Goal: Task Accomplishment & Management: Manage account settings

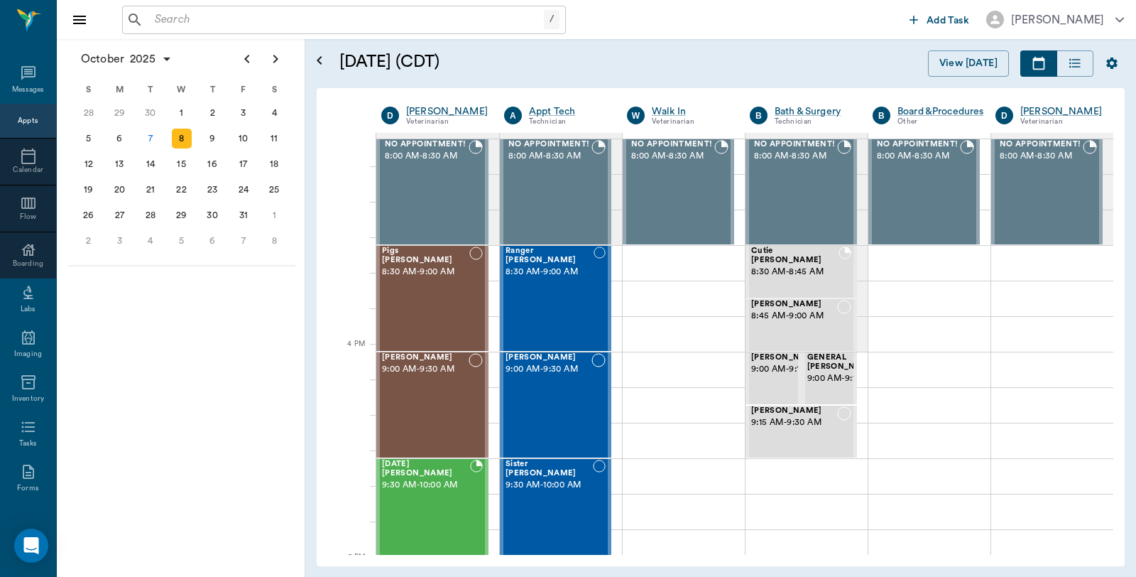
scroll to position [1499, 0]
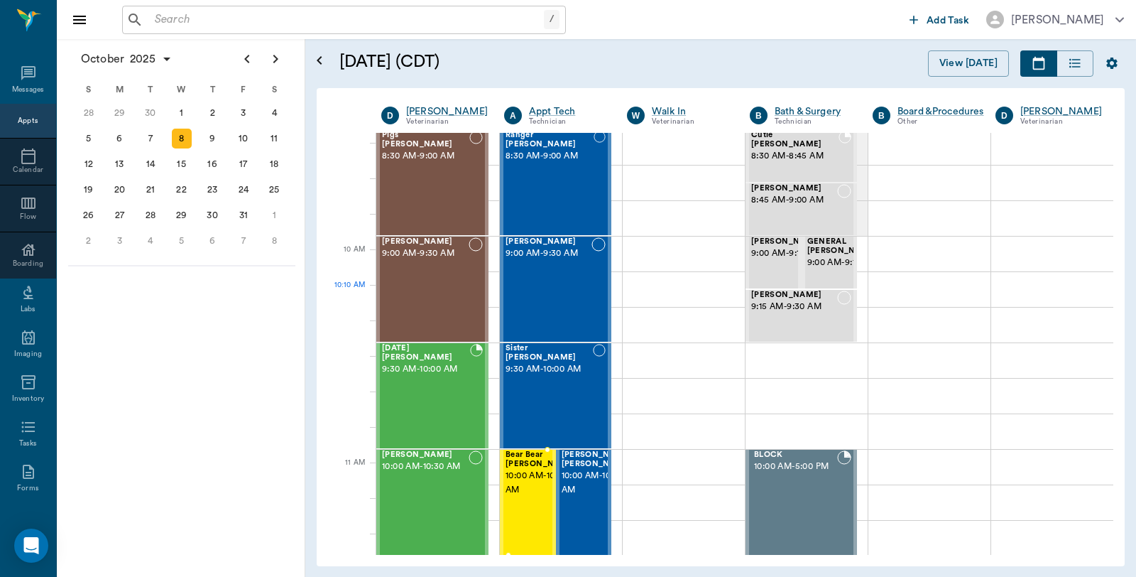
scroll to position [315, 0]
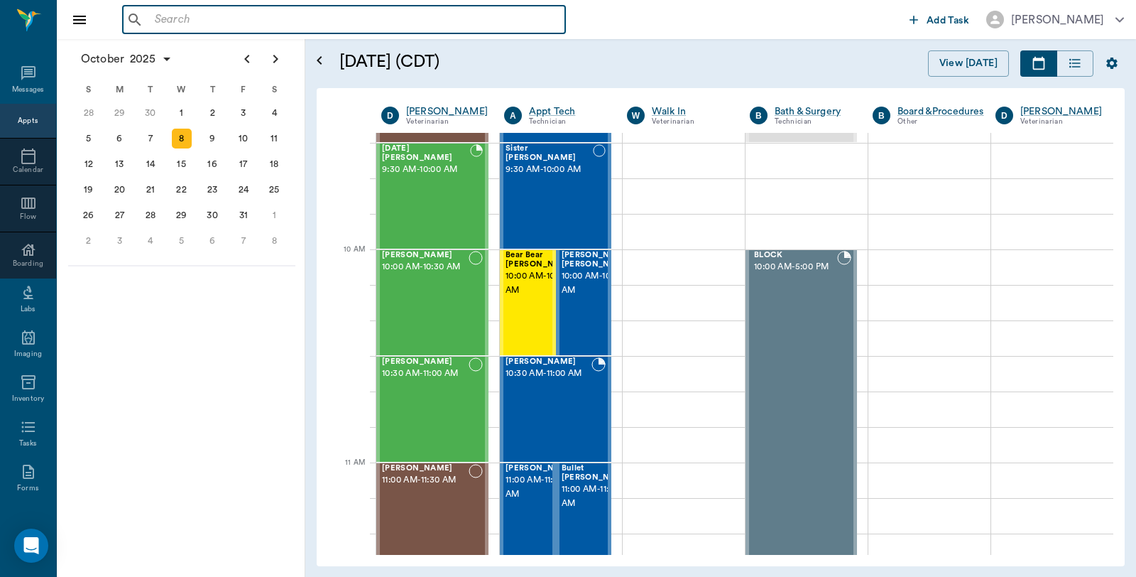
click at [218, 22] on input "text" at bounding box center [354, 20] width 410 height 20
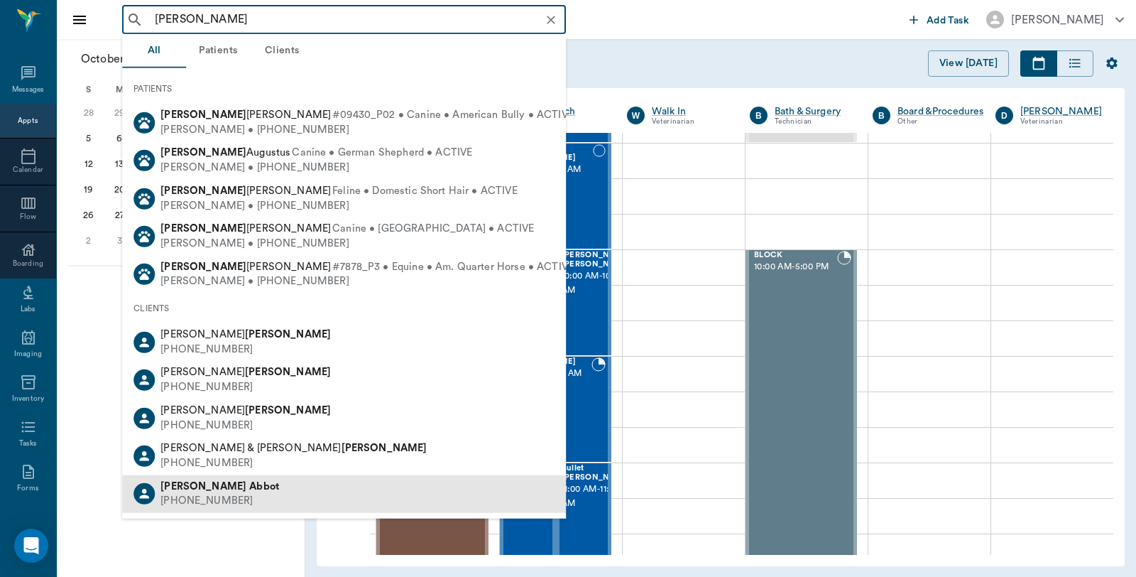
click at [202, 491] on div "James Abbot" at bounding box center [219, 486] width 119 height 15
type input "james abbott"
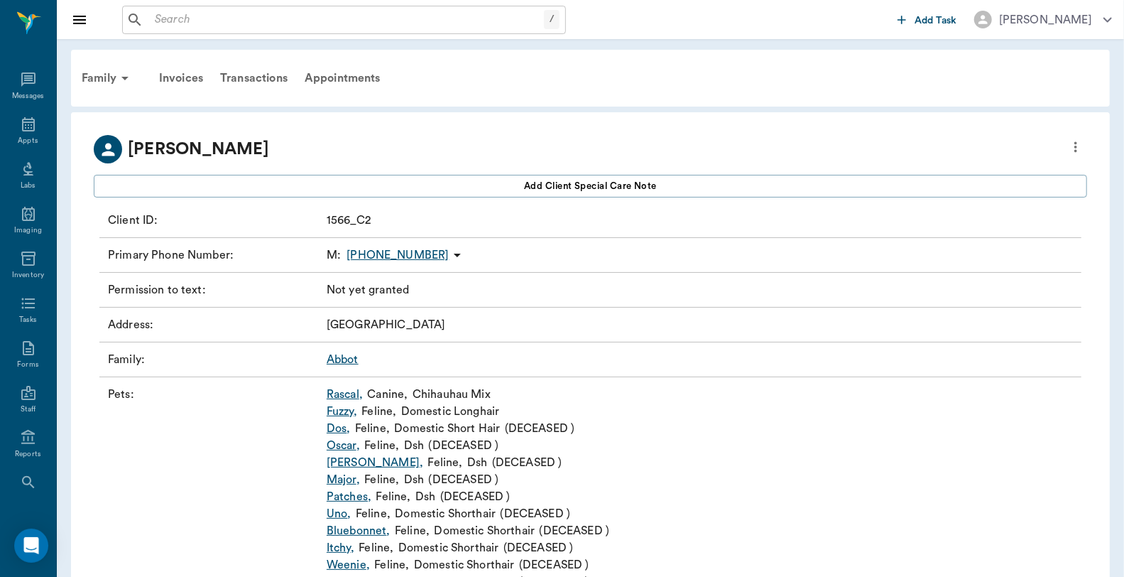
click at [1075, 153] on icon "more" at bounding box center [1076, 146] width 16 height 17
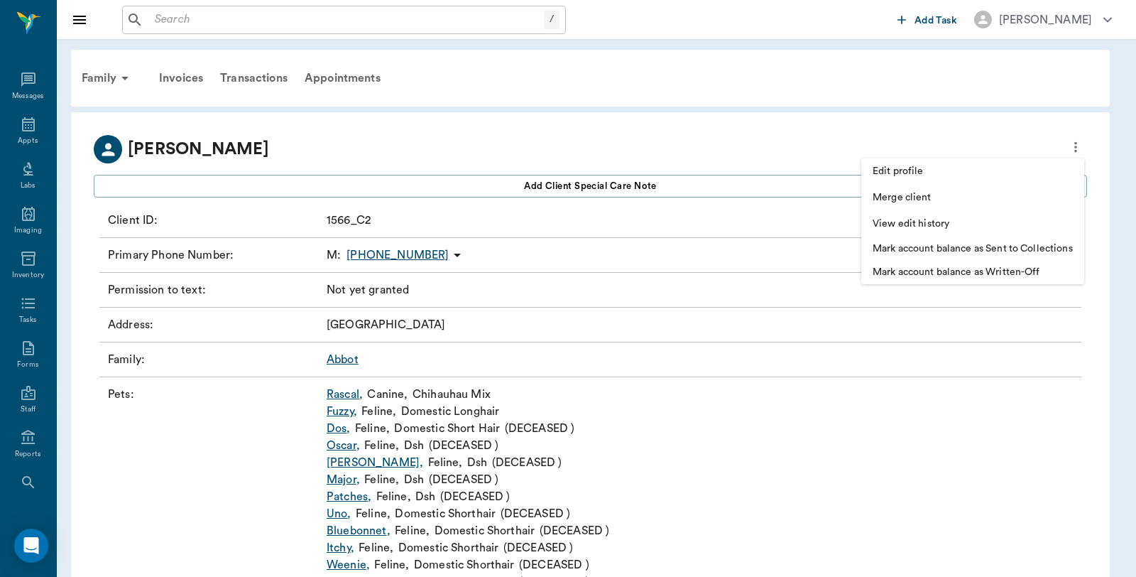
click at [960, 175] on span "Edit profile" at bounding box center [973, 171] width 200 height 15
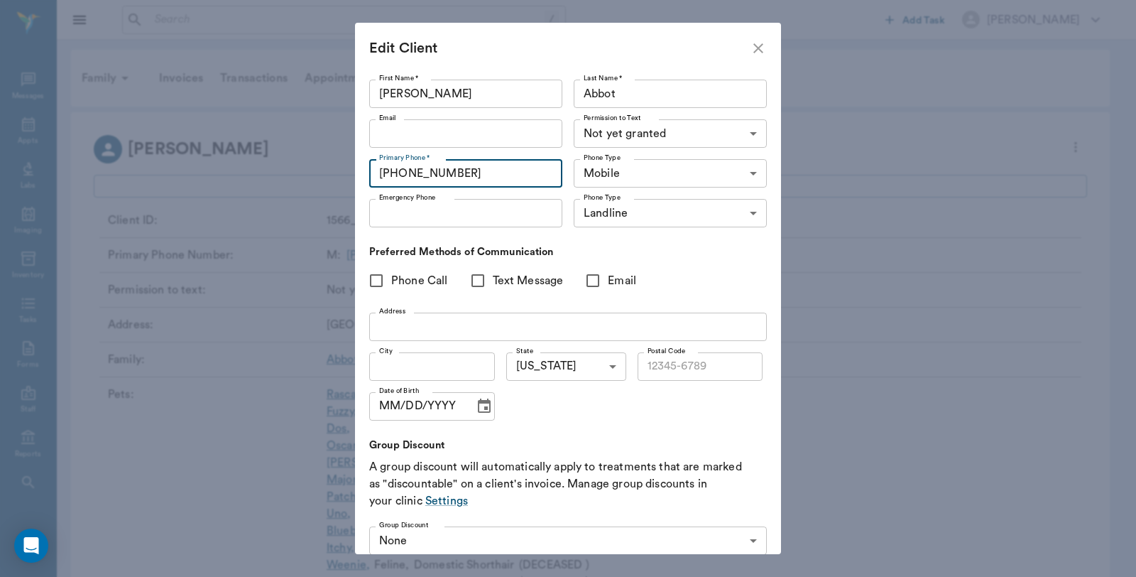
click at [500, 168] on input "(430) 835-1011" at bounding box center [465, 173] width 193 height 28
type input "(430) 835-1101"
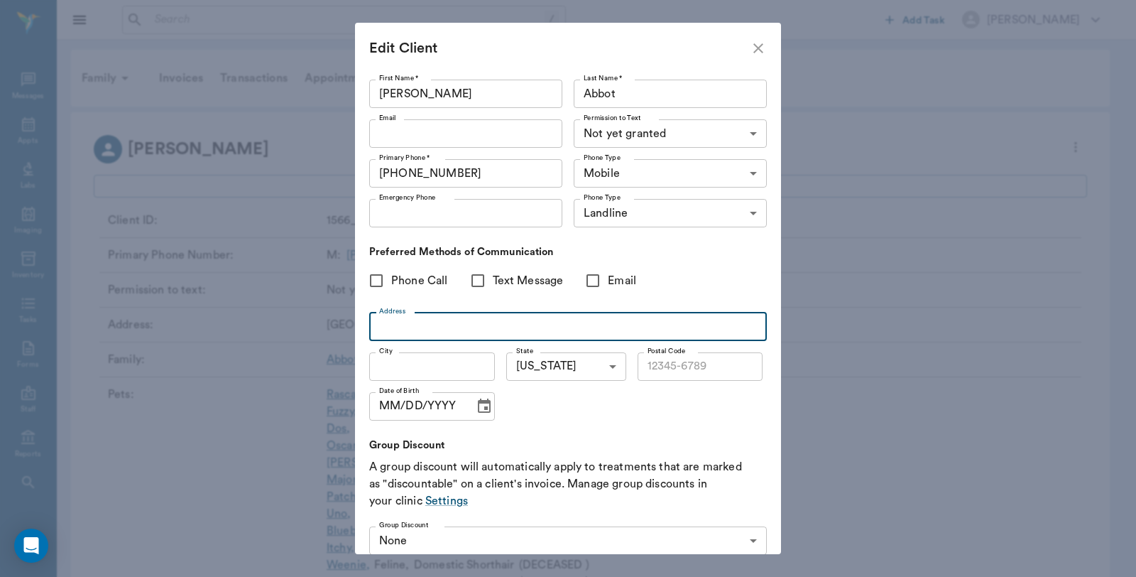
click at [449, 318] on input "Address" at bounding box center [568, 326] width 398 height 28
click at [476, 118] on div "Email Email" at bounding box center [468, 134] width 199 height 40
click at [471, 125] on input "Email" at bounding box center [465, 133] width 193 height 28
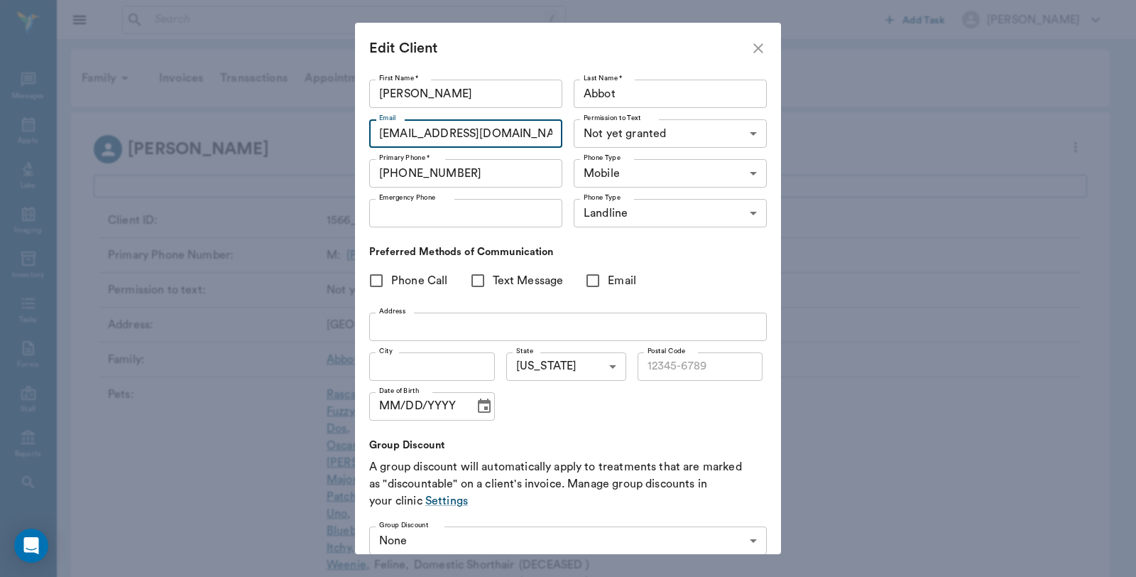
type input "anna_jam@msn.com"
click at [476, 327] on input "Address" at bounding box center [568, 326] width 398 height 28
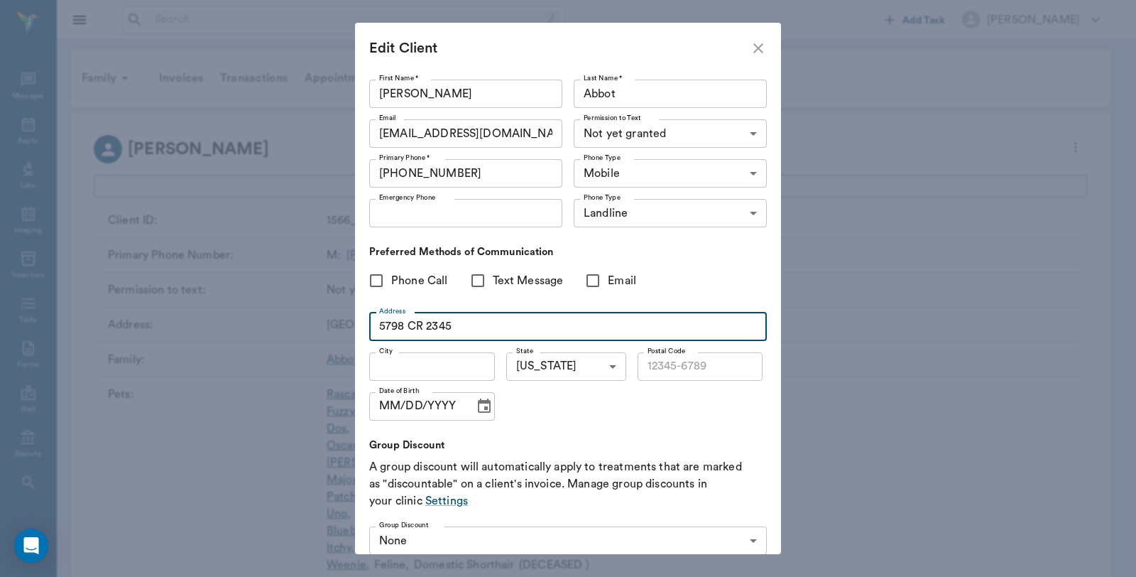
type input "5798 CR 2345"
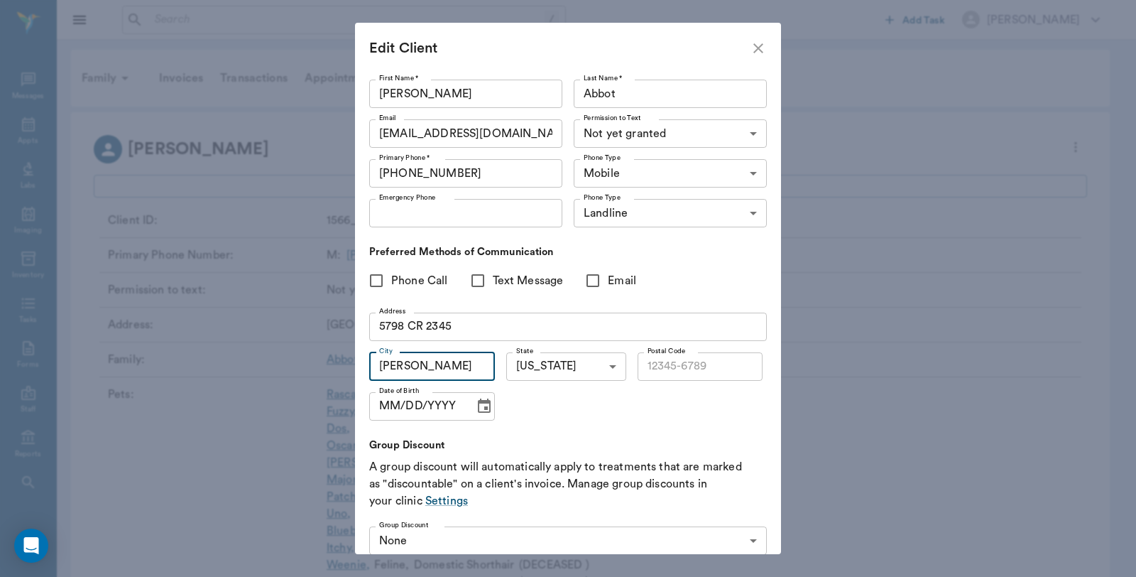
type input "Mariette"
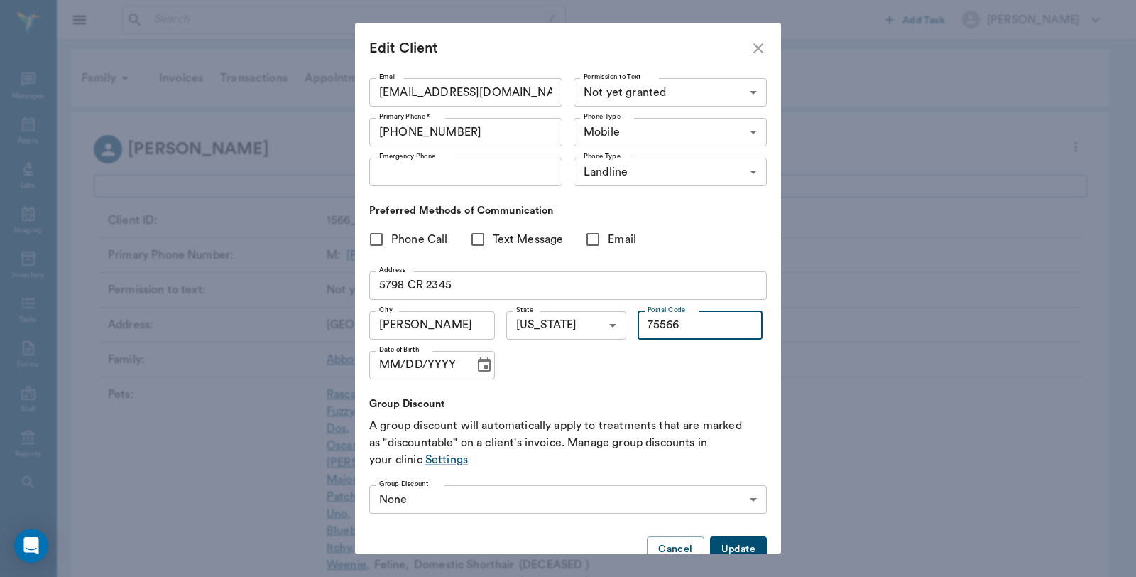
scroll to position [74, 0]
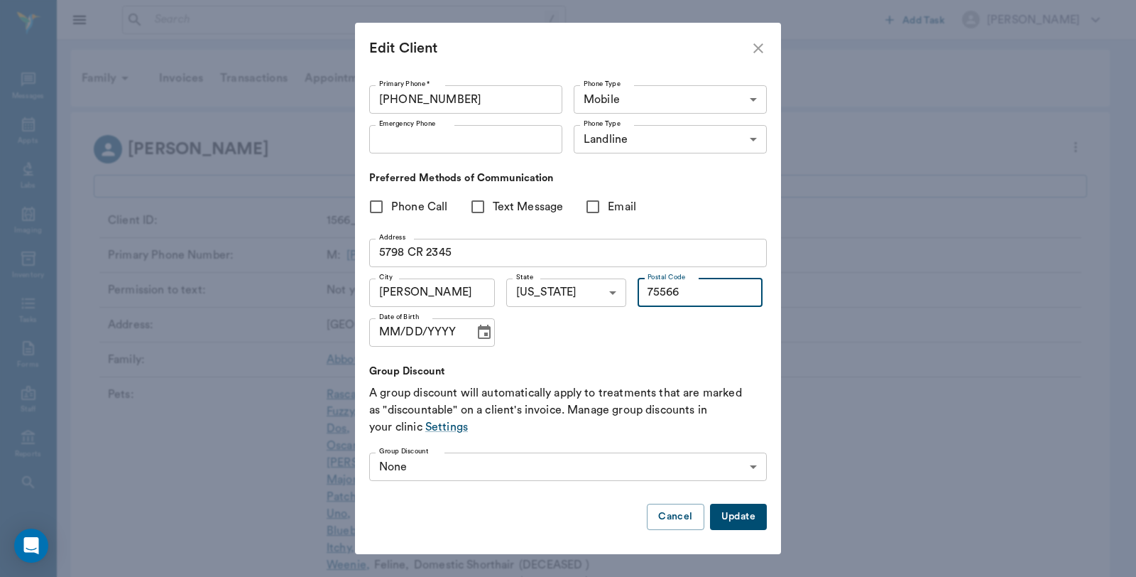
type input "75566"
click at [729, 516] on button "Update" at bounding box center [738, 516] width 57 height 26
type input "75566"
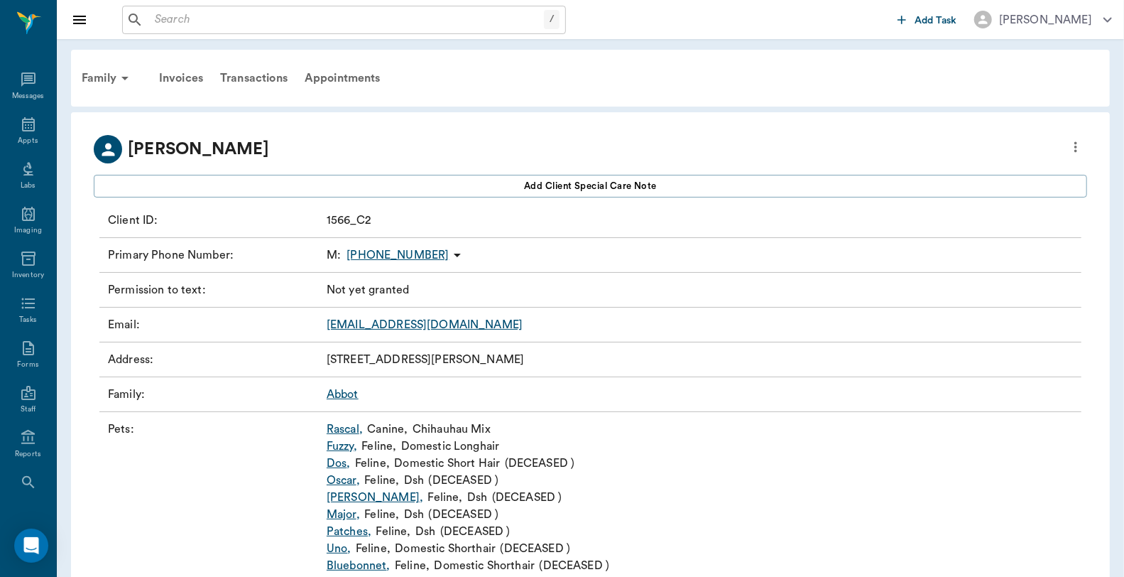
click at [266, 19] on input "text" at bounding box center [346, 20] width 395 height 20
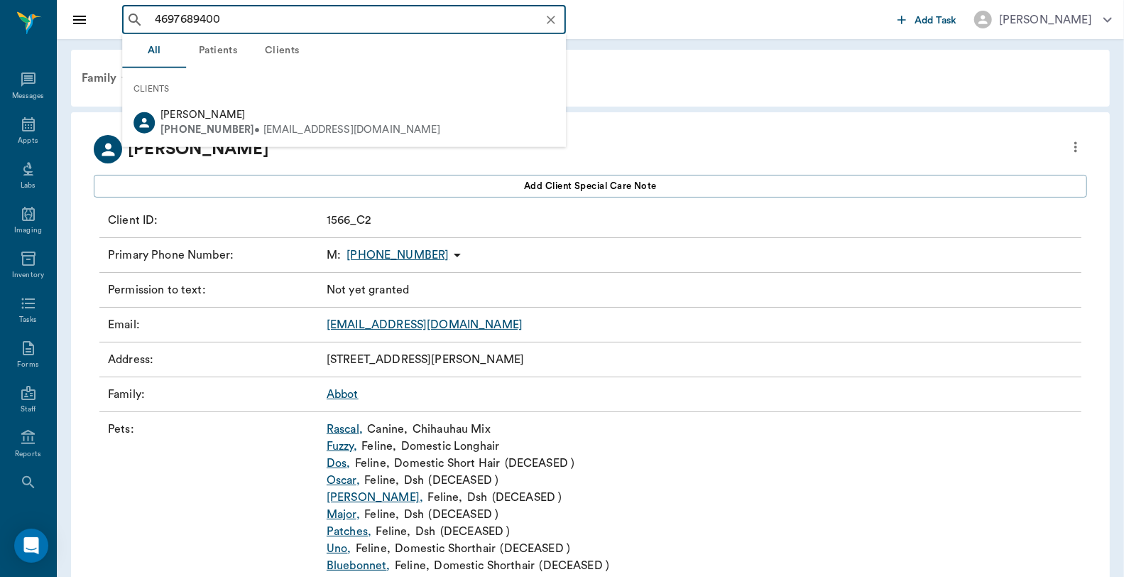
type input "4697689400"
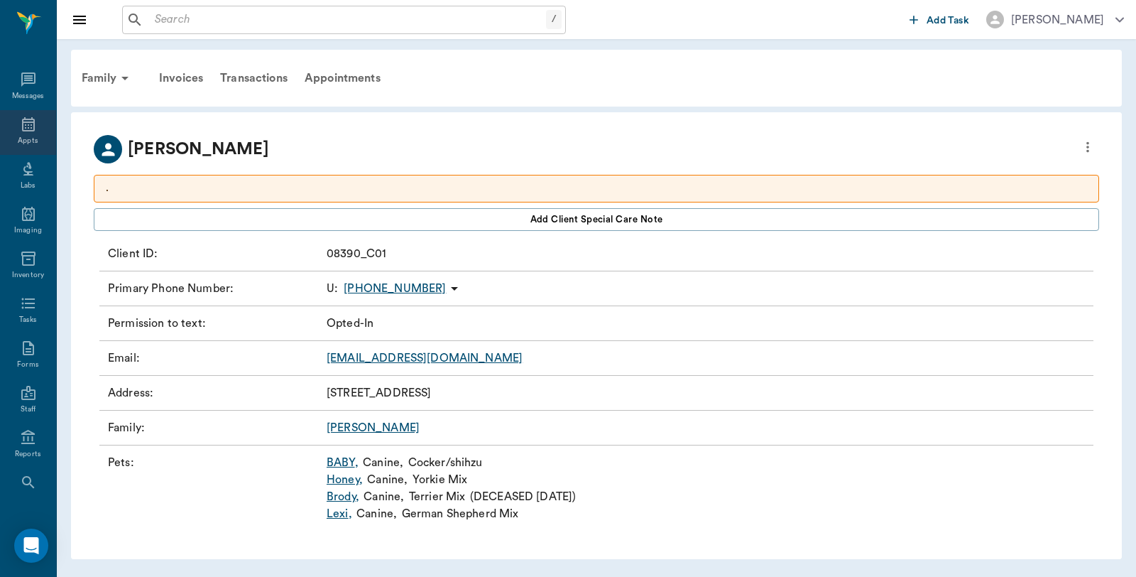
click at [30, 119] on icon at bounding box center [28, 124] width 17 height 17
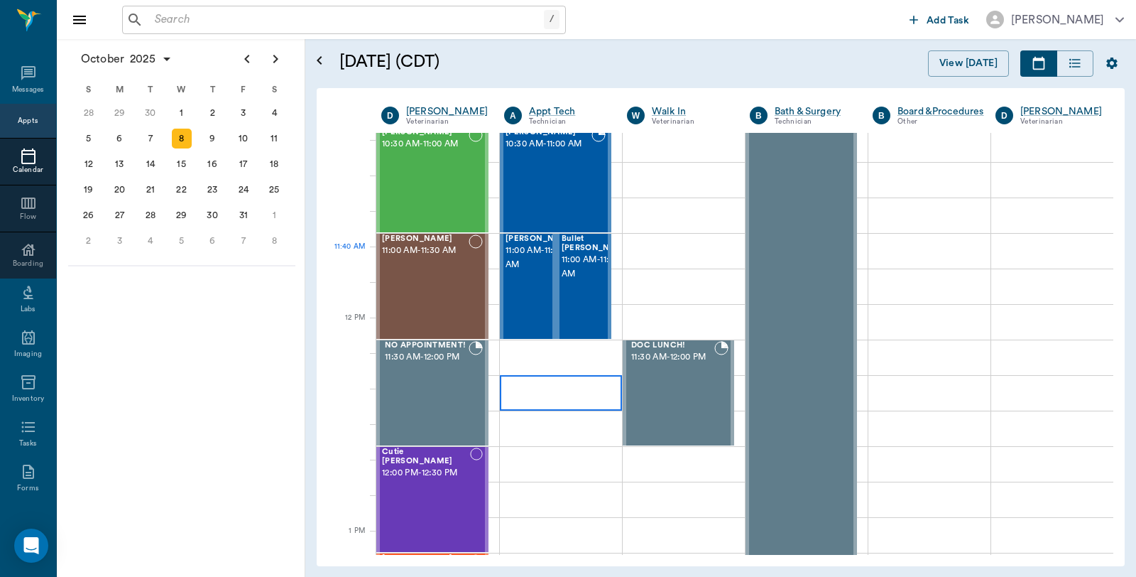
scroll to position [711, 0]
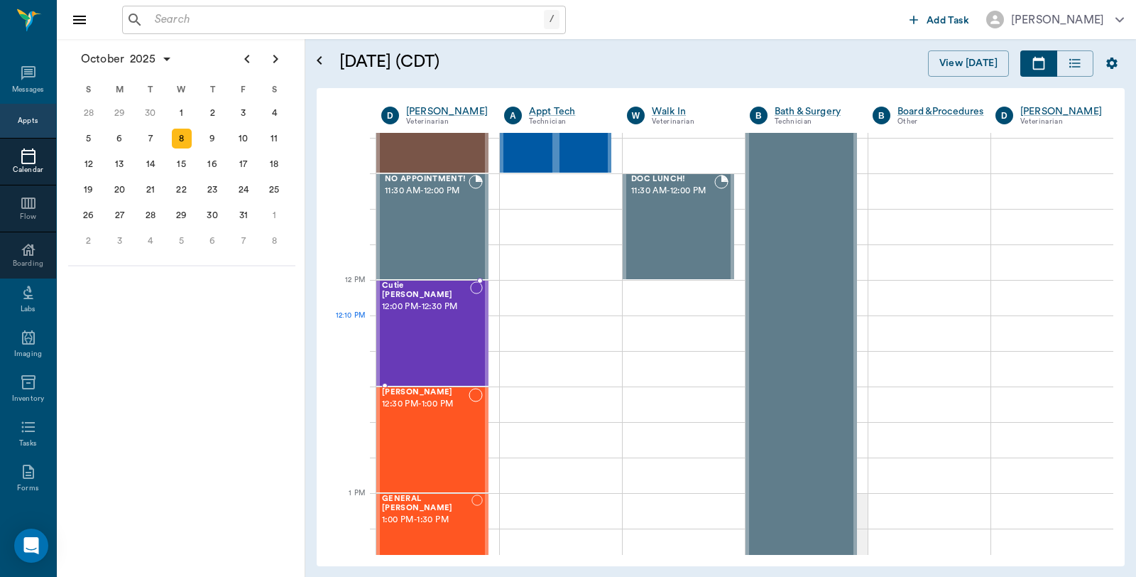
click at [463, 334] on div "Cutie Hollen 12:00 PM - 12:30 PM" at bounding box center [426, 333] width 88 height 104
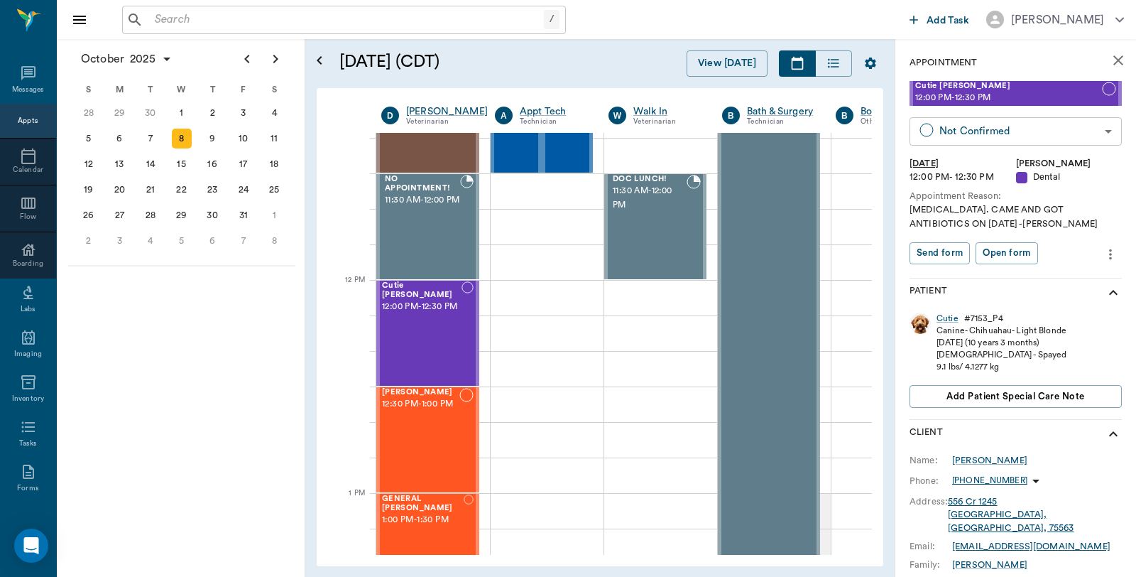
click at [963, 122] on body "/ ​ Add Task Dr. Bert Ellsworth Nectar Messages Appts Calendar Flow Boarding La…" at bounding box center [568, 288] width 1136 height 577
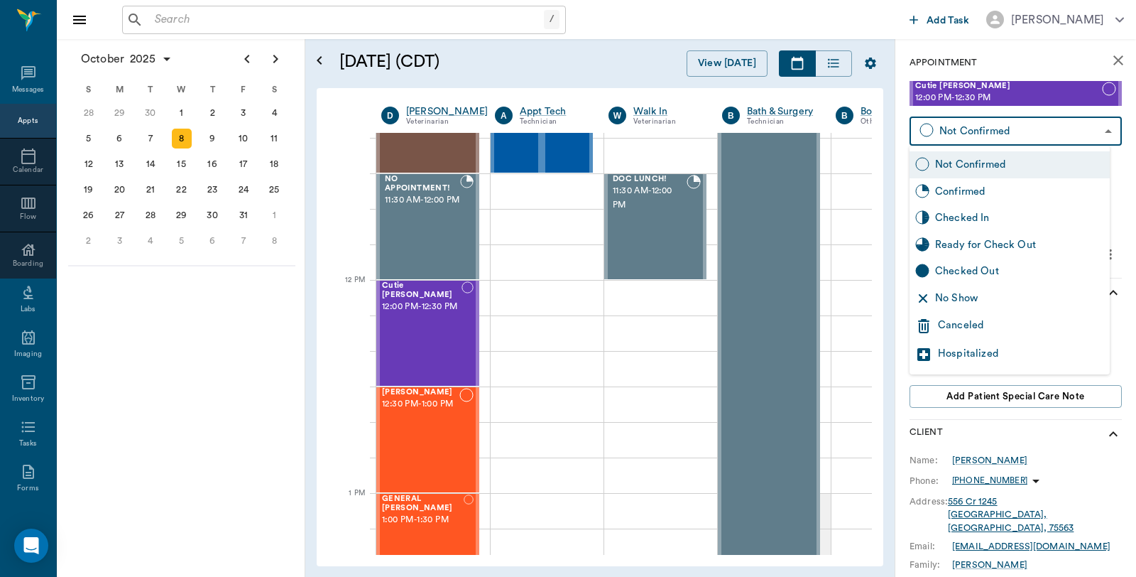
click at [948, 214] on div "Checked In" at bounding box center [1019, 218] width 169 height 16
type input "CHECKED_IN"
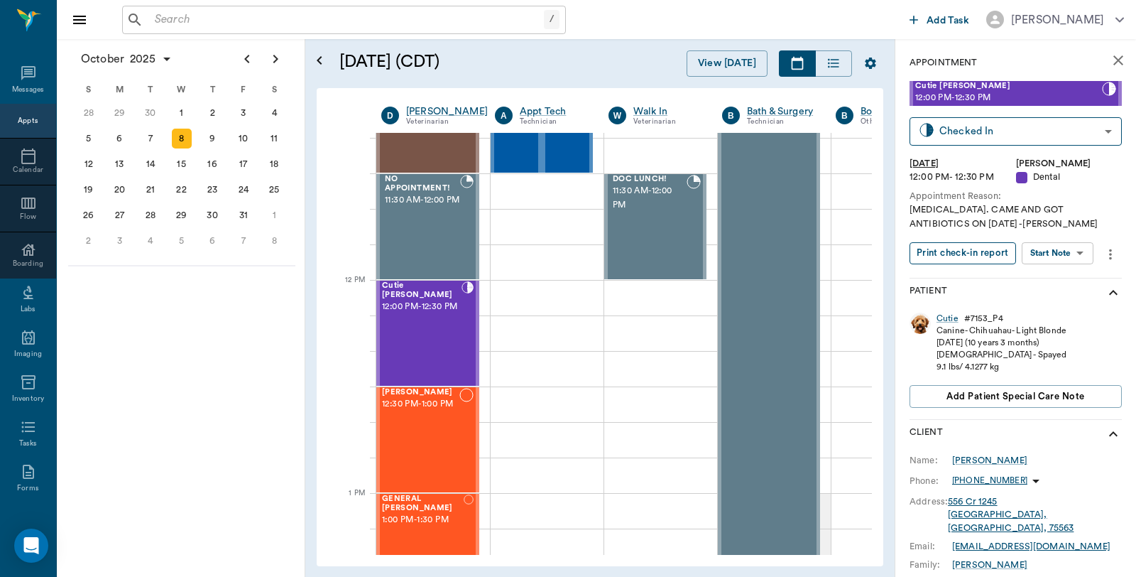
click at [975, 251] on button "Print check-in report" at bounding box center [962, 253] width 106 height 22
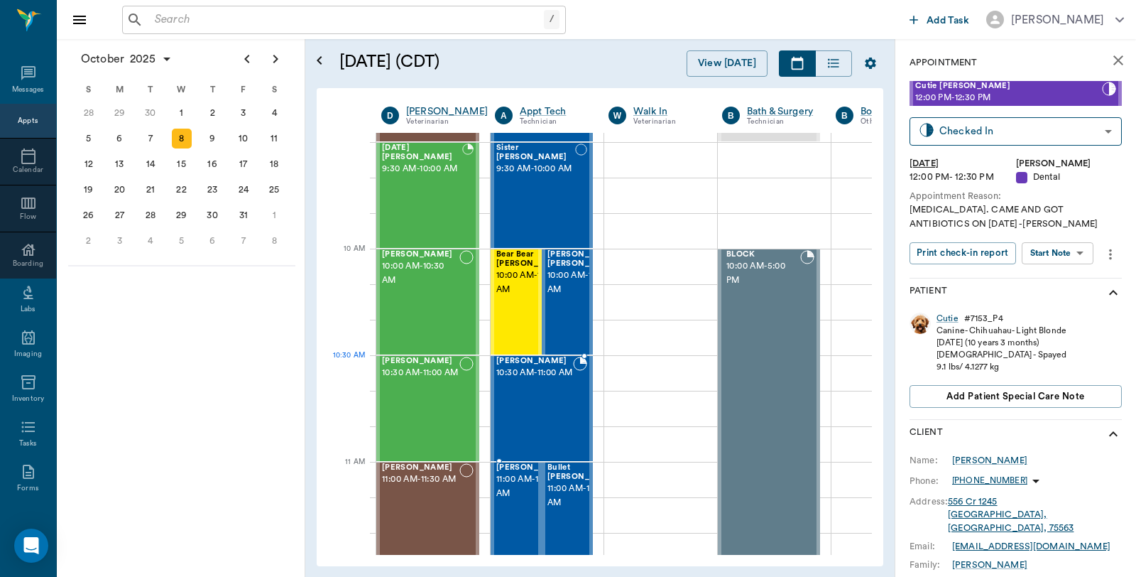
scroll to position [1, 0]
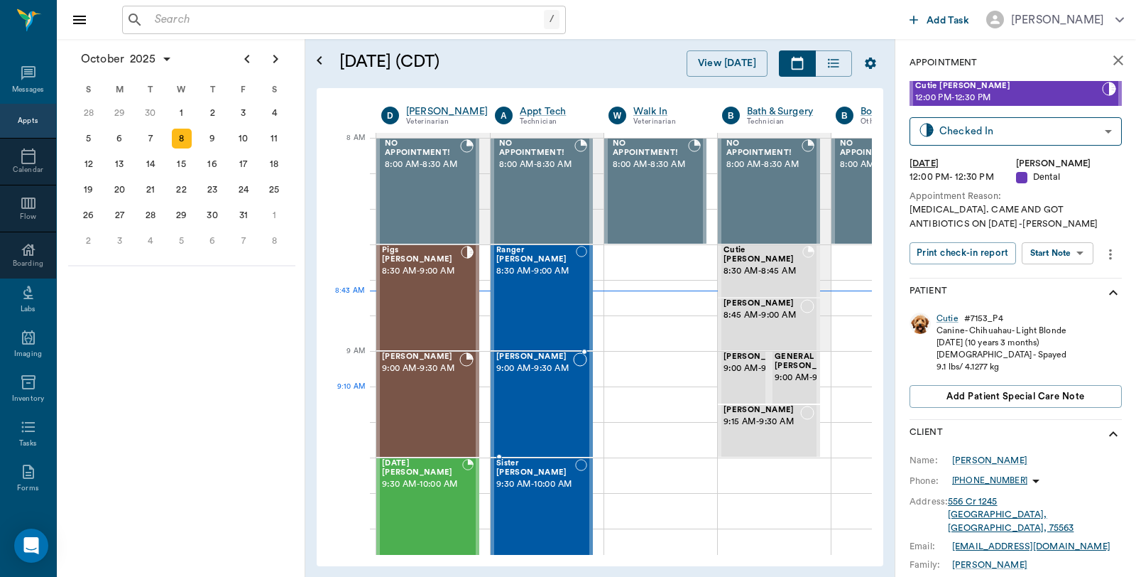
click at [509, 400] on div "Drako Holt 9:00 AM - 9:30 AM" at bounding box center [534, 404] width 77 height 104
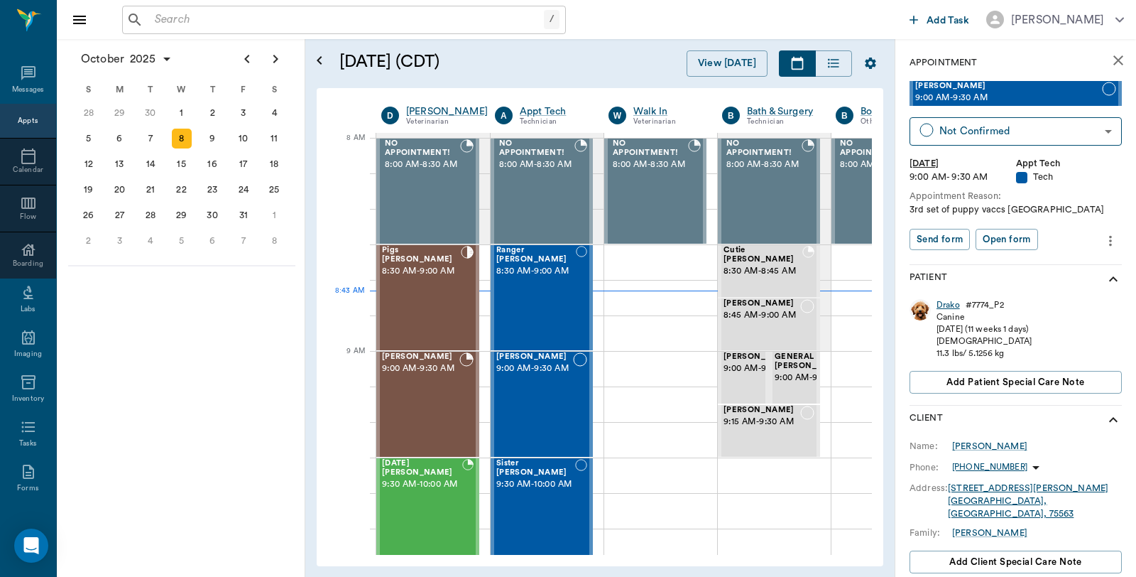
click at [946, 300] on div "Drako" at bounding box center [947, 305] width 23 height 12
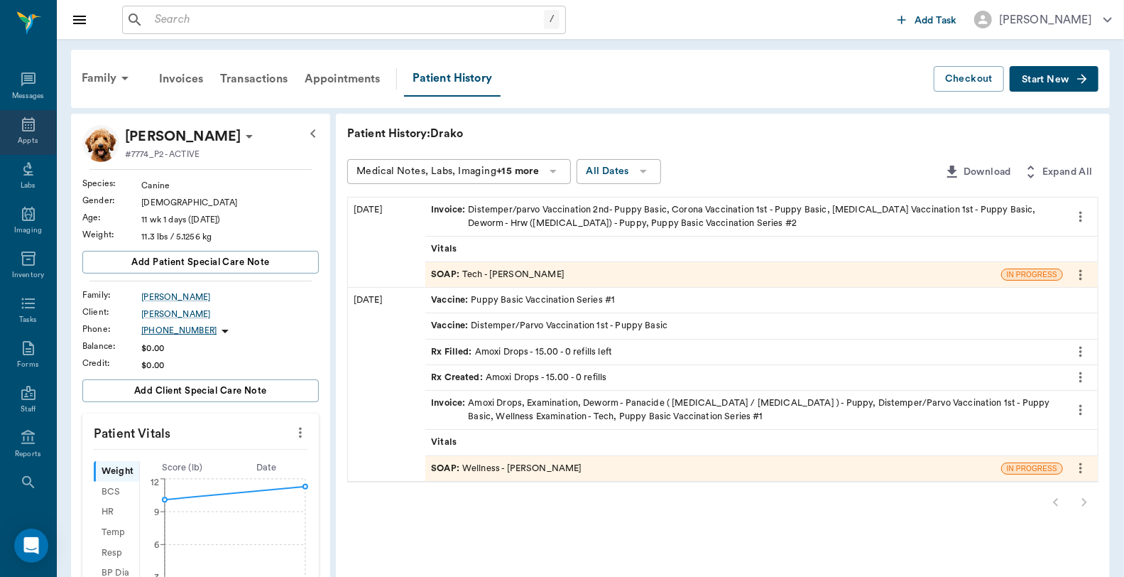
click at [5, 129] on div "Appts" at bounding box center [28, 132] width 56 height 45
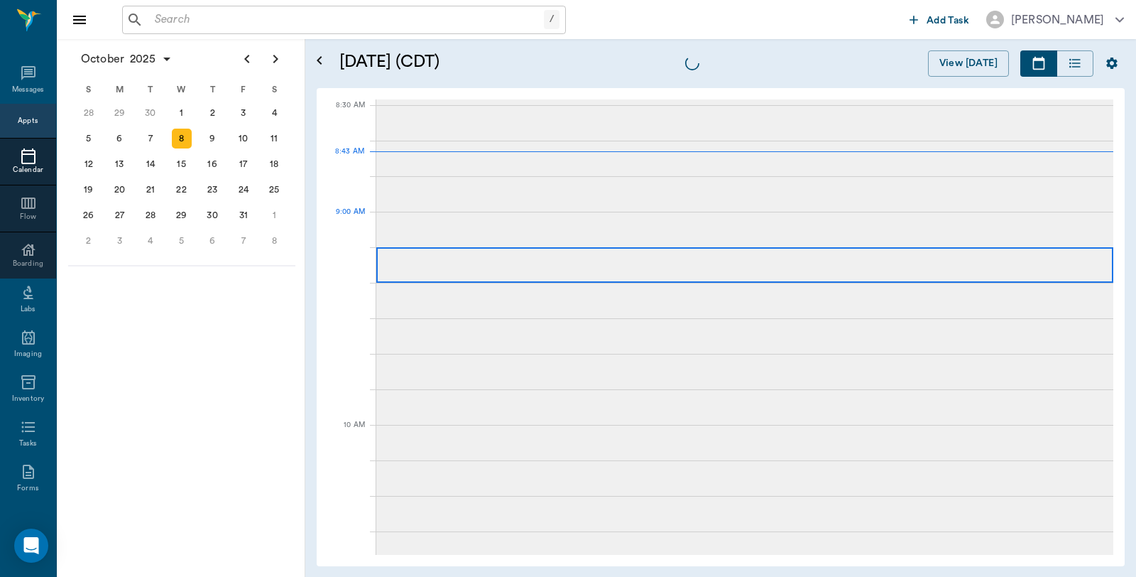
scroll to position [3, 0]
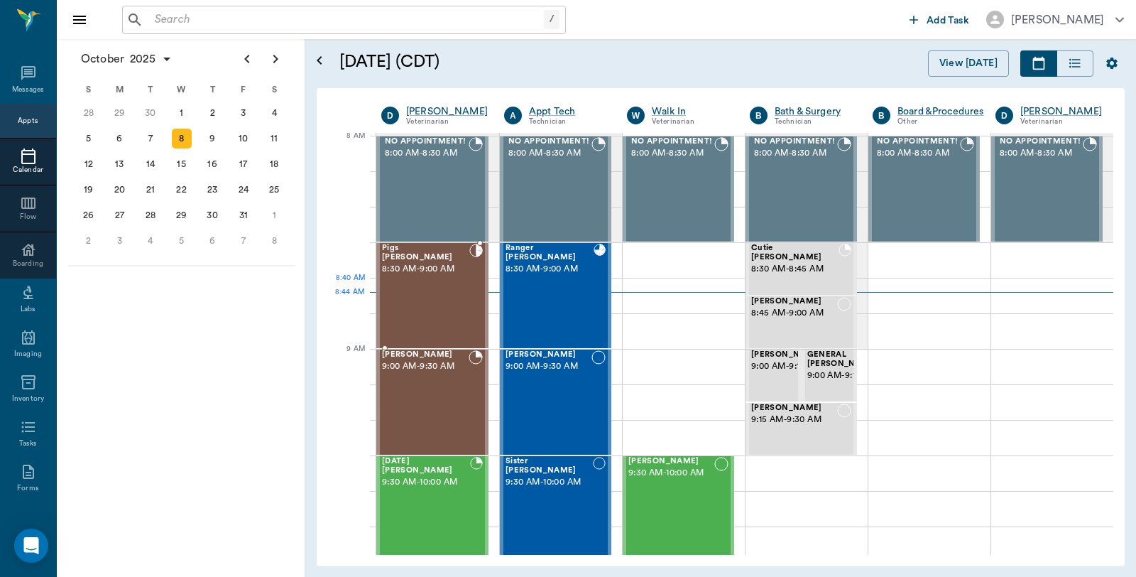
click at [458, 292] on div "Pigs Buhrer 8:30 AM - 9:00 AM" at bounding box center [425, 296] width 87 height 104
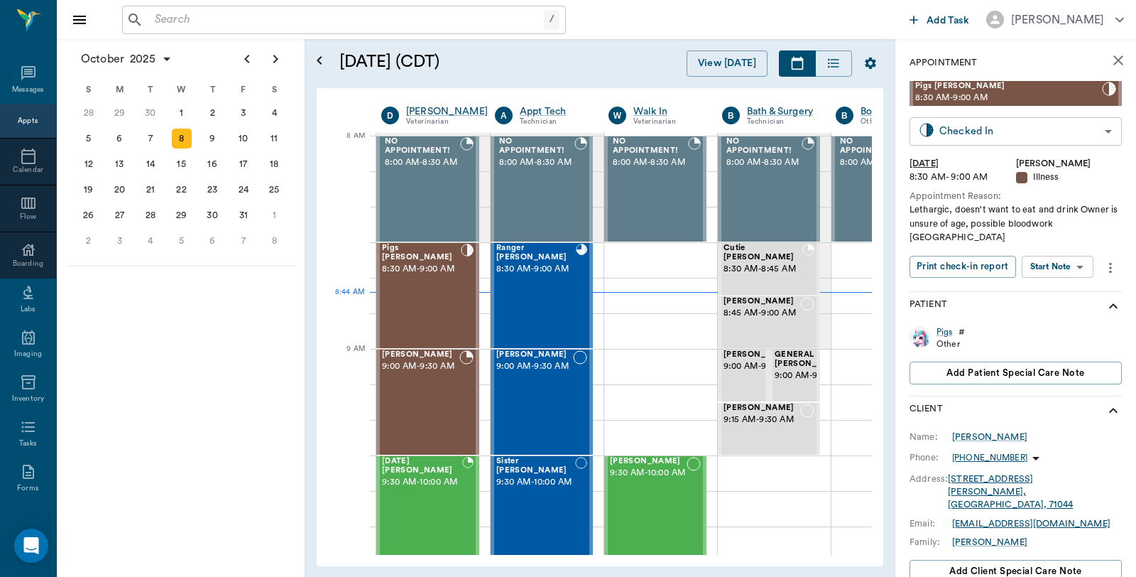
click at [1033, 129] on body "/ ​ Add Task Dr. Bert Ellsworth Nectar Messages Appts Calendar Flow Boarding La…" at bounding box center [568, 288] width 1136 height 577
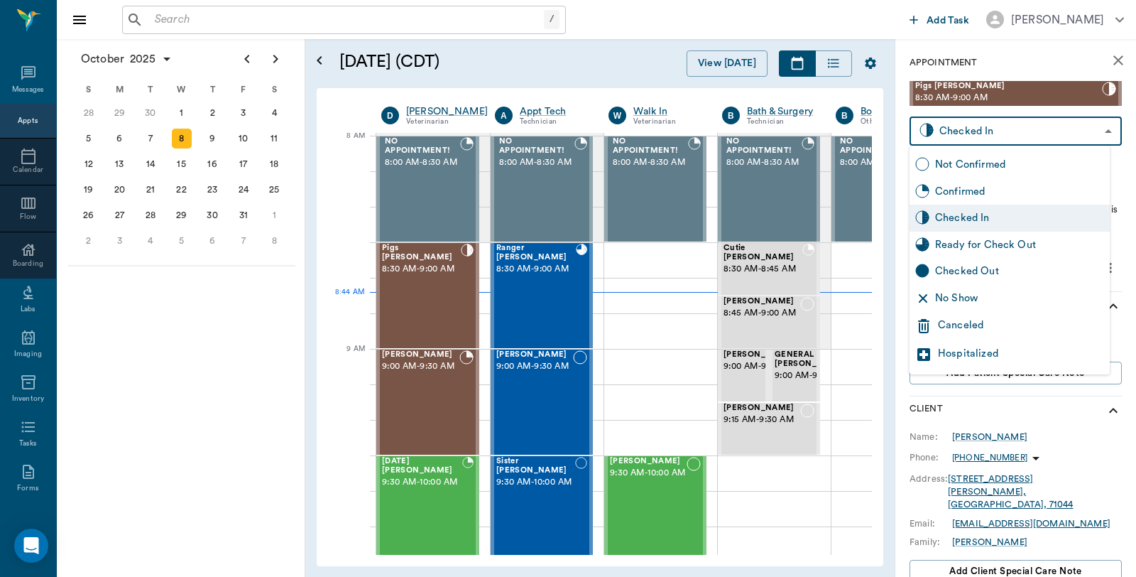
click at [992, 327] on div "Canceled" at bounding box center [1021, 325] width 166 height 17
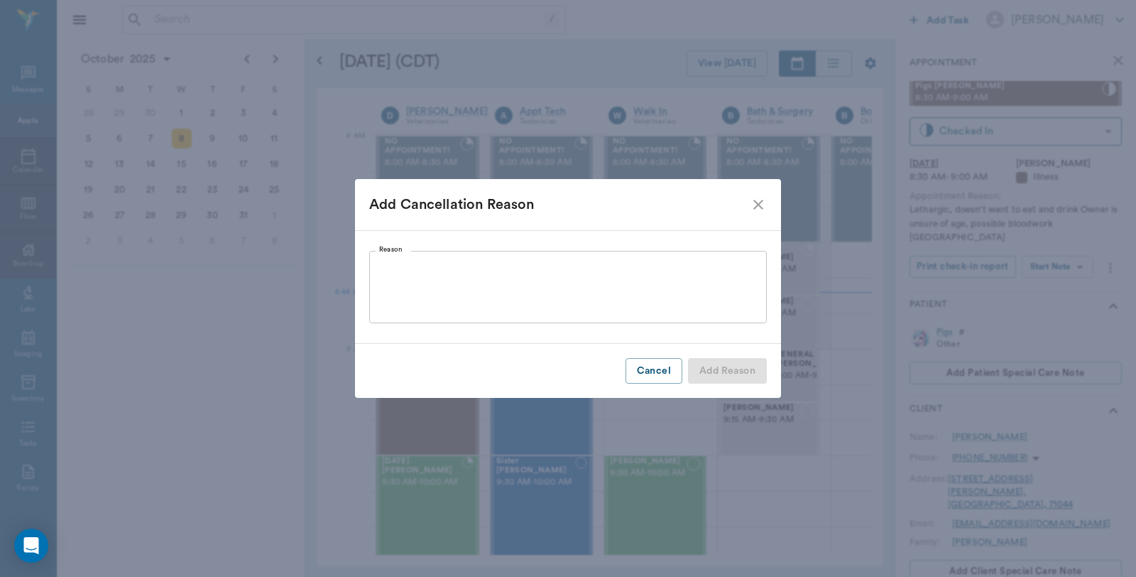
click at [496, 271] on textarea "Reason" at bounding box center [568, 286] width 378 height 49
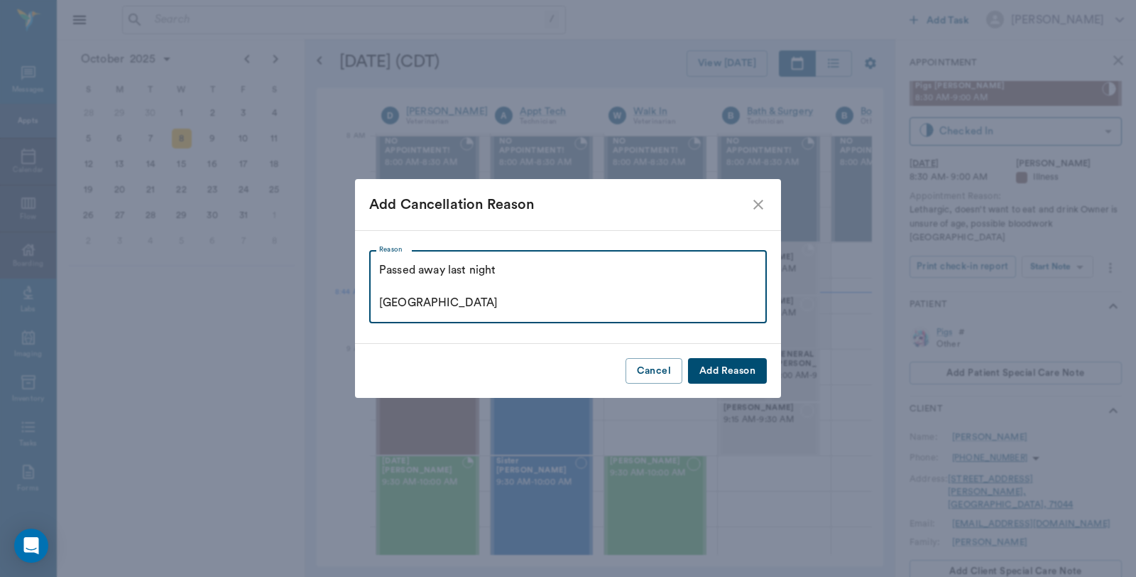
type textarea "Passed away last night Caryn"
click at [750, 376] on button "Add Reason" at bounding box center [727, 371] width 79 height 26
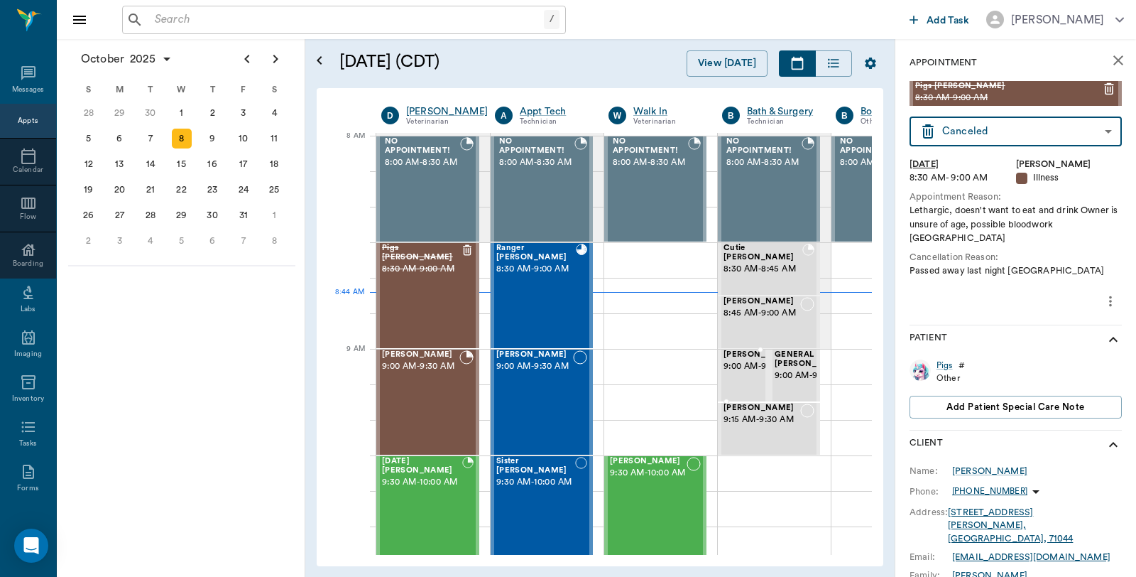
type input "CANCELED"
click at [228, 18] on input "text" at bounding box center [346, 20] width 395 height 20
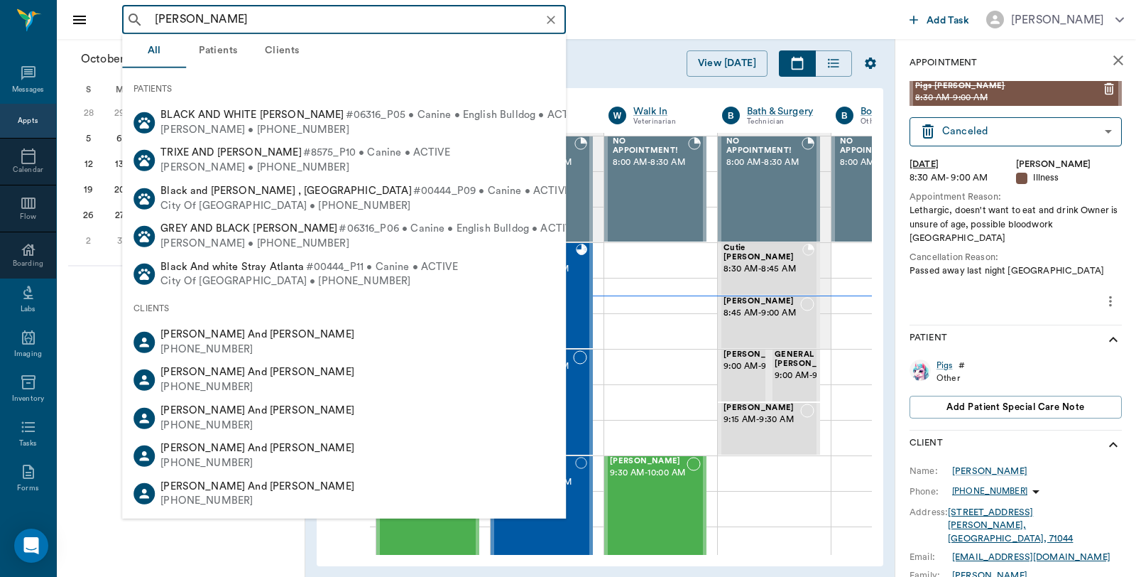
type input "Andrew Hollen"
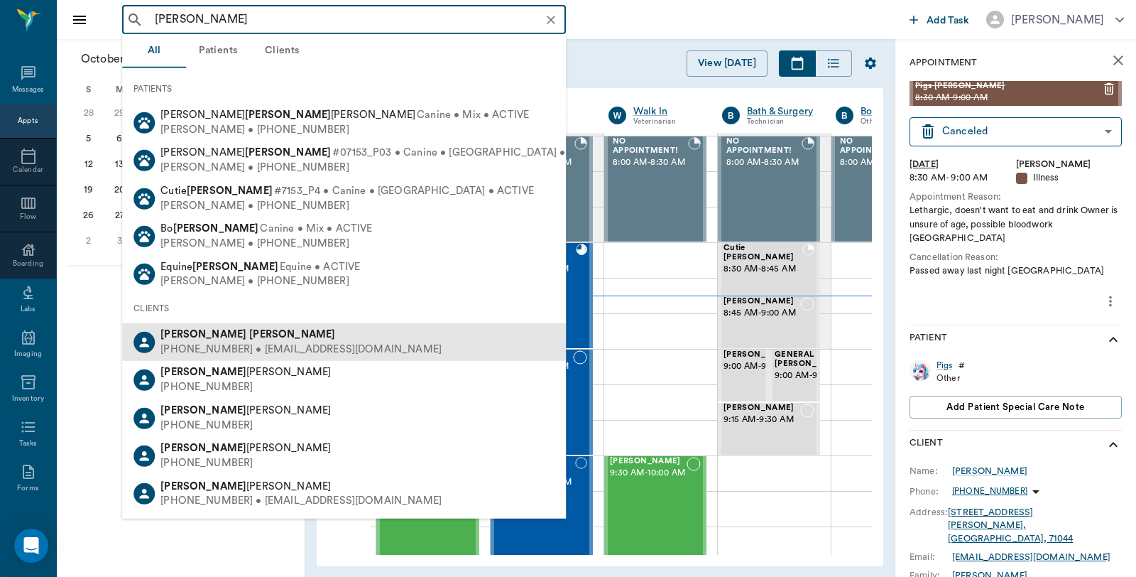
click at [217, 339] on div "Andrew Hollen" at bounding box center [300, 334] width 281 height 15
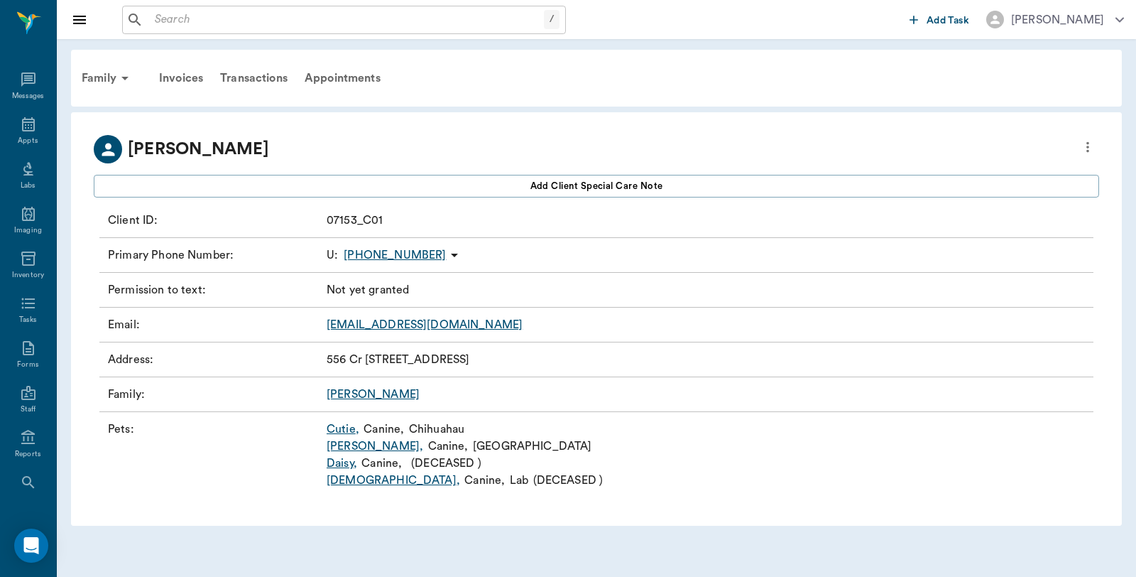
click at [106, 72] on div "Family" at bounding box center [107, 78] width 69 height 34
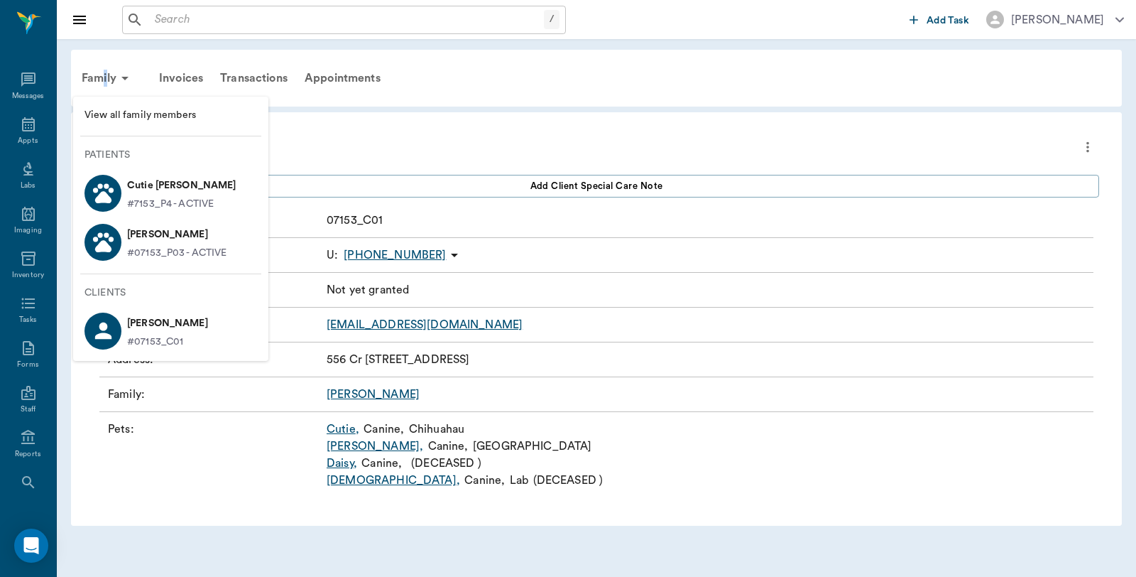
click at [147, 115] on span "View all family members" at bounding box center [170, 115] width 173 height 15
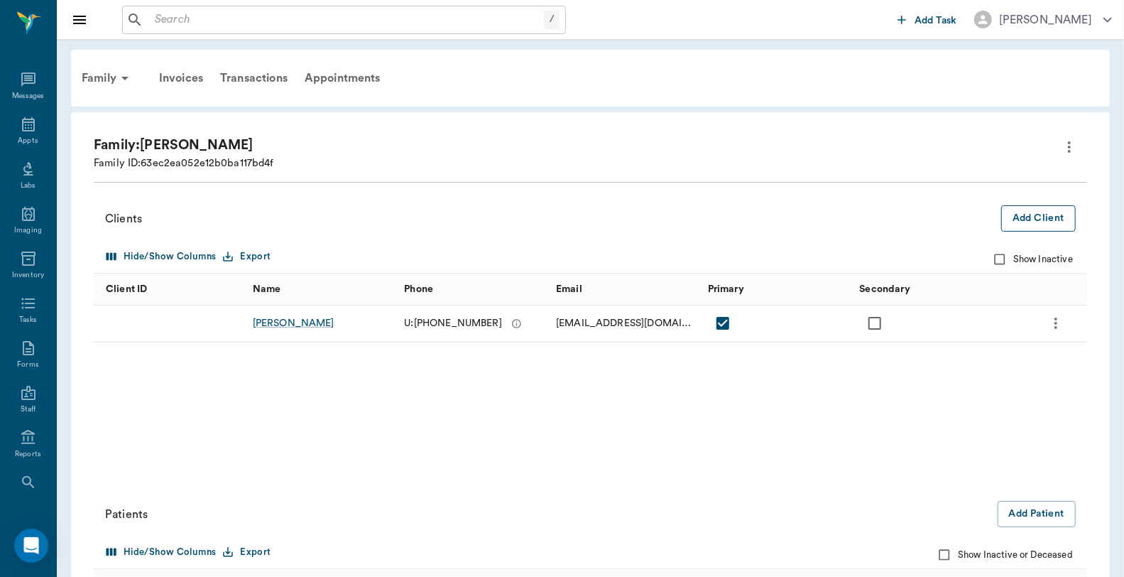
click at [1048, 219] on button "Add Client" at bounding box center [1038, 218] width 75 height 26
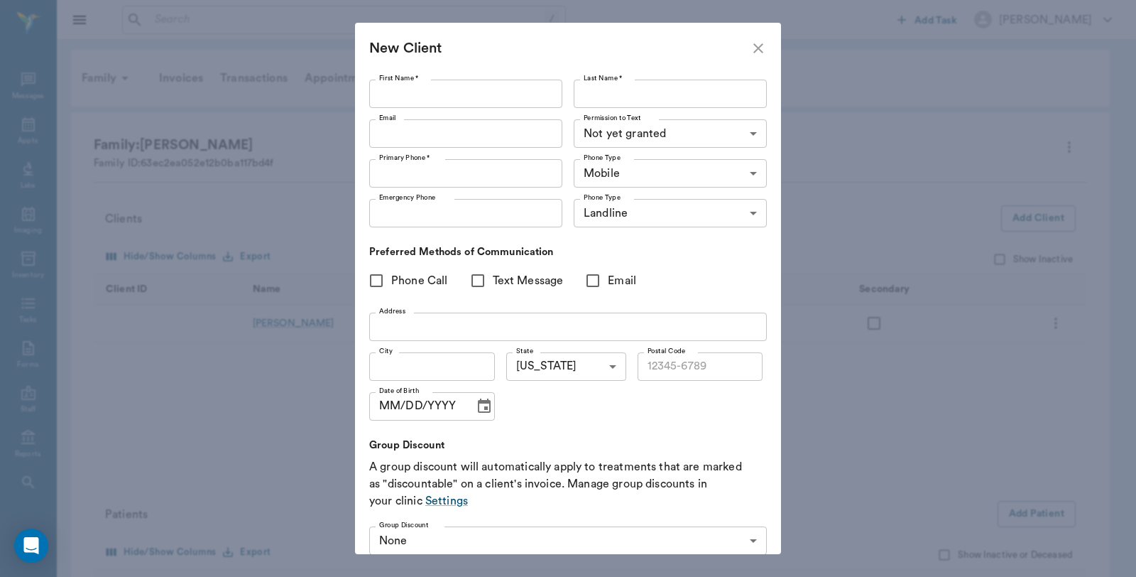
click at [498, 89] on input "First Name *" at bounding box center [465, 94] width 193 height 28
type input "Sheena"
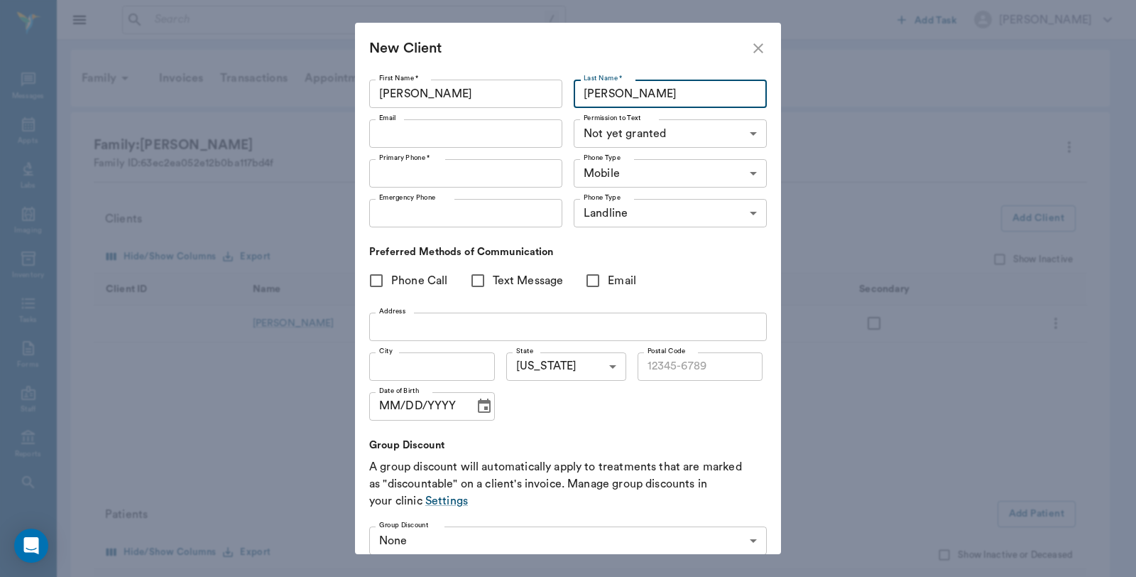
type input "[PERSON_NAME]"
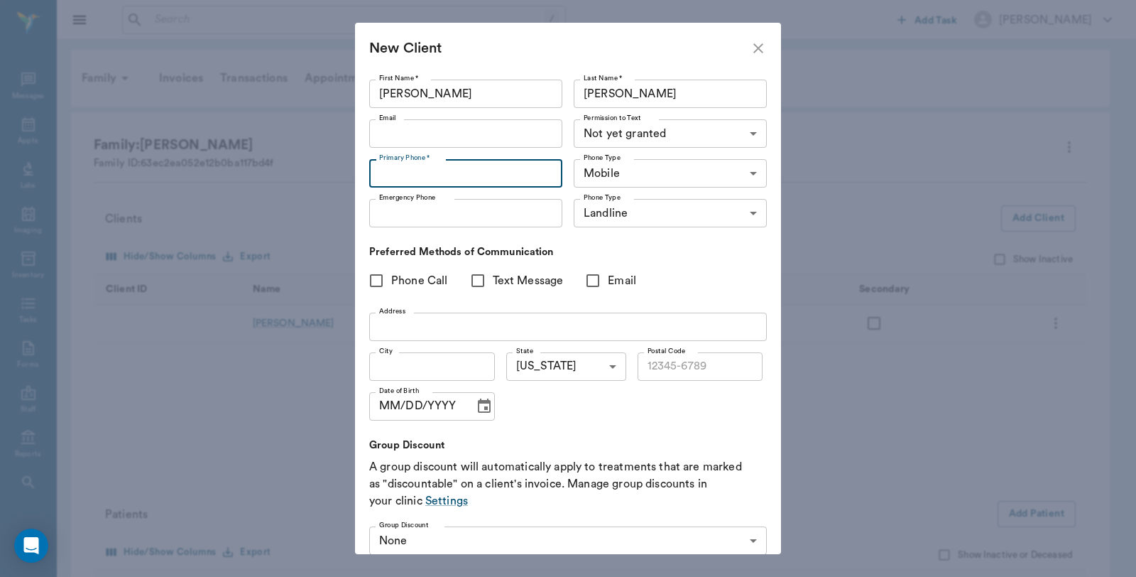
click at [480, 174] on input "Primary Phone *" at bounding box center [465, 173] width 193 height 28
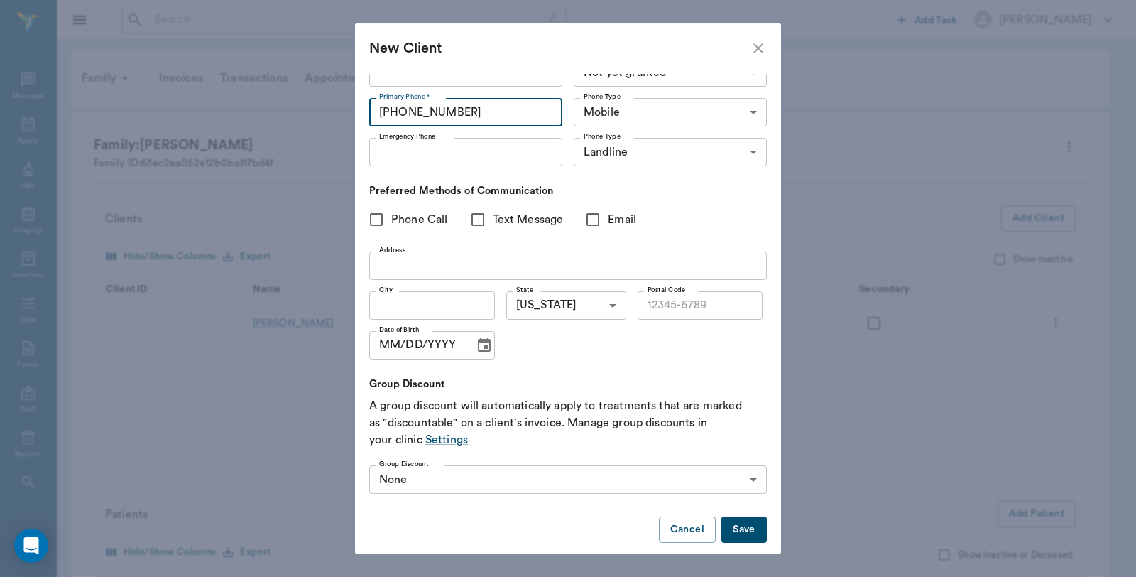
scroll to position [74, 0]
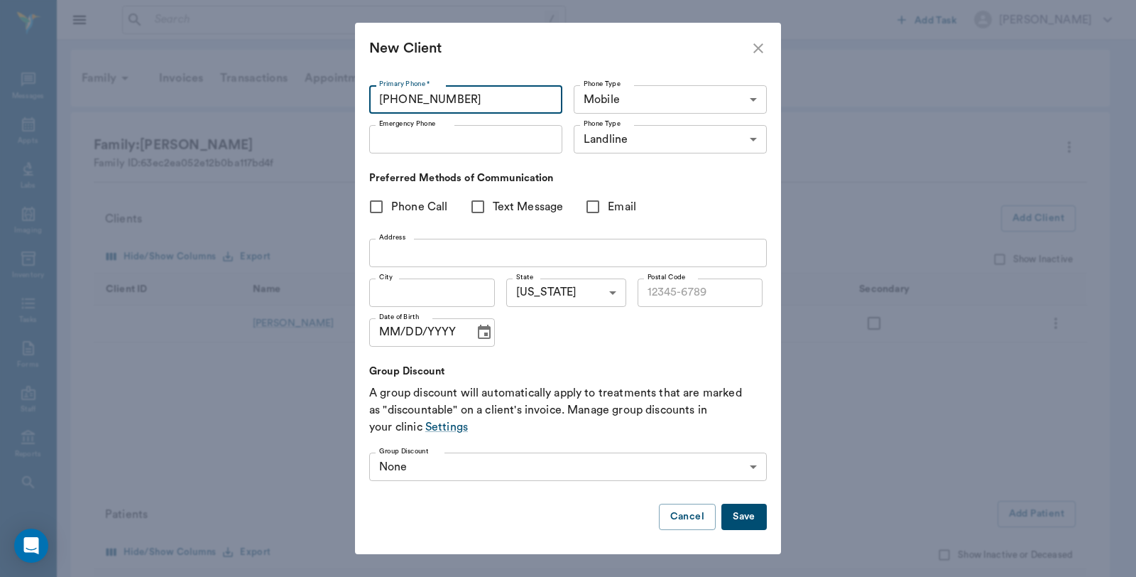
type input "(903) 601-2627"
click at [742, 514] on button "Save" at bounding box center [743, 516] width 45 height 26
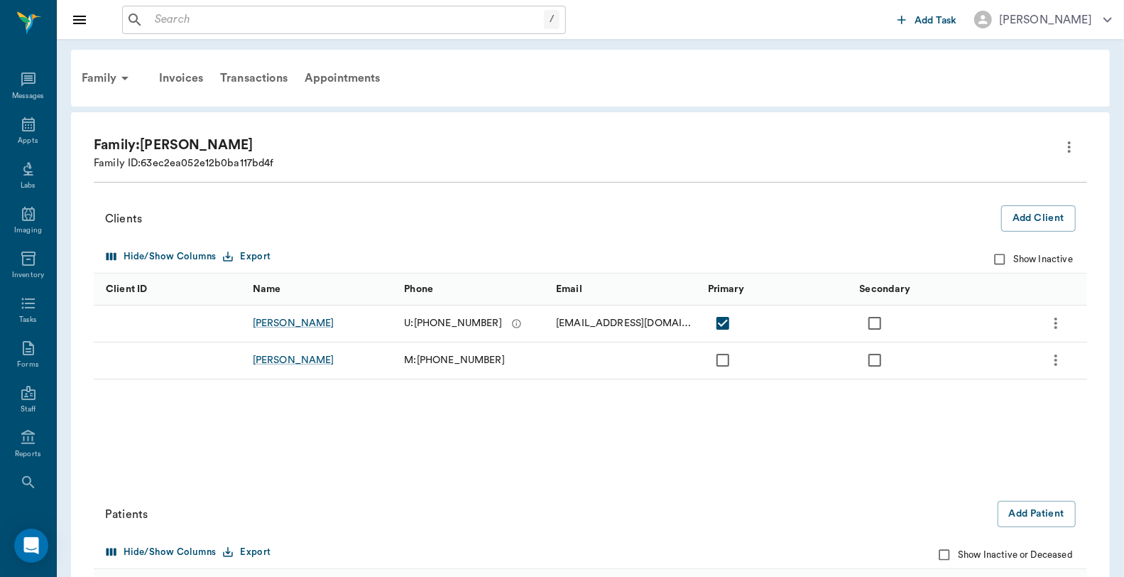
click at [885, 360] on input "checkbox" at bounding box center [875, 360] width 30 height 30
checkbox input "true"
click at [24, 126] on icon at bounding box center [28, 124] width 17 height 17
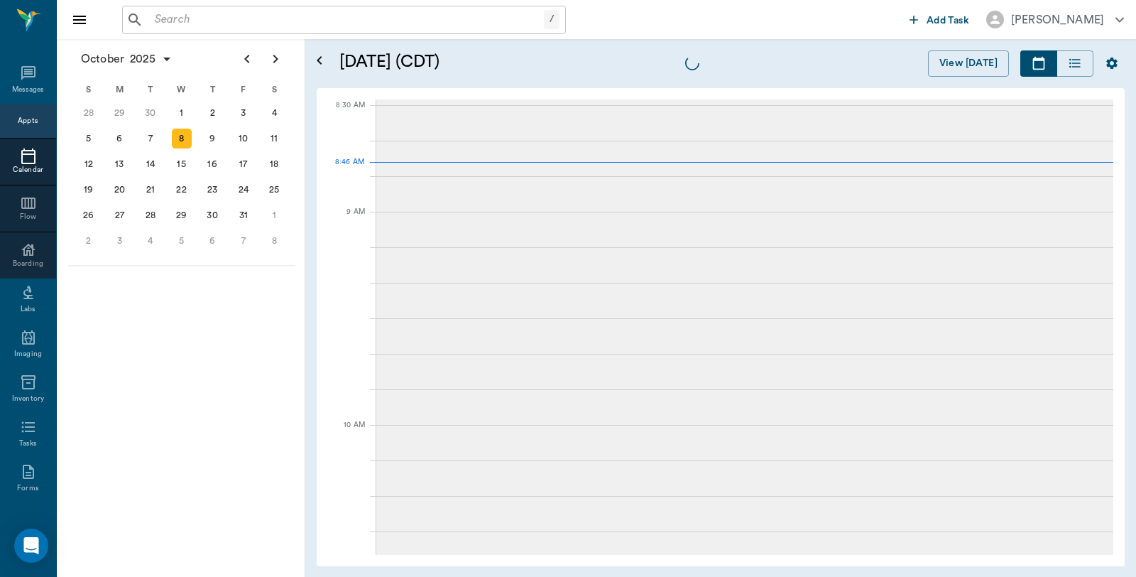
scroll to position [2, 0]
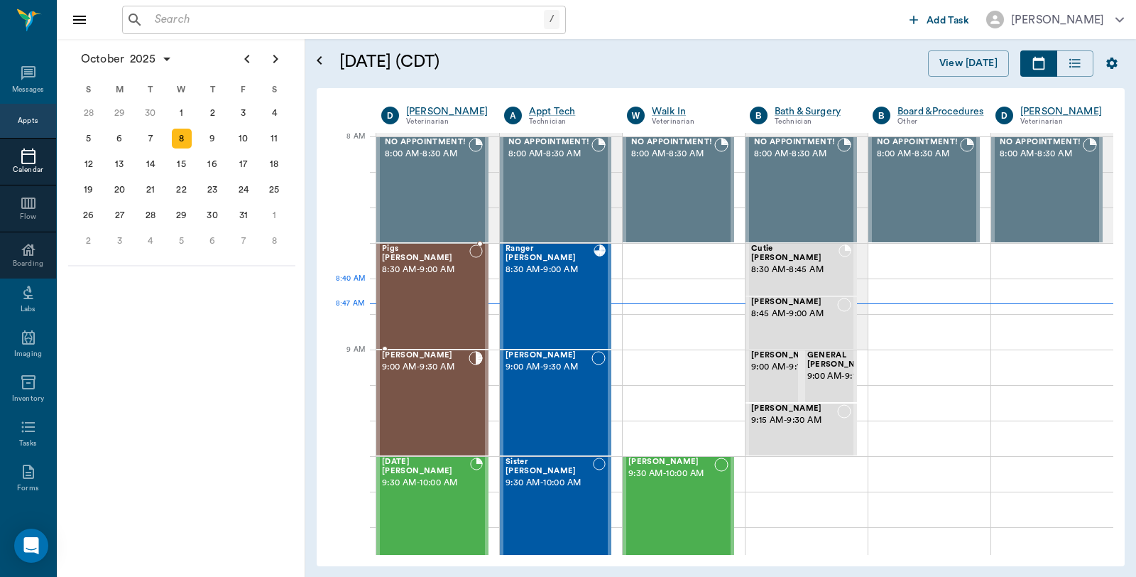
click at [417, 304] on div "Pigs Buhrer 8:30 AM - 9:00 AM" at bounding box center [425, 296] width 87 height 104
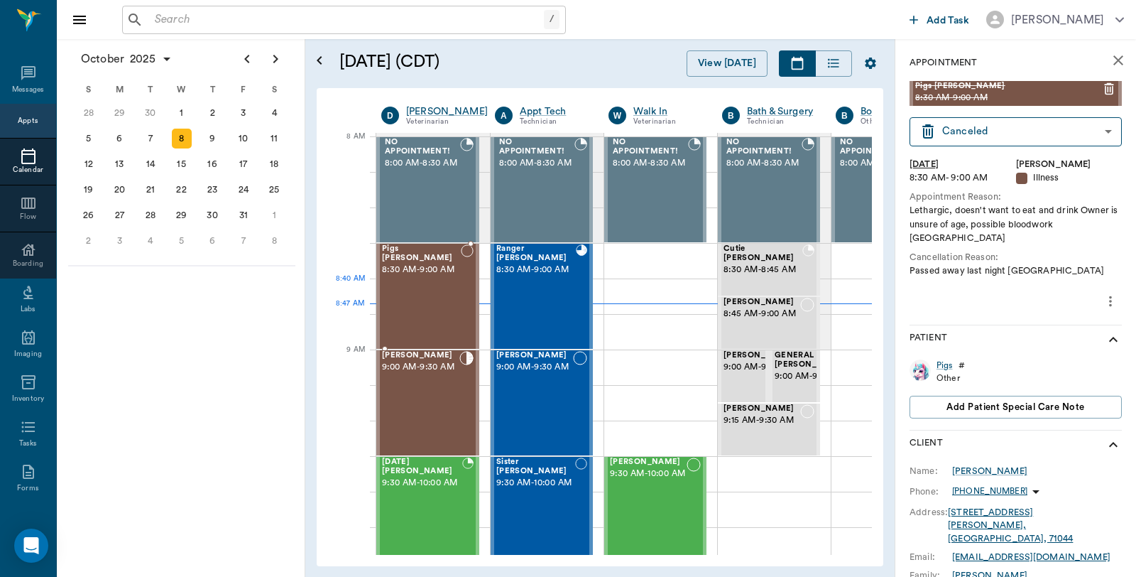
type input "NOT_CONFIRMED"
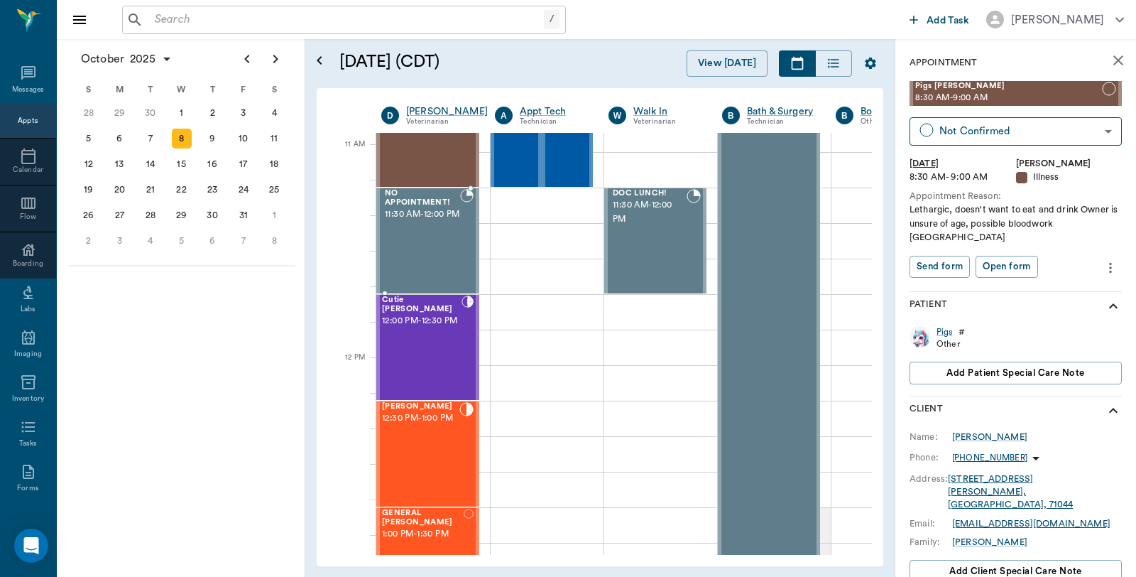
scroll to position [633, 0]
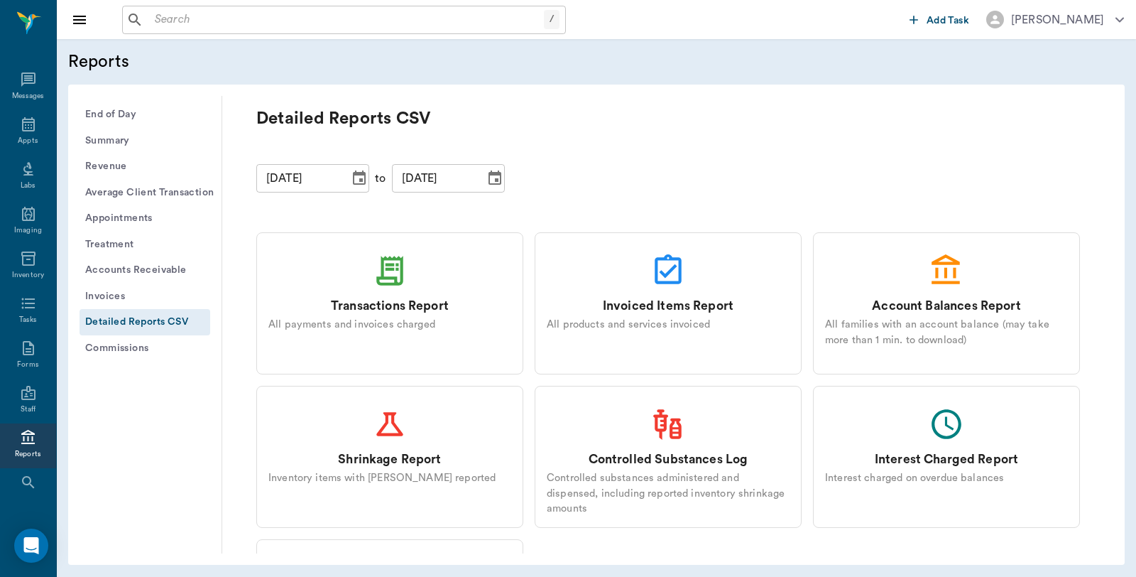
scroll to position [138, 0]
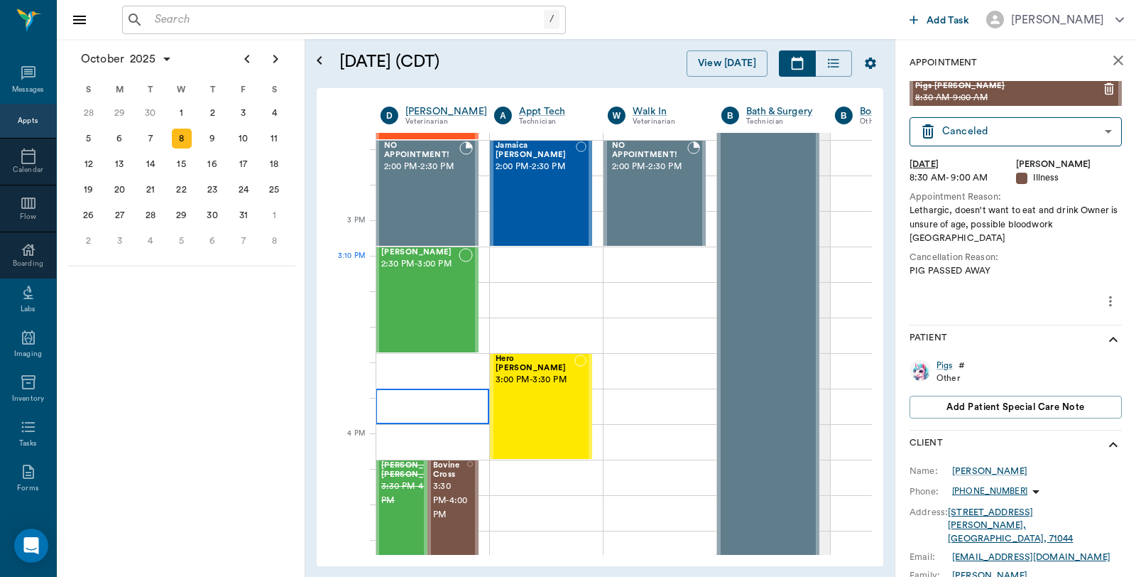
scroll to position [1423, 1]
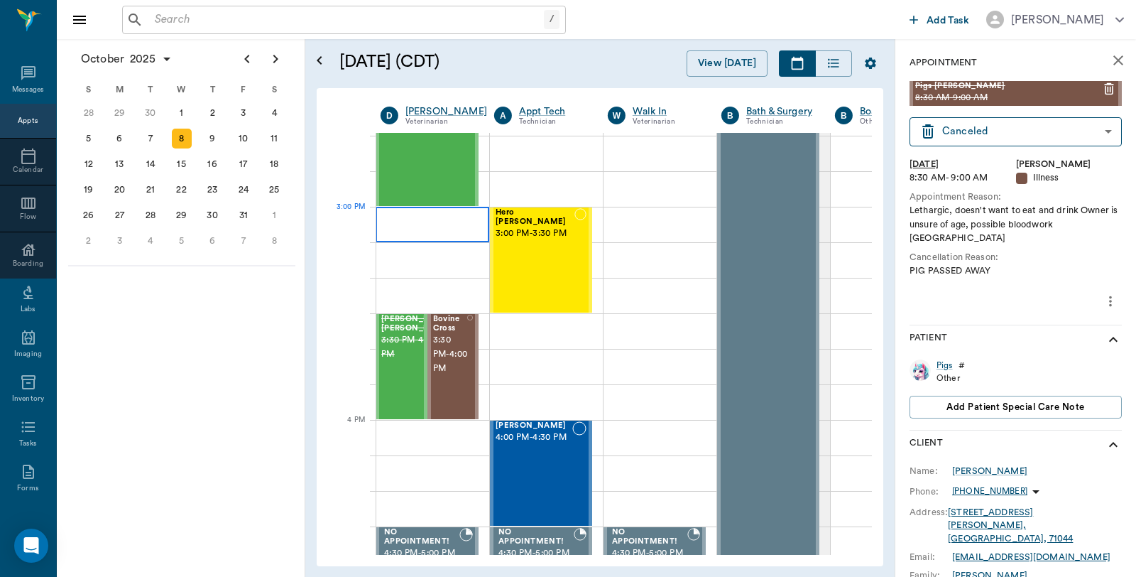
click at [429, 226] on div at bounding box center [433, 224] width 114 height 35
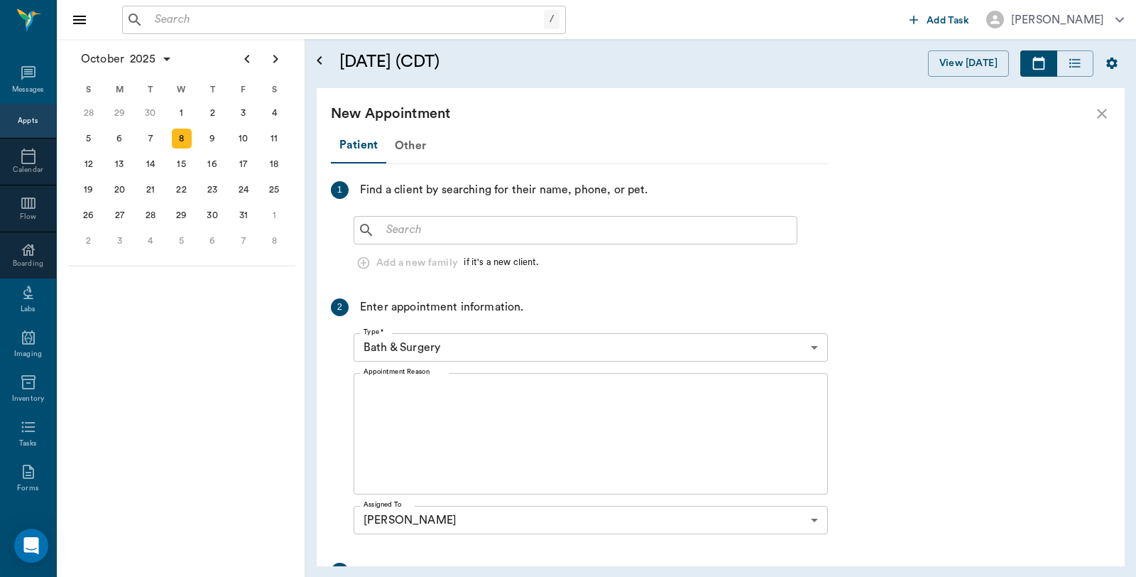
scroll to position [1423, 0]
click at [420, 237] on input "text" at bounding box center [586, 230] width 410 height 20
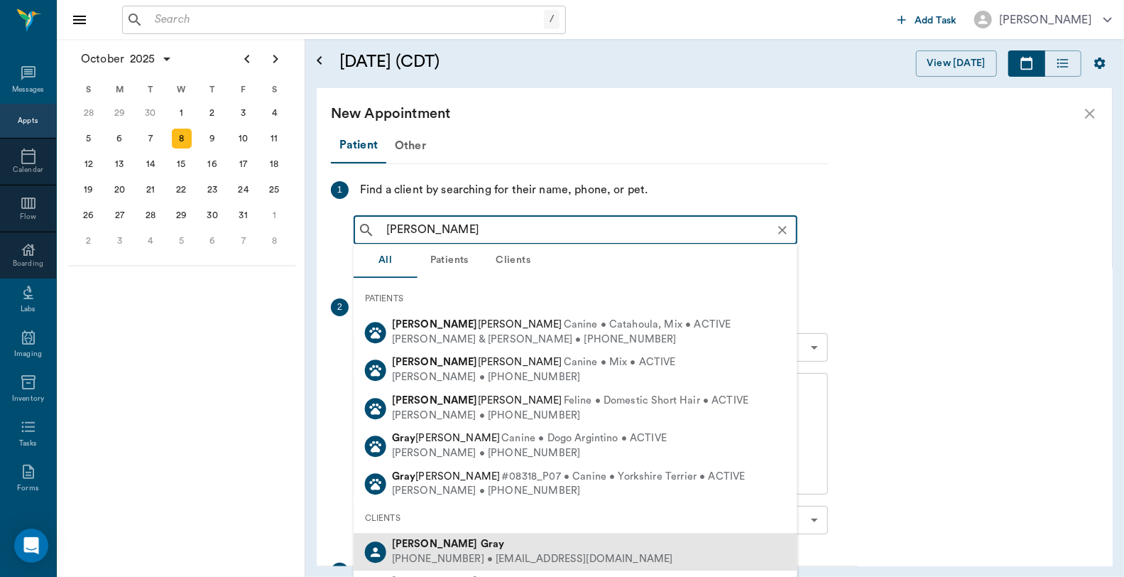
click at [481, 542] on b "Gray" at bounding box center [493, 543] width 24 height 11
type input "TAmmy Gray"
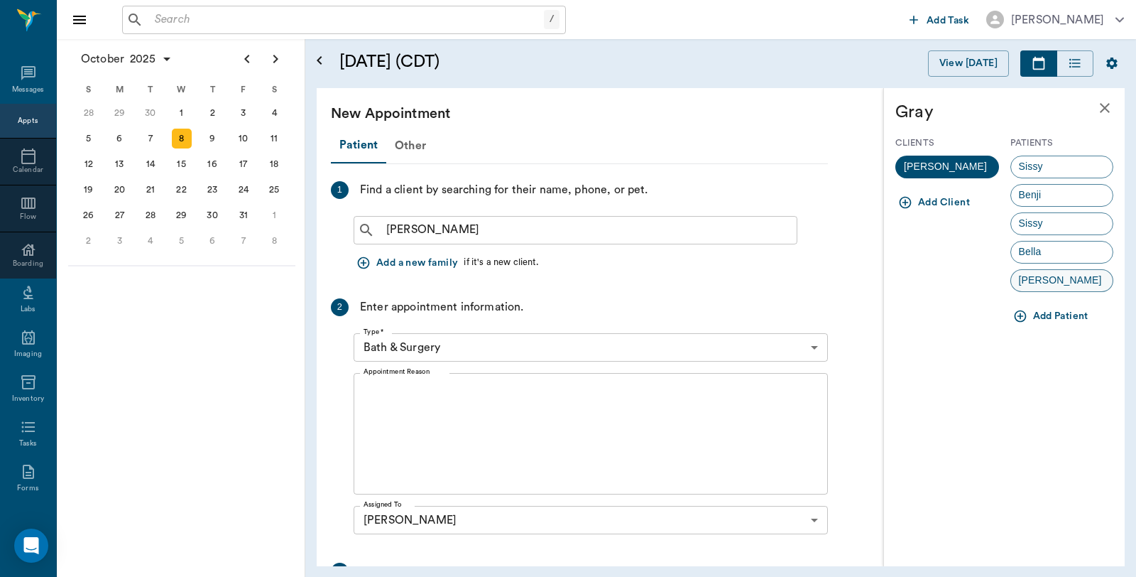
click at [1047, 284] on span "Bobo" at bounding box center [1060, 280] width 99 height 15
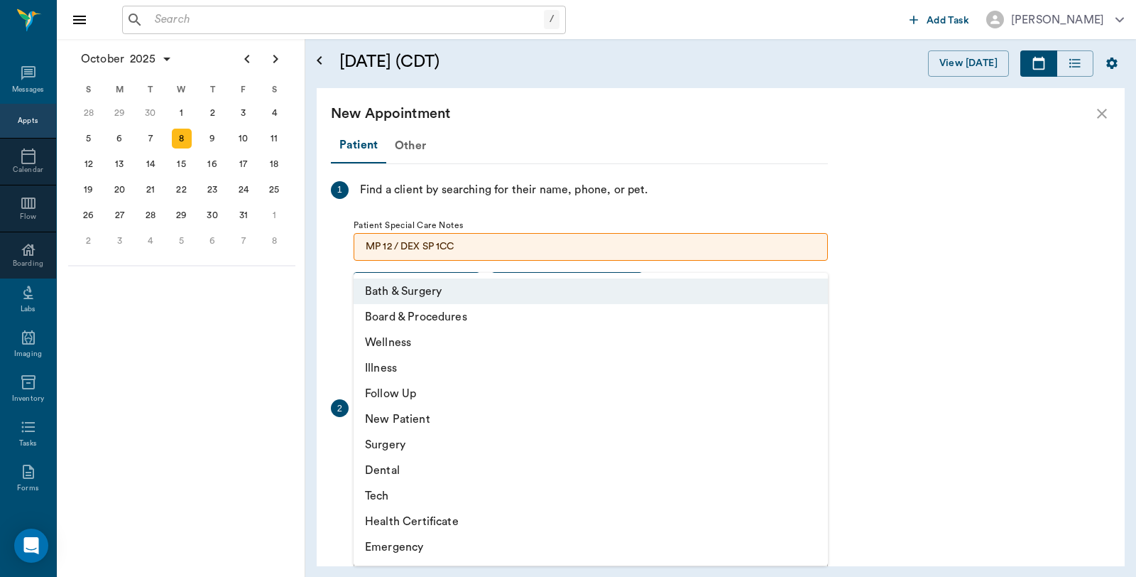
click at [493, 443] on body "/ ​ Add Task Dr. Bert Ellsworth Nectar Messages Appts Calendar Flow Boarding La…" at bounding box center [568, 288] width 1136 height 577
click at [413, 371] on li "Illness" at bounding box center [591, 368] width 474 height 26
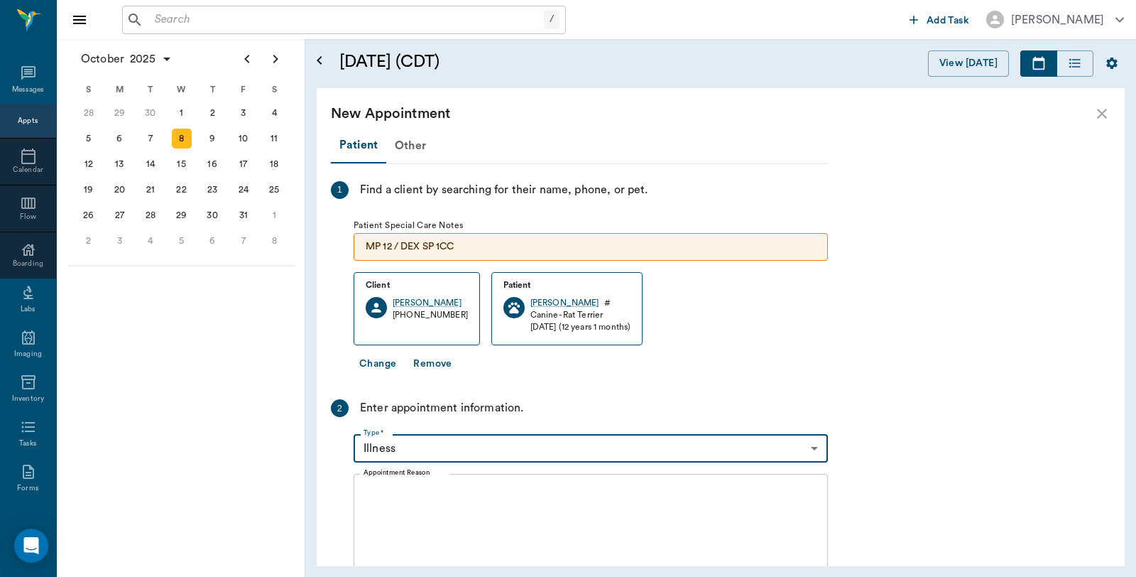
type input "65d2be4f46e3a538d89b8c15"
type input "03:30 PM"
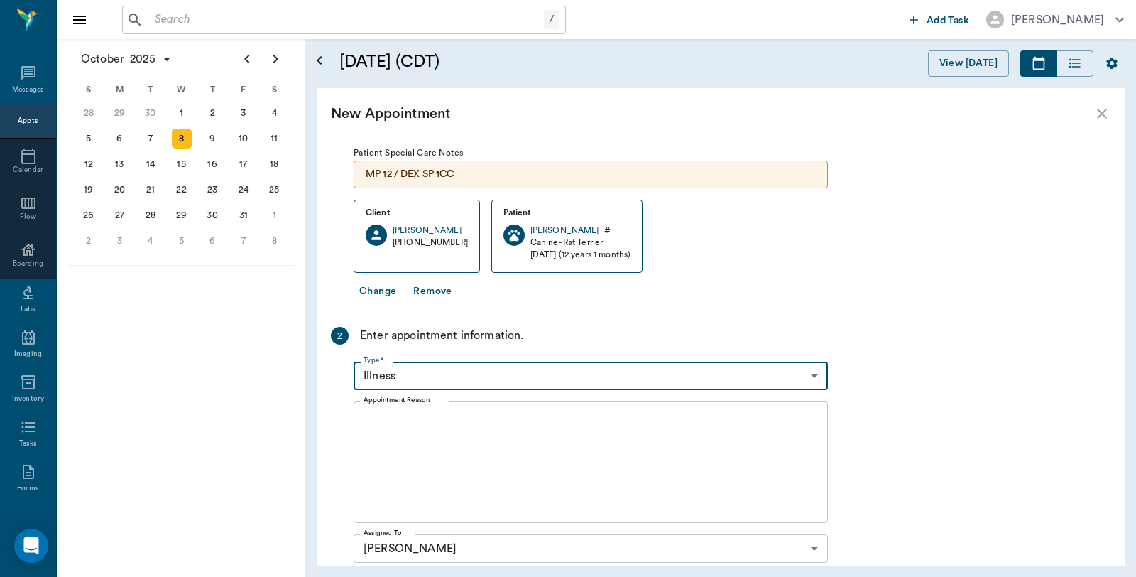
scroll to position [158, 0]
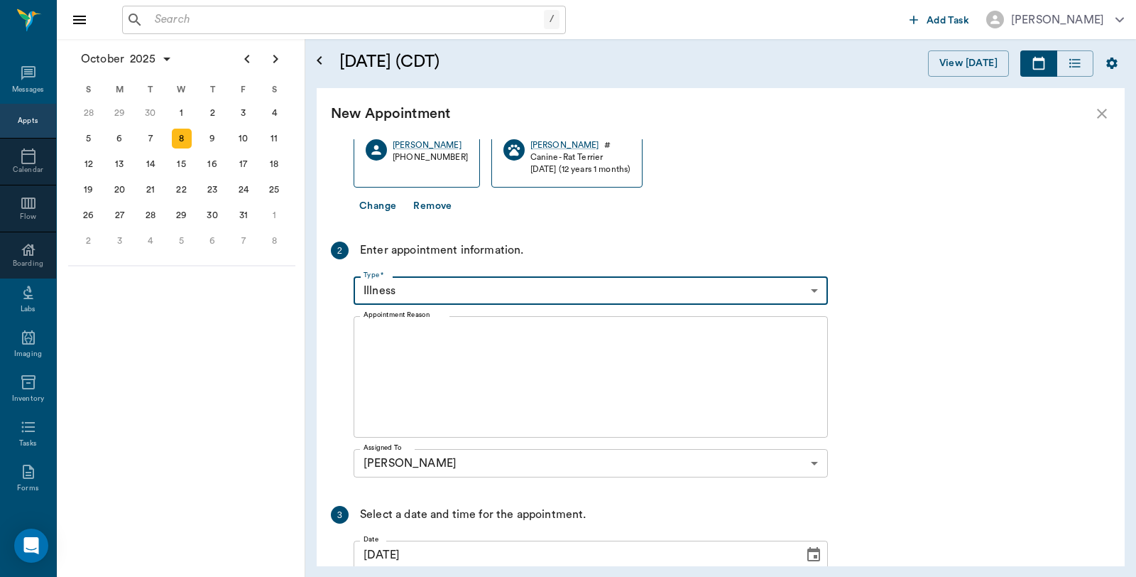
click at [433, 342] on textarea "Appointment Reason" at bounding box center [591, 377] width 454 height 98
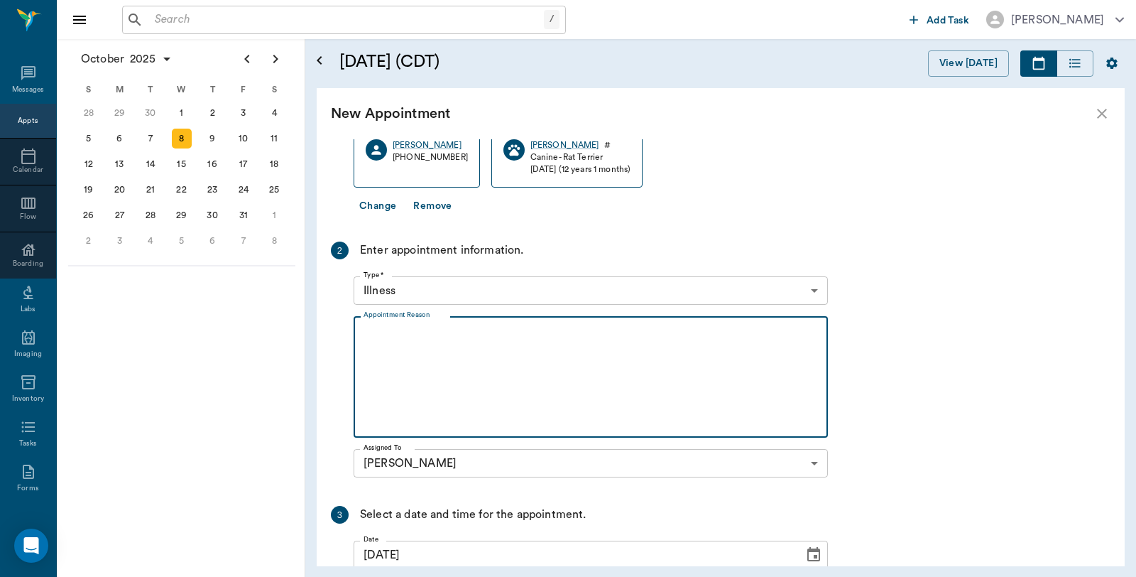
type textarea "B"
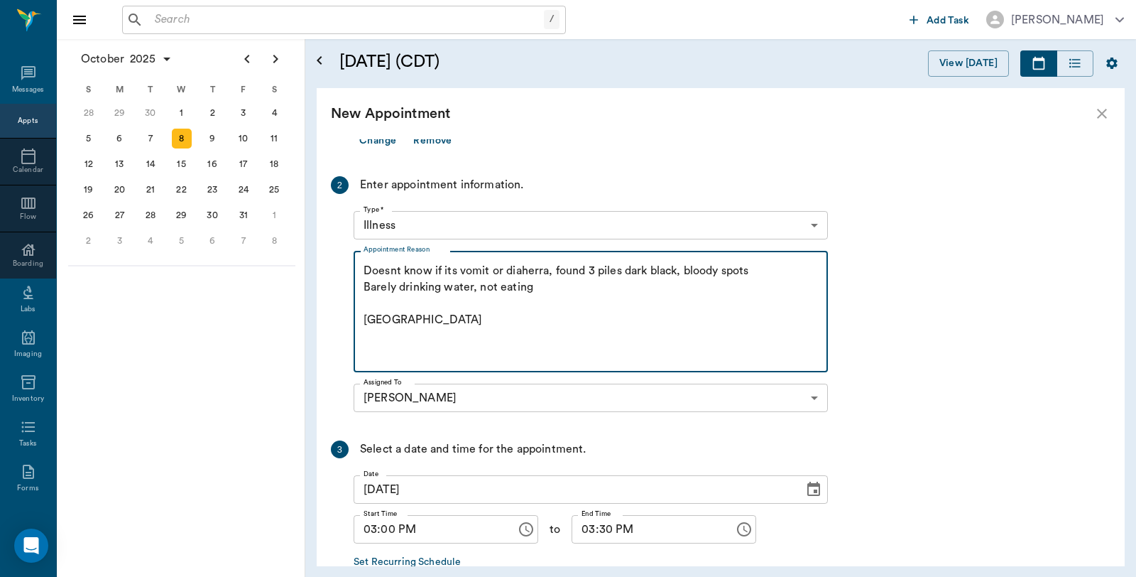
scroll to position [307, 0]
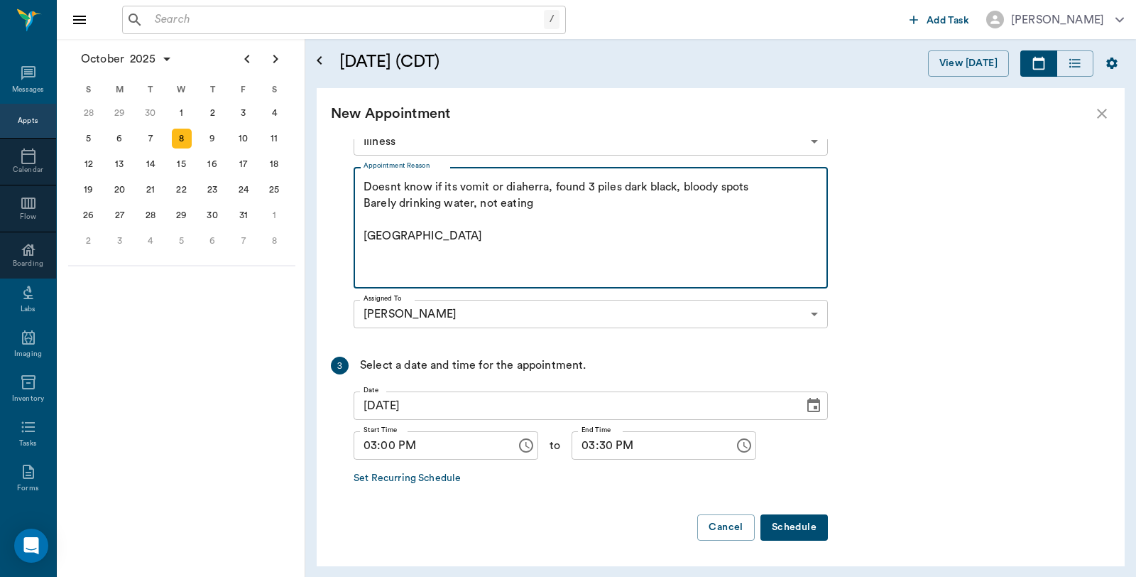
type textarea "Doesnt know if its vomit or diaherra, found 3 piles dark black, bloody spots Ba…"
click at [797, 522] on button "Schedule" at bounding box center [793, 527] width 67 height 26
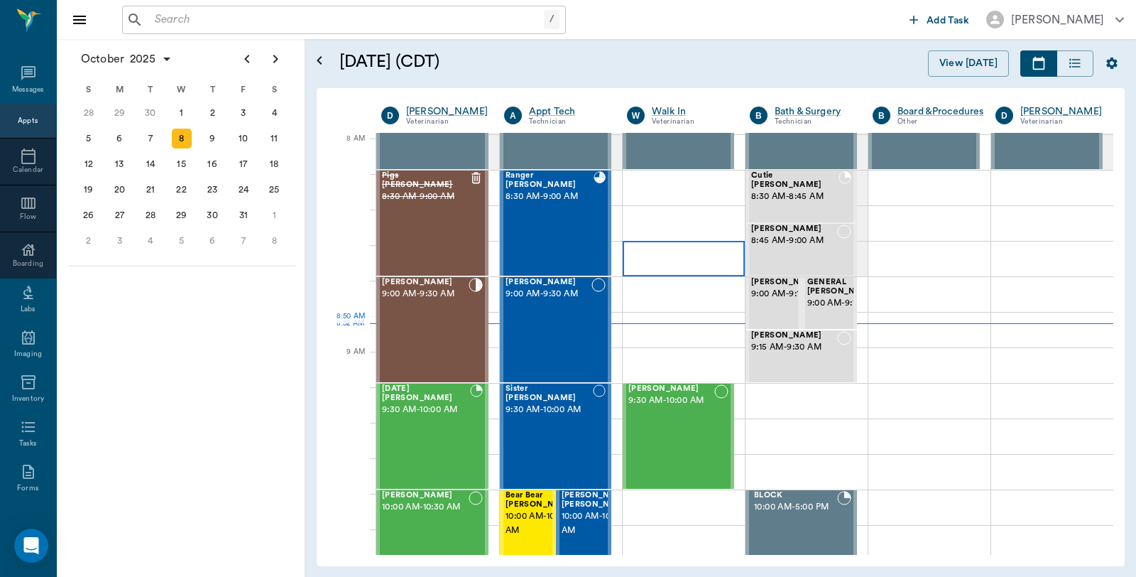
scroll to position [0, 0]
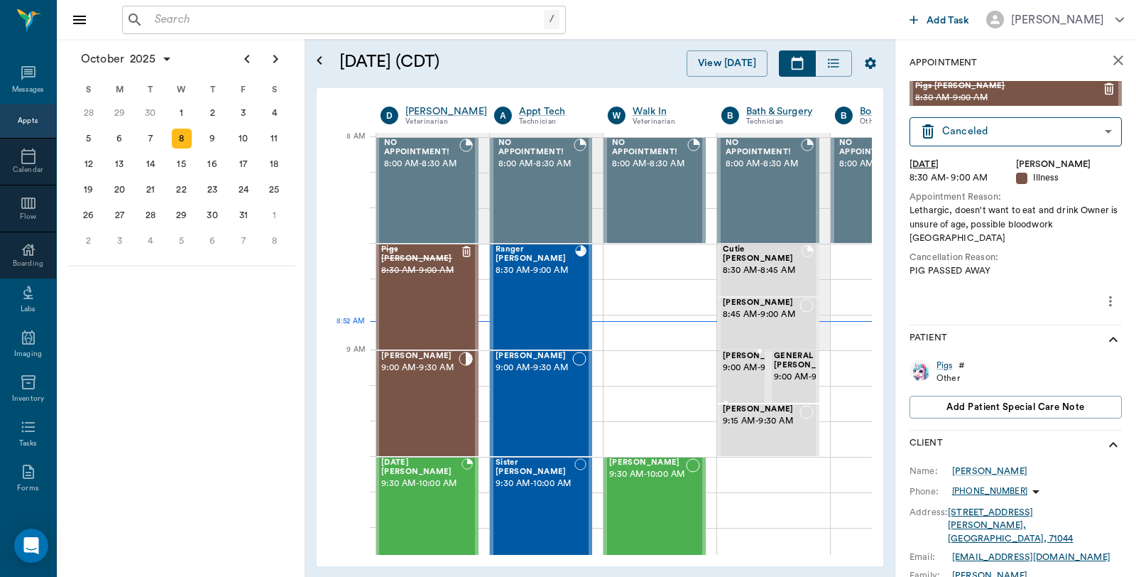
scroll to position [2, 1]
click at [240, 31] on div "/ ​" at bounding box center [344, 20] width 444 height 28
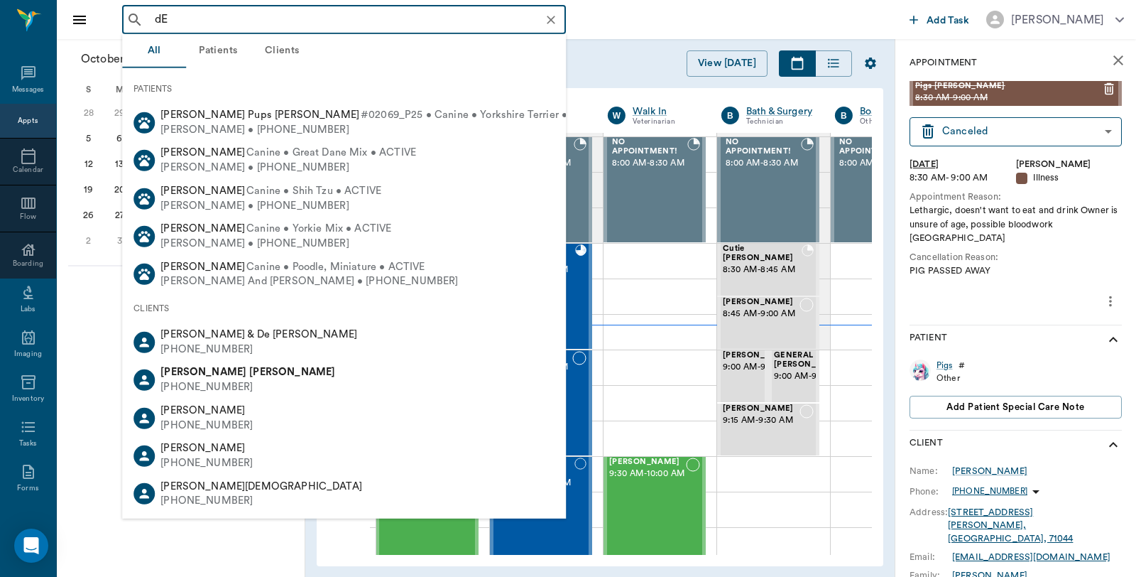
type input "d"
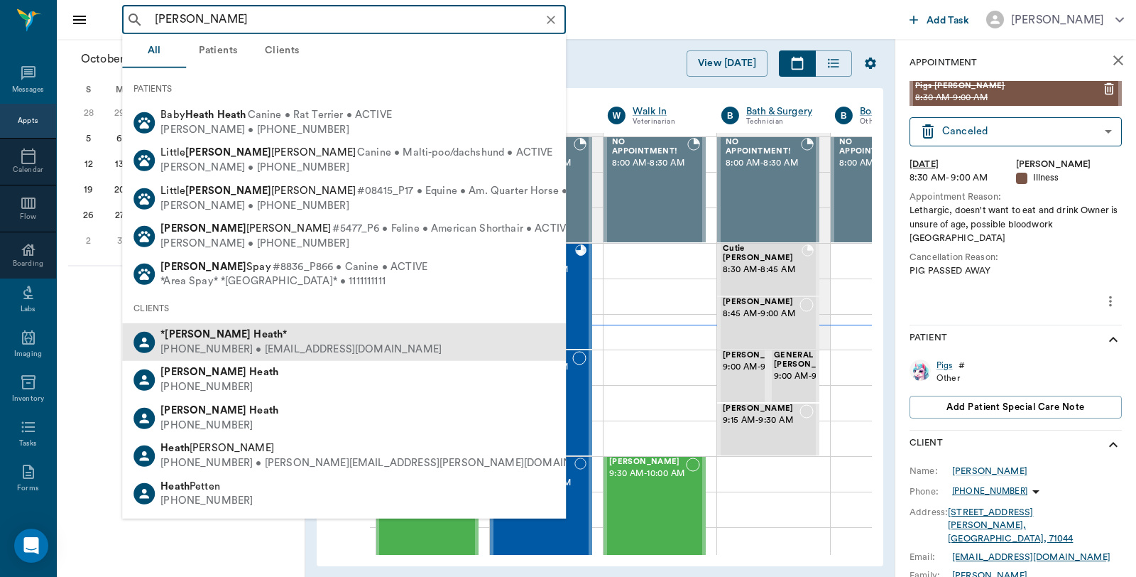
click at [239, 339] on div "* Debbie Heath *" at bounding box center [300, 334] width 281 height 15
type input "Debbie Heath"
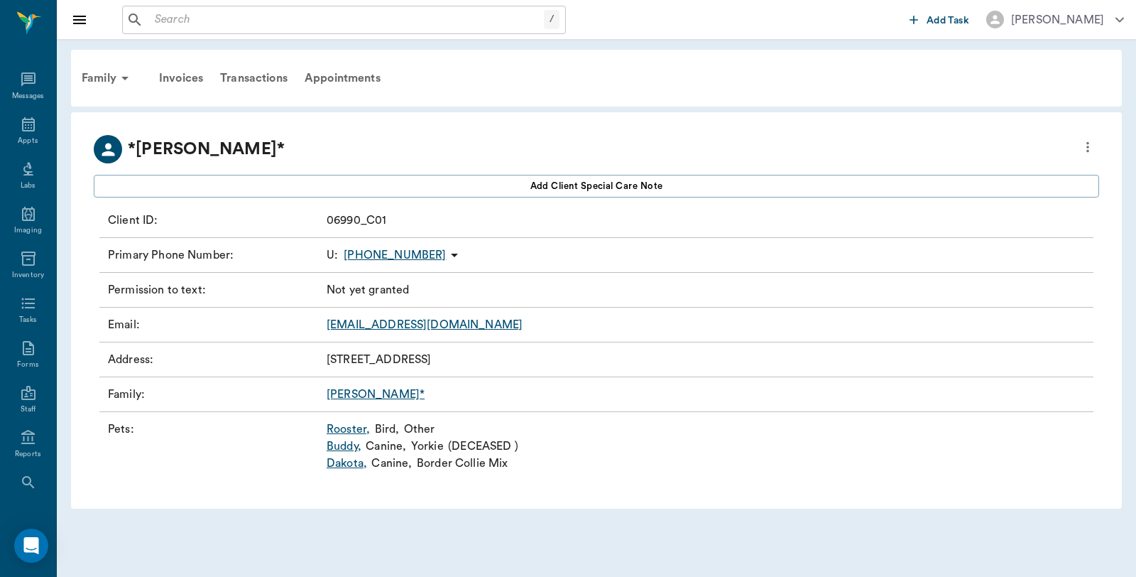
click at [351, 425] on link "Rooster ," at bounding box center [348, 428] width 43 height 17
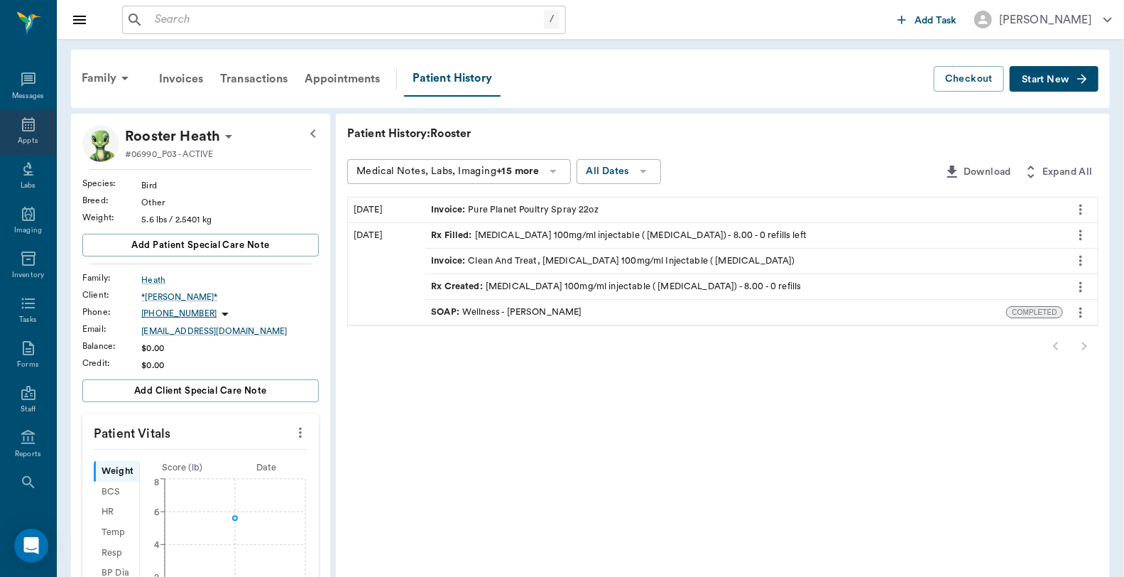
click at [23, 124] on icon at bounding box center [28, 124] width 17 height 17
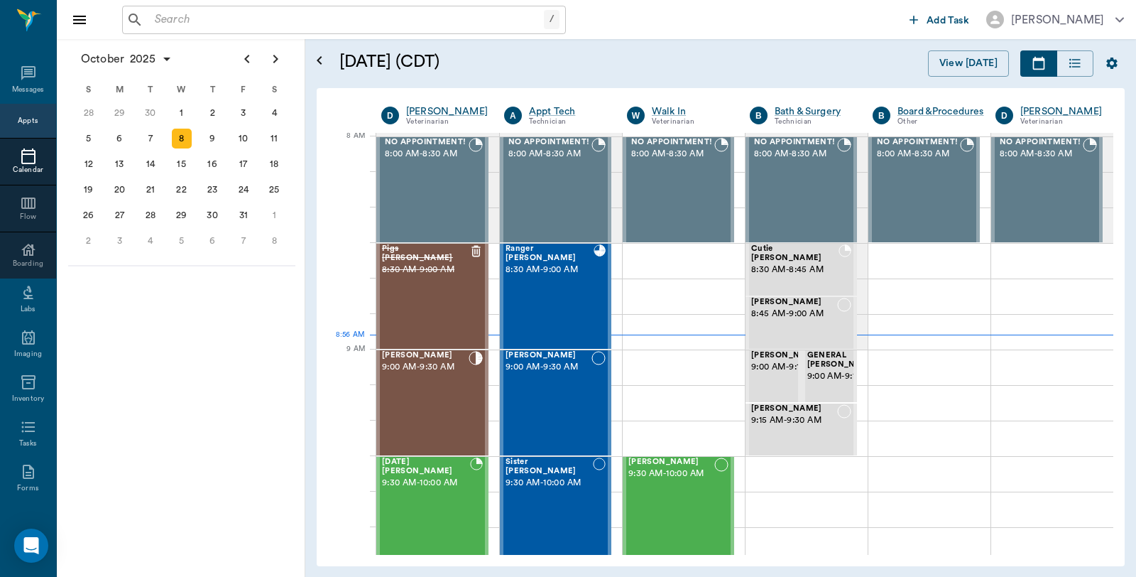
scroll to position [4, 0]
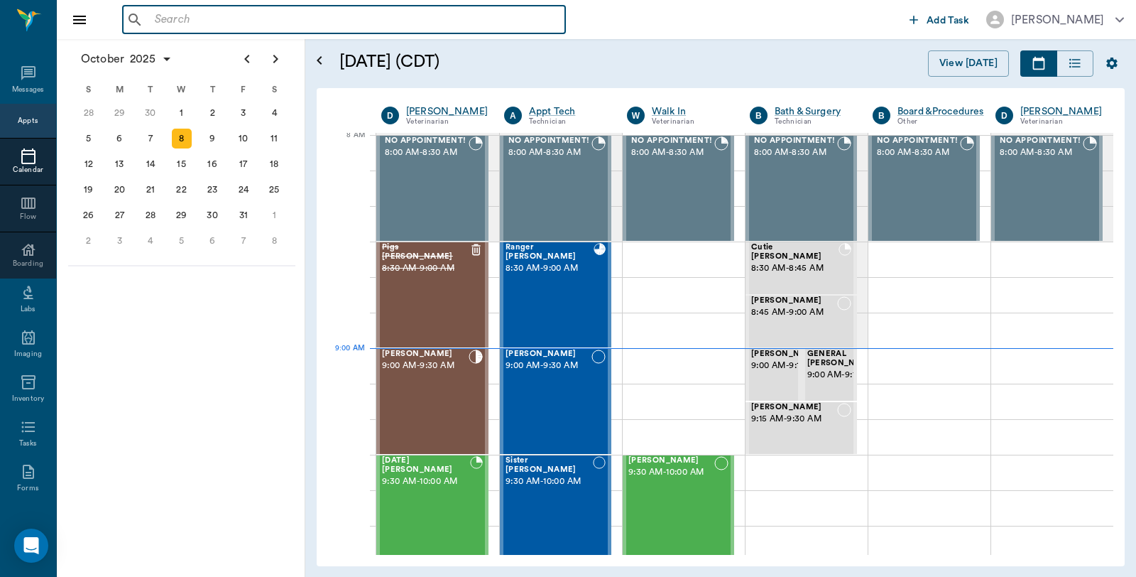
click at [357, 18] on input "text" at bounding box center [354, 20] width 410 height 20
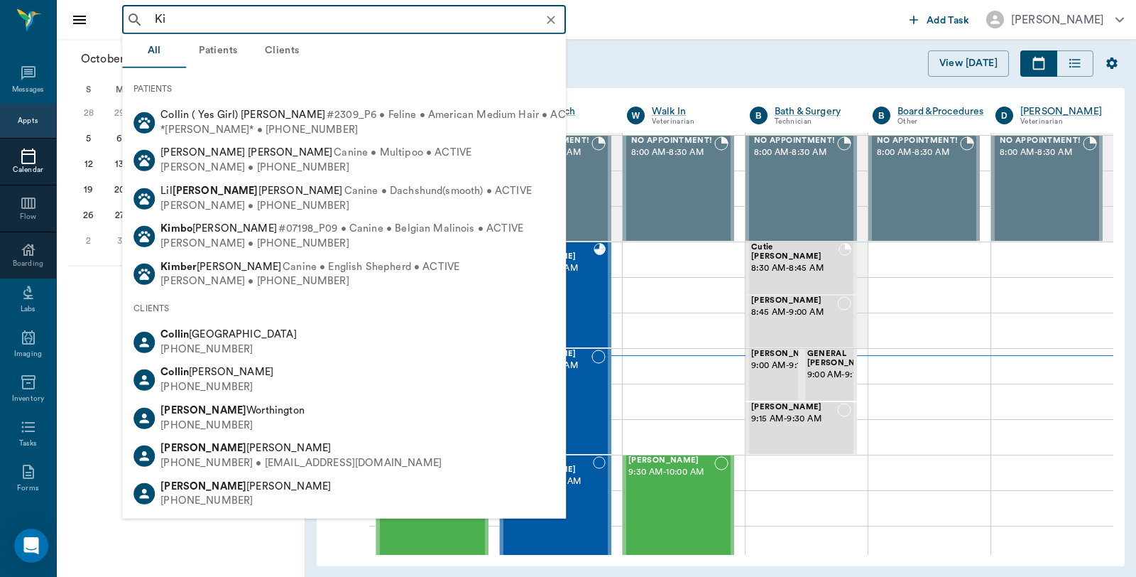
type input "K"
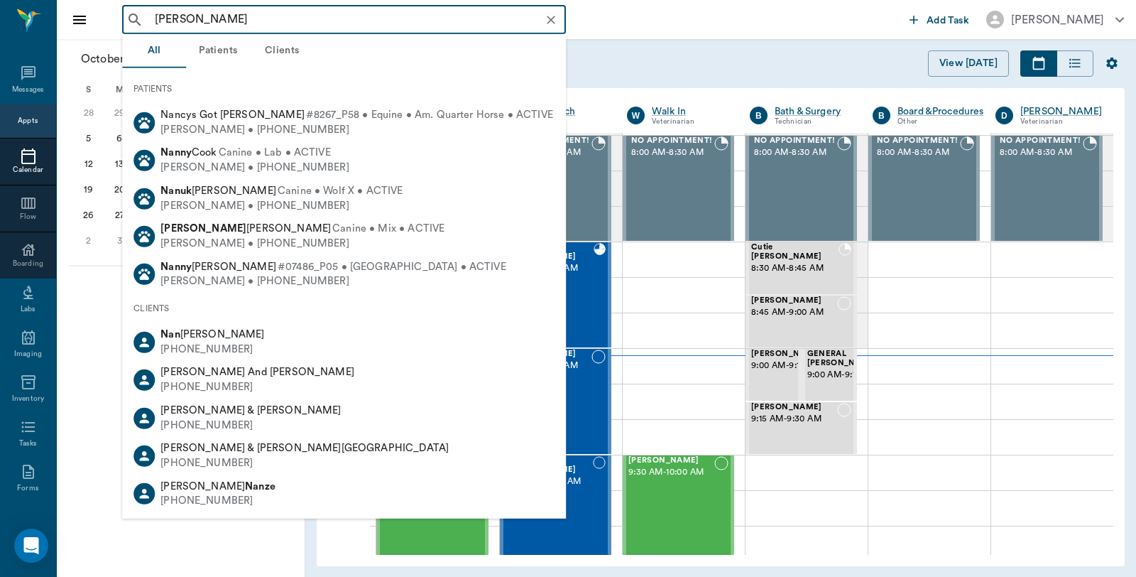
type input "[PERSON_NAME]"
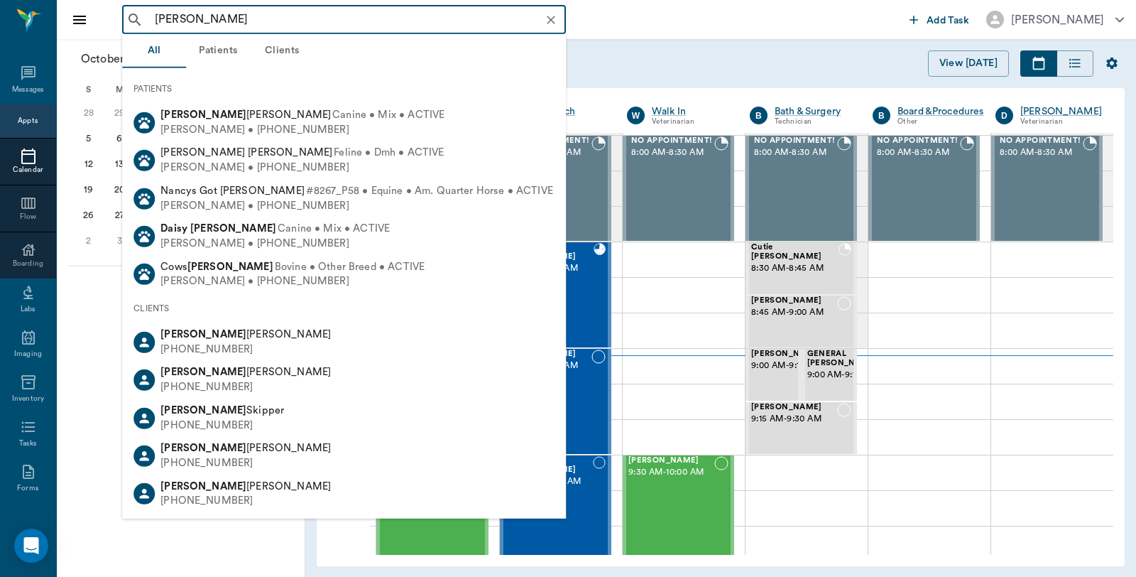
click at [545, 18] on icon "Clear" at bounding box center [551, 20] width 14 height 14
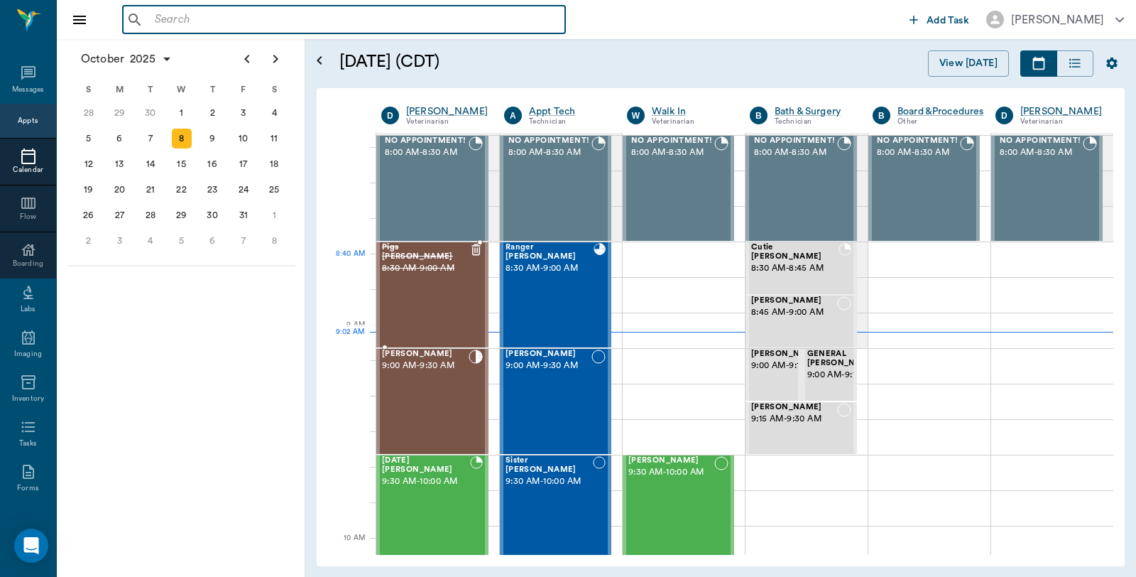
scroll to position [240, 0]
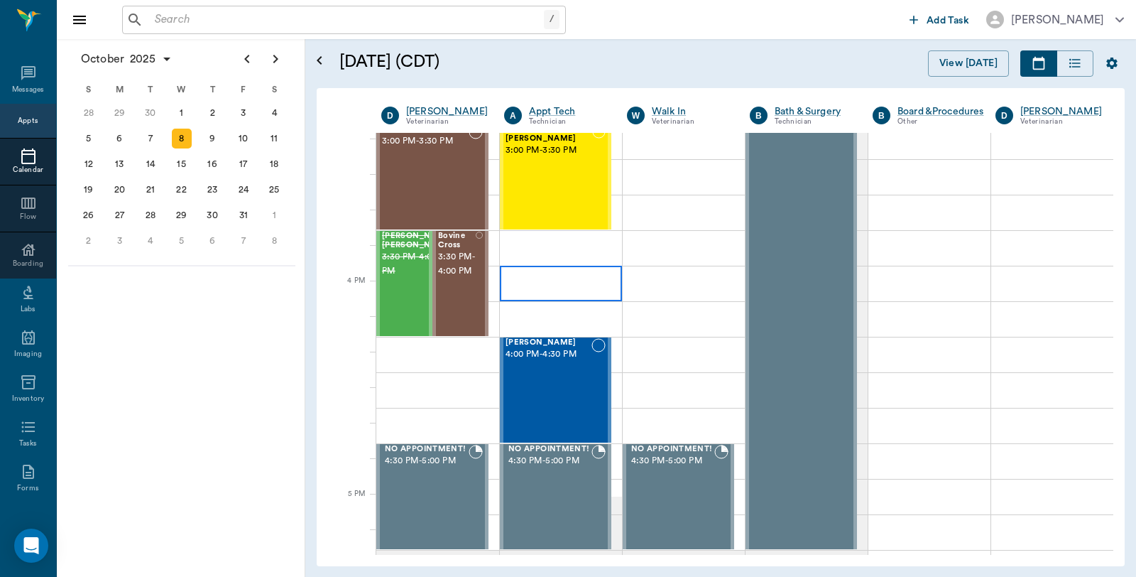
scroll to position [1660, 0]
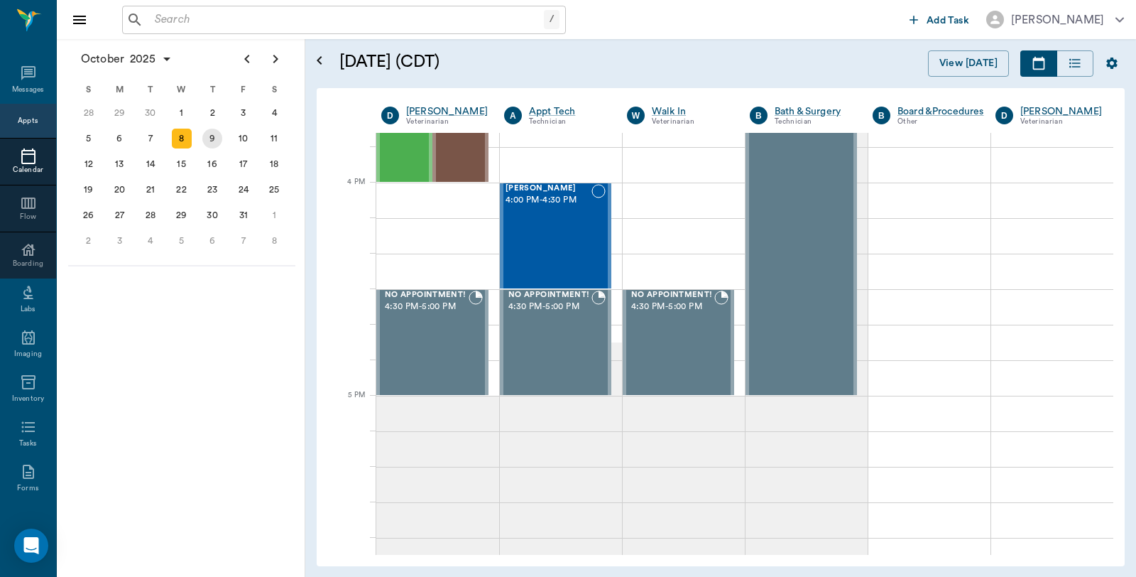
click at [207, 142] on div "9" at bounding box center [212, 139] width 20 height 20
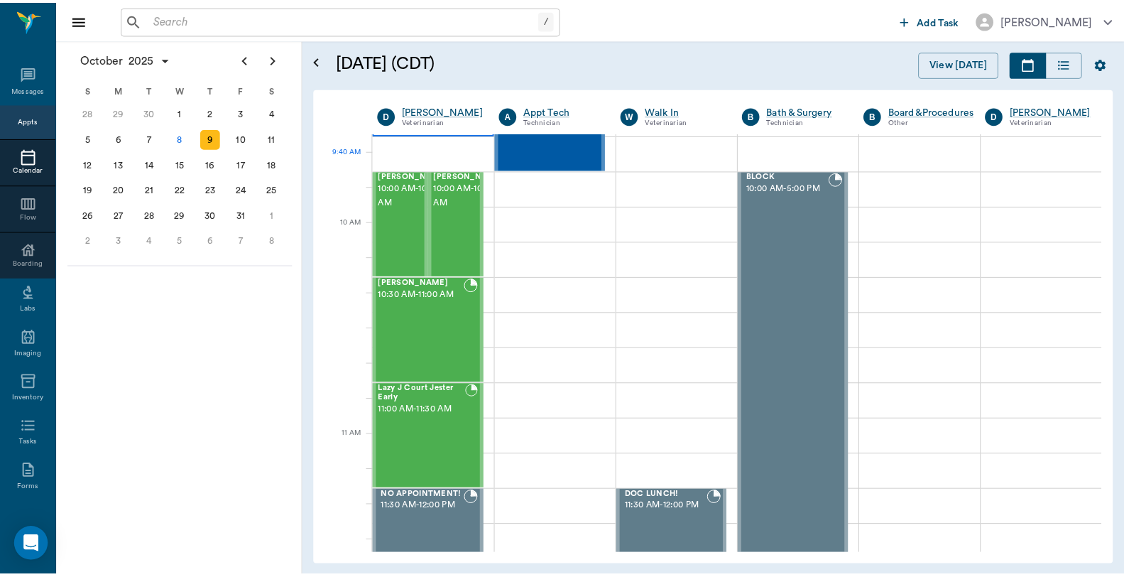
scroll to position [315, 0]
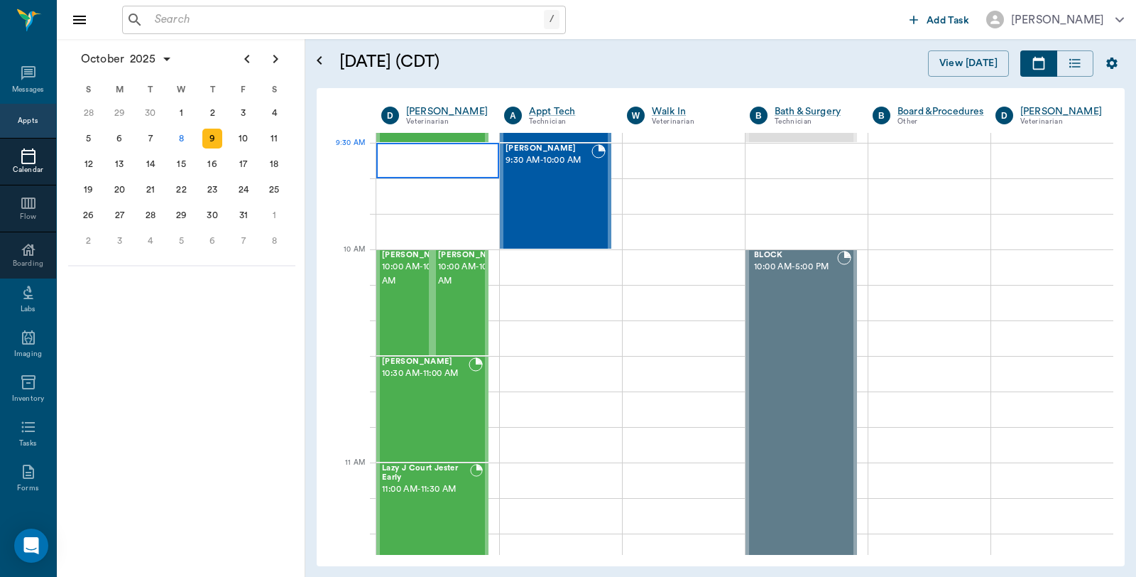
click at [424, 158] on div at bounding box center [437, 160] width 123 height 35
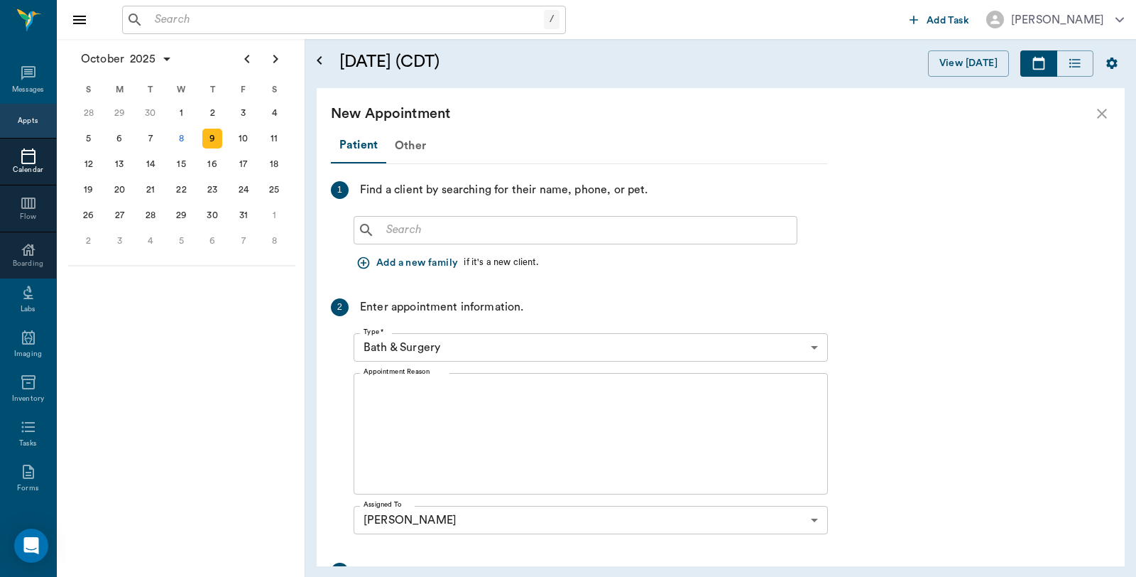
click at [454, 227] on input "text" at bounding box center [586, 230] width 410 height 20
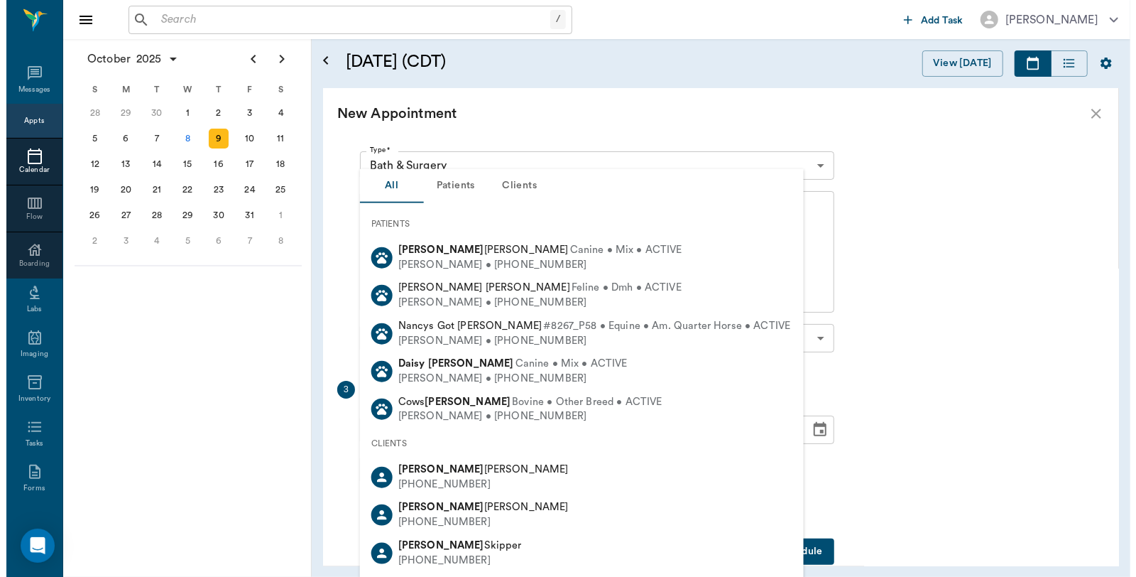
scroll to position [204, 0]
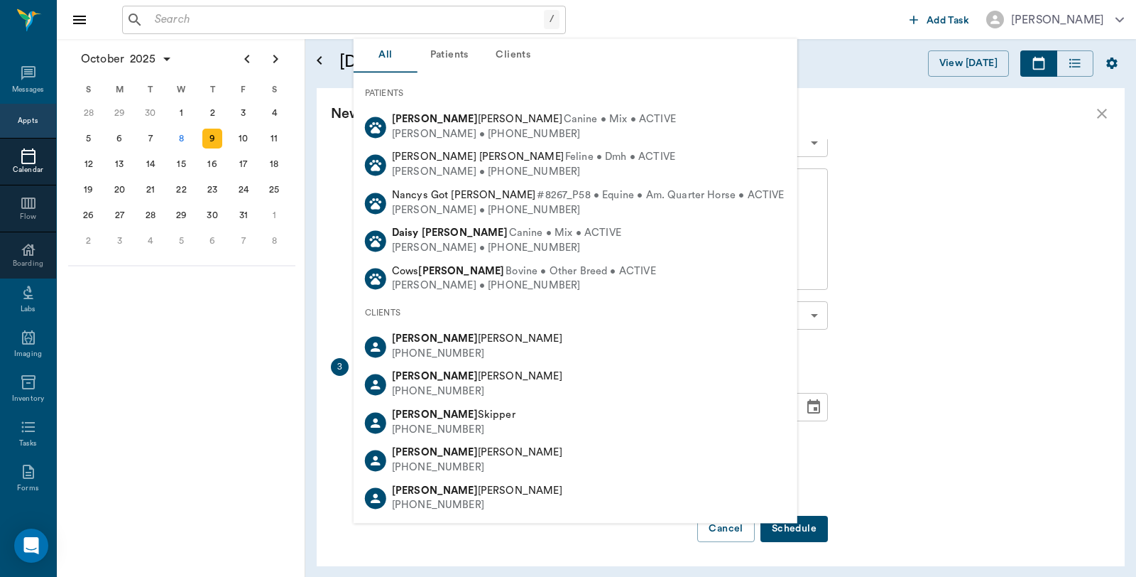
click at [940, 284] on div "Patient Other 1 Find a client by searching for their name, phone, or pet. [PERS…" at bounding box center [721, 352] width 808 height 427
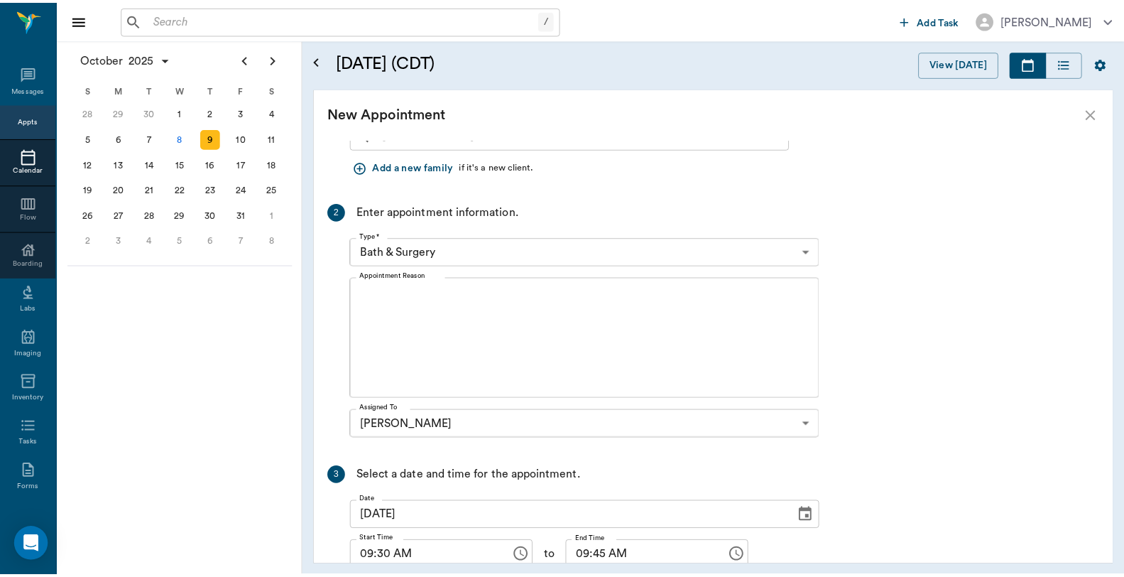
scroll to position [0, 0]
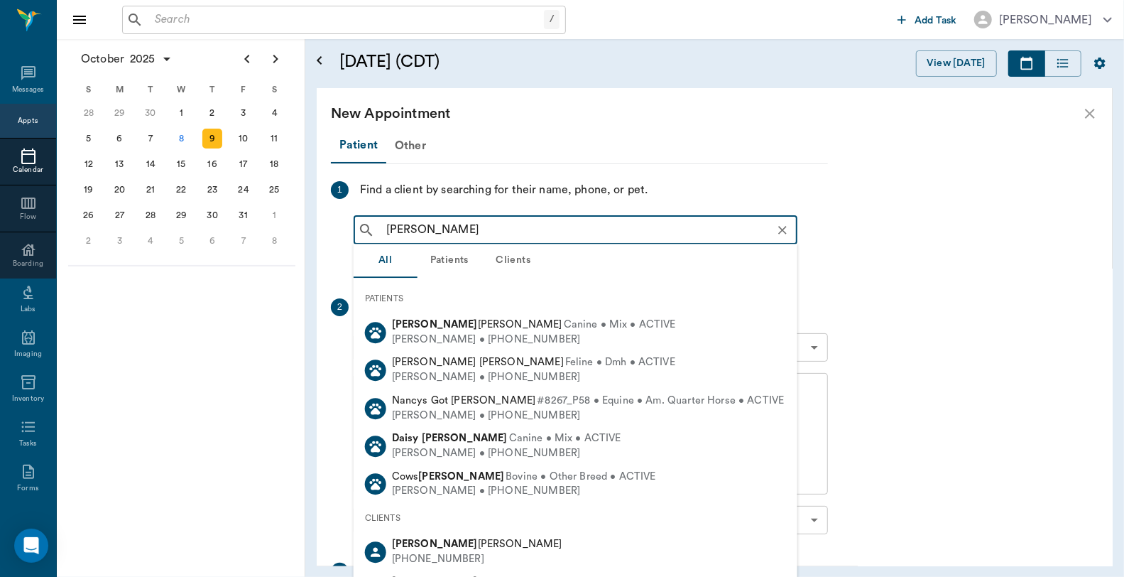
click at [417, 225] on input "[PERSON_NAME]" at bounding box center [587, 230] width 413 height 20
drag, startPoint x: 415, startPoint y: 227, endPoint x: 393, endPoint y: 228, distance: 22.7
click at [393, 228] on input "[PERSON_NAME]" at bounding box center [587, 230] width 413 height 20
click at [417, 228] on input "[PERSON_NAME]" at bounding box center [587, 230] width 413 height 20
drag, startPoint x: 420, startPoint y: 227, endPoint x: 373, endPoint y: 225, distance: 47.6
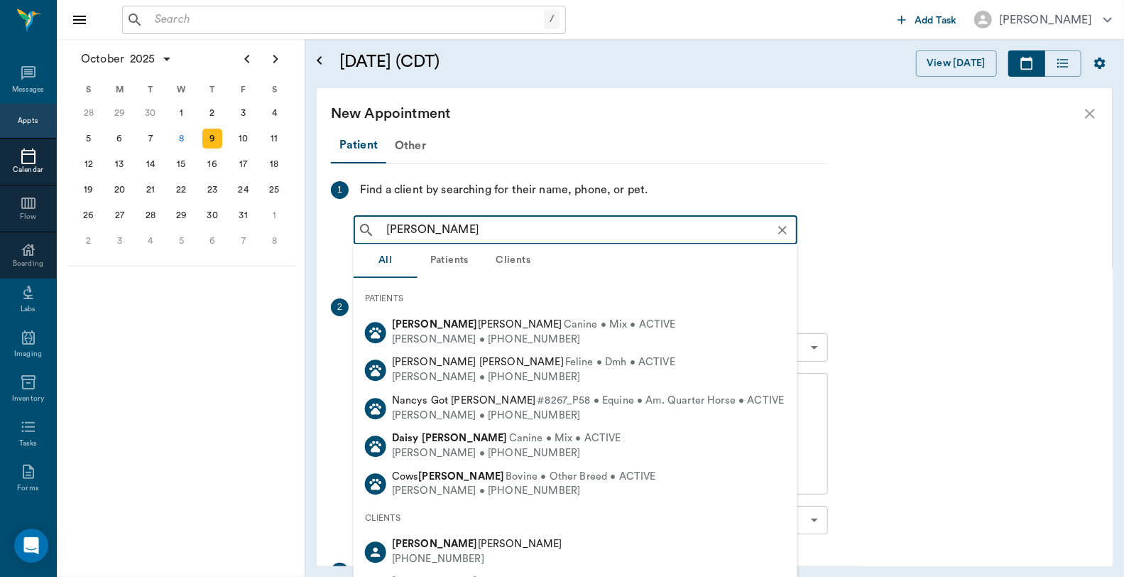
click at [373, 225] on div "[PERSON_NAME] ​" at bounding box center [576, 230] width 444 height 28
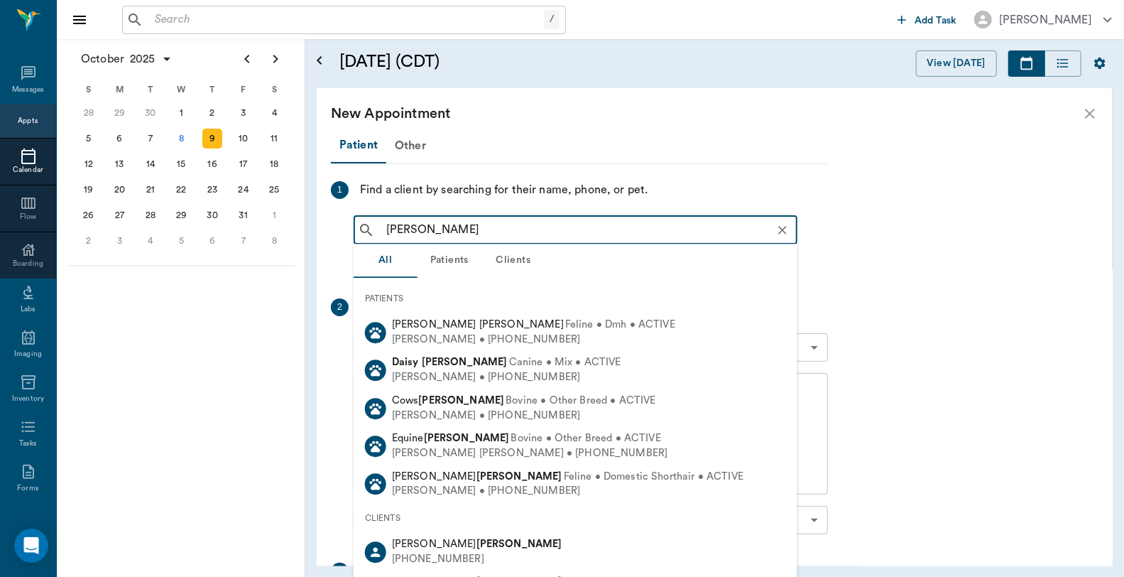
drag, startPoint x: 415, startPoint y: 228, endPoint x: 348, endPoint y: 229, distance: 67.5
click at [348, 229] on div "1 Find a client by searching for their name, phone, or pet. Davis Davis ​ Add a…" at bounding box center [579, 228] width 497 height 95
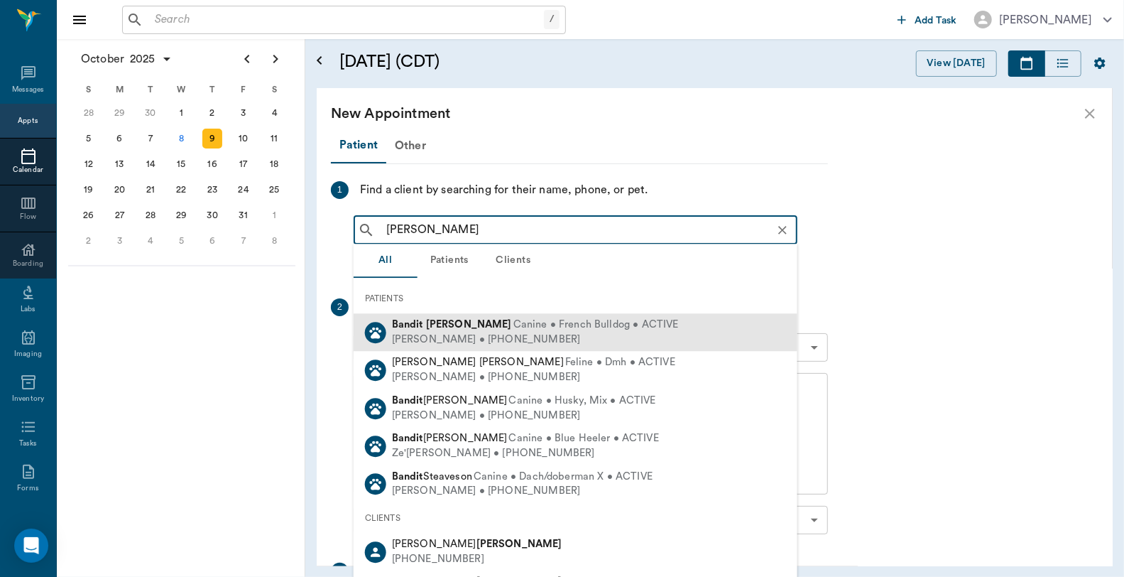
click at [439, 331] on div "Bandit Davis Canine • French Bulldog • ACTIVE" at bounding box center [535, 324] width 287 height 15
type input "Bandit Davis"
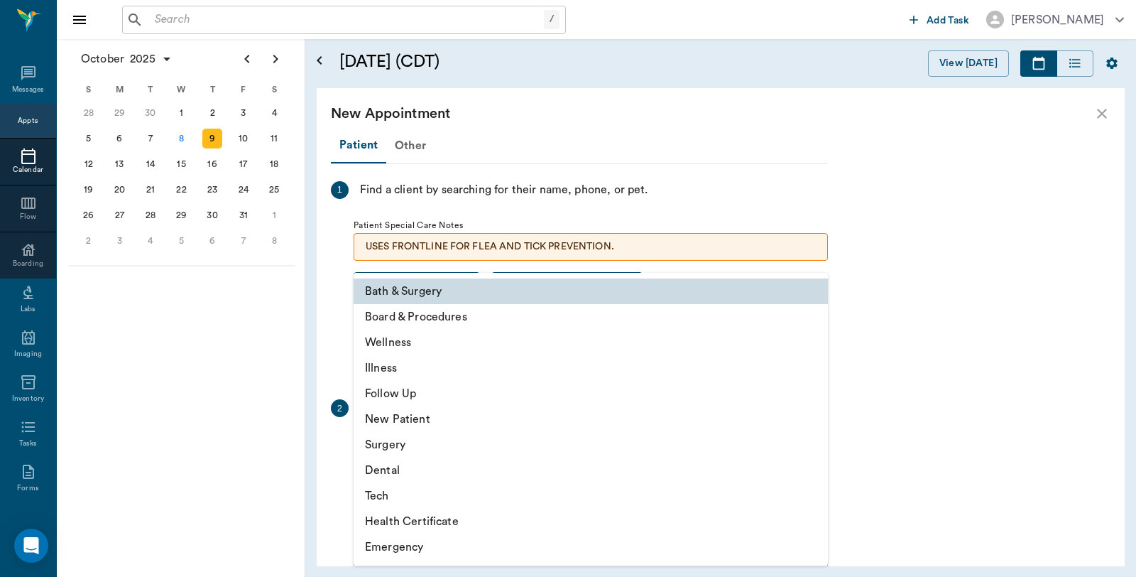
click at [519, 447] on body "/ ​ Add Task Dr. Bert Ellsworth Nectar Messages Appts Calendar Flow Boarding La…" at bounding box center [568, 288] width 1136 height 577
click at [409, 349] on li "Wellness" at bounding box center [591, 342] width 474 height 26
type input "65d2be4f46e3a538d89b8c14"
type input "10:00 AM"
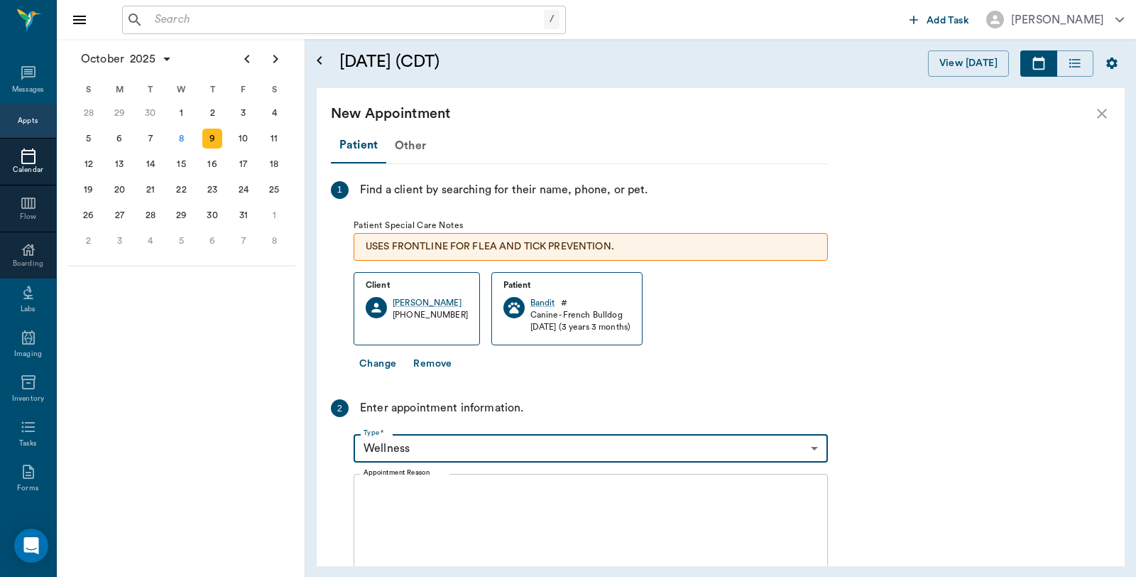
click at [403, 515] on textarea "Appointment Reason" at bounding box center [591, 535] width 454 height 98
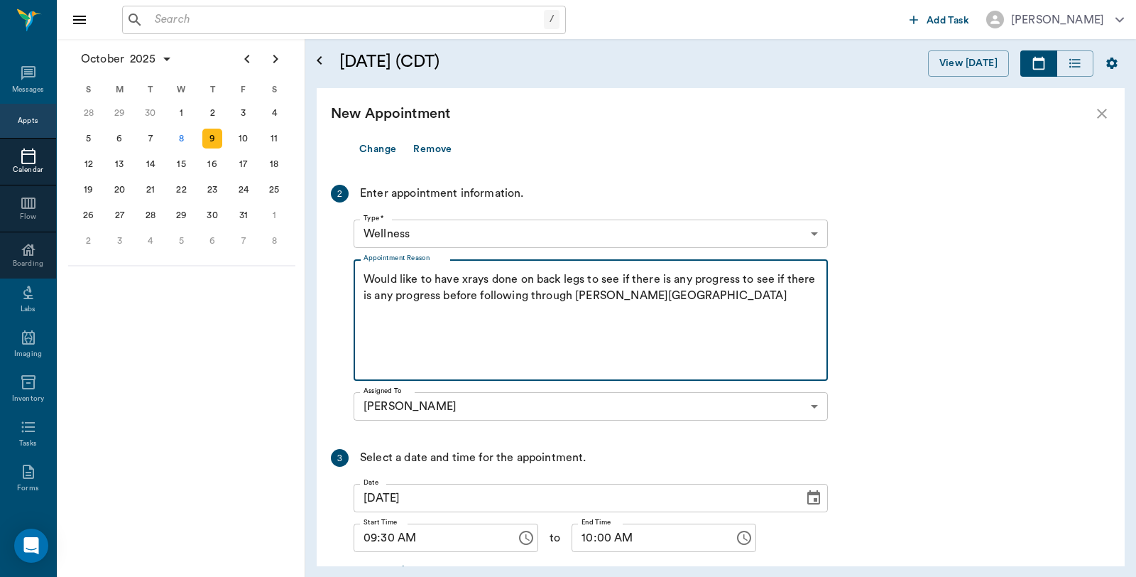
scroll to position [236, 0]
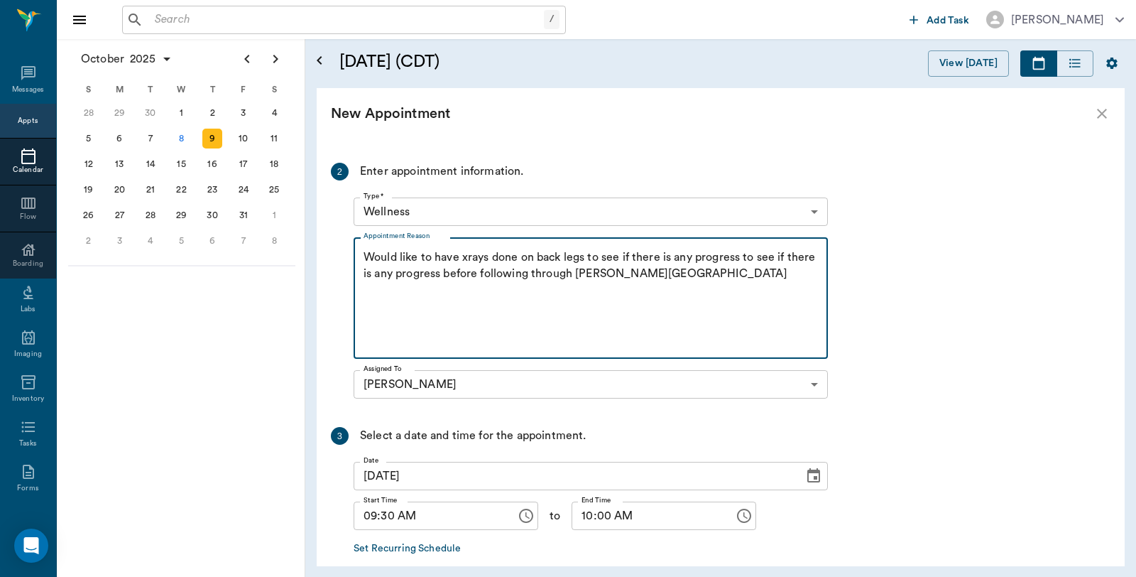
drag, startPoint x: 589, startPoint y: 253, endPoint x: 741, endPoint y: 250, distance: 151.3
click at [741, 250] on textarea "Would like to have xrays done on back legs to see if there is any progress to s…" at bounding box center [591, 298] width 454 height 98
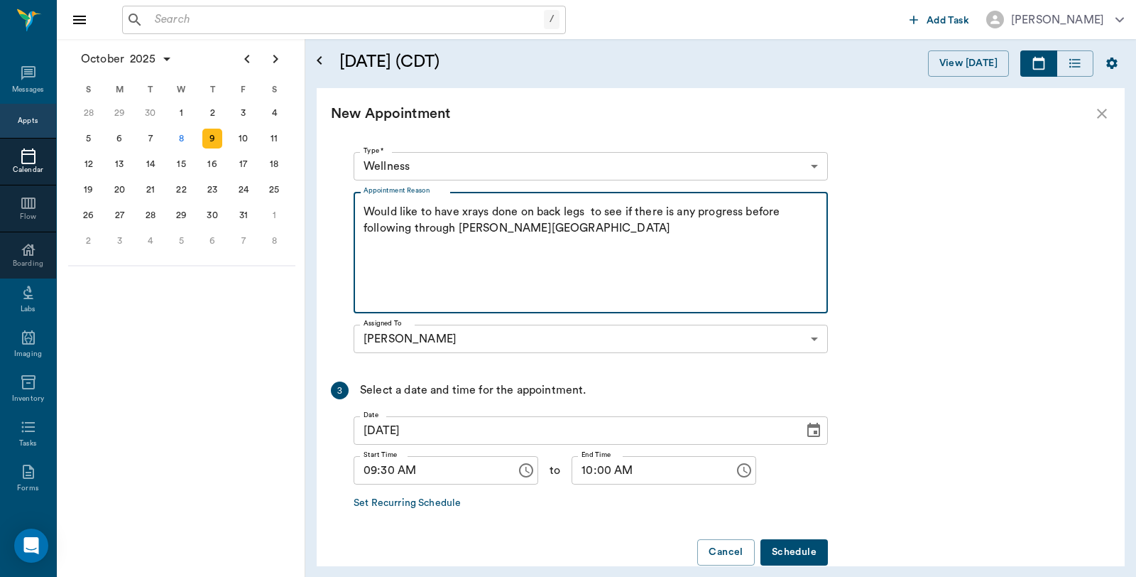
scroll to position [307, 0]
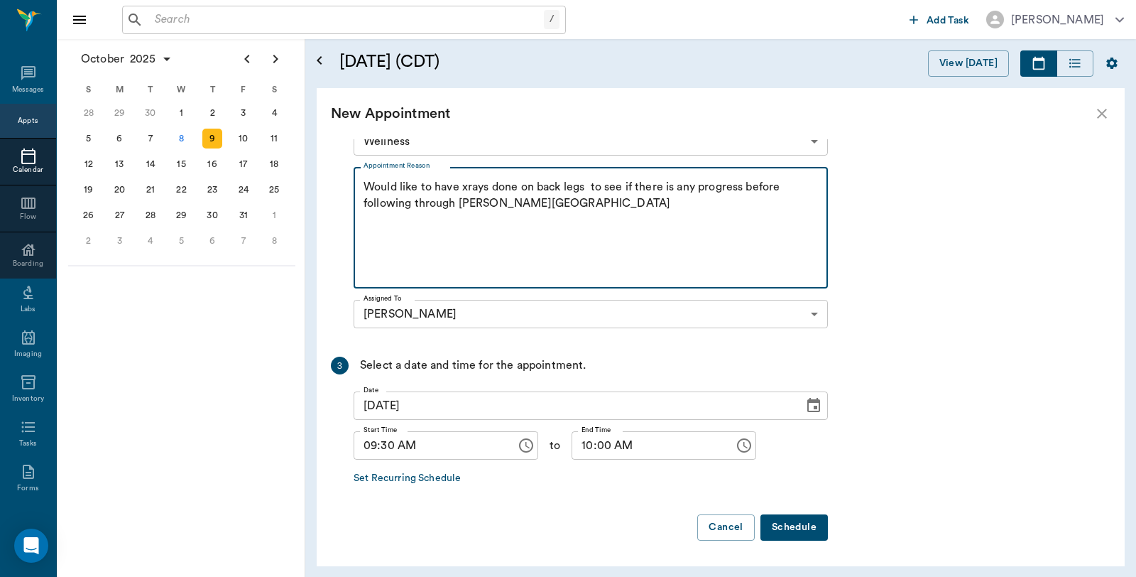
type textarea "Would like to have xrays done on back legs to see if there is any progress befo…"
click at [817, 530] on button "Schedule" at bounding box center [793, 527] width 67 height 26
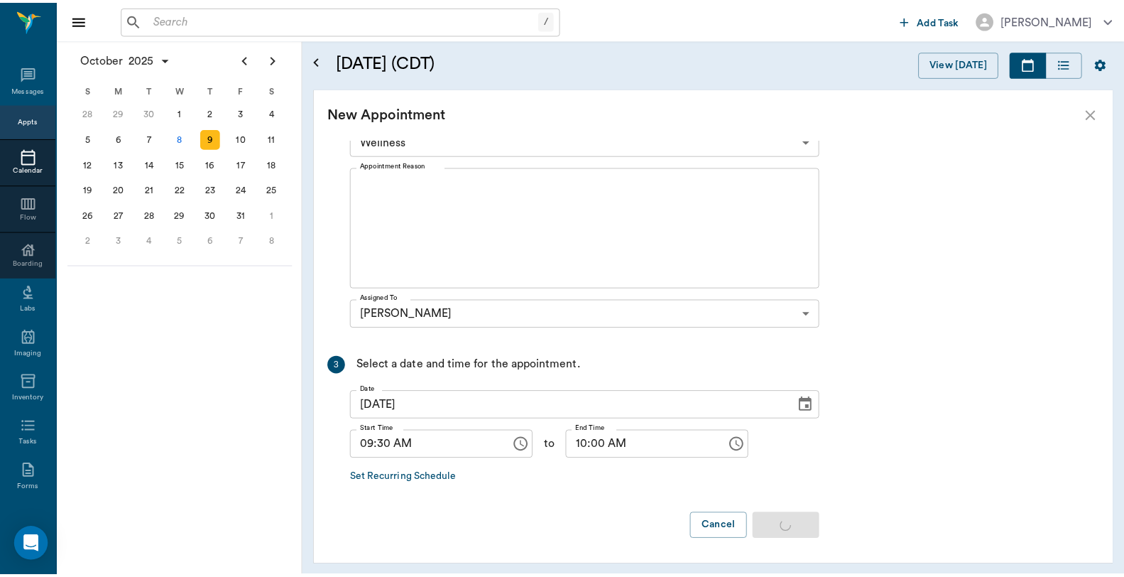
scroll to position [0, 0]
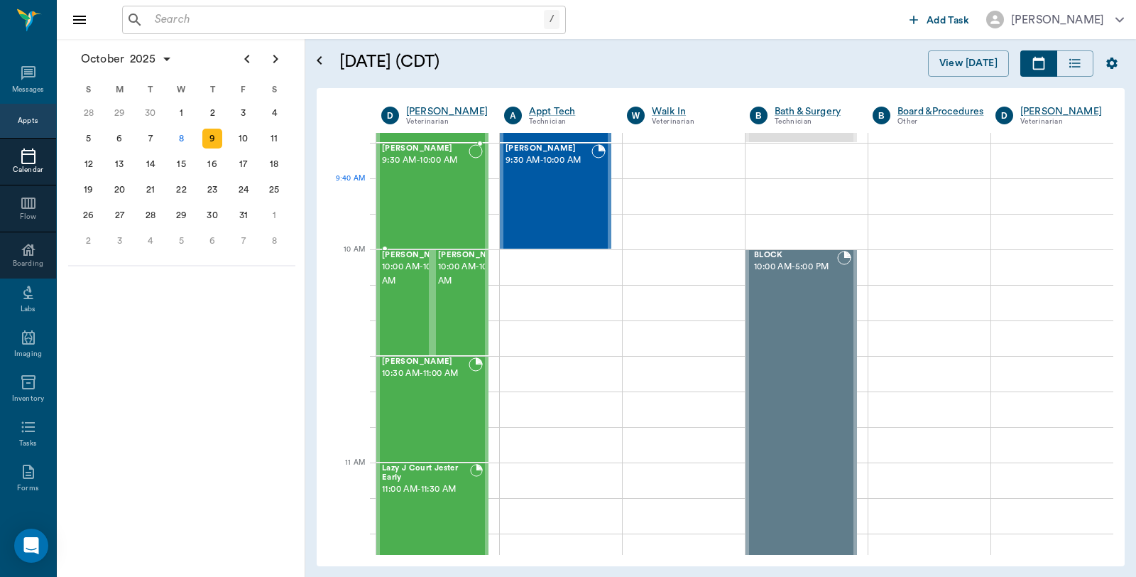
click at [386, 202] on div "Bandit Davis 9:30 AM - 10:00 AM" at bounding box center [425, 196] width 87 height 104
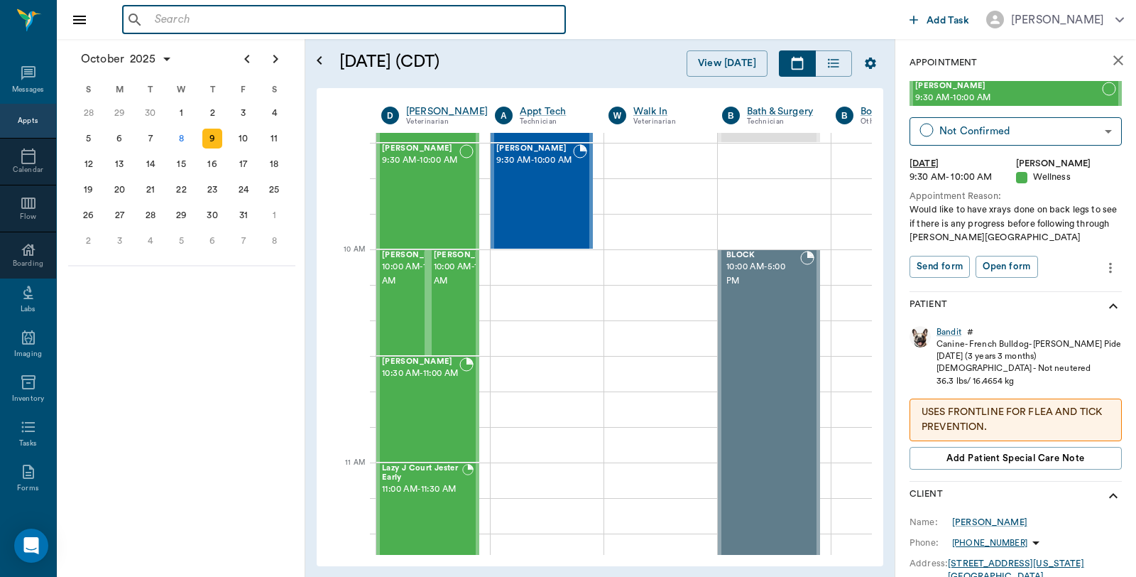
click at [344, 28] on input "text" at bounding box center [354, 20] width 410 height 20
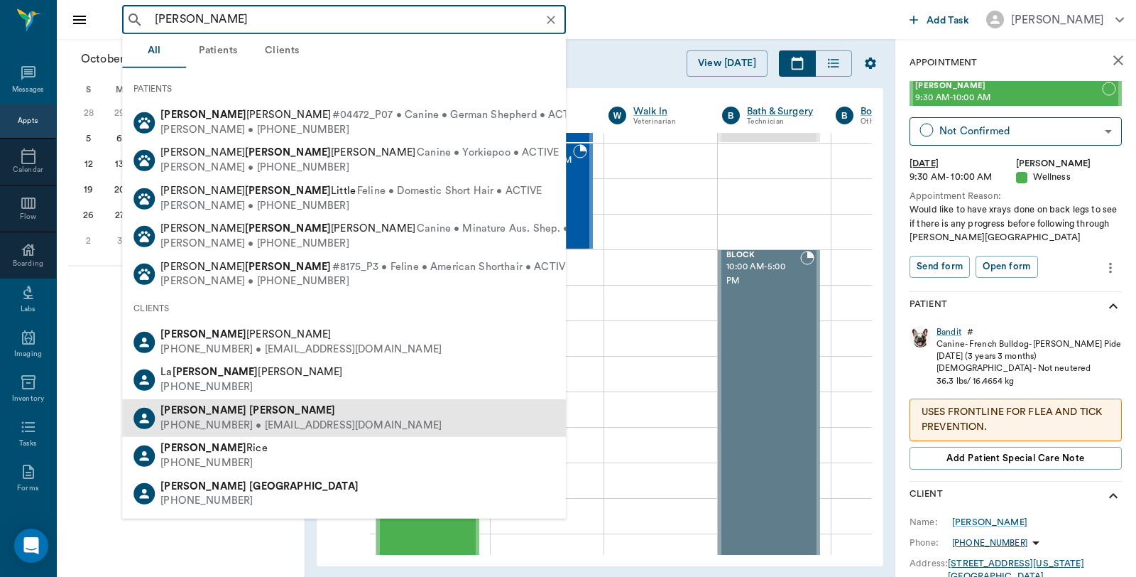
click at [243, 413] on div "Rayelynn Earp" at bounding box center [300, 410] width 281 height 15
type input "rae earp"
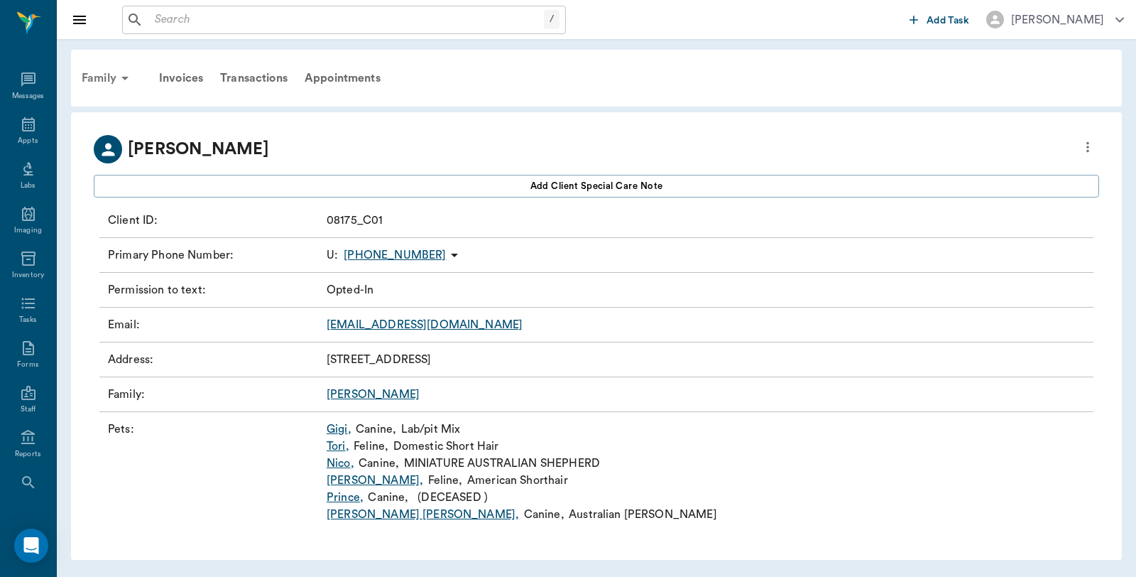
click at [102, 77] on div "Family" at bounding box center [107, 78] width 69 height 34
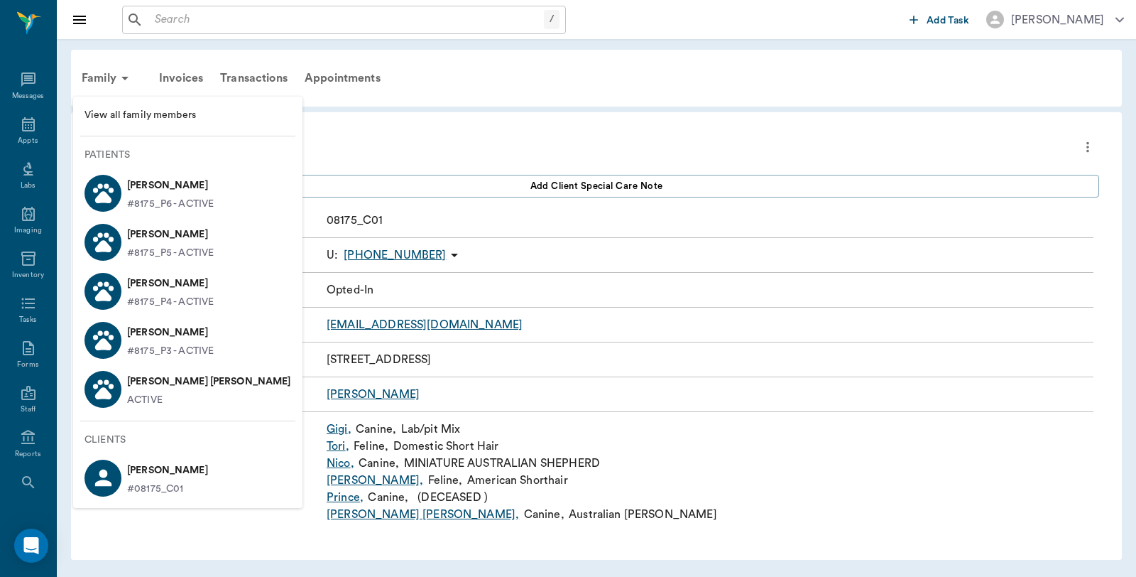
click at [133, 104] on li "View all family members" at bounding box center [187, 115] width 229 height 26
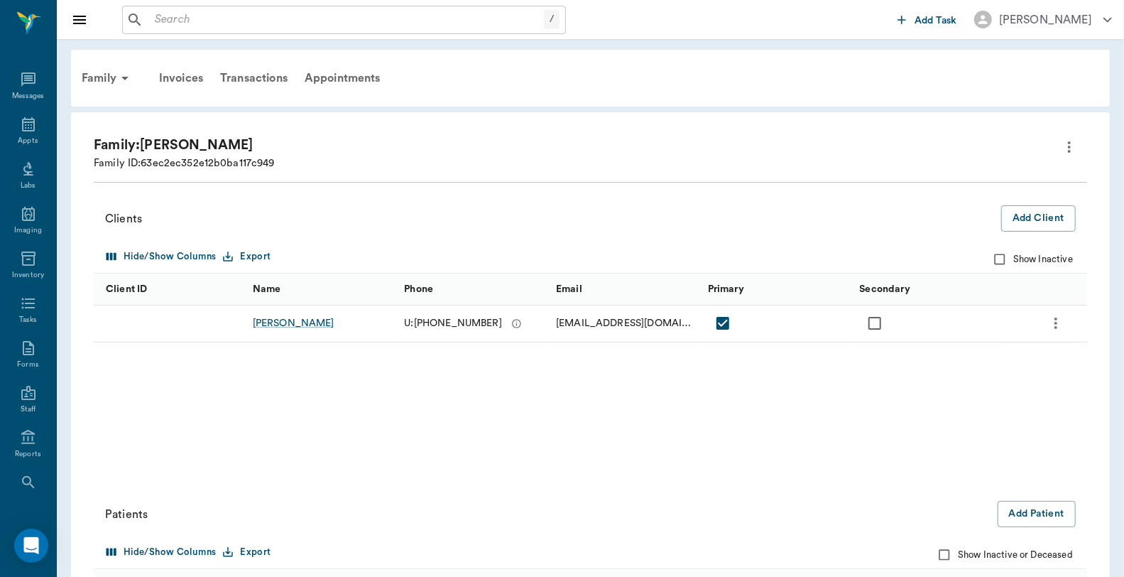
scroll to position [236, 0]
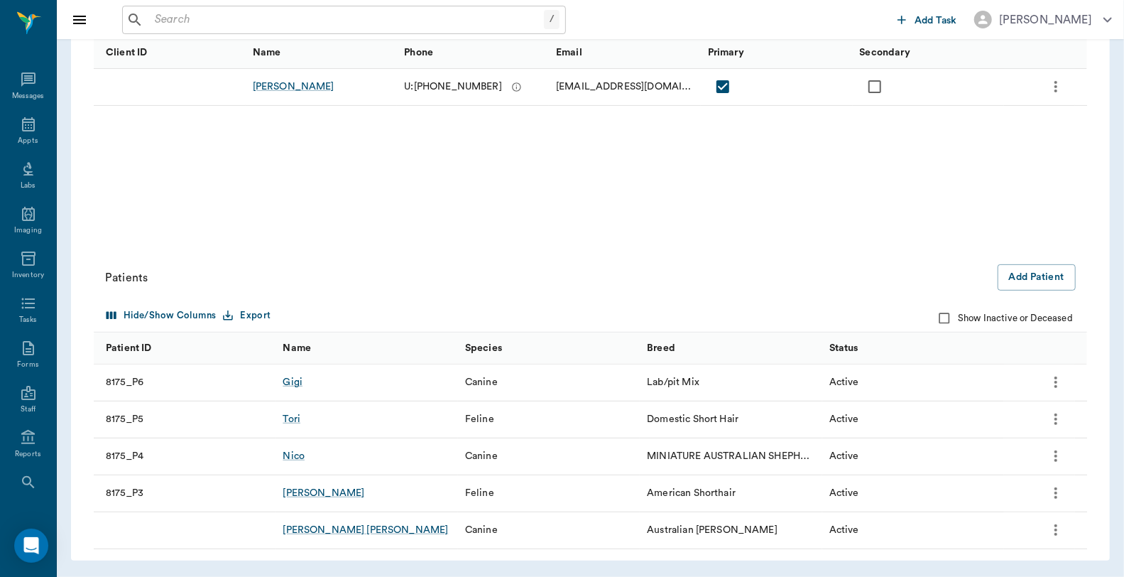
click at [1059, 457] on icon "more" at bounding box center [1055, 455] width 17 height 17
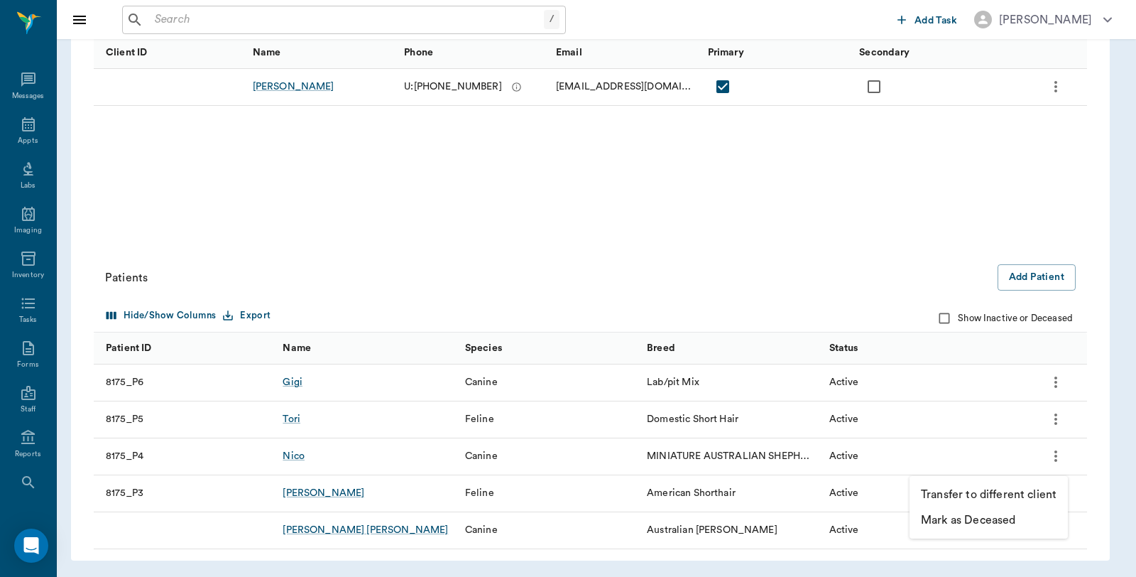
click at [297, 457] on div at bounding box center [568, 288] width 1136 height 577
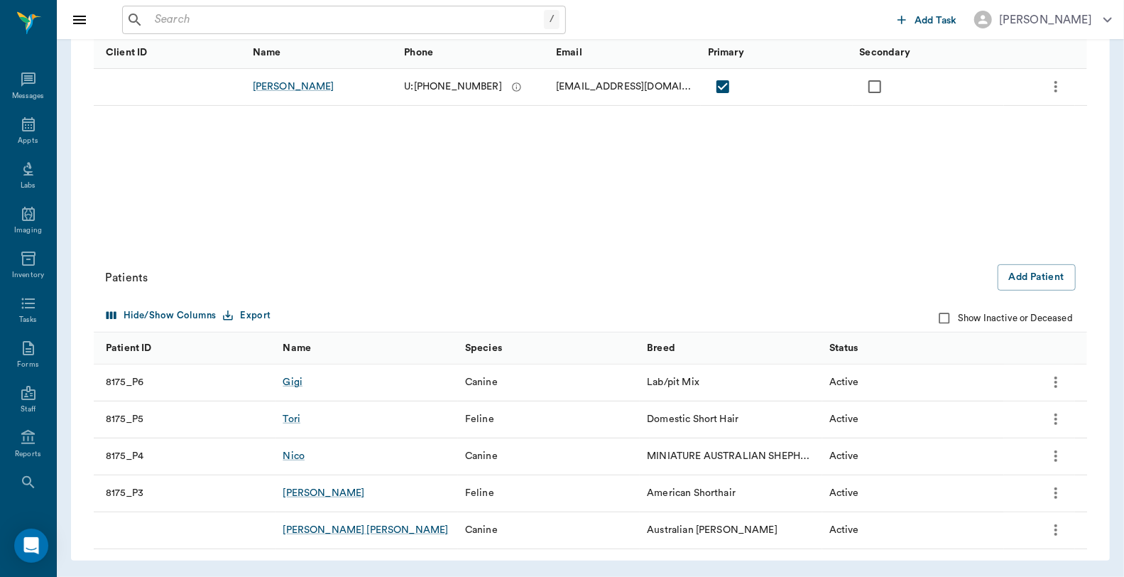
click at [297, 457] on div "Nico" at bounding box center [294, 456] width 22 height 14
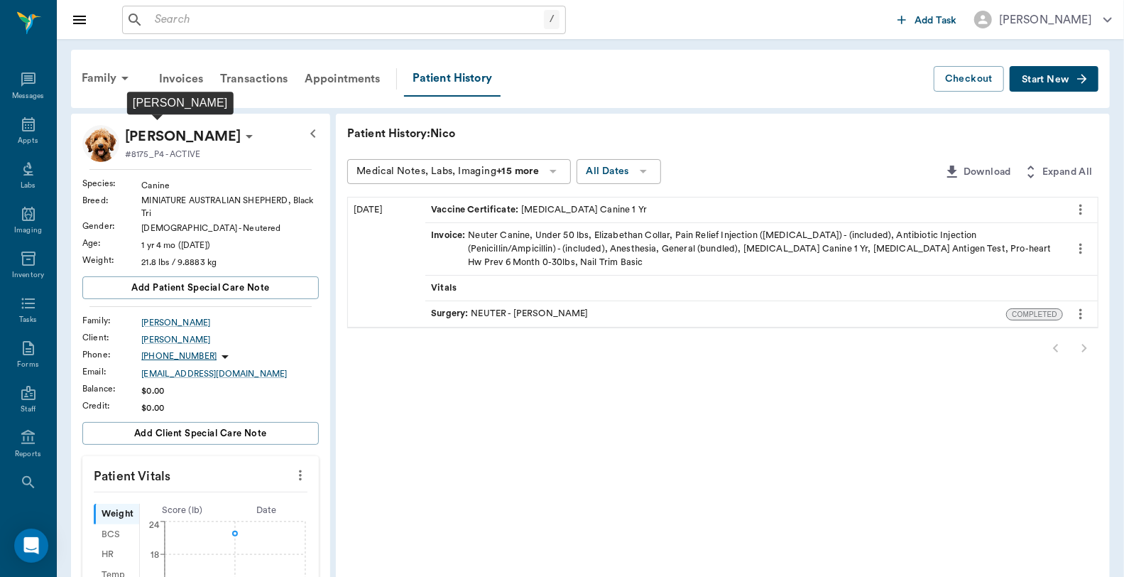
click at [126, 132] on p "Nico Earp" at bounding box center [183, 136] width 116 height 23
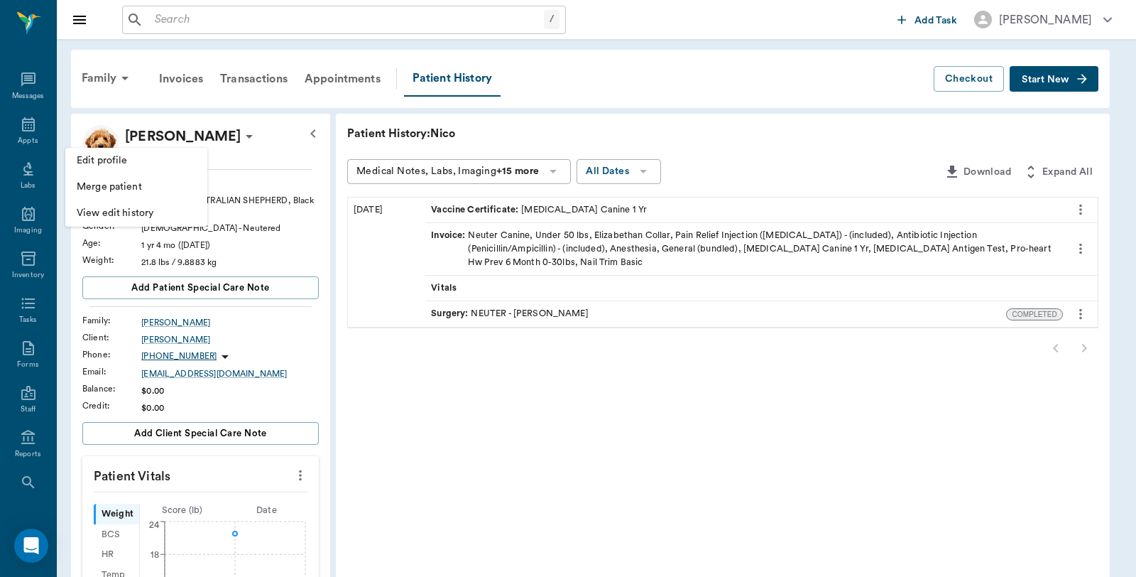
click at [117, 154] on span "Edit profile" at bounding box center [136, 160] width 119 height 15
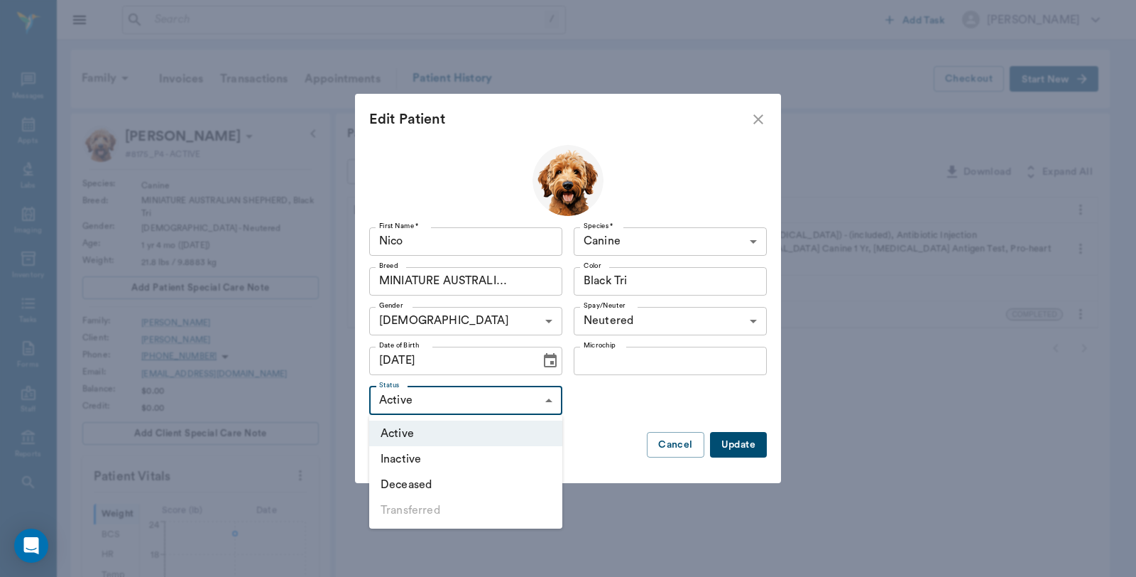
click at [557, 405] on body "/ ​ Add Task Dr. Bert Ellsworth Nectar Messages Appts Labs Imaging Inventory Ta…" at bounding box center [568, 521] width 1136 height 1043
click at [426, 460] on li "Inactive" at bounding box center [465, 459] width 193 height 26
type input "INACTIVE"
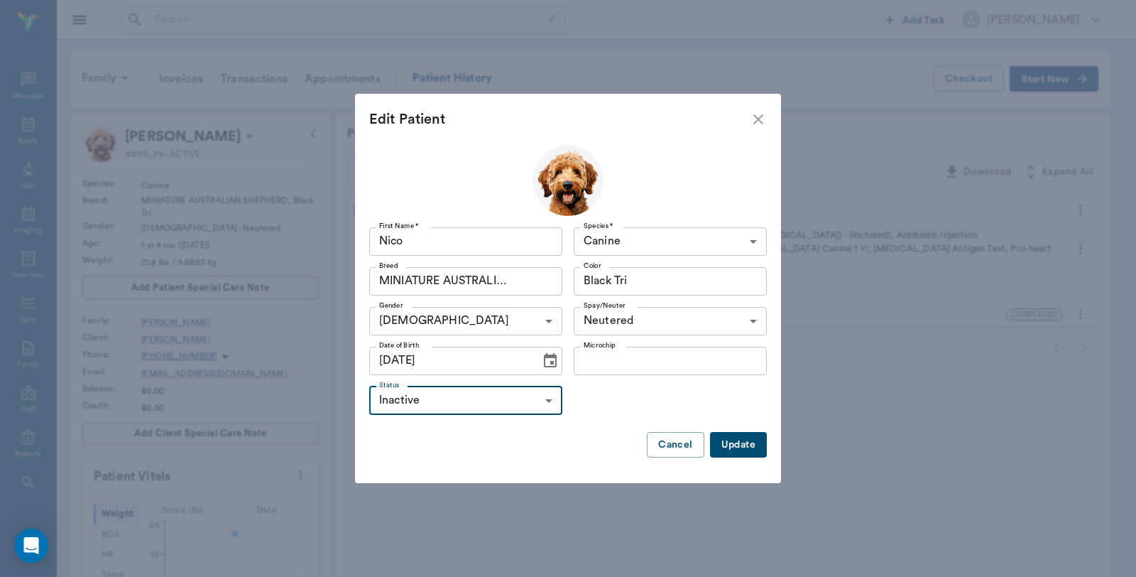
click at [733, 441] on button "Update" at bounding box center [738, 445] width 57 height 26
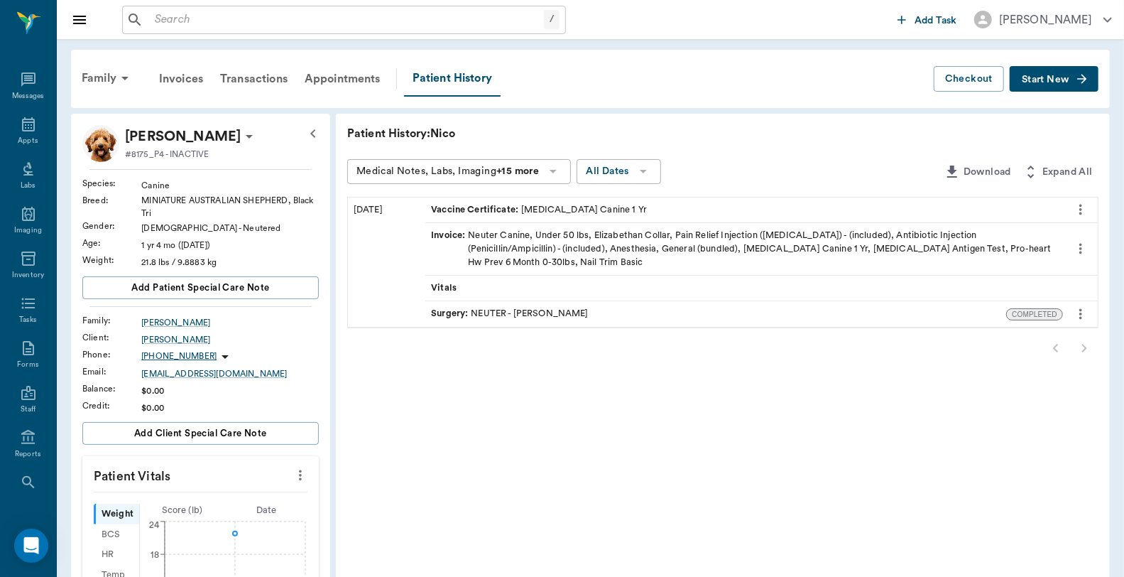
click at [356, 21] on input "text" at bounding box center [346, 20] width 395 height 20
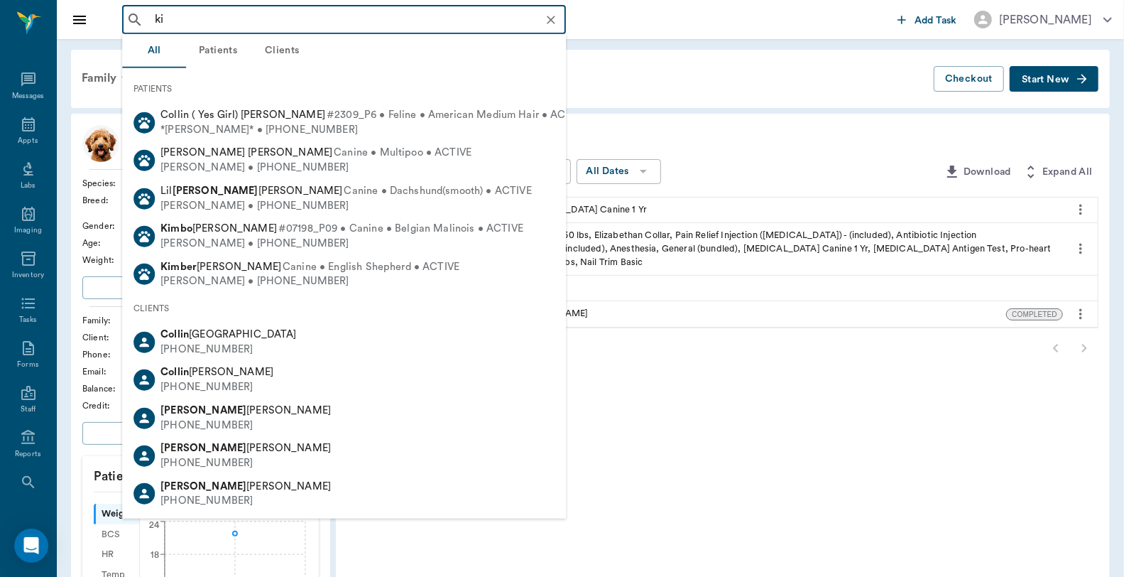
type input "k"
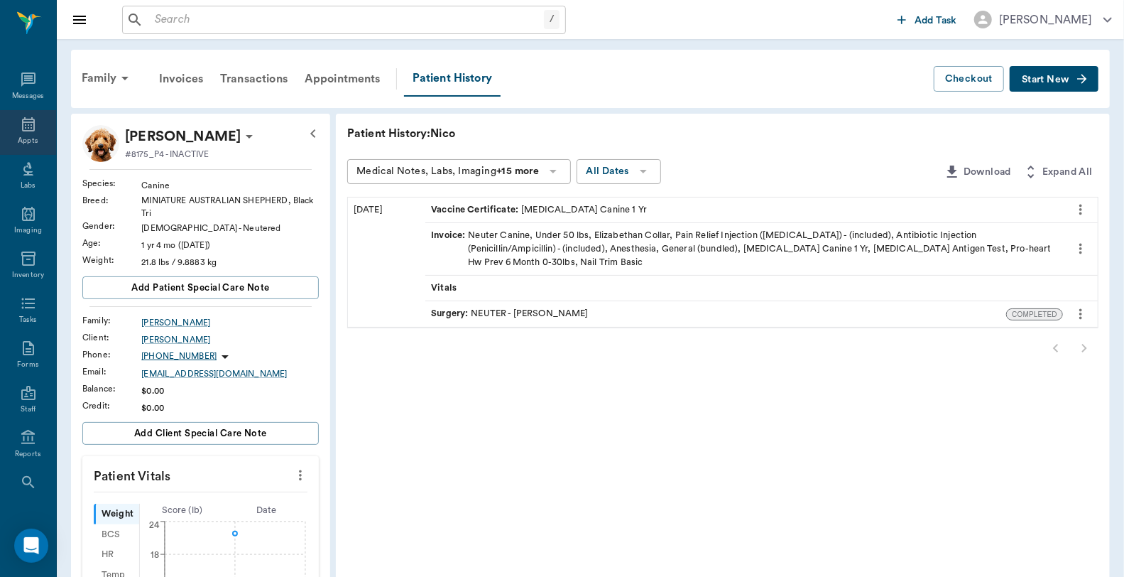
click at [9, 143] on div "Appts" at bounding box center [28, 132] width 56 height 45
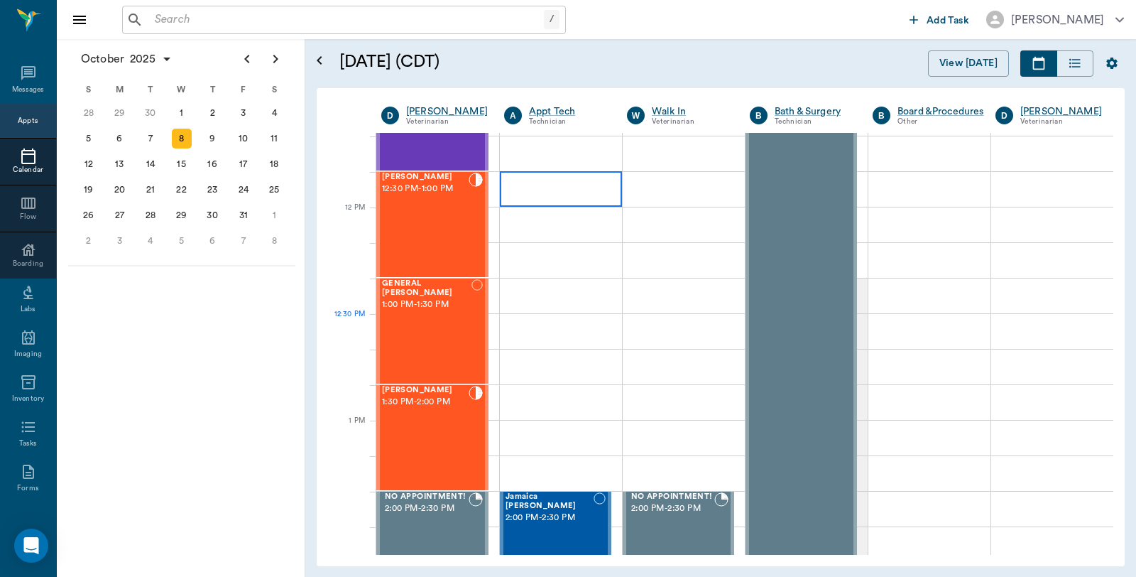
scroll to position [769, 0]
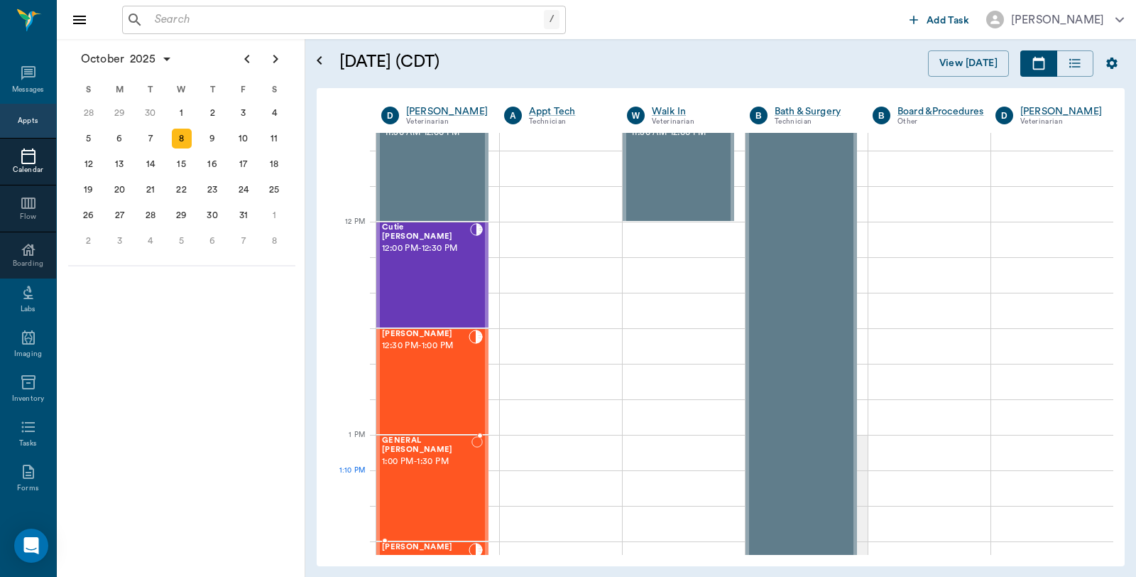
click at [425, 486] on div "GENERAL Spay 1:00 PM - 1:30 PM" at bounding box center [426, 488] width 89 height 104
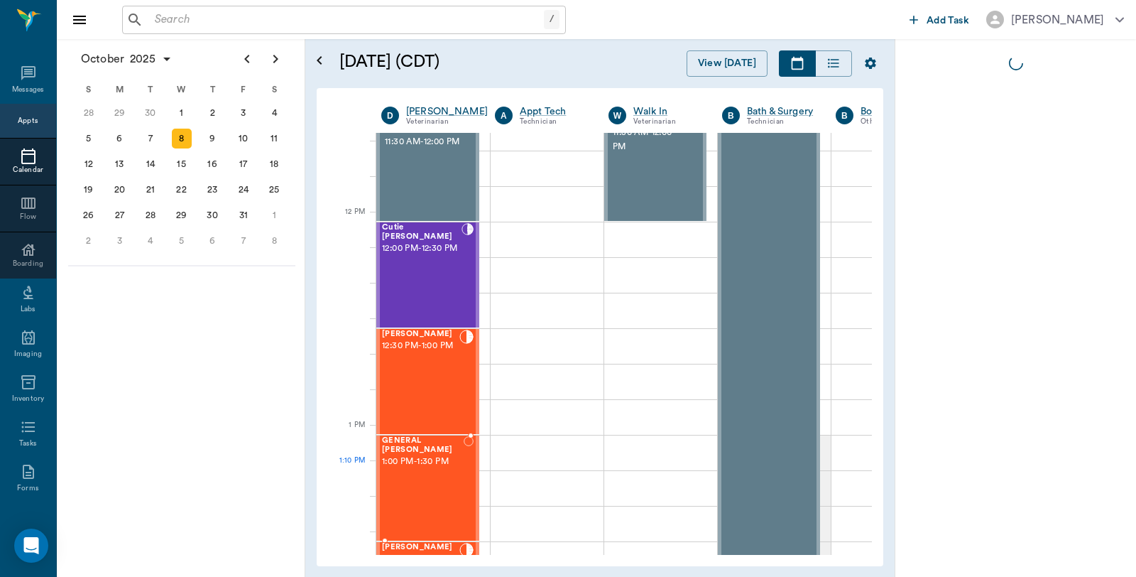
scroll to position [778, 0]
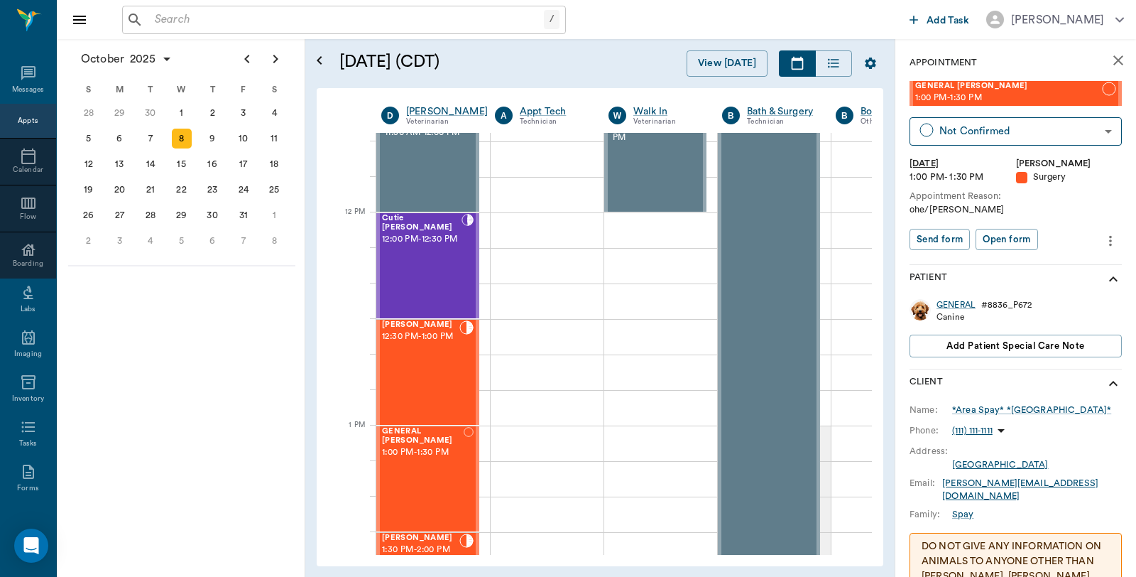
click at [1105, 243] on icon "more" at bounding box center [1111, 240] width 16 height 17
click at [1044, 266] on span "Edit appointment" at bounding box center [1038, 264] width 119 height 15
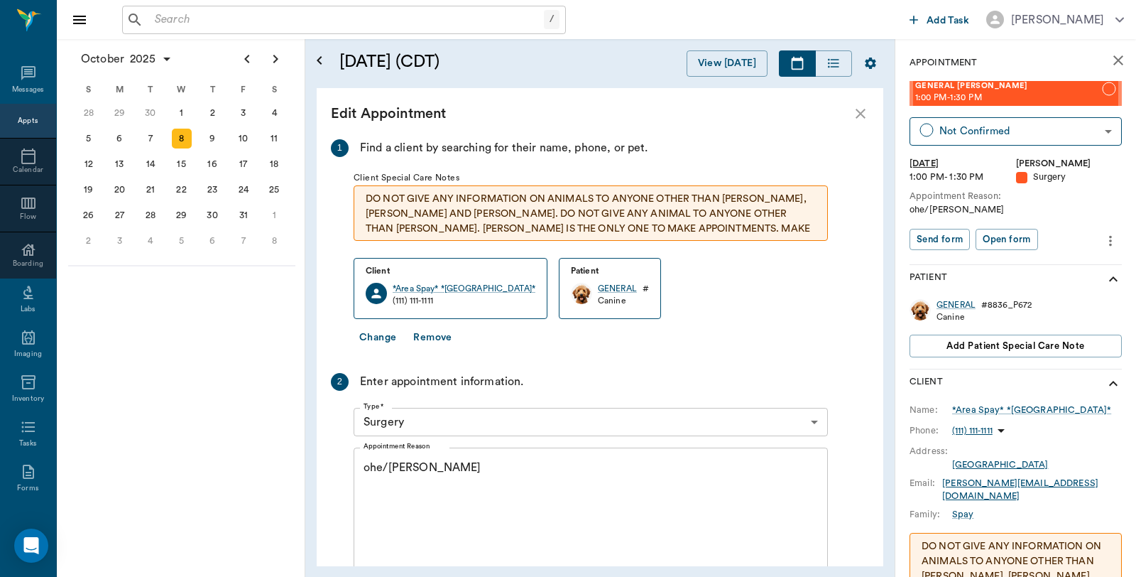
click at [382, 342] on button "Change" at bounding box center [378, 337] width 48 height 26
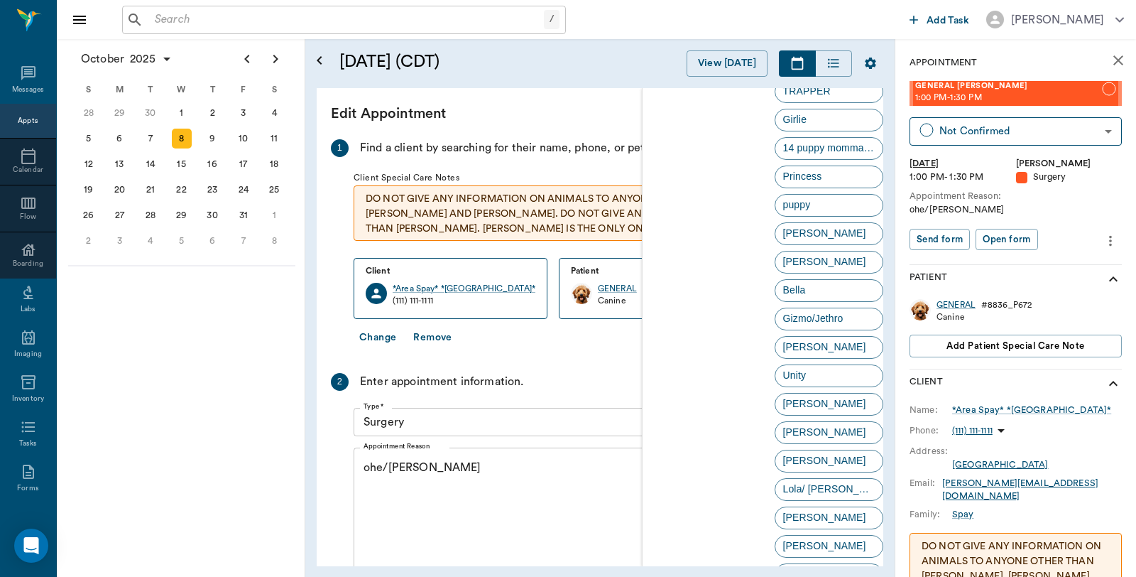
scroll to position [868, 0]
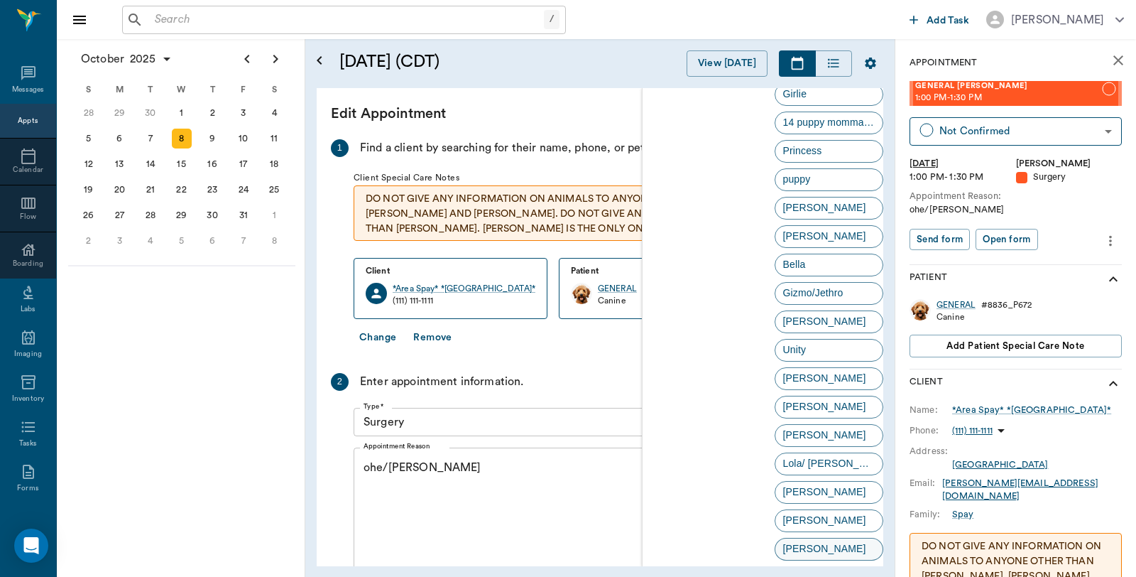
click at [839, 544] on div "Stormie" at bounding box center [829, 548] width 109 height 23
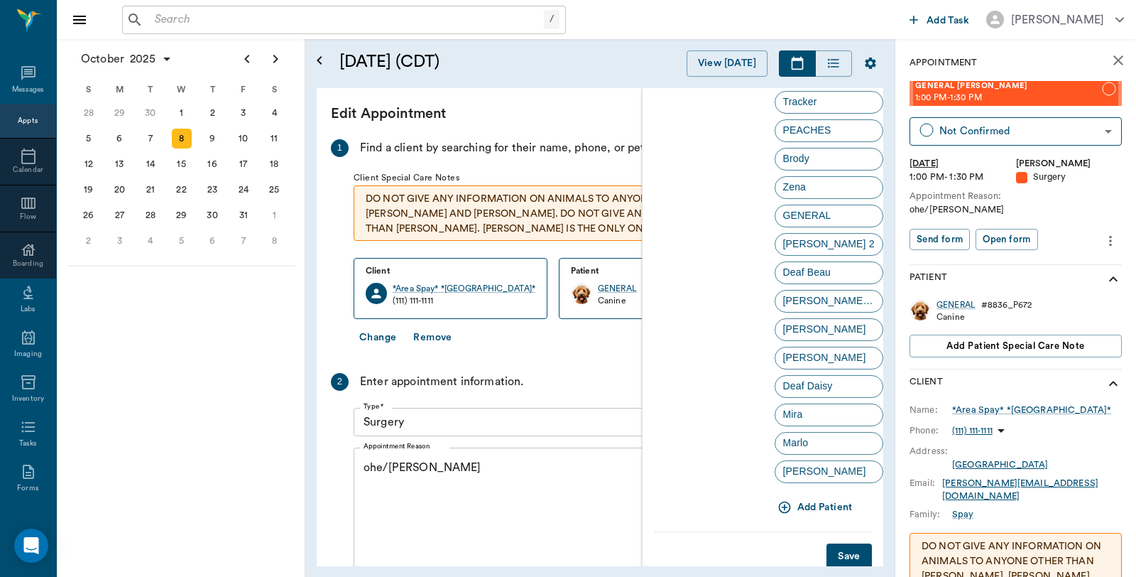
scroll to position [3383, 0]
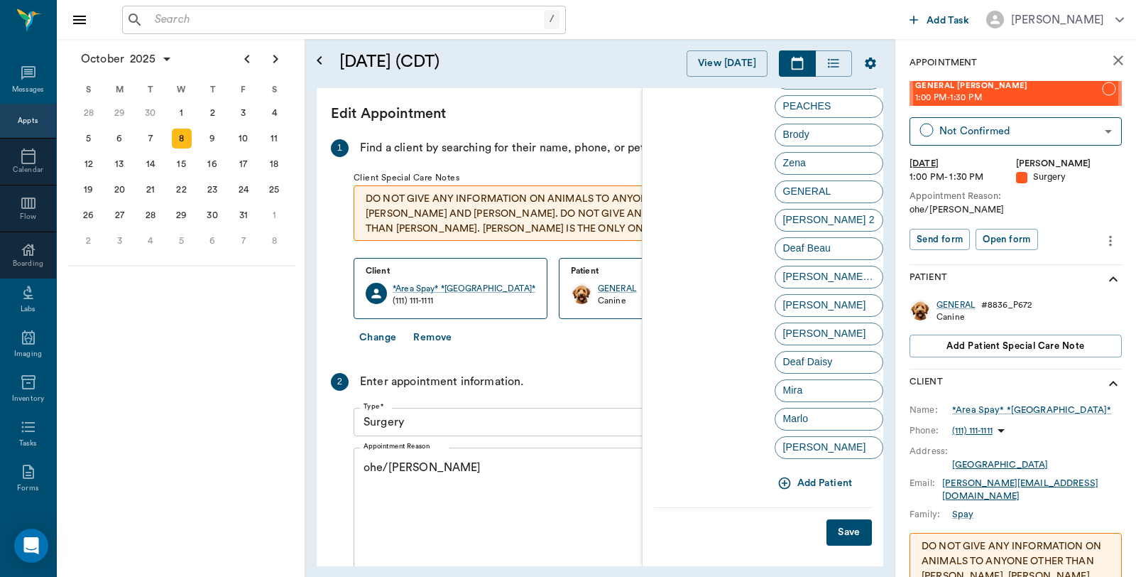
click at [841, 530] on button "Save" at bounding box center [848, 532] width 45 height 26
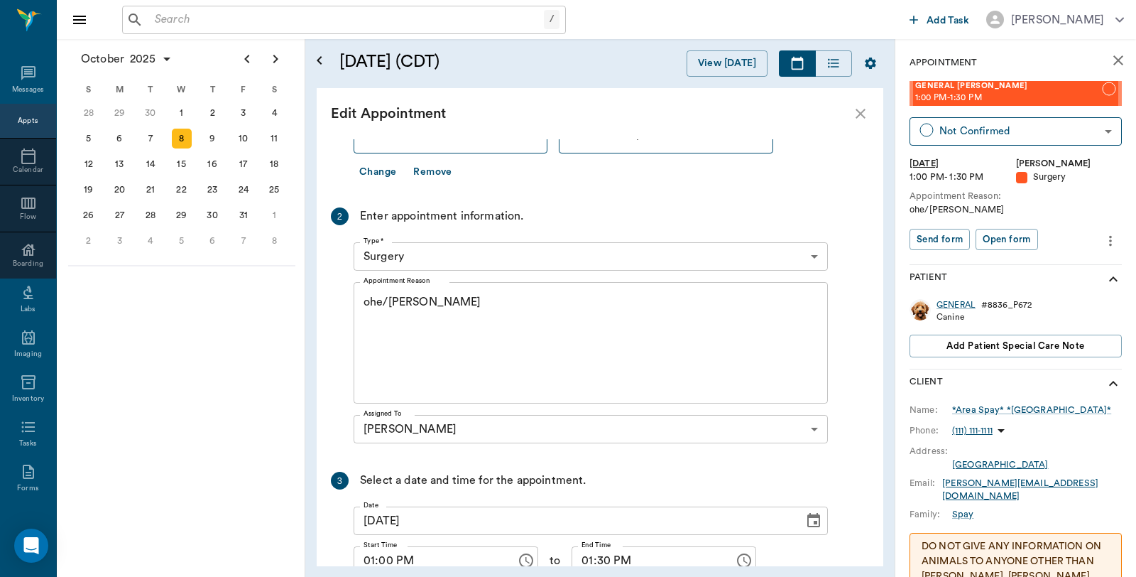
scroll to position [236, 0]
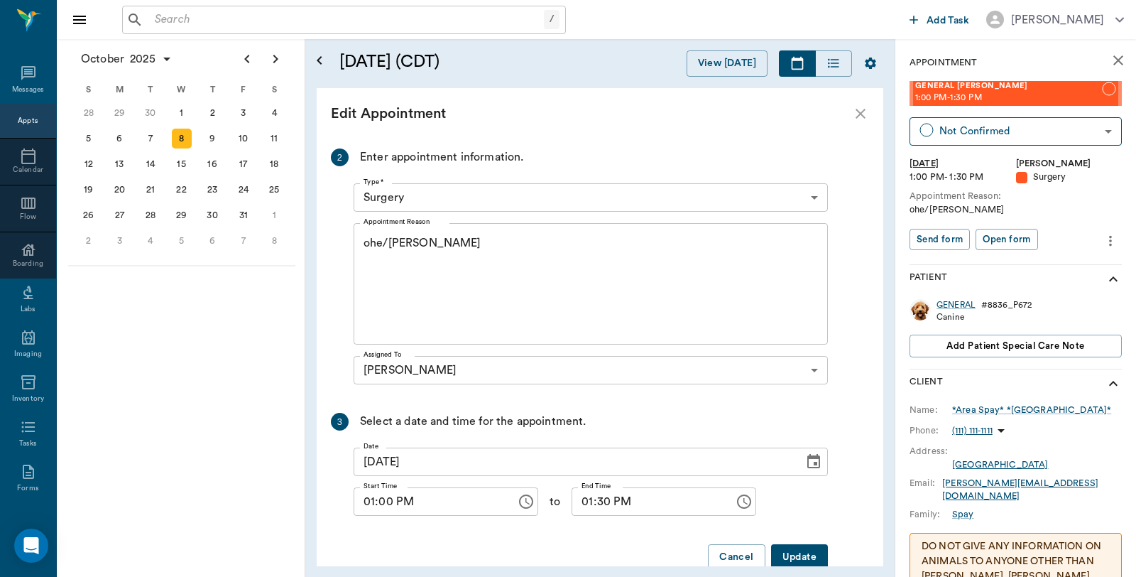
click at [794, 555] on button "Update" at bounding box center [799, 557] width 57 height 26
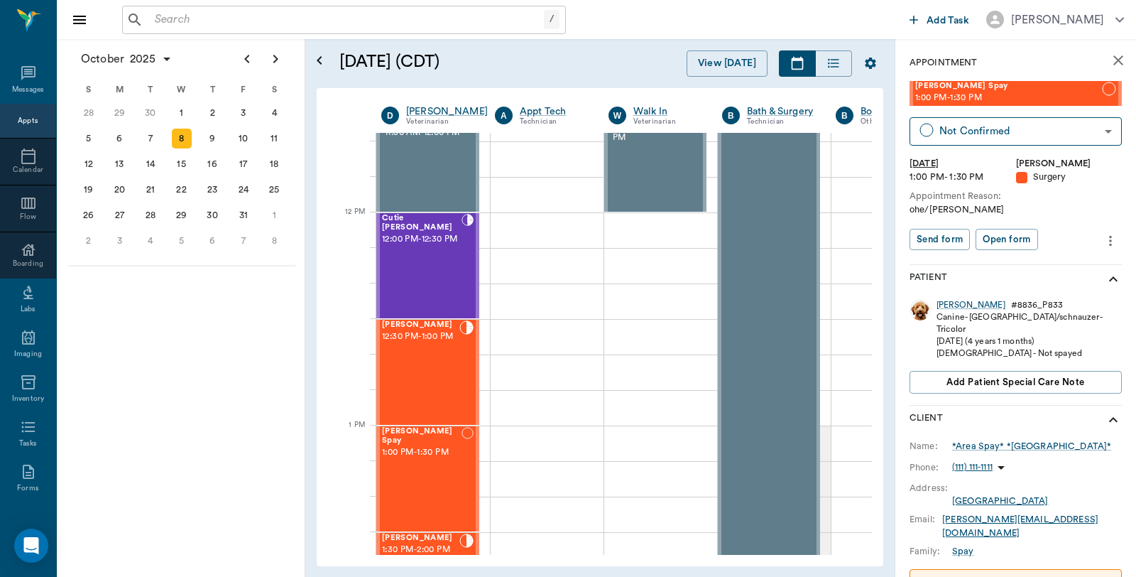
click at [1103, 244] on icon "more" at bounding box center [1111, 240] width 16 height 17
click at [1012, 256] on li "Edit appointment" at bounding box center [1039, 264] width 142 height 26
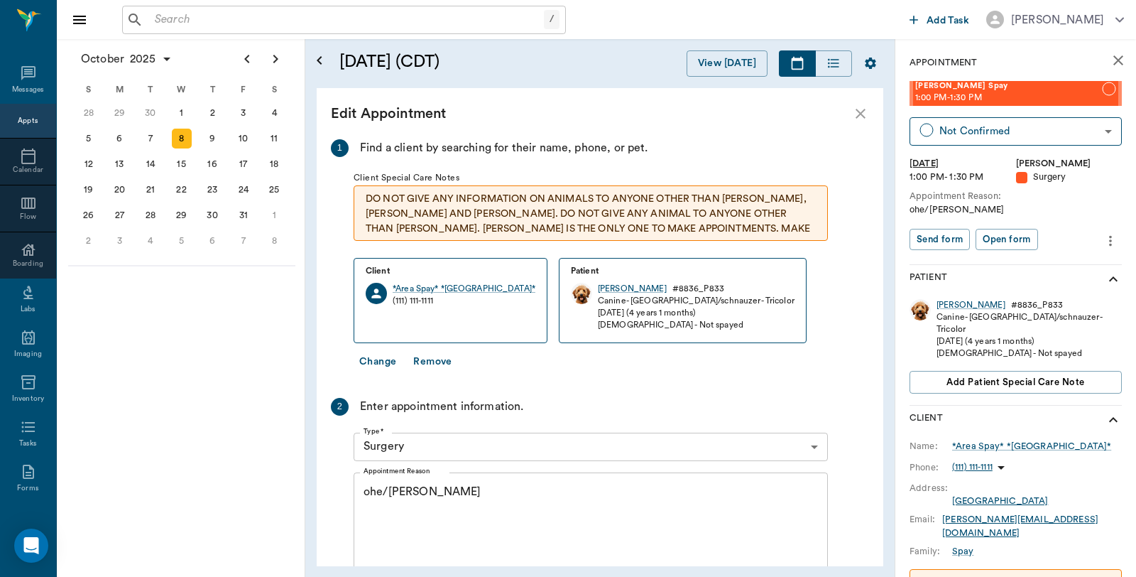
click at [462, 497] on textarea "ohe/Lisa" at bounding box center [591, 533] width 454 height 98
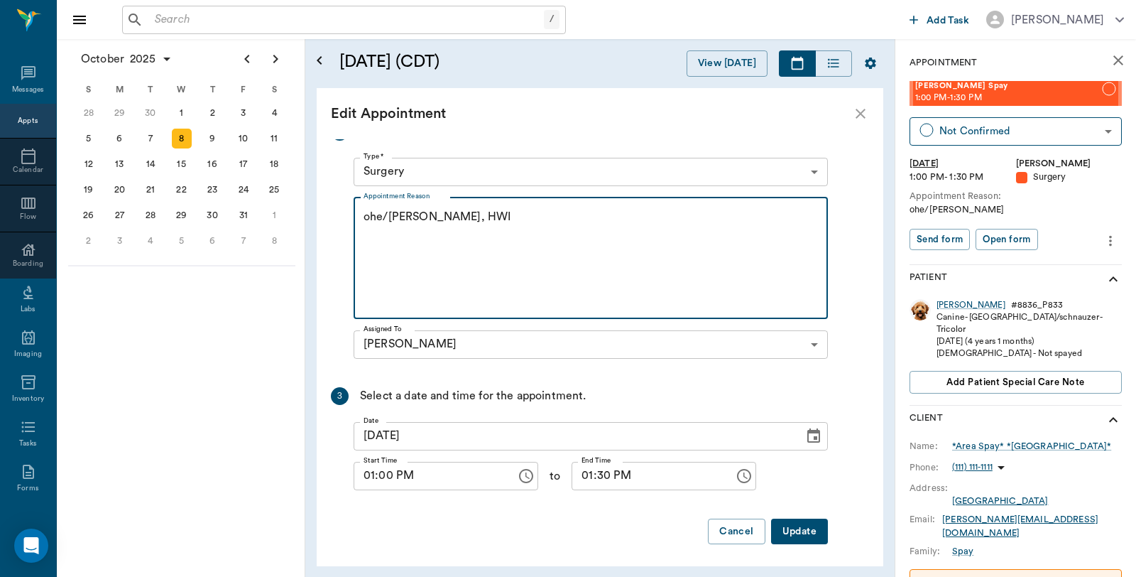
scroll to position [278, 0]
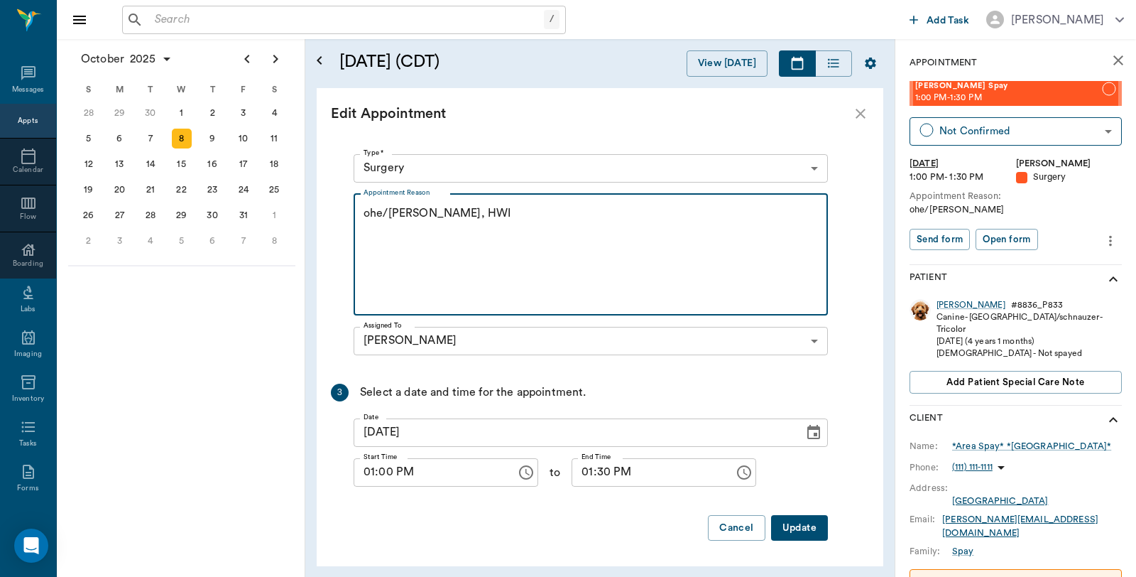
type textarea "ohe/Lisa Rv, HWI"
click at [812, 532] on button "Update" at bounding box center [799, 528] width 57 height 26
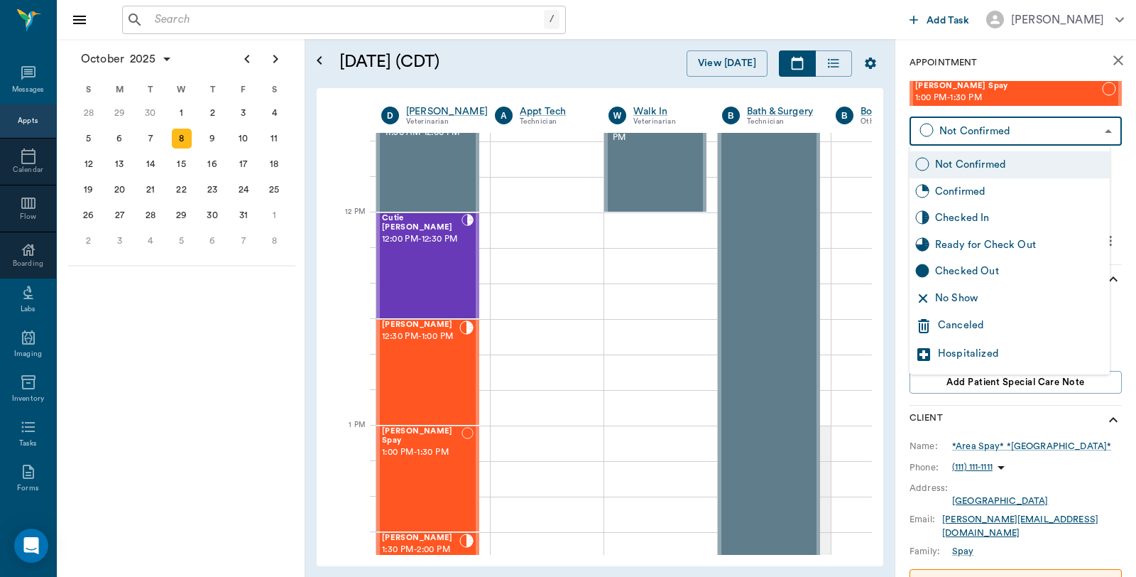
click at [1044, 124] on body "/ ​ Add Task Dr. Bert Ellsworth Nectar Messages Appts Calendar Flow Boarding La…" at bounding box center [568, 288] width 1136 height 577
click at [985, 220] on div "Checked In" at bounding box center [1019, 218] width 169 height 16
type input "CHECKED_IN"
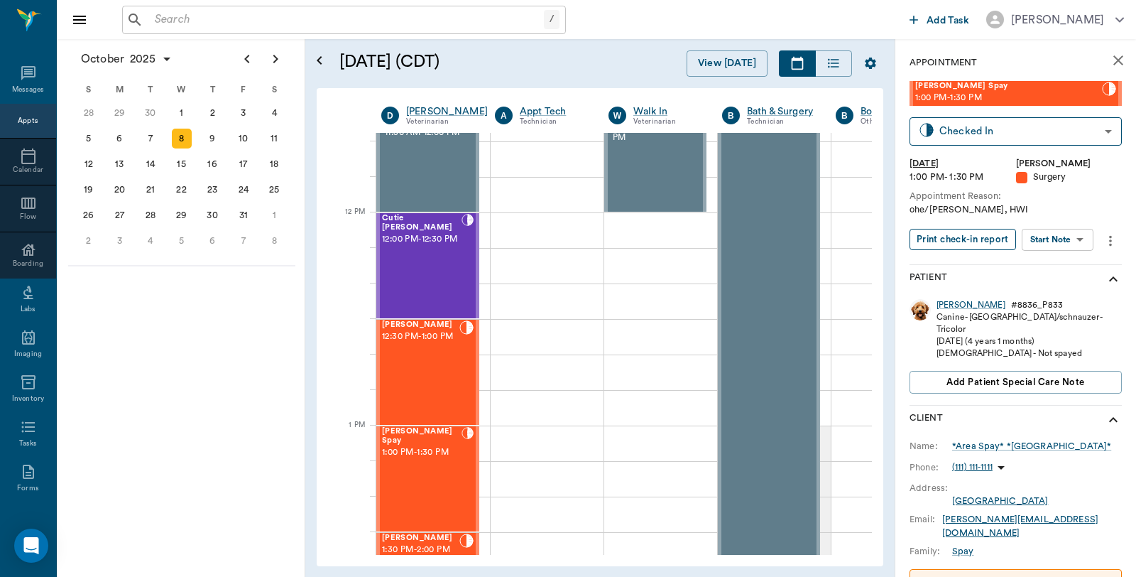
click at [987, 241] on button "Print check-in report" at bounding box center [962, 240] width 106 height 22
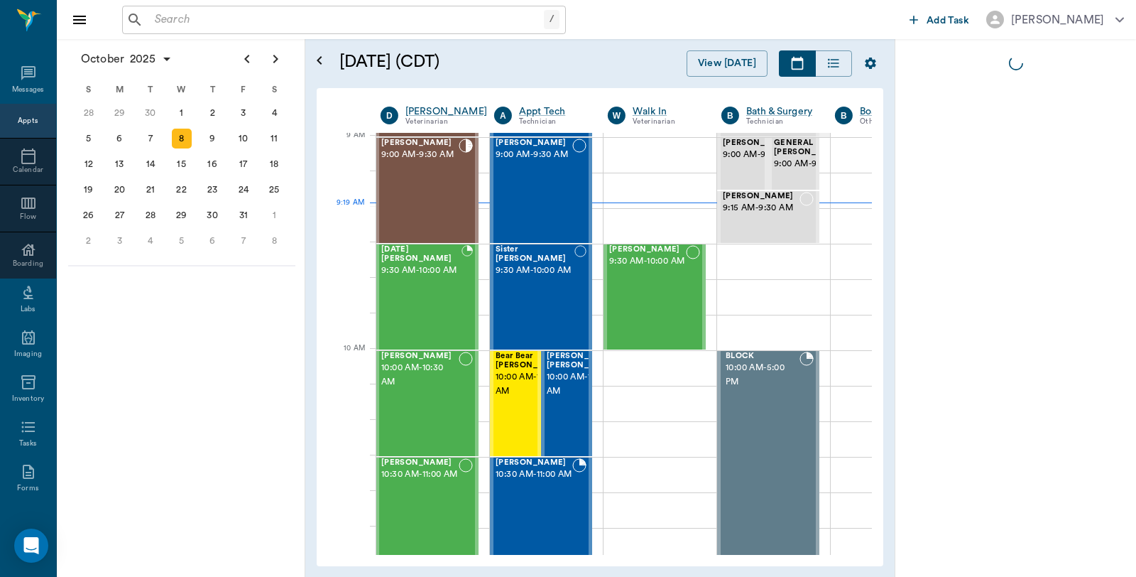
scroll to position [217, 1]
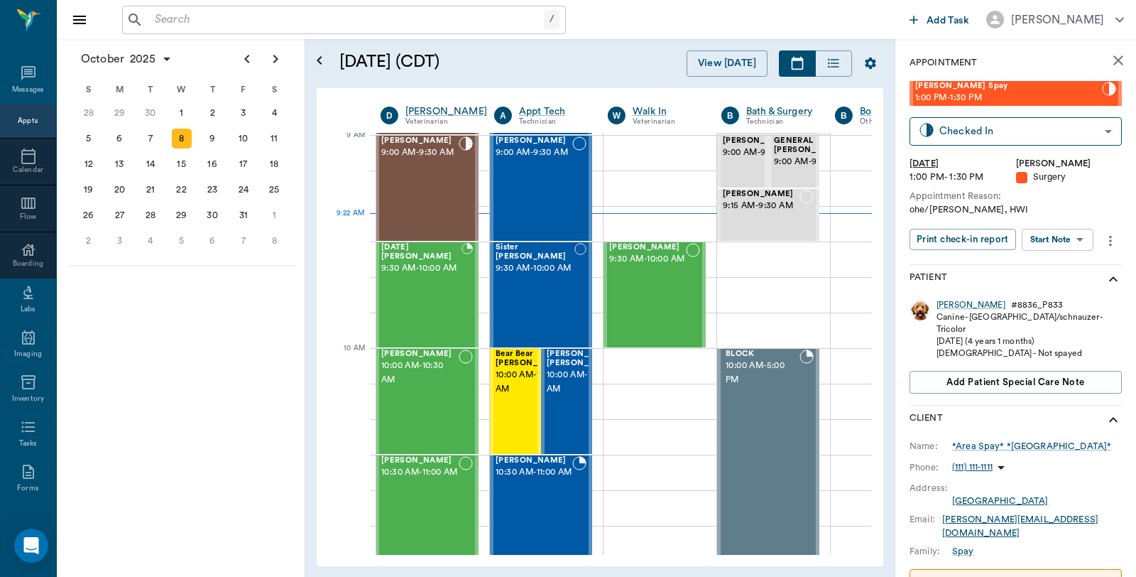
click at [228, 6] on div "/ ​" at bounding box center [344, 20] width 444 height 28
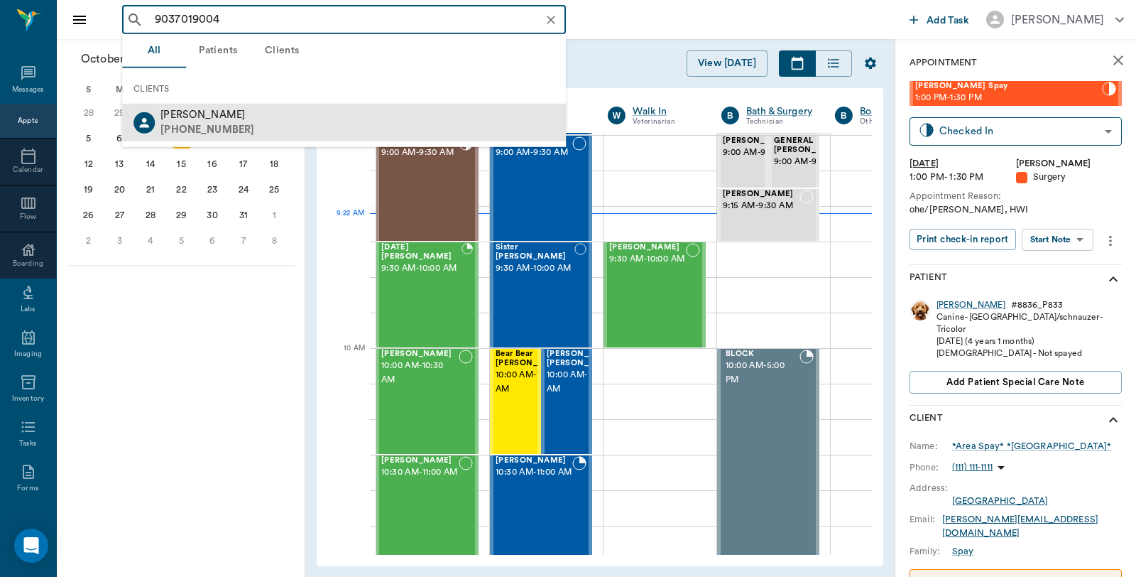
click at [246, 136] on div "[PERSON_NAME] [PHONE_NUMBER]" at bounding box center [344, 123] width 444 height 38
type input "9037019004"
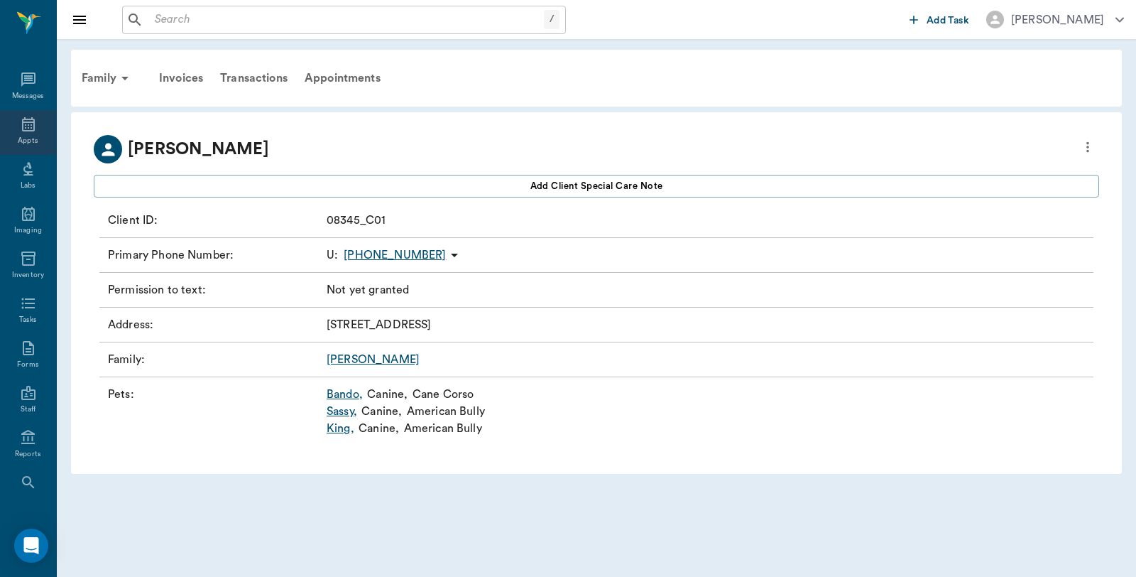
click at [26, 126] on icon at bounding box center [28, 124] width 17 height 17
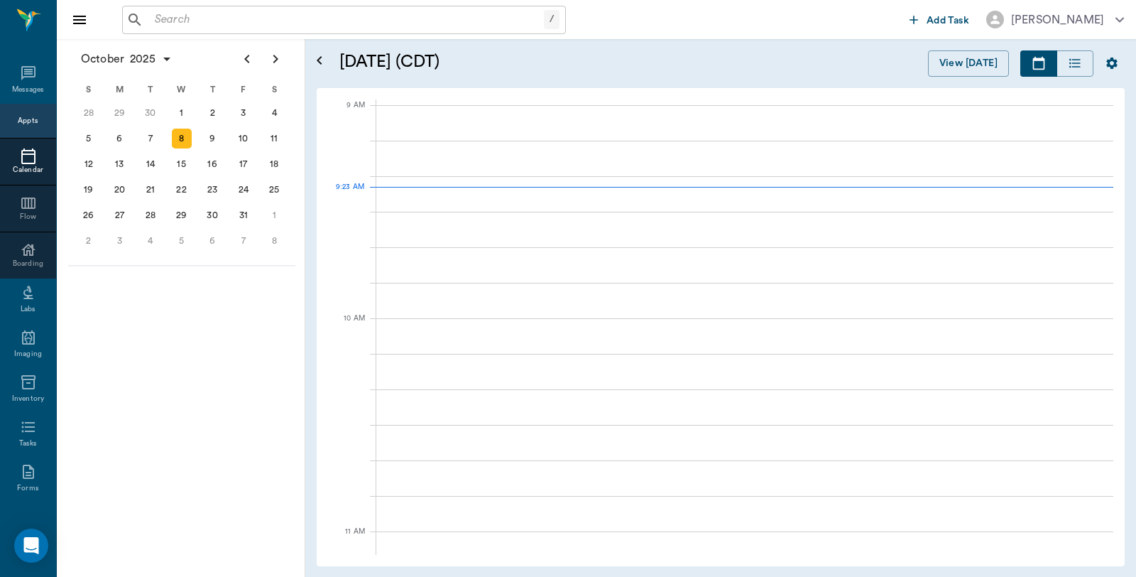
scroll to position [213, 0]
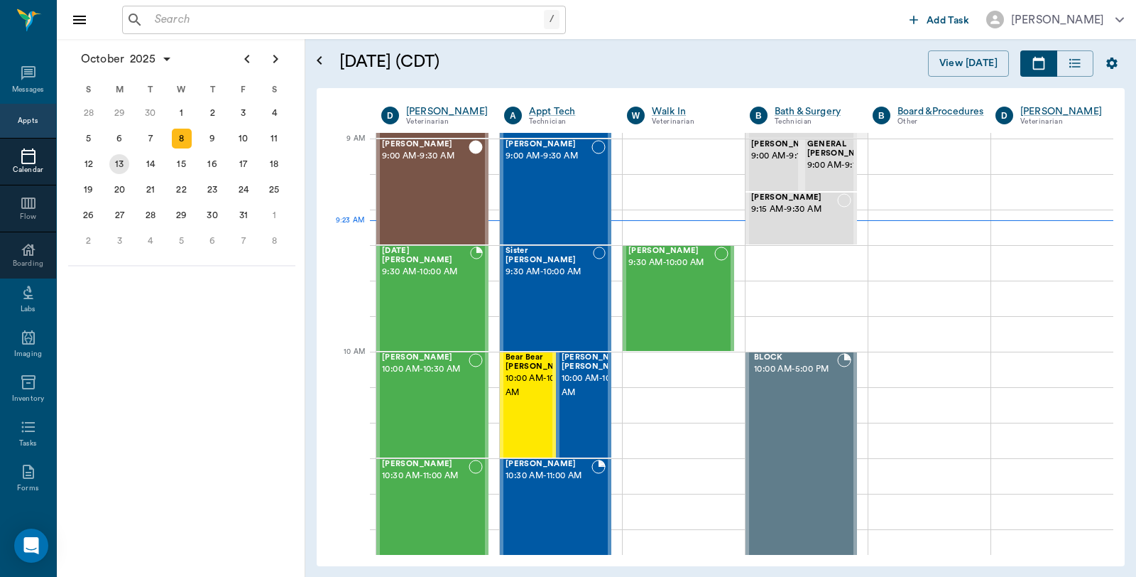
click at [121, 165] on div "13" at bounding box center [119, 164] width 20 height 20
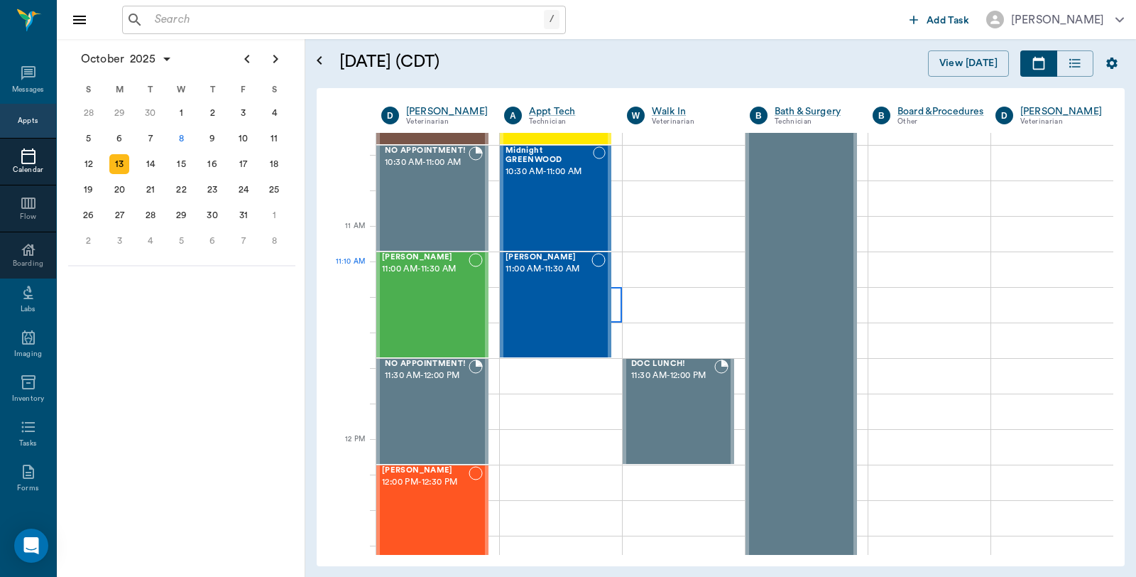
scroll to position [552, 0]
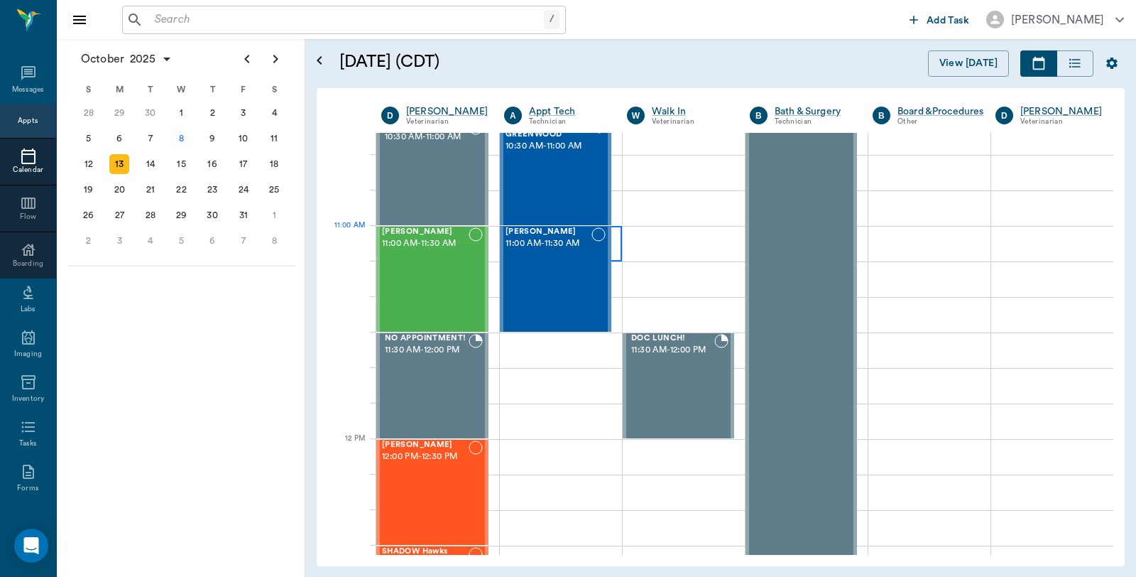
click at [608, 246] on div at bounding box center [561, 243] width 122 height 35
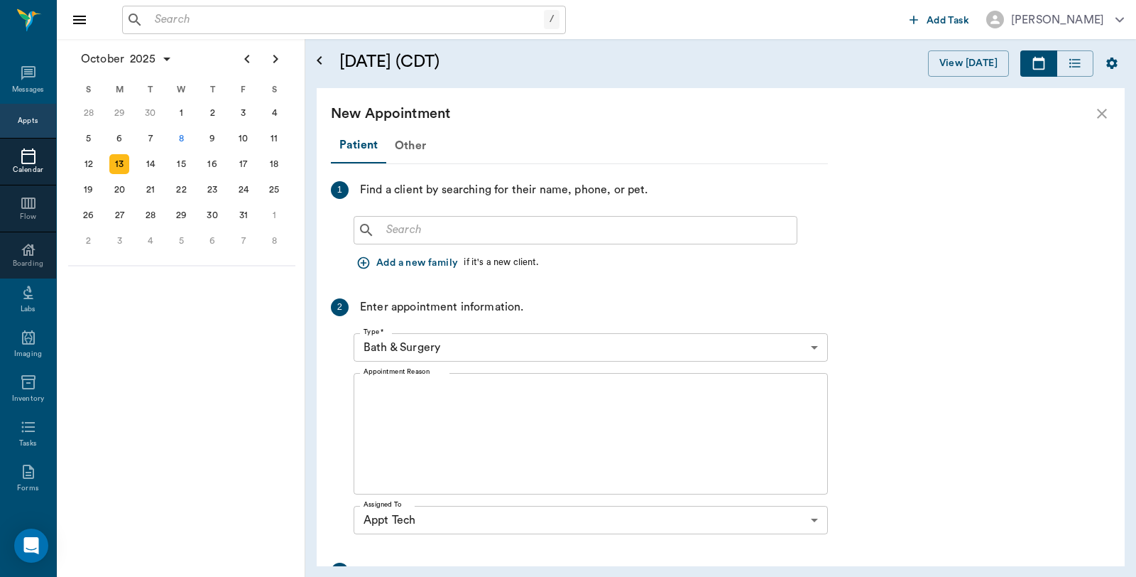
click at [466, 221] on input "text" at bounding box center [586, 230] width 410 height 20
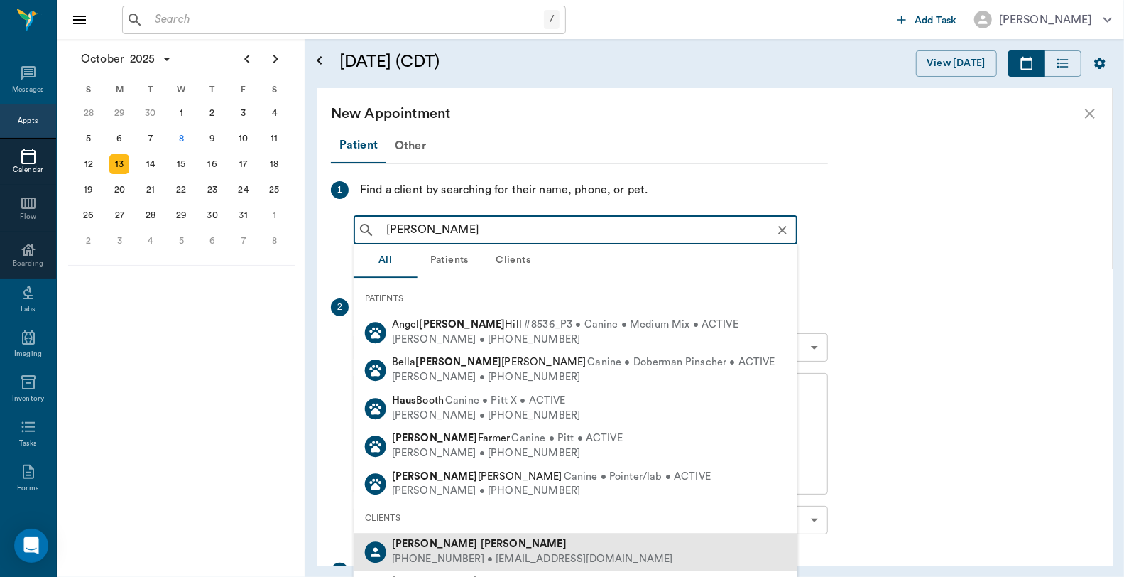
click at [481, 542] on b "[PERSON_NAME]" at bounding box center [524, 543] width 86 height 11
type input "[PERSON_NAME]"
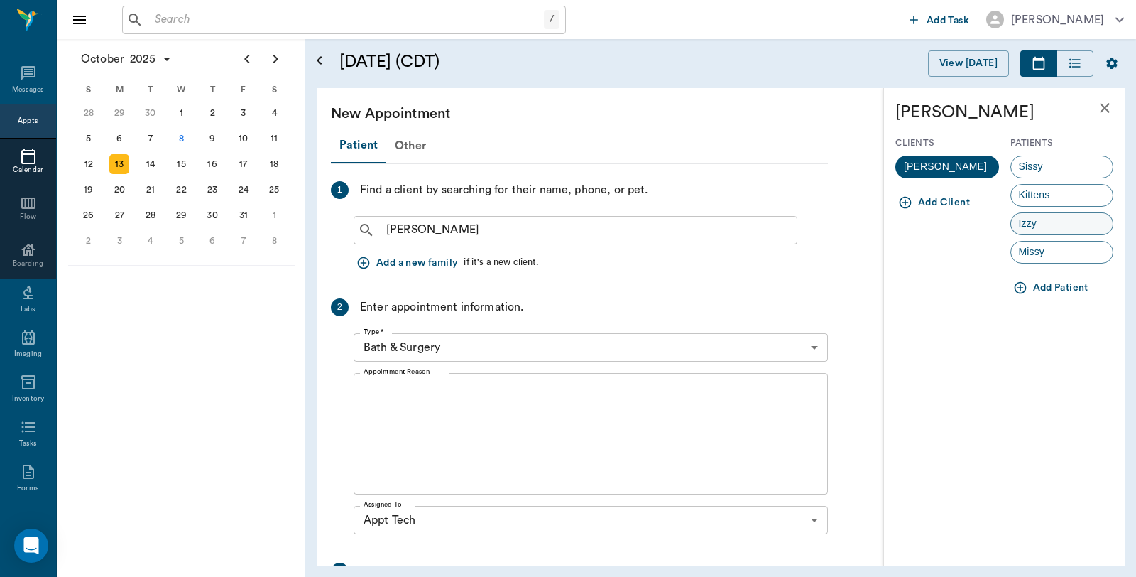
click at [1058, 226] on div "Izzy" at bounding box center [1062, 223] width 104 height 23
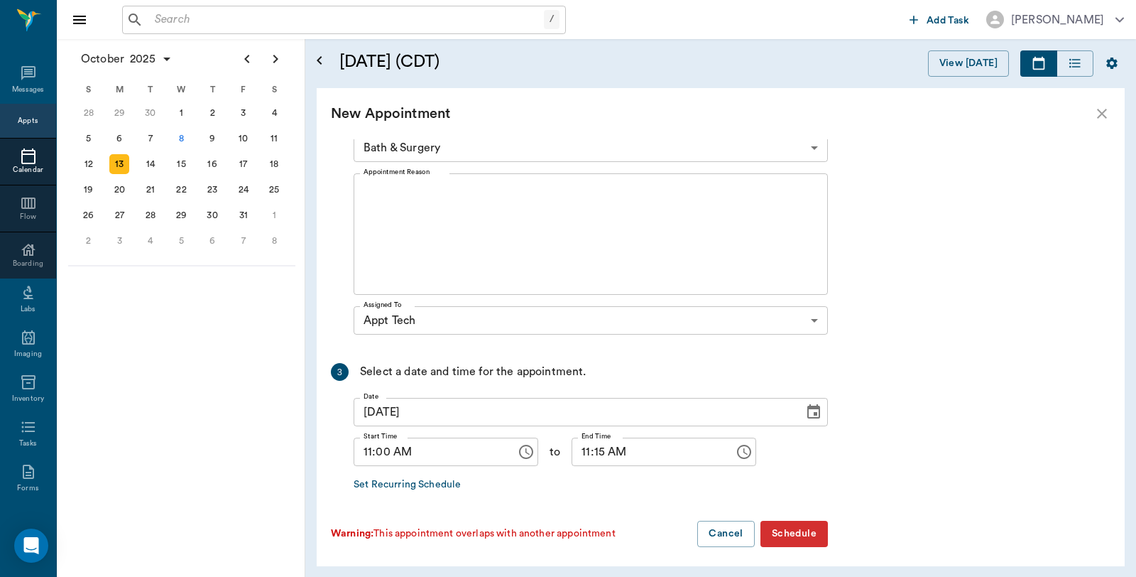
scroll to position [79, 0]
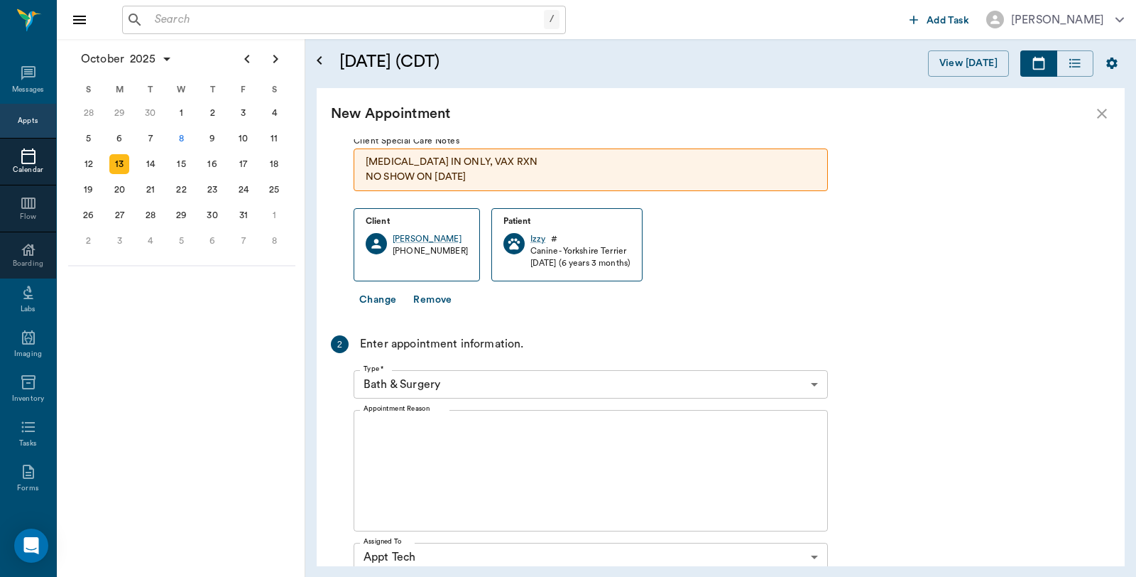
click at [471, 378] on body "/ ​ Add Task [PERSON_NAME] Nectar Messages Appts Calendar Flow Boarding Labs Im…" at bounding box center [568, 288] width 1136 height 577
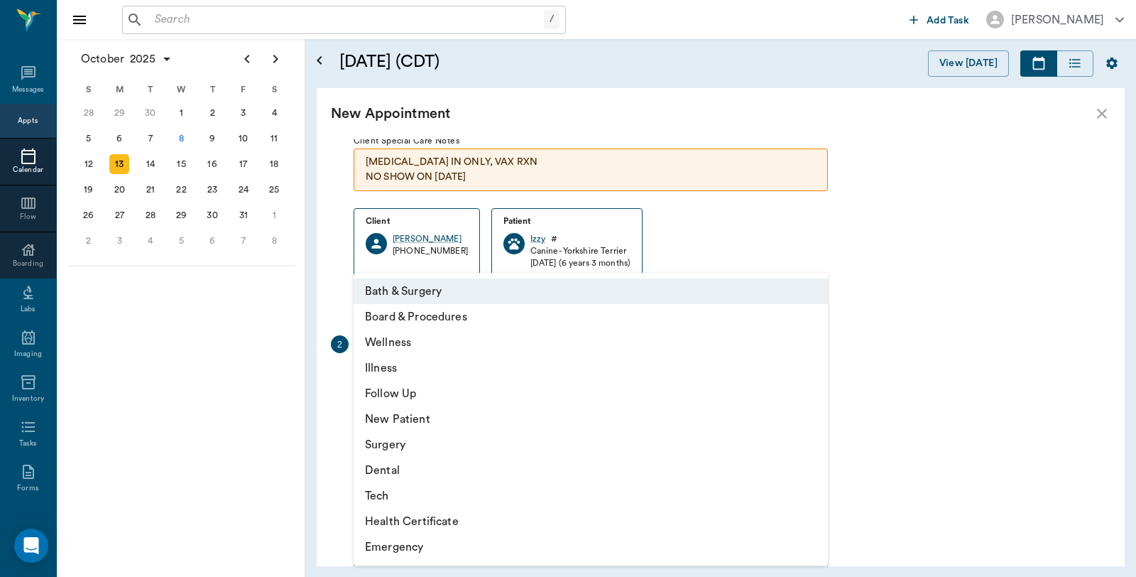
click at [388, 494] on li "Tech" at bounding box center [591, 496] width 474 height 26
type input "65d2be4f46e3a538d89b8c1a"
type input "11:30 AM"
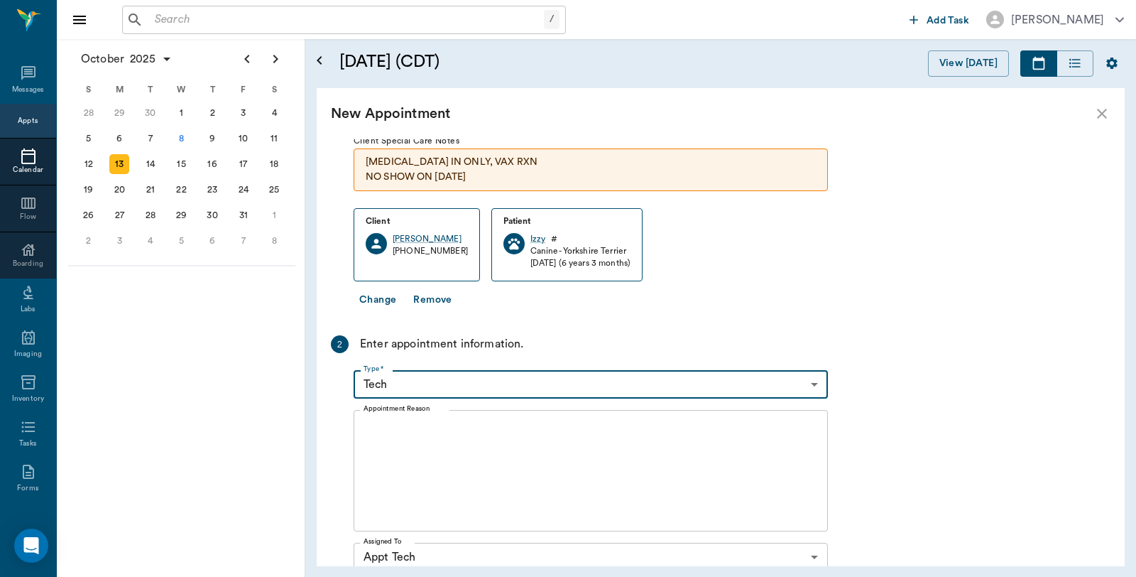
click at [407, 437] on textarea "Appointment Reason" at bounding box center [591, 471] width 454 height 98
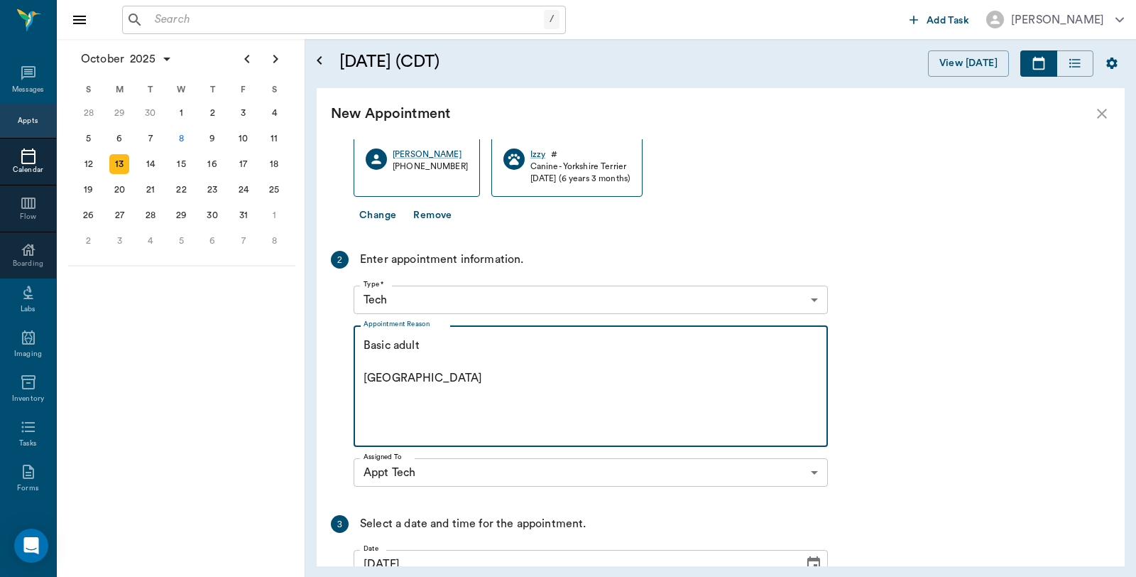
scroll to position [321, 0]
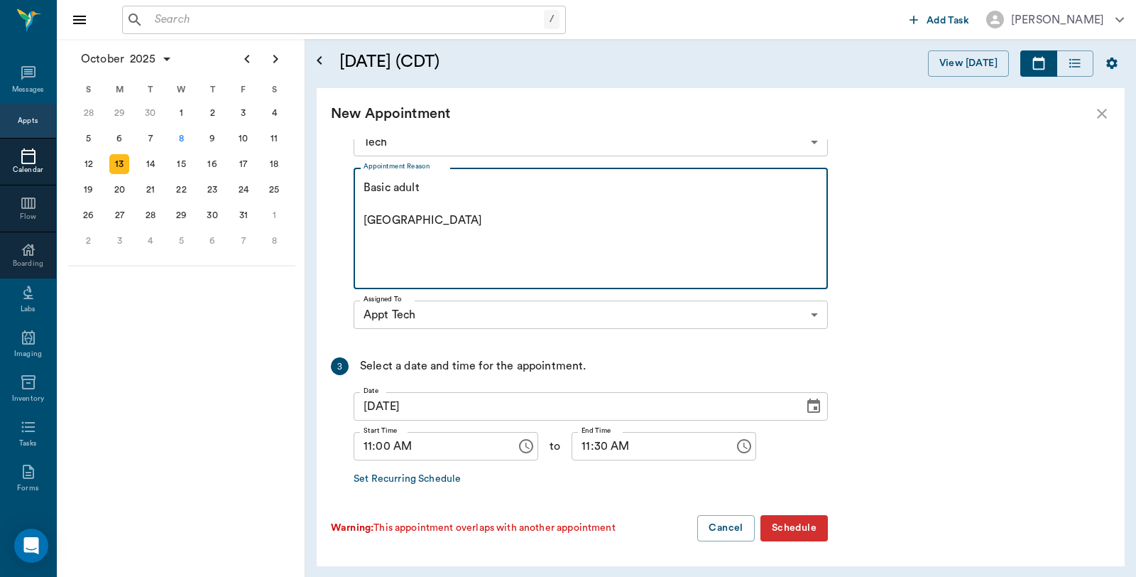
type textarea "Basic adult [GEOGRAPHIC_DATA]"
click at [805, 522] on button "Schedule" at bounding box center [793, 528] width 67 height 26
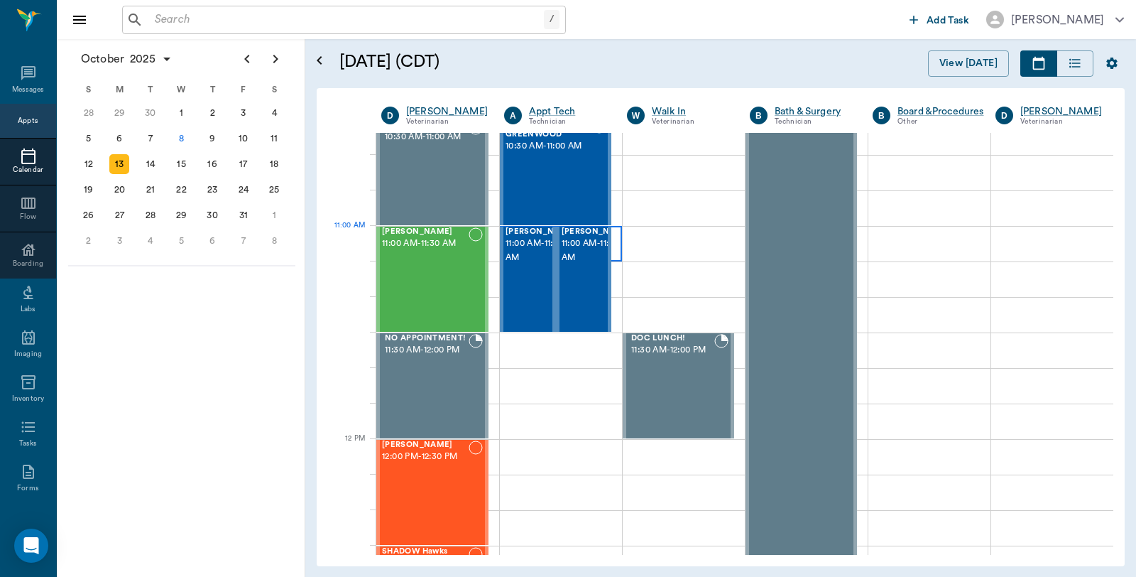
click at [611, 236] on div at bounding box center [561, 243] width 122 height 35
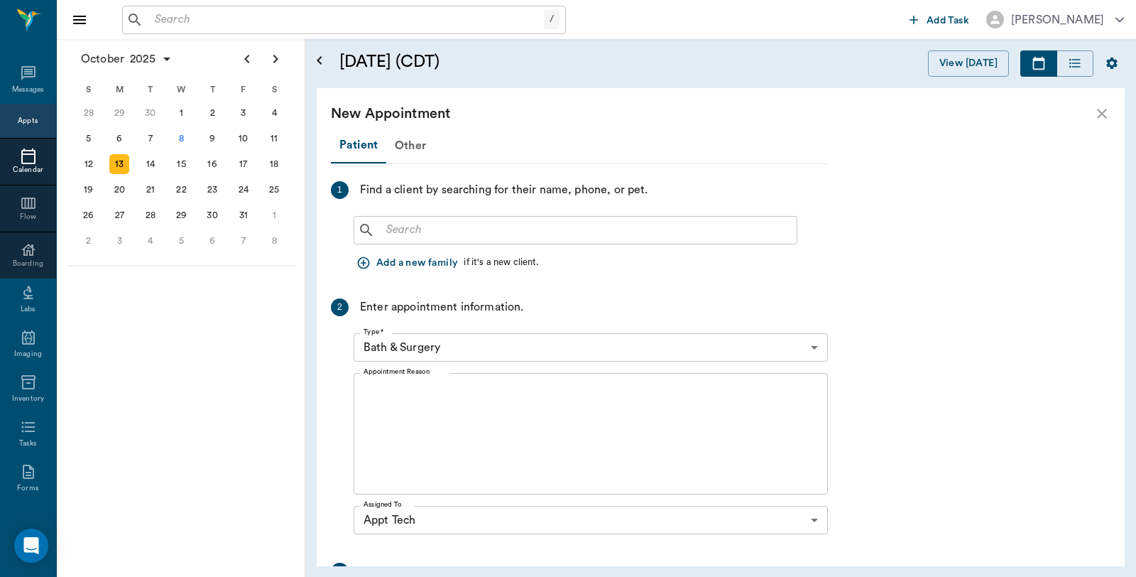
click at [456, 238] on input "text" at bounding box center [586, 230] width 410 height 20
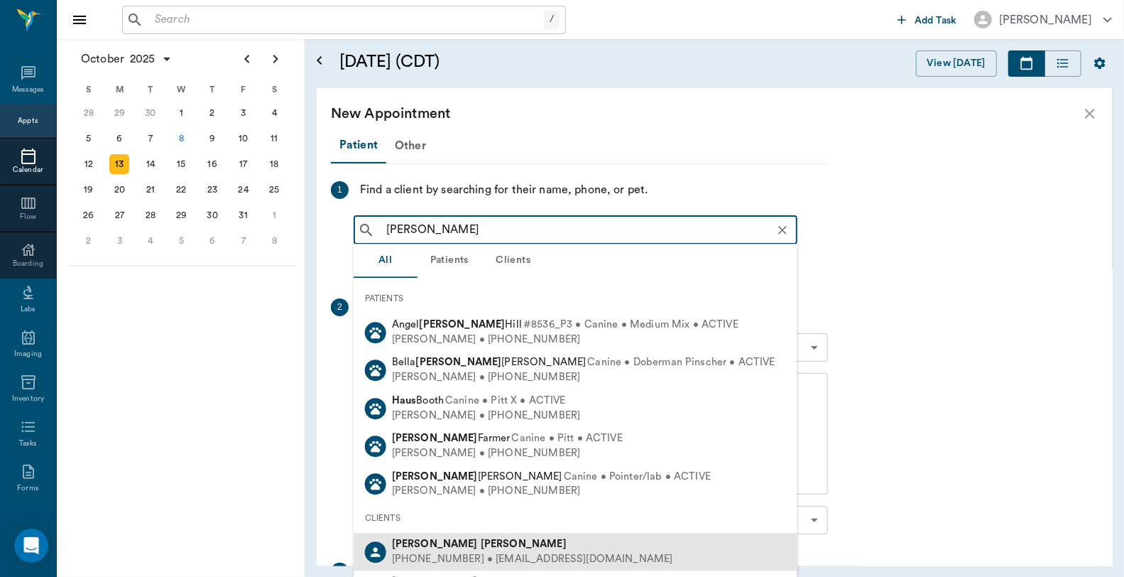
click at [507, 562] on div "[PHONE_NUMBER] • [EMAIL_ADDRESS][DOMAIN_NAME]" at bounding box center [532, 559] width 281 height 15
type input "Denise Hass"
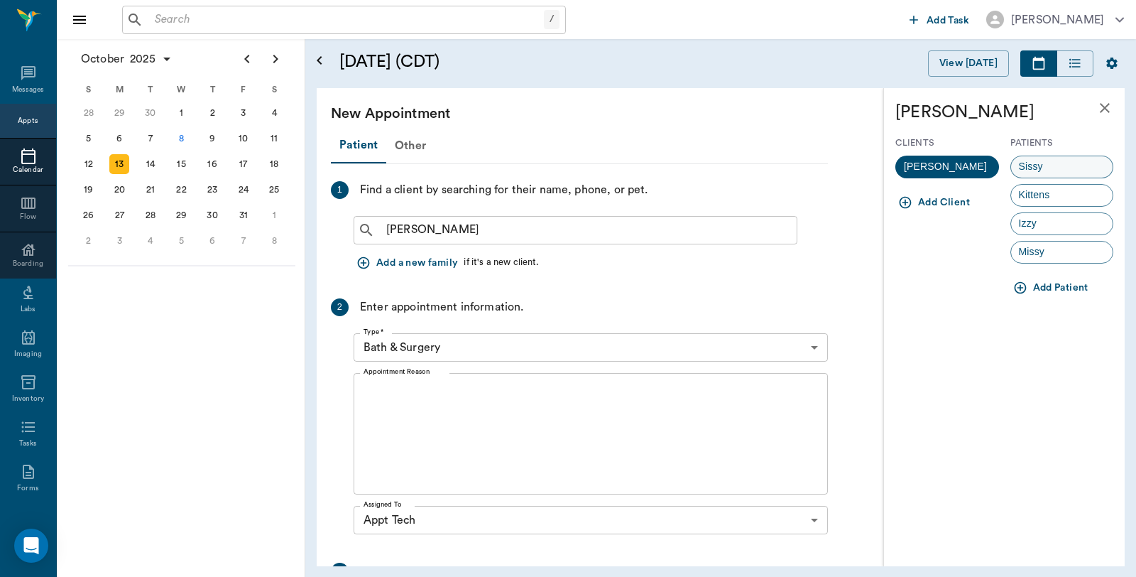
click at [1074, 164] on div "Sissy" at bounding box center [1062, 166] width 104 height 23
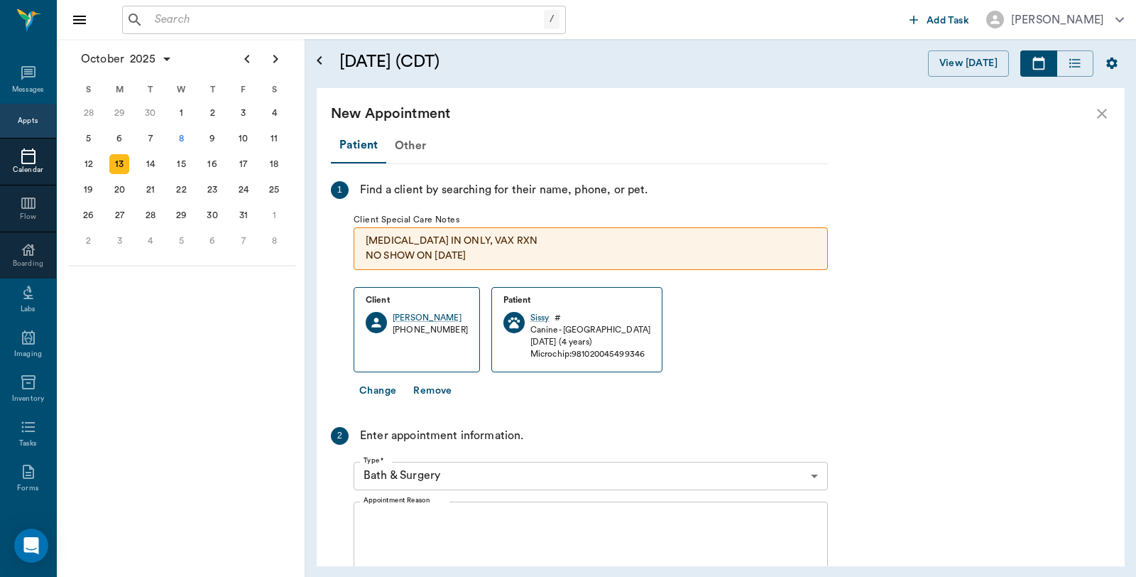
click at [458, 472] on body "/ ​ Add Task Dr. Bert Ellsworth Nectar Messages Appts Calendar Flow Boarding La…" at bounding box center [568, 288] width 1136 height 577
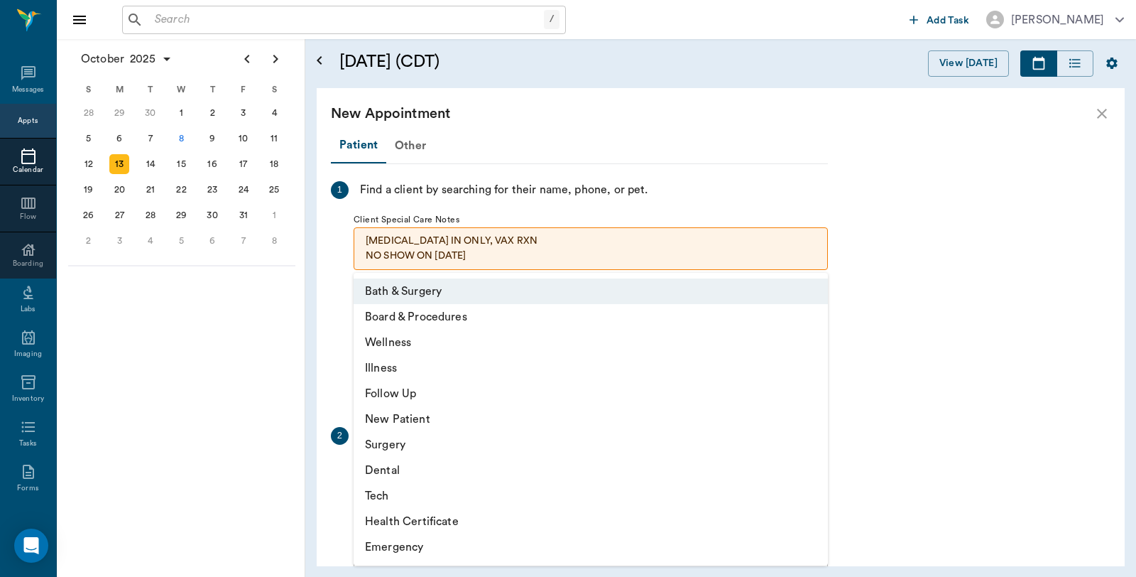
click at [388, 494] on li "Tech" at bounding box center [591, 496] width 474 height 26
type input "65d2be4f46e3a538d89b8c1a"
type input "11:30 AM"
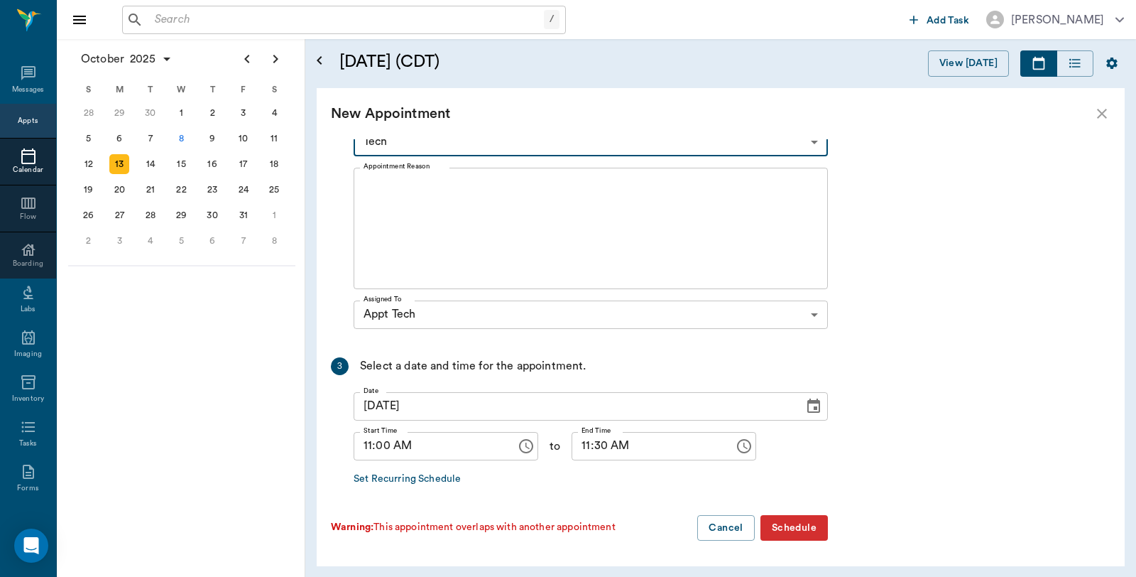
scroll to position [175, 0]
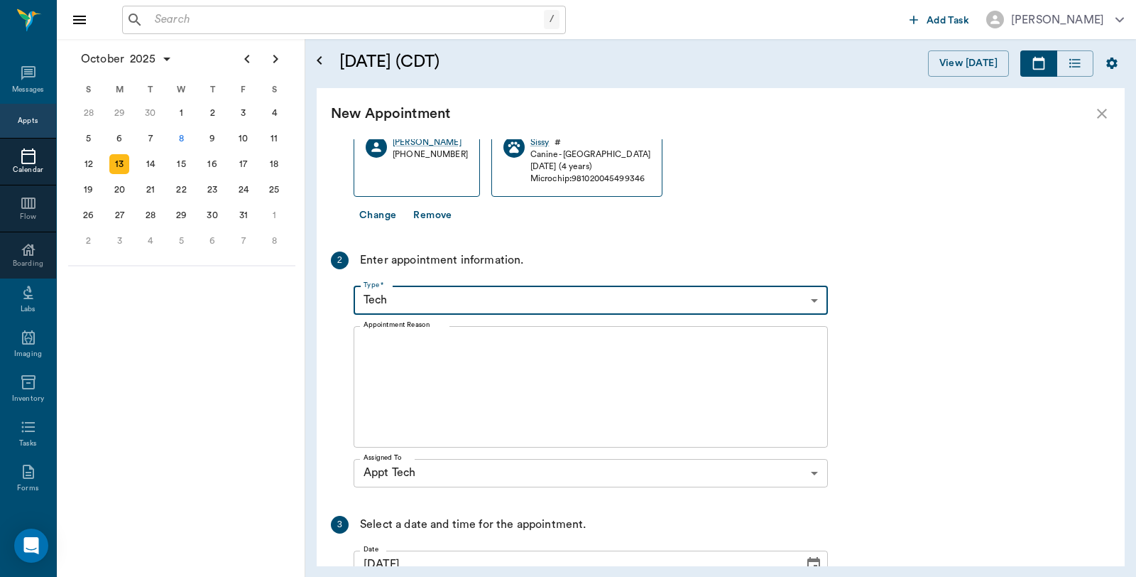
click at [436, 355] on textarea "Appointment Reason" at bounding box center [591, 386] width 454 height 98
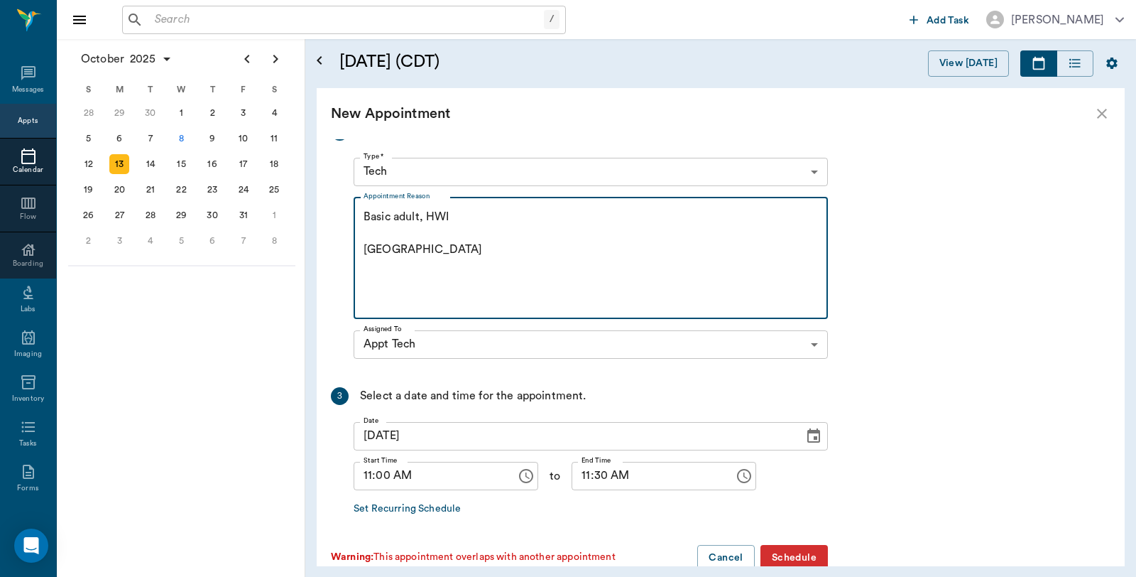
scroll to position [334, 0]
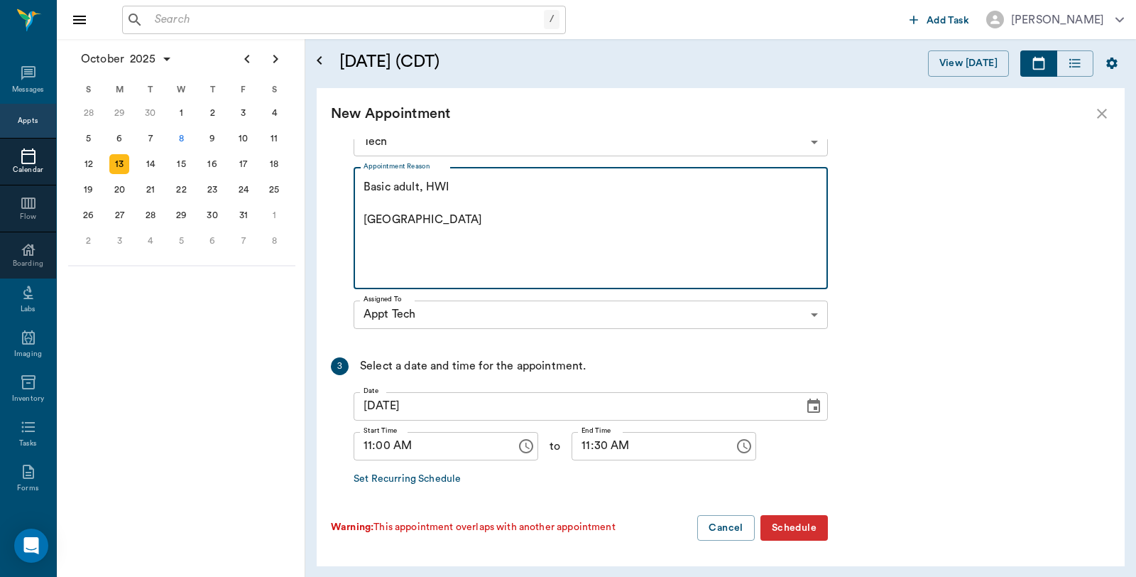
type textarea "Basic adult, HWI Caryn"
click at [819, 519] on button "Schedule" at bounding box center [793, 528] width 67 height 26
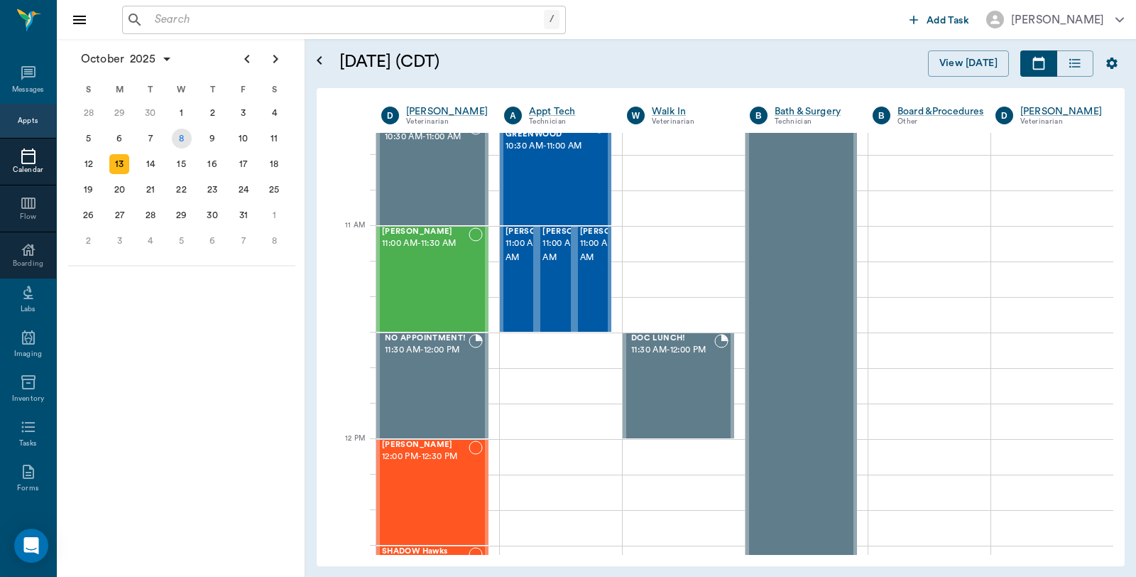
click at [186, 136] on div "8" at bounding box center [182, 139] width 20 height 20
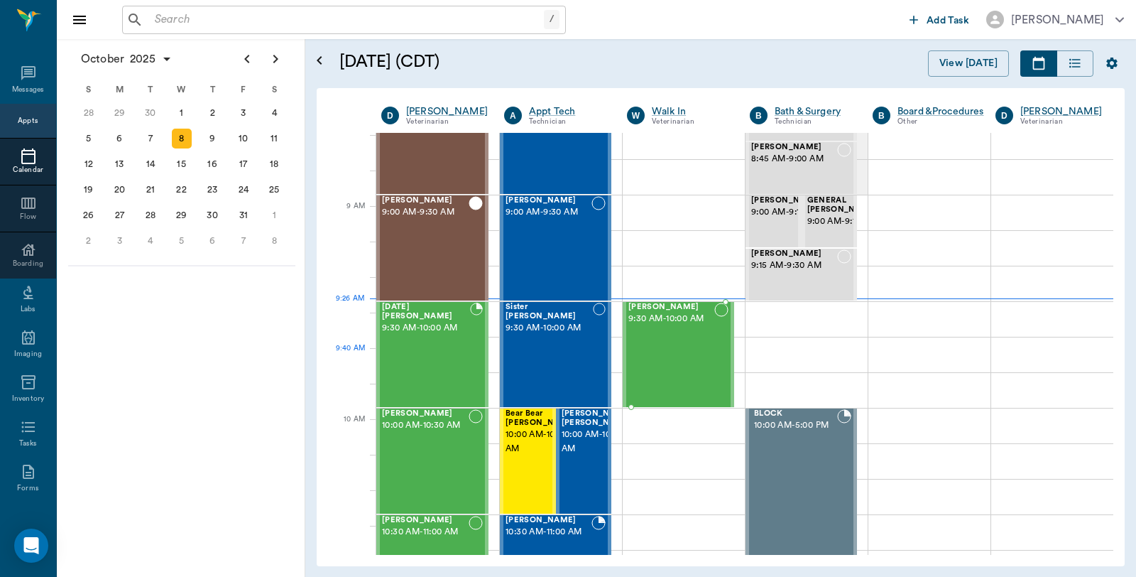
scroll to position [158, 0]
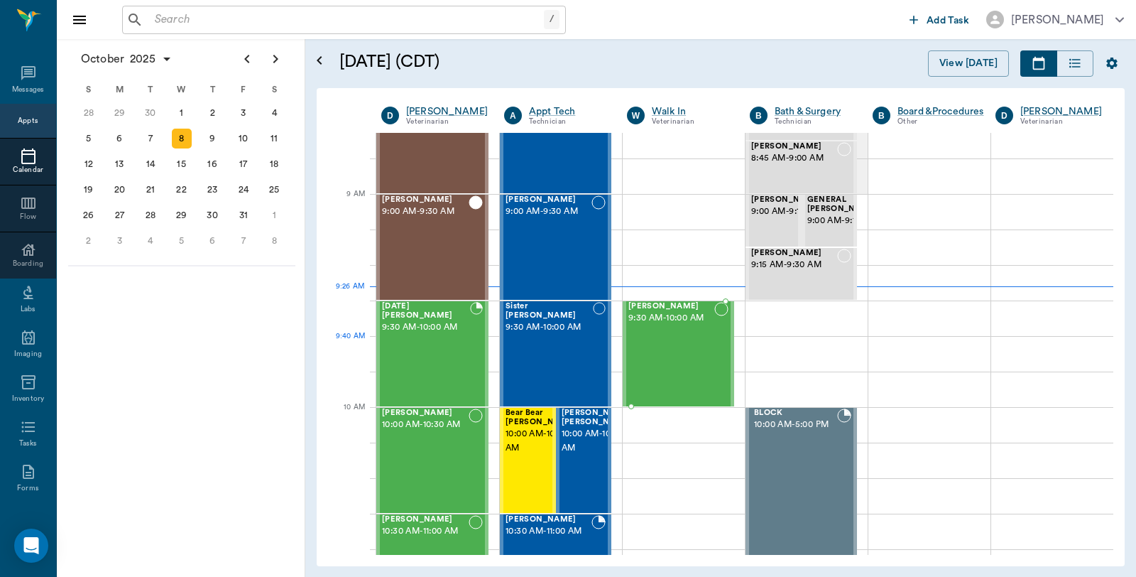
click at [684, 350] on div "[PERSON_NAME] 9:30 AM - 10:00 AM" at bounding box center [671, 354] width 86 height 104
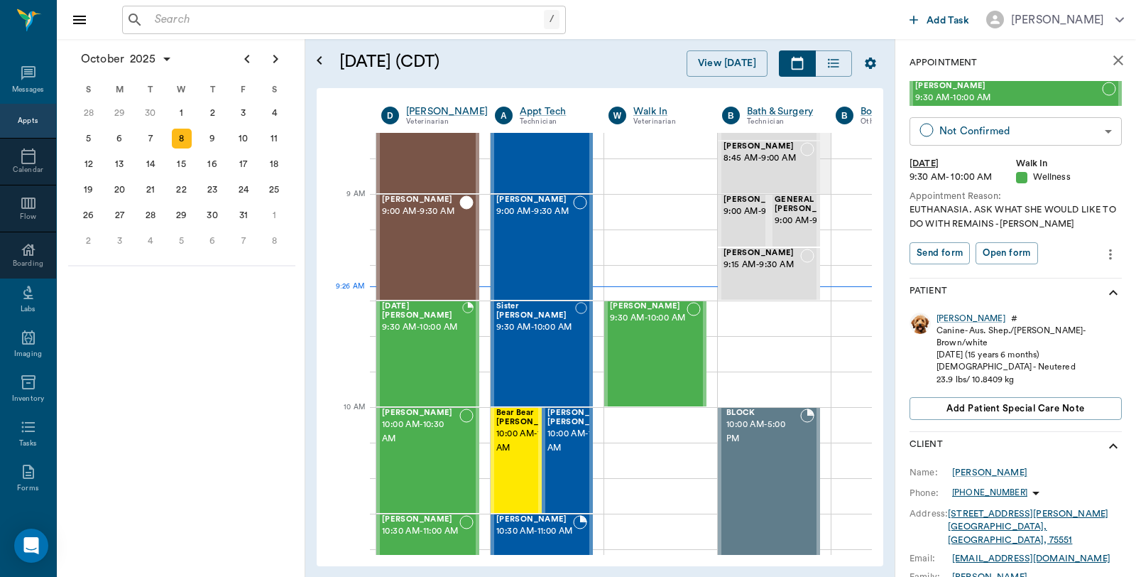
click at [1022, 135] on body "/ ​ Add Task Dr. Bert Ellsworth Nectar Messages Appts Calendar Flow Boarding La…" at bounding box center [568, 288] width 1136 height 577
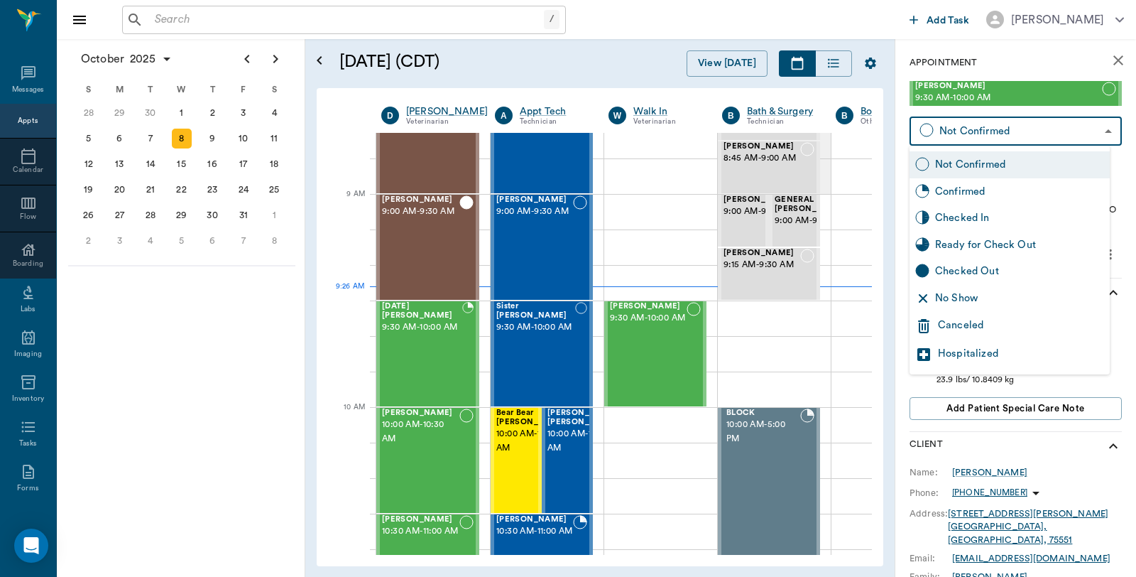
click at [994, 218] on div "Checked In" at bounding box center [1019, 218] width 169 height 16
type input "CHECKED_IN"
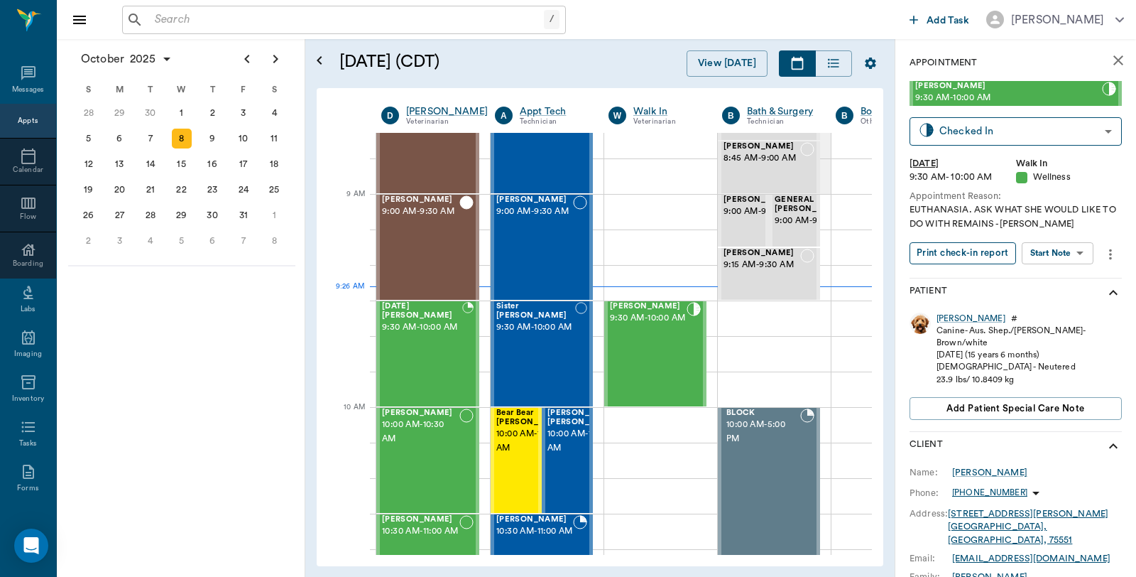
click at [997, 253] on button "Print check-in report" at bounding box center [962, 253] width 106 height 22
click at [951, 322] on div "[PERSON_NAME]" at bounding box center [970, 318] width 69 height 12
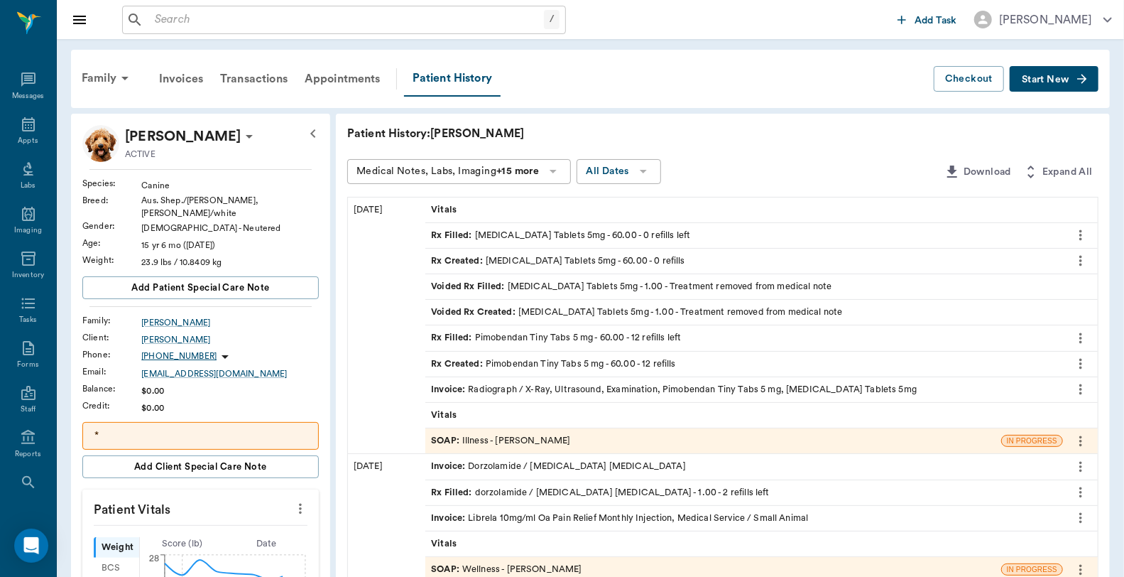
click at [1062, 72] on button "Start New" at bounding box center [1054, 79] width 89 height 26
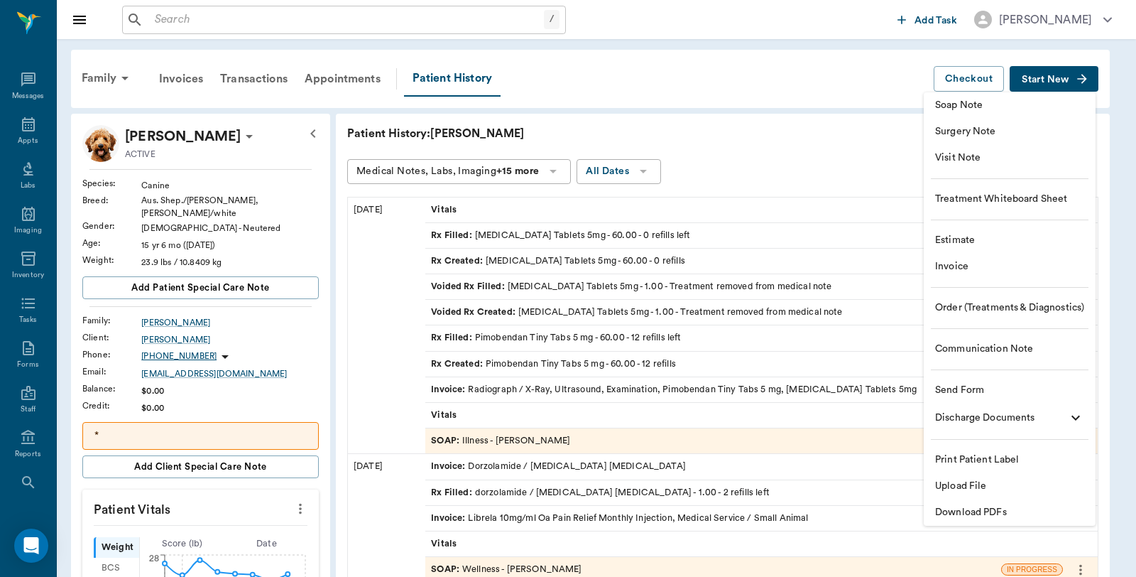
click at [973, 160] on span "Visit Note" at bounding box center [1009, 158] width 149 height 15
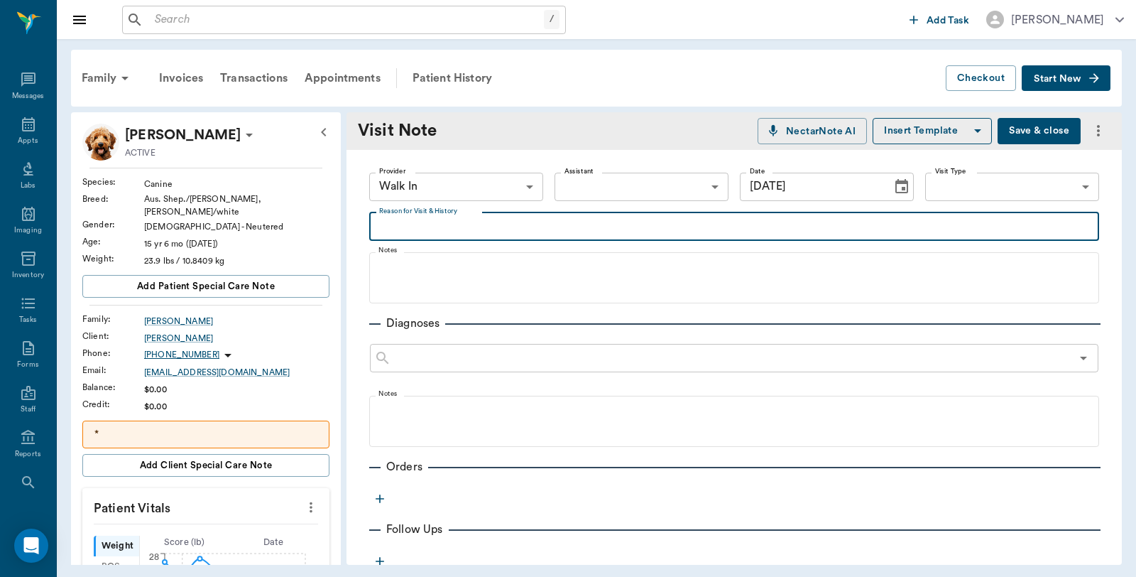
click at [427, 224] on textarea "Reason for Visit & History" at bounding box center [734, 226] width 710 height 16
type textarea "Euth, will take home"
click at [381, 497] on icon "button" at bounding box center [380, 498] width 14 height 14
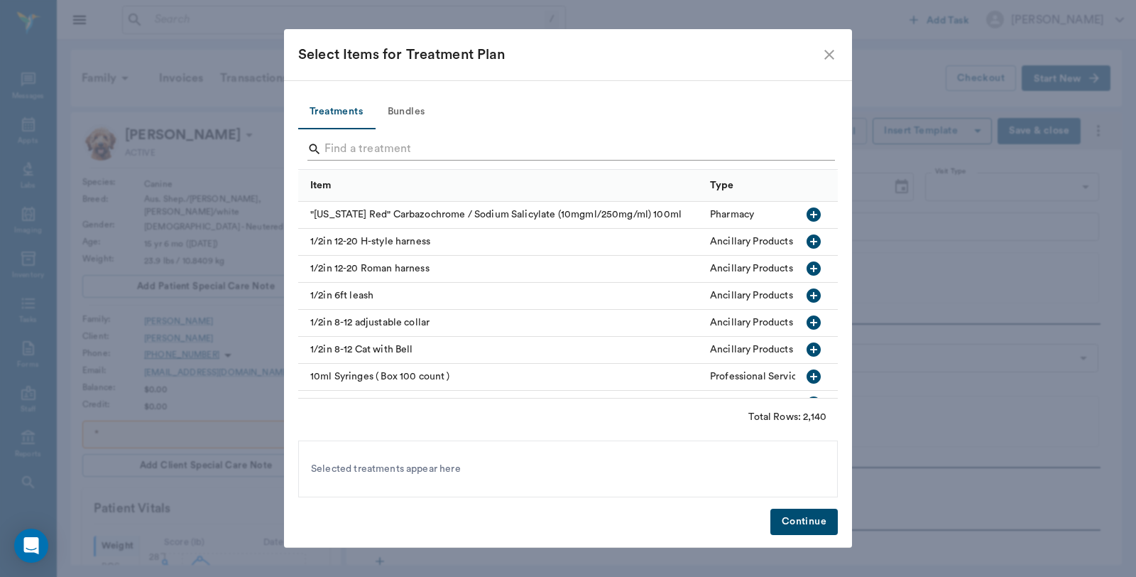
click at [383, 143] on input "Search" at bounding box center [568, 149] width 489 height 23
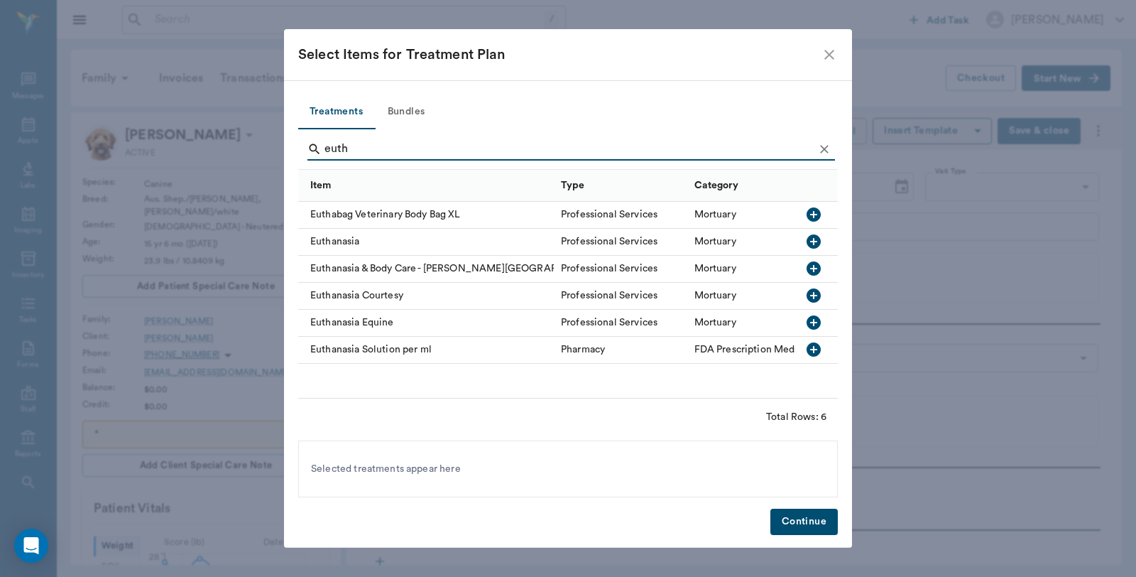
type input "euth"
click at [811, 241] on icon "button" at bounding box center [813, 241] width 17 height 17
click at [828, 513] on button "Continue" at bounding box center [803, 521] width 67 height 26
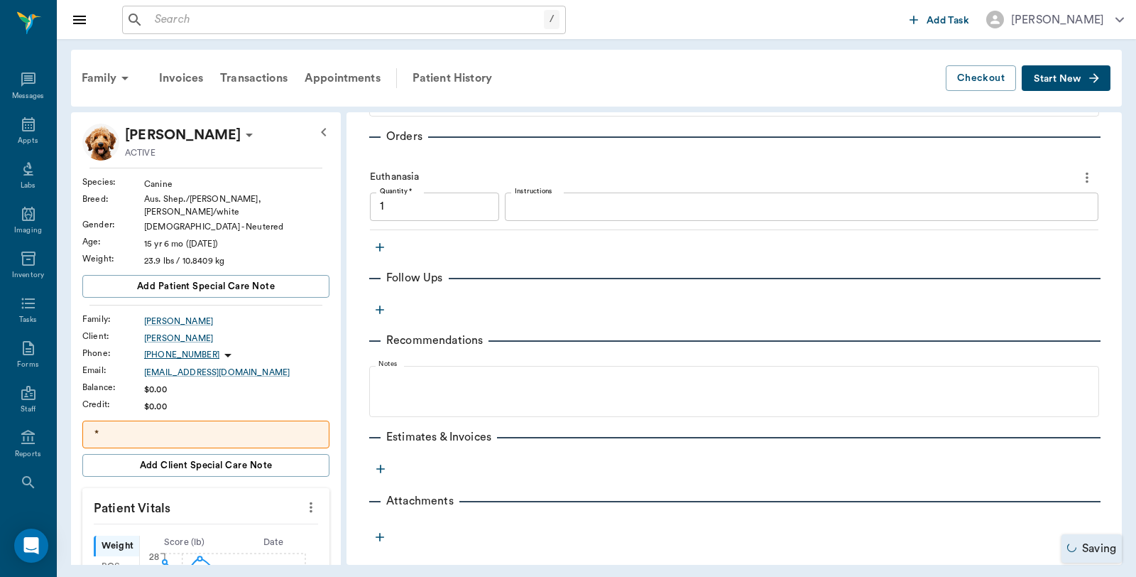
type input "1.00"
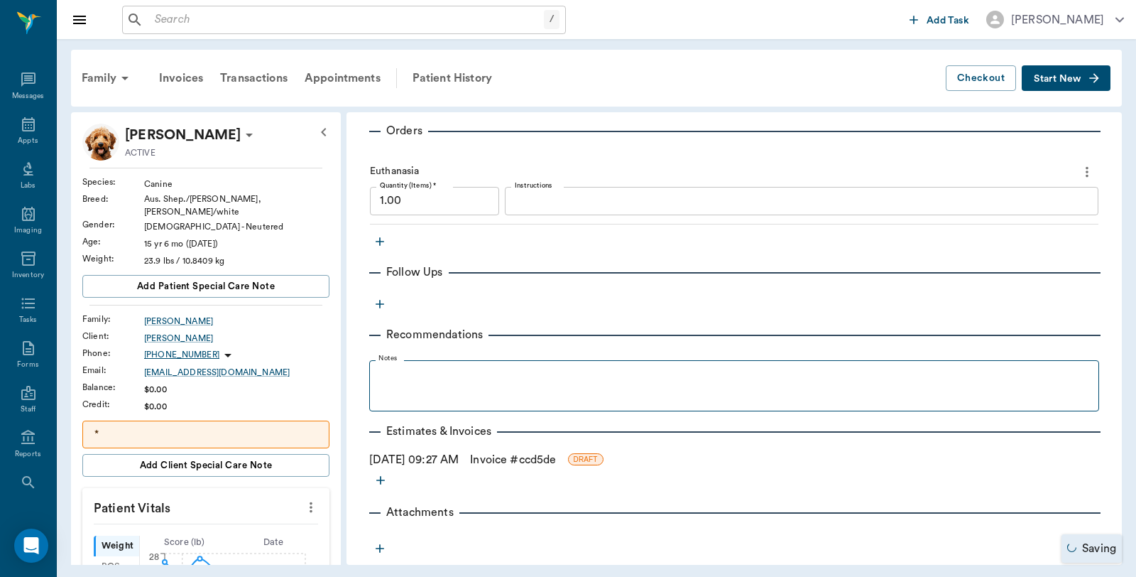
scroll to position [337, 0]
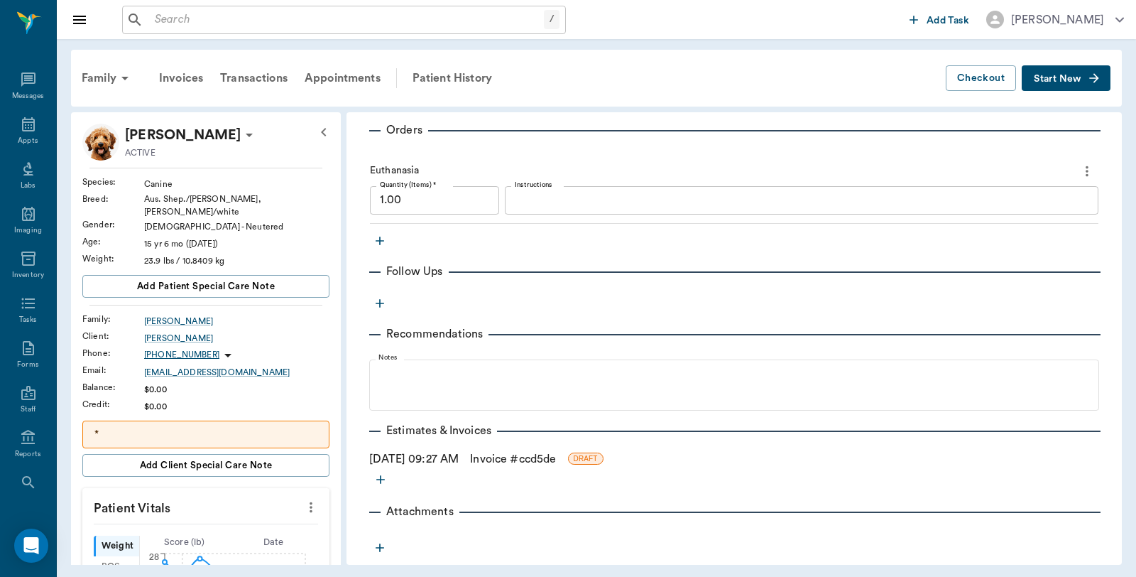
click at [533, 459] on link "Invoice # ccd5de" at bounding box center [513, 458] width 86 height 17
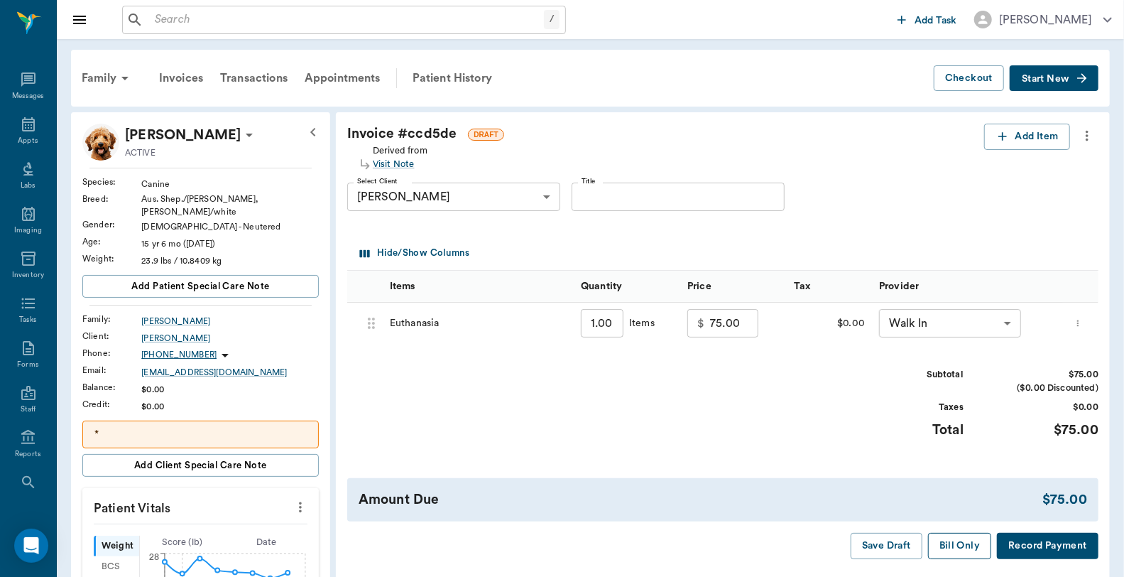
click at [963, 542] on button "Bill Only" at bounding box center [960, 545] width 64 height 26
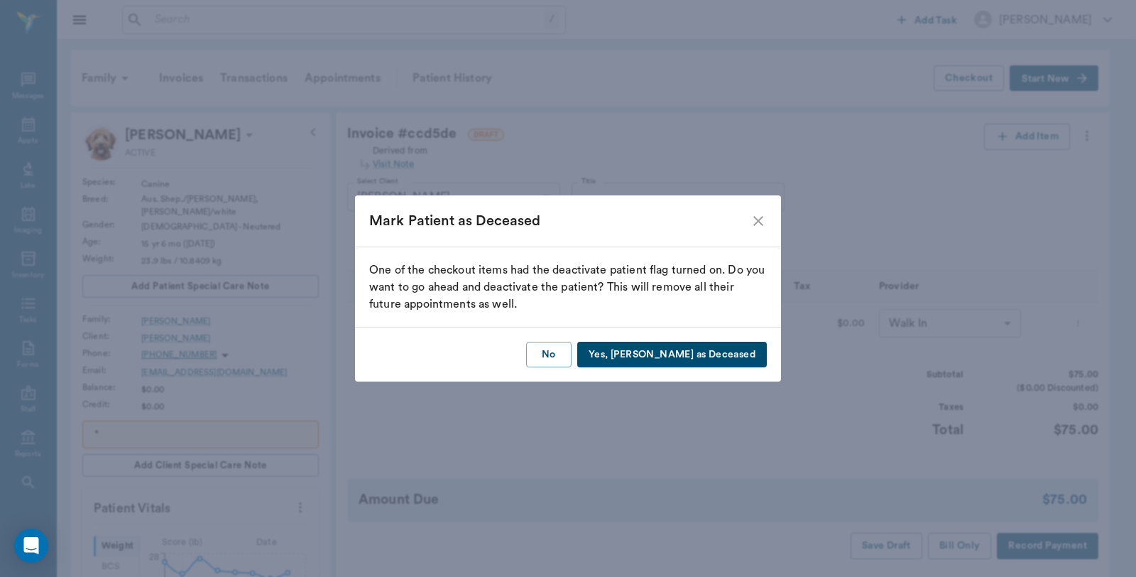
click at [705, 353] on button "Yes, Mark as Deceased" at bounding box center [672, 355] width 190 height 26
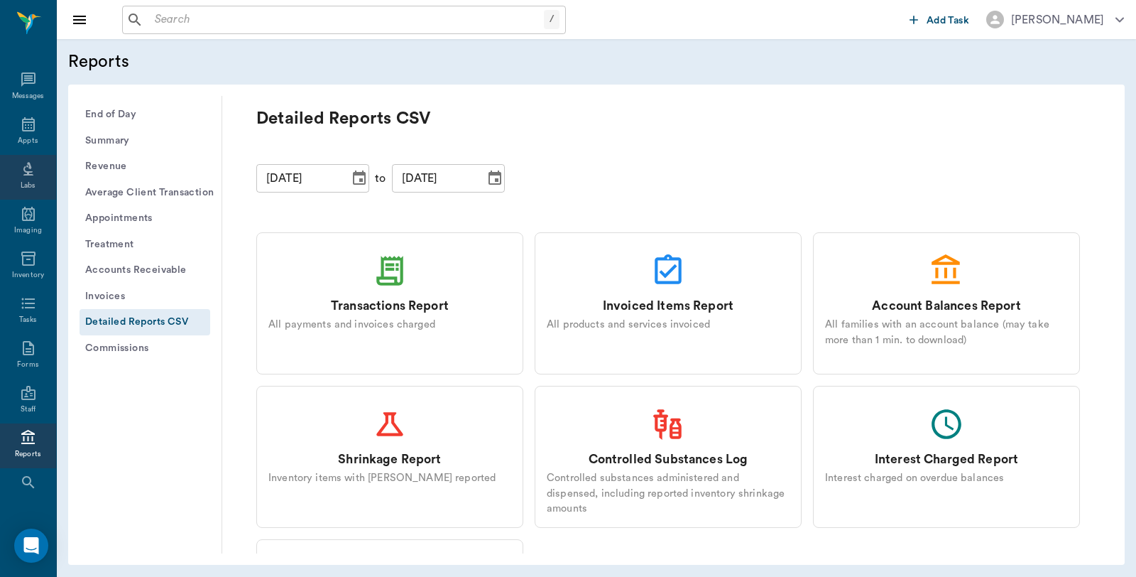
scroll to position [72, 0]
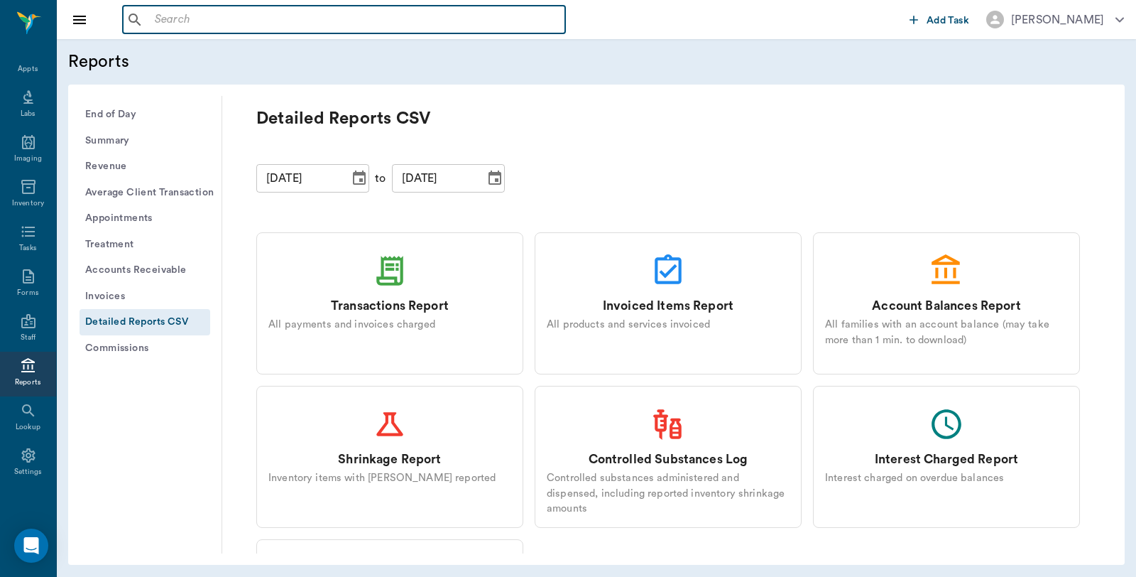
click at [254, 18] on input "text" at bounding box center [354, 20] width 410 height 20
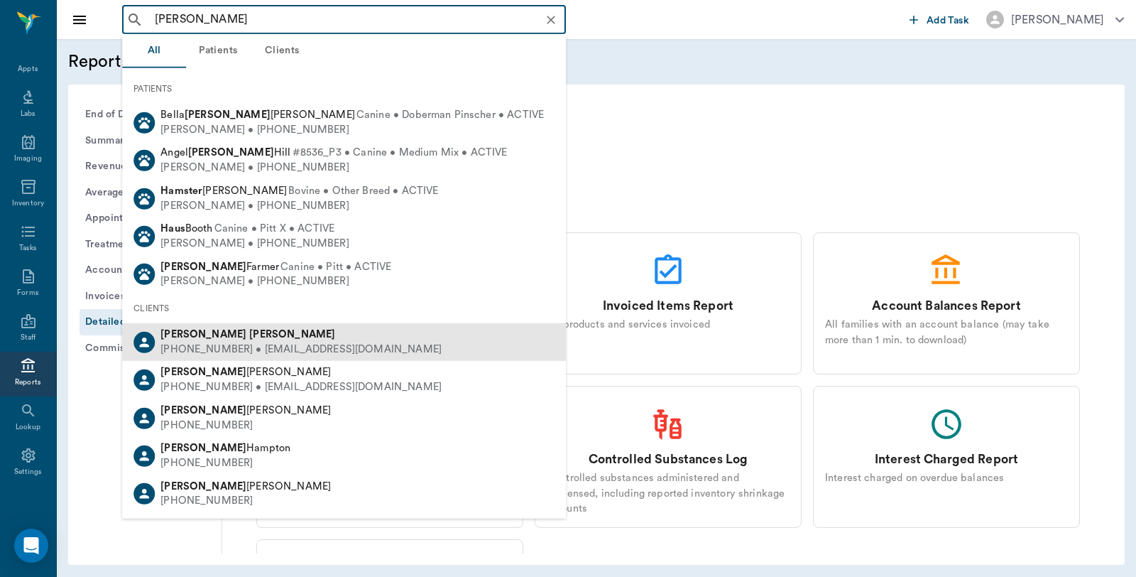
click at [224, 339] on div "[PERSON_NAME]" at bounding box center [300, 334] width 281 height 15
type input "[PERSON_NAME]"
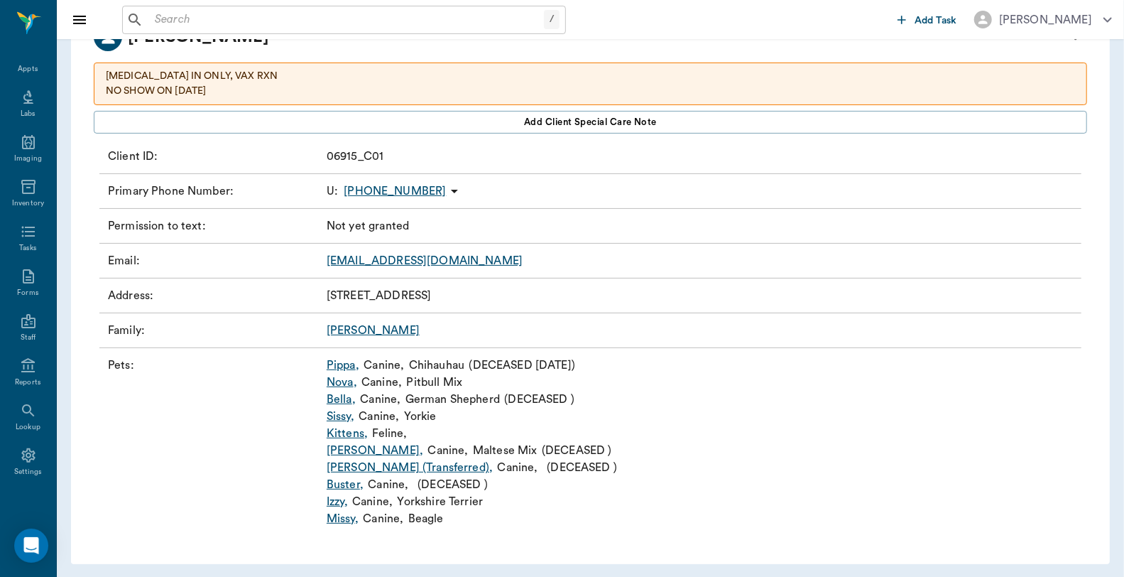
scroll to position [116, 0]
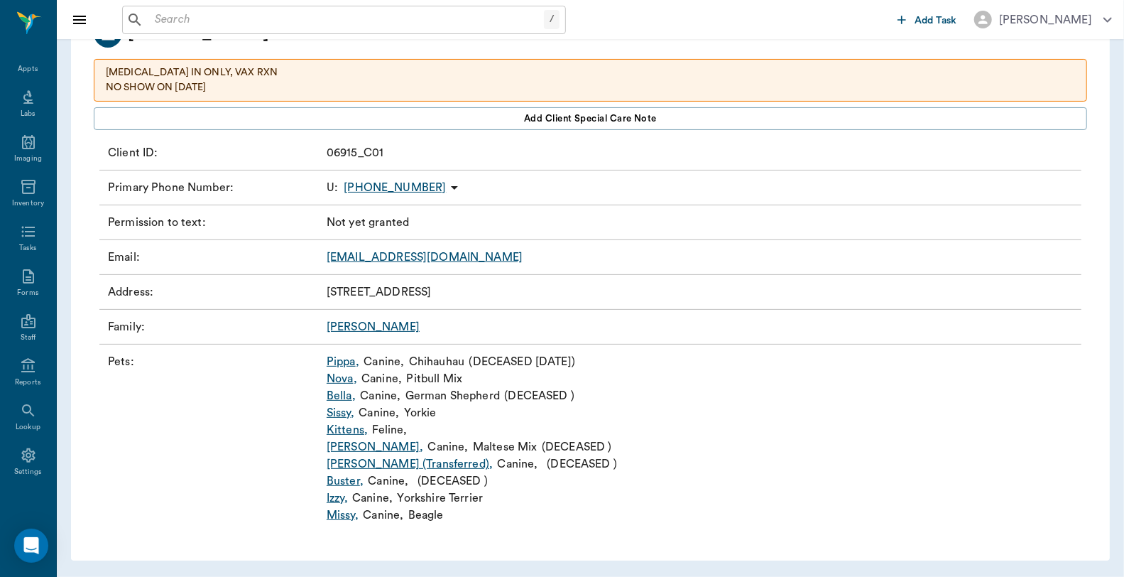
click at [337, 499] on link "Izzy ," at bounding box center [337, 497] width 21 height 17
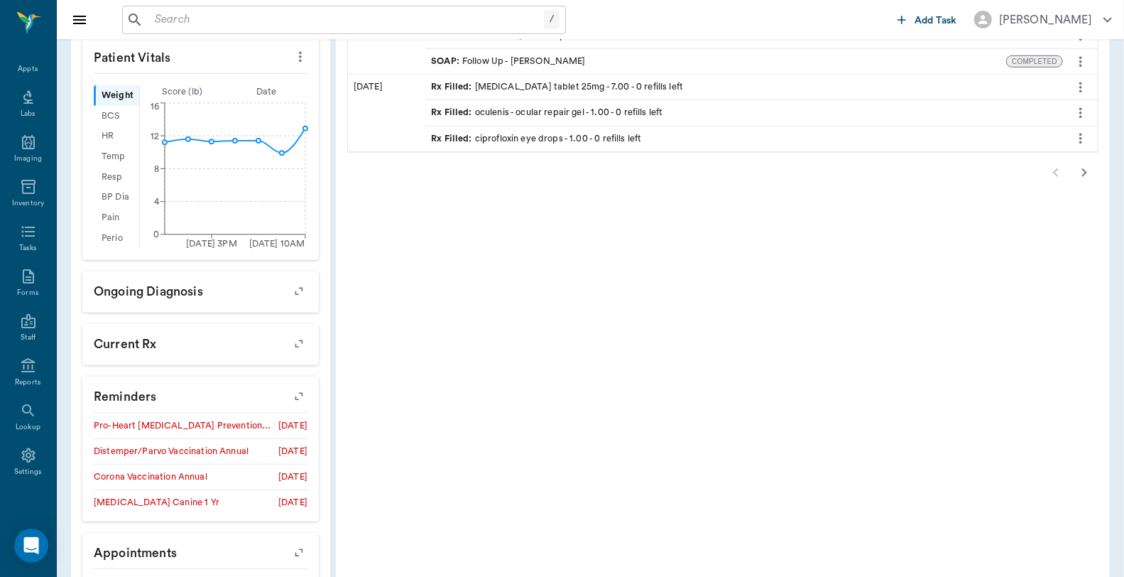
scroll to position [532, 0]
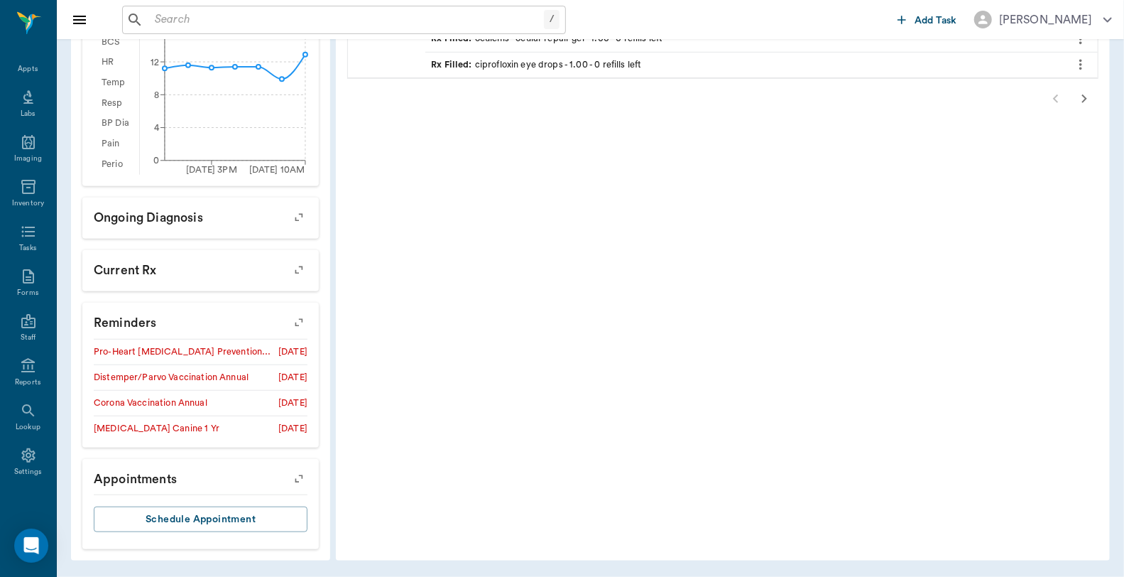
click at [302, 322] on icon "button" at bounding box center [299, 322] width 20 height 20
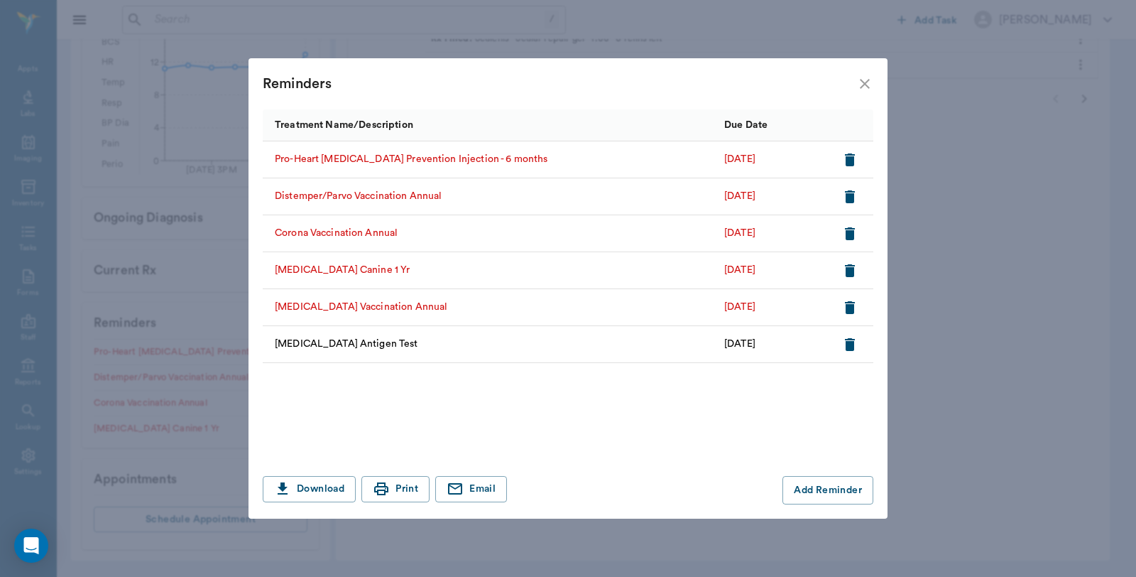
click at [859, 88] on icon "close" at bounding box center [864, 83] width 17 height 17
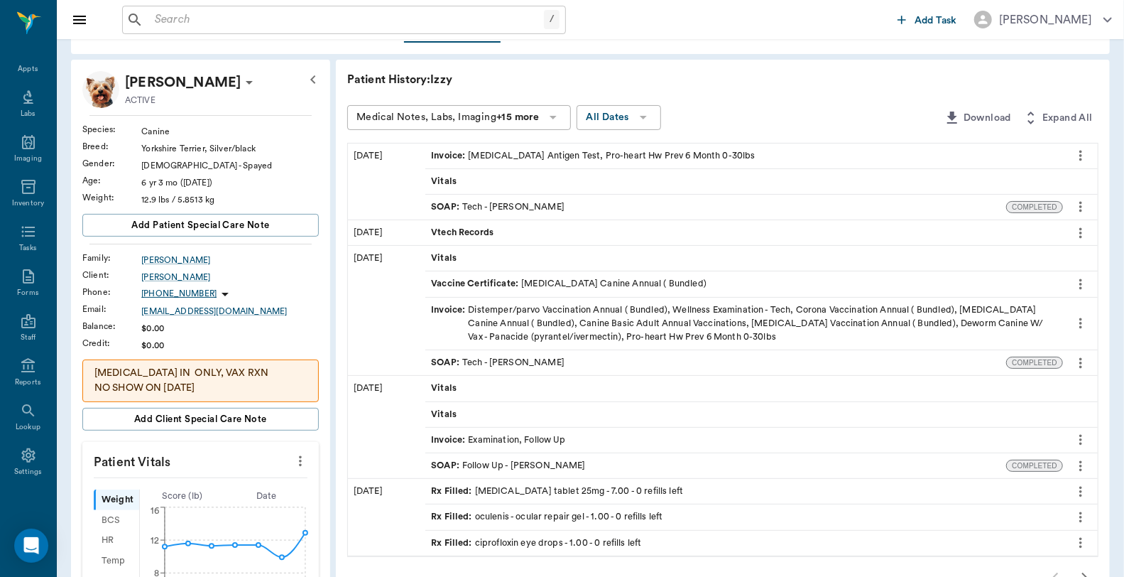
scroll to position [0, 0]
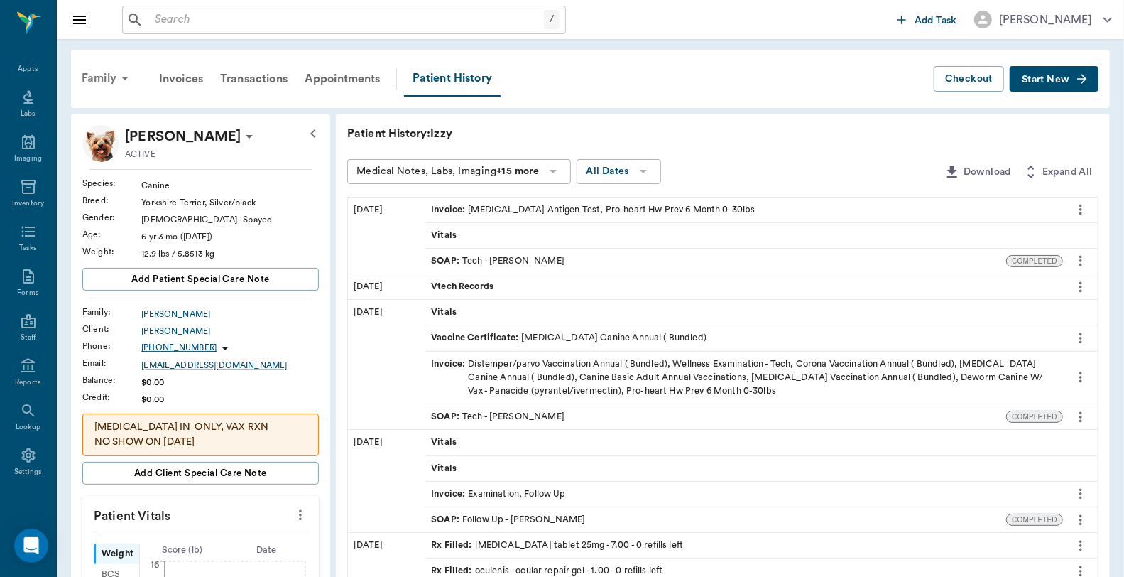
click at [98, 79] on div "Family" at bounding box center [107, 78] width 69 height 34
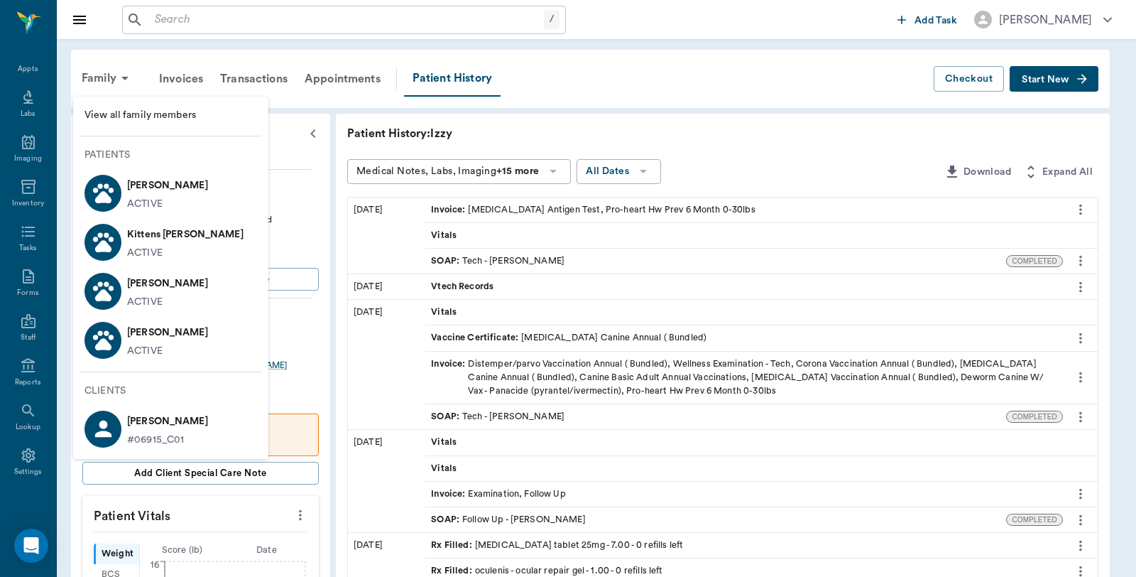
click at [126, 194] on div "[PERSON_NAME] ACTIVE" at bounding box center [164, 193] width 87 height 38
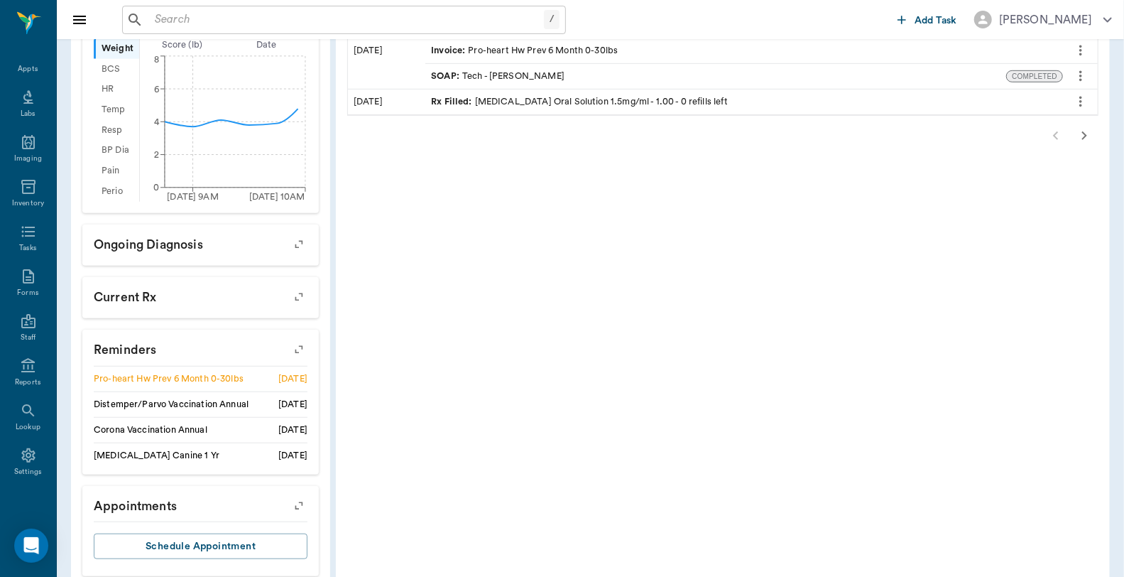
scroll to position [549, 0]
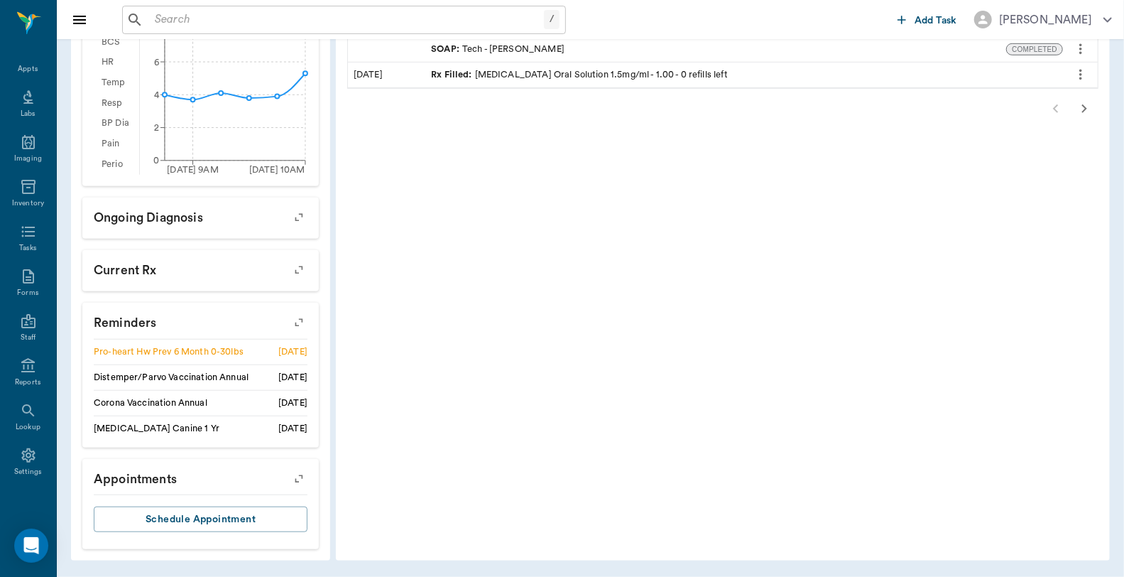
click at [298, 325] on icon "button" at bounding box center [299, 322] width 20 height 20
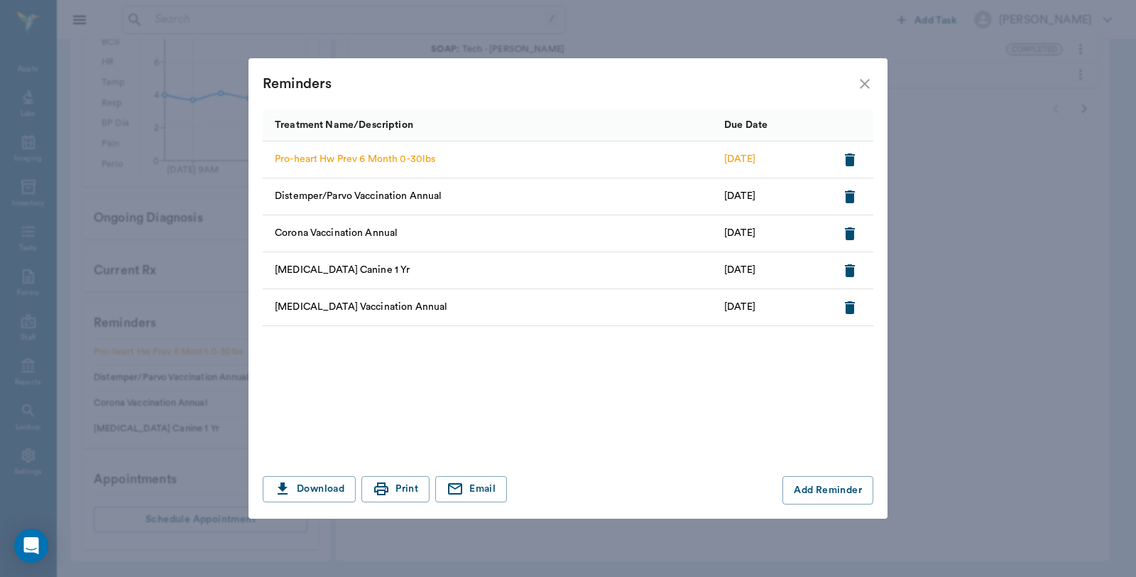
click at [860, 73] on div "Reminders" at bounding box center [567, 83] width 639 height 51
click at [862, 82] on icon "close" at bounding box center [864, 83] width 17 height 17
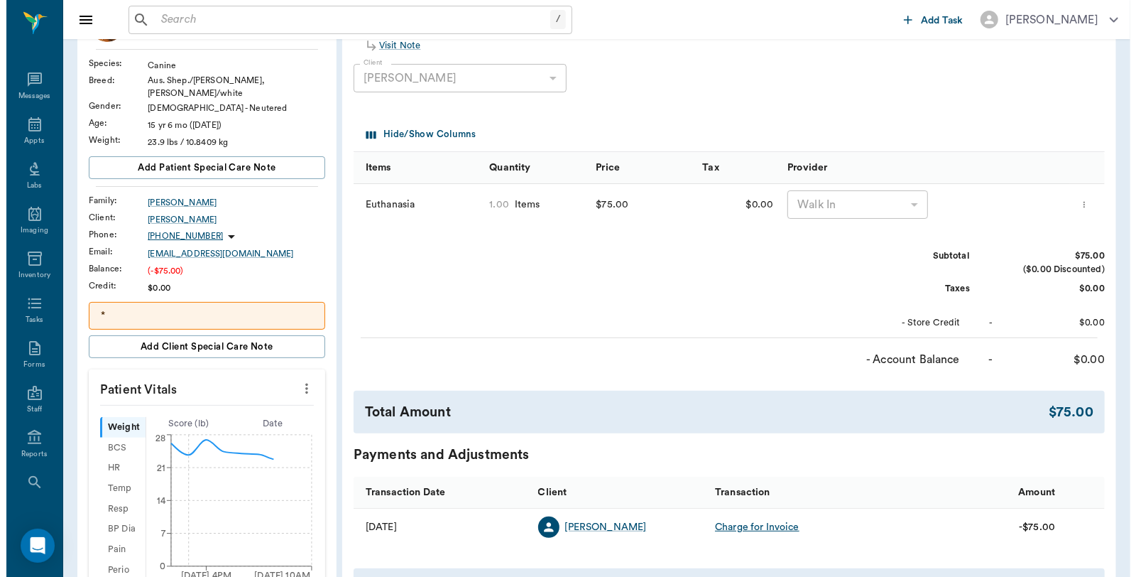
scroll to position [236, 0]
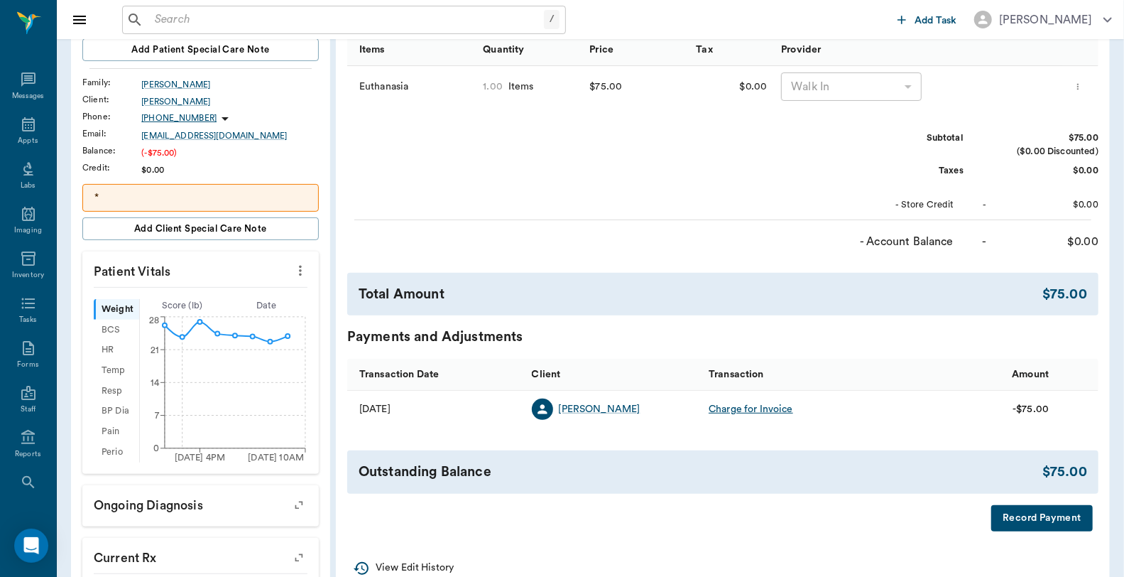
click at [1025, 516] on button "Record Payment" at bounding box center [1042, 518] width 102 height 26
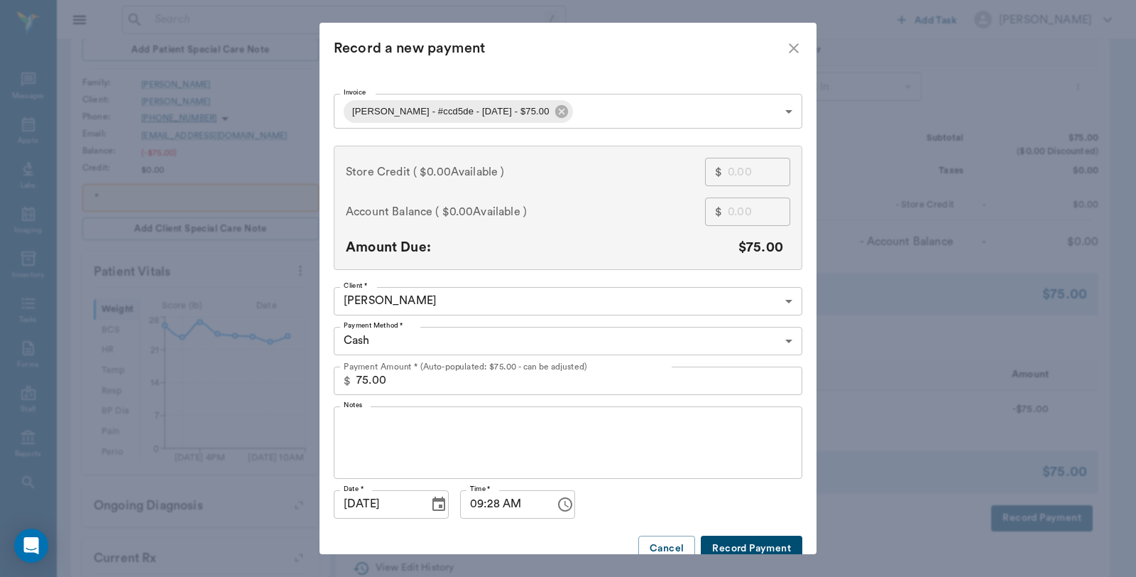
scroll to position [33, 0]
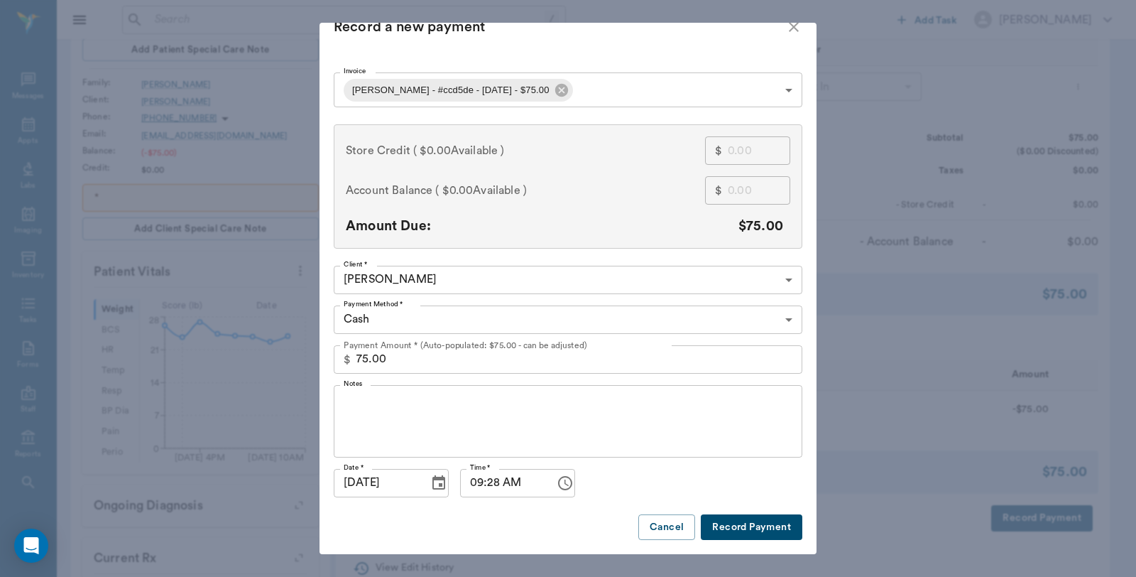
click at [729, 514] on button "Record Payment" at bounding box center [752, 527] width 102 height 26
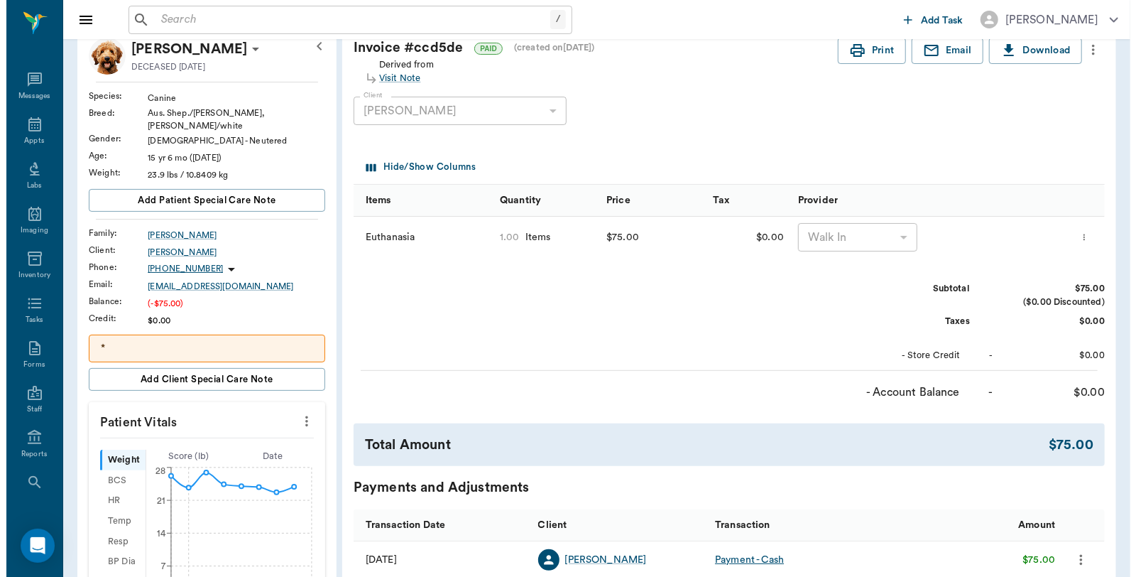
scroll to position [0, 0]
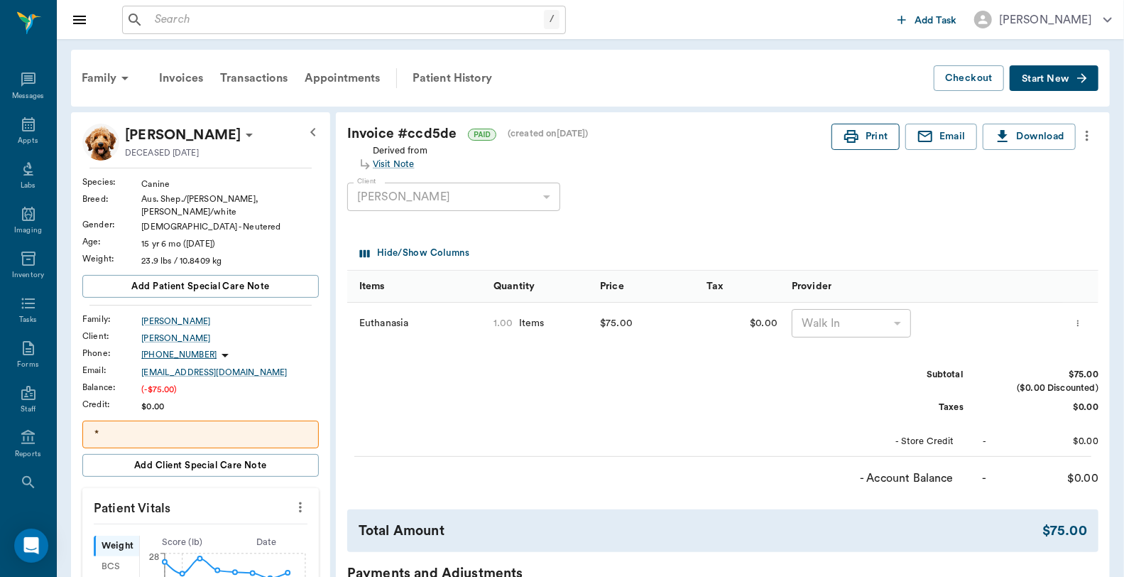
click at [885, 136] on button "Print" at bounding box center [865, 137] width 68 height 26
click at [23, 126] on icon at bounding box center [28, 124] width 17 height 17
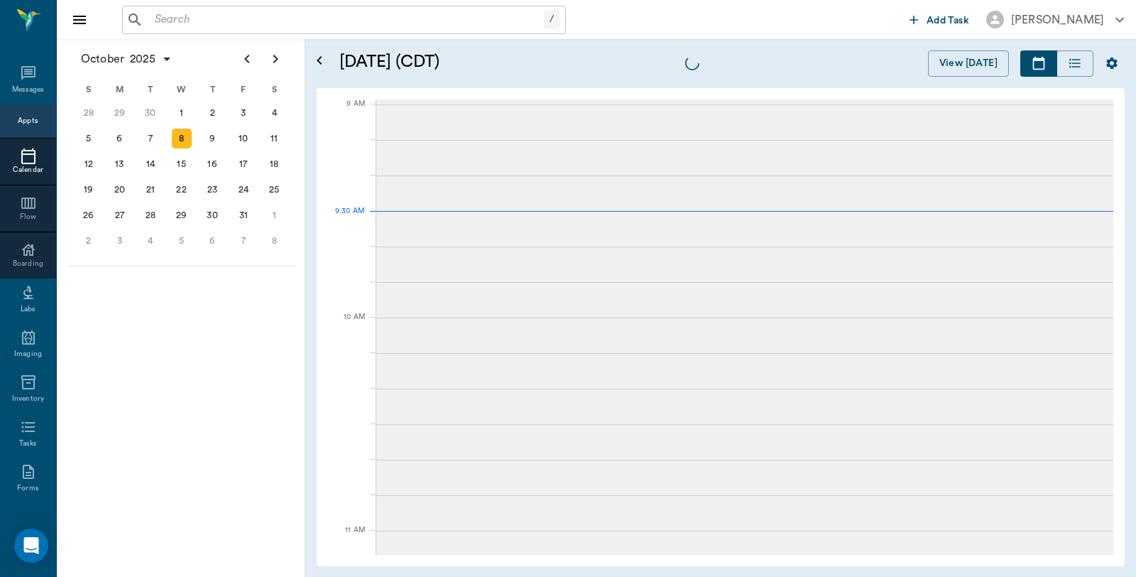
scroll to position [213, 0]
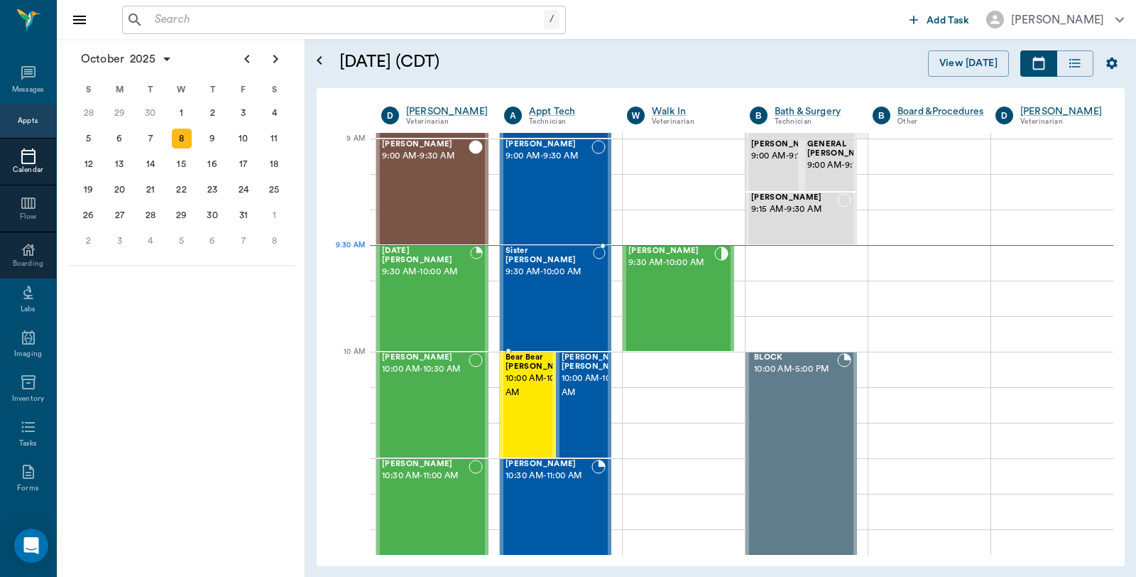
click at [527, 267] on span "9:30 AM - 10:00 AM" at bounding box center [549, 272] width 87 height 14
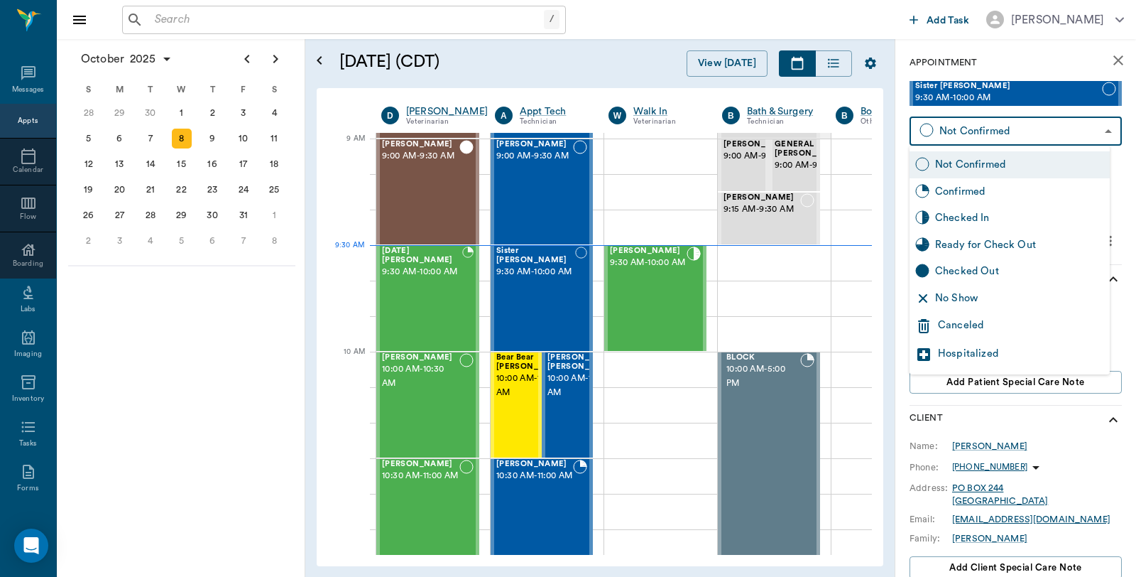
click at [1017, 143] on body "/ ​ Add Task Dr. Bert Ellsworth Nectar Messages Appts Calendar Flow Boarding La…" at bounding box center [568, 288] width 1136 height 577
click at [978, 217] on div "Checked In" at bounding box center [1019, 218] width 169 height 16
type input "CHECKED_IN"
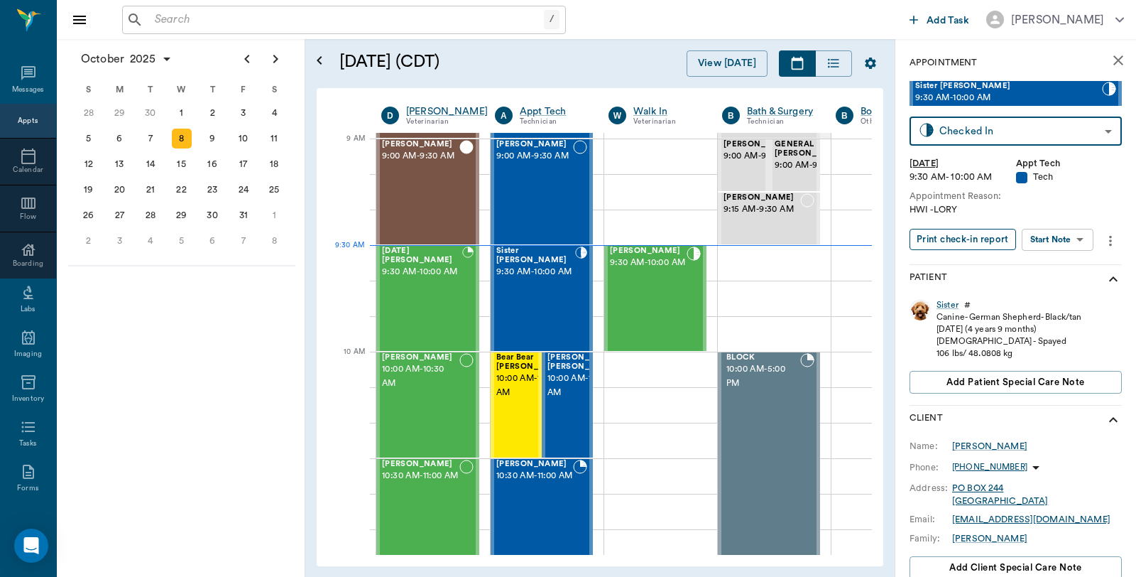
click at [978, 238] on button "Print check-in report" at bounding box center [962, 240] width 106 height 22
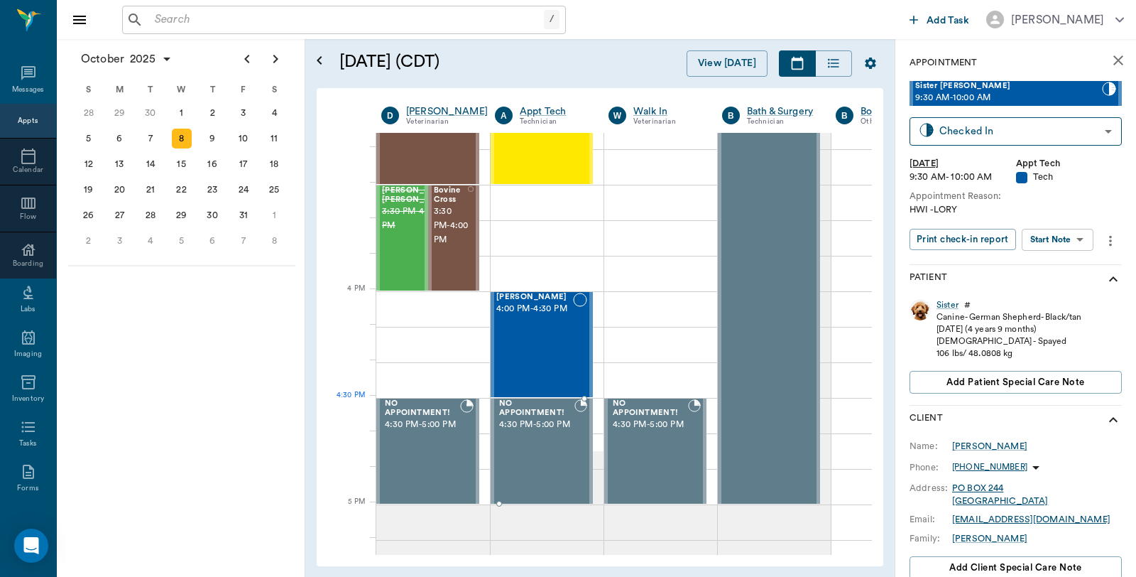
scroll to position [1553, 0]
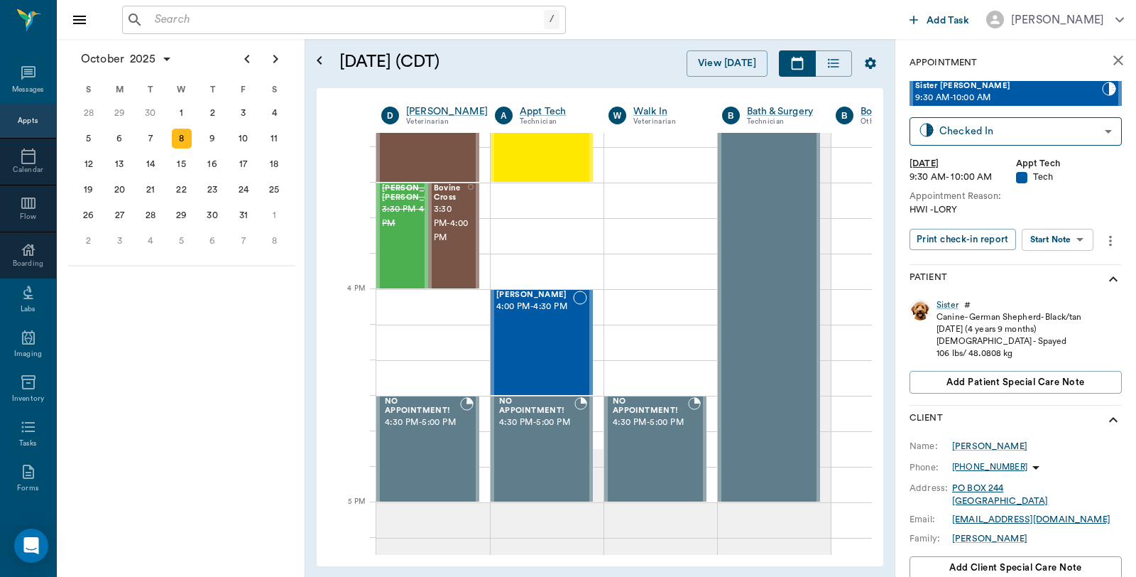
click at [214, 12] on input "text" at bounding box center [346, 20] width 395 height 20
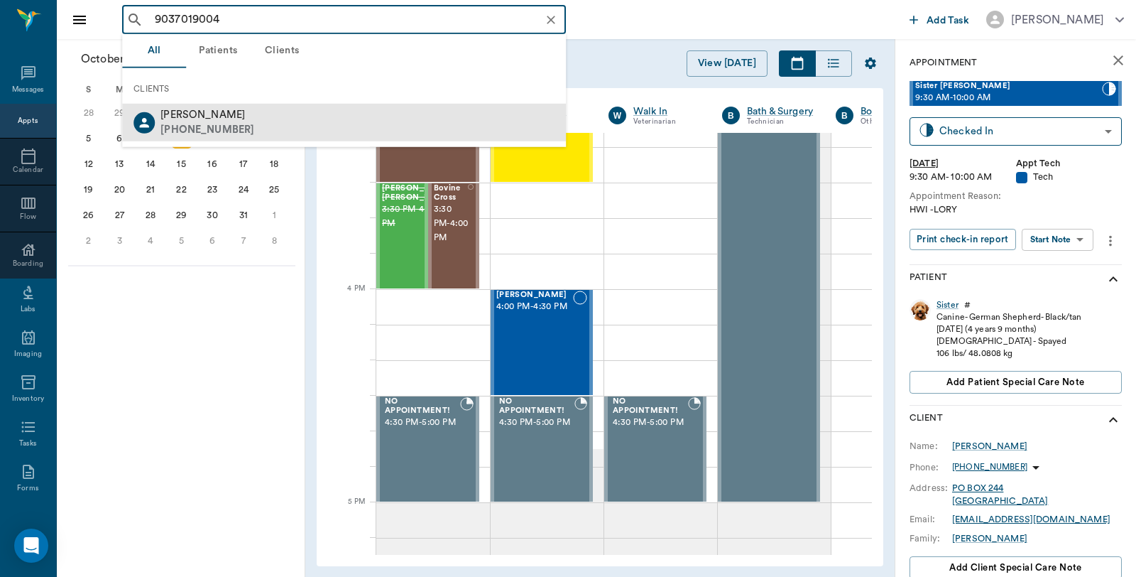
click at [235, 119] on div "Ben Collins (903) 701-9004" at bounding box center [344, 123] width 444 height 38
type input "9037019004"
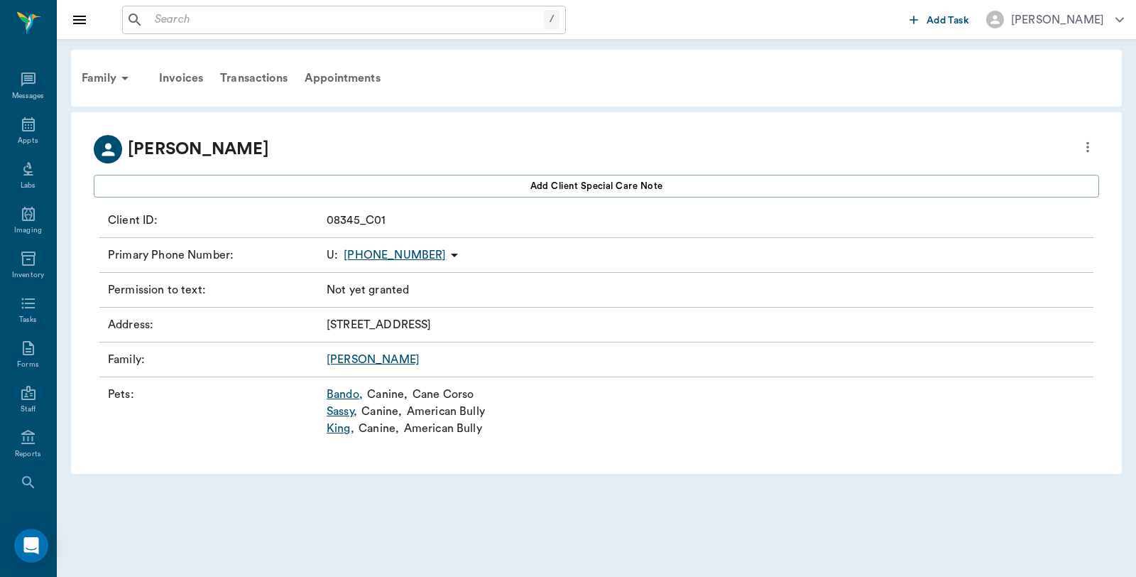
click at [1082, 143] on icon "more" at bounding box center [1088, 146] width 16 height 17
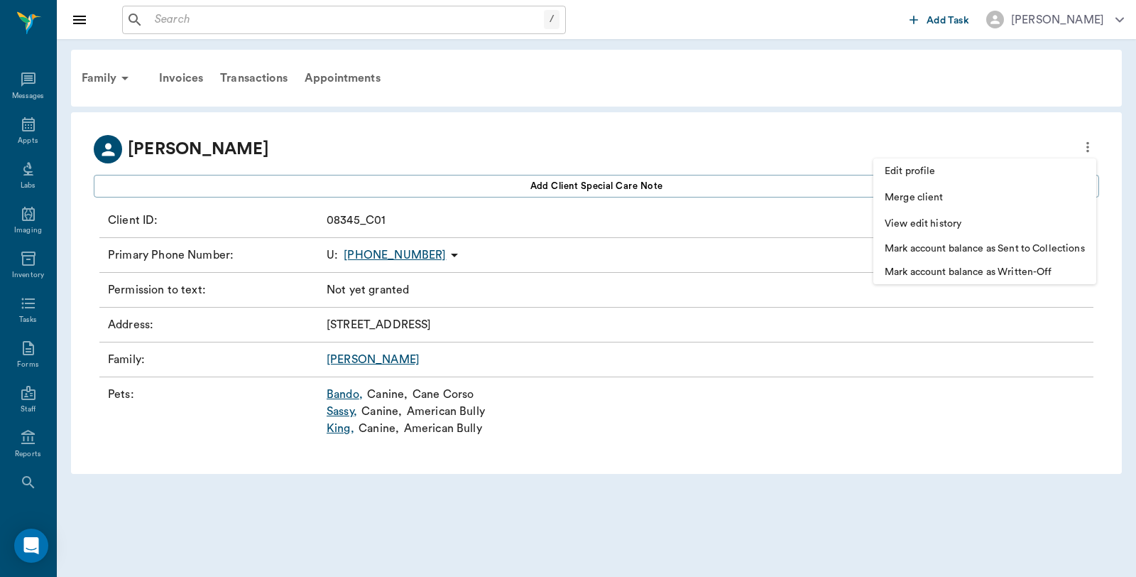
click at [930, 160] on li "Edit profile" at bounding box center [984, 171] width 223 height 26
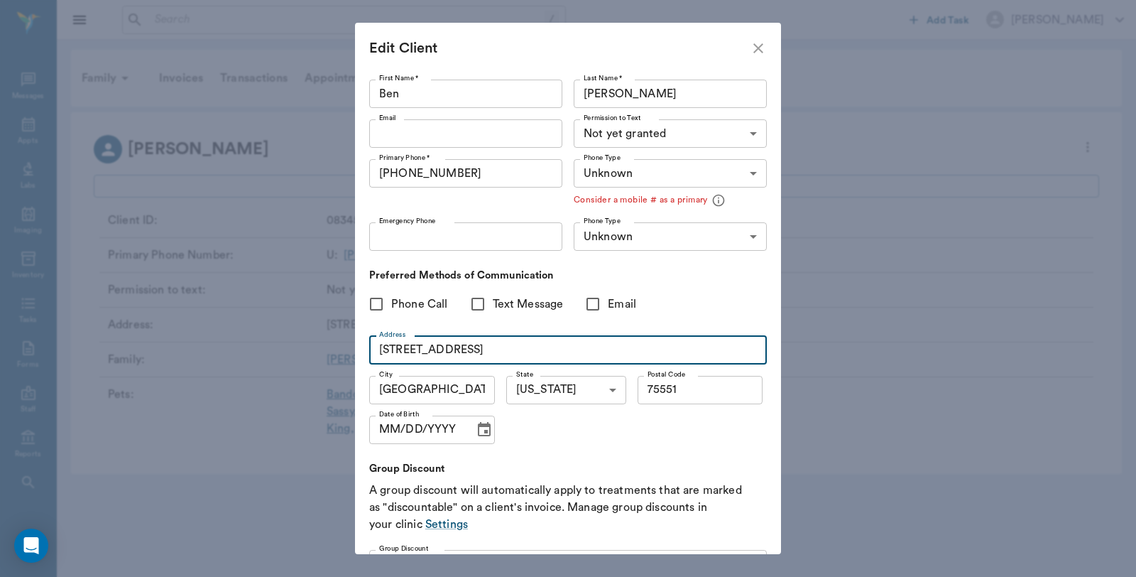
click at [479, 352] on input "315 Houston St" at bounding box center [568, 350] width 398 height 28
type input "3"
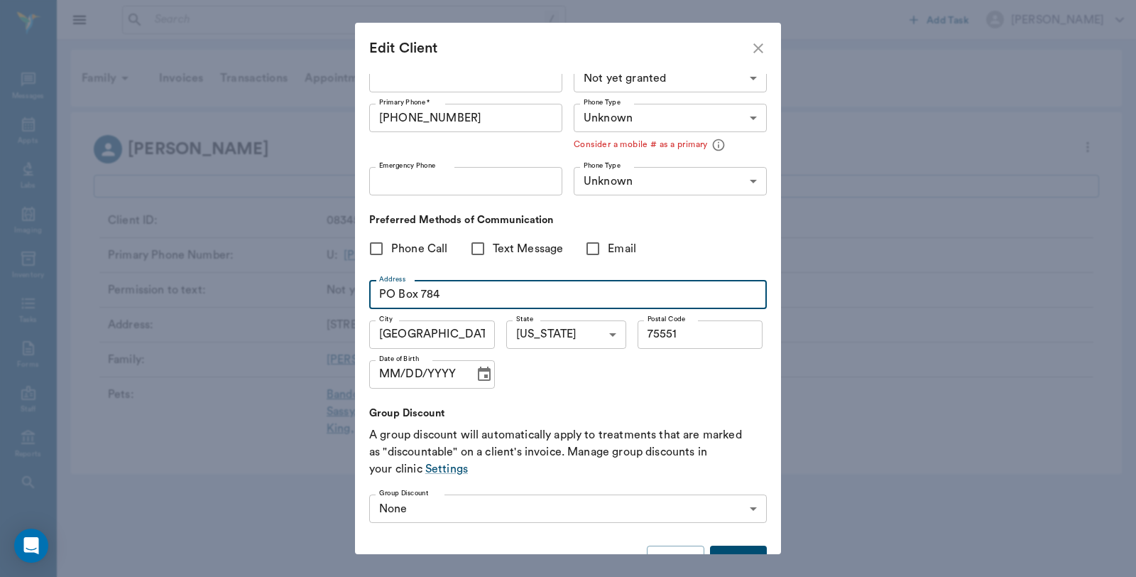
scroll to position [97, 0]
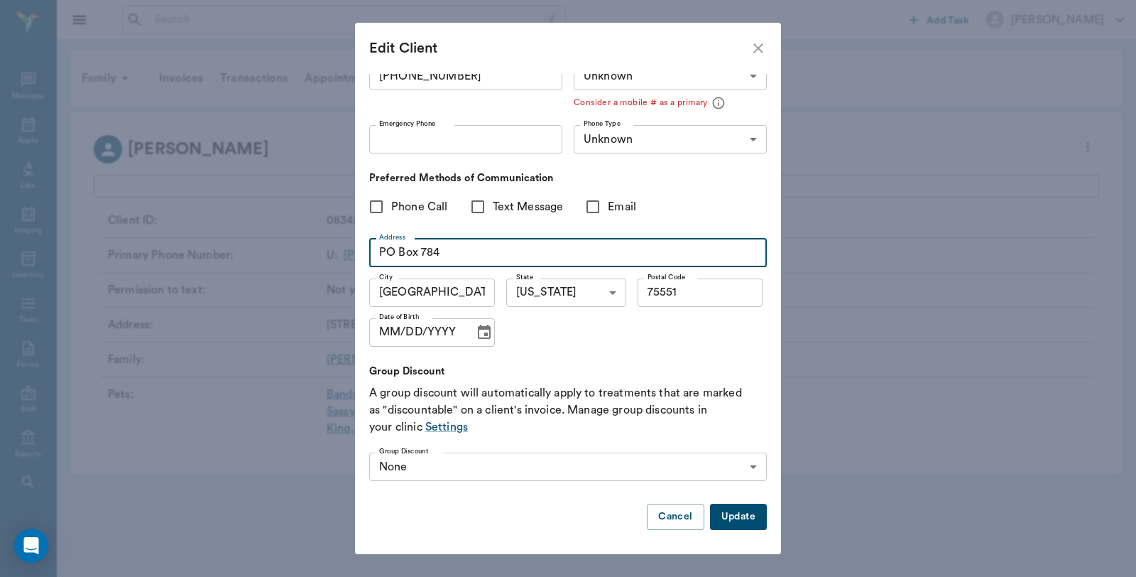
type input "PO Box 784"
click at [742, 508] on button "Update" at bounding box center [738, 516] width 57 height 26
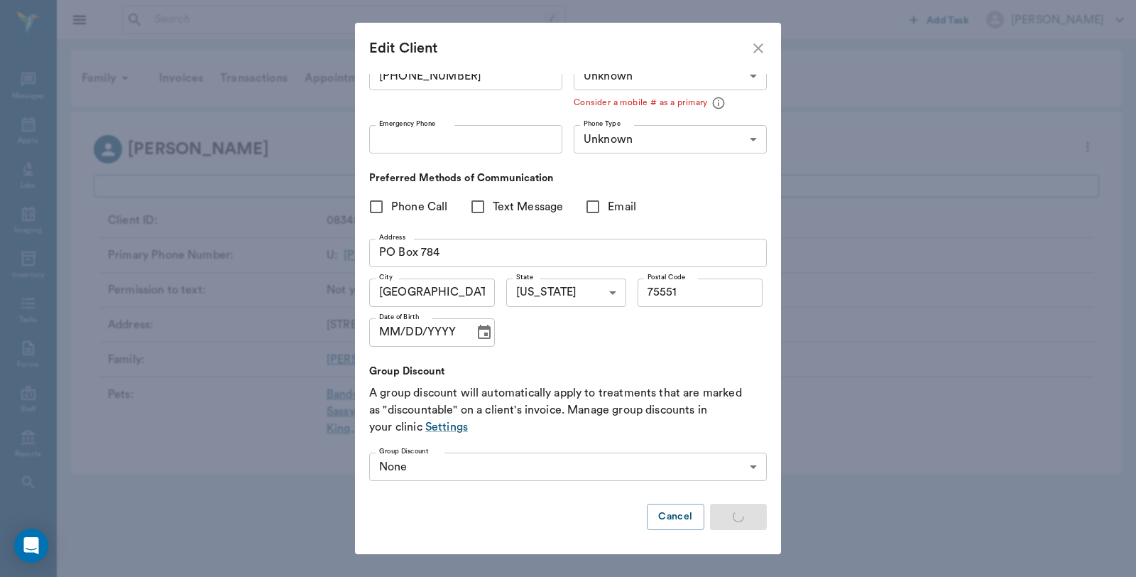
type input "MOBILE"
type input "LANDLINE"
type input "UNKNOWN"
type input "75551"
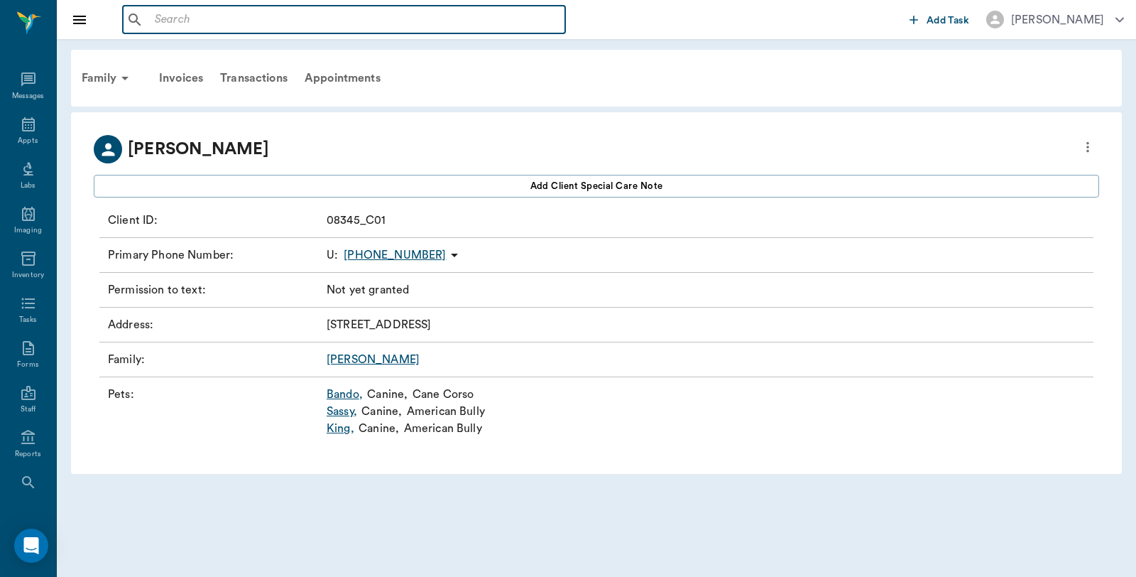
click at [237, 16] on input "text" at bounding box center [354, 20] width 410 height 20
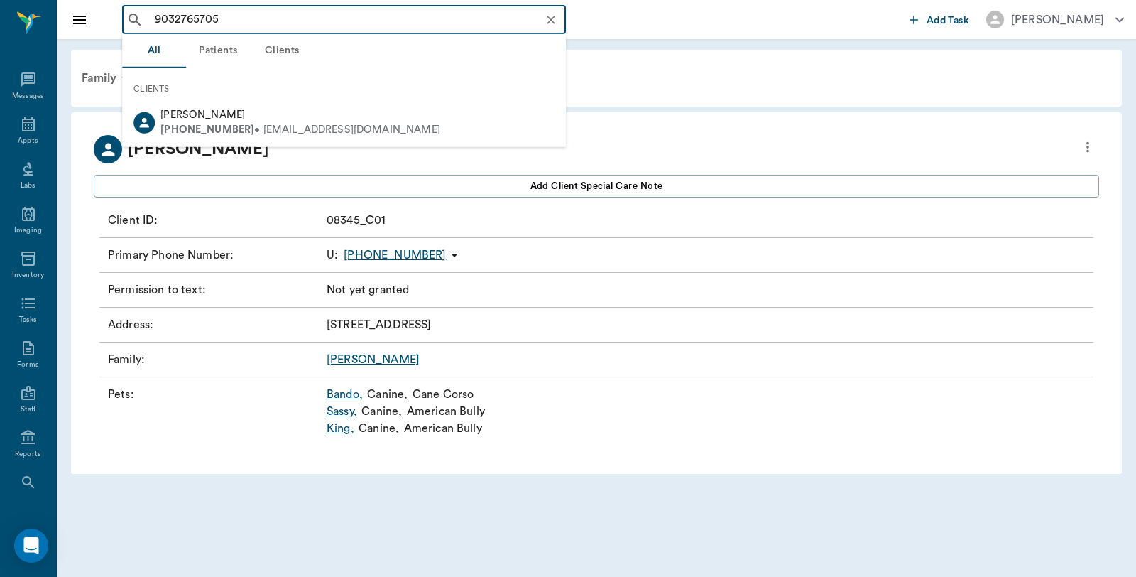
type input "9032765705"
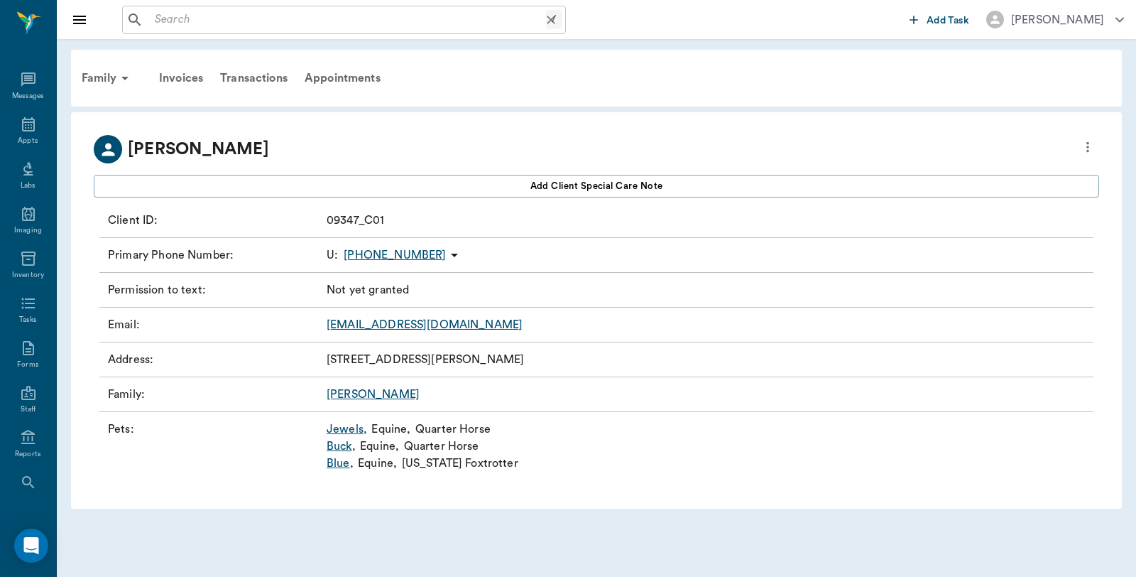
click at [237, 16] on input "text" at bounding box center [347, 20] width 397 height 20
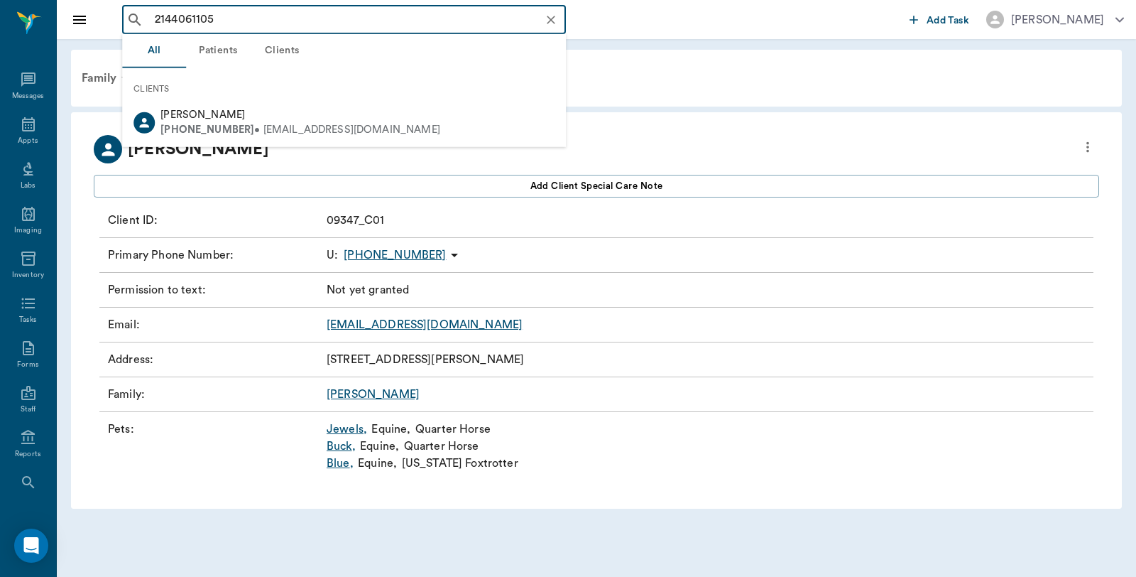
type input "2144061105"
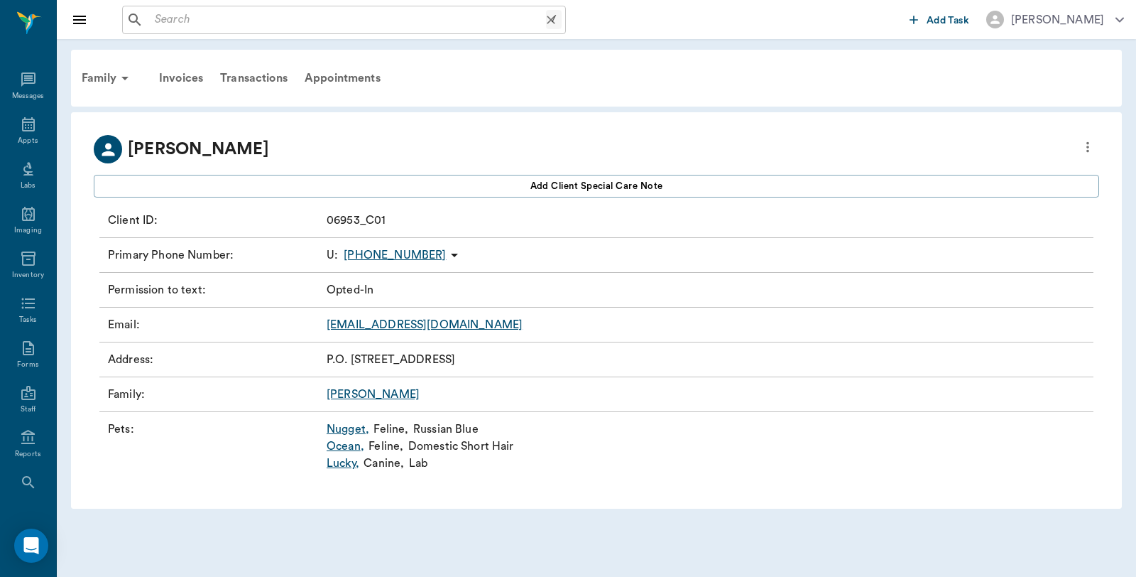
click at [237, 16] on input "text" at bounding box center [347, 20] width 397 height 20
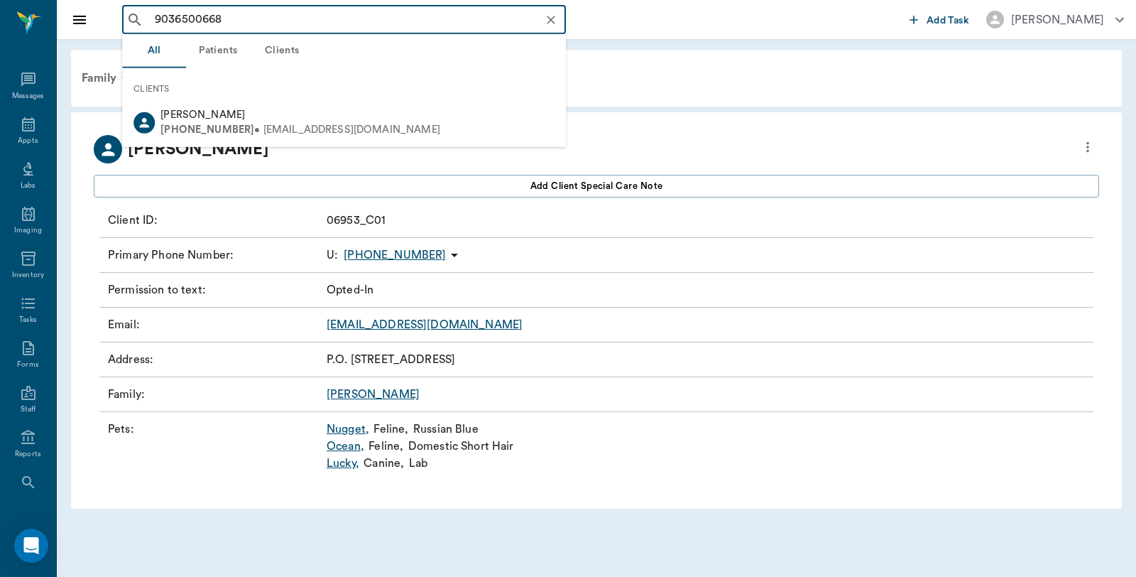
type input "9036500668"
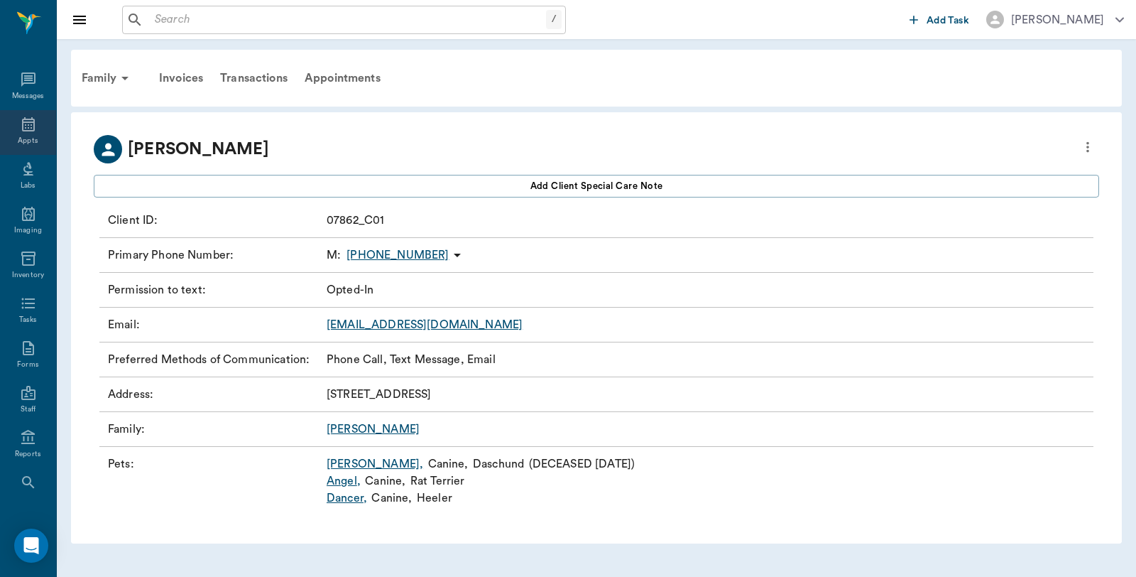
click at [18, 138] on div "Appts" at bounding box center [28, 141] width 20 height 11
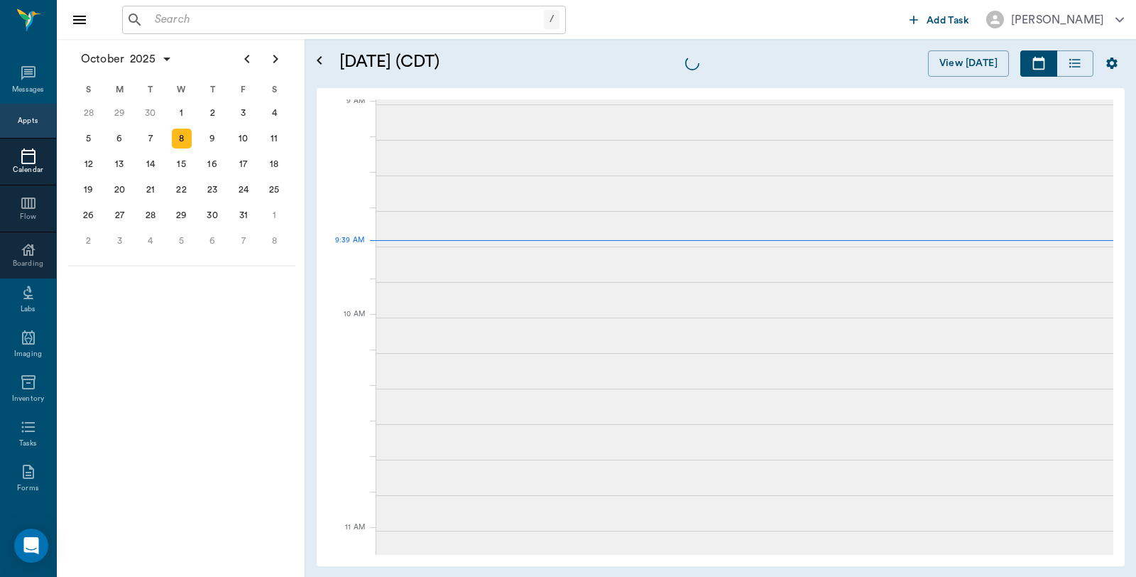
scroll to position [216, 0]
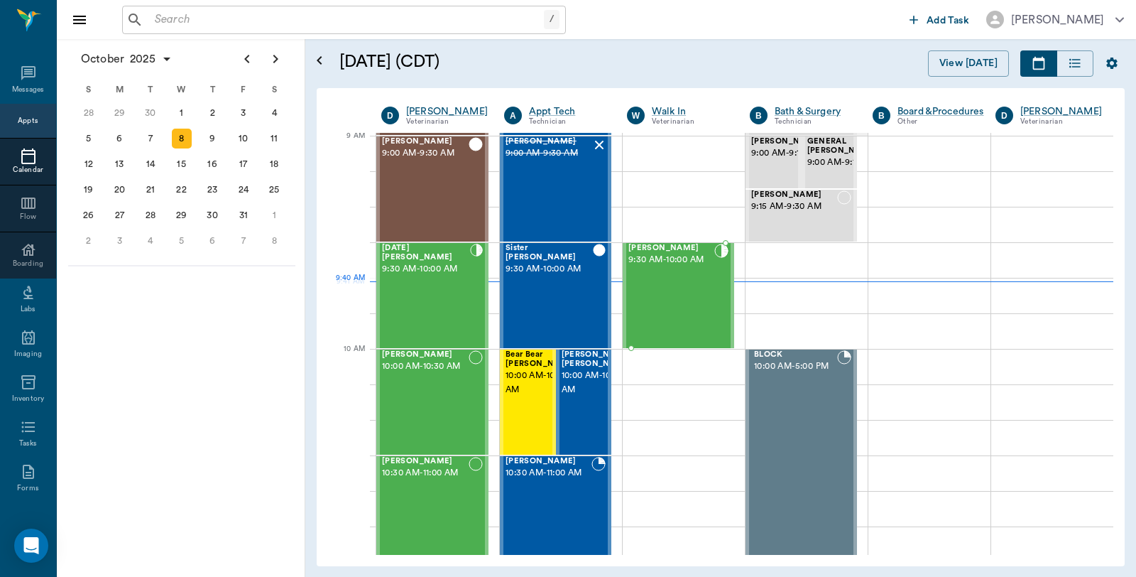
click at [662, 300] on div "Logan Caver 9:30 AM - 10:00 AM" at bounding box center [671, 296] width 86 height 104
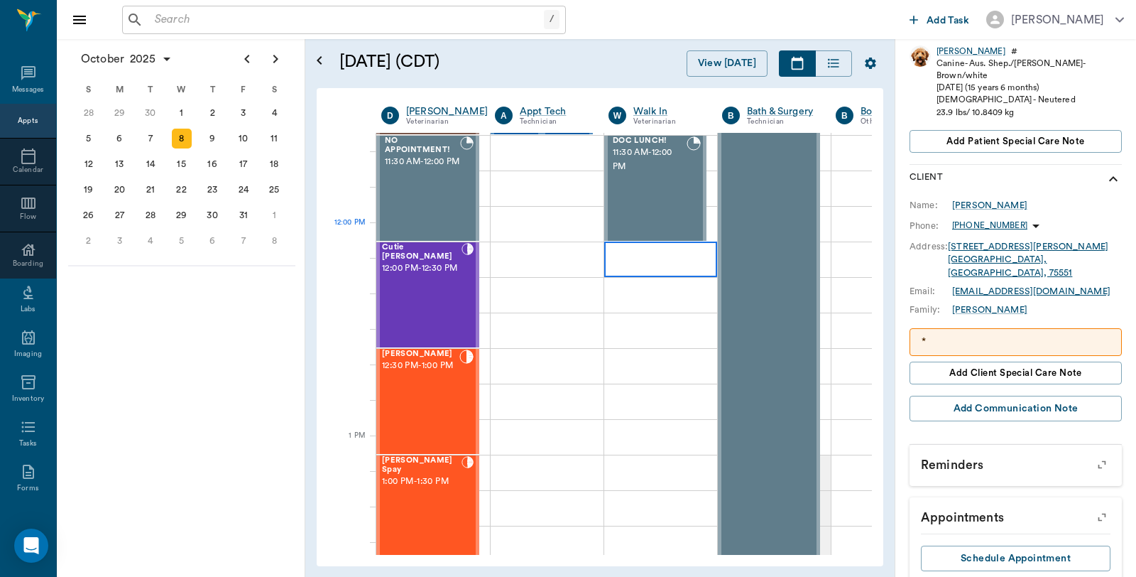
scroll to position [768, 0]
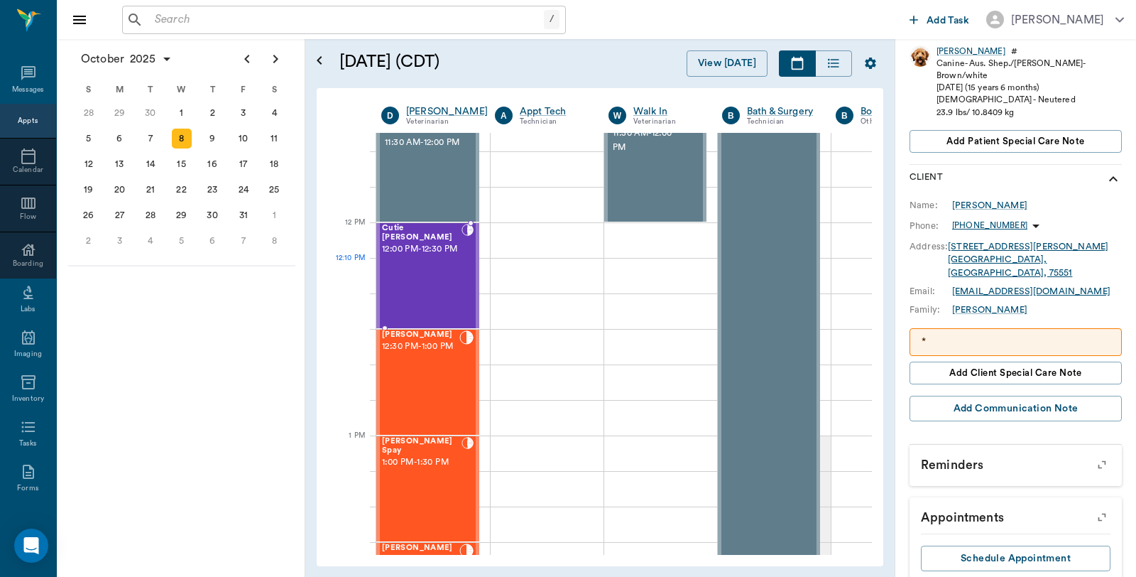
click at [433, 275] on div "Cutie Hollen 12:00 PM - 12:30 PM" at bounding box center [422, 276] width 80 height 104
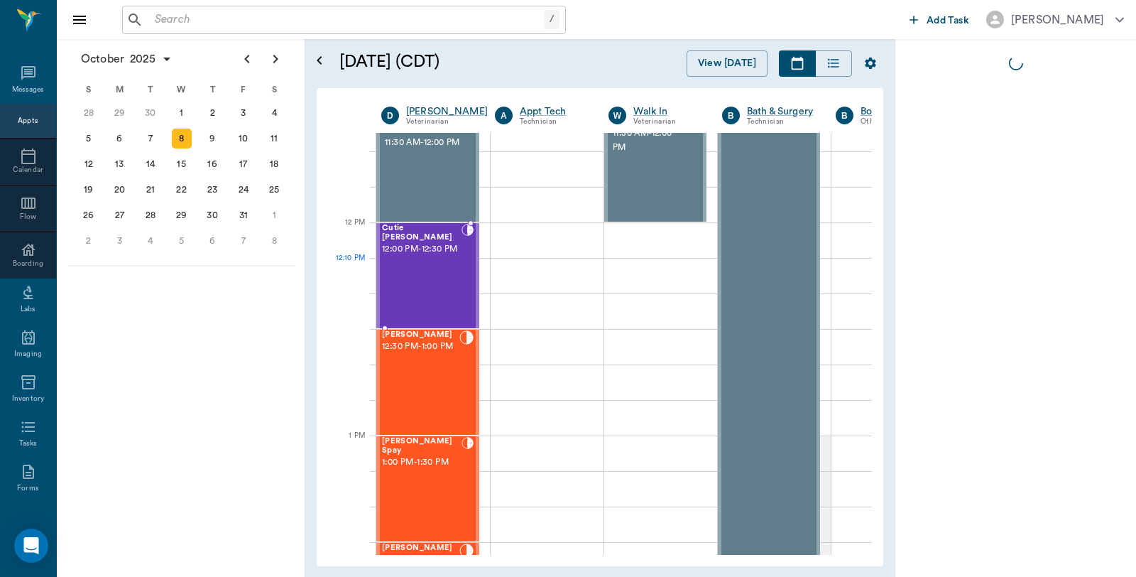
scroll to position [0, 0]
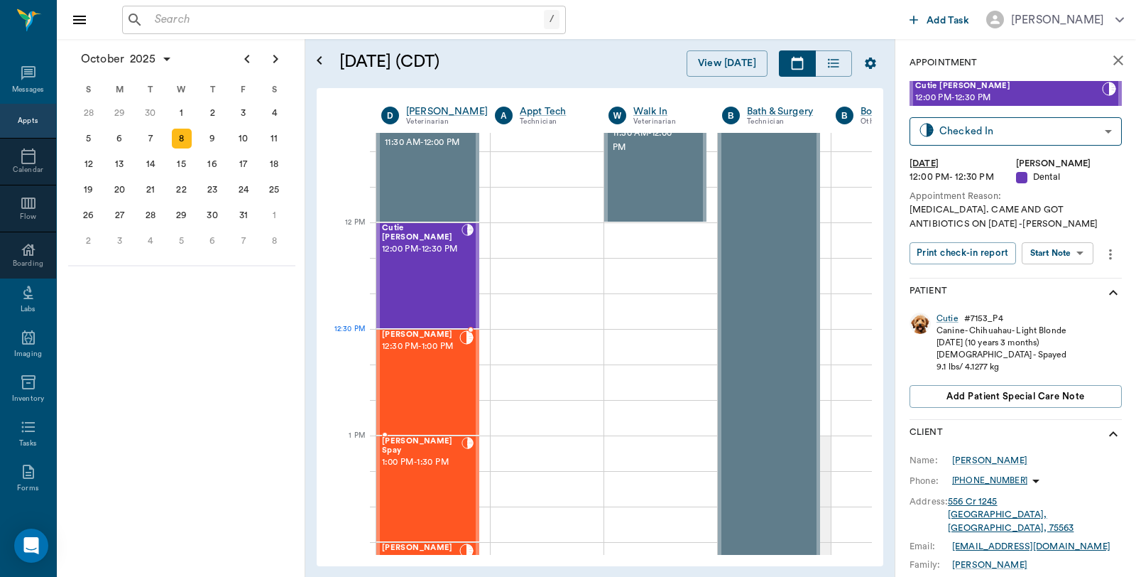
click at [440, 339] on span "12:30 PM - 1:00 PM" at bounding box center [420, 346] width 77 height 14
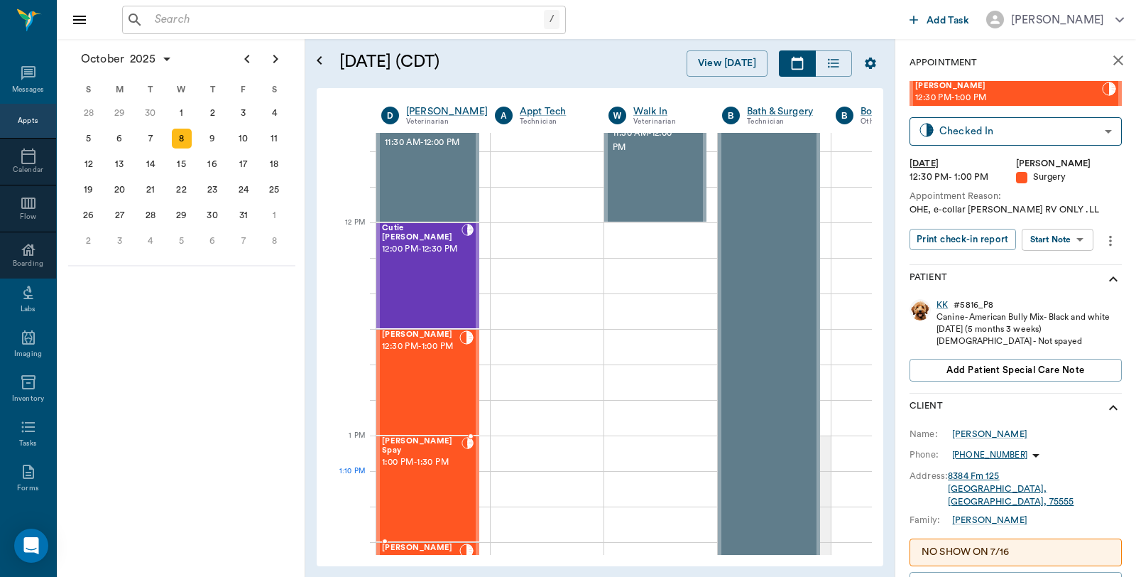
click at [445, 471] on div "Stormie Spay 1:00 PM - 1:30 PM" at bounding box center [422, 489] width 80 height 104
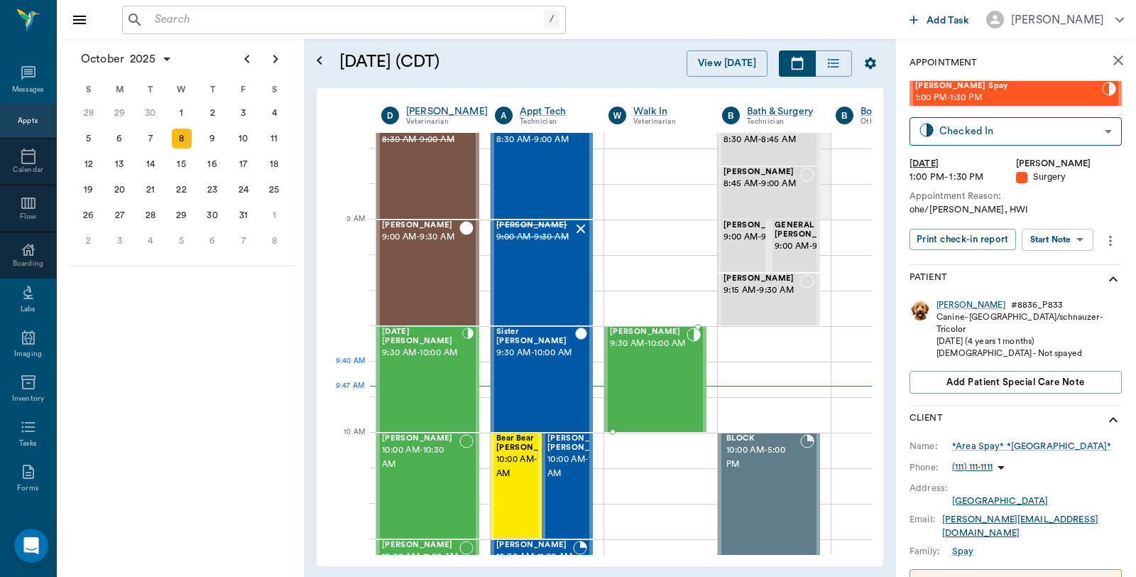
scroll to position [58, 0]
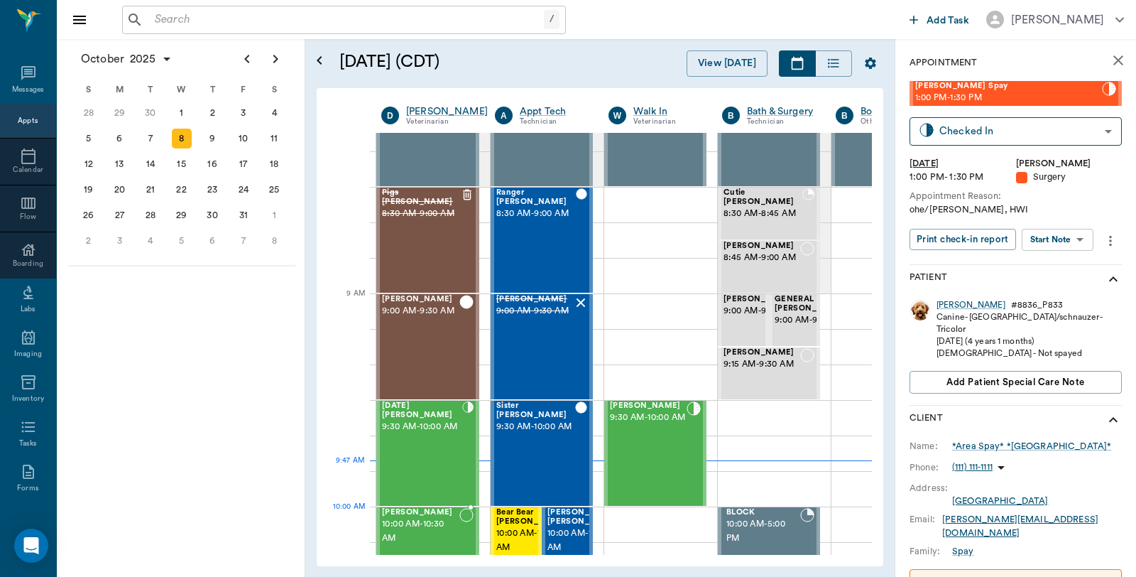
click at [427, 507] on div at bounding box center [427, 507] width 103 height 3
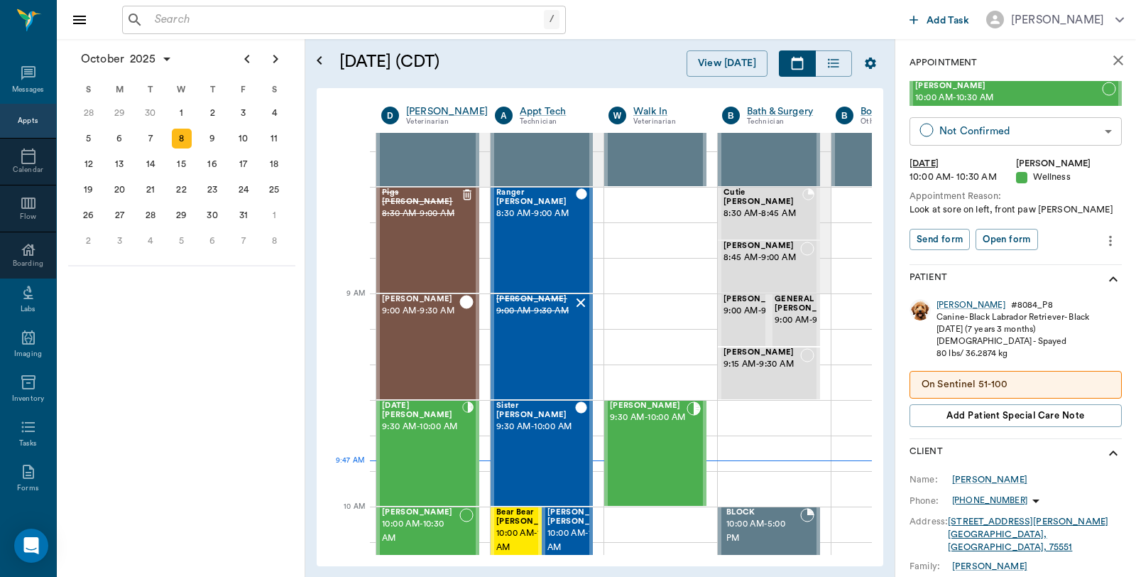
click at [1022, 126] on body "/ ​ Add Task Dr. Bert Ellsworth Nectar Messages Appts Calendar Flow Boarding La…" at bounding box center [568, 288] width 1136 height 577
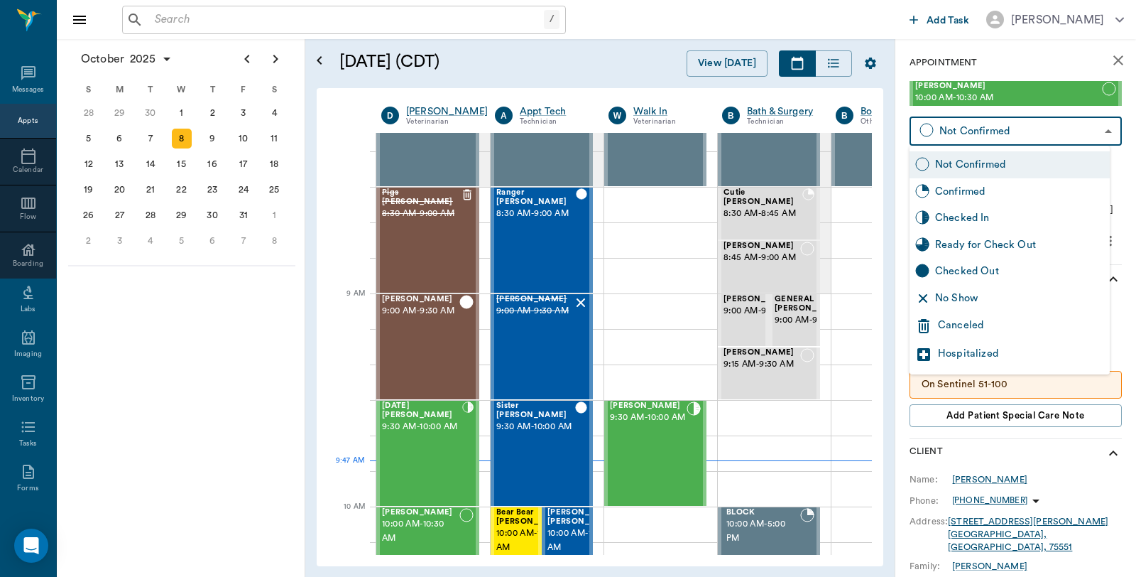
click at [975, 209] on div "Checked In" at bounding box center [1009, 217] width 200 height 27
type input "CHECKED_IN"
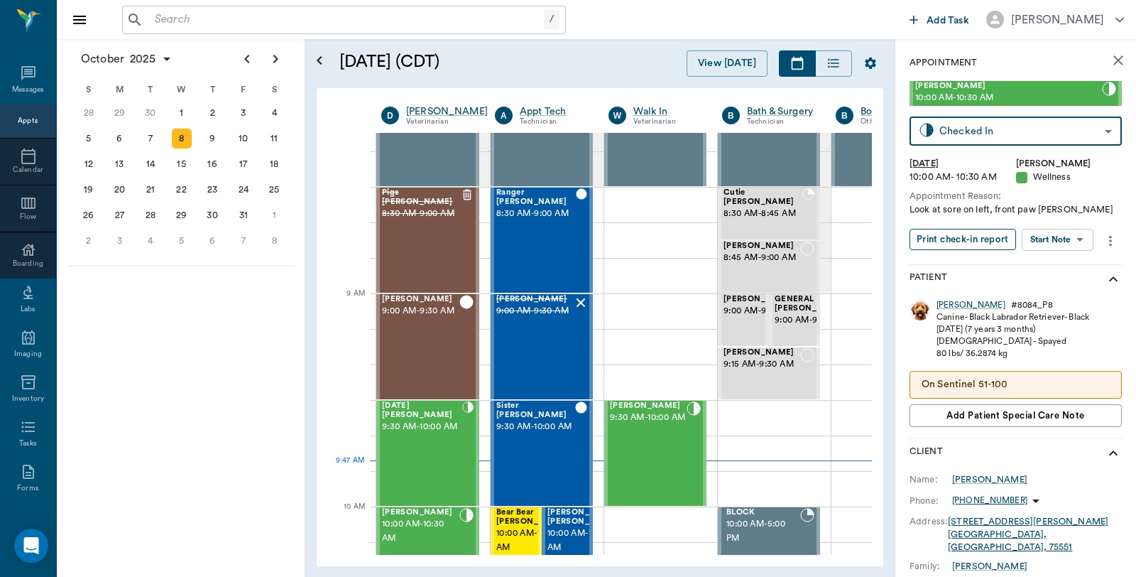
click at [966, 236] on button "Print check-in report" at bounding box center [962, 240] width 106 height 22
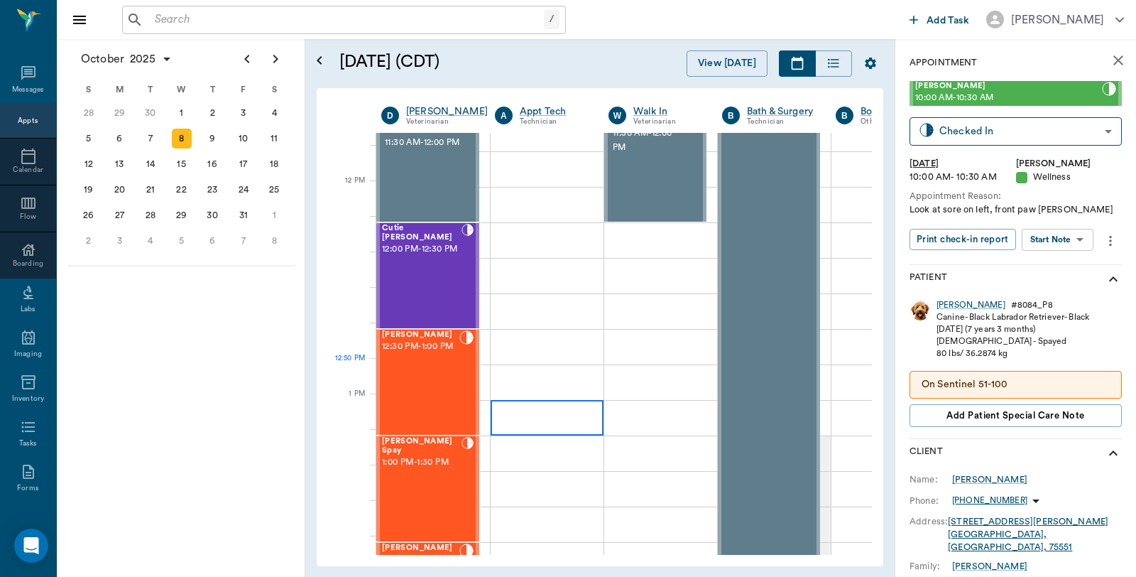
scroll to position [847, 0]
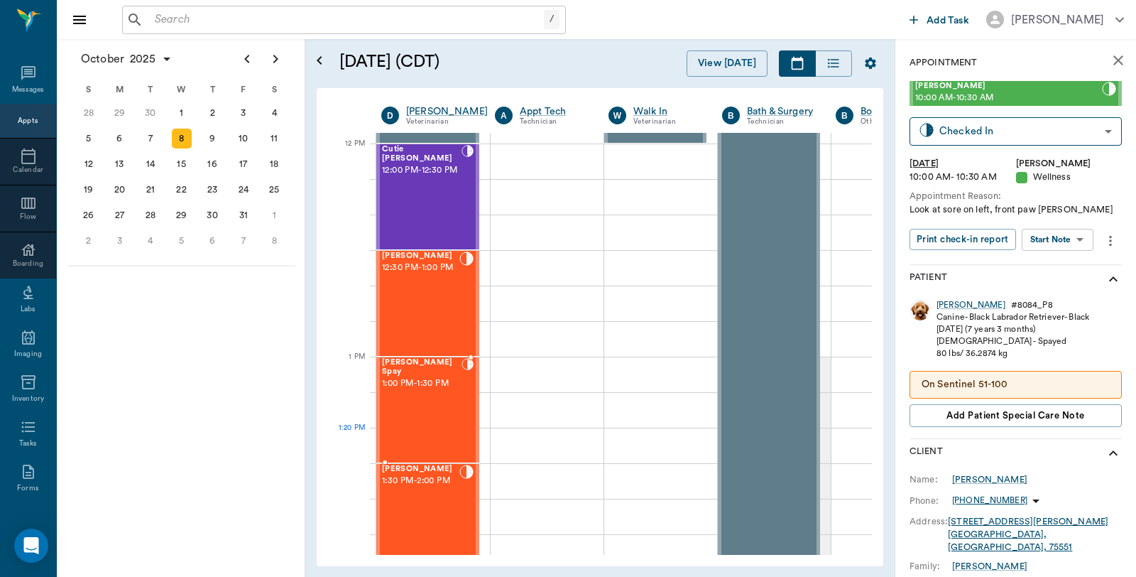
click at [448, 422] on div "Stormie Spay 1:00 PM - 1:30 PM" at bounding box center [422, 410] width 80 height 104
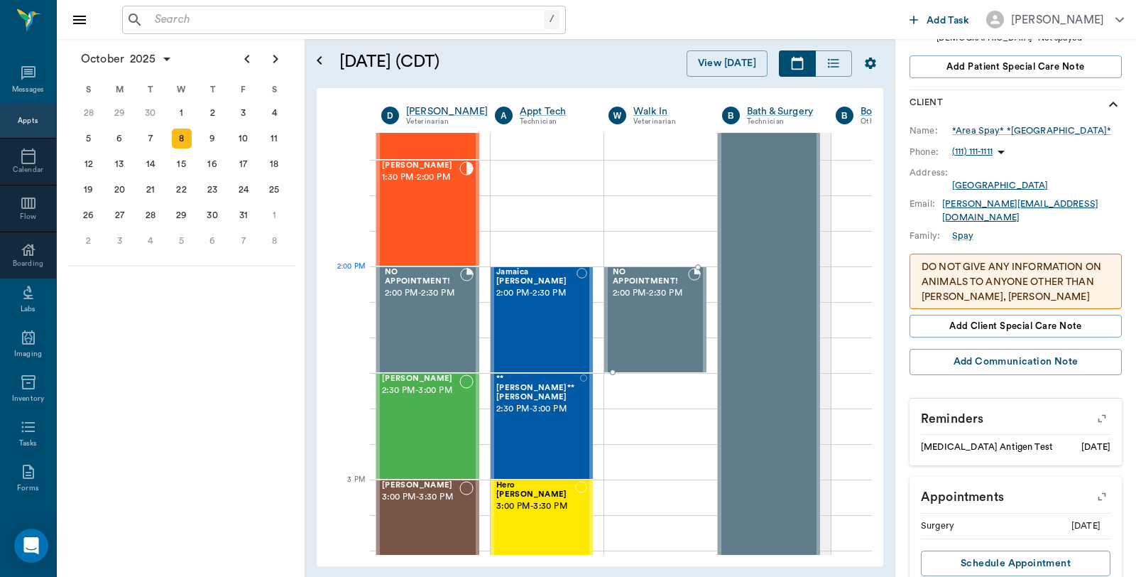
scroll to position [1162, 0]
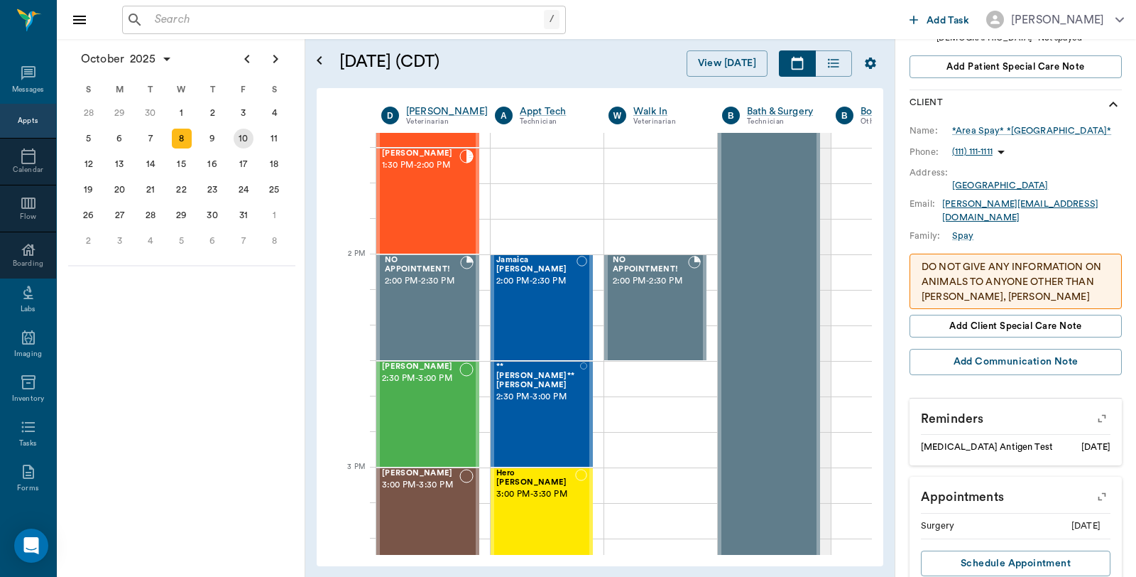
drag, startPoint x: 230, startPoint y: 146, endPoint x: 248, endPoint y: 188, distance: 45.8
click at [235, 155] on div "S M T W T F S 28 29 30 Oct 1 2 3 4 5 6 7 8 9 10 11 12 13 14 15 16 17 18 19 20 2…" at bounding box center [181, 166] width 217 height 175
click at [247, 160] on div "17" at bounding box center [244, 164] width 20 height 20
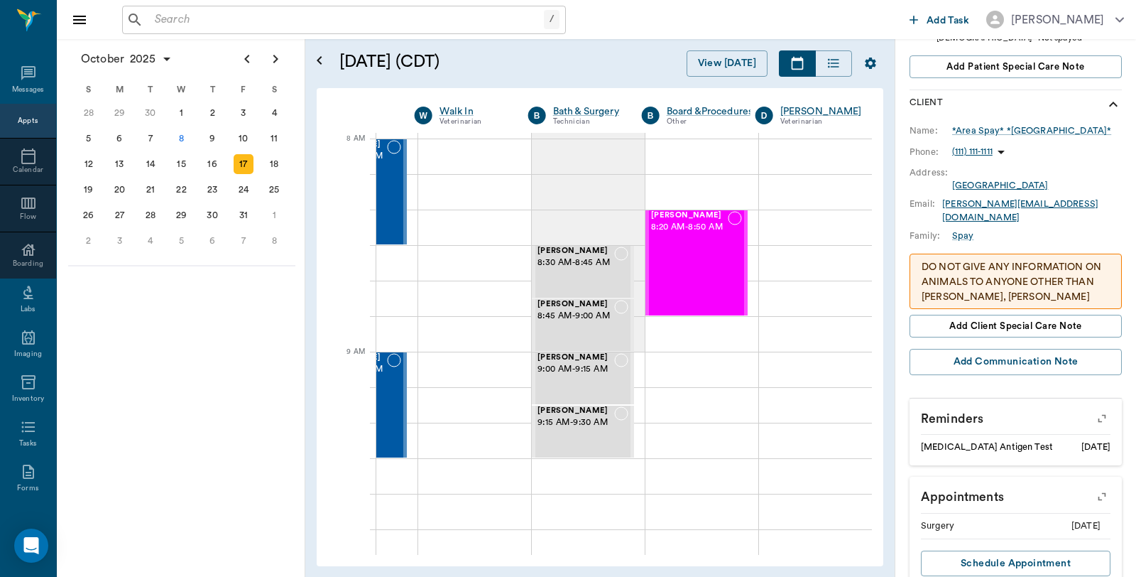
scroll to position [0, 195]
click at [677, 275] on div "Joy Martin 8:20 AM - 8:50 AM" at bounding box center [689, 263] width 77 height 104
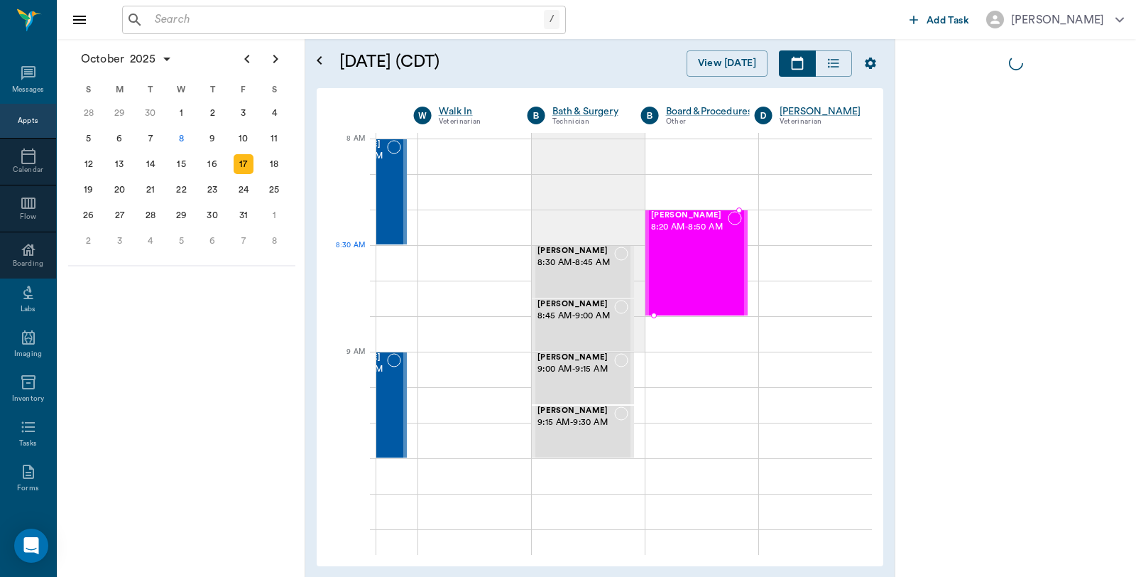
scroll to position [0, 0]
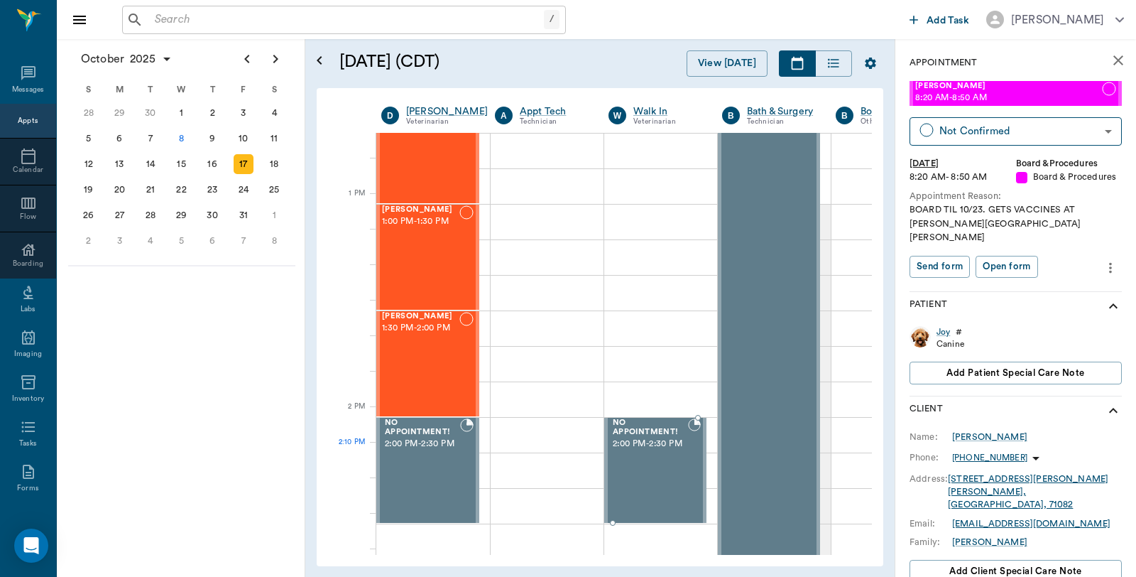
scroll to position [1025, 0]
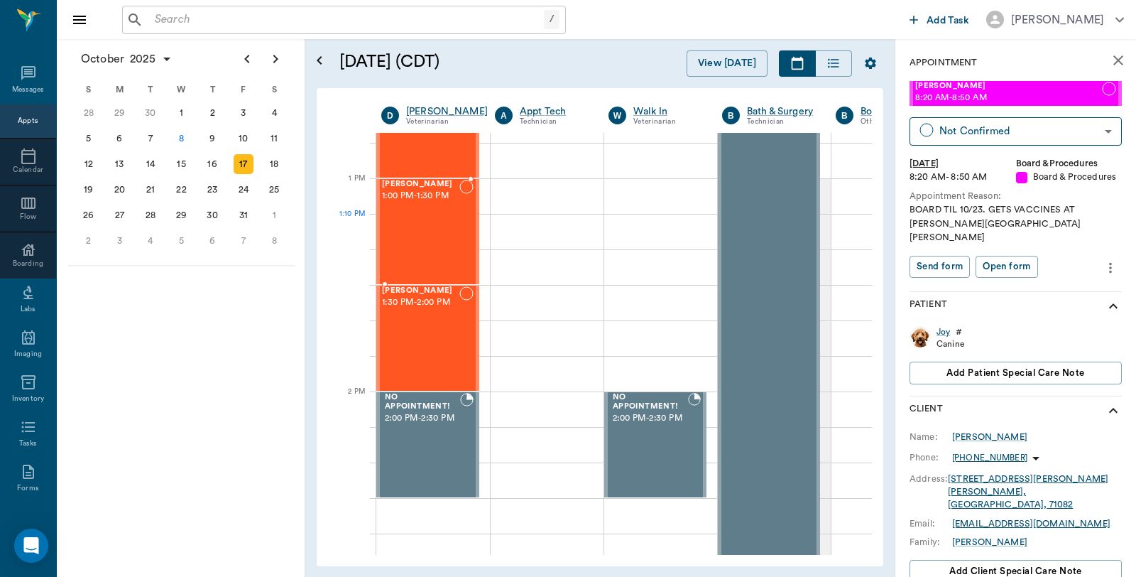
click at [454, 215] on div "Annie BROWN 1:00 PM - 1:30 PM" at bounding box center [420, 232] width 77 height 104
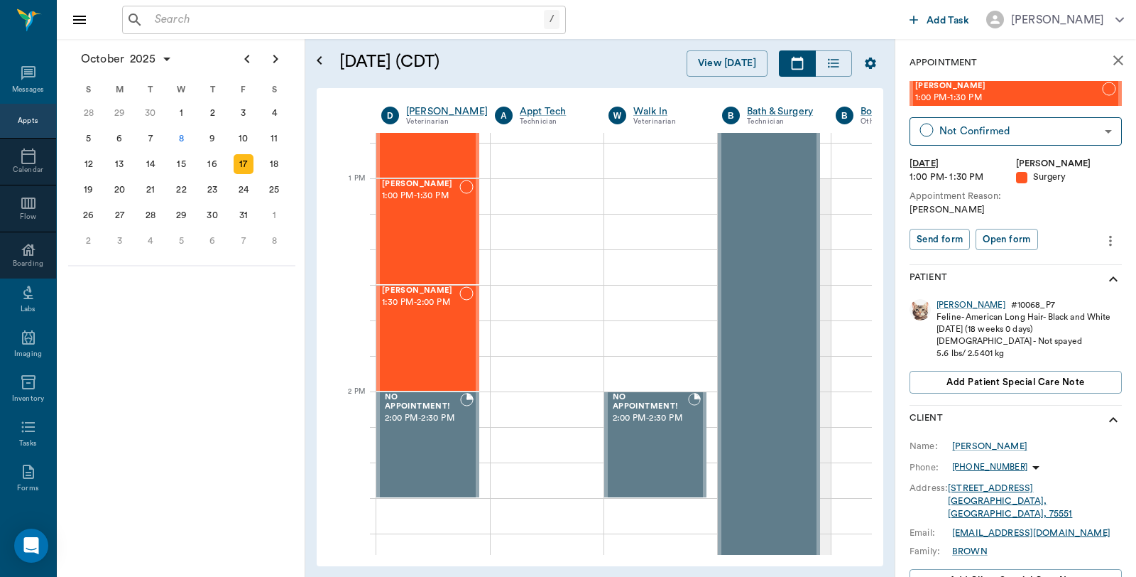
click at [275, 17] on input "text" at bounding box center [346, 20] width 395 height 20
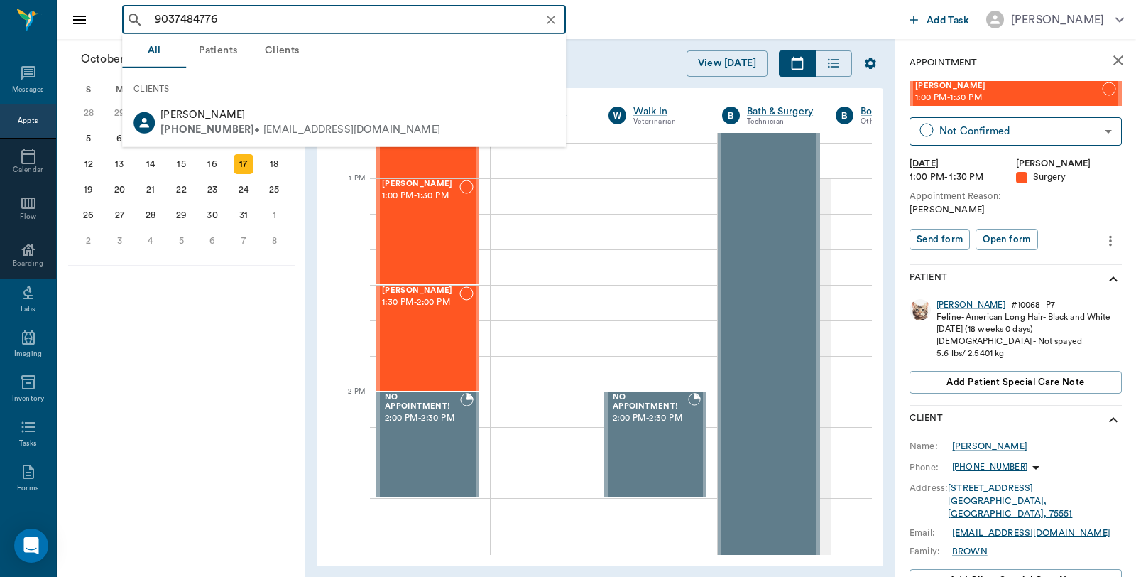
type input "9037484776"
click at [244, 310] on div "October 2025 S M T W T F S 31 Sep 1 2 3 4 5 6 7 8 9 10 11 12 13 14 15 16 17 18 …" at bounding box center [181, 307] width 248 height 537
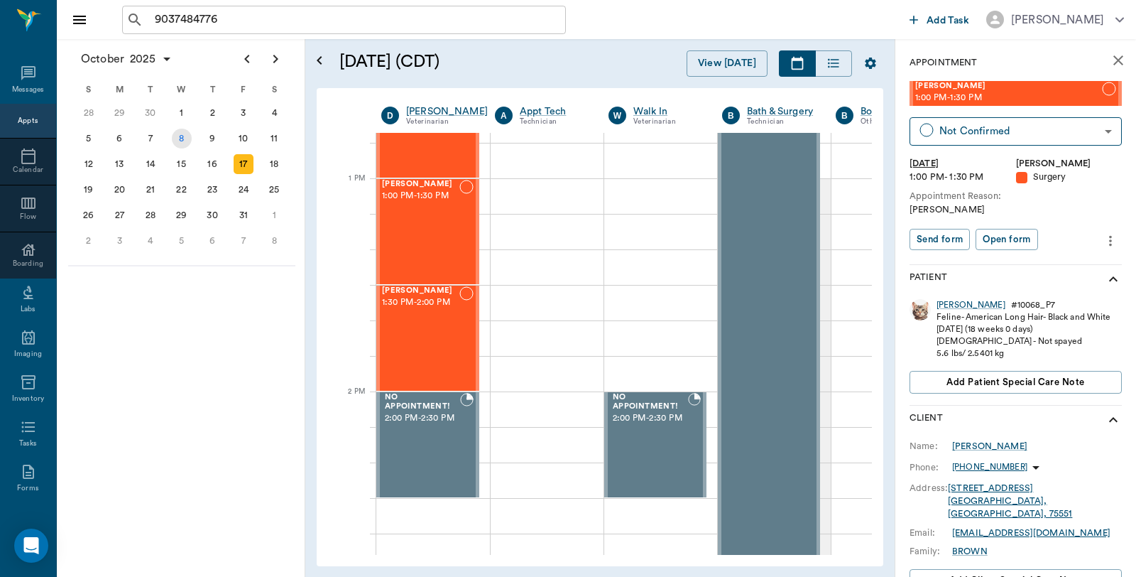
click at [180, 135] on div "8" at bounding box center [182, 139] width 20 height 20
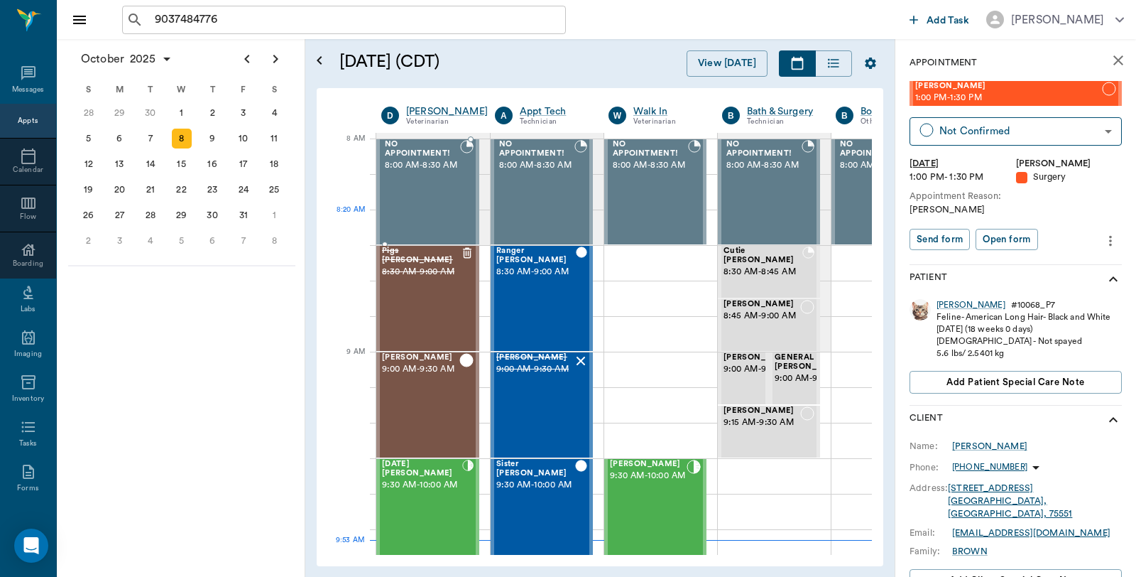
scroll to position [0, 1]
click at [121, 185] on div "20" at bounding box center [119, 190] width 20 height 20
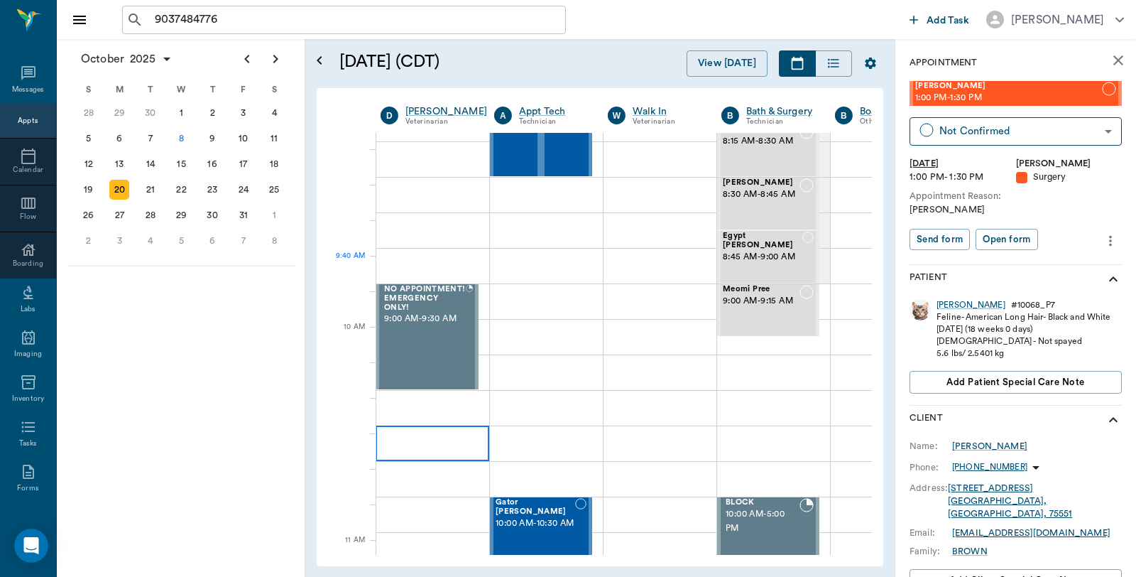
scroll to position [0, 1]
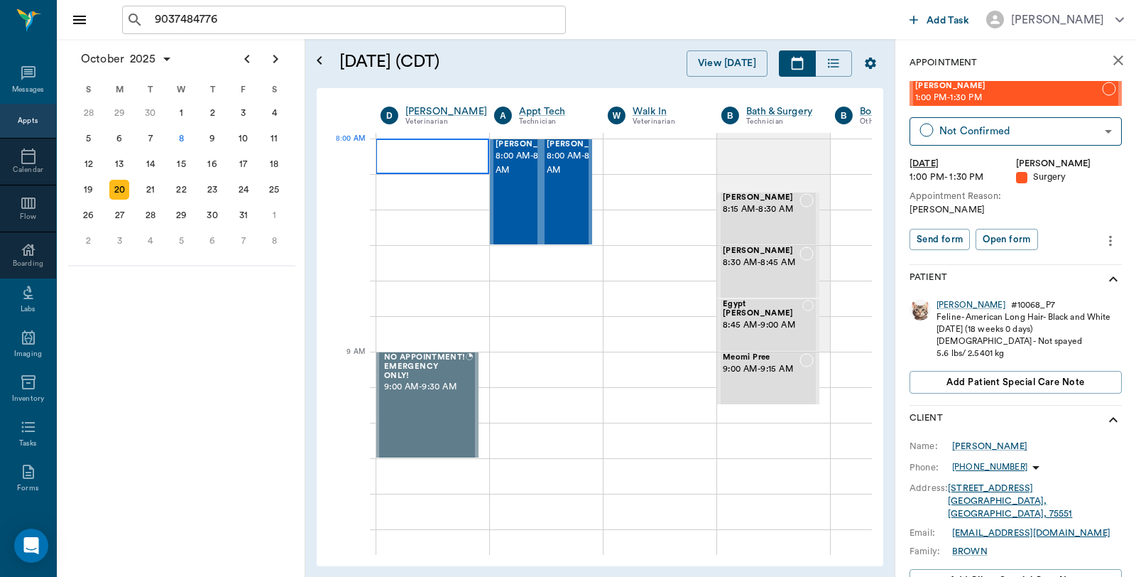
click at [422, 153] on div at bounding box center [433, 155] width 114 height 35
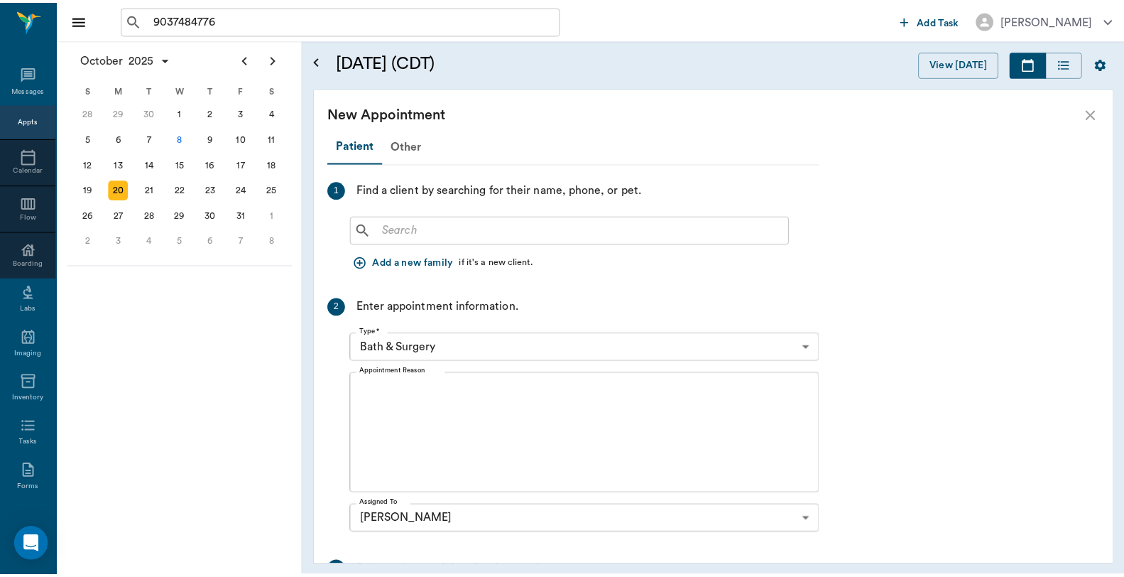
scroll to position [0, 0]
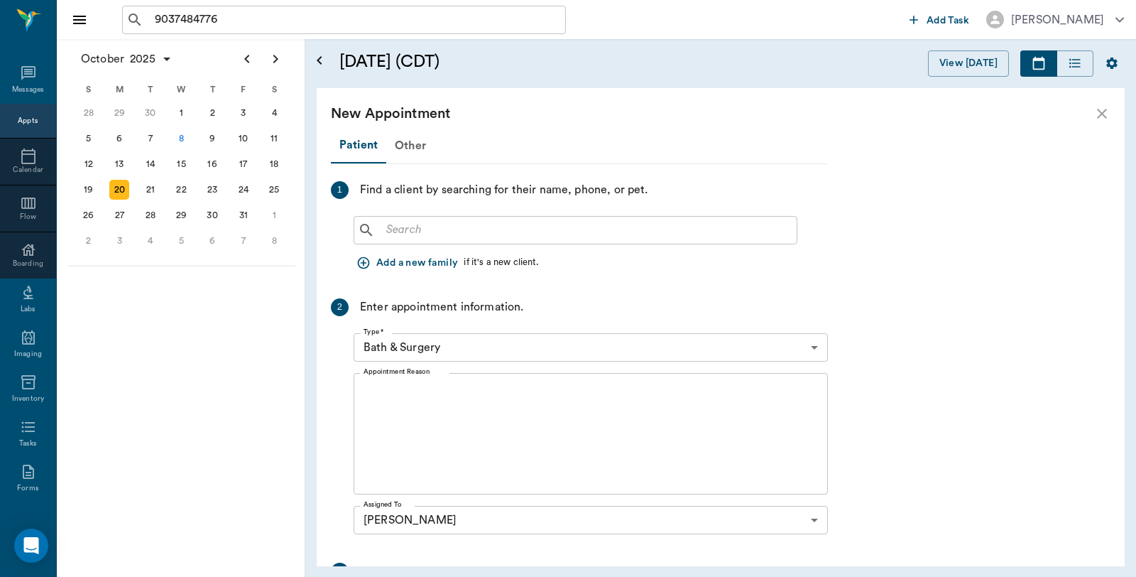
click at [430, 221] on input "text" at bounding box center [586, 230] width 410 height 20
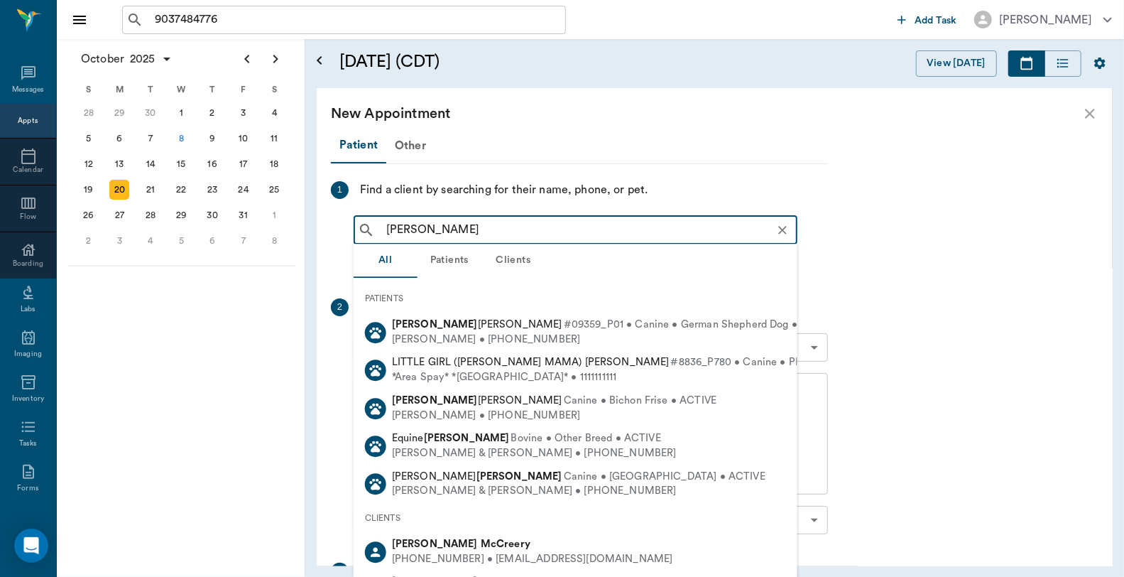
type input "Debra McC"
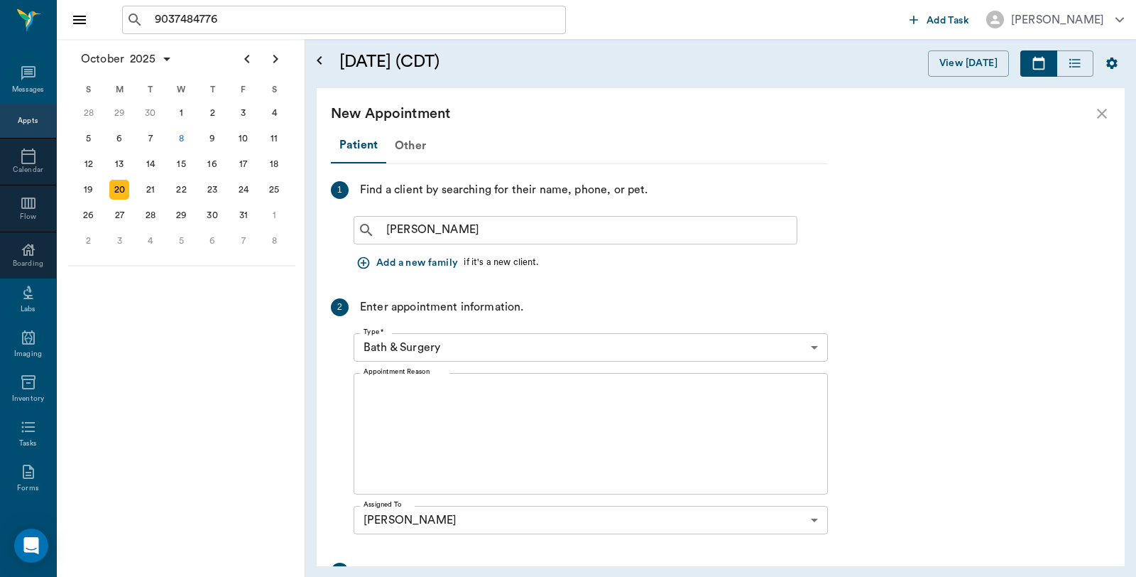
click at [1088, 110] on div "New Appointment" at bounding box center [721, 113] width 808 height 51
click at [1097, 109] on icon "close" at bounding box center [1101, 113] width 17 height 17
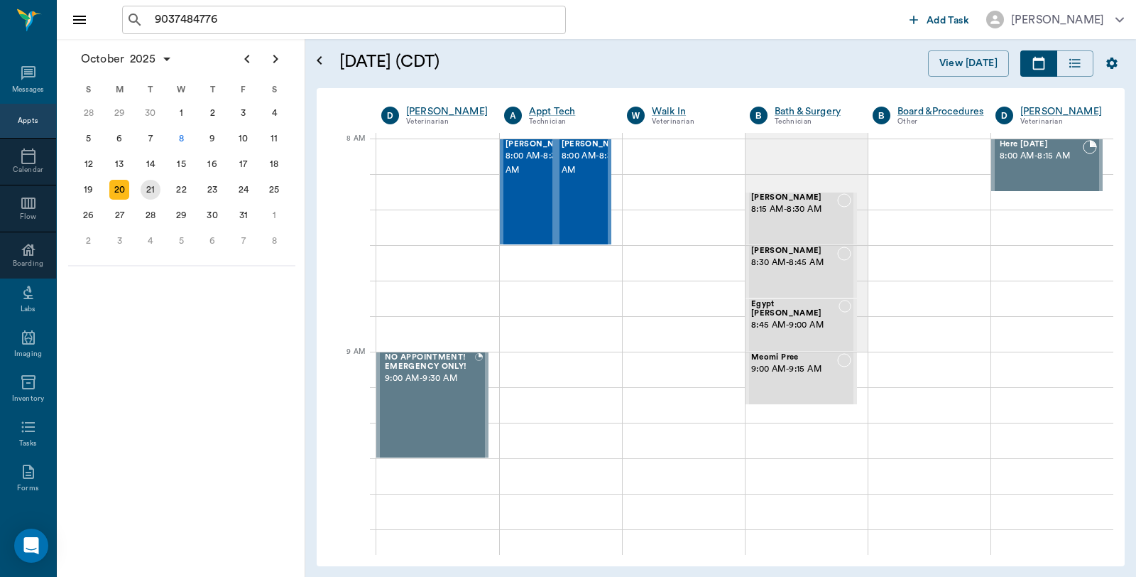
click at [156, 181] on div "21" at bounding box center [151, 190] width 20 height 20
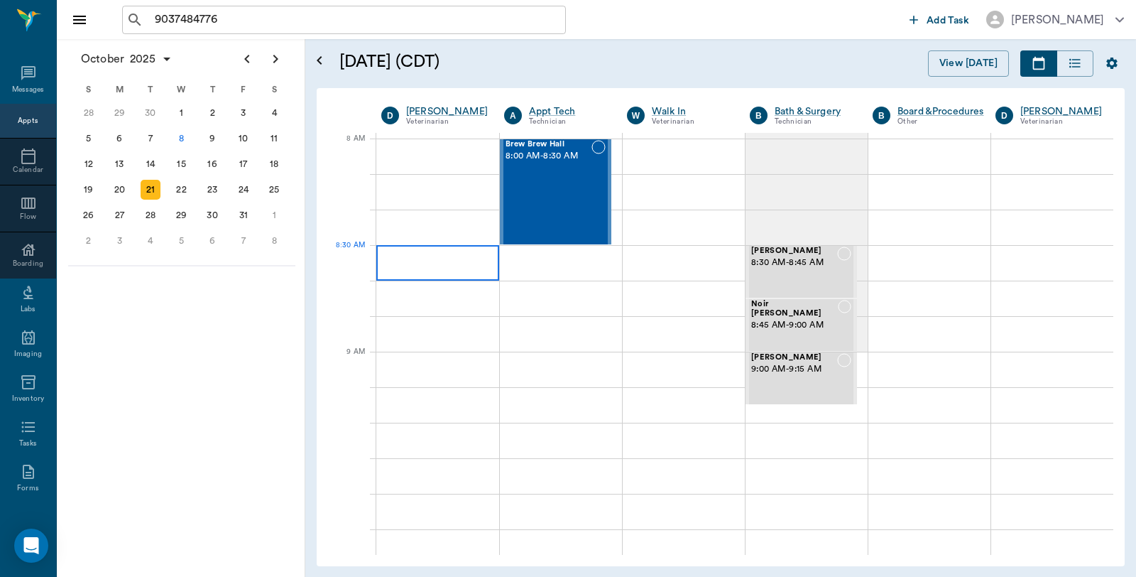
click at [422, 264] on div at bounding box center [437, 262] width 123 height 35
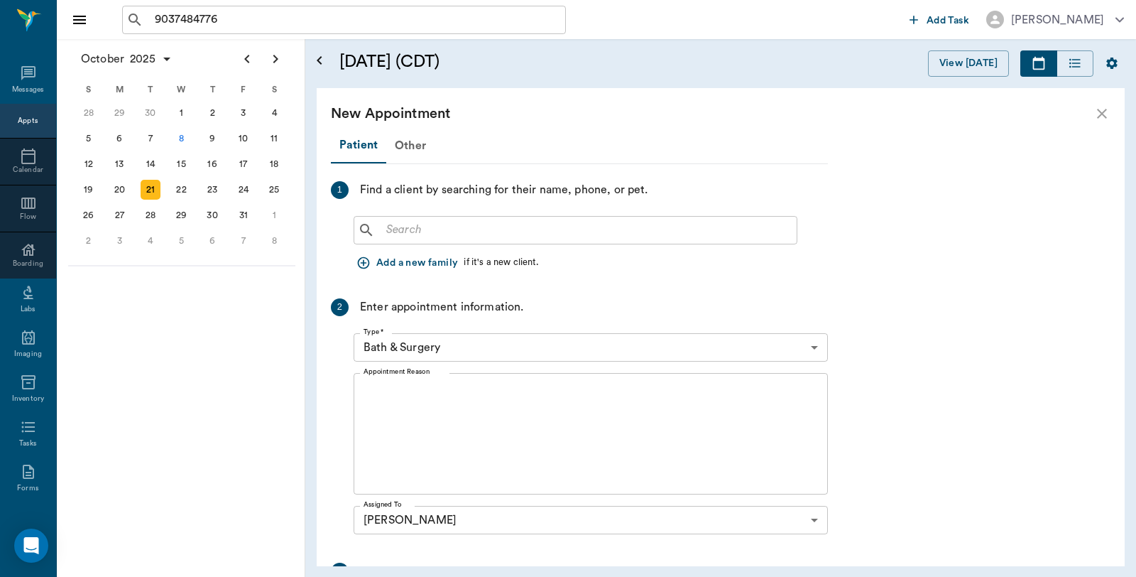
click at [437, 232] on input "text" at bounding box center [586, 230] width 410 height 20
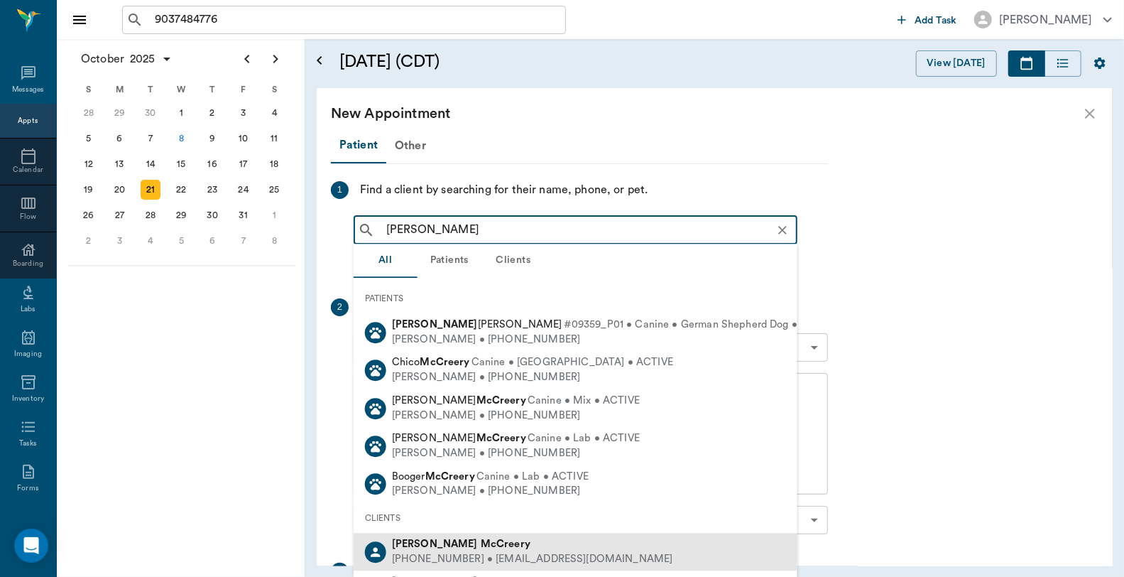
click at [458, 552] on div "(903) 748-4776 • DMCCREERY73@gmail.com" at bounding box center [532, 559] width 281 height 15
type input "Debra McCreery"
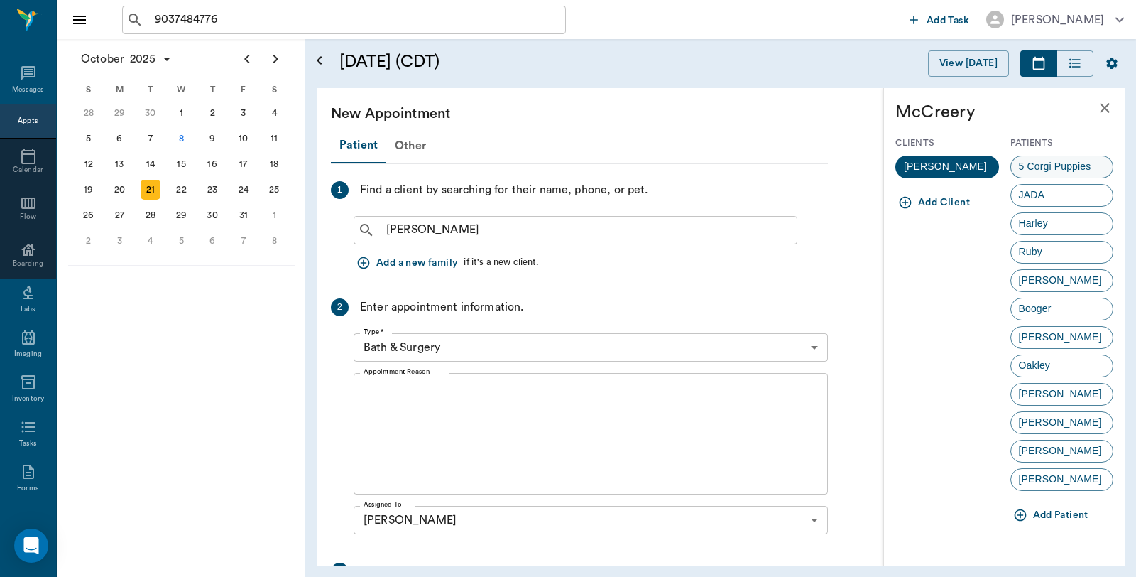
click at [1078, 165] on span "5 Corgi Puppies" at bounding box center [1055, 166] width 88 height 15
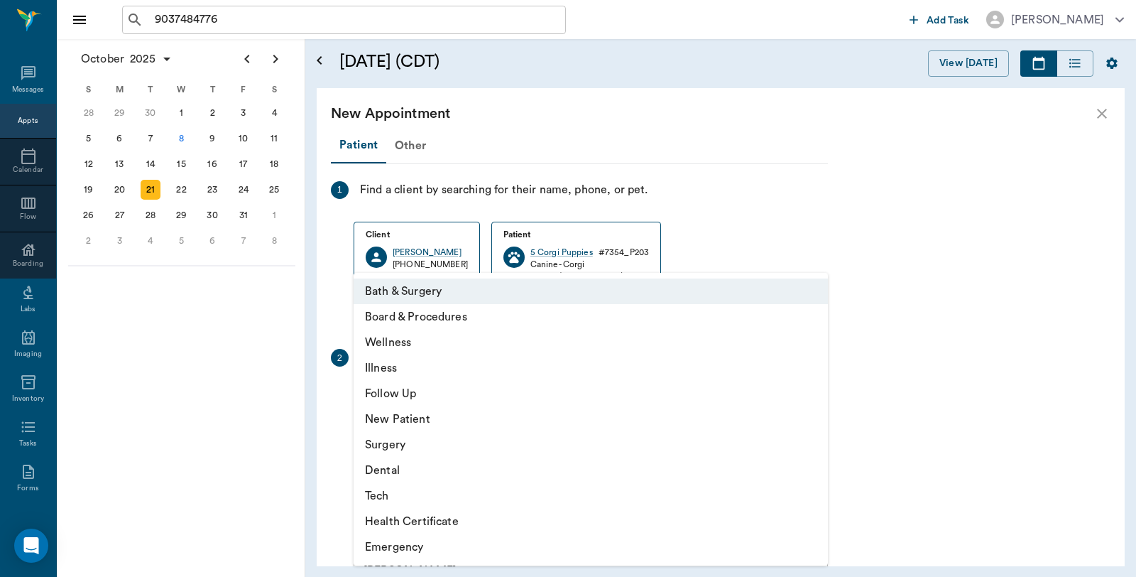
click at [525, 402] on body "9037484776 ​ Add Task Dr. Bert Ellsworth Nectar Messages Appts Calendar Flow Bo…" at bounding box center [568, 288] width 1136 height 577
click at [406, 344] on li "Wellness" at bounding box center [591, 342] width 474 height 26
type input "65d2be4f46e3a538d89b8c14"
type input "09:00 AM"
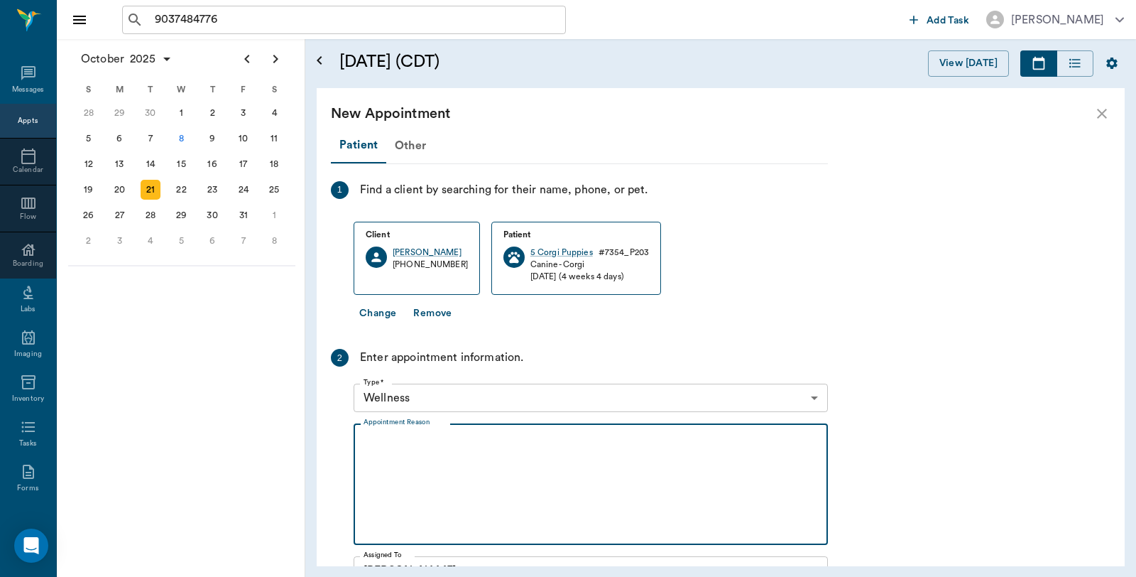
click at [425, 449] on textarea "Appointment Reason" at bounding box center [591, 484] width 454 height 98
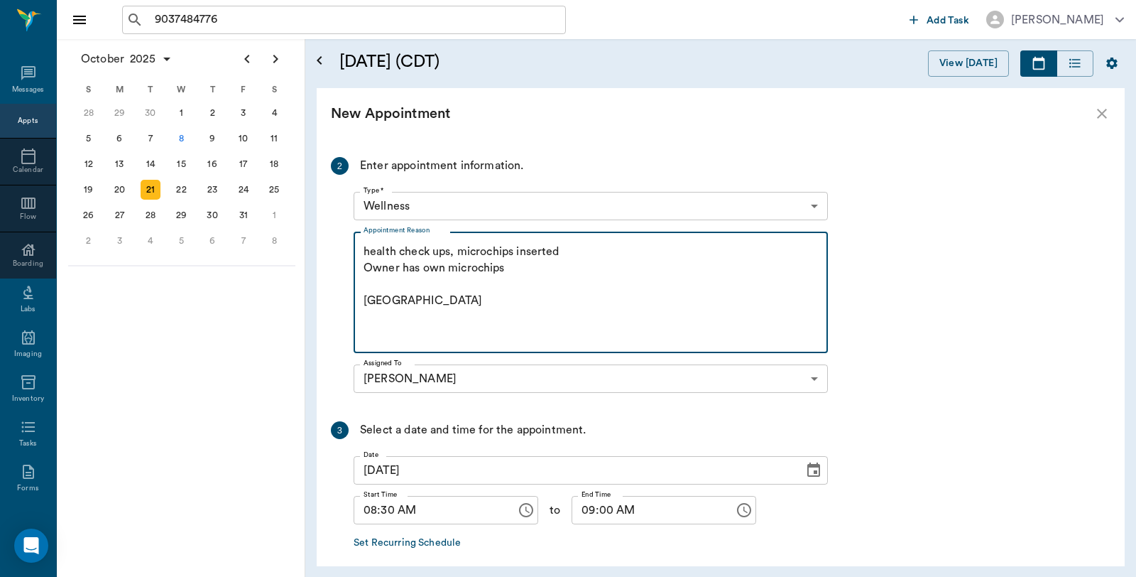
scroll to position [236, 0]
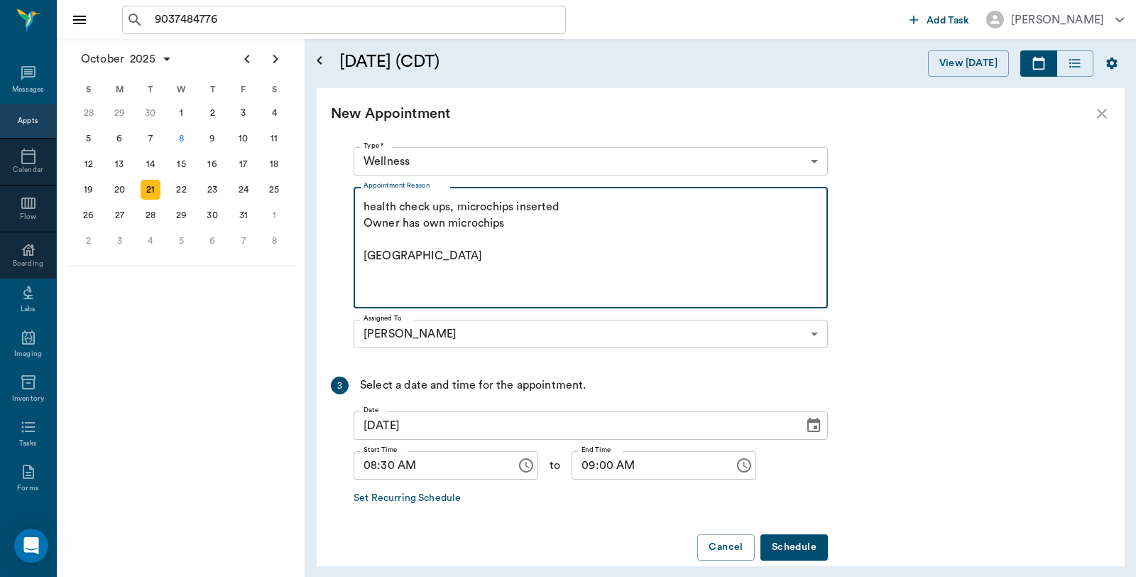
type textarea "health check ups, microchips inserted Owner has own microchips Caryn"
click at [801, 545] on button "Schedule" at bounding box center [793, 547] width 67 height 26
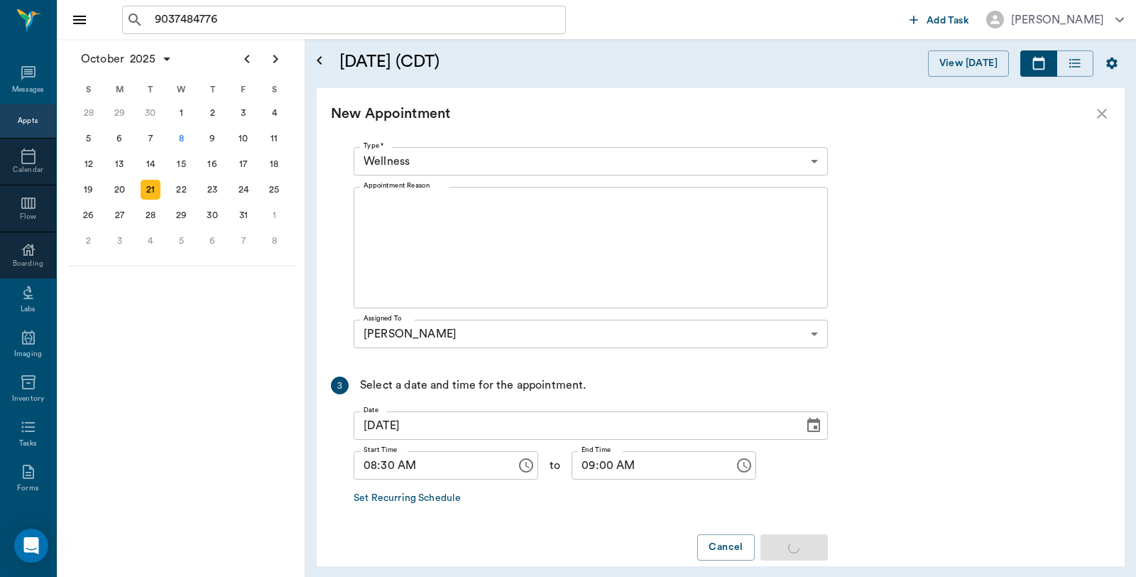
scroll to position [0, 0]
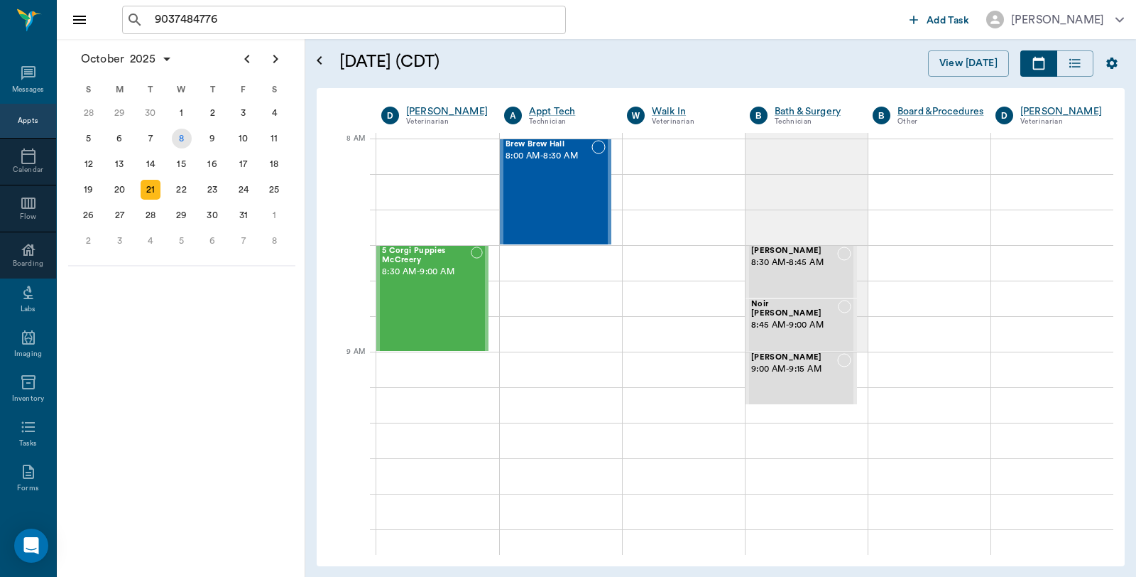
click at [177, 140] on div "8" at bounding box center [182, 139] width 20 height 20
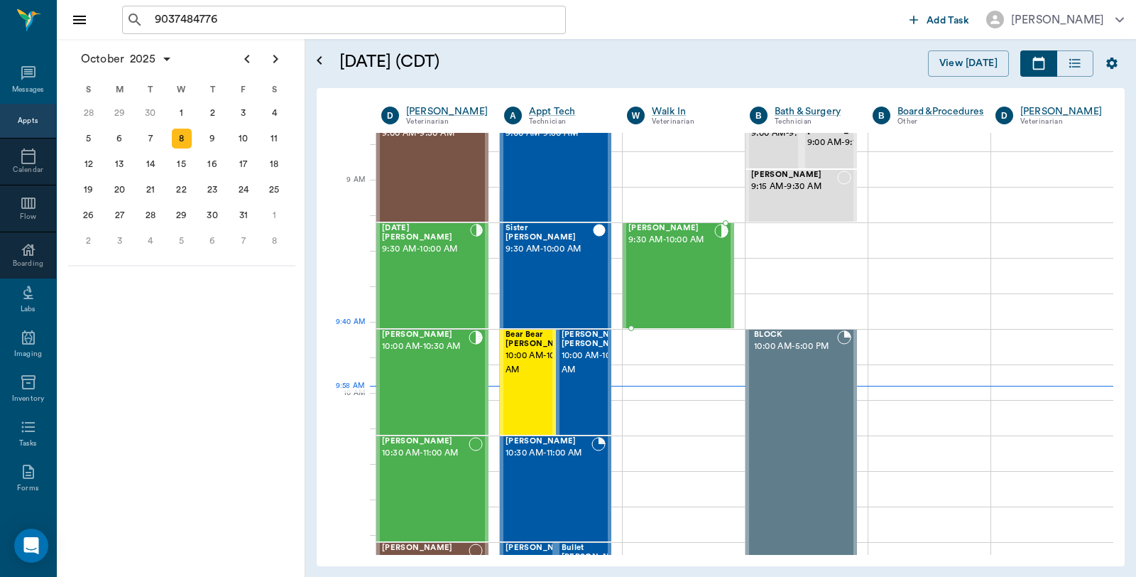
scroll to position [236, 0]
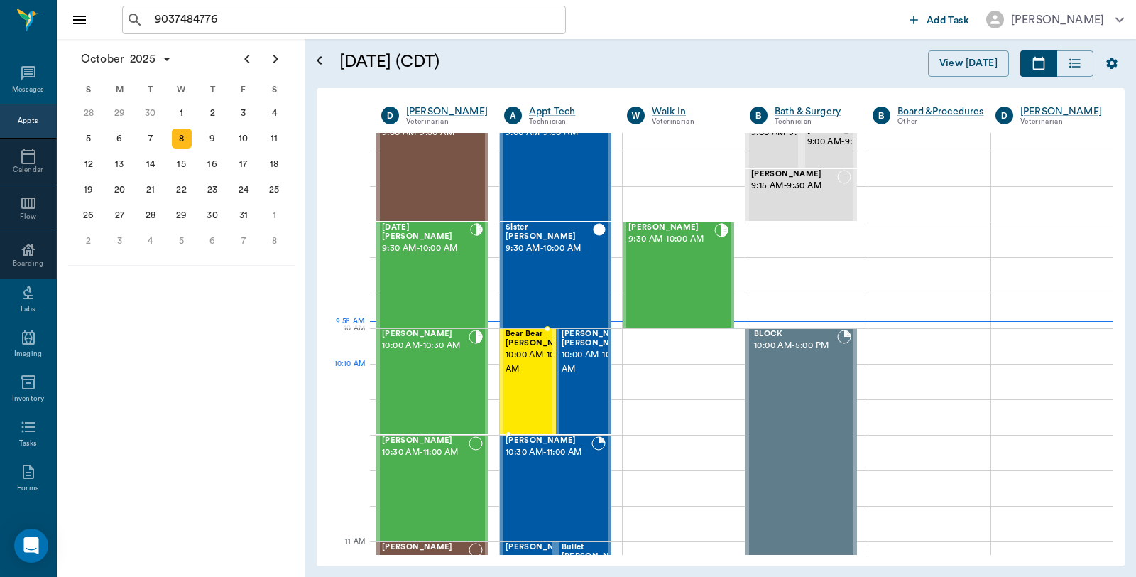
click at [530, 384] on div "Bear Bear Chriestenson 10:00 AM - 10:30 AM" at bounding box center [541, 381] width 71 height 104
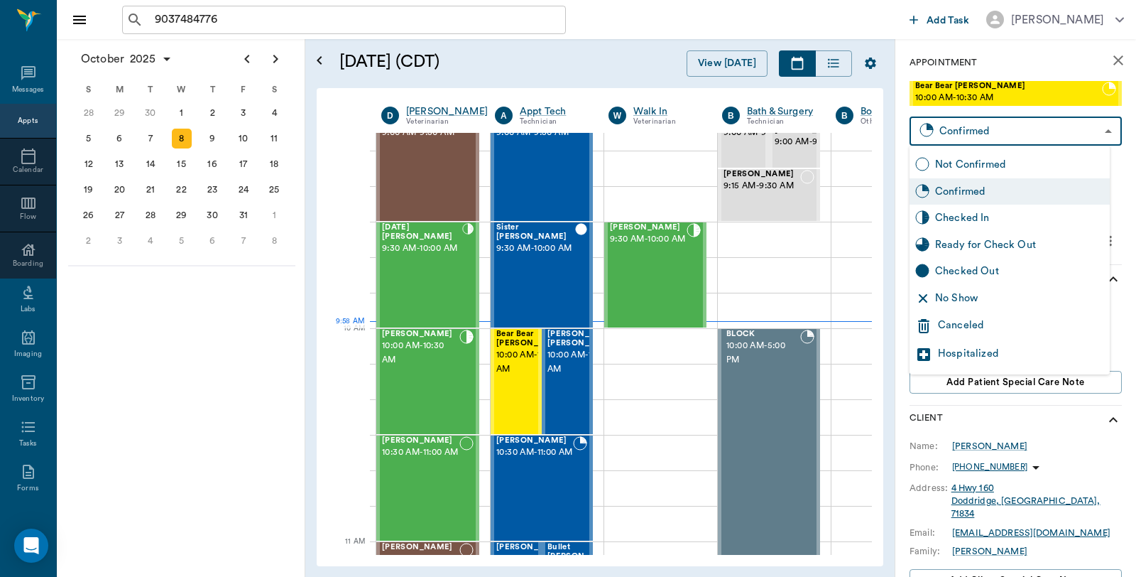
click at [1016, 131] on body "9037484776 ​ Add Task Dr. Bert Ellsworth Nectar Messages Appts Calendar Flow Bo…" at bounding box center [568, 288] width 1136 height 577
click at [976, 217] on div "Checked In" at bounding box center [1019, 218] width 169 height 16
type input "CHECKED_IN"
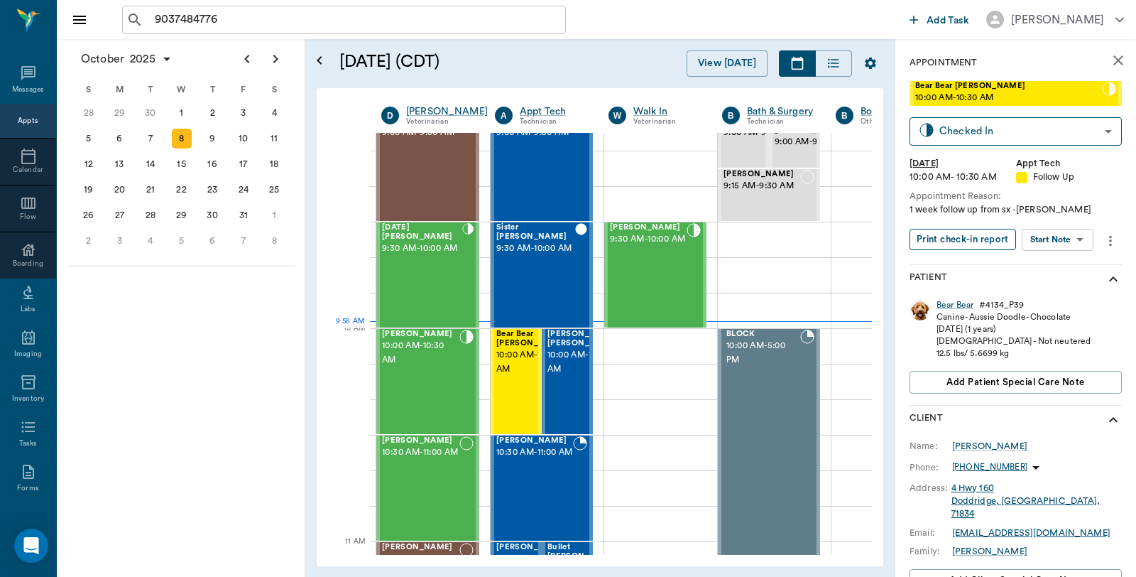
click at [985, 244] on button "Print check-in report" at bounding box center [962, 240] width 106 height 22
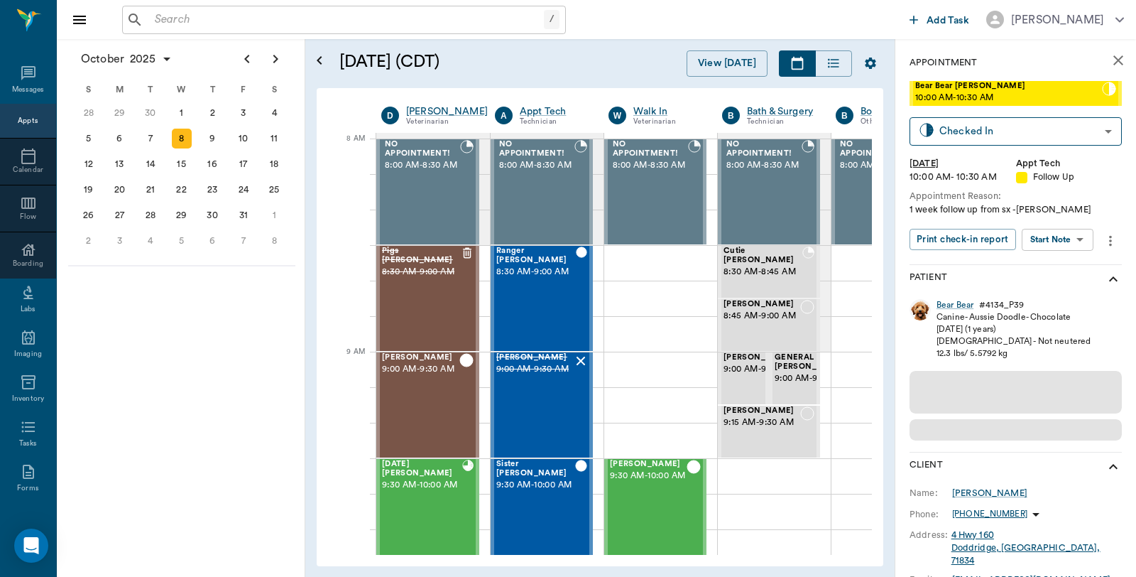
scroll to position [0, 1]
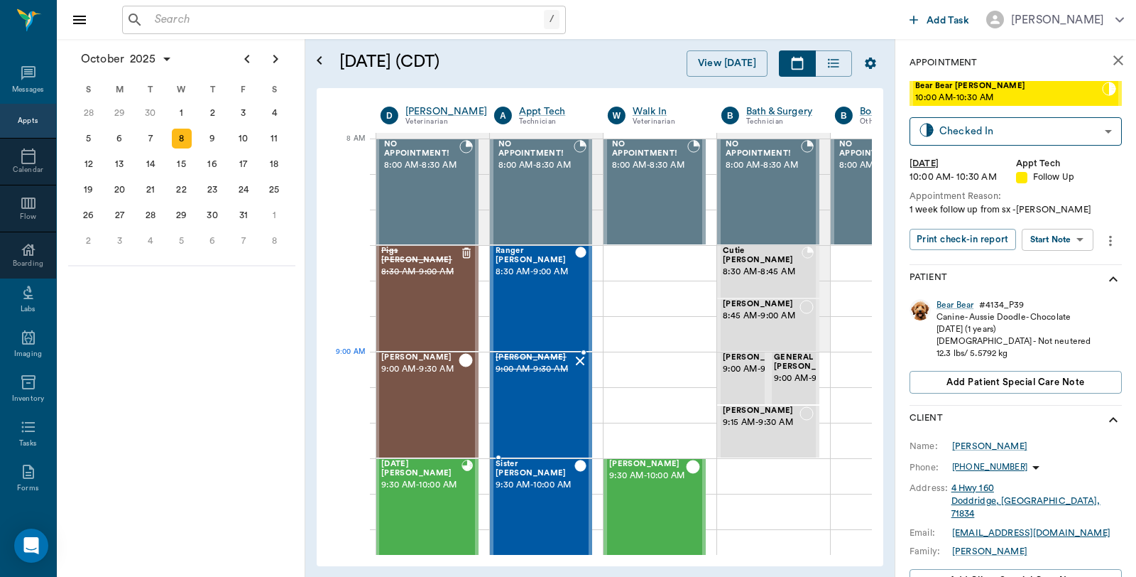
click at [535, 376] on span "9:00 AM - 9:30 AM" at bounding box center [534, 369] width 77 height 14
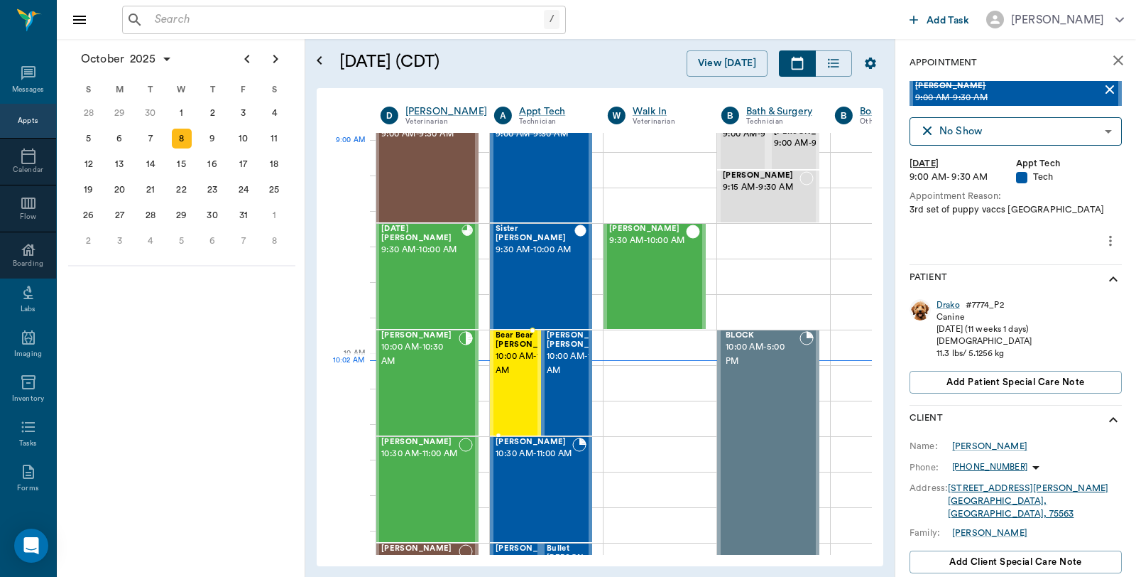
scroll to position [236, 1]
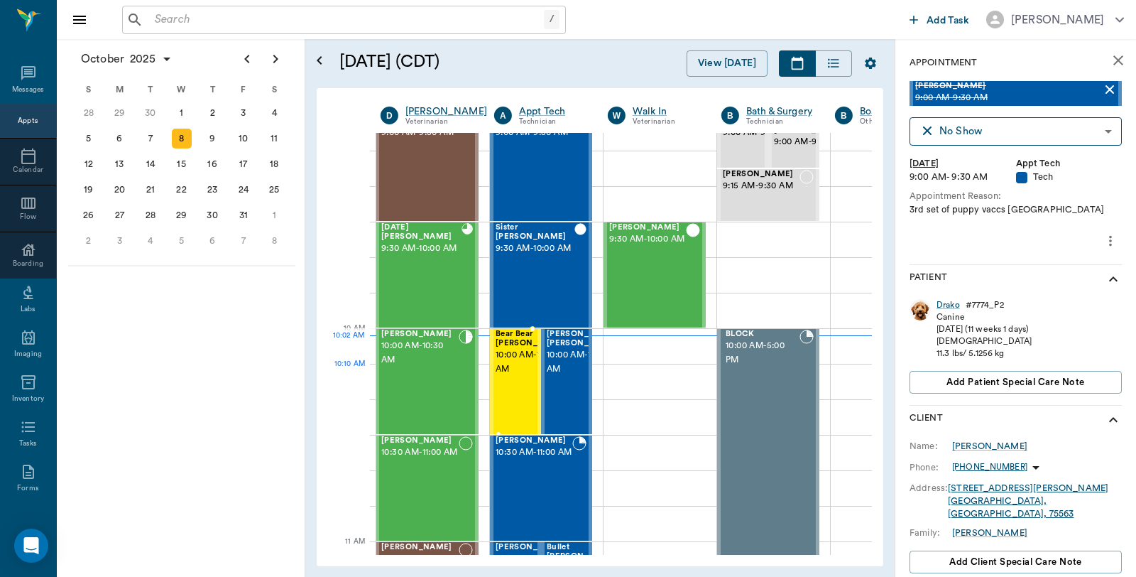
click at [533, 380] on div "Bear Bear [PERSON_NAME] 10:00 AM - 10:30 AM" at bounding box center [531, 381] width 71 height 104
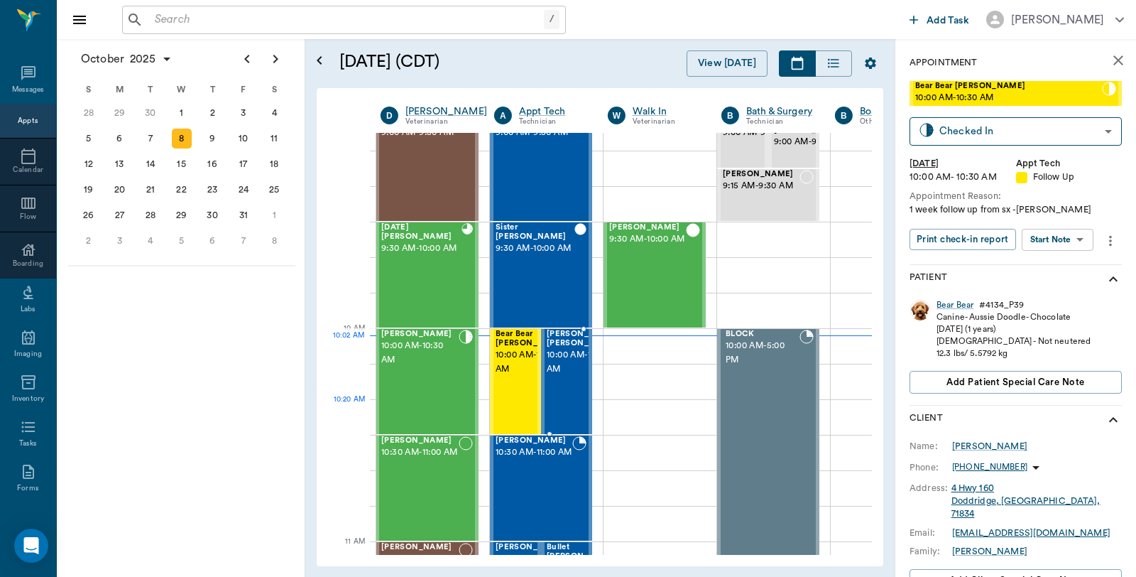
click at [554, 376] on span "10:00 AM - 10:30 AM" at bounding box center [582, 362] width 71 height 28
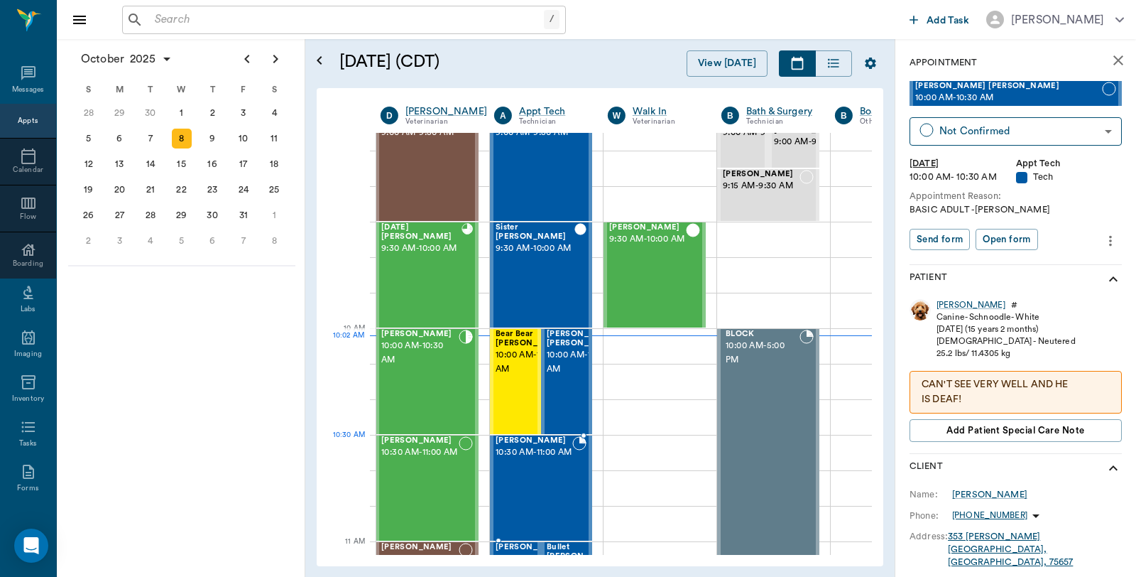
click at [552, 459] on span "10:30 AM - 11:00 AM" at bounding box center [534, 452] width 77 height 14
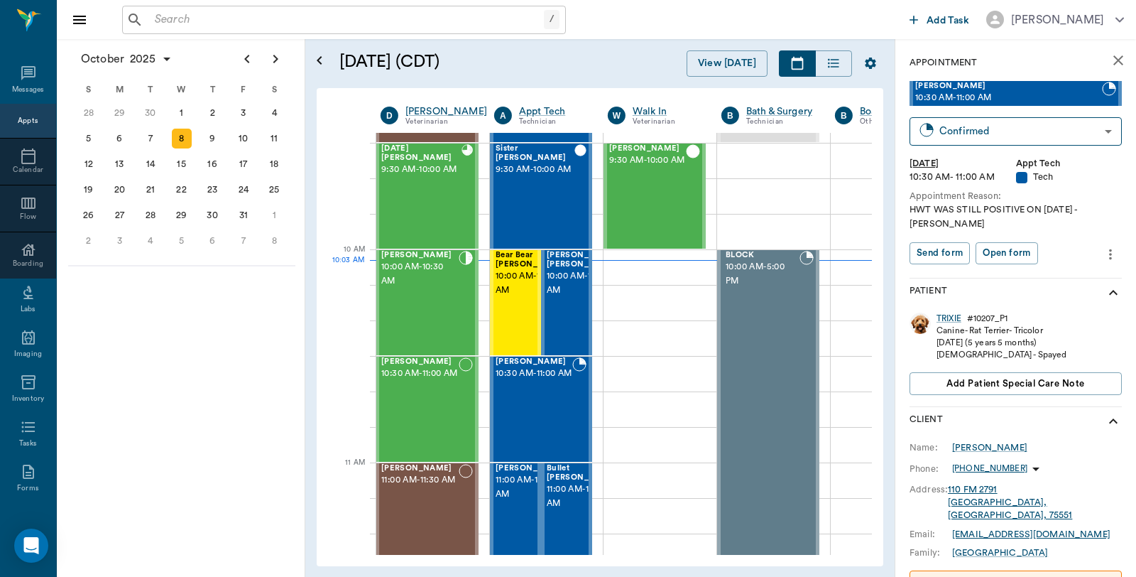
click at [1110, 58] on icon "close" at bounding box center [1118, 60] width 17 height 17
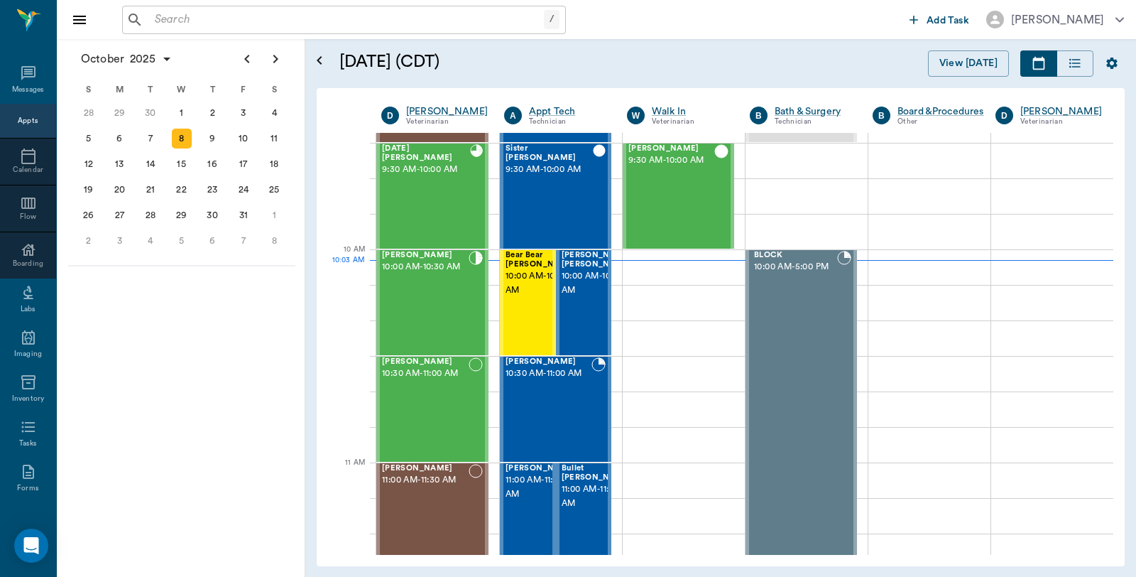
scroll to position [315, 0]
click at [424, 296] on div "BILLIE Lutrick 10:00 AM - 10:30 AM" at bounding box center [425, 303] width 87 height 104
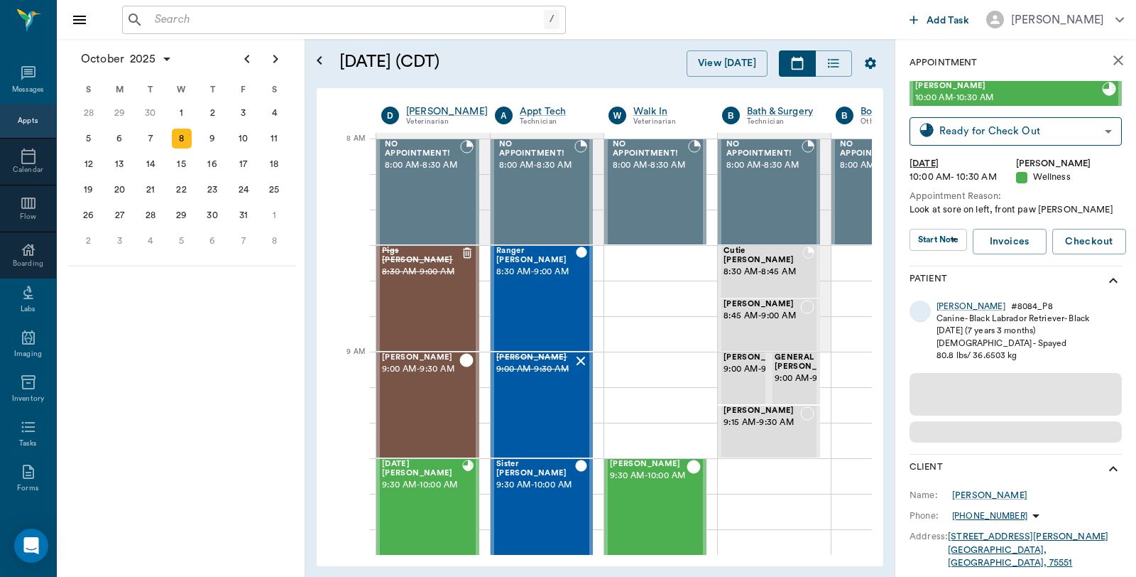
scroll to position [0, 1]
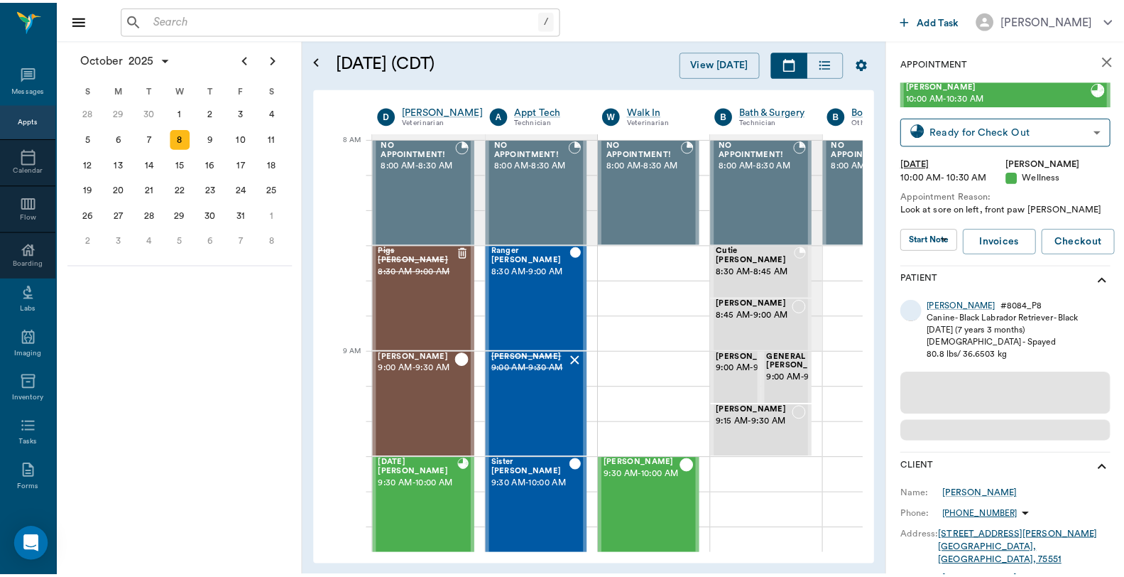
scroll to position [0, 1]
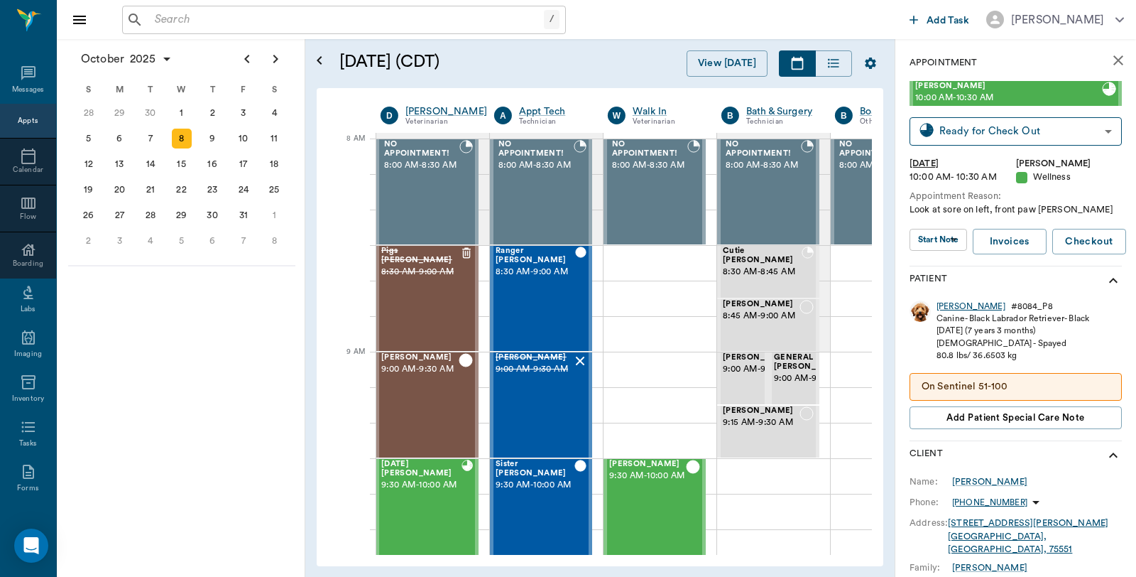
click at [952, 306] on div "[PERSON_NAME]" at bounding box center [970, 306] width 69 height 12
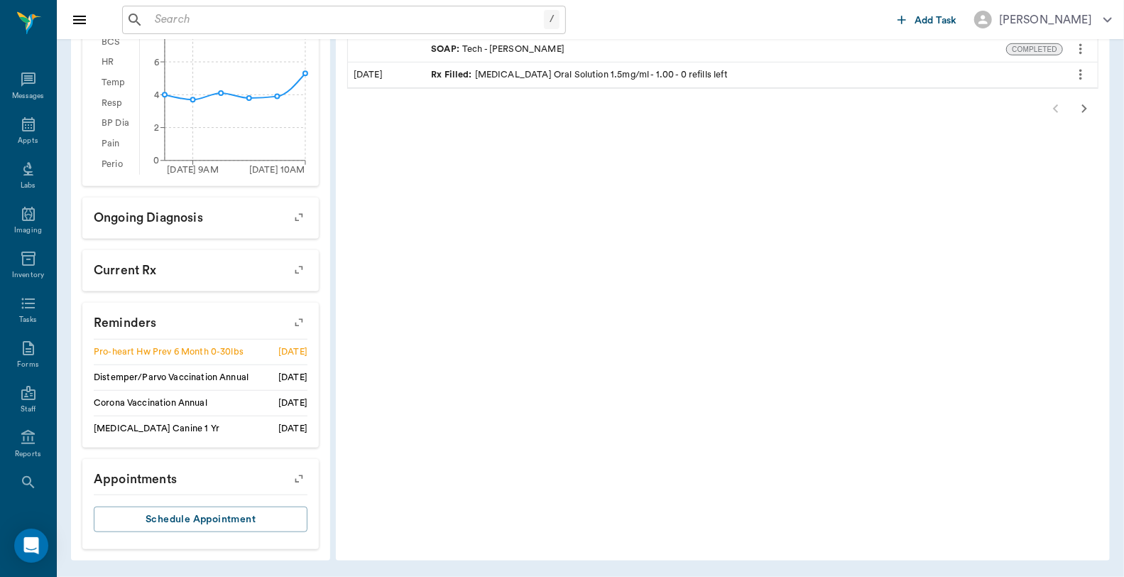
scroll to position [72, 0]
click at [27, 67] on div "Appts" at bounding box center [28, 69] width 20 height 11
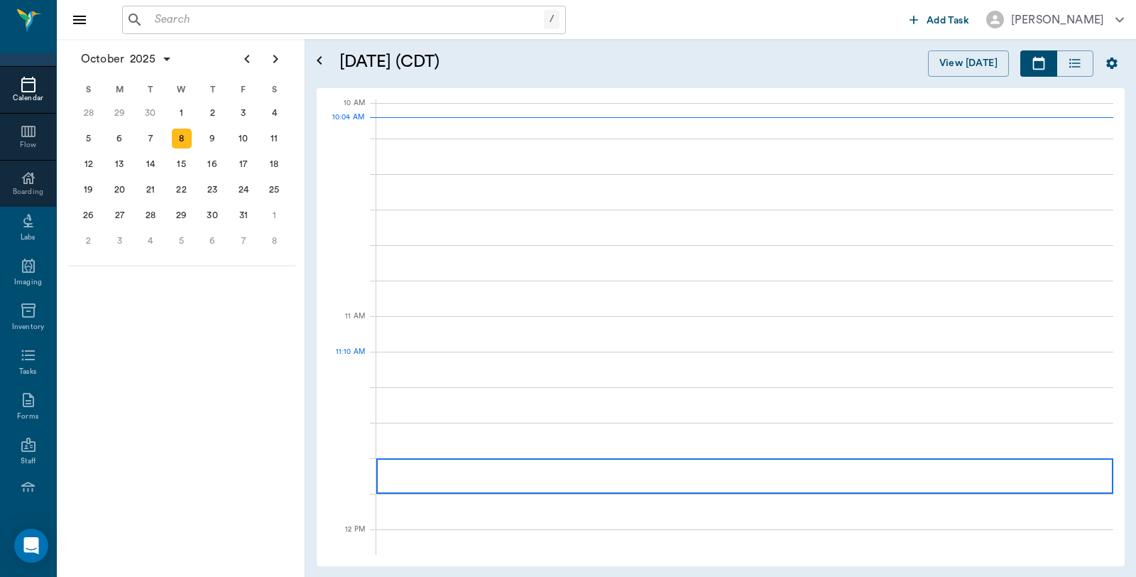
scroll to position [427, 0]
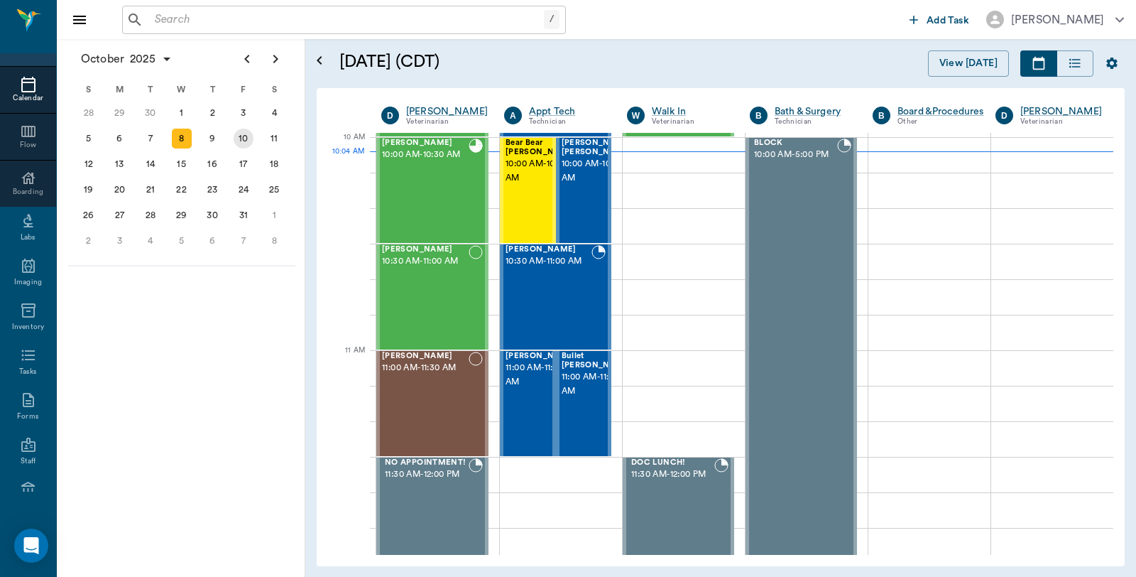
click at [256, 133] on div "10" at bounding box center [243, 139] width 31 height 26
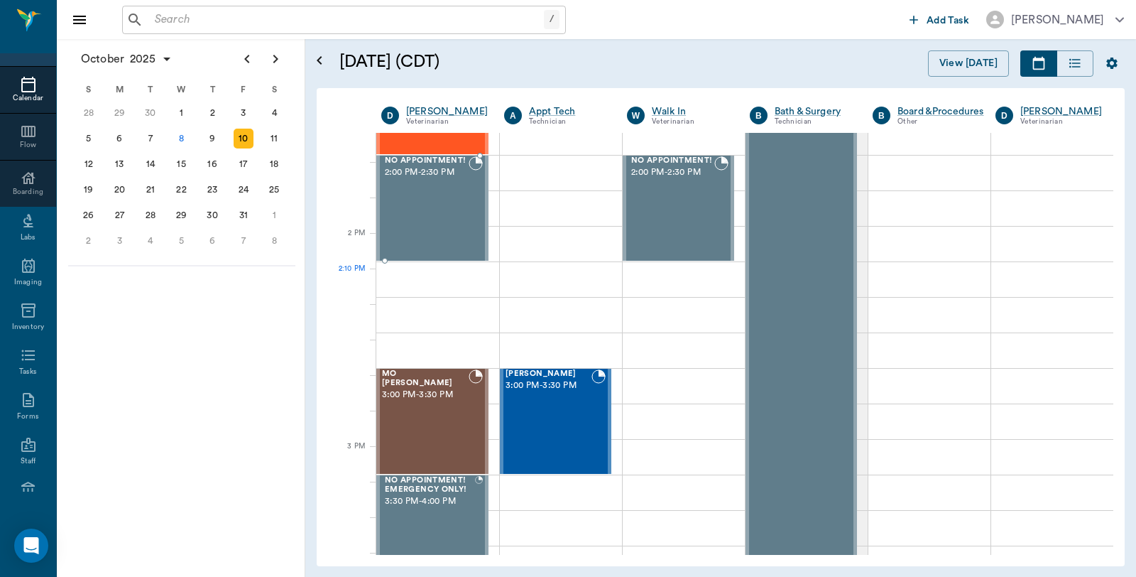
scroll to position [1183, 0]
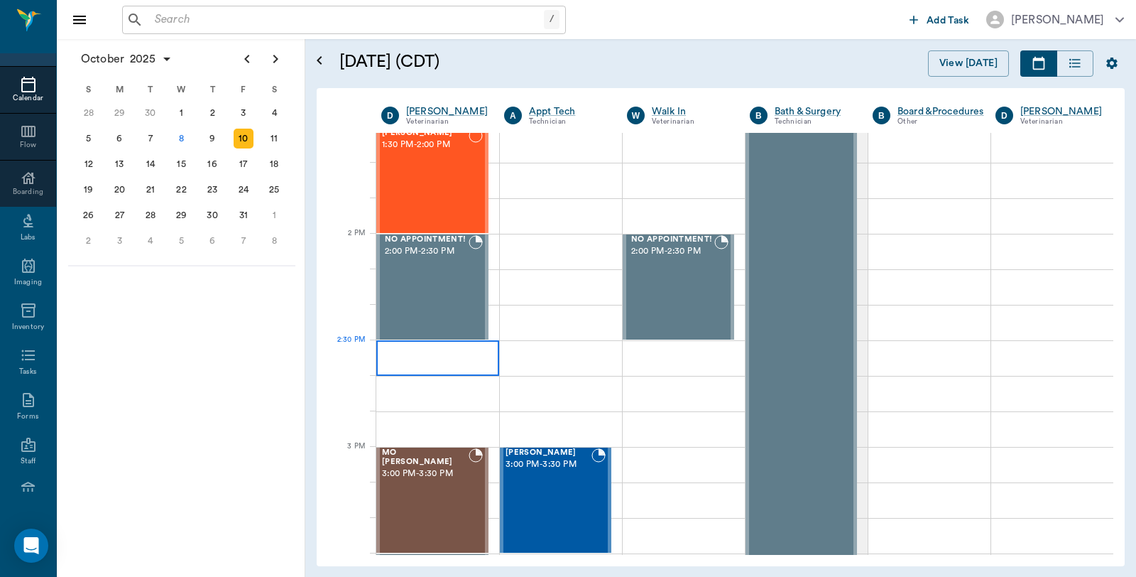
click at [442, 358] on div at bounding box center [437, 357] width 123 height 35
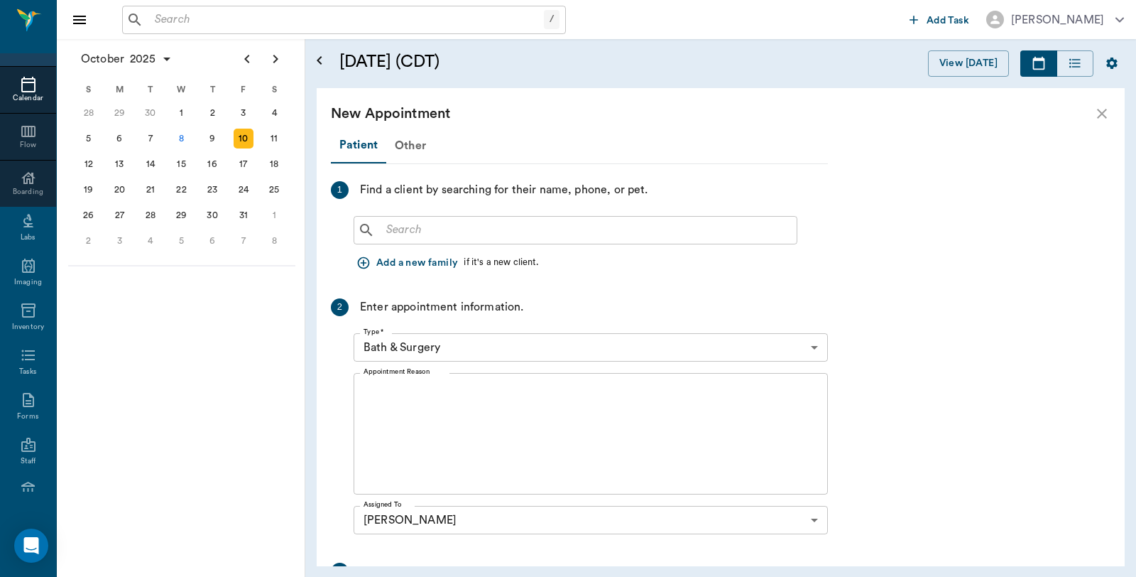
click at [462, 230] on input "text" at bounding box center [586, 230] width 410 height 20
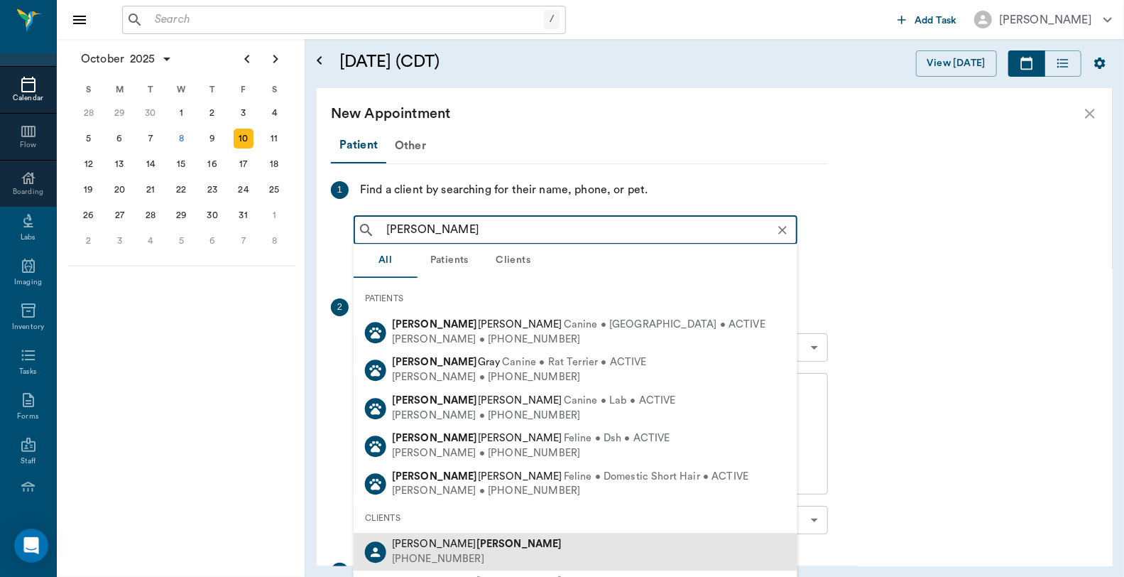
click at [493, 551] on div "Linda Lutrick (903) 217-8581" at bounding box center [576, 551] width 444 height 38
type input "Bobo Lutrick"
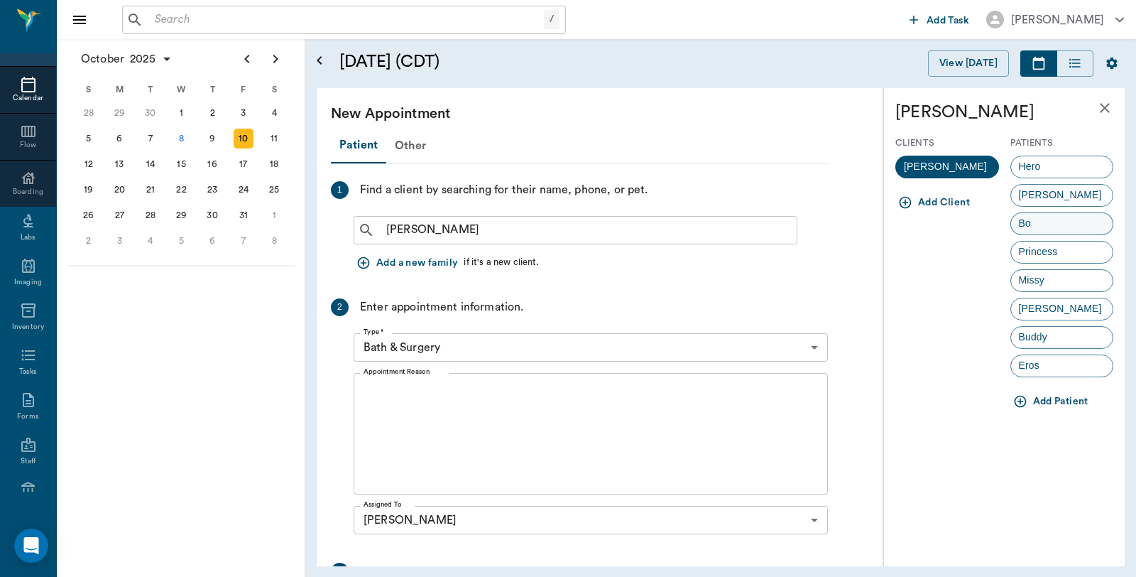
click at [1078, 224] on div "Bo" at bounding box center [1062, 223] width 104 height 23
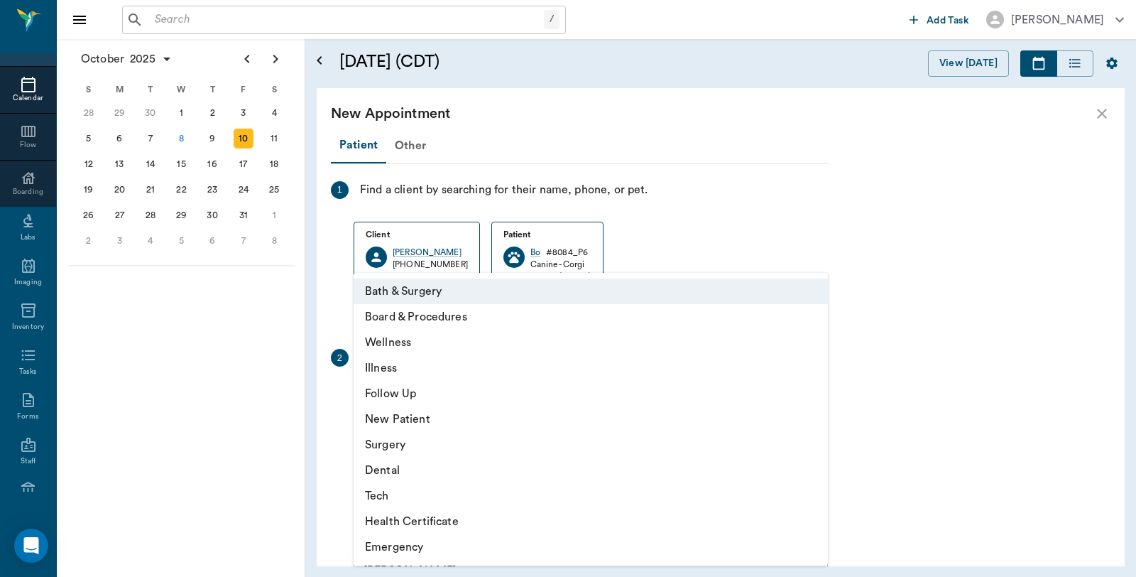
click at [454, 390] on body "/ ​ Add Task Dr. Bert Ellsworth Nectar Messages Appts Calendar Flow Boarding La…" at bounding box center [568, 288] width 1136 height 577
click at [405, 369] on li "Illness" at bounding box center [591, 368] width 474 height 26
type input "65d2be4f46e3a538d89b8c15"
type input "03:00 PM"
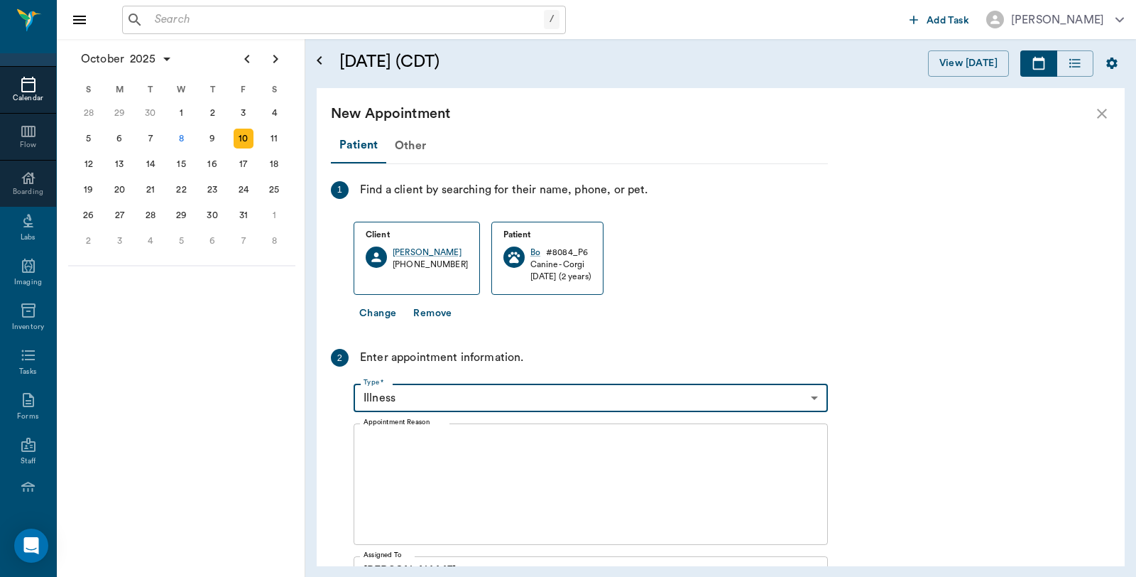
click at [460, 466] on textarea "Appointment Reason" at bounding box center [591, 484] width 454 height 98
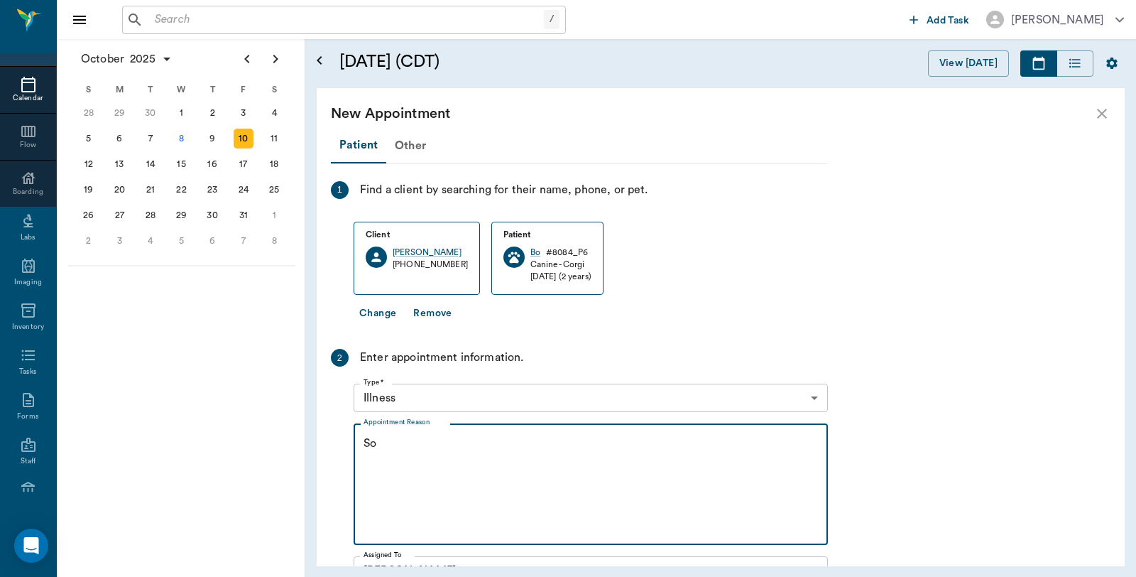
type textarea "S"
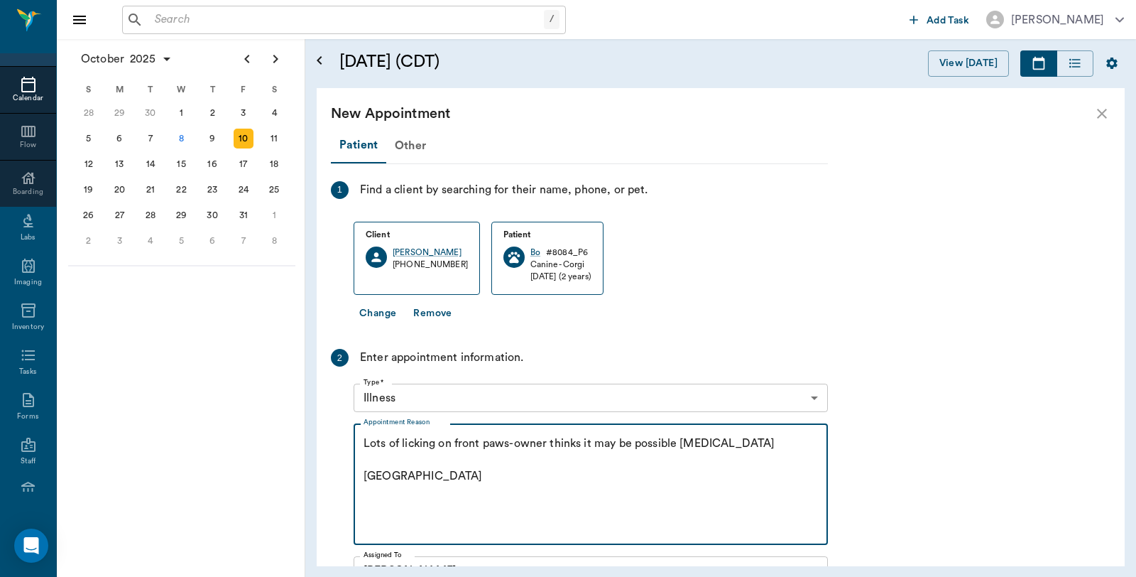
scroll to position [256, 0]
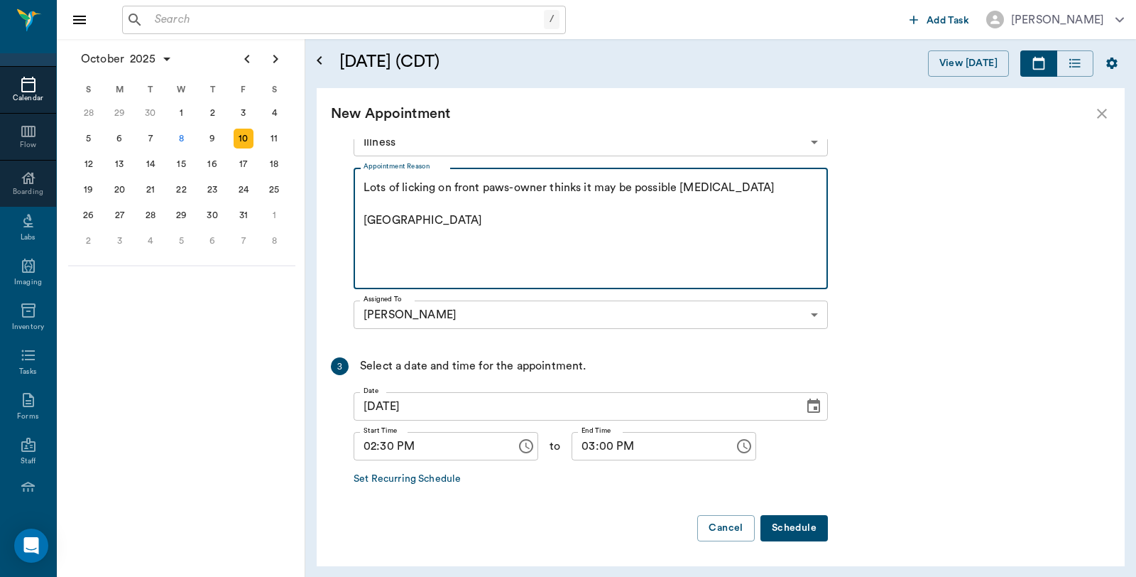
type textarea "Lots of licking on front paws-owner thinks it may be possible allergies Caryn"
click at [807, 524] on button "Schedule" at bounding box center [793, 528] width 67 height 26
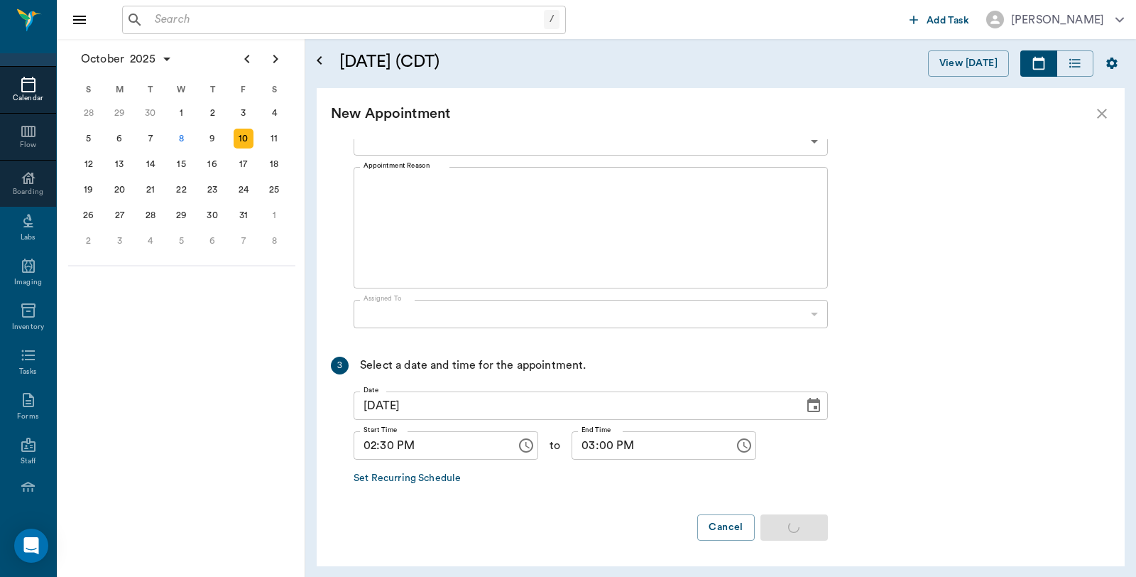
scroll to position [0, 0]
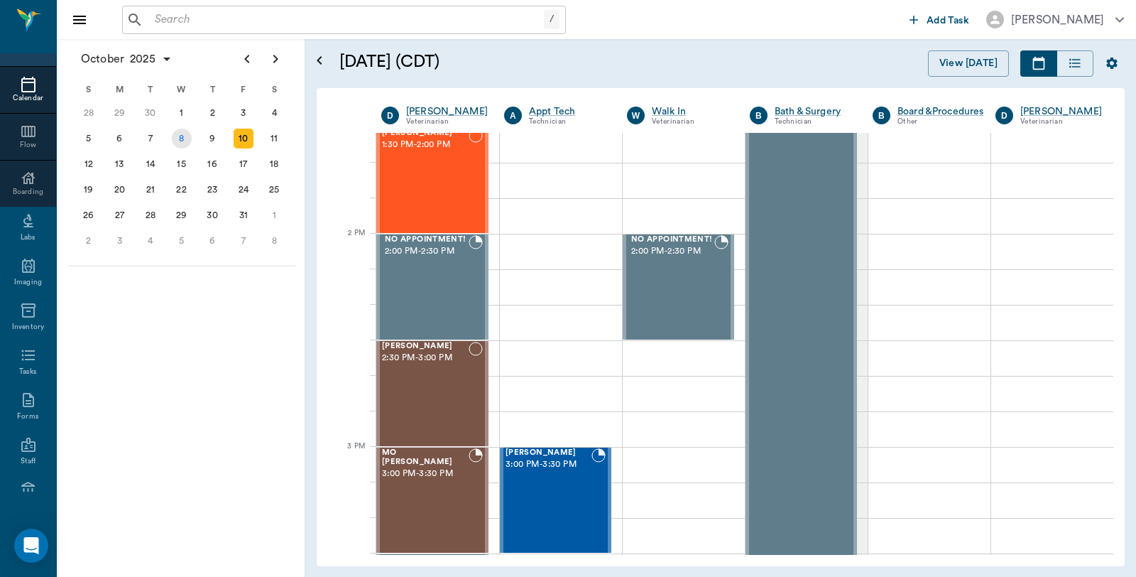
click at [182, 138] on div "8" at bounding box center [182, 139] width 20 height 20
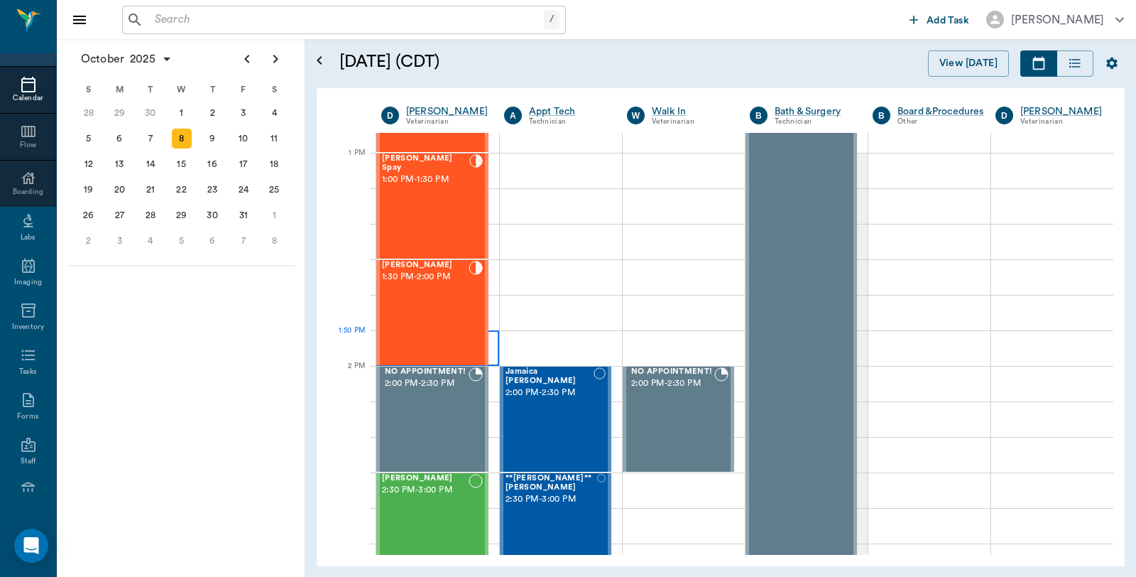
scroll to position [1183, 0]
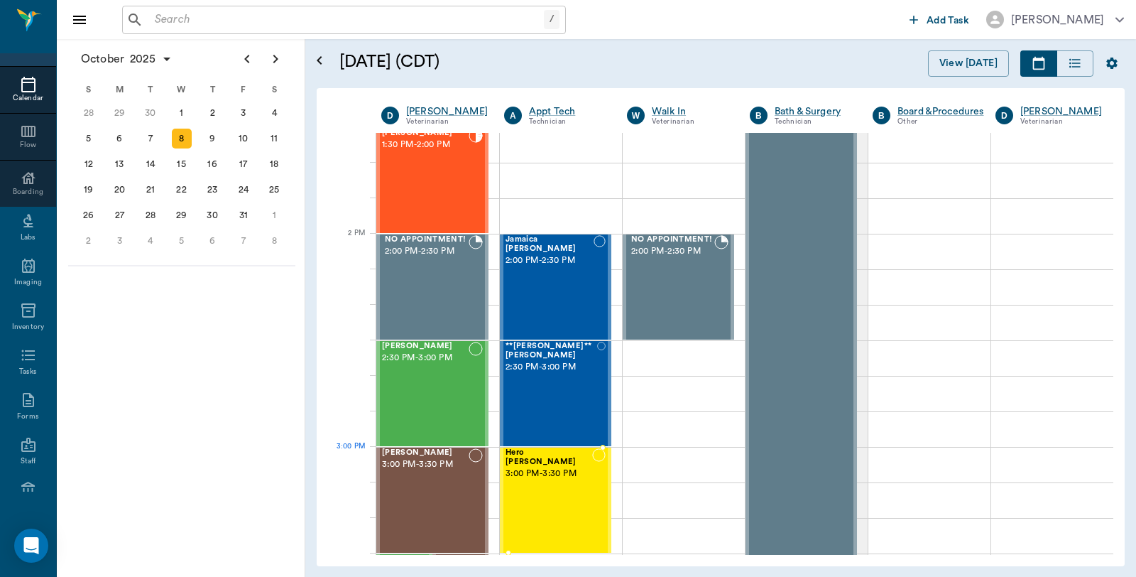
click at [506, 478] on div "Hero Lutrick 3:00 PM - 3:30 PM" at bounding box center [549, 500] width 87 height 104
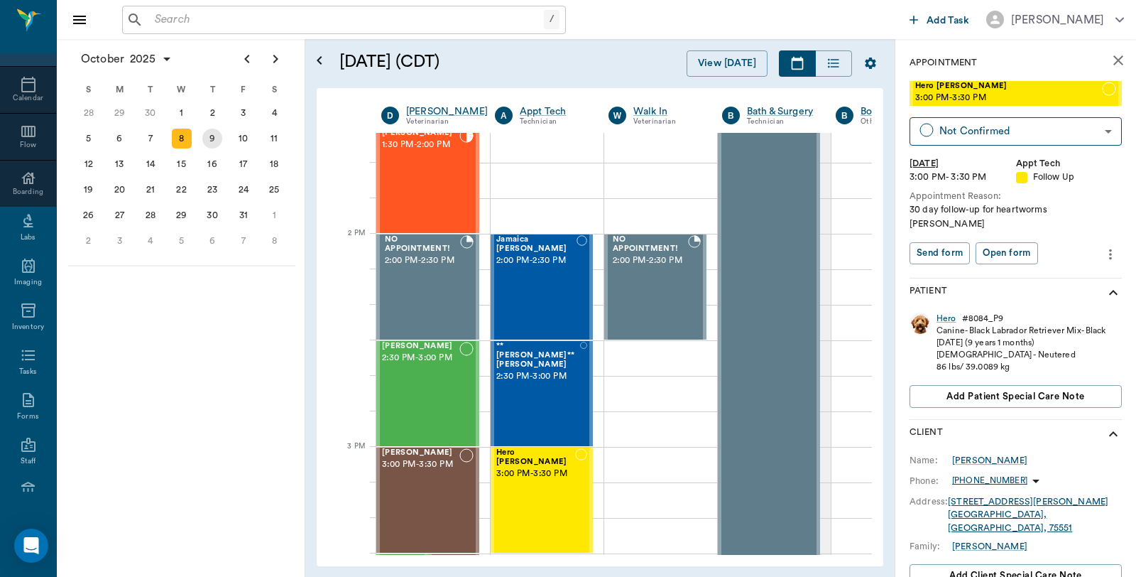
click at [214, 143] on div "9" at bounding box center [212, 139] width 20 height 20
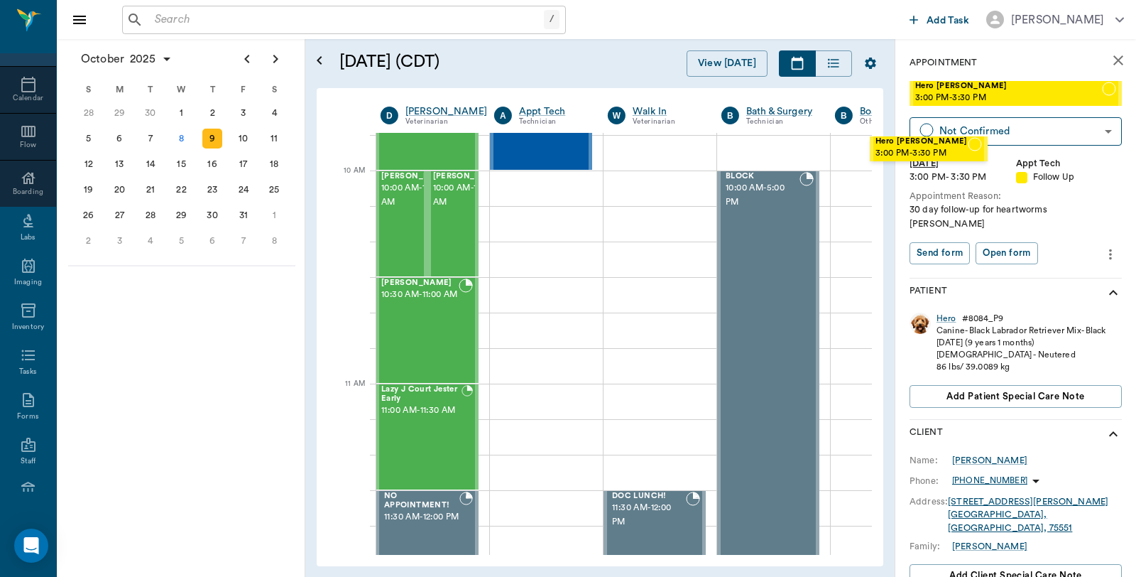
scroll to position [380, 1]
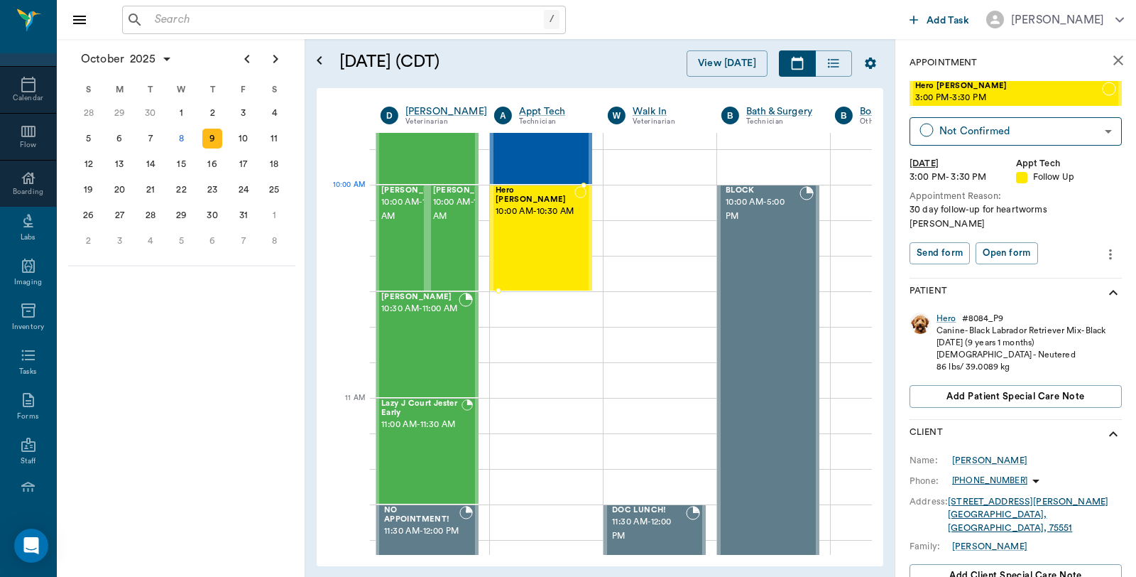
drag, startPoint x: 982, startPoint y: 85, endPoint x: 543, endPoint y: 202, distance: 454.1
click at [178, 138] on div "8" at bounding box center [182, 139] width 20 height 20
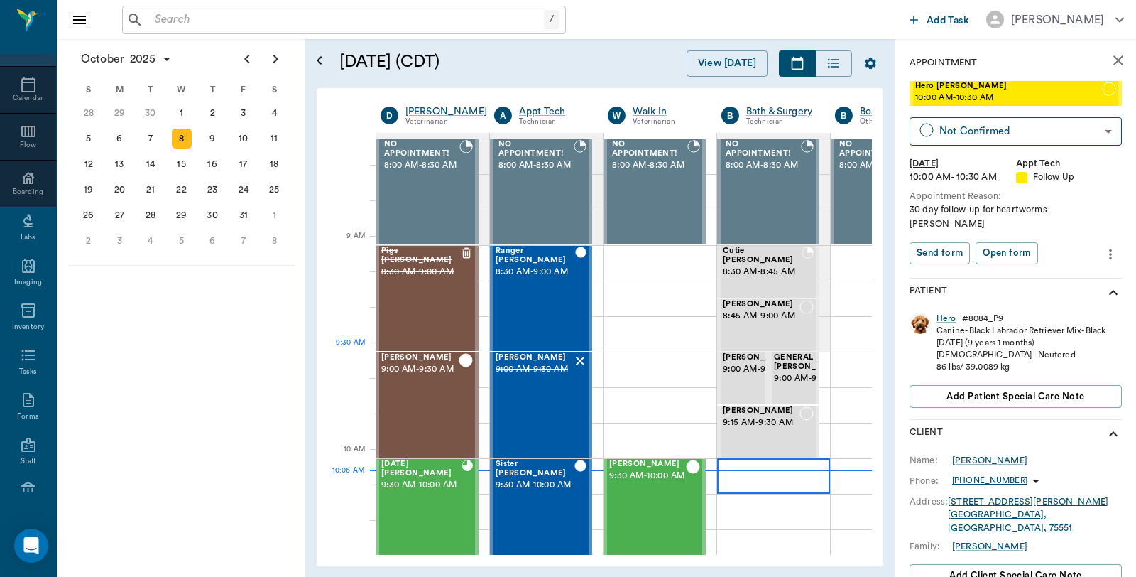
scroll to position [315, 1]
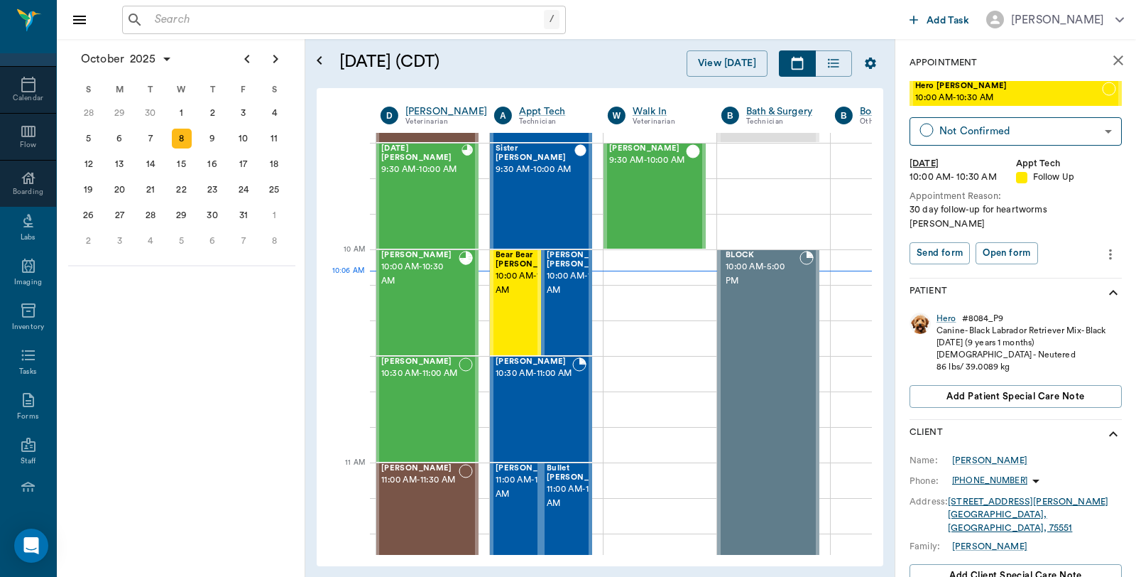
click at [1113, 61] on icon "close" at bounding box center [1118, 60] width 10 height 10
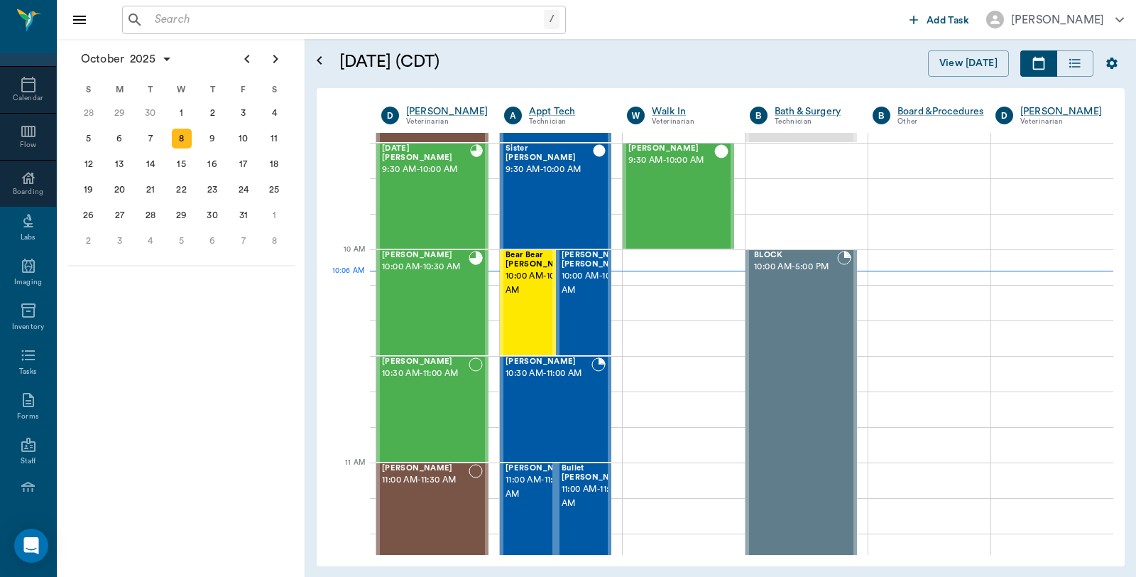
scroll to position [315, 0]
click at [436, 300] on div "BILLIE Lutrick 10:00 AM - 10:30 AM" at bounding box center [425, 303] width 87 height 104
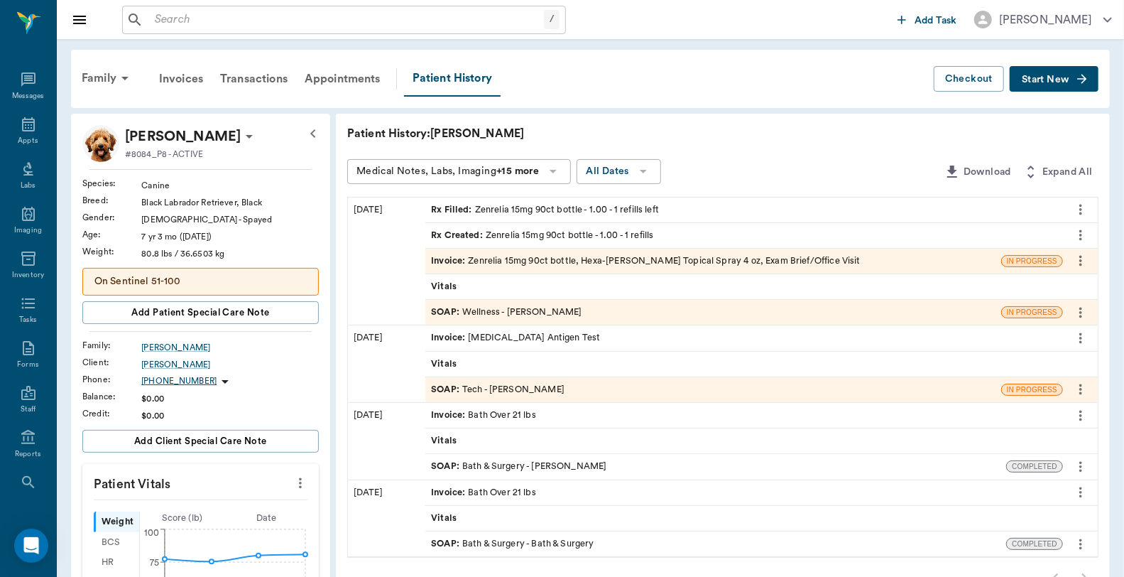
click at [645, 258] on div "Invoice : Zenrelia 15mg 90ct bottle, Hexa-Caine Topical Spray 4 oz, Exam Brief/…" at bounding box center [646, 260] width 430 height 13
click at [488, 309] on div "SOAP : Wellness - [PERSON_NAME]" at bounding box center [506, 311] width 151 height 13
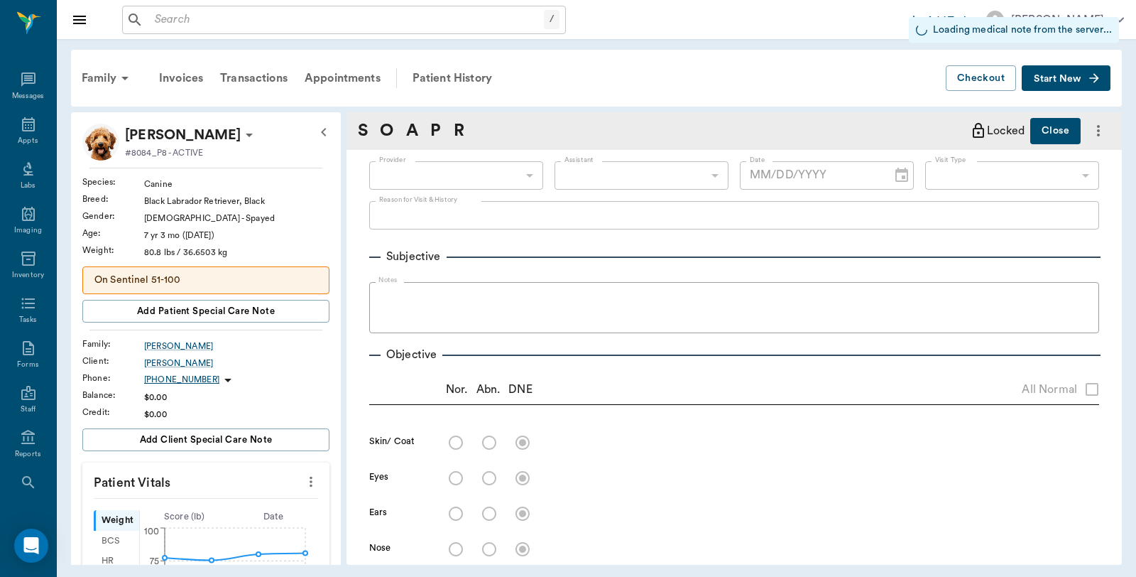
type input "63ec2f075fda476ae8351a4d"
type input "63ec2e7e52e12b0ba117b124"
type input "65d2be4f46e3a538d89b8c14"
radio input "true"
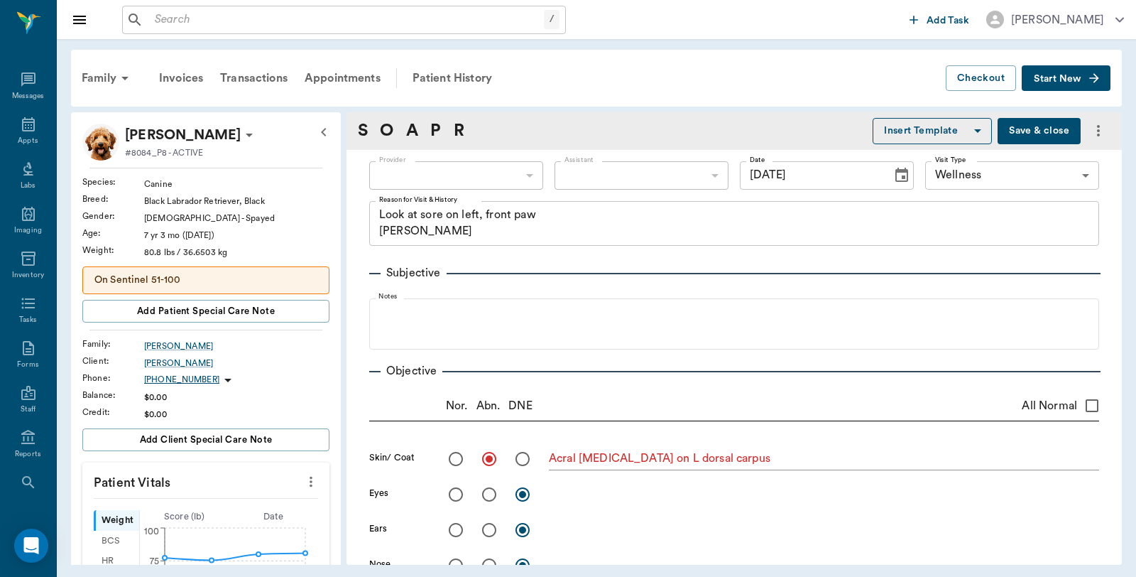
type input "[DATE]"
type textarea "Look at sore on left, front paw [PERSON_NAME]"
type textarea "Acral [MEDICAL_DATA] on L dorsal carpus"
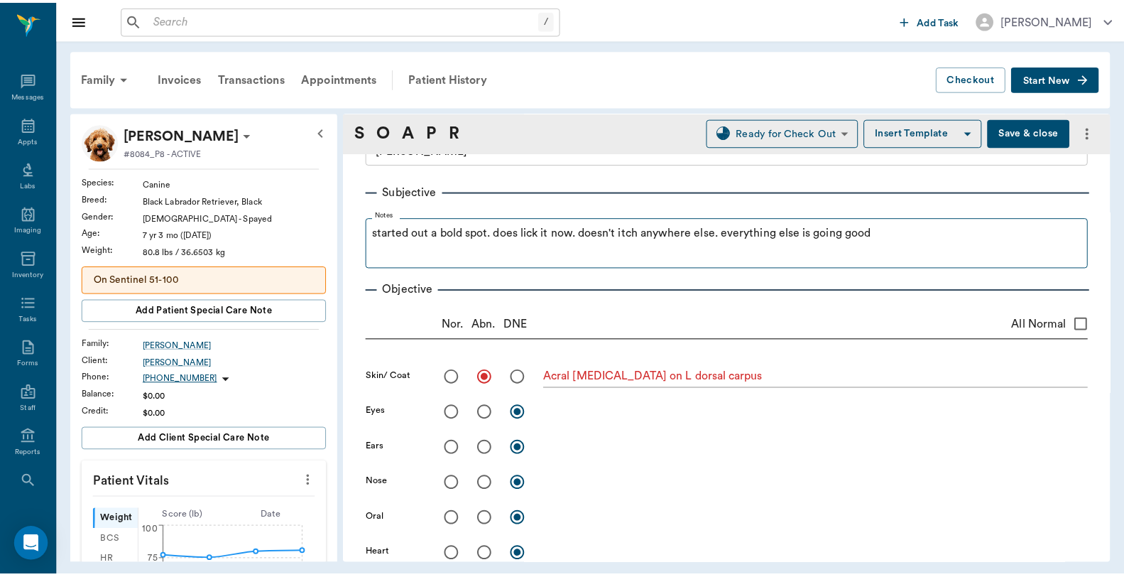
scroll to position [158, 0]
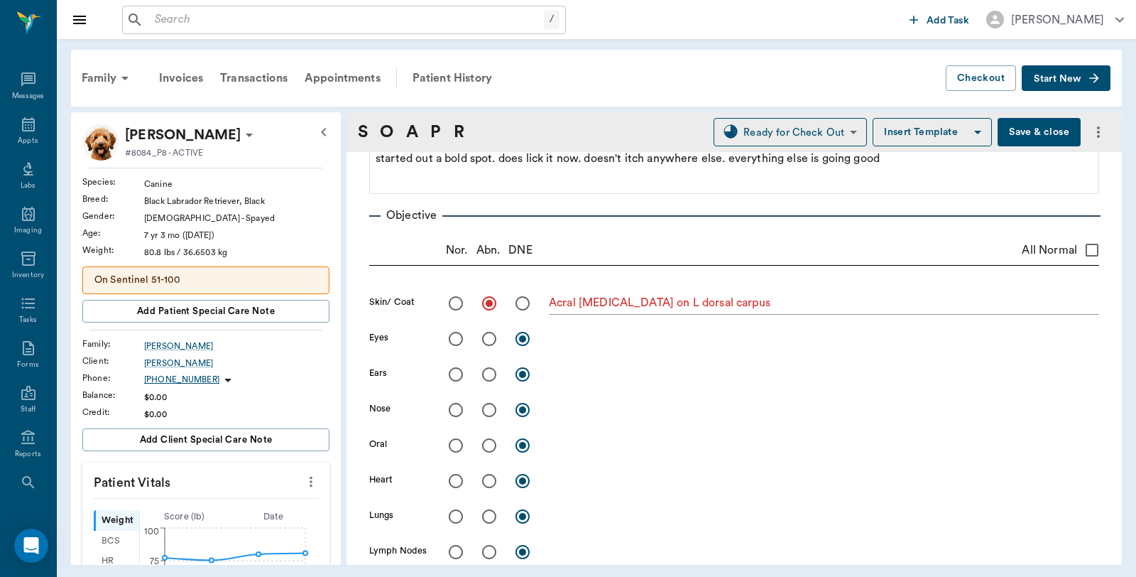
click at [1035, 126] on button "Save & close" at bounding box center [1039, 132] width 83 height 28
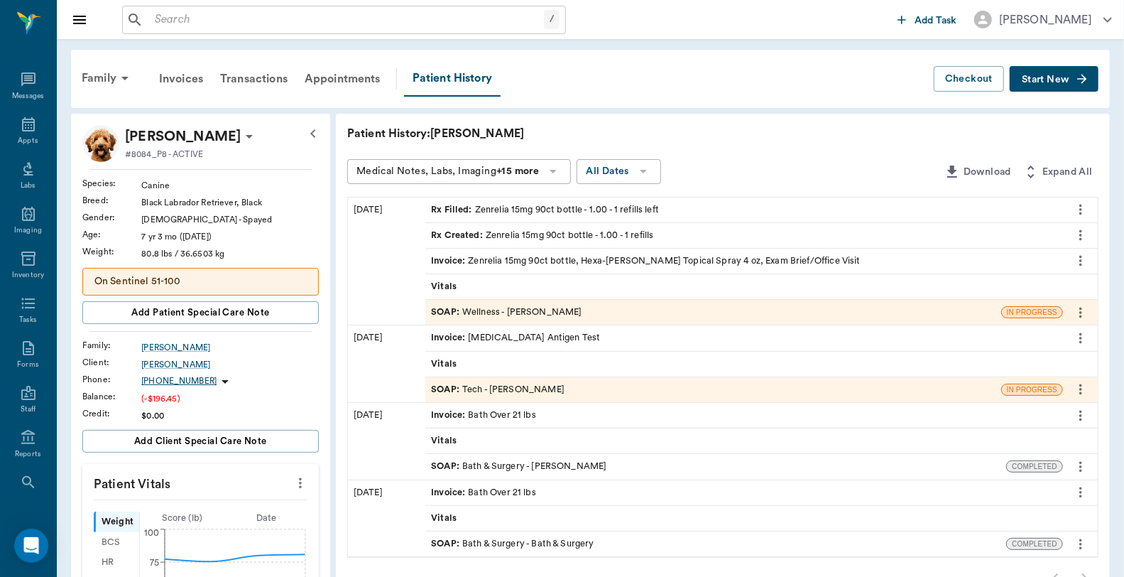
drag, startPoint x: 563, startPoint y: 257, endPoint x: 548, endPoint y: 254, distance: 15.2
click at [563, 257] on div "Invoice : Zenrelia 15mg 90ct bottle, Hexa-[PERSON_NAME] Topical Spray 4 oz, Exa…" at bounding box center [646, 260] width 430 height 13
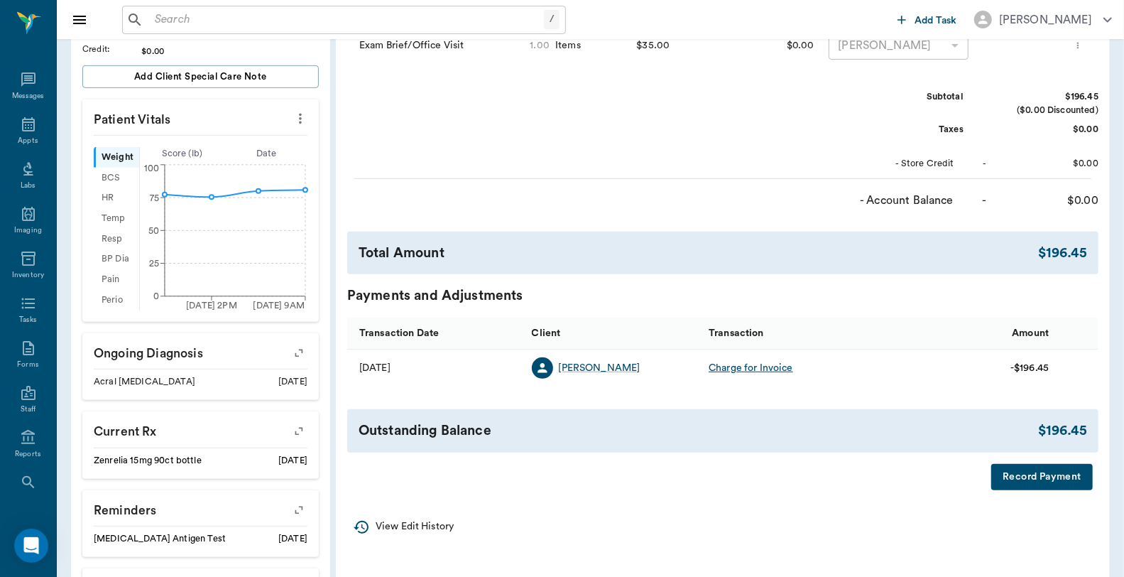
scroll to position [394, 0]
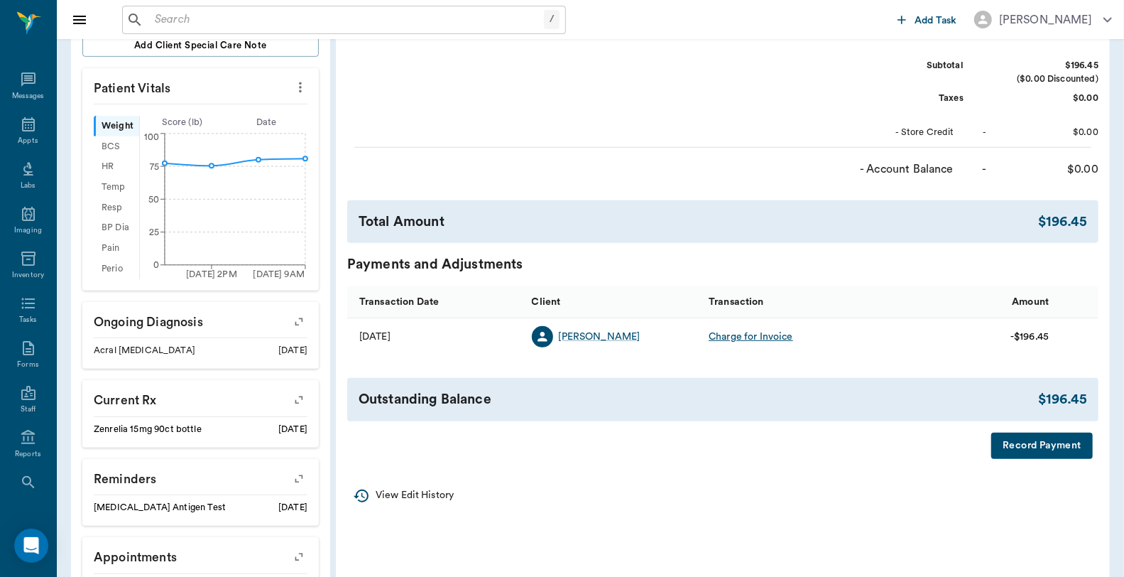
click at [1047, 446] on button "Record Payment" at bounding box center [1042, 445] width 102 height 26
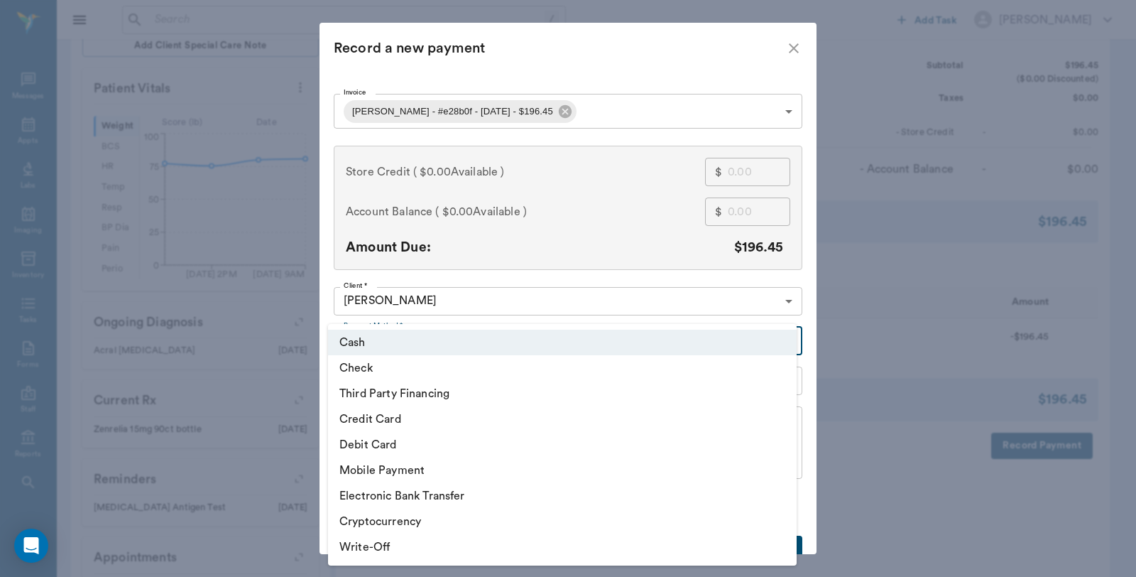
click at [405, 332] on body "/ ​ Add Task [PERSON_NAME] Nectar Messages Appts Labs Imaging Inventory Tasks F…" at bounding box center [568, 156] width 1136 height 1101
click at [393, 442] on li "Debit Card" at bounding box center [562, 445] width 469 height 26
type input "DEBIT_CARD"
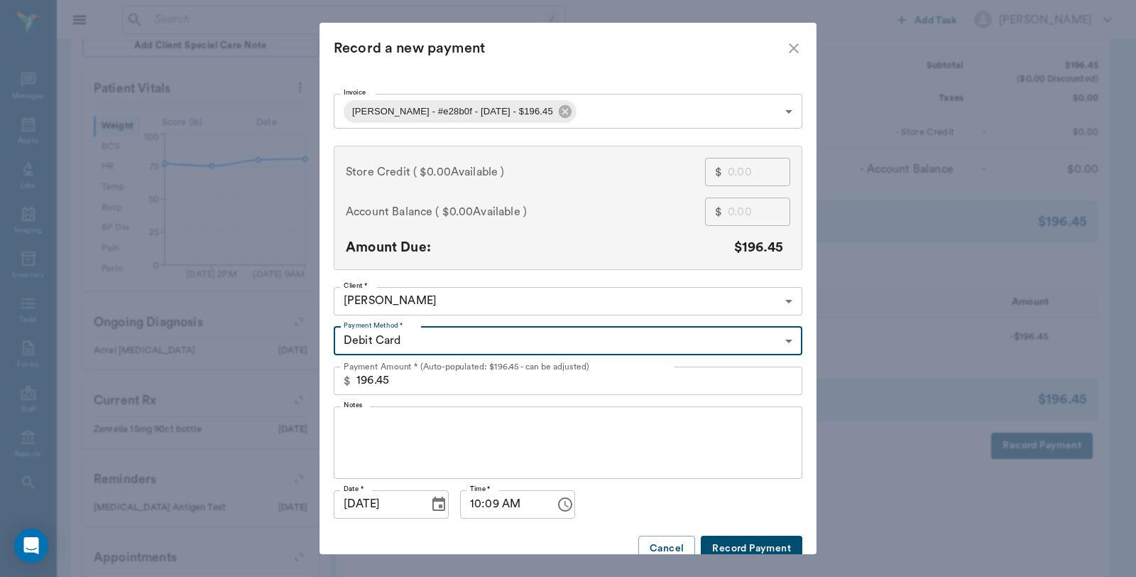
click at [785, 55] on icon "close" at bounding box center [793, 48] width 17 height 17
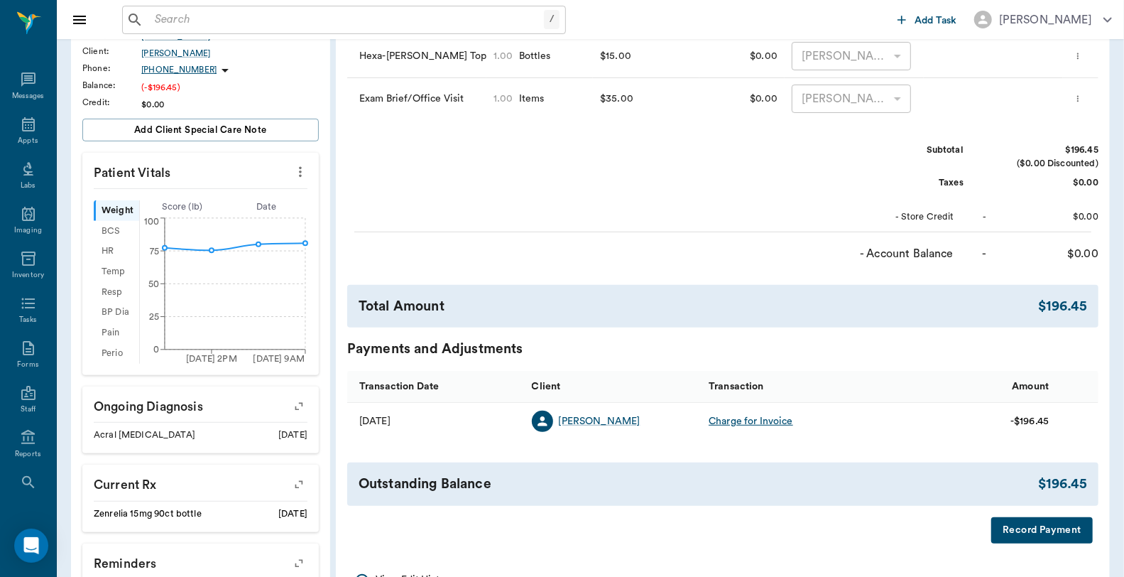
scroll to position [315, 0]
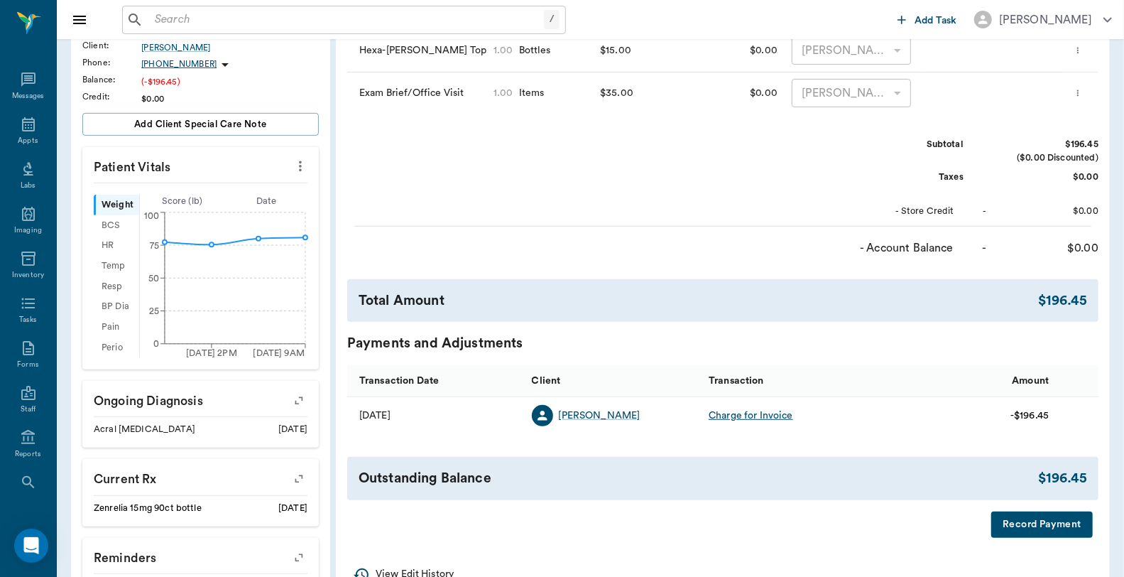
click at [1040, 522] on button "Record Payment" at bounding box center [1042, 524] width 102 height 26
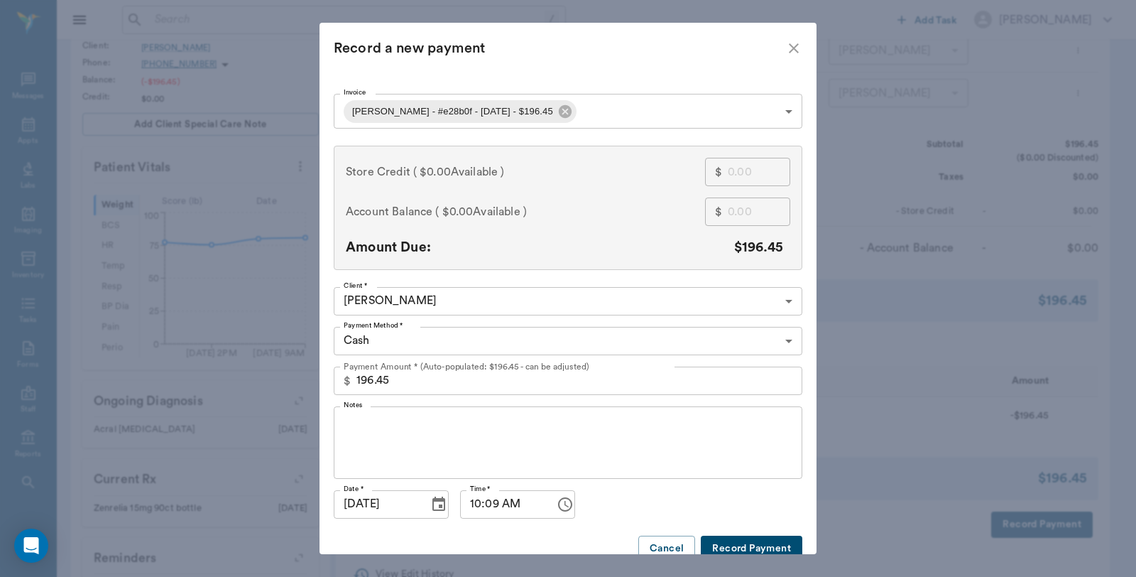
click at [462, 342] on body "/ ​ Add Task Dr. Bert Ellsworth Nectar Messages Appts Labs Imaging Inventory Ta…" at bounding box center [568, 235] width 1136 height 1101
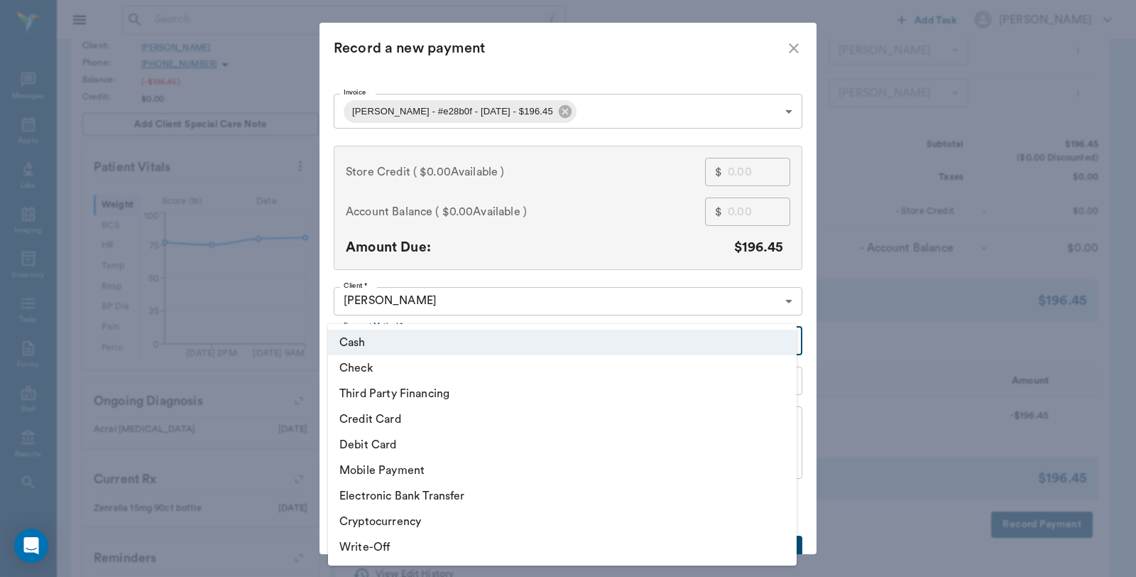
click at [385, 446] on li "Debit Card" at bounding box center [562, 445] width 469 height 26
type input "DEBIT_CARD"
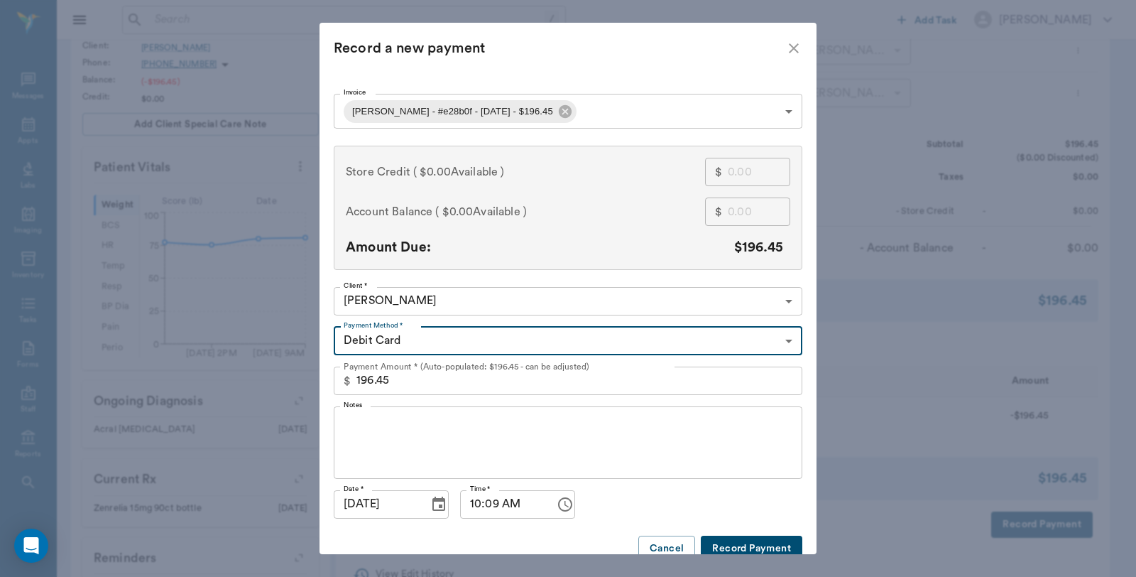
click at [776, 547] on button "Record Payment" at bounding box center [752, 548] width 102 height 26
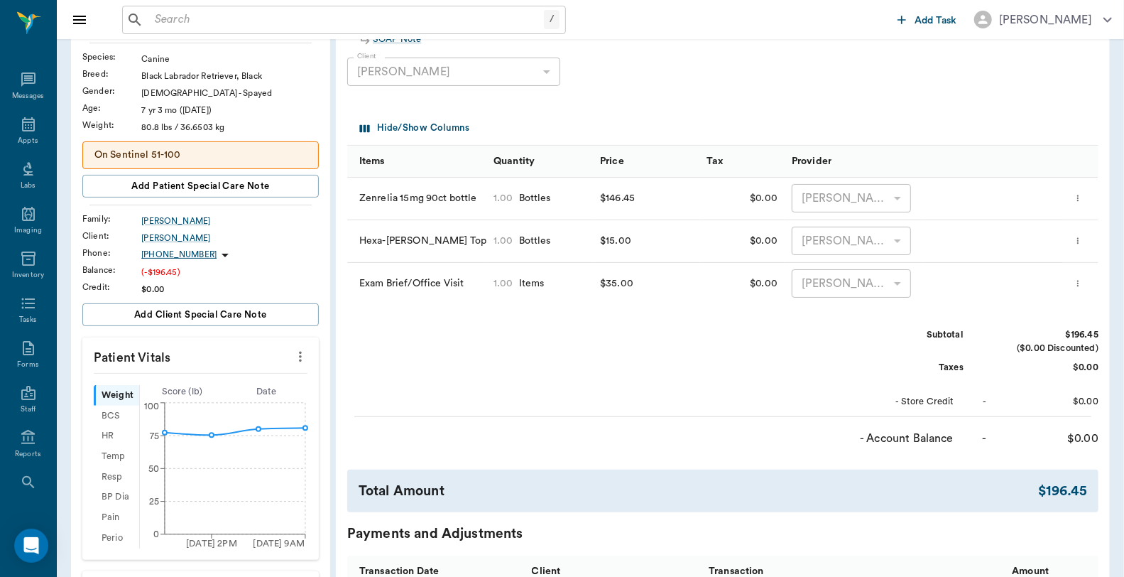
scroll to position [0, 0]
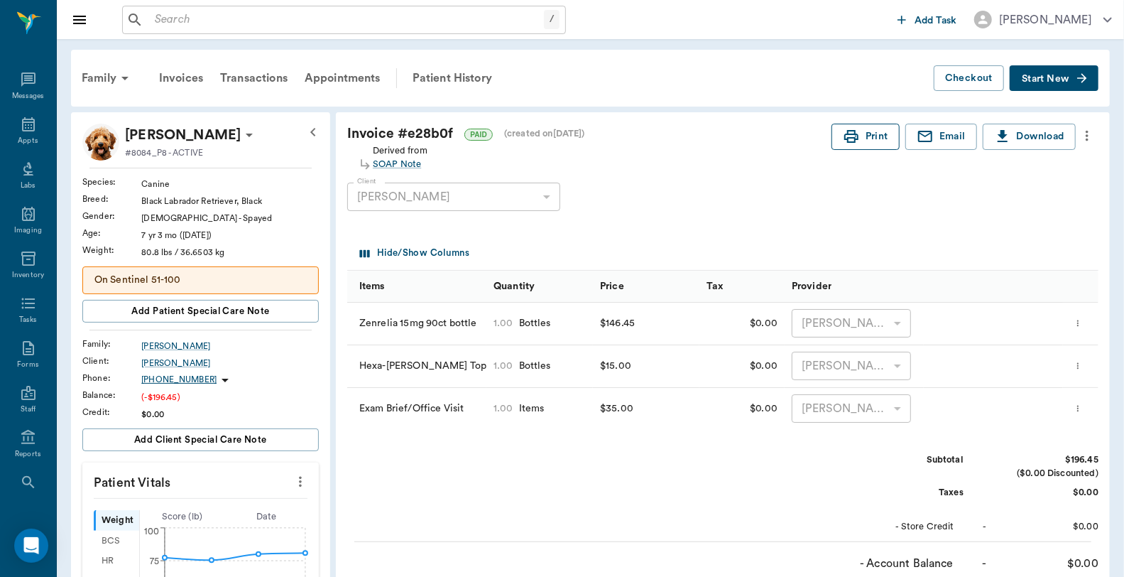
click at [846, 138] on icon "button" at bounding box center [851, 136] width 14 height 13
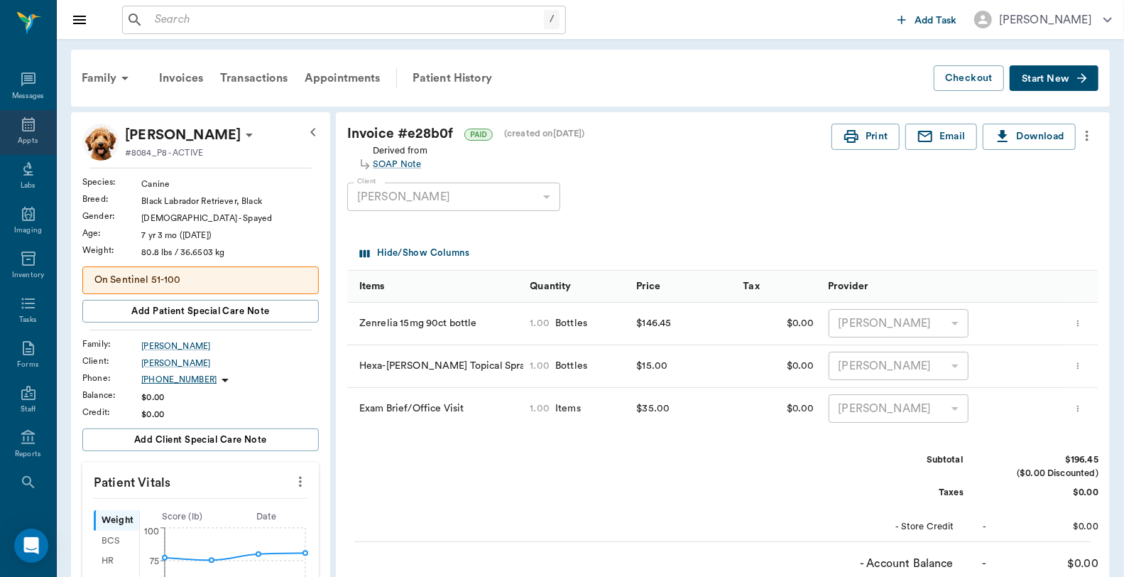
click at [21, 124] on icon at bounding box center [28, 124] width 17 height 17
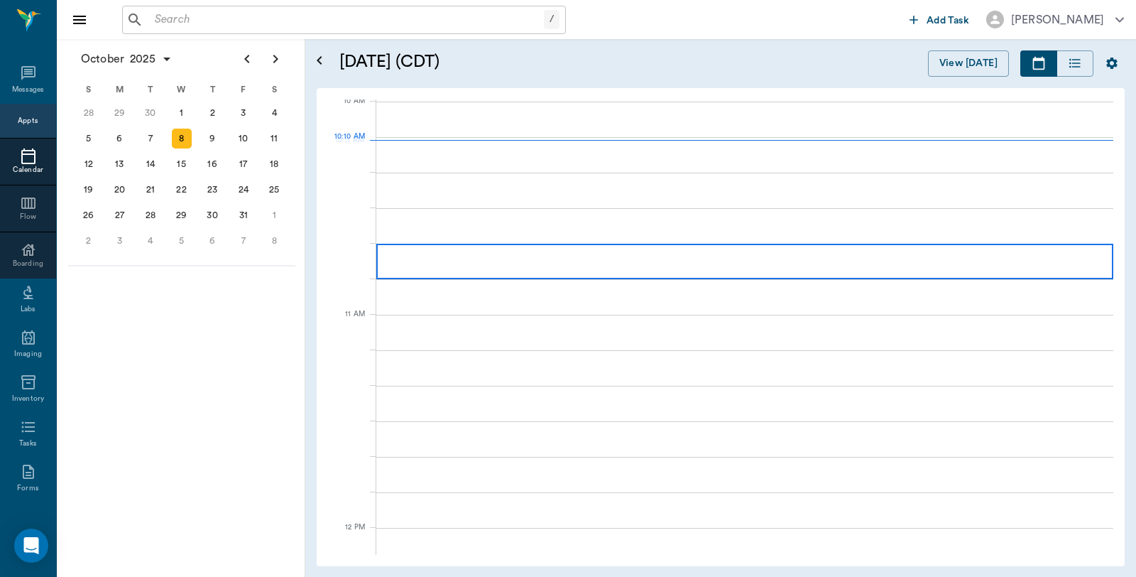
scroll to position [430, 0]
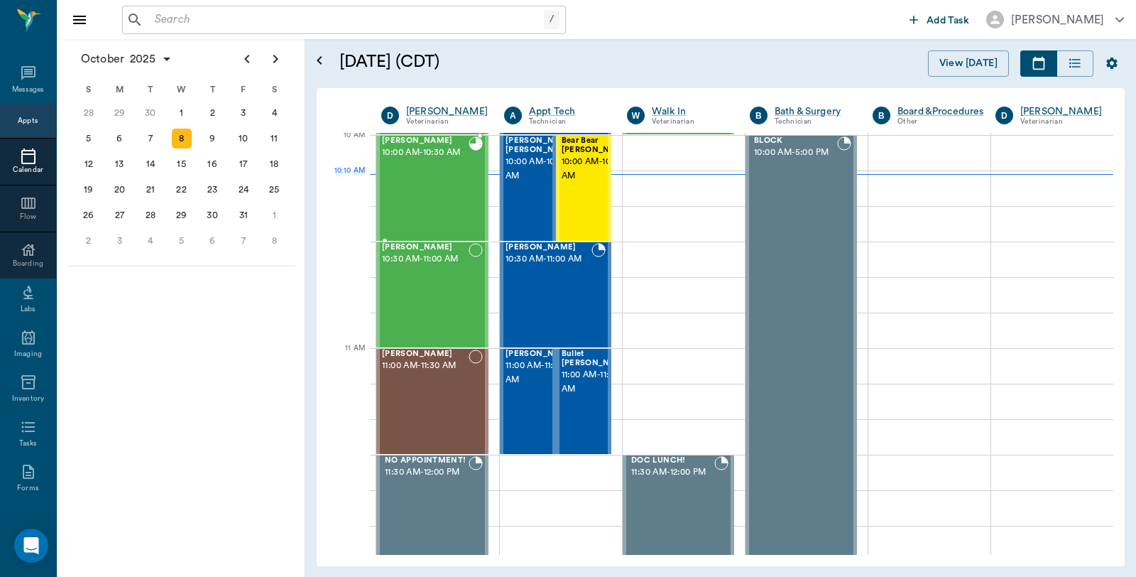
click at [455, 182] on div "BILLIE Lutrick 10:00 AM - 10:30 AM" at bounding box center [425, 188] width 87 height 104
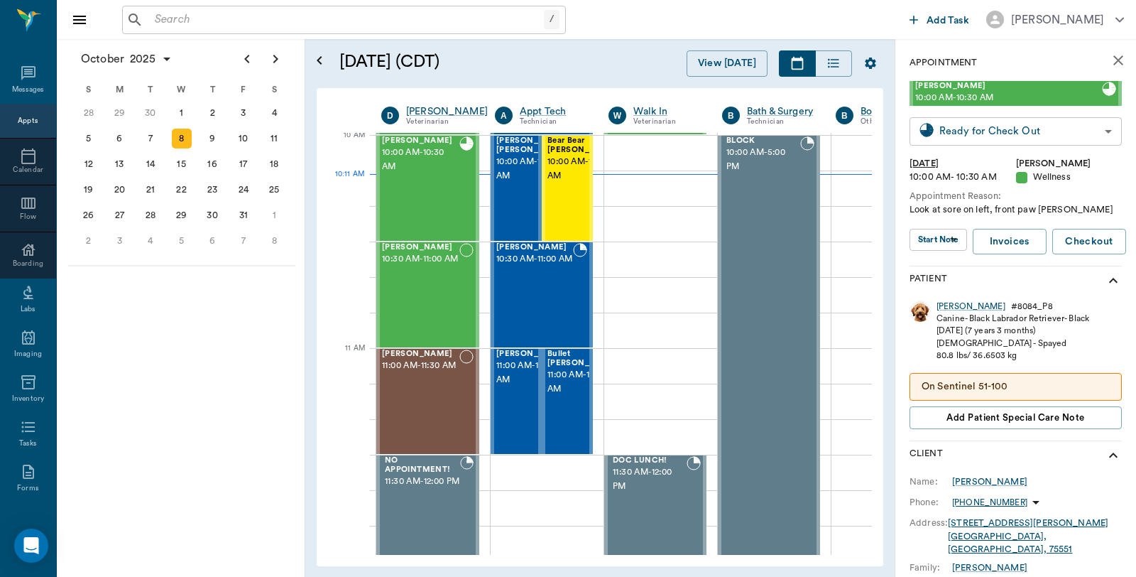
click at [1039, 131] on body "/ ​ Add Task Dr. Bert Ellsworth Nectar Messages Appts Calendar Flow Boarding La…" at bounding box center [568, 288] width 1136 height 577
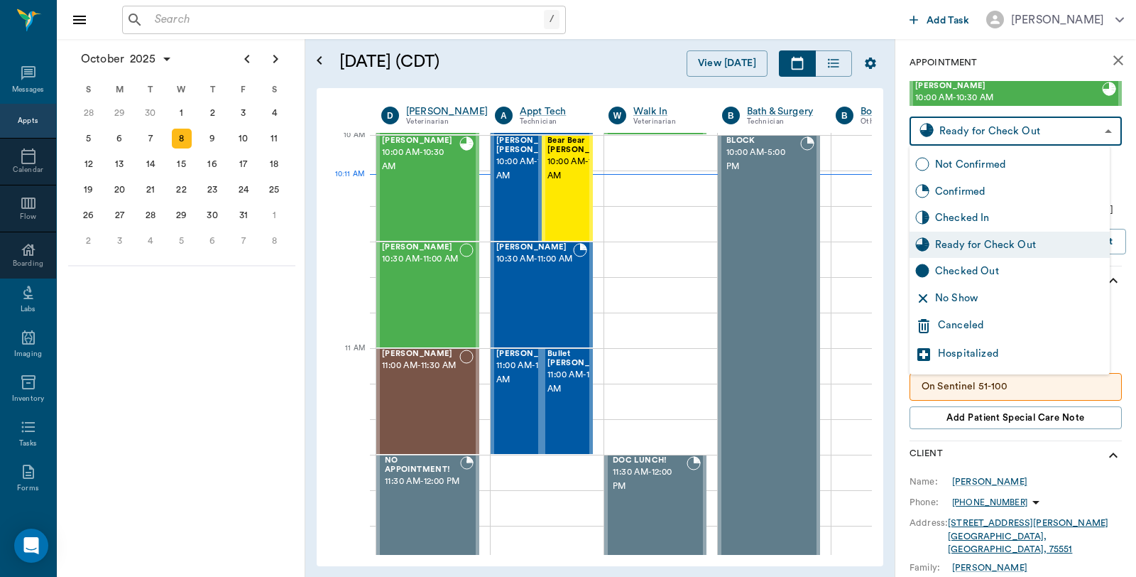
click at [981, 271] on div "Checked Out" at bounding box center [1019, 271] width 169 height 16
type input "CHECKED_OUT"
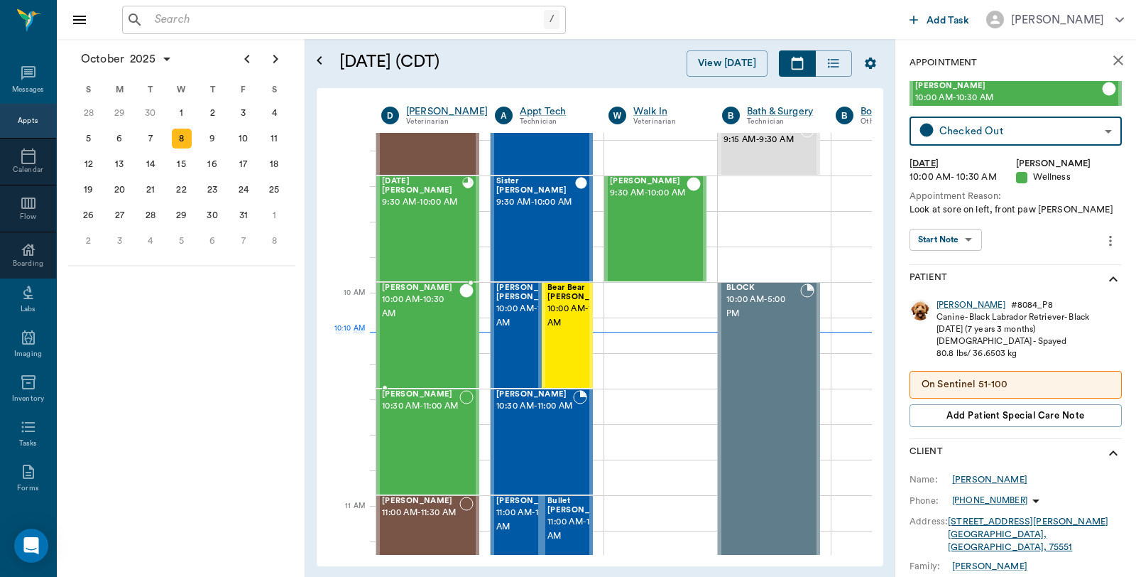
scroll to position [272, 0]
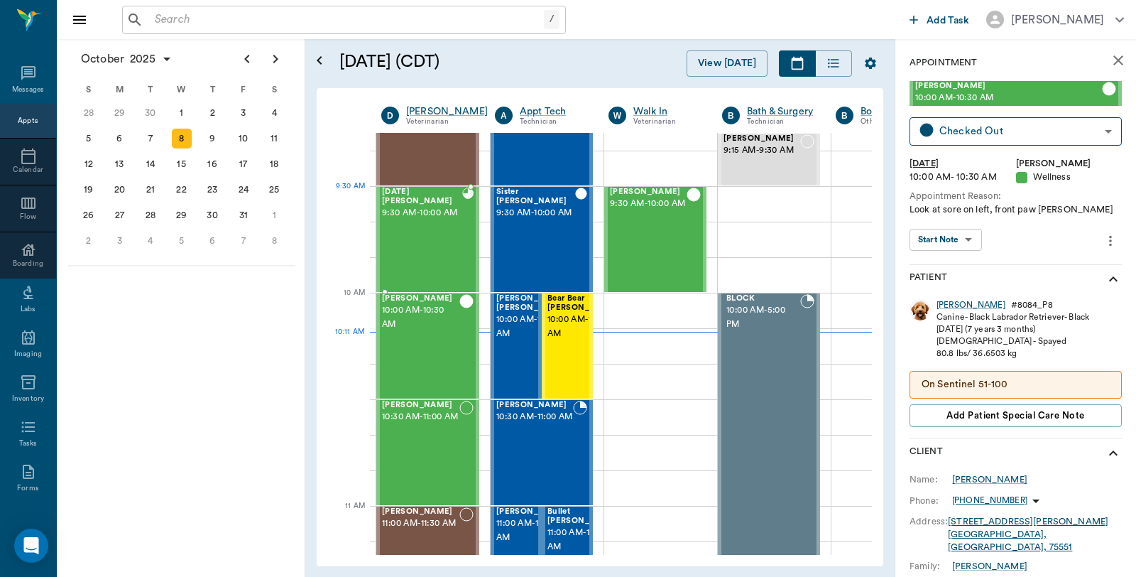
click at [444, 213] on span "9:30 AM - 10:00 AM" at bounding box center [422, 213] width 80 height 14
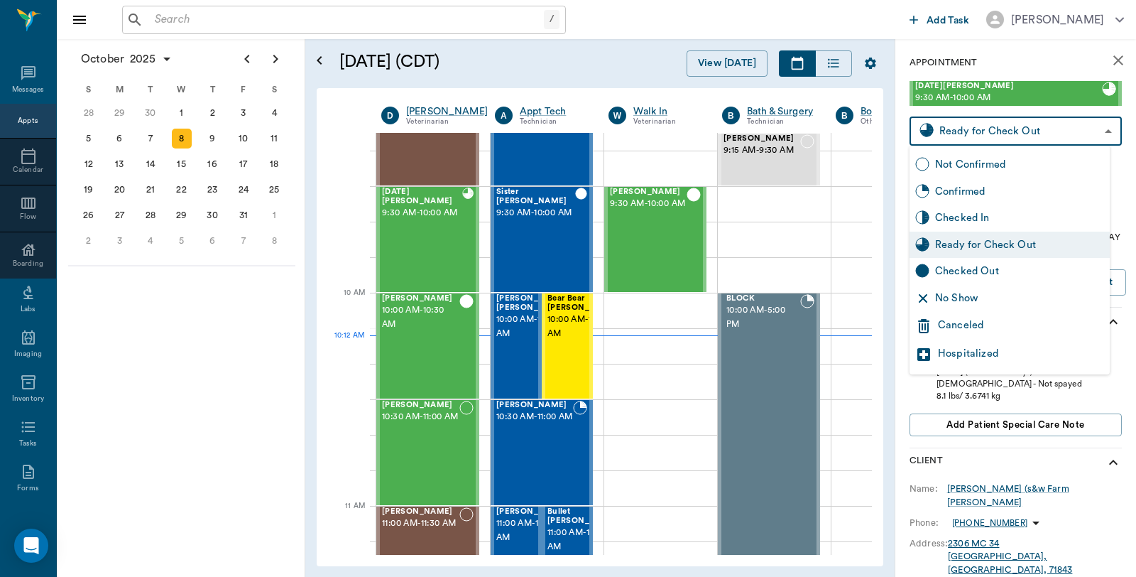
click at [1037, 130] on body "/ ​ Add Task Dr. Bert Ellsworth Nectar Messages Appts Calendar Flow Boarding La…" at bounding box center [568, 288] width 1136 height 577
click at [952, 273] on div "Checked Out" at bounding box center [1019, 271] width 169 height 16
type input "CHECKED_OUT"
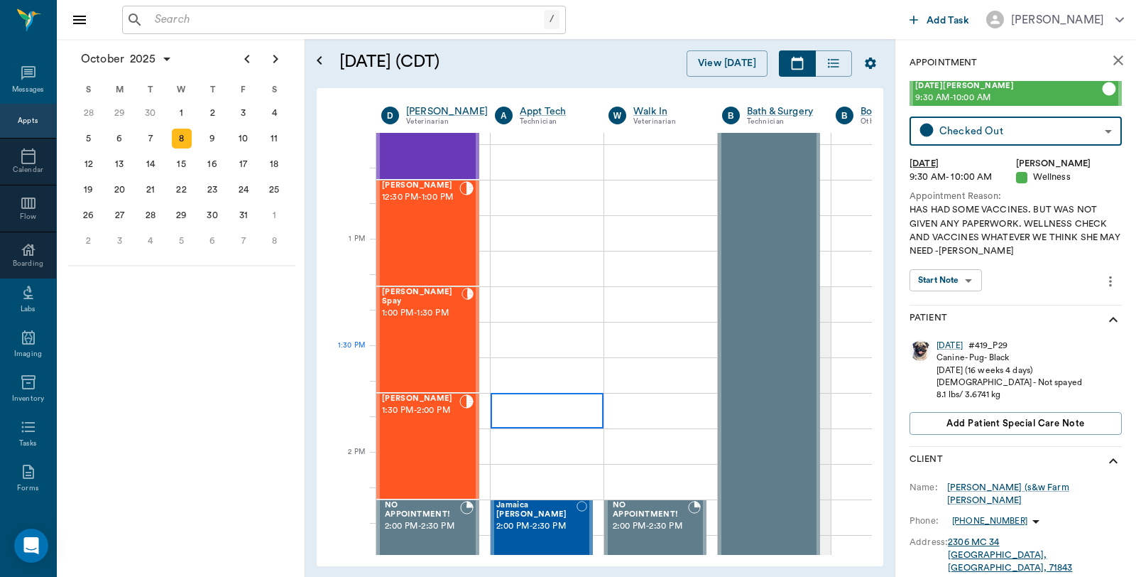
scroll to position [903, 0]
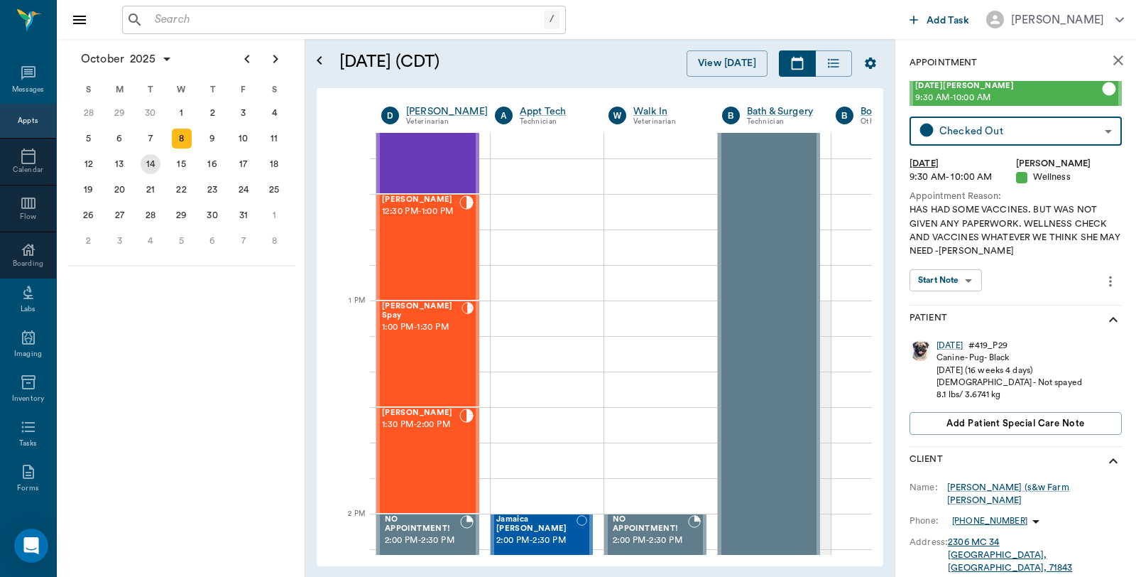
click at [148, 160] on div "14" at bounding box center [151, 164] width 20 height 20
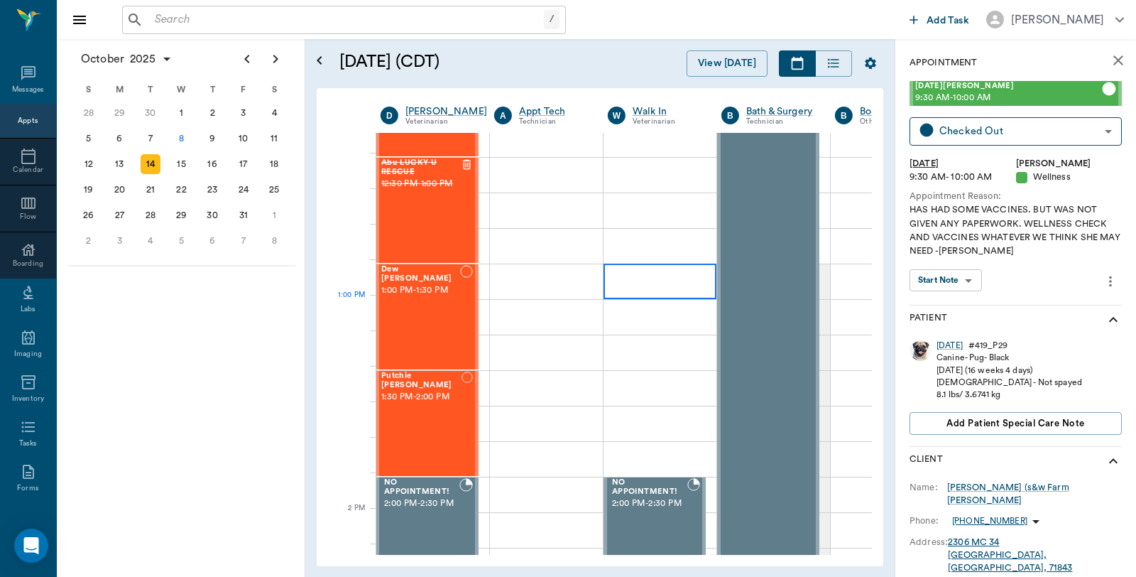
scroll to position [946, 1]
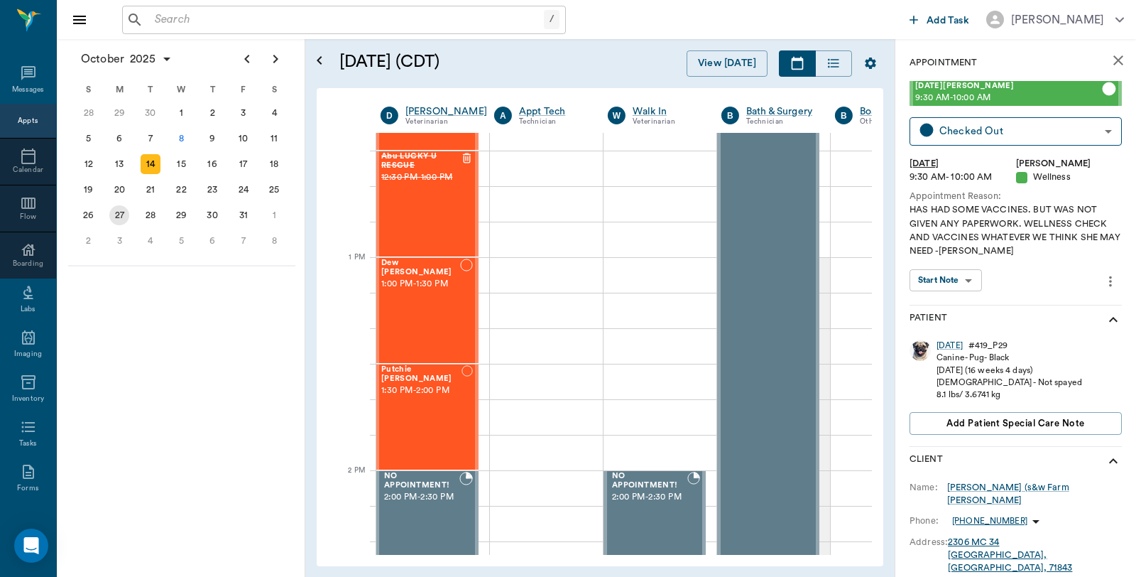
click at [128, 205] on div "27" at bounding box center [119, 215] width 20 height 20
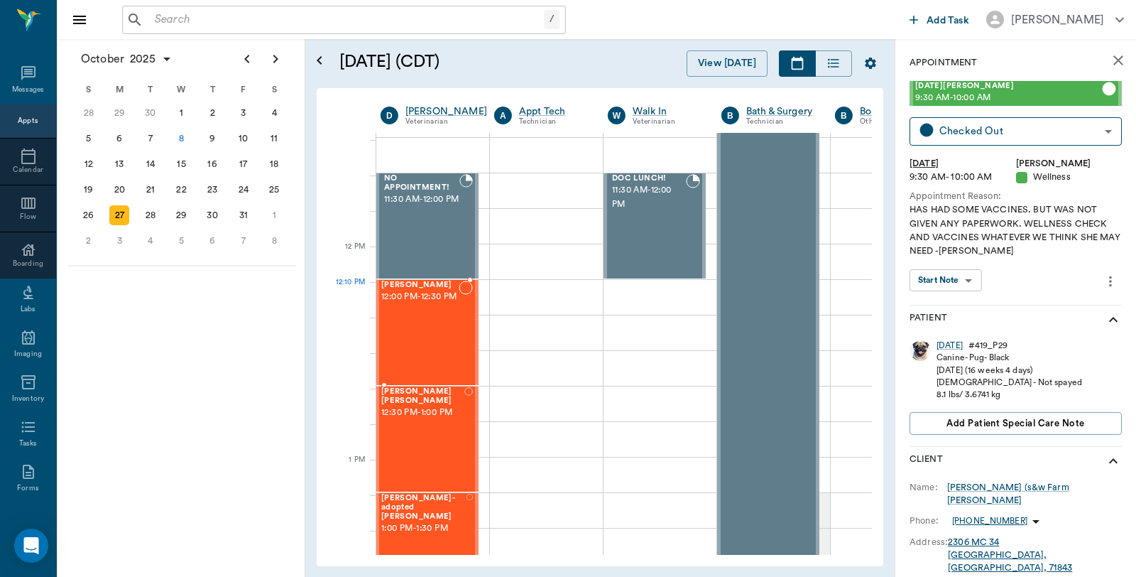
scroll to position [710, 1]
click at [158, 209] on div "28" at bounding box center [151, 215] width 20 height 20
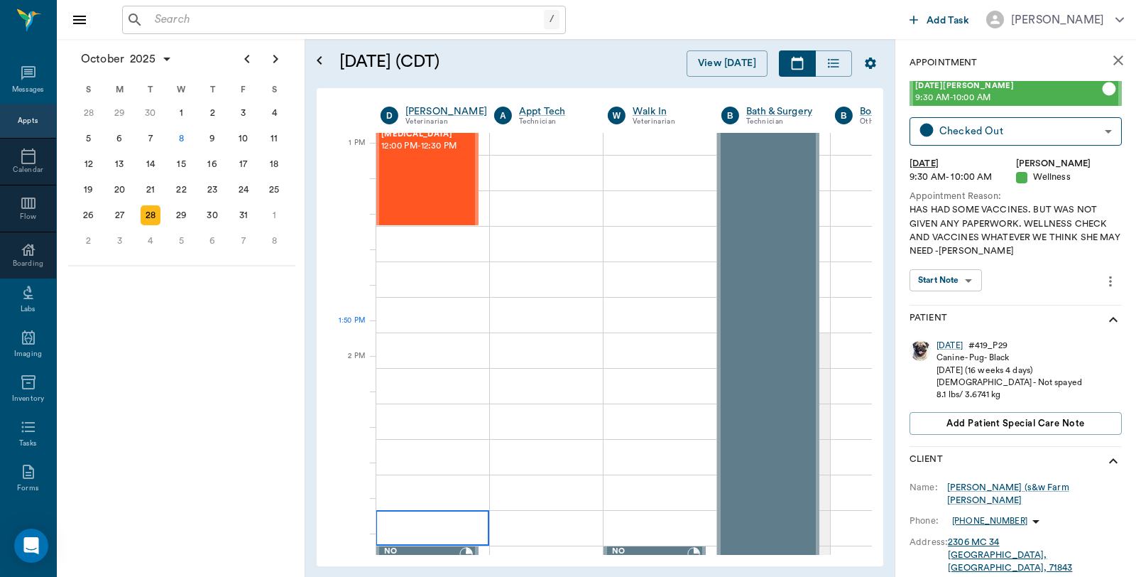
scroll to position [868, 1]
click at [144, 207] on div "28" at bounding box center [151, 215] width 20 height 20
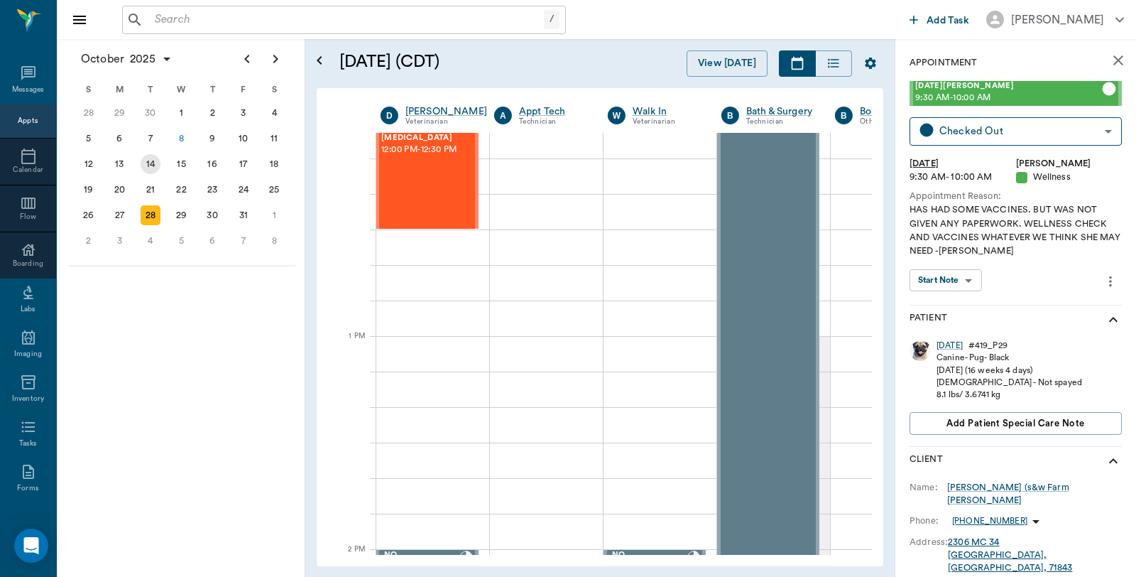
click at [153, 160] on div "14" at bounding box center [151, 164] width 20 height 20
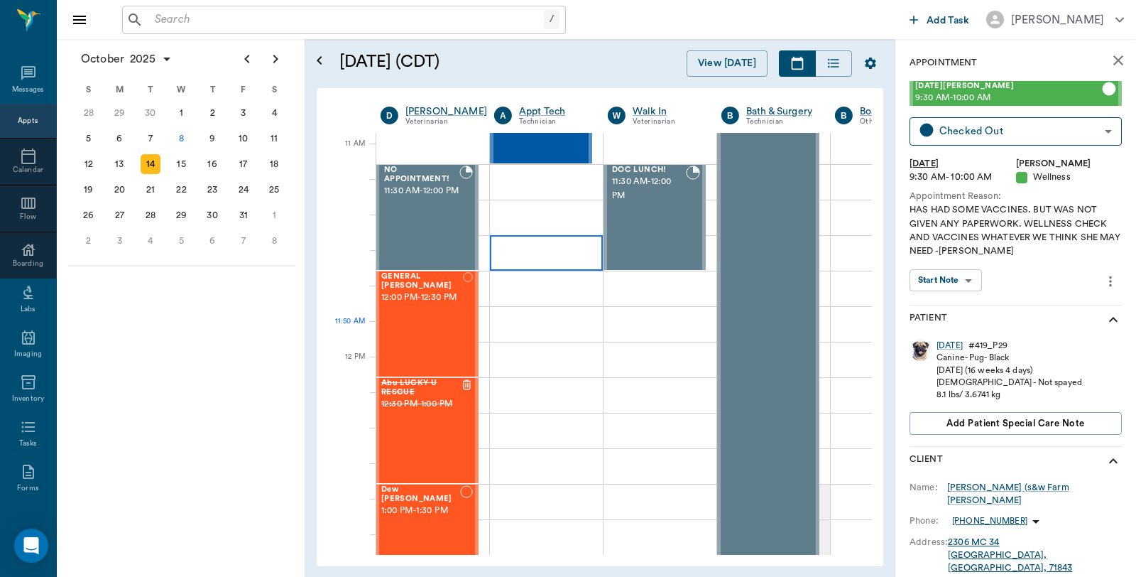
scroll to position [868, 1]
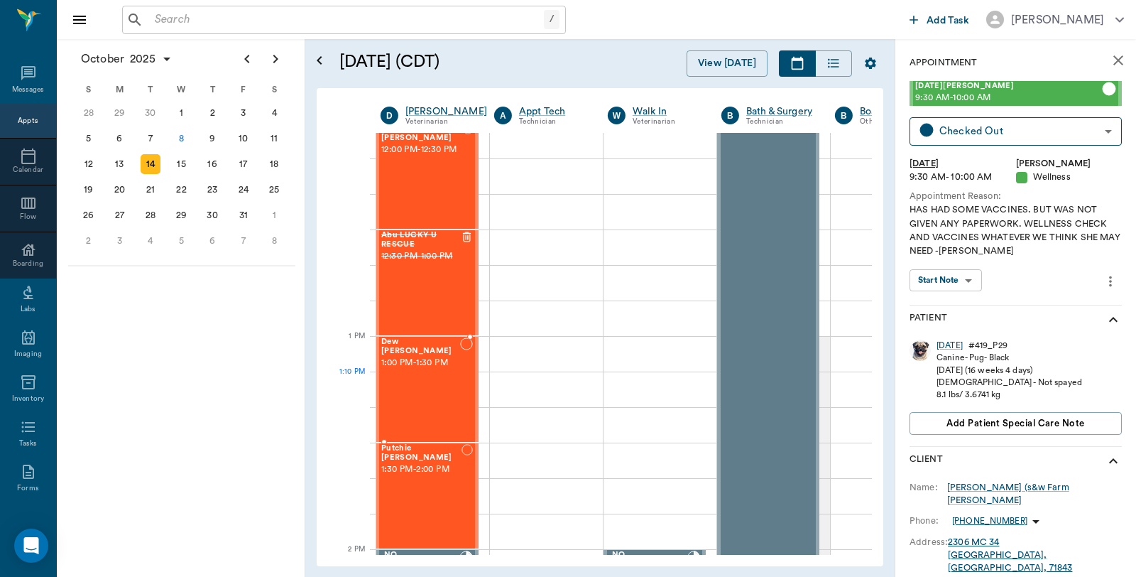
click at [416, 392] on div "Dew Cottle 1:00 PM - 1:30 PM" at bounding box center [420, 389] width 79 height 104
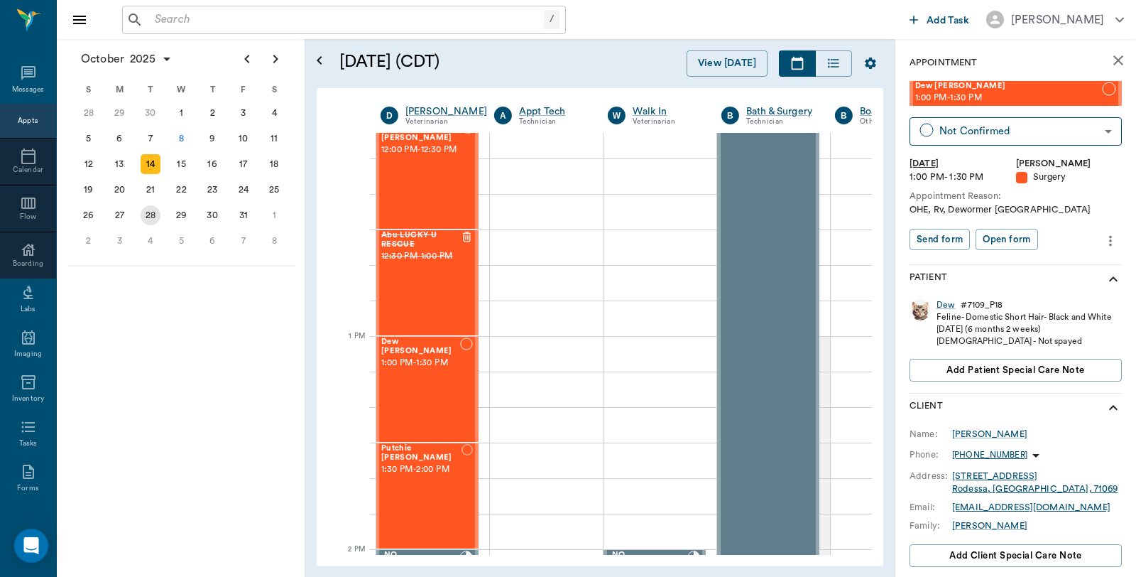
click at [150, 210] on div "28" at bounding box center [151, 215] width 20 height 20
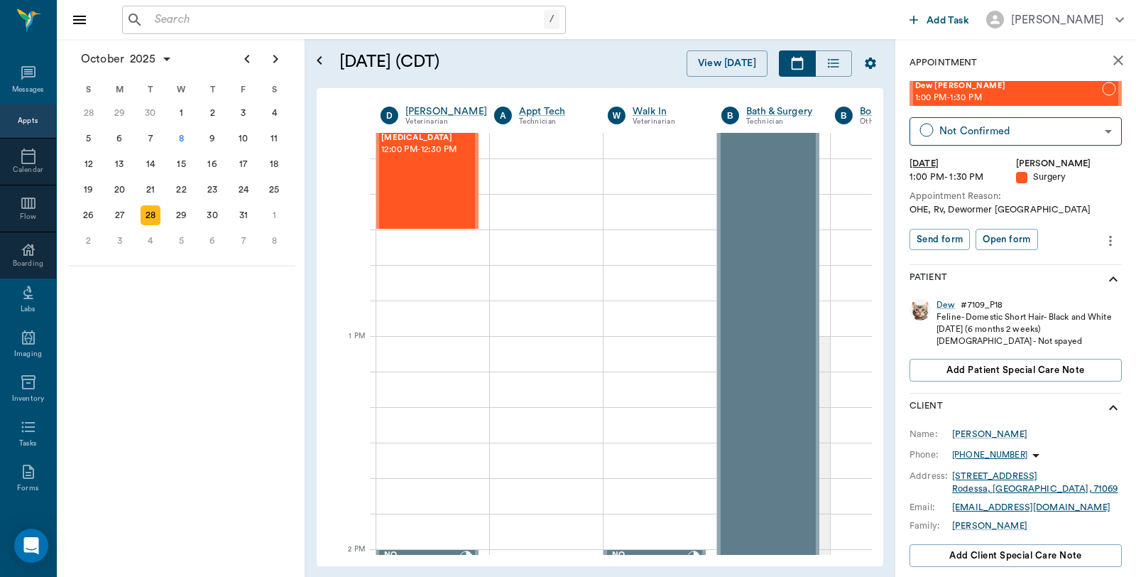
scroll to position [864, 1]
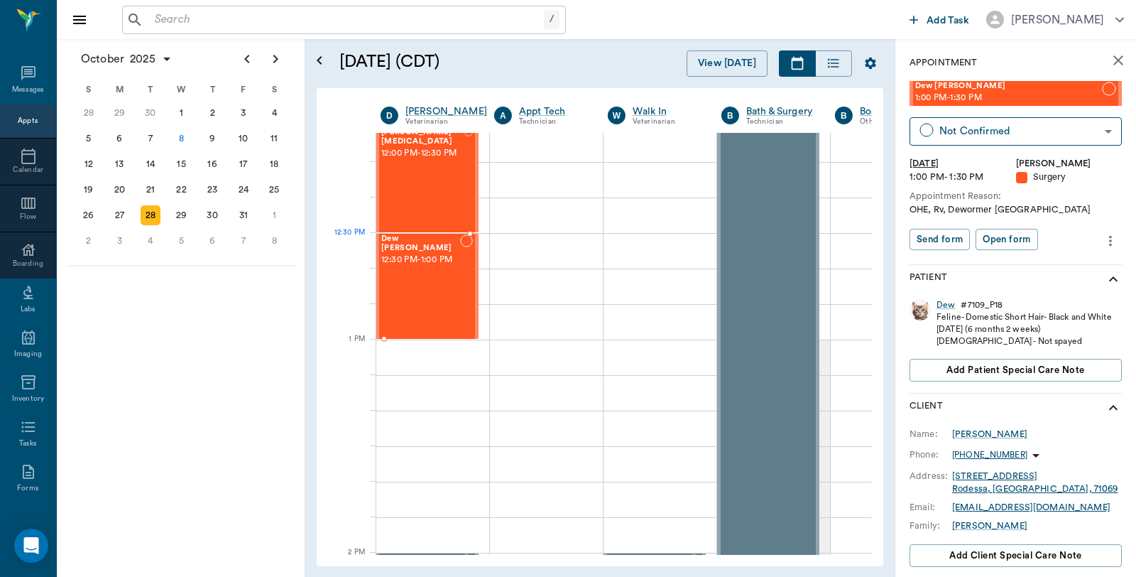
drag, startPoint x: 961, startPoint y: 97, endPoint x: 463, endPoint y: 239, distance: 518.4
click at [181, 133] on div "8" at bounding box center [182, 139] width 20 height 20
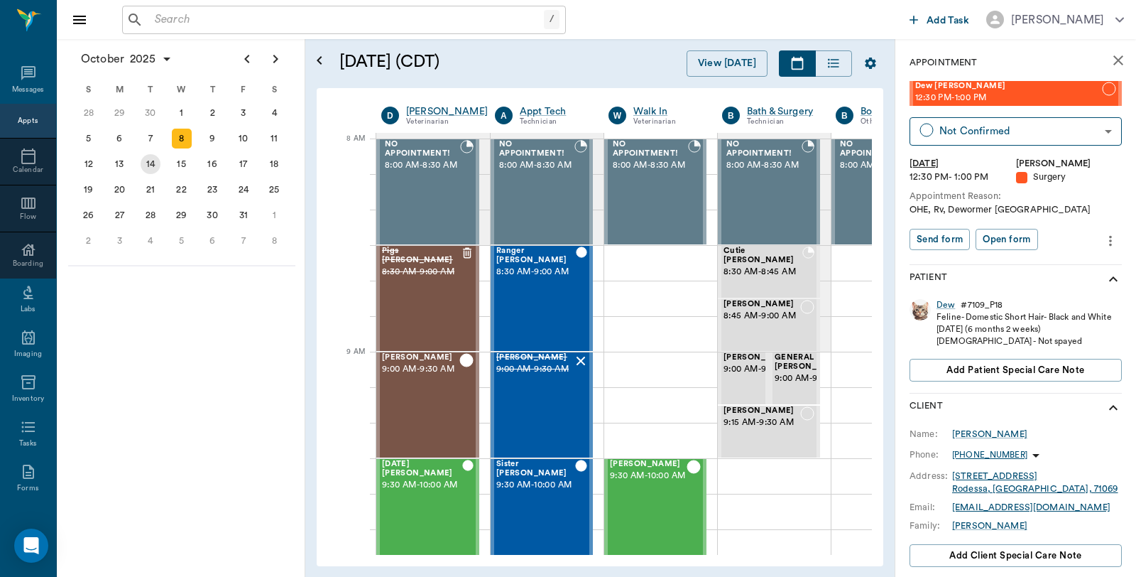
click at [146, 158] on div "14" at bounding box center [151, 164] width 20 height 20
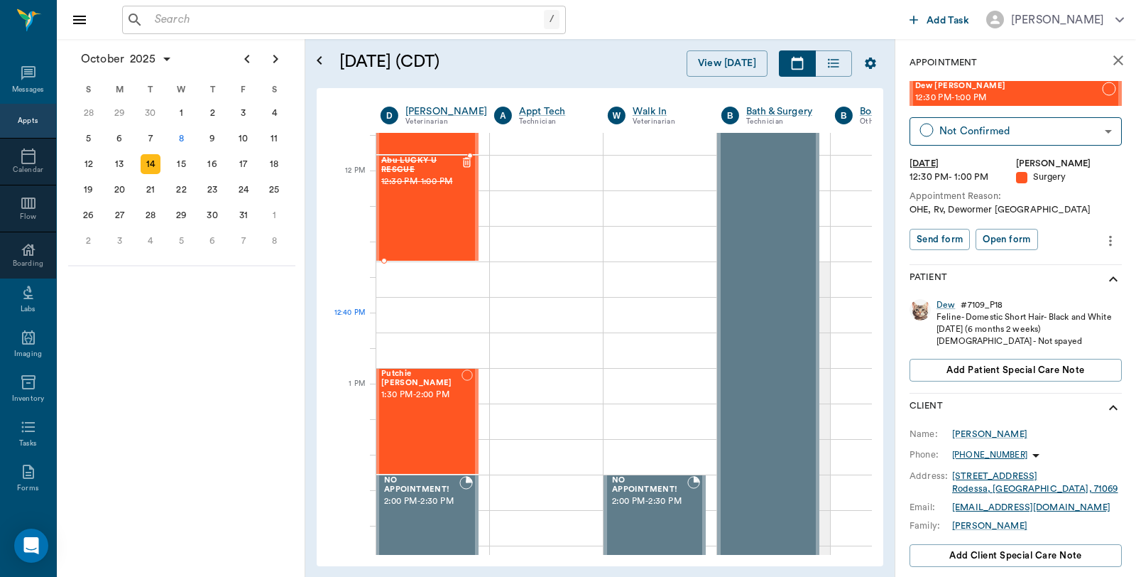
scroll to position [946, 1]
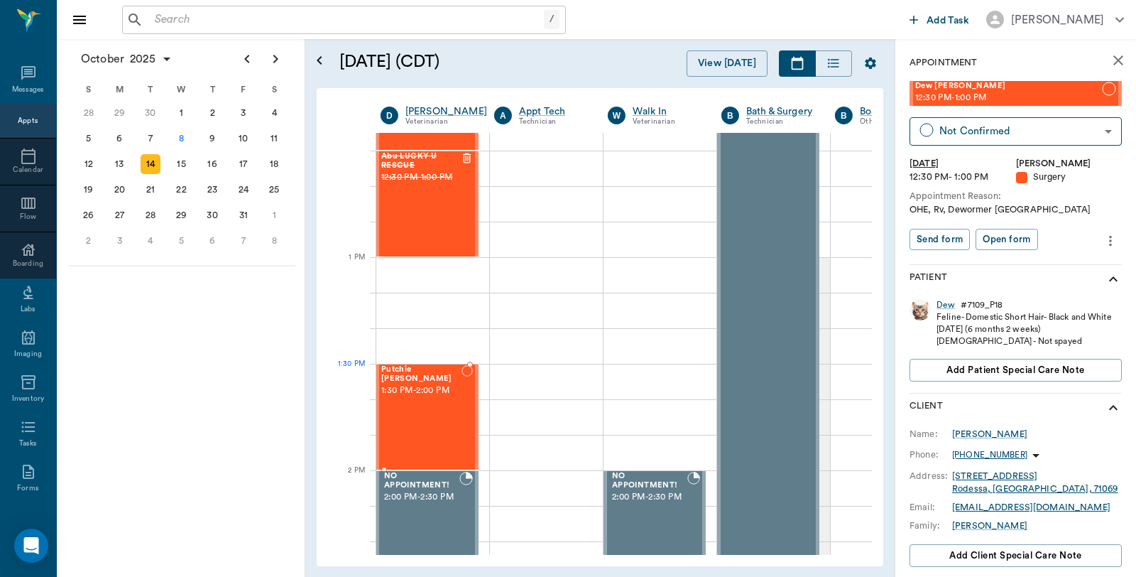
click at [433, 385] on span "1:30 PM - 2:00 PM" at bounding box center [421, 390] width 80 height 14
click at [146, 207] on div "28" at bounding box center [151, 215] width 20 height 20
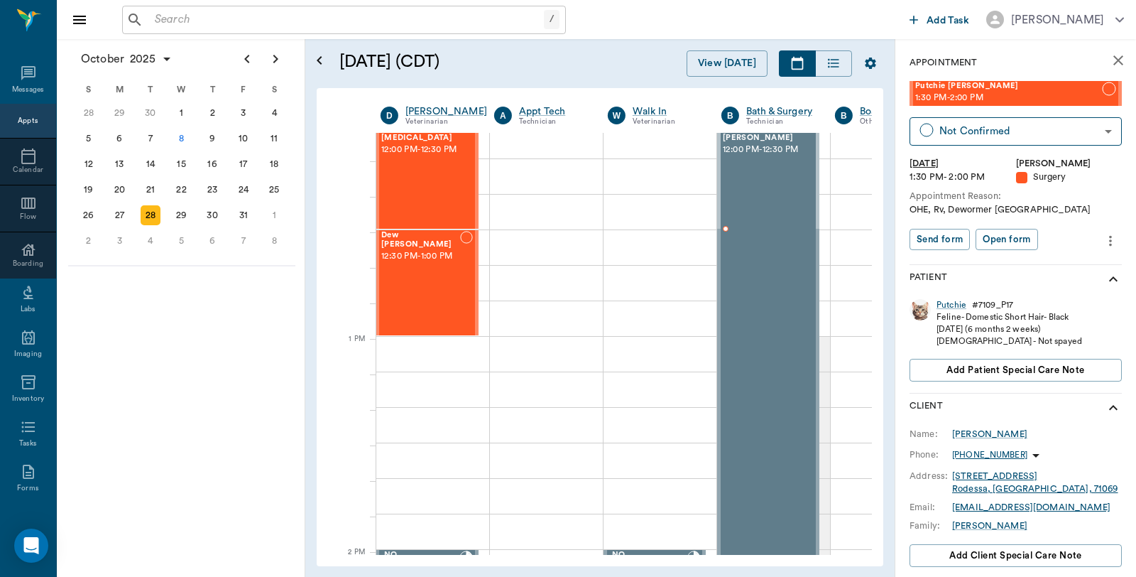
scroll to position [864, 1]
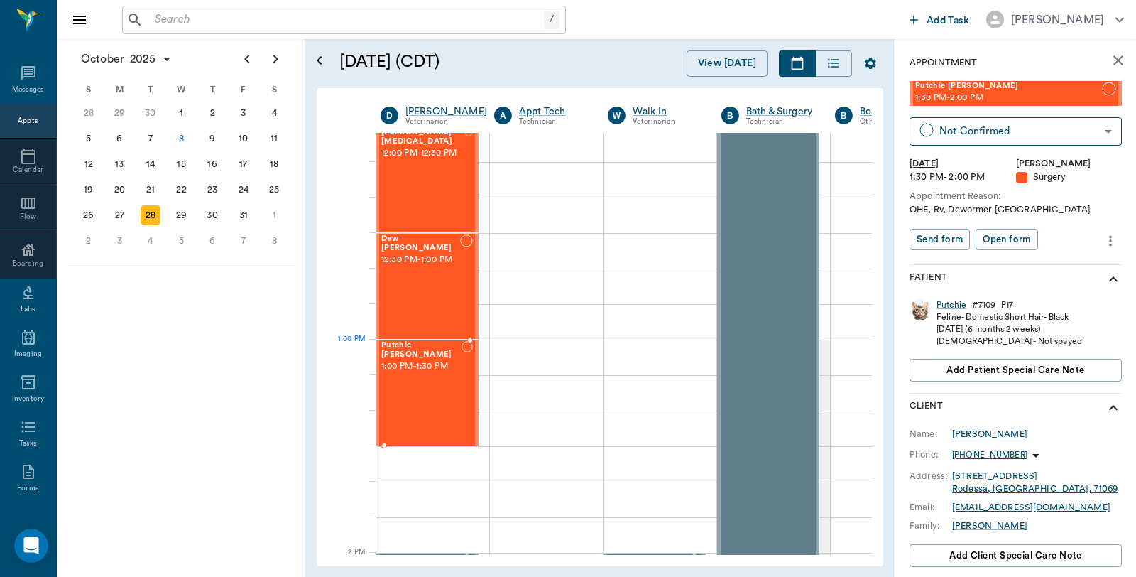
drag, startPoint x: 980, startPoint y: 87, endPoint x: 450, endPoint y: 356, distance: 595.0
click at [150, 162] on div "14" at bounding box center [151, 164] width 20 height 20
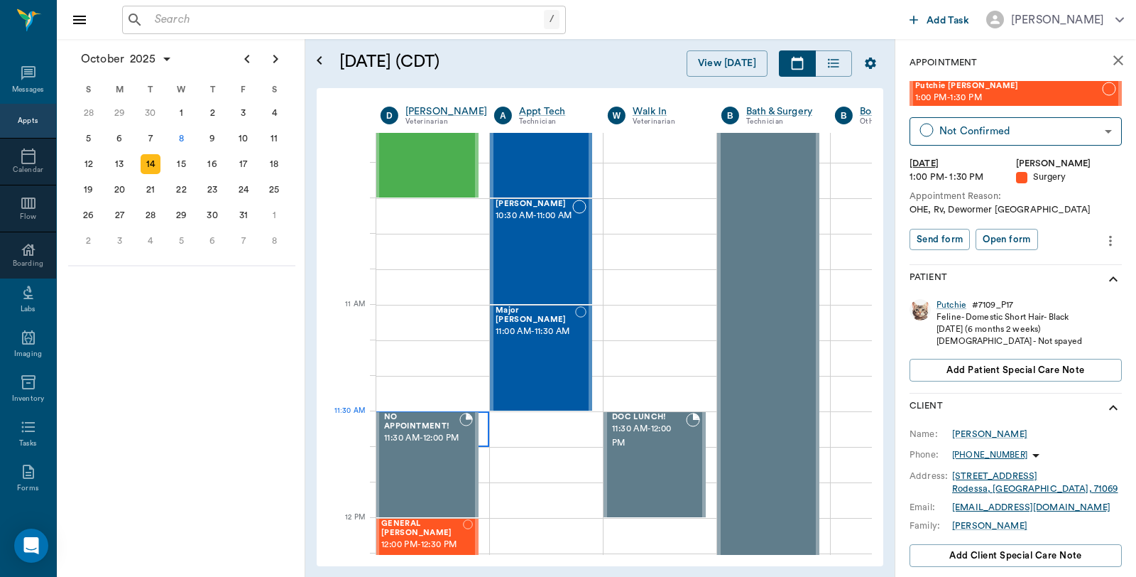
scroll to position [789, 1]
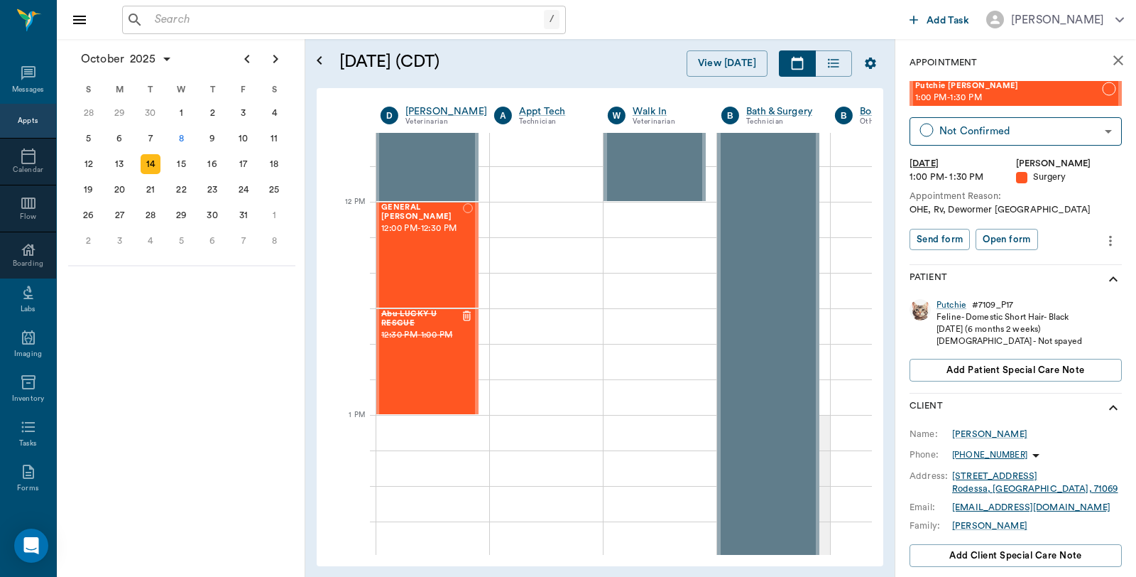
click at [1110, 62] on icon "close" at bounding box center [1118, 60] width 17 height 17
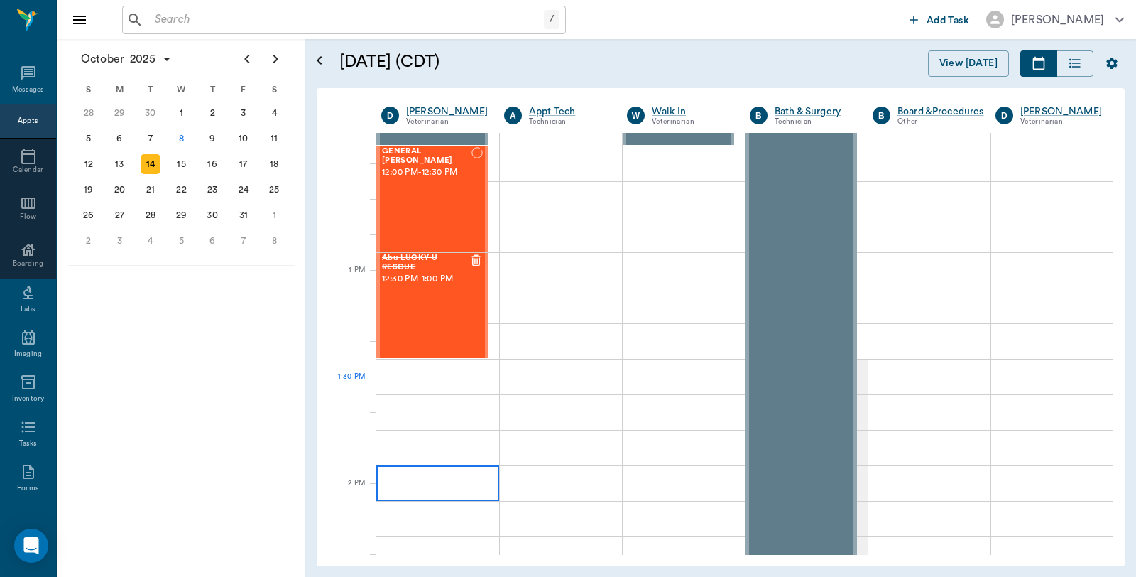
scroll to position [937, 0]
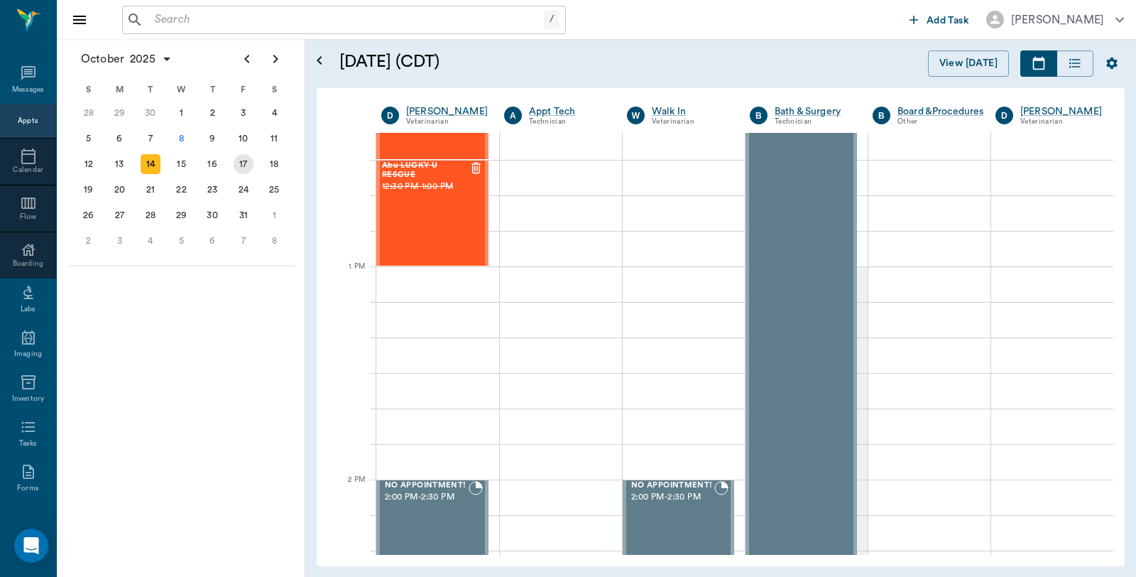
click at [243, 162] on div "17" at bounding box center [244, 164] width 20 height 20
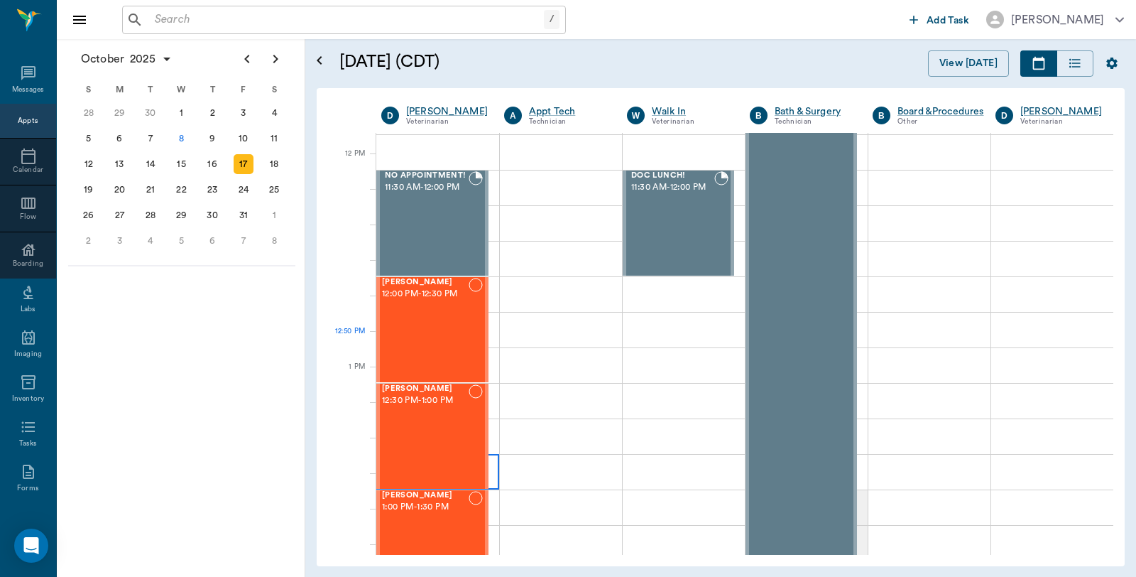
scroll to position [868, 0]
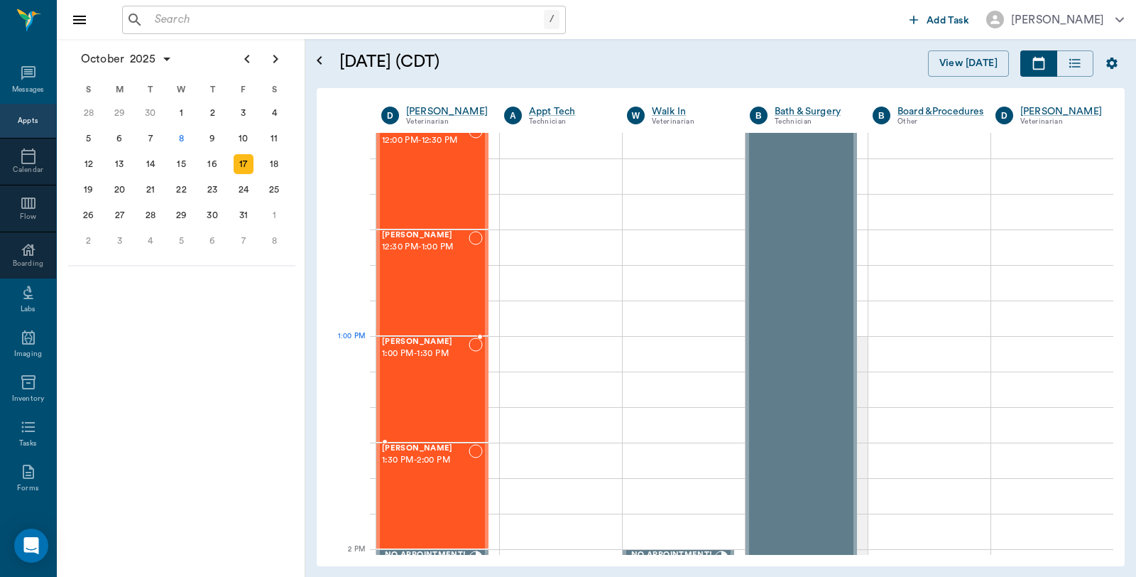
click at [449, 356] on span "1:00 PM - 1:30 PM" at bounding box center [425, 353] width 87 height 14
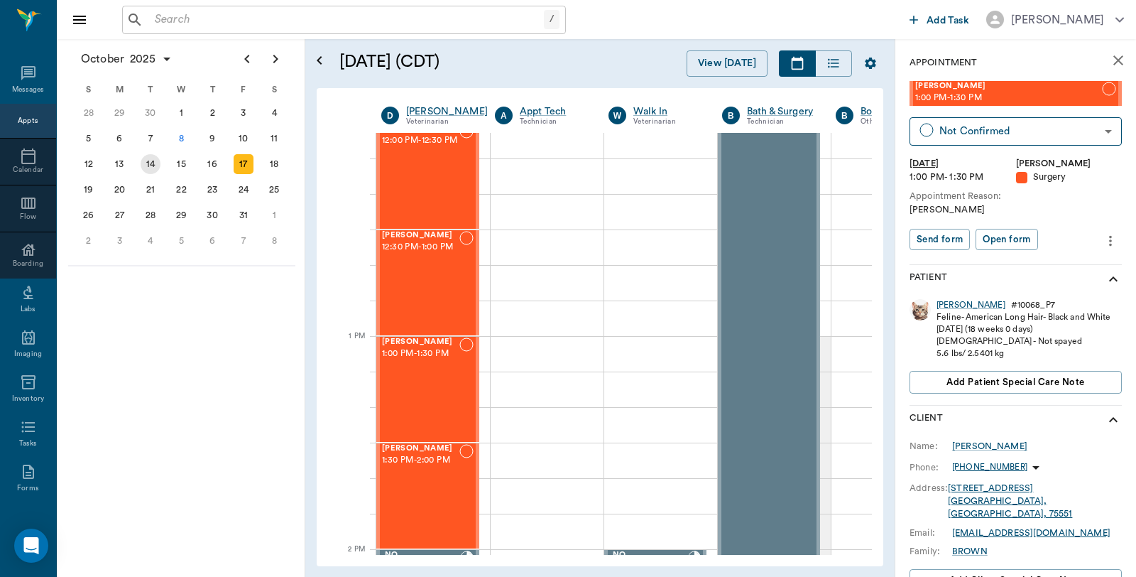
click at [157, 157] on div "14" at bounding box center [151, 164] width 20 height 20
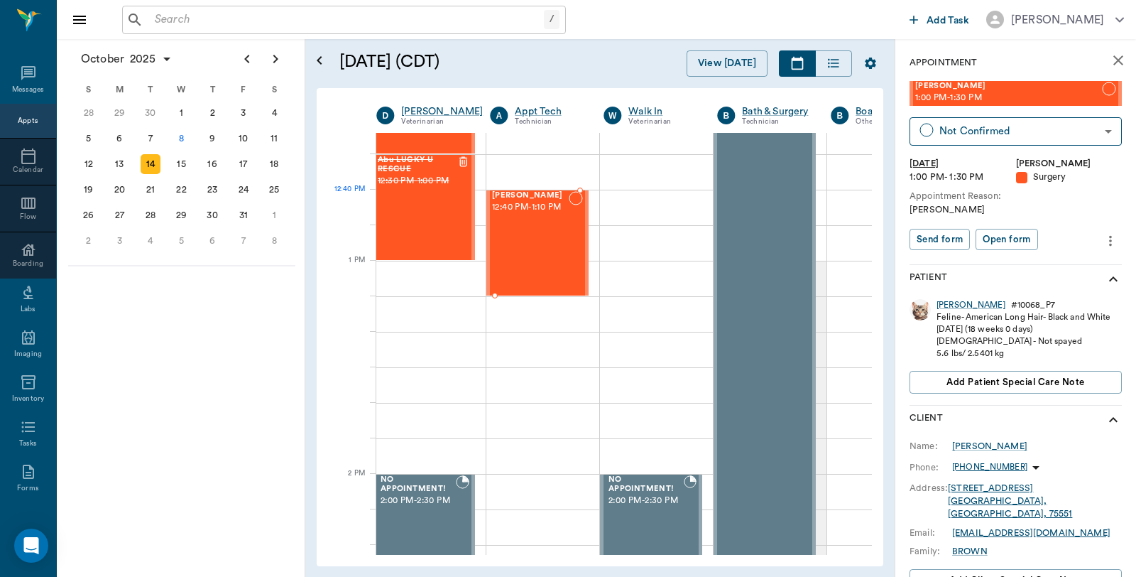
scroll to position [943, 0]
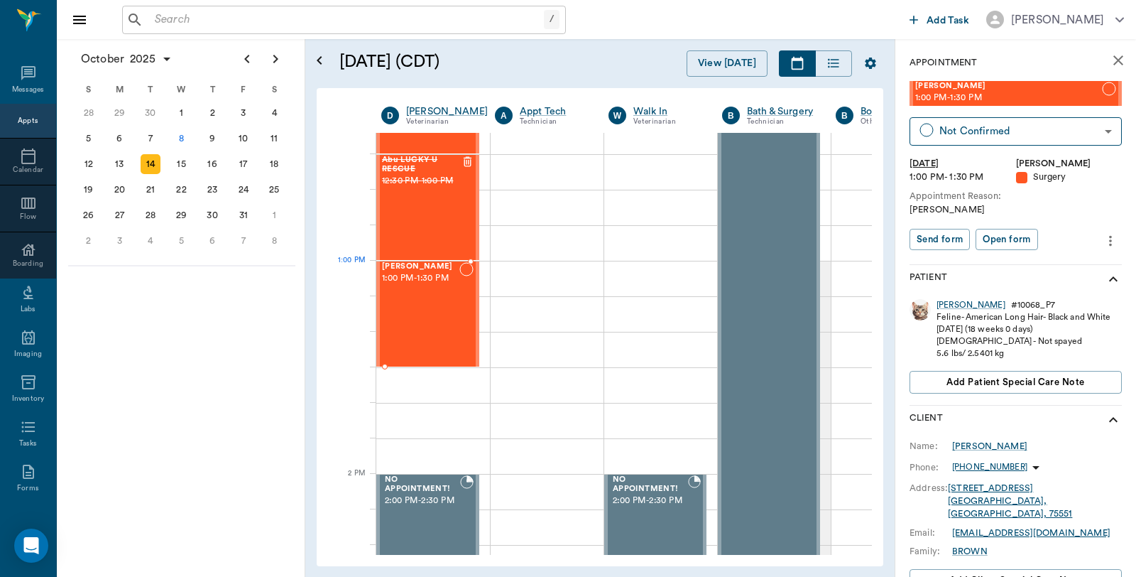
drag, startPoint x: 1002, startPoint y: 97, endPoint x: 390, endPoint y: 285, distance: 639.4
click at [173, 138] on div "8" at bounding box center [182, 139] width 20 height 20
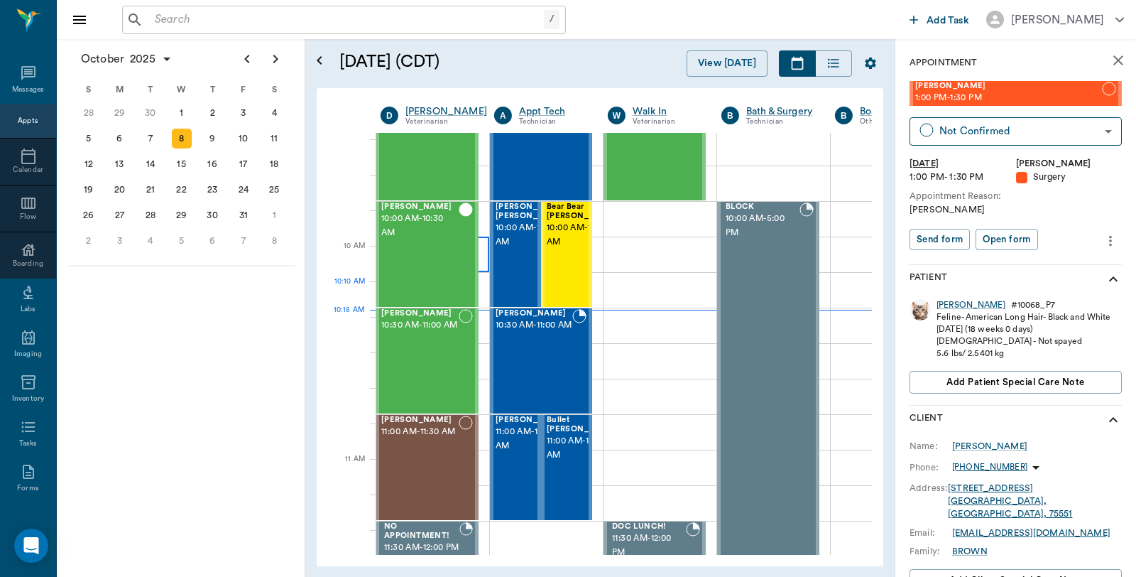
scroll to position [394, 1]
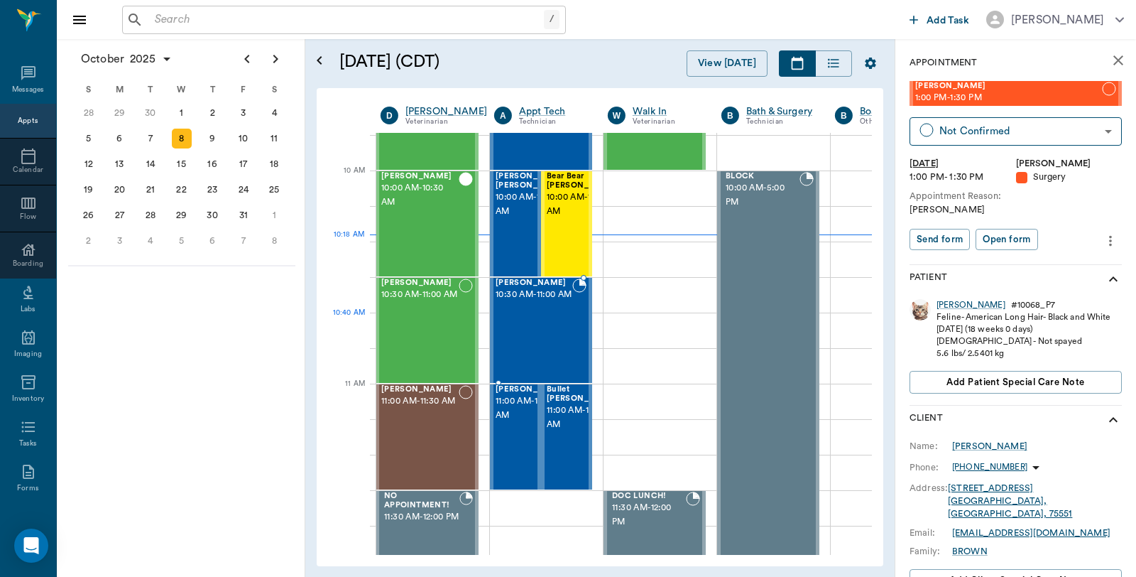
click at [520, 302] on span "10:30 AM - 11:00 AM" at bounding box center [534, 295] width 77 height 14
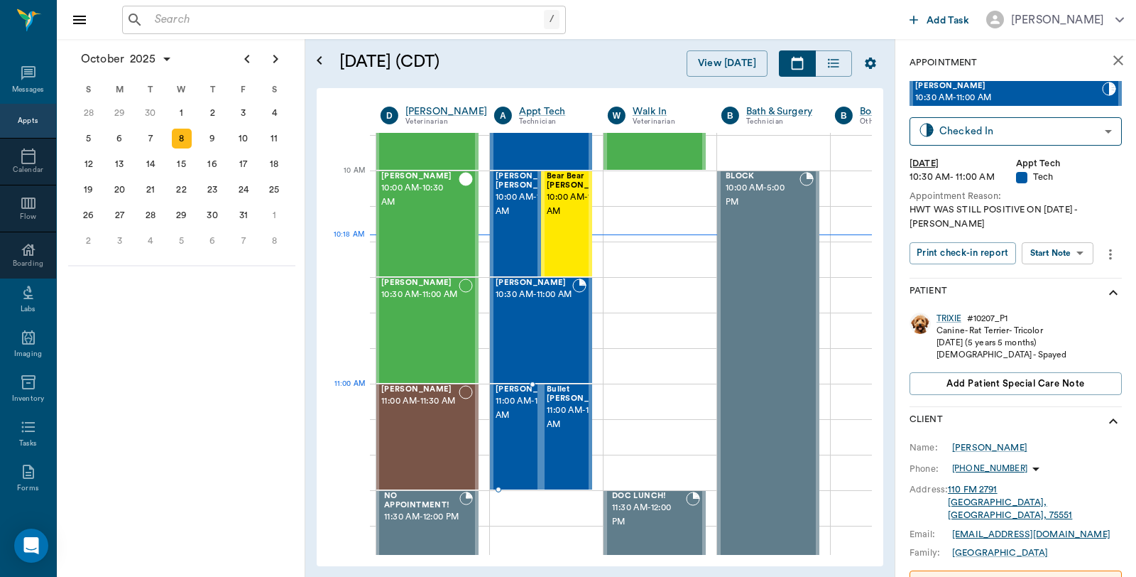
click at [519, 419] on span "11:00 AM - 11:30 AM" at bounding box center [531, 408] width 71 height 28
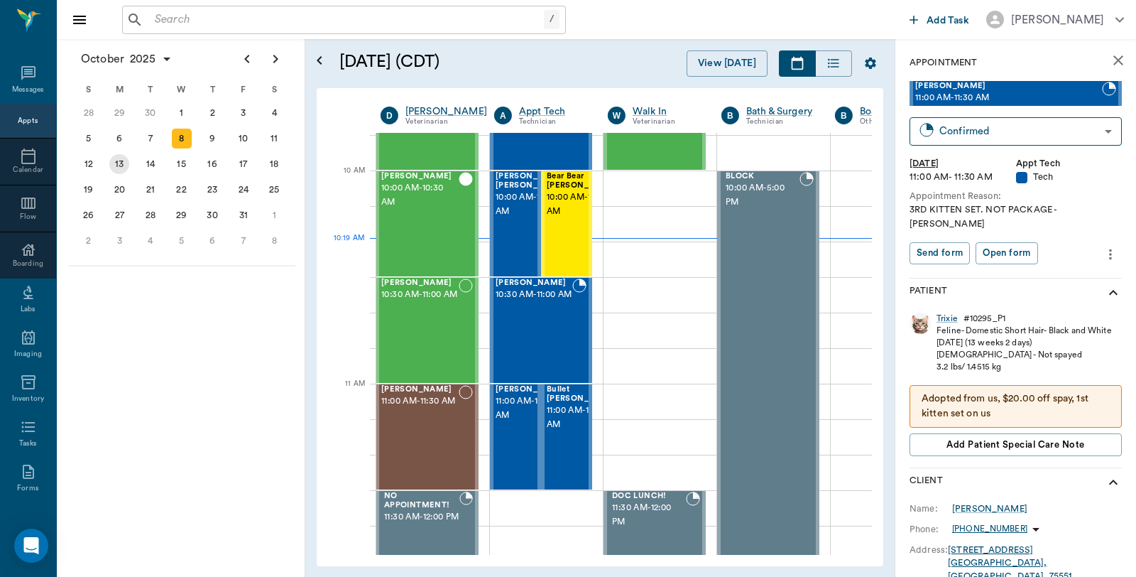
click at [111, 161] on div "13" at bounding box center [119, 164] width 20 height 20
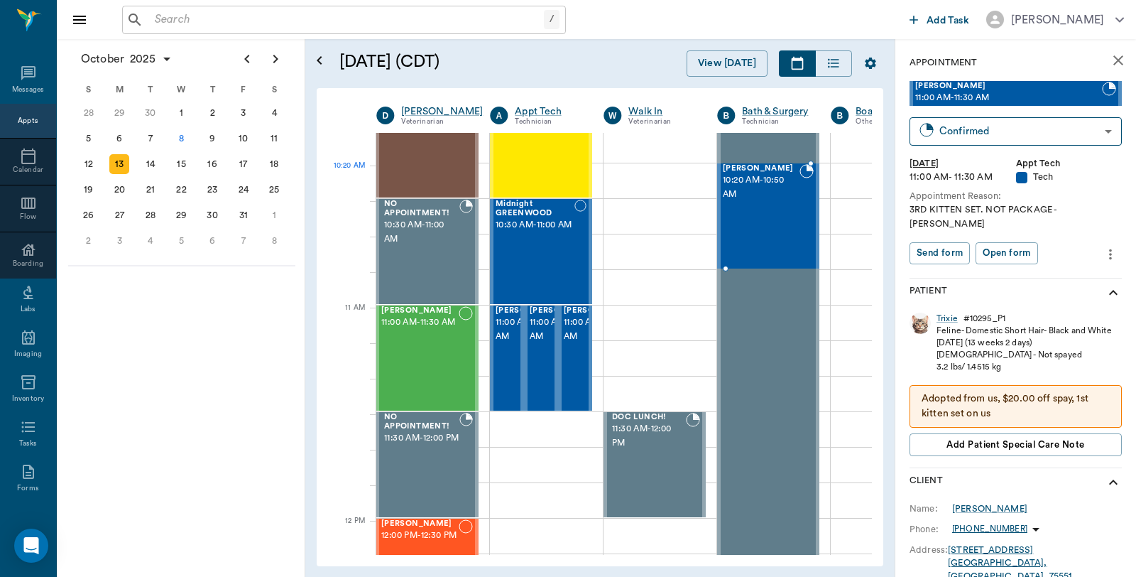
scroll to position [470, 4]
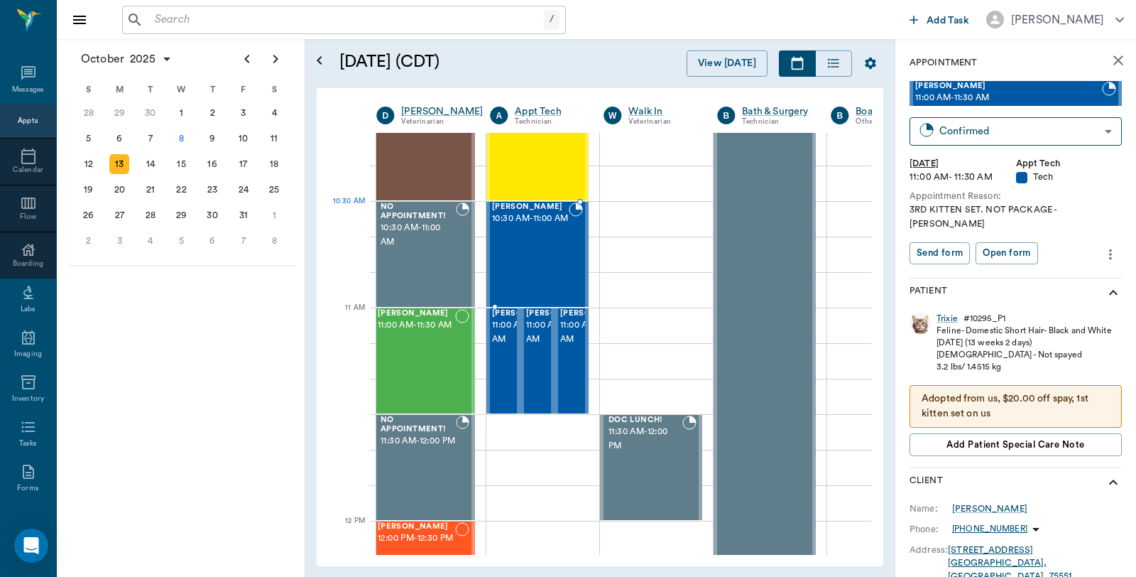
drag, startPoint x: 1023, startPoint y: 89, endPoint x: 592, endPoint y: 227, distance: 452.4
click at [185, 132] on div "8" at bounding box center [182, 139] width 20 height 20
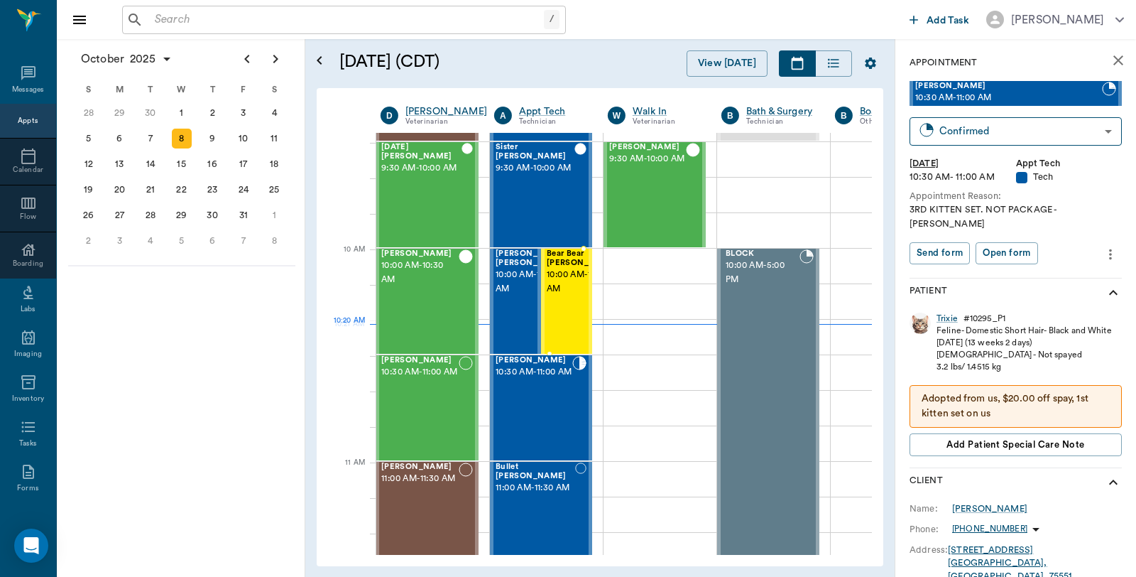
scroll to position [315, 1]
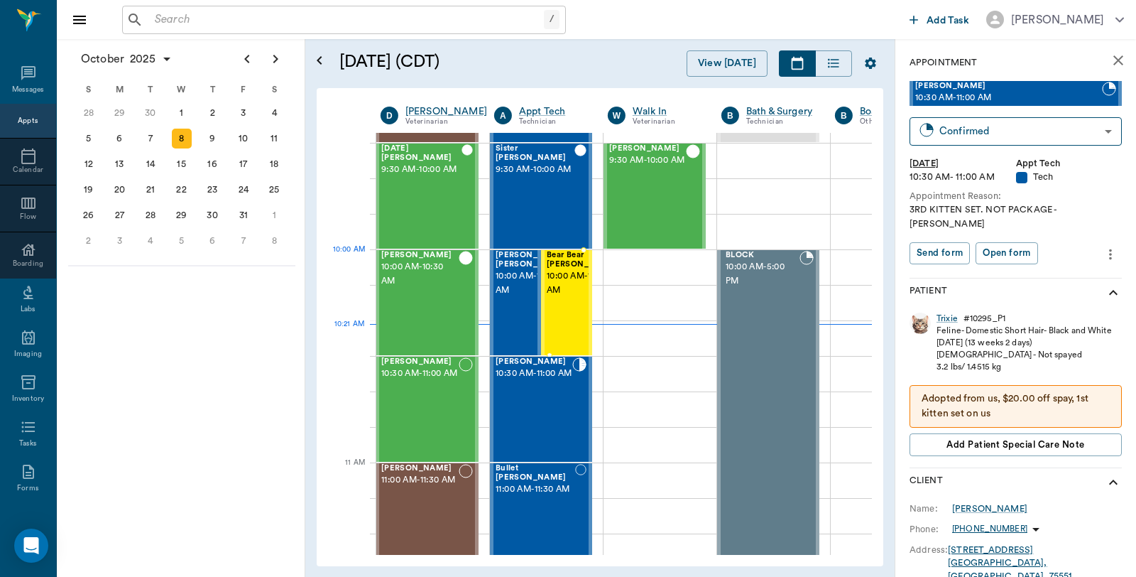
click at [577, 284] on span "10:00 AM - 10:30 AM" at bounding box center [582, 283] width 71 height 28
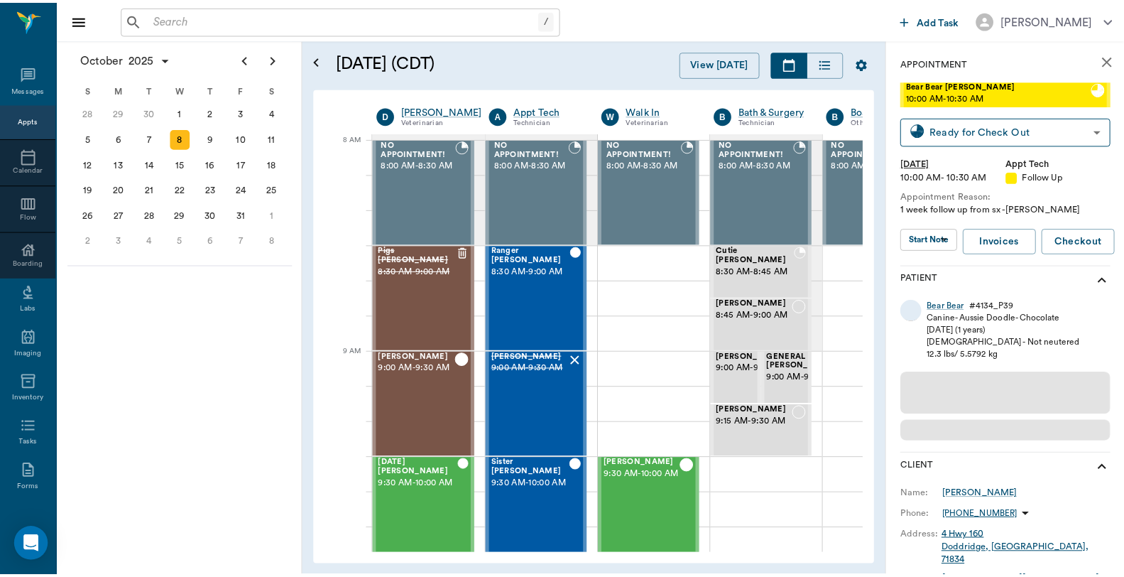
scroll to position [0, 1]
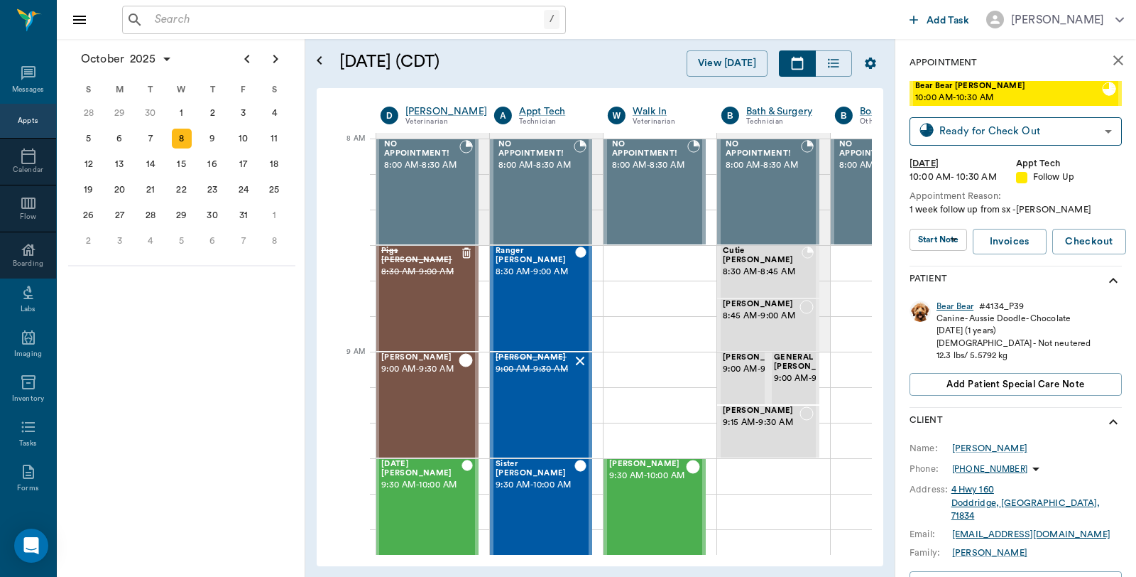
click at [954, 304] on div "Bear Bear" at bounding box center [954, 306] width 37 height 12
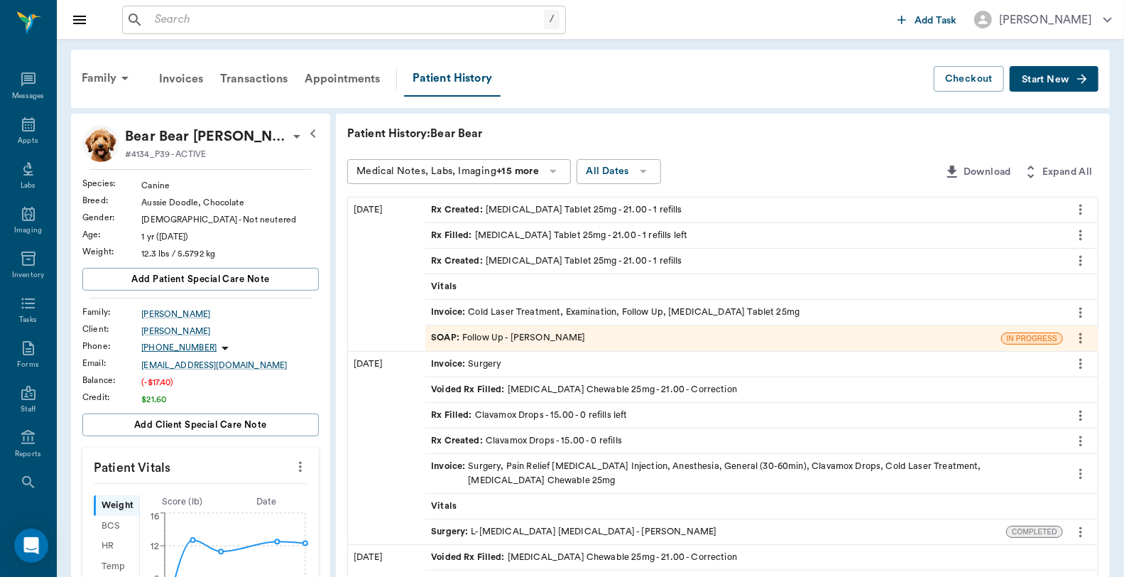
click at [599, 309] on div "Invoice : Cold Laser Treatment, Examination, Follow Up, [MEDICAL_DATA] Tablet 2…" at bounding box center [615, 311] width 368 height 13
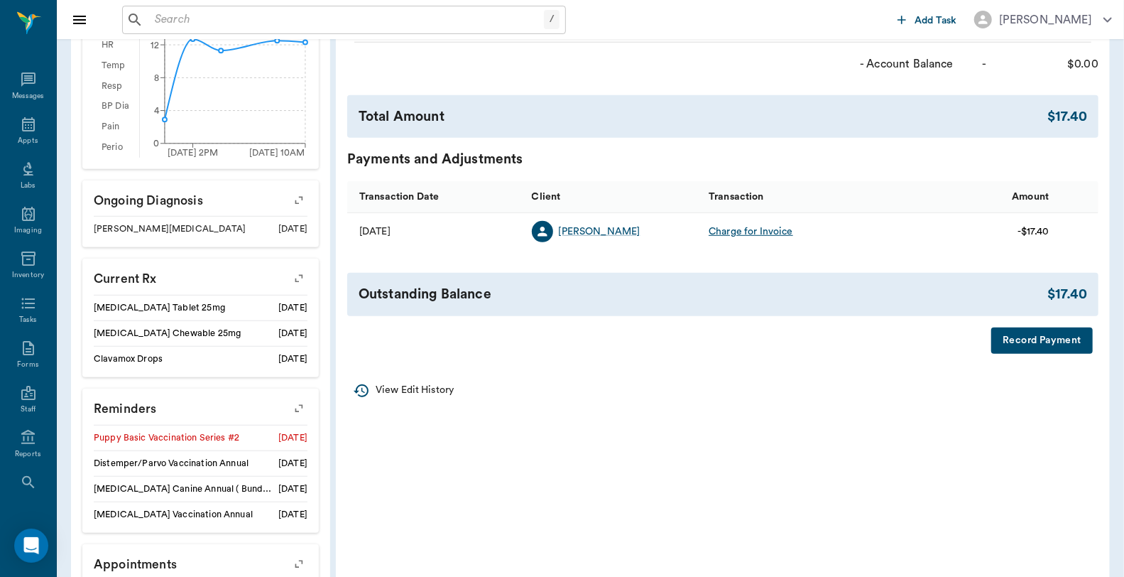
scroll to position [552, 0]
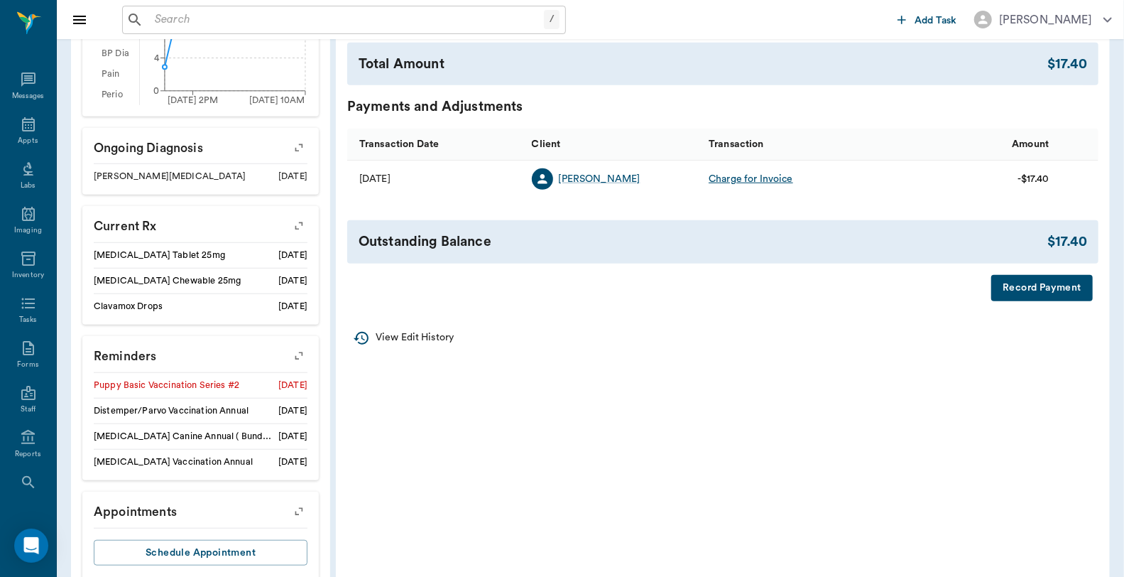
click at [1016, 292] on button "Record Payment" at bounding box center [1042, 288] width 102 height 26
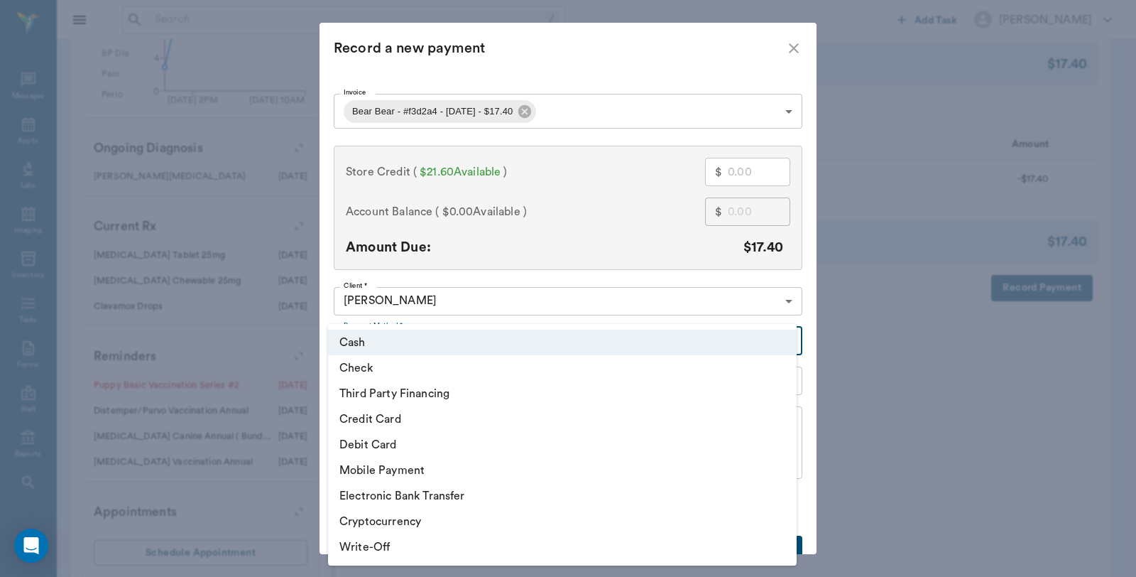
click at [396, 337] on body "/ ​ Add Task [PERSON_NAME] Nectar Messages Appts Labs Imaging Inventory Tasks F…" at bounding box center [568, 29] width 1136 height 1162
click at [391, 441] on li "Debit Card" at bounding box center [562, 445] width 469 height 26
type input "DEBIT_CARD"
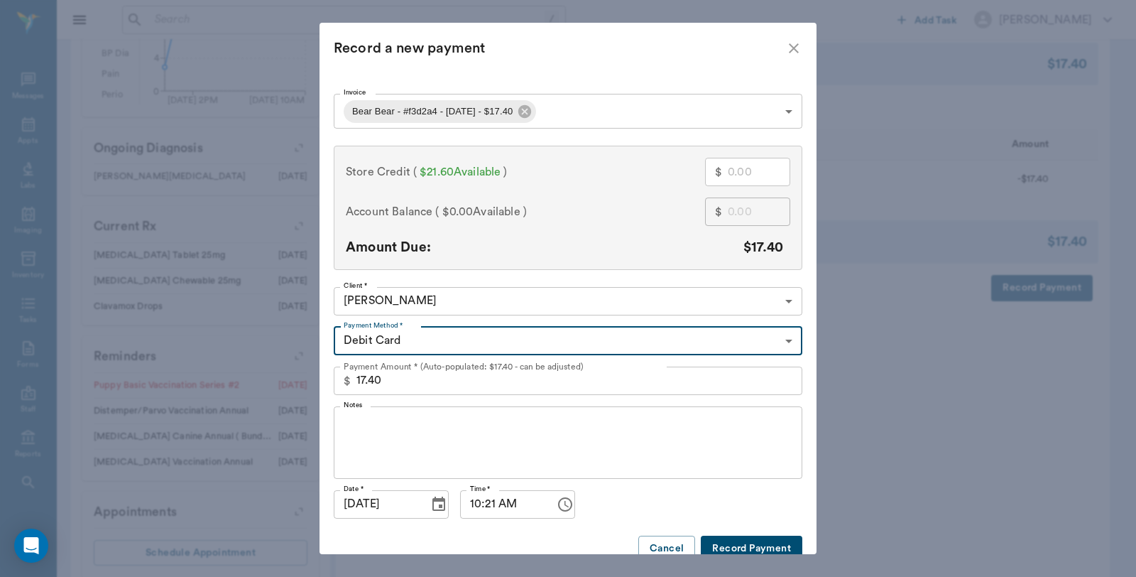
click at [733, 542] on button "Record Payment" at bounding box center [752, 548] width 102 height 26
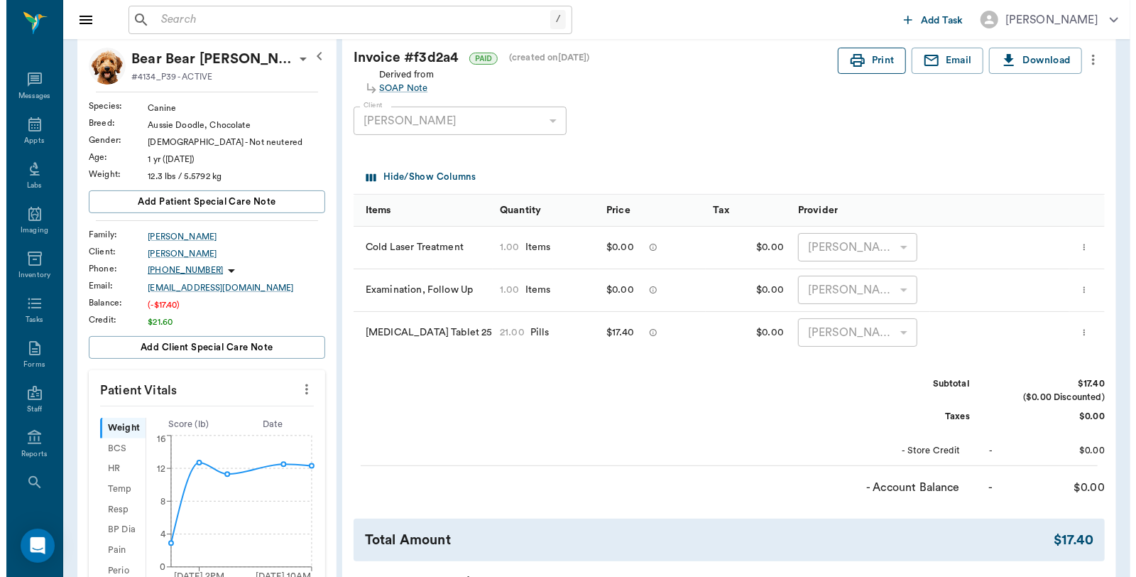
scroll to position [0, 0]
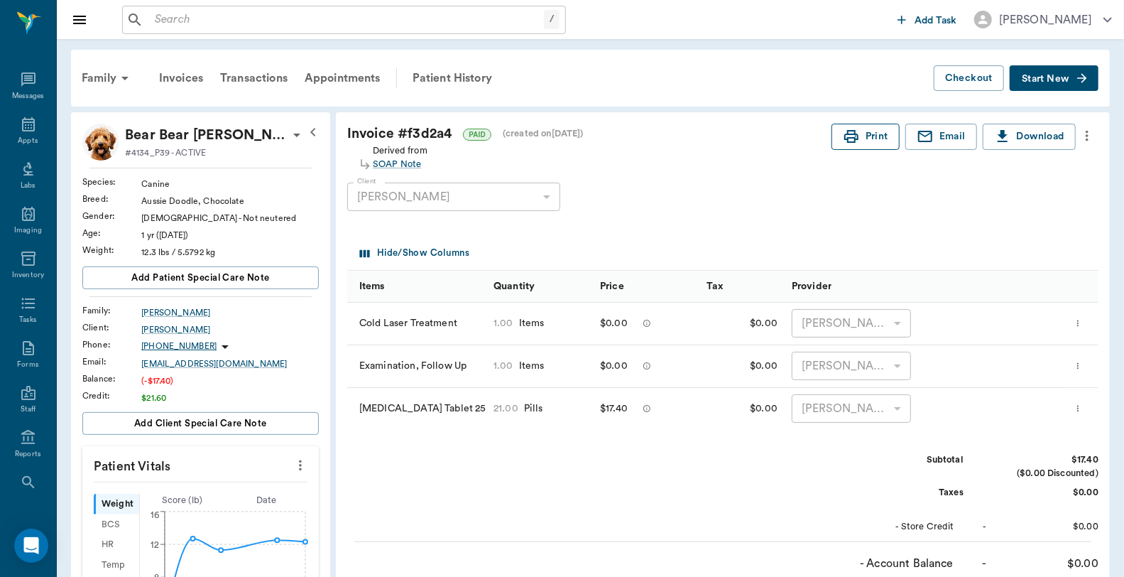
click at [856, 133] on icon "button" at bounding box center [851, 136] width 17 height 17
click at [24, 124] on icon at bounding box center [28, 124] width 17 height 17
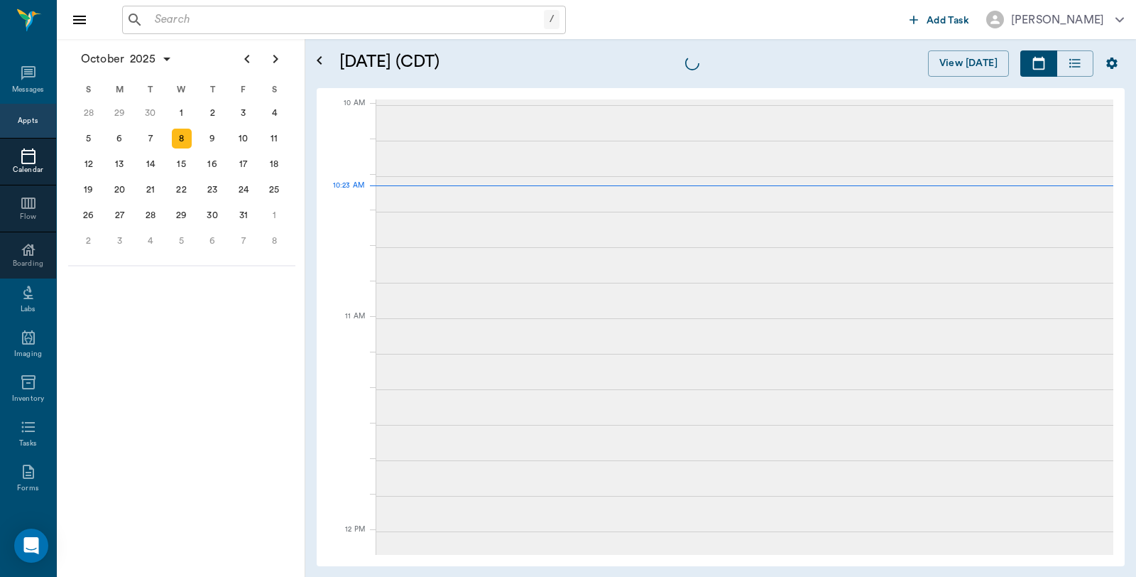
scroll to position [427, 0]
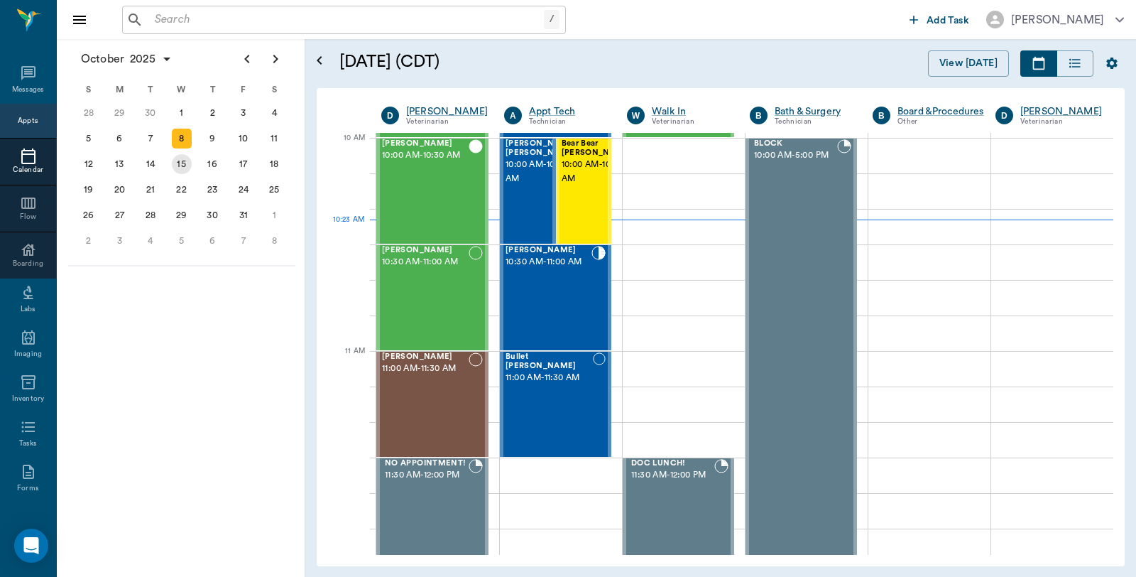
click at [182, 160] on div "15" at bounding box center [182, 164] width 20 height 20
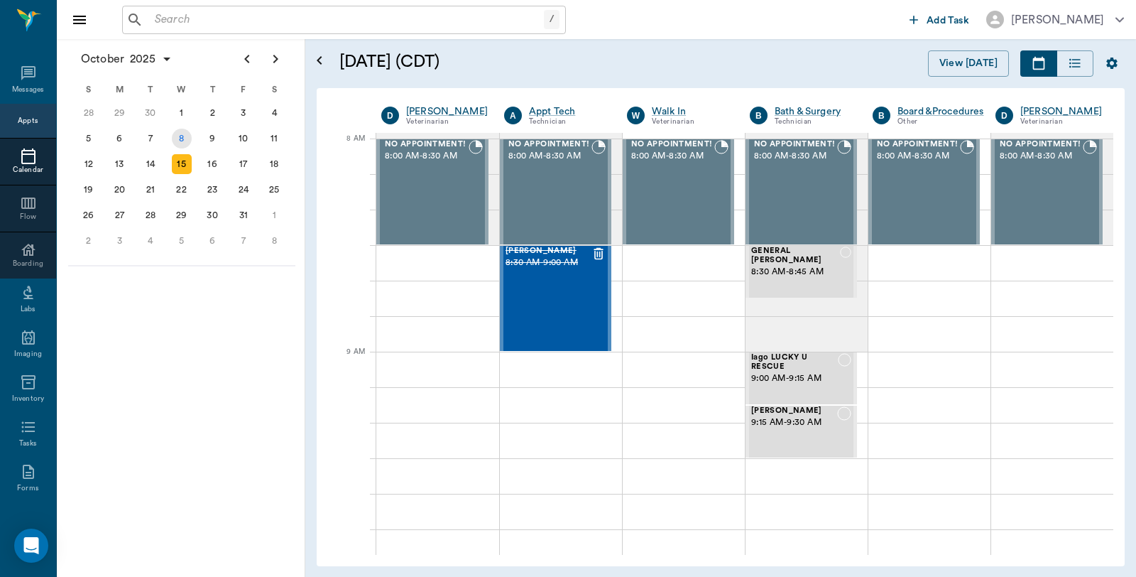
click at [181, 137] on div "8" at bounding box center [182, 139] width 20 height 20
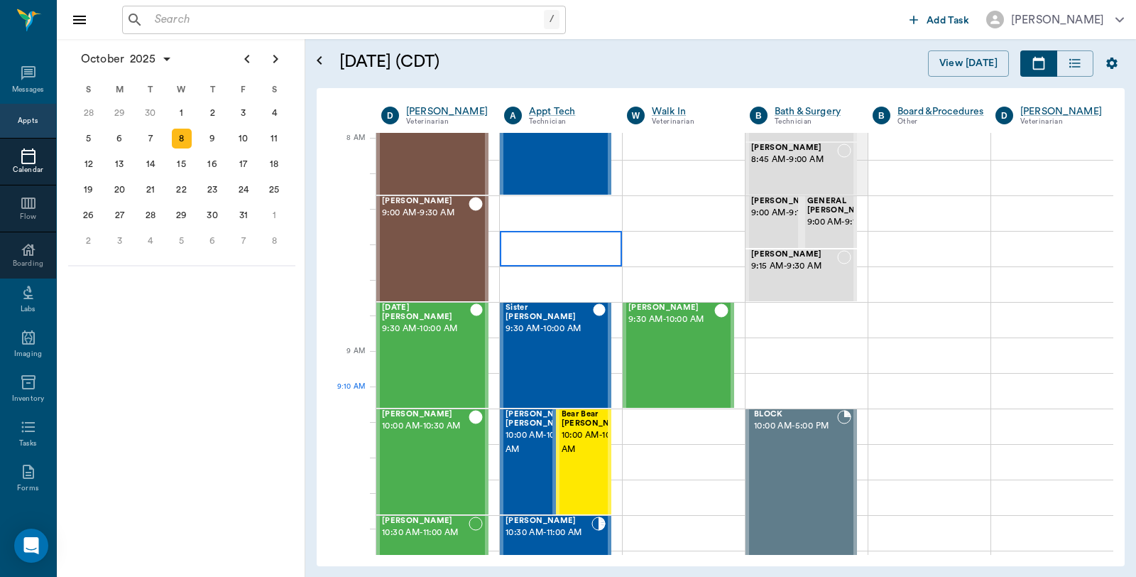
scroll to position [315, 0]
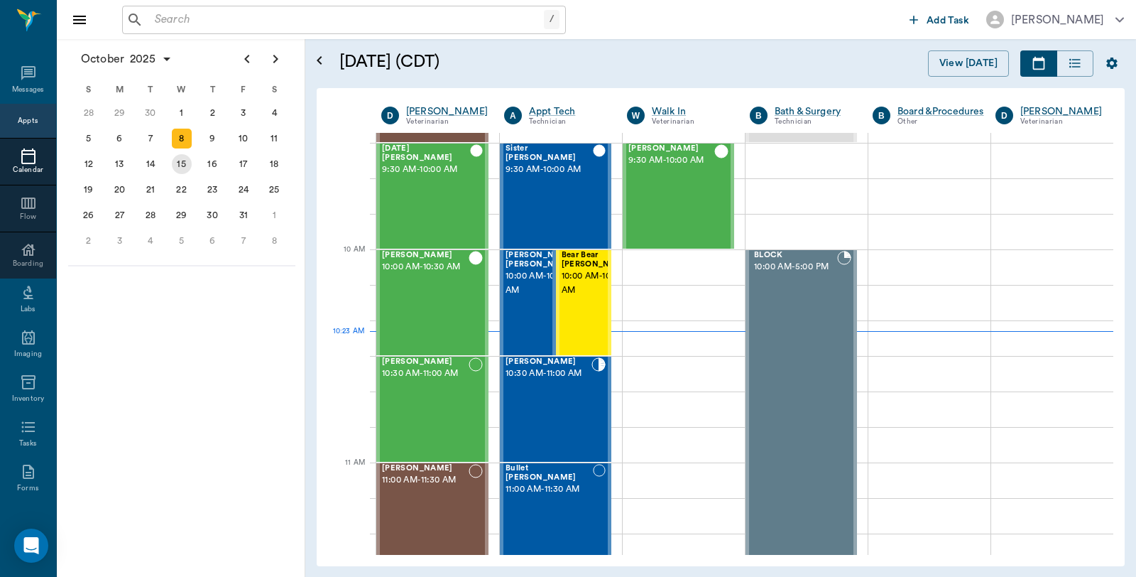
click at [182, 155] on div "15" at bounding box center [182, 164] width 20 height 20
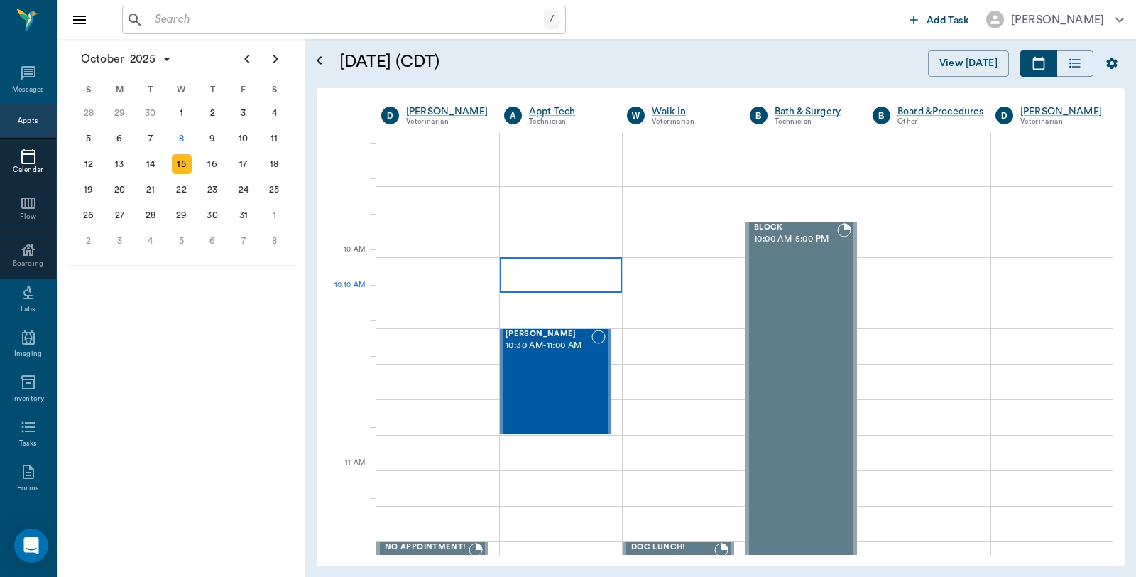
scroll to position [315, 0]
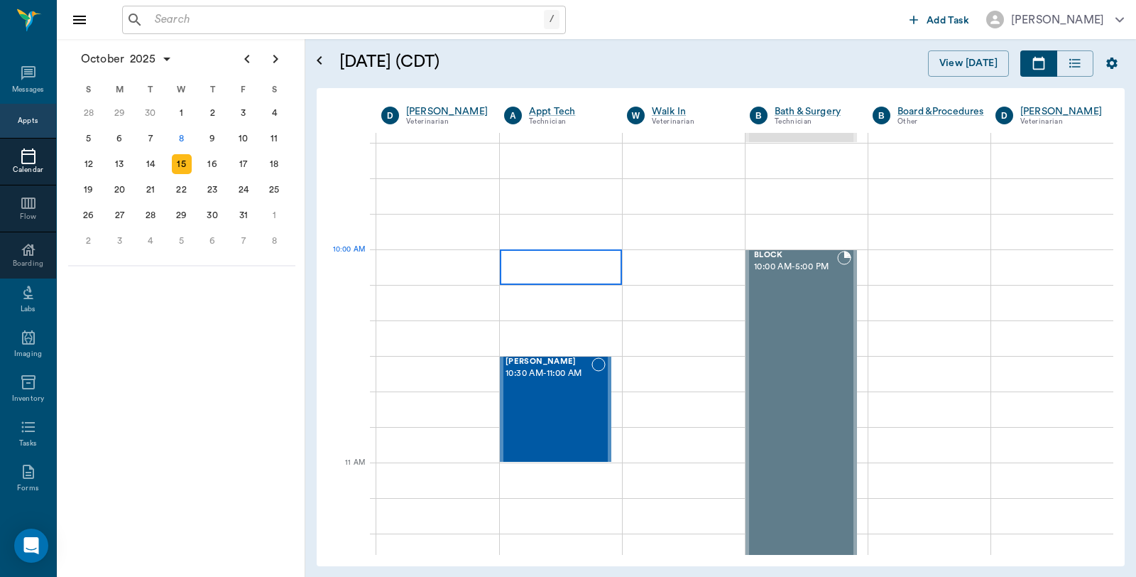
click at [559, 266] on div at bounding box center [561, 266] width 122 height 35
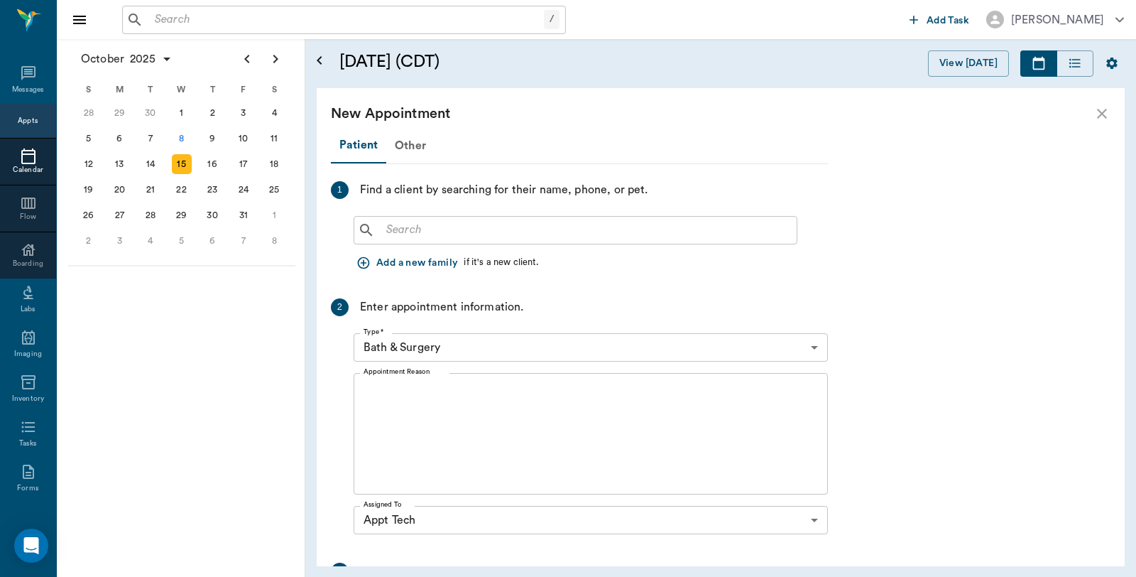
click at [501, 231] on input "text" at bounding box center [586, 230] width 410 height 20
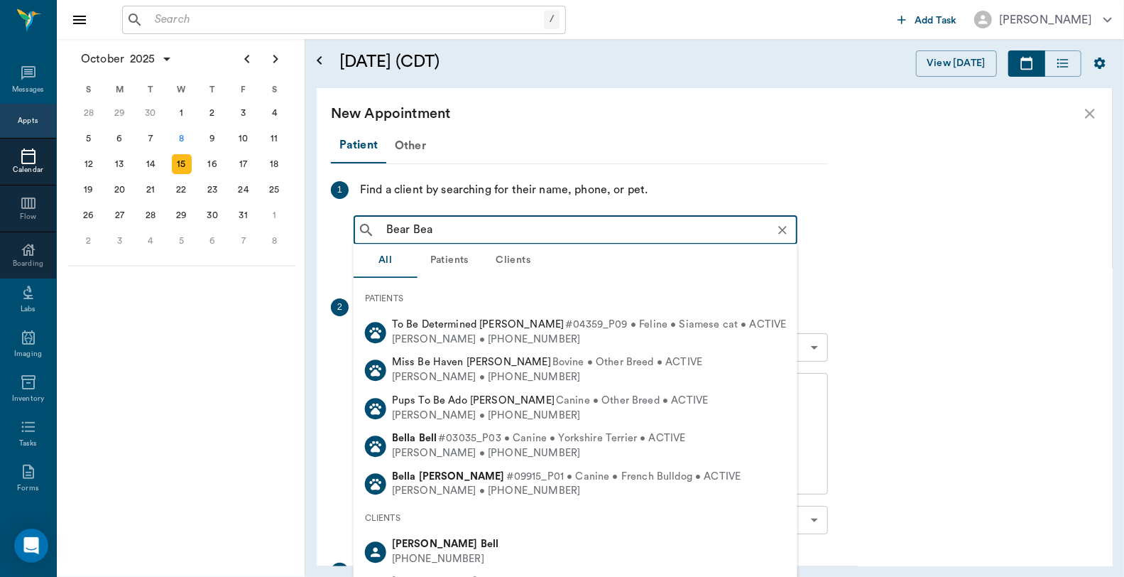
type input "Bear Bear"
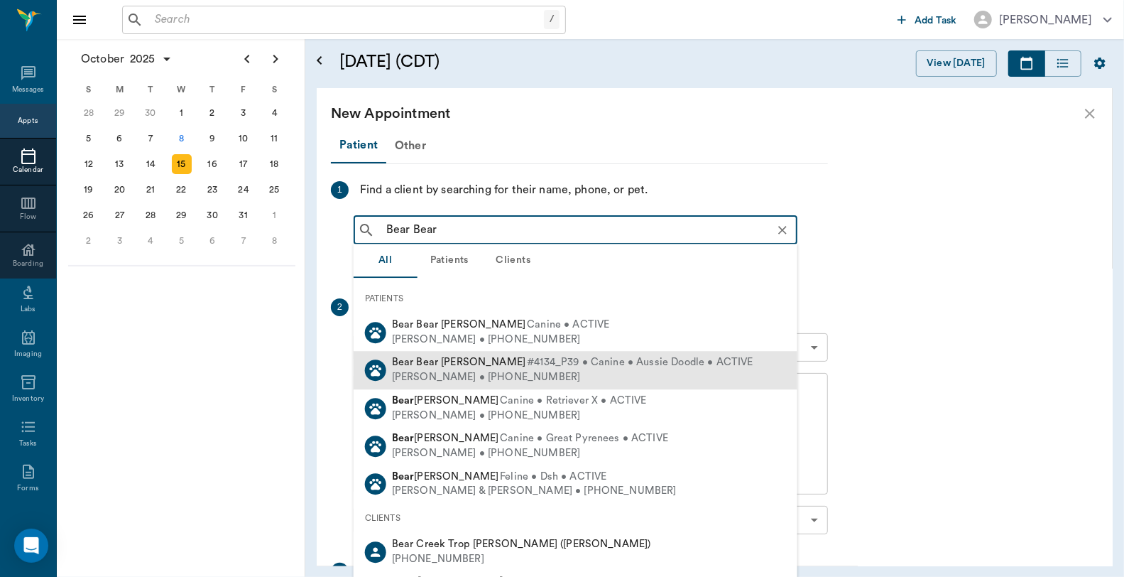
click at [491, 371] on div "Danny Chriestenson • (903) 276-5784" at bounding box center [572, 377] width 361 height 15
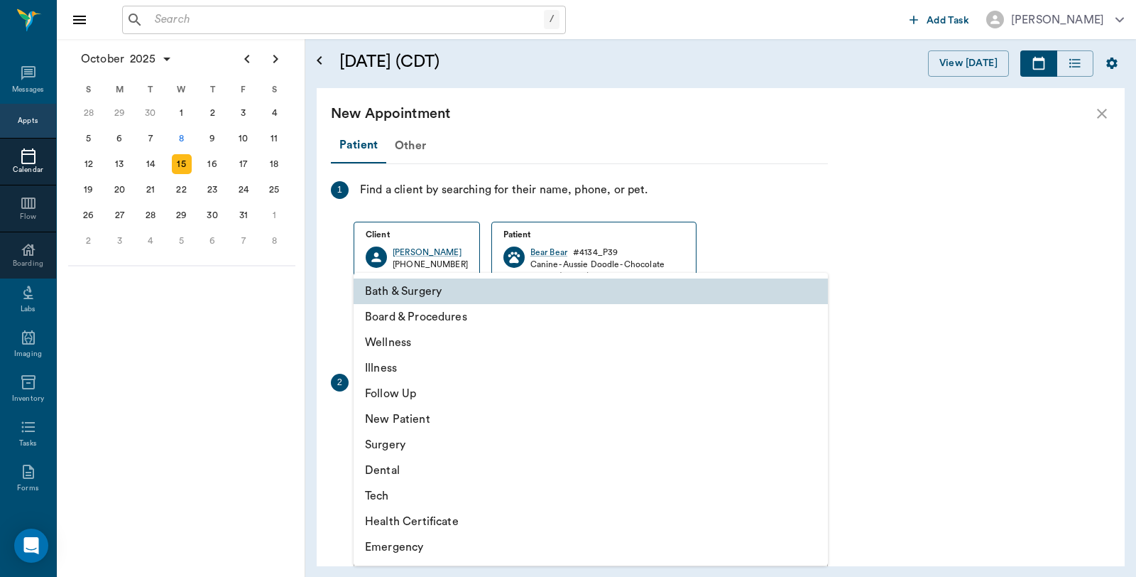
click at [504, 428] on body "/ ​ Add Task Dr. Bert Ellsworth Nectar Messages Appts Calendar Flow Boarding La…" at bounding box center [568, 288] width 1136 height 577
click at [407, 398] on li "Follow Up" at bounding box center [591, 394] width 474 height 26
type input "65d2be4f46e3a538d89b8c16"
type input "10:30 AM"
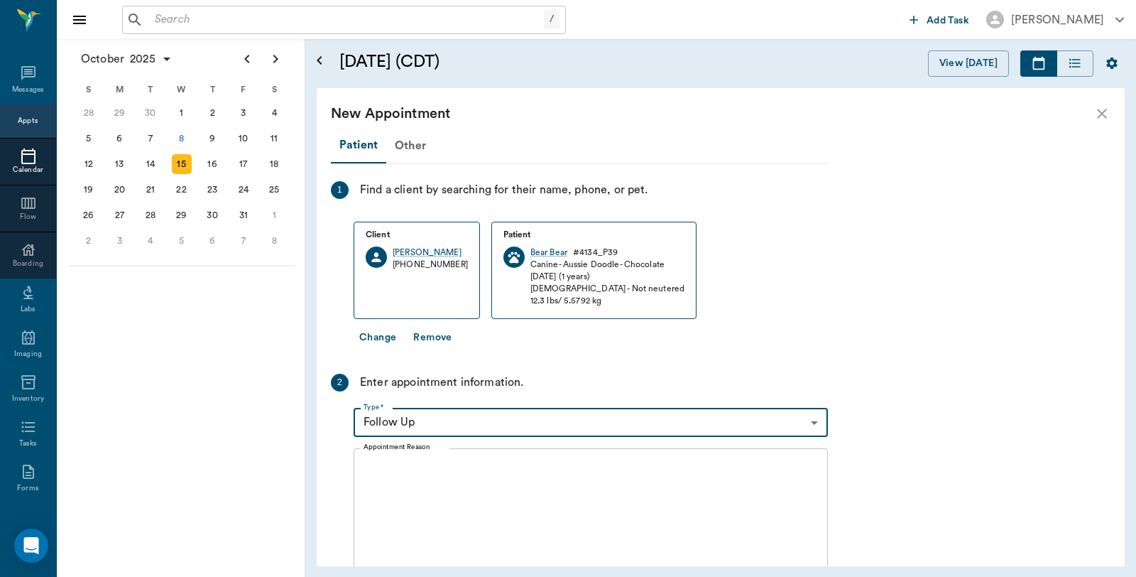
click at [436, 476] on textarea "Appointment Reason" at bounding box center [591, 508] width 454 height 98
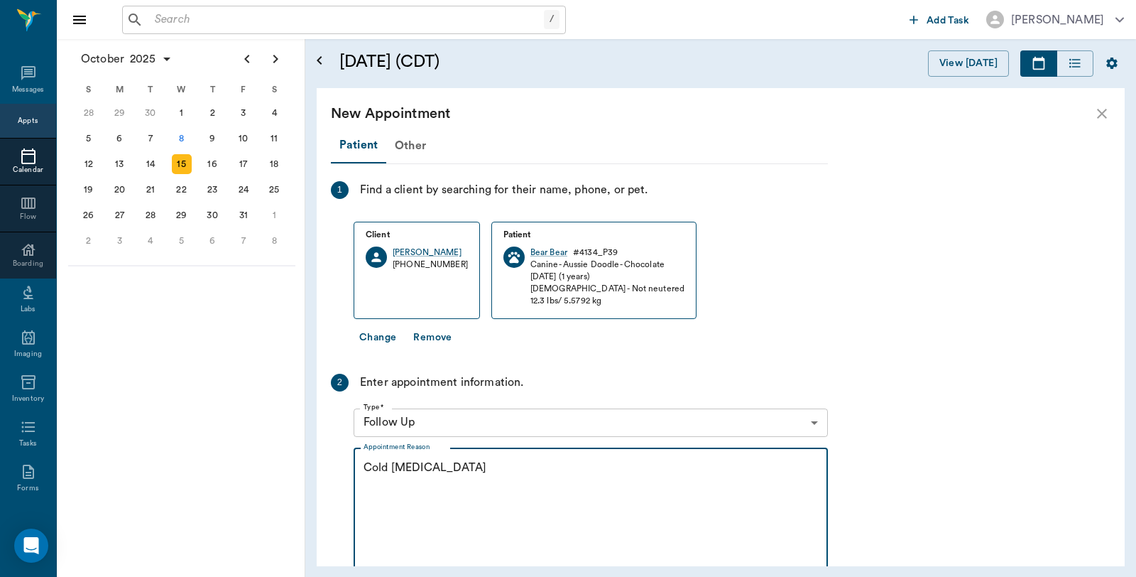
type textarea "Cold Laser Therapy"
click at [449, 427] on body "/ ​ Add Task Dr. Bert Ellsworth Nectar Messages Appts Calendar Flow Boarding La…" at bounding box center [568, 288] width 1136 height 577
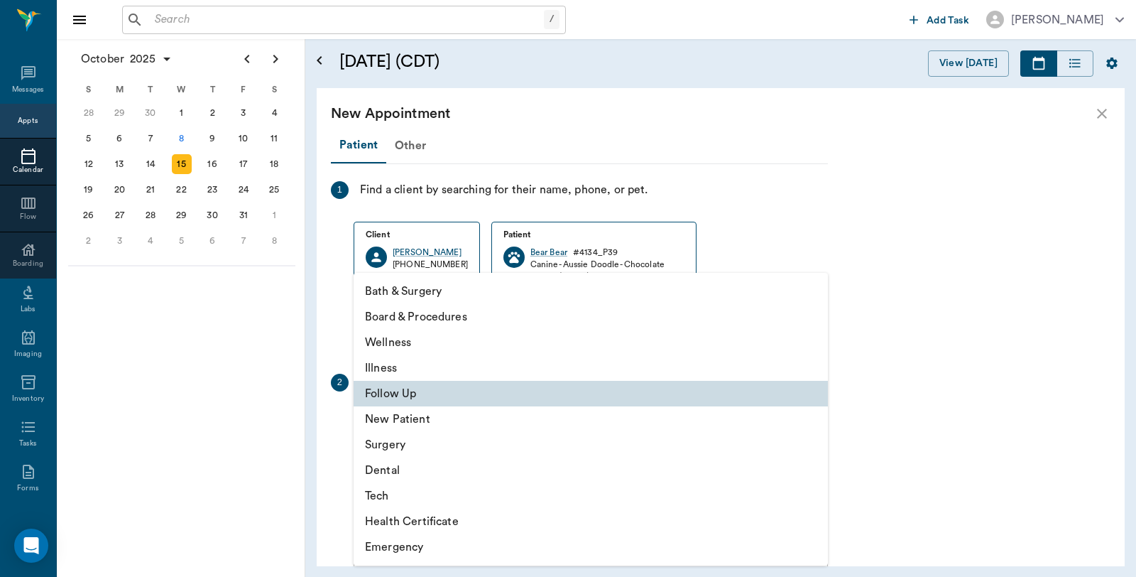
click at [410, 493] on li "Tech" at bounding box center [591, 496] width 474 height 26
type input "65d2be4f46e3a538d89b8c1a"
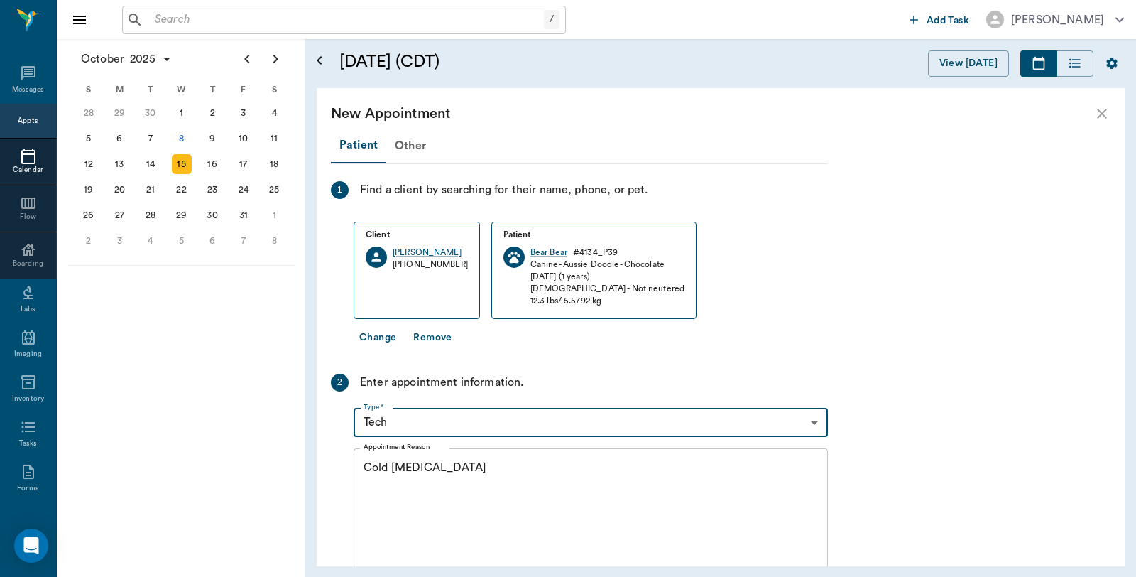
scroll to position [280, 0]
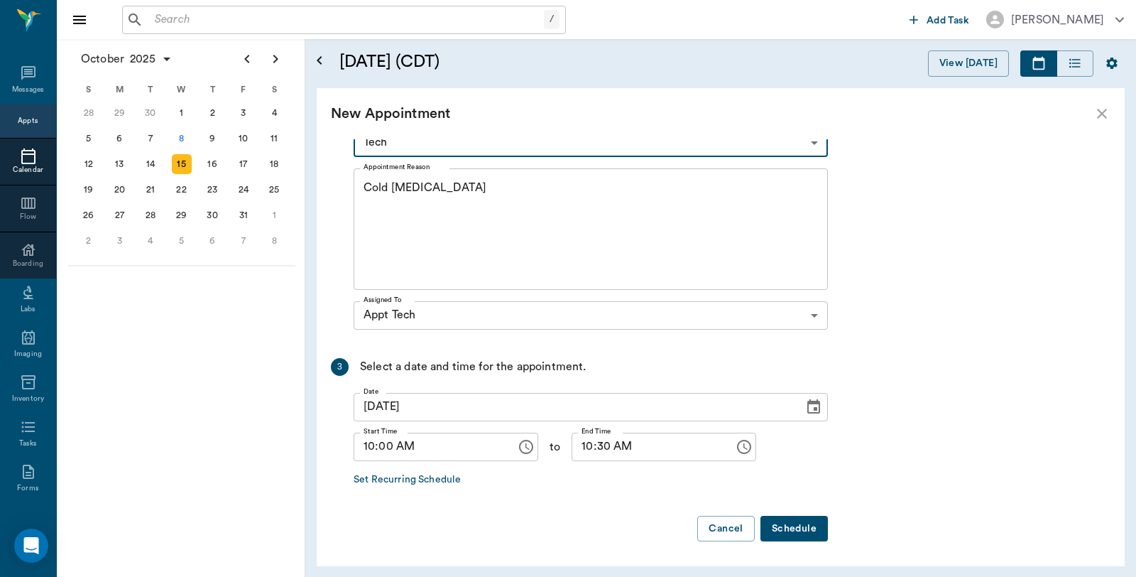
click at [503, 192] on textarea "Cold Laser Therapy" at bounding box center [591, 229] width 454 height 98
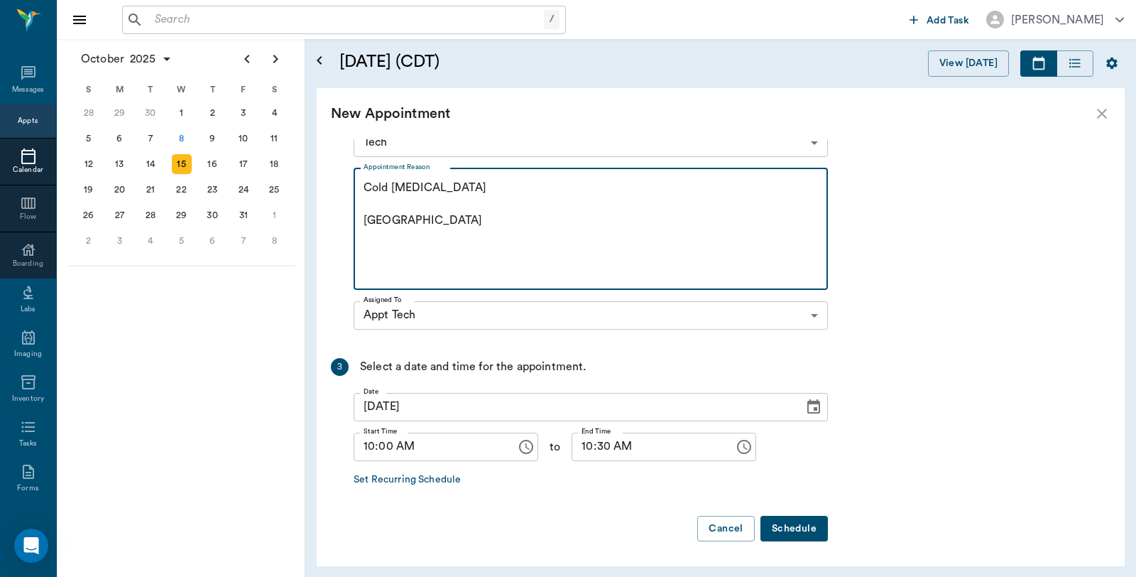
type textarea "Cold Laser Therapy Caryn"
click at [787, 530] on button "Schedule" at bounding box center [793, 528] width 67 height 26
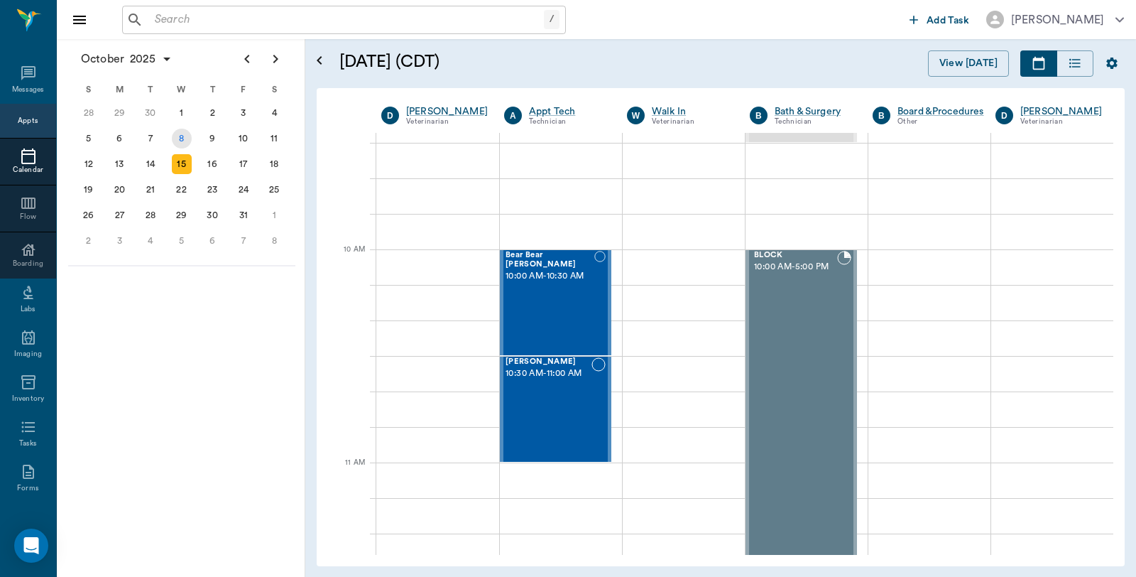
click at [180, 130] on div "8" at bounding box center [182, 139] width 20 height 20
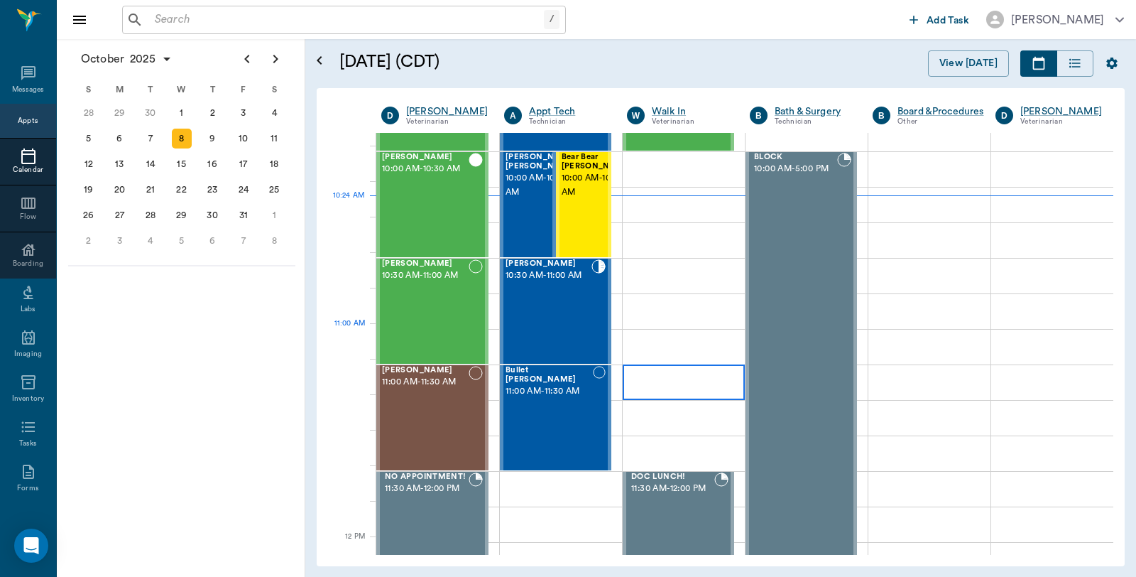
scroll to position [394, 0]
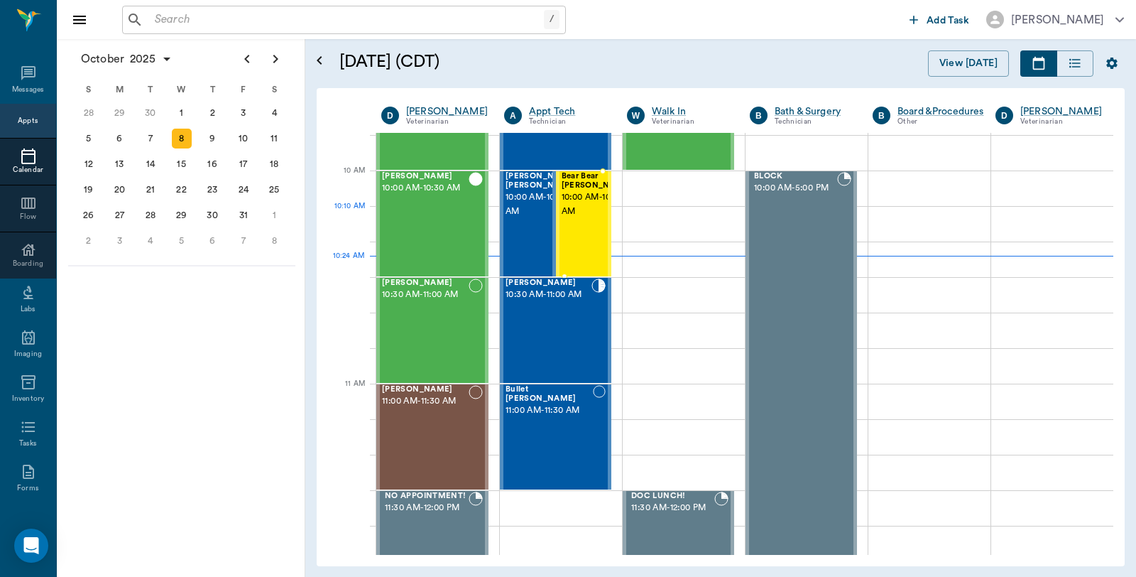
click at [584, 229] on div "Bear Bear Chriestenson 10:00 AM - 10:30 AM" at bounding box center [597, 224] width 71 height 104
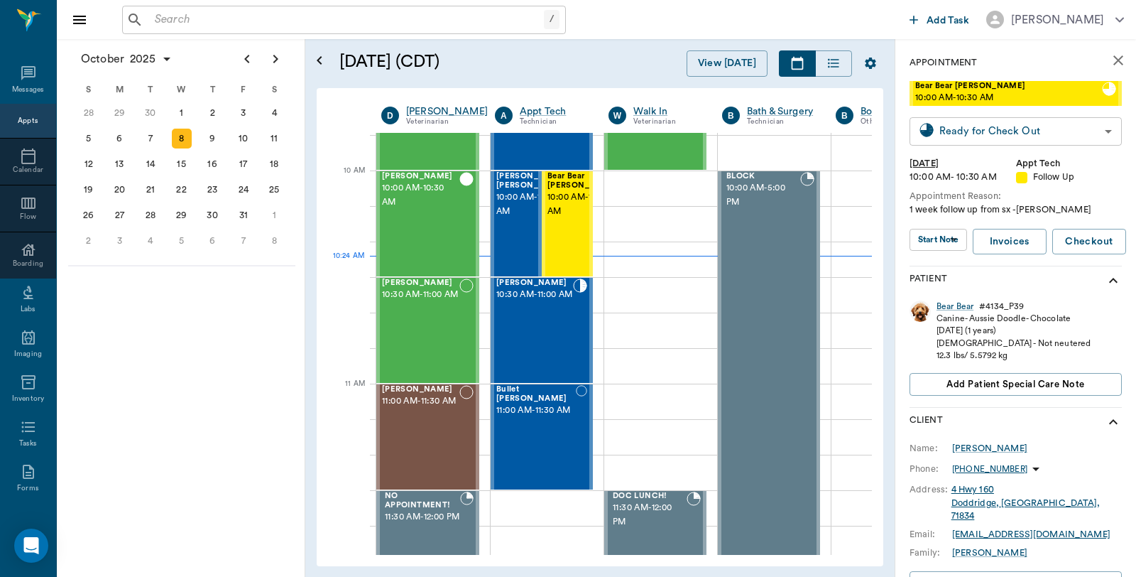
click at [1068, 142] on body "/ ​ Add Task Dr. Bert Ellsworth Nectar Messages Appts Calendar Flow Boarding La…" at bounding box center [568, 288] width 1136 height 577
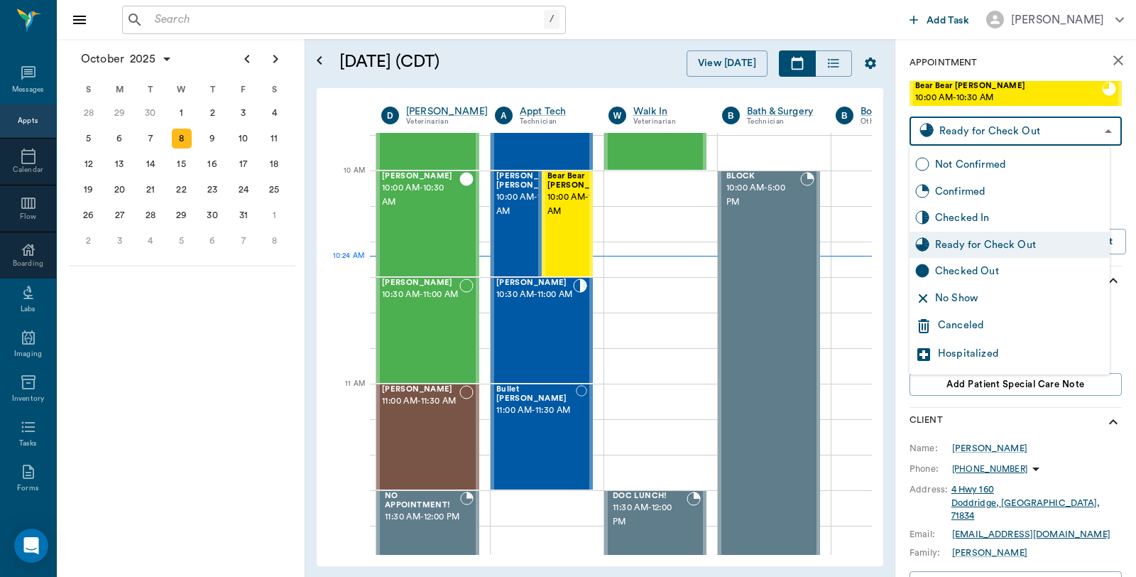
click at [1013, 271] on div "Checked Out" at bounding box center [1019, 271] width 169 height 16
type input "CHECKED_OUT"
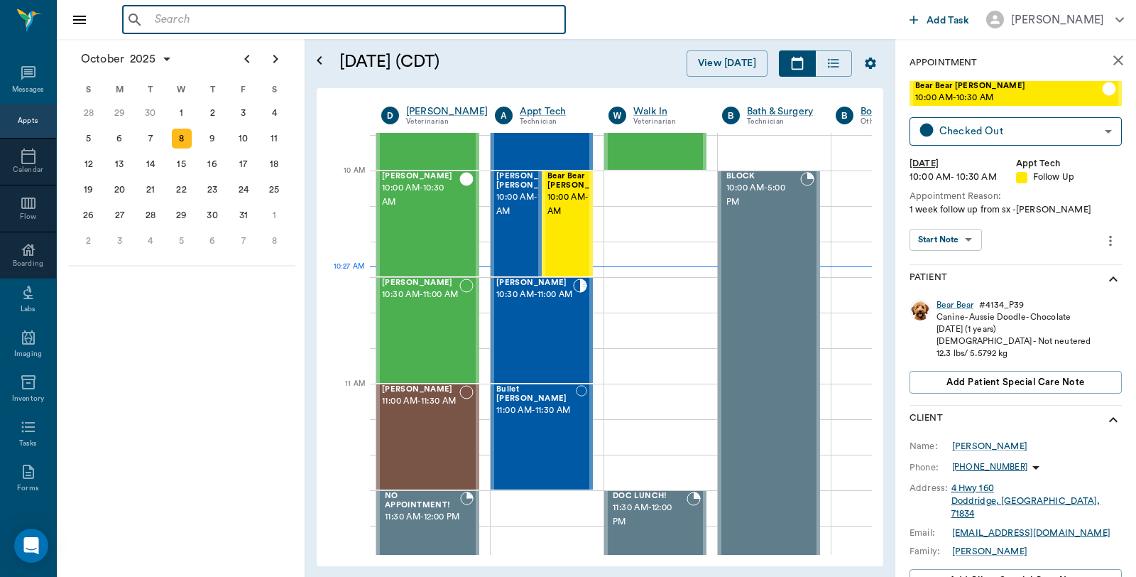
click at [339, 15] on input "text" at bounding box center [354, 20] width 410 height 20
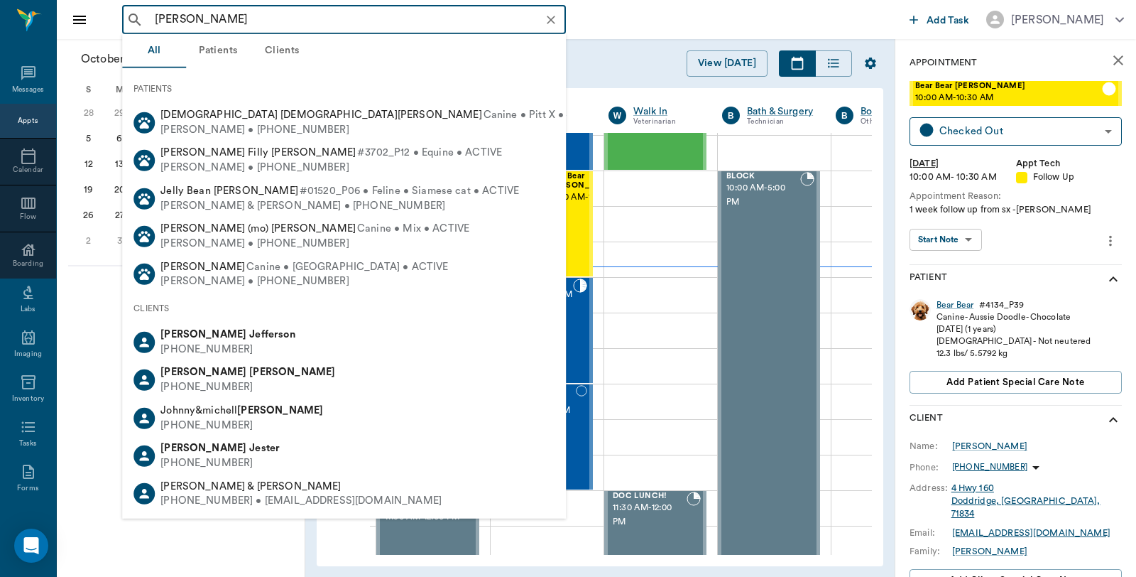
type input "Jeff Allen"
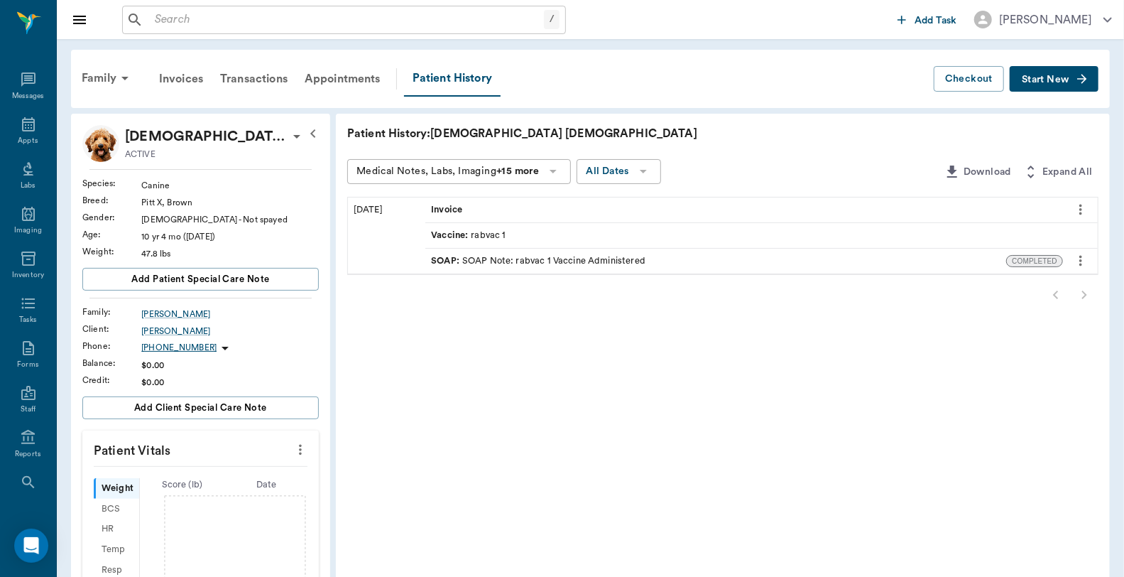
click at [339, 15] on input "text" at bounding box center [346, 20] width 395 height 20
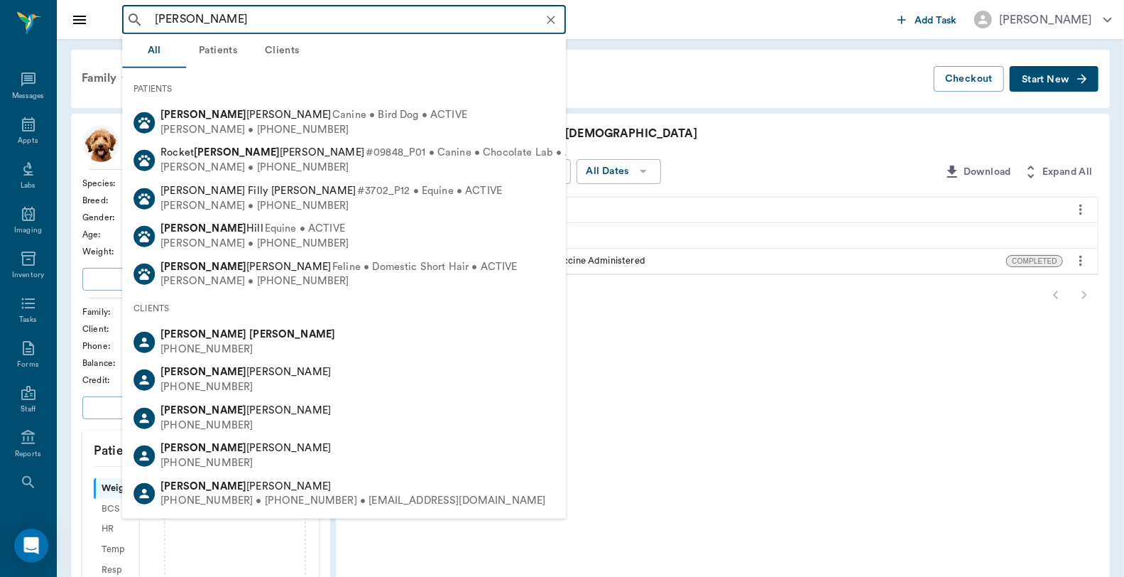
drag, startPoint x: 240, startPoint y: 344, endPoint x: 251, endPoint y: 337, distance: 13.4
click at [242, 344] on div "Jeff Allen (903) 280-8555" at bounding box center [344, 342] width 444 height 38
type input "Jeff Allen"
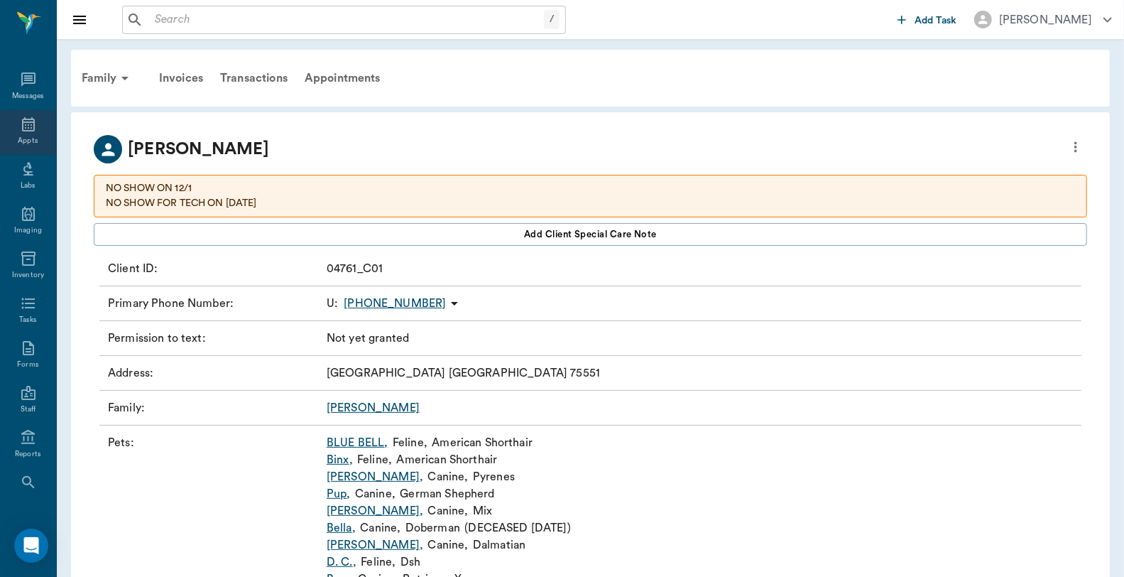
click at [20, 129] on icon at bounding box center [28, 124] width 17 height 17
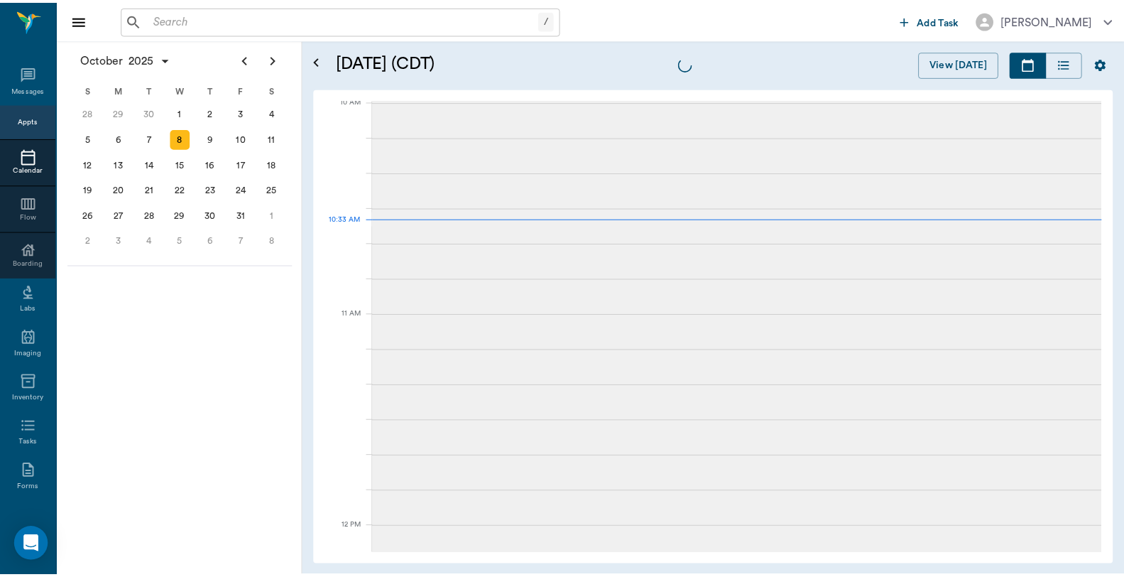
scroll to position [429, 0]
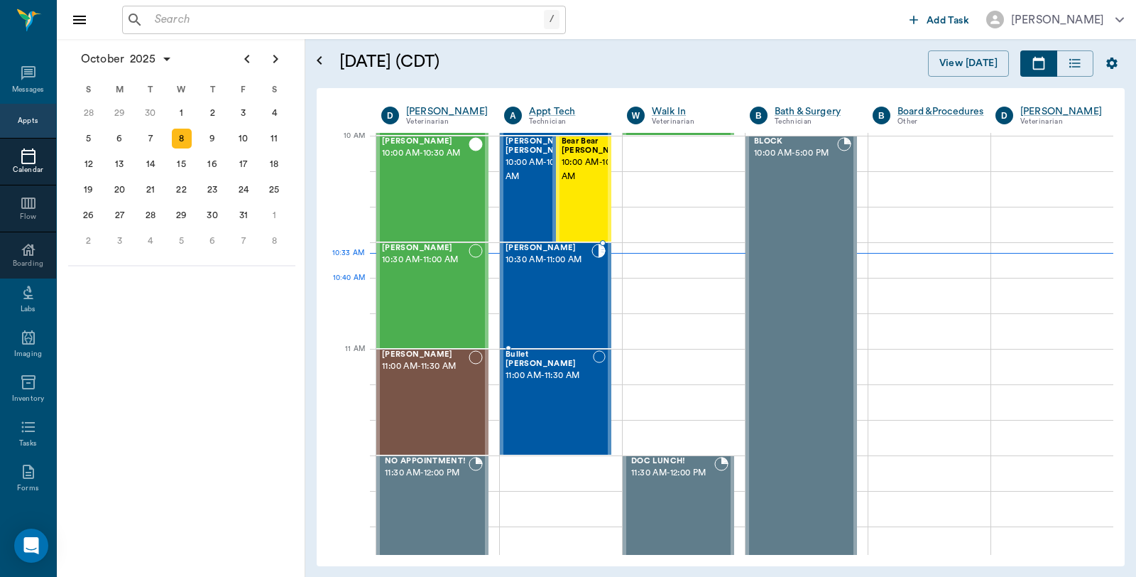
click at [526, 278] on div "TRIXIE DURHAM 10:30 AM - 11:00 AM" at bounding box center [549, 296] width 86 height 104
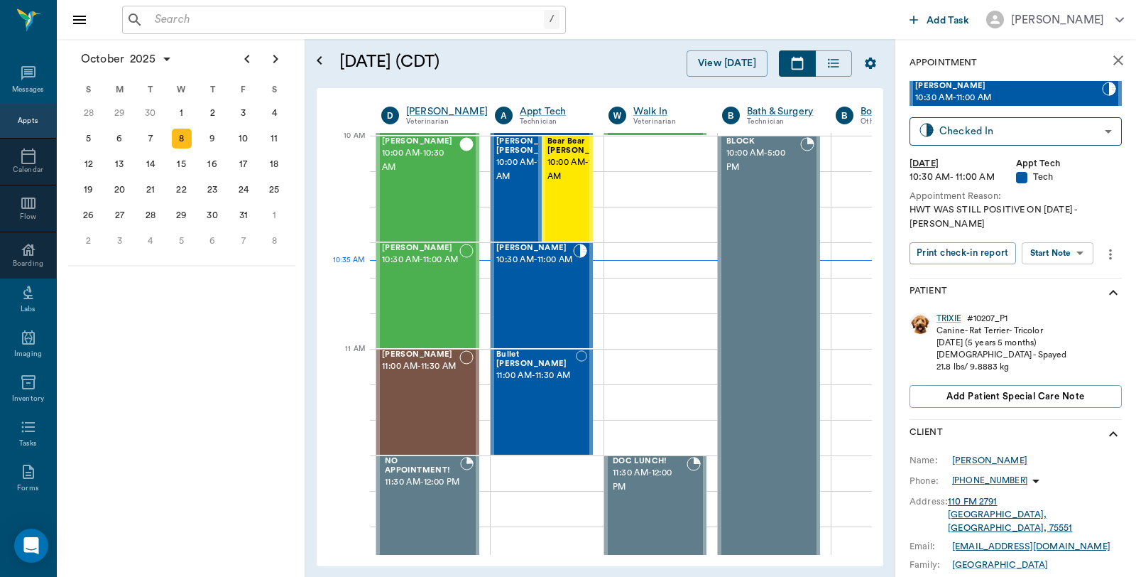
click at [256, 23] on input "text" at bounding box center [346, 20] width 395 height 20
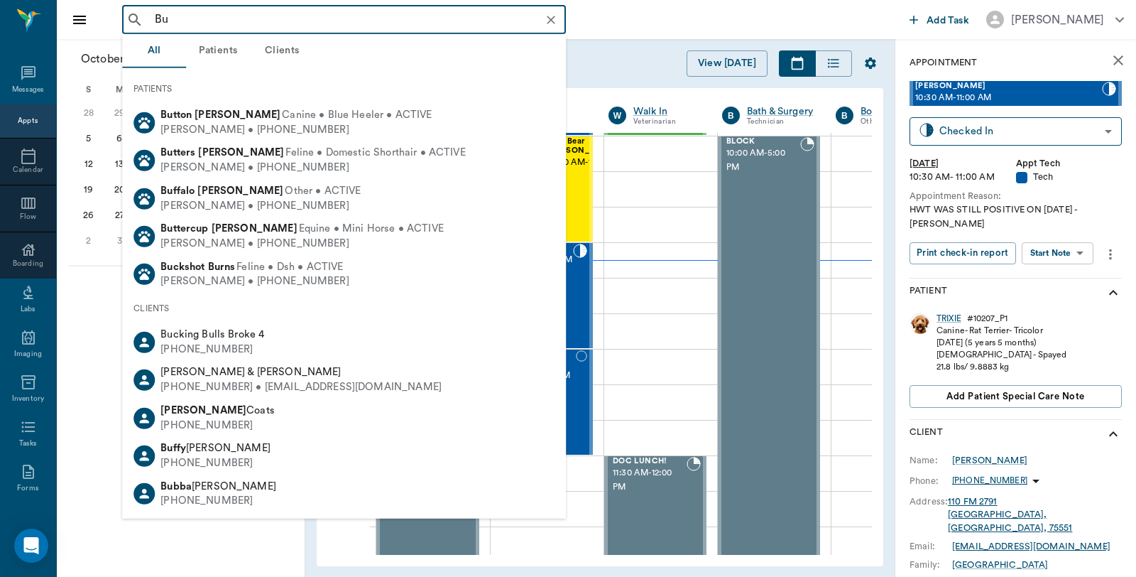
type input "B"
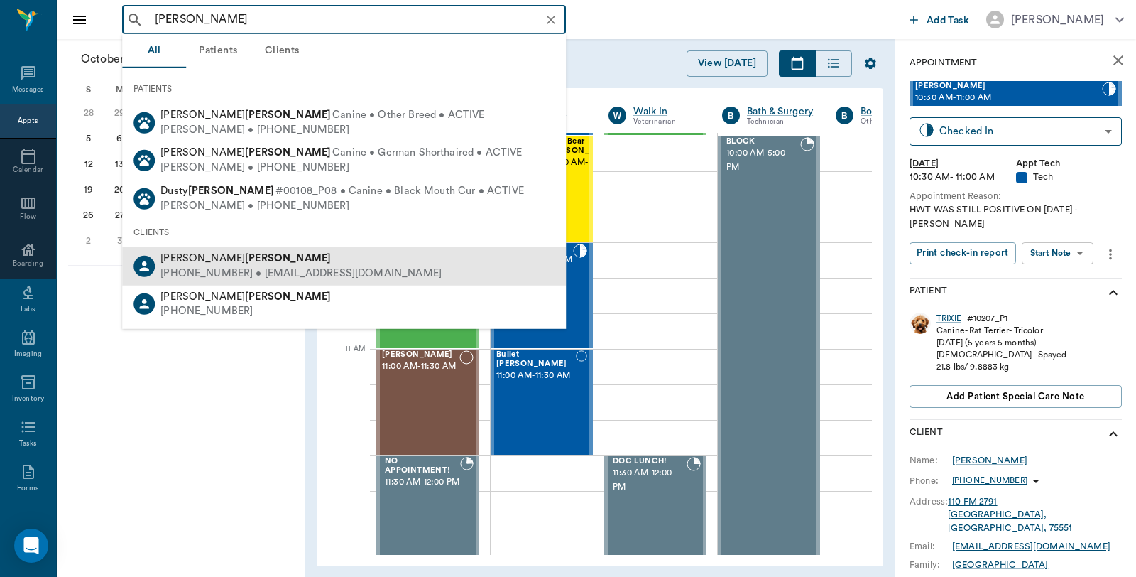
click at [245, 259] on b "Abston" at bounding box center [288, 258] width 86 height 11
type input "abston"
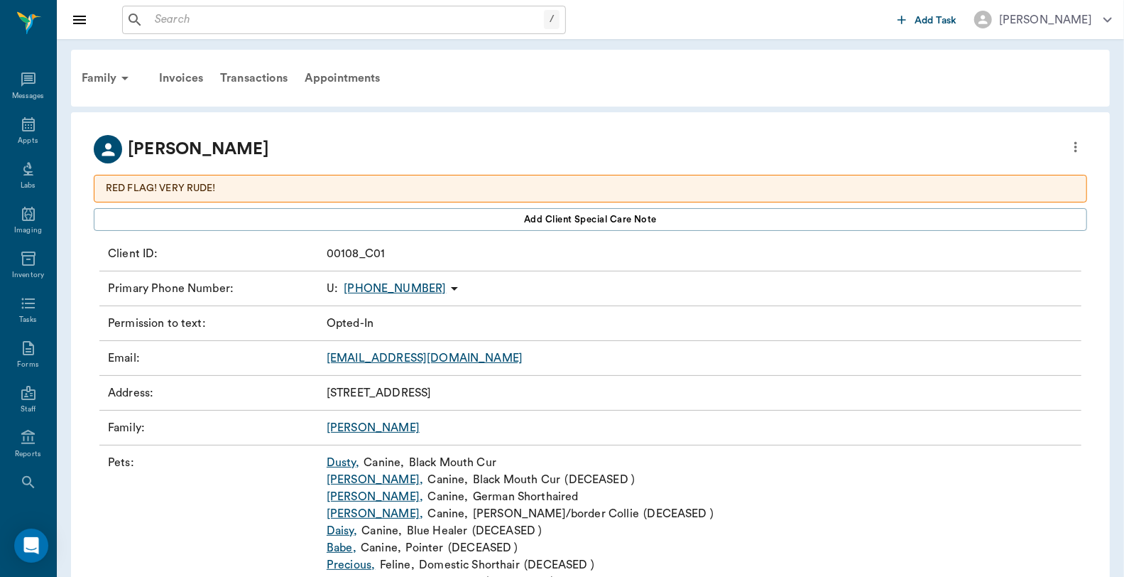
scroll to position [67, 0]
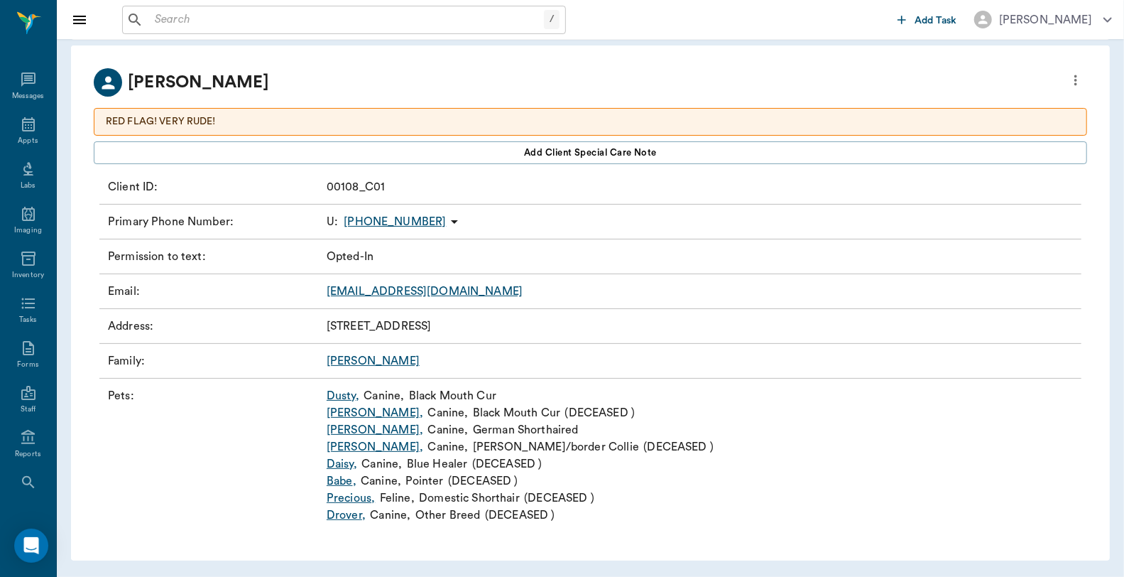
click at [346, 394] on link "Dusty ," at bounding box center [343, 395] width 33 height 17
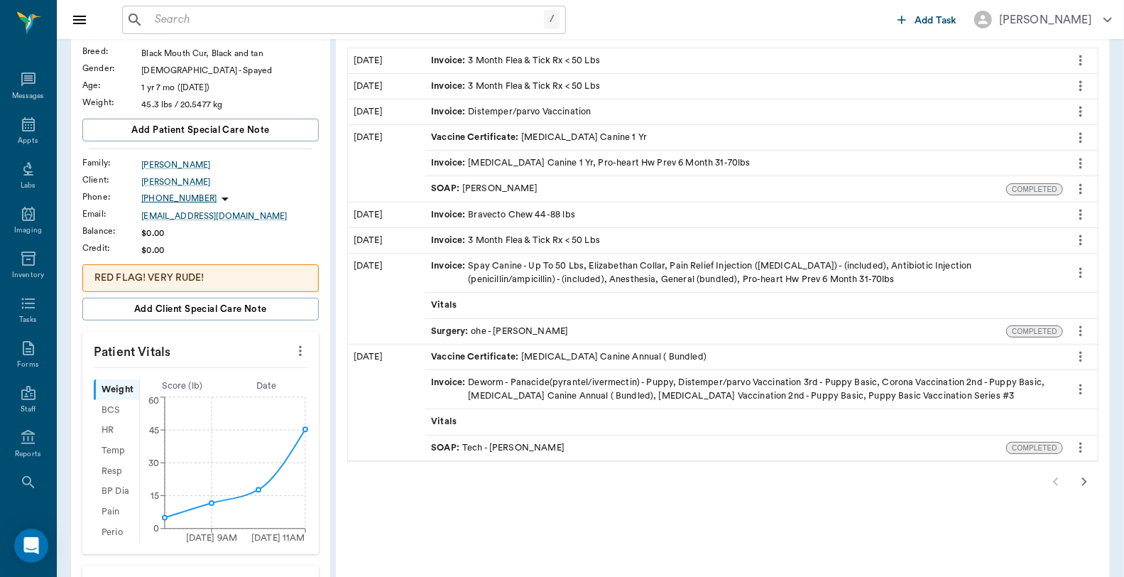
scroll to position [473, 0]
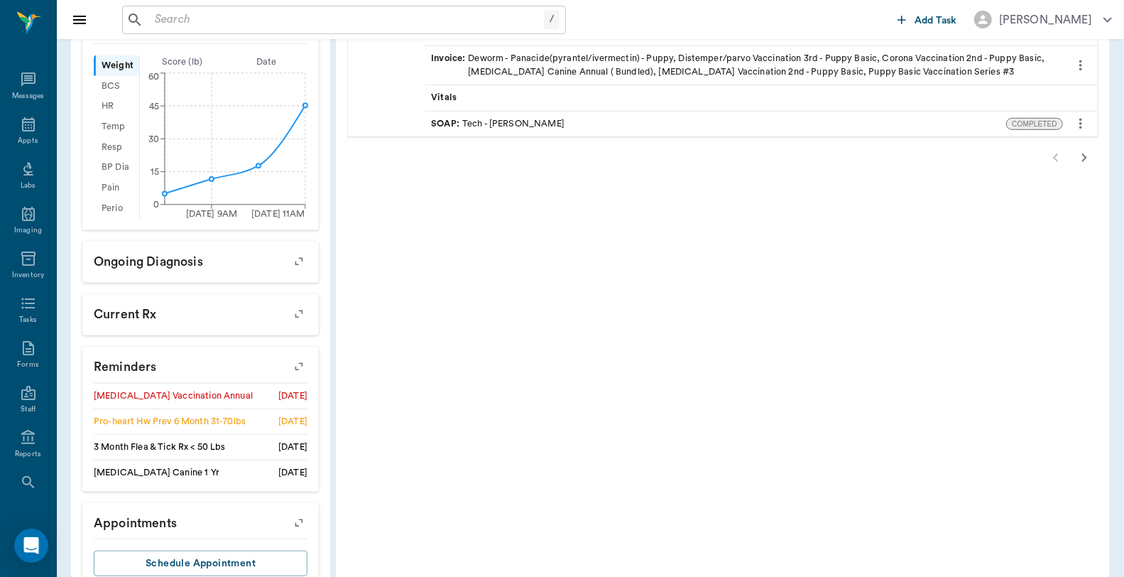
click at [302, 362] on icon "button" at bounding box center [299, 366] width 20 height 20
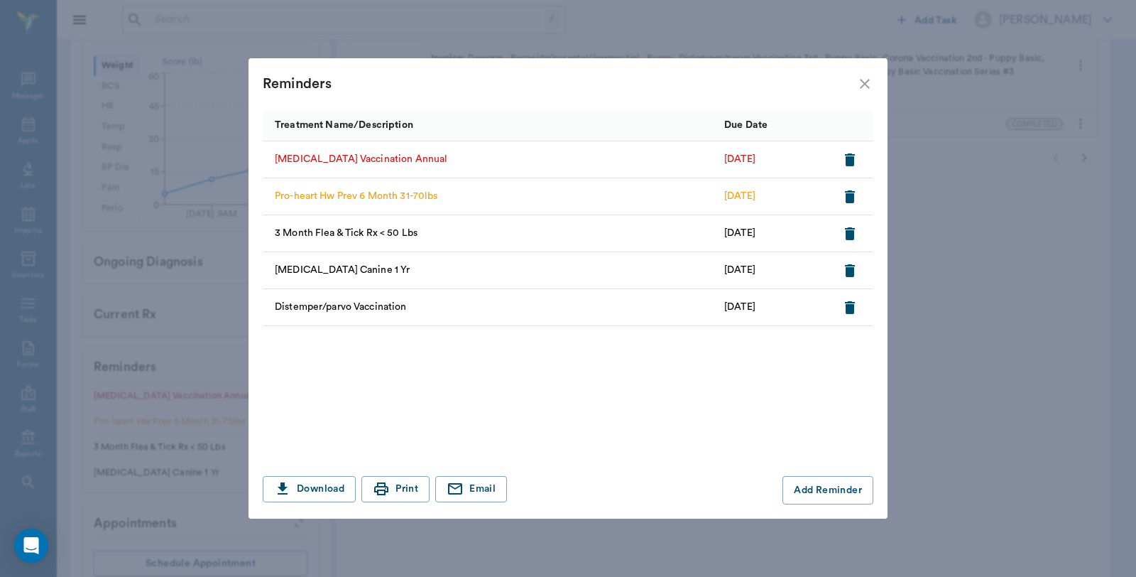
click at [856, 90] on icon "close" at bounding box center [864, 83] width 17 height 17
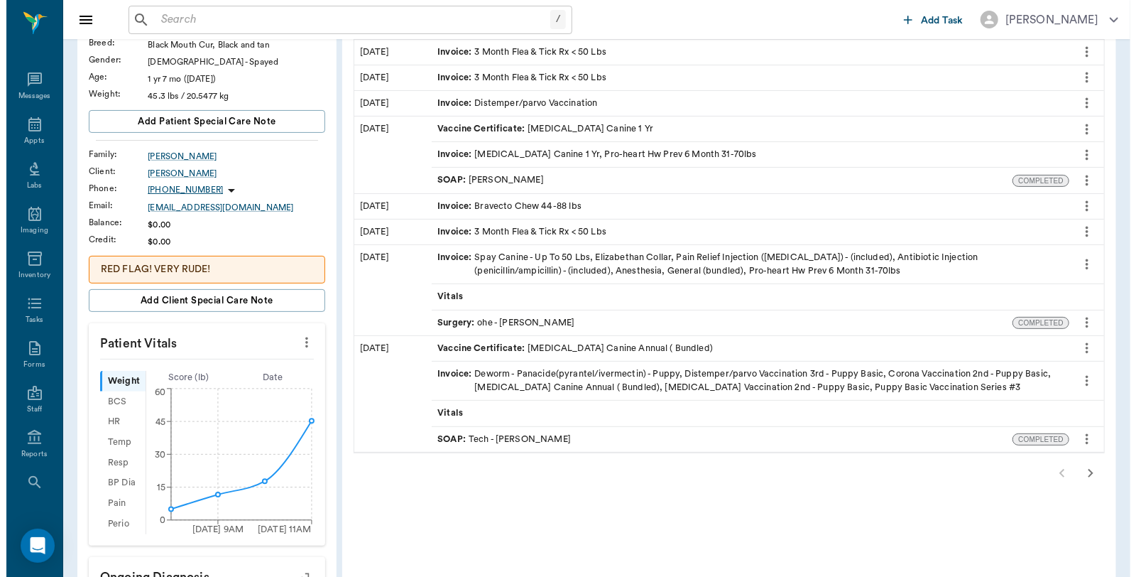
scroll to position [0, 0]
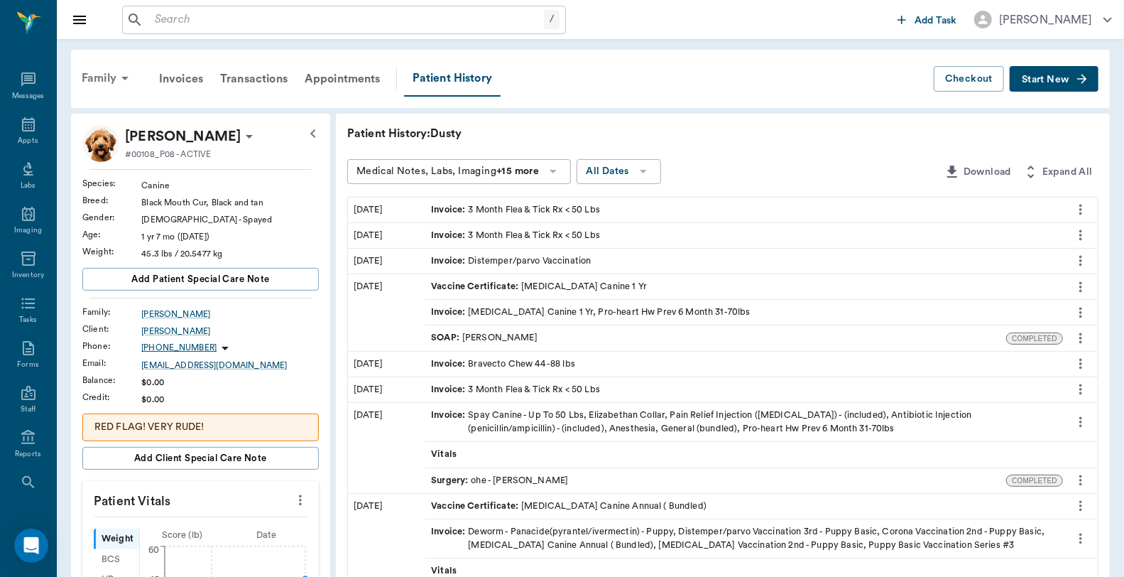
click at [97, 87] on div "Family" at bounding box center [107, 78] width 69 height 34
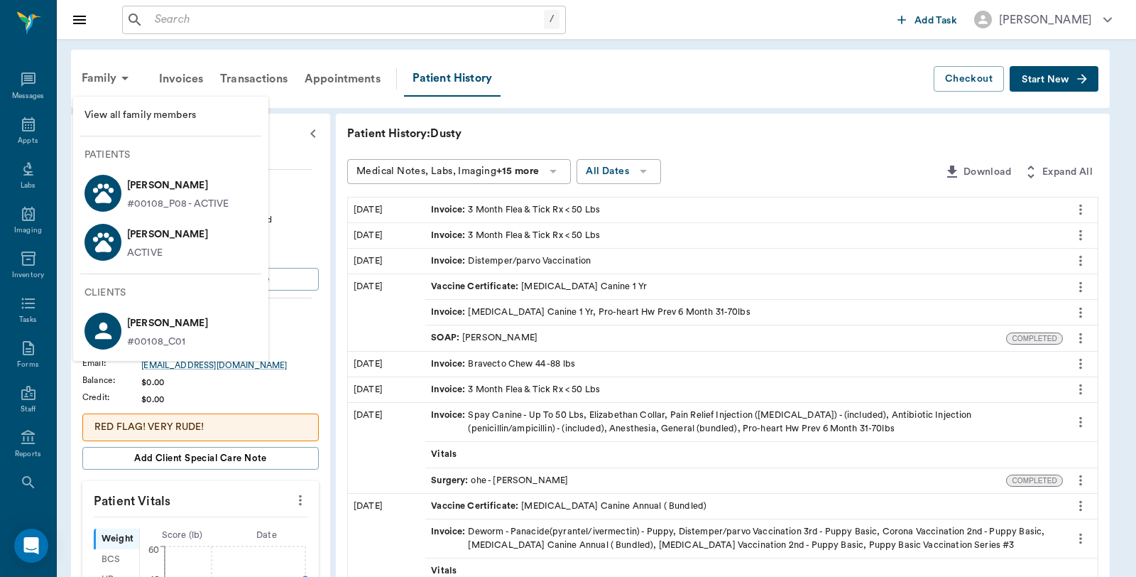
click at [155, 251] on p "ACTIVE" at bounding box center [144, 253] width 35 height 15
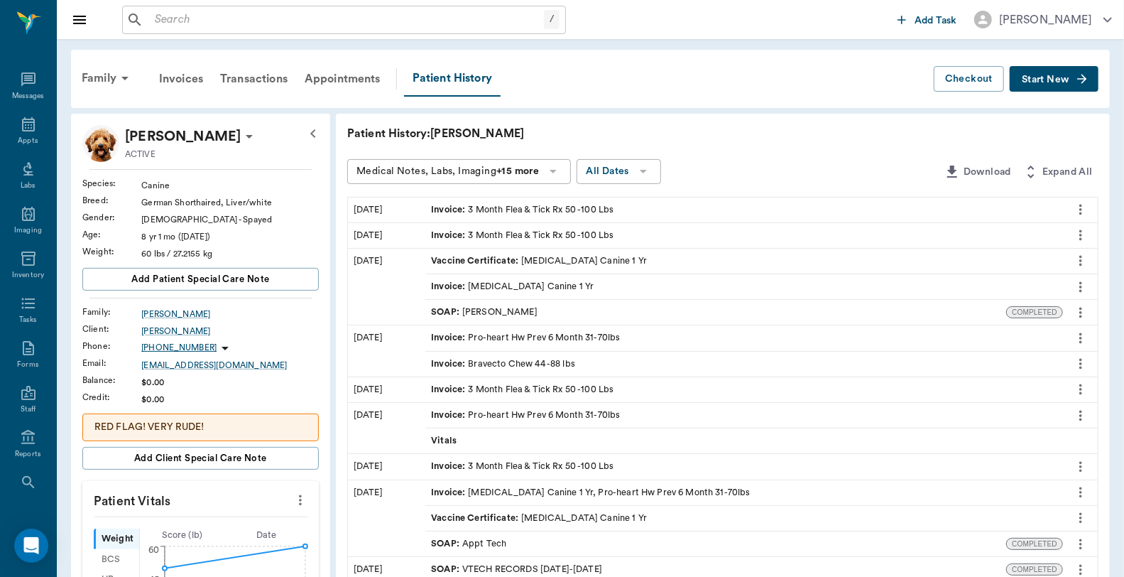
click at [1037, 80] on span "Start New" at bounding box center [1046, 80] width 48 height 0
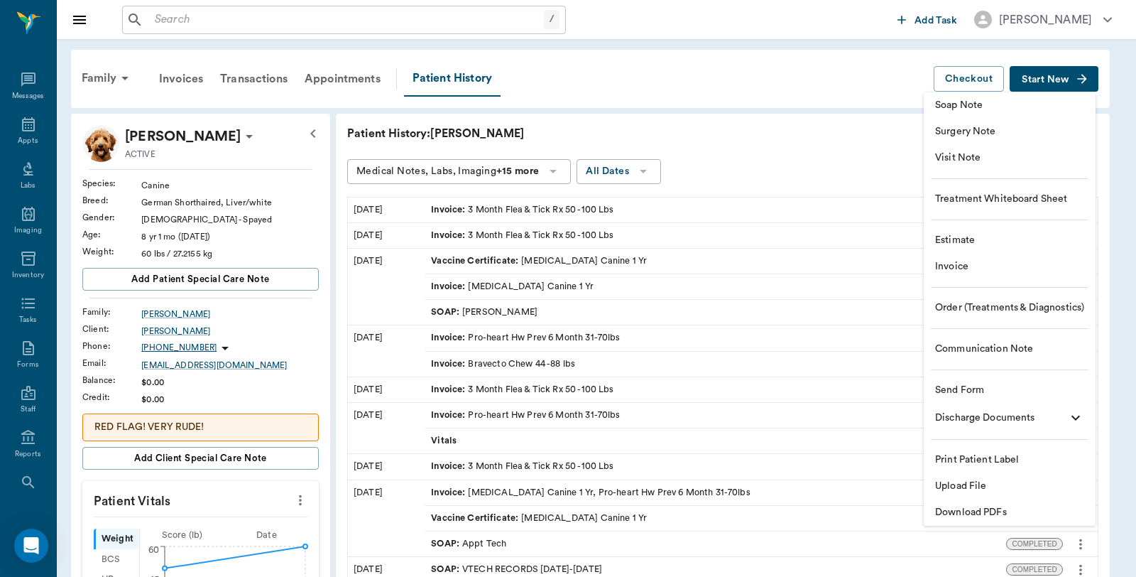
click at [1002, 158] on span "Visit Note" at bounding box center [1009, 158] width 149 height 15
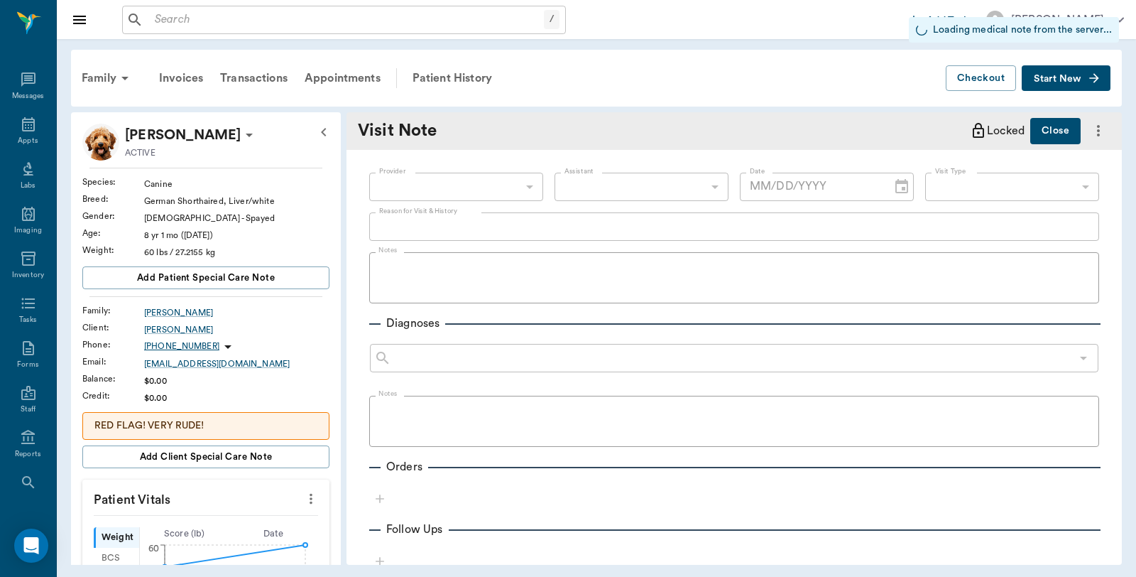
type input "[DATE]"
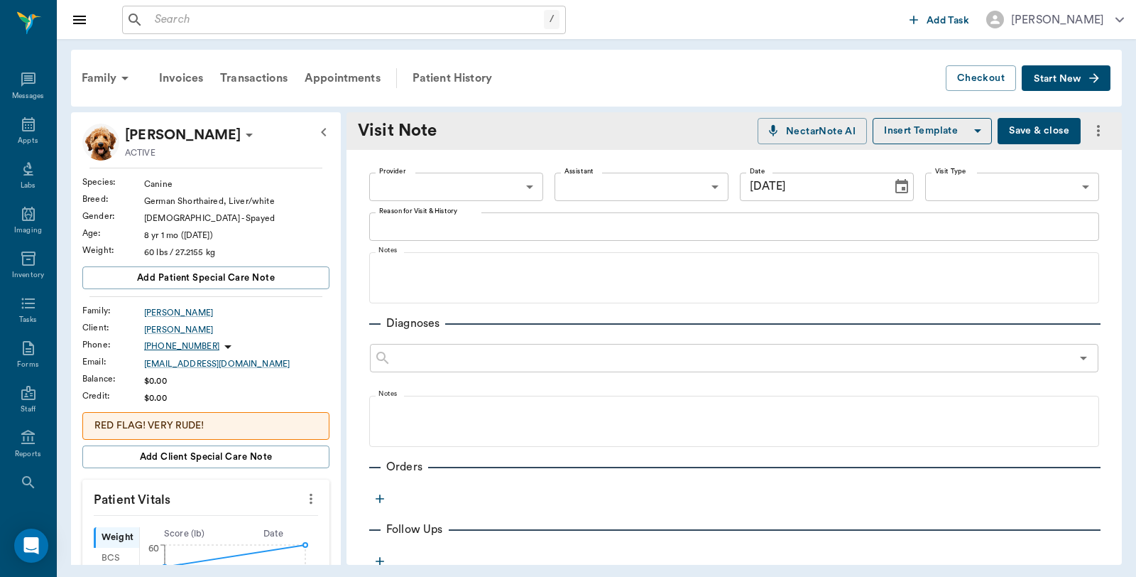
click at [472, 188] on body "/ ​ Add Task Dr. Bert Ellsworth Nectar Messages Appts Labs Imaging Inventory Ta…" at bounding box center [568, 288] width 1136 height 577
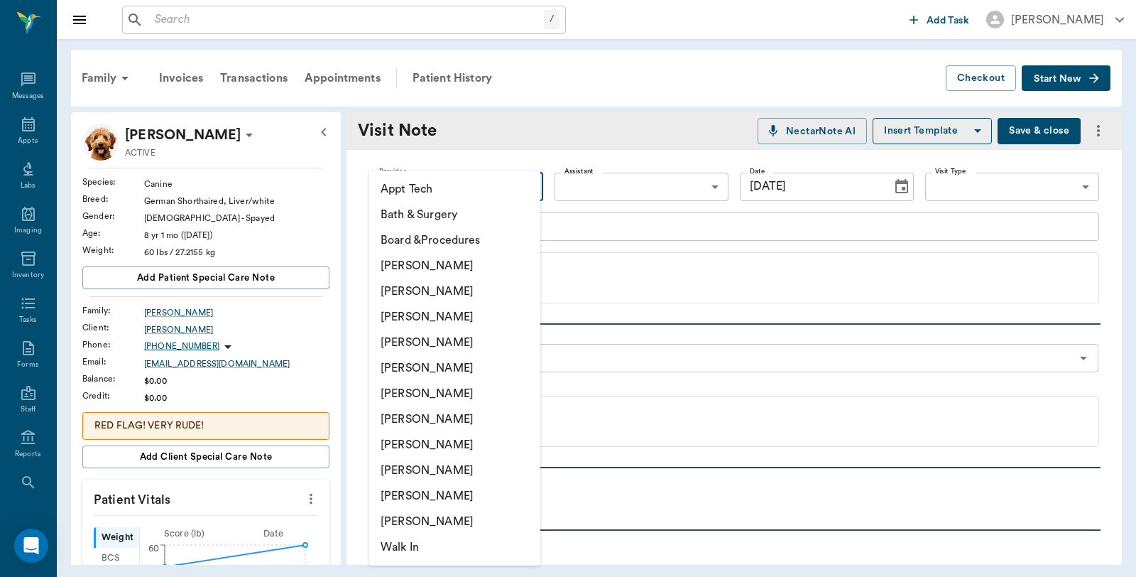
click at [465, 267] on li "[PERSON_NAME]" at bounding box center [454, 266] width 171 height 26
type input "6899ea08ed37b777db10de45"
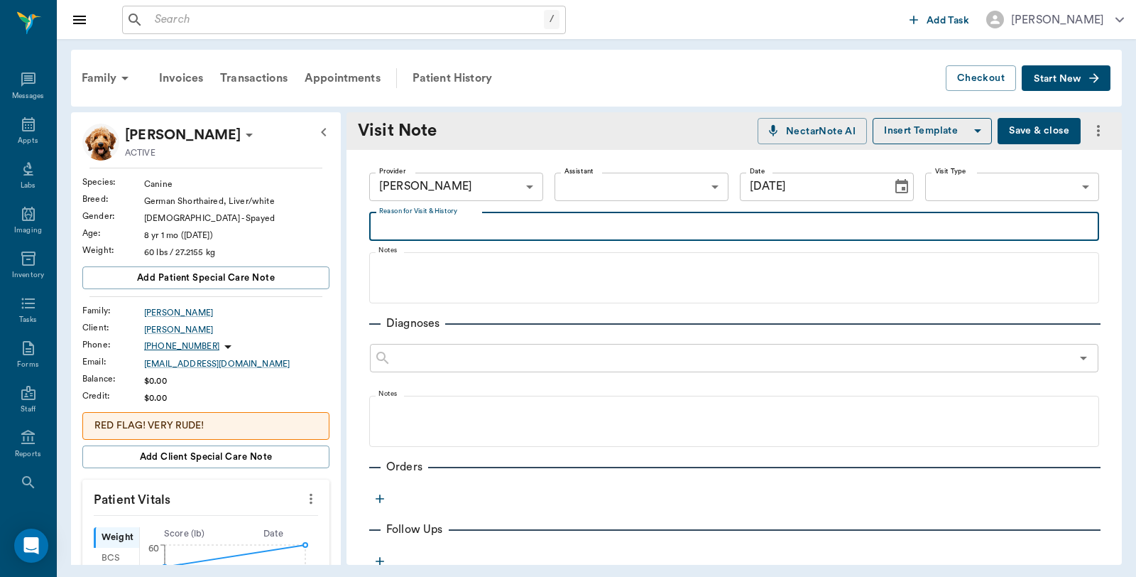
click at [486, 222] on textarea "Reason for Visit & History" at bounding box center [734, 226] width 710 height 16
type textarea "P"
type textarea "HW"
type textarea "I"
type textarea "HWI"
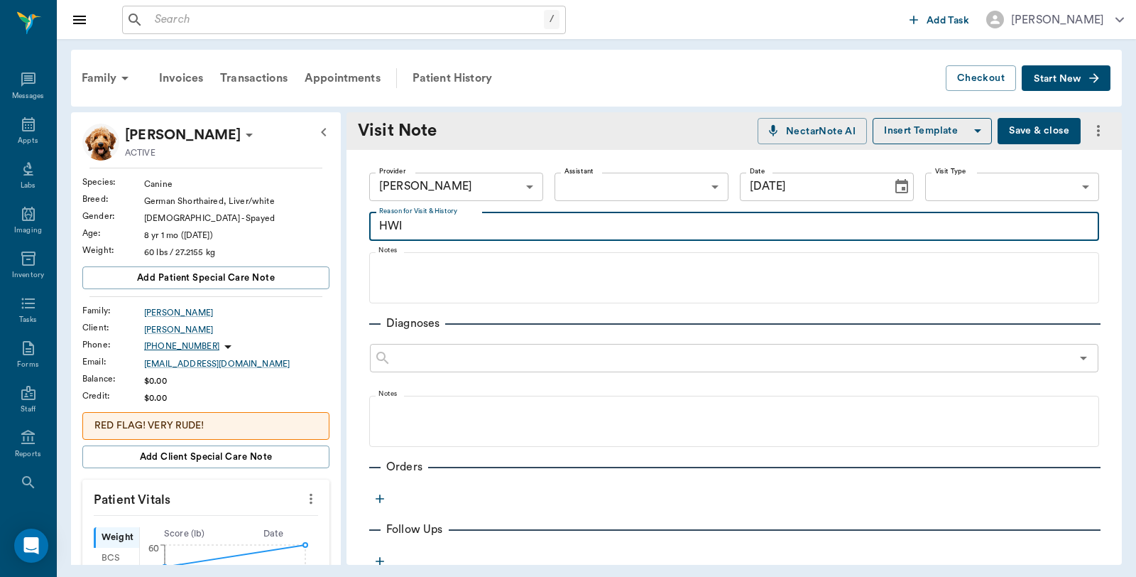
type textarea "HWI"
click at [385, 501] on icon "button" at bounding box center [380, 498] width 14 height 14
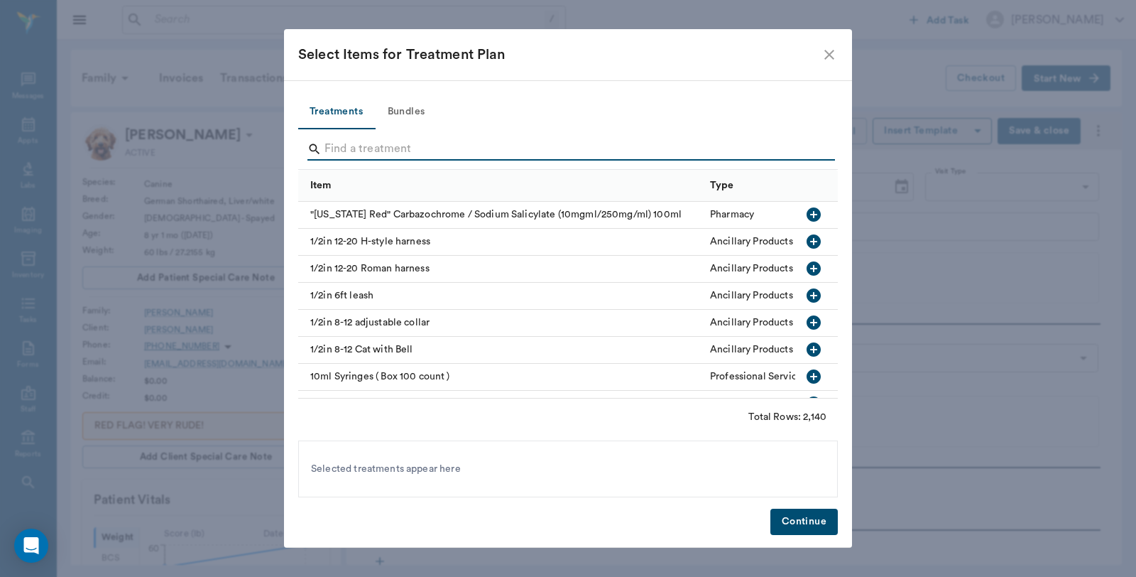
click at [435, 147] on input "Search" at bounding box center [568, 149] width 489 height 23
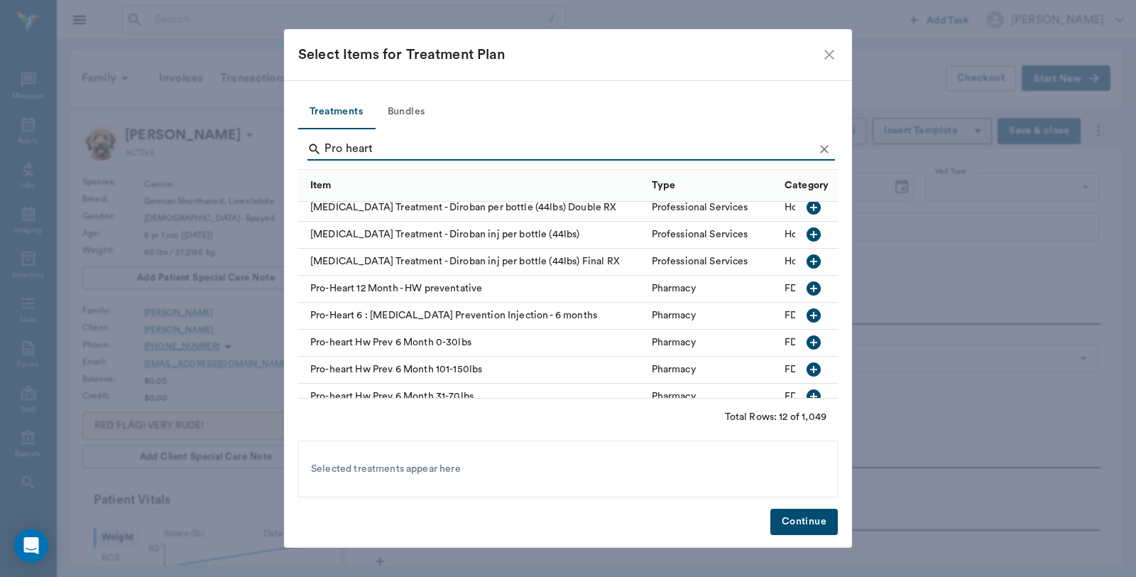
scroll to position [79, 0]
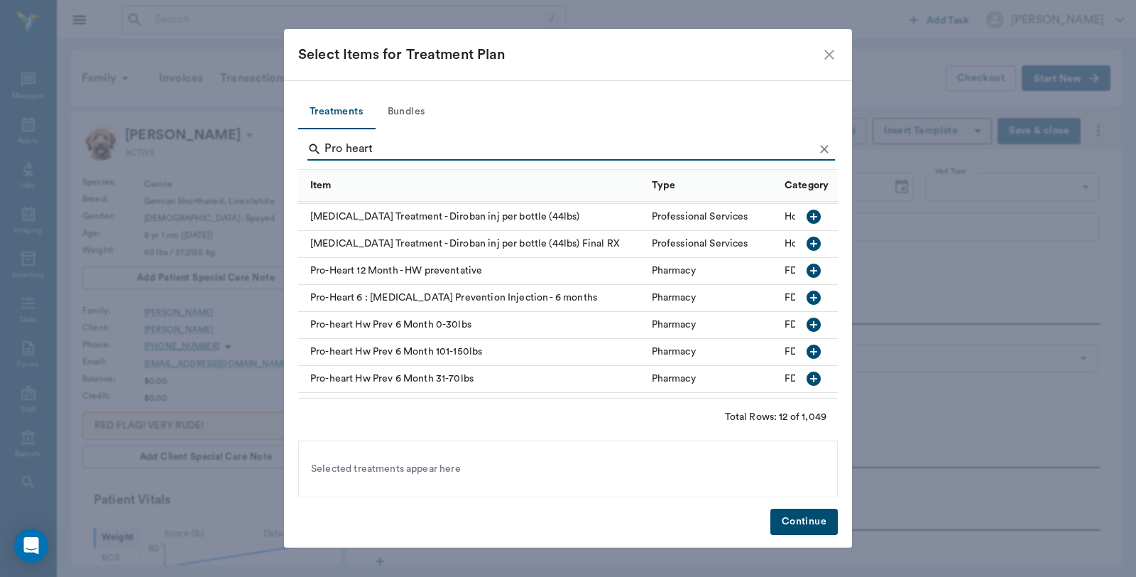
type input "Pro heart"
click at [807, 375] on icon "button" at bounding box center [814, 378] width 14 height 14
click at [812, 515] on button "Continue" at bounding box center [803, 521] width 67 height 26
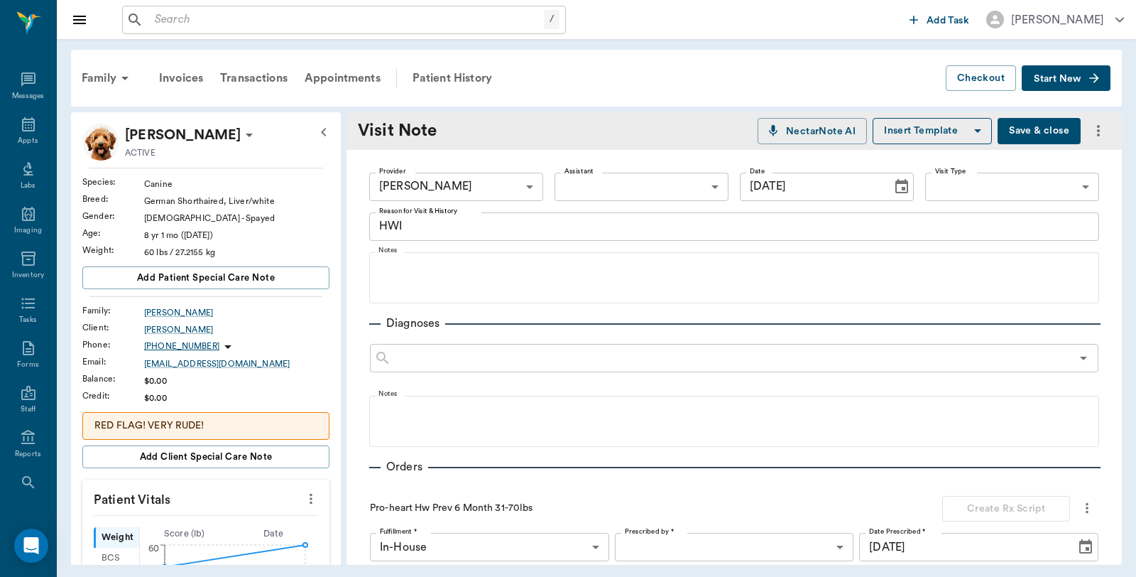
scroll to position [329, 0]
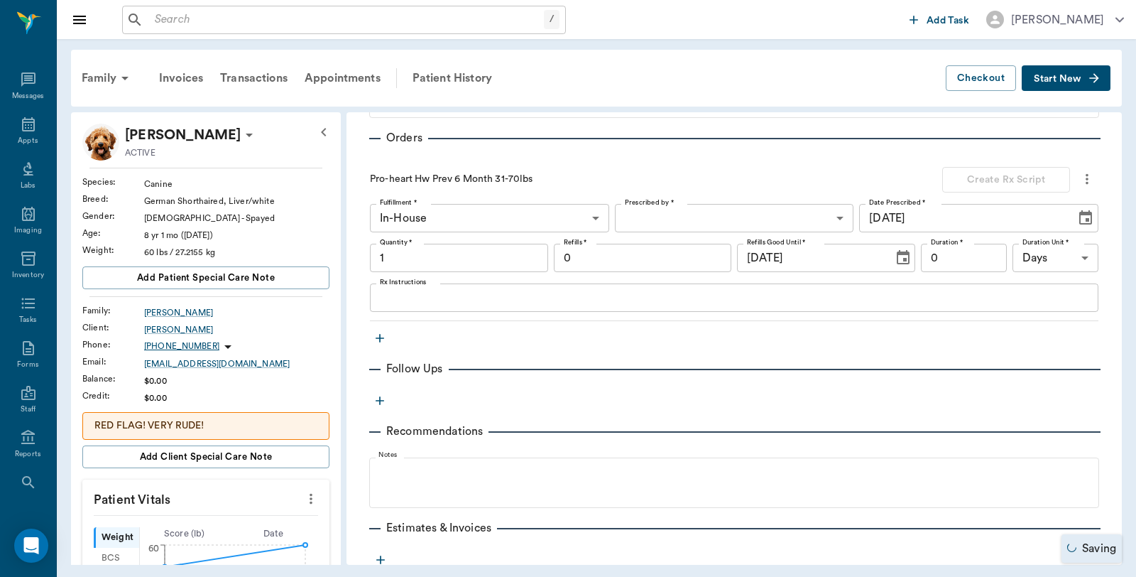
type input "1.00"
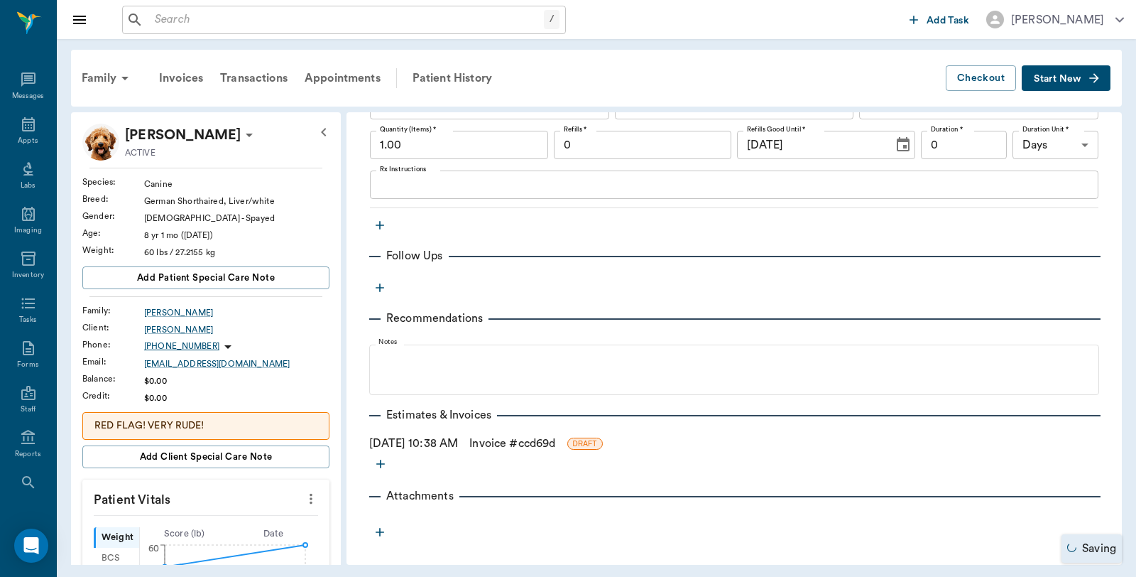
scroll to position [444, 0]
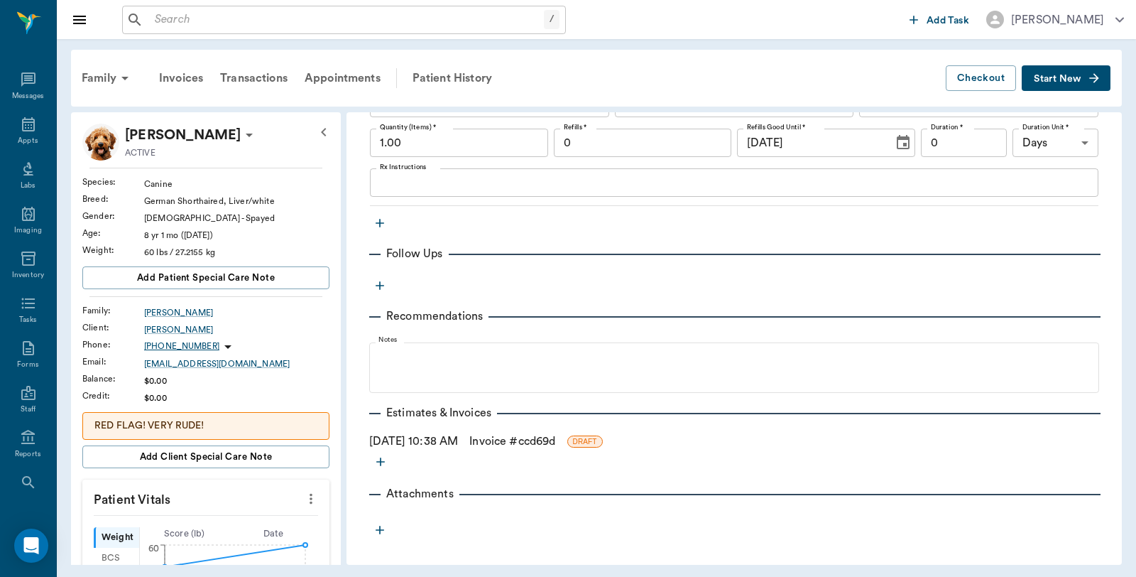
click at [526, 434] on link "Invoice # ccd69d" at bounding box center [512, 440] width 86 height 17
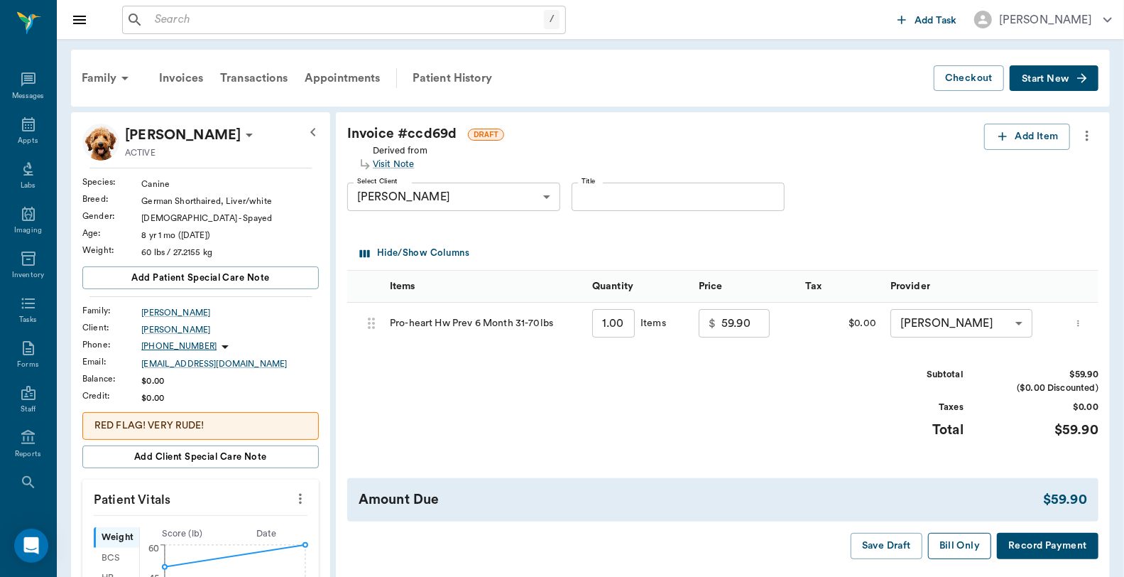
click at [970, 558] on button "Bill Only" at bounding box center [960, 545] width 64 height 26
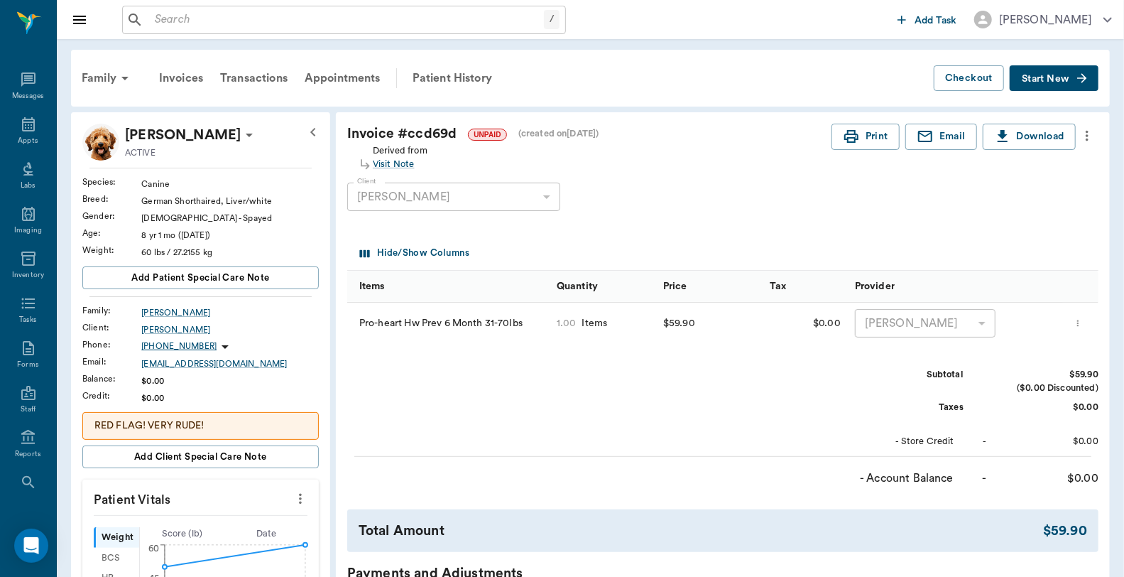
click at [98, 75] on div "Family" at bounding box center [107, 78] width 69 height 34
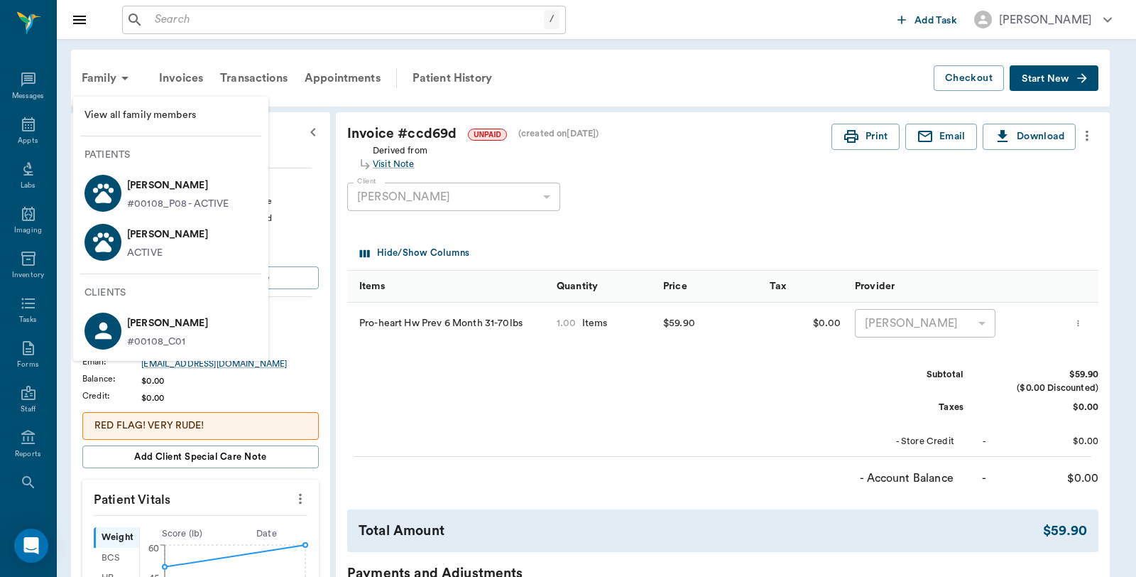
click at [136, 195] on p "Dusty Abston" at bounding box center [178, 185] width 102 height 23
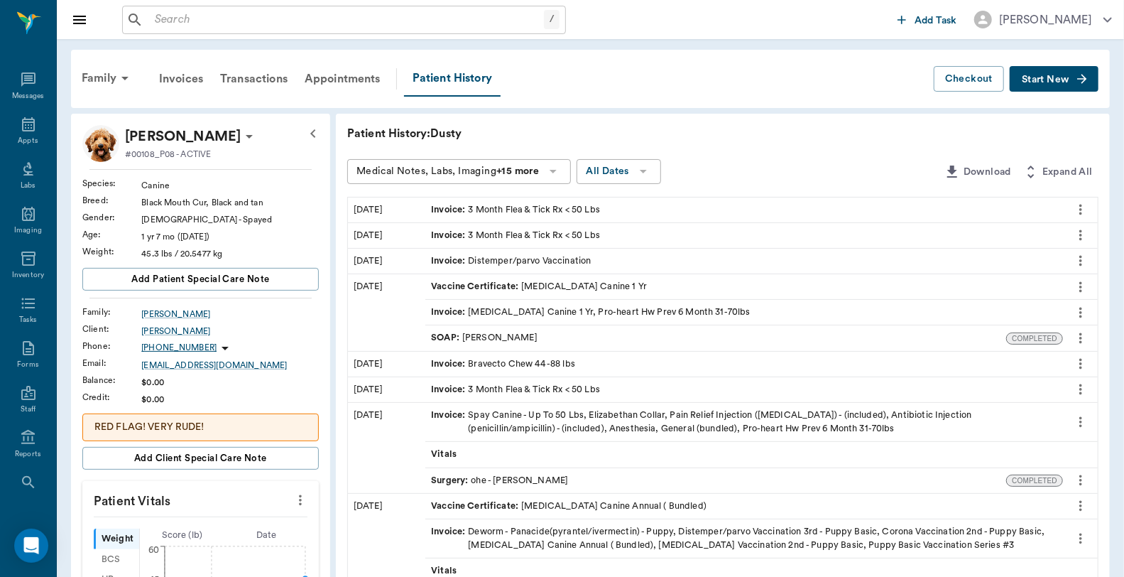
click at [1070, 80] on button "Start New" at bounding box center [1054, 79] width 89 height 26
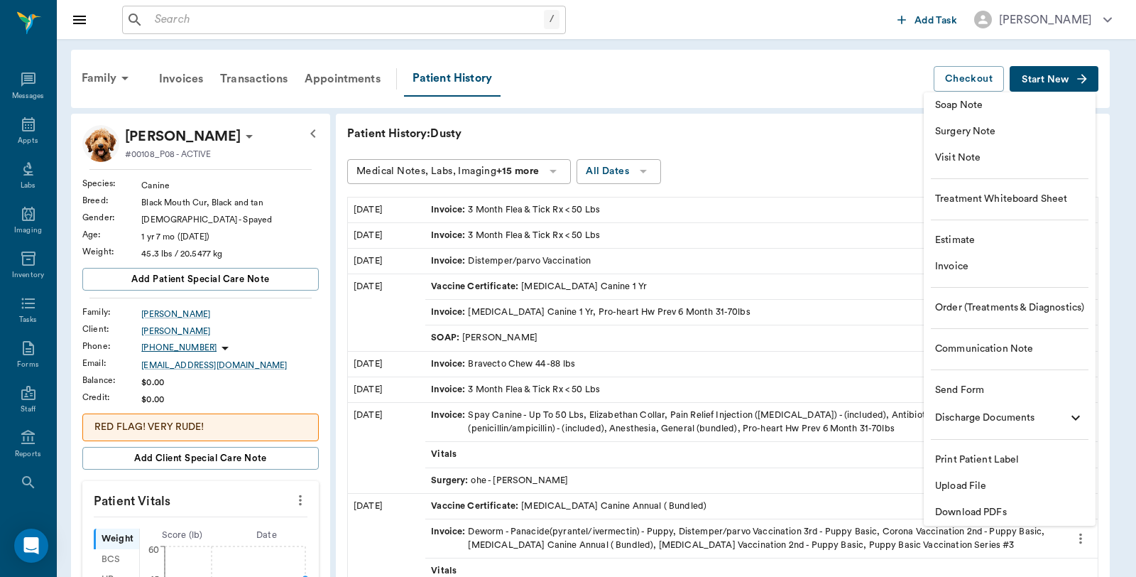
click at [985, 160] on span "Visit Note" at bounding box center [1009, 158] width 149 height 15
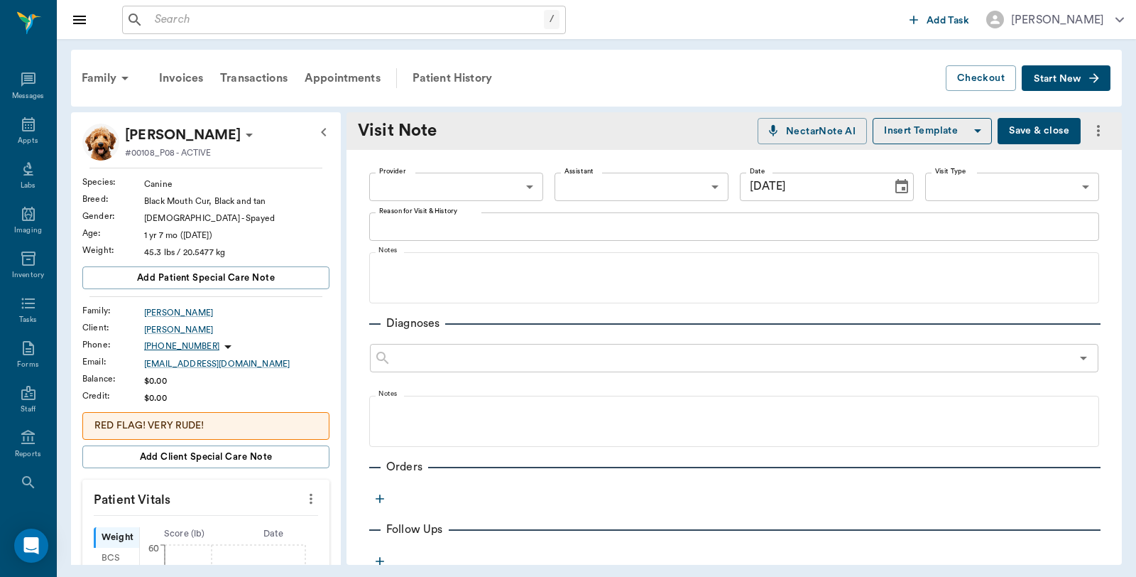
click at [480, 187] on body "/ ​ Add Task Dr. Bert Ellsworth Nectar Messages Appts Labs Imaging Inventory Ta…" at bounding box center [568, 288] width 1136 height 577
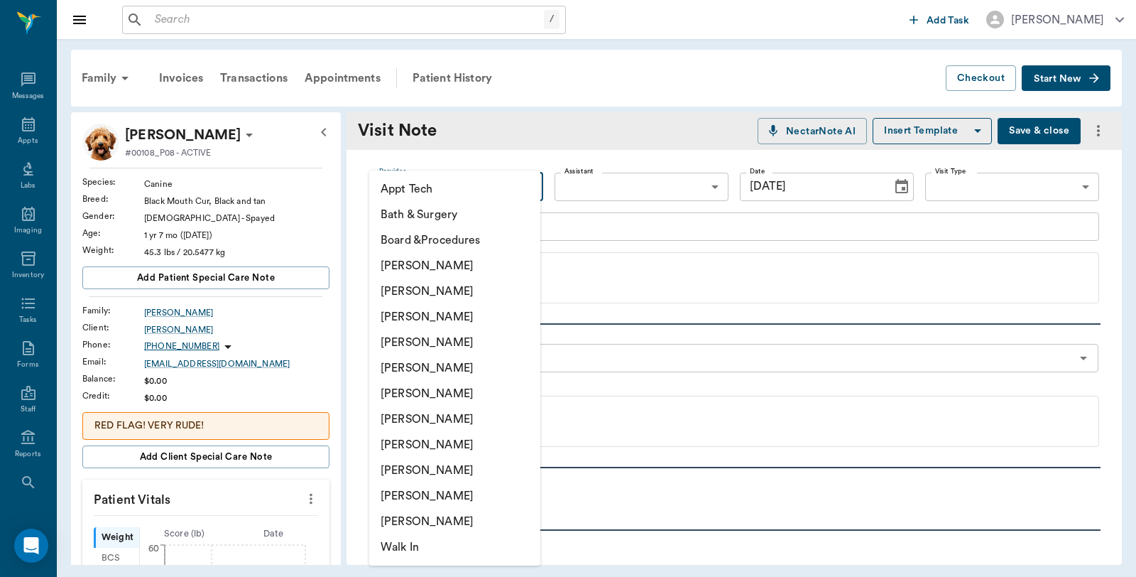
click at [450, 273] on li "[PERSON_NAME]" at bounding box center [454, 266] width 171 height 26
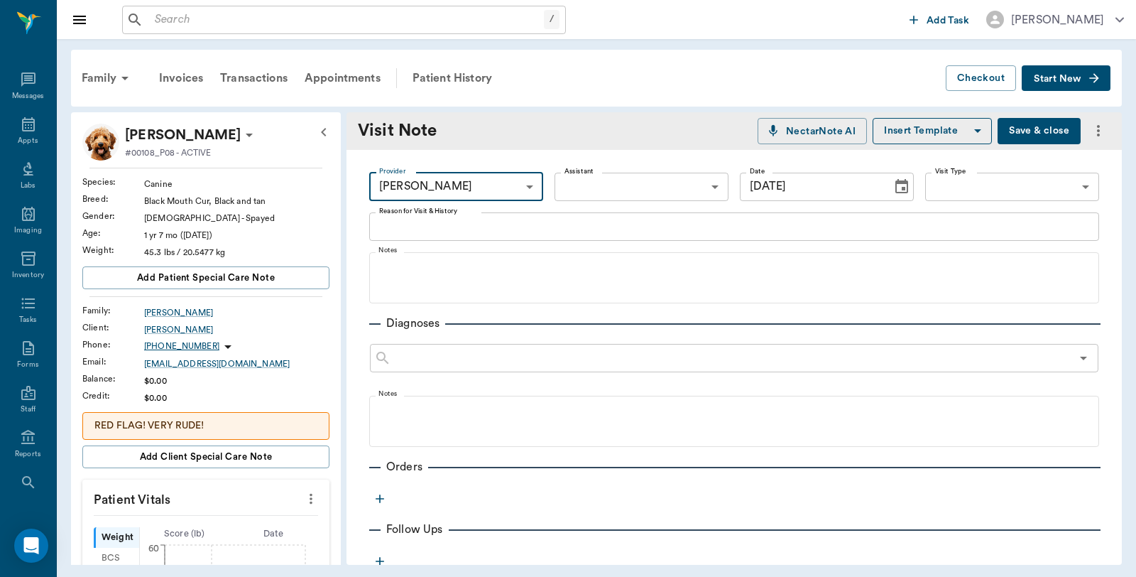
type input "6899ea08ed37b777db10de45"
click at [459, 223] on textarea "Reason for Visit & History" at bounding box center [734, 226] width 710 height 16
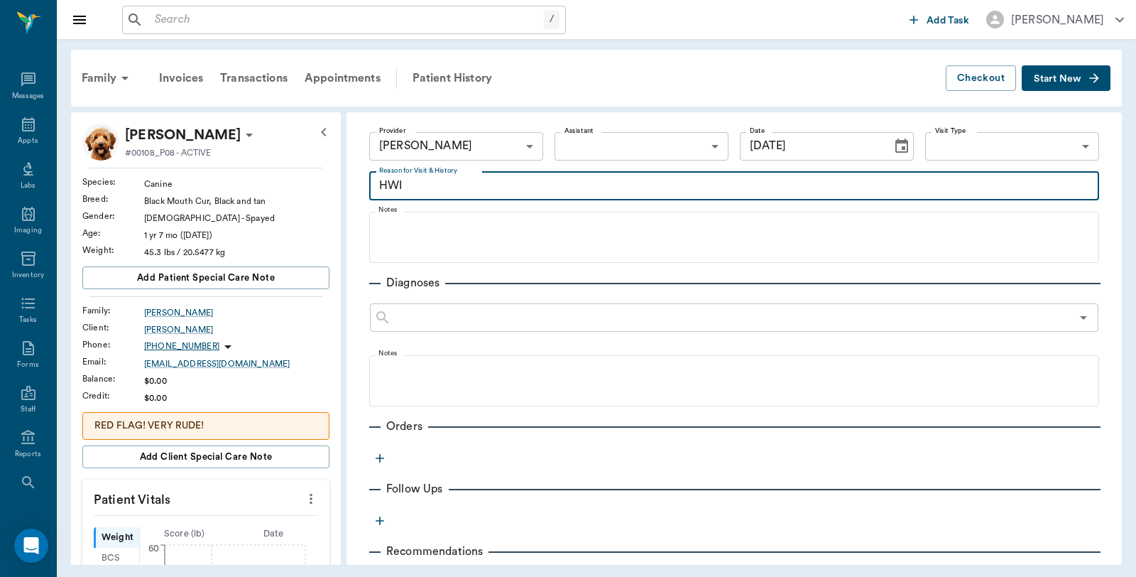
scroll to position [79, 0]
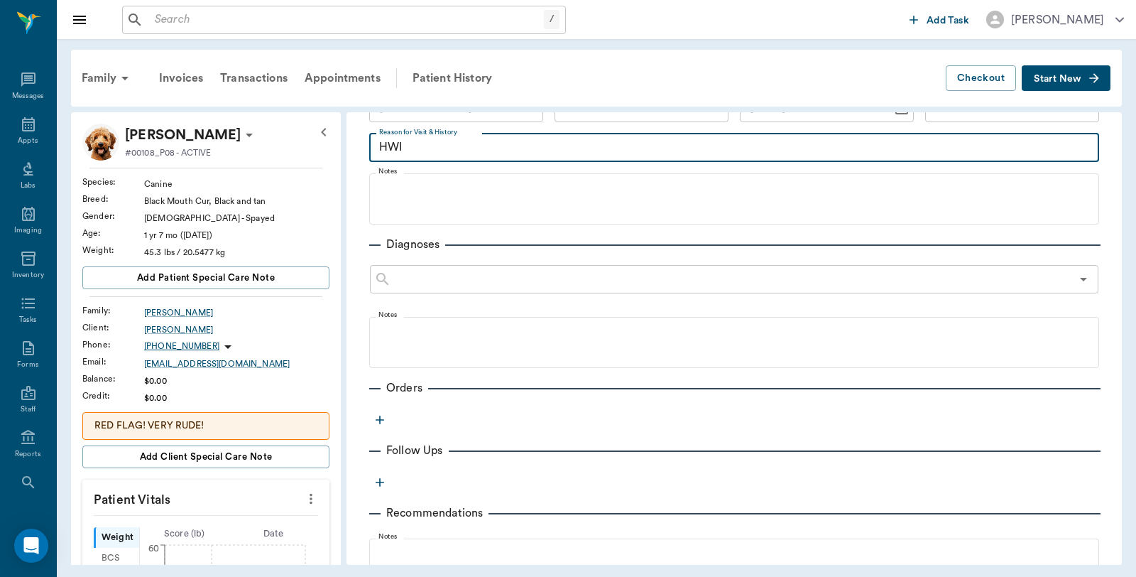
type textarea "HWI"
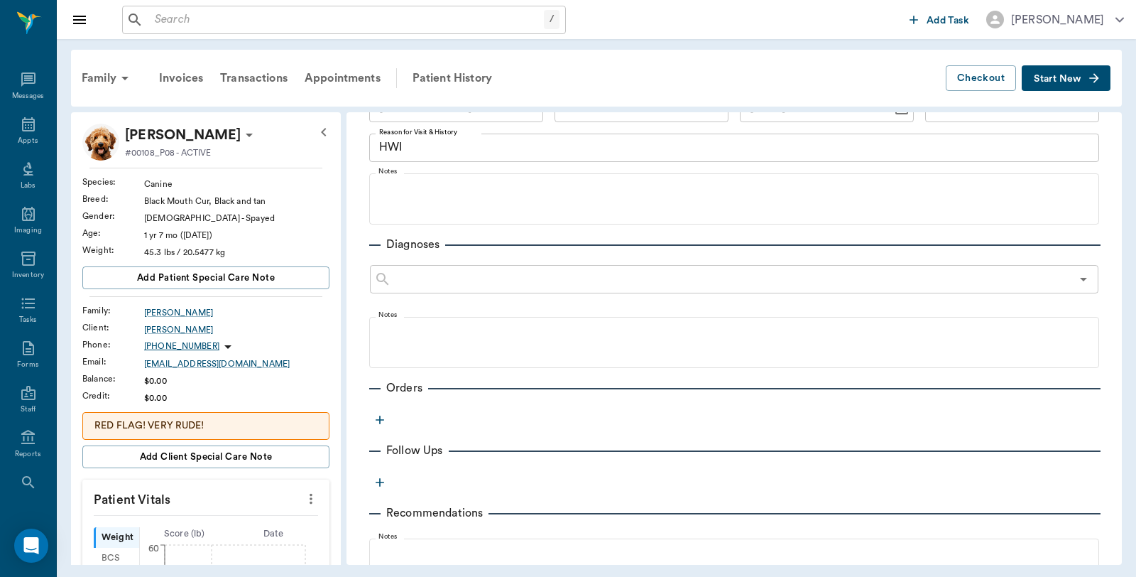
click at [394, 422] on div "Provider Caryn Watson 6899ea08ed37b777db10de45 Provider Assistant ​ Assistant D…" at bounding box center [733, 396] width 775 height 650
click at [380, 422] on icon "button" at bounding box center [380, 419] width 9 height 9
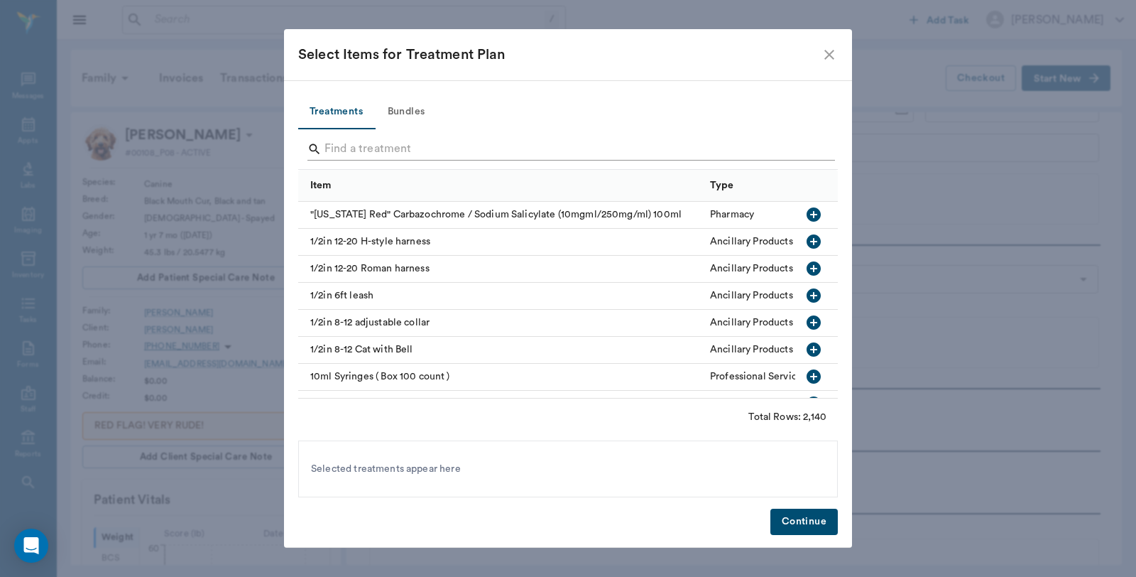
click at [420, 143] on input "Search" at bounding box center [568, 149] width 489 height 23
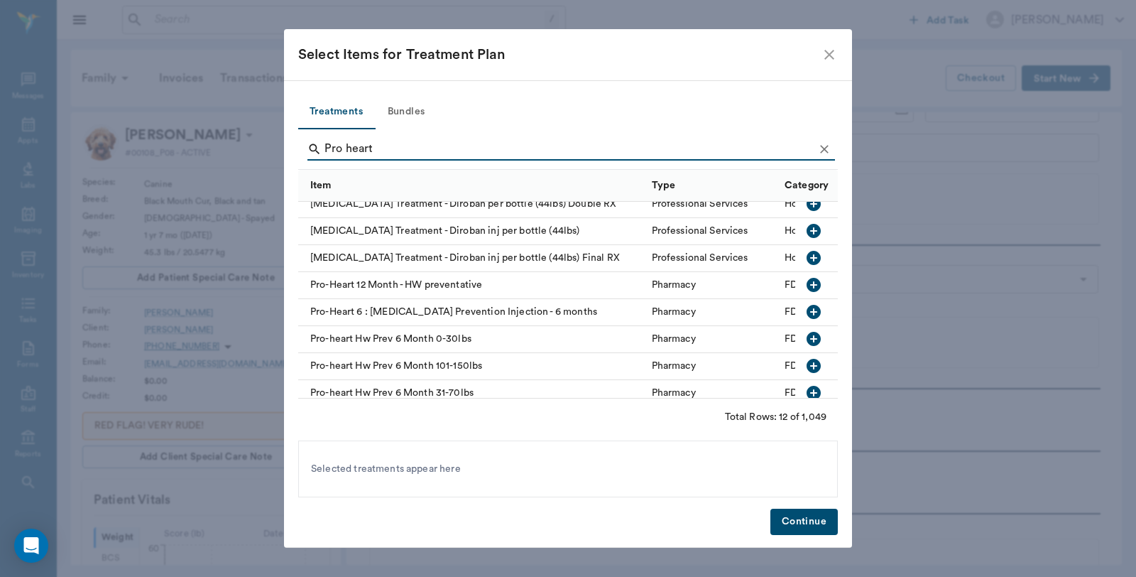
scroll to position [138, 0]
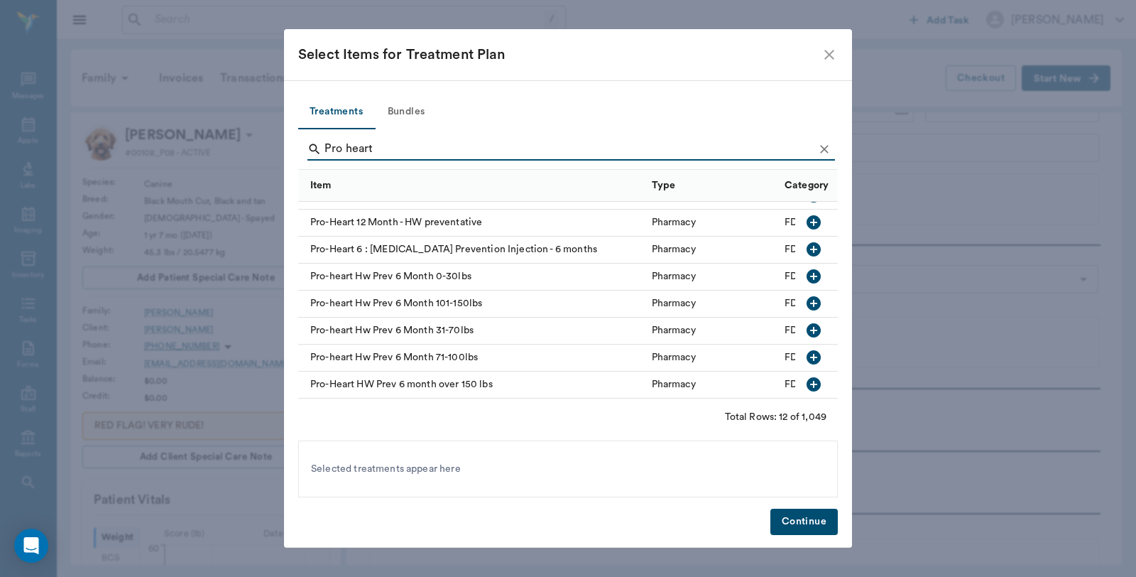
type input "Pro heart"
click at [807, 323] on icon "button" at bounding box center [814, 330] width 14 height 14
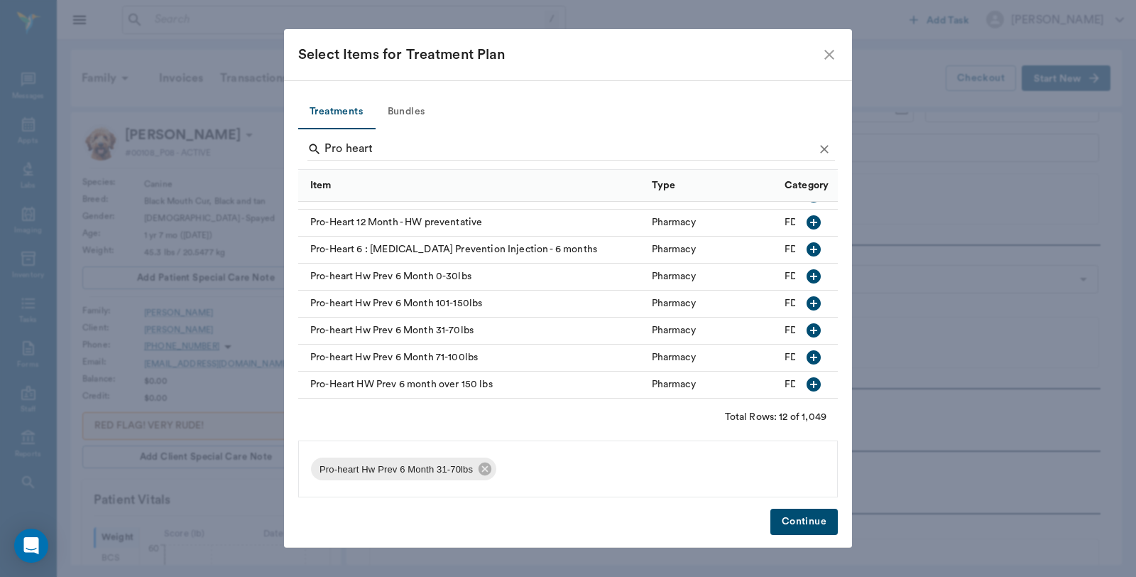
click at [790, 524] on button "Continue" at bounding box center [803, 521] width 67 height 26
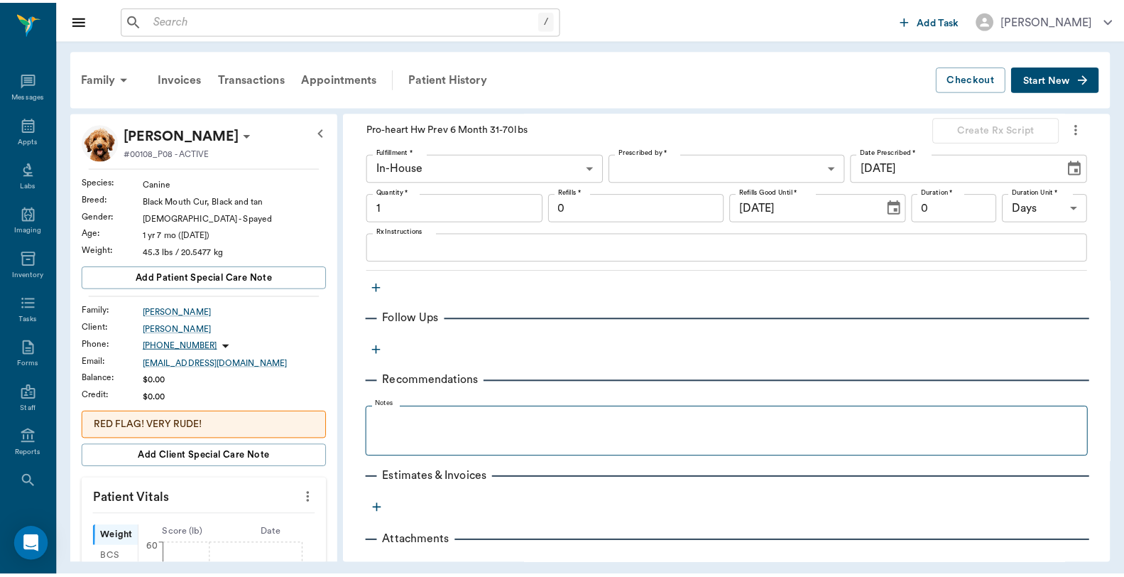
scroll to position [427, 0]
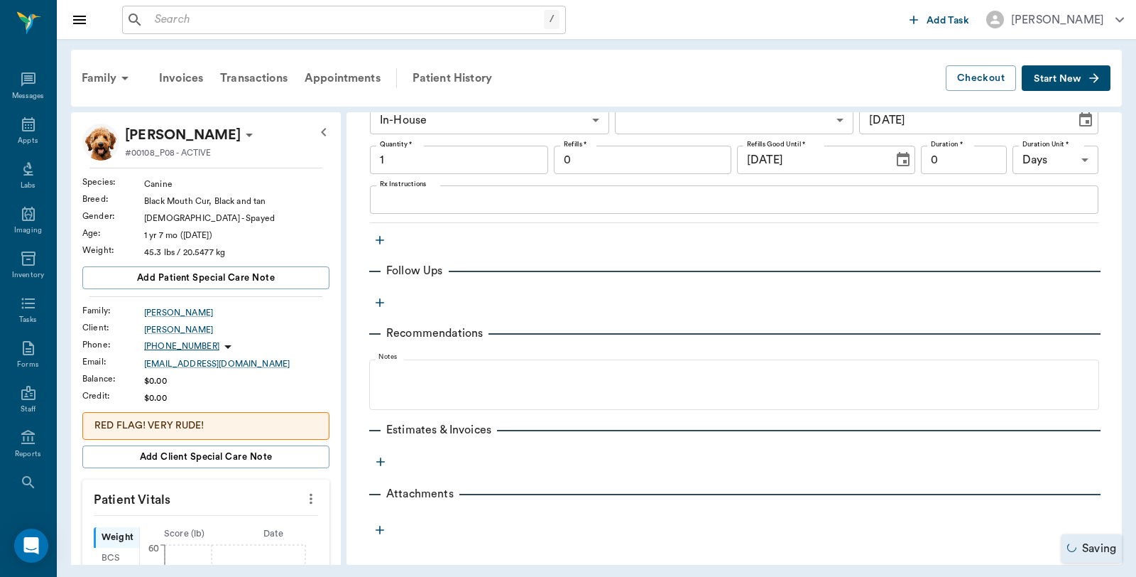
type input "1.00"
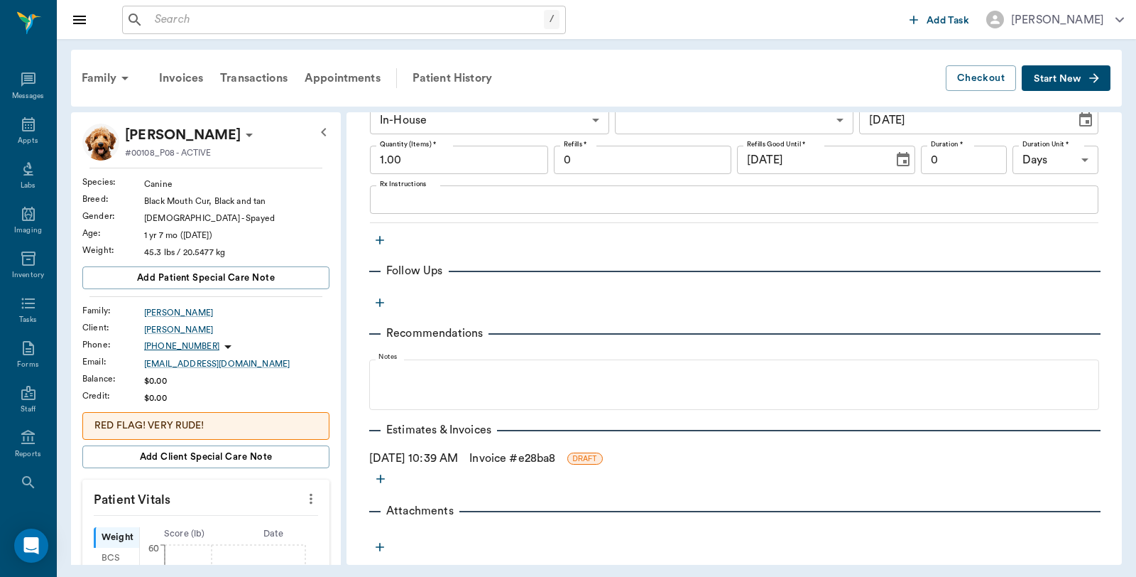
click at [550, 453] on link "Invoice # e28ba8" at bounding box center [512, 457] width 86 height 17
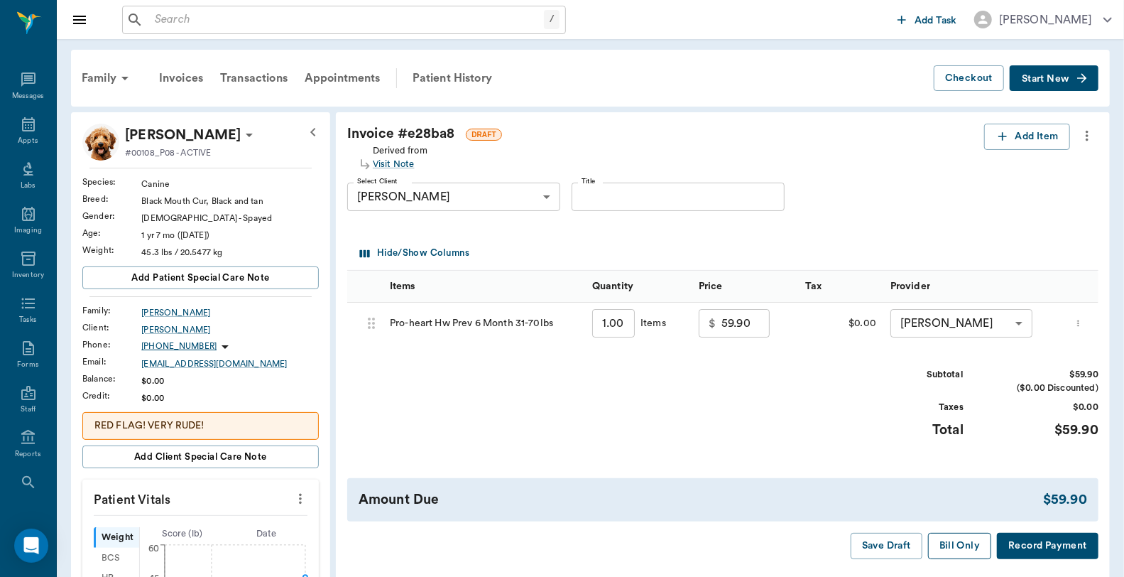
click at [947, 559] on button "Bill Only" at bounding box center [960, 545] width 64 height 26
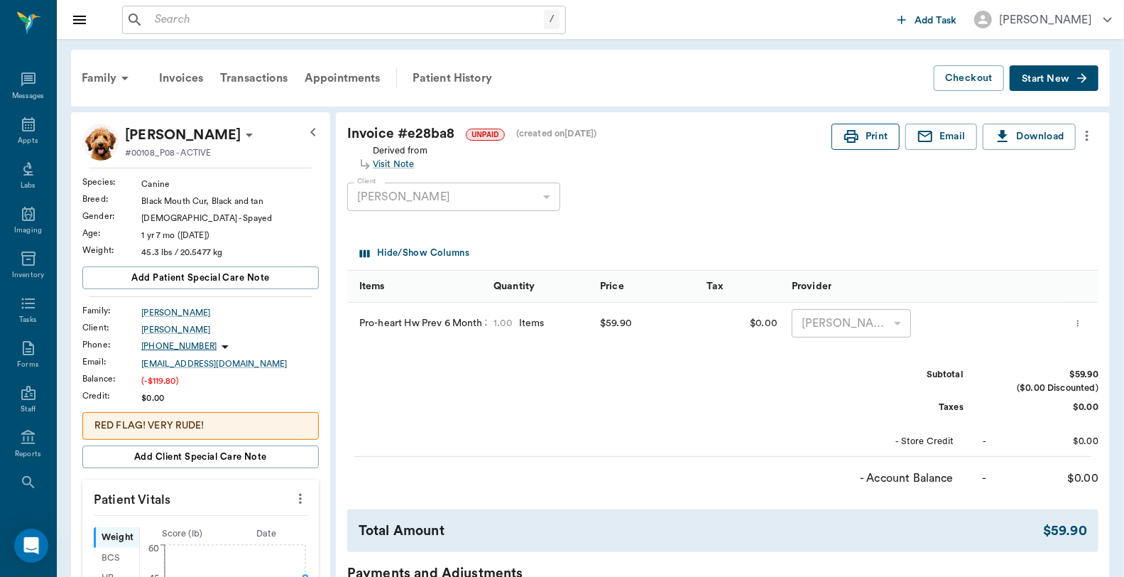
click at [866, 130] on button "Print" at bounding box center [865, 137] width 68 height 26
click at [101, 72] on div "Family" at bounding box center [107, 78] width 69 height 34
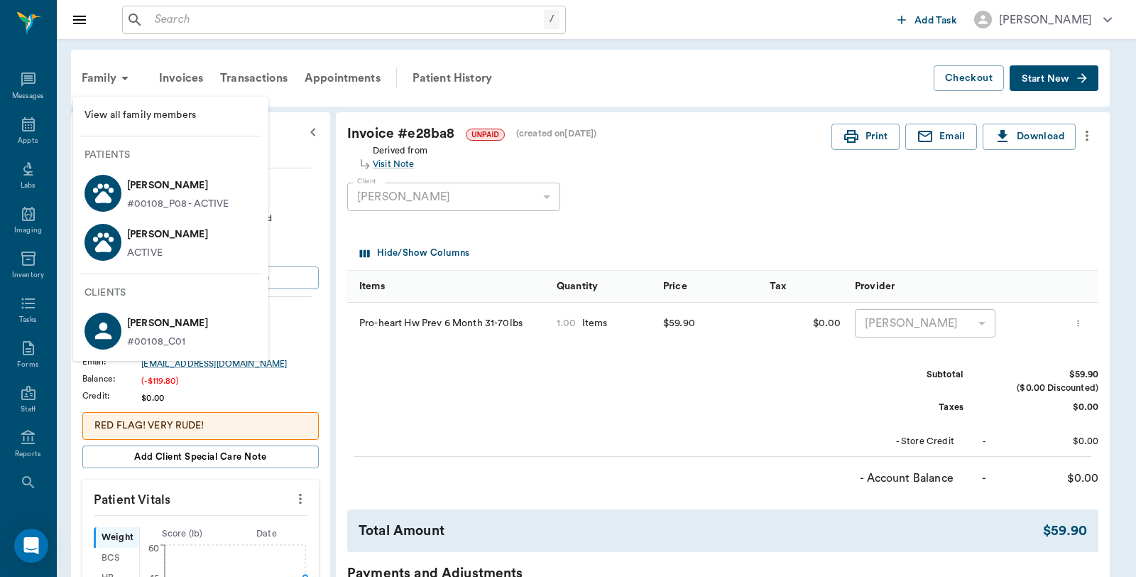
click at [125, 243] on div "[PERSON_NAME] ACTIVE" at bounding box center [164, 242] width 87 height 38
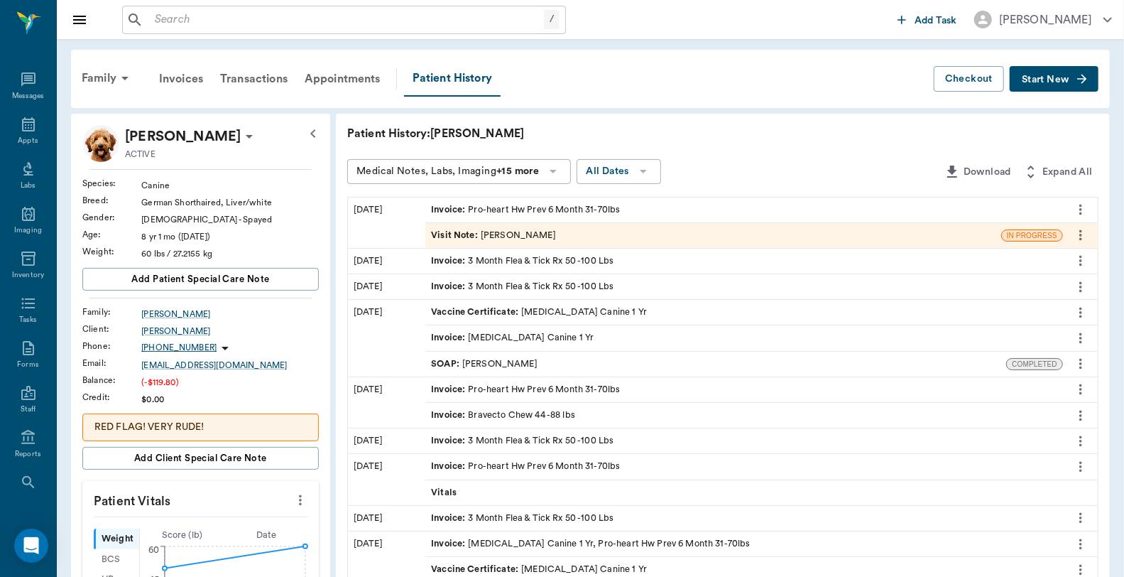
click at [586, 207] on div "Invoice : Pro-heart Hw Prev 6 Month 31-70lbs" at bounding box center [525, 209] width 189 height 13
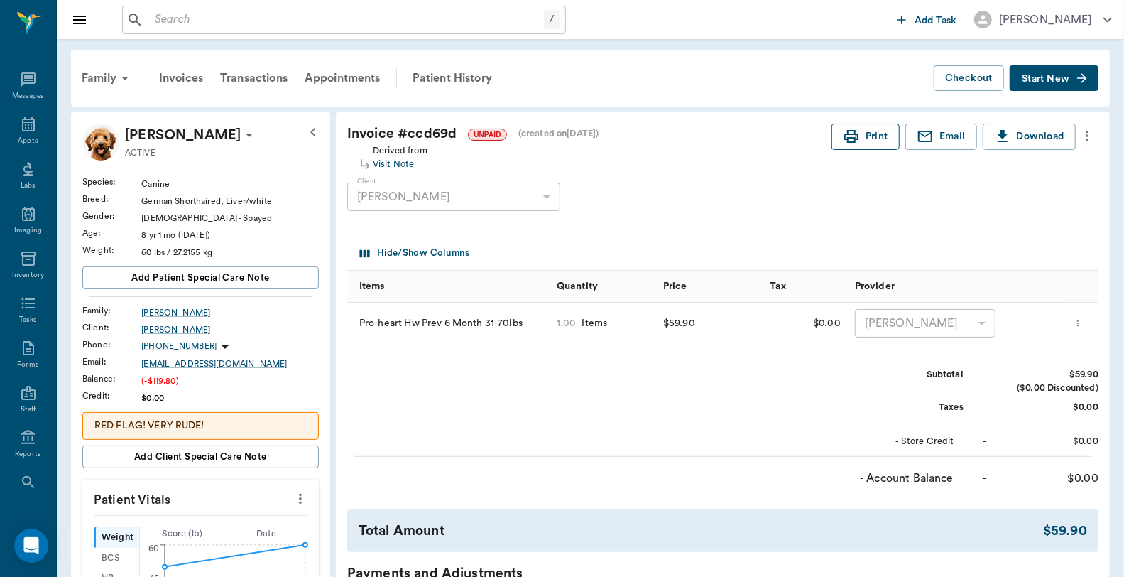
click at [845, 124] on button "Print" at bounding box center [865, 137] width 68 height 26
click at [877, 133] on button "Print" at bounding box center [865, 137] width 68 height 26
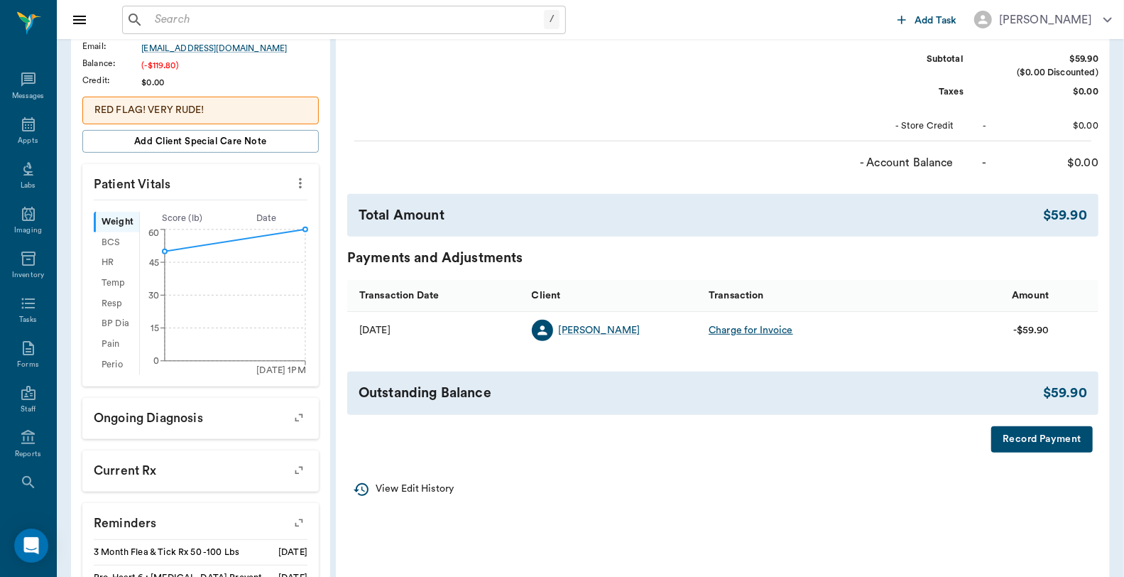
scroll to position [236, 0]
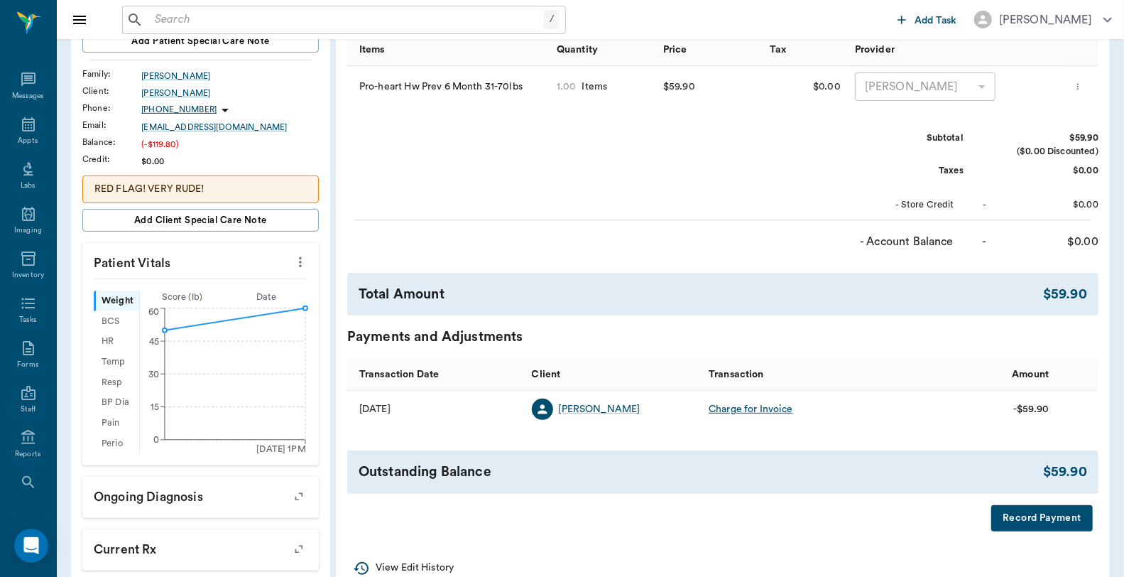
click at [1063, 520] on button "Record Payment" at bounding box center [1042, 518] width 102 height 26
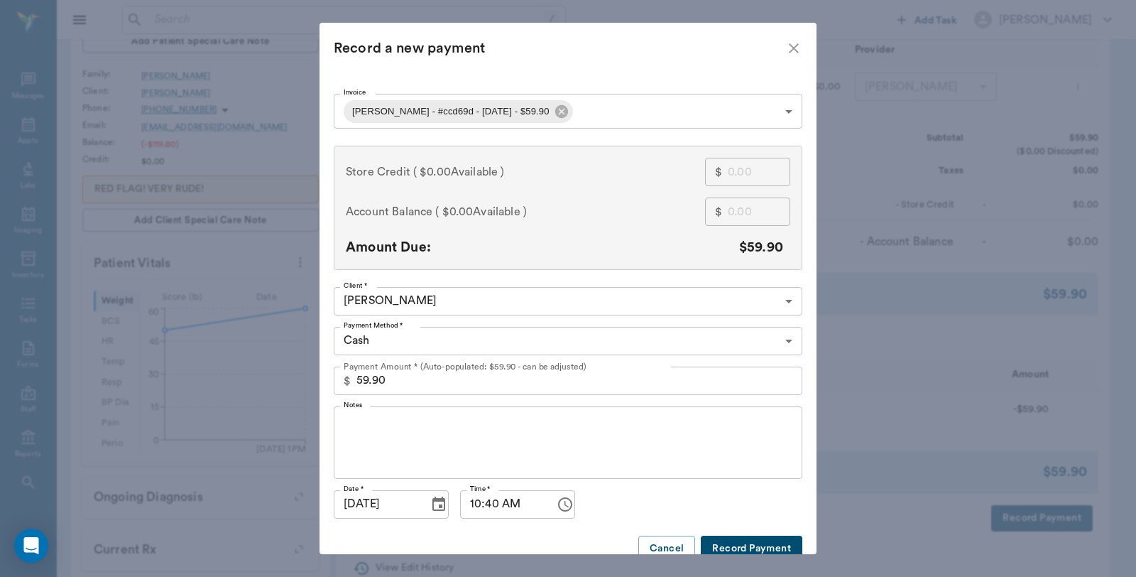
click at [589, 110] on body "/ ​ Add Task [PERSON_NAME] Nectar Messages Appts Labs Imaging Inventory Tasks F…" at bounding box center [568, 297] width 1136 height 1066
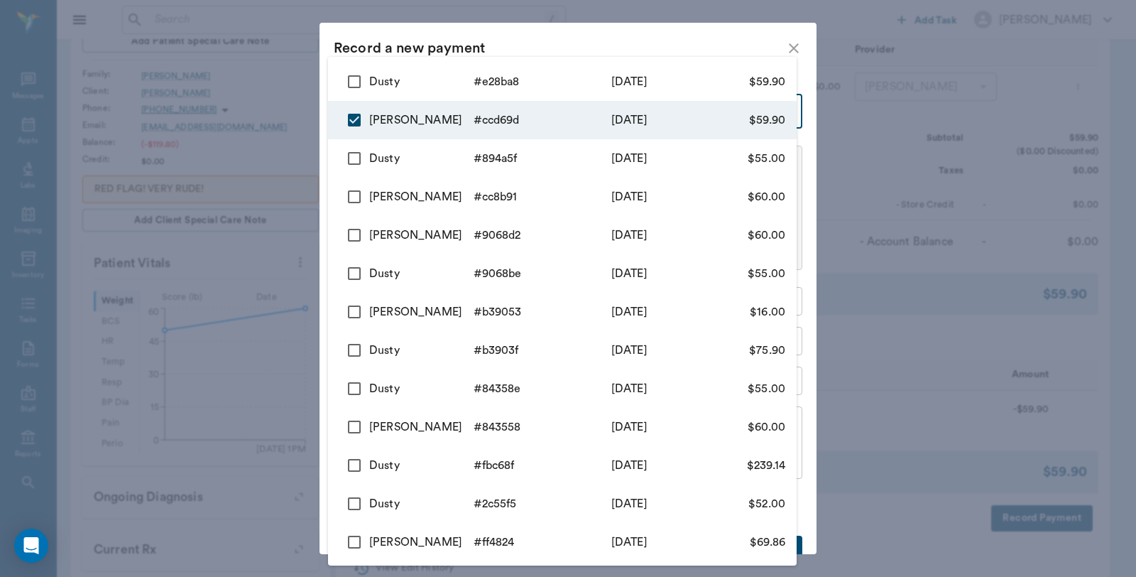
click at [412, 87] on div "Dusty" at bounding box center [421, 81] width 104 height 17
type input "68e685785b5e21137fccd69d,68e6859e25e0787332e28ba8"
type input "119.80"
checkbox input "true"
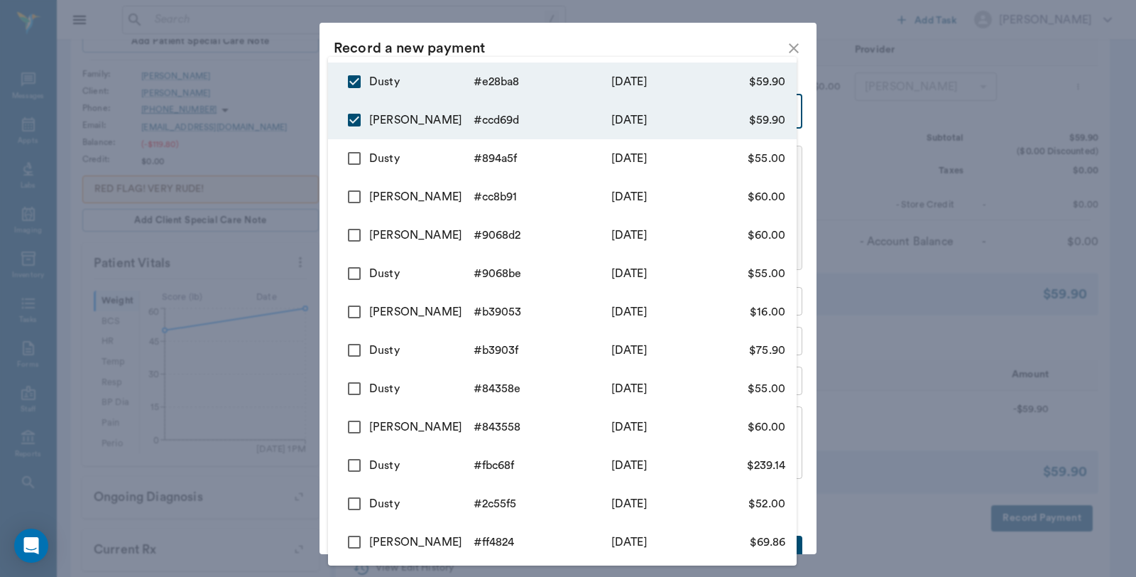
click at [576, 34] on div at bounding box center [568, 288] width 1136 height 577
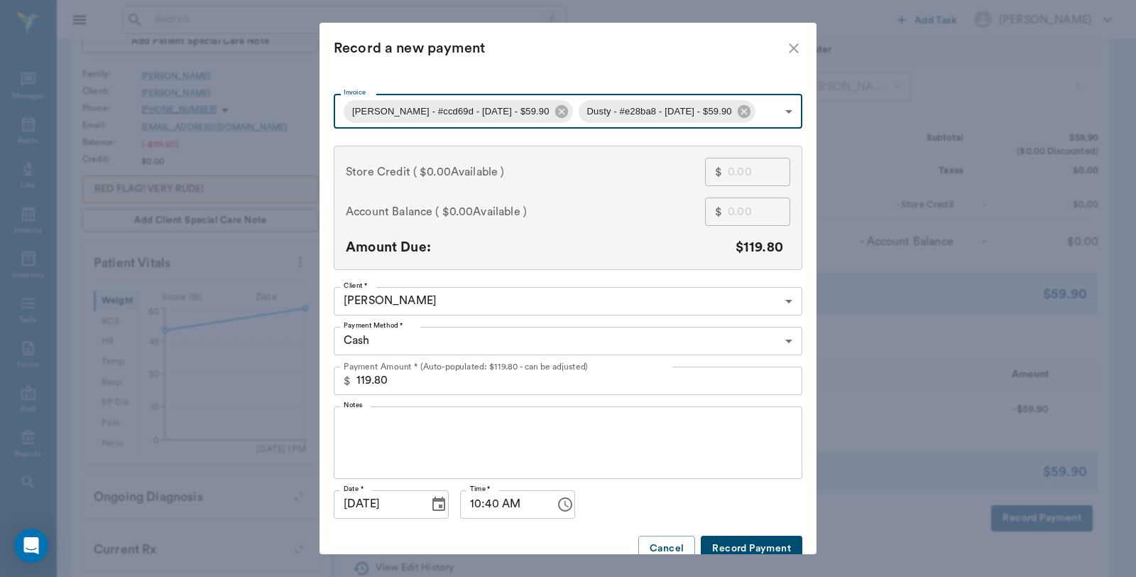
click at [494, 334] on body "/ ​ Add Task Dr. Bert Ellsworth Nectar Messages Appts Labs Imaging Inventory Ta…" at bounding box center [568, 297] width 1136 height 1066
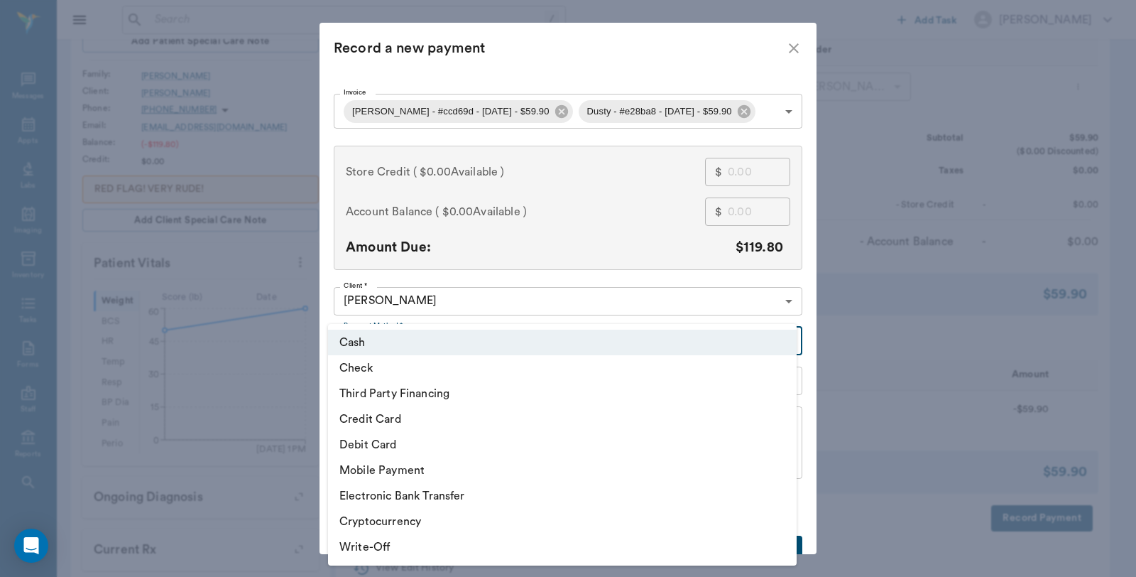
click at [393, 445] on li "Debit Card" at bounding box center [562, 445] width 469 height 26
type input "DEBIT_CARD"
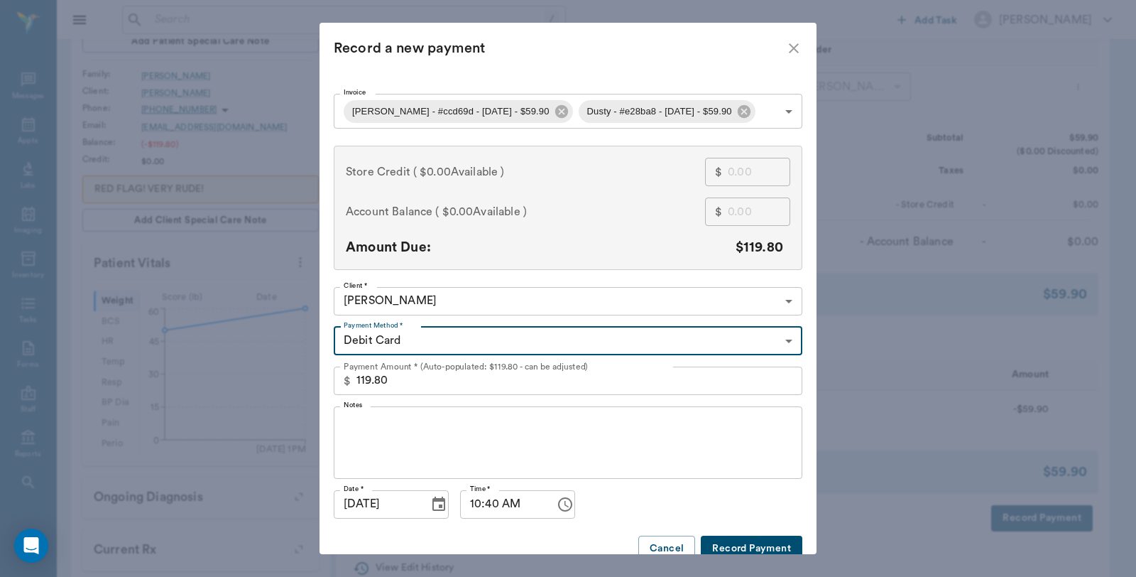
click at [741, 545] on button "Record Payment" at bounding box center [752, 548] width 102 height 26
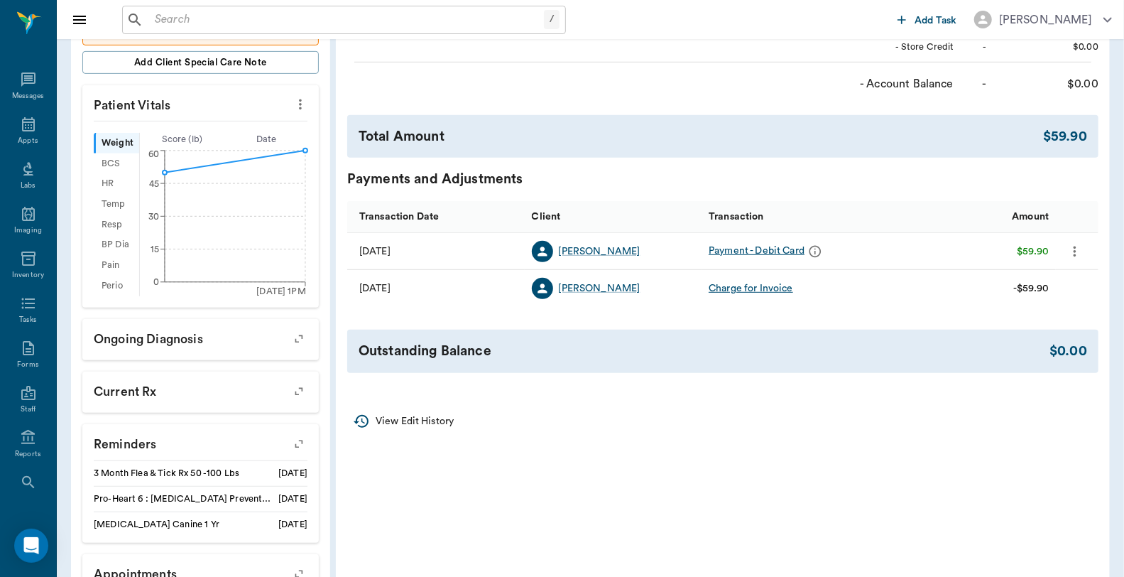
scroll to position [491, 0]
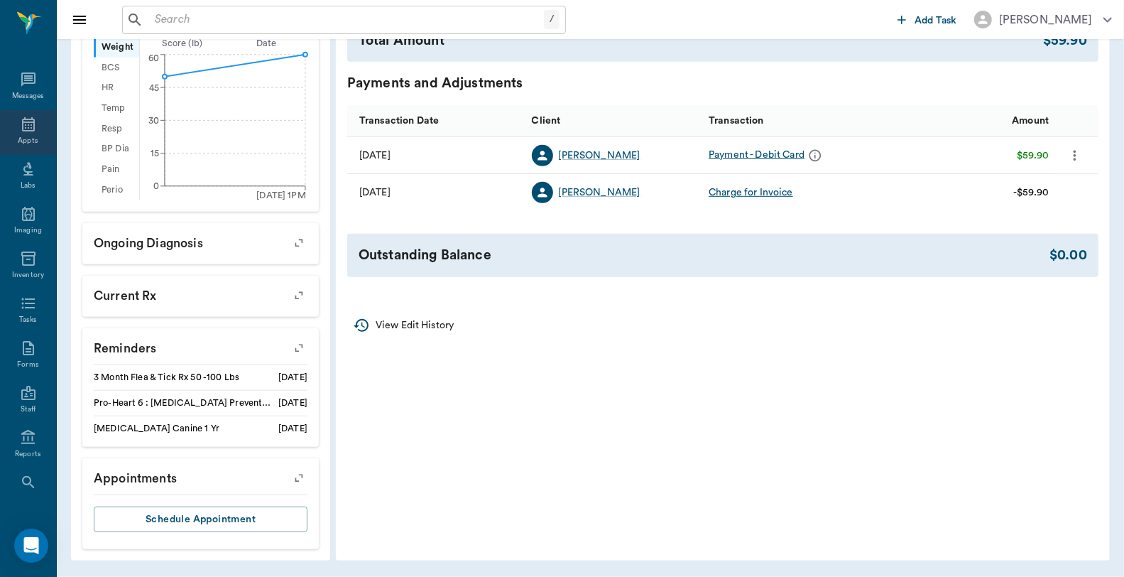
click at [25, 136] on div "Appts" at bounding box center [28, 141] width 20 height 11
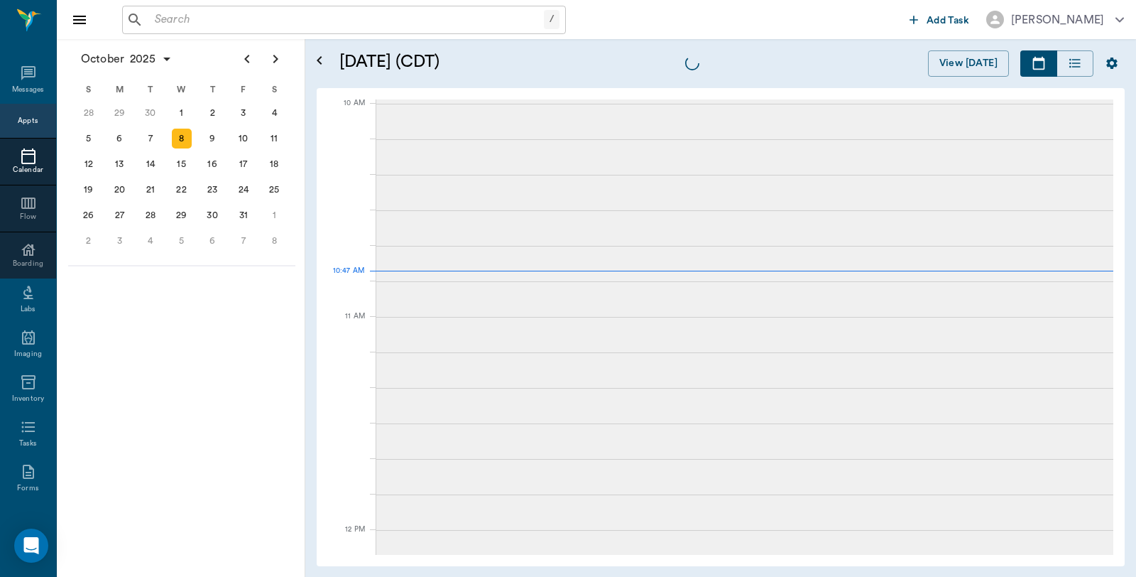
scroll to position [427, 0]
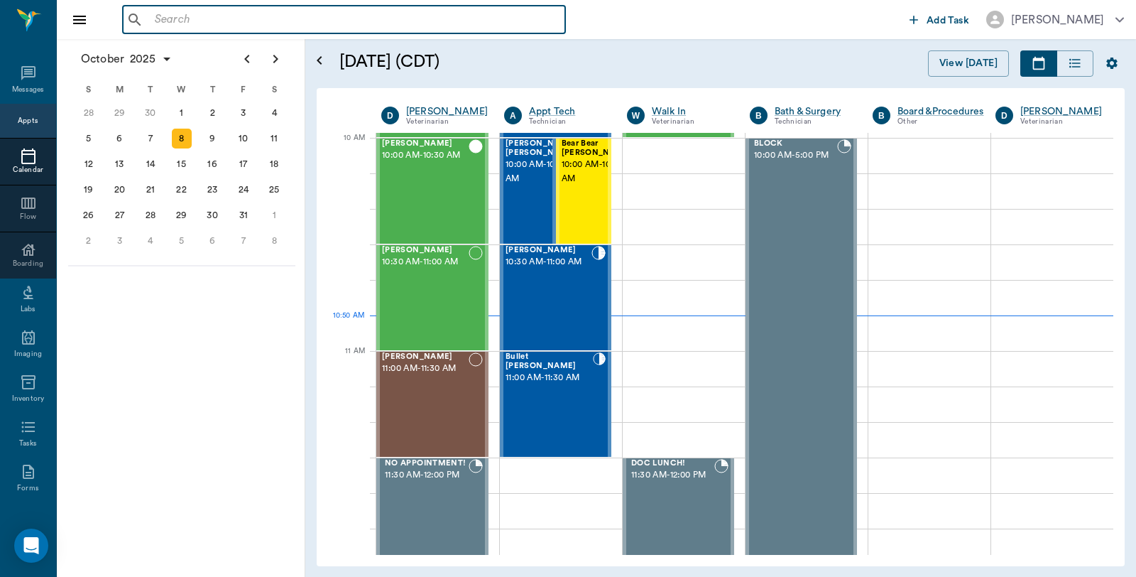
click at [217, 26] on input "text" at bounding box center [354, 20] width 410 height 20
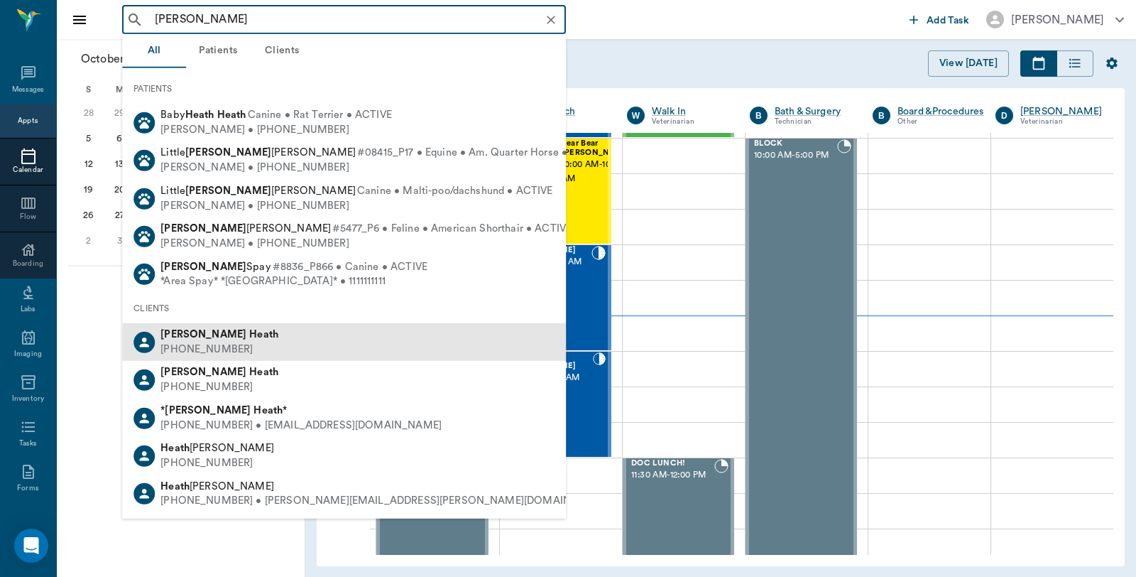
click at [196, 335] on span "Debbie Heath" at bounding box center [219, 334] width 118 height 11
type input "debbie heath"
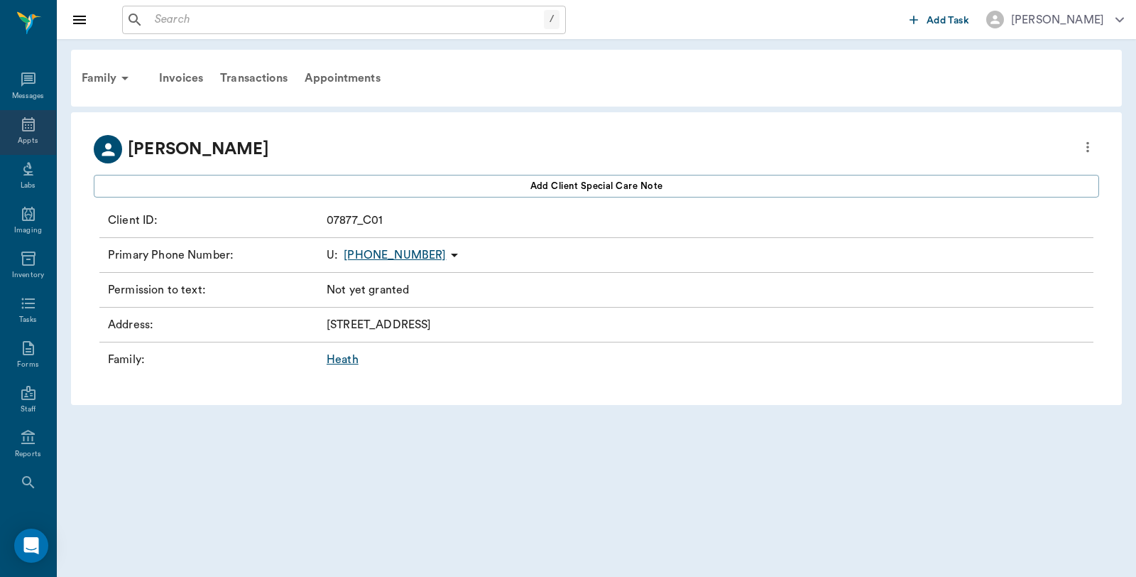
click at [22, 119] on icon at bounding box center [28, 124] width 13 height 14
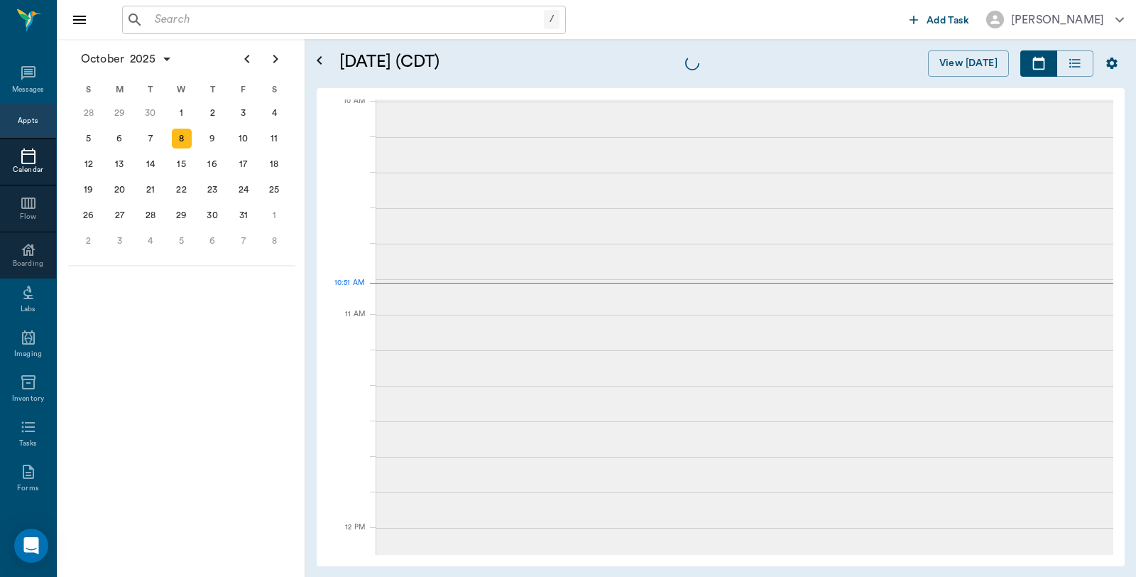
scroll to position [430, 0]
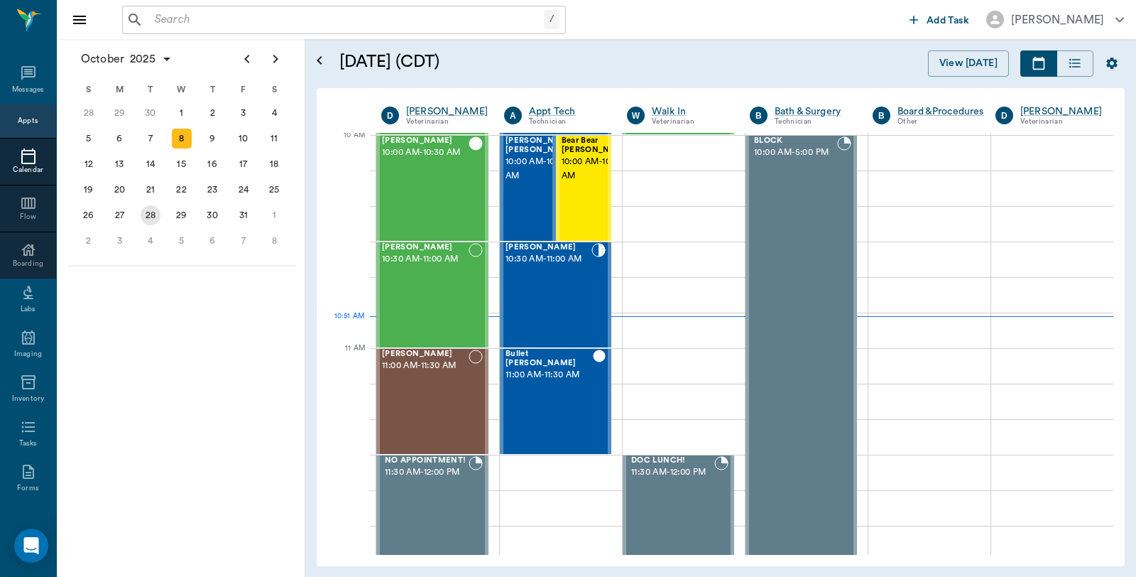
click at [151, 214] on div "28" at bounding box center [151, 215] width 20 height 20
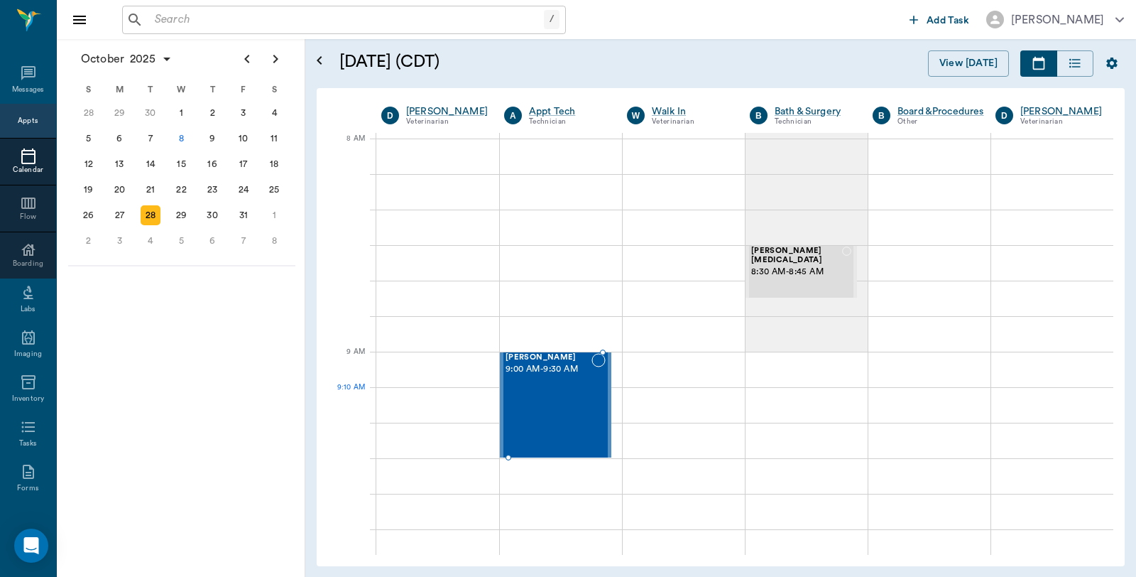
click at [575, 408] on div "Dakota Heath 9:00 AM - 9:30 AM" at bounding box center [549, 405] width 86 height 104
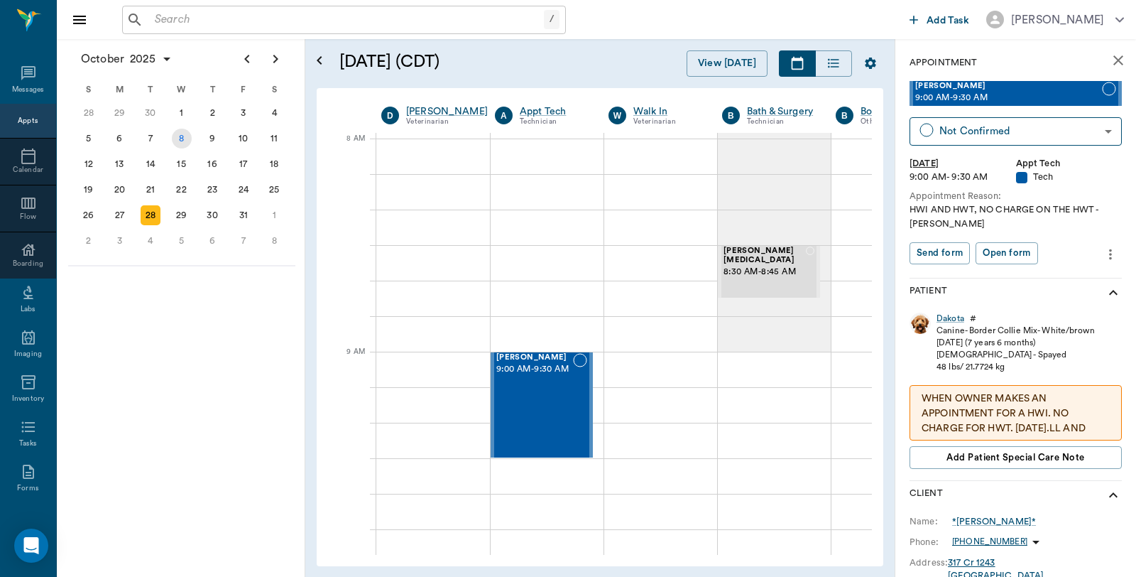
click at [175, 135] on div "8" at bounding box center [182, 139] width 20 height 20
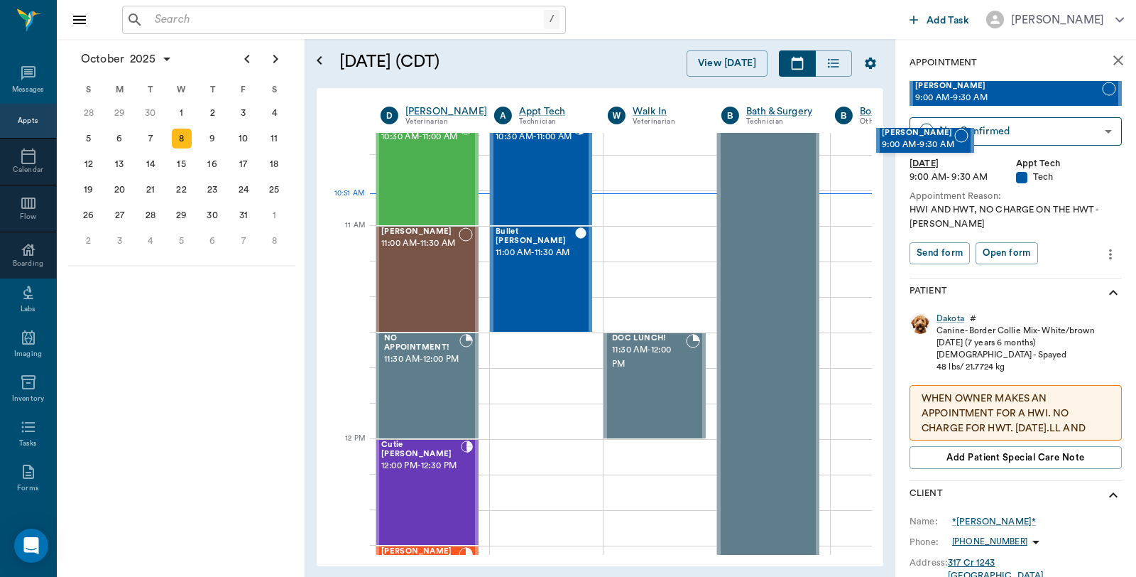
scroll to position [545, 1]
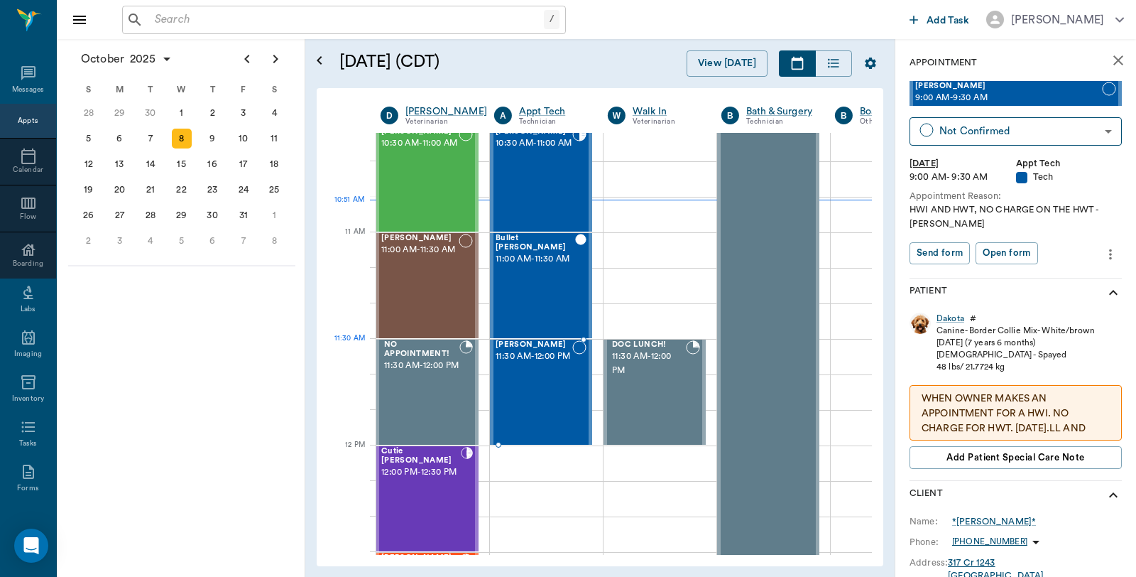
drag, startPoint x: 1000, startPoint y: 97, endPoint x: 561, endPoint y: 370, distance: 517.0
click at [449, 286] on div "Thor Hollinshead 11:00 AM - 11:30 AM" at bounding box center [419, 286] width 77 height 104
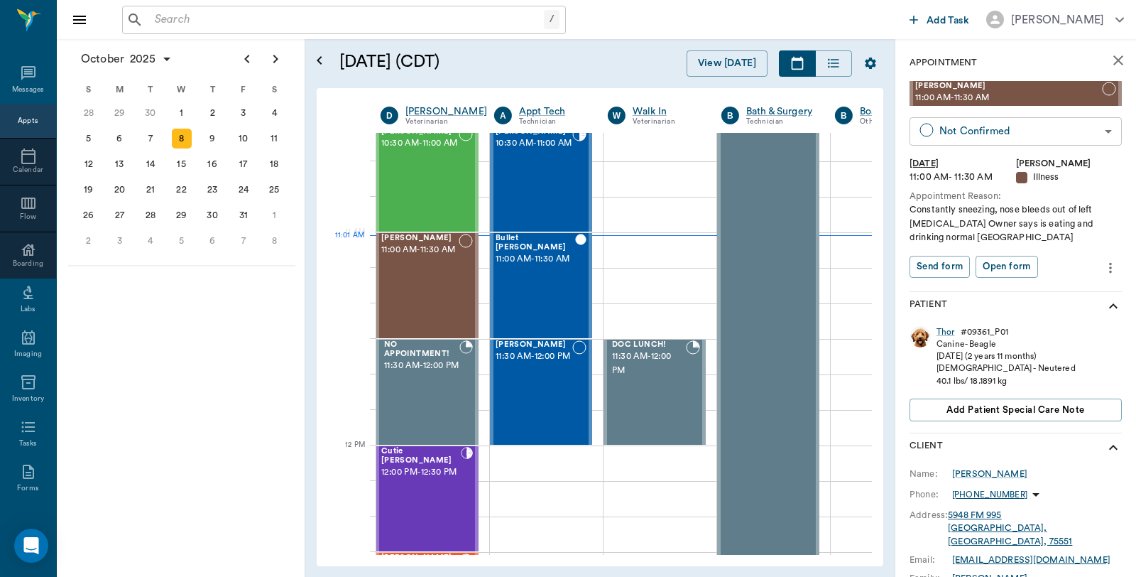
click at [1066, 139] on body "/ ​ Add Task Dr. Bert Ellsworth Nectar Messages Appts Calendar Flow Boarding La…" at bounding box center [568, 288] width 1136 height 577
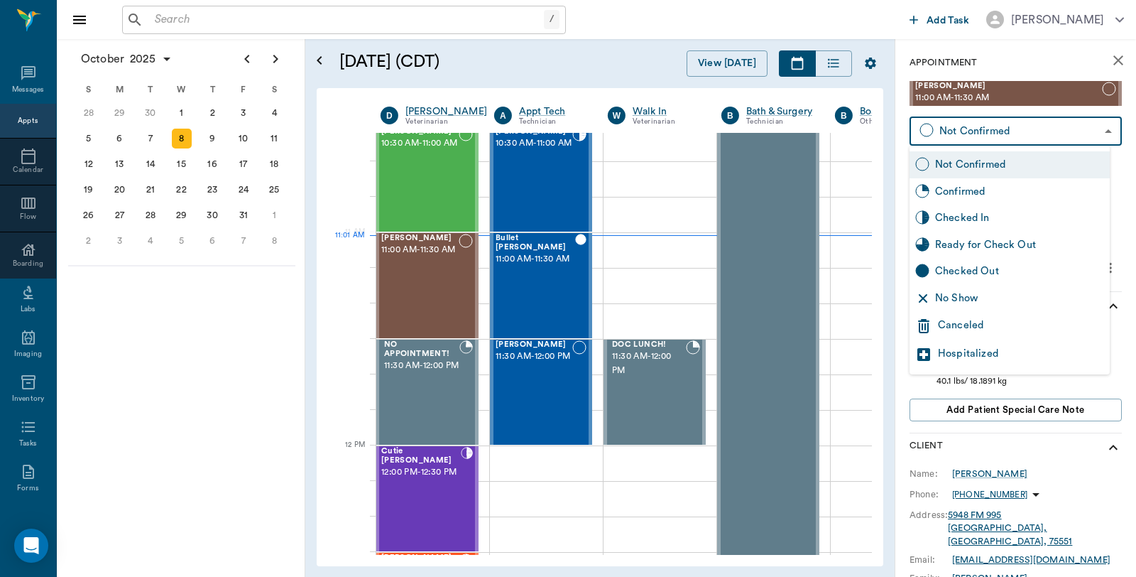
click at [984, 211] on div "Checked In" at bounding box center [1019, 218] width 169 height 16
type input "CHECKED_IN"
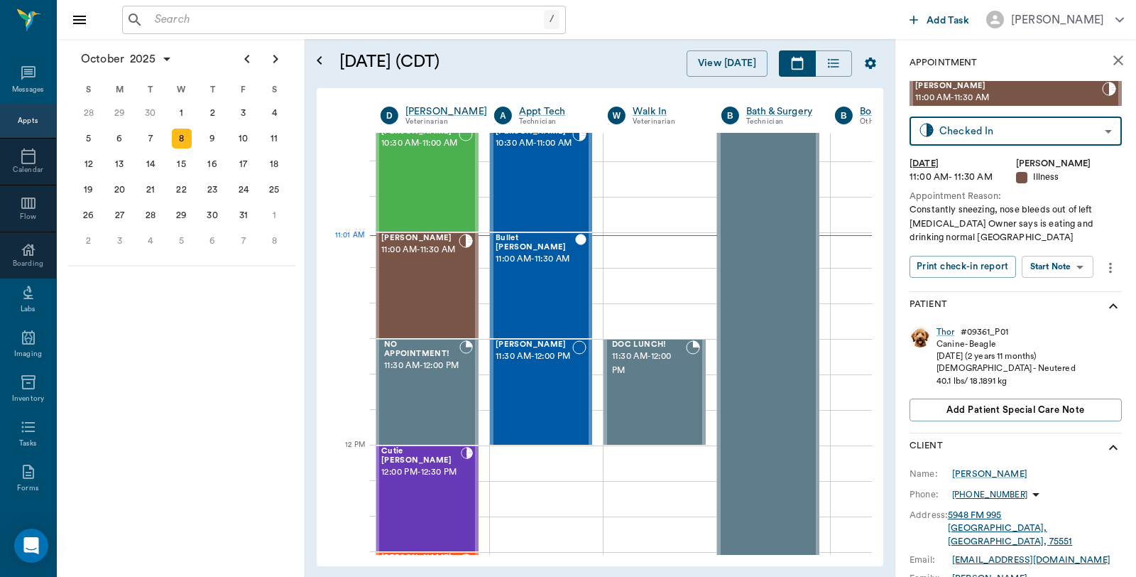
click at [983, 263] on button "Print check-in report" at bounding box center [962, 267] width 106 height 22
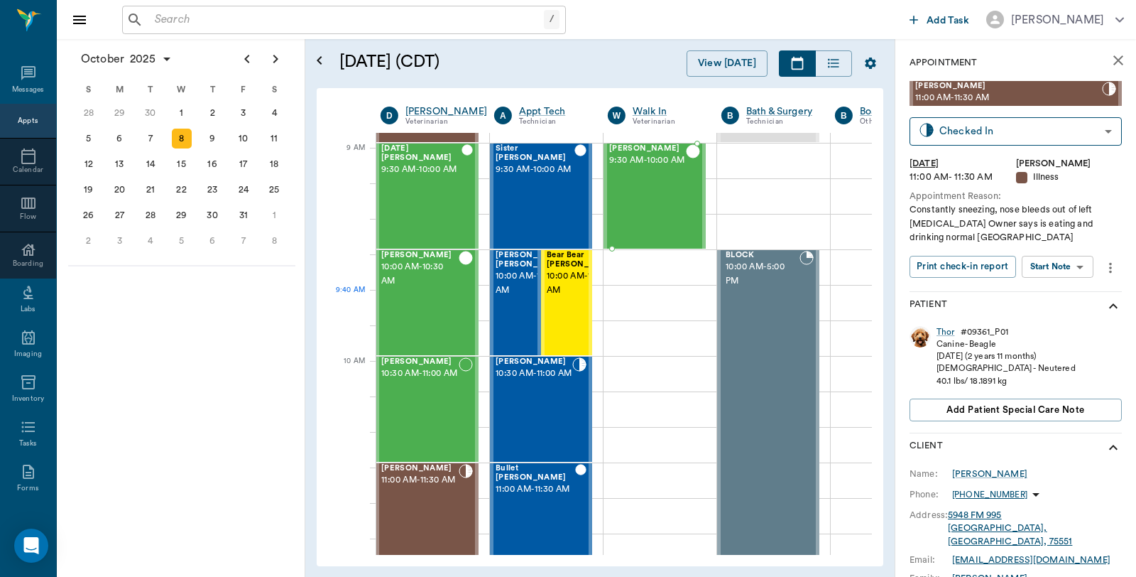
scroll to position [0, 1]
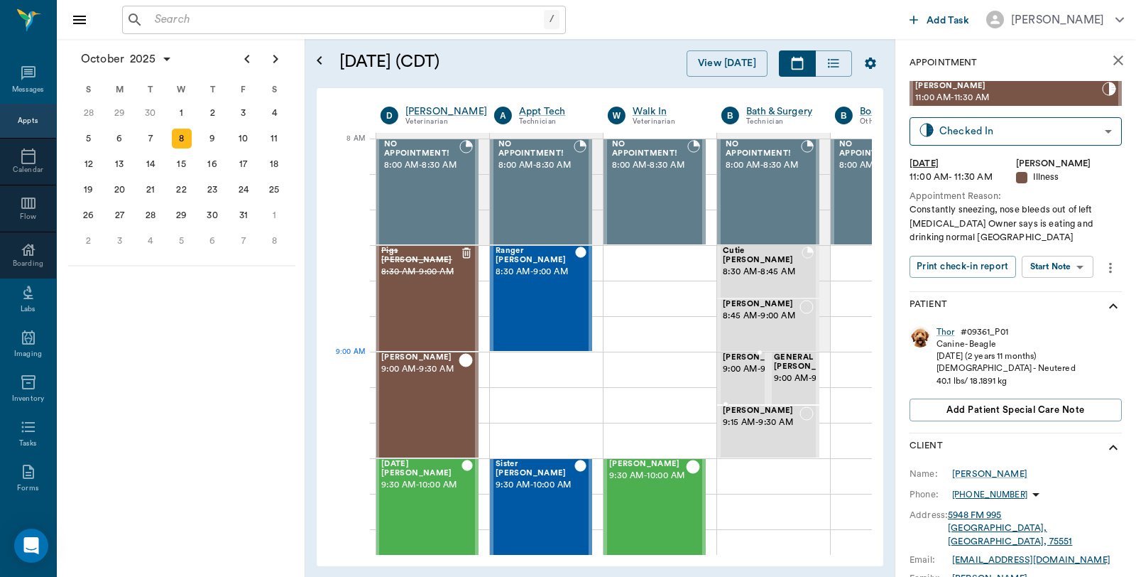
click at [747, 376] on span "9:00 AM - 9:15 AM" at bounding box center [758, 369] width 71 height 14
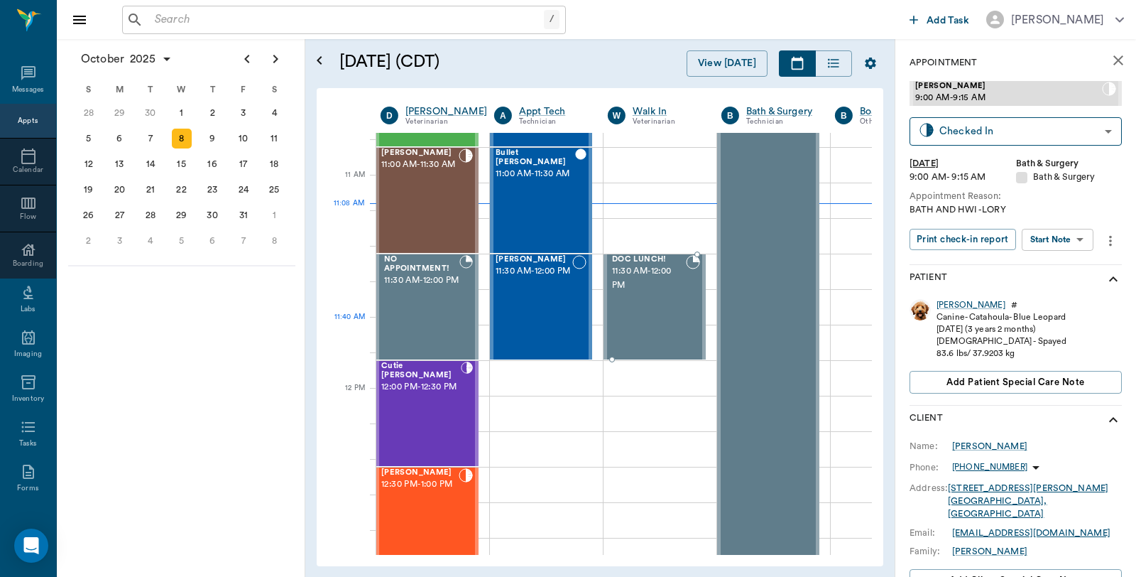
scroll to position [552, 1]
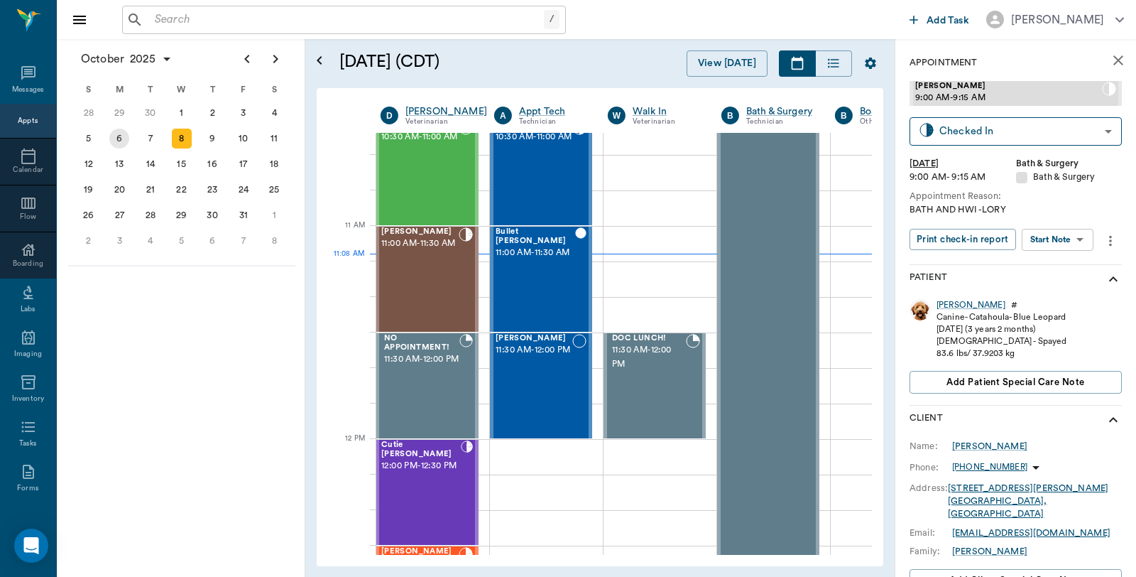
click at [126, 136] on div "6" at bounding box center [119, 139] width 20 height 20
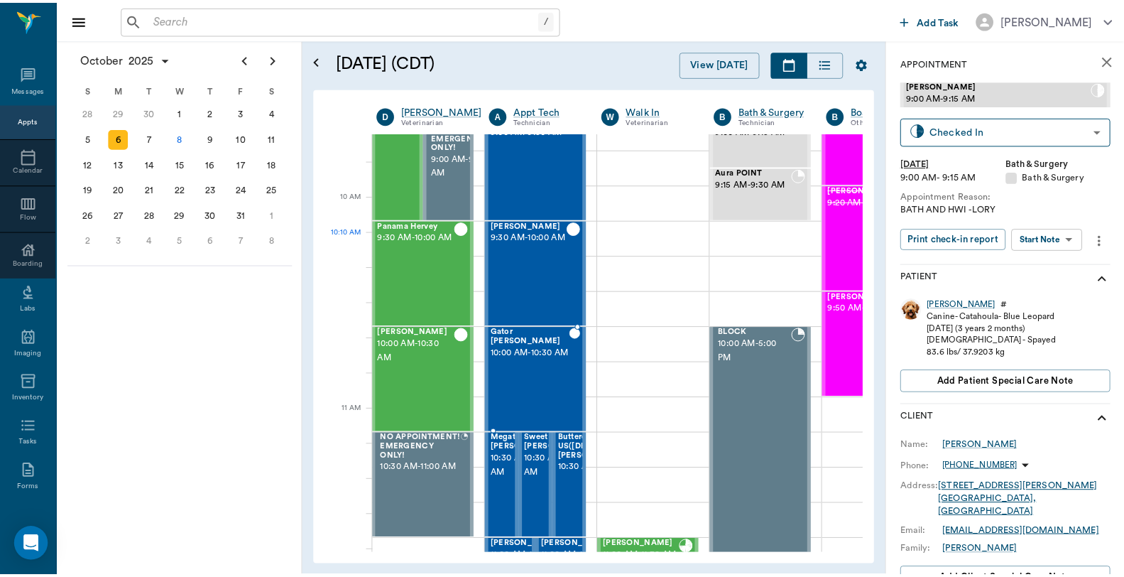
scroll to position [236, 1]
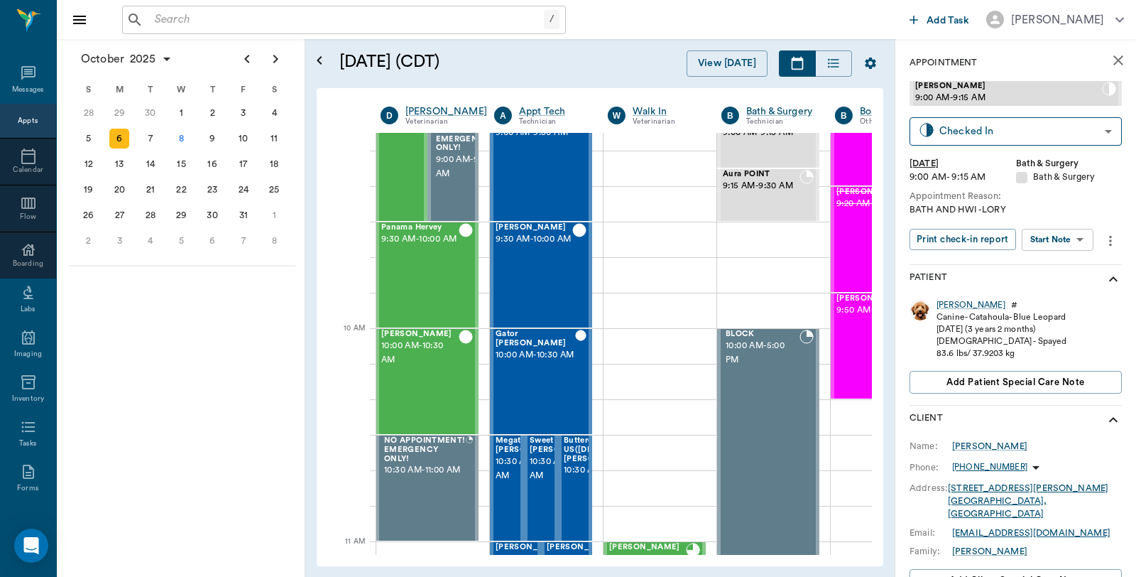
click at [277, 25] on input "text" at bounding box center [346, 20] width 395 height 20
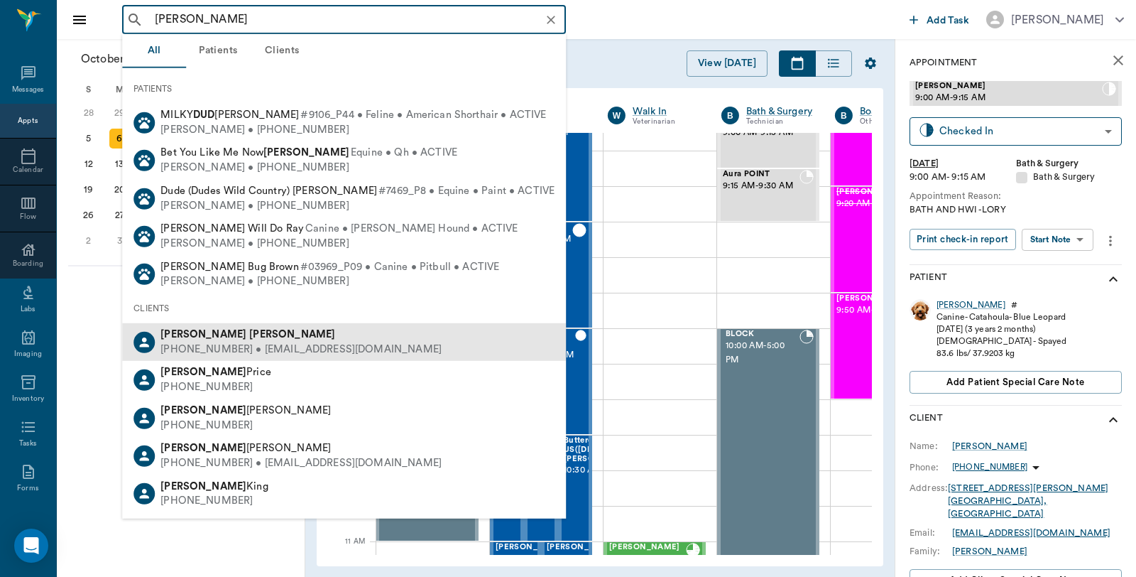
click at [311, 339] on div "Christy Dudley" at bounding box center [300, 334] width 281 height 15
type input "christy dud"
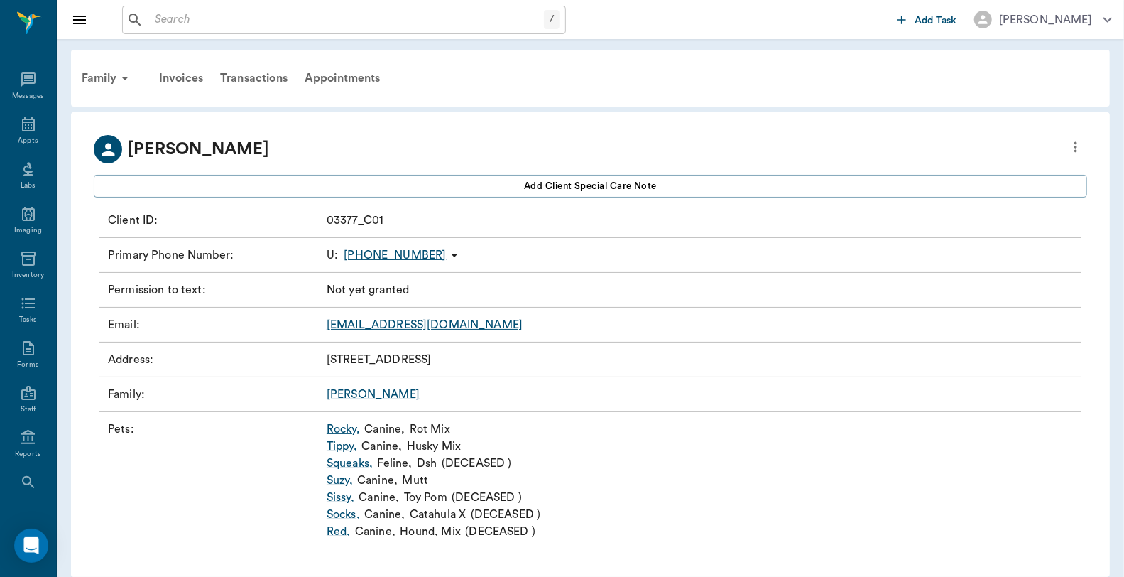
click at [342, 446] on link "Tippy ," at bounding box center [342, 445] width 31 height 17
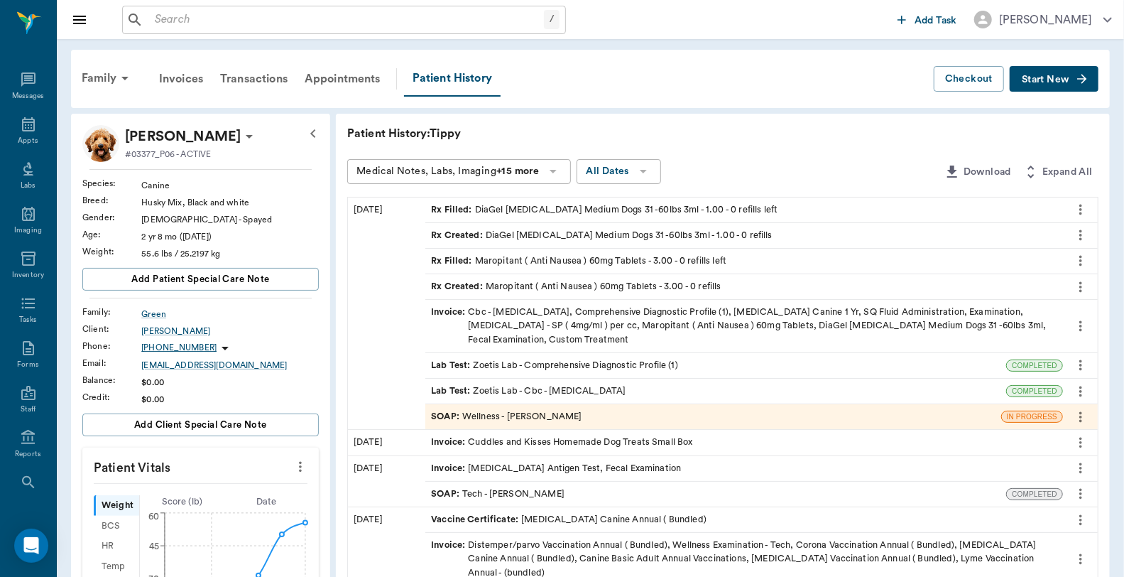
click at [1078, 72] on icon "button" at bounding box center [1082, 79] width 14 height 14
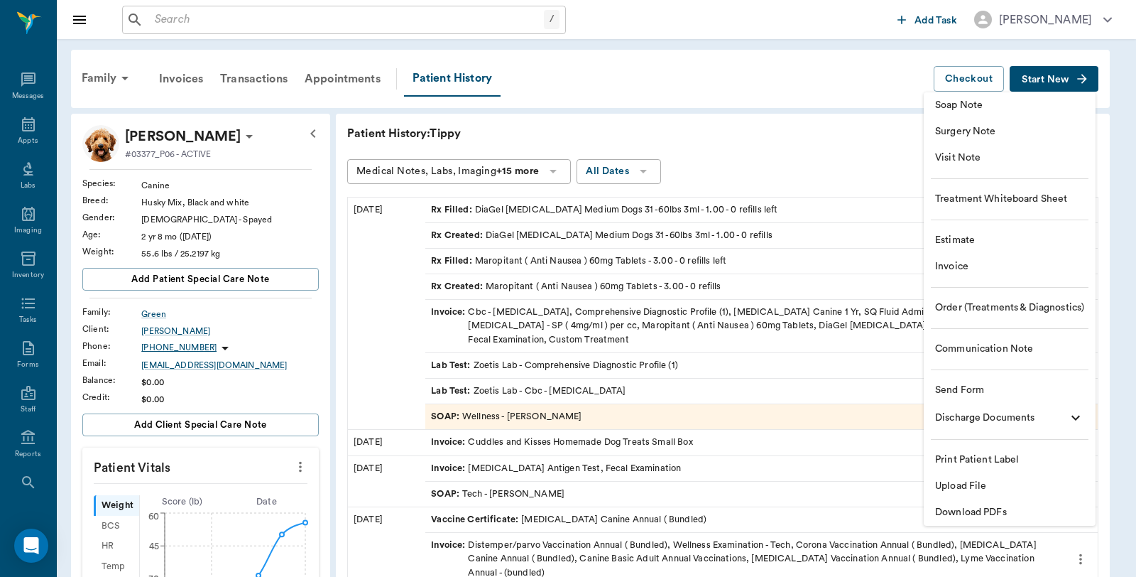
click at [967, 271] on span "Invoice" at bounding box center [1009, 266] width 149 height 15
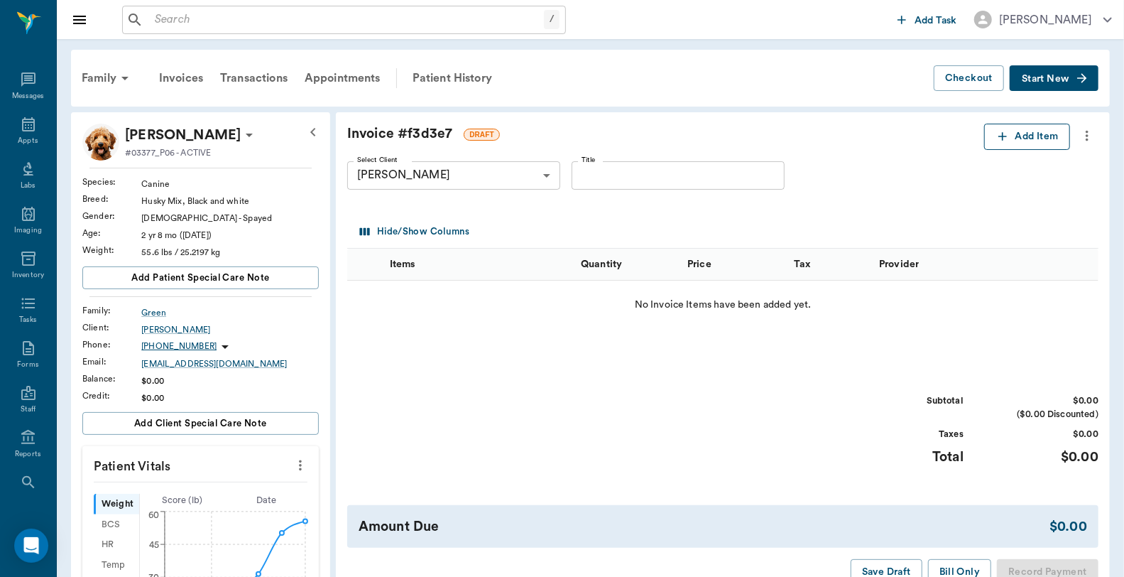
click at [995, 135] on icon "button" at bounding box center [1002, 136] width 14 height 14
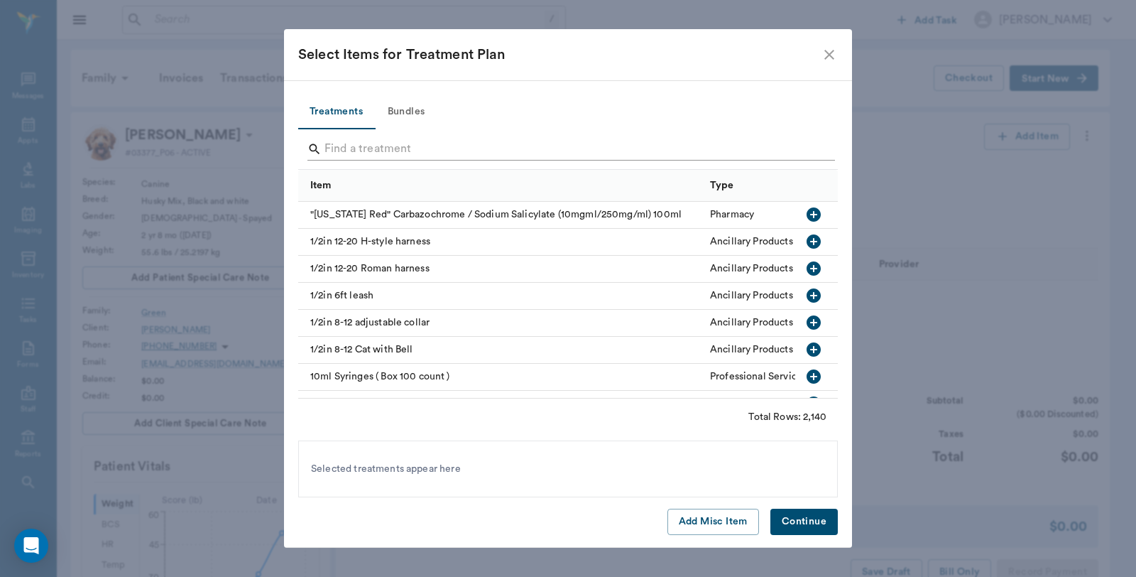
click at [430, 146] on input "Search" at bounding box center [568, 149] width 489 height 23
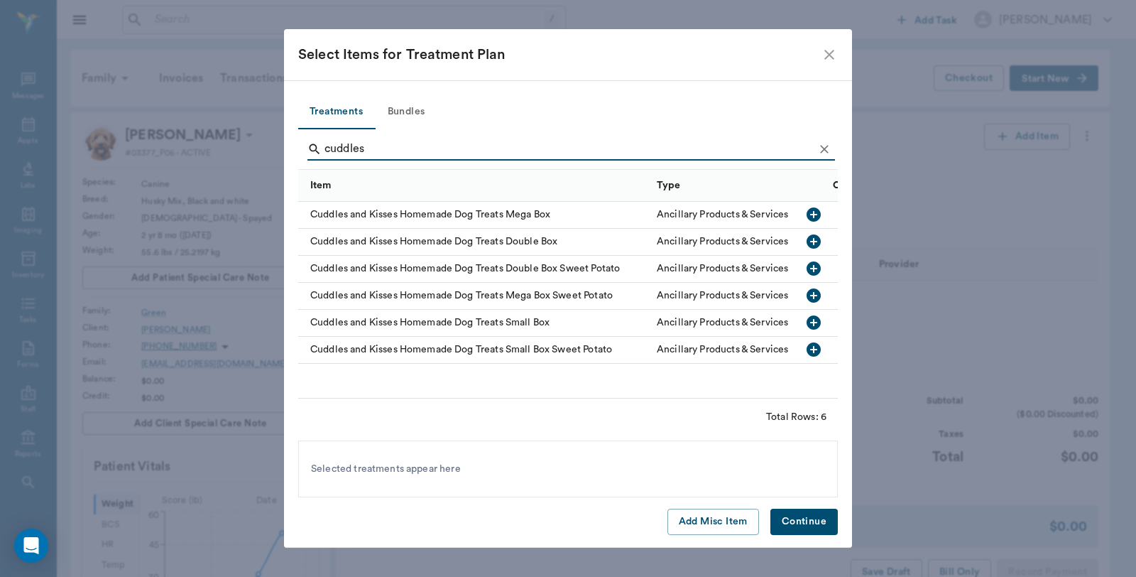
type input "cuddles"
click at [813, 325] on icon "button" at bounding box center [813, 322] width 17 height 17
click at [821, 525] on button "Continue" at bounding box center [803, 521] width 67 height 26
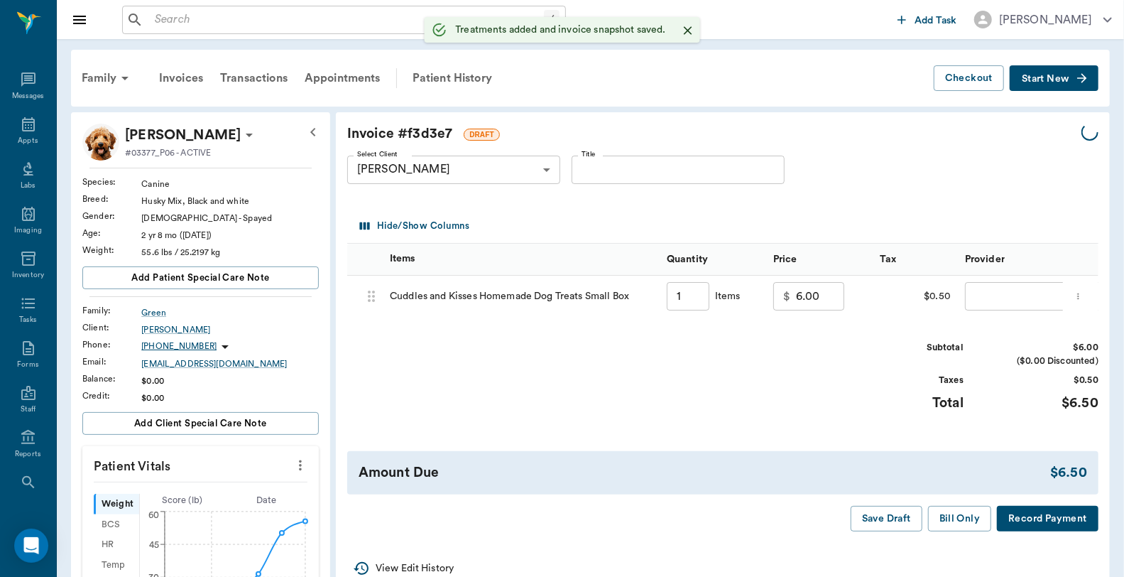
type input "1.00"
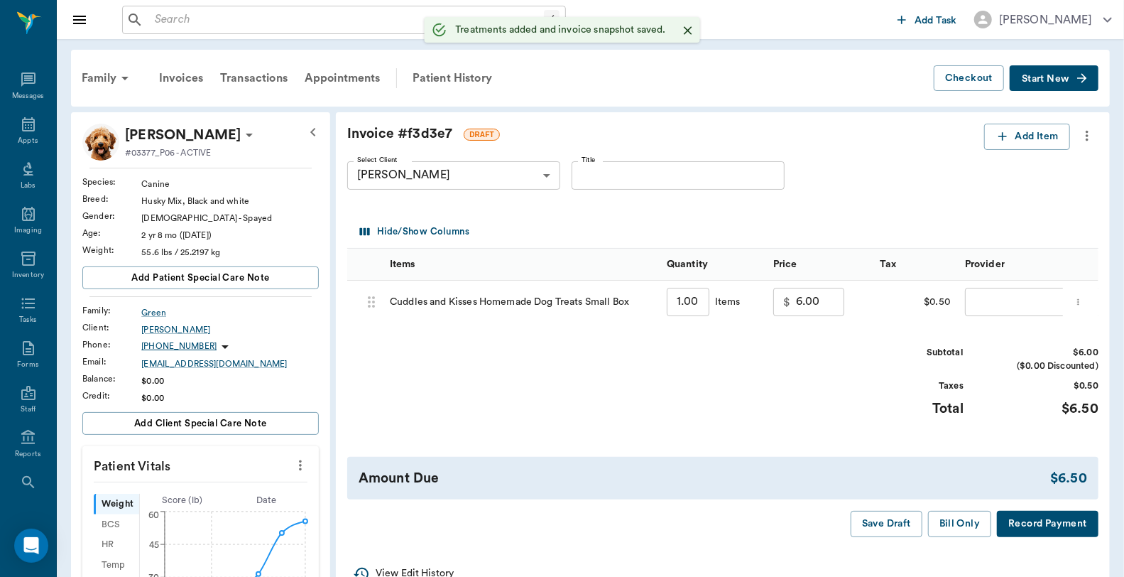
click at [988, 304] on body "/ ​ Add Task Dr. Bert Ellsworth Nectar Messages Appts Labs Imaging Inventory Ta…" at bounding box center [562, 555] width 1124 height 1110
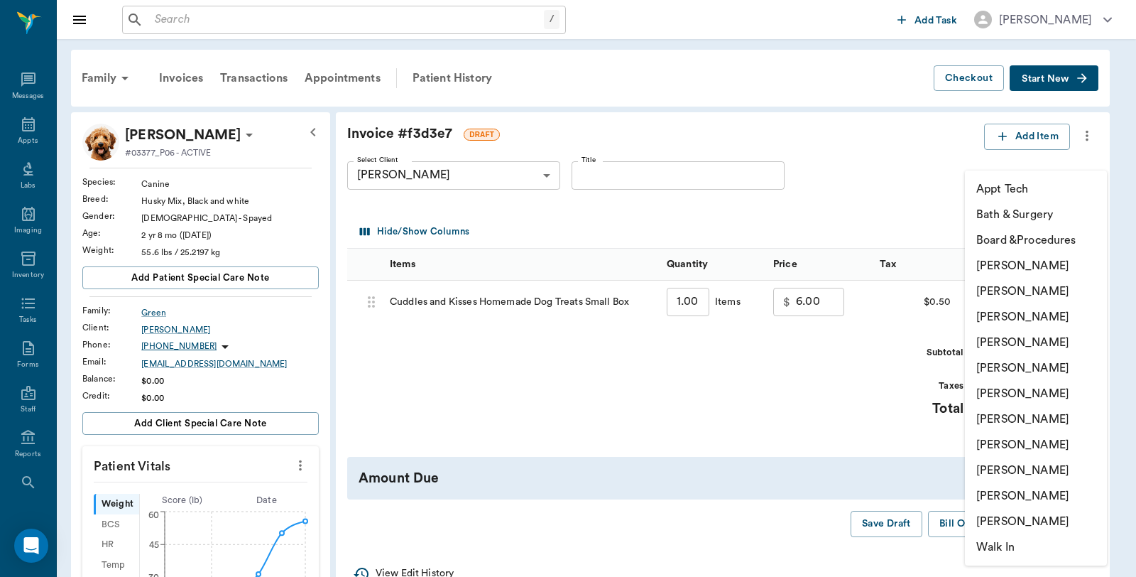
click at [885, 186] on div at bounding box center [568, 288] width 1136 height 577
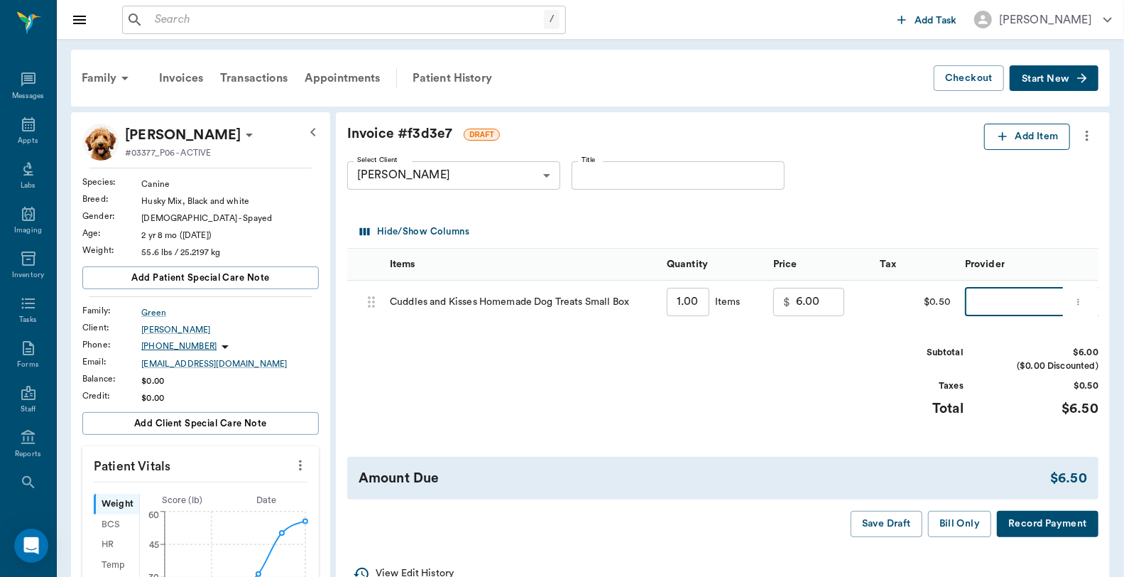
click at [1027, 128] on button "Add Item" at bounding box center [1027, 137] width 86 height 26
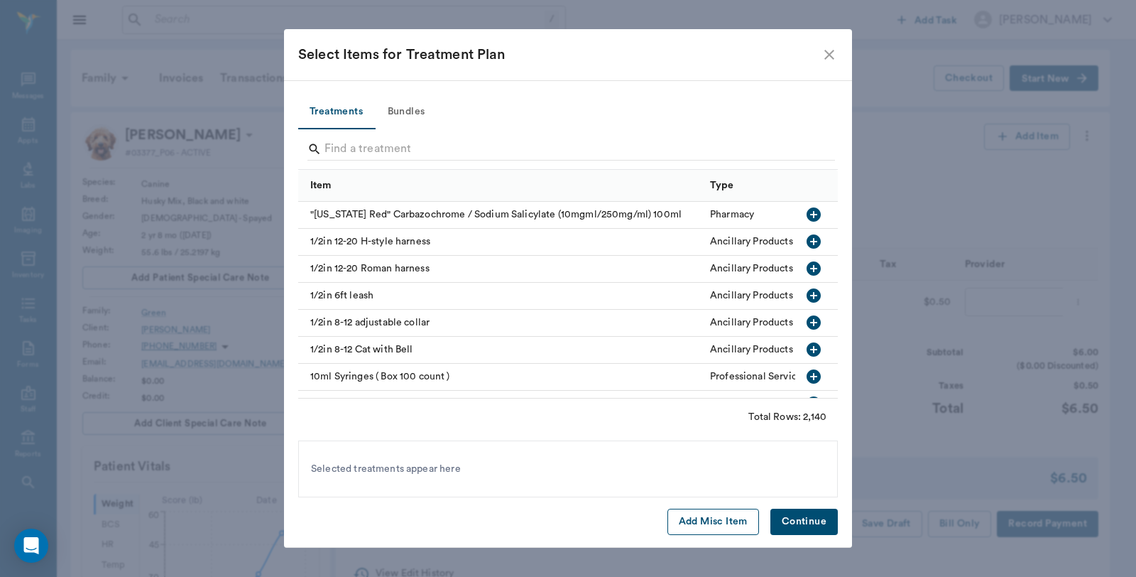
click at [711, 525] on button "Add Misc Item" at bounding box center [713, 521] width 92 height 26
click at [834, 59] on icon "close" at bounding box center [829, 54] width 17 height 17
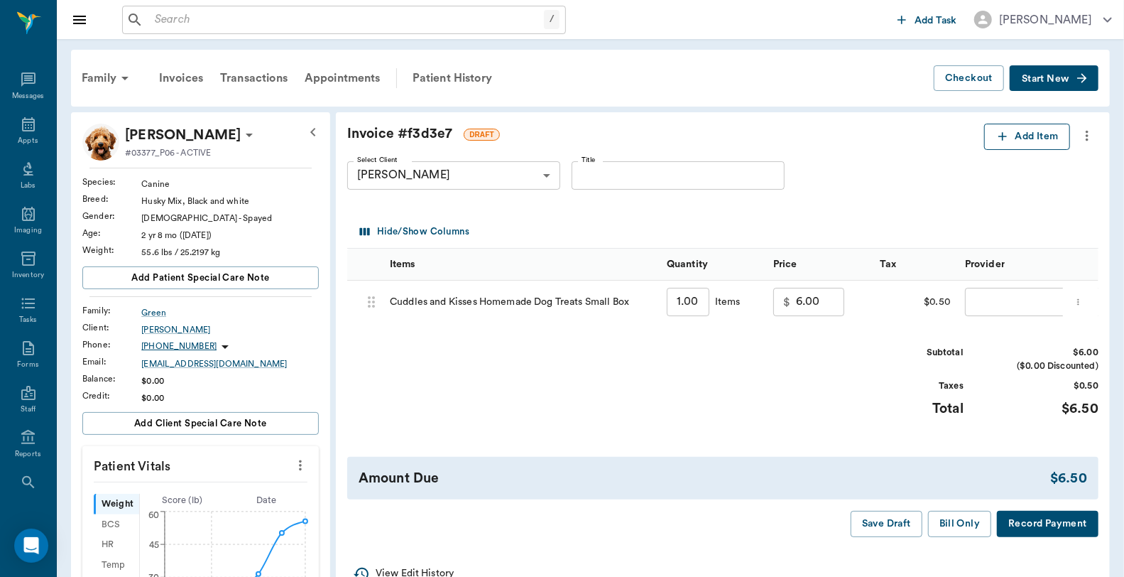
click at [1039, 144] on button "Add Item" at bounding box center [1027, 137] width 86 height 26
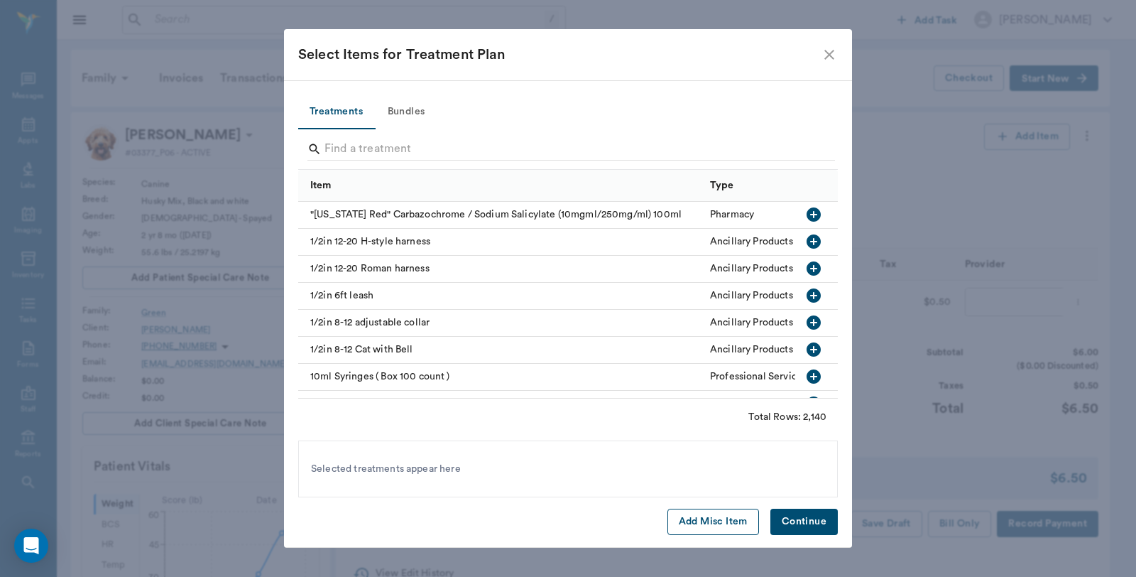
click at [719, 520] on button "Add Misc Item" at bounding box center [713, 521] width 92 height 26
click at [820, 520] on button "Continue" at bounding box center [803, 521] width 67 height 26
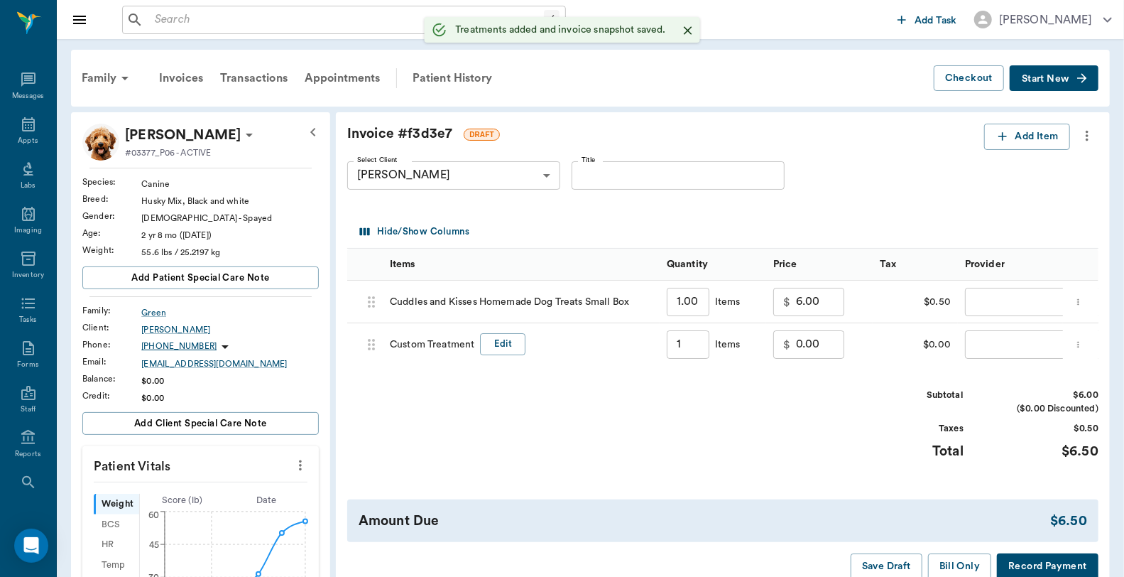
type input "1.00"
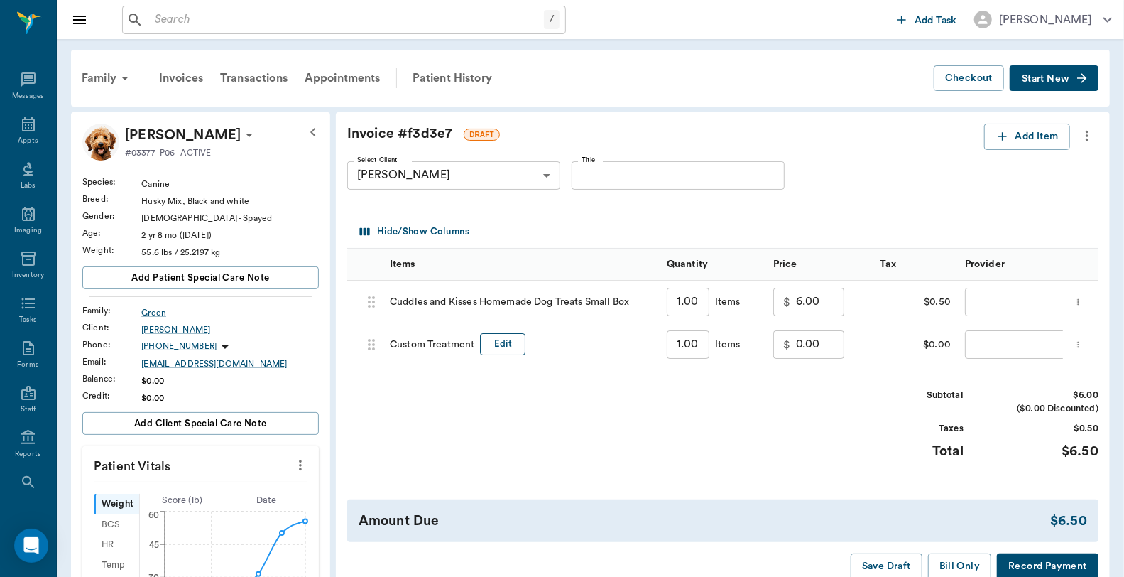
click at [511, 342] on button "Edit" at bounding box center [502, 344] width 45 height 22
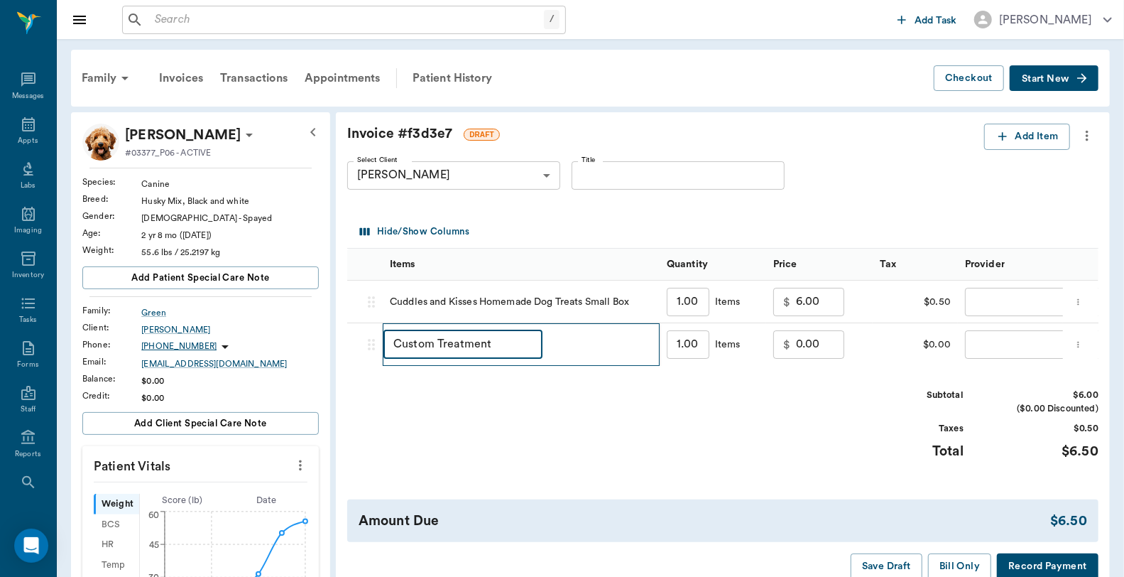
click at [502, 349] on input "Custom Treatment" at bounding box center [462, 344] width 159 height 28
drag, startPoint x: 502, startPoint y: 349, endPoint x: 322, endPoint y: 345, distance: 179.7
type input "Employee Discount"
click at [831, 339] on input "0.00" at bounding box center [820, 344] width 48 height 28
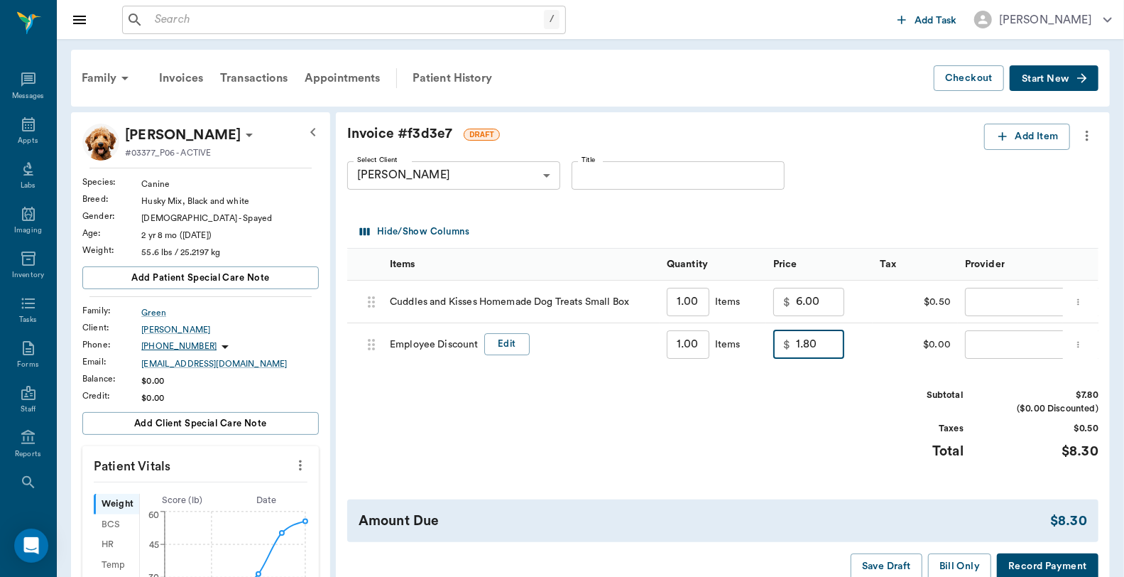
click at [792, 341] on div "$ 1.80 ​" at bounding box center [808, 344] width 71 height 28
click at [790, 341] on p "$" at bounding box center [786, 344] width 7 height 17
click at [797, 343] on input "1.80" at bounding box center [820, 344] width 48 height 28
click at [796, 342] on input "1.80" at bounding box center [820, 344] width 48 height 28
type input "-1.80"
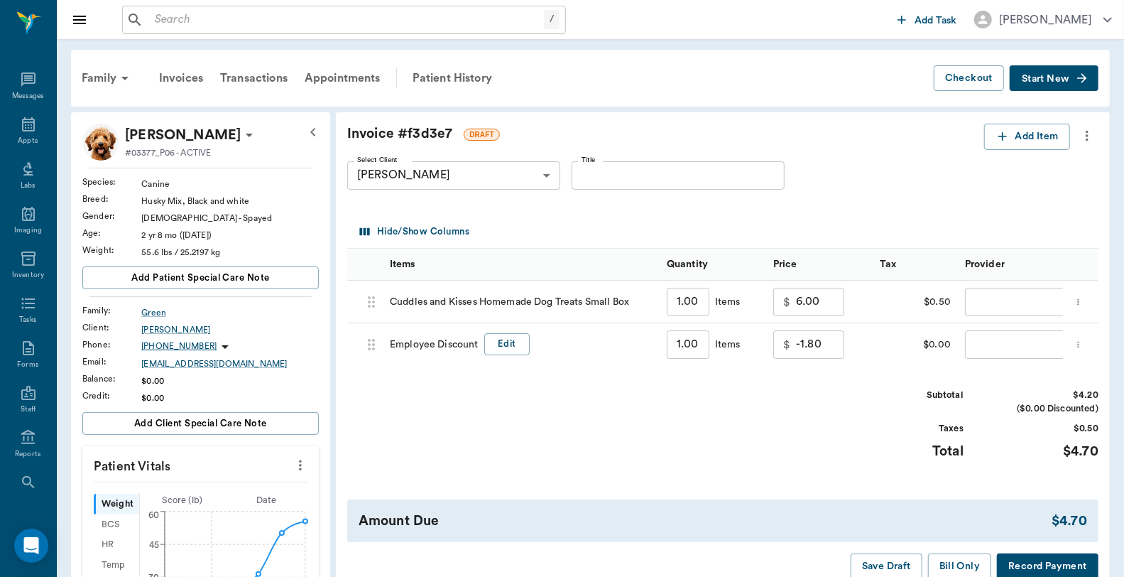
click at [1076, 349] on icon "more" at bounding box center [1078, 344] width 9 height 17
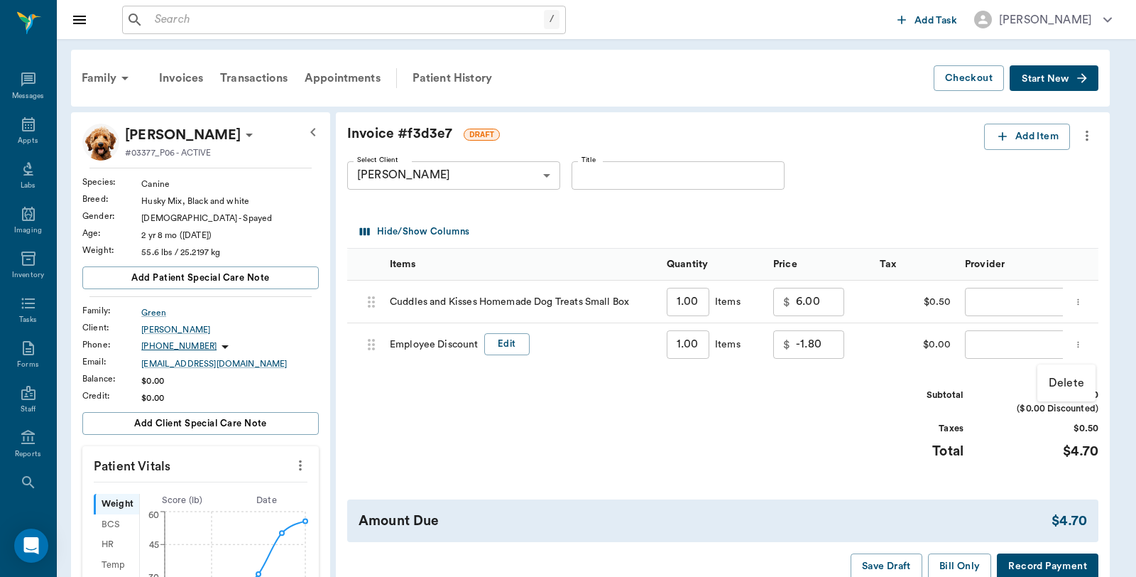
click at [1074, 378] on p "Delete" at bounding box center [1066, 382] width 35 height 17
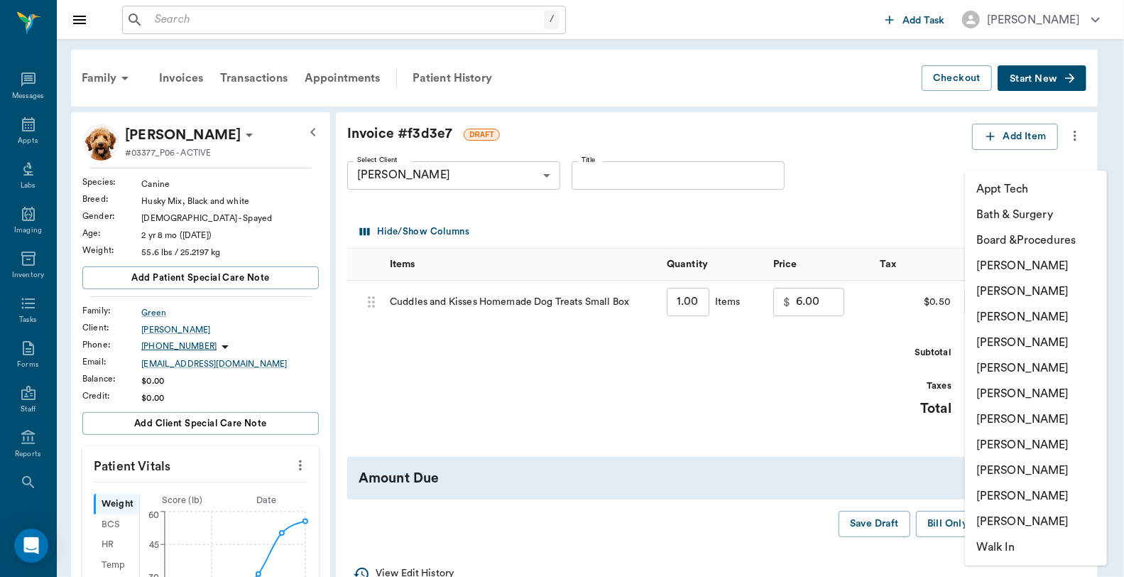
click at [995, 293] on body "/ ​ Add Task Dr. Bert Ellsworth Nectar Messages Appts Labs Imaging Inventory Ta…" at bounding box center [562, 555] width 1124 height 1110
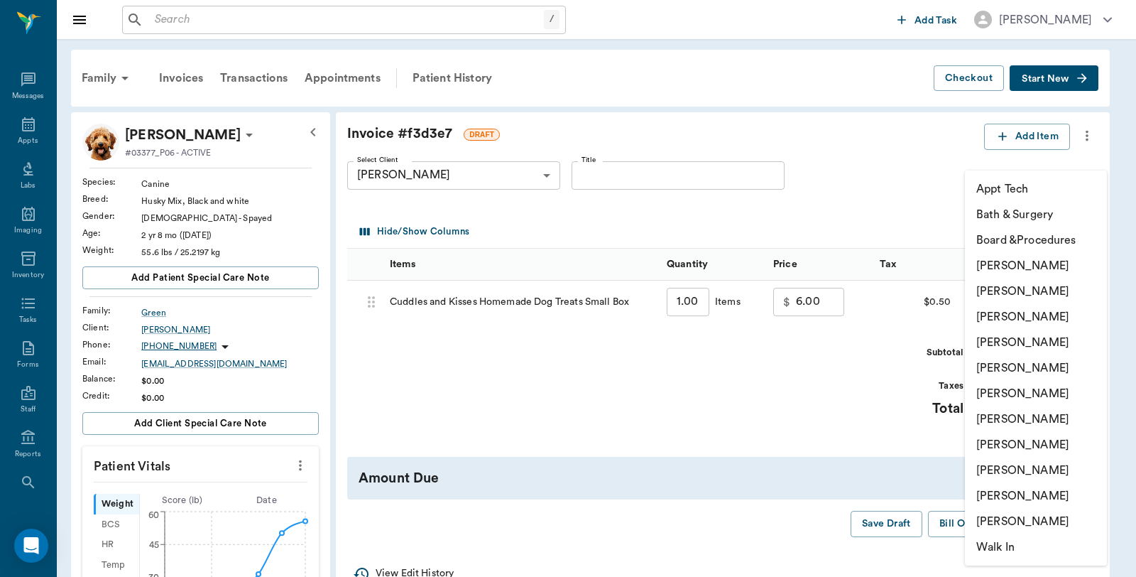
click at [1032, 263] on li "Caryn Watson" at bounding box center [1036, 266] width 142 height 26
type input "none-6899ea08ed37b777db10de45"
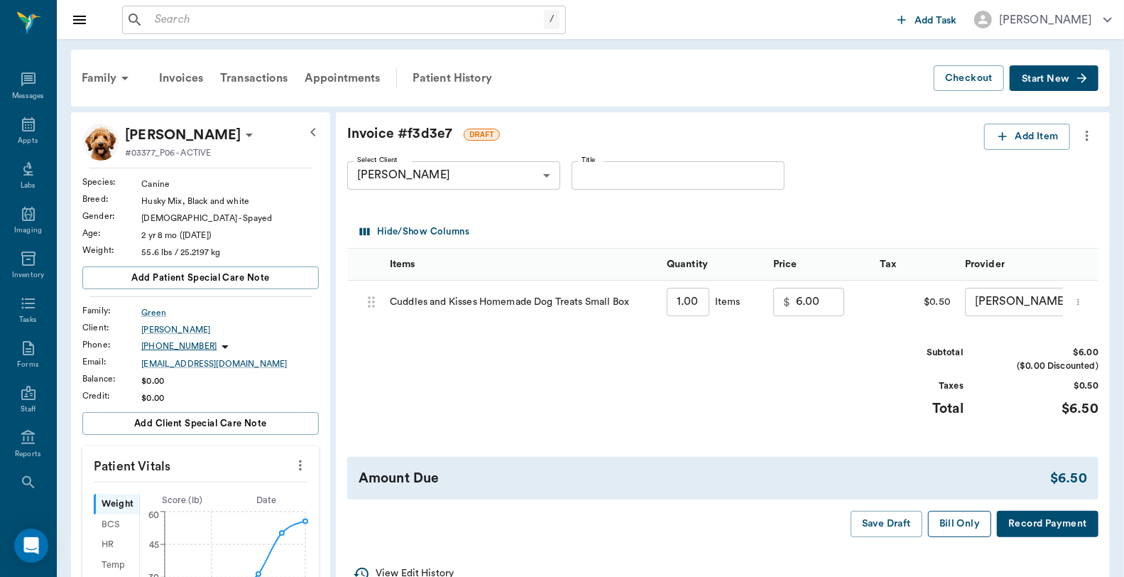
click at [957, 537] on button "Bill Only" at bounding box center [960, 523] width 64 height 26
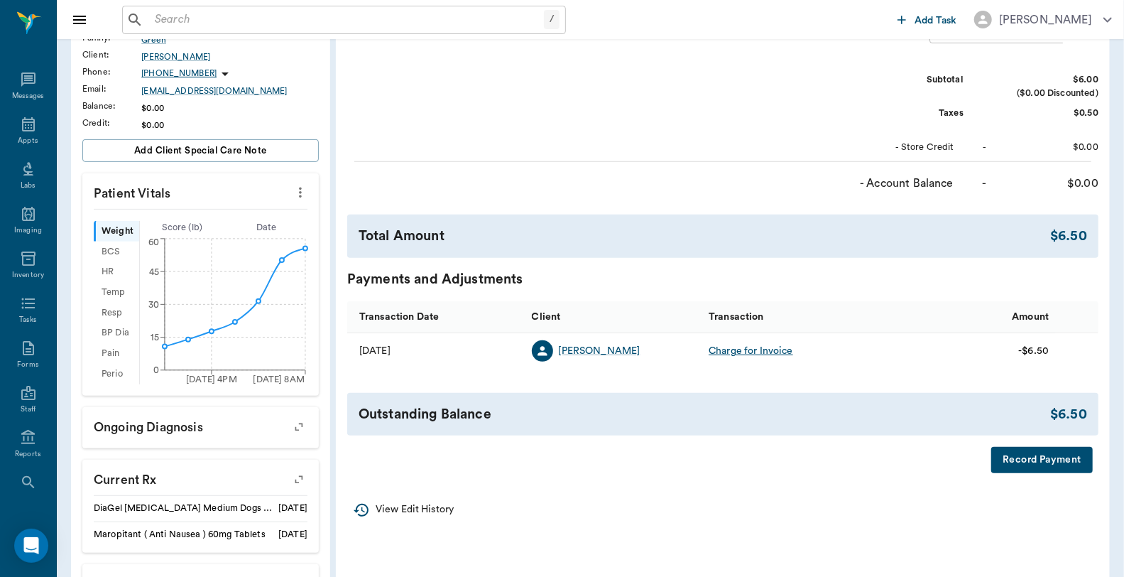
scroll to position [394, 0]
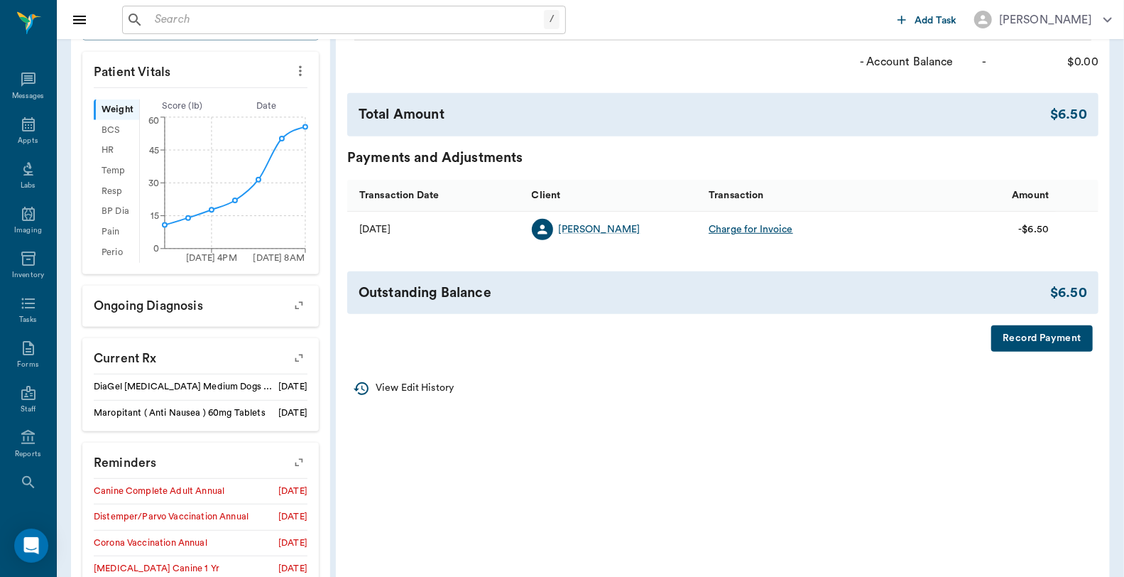
click at [1034, 351] on button "Record Payment" at bounding box center [1042, 338] width 102 height 26
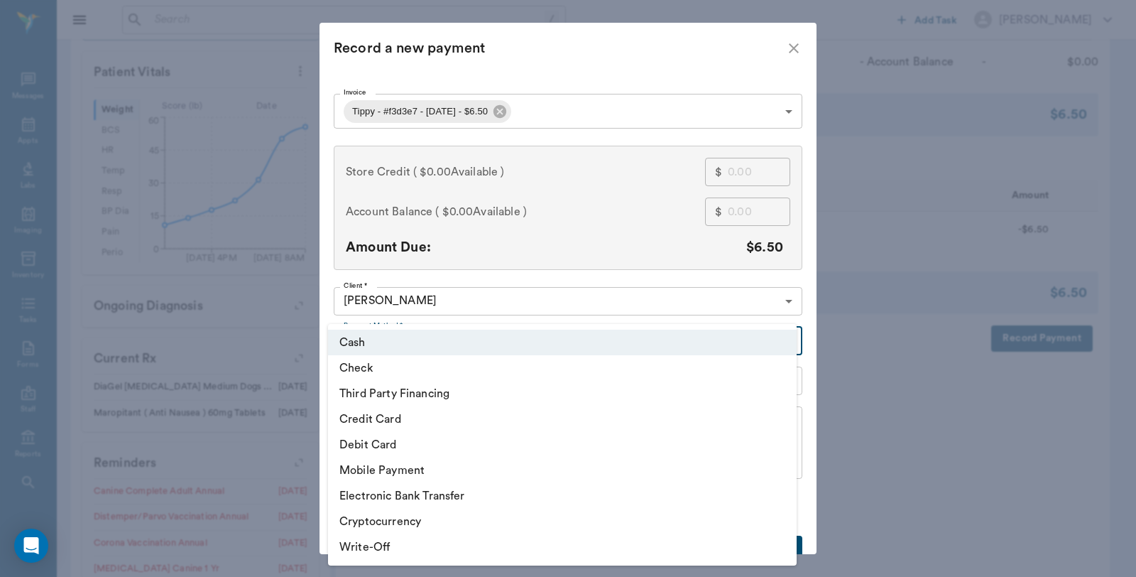
click at [398, 337] on body "/ ​ Add Task Dr. Bert Ellsworth Nectar Messages Appts Labs Imaging Inventory Ta…" at bounding box center [568, 161] width 1136 height 1110
click at [371, 448] on li "Debit Card" at bounding box center [562, 445] width 469 height 26
type input "DEBIT_CARD"
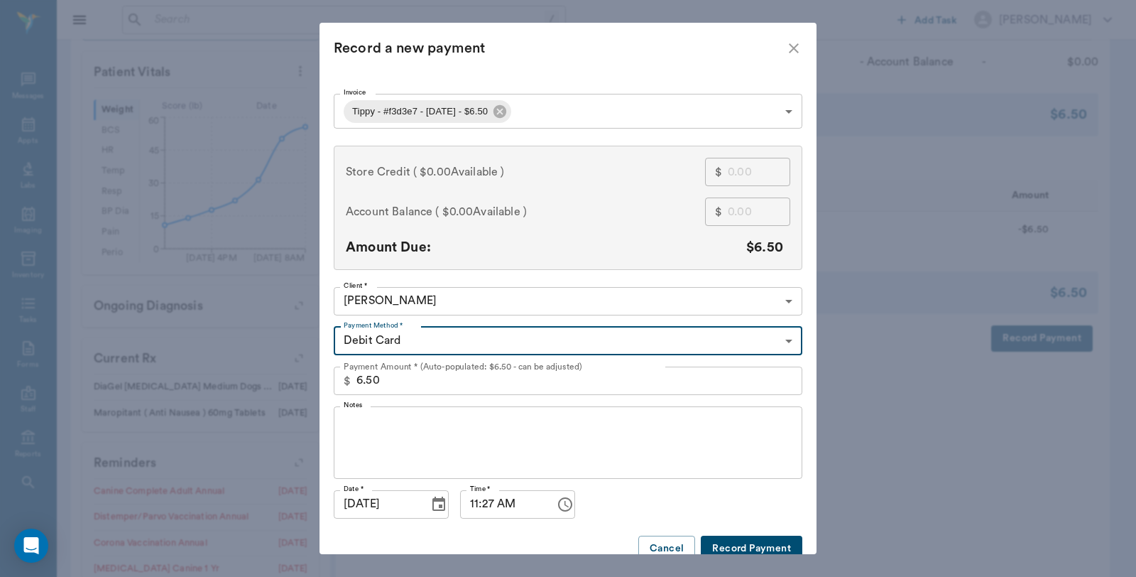
click at [716, 538] on button "Record Payment" at bounding box center [752, 548] width 102 height 26
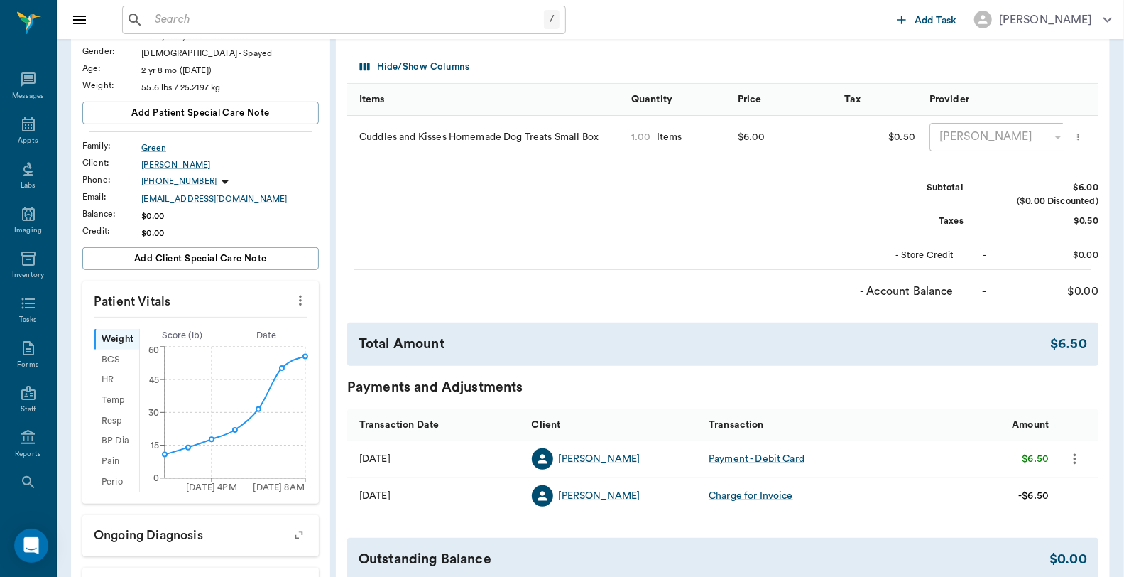
scroll to position [0, 0]
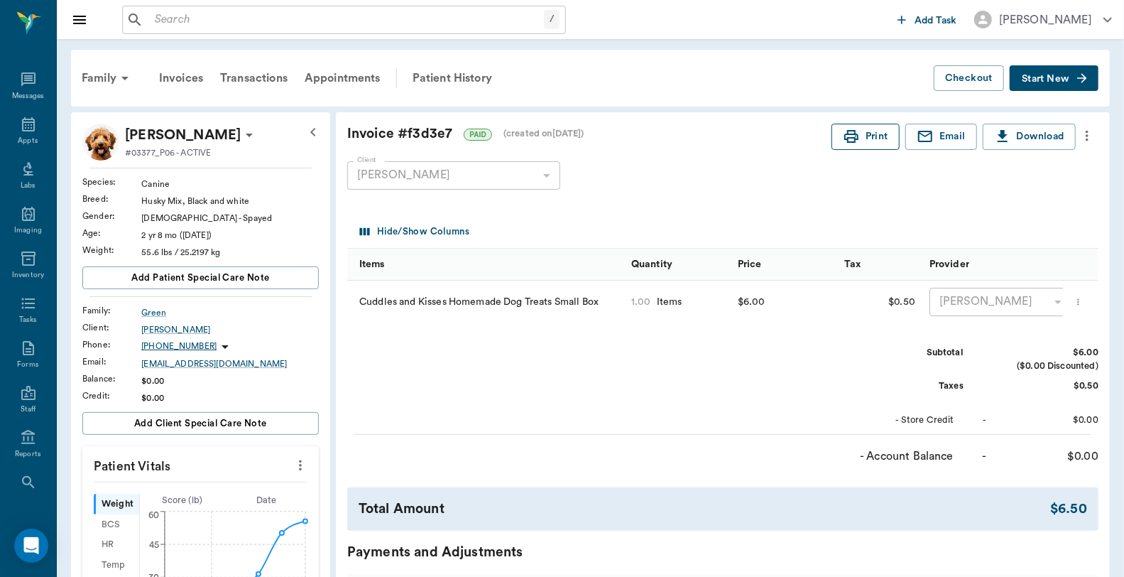
click at [863, 125] on button "Print" at bounding box center [865, 137] width 68 height 26
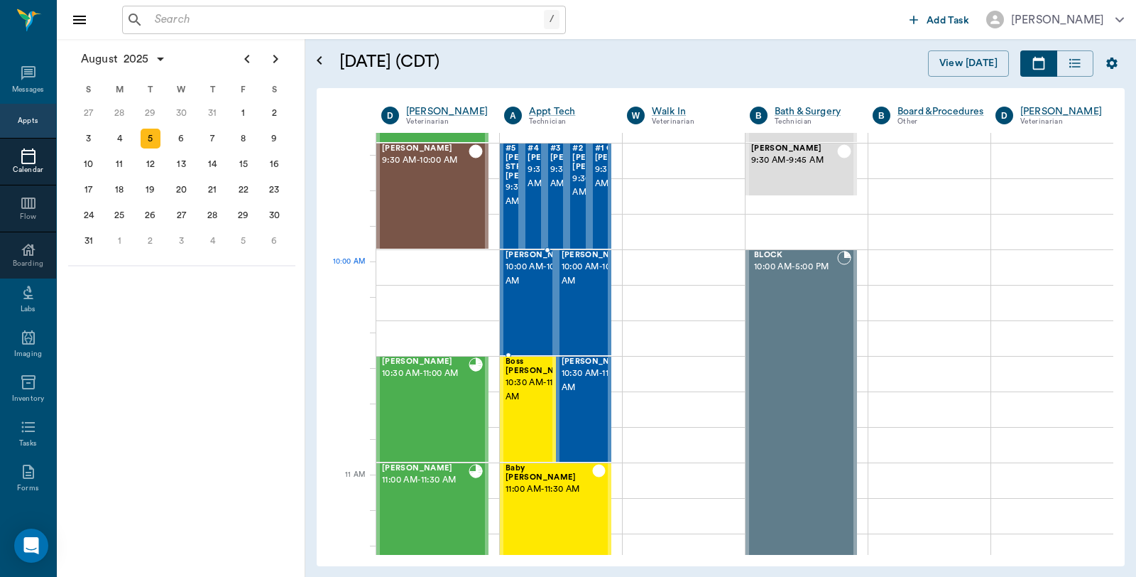
scroll to position [302, 0]
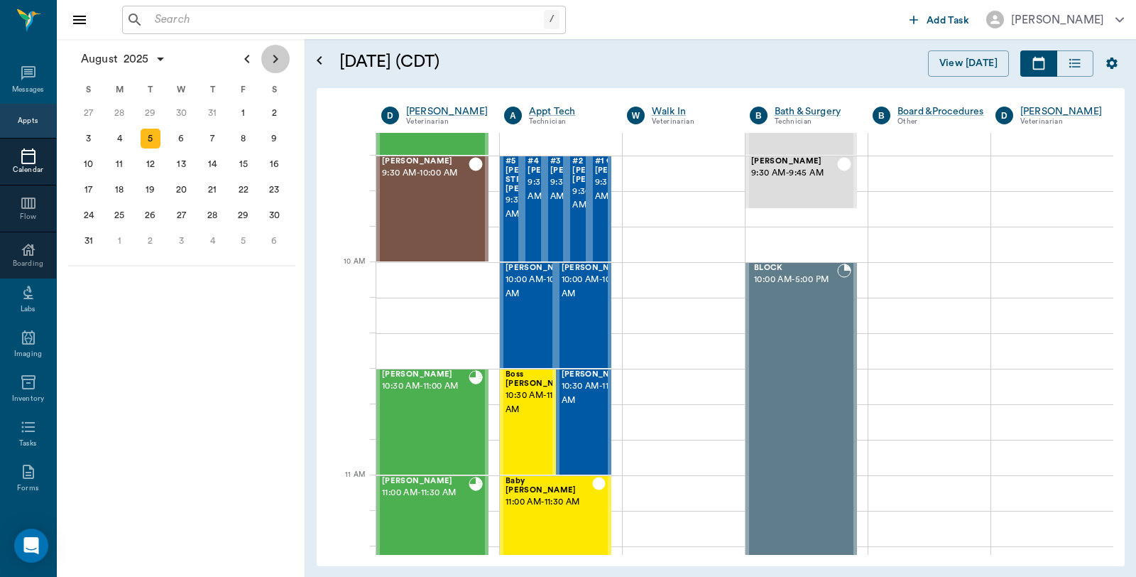
click at [271, 59] on icon "Next page" at bounding box center [275, 58] width 17 height 17
click at [183, 138] on div "8" at bounding box center [182, 139] width 20 height 20
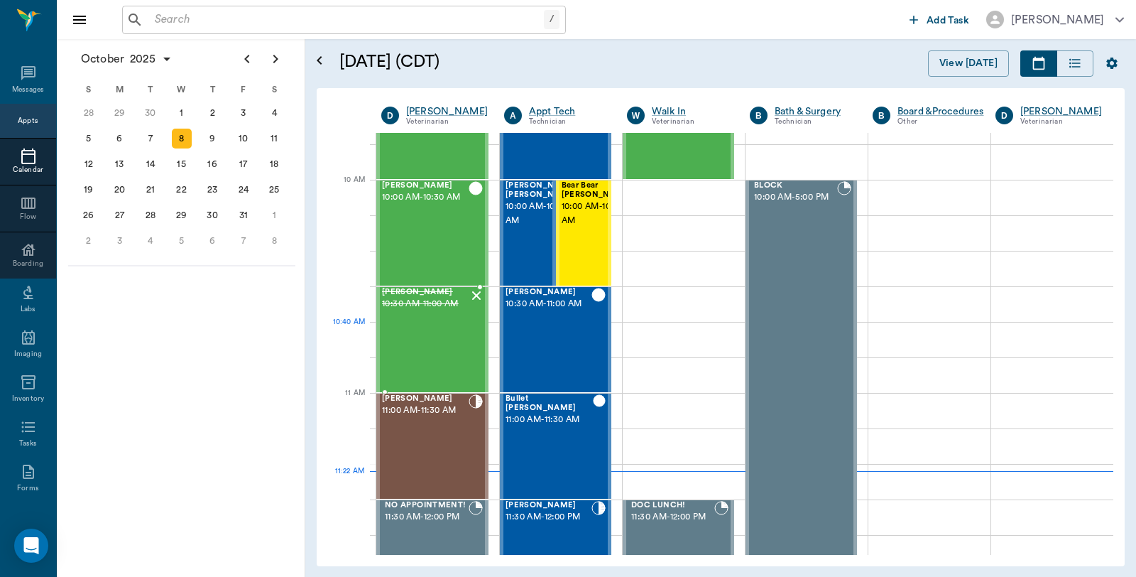
scroll to position [394, 0]
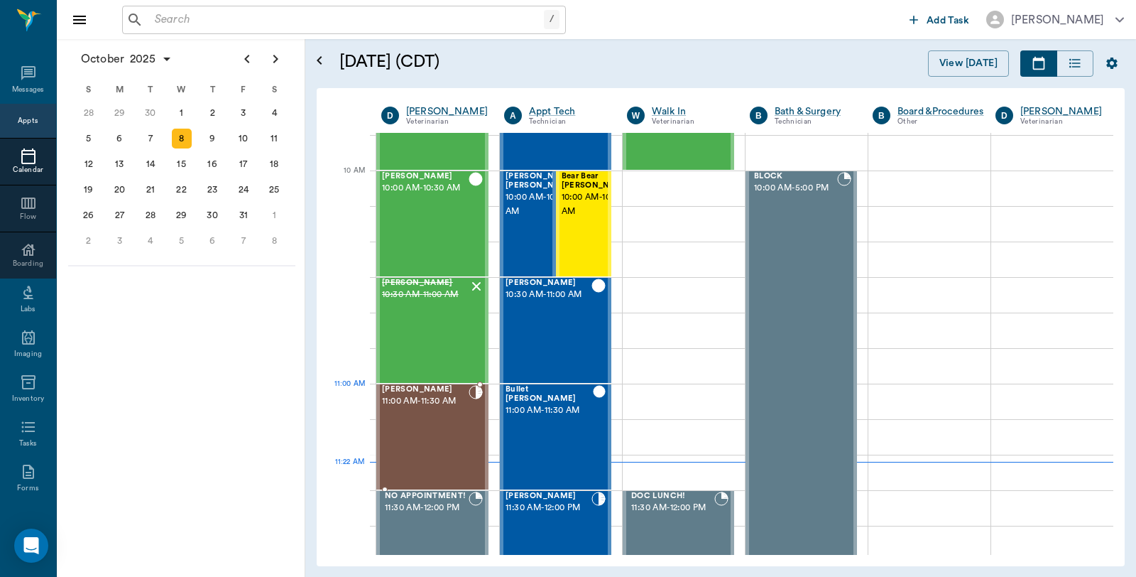
click at [416, 409] on div "Thor Hollinshead 11:00 AM - 11:30 AM" at bounding box center [425, 437] width 87 height 104
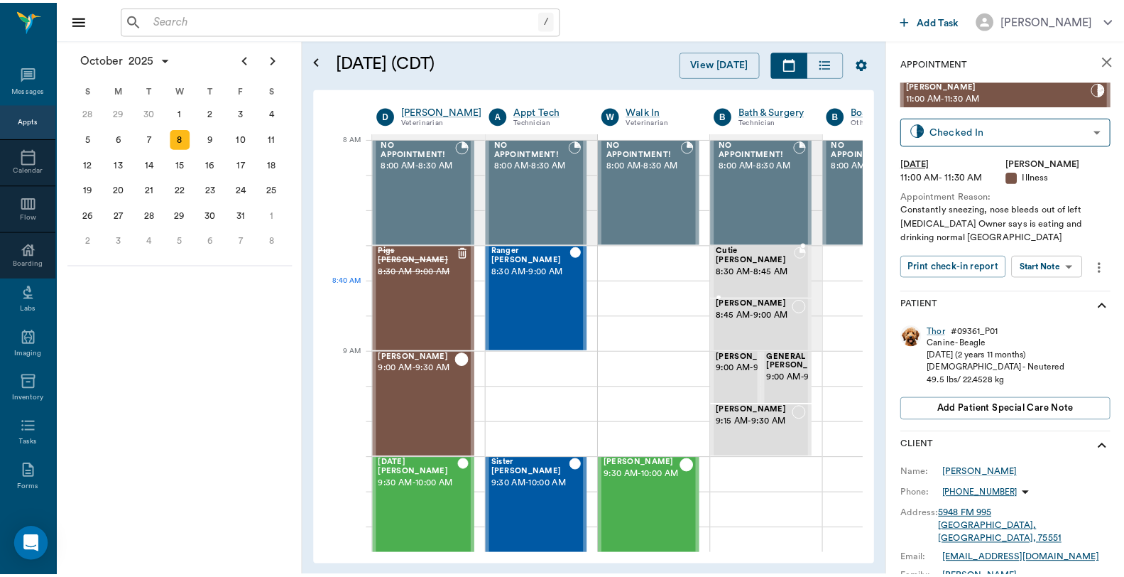
scroll to position [0, 1]
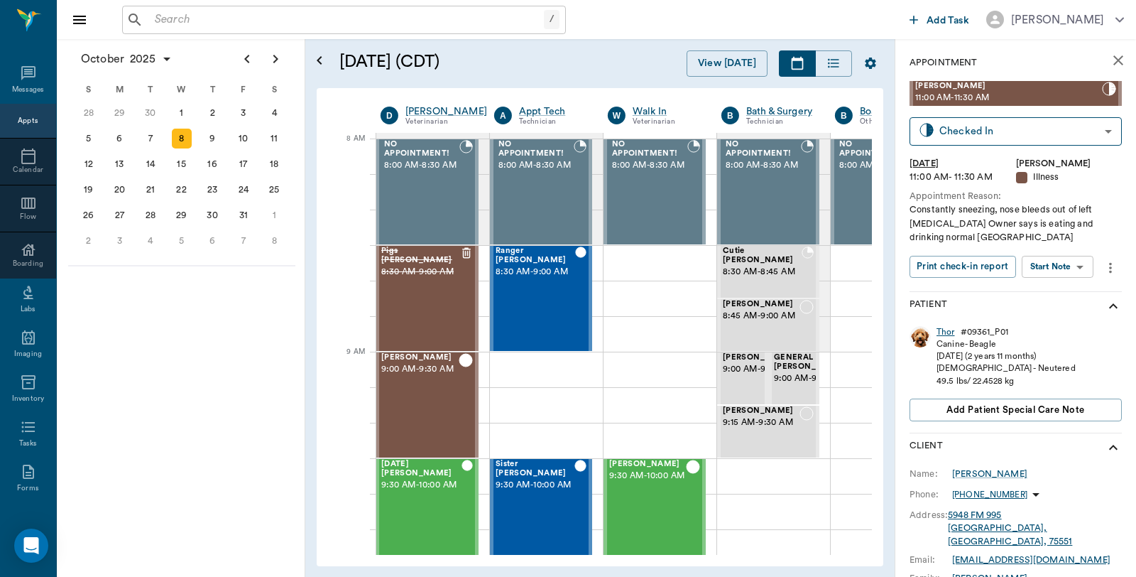
click at [945, 332] on div "Thor" at bounding box center [945, 332] width 18 height 12
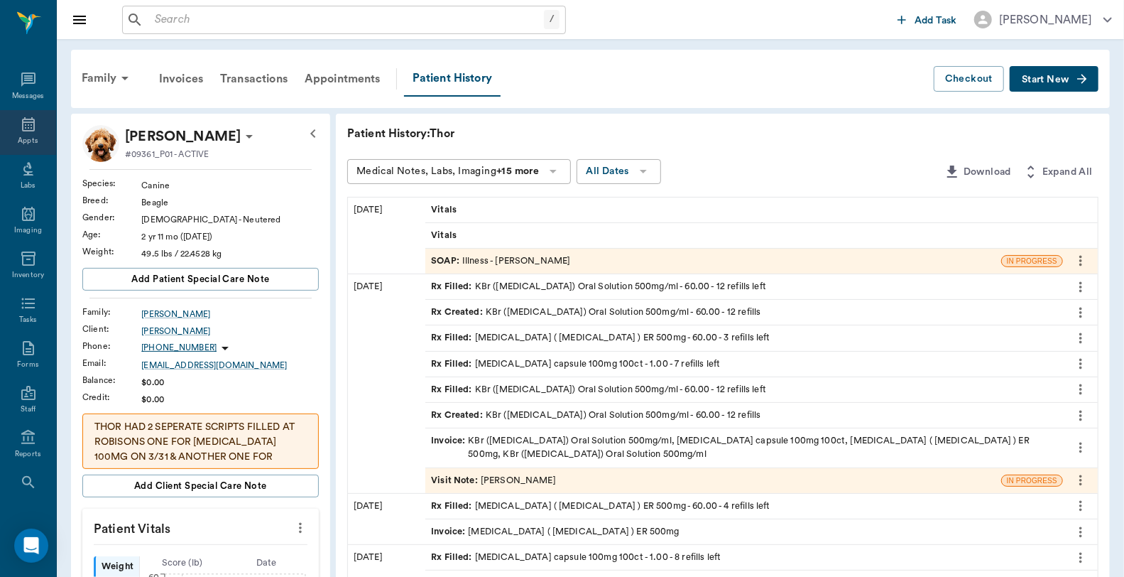
click at [15, 133] on div "Appts" at bounding box center [28, 132] width 56 height 45
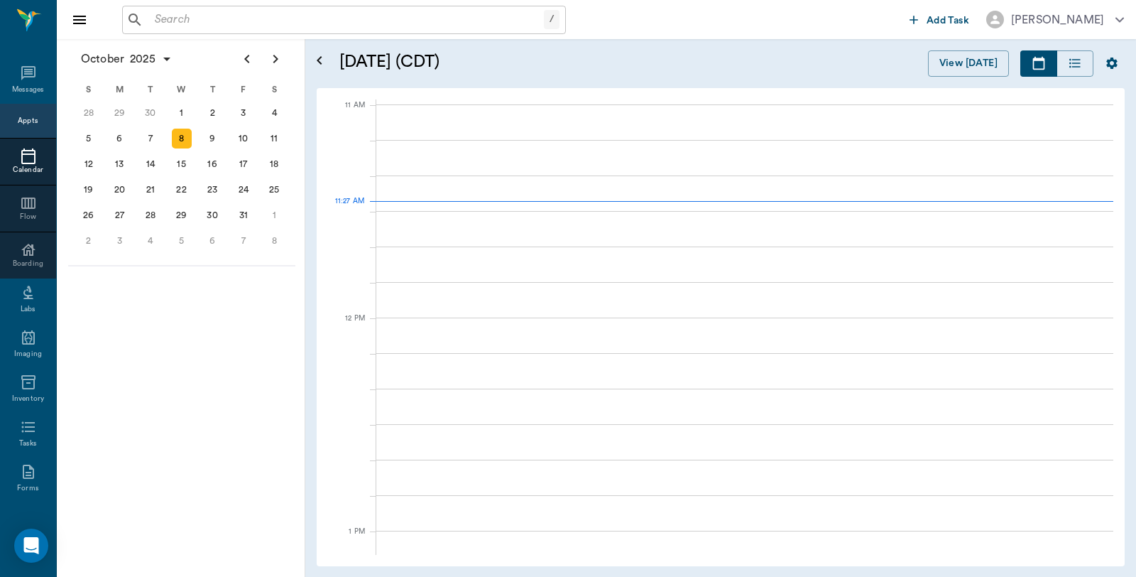
scroll to position [639, 0]
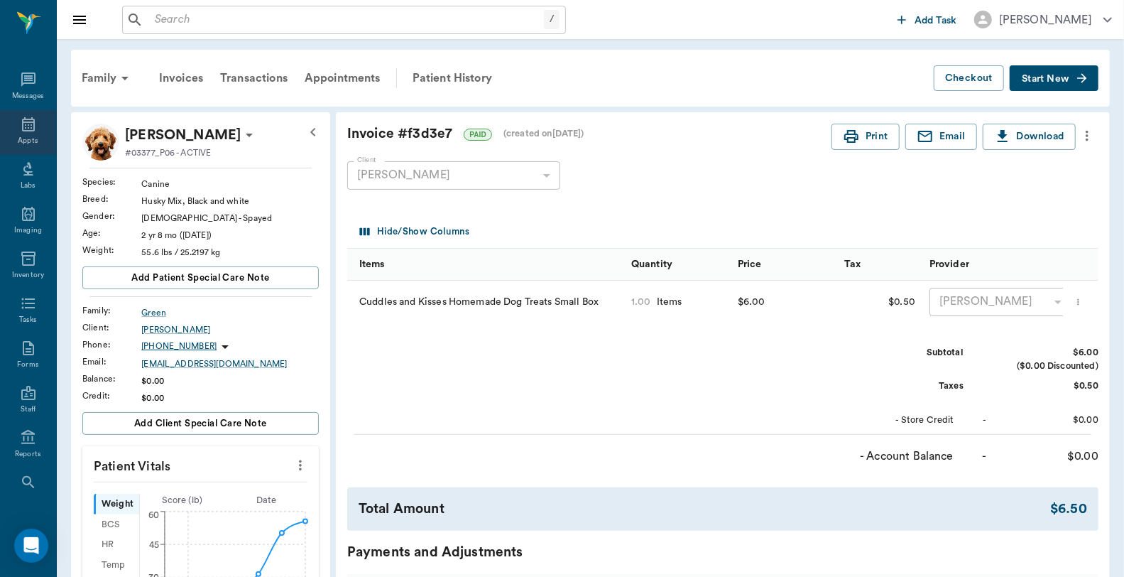
click at [5, 132] on div "Appts" at bounding box center [28, 132] width 56 height 45
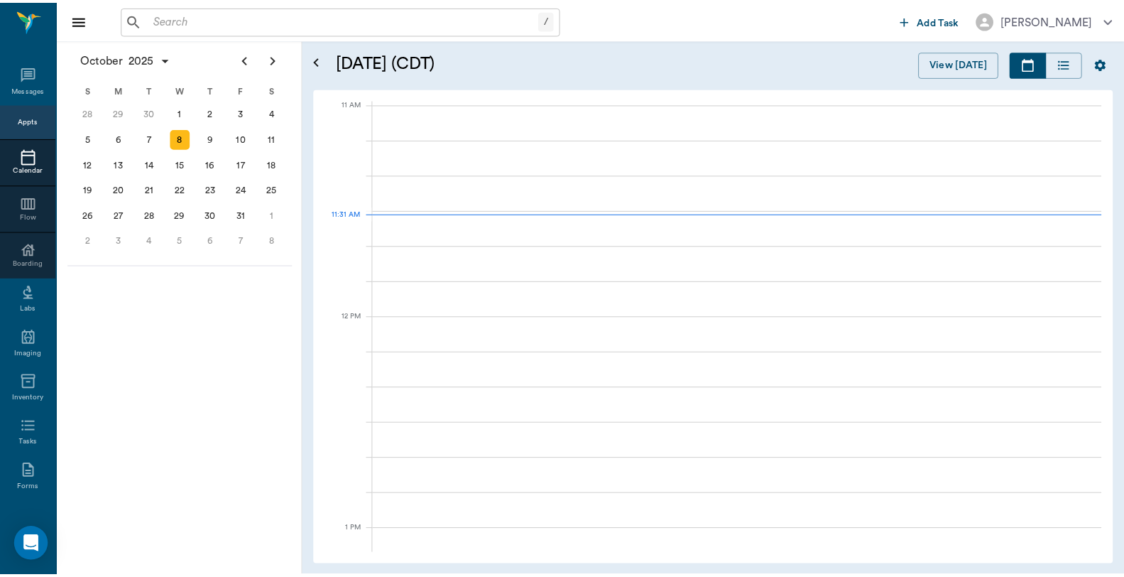
scroll to position [640, 0]
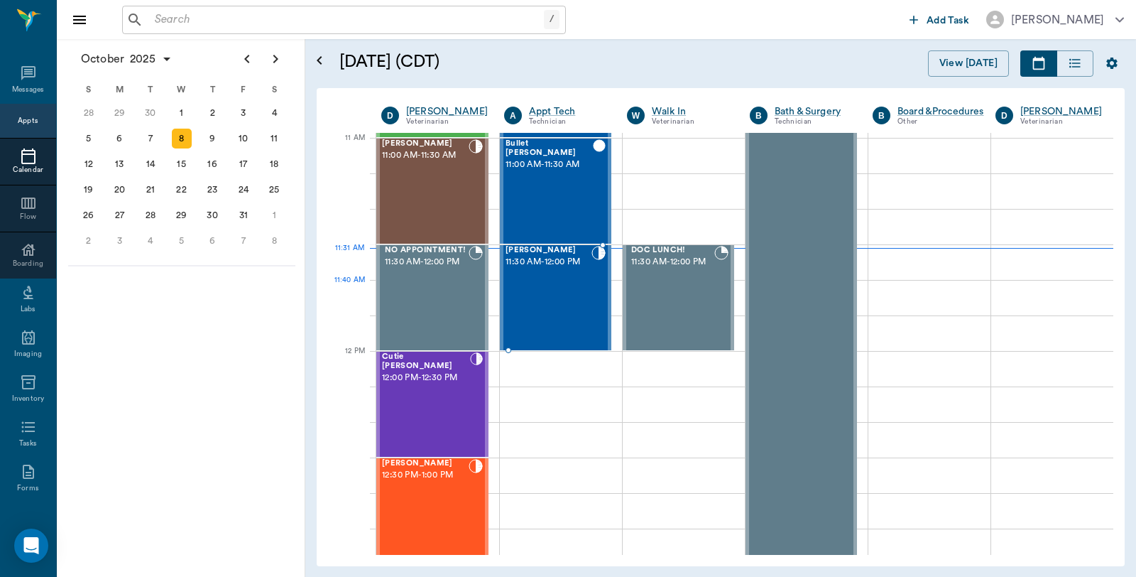
click at [559, 307] on div "Dakota Heath 11:30 AM - 12:00 PM" at bounding box center [549, 298] width 86 height 104
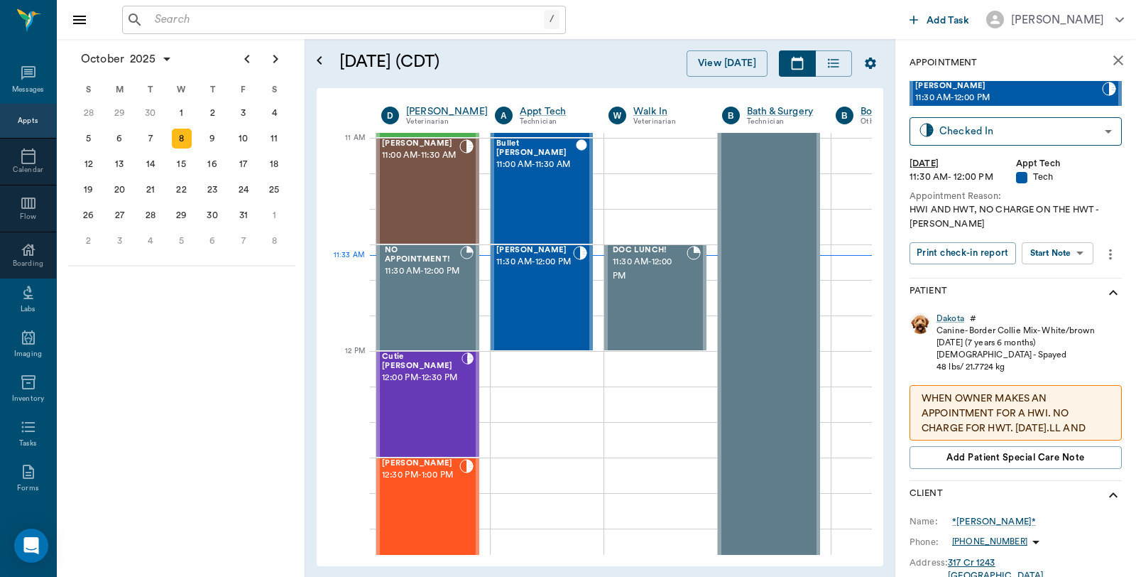
click at [288, 17] on input "text" at bounding box center [346, 20] width 395 height 20
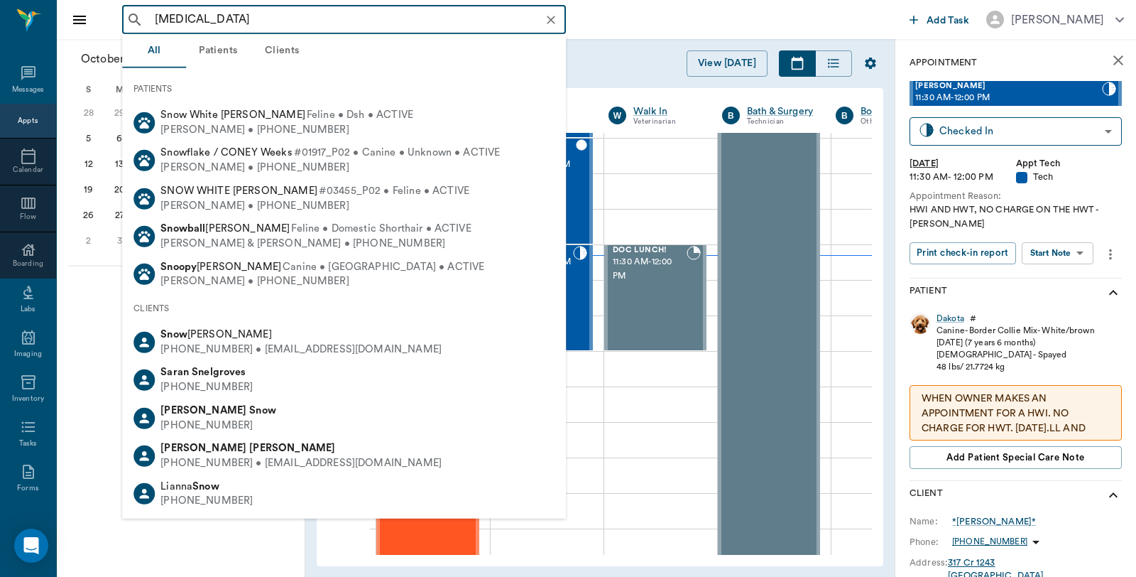
type input "snowbell"
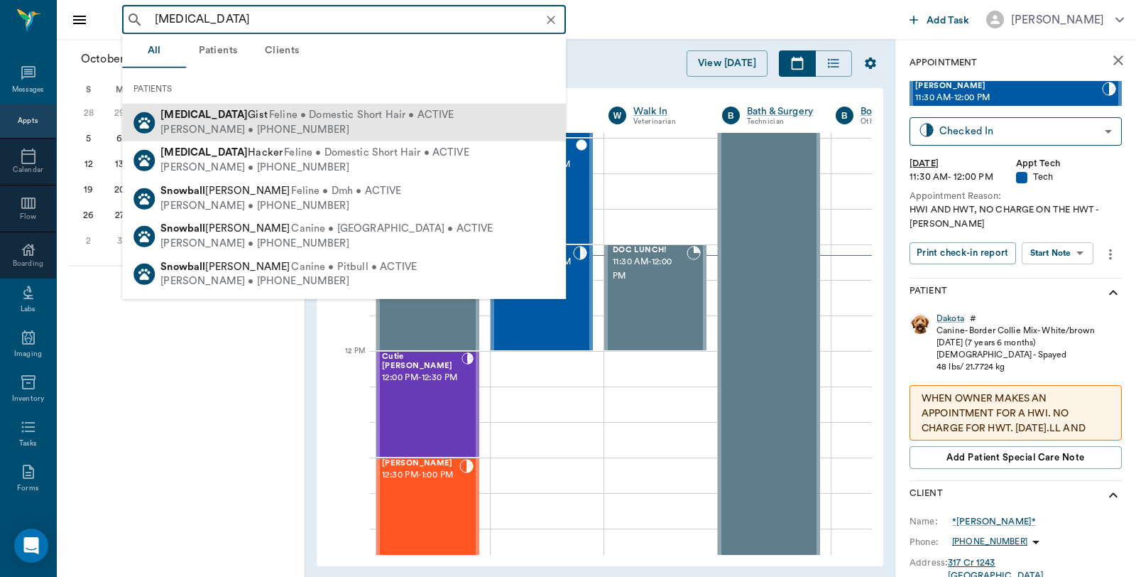
click at [218, 115] on span "Snowbell Gist" at bounding box center [213, 114] width 107 height 11
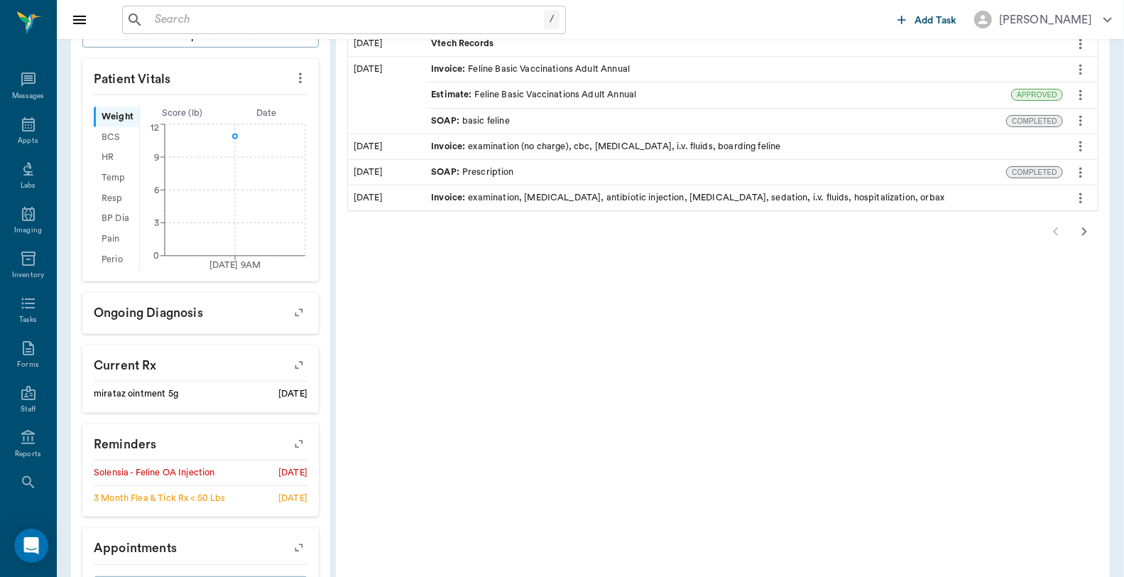
scroll to position [441, 0]
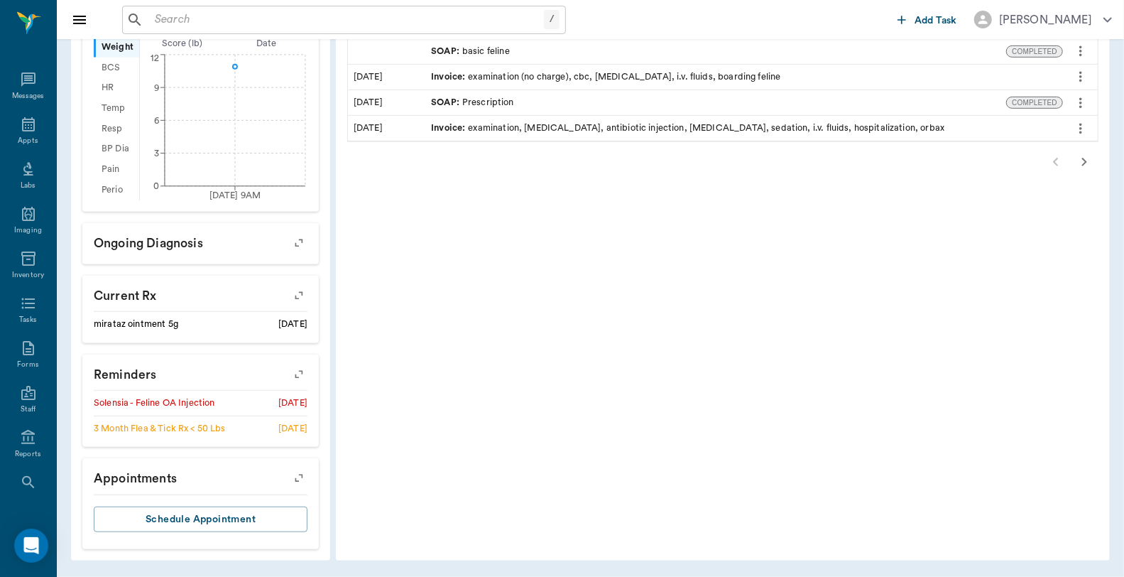
click at [294, 377] on icon "button" at bounding box center [299, 374] width 20 height 20
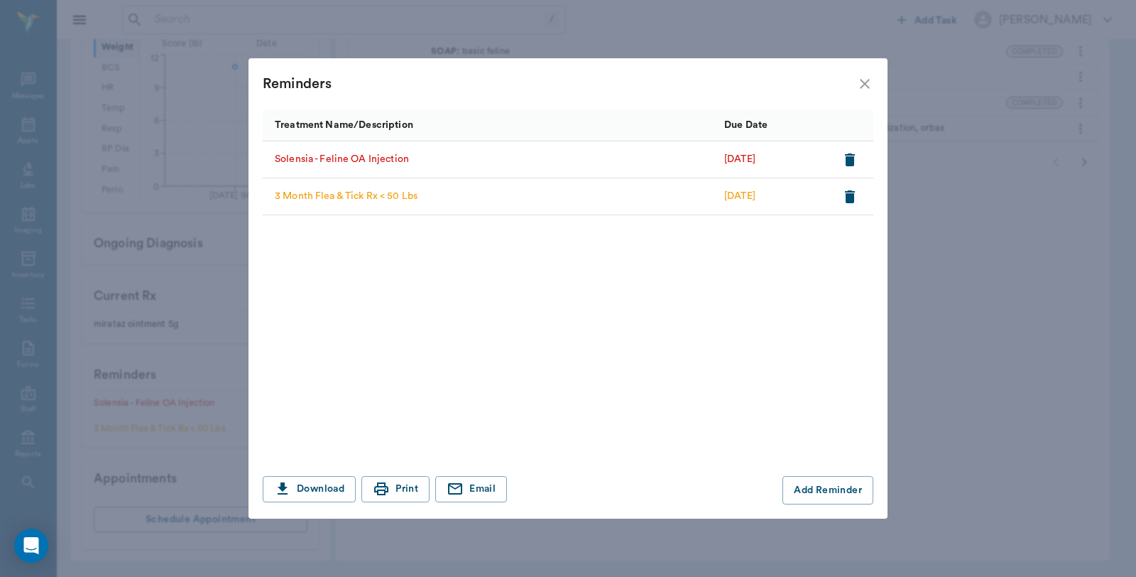
click at [861, 88] on icon "close" at bounding box center [865, 84] width 10 height 10
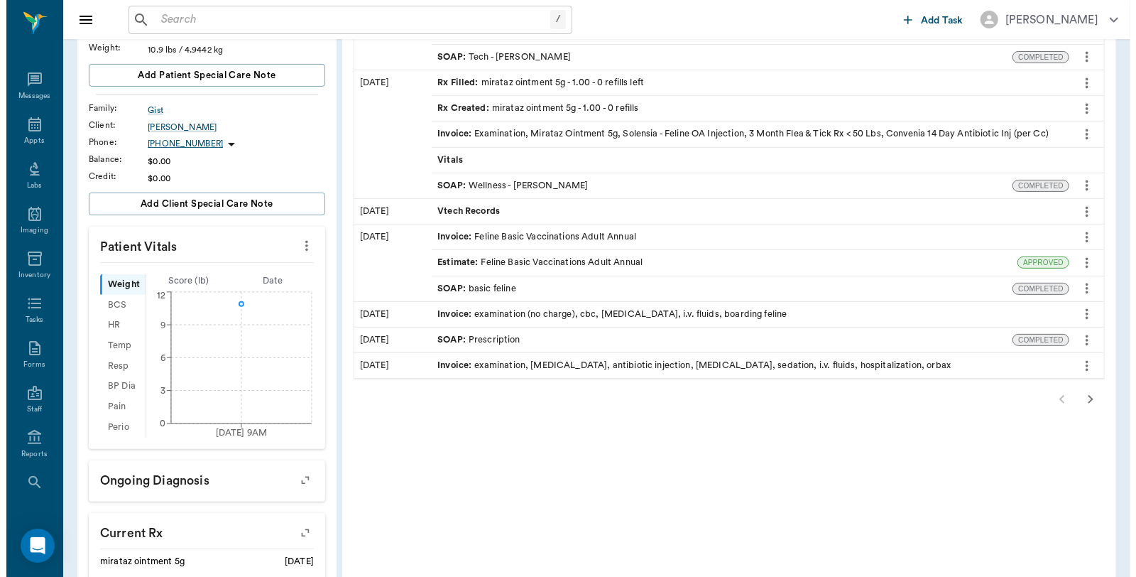
scroll to position [0, 0]
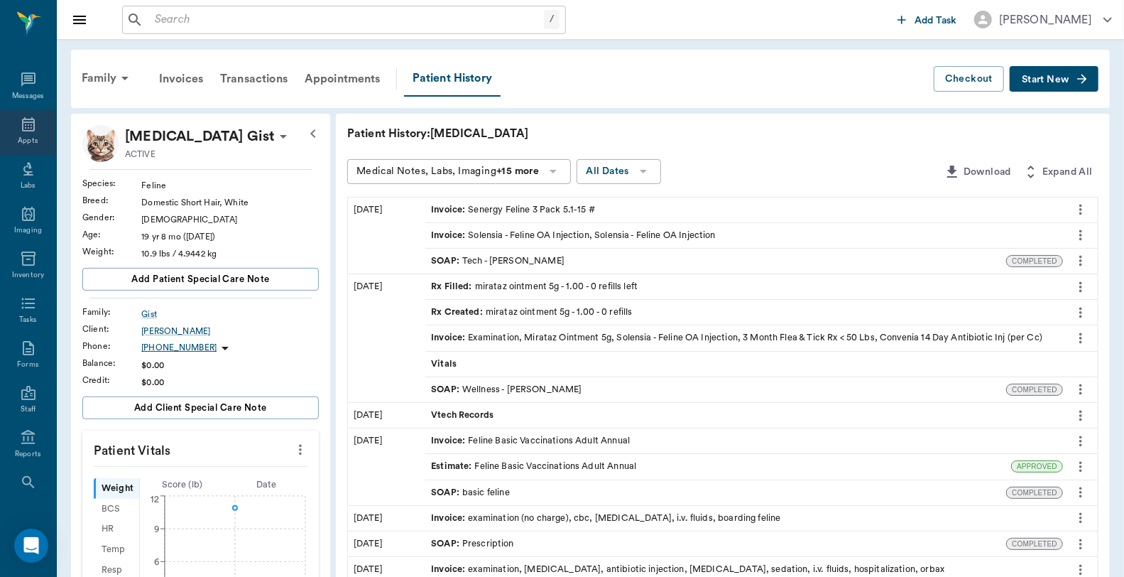
click at [28, 129] on icon at bounding box center [28, 124] width 13 height 14
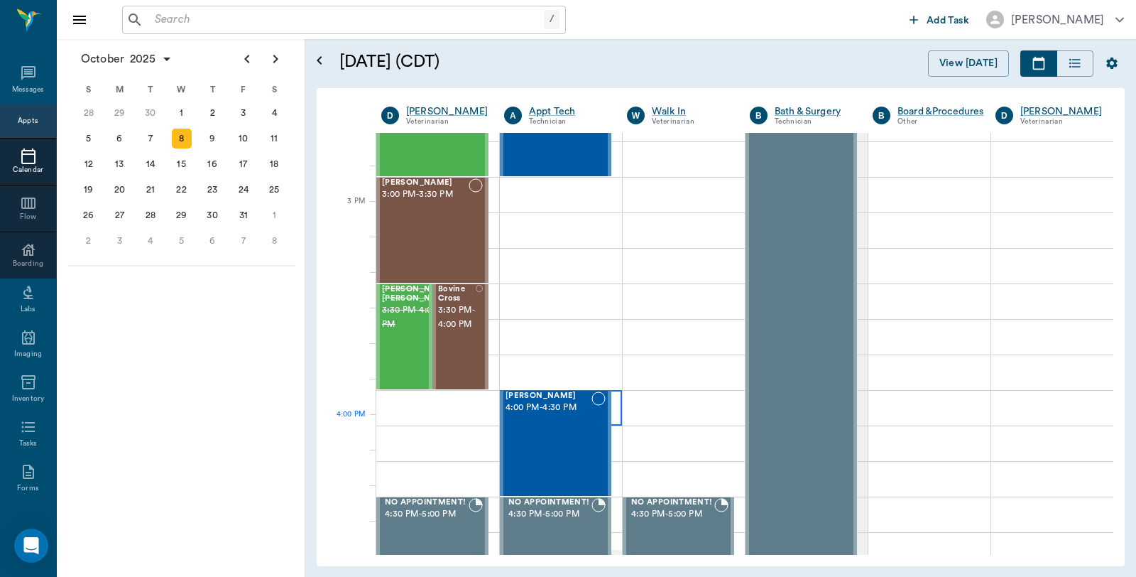
scroll to position [1429, 0]
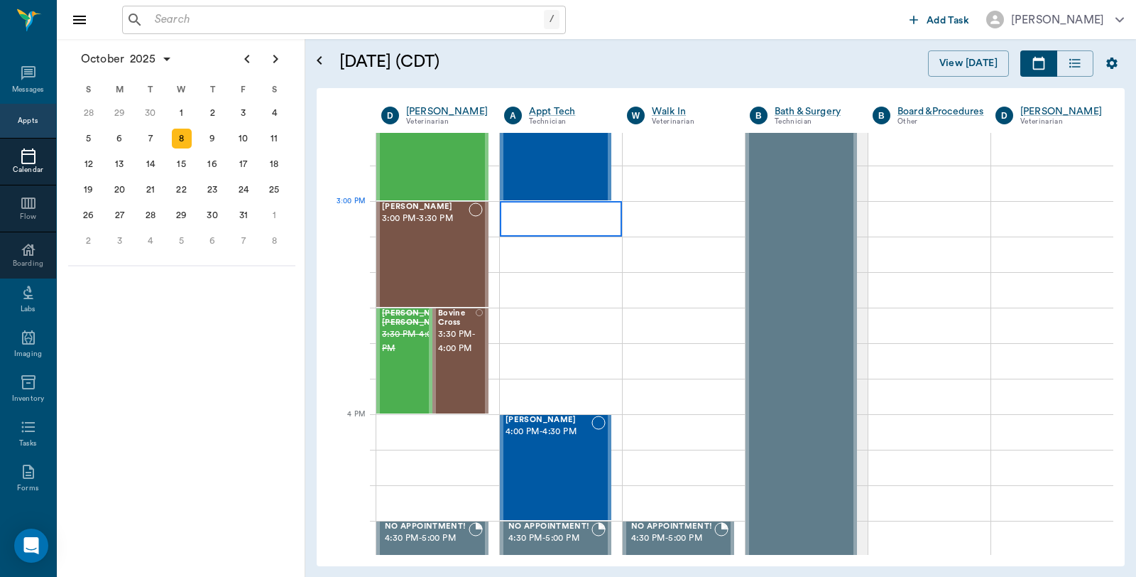
click at [601, 216] on div at bounding box center [561, 218] width 122 height 35
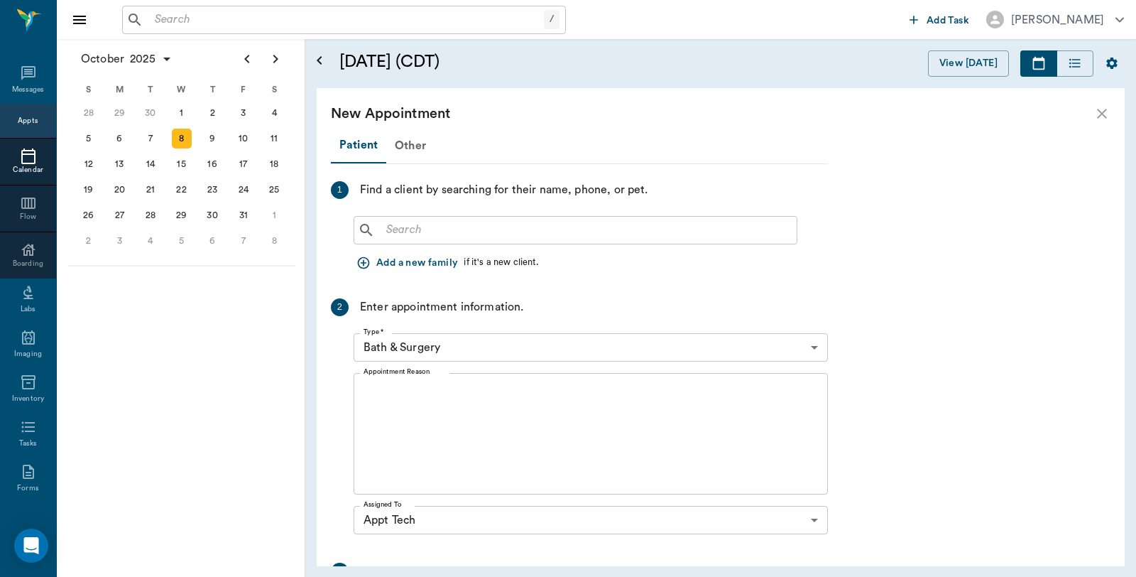
click at [1098, 114] on icon "close" at bounding box center [1101, 113] width 17 height 17
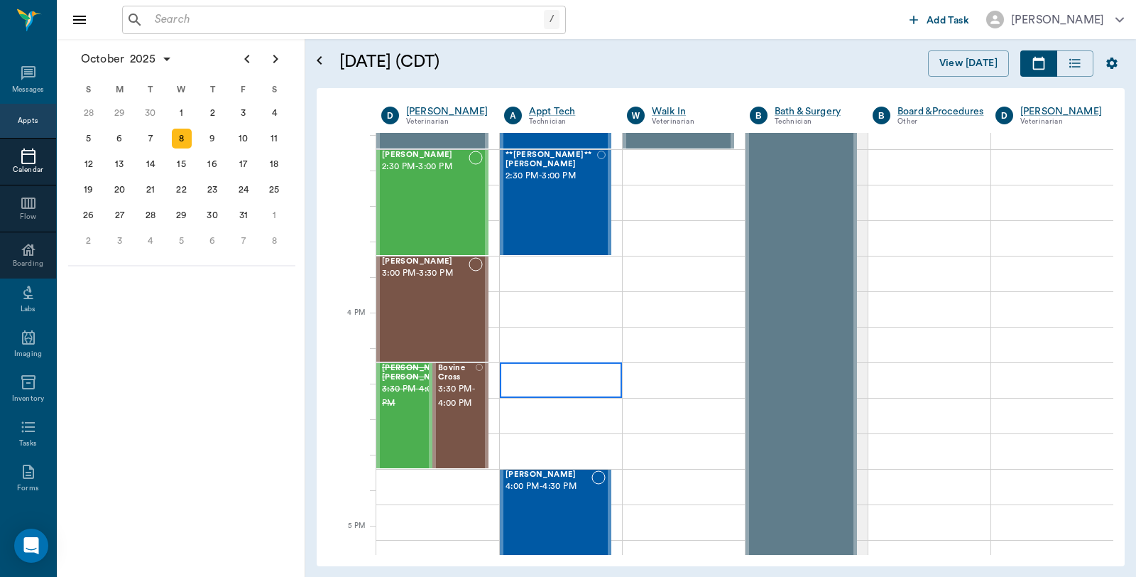
scroll to position [1350, 0]
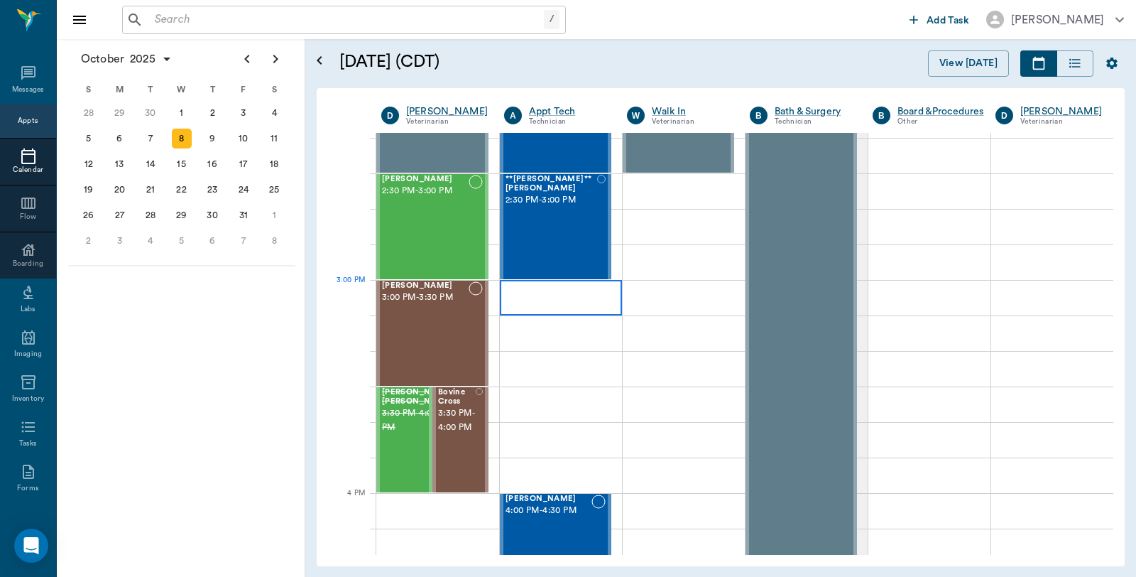
click at [579, 295] on div at bounding box center [561, 297] width 122 height 35
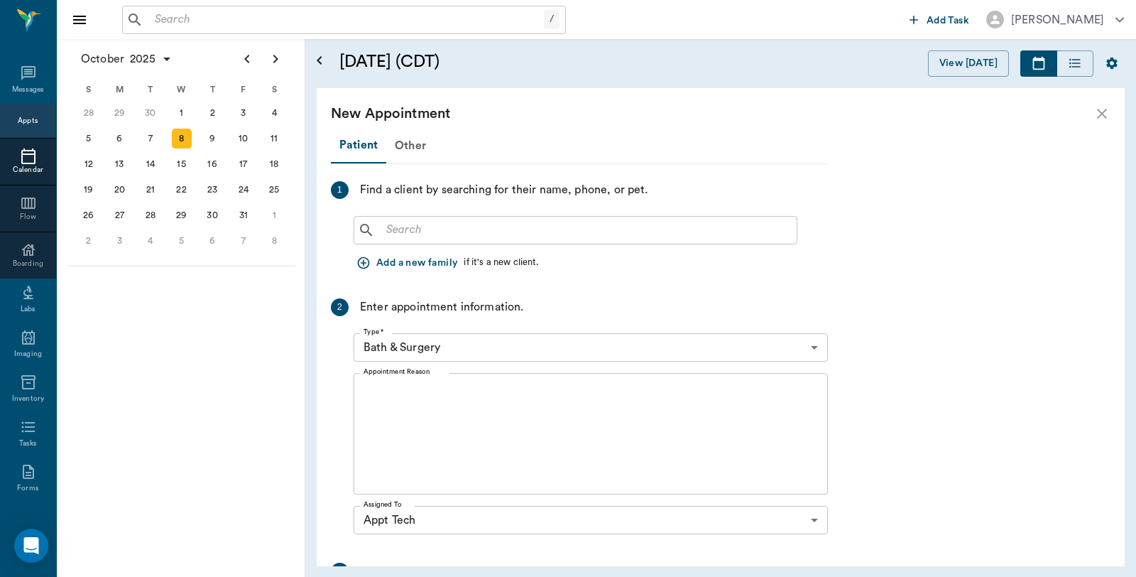
click at [580, 227] on input "text" at bounding box center [586, 230] width 410 height 20
click at [399, 265] on button "Add a new family" at bounding box center [409, 263] width 110 height 26
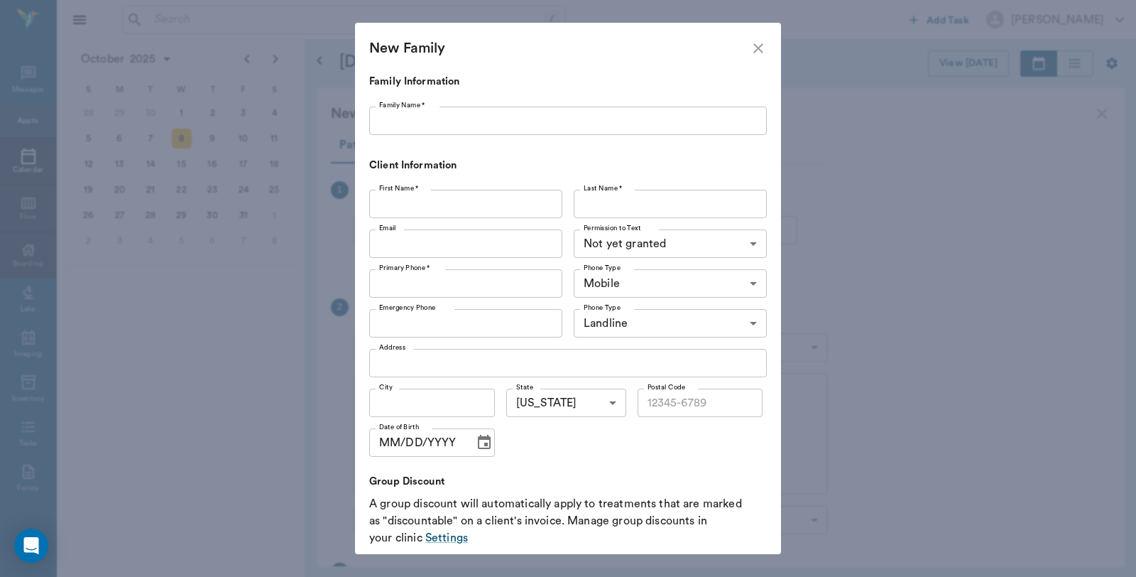
click at [457, 119] on input "Family Name *" at bounding box center [568, 120] width 398 height 28
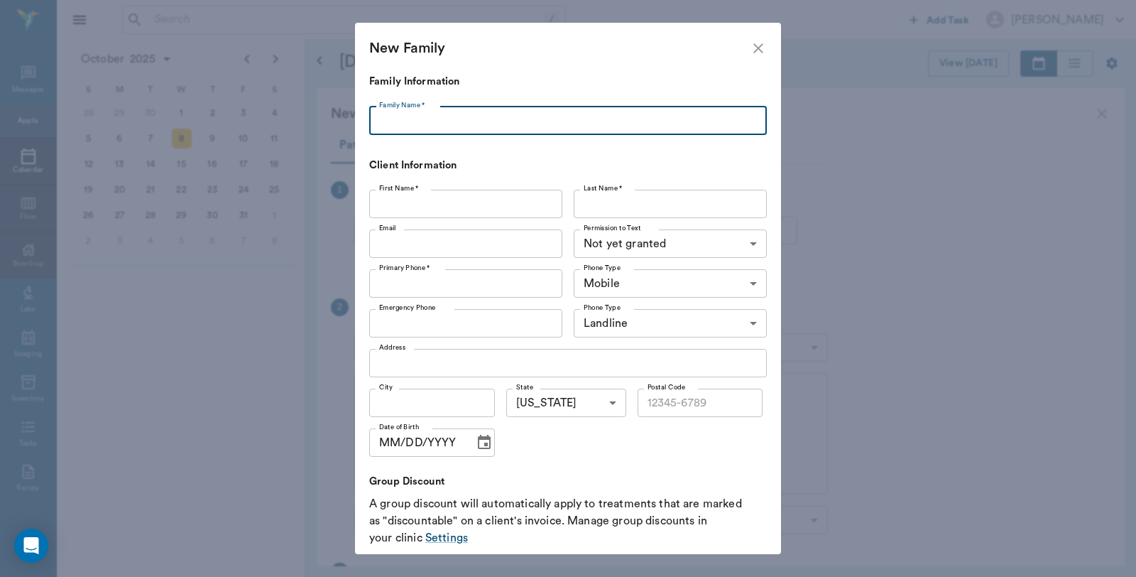
click at [405, 206] on input "First Name *" at bounding box center [465, 204] width 193 height 28
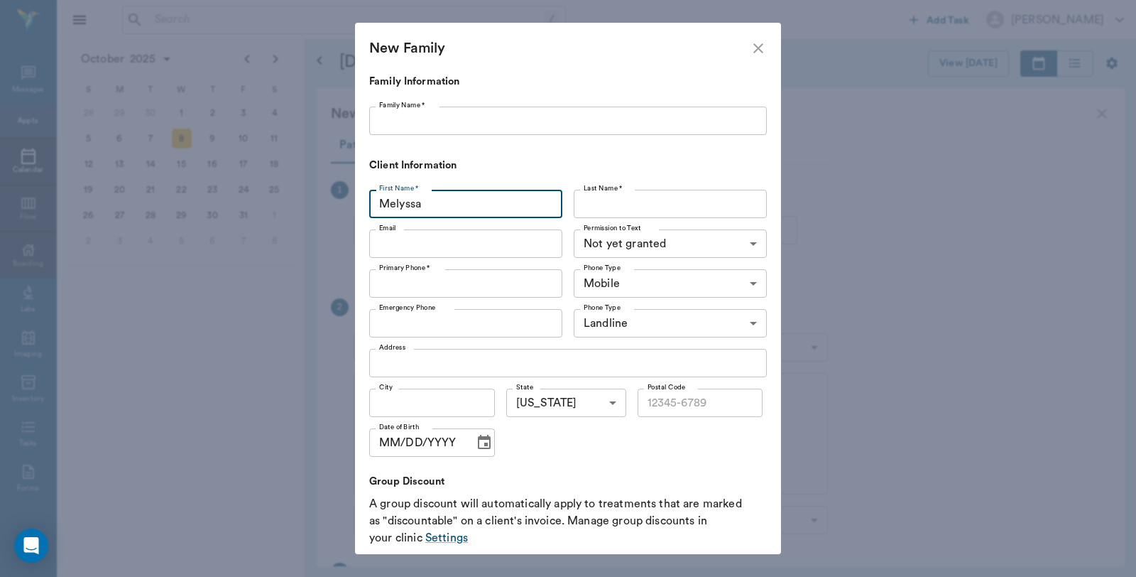
type input "Melyssa"
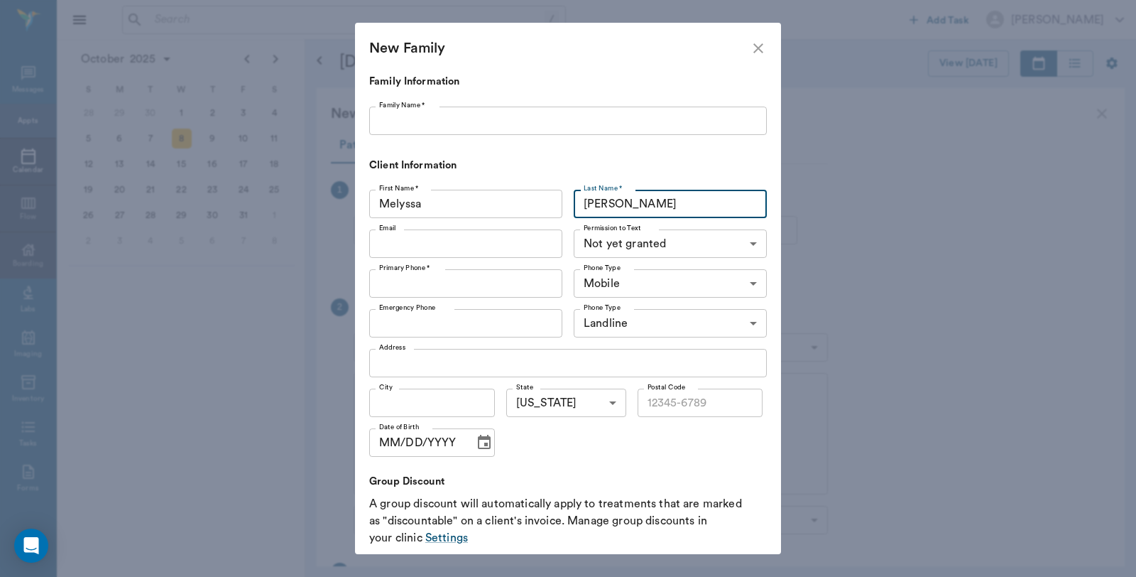
type input "Pinkston"
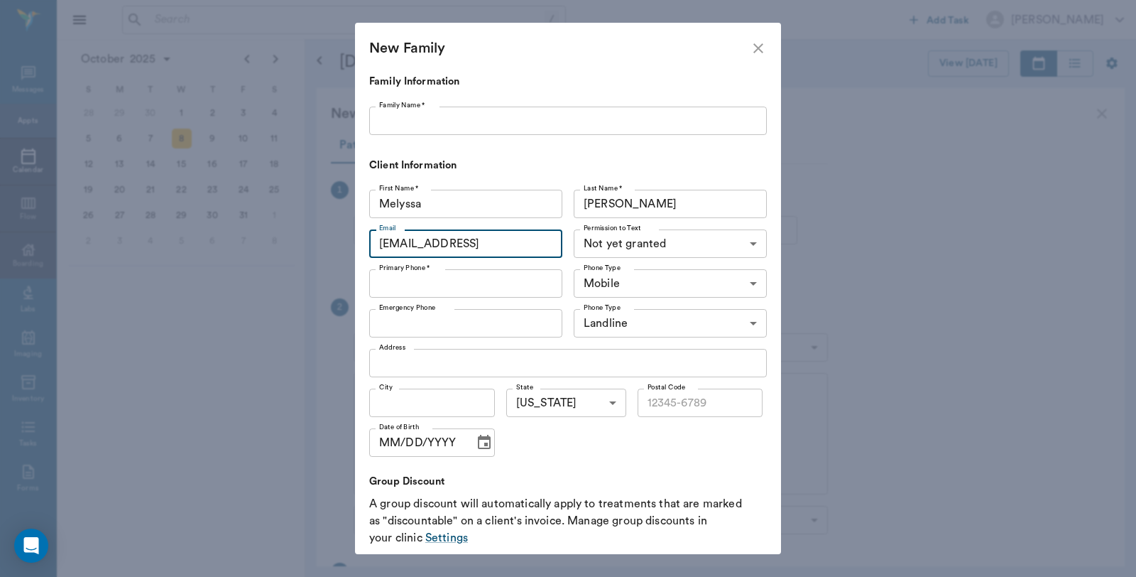
type input "melyssareneau80@gmail"
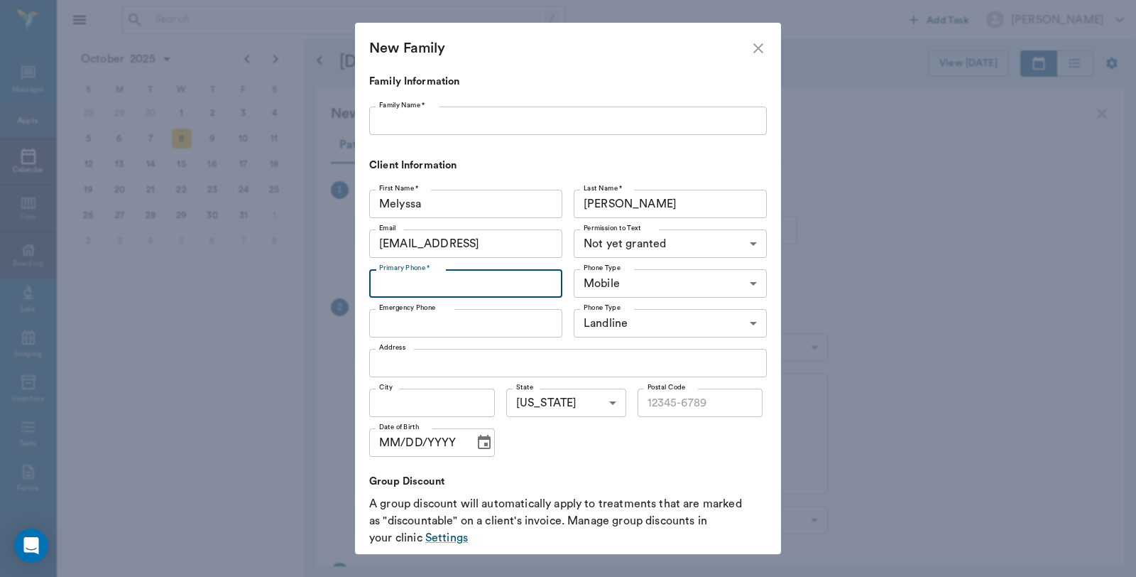
click at [497, 275] on input "Primary Phone *" at bounding box center [465, 283] width 193 height 28
type input "(936) 205-8772"
click at [621, 243] on body "/ ​ Add Task Dr. Bert Ellsworth Nectar Messages Appts Calendar Flow Boarding La…" at bounding box center [568, 288] width 1136 height 577
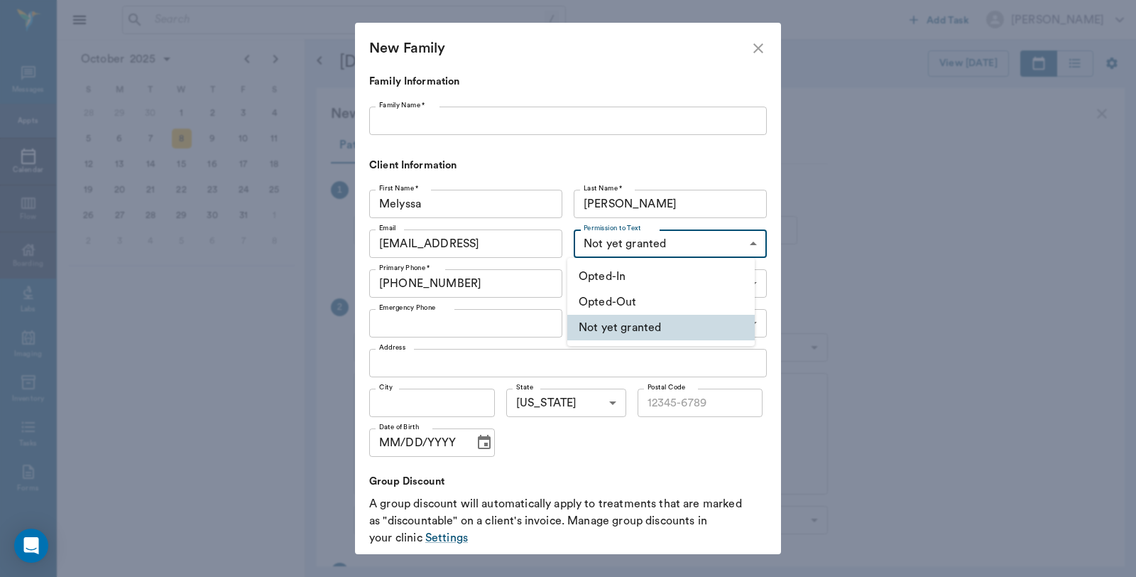
click at [619, 268] on li "Opted-In" at bounding box center [660, 276] width 187 height 26
type input "OPT_IN"
click at [451, 361] on input "Address" at bounding box center [568, 363] width 398 height 28
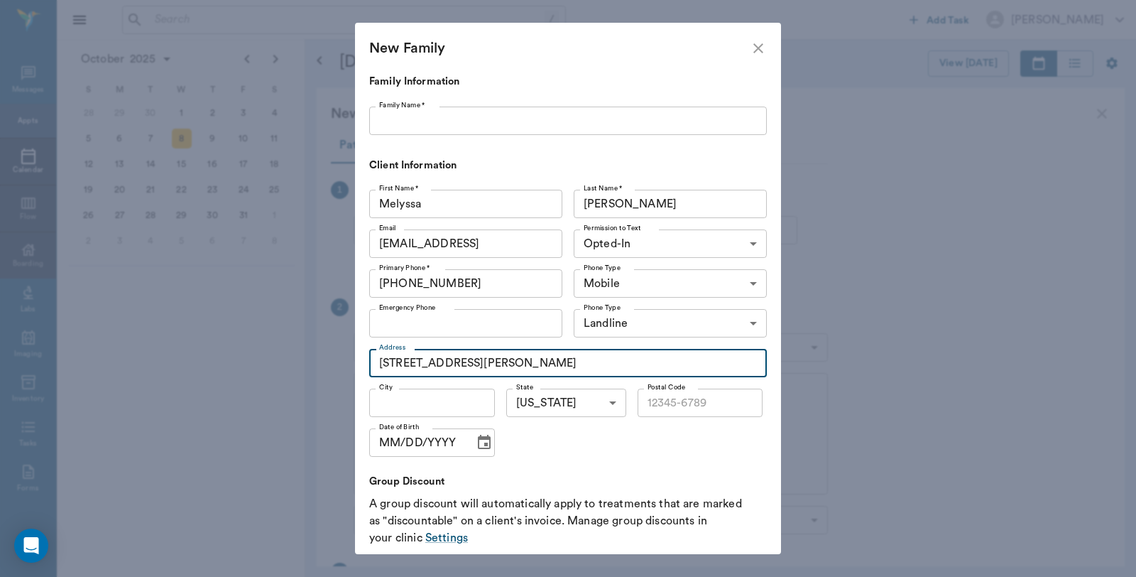
type input "221 N pennock ave"
click at [457, 410] on input "City" at bounding box center [432, 402] width 126 height 28
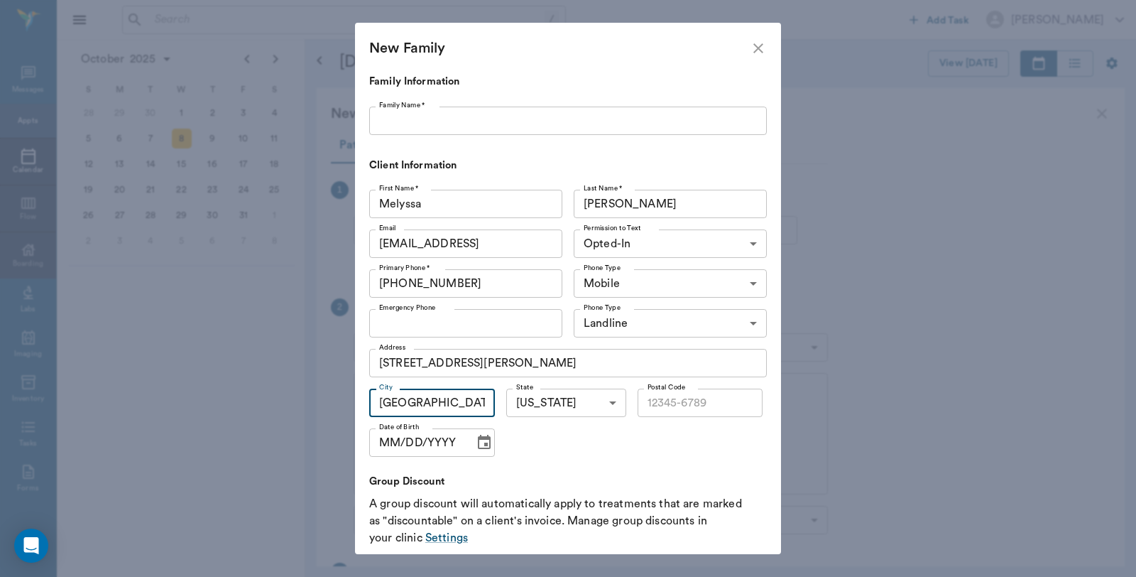
type input "Bloomburg"
click at [690, 408] on input "Postal Code" at bounding box center [701, 402] width 126 height 28
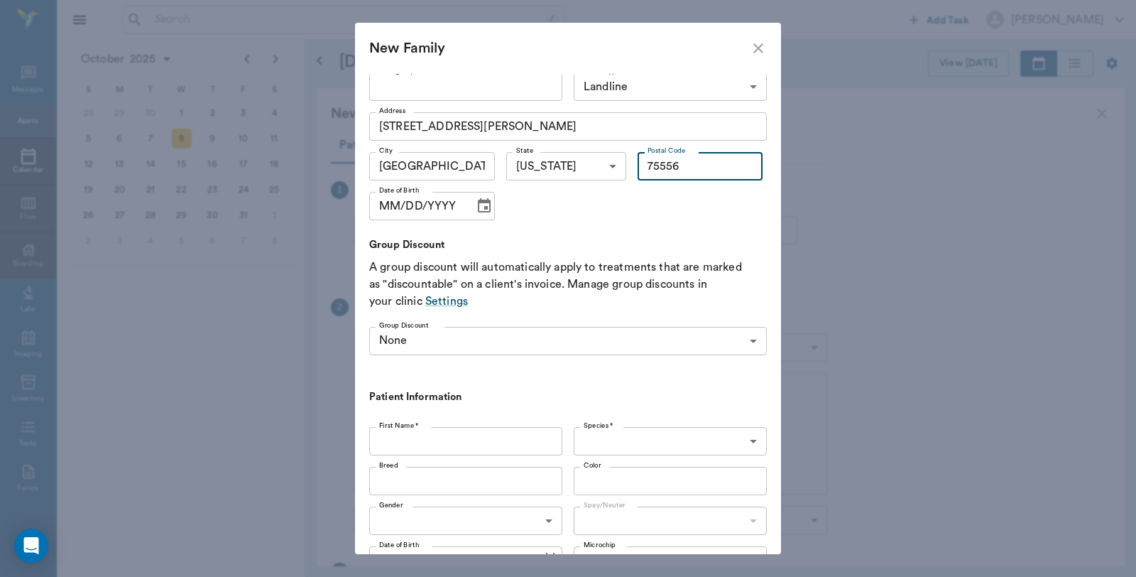
scroll to position [376, 0]
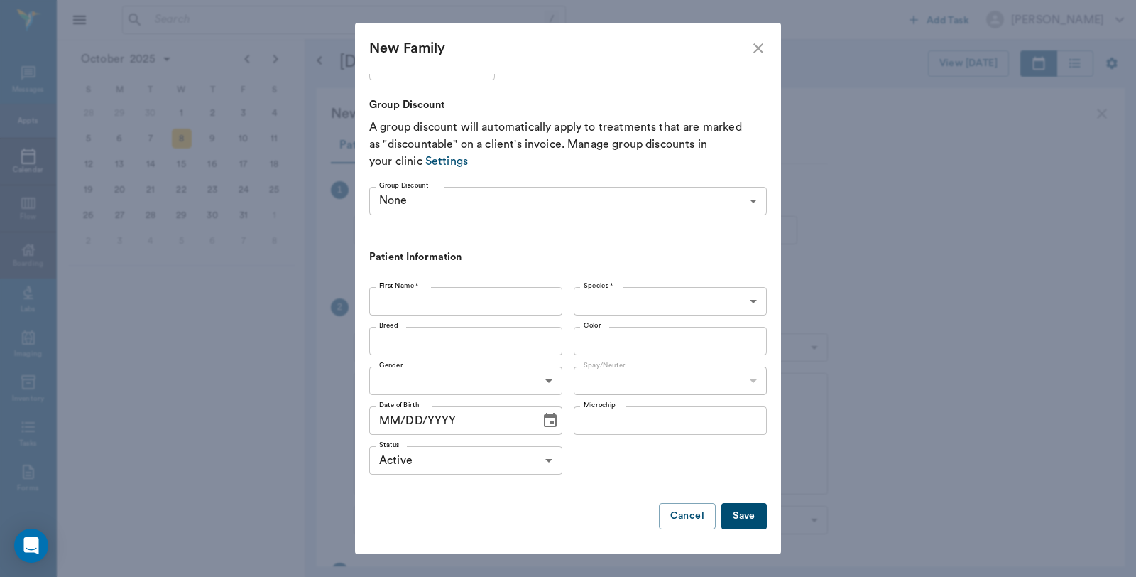
type input "75556"
click at [473, 294] on input "First Name *" at bounding box center [465, 301] width 193 height 28
type input "G"
type input "Izzy Marie"
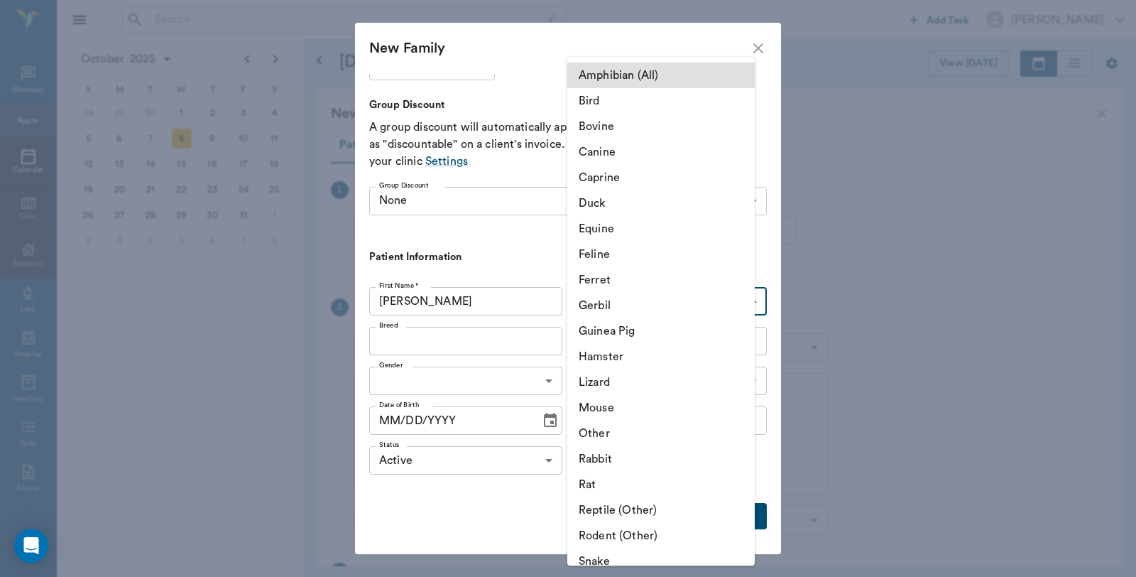
click at [626, 300] on body "/ ​ Add Task Dr. Bert Ellsworth Nectar Messages Appts Calendar Flow Boarding La…" at bounding box center [568, 288] width 1136 height 577
click at [645, 157] on li "Canine" at bounding box center [660, 152] width 187 height 26
type input "Canine"
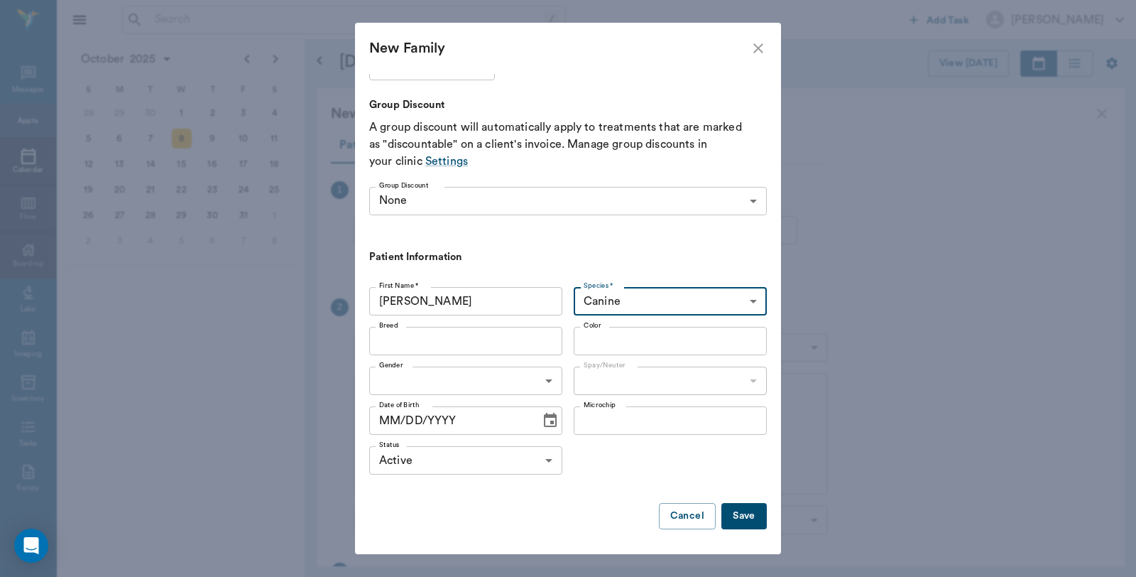
click at [520, 339] on input "Breed" at bounding box center [453, 341] width 161 height 20
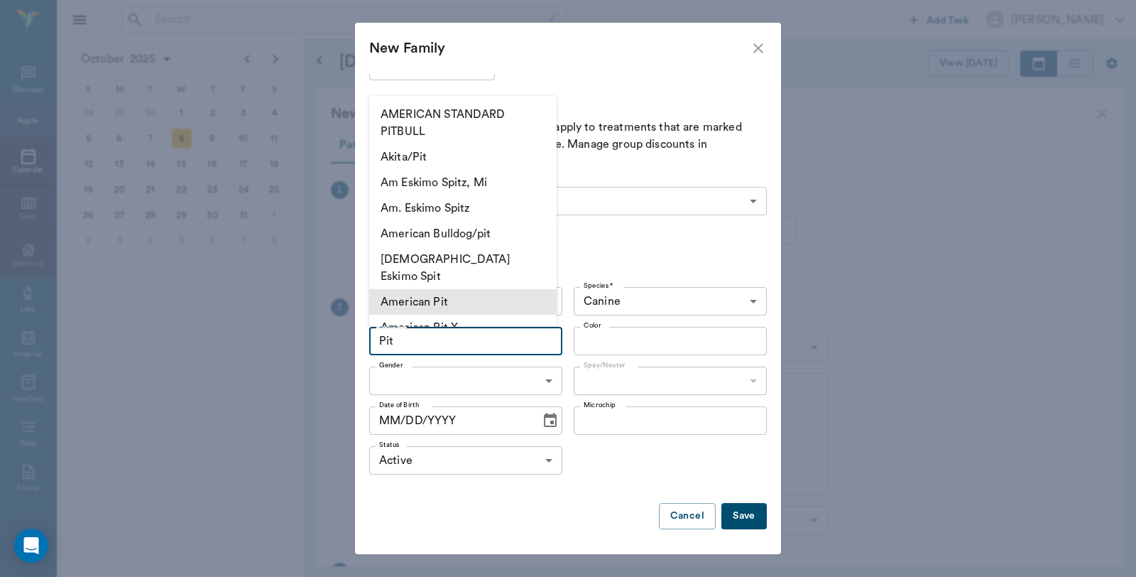
click at [457, 289] on li "American Pit" at bounding box center [462, 302] width 187 height 26
type input "American Pit"
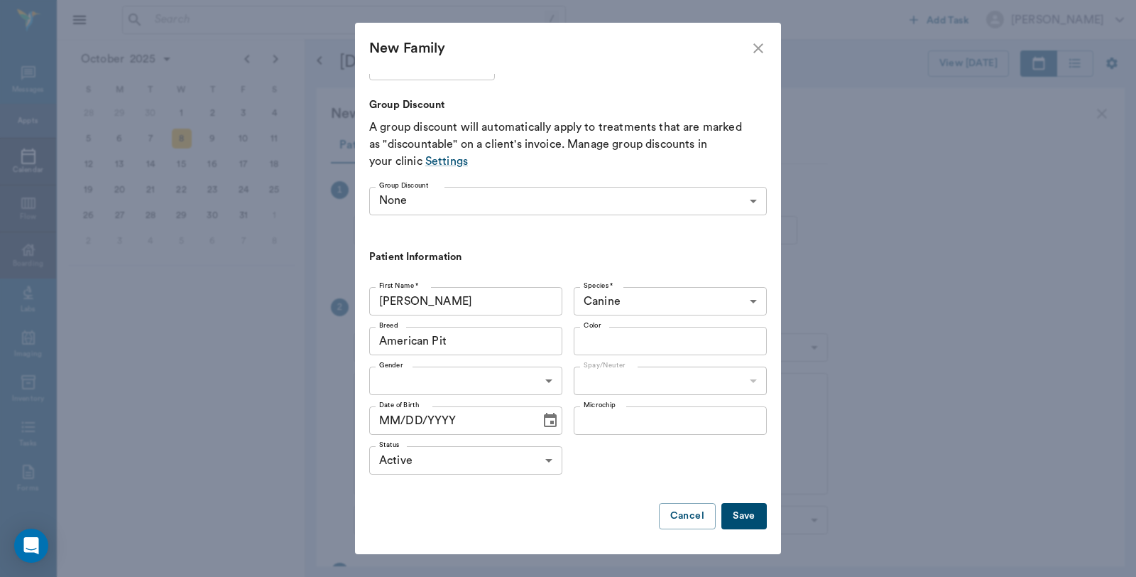
click at [537, 379] on body "/ ​ Add Task Dr. Bert Ellsworth Nectar Messages Appts Calendar Flow Boarding La…" at bounding box center [568, 288] width 1136 height 577
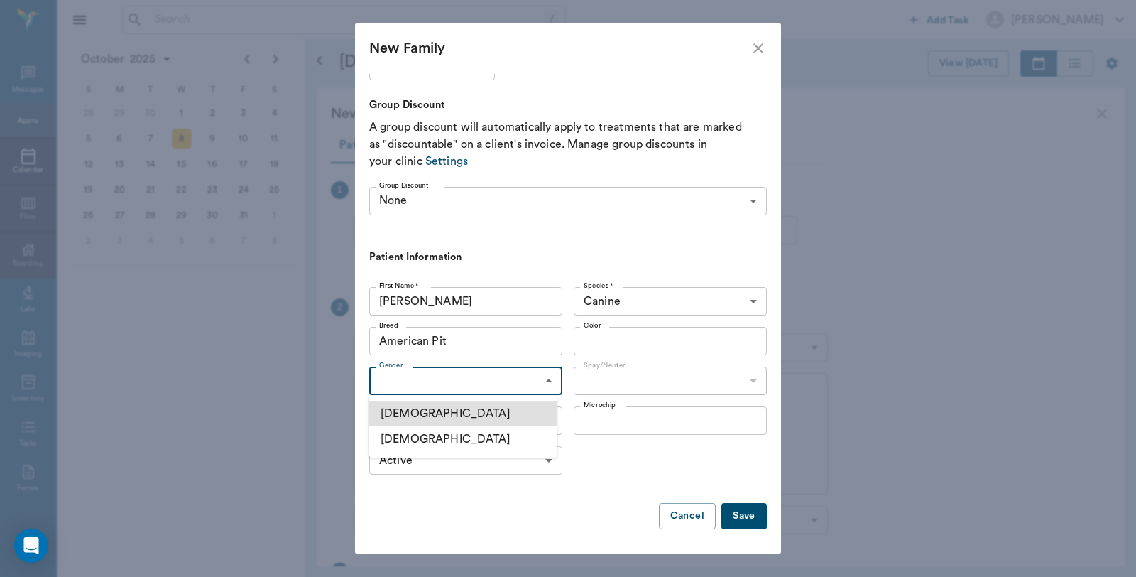
click at [406, 432] on li "[DEMOGRAPHIC_DATA]" at bounding box center [462, 439] width 187 height 26
type input "FEMALE"
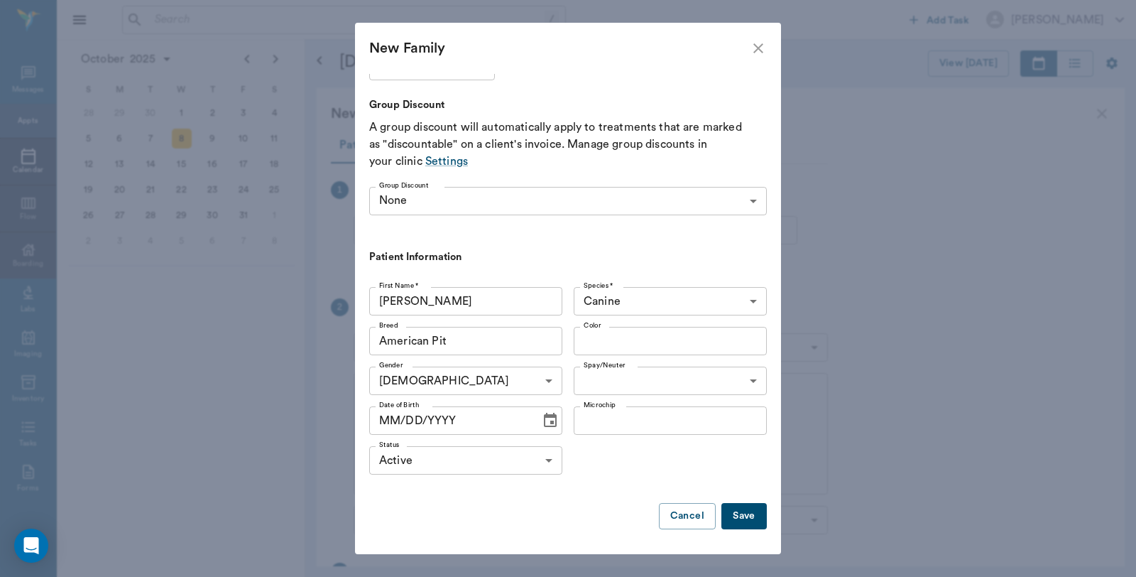
click at [542, 423] on icon "Choose date" at bounding box center [550, 420] width 17 height 17
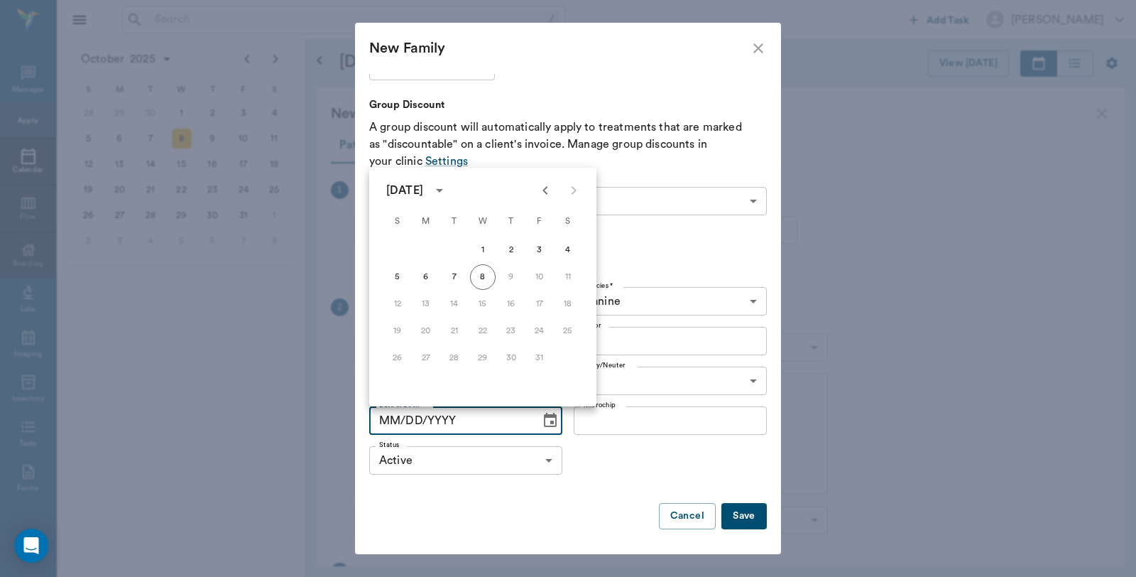
click at [547, 187] on icon "Previous month" at bounding box center [545, 190] width 17 height 17
click at [549, 190] on icon "Previous month" at bounding box center [545, 190] width 17 height 17
click at [552, 187] on icon "Previous month" at bounding box center [545, 190] width 17 height 17
click at [538, 186] on icon "Previous month" at bounding box center [545, 190] width 17 height 17
click at [484, 244] on button "4" at bounding box center [483, 250] width 26 height 26
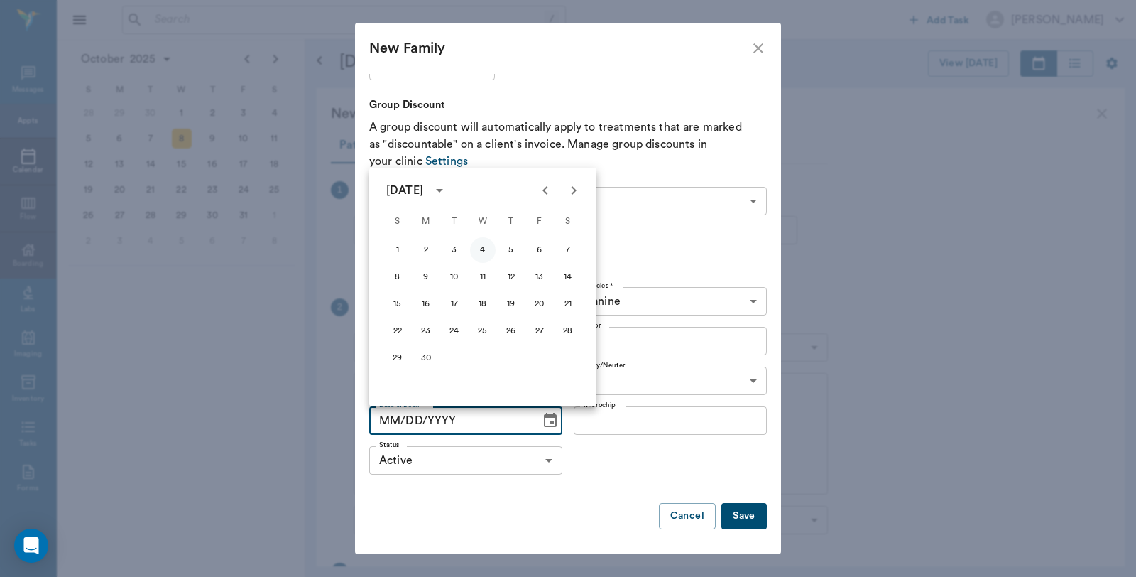
type input "06/04/2025"
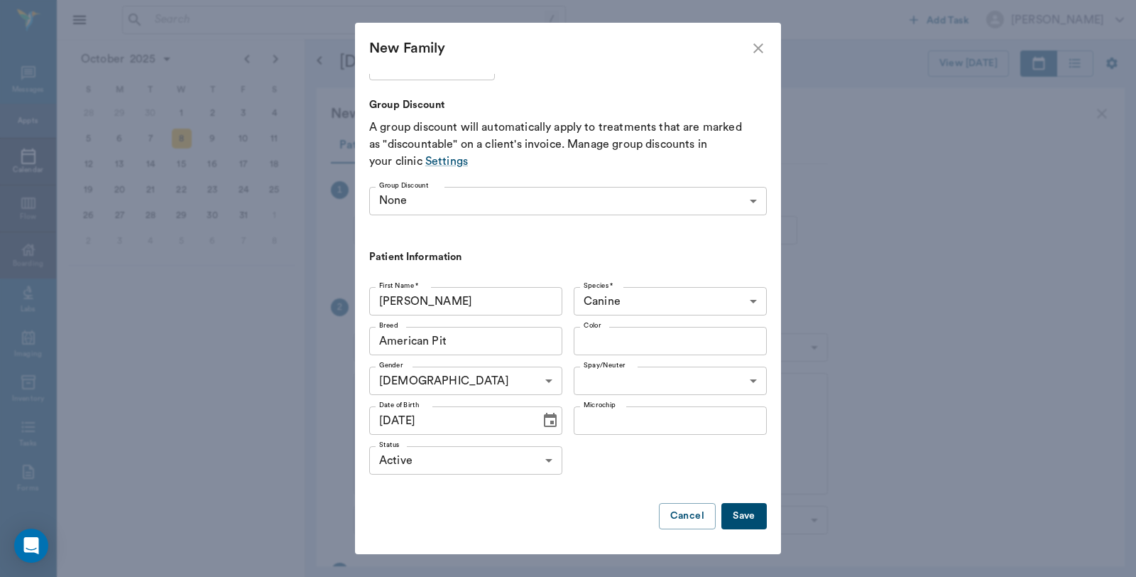
click at [376, 301] on input "Izzy Marie" at bounding box center [465, 301] width 193 height 28
type input "Tizzy Marie"
click at [614, 341] on input "Color" at bounding box center [658, 341] width 161 height 20
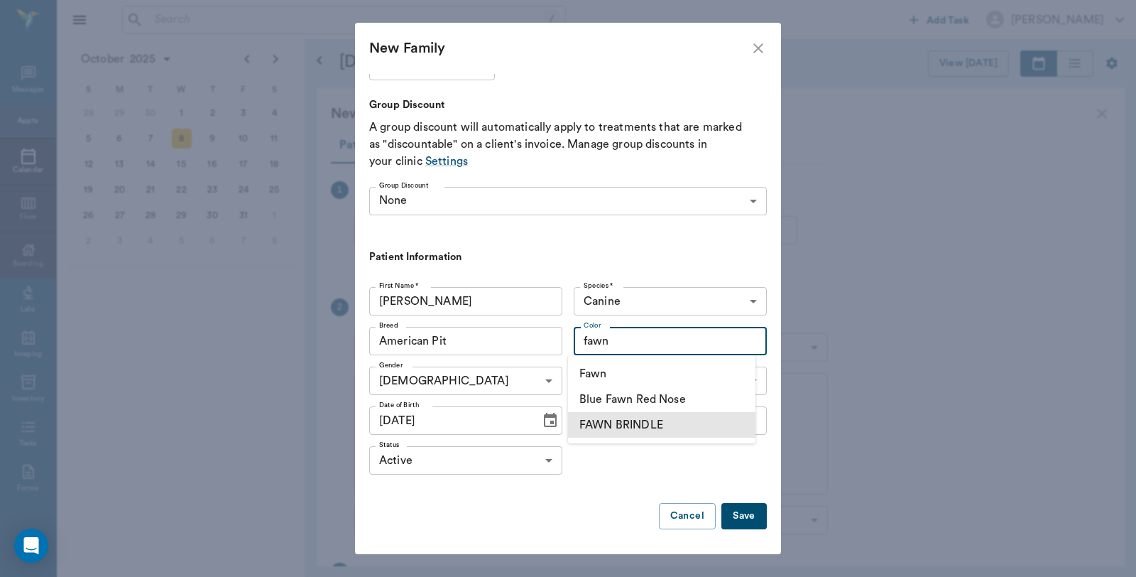
click at [618, 414] on li "FAWN BRINDLE" at bounding box center [661, 425] width 187 height 26
type input "FAWN BRINDLE"
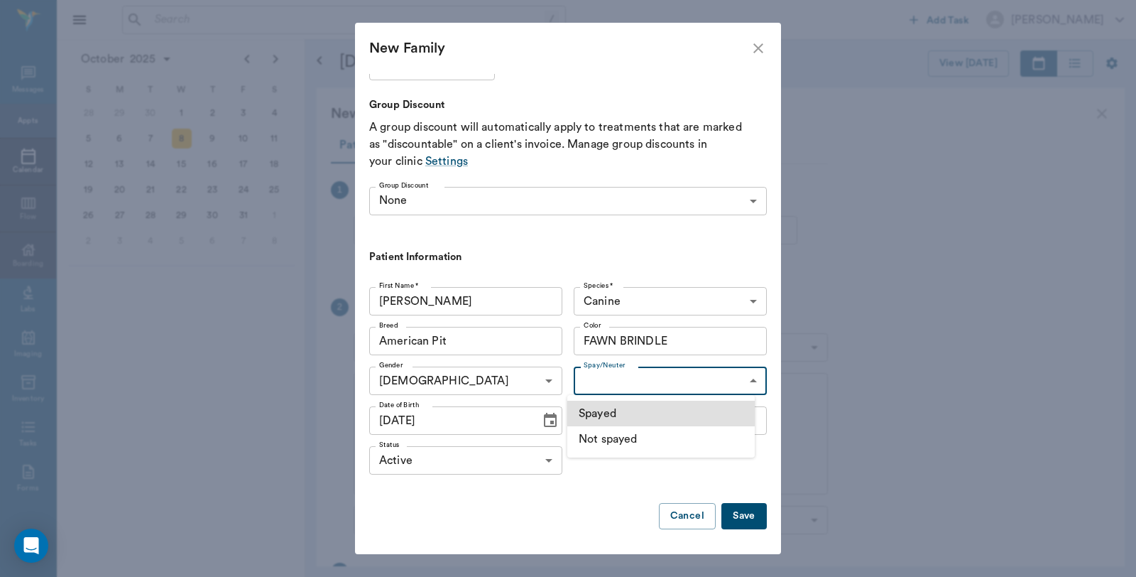
click at [687, 382] on body "/ ​ Add Task Dr. Bert Ellsworth Nectar Messages Appts Calendar Flow Boarding La…" at bounding box center [568, 288] width 1136 height 577
click at [601, 432] on li "Not spayed" at bounding box center [660, 439] width 187 height 26
type input "false"
click at [737, 509] on button "Save" at bounding box center [743, 516] width 45 height 26
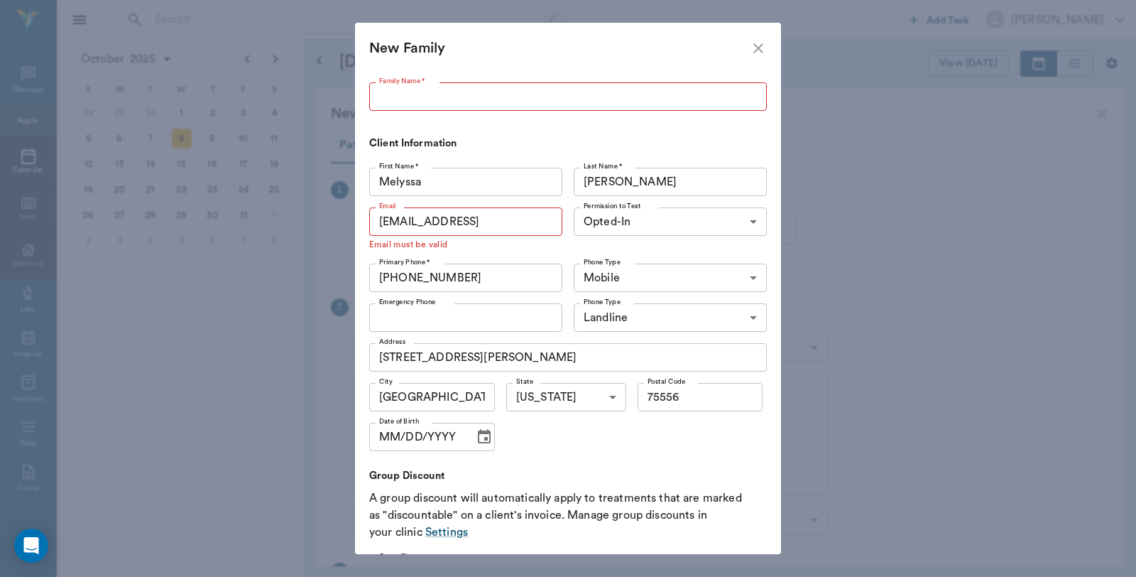
scroll to position [0, 0]
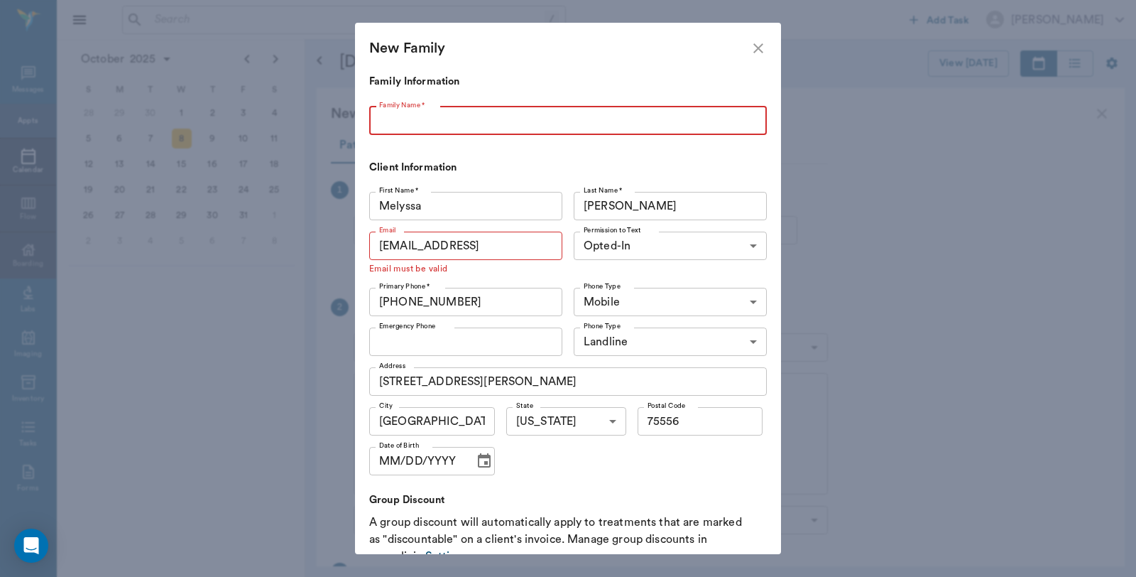
click at [471, 121] on input "Family Name *" at bounding box center [568, 120] width 398 height 28
type input "Pinkston"
click at [520, 243] on input "melyssareneau80@gmail" at bounding box center [465, 245] width 193 height 28
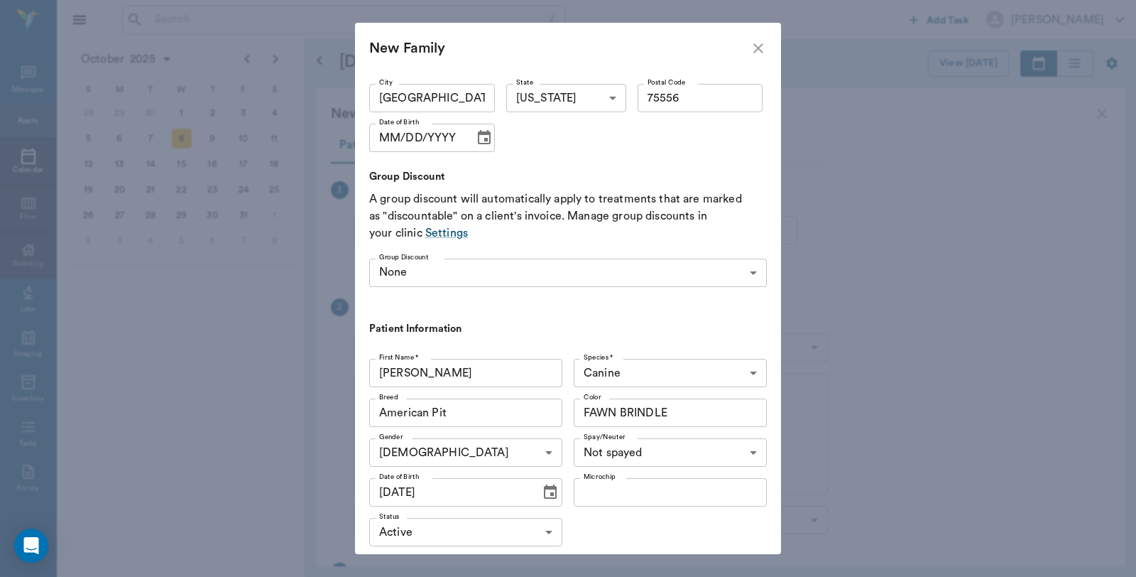
scroll to position [408, 0]
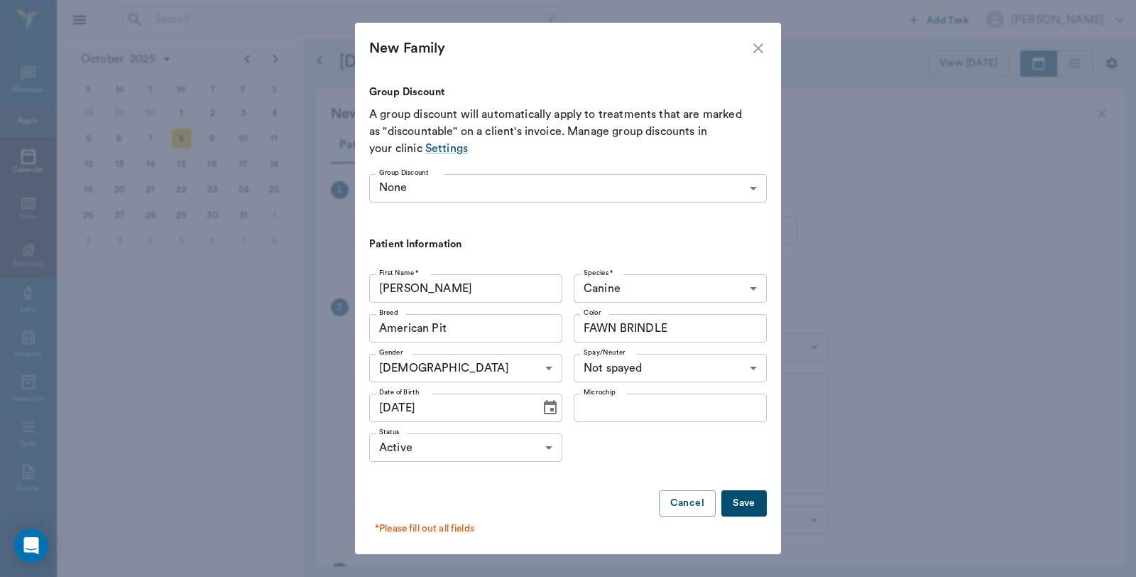
type input "melyssareneau80@gmail.com"
click at [741, 495] on button "Save" at bounding box center [743, 503] width 45 height 26
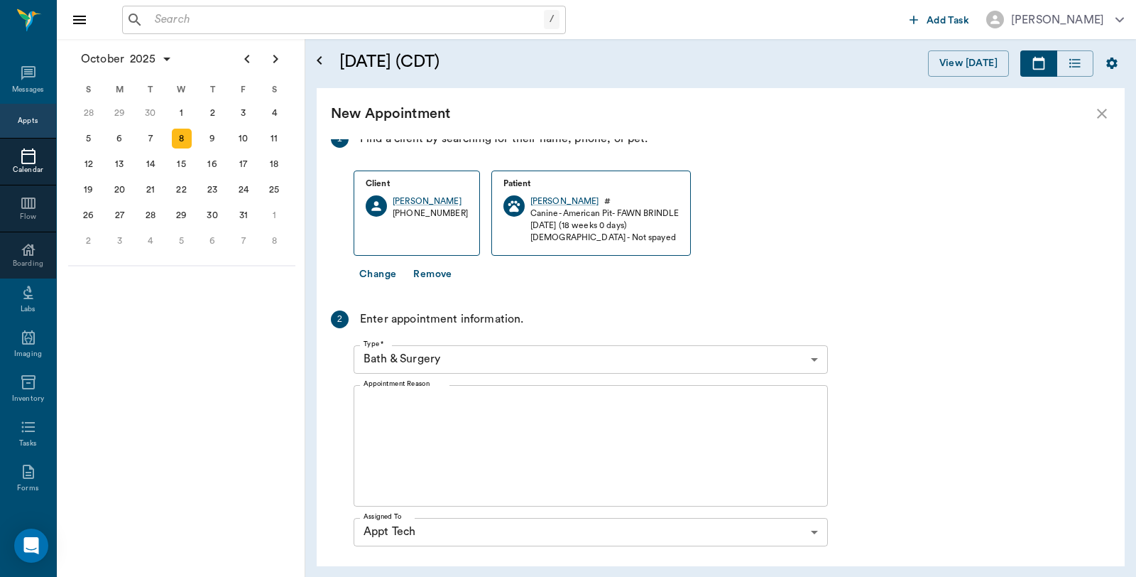
scroll to position [79, 0]
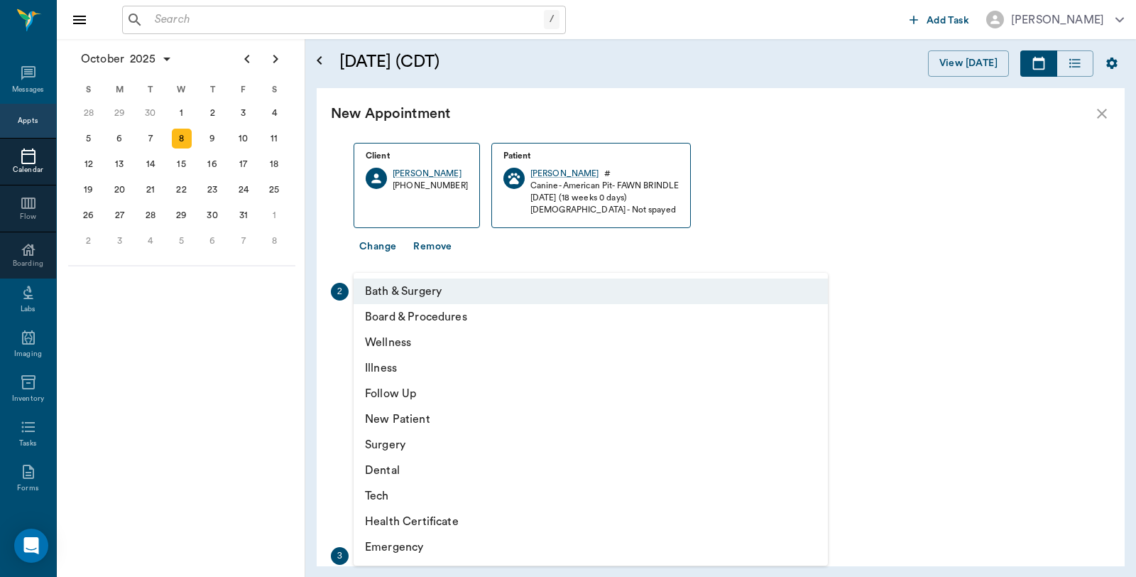
click at [519, 336] on body "/ ​ Add Task Dr. Bert Ellsworth Nectar Messages Appts Calendar Flow Boarding La…" at bounding box center [568, 288] width 1136 height 577
click at [444, 494] on li "Tech" at bounding box center [591, 496] width 474 height 26
type input "65d2be4f46e3a538d89b8c1a"
type input "03:30 PM"
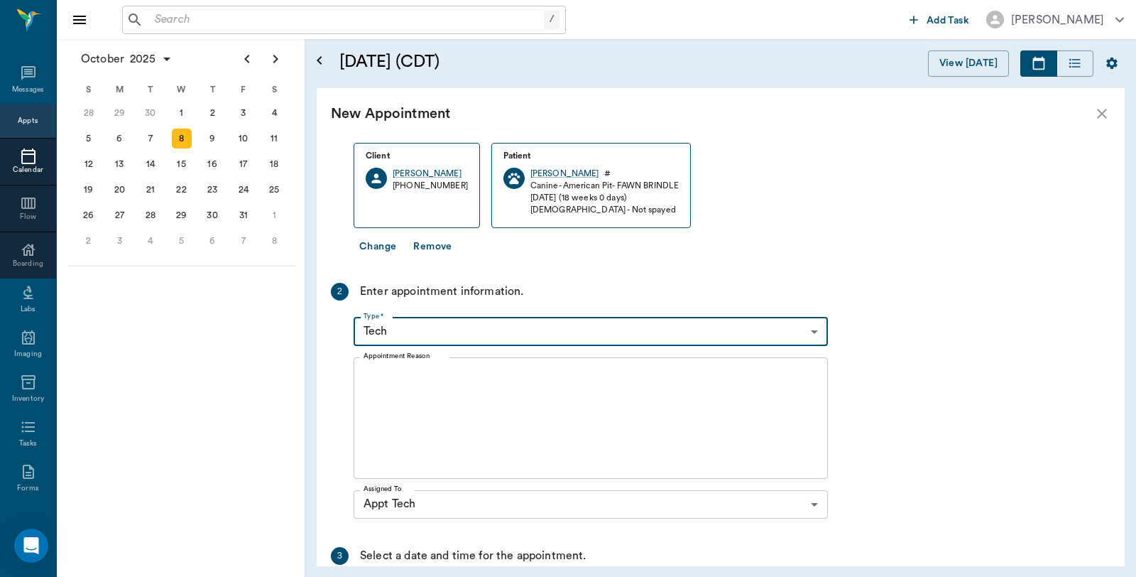
click at [487, 375] on textarea "Appointment Reason" at bounding box center [591, 417] width 454 height 98
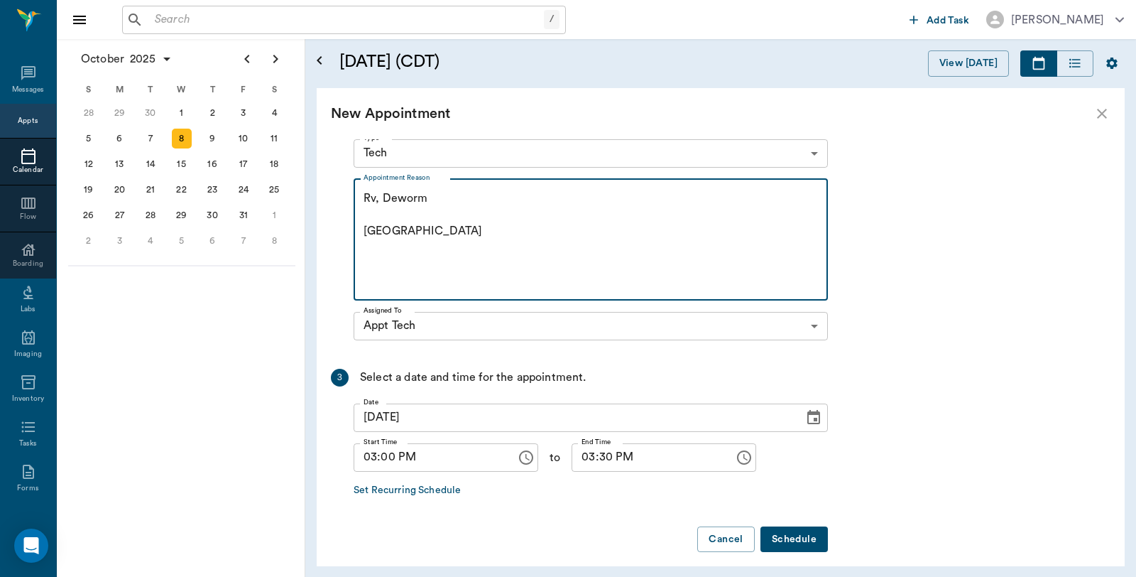
scroll to position [268, 0]
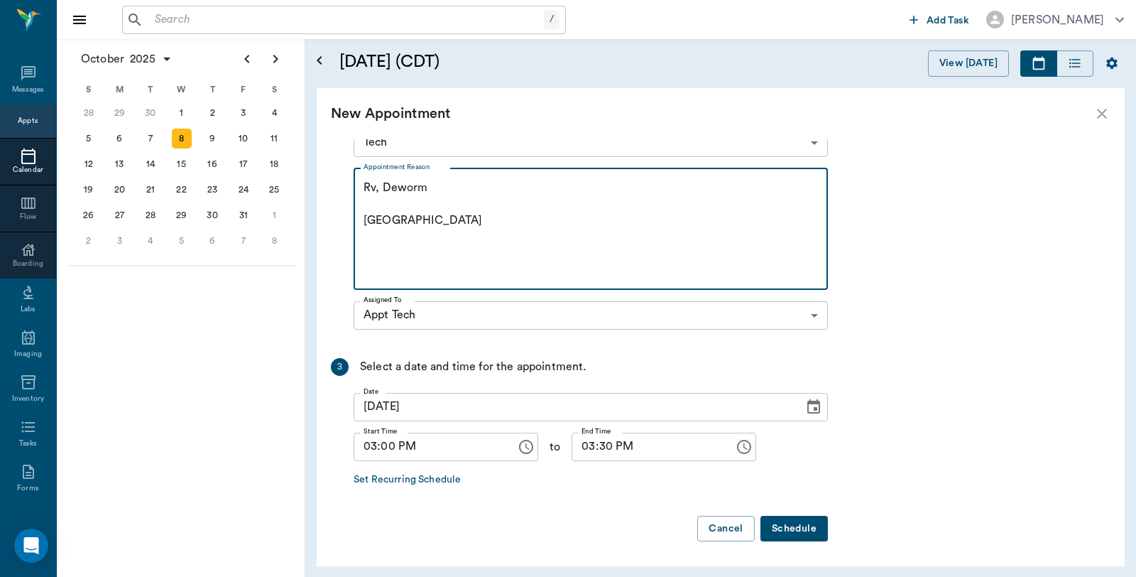
type textarea "Rv, Deworm Caryn"
click at [804, 516] on button "Schedule" at bounding box center [793, 528] width 67 height 26
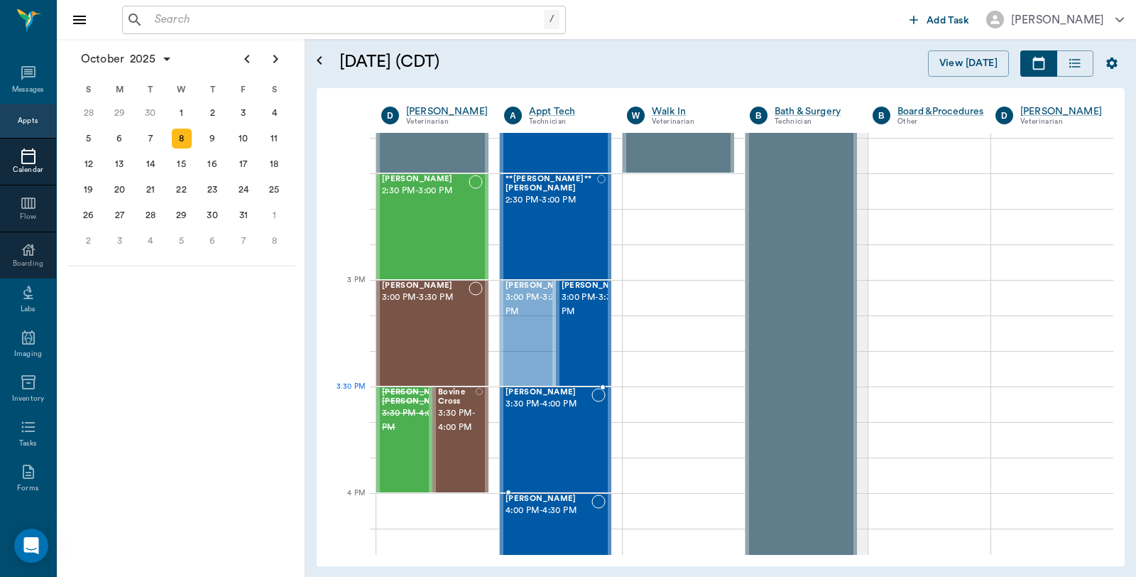
drag, startPoint x: 535, startPoint y: 324, endPoint x: 542, endPoint y: 422, distance: 98.9
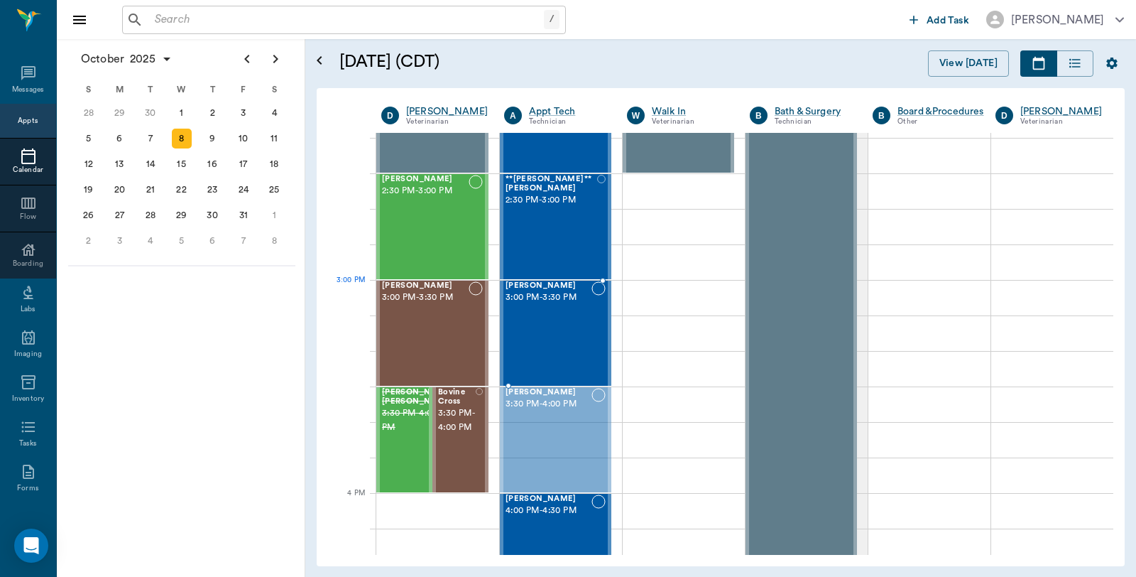
drag, startPoint x: 542, startPoint y: 422, endPoint x: 562, endPoint y: 317, distance: 107.8
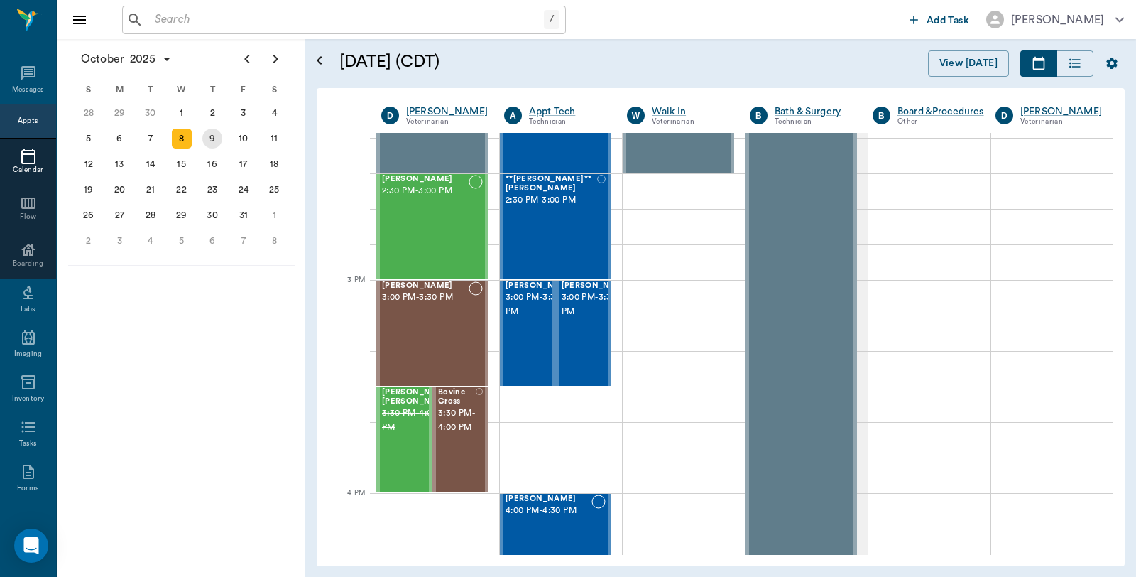
click at [216, 142] on div "9" at bounding box center [212, 139] width 20 height 20
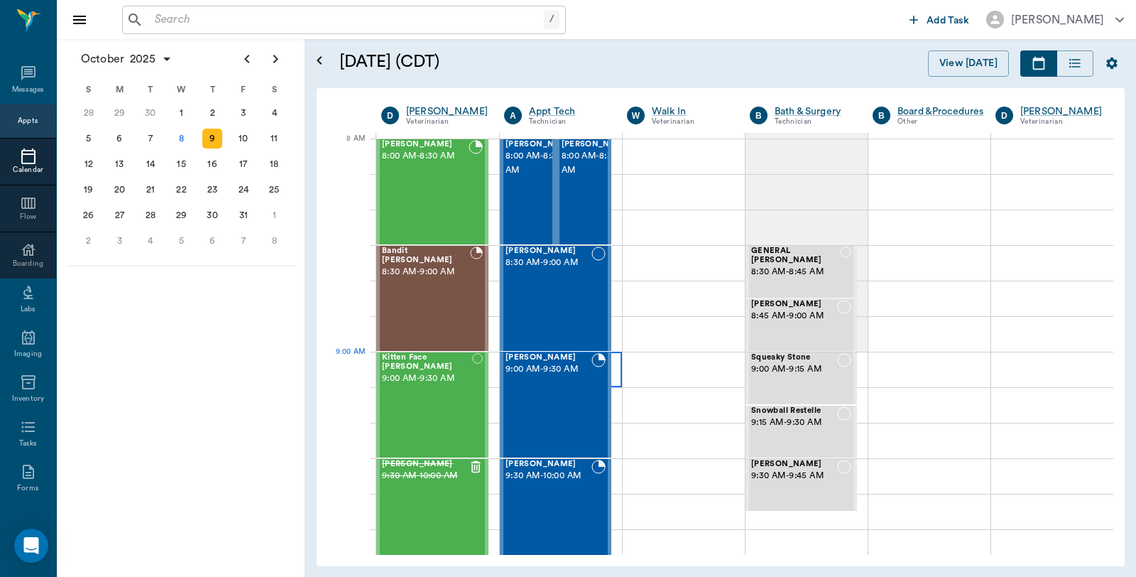
click at [613, 372] on div at bounding box center [561, 368] width 122 height 35
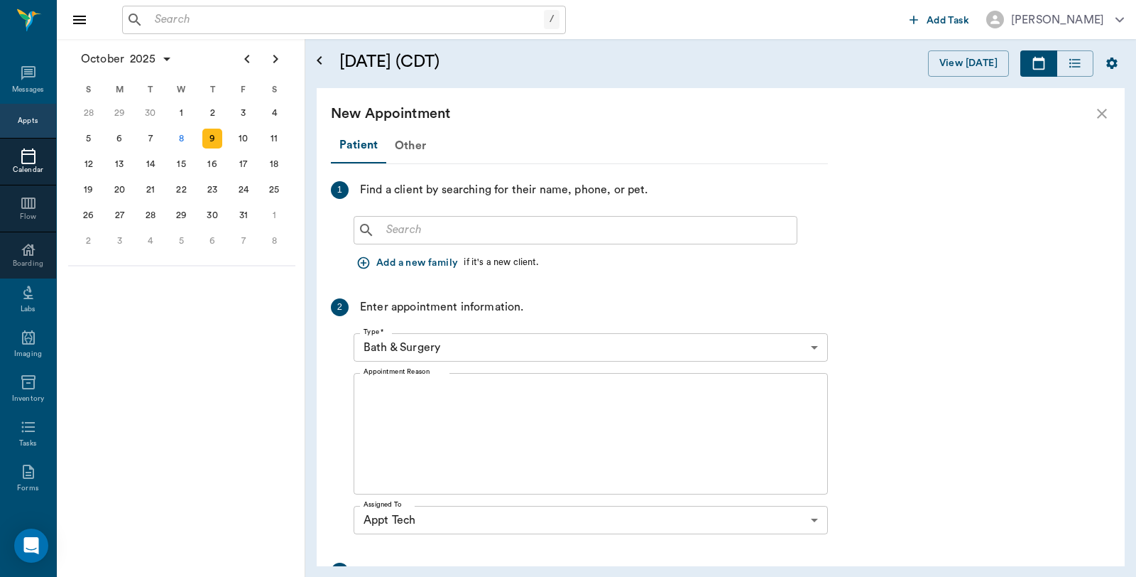
click at [574, 236] on input "text" at bounding box center [586, 230] width 410 height 20
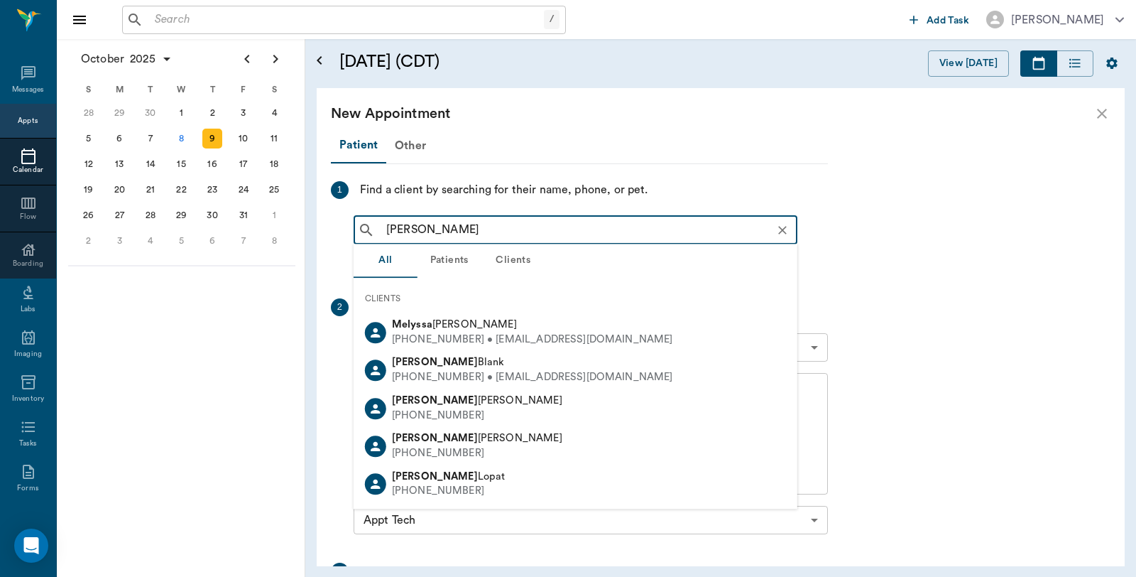
type input "Melyssa Pinkston"
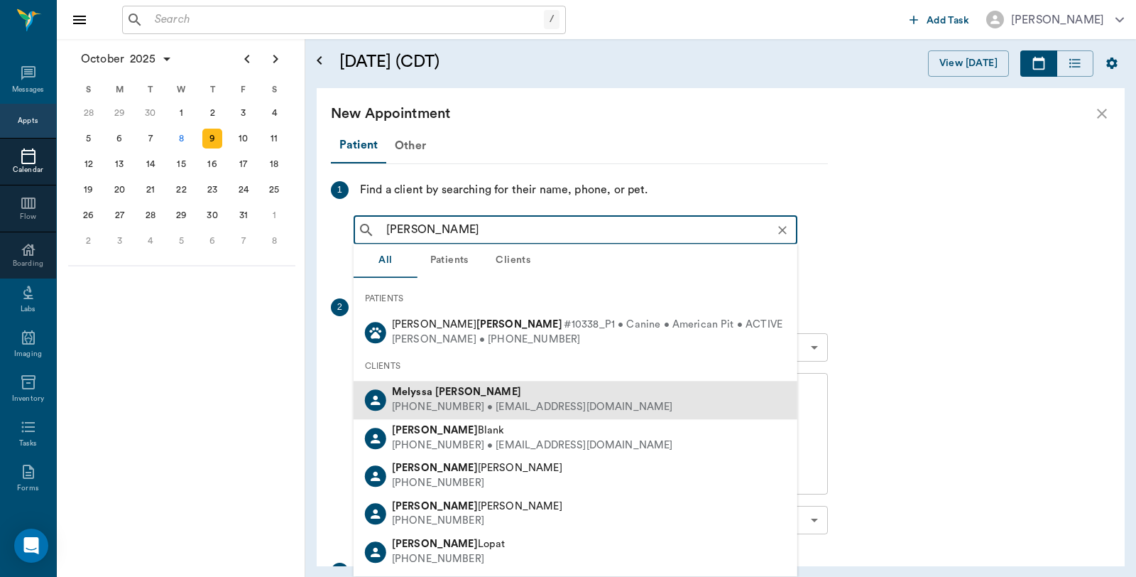
click at [457, 388] on b "Pinkston" at bounding box center [478, 392] width 86 height 11
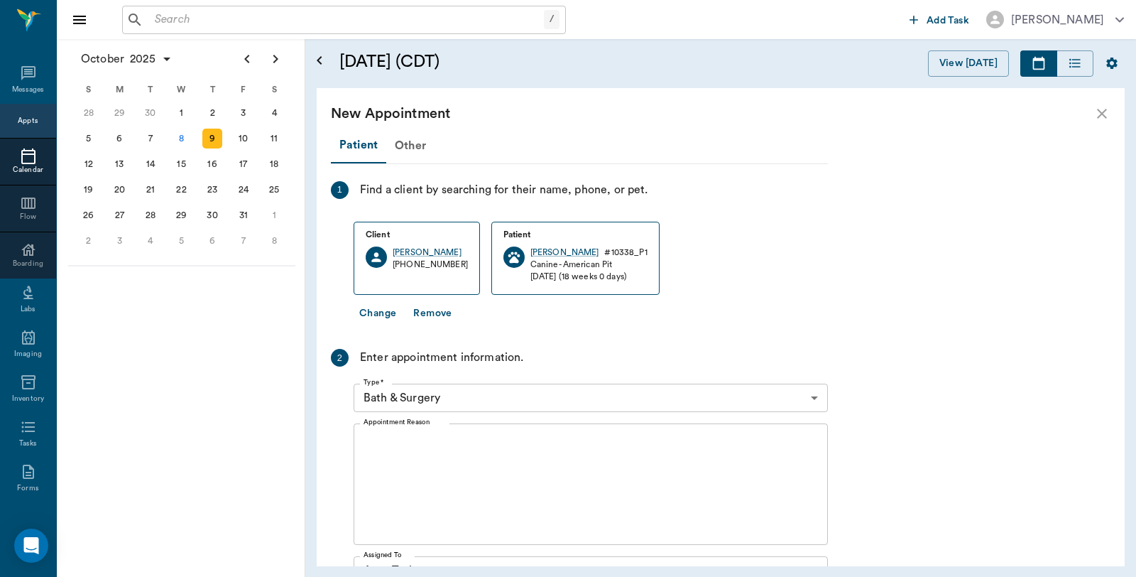
click at [373, 311] on button "Change" at bounding box center [378, 313] width 48 height 26
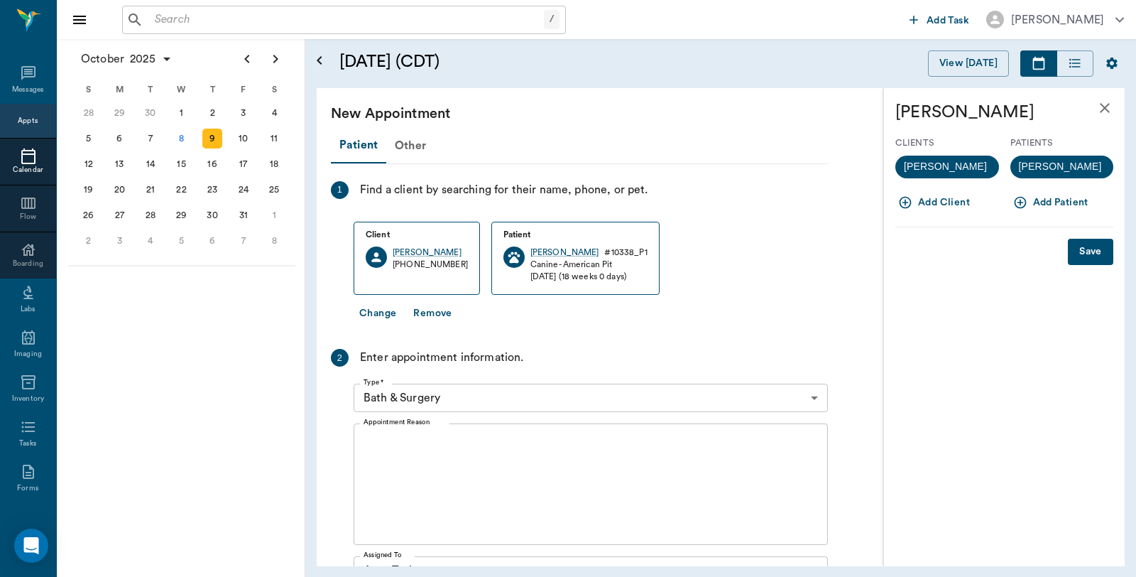
click at [1061, 208] on button "Add Patient" at bounding box center [1052, 203] width 84 height 26
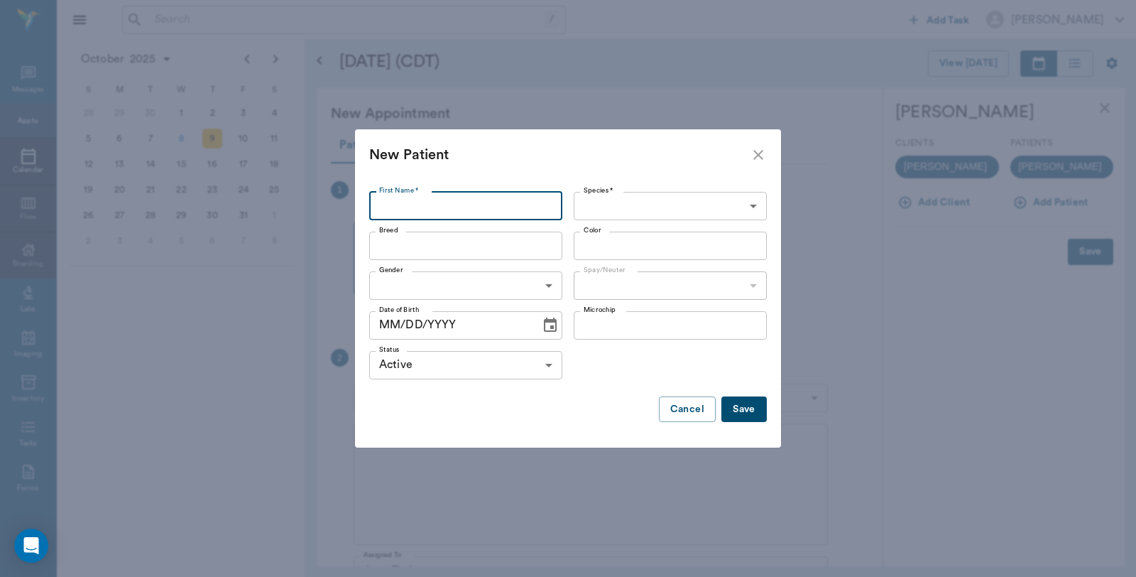
click at [401, 202] on input "First Name *" at bounding box center [465, 206] width 193 height 28
type input "Titus"
click at [653, 203] on body "/ ​ Add Task Dr. Bert Ellsworth Nectar Messages Appts Calendar Flow Boarding La…" at bounding box center [568, 288] width 1136 height 577
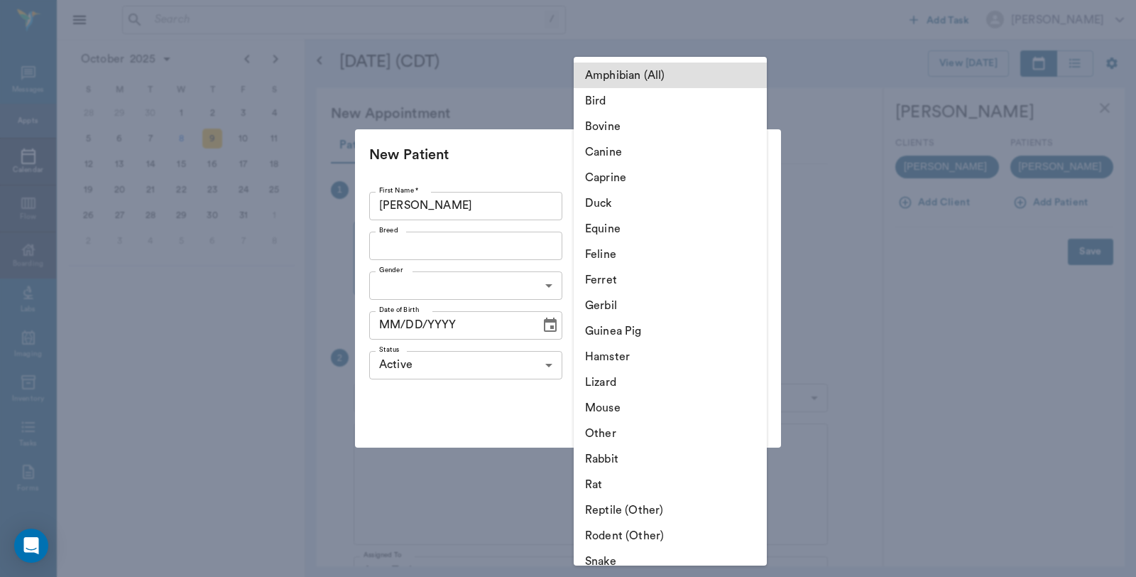
click at [628, 153] on li "Canine" at bounding box center [670, 152] width 193 height 26
type input "Canine"
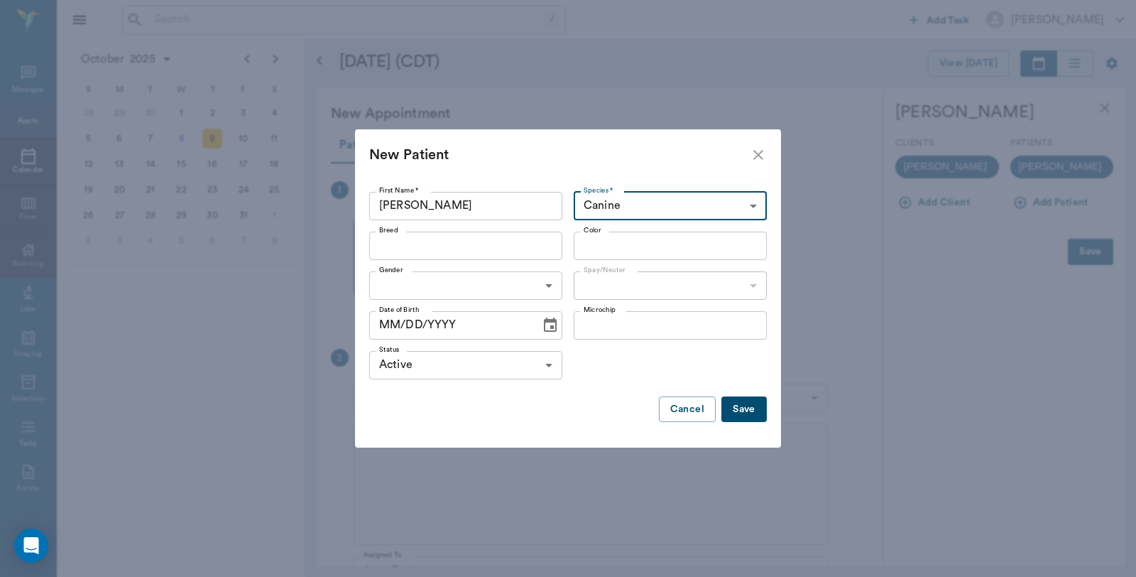
click at [458, 238] on input "Breed" at bounding box center [453, 246] width 161 height 20
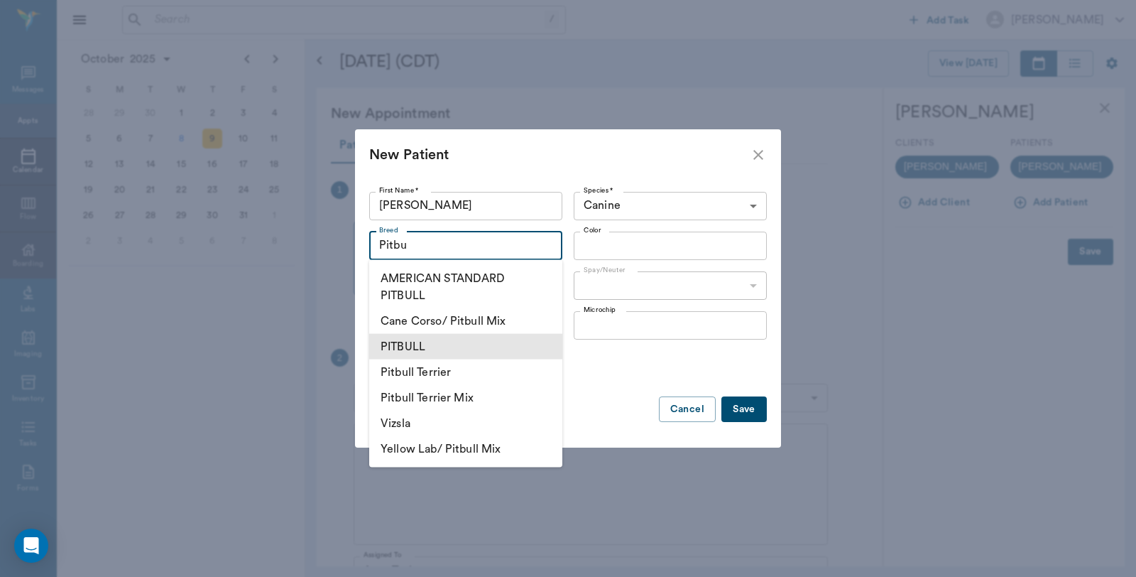
click at [416, 348] on li "PITBULL" at bounding box center [465, 347] width 193 height 26
type input "PITBULL"
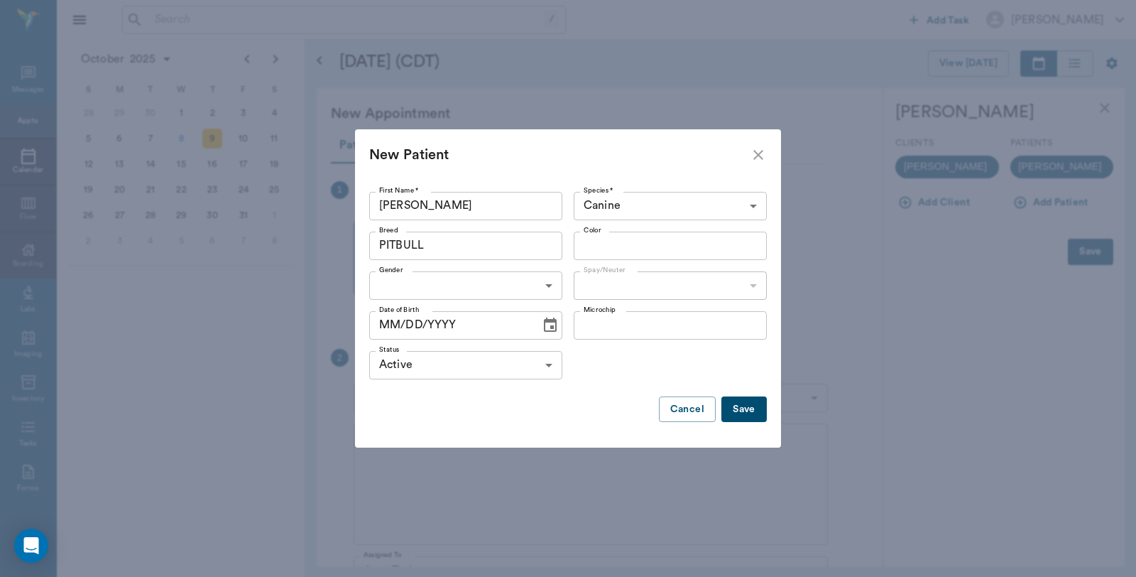
click at [662, 253] on input "Color" at bounding box center [658, 246] width 161 height 20
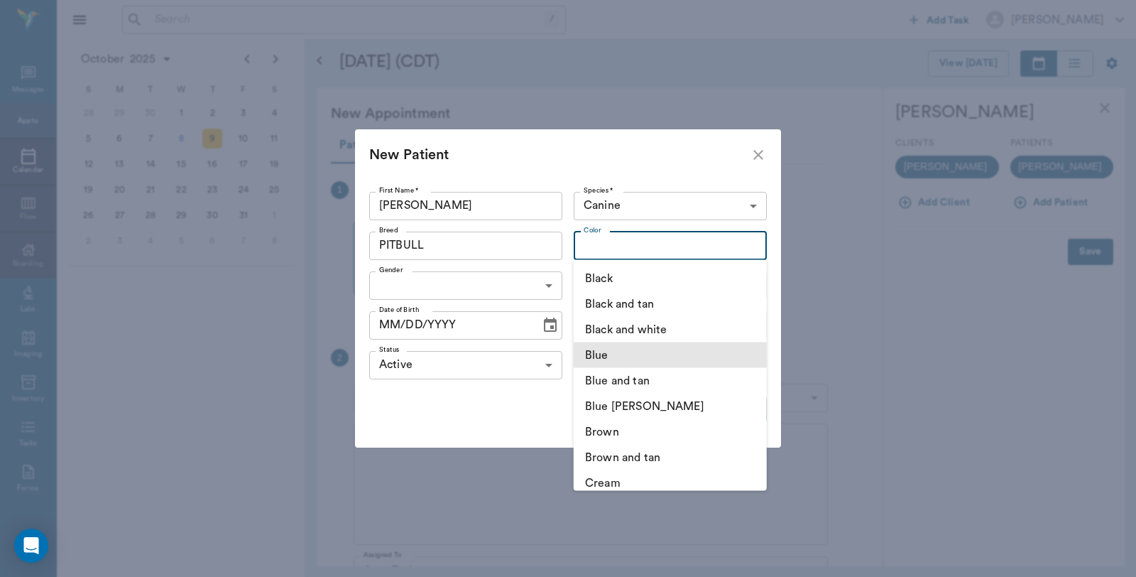
click at [600, 356] on li "Blue" at bounding box center [670, 355] width 193 height 26
type input "Blue"
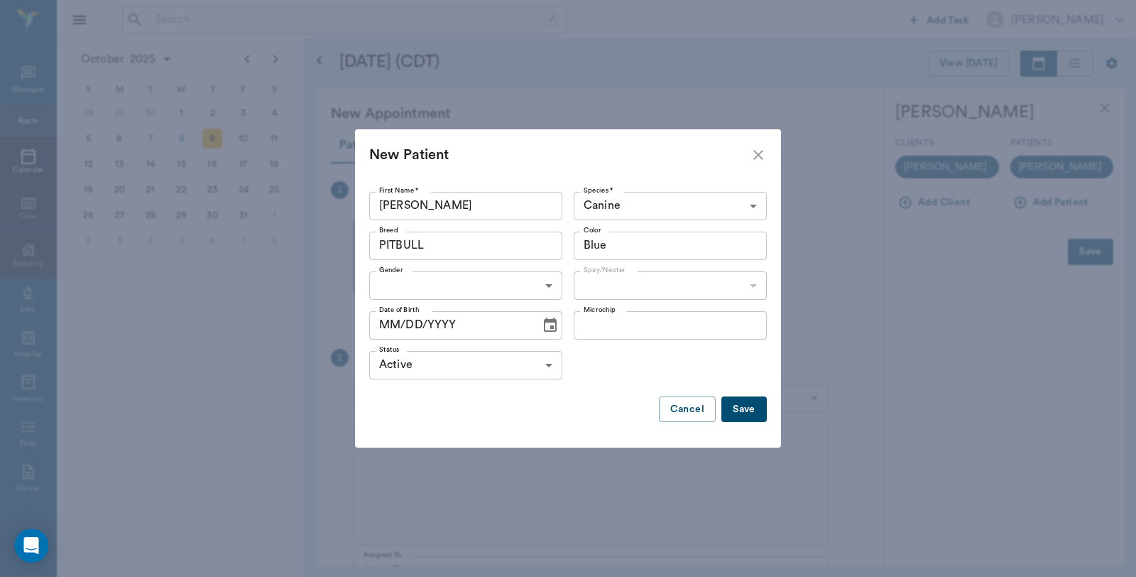
click at [403, 279] on body "/ ​ Add Task Dr. Bert Ellsworth Nectar Messages Appts Calendar Flow Boarding La…" at bounding box center [568, 288] width 1136 height 577
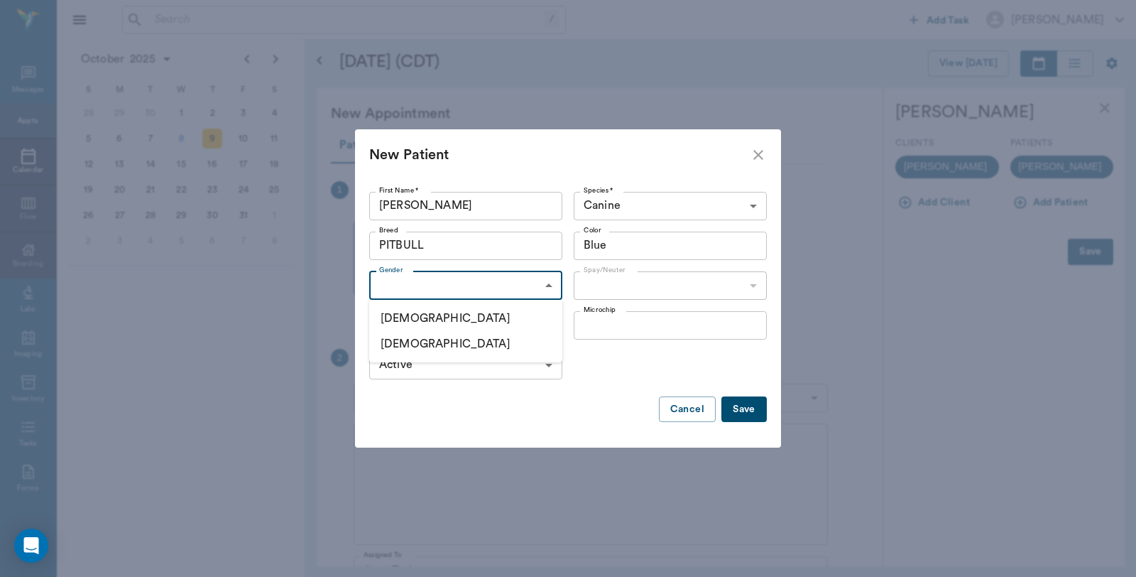
click at [416, 320] on li "Male" at bounding box center [465, 318] width 193 height 26
type input "MALE"
click at [605, 282] on body "/ ​ Add Task Dr. Bert Ellsworth Nectar Messages Appts Calendar Flow Boarding La…" at bounding box center [568, 288] width 1136 height 577
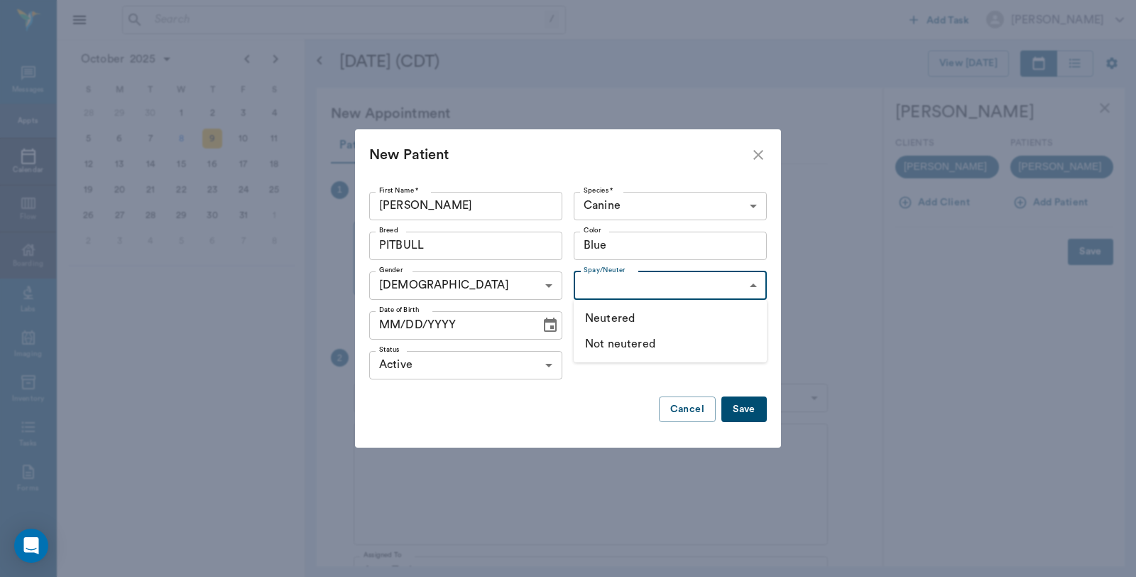
click at [612, 352] on li "Not neutered" at bounding box center [670, 344] width 193 height 26
type input "false"
click at [552, 325] on icon "Choose date" at bounding box center [550, 324] width 13 height 14
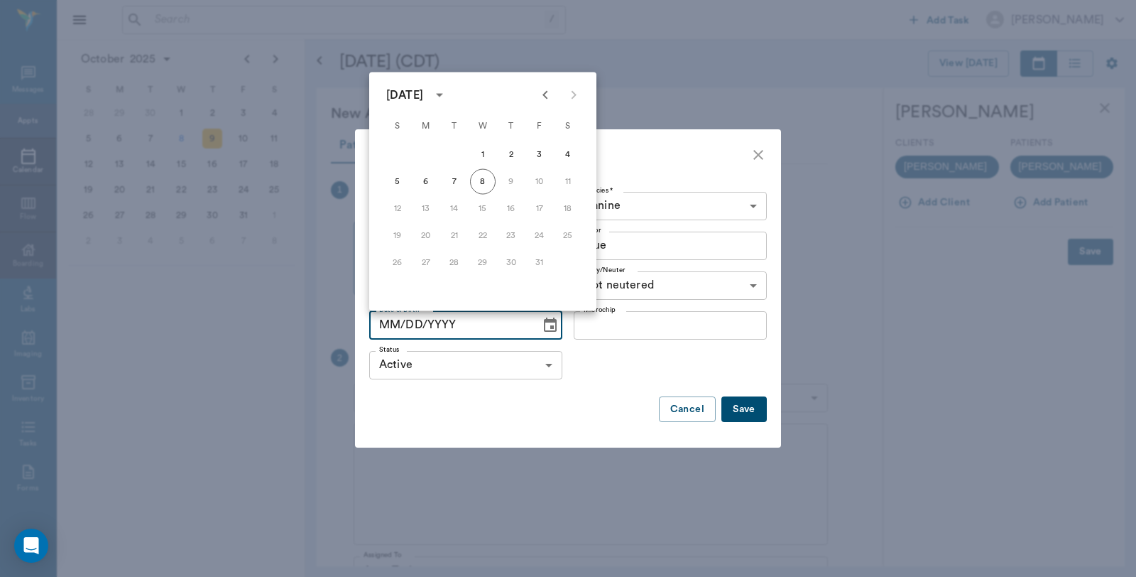
click at [427, 89] on div "October 2025" at bounding box center [406, 95] width 41 height 17
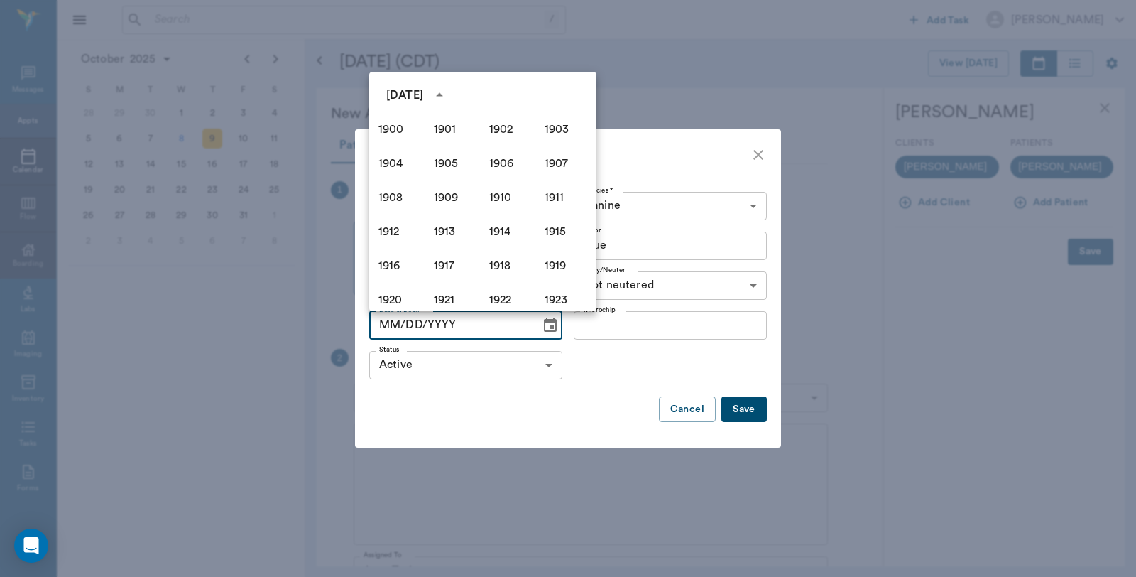
scroll to position [973, 0]
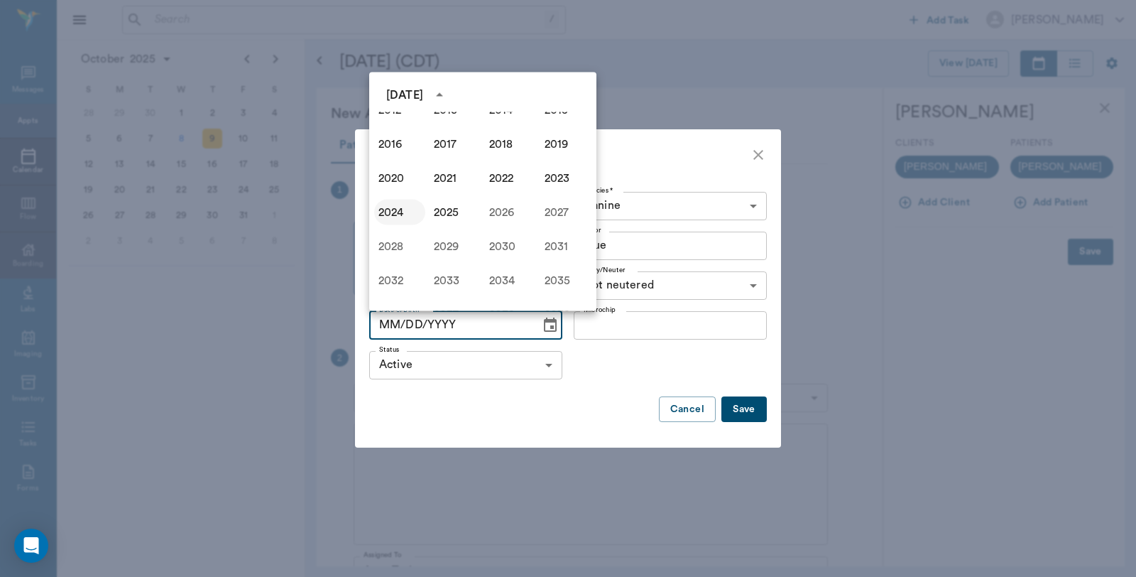
click at [384, 209] on button "2024" at bounding box center [399, 213] width 51 height 26
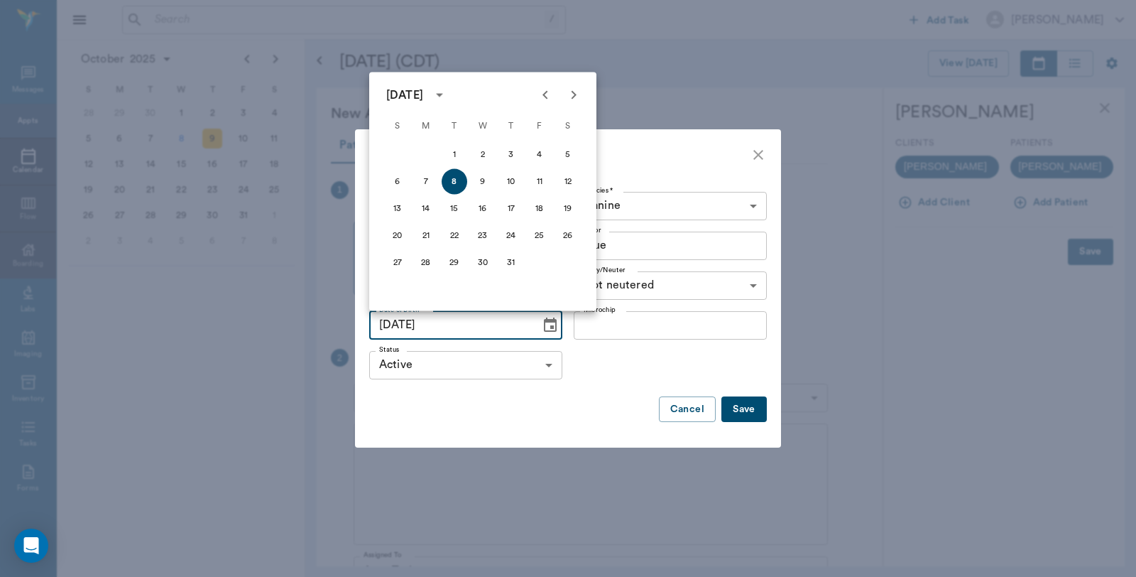
click at [542, 92] on icon "Previous month" at bounding box center [545, 95] width 17 height 17
click at [423, 97] on div "June 2024" at bounding box center [404, 95] width 37 height 17
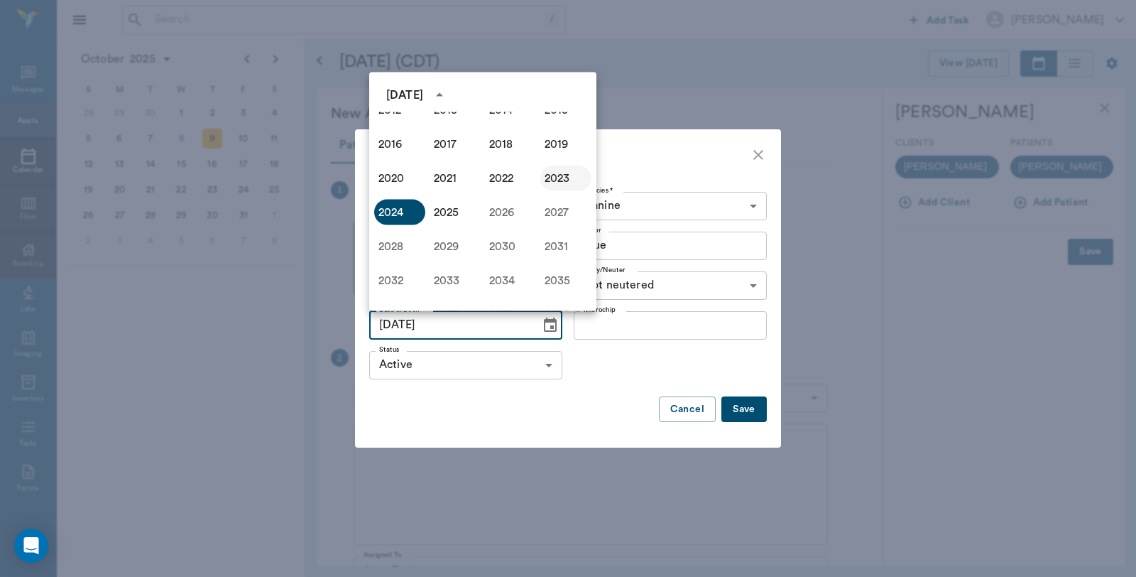
click at [550, 177] on button "2023" at bounding box center [565, 178] width 51 height 26
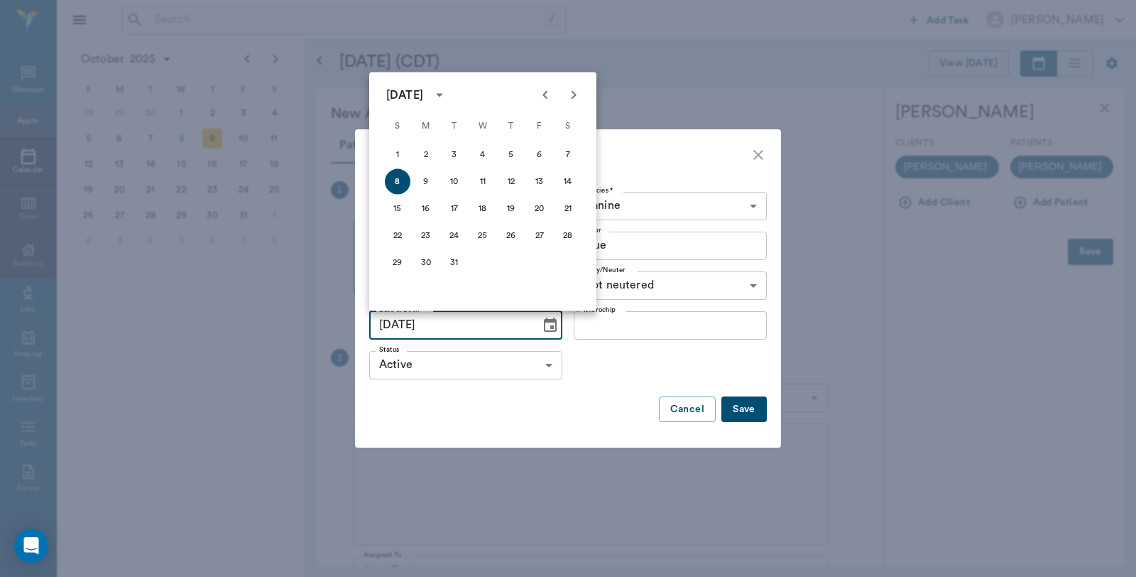
click at [544, 91] on icon "Previous month" at bounding box center [545, 95] width 17 height 17
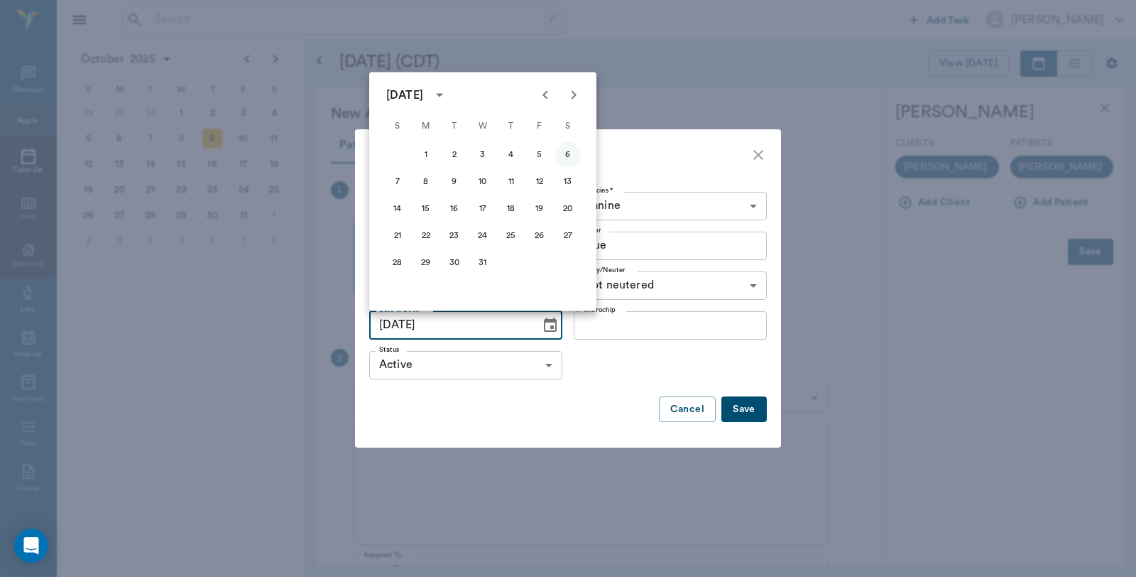
click at [569, 154] on button "6" at bounding box center [568, 155] width 26 height 26
type input "05/06/2023"
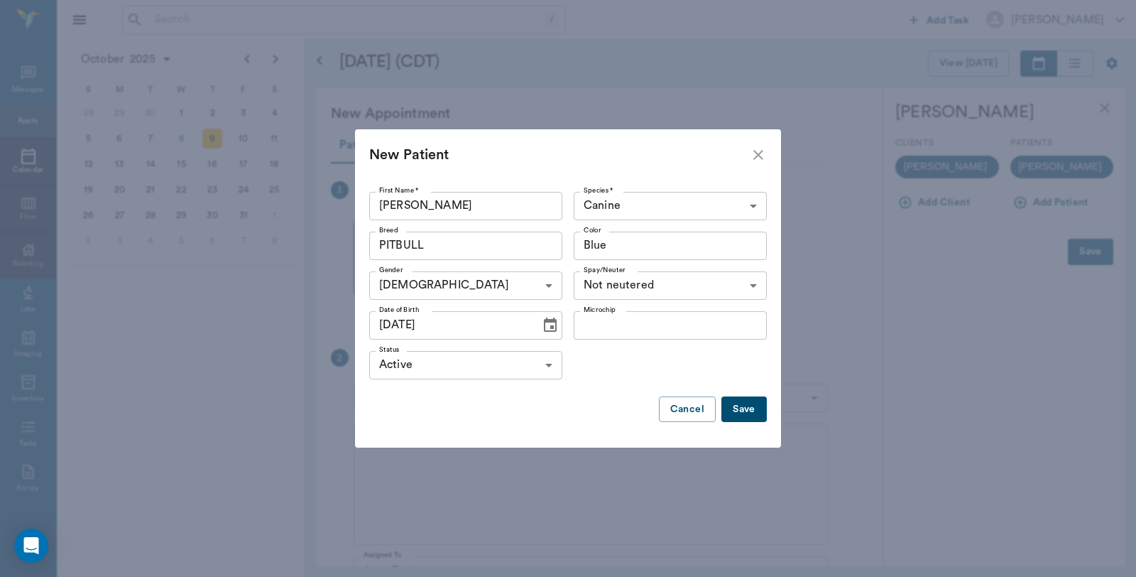
click at [756, 405] on button "Save" at bounding box center [743, 409] width 45 height 26
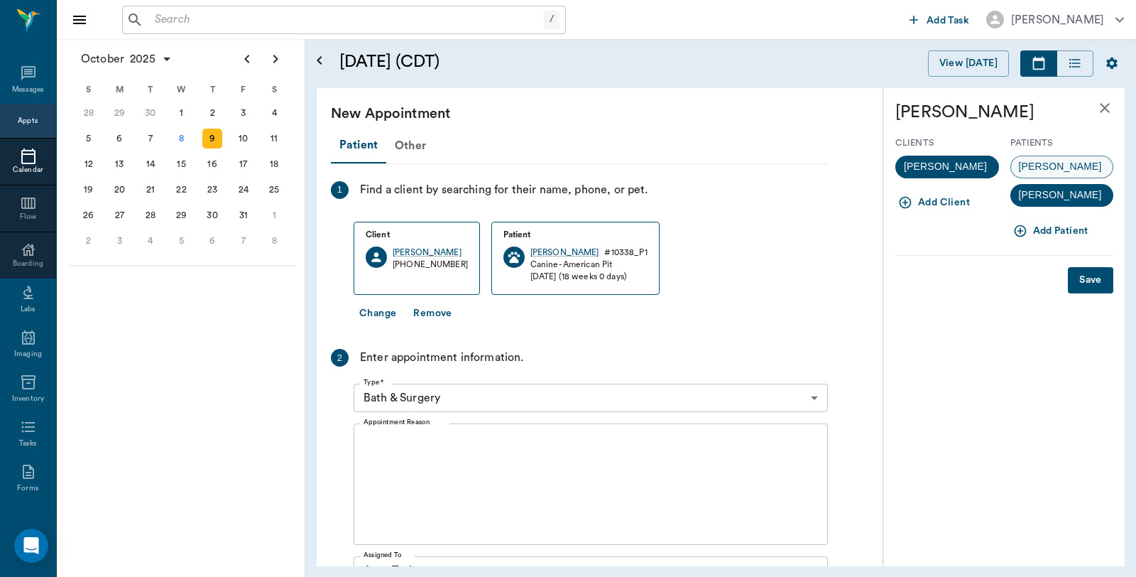
click at [1040, 161] on span "Titus" at bounding box center [1060, 166] width 99 height 15
click at [1075, 278] on button "Save" at bounding box center [1090, 280] width 45 height 26
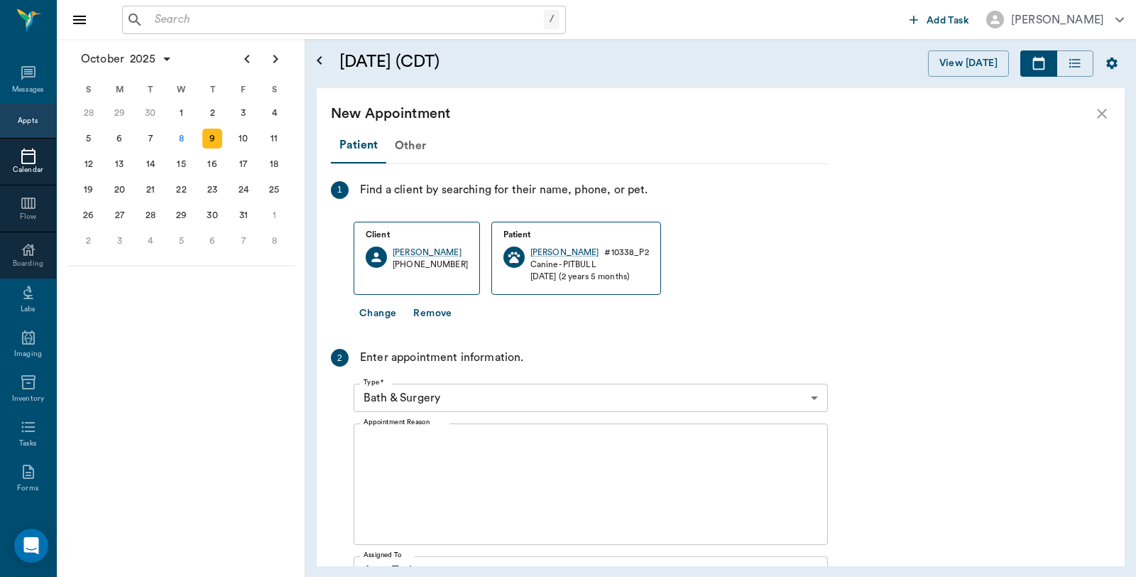
click at [477, 393] on body "/ ​ Add Task Dr. Bert Ellsworth Nectar Messages Appts Calendar Flow Boarding La…" at bounding box center [568, 288] width 1136 height 577
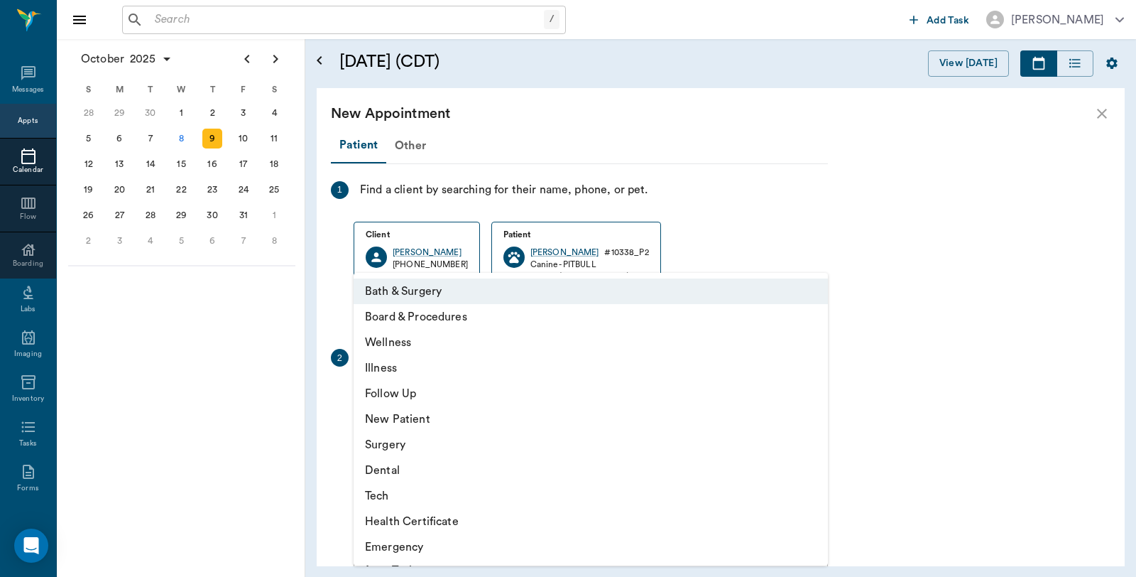
click at [395, 495] on li "Tech" at bounding box center [591, 496] width 474 height 26
type input "65d2be4f46e3a538d89b8c1a"
type input "09:30 AM"
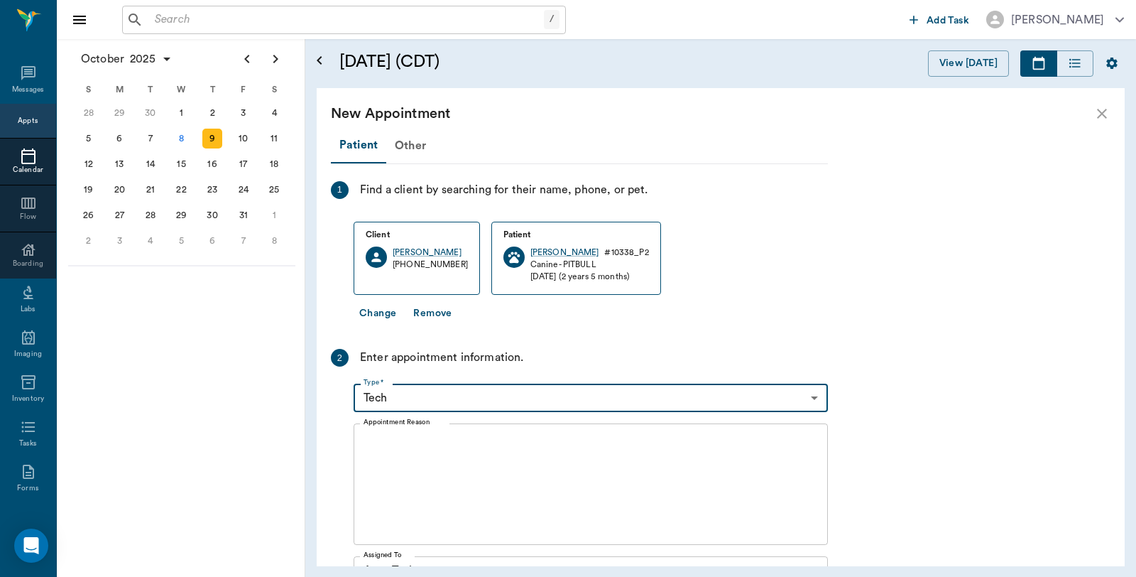
click at [449, 452] on textarea "Appointment Reason" at bounding box center [591, 484] width 454 height 98
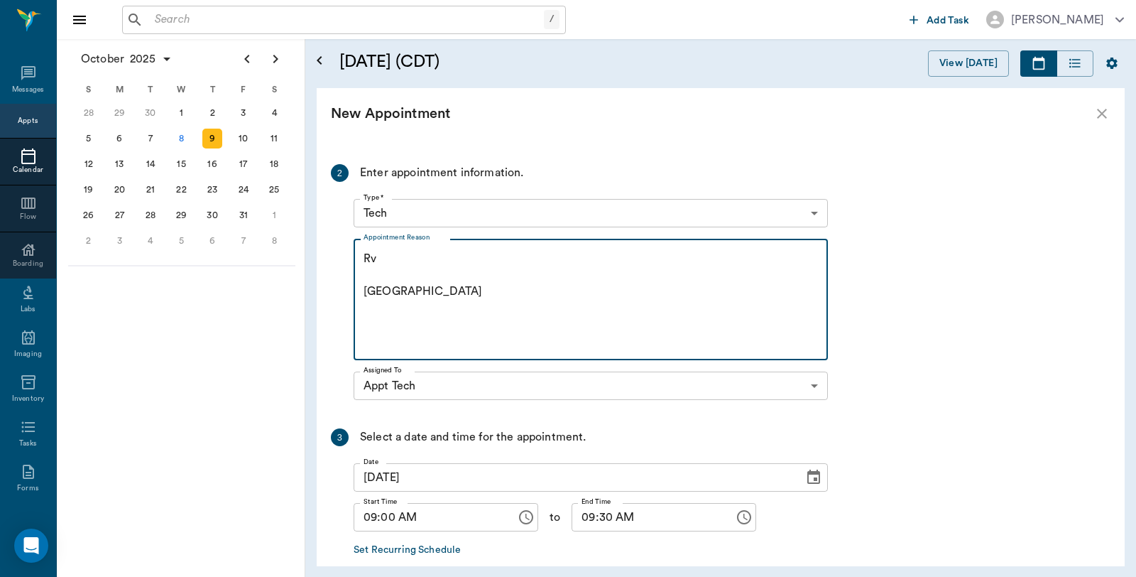
scroll to position [236, 0]
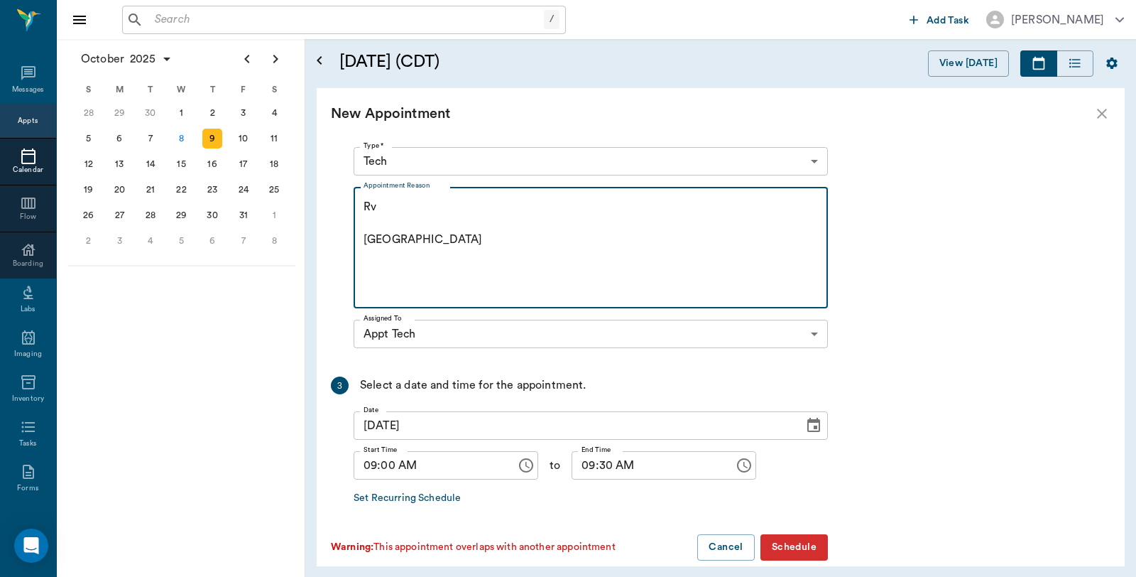
type textarea "Rv Caryn"
click at [800, 543] on button "Schedule" at bounding box center [793, 547] width 67 height 26
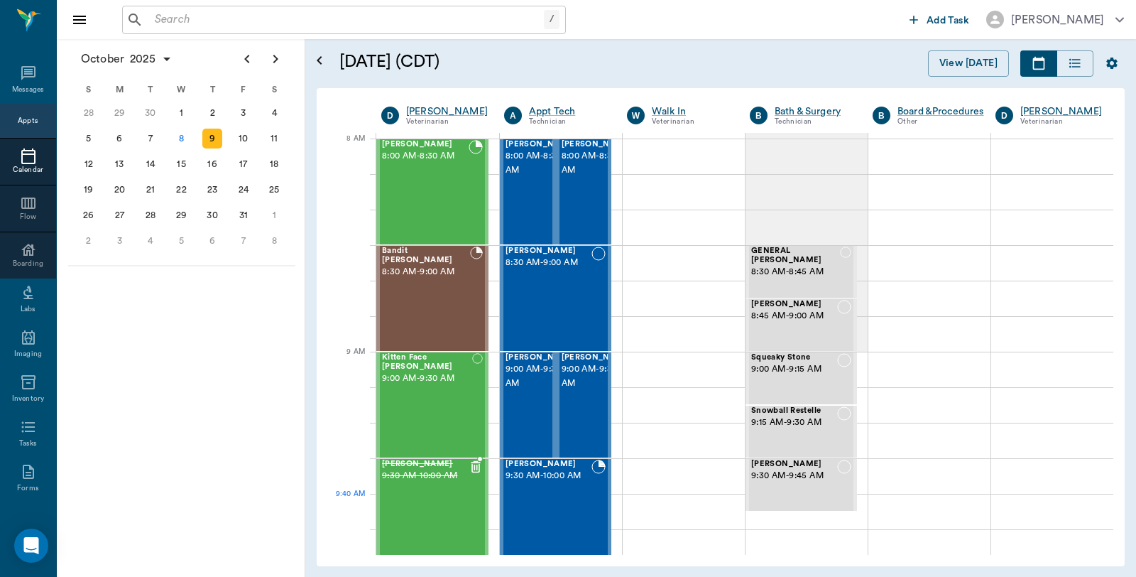
click at [442, 512] on div "Bandit Davis 9:30 AM - 10:00 AM" at bounding box center [425, 511] width 87 height 104
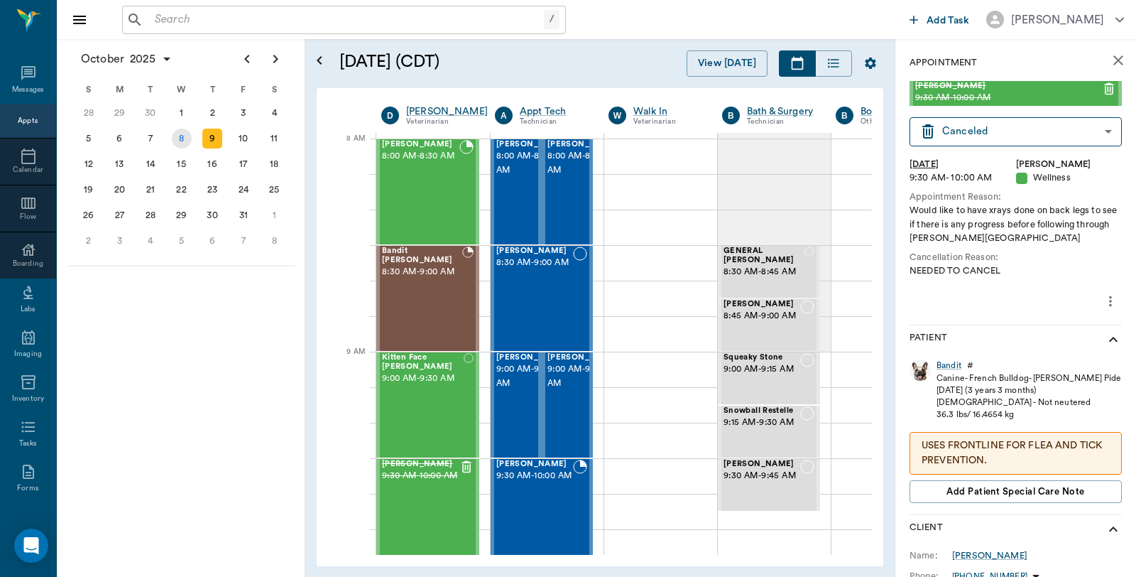
click at [185, 136] on div "8" at bounding box center [182, 139] width 20 height 20
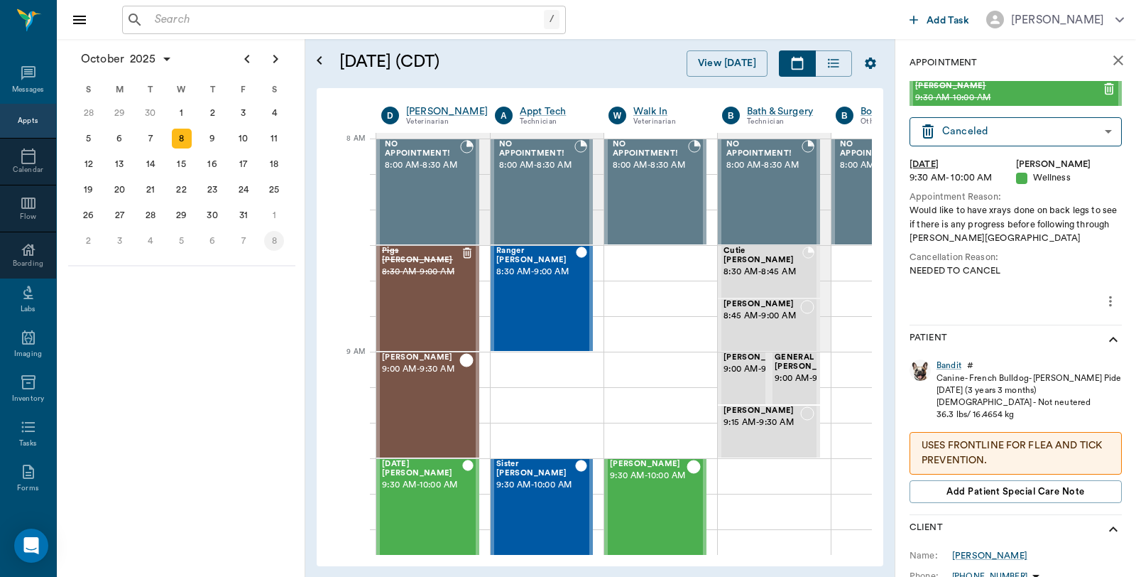
scroll to position [0, 1]
click at [1112, 61] on icon "close" at bounding box center [1118, 60] width 17 height 17
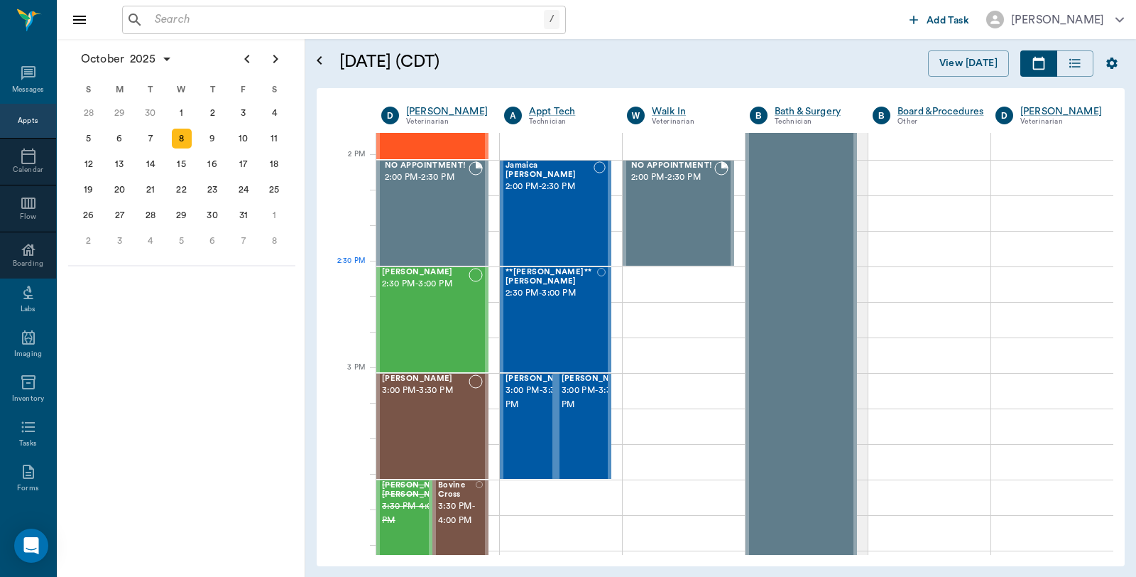
scroll to position [1262, 0]
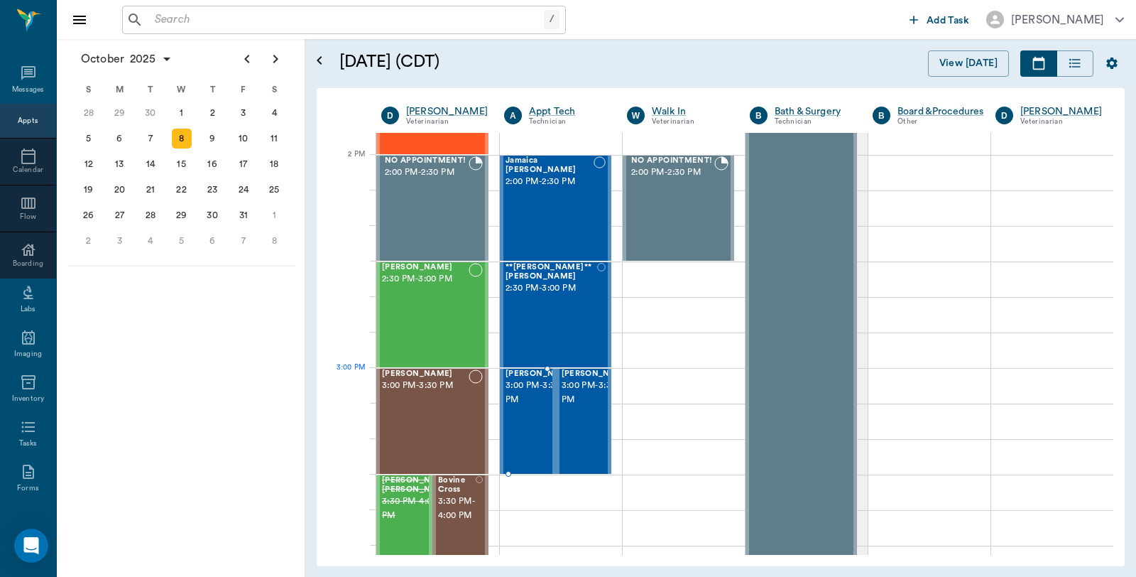
click at [513, 402] on span "3:00 PM - 3:30 PM" at bounding box center [541, 392] width 71 height 28
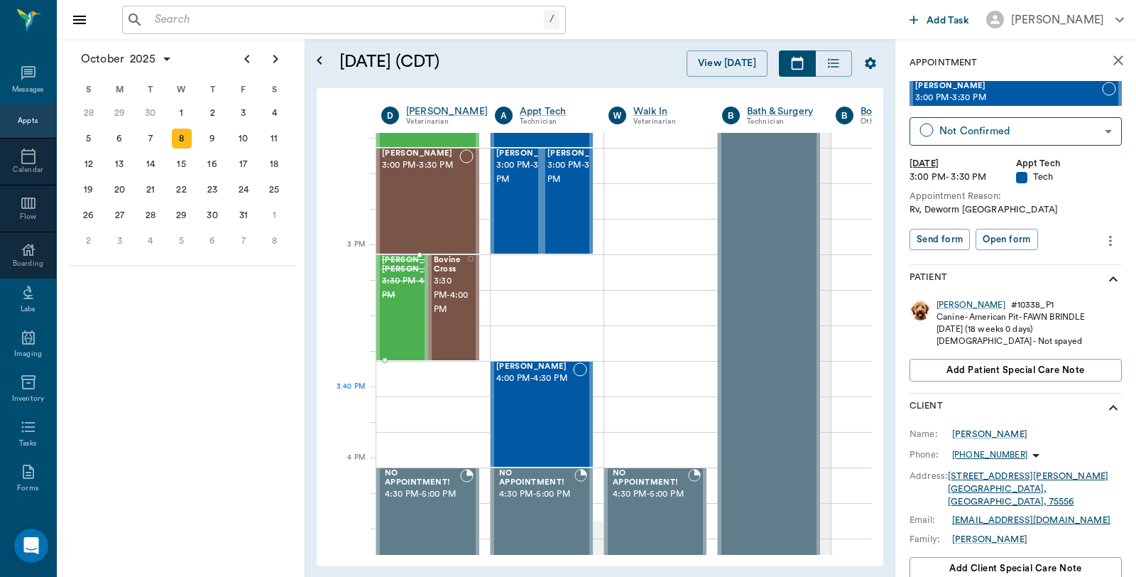
scroll to position [1340, 0]
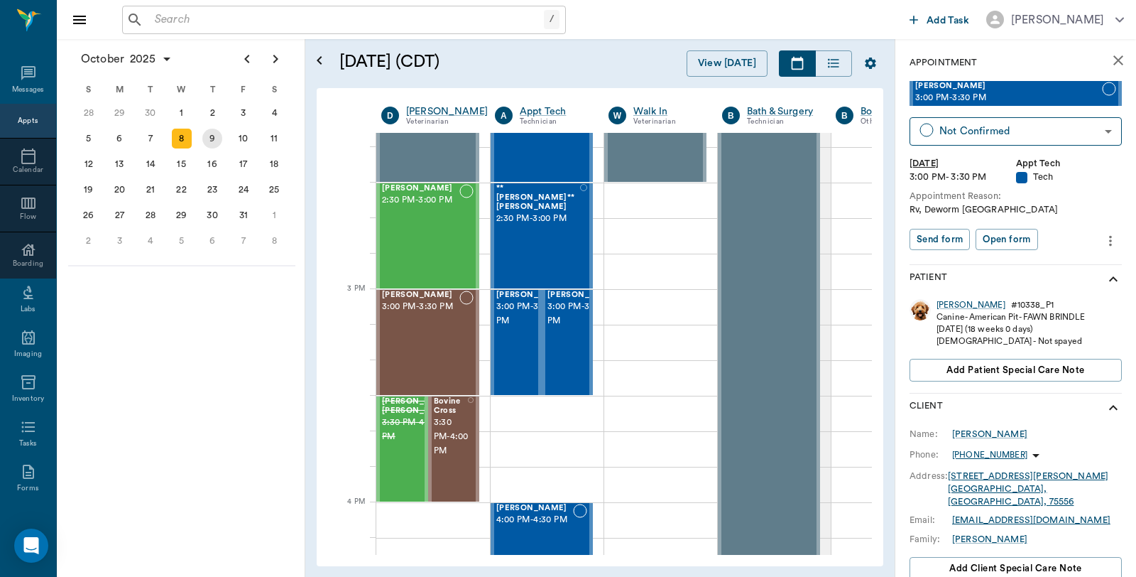
click at [222, 144] on div "9" at bounding box center [212, 139] width 31 height 26
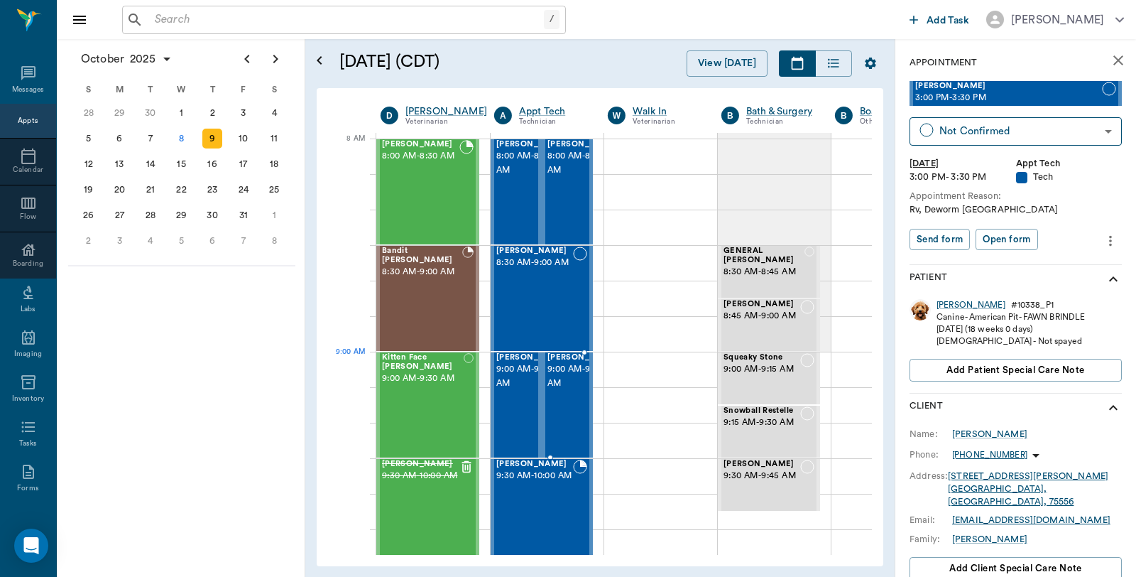
scroll to position [0, 1]
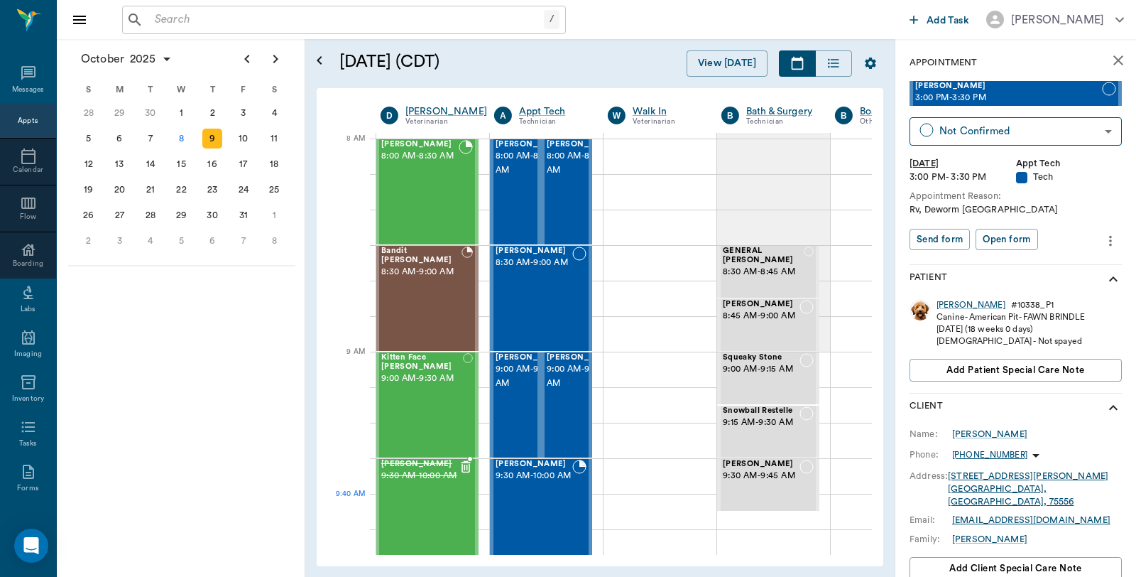
click at [427, 483] on span "9:30 AM - 10:00 AM" at bounding box center [419, 476] width 77 height 14
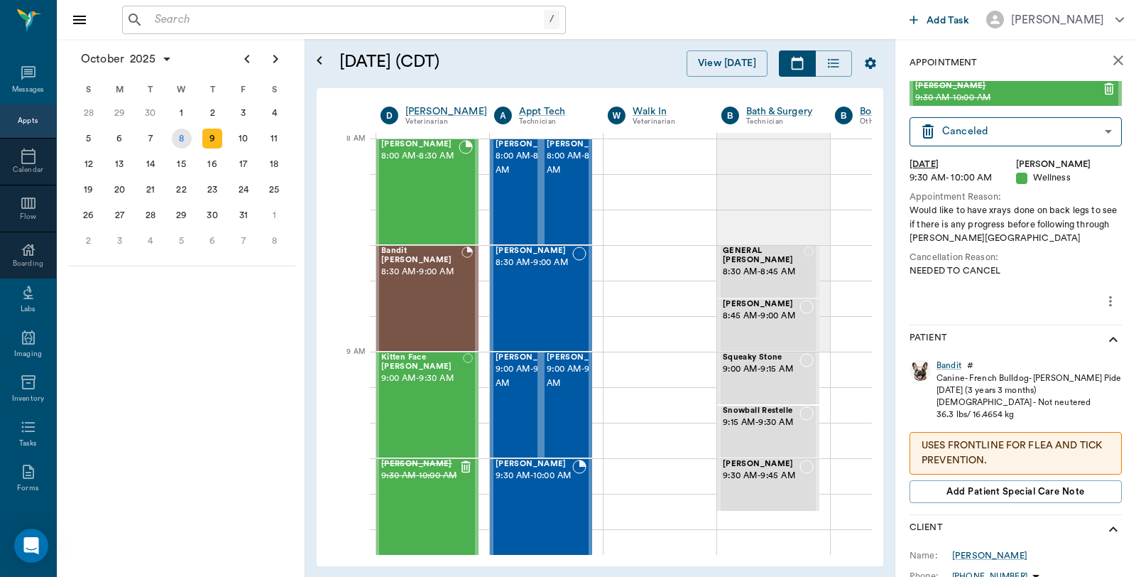
click at [187, 142] on div "8" at bounding box center [182, 139] width 20 height 20
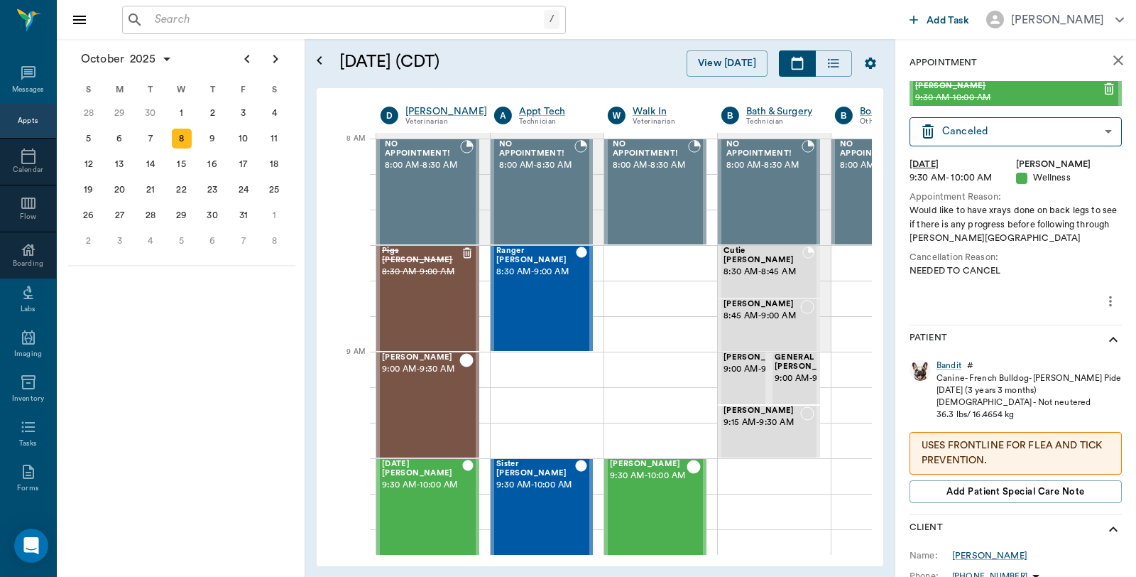
scroll to position [0, 1]
click at [455, 319] on div "Pigs Buhrer 8:30 AM - 9:00 AM" at bounding box center [420, 298] width 79 height 104
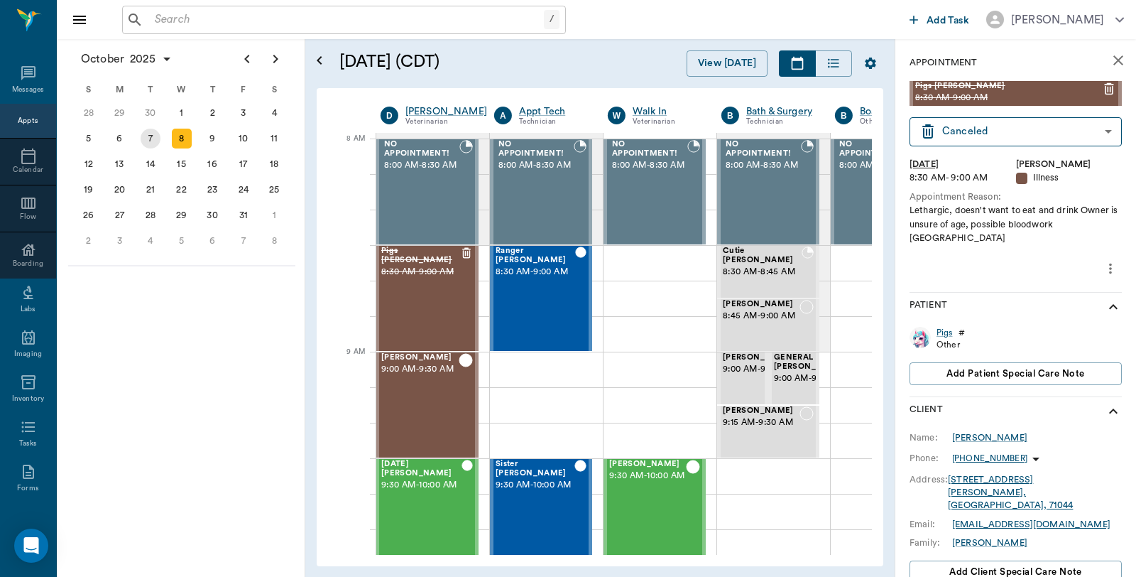
click at [156, 143] on div "7" at bounding box center [151, 139] width 20 height 20
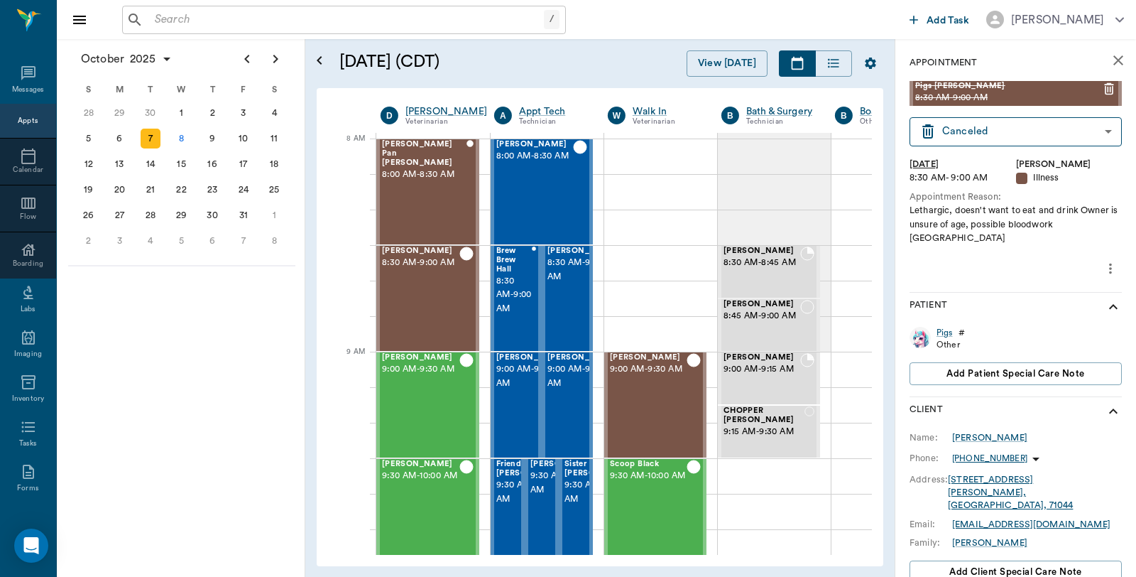
scroll to position [0, 1]
click at [424, 173] on span "8:00 AM - 8:30 AM" at bounding box center [423, 175] width 84 height 14
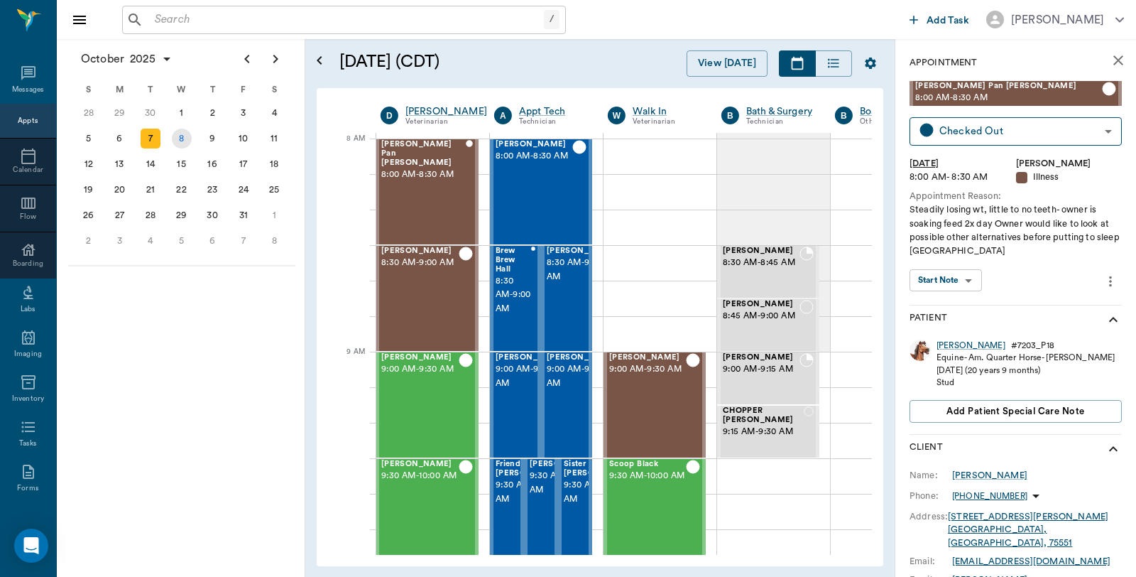
click at [187, 143] on div "8" at bounding box center [182, 139] width 20 height 20
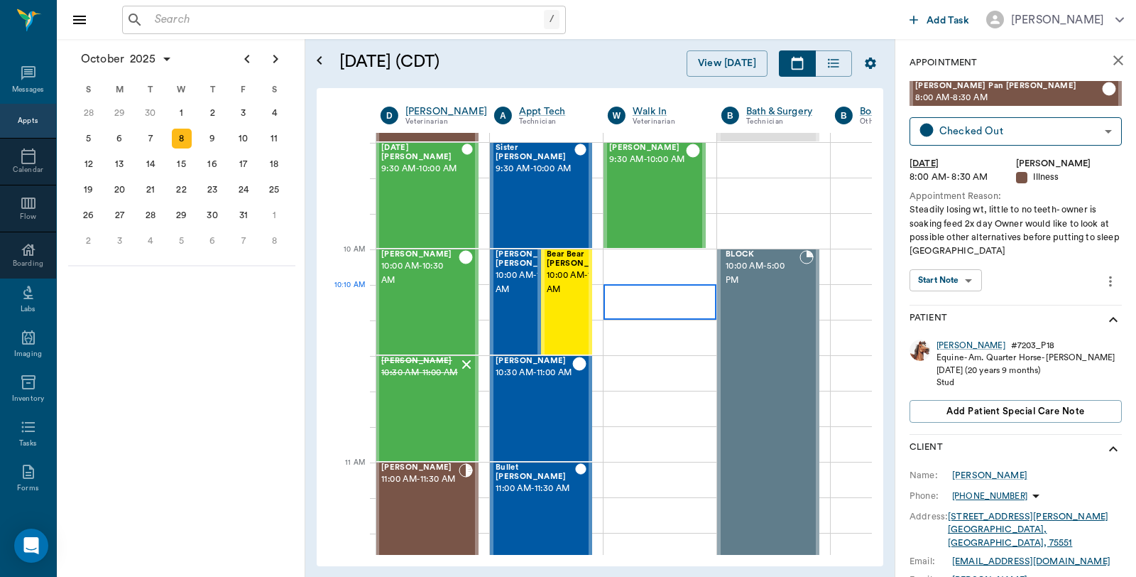
scroll to position [315, 1]
click at [426, 381] on span "10:30 AM - 11:00 AM" at bounding box center [419, 373] width 77 height 14
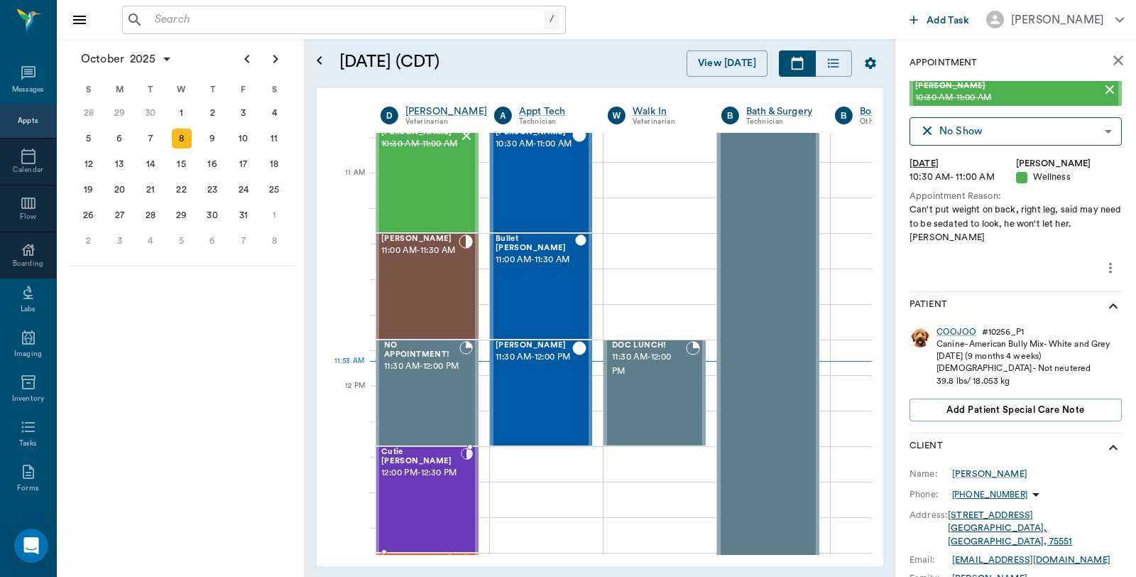
scroll to position [630, 1]
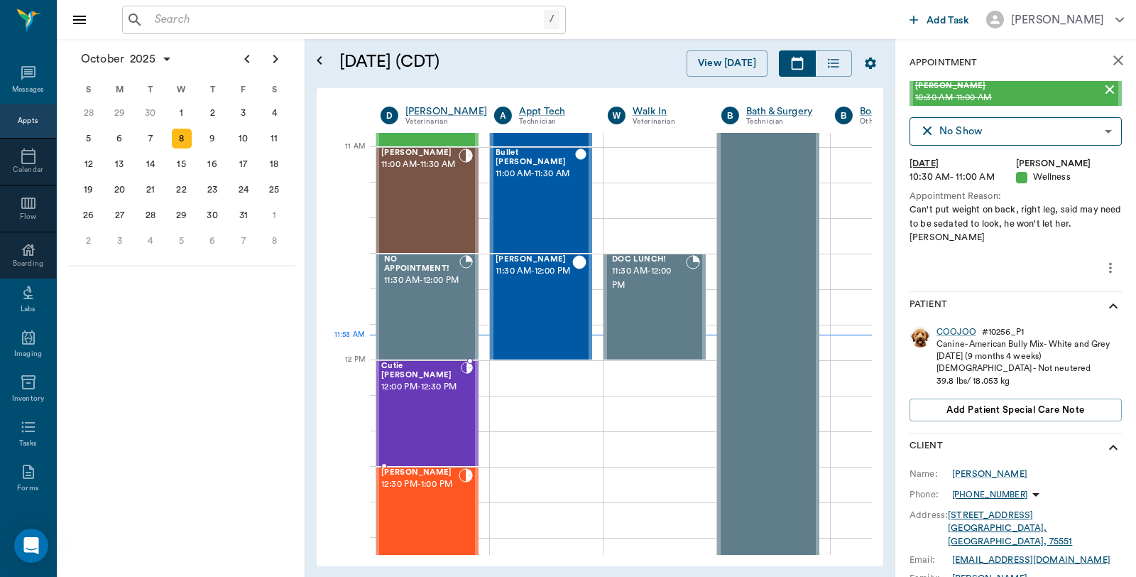
click at [426, 403] on div "Cutie Hollen 12:00 PM - 12:30 PM" at bounding box center [421, 413] width 80 height 104
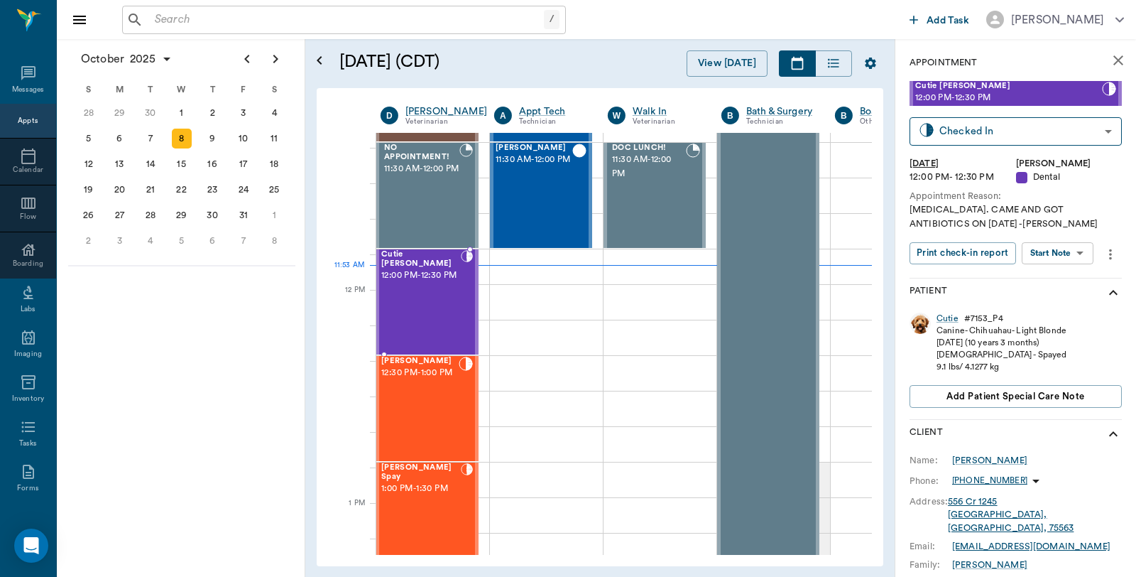
scroll to position [789, 1]
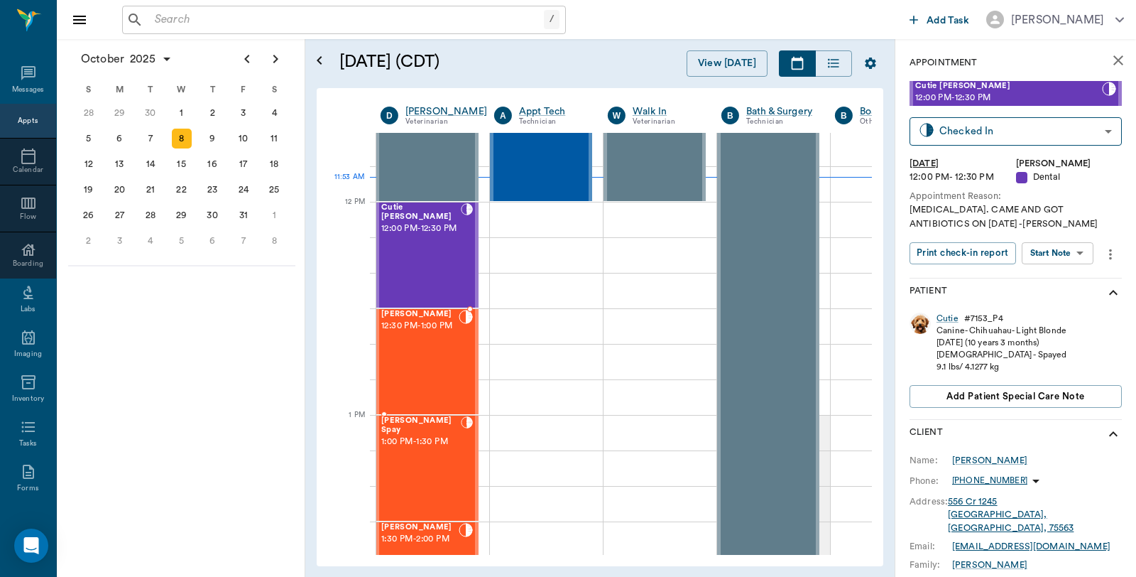
click at [426, 403] on div "KK Caver 12:30 PM - 1:00 PM" at bounding box center [419, 362] width 77 height 104
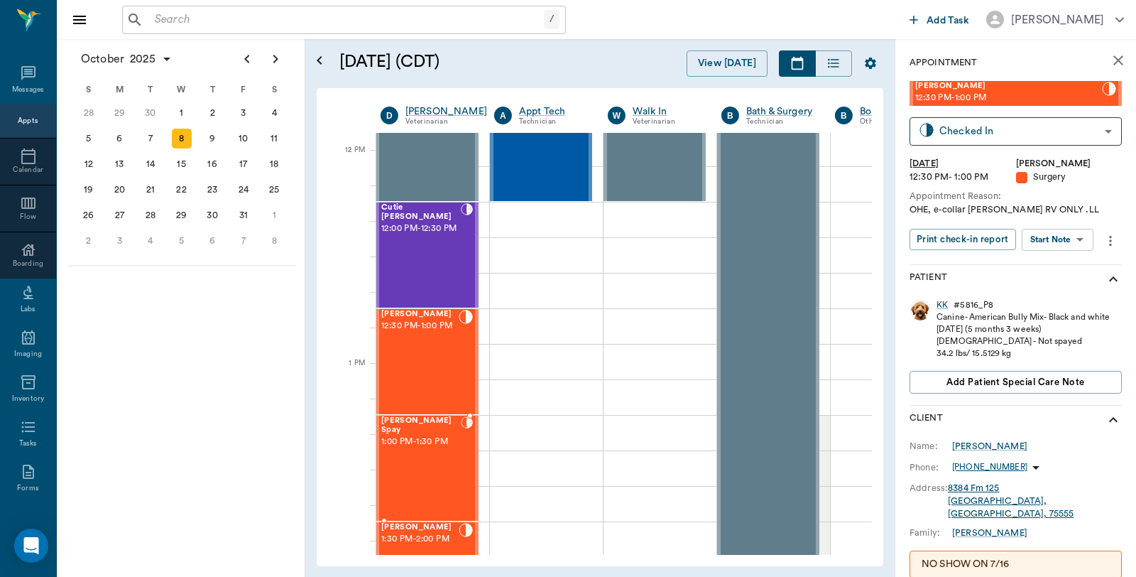
scroll to position [868, 1]
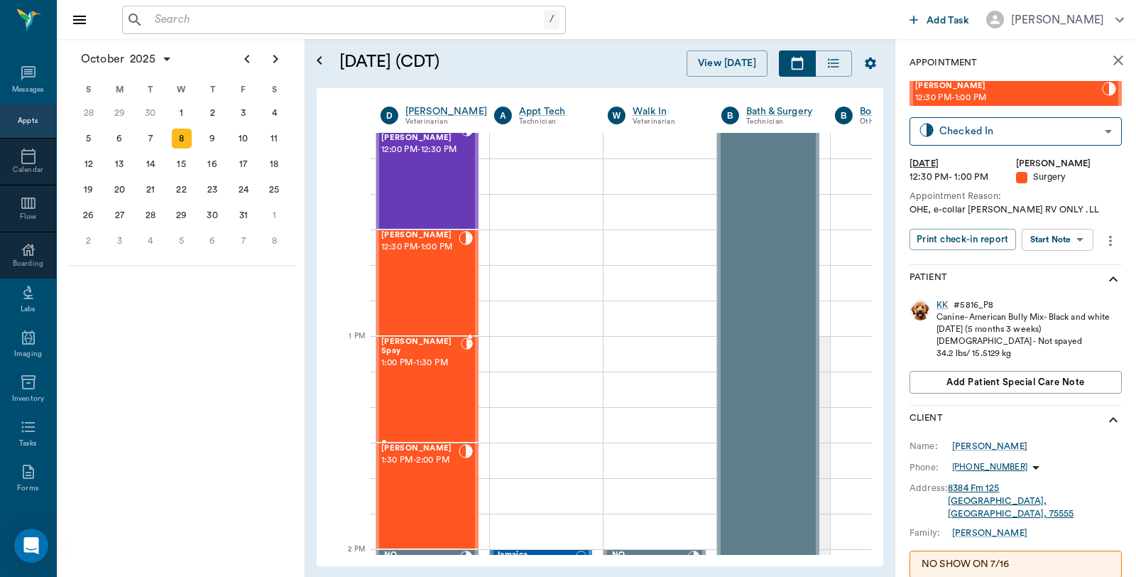
click at [426, 403] on div "Stormie Spay 1:00 PM - 1:30 PM" at bounding box center [421, 389] width 80 height 104
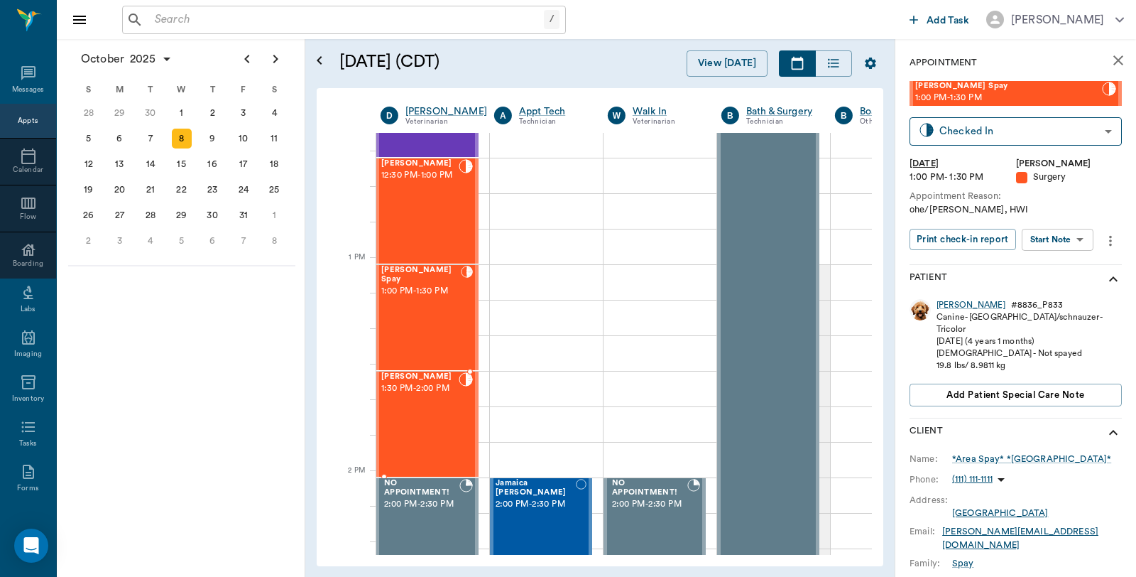
scroll to position [946, 1]
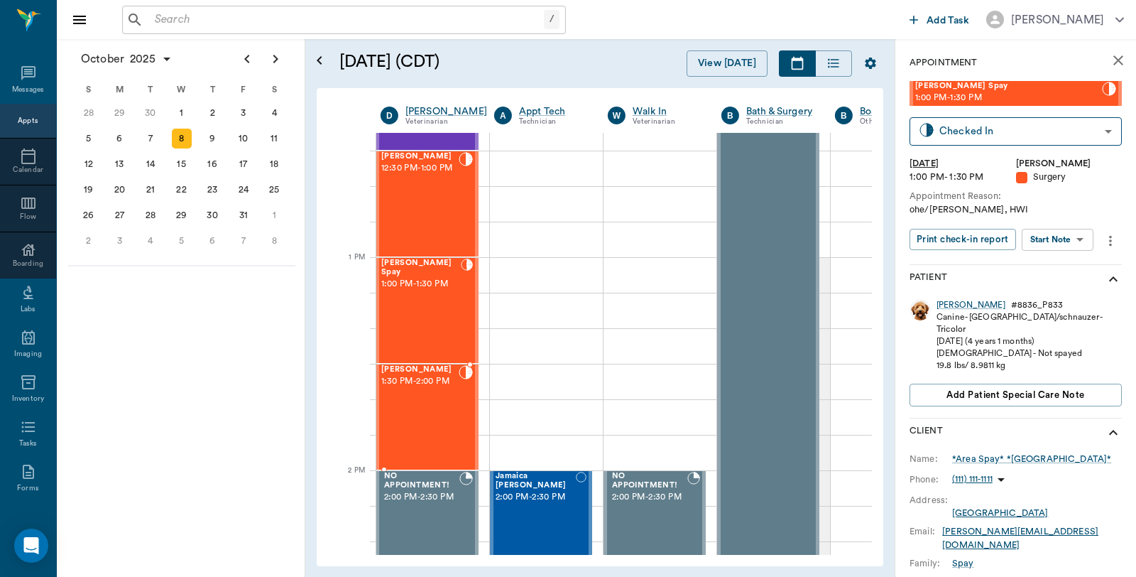
click at [426, 403] on div "Rex Callison 1:30 PM - 2:00 PM" at bounding box center [419, 417] width 77 height 104
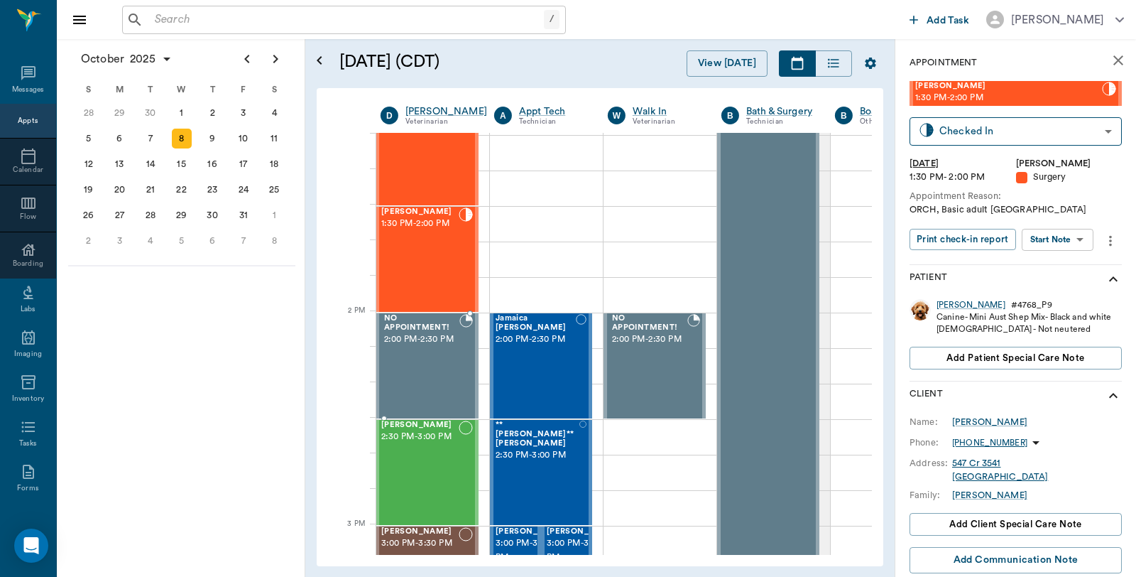
scroll to position [1183, 1]
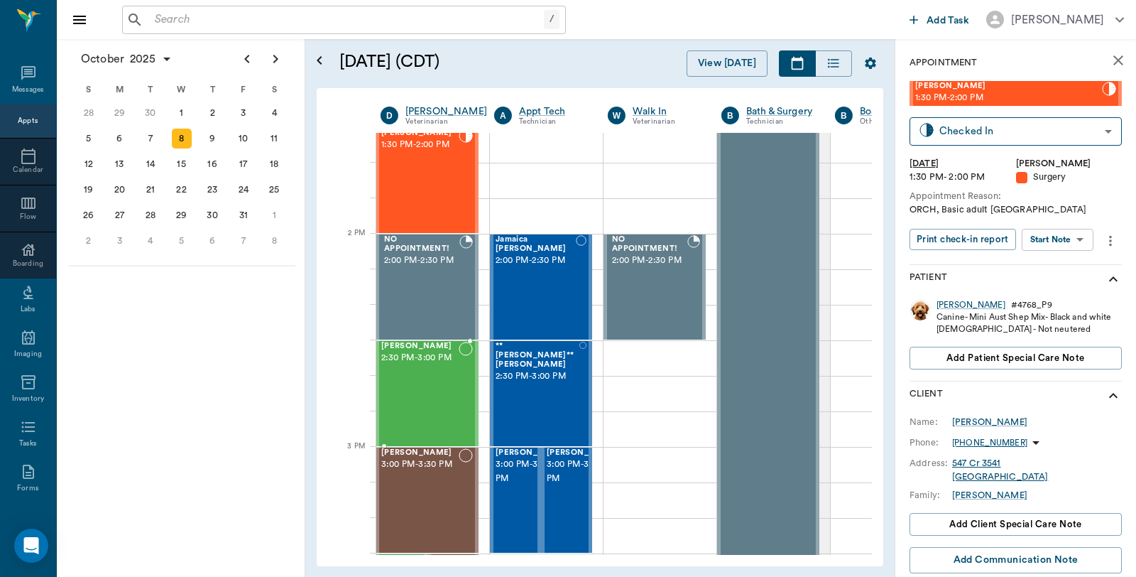
click at [426, 403] on div "[PERSON_NAME] 2:30 PM - 3:00 PM" at bounding box center [419, 394] width 77 height 104
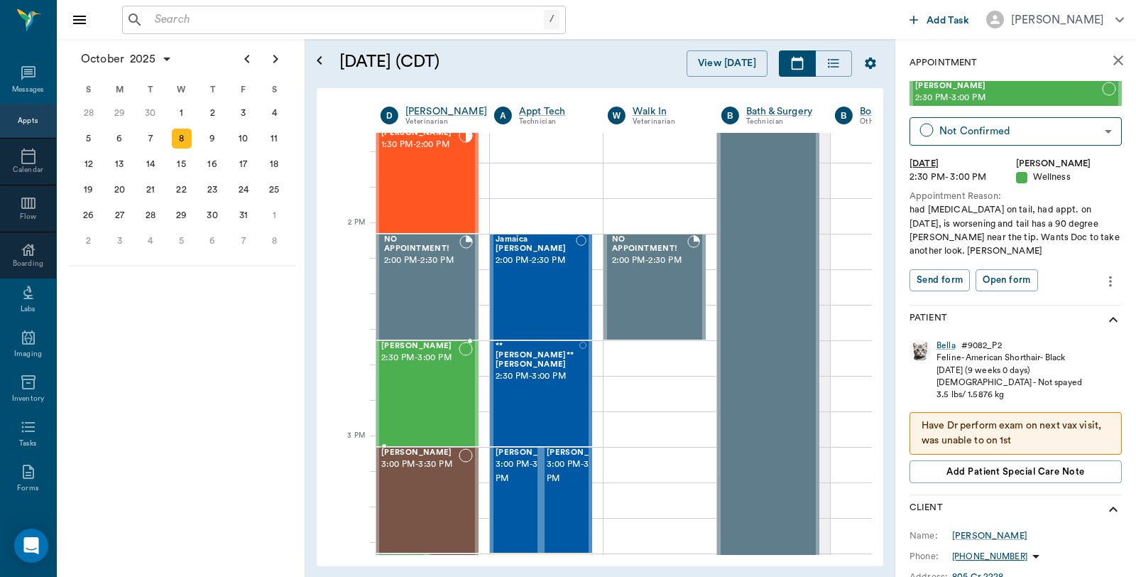
scroll to position [1340, 1]
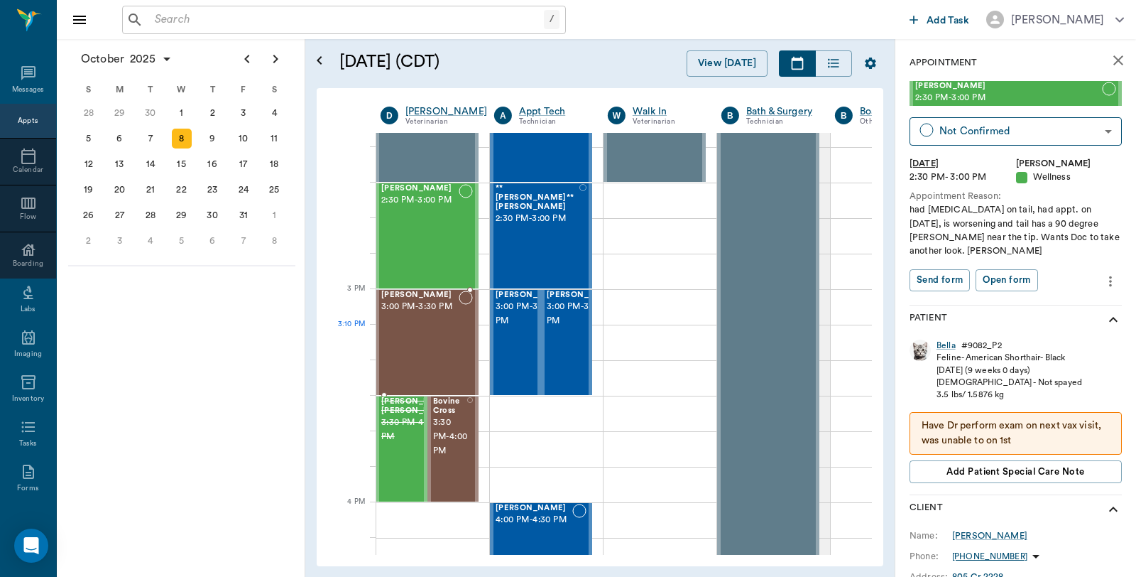
click at [422, 346] on div "Bobo Gray 3:00 PM - 3:30 PM" at bounding box center [419, 342] width 77 height 104
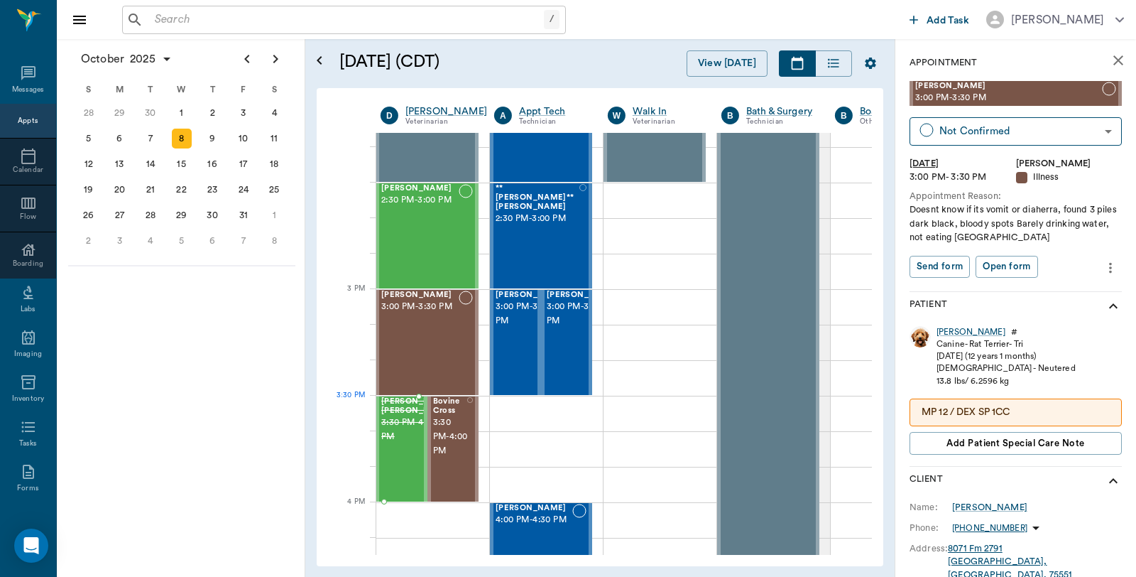
click at [402, 429] on span "3:30 PM - 4:00 PM" at bounding box center [416, 429] width 71 height 28
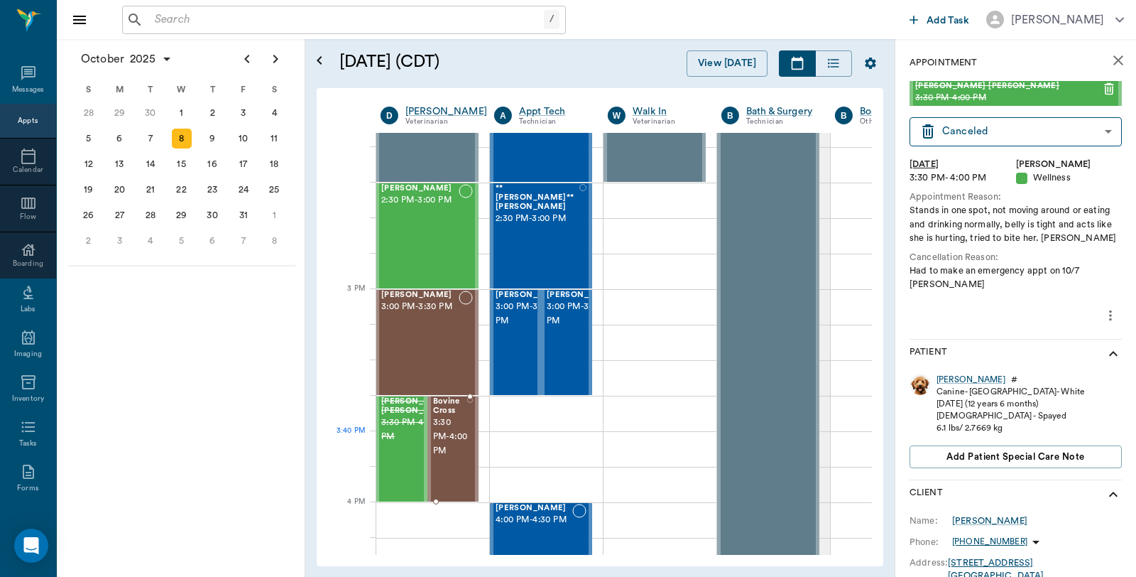
click at [449, 452] on span "3:30 PM - 4:00 PM" at bounding box center [450, 436] width 35 height 43
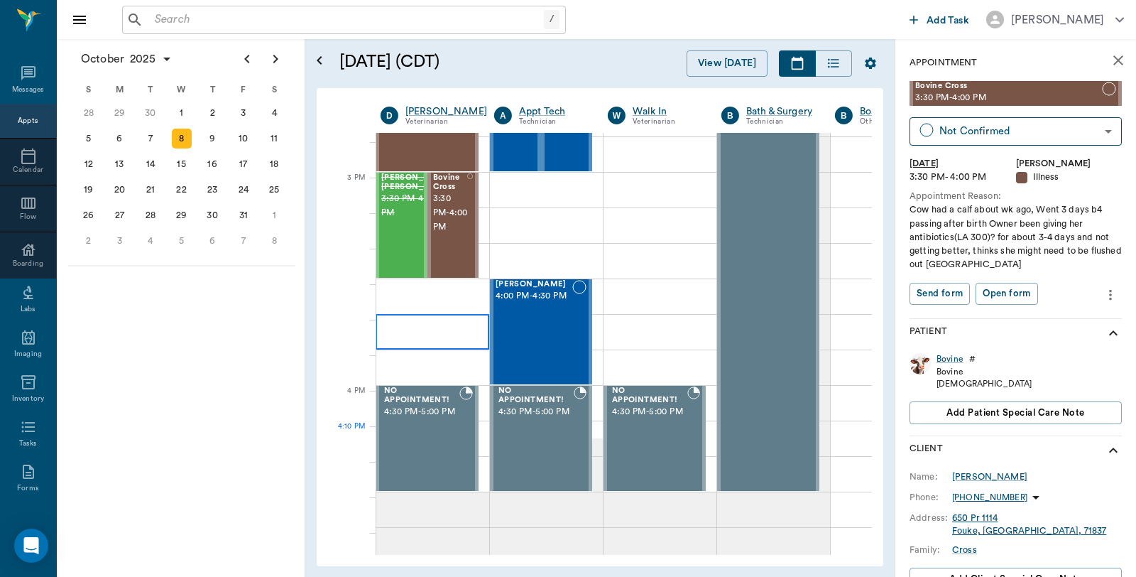
scroll to position [1578, 1]
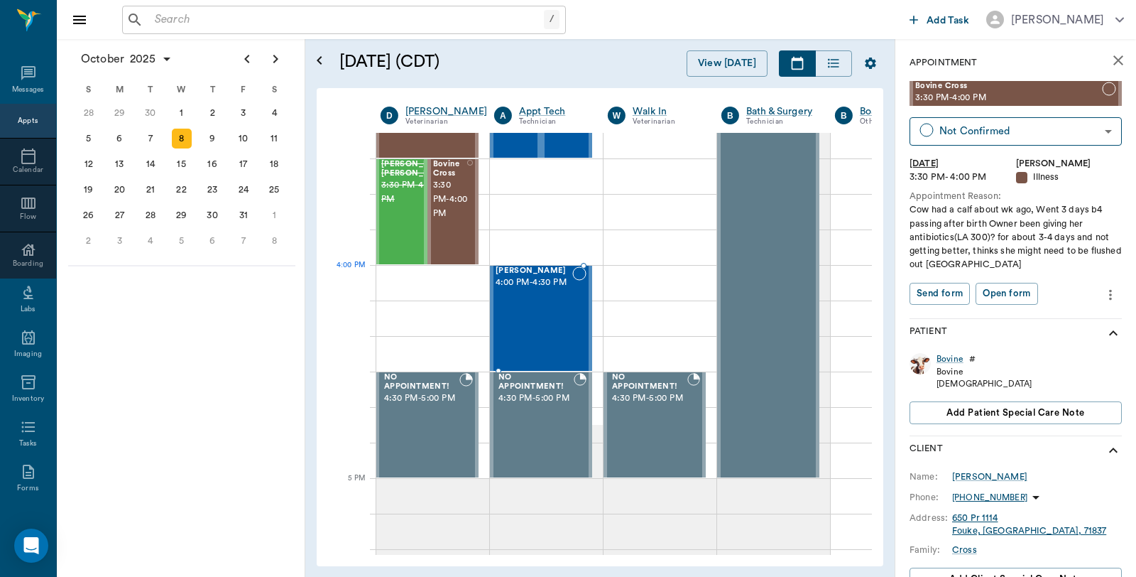
click at [520, 289] on div "Ace Whatley 4:00 PM - 4:30 PM" at bounding box center [534, 318] width 77 height 104
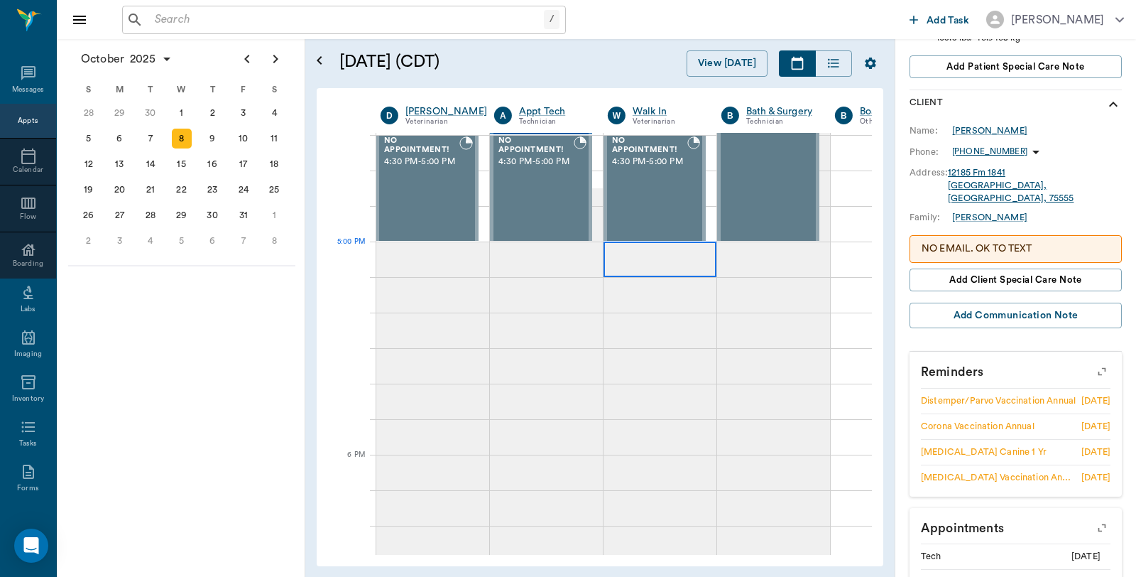
scroll to position [1893, 1]
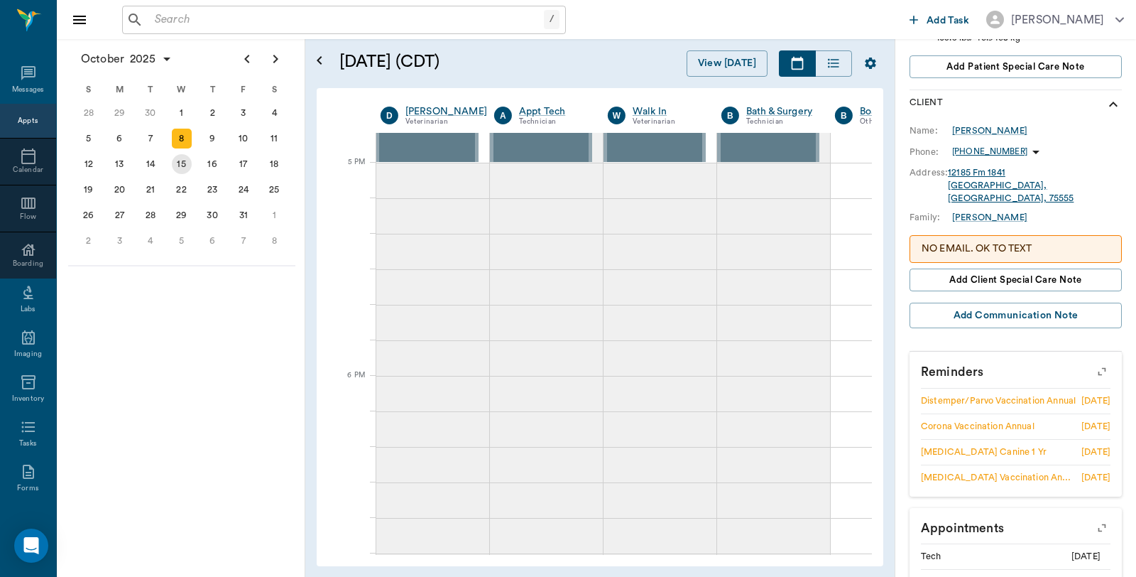
click at [182, 162] on div "15" at bounding box center [182, 164] width 20 height 20
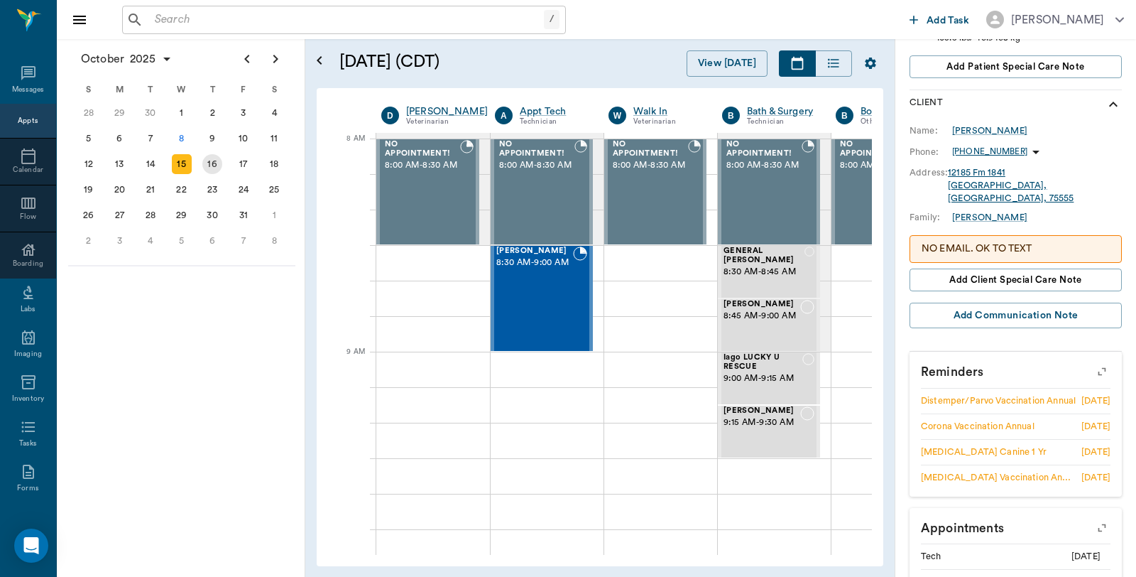
scroll to position [0, 1]
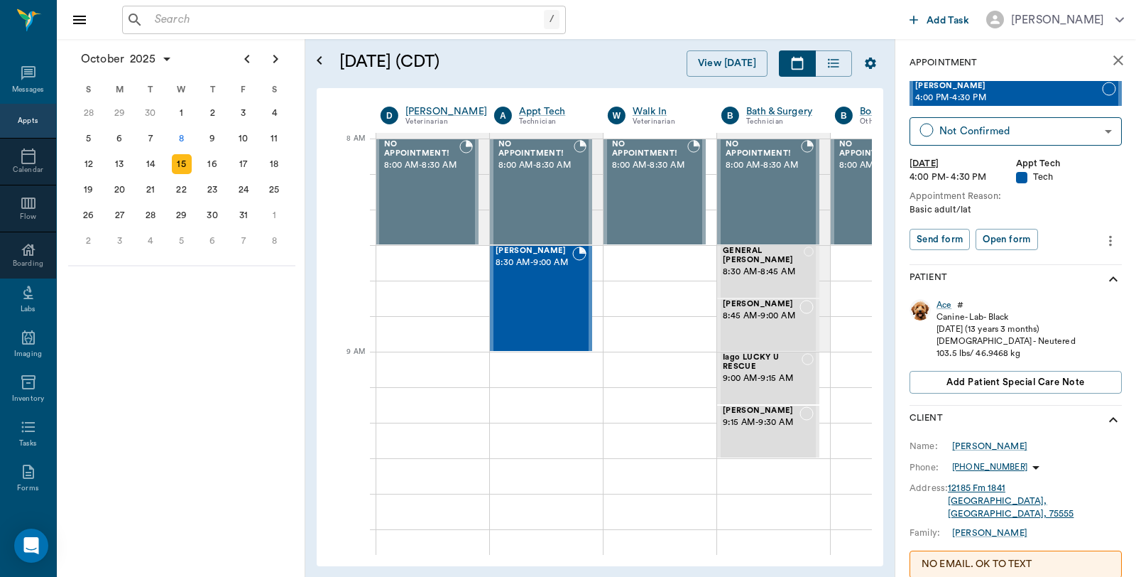
click at [1110, 60] on icon "close" at bounding box center [1118, 60] width 17 height 17
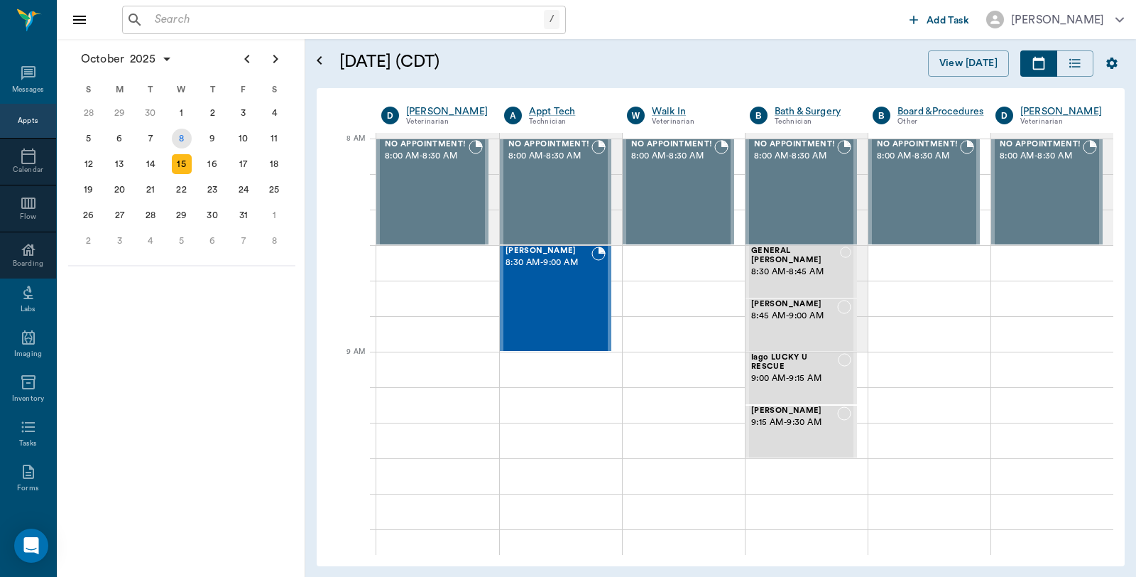
click at [182, 145] on div "8" at bounding box center [182, 139] width 20 height 20
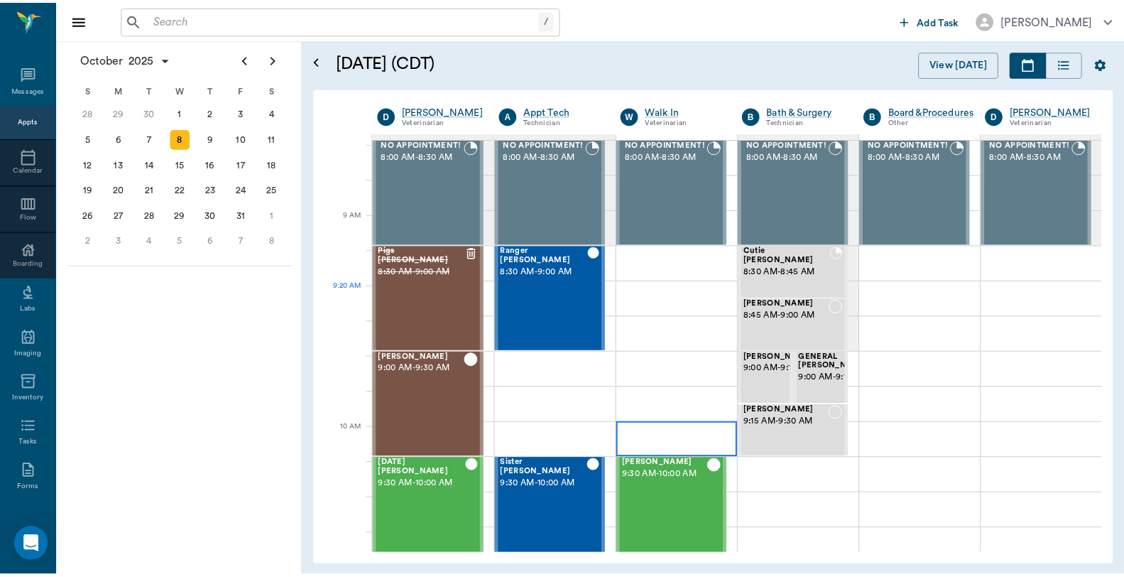
scroll to position [394, 0]
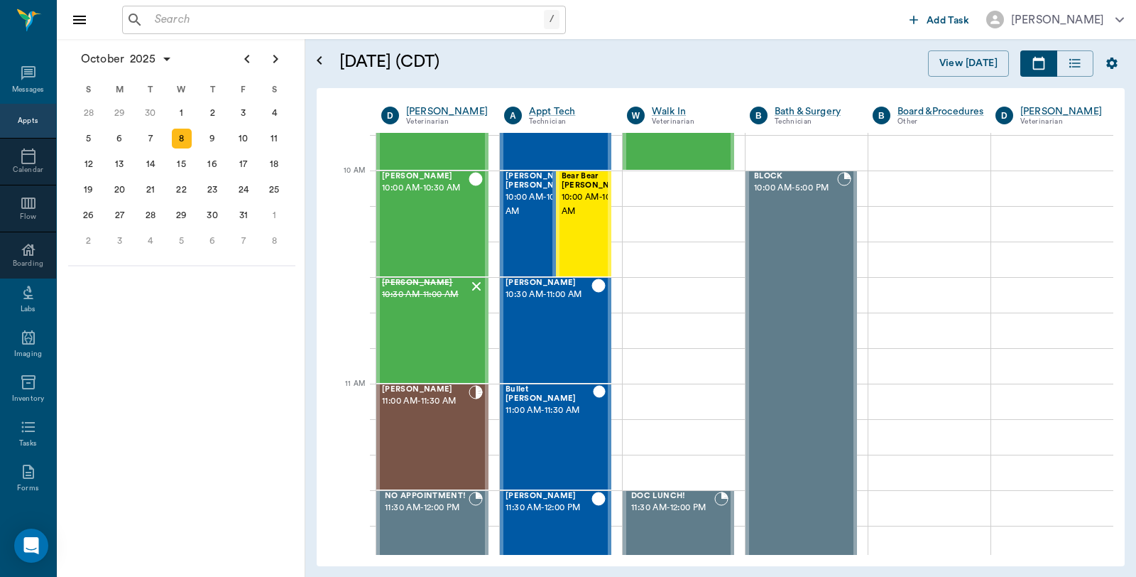
click at [332, 19] on input "text" at bounding box center [346, 20] width 395 height 20
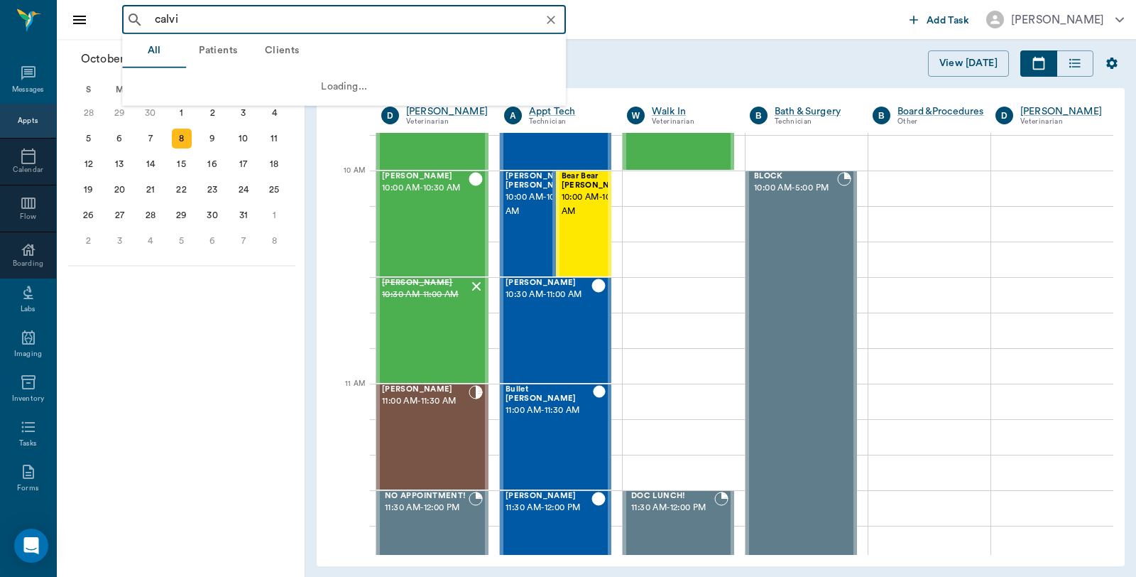
type input "[PERSON_NAME]"
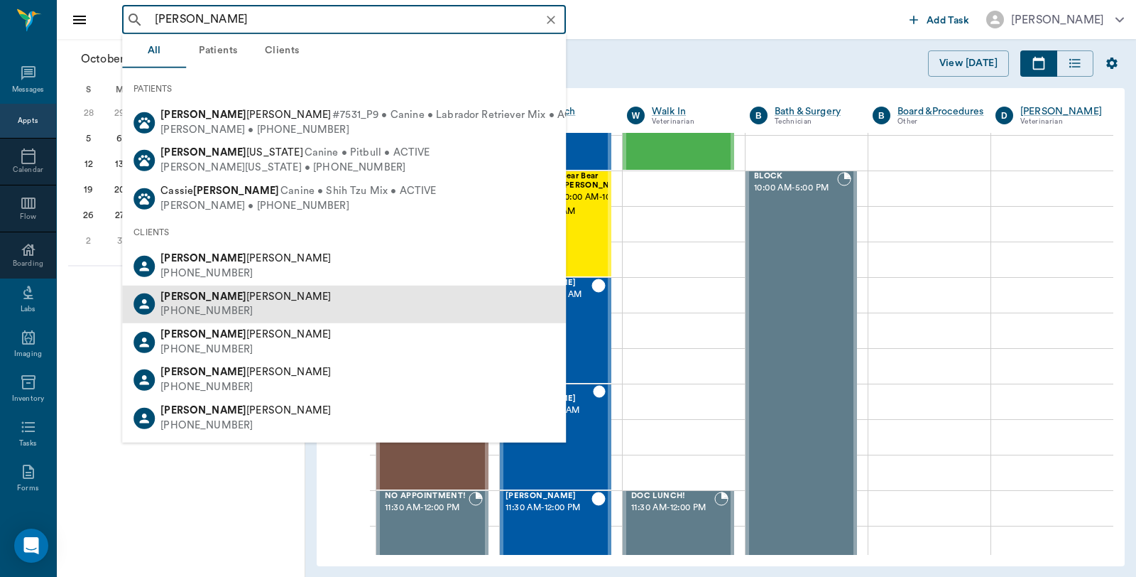
click at [230, 289] on div "[PERSON_NAME]" at bounding box center [245, 296] width 170 height 15
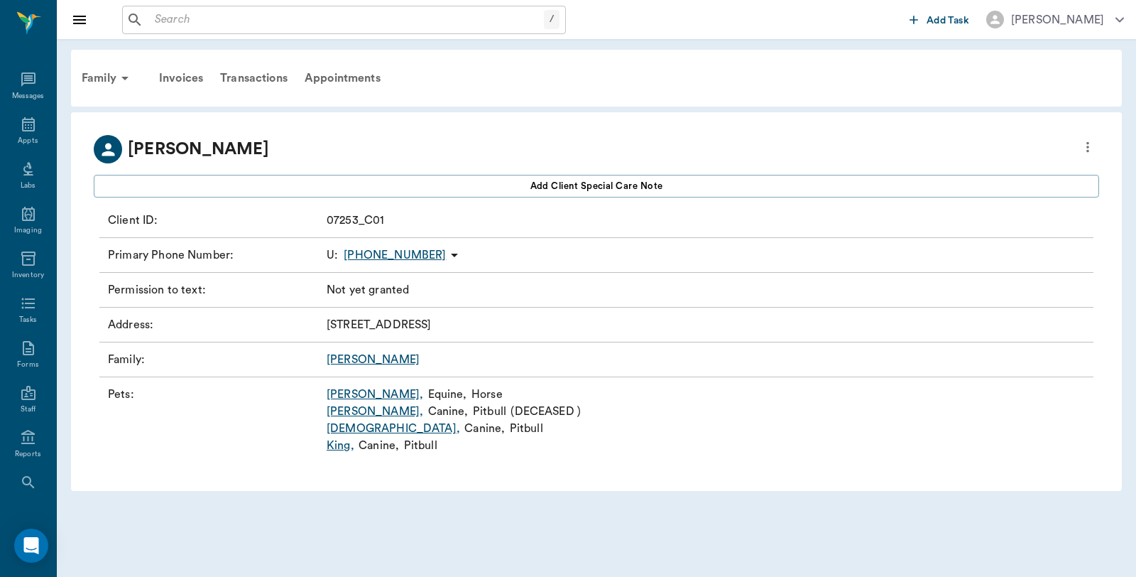
click at [343, 427] on link "[DEMOGRAPHIC_DATA] ," at bounding box center [393, 428] width 133 height 17
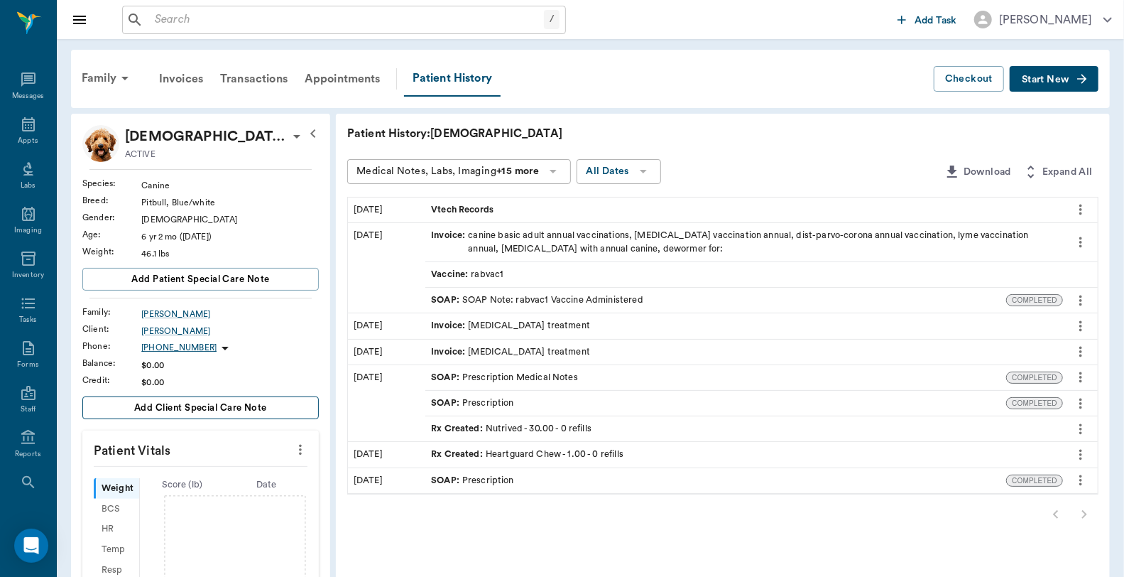
click at [274, 410] on button "Add client Special Care Note" at bounding box center [200, 407] width 236 height 23
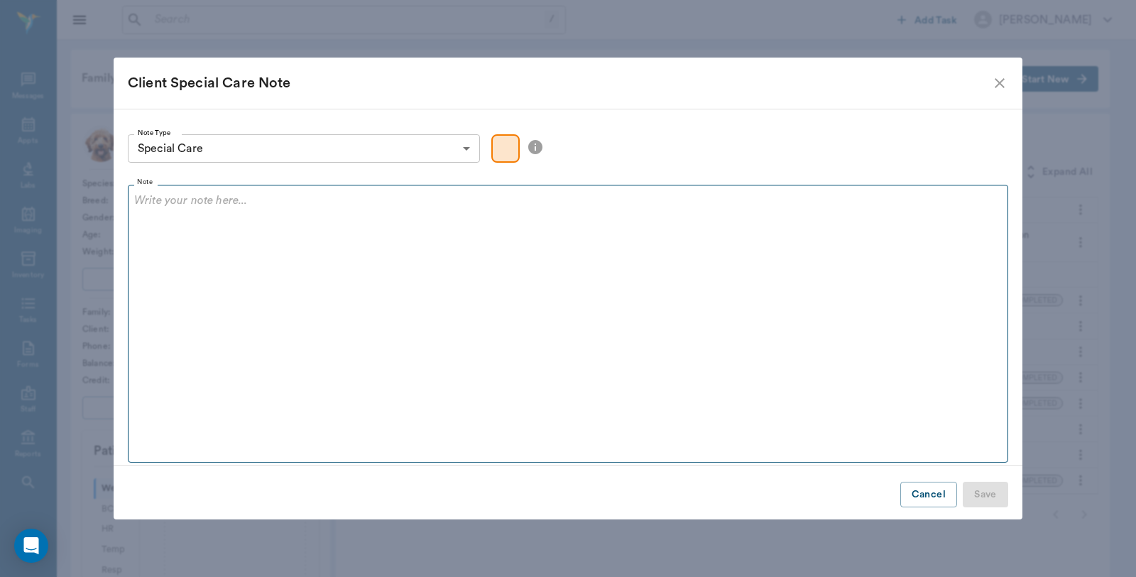
click at [270, 224] on div at bounding box center [568, 209] width 868 height 35
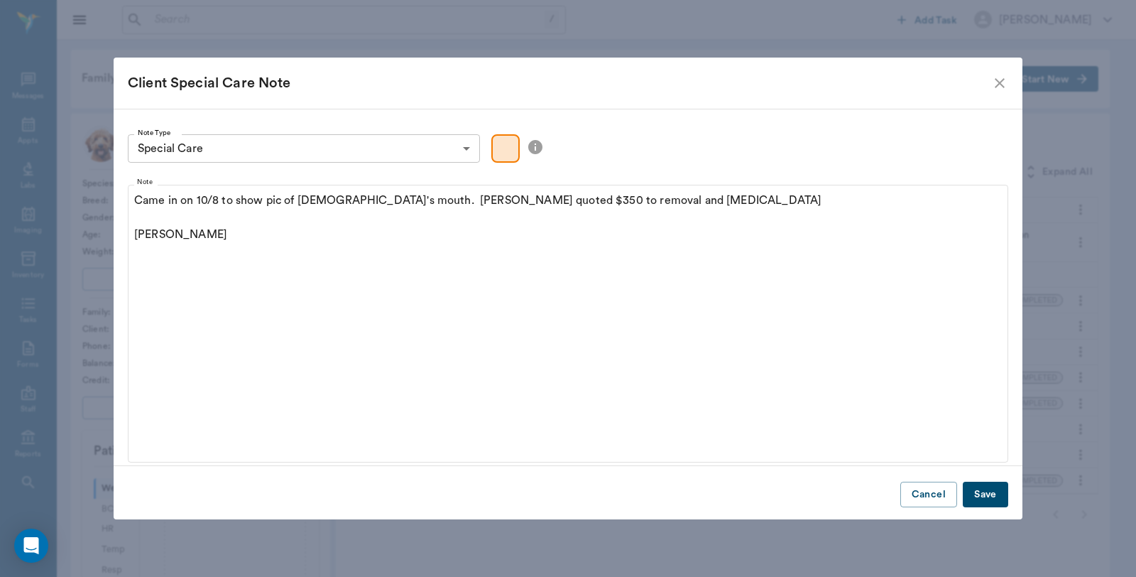
click at [988, 491] on button "Save" at bounding box center [985, 494] width 45 height 26
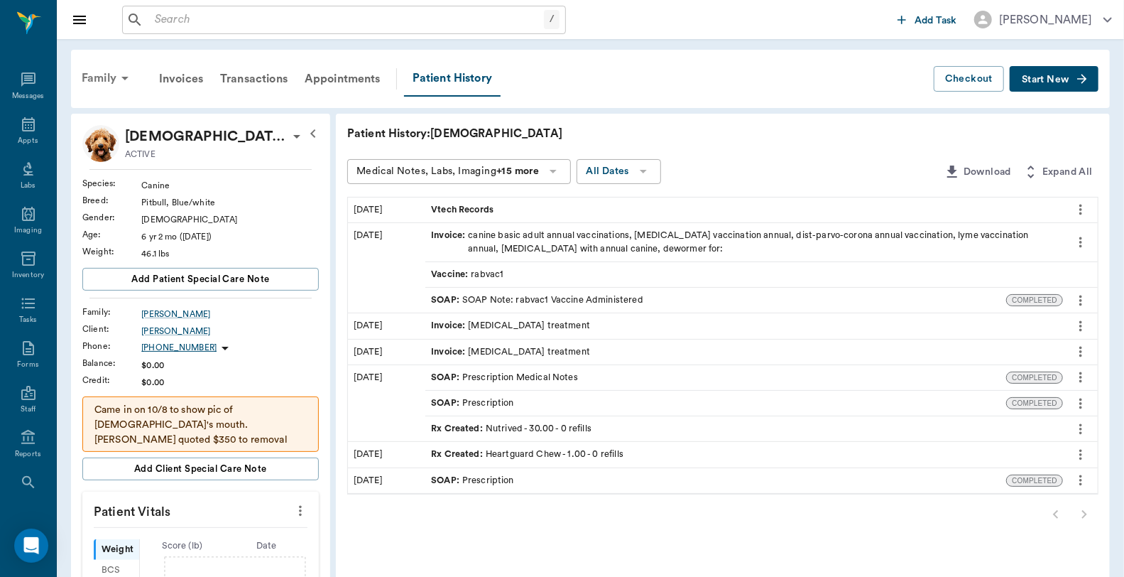
click at [100, 64] on div "Family" at bounding box center [107, 78] width 69 height 34
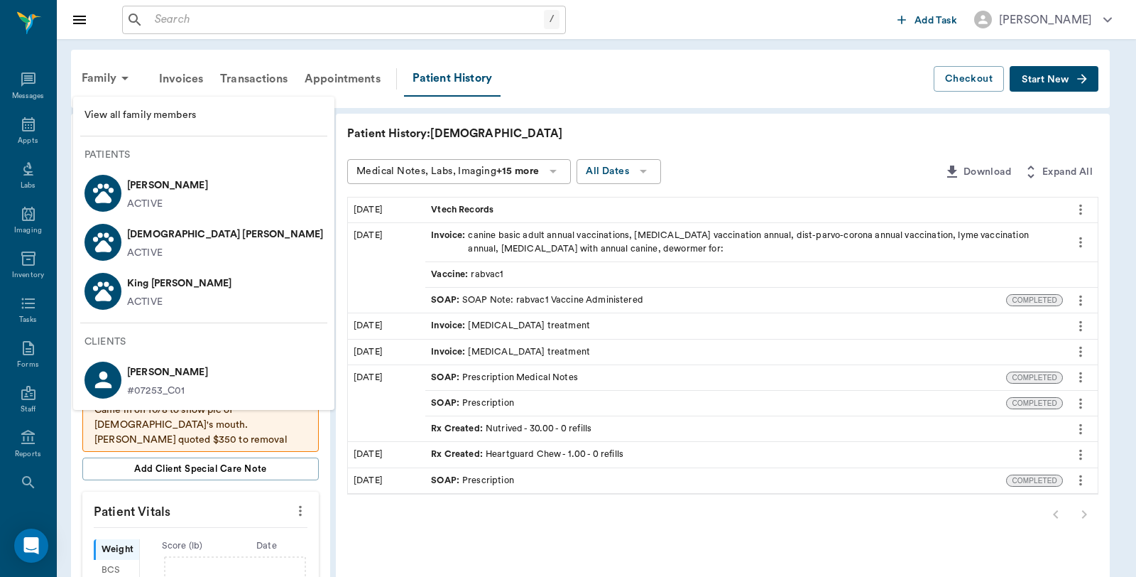
click at [135, 293] on p "King [PERSON_NAME]" at bounding box center [179, 283] width 104 height 23
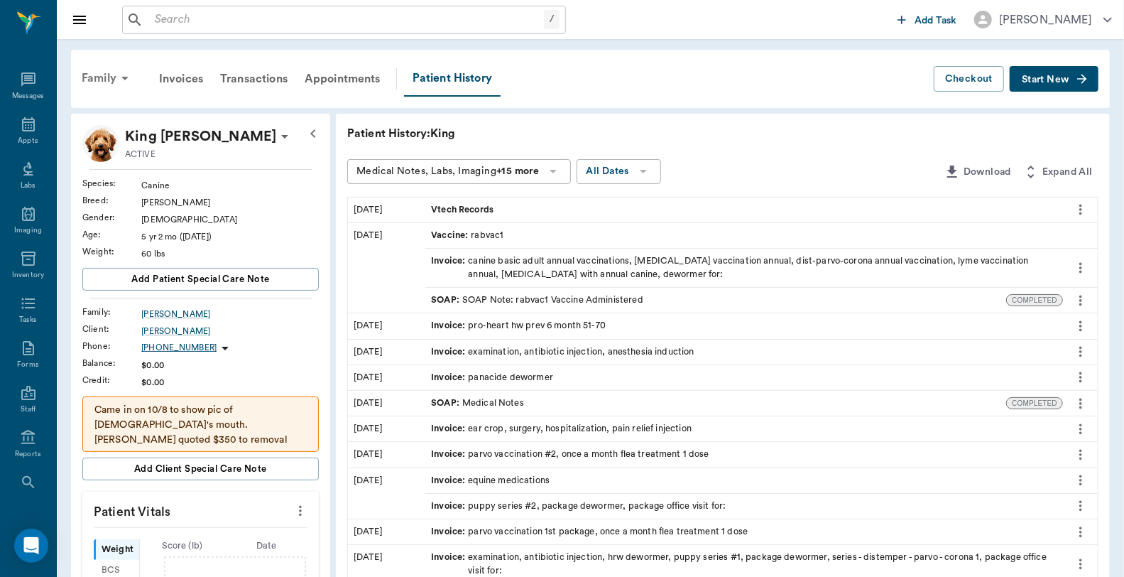
click at [98, 74] on div "Family" at bounding box center [107, 78] width 69 height 34
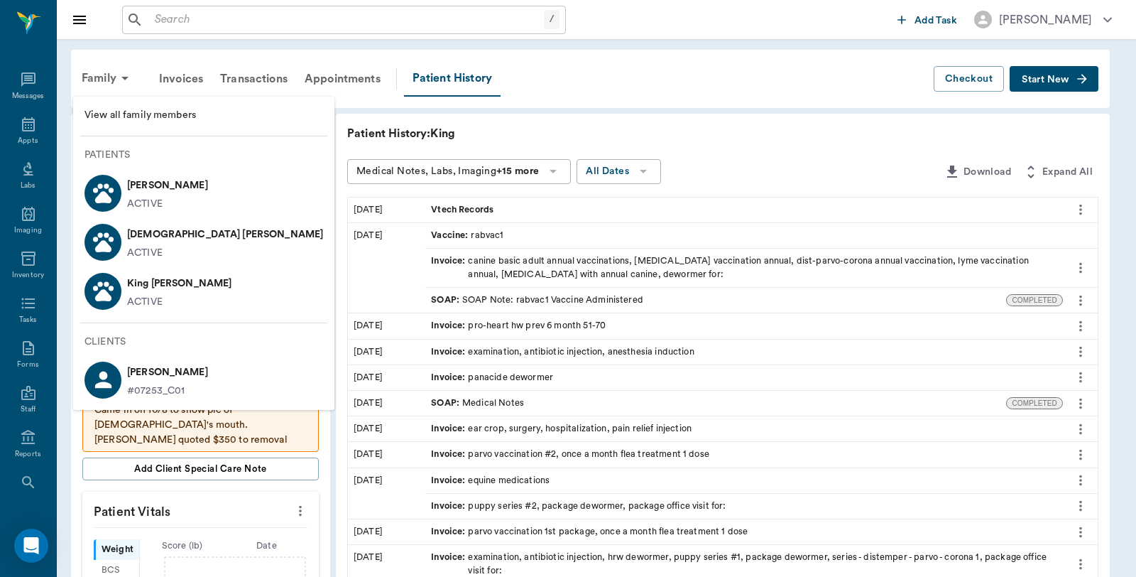
click at [118, 233] on div at bounding box center [102, 242] width 37 height 37
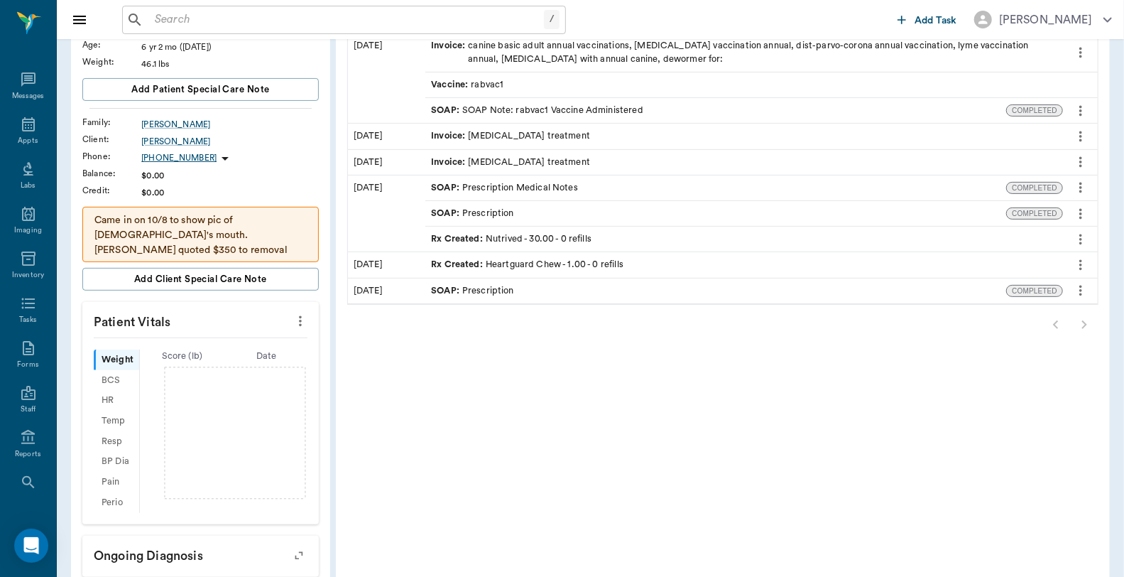
scroll to position [236, 0]
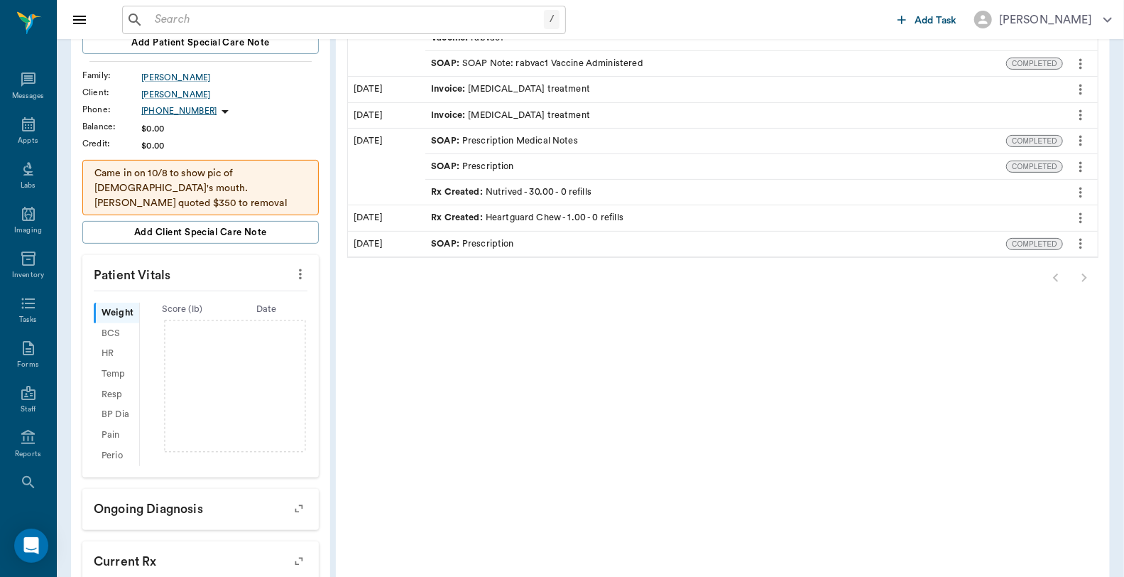
click at [304, 270] on icon "more" at bounding box center [301, 274] width 16 height 17
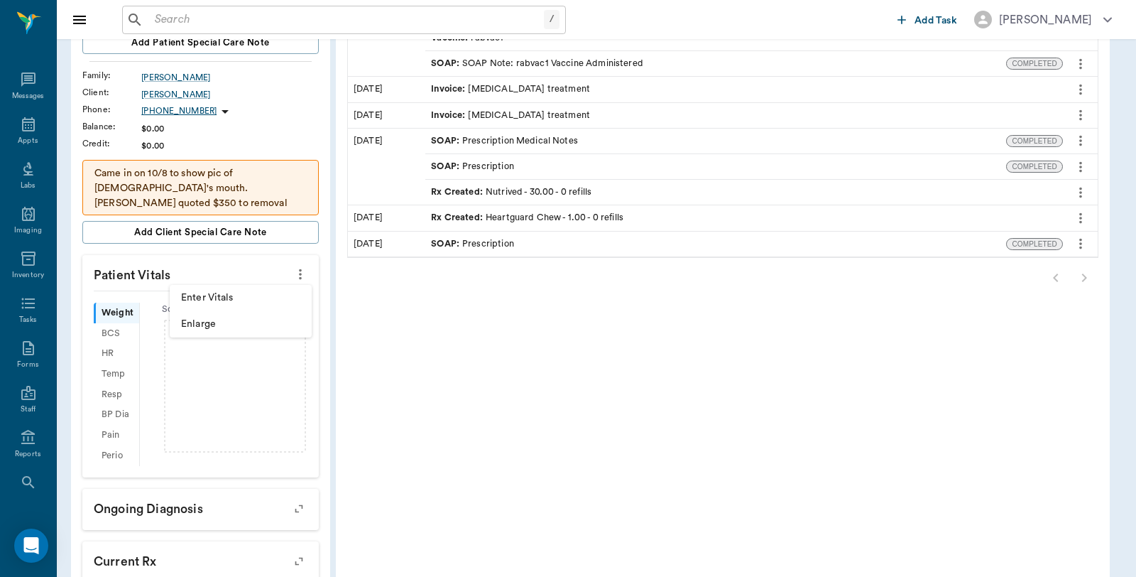
click at [202, 298] on span "Enter Vitals" at bounding box center [240, 297] width 119 height 15
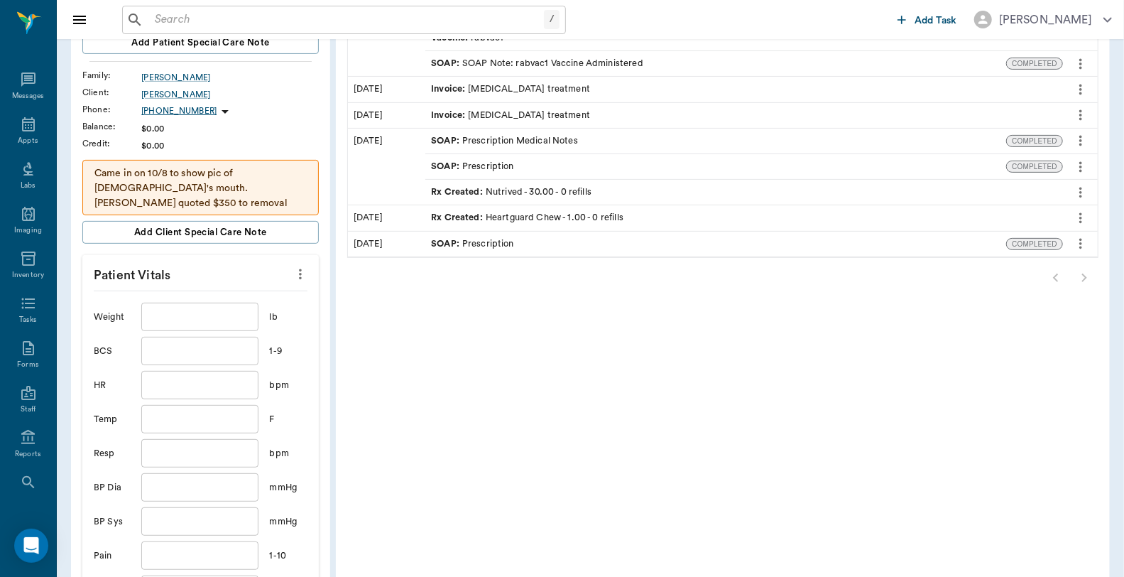
click at [195, 310] on input "text" at bounding box center [199, 316] width 116 height 28
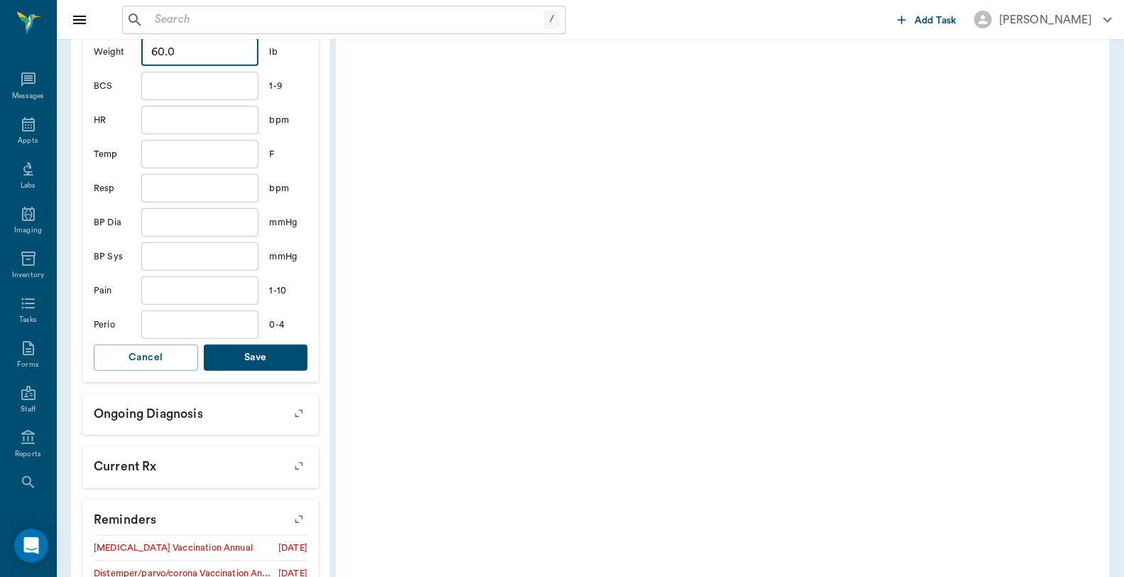
scroll to position [552, 0]
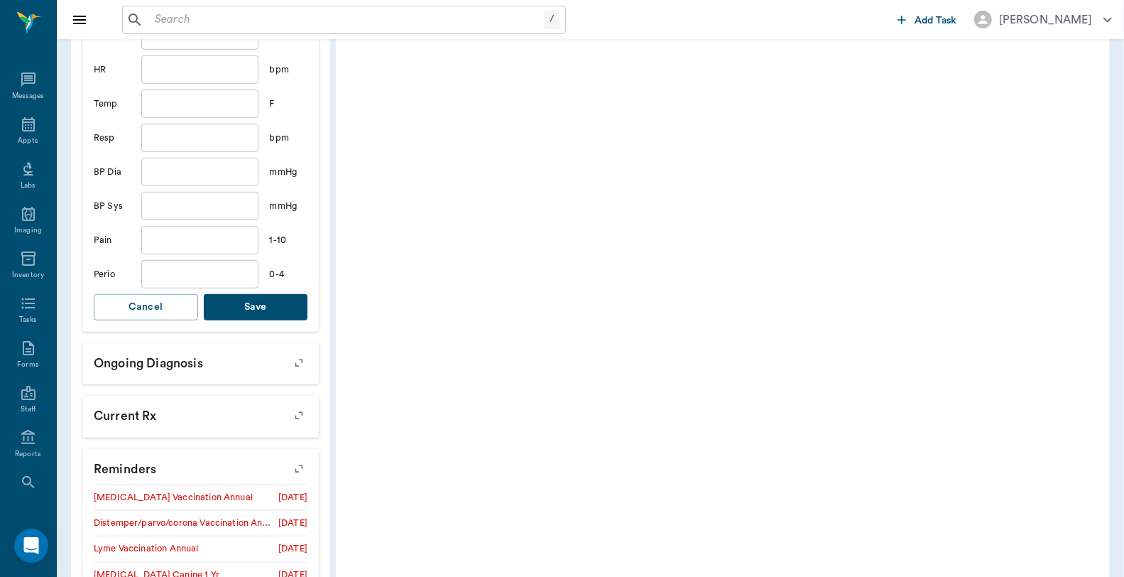
type input "60"
click at [275, 327] on div "Weight 60 ​ lb BCS ​ 1-9 HR ​ bpm Temp ​ F Resp ​ bpm BP Dia ​ mmHg BP Sys ​ mm…" at bounding box center [201, 153] width 214 height 356
click at [274, 301] on button "Save" at bounding box center [256, 307] width 104 height 26
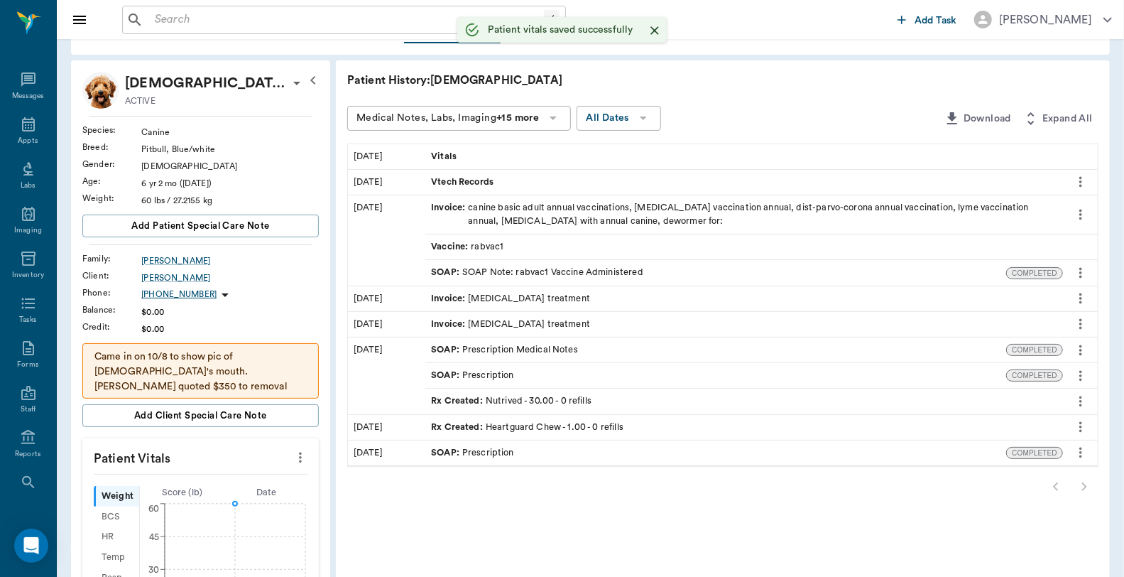
scroll to position [0, 0]
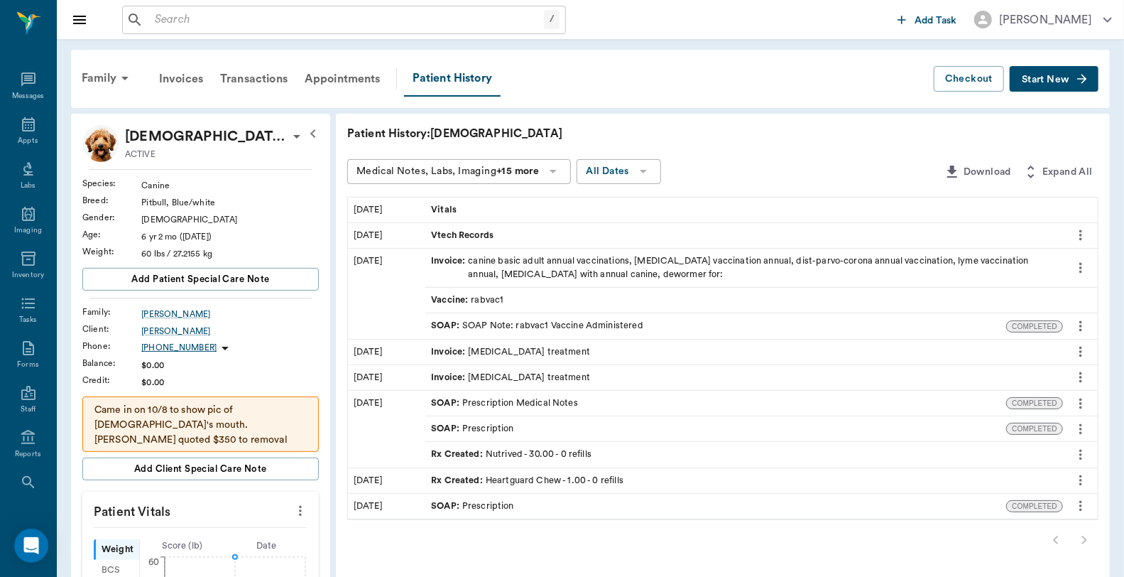
click at [1063, 80] on span "Start New" at bounding box center [1046, 80] width 48 height 0
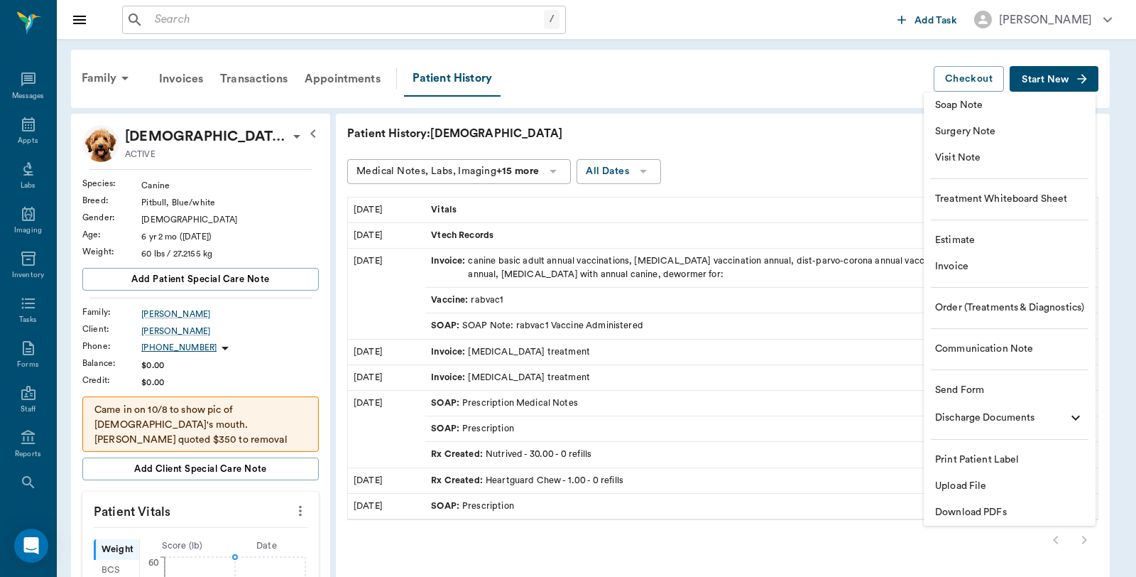
click at [982, 259] on span "Invoice" at bounding box center [1009, 266] width 149 height 15
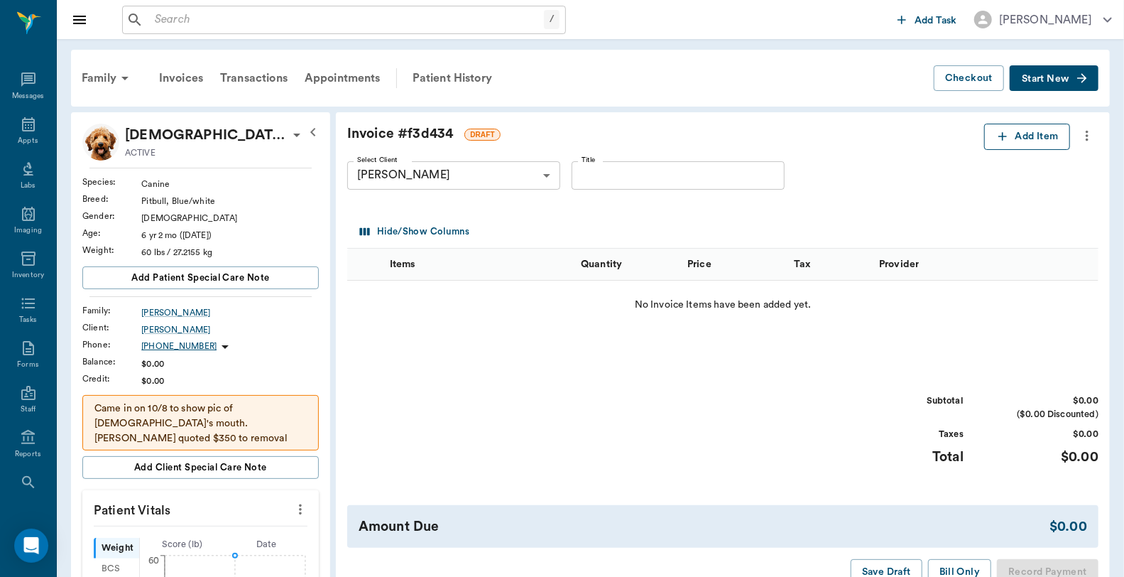
click at [1017, 138] on button "Add Item" at bounding box center [1027, 137] width 86 height 26
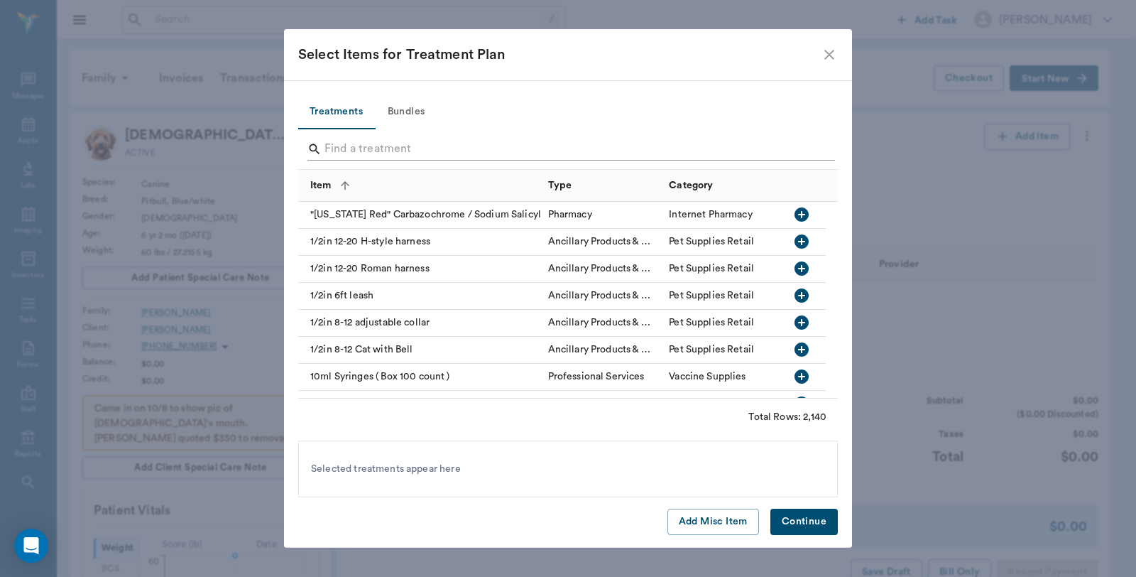
click at [528, 145] on input "Search" at bounding box center [568, 149] width 489 height 23
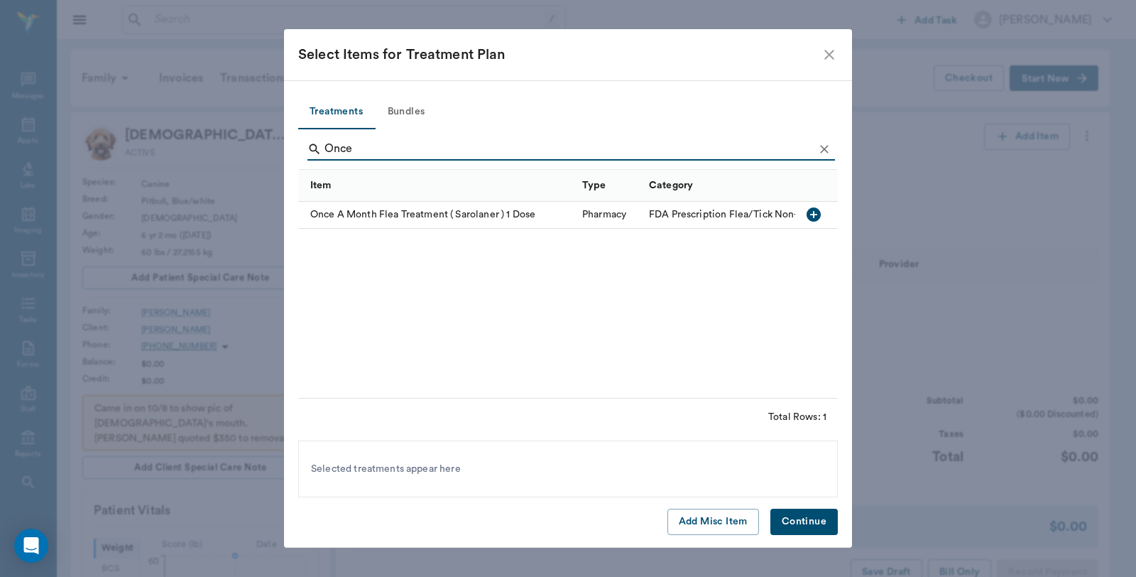
type input "Once"
click at [815, 218] on icon "button" at bounding box center [814, 214] width 14 height 14
click at [802, 524] on button "Continue" at bounding box center [803, 521] width 67 height 26
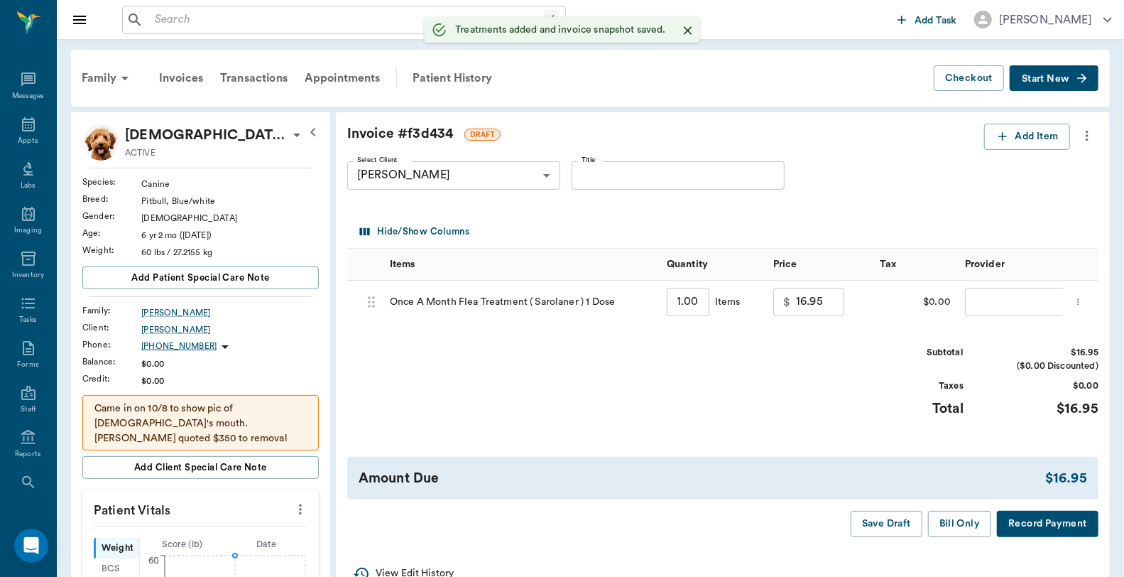
click at [691, 304] on input "1.00" at bounding box center [688, 302] width 43 height 28
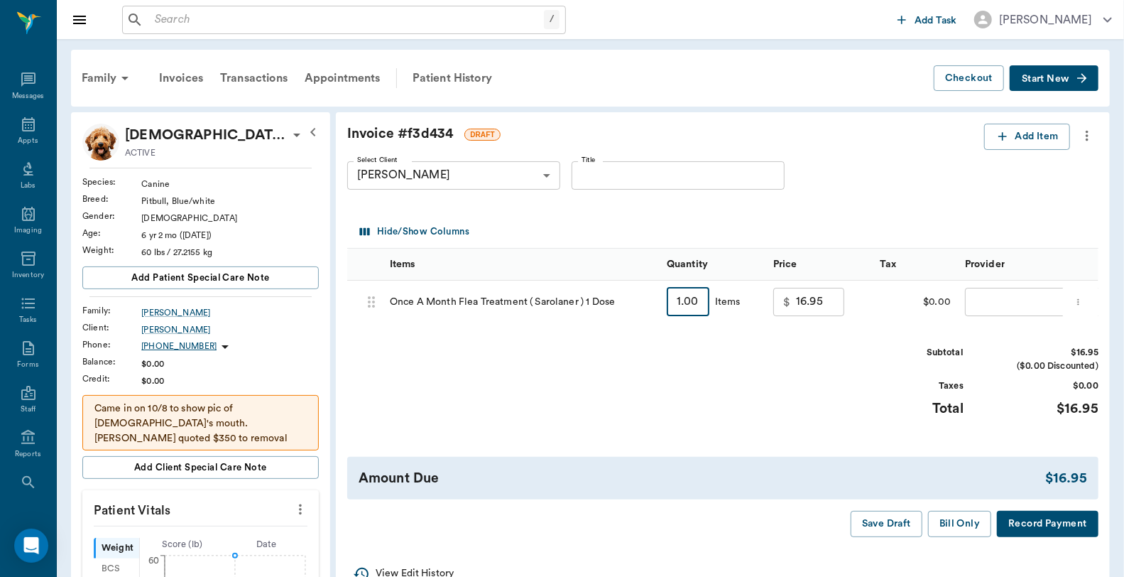
type input "3"
type input "50.85"
type input "3.00"
click at [973, 282] on div "​ ​" at bounding box center [1049, 301] width 183 height 43
click at [978, 300] on body "/ ​ Add Task [PERSON_NAME] Nectar Messages Appts Labs Imaging Inventory Tasks F…" at bounding box center [562, 551] width 1124 height 1103
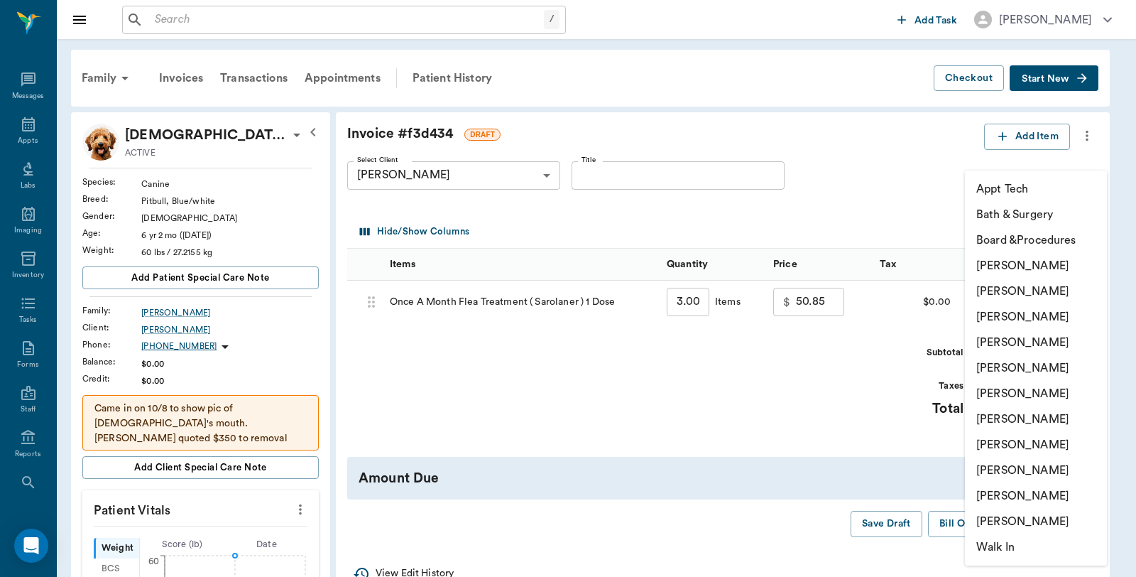
click at [1004, 265] on li "[PERSON_NAME]" at bounding box center [1036, 266] width 142 height 26
type input "none-6899ea08ed37b777db10de45"
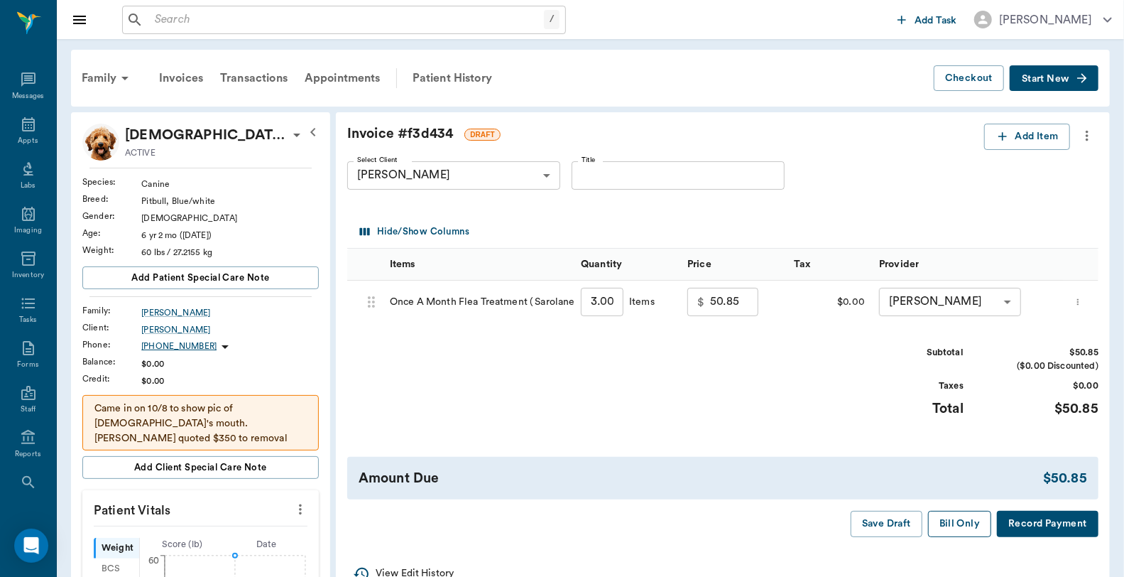
click at [956, 519] on button "Bill Only" at bounding box center [960, 523] width 64 height 26
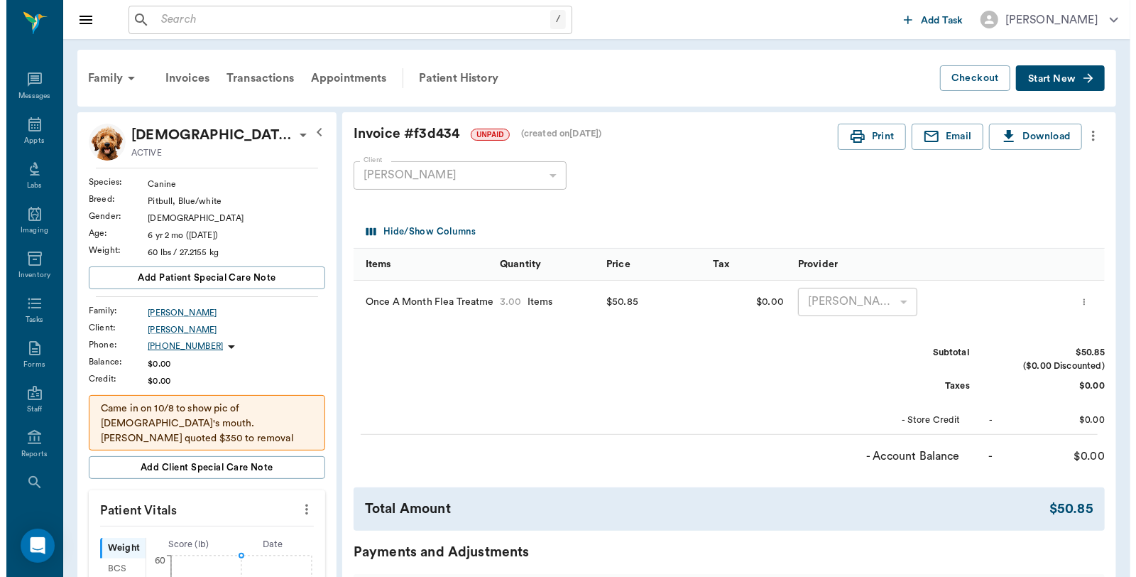
scroll to position [315, 0]
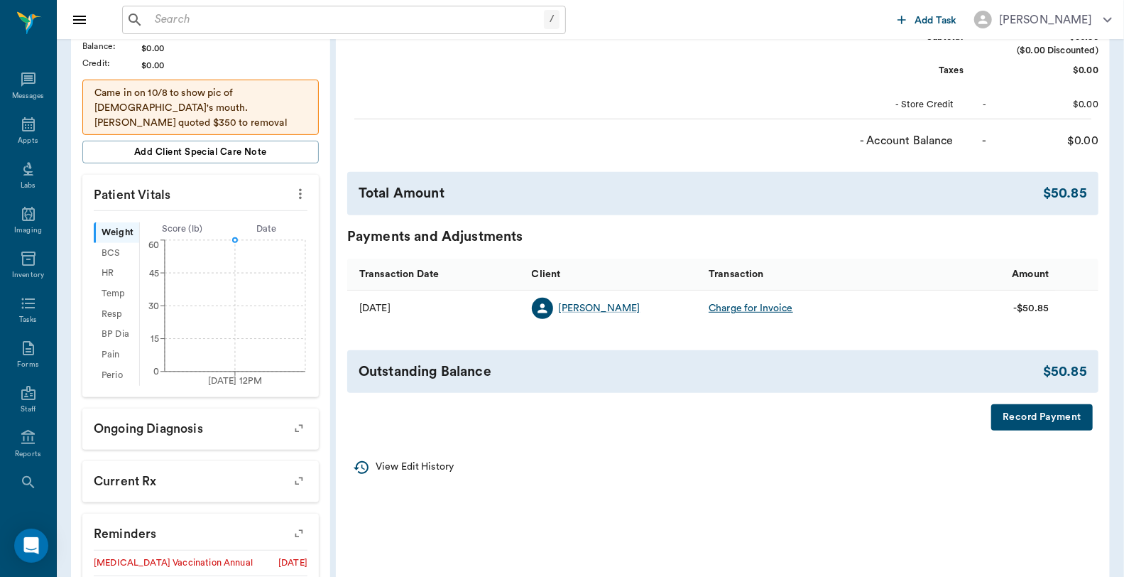
click at [1049, 415] on button "Record Payment" at bounding box center [1042, 417] width 102 height 26
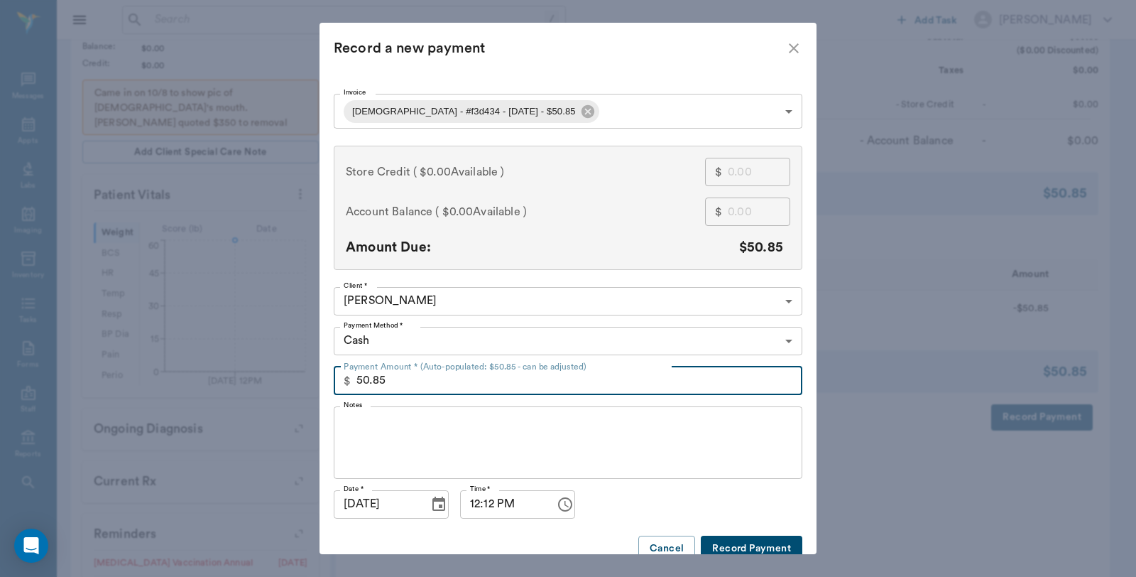
click at [439, 375] on input "50.85" at bounding box center [579, 380] width 446 height 28
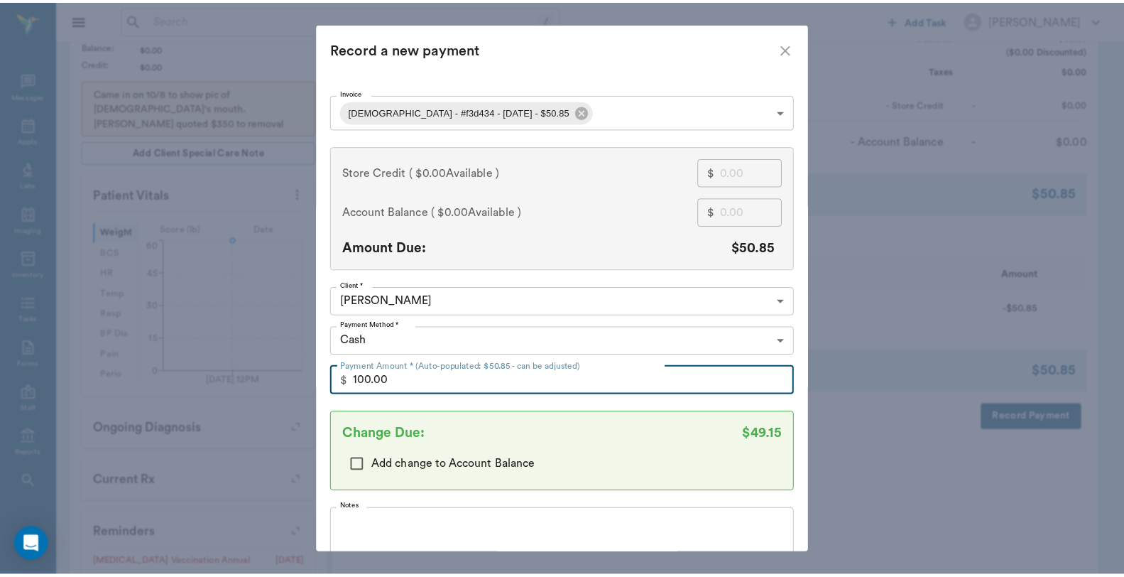
scroll to position [124, 0]
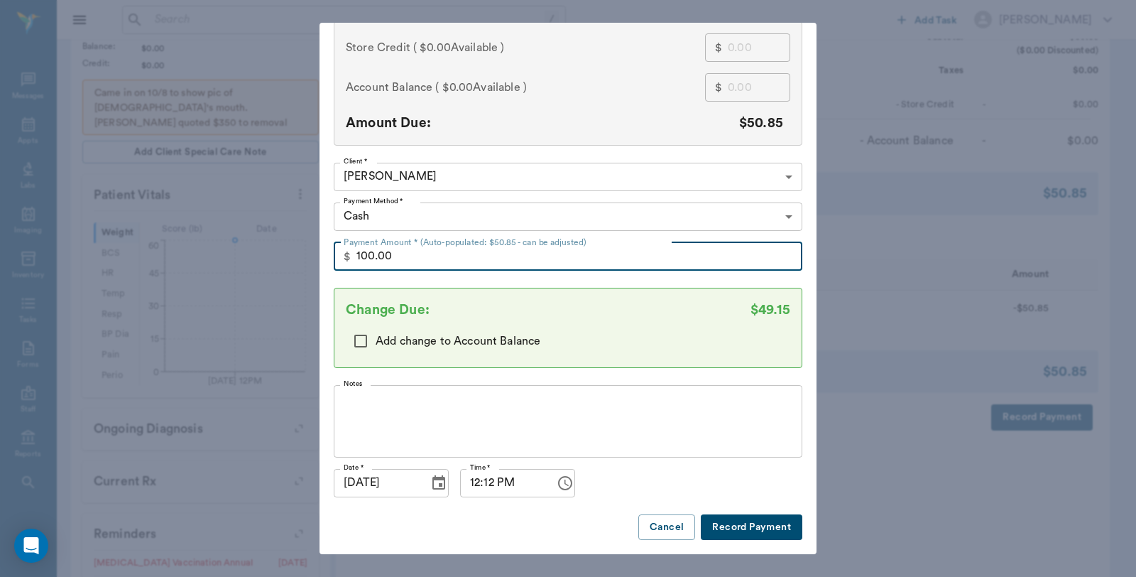
type input "100.00"
click at [746, 525] on button "Record Payment" at bounding box center [752, 527] width 102 height 26
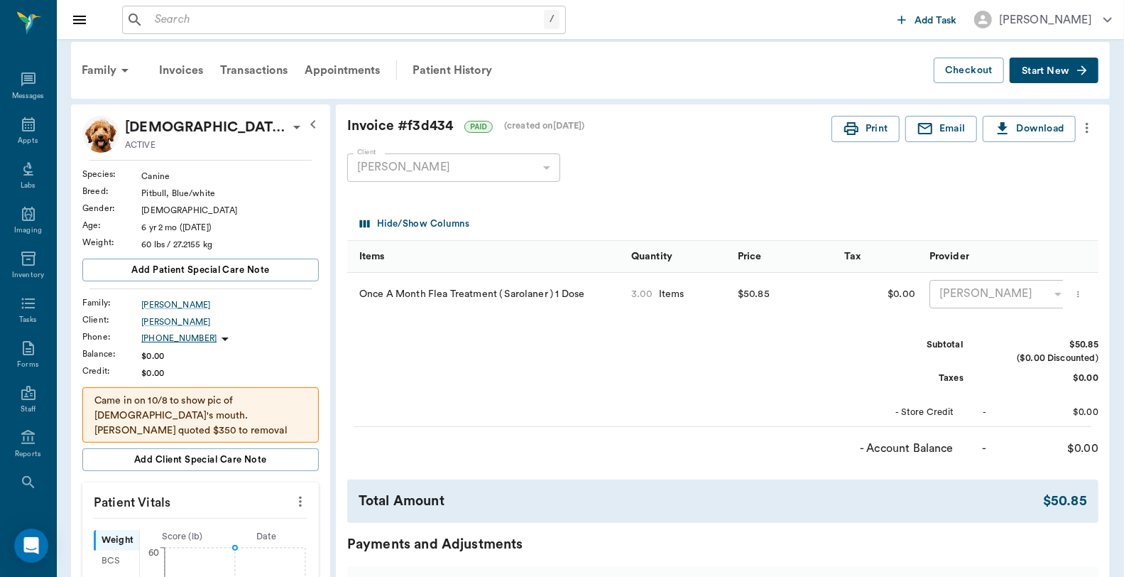
scroll to position [0, 0]
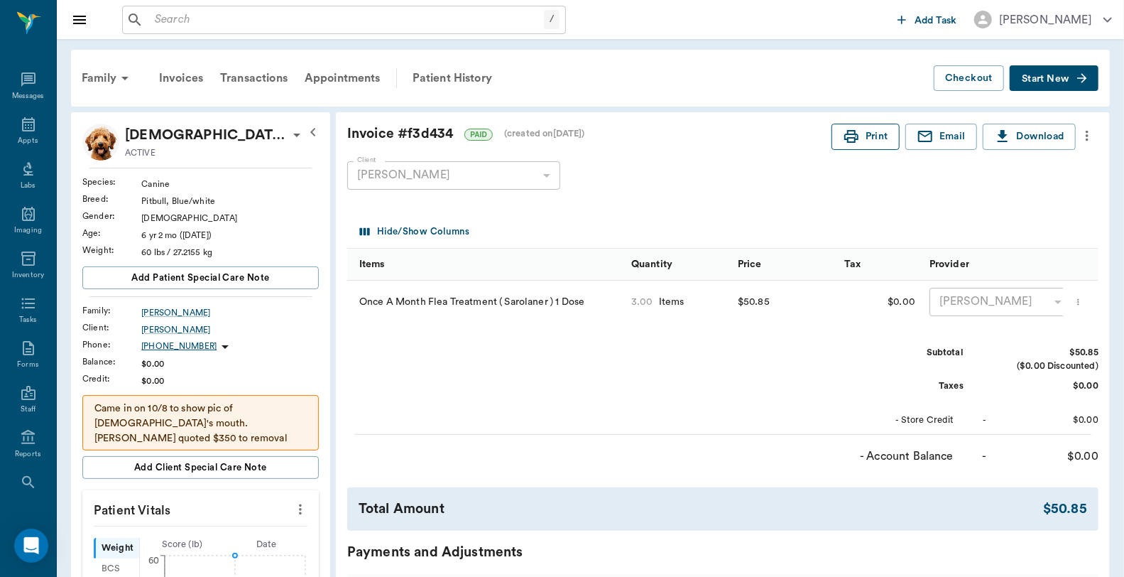
click at [839, 131] on button "Print" at bounding box center [865, 137] width 68 height 26
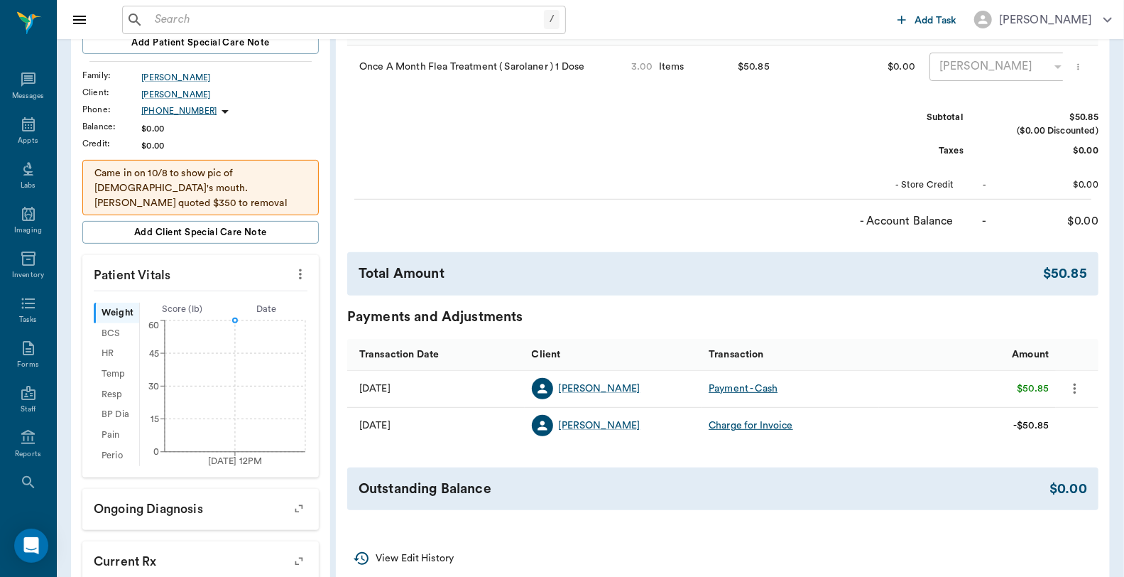
scroll to position [236, 0]
click at [24, 136] on div "Appts" at bounding box center [28, 141] width 20 height 11
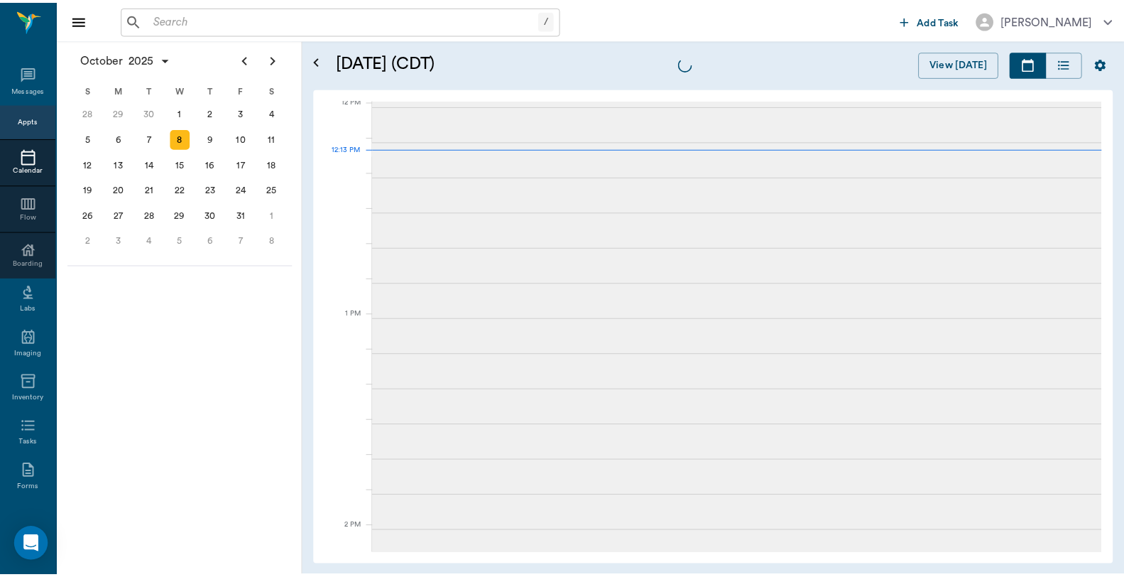
scroll to position [855, 0]
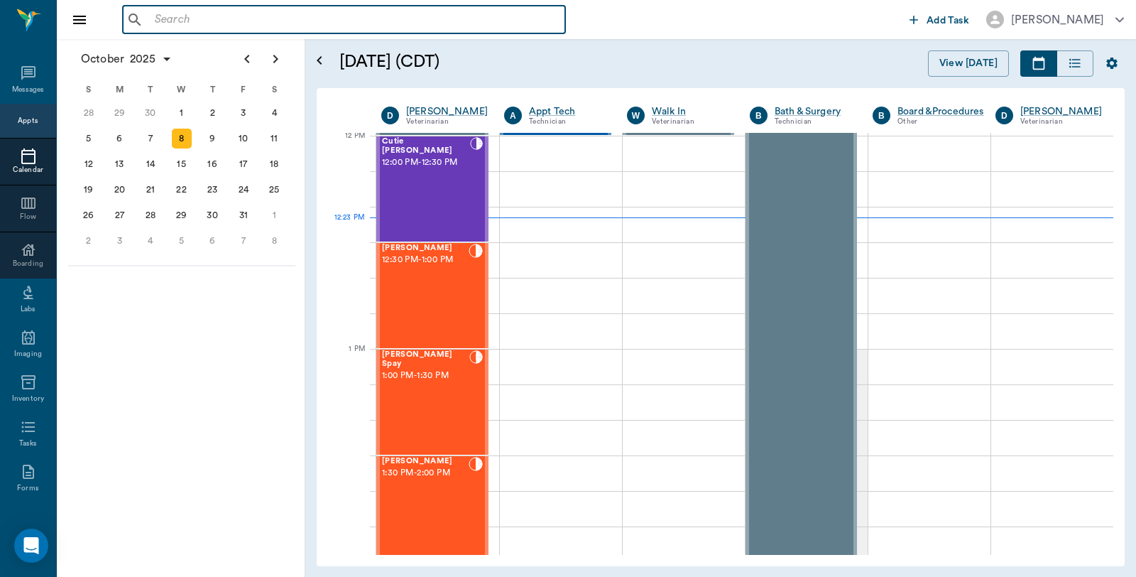
click at [329, 20] on input "text" at bounding box center [354, 20] width 410 height 20
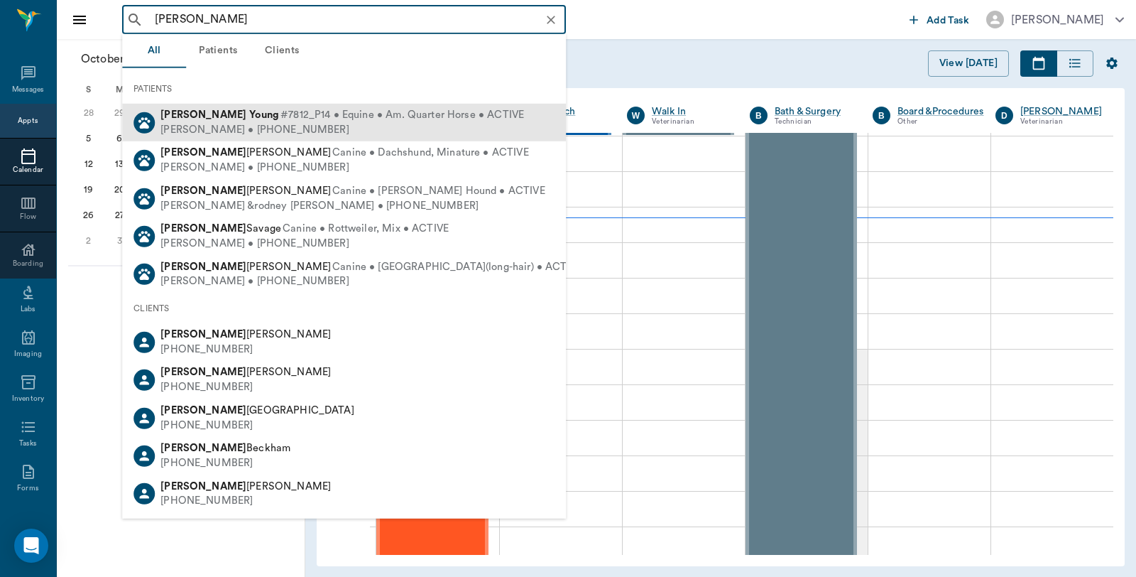
click at [280, 119] on span "#7812_P14 • Equine • Am. Quarter Horse • ACTIVE" at bounding box center [402, 115] width 244 height 15
type input "[PERSON_NAME]"
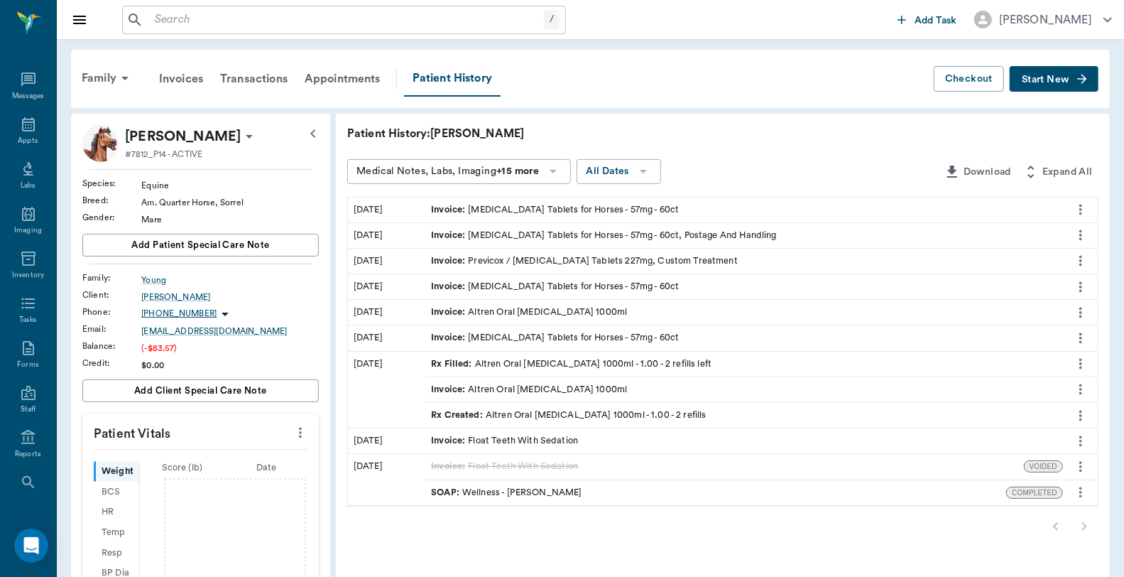
click at [464, 206] on span "Invoice :" at bounding box center [449, 209] width 37 height 13
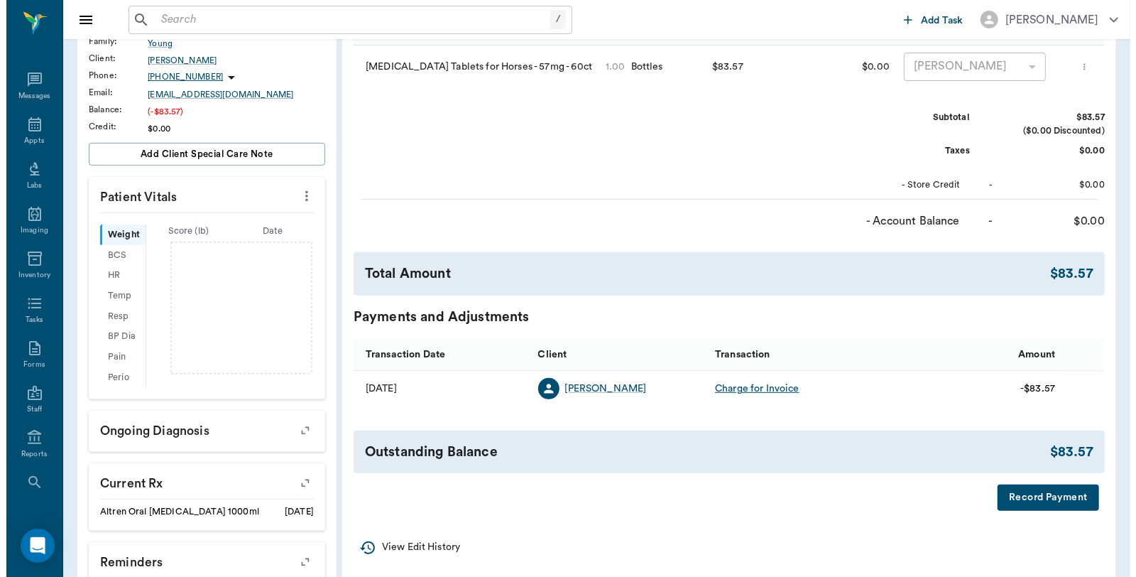
scroll to position [236, 0]
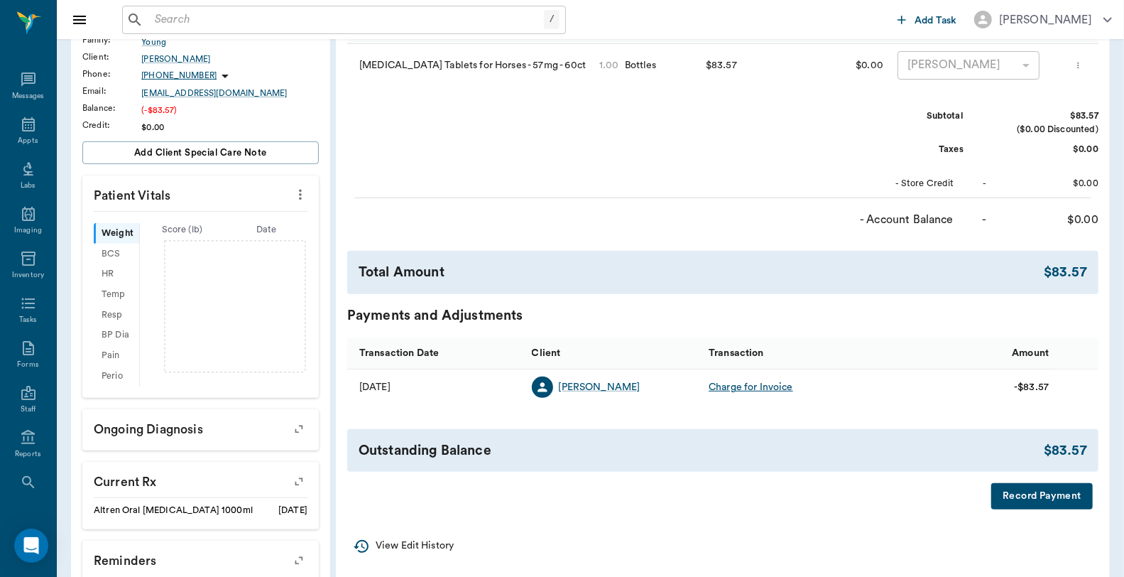
drag, startPoint x: 1038, startPoint y: 521, endPoint x: 1040, endPoint y: 501, distance: 20.0
click at [1039, 517] on div "Invoice # f3d409 UNPAID (created on [DATE] ) Print Email Download Client [PERSO…" at bounding box center [723, 198] width 774 height 645
click at [1041, 501] on button "Record Payment" at bounding box center [1042, 496] width 102 height 26
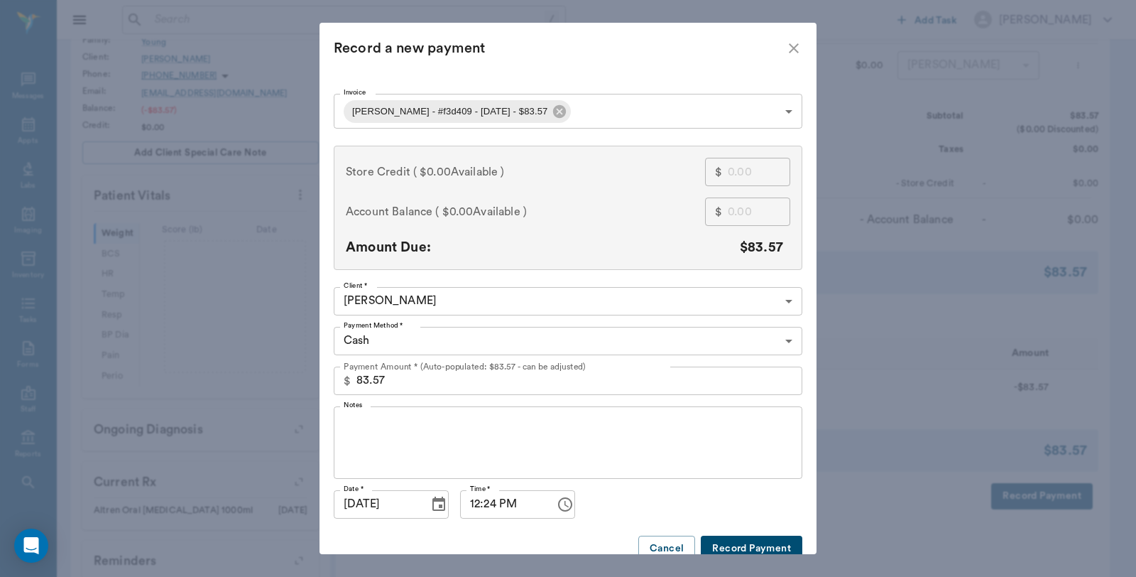
click at [748, 533] on div "Invoice [PERSON_NAME] - #f3d409 - [DATE] - $83.57 68e697eedb85d3c9fef3d409 Invo…" at bounding box center [568, 324] width 469 height 473
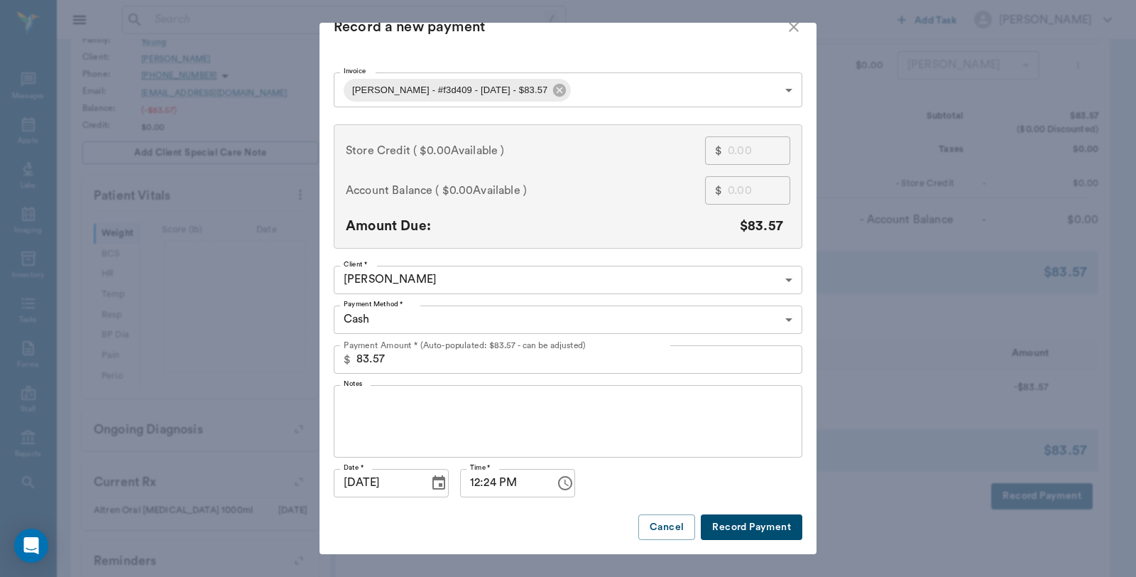
click at [753, 518] on button "Record Payment" at bounding box center [752, 527] width 102 height 26
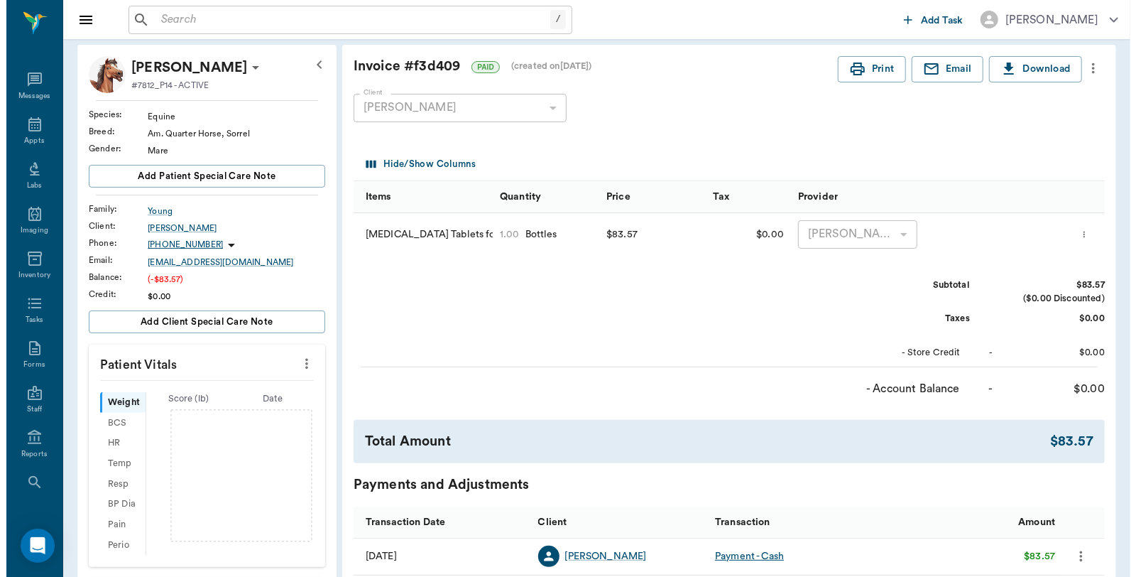
scroll to position [0, 0]
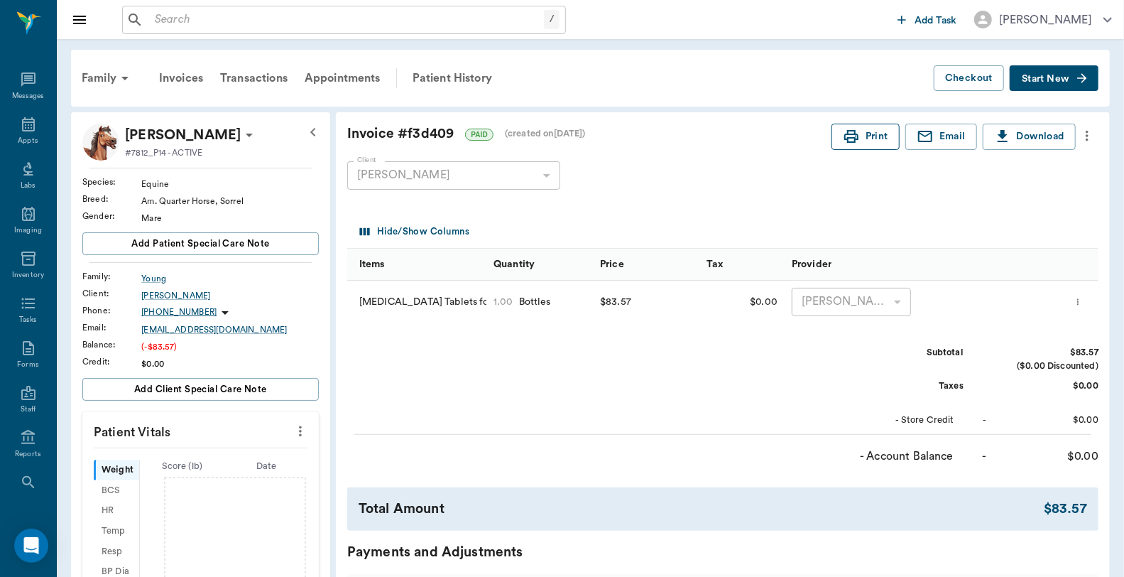
click at [877, 140] on button "Print" at bounding box center [865, 137] width 68 height 26
click at [28, 119] on icon at bounding box center [28, 124] width 17 height 17
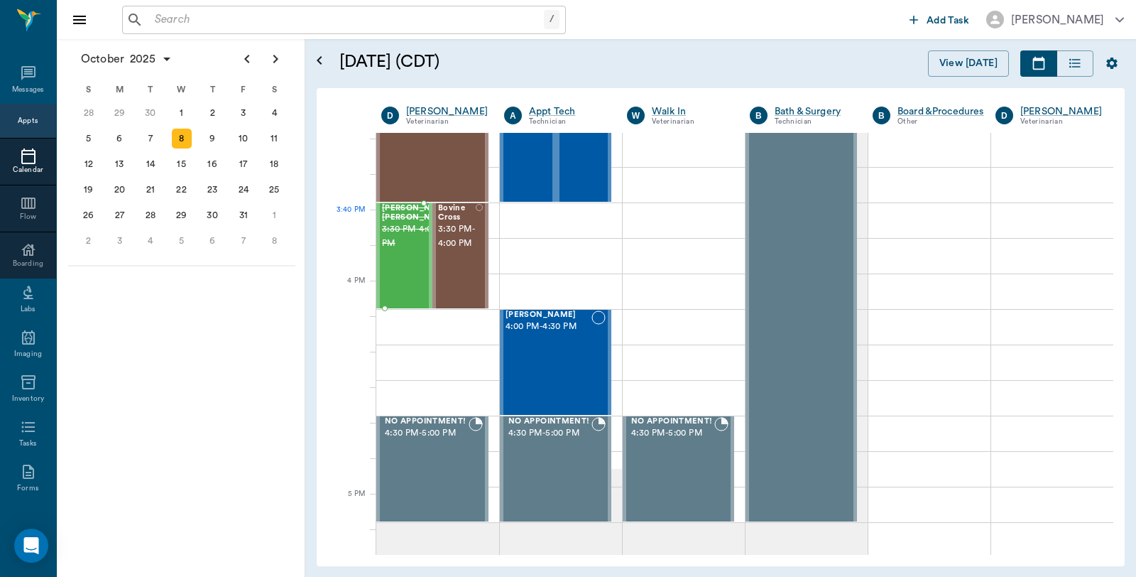
scroll to position [1563, 0]
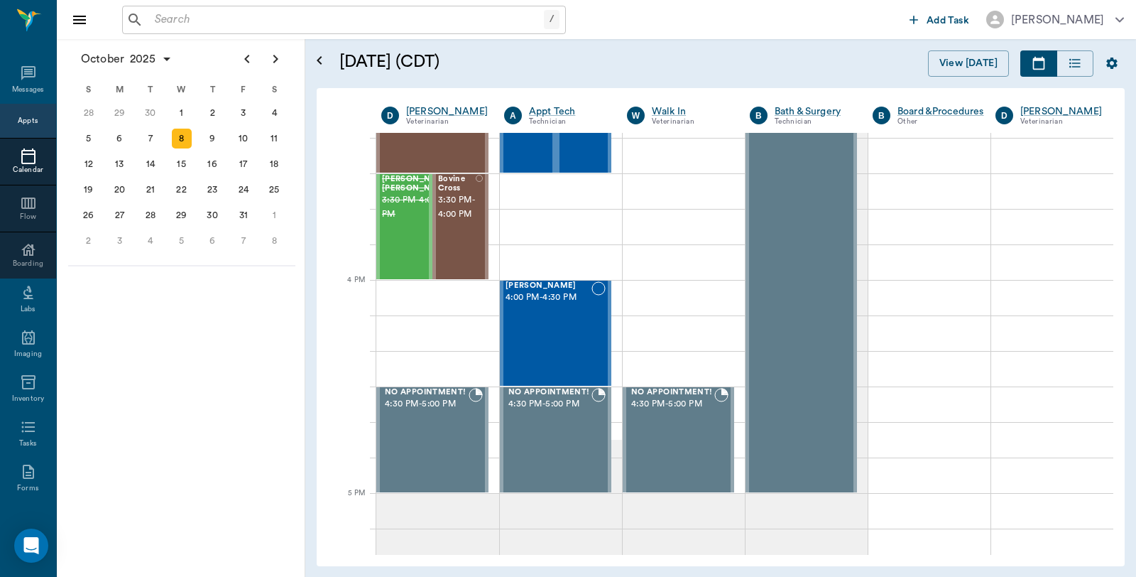
click at [458, 25] on input "text" at bounding box center [346, 20] width 395 height 20
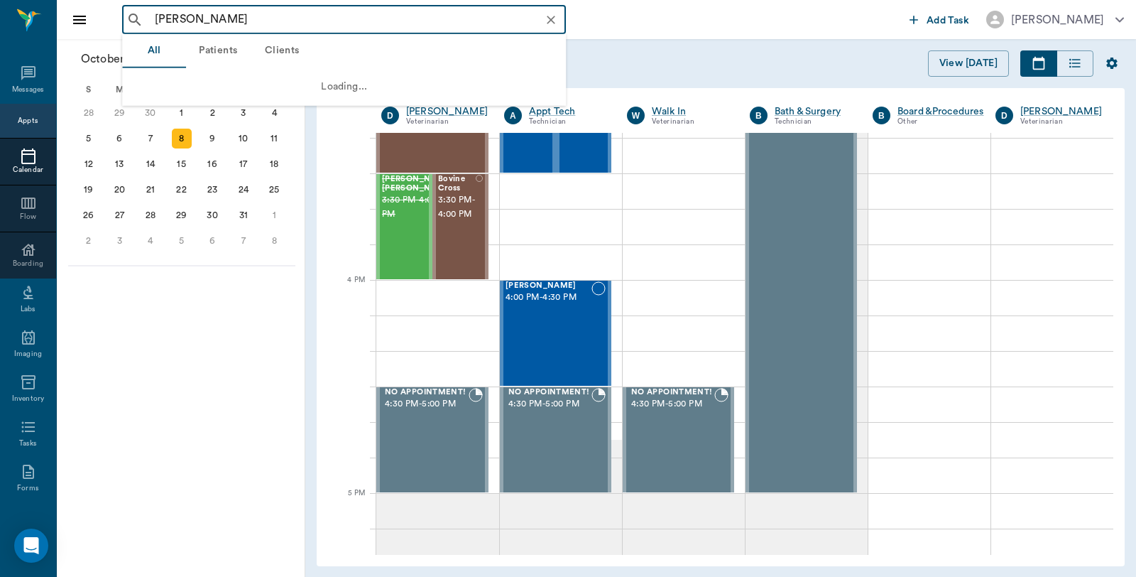
type input "[PERSON_NAME]"
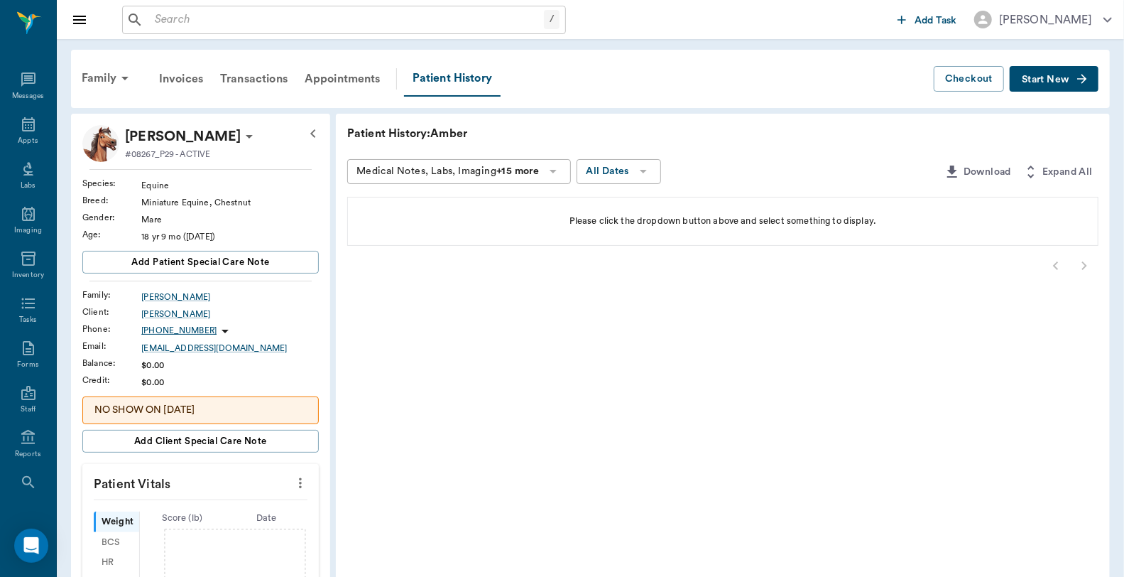
click at [336, 20] on input "text" at bounding box center [346, 20] width 395 height 20
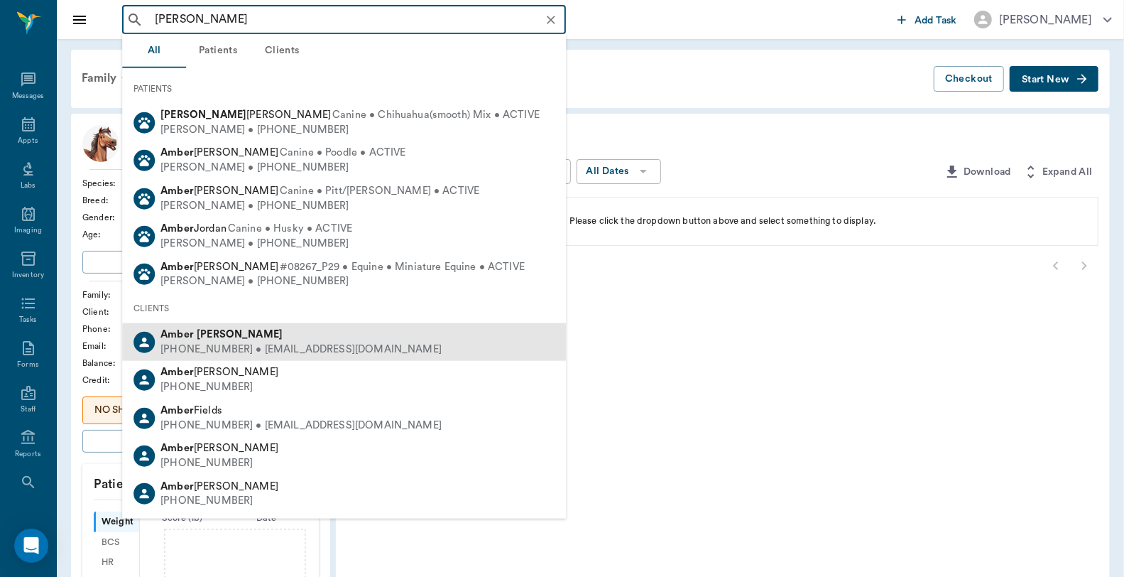
click at [256, 337] on div "[PERSON_NAME]" at bounding box center [300, 334] width 281 height 15
type input "[PERSON_NAME]"
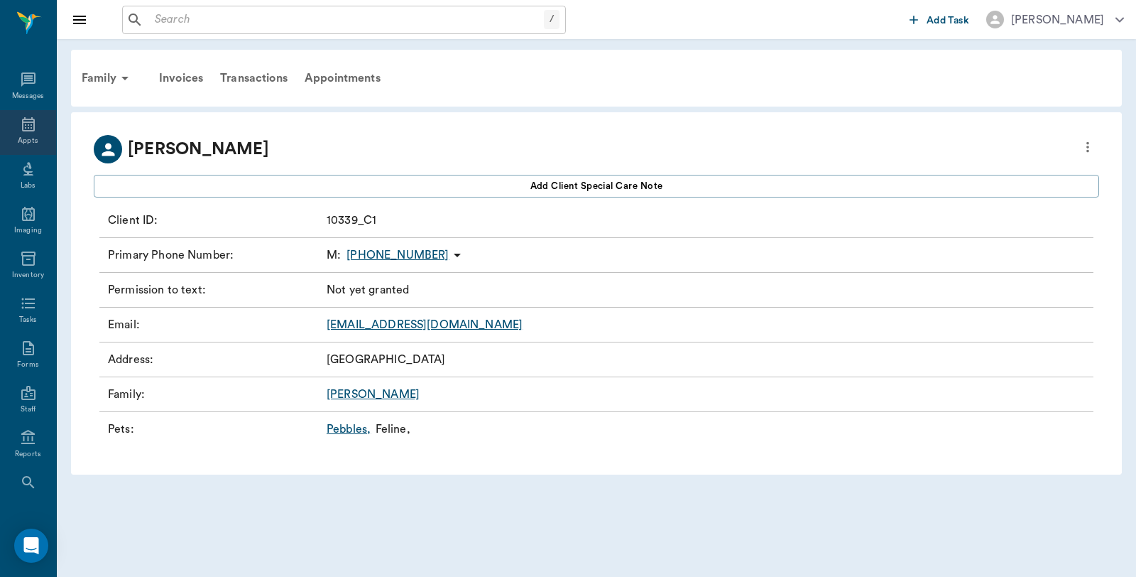
click at [20, 129] on icon at bounding box center [28, 124] width 17 height 17
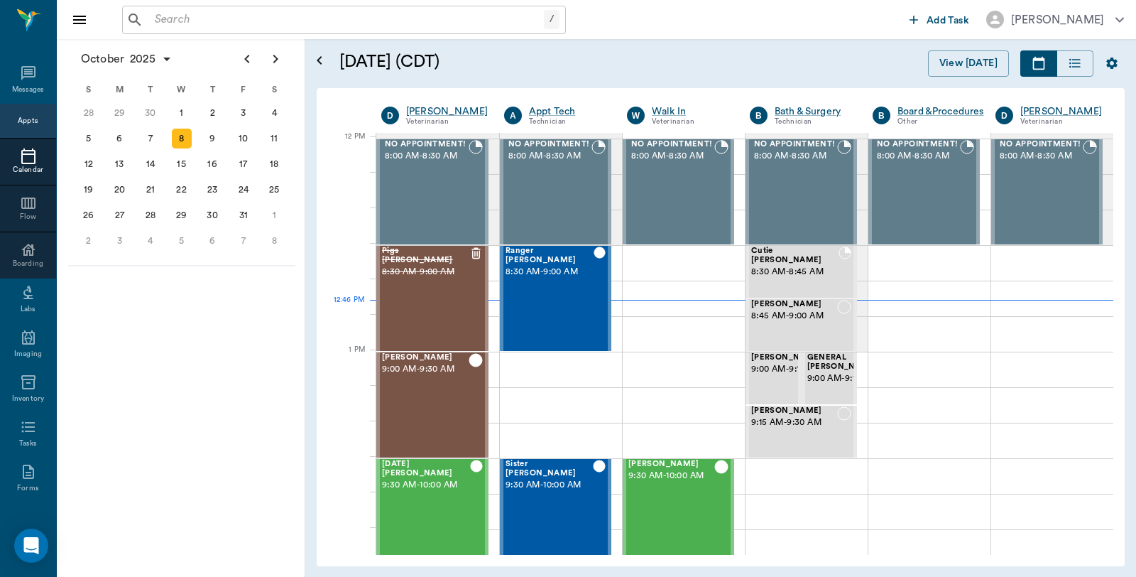
scroll to position [854, 0]
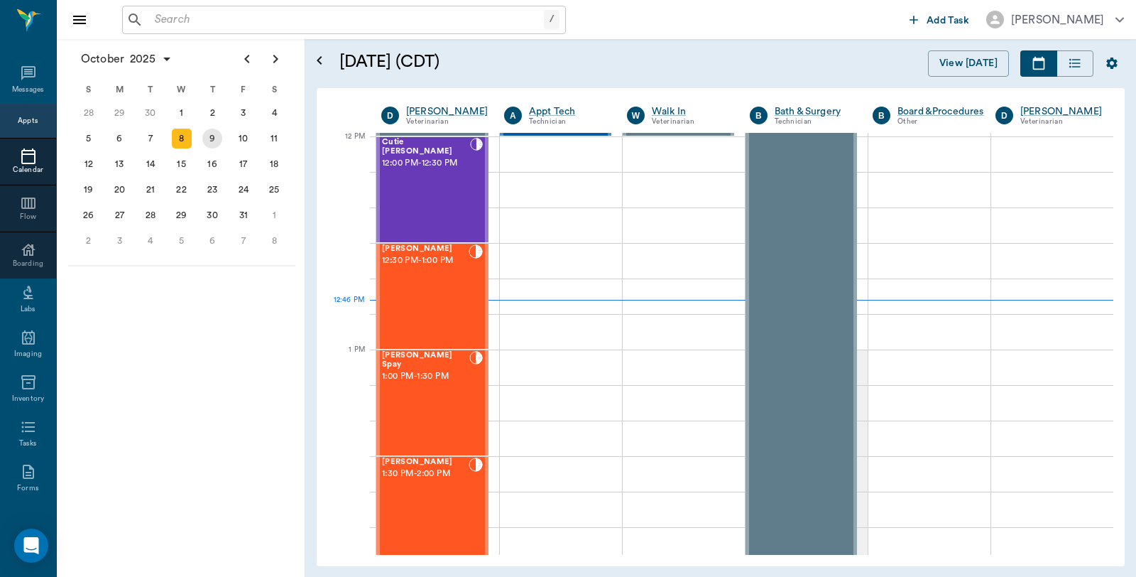
click at [207, 138] on div "9" at bounding box center [212, 139] width 20 height 20
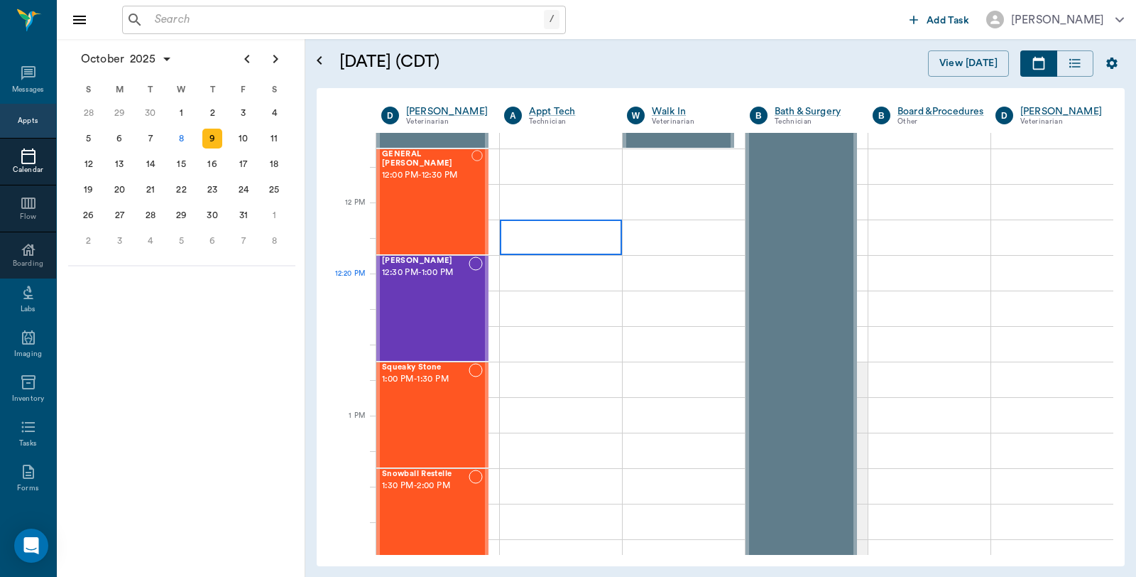
scroll to position [868, 0]
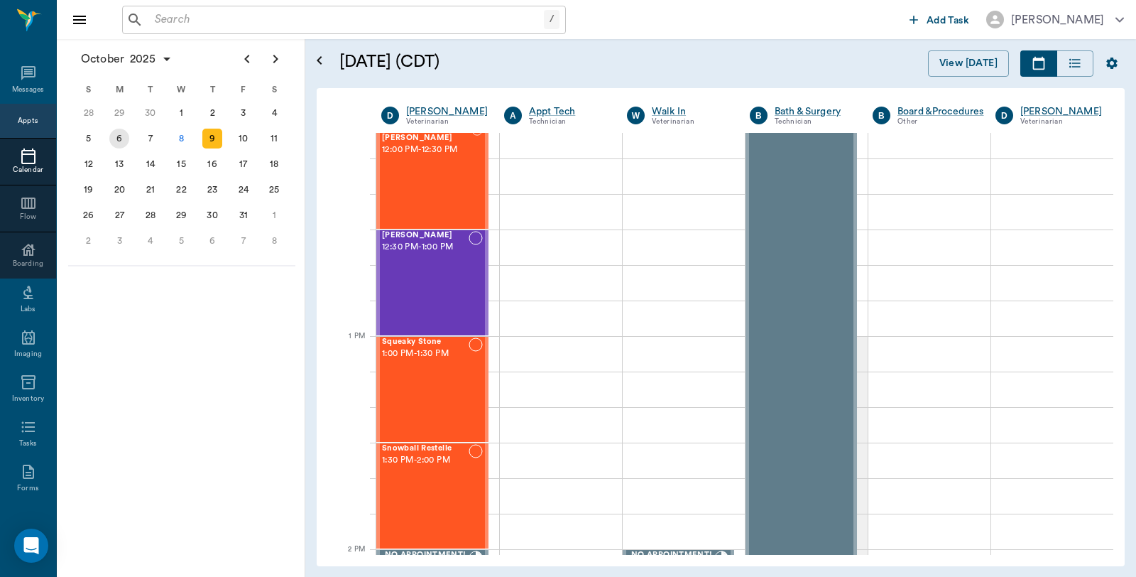
drag, startPoint x: 119, startPoint y: 140, endPoint x: 138, endPoint y: 152, distance: 22.1
click at [121, 139] on div "6" at bounding box center [119, 139] width 20 height 20
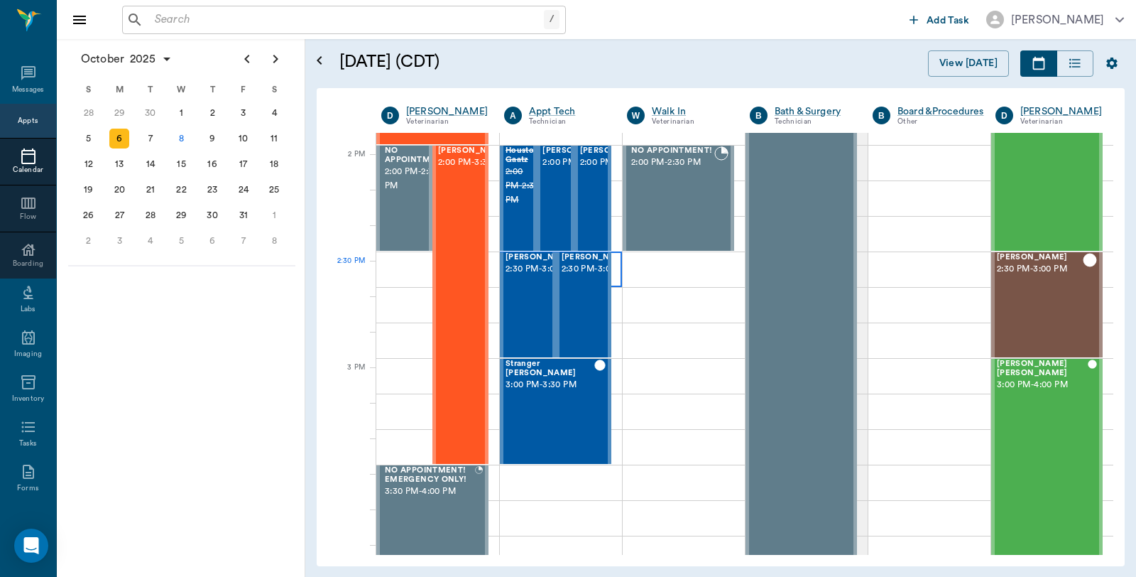
scroll to position [1262, 0]
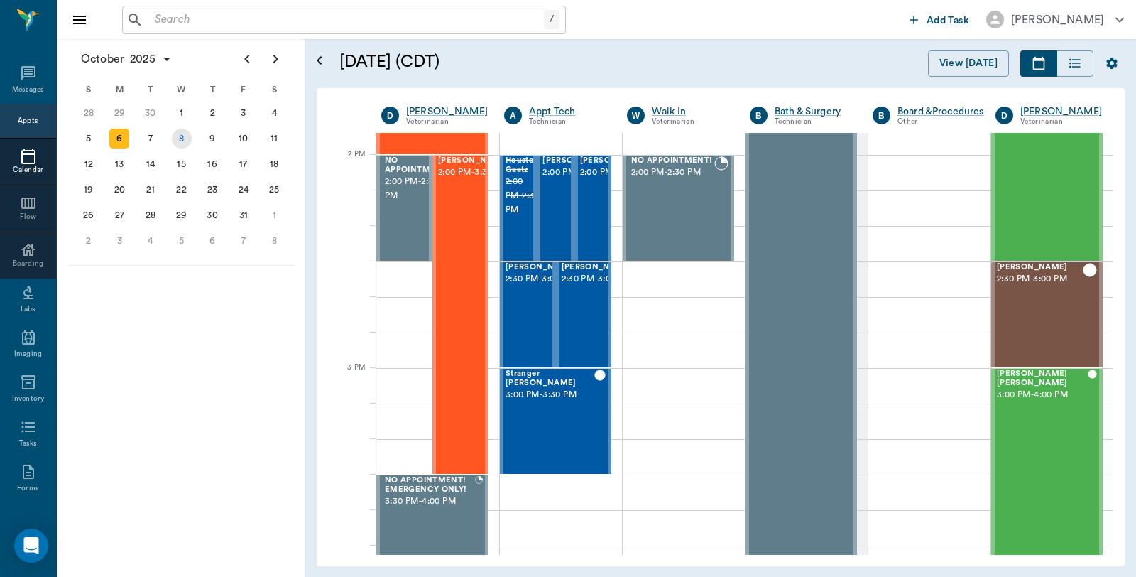
click at [187, 137] on div "8" at bounding box center [182, 139] width 20 height 20
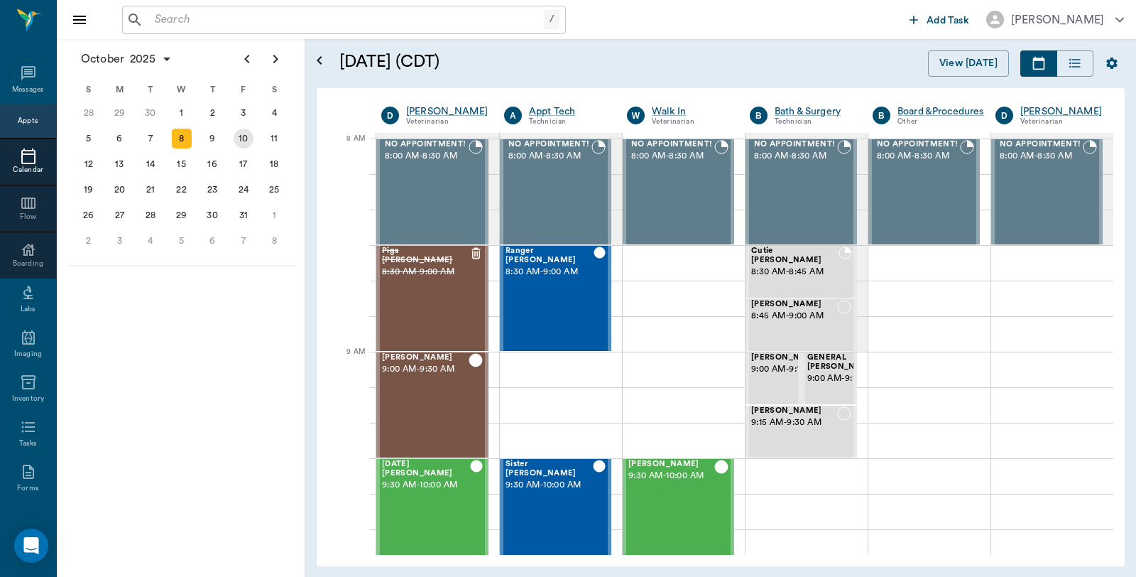
click at [248, 140] on div "10" at bounding box center [244, 139] width 20 height 20
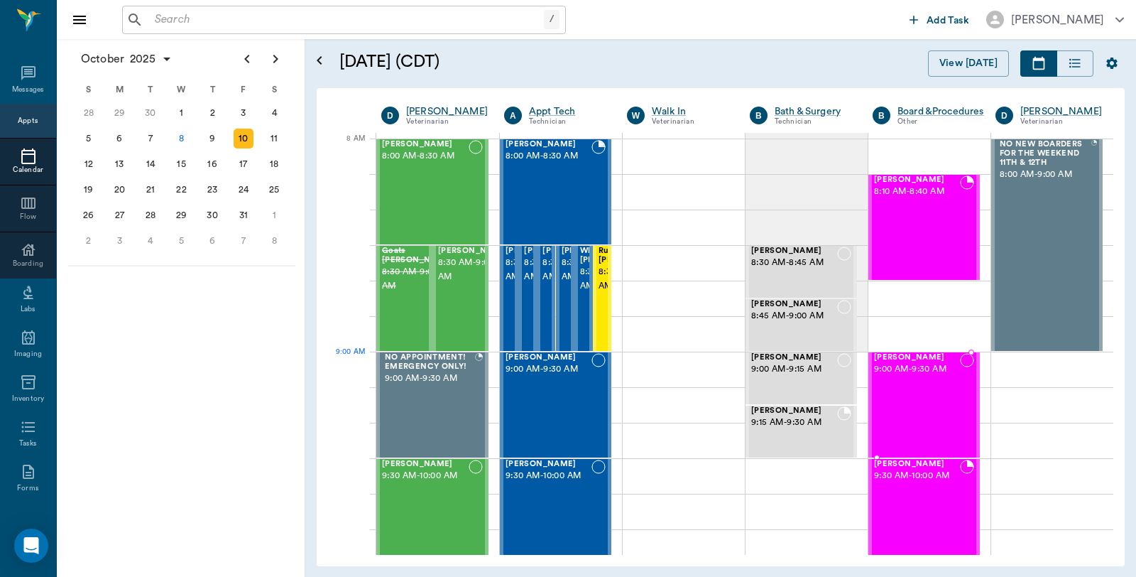
click at [907, 385] on div "[PERSON_NAME] 9:00 AM - 9:30 AM" at bounding box center [917, 405] width 86 height 104
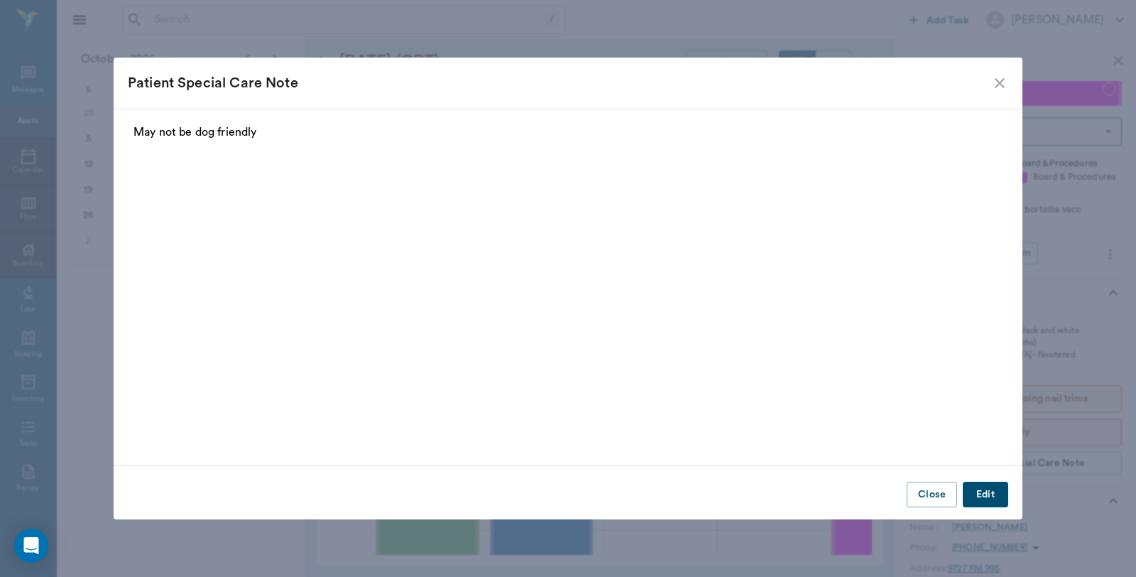
click at [998, 87] on icon "close" at bounding box center [999, 83] width 17 height 17
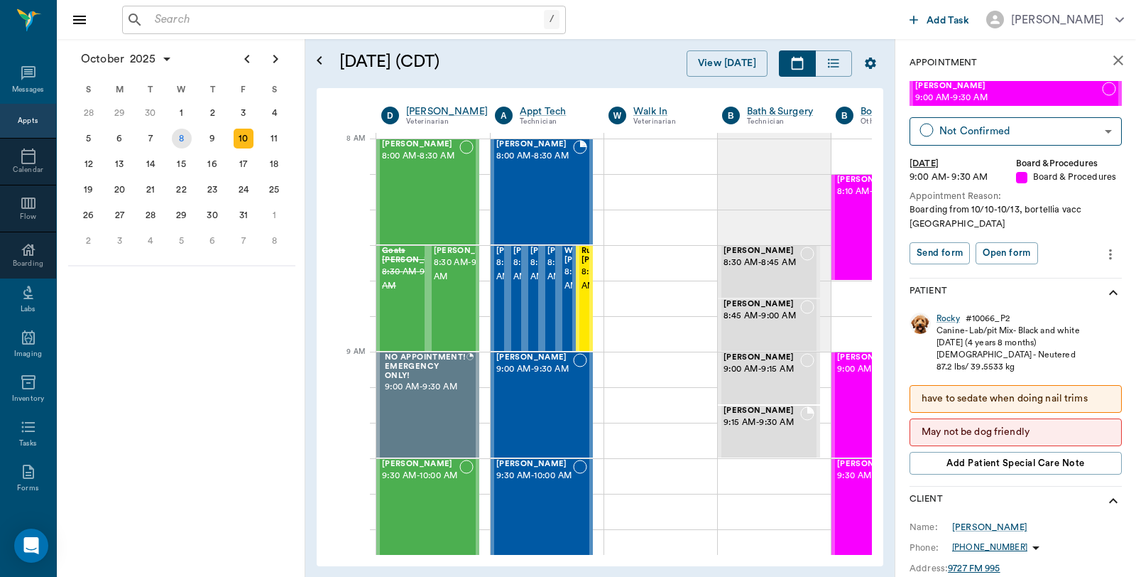
click at [173, 142] on div "8" at bounding box center [182, 139] width 20 height 20
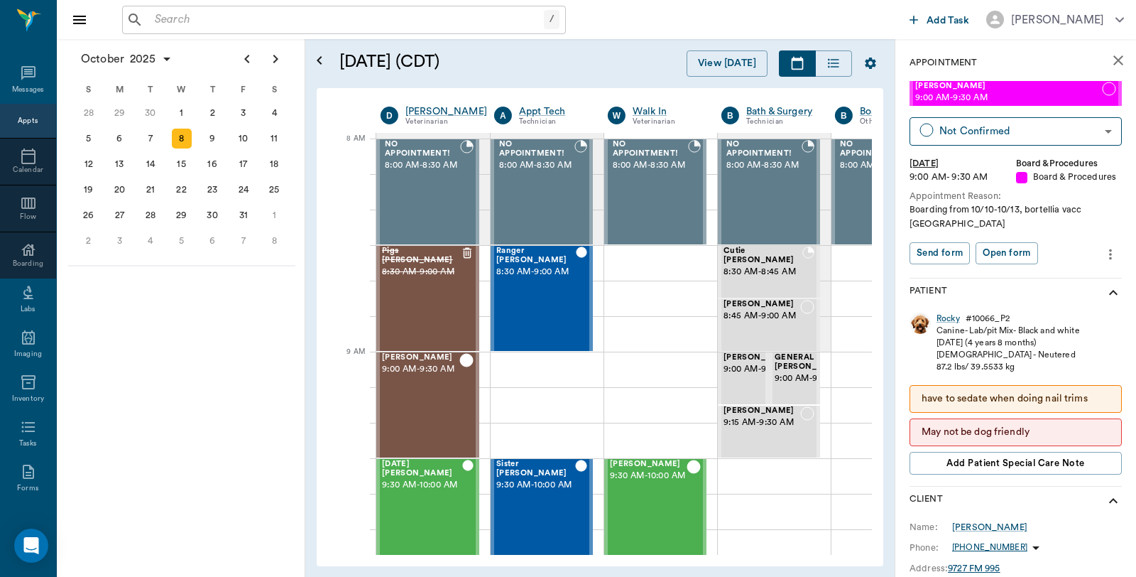
scroll to position [0, 1]
click at [1113, 60] on icon "close" at bounding box center [1118, 60] width 10 height 10
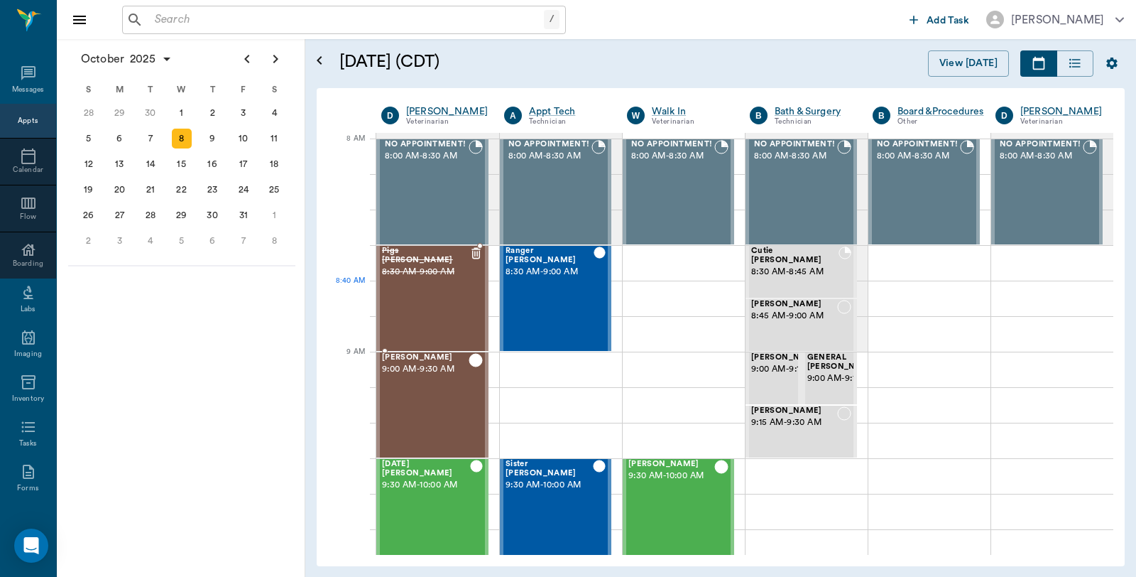
click at [400, 300] on div "Pigs [PERSON_NAME] 8:30 AM - 9:00 AM" at bounding box center [425, 298] width 87 height 104
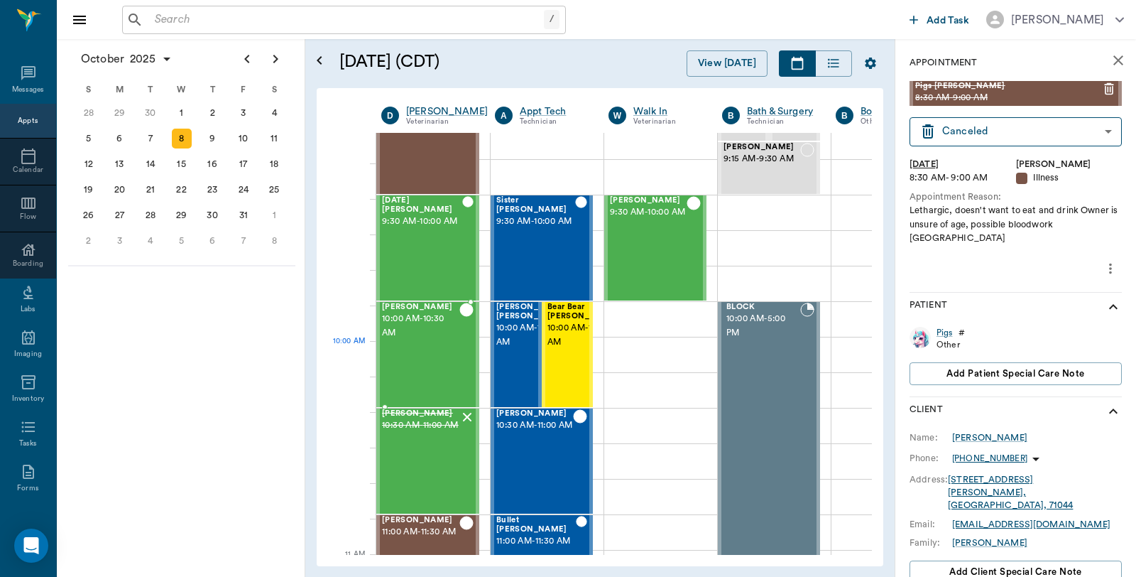
scroll to position [315, 0]
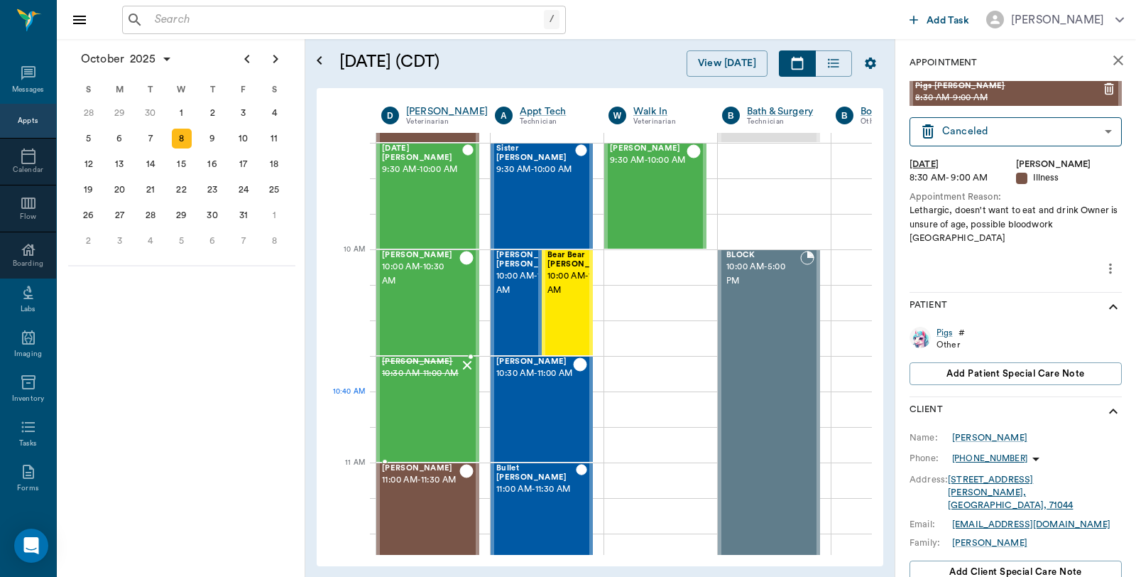
click at [430, 381] on span "10:30 AM - 11:00 AM" at bounding box center [420, 373] width 77 height 14
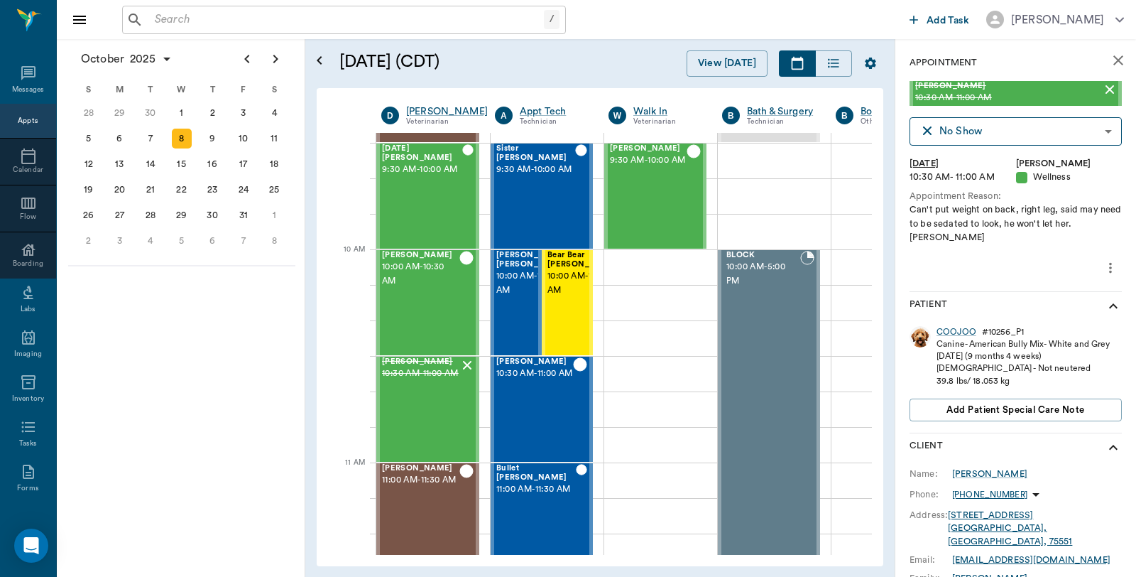
click at [1113, 62] on icon "close" at bounding box center [1118, 60] width 10 height 10
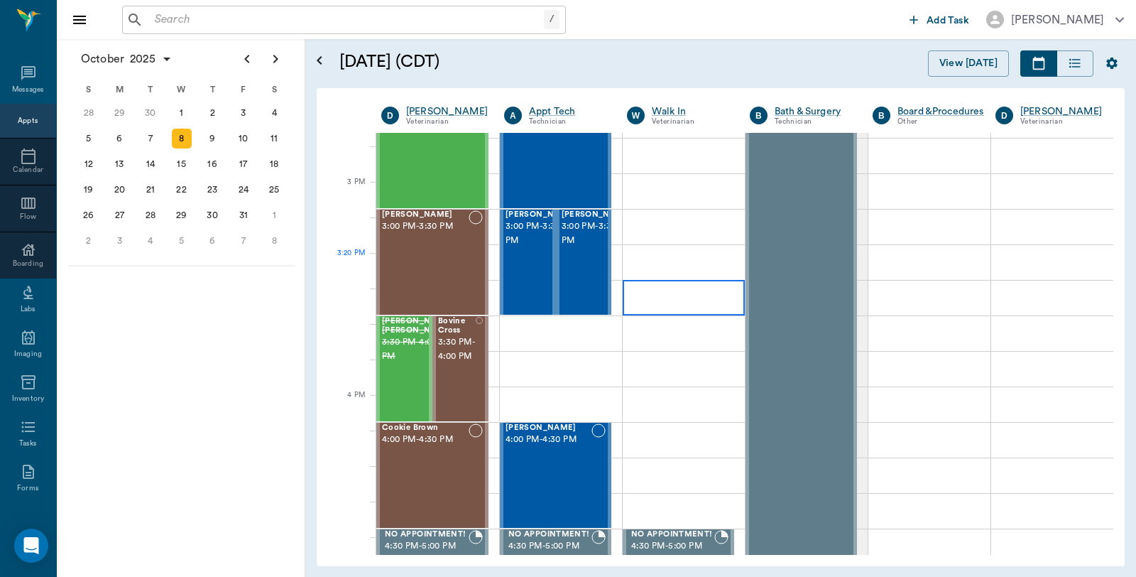
scroll to position [1420, 0]
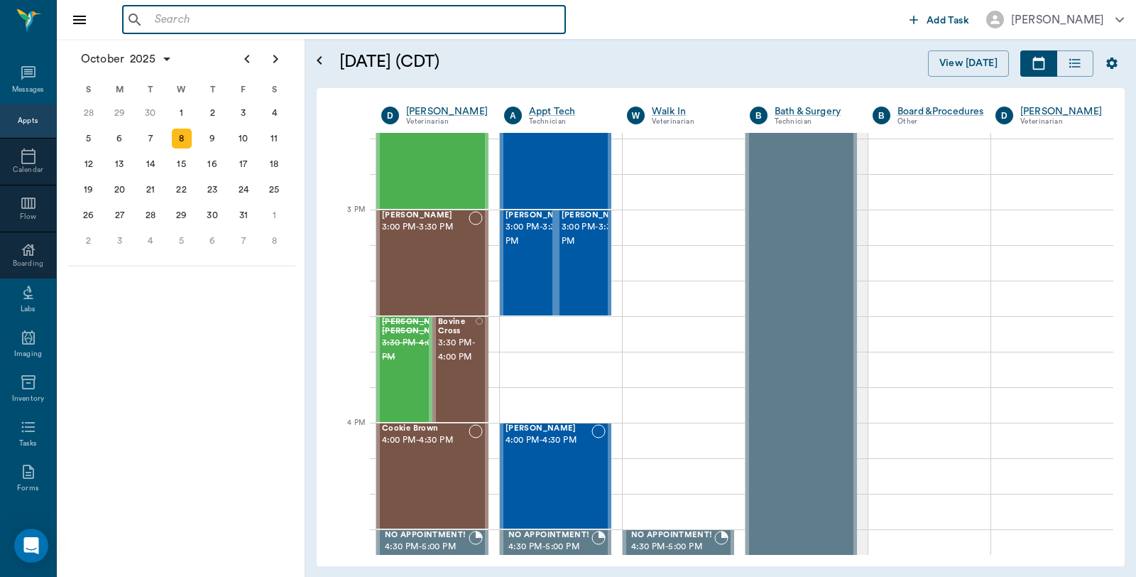
click at [239, 18] on input "text" at bounding box center [354, 20] width 410 height 20
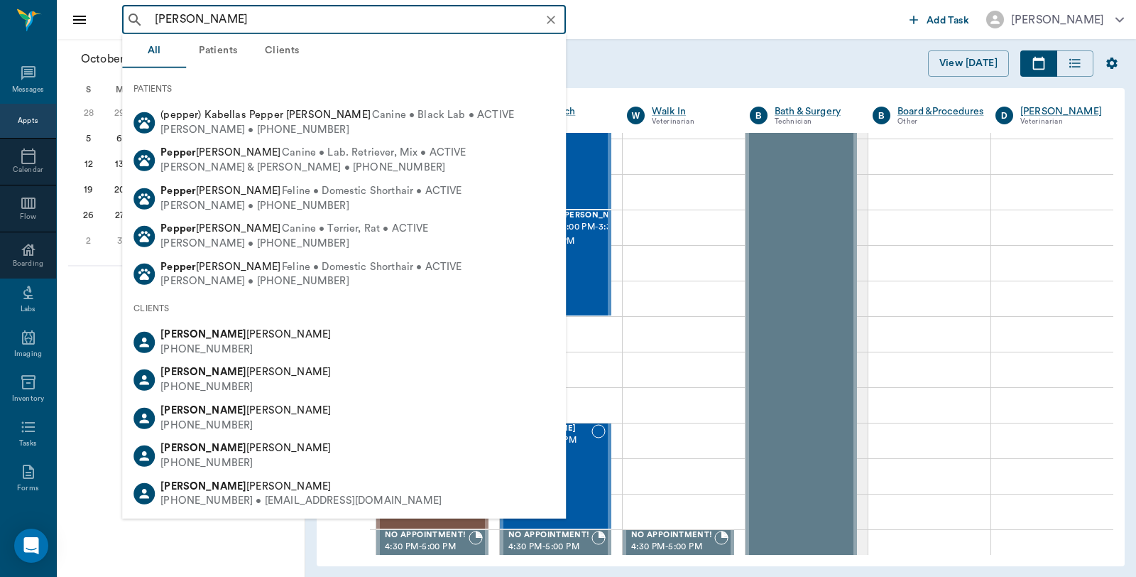
drag, startPoint x: 247, startPoint y: 9, endPoint x: 133, endPoint y: 16, distance: 113.9
click at [133, 16] on div "[PERSON_NAME] ​" at bounding box center [344, 20] width 444 height 28
type input "M"
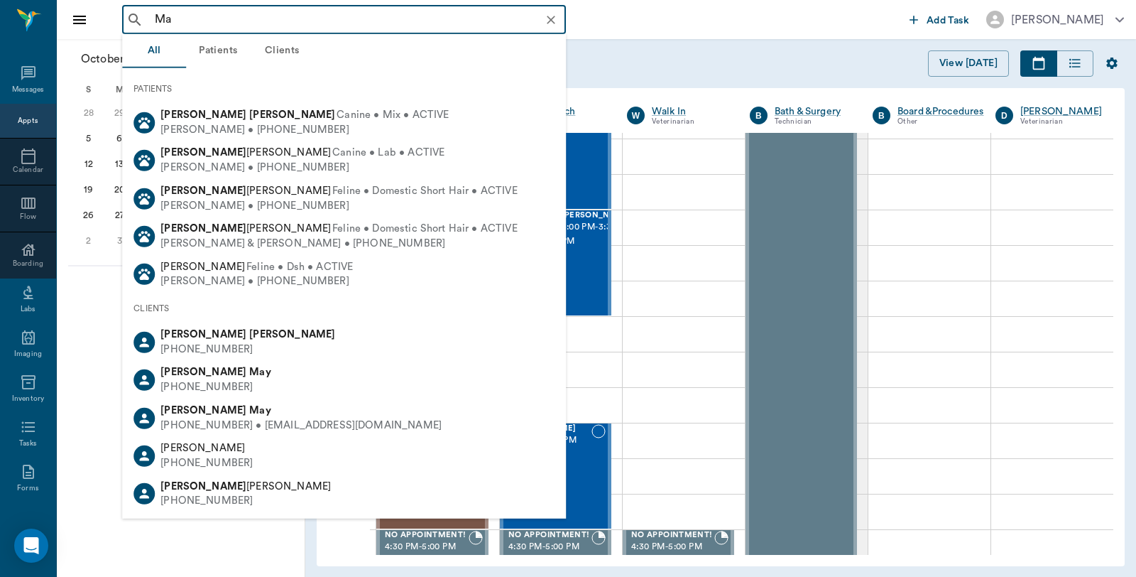
type input "M"
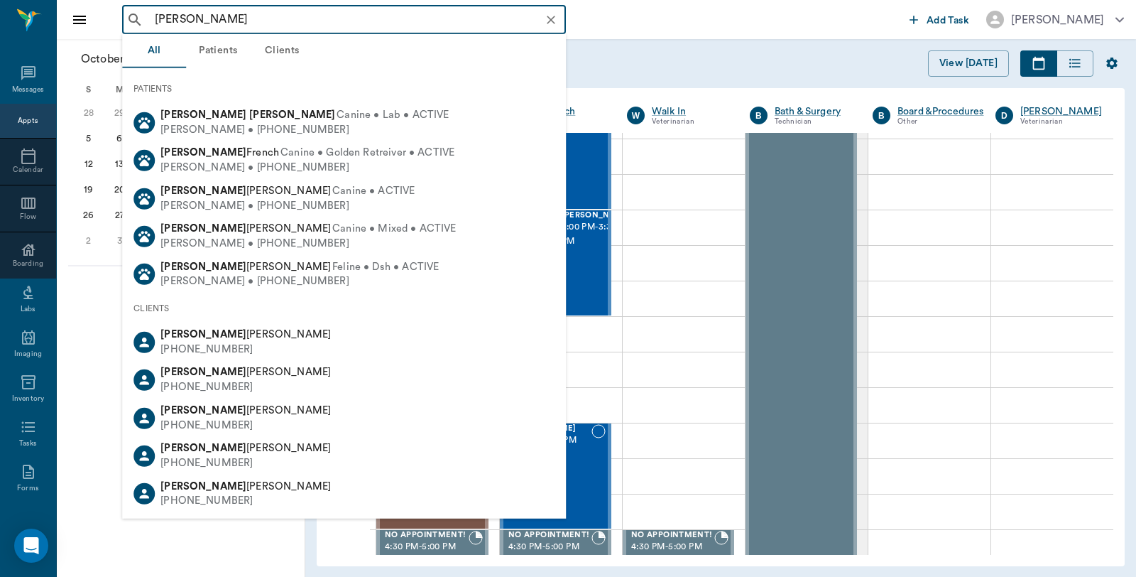
type input "[PERSON_NAME]"
click at [20, 160] on icon at bounding box center [28, 156] width 17 height 17
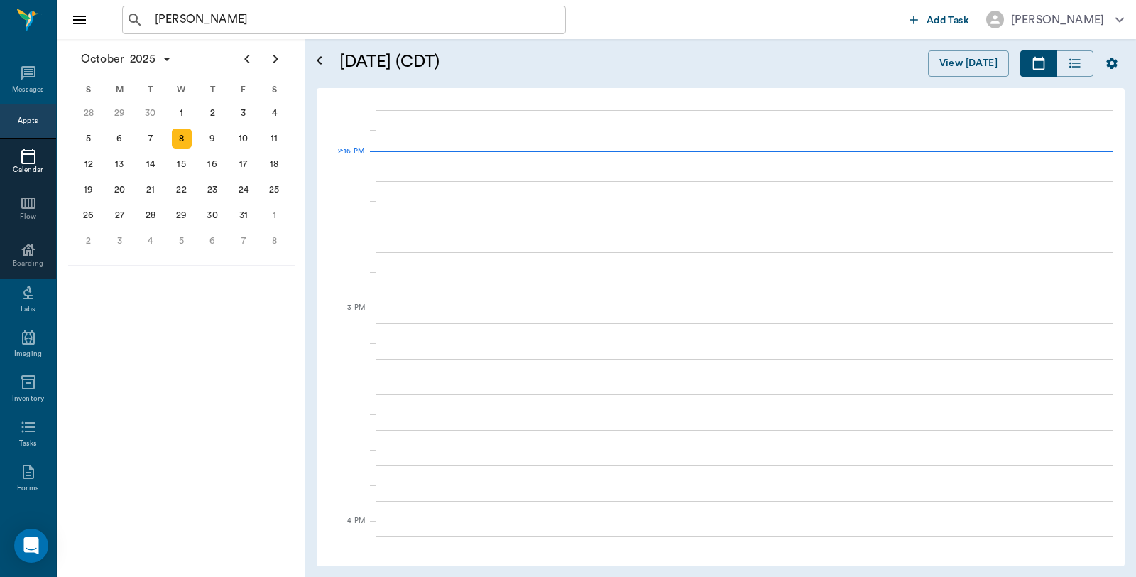
scroll to position [1280, 0]
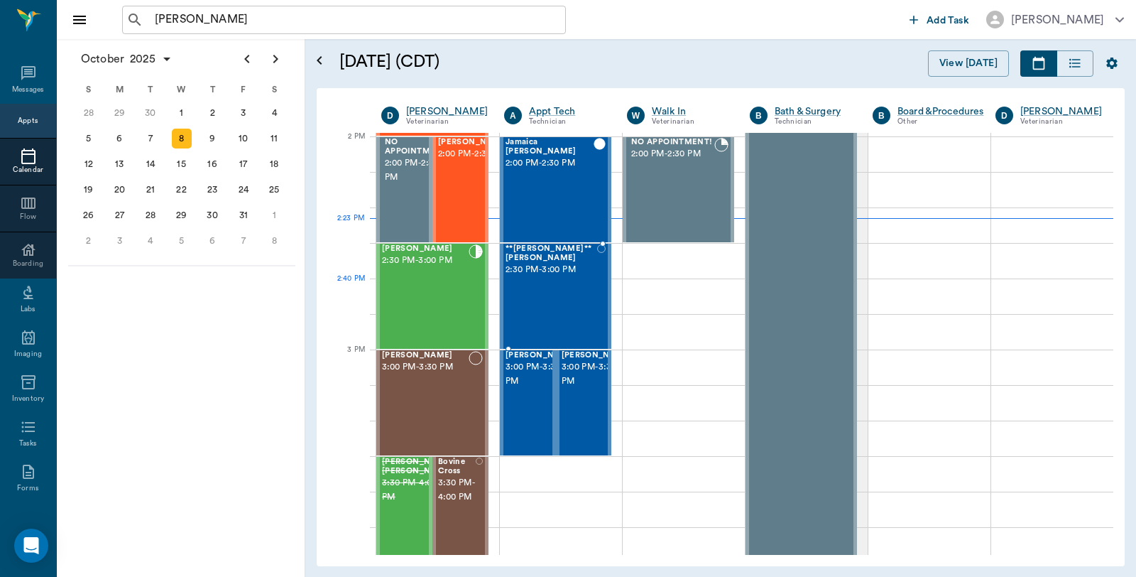
click at [551, 288] on div "**[PERSON_NAME]** [PERSON_NAME] 2:30 PM - 3:00 PM" at bounding box center [552, 296] width 92 height 104
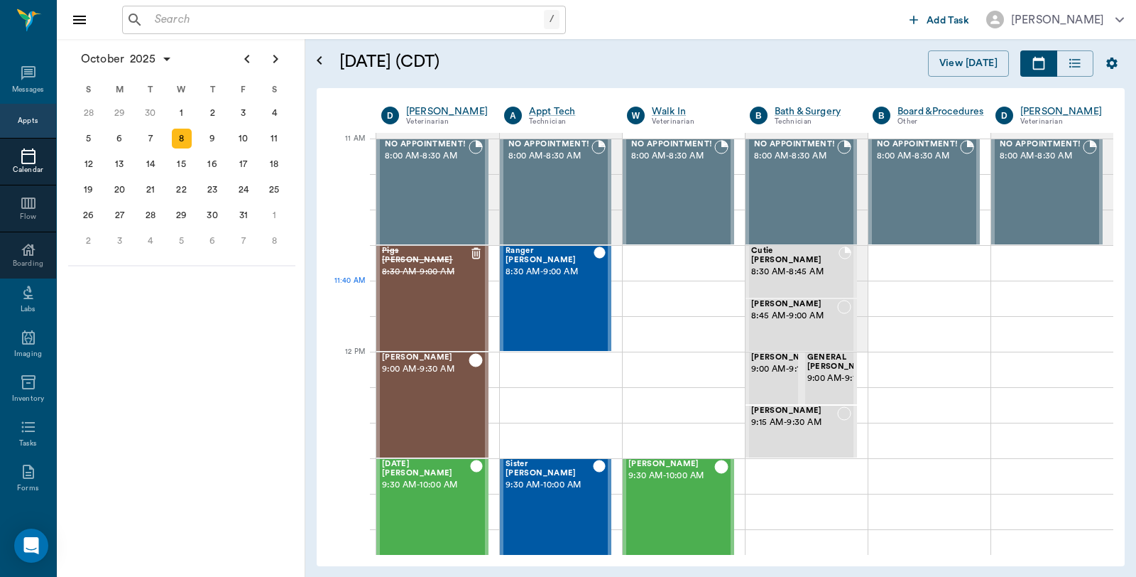
scroll to position [639, 0]
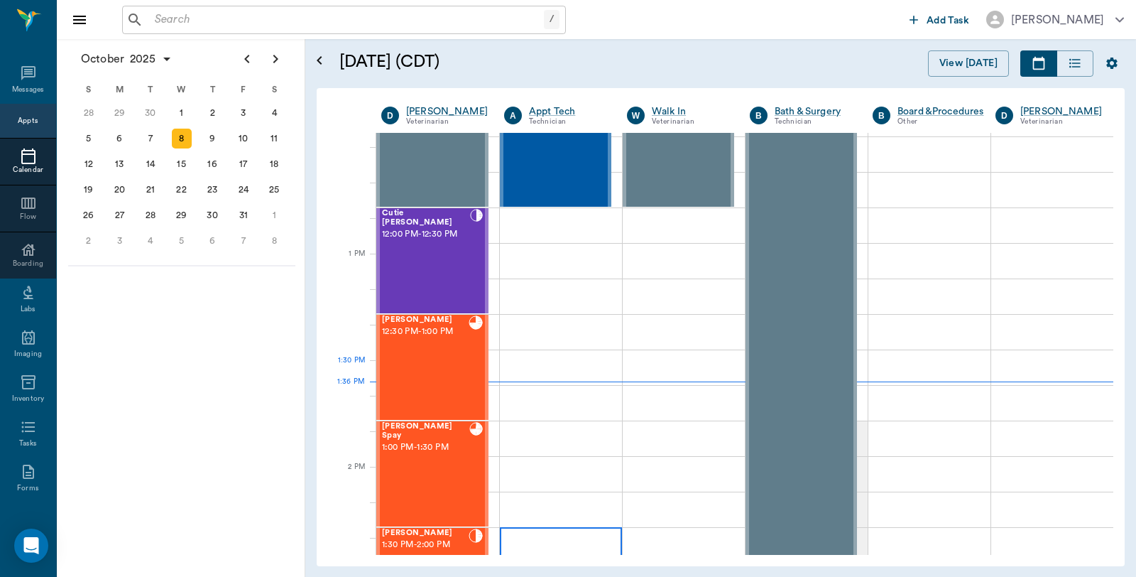
scroll to position [954, 0]
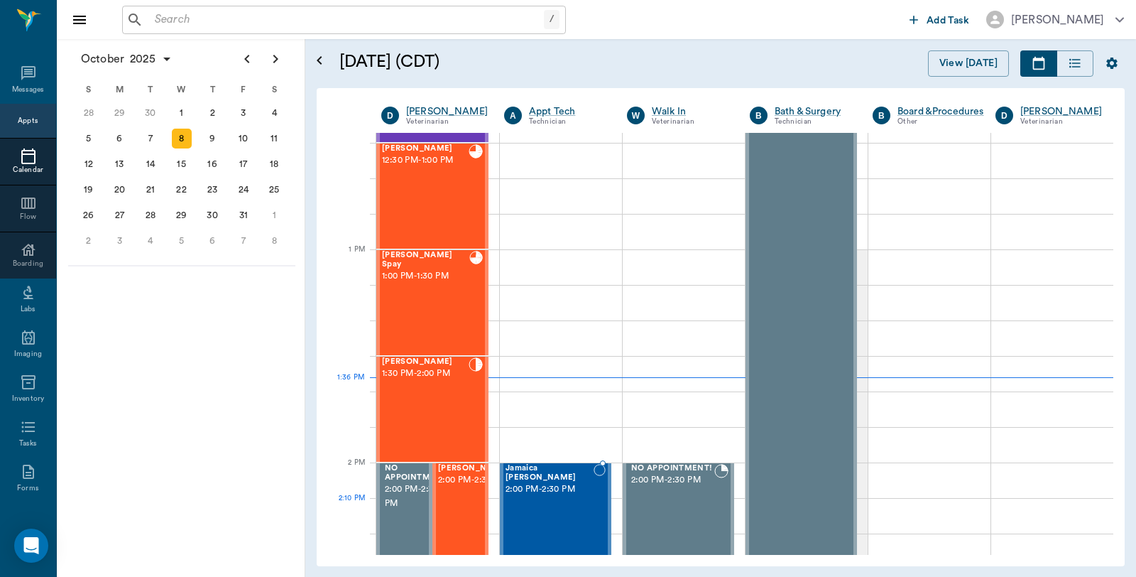
click at [562, 508] on div "Jamaica [PERSON_NAME] 2:00 PM - 2:30 PM" at bounding box center [550, 516] width 88 height 104
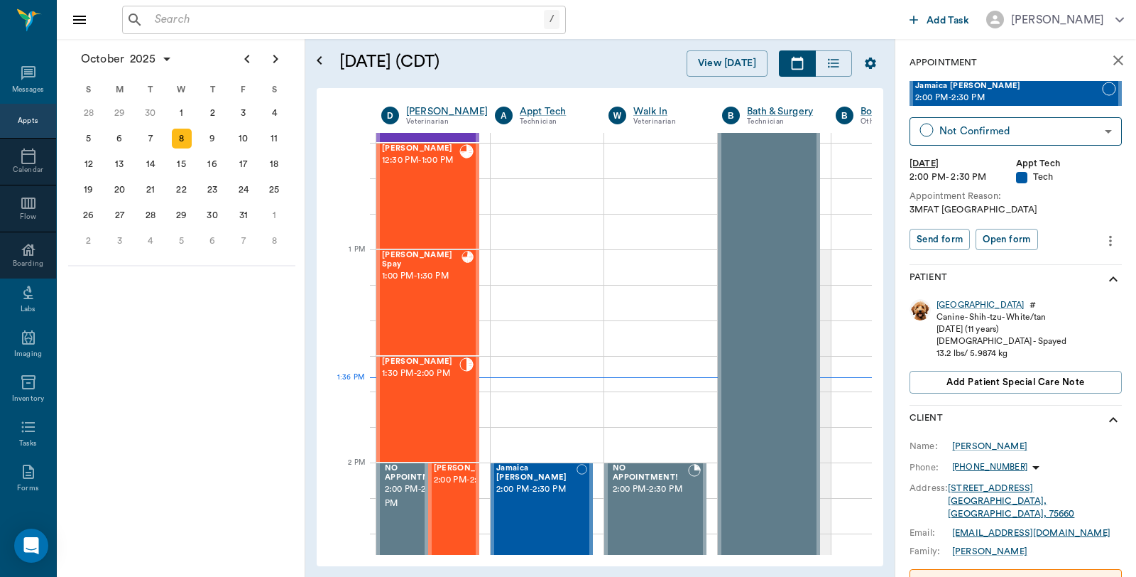
click at [1103, 235] on icon "more" at bounding box center [1111, 240] width 16 height 17
click at [1042, 129] on div at bounding box center [568, 288] width 1136 height 577
click at [988, 136] on body "/ ​ Add Task [PERSON_NAME] Nectar Messages Appts Calendar Flow Boarding Labs Im…" at bounding box center [568, 288] width 1136 height 577
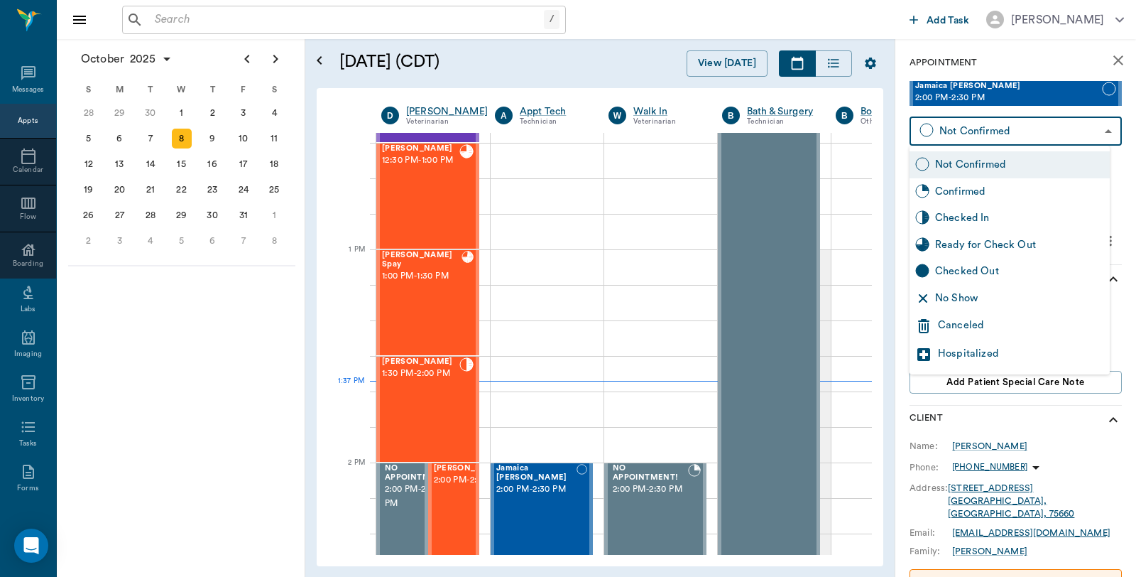
click at [949, 222] on div "Checked In" at bounding box center [1019, 218] width 169 height 16
type input "CHECKED_IN"
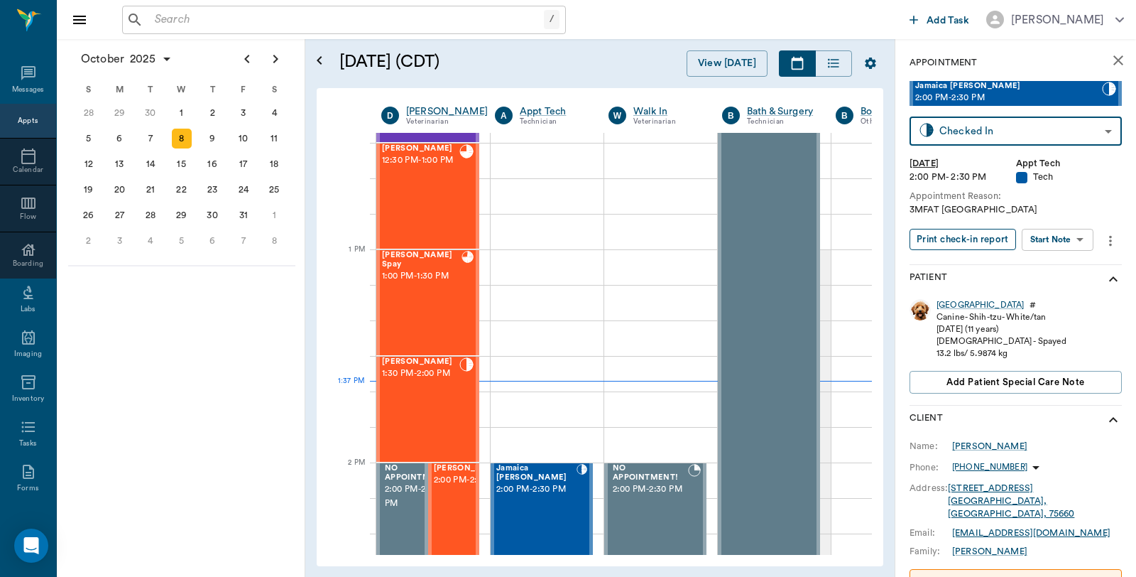
click at [963, 239] on button "Print check-in report" at bounding box center [962, 240] width 106 height 22
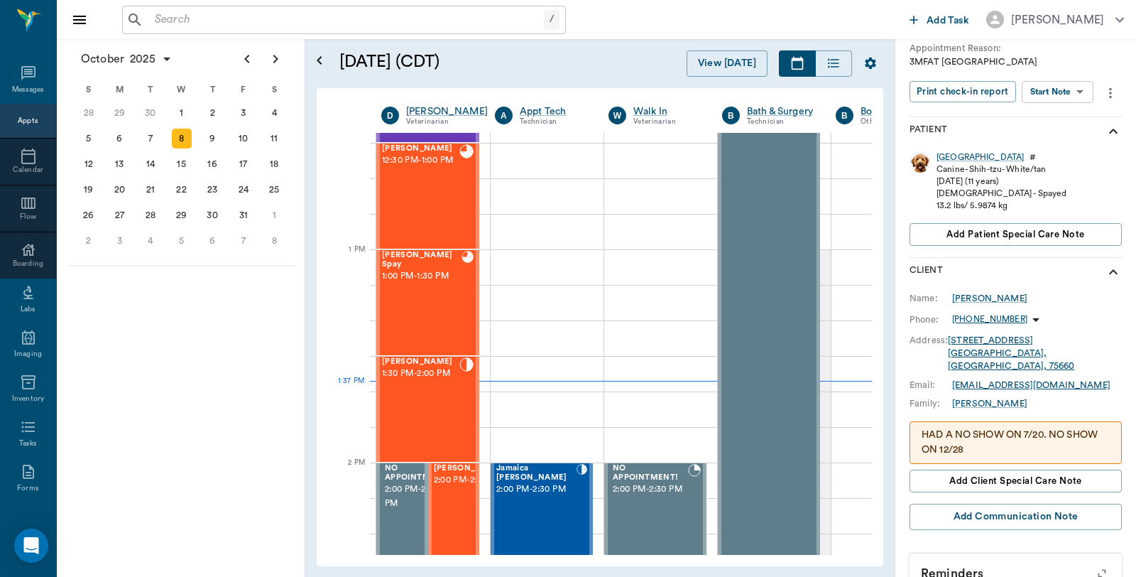
scroll to position [315, 0]
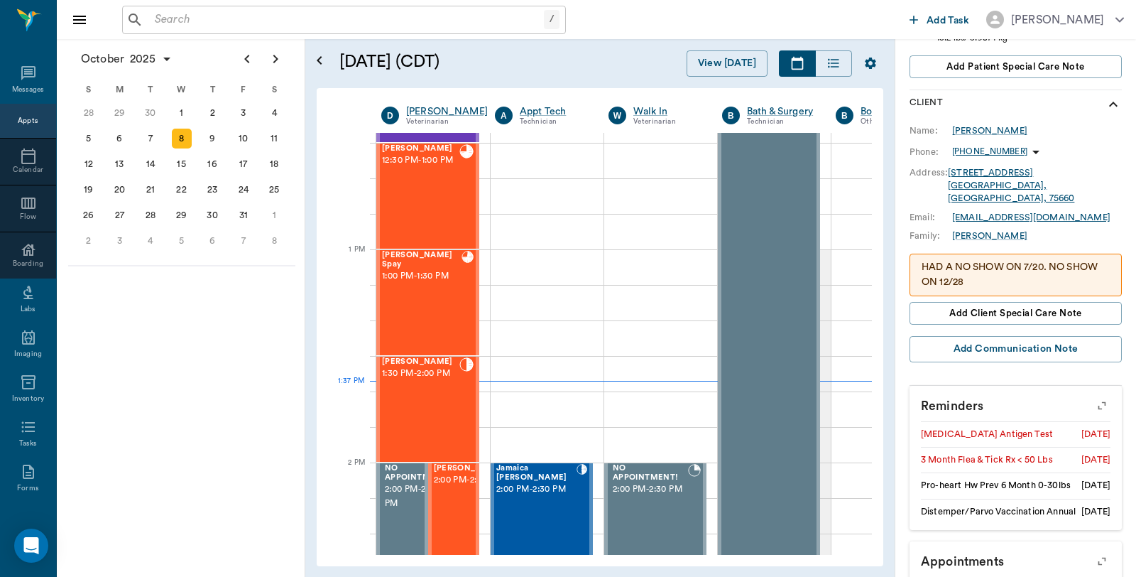
click at [1096, 400] on icon "button" at bounding box center [1101, 405] width 11 height 11
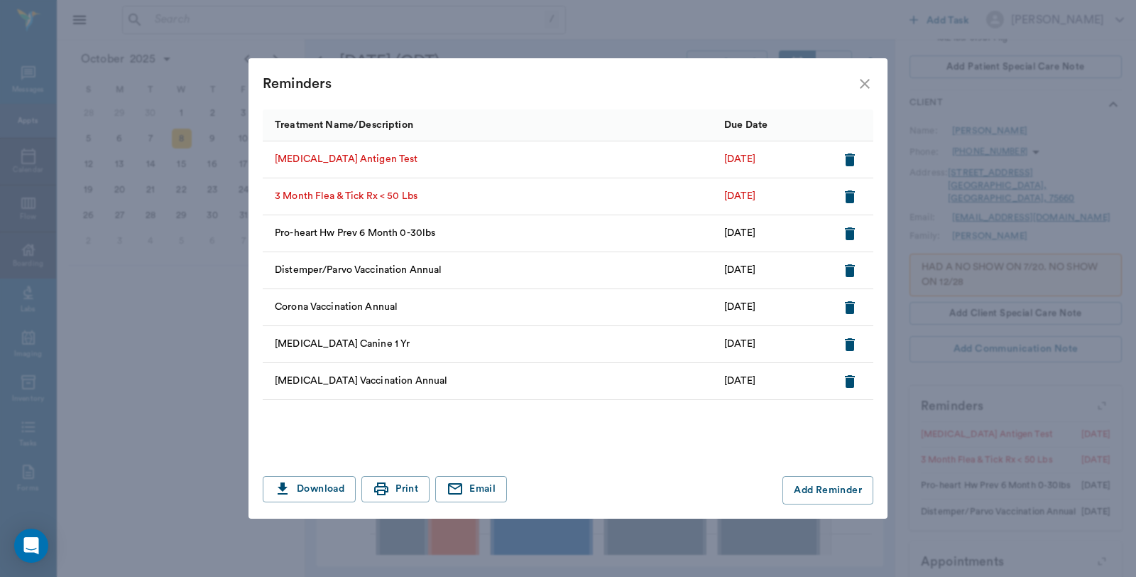
click at [858, 82] on icon "close" at bounding box center [864, 83] width 17 height 17
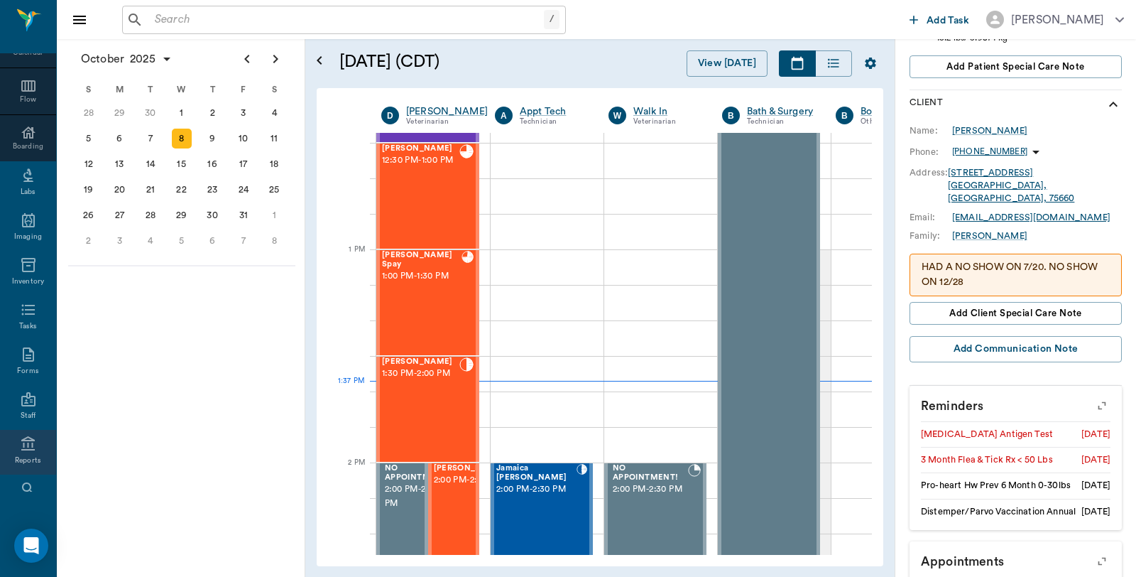
scroll to position [195, 0]
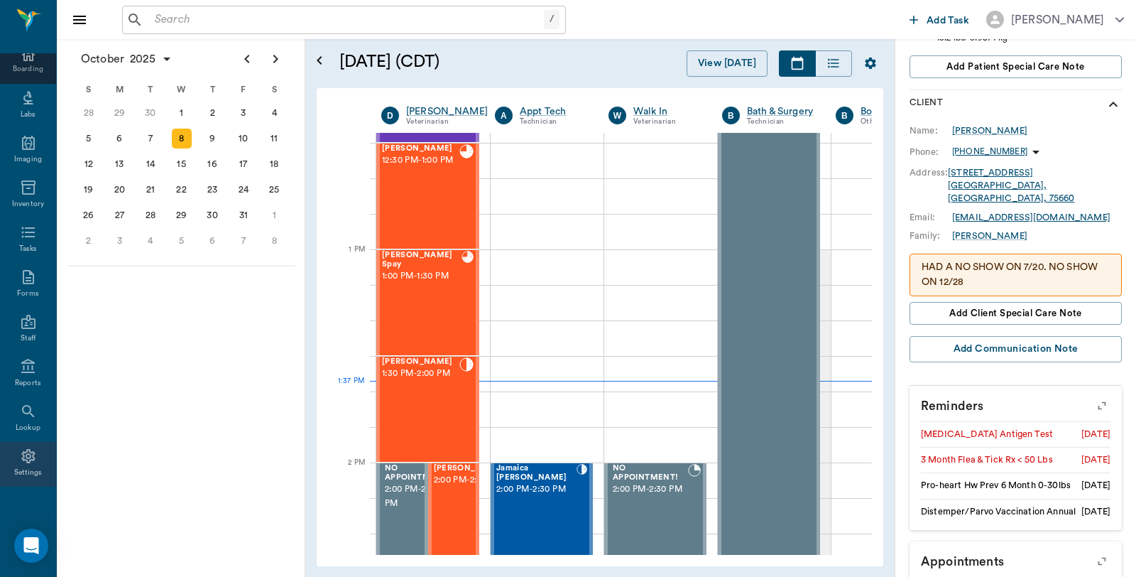
click at [25, 450] on icon at bounding box center [28, 455] width 17 height 17
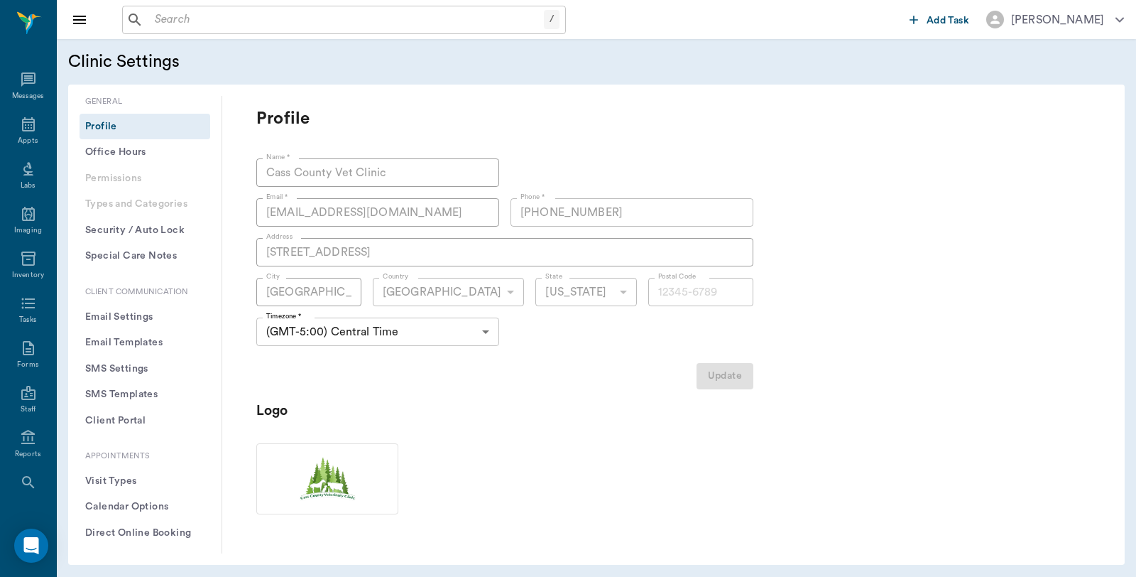
type input "75551"
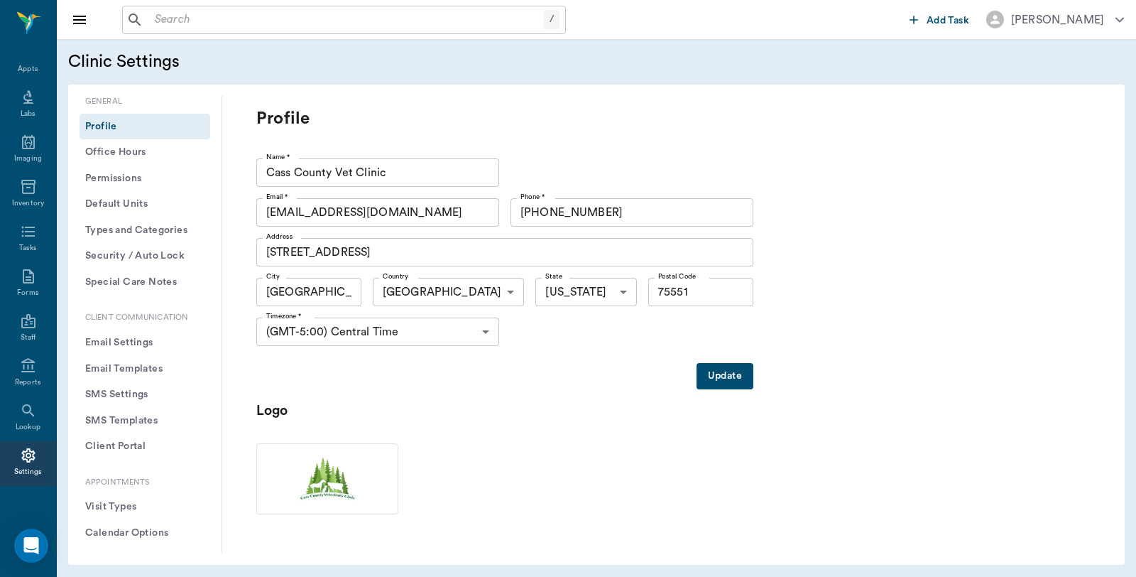
scroll to position [394, 0]
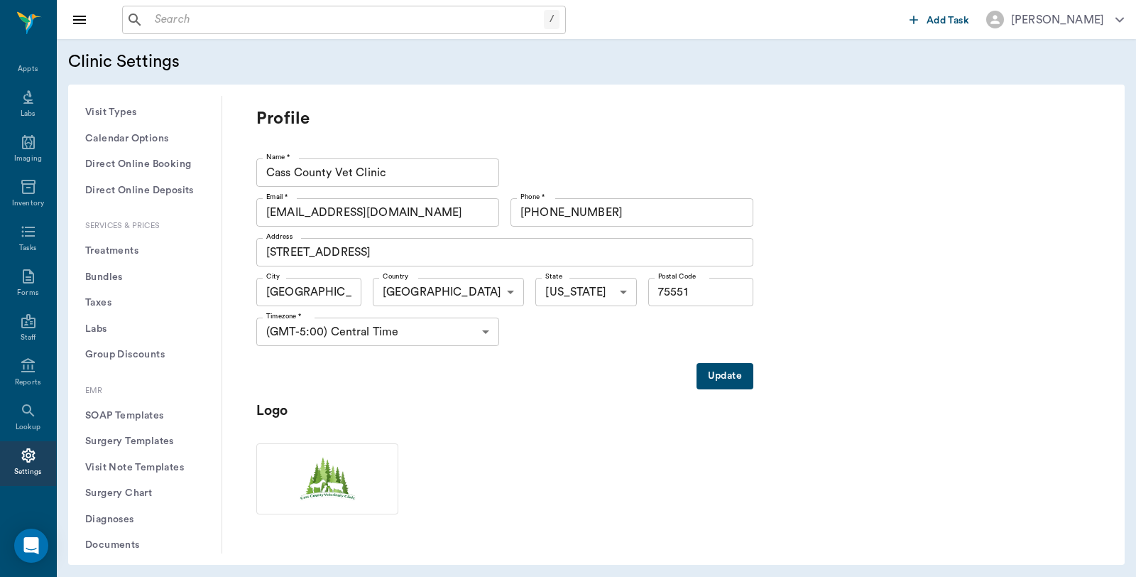
click at [150, 249] on button "Treatments" at bounding box center [145, 251] width 131 height 26
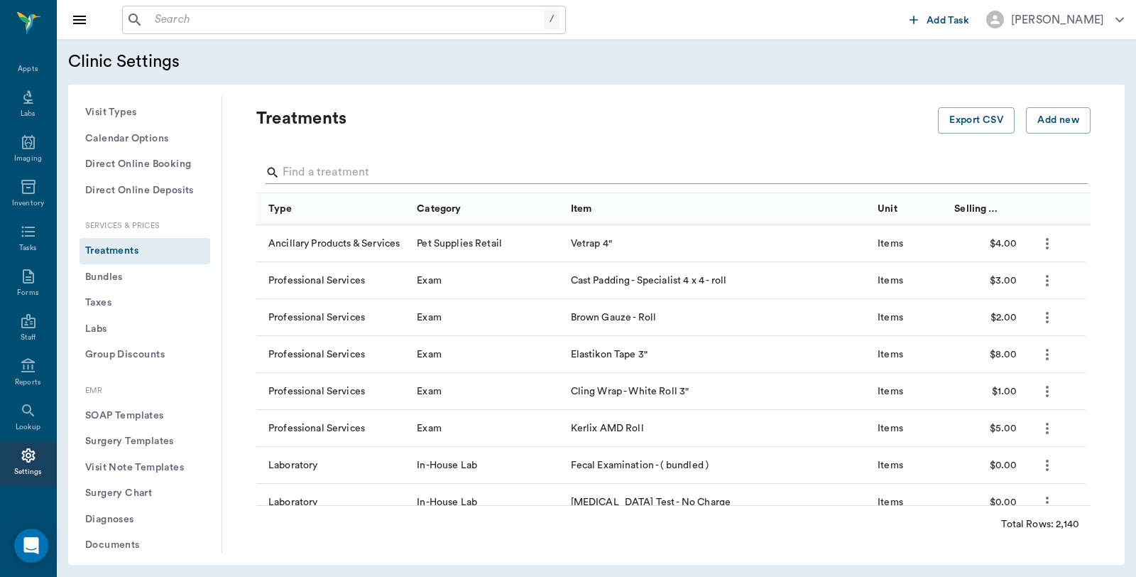
click at [372, 167] on input "Search" at bounding box center [675, 172] width 784 height 23
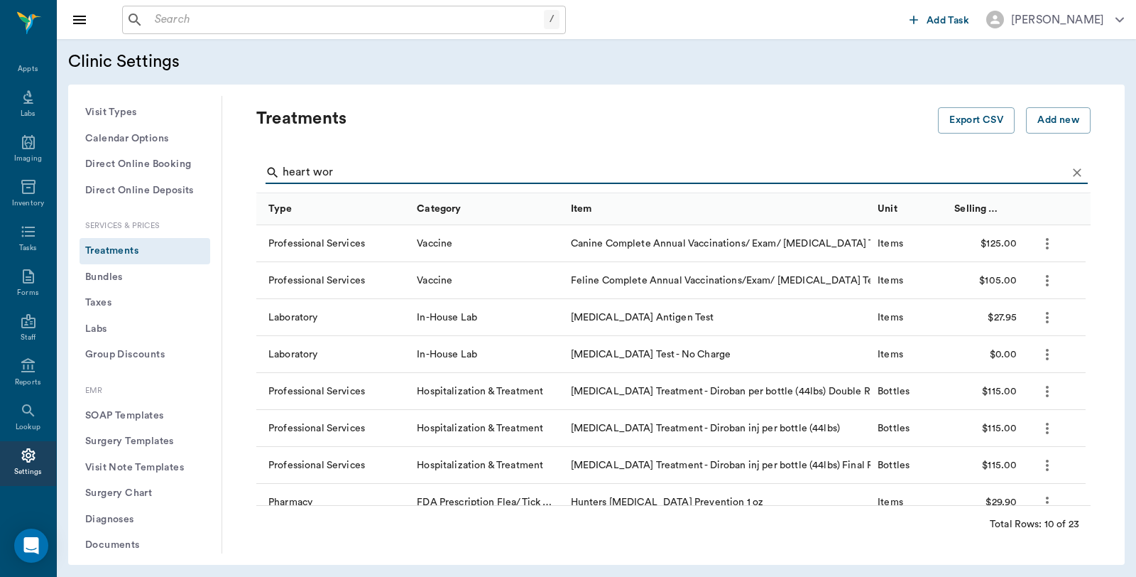
type input "heart wor"
click at [25, 64] on div "Appts" at bounding box center [28, 69] width 20 height 11
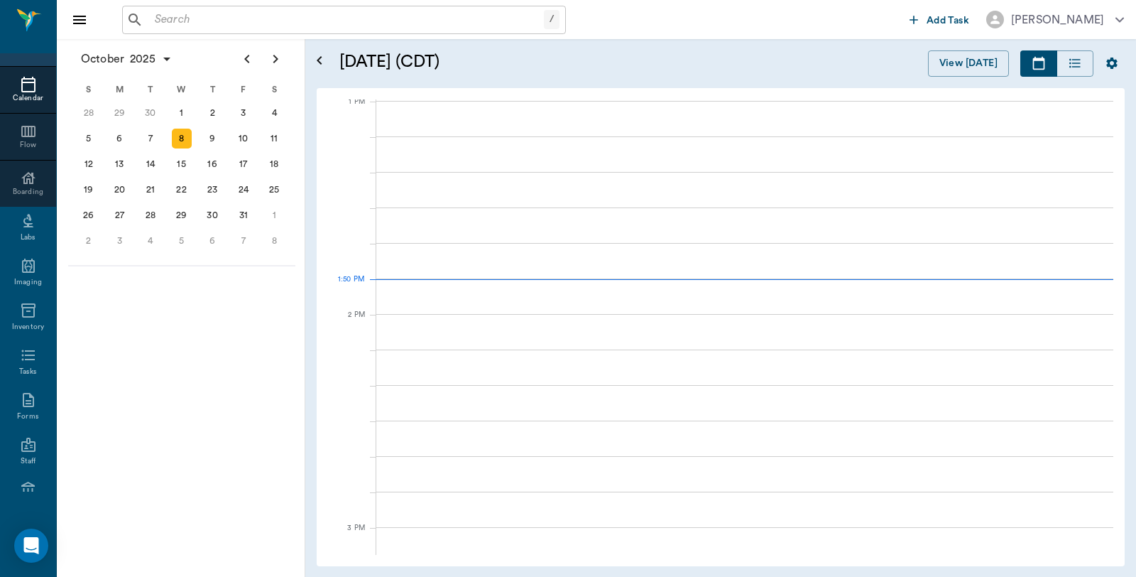
scroll to position [1068, 0]
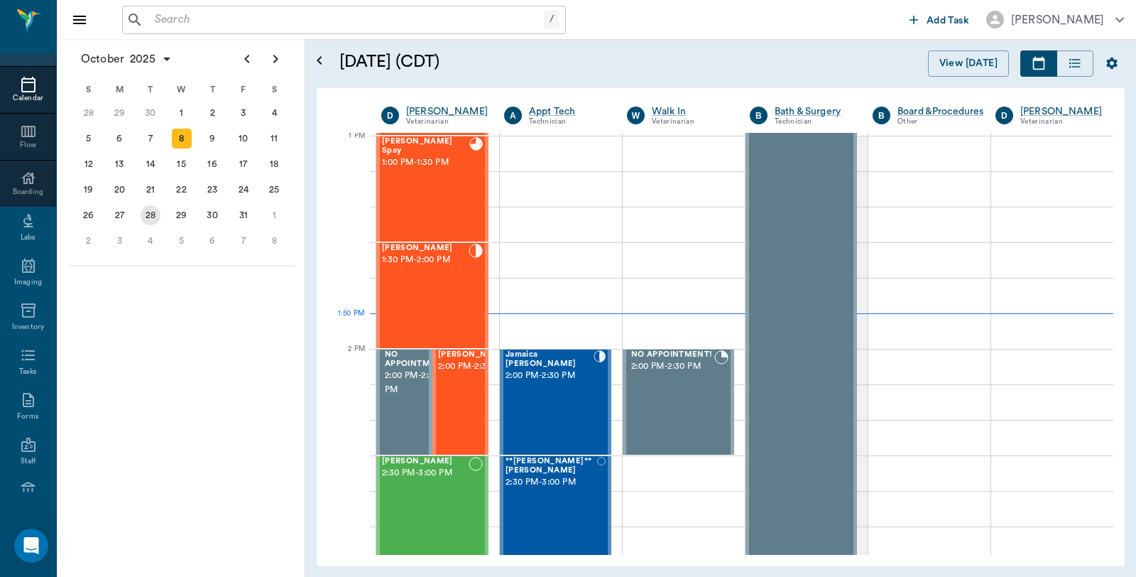
click at [156, 208] on div "28" at bounding box center [151, 215] width 20 height 20
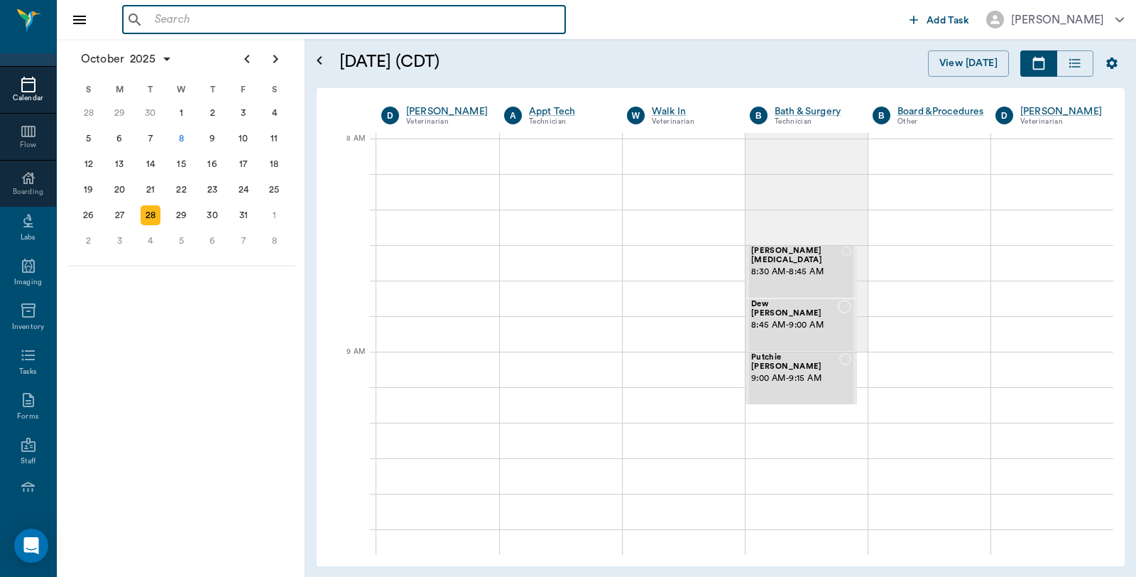
click at [327, 18] on input "text" at bounding box center [354, 20] width 410 height 20
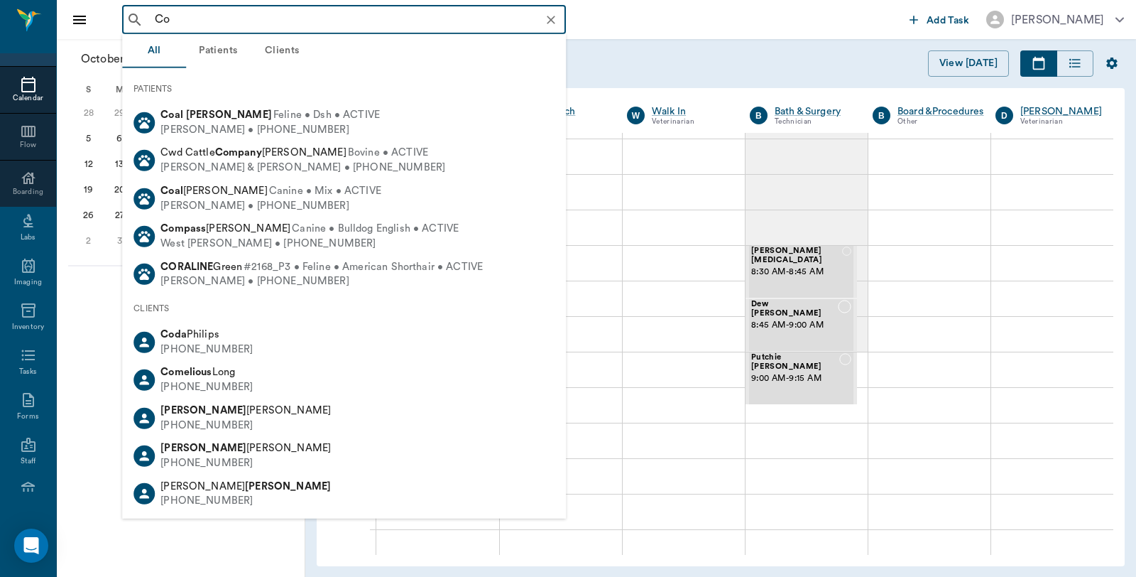
type input "C"
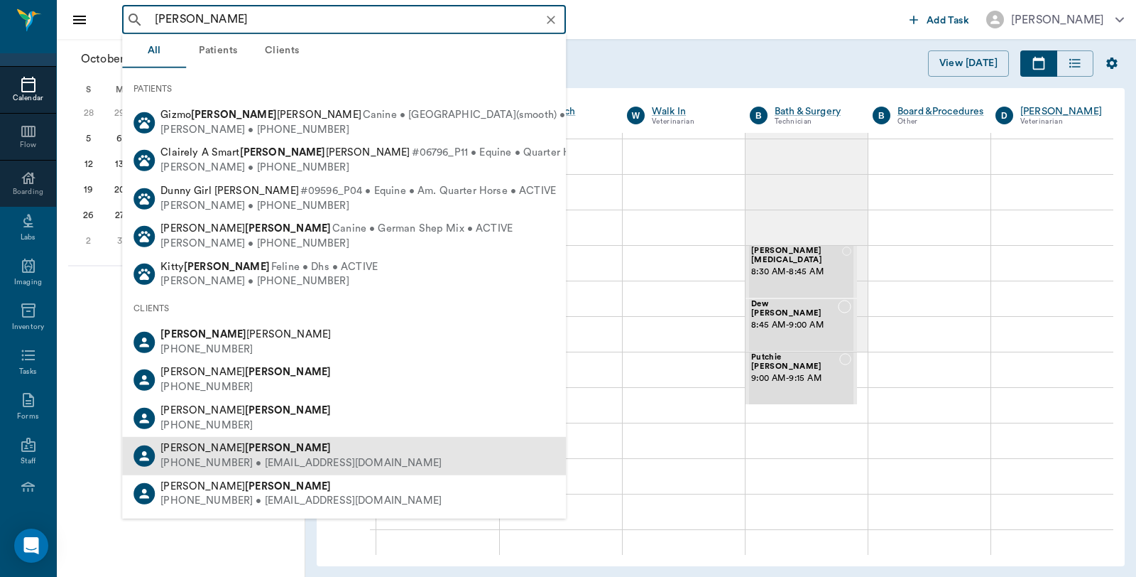
click at [245, 442] on b "Dunn" at bounding box center [288, 447] width 86 height 11
type input "Carlyon Dunn"
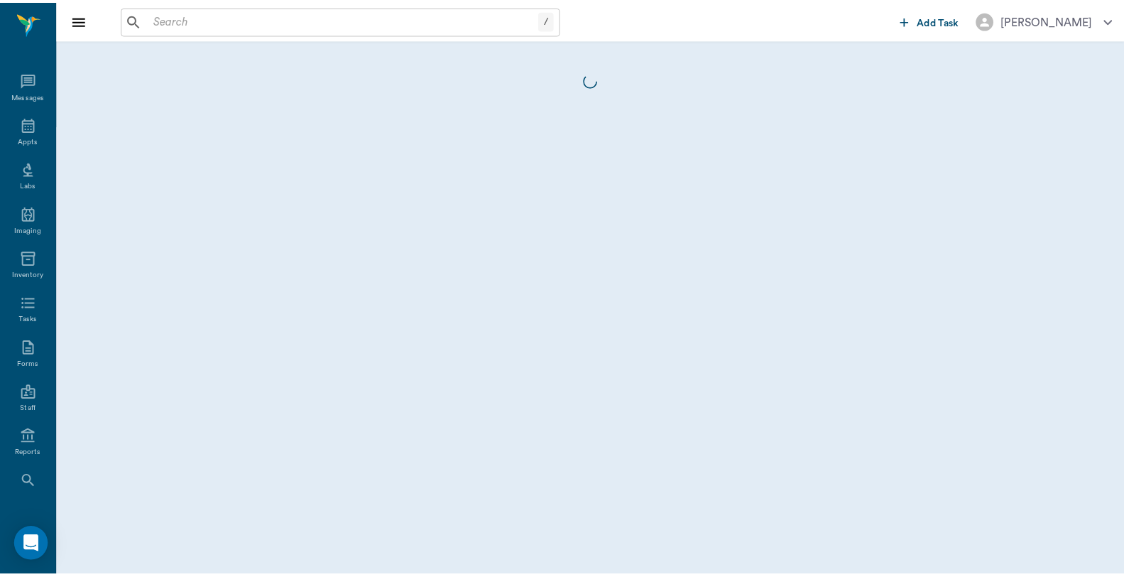
scroll to position [72, 0]
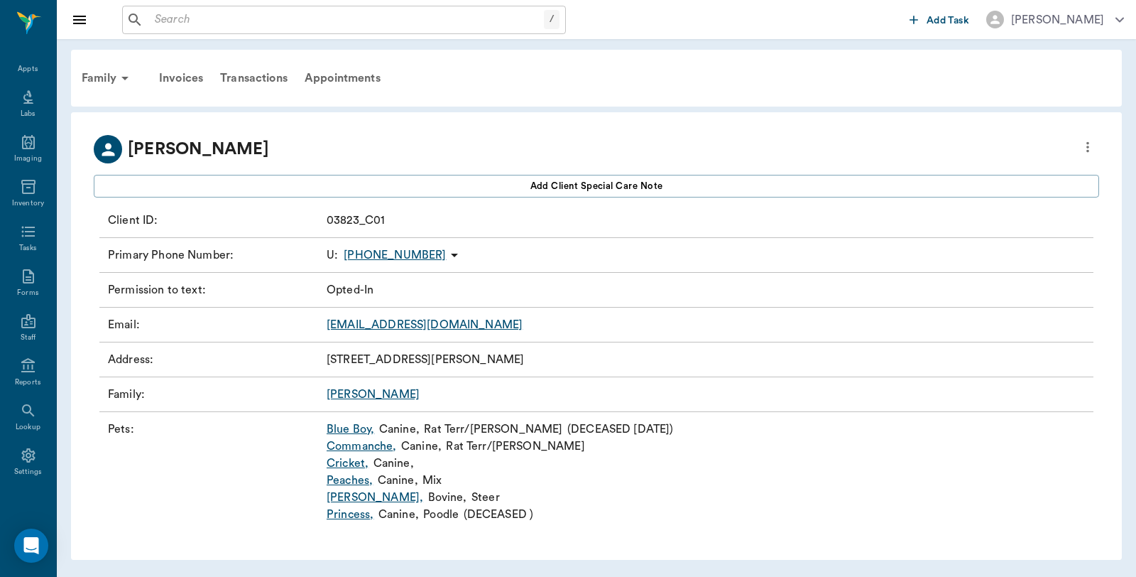
click at [374, 448] on link "Commanche ," at bounding box center [362, 445] width 70 height 17
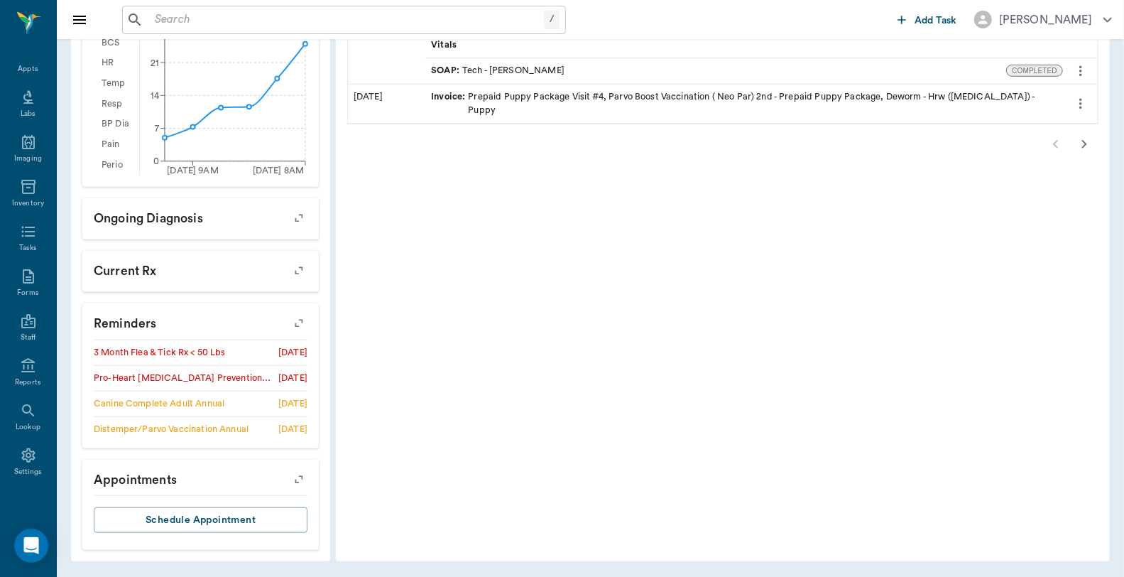
scroll to position [501, 0]
click at [299, 324] on icon "button" at bounding box center [298, 322] width 11 height 11
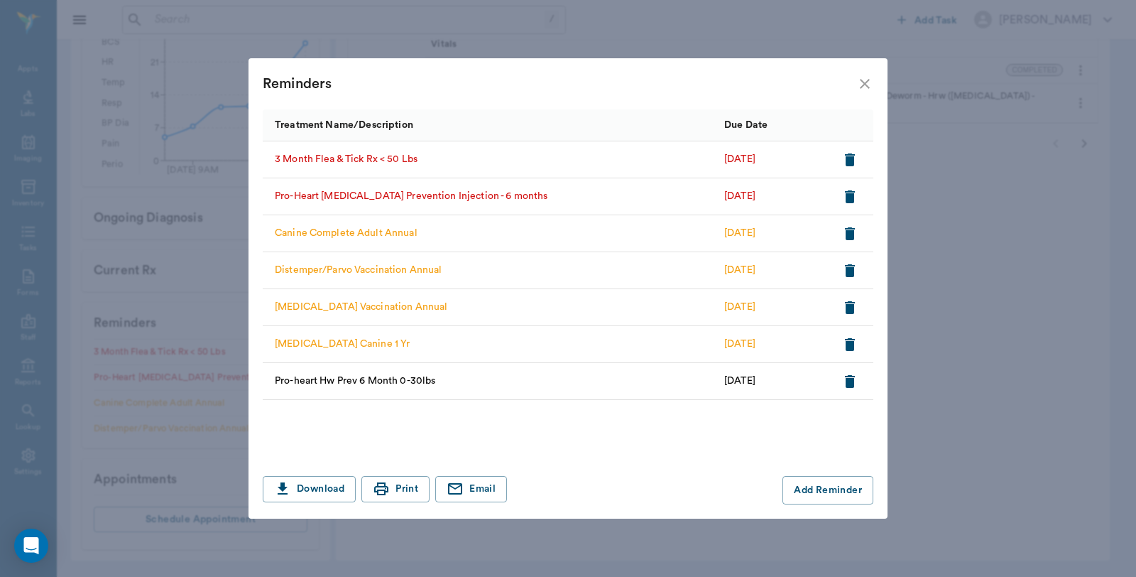
click at [848, 197] on icon "button" at bounding box center [850, 196] width 10 height 13
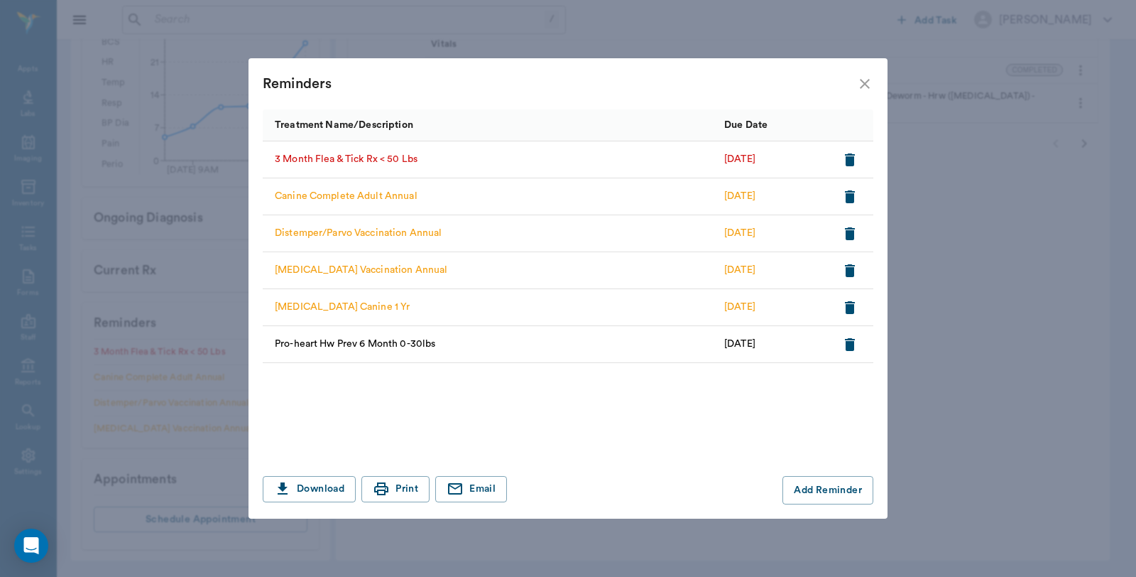
click at [868, 80] on icon "close" at bounding box center [864, 83] width 17 height 17
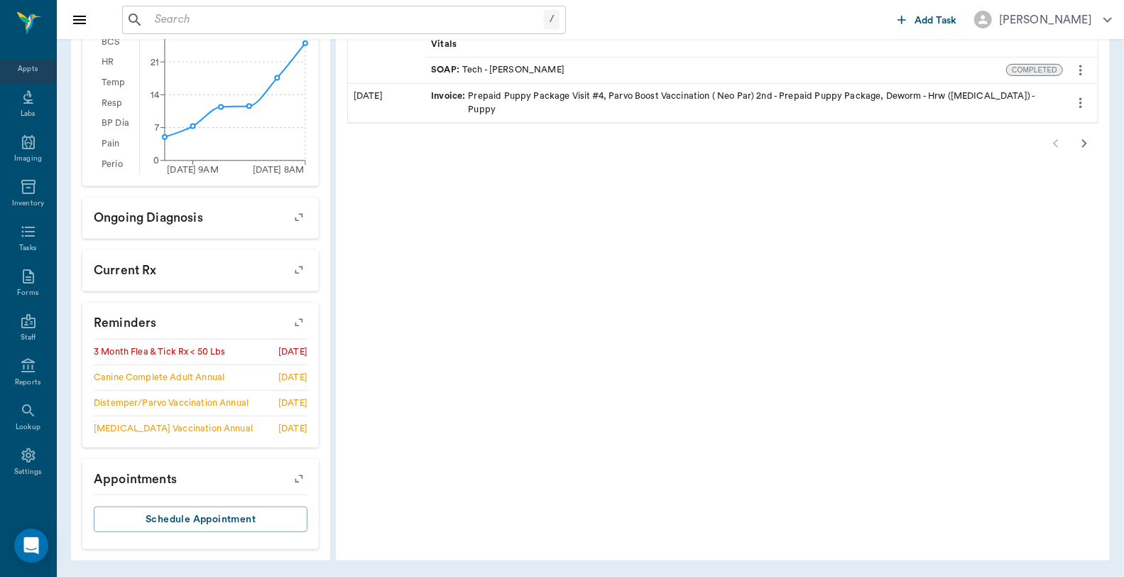
click at [18, 68] on div "Appts" at bounding box center [28, 69] width 20 height 11
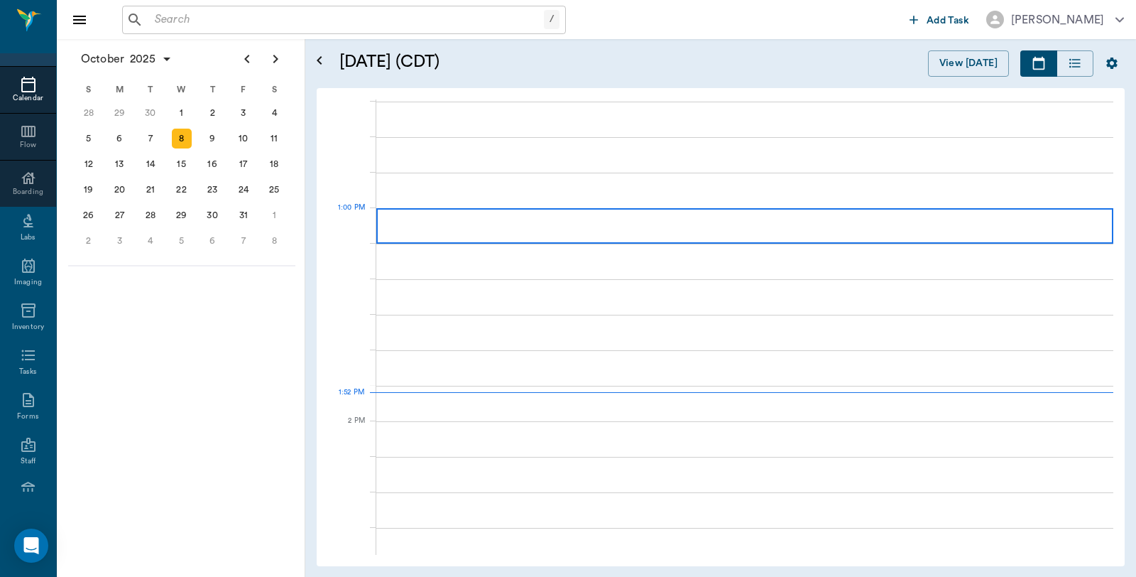
scroll to position [1067, 0]
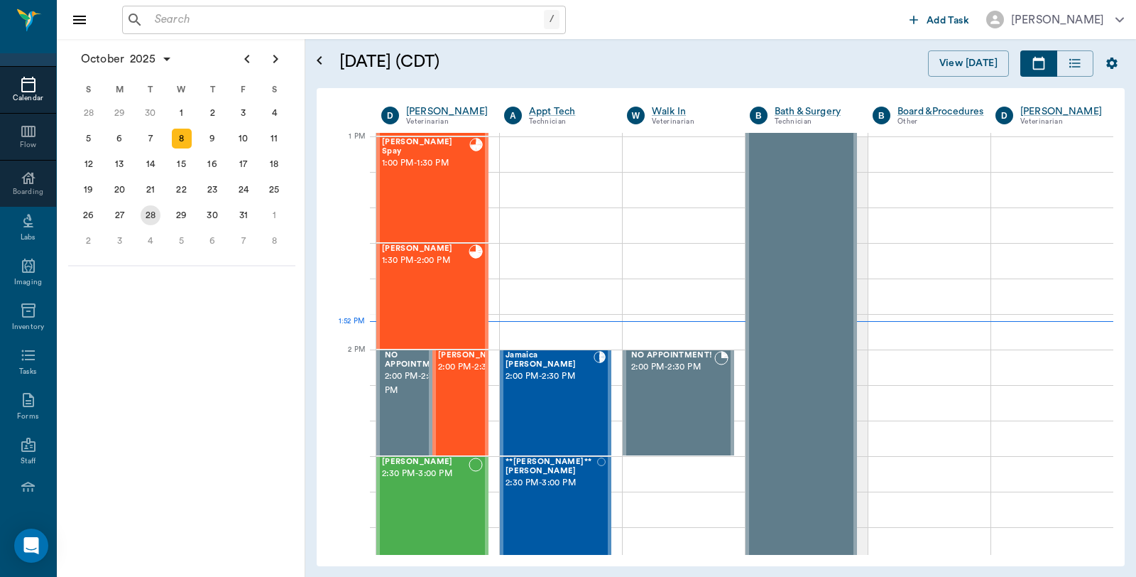
click at [151, 215] on div "28" at bounding box center [151, 215] width 20 height 20
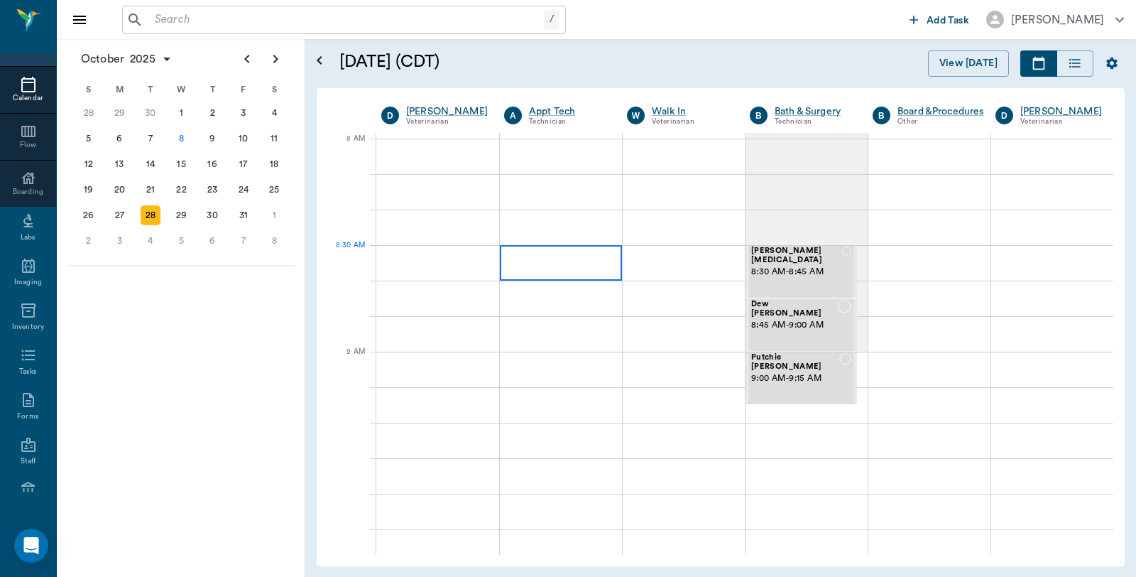
click at [555, 258] on div at bounding box center [561, 262] width 122 height 35
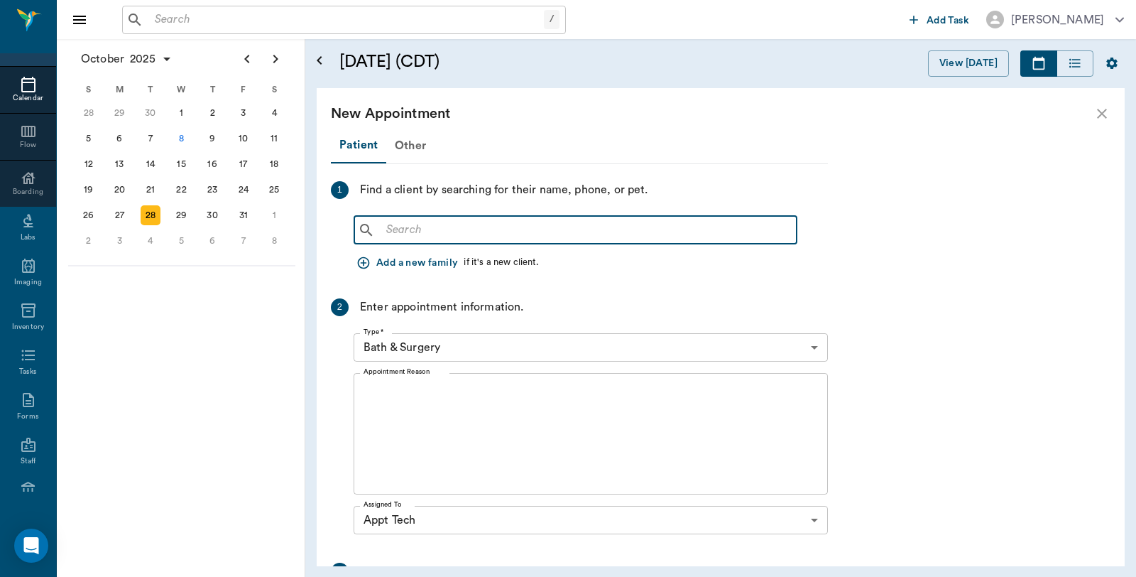
click at [531, 228] on input "text" at bounding box center [586, 230] width 410 height 20
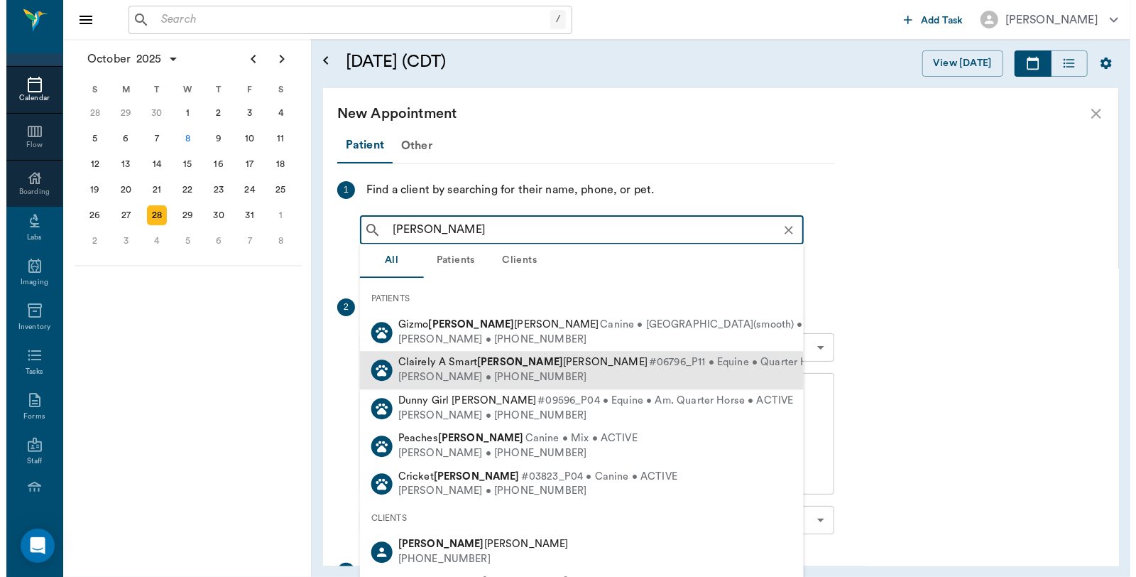
scroll to position [204, 0]
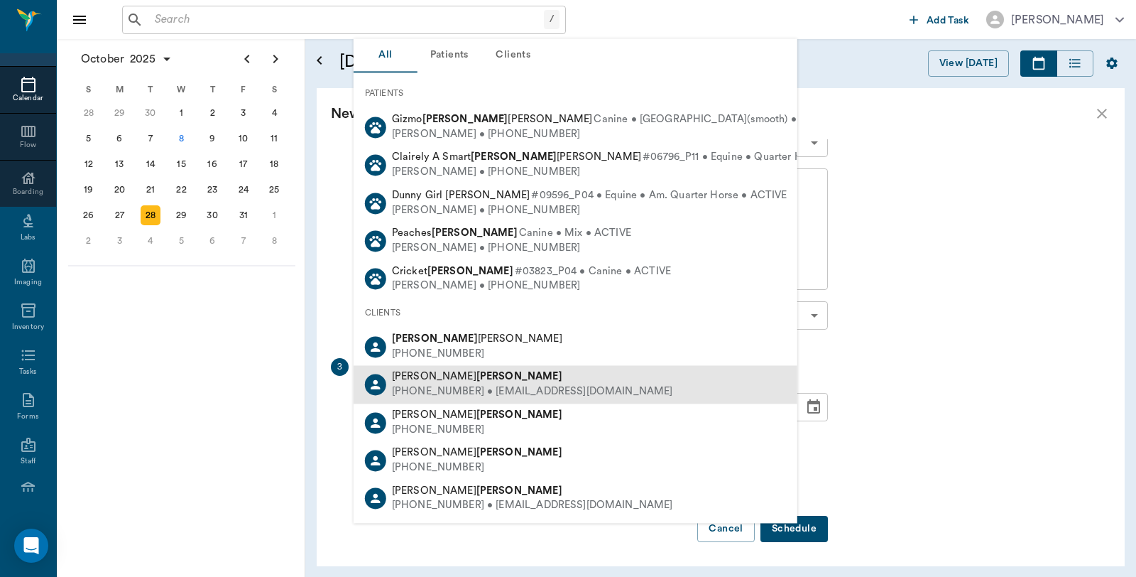
click at [491, 380] on div "Carolyn Dunn" at bounding box center [532, 377] width 281 height 15
type input "Carlyon Dunn"
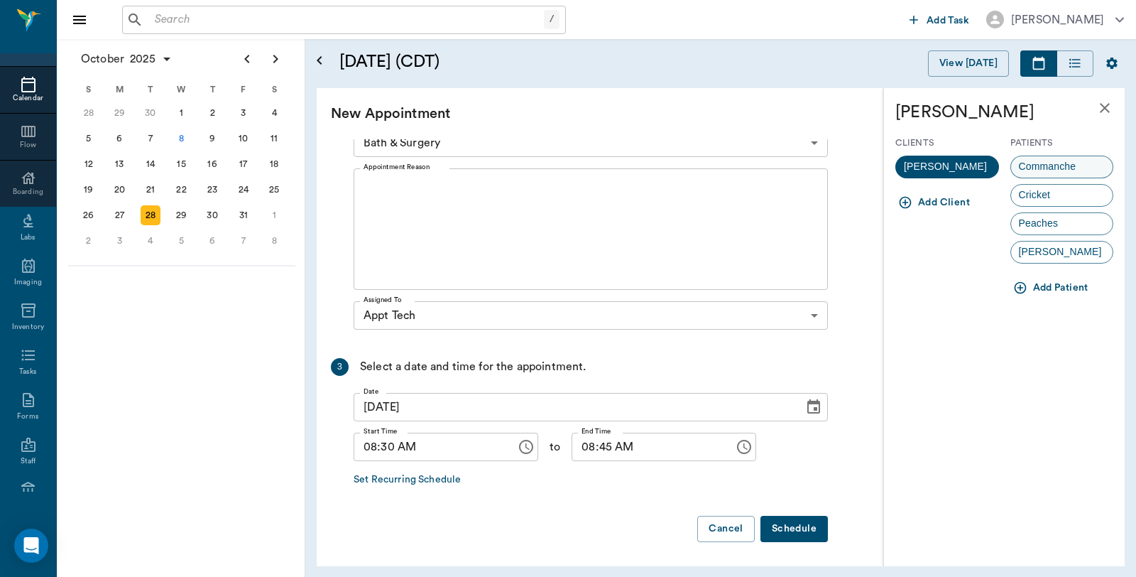
click at [1063, 160] on span "Commanche" at bounding box center [1047, 166] width 73 height 15
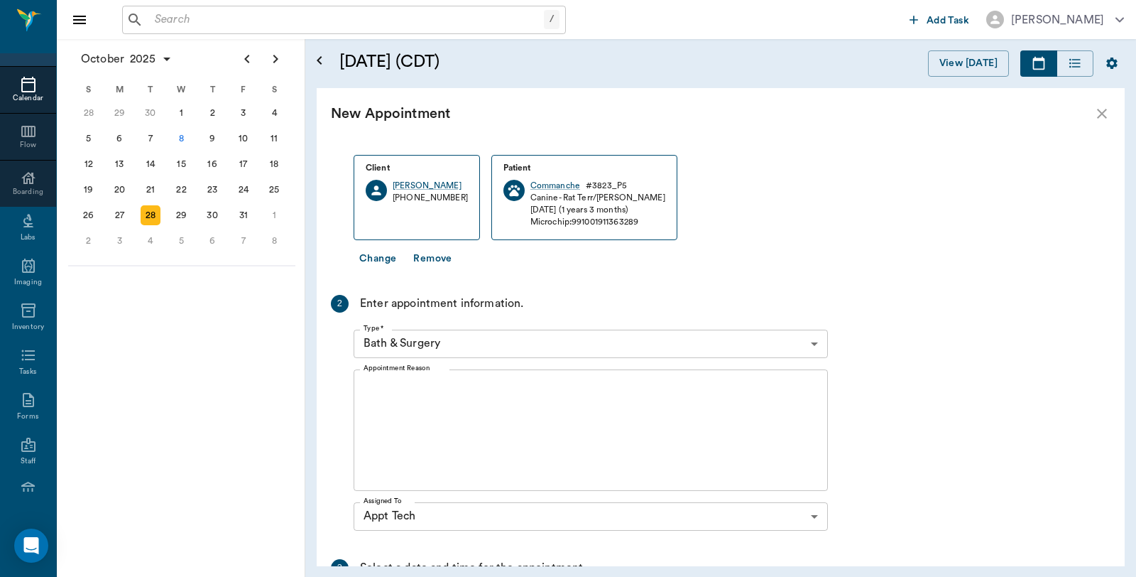
scroll to position [31, 0]
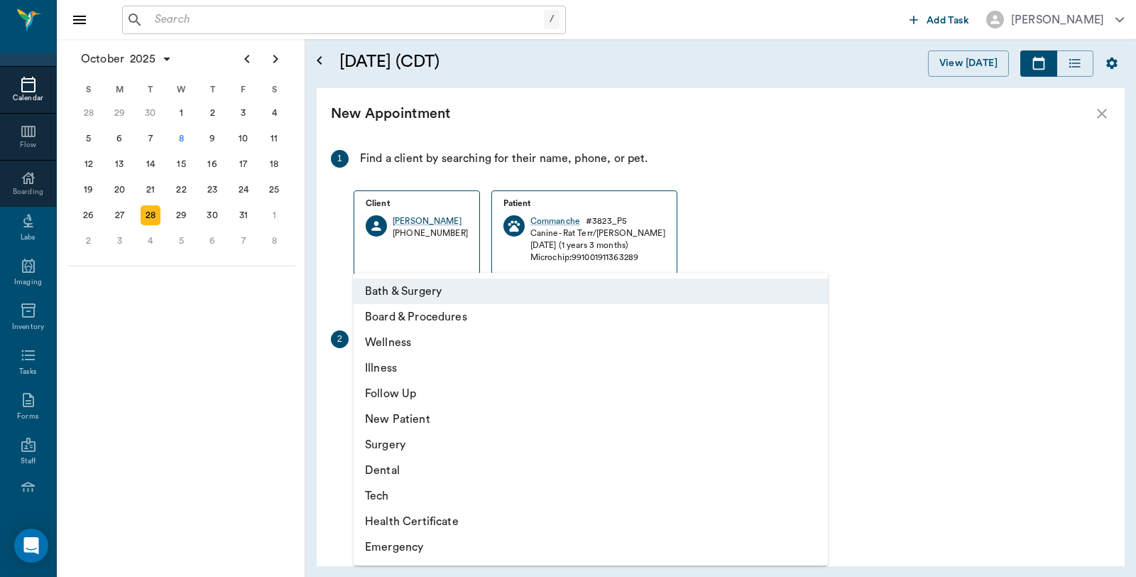
click at [459, 381] on body "/ ​ Add Task Dr. Bert Ellsworth Nectar Messages Appts Calendar Flow Boarding La…" at bounding box center [568, 288] width 1136 height 577
click at [398, 495] on li "Tech" at bounding box center [591, 496] width 474 height 26
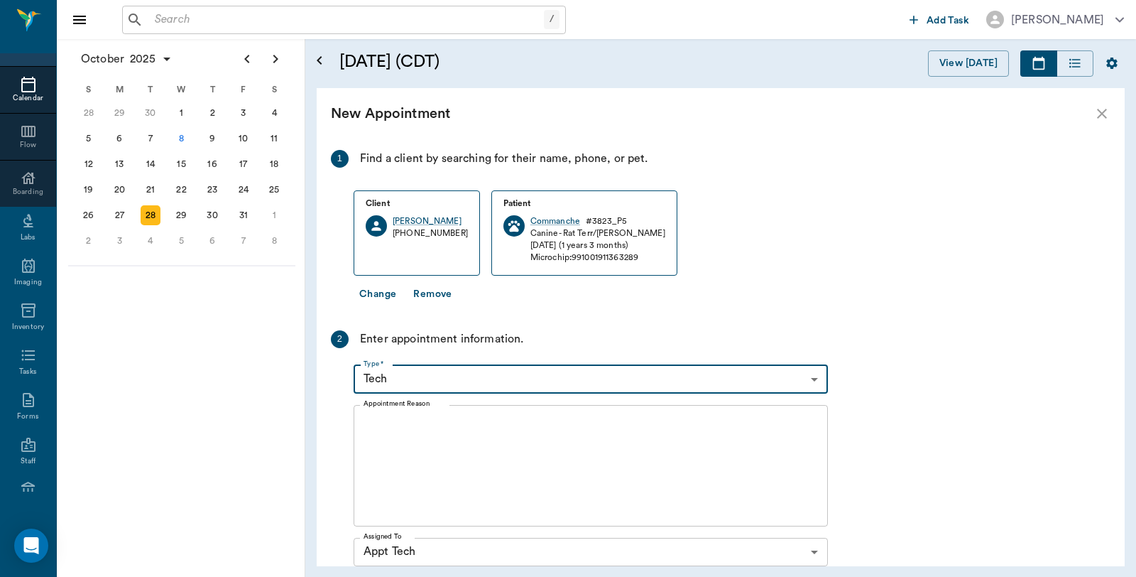
type input "65d2be4f46e3a538d89b8c1a"
type input "09:00 AM"
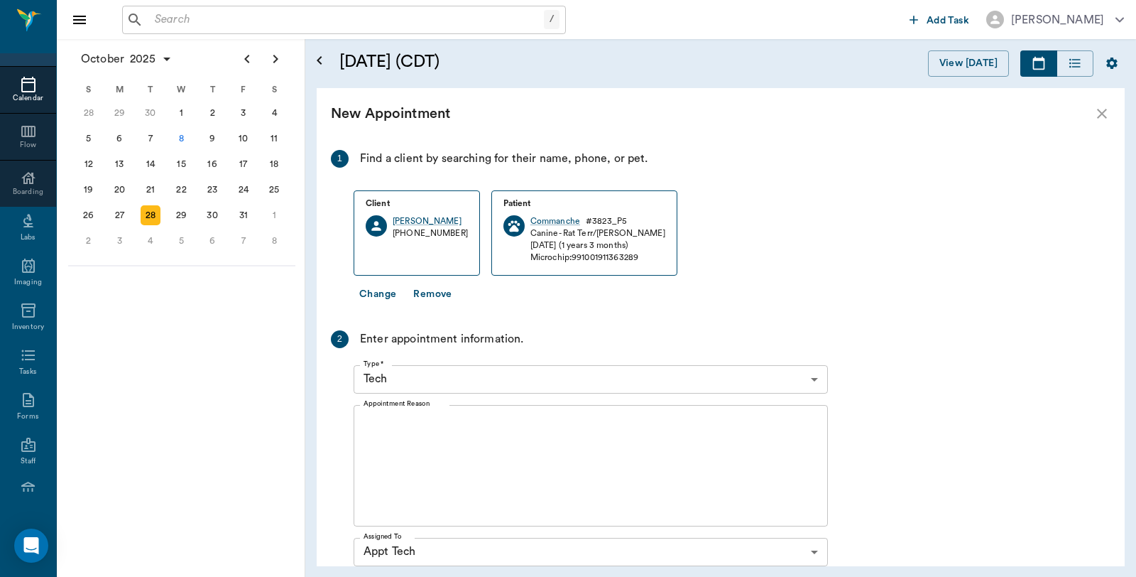
click at [465, 456] on textarea "Appointment Reason" at bounding box center [591, 465] width 454 height 98
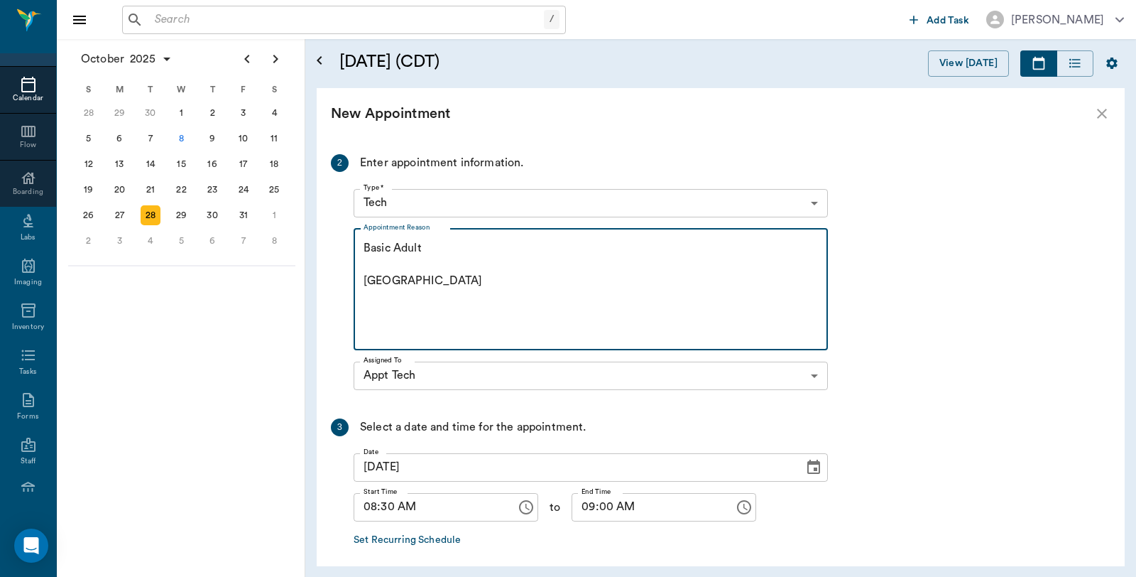
scroll to position [268, 0]
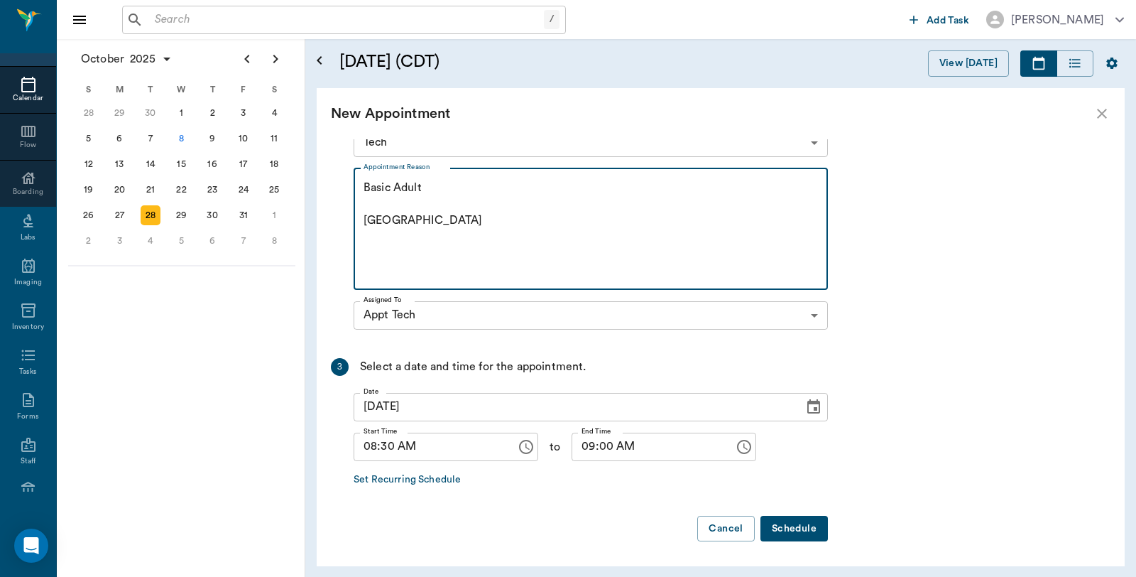
type textarea "Basic Adult Caryn"
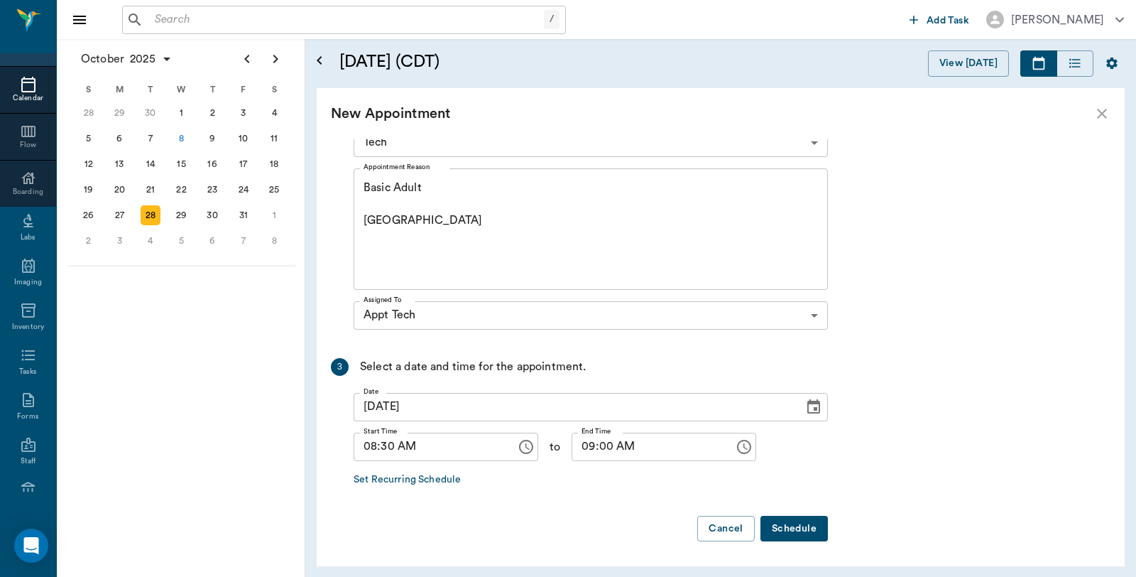
click at [792, 528] on button "Schedule" at bounding box center [793, 528] width 67 height 26
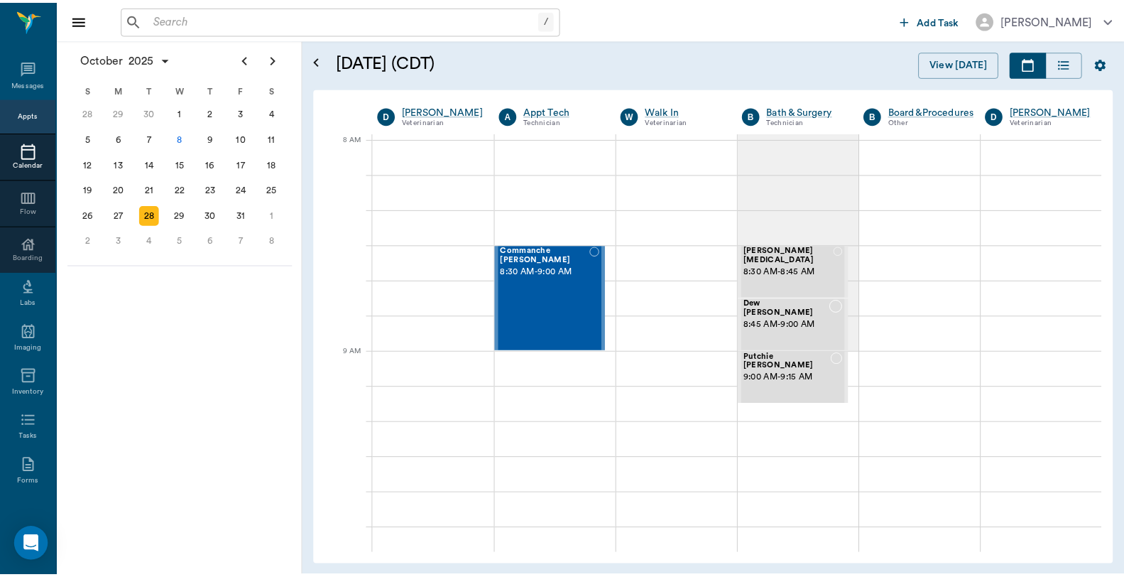
scroll to position [0, 0]
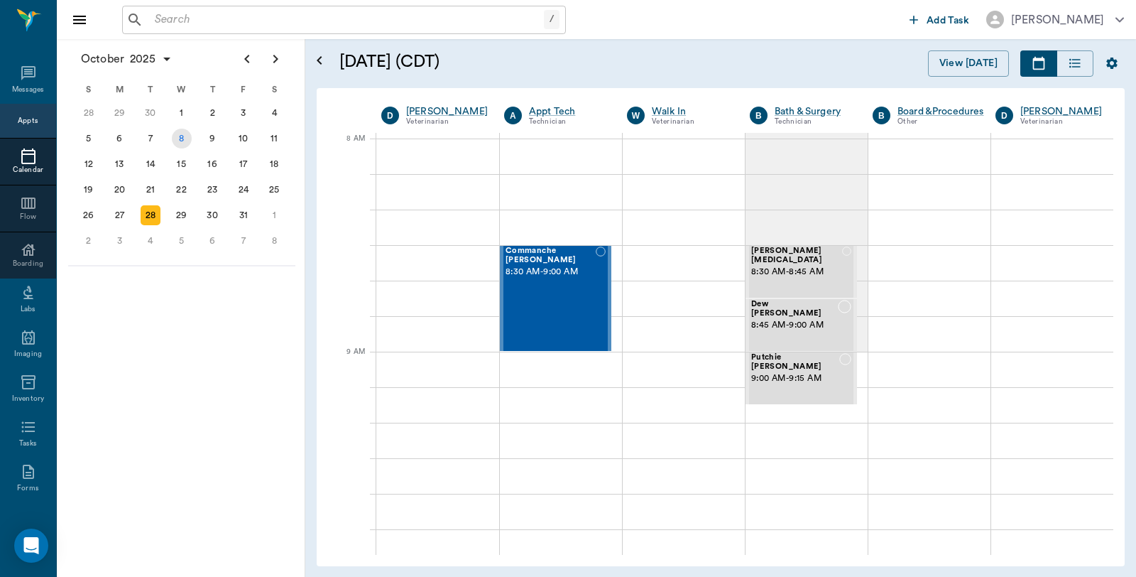
click at [185, 138] on div "8" at bounding box center [182, 139] width 20 height 20
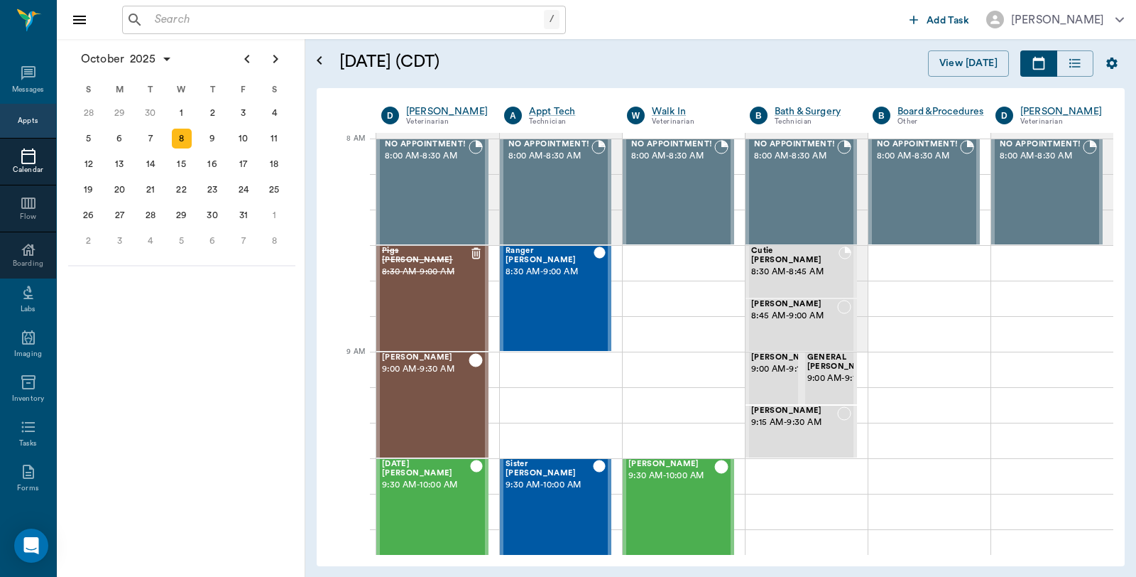
click at [195, 23] on input "text" at bounding box center [346, 20] width 395 height 20
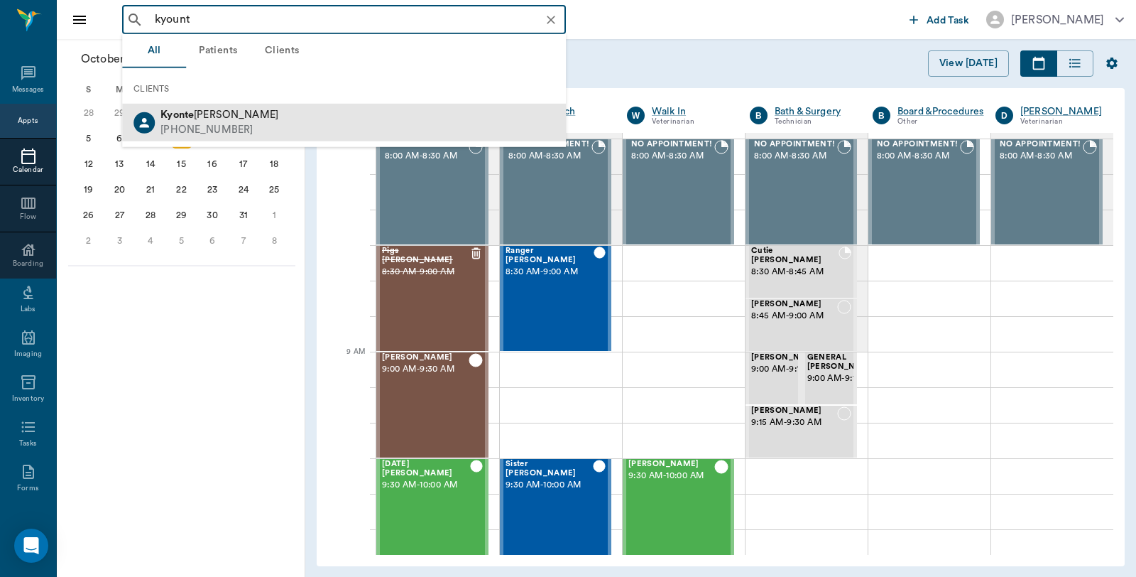
click at [179, 115] on b "Kyonte" at bounding box center [176, 114] width 33 height 11
type input "kyount"
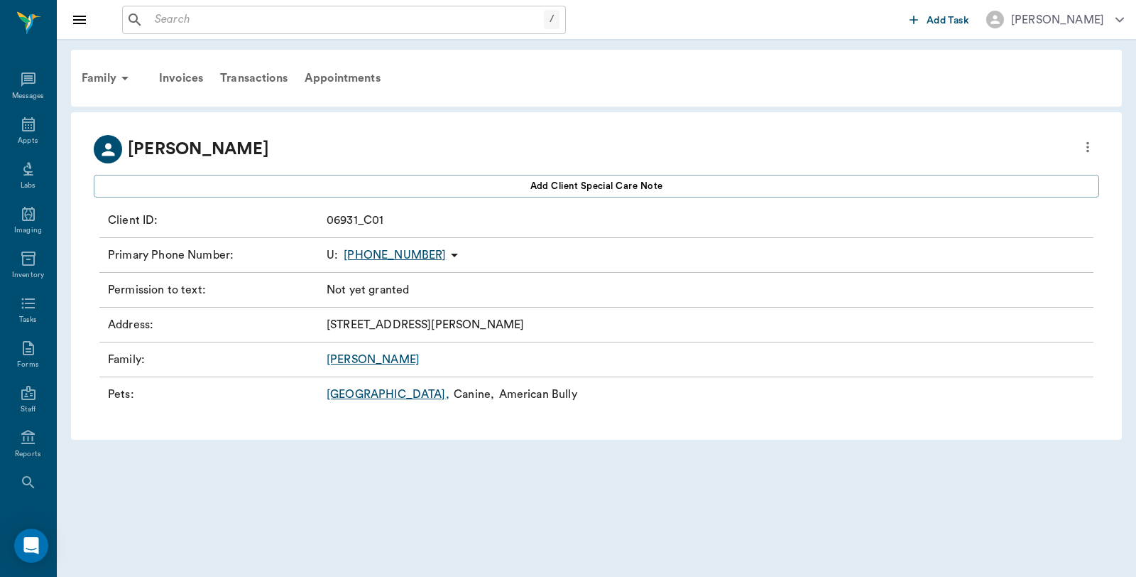
click at [207, 12] on input "text" at bounding box center [346, 20] width 395 height 20
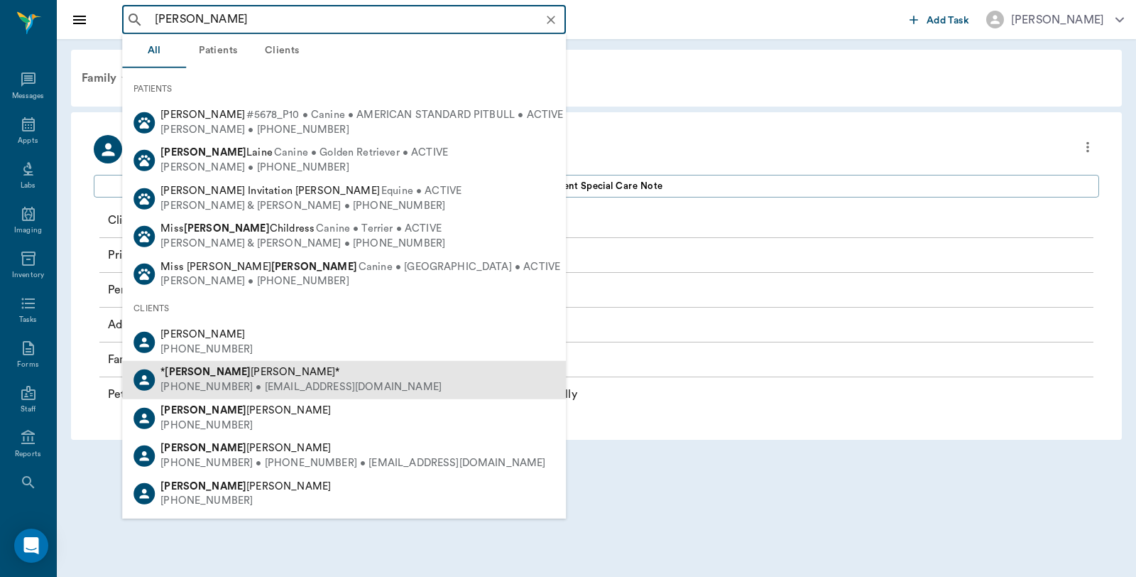
click at [183, 371] on span "* Kay Yount*" at bounding box center [249, 371] width 179 height 11
type input "Kay"
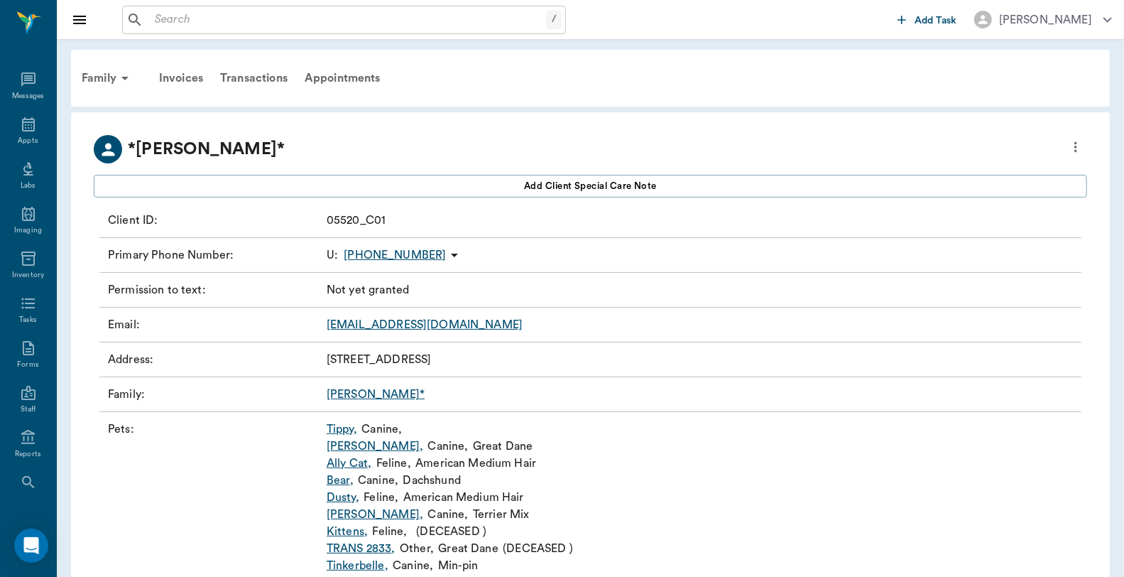
click at [351, 498] on link "Dusty ," at bounding box center [343, 496] width 33 height 17
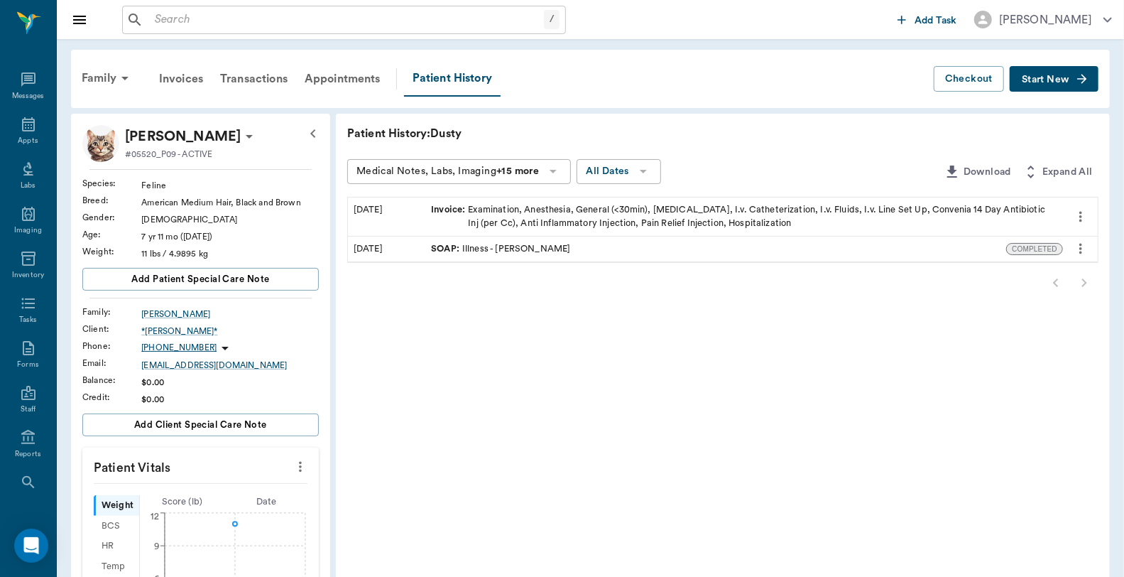
click at [575, 251] on div "SOAP : Illness - Dr. Bert Ellsworth" at bounding box center [715, 248] width 581 height 25
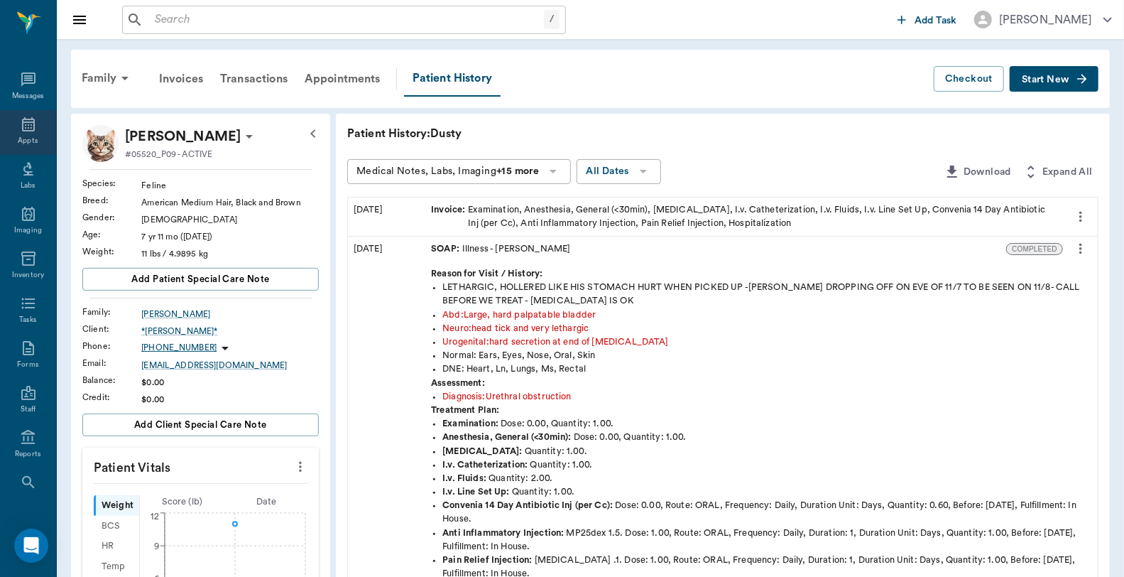
click at [13, 126] on div "Appts" at bounding box center [28, 132] width 56 height 45
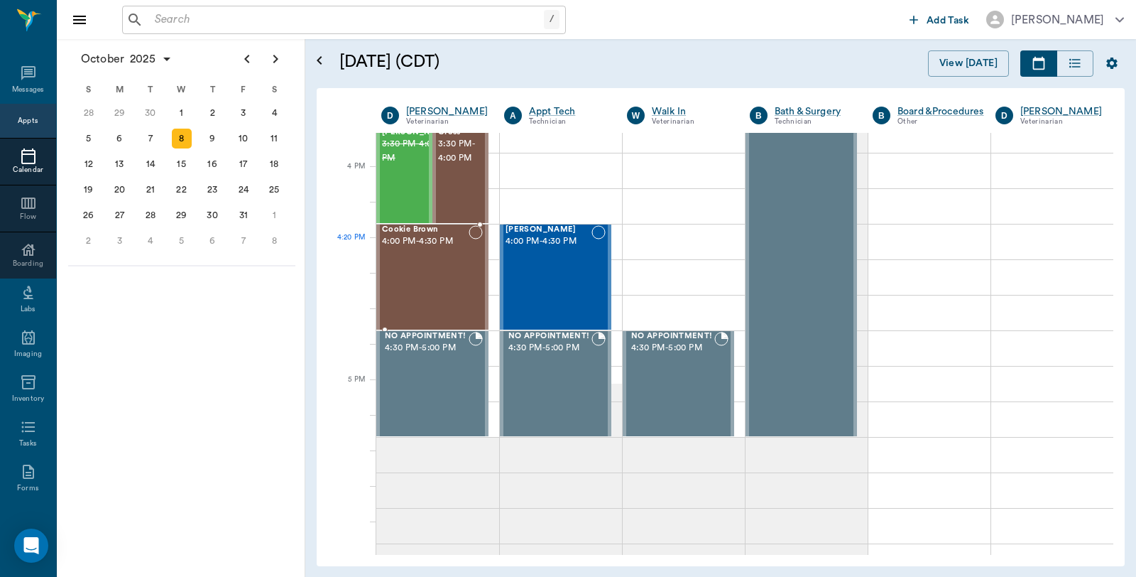
scroll to position [1676, 0]
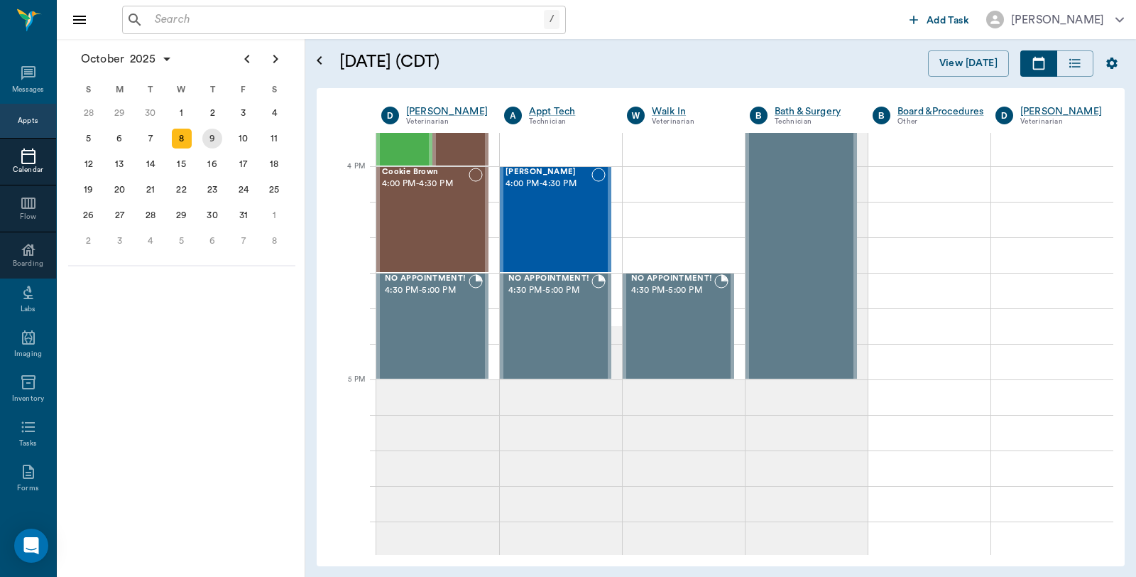
click at [215, 131] on div "9" at bounding box center [212, 139] width 20 height 20
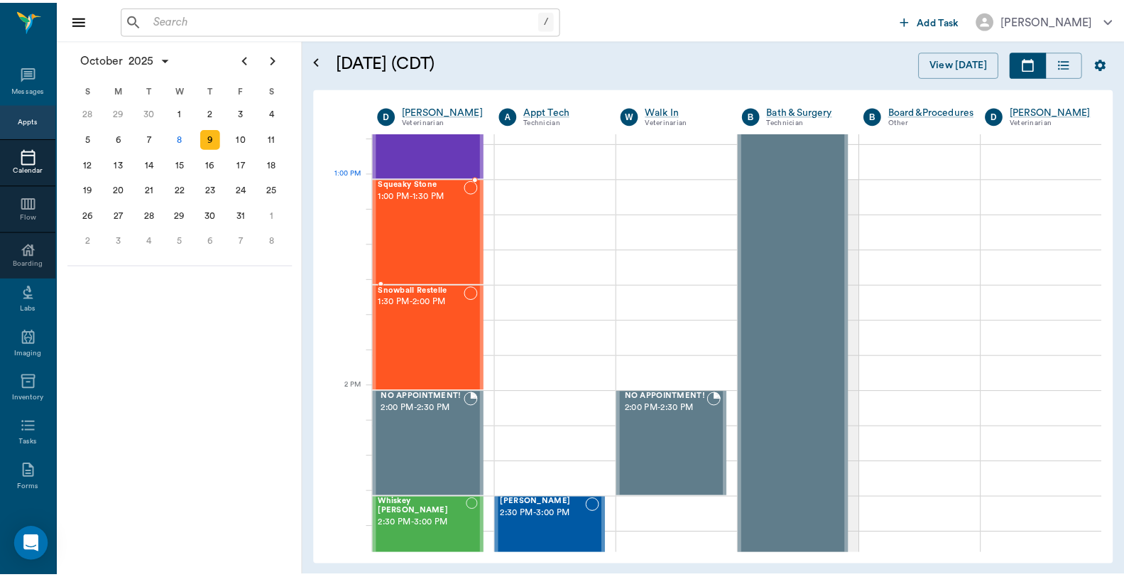
scroll to position [1340, 0]
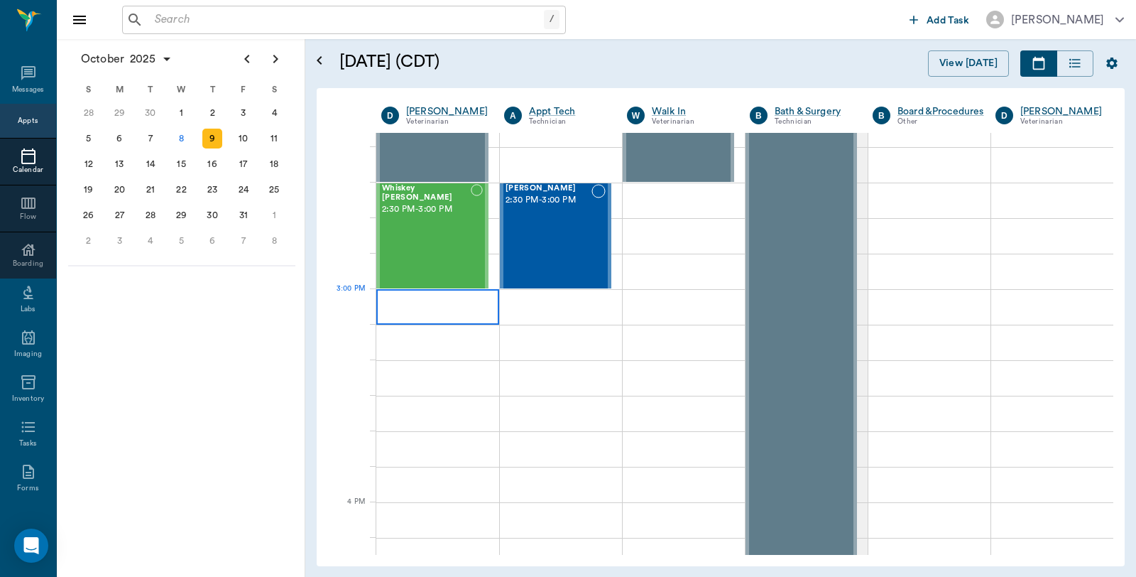
click at [435, 300] on div at bounding box center [437, 306] width 123 height 35
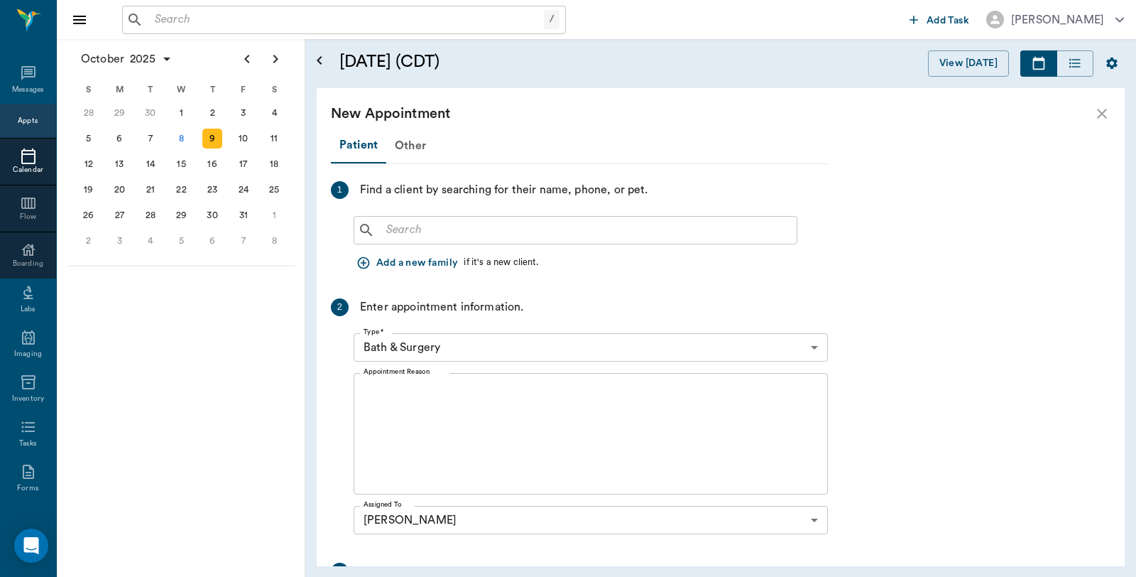
click at [559, 229] on input "text" at bounding box center [586, 230] width 410 height 20
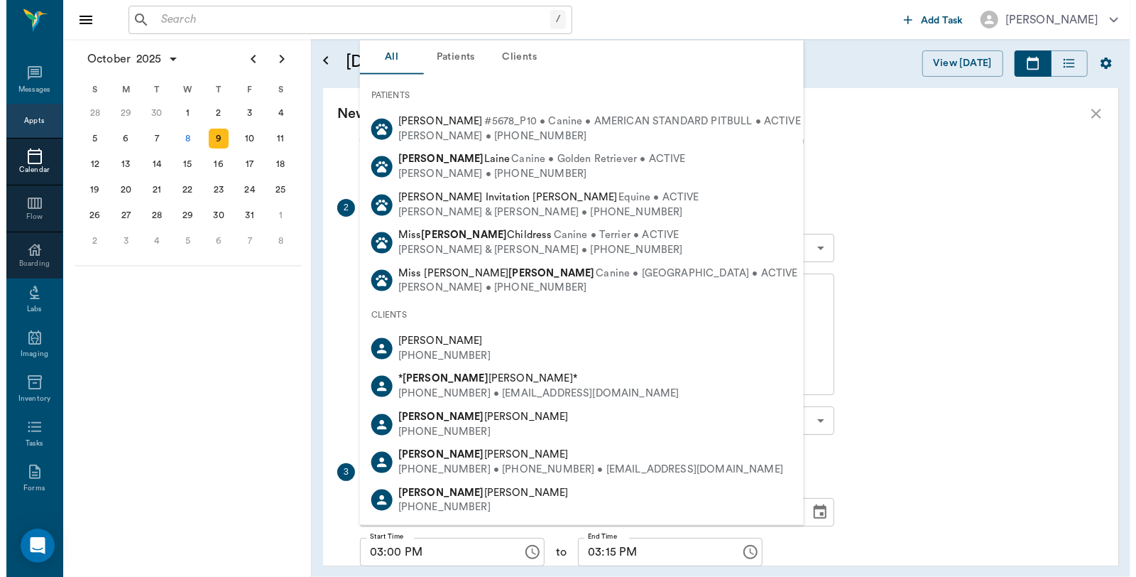
scroll to position [204, 0]
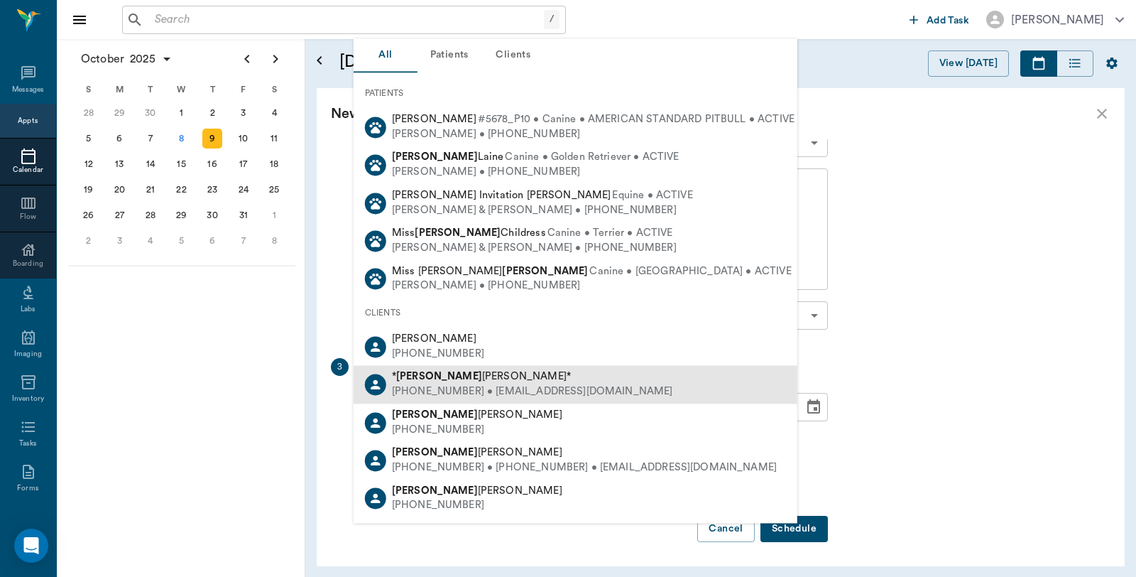
click at [457, 382] on div "* Kay Yount*" at bounding box center [532, 377] width 281 height 15
type input "Kay Ynot"
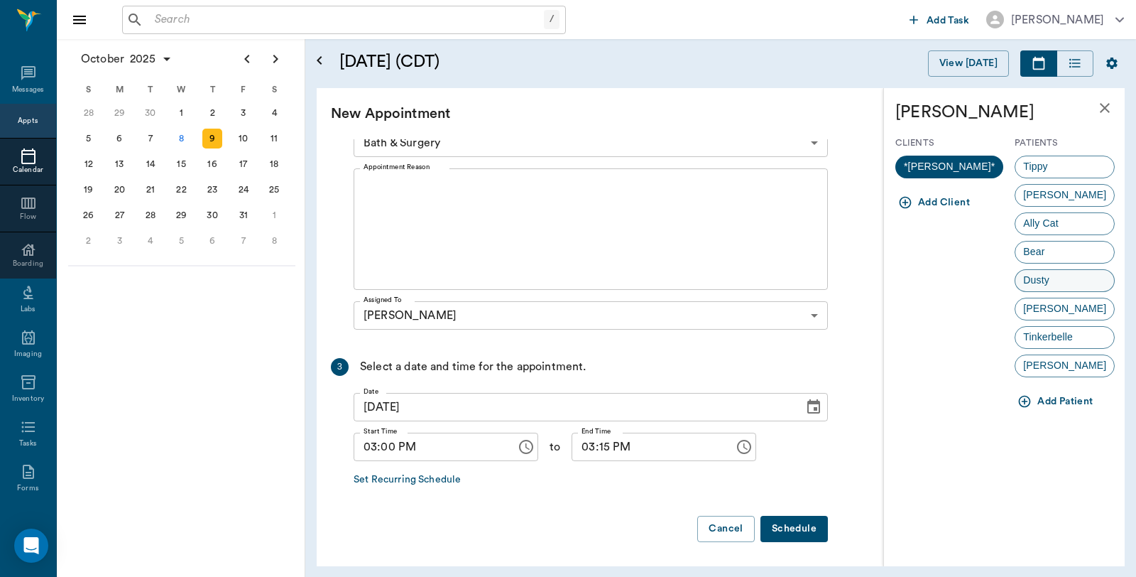
click at [1066, 283] on div "Dusty" at bounding box center [1065, 280] width 100 height 23
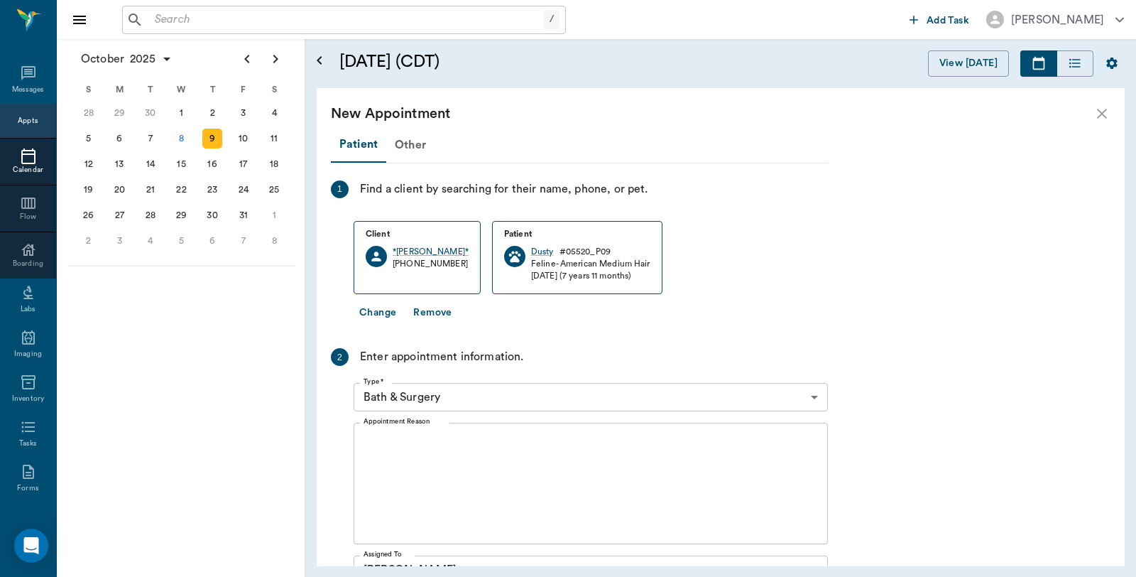
scroll to position [0, 0]
click at [458, 393] on body "/ ​ Add Task Dr. Bert Ellsworth Nectar Messages Appts Calendar Flow Boarding La…" at bounding box center [568, 288] width 1136 height 577
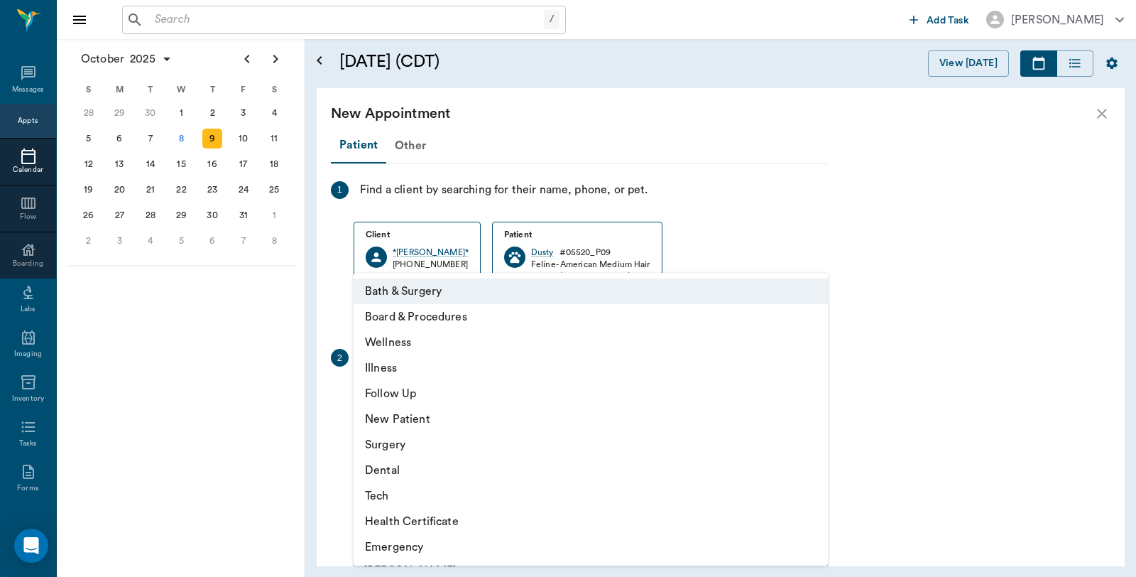
click at [399, 364] on li "Illness" at bounding box center [591, 368] width 474 height 26
type input "65d2be4f46e3a538d89b8c15"
type input "03:30 PM"
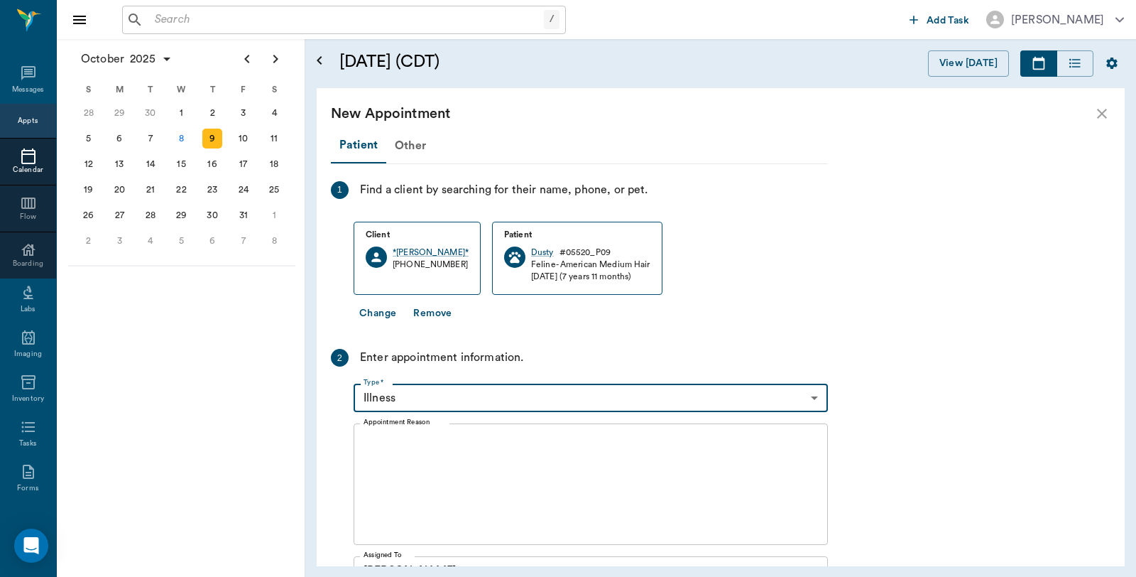
click at [458, 467] on textarea "Appointment Reason" at bounding box center [591, 484] width 454 height 98
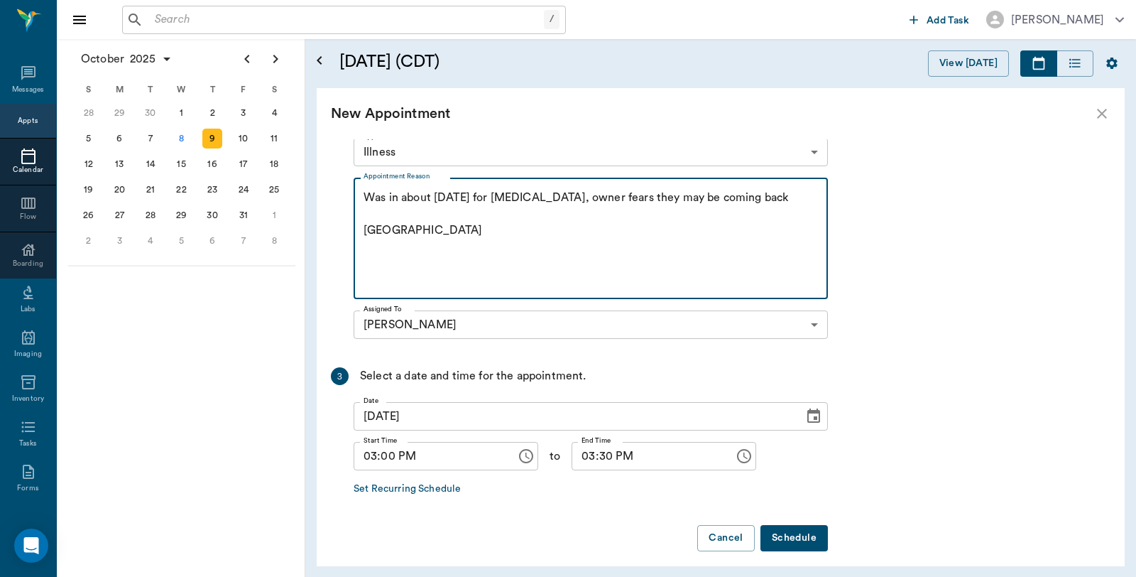
scroll to position [256, 0]
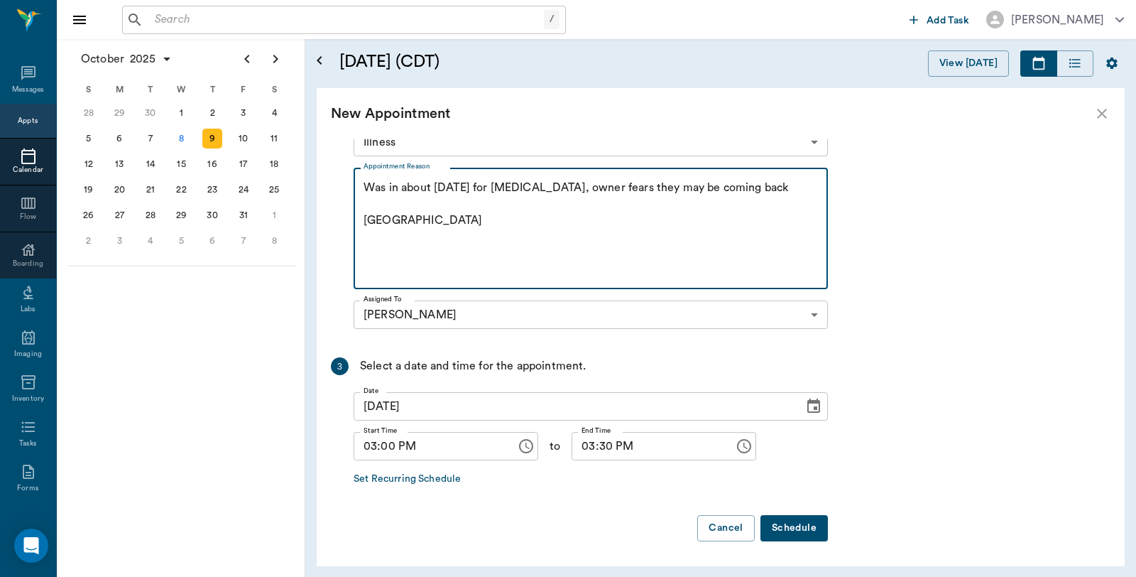
type textarea "Was in about 2 years ago for kidney stones, owner fears they may be coming back…"
click at [813, 535] on button "Schedule" at bounding box center [793, 528] width 67 height 26
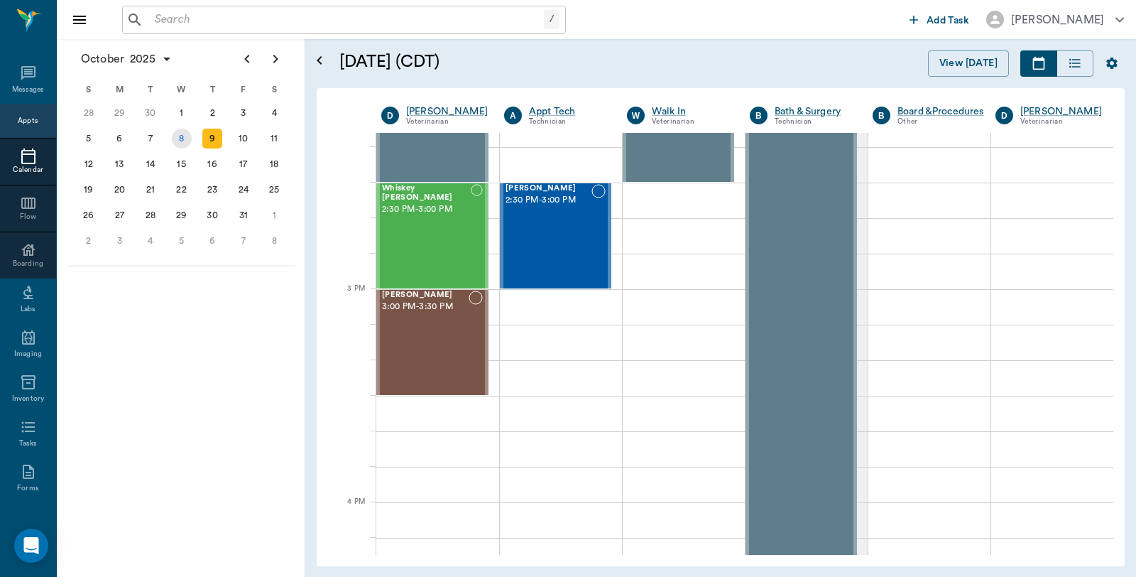
click at [175, 139] on div "8" at bounding box center [182, 139] width 20 height 20
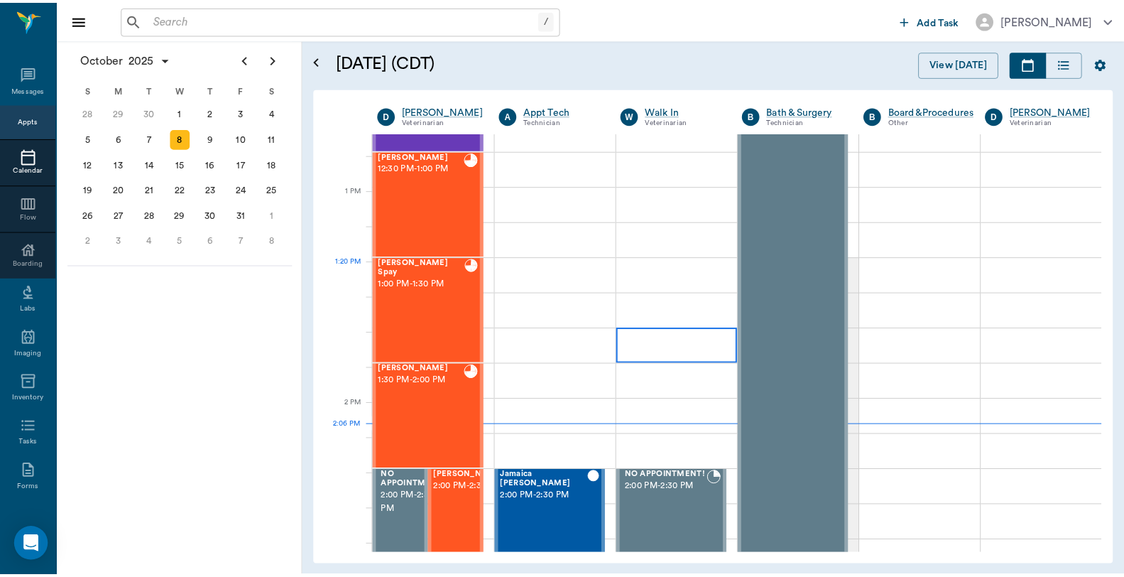
scroll to position [1262, 0]
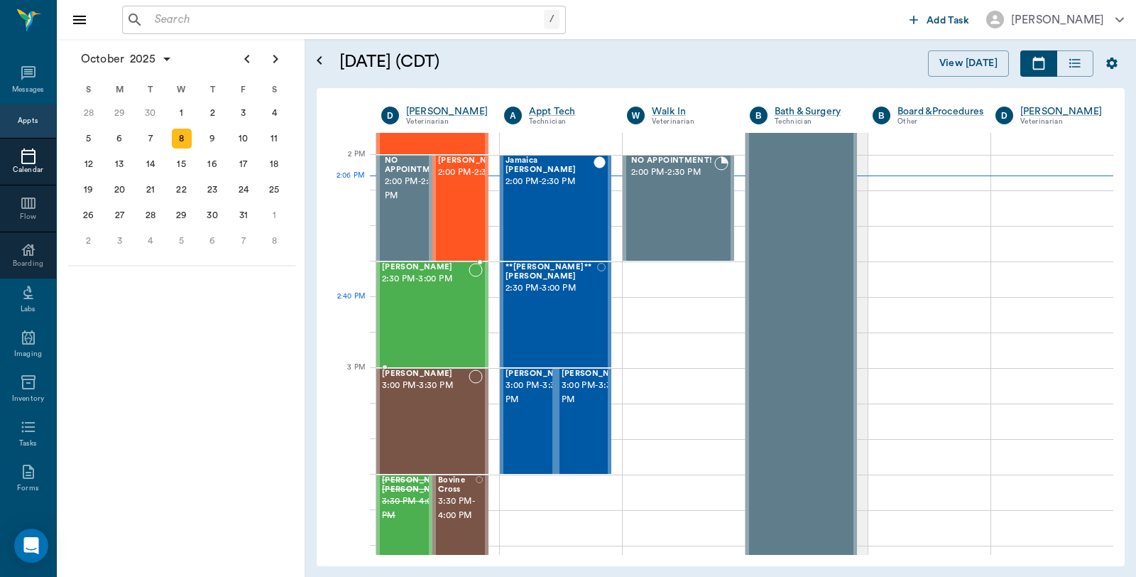
click at [444, 300] on div "[PERSON_NAME] 2:30 PM - 3:00 PM" at bounding box center [425, 315] width 87 height 104
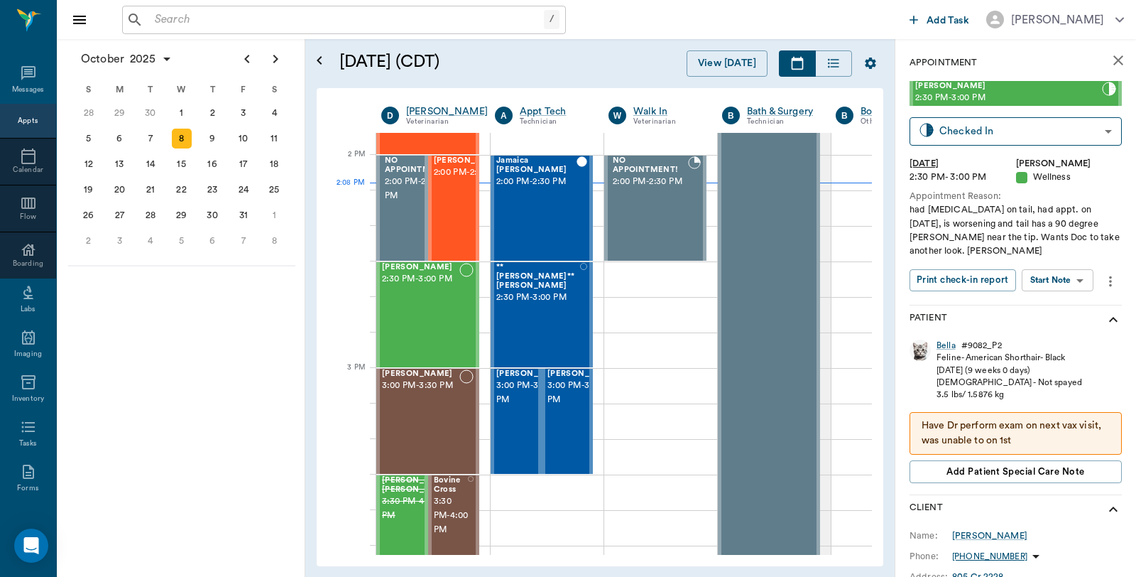
click at [236, 21] on input "text" at bounding box center [346, 20] width 395 height 20
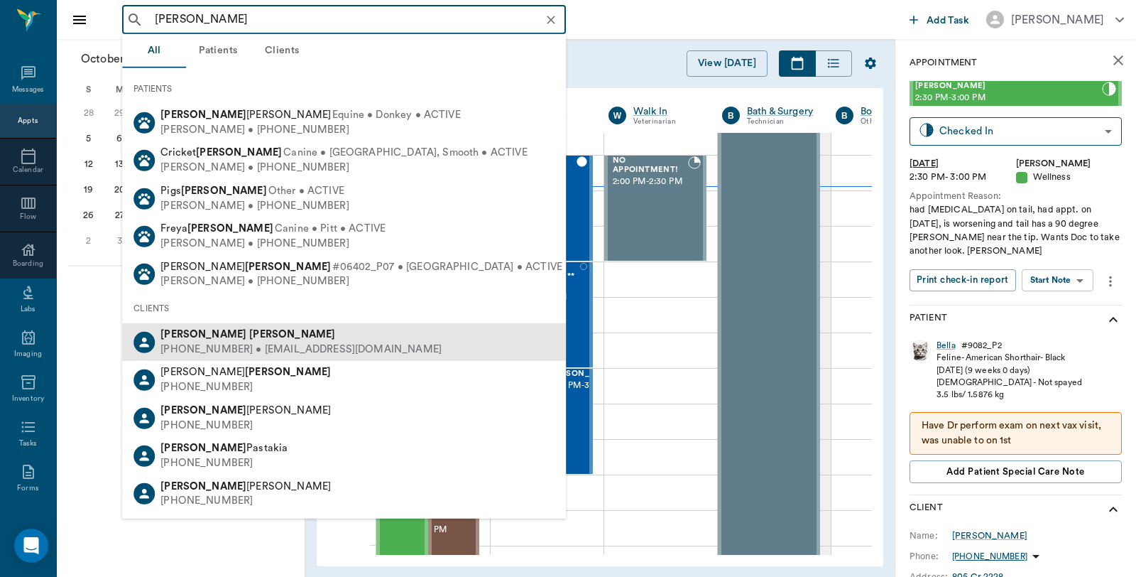
click at [204, 349] on div "(970) 250-4088 • jessingram29@gmail.com" at bounding box center [300, 349] width 281 height 15
type input "Jessica Ingram"
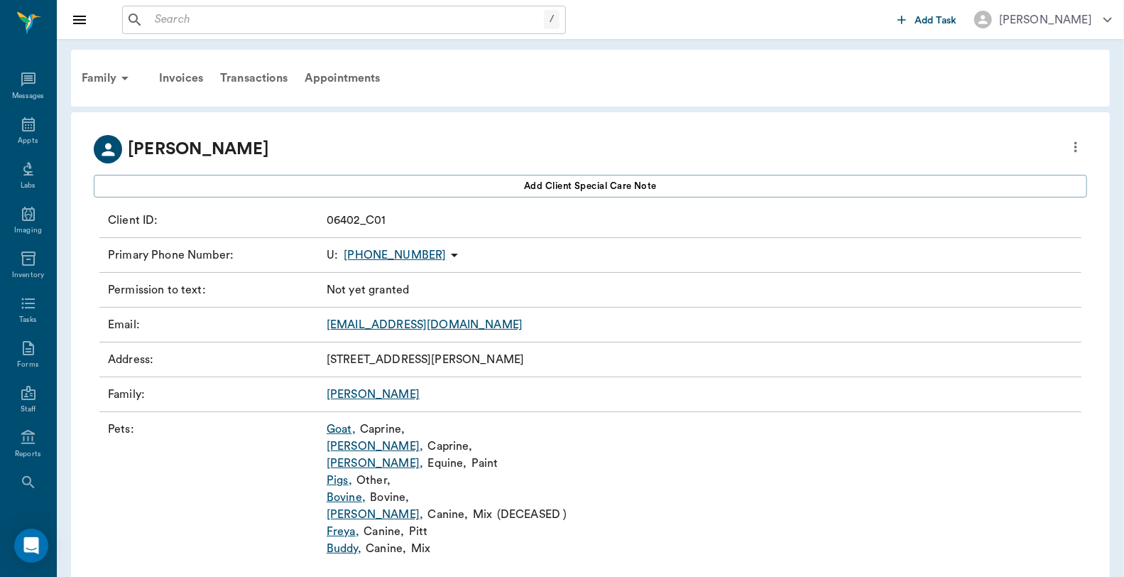
click at [335, 479] on link "Pigs ," at bounding box center [340, 479] width 26 height 17
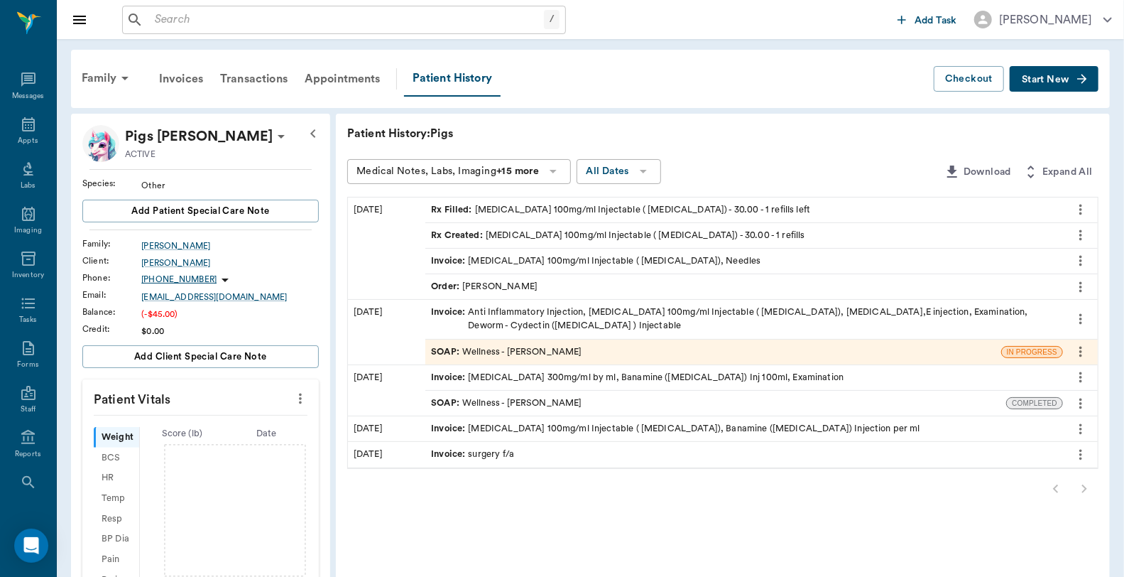
click at [473, 259] on div "Invoice : Enrofloxacin 100mg/ml Injectable ( Baytril), Needles" at bounding box center [595, 260] width 329 height 13
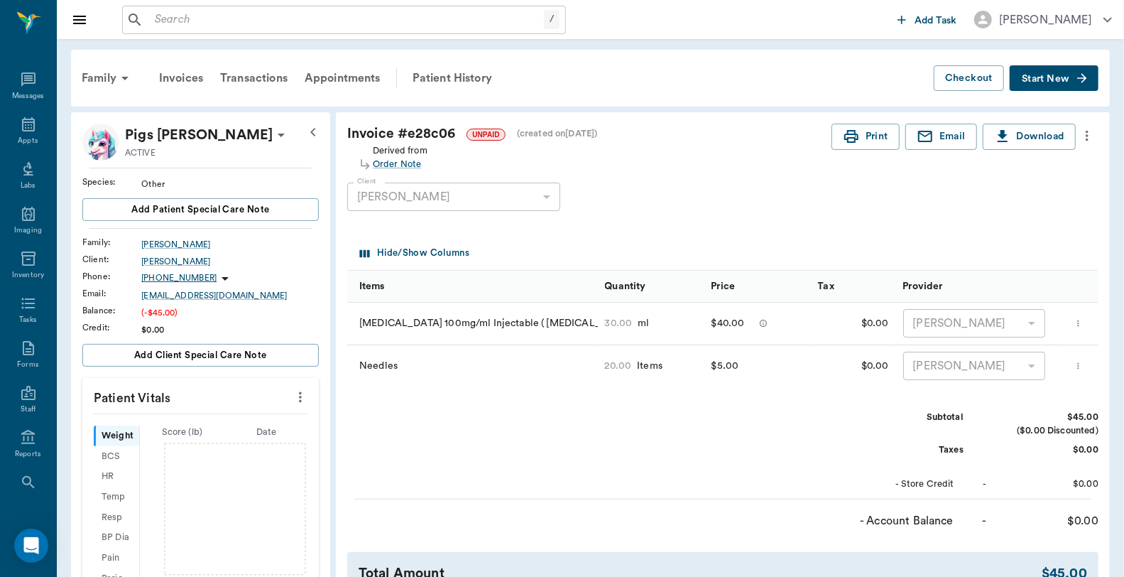
click at [1088, 135] on icon "more" at bounding box center [1087, 136] width 3 height 11
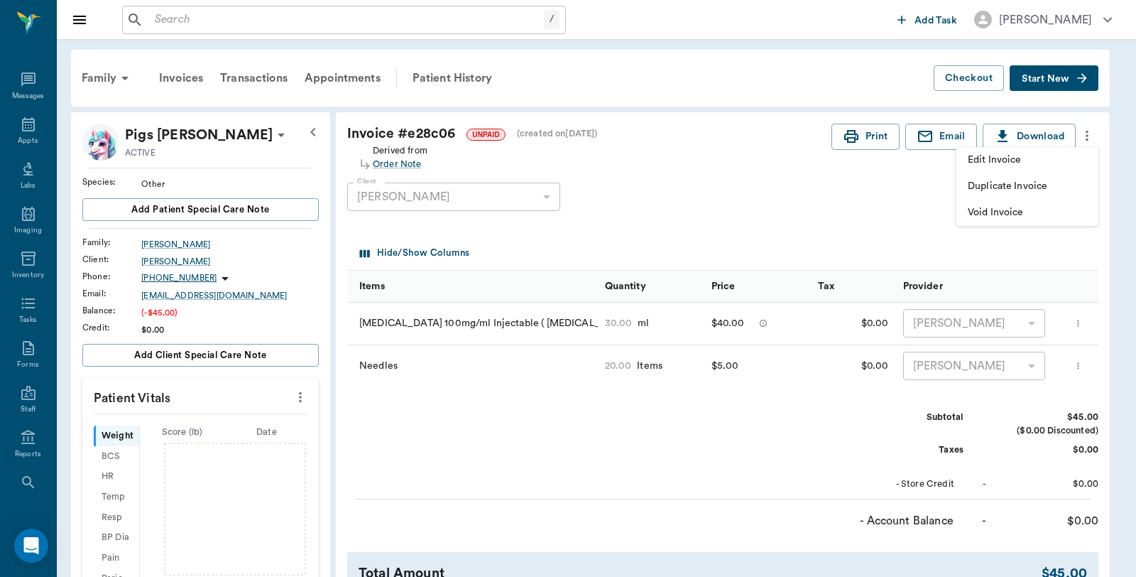
click at [1023, 156] on span "Edit Invoice" at bounding box center [1027, 160] width 119 height 15
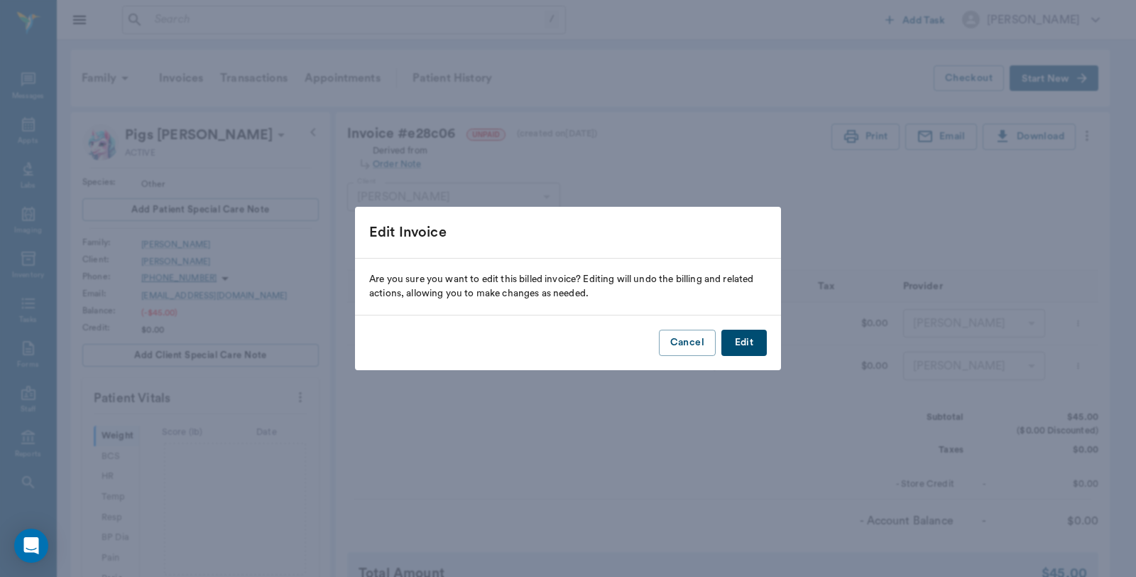
click at [743, 344] on button "Edit" at bounding box center [743, 342] width 45 height 26
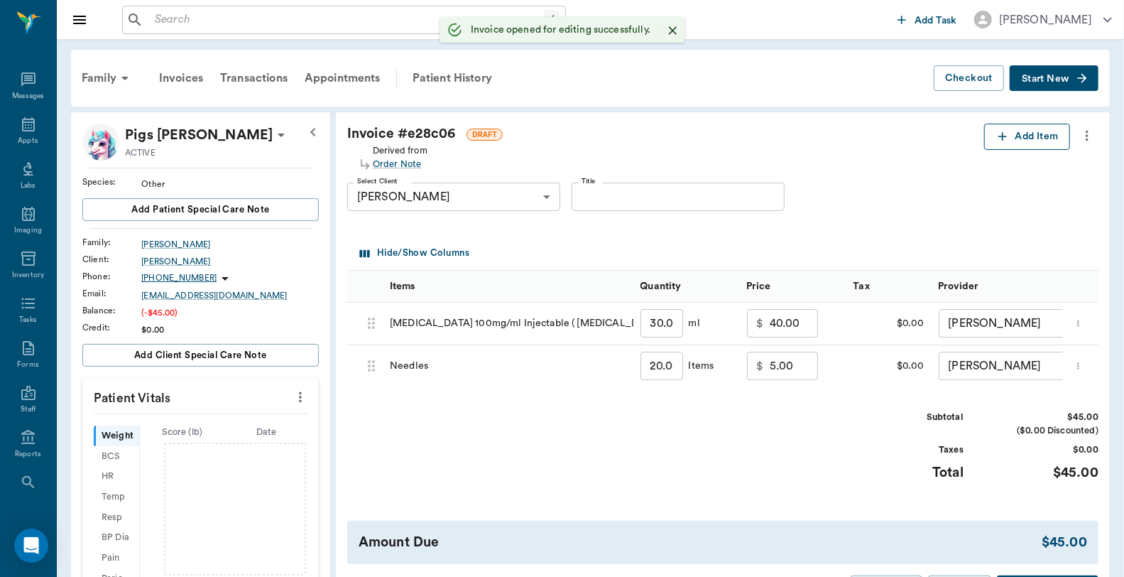
click at [1027, 145] on button "Add Item" at bounding box center [1027, 137] width 86 height 26
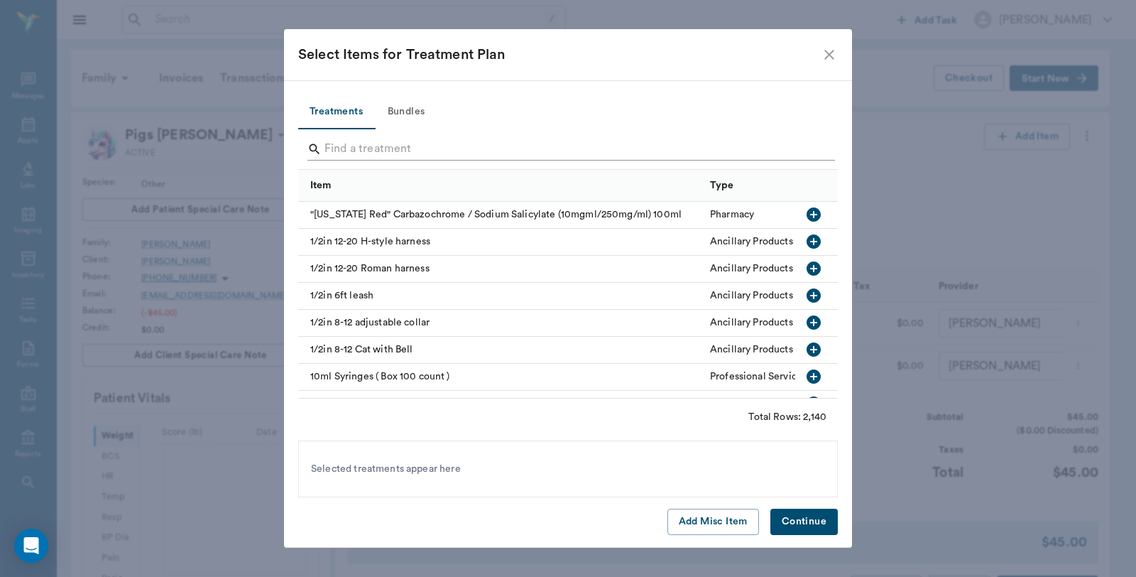
click at [484, 153] on input "Search" at bounding box center [568, 149] width 489 height 23
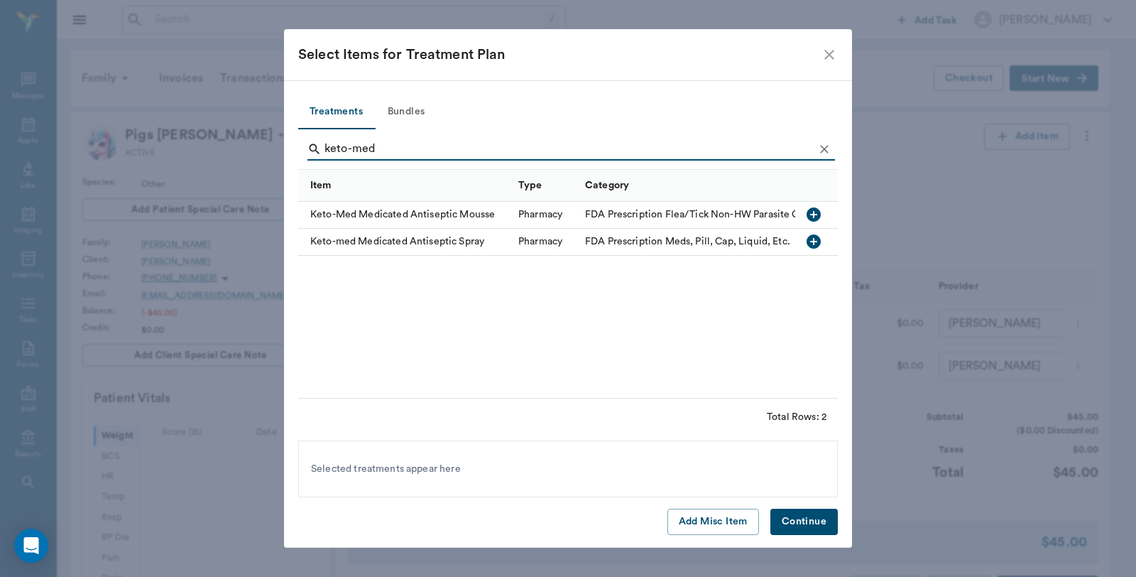
type input "keto-med"
click at [812, 240] on icon "button" at bounding box center [814, 241] width 14 height 14
click at [798, 523] on button "Continue" at bounding box center [803, 521] width 67 height 26
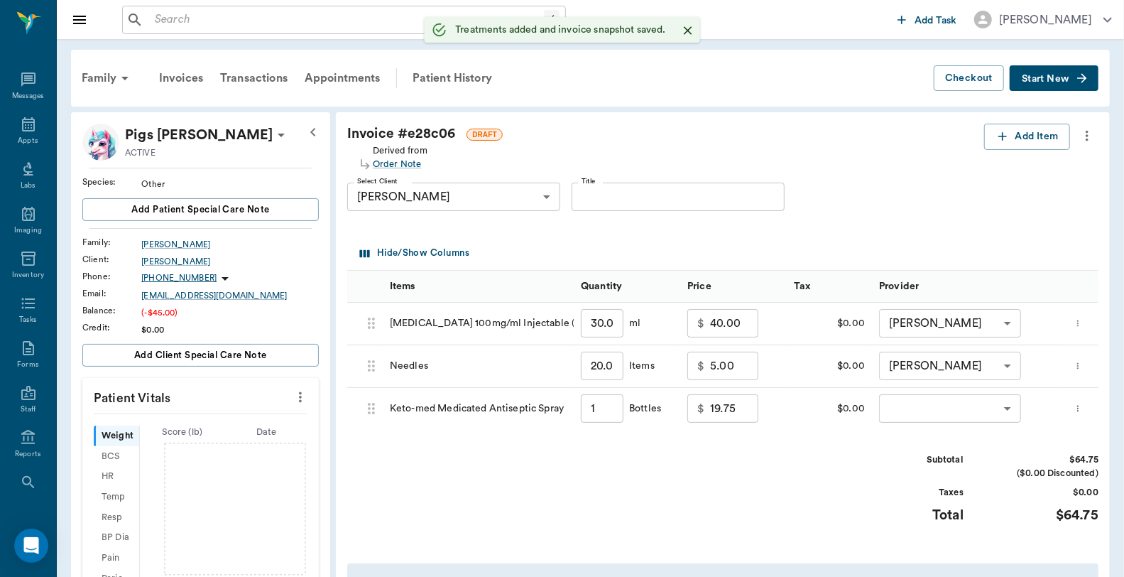
type input "1.00"
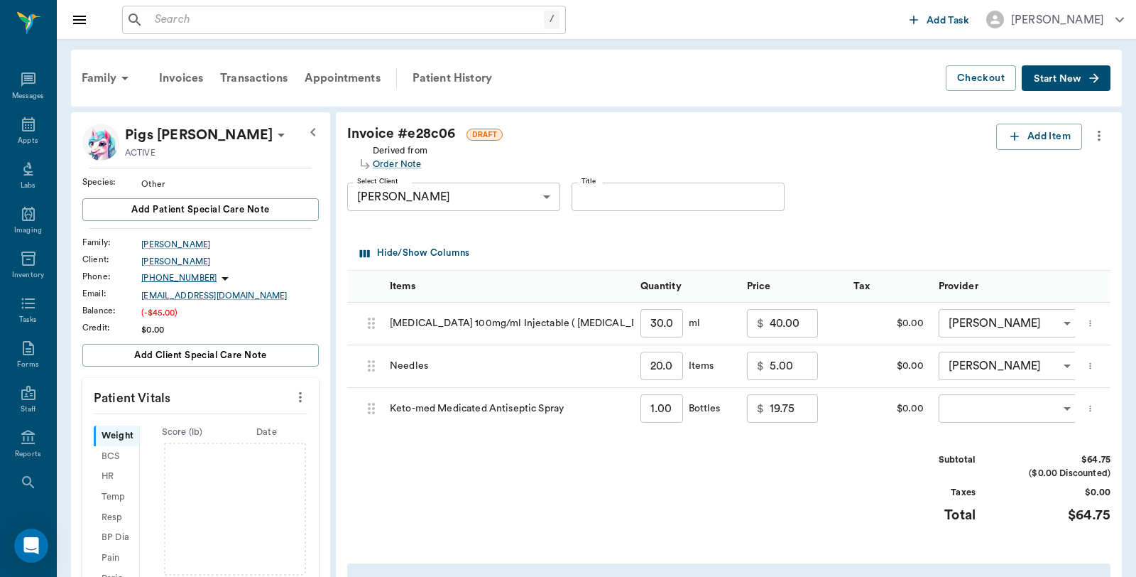
click at [955, 399] on body "/ ​ Add Task Dr. Bert Ellsworth Nectar Messages Appts Labs Imaging Inventory Ta…" at bounding box center [568, 457] width 1136 height 914
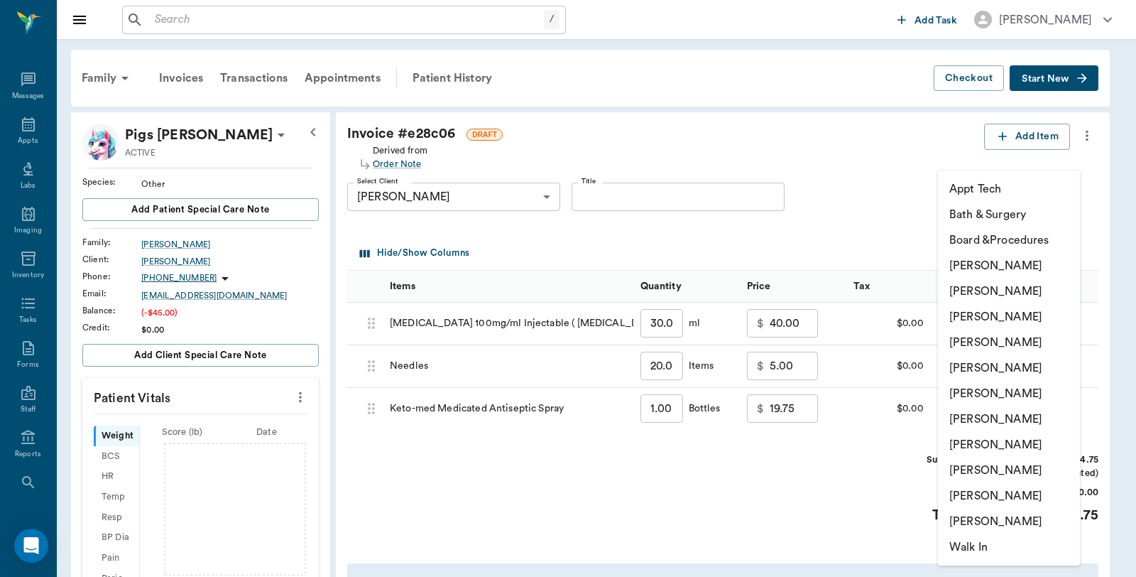
click at [1009, 263] on li "Caryn Watson" at bounding box center [1009, 266] width 142 height 26
type input "none-6899ea08ed37b777db10de45"
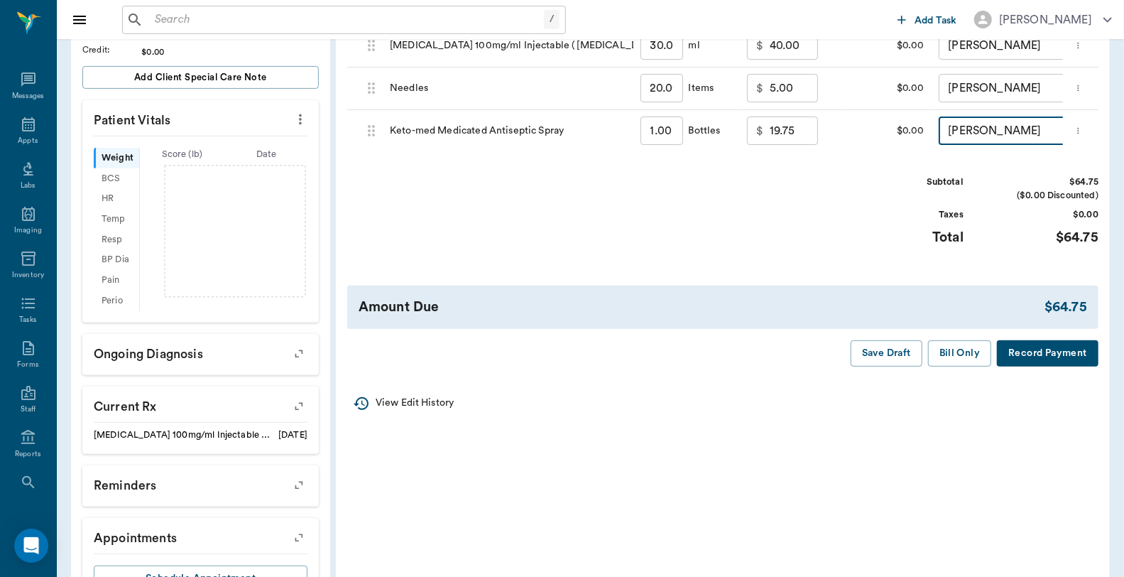
scroll to position [337, 0]
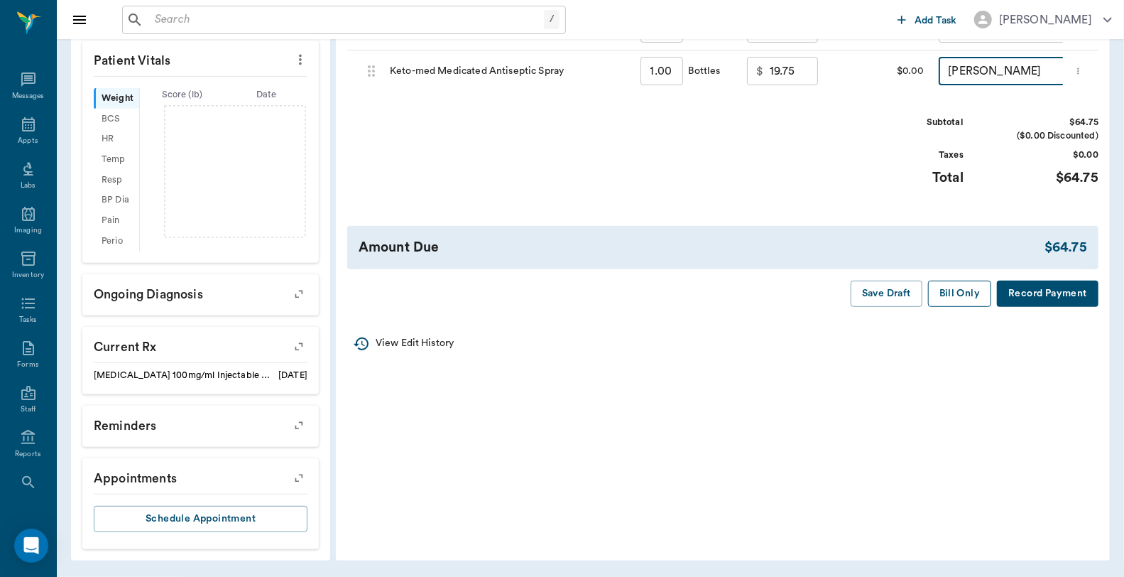
click at [984, 304] on button "Bill Only" at bounding box center [960, 293] width 64 height 26
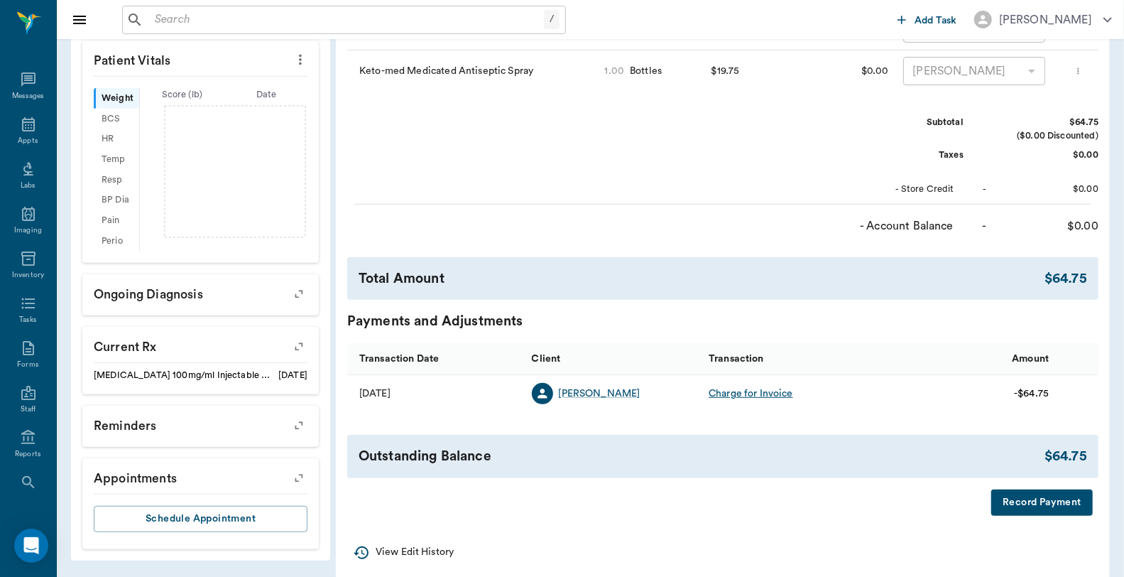
click at [1041, 515] on button "Record Payment" at bounding box center [1042, 502] width 102 height 26
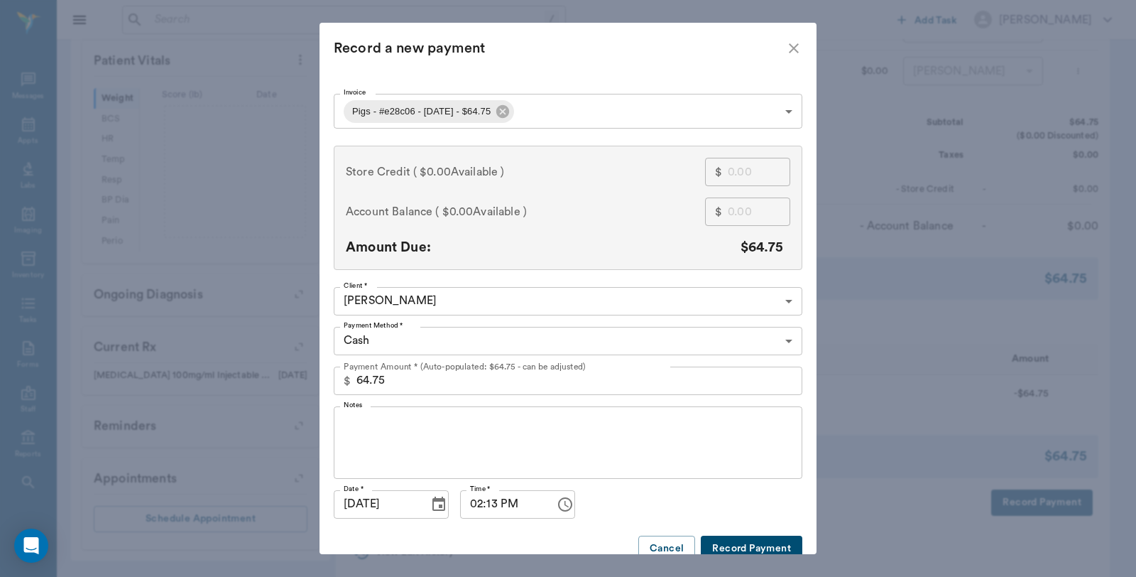
click at [474, 352] on body "/ ​ Add Task Dr. Bert Ellsworth Nectar Messages Appts Labs Imaging Inventory Ta…" at bounding box center [568, 129] width 1136 height 932
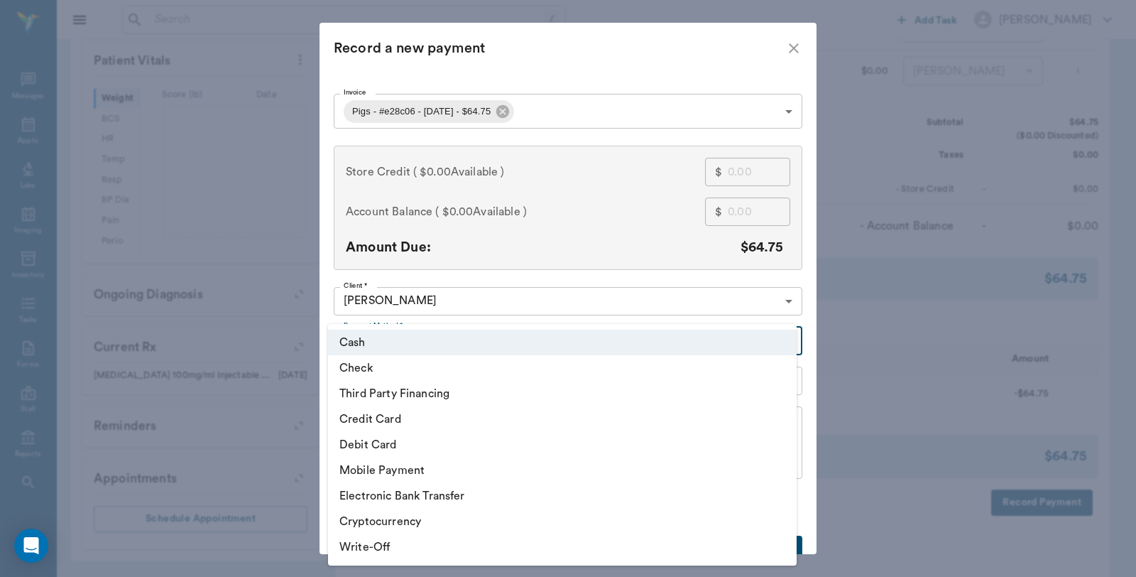
click at [412, 443] on li "Debit Card" at bounding box center [562, 445] width 469 height 26
type input "DEBIT_CARD"
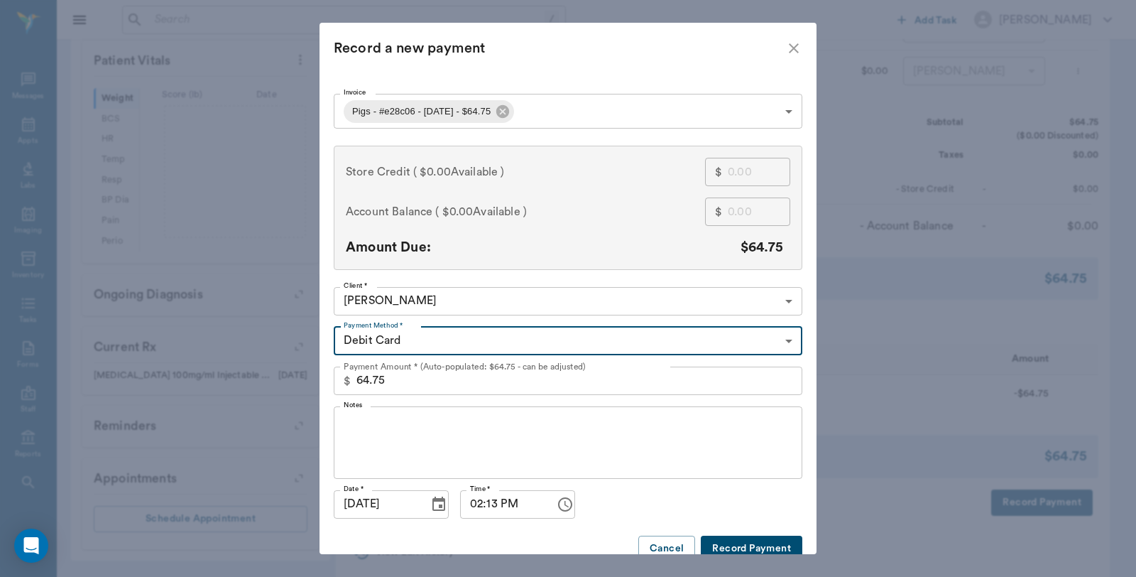
click at [767, 547] on button "Record Payment" at bounding box center [752, 548] width 102 height 26
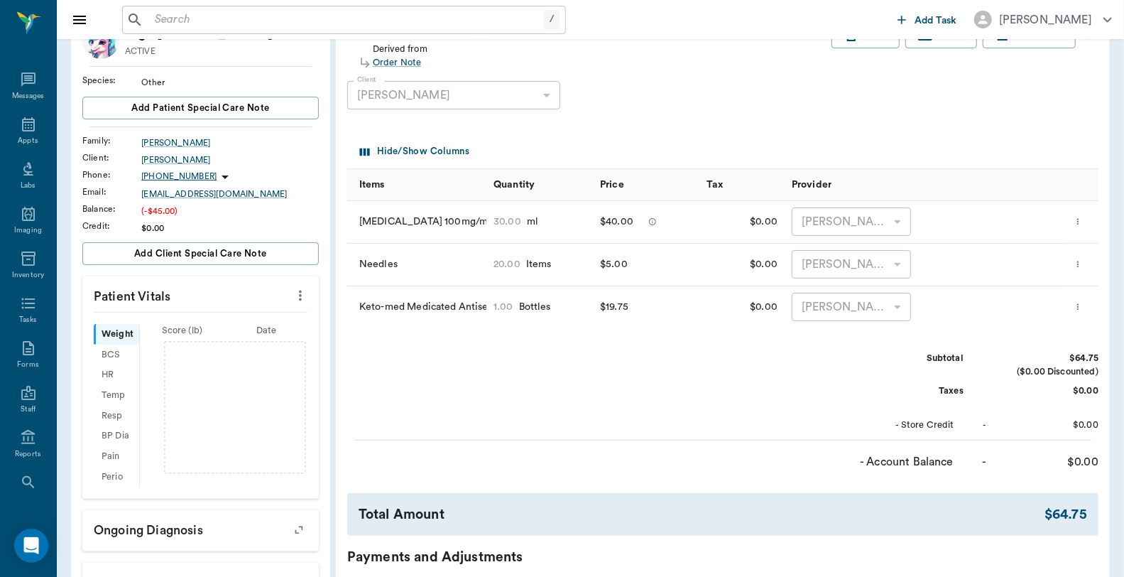
scroll to position [0, 0]
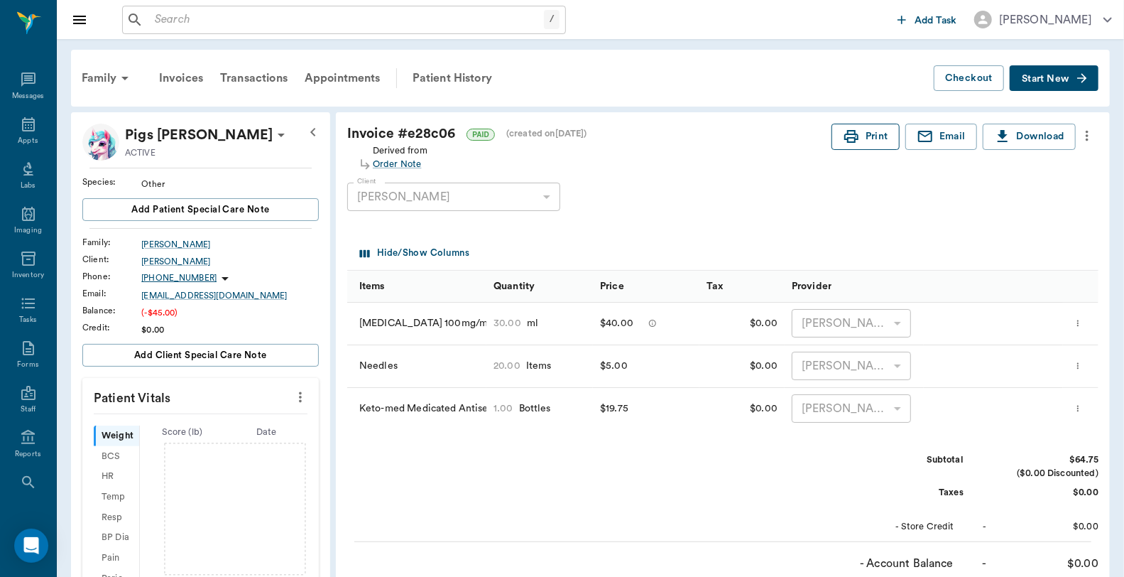
click at [858, 129] on button "Print" at bounding box center [865, 137] width 68 height 26
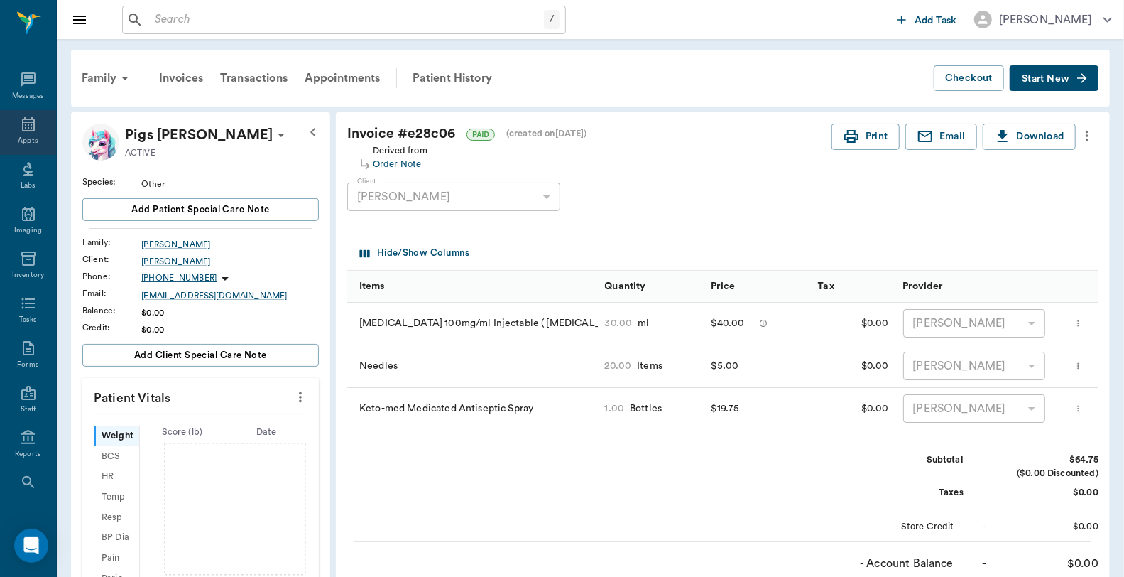
click at [29, 133] on div "Appts" at bounding box center [28, 132] width 56 height 45
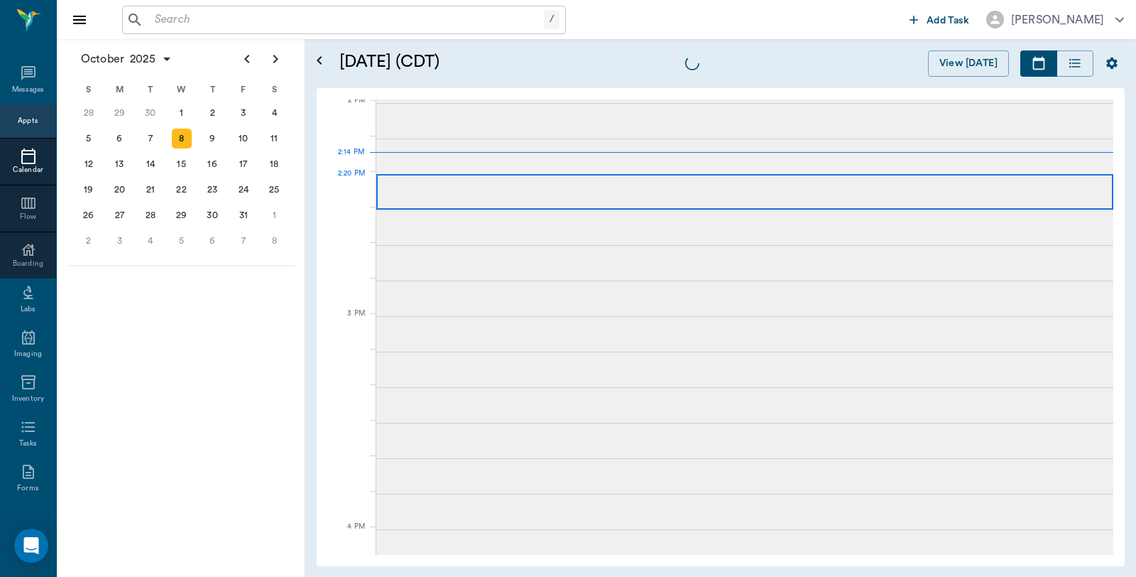
scroll to position [1281, 0]
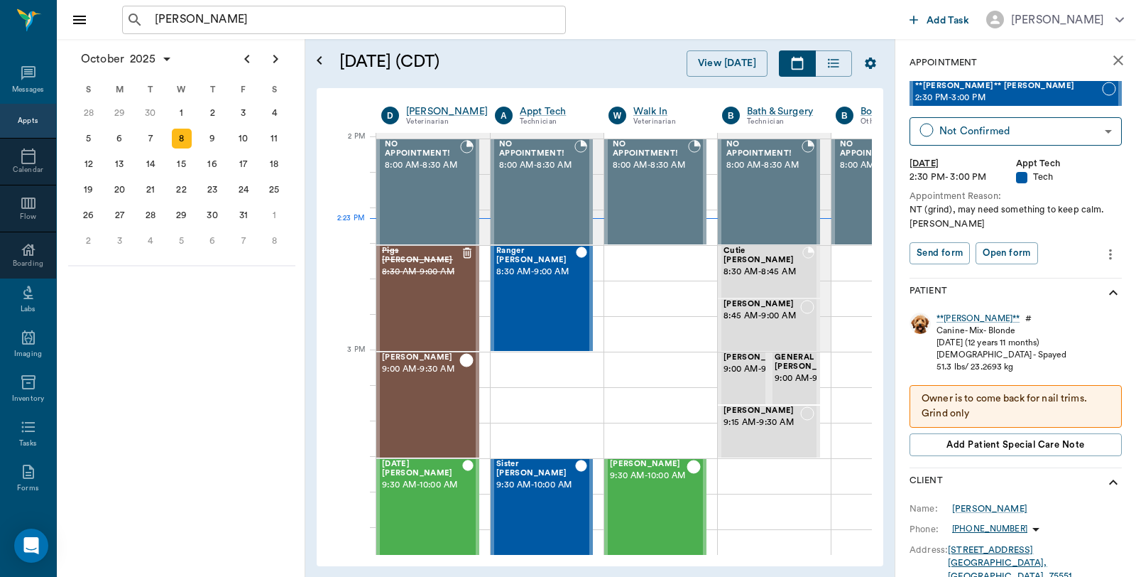
scroll to position [1280, 0]
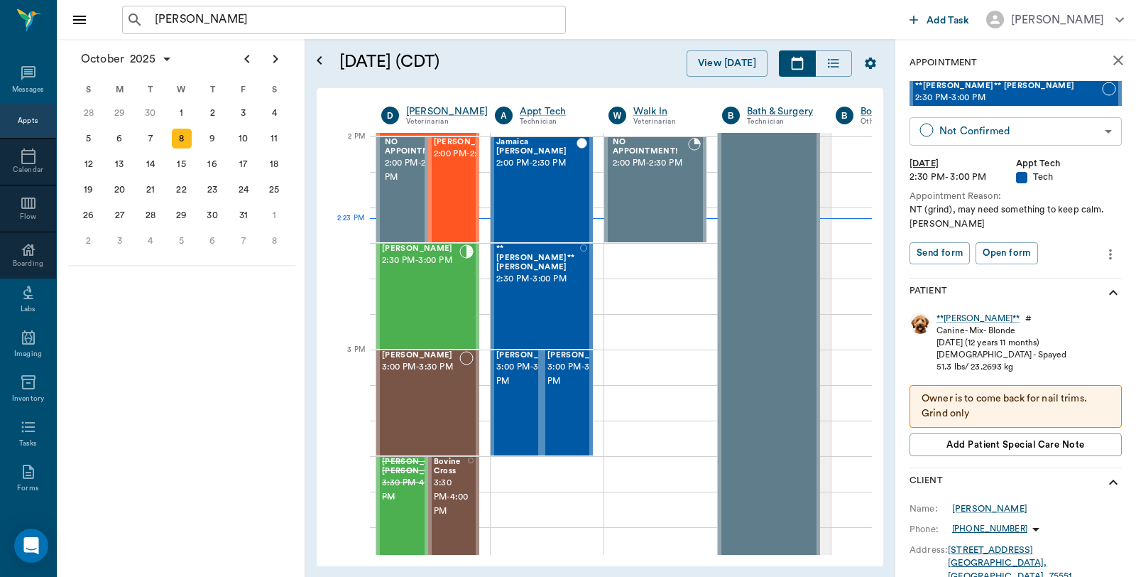
click at [1017, 135] on body "[PERSON_NAME] ​ Add Task [PERSON_NAME] Nectar Messages Appts Calendar Flow Boar…" at bounding box center [568, 288] width 1136 height 577
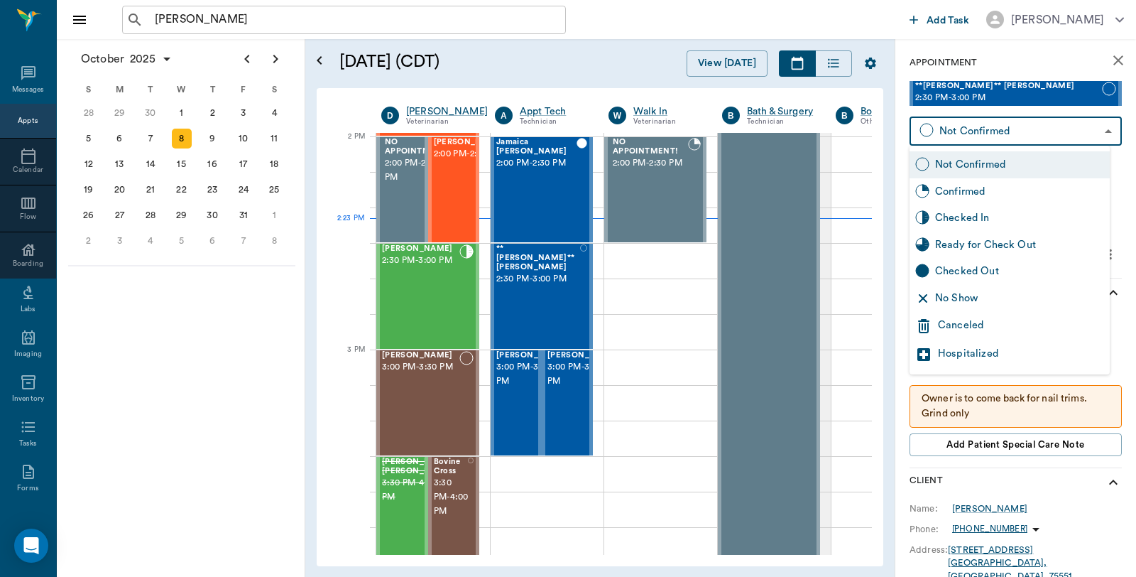
click at [974, 214] on div "Checked In" at bounding box center [1019, 218] width 169 height 16
type input "CHECKED_IN"
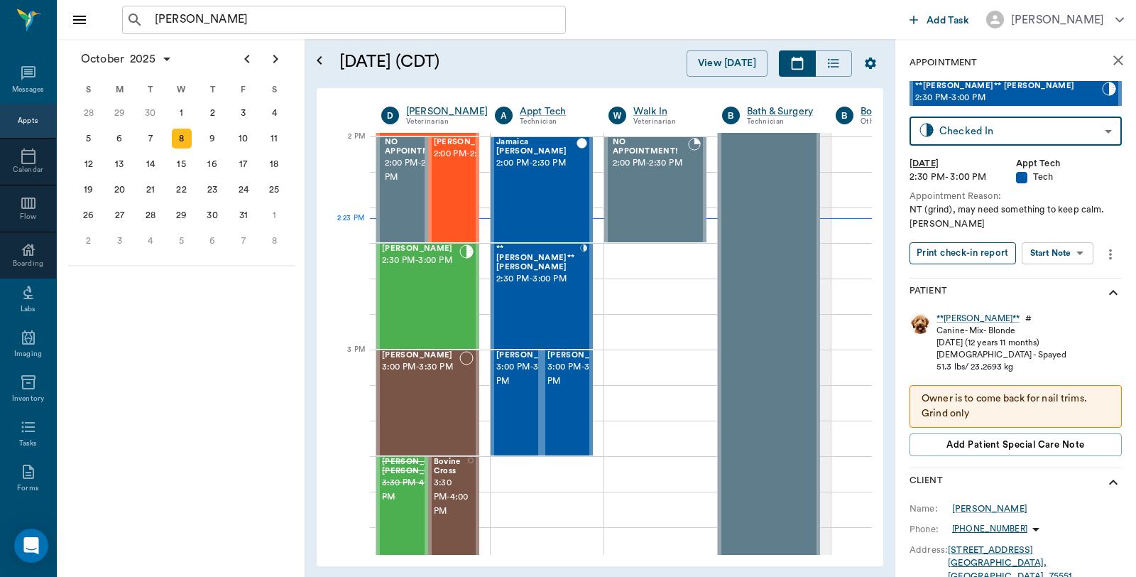
click at [941, 250] on button "Print check-in report" at bounding box center [962, 253] width 106 height 22
click at [457, 297] on div "[PERSON_NAME] 2:30 PM - 3:00 PM" at bounding box center [420, 296] width 77 height 104
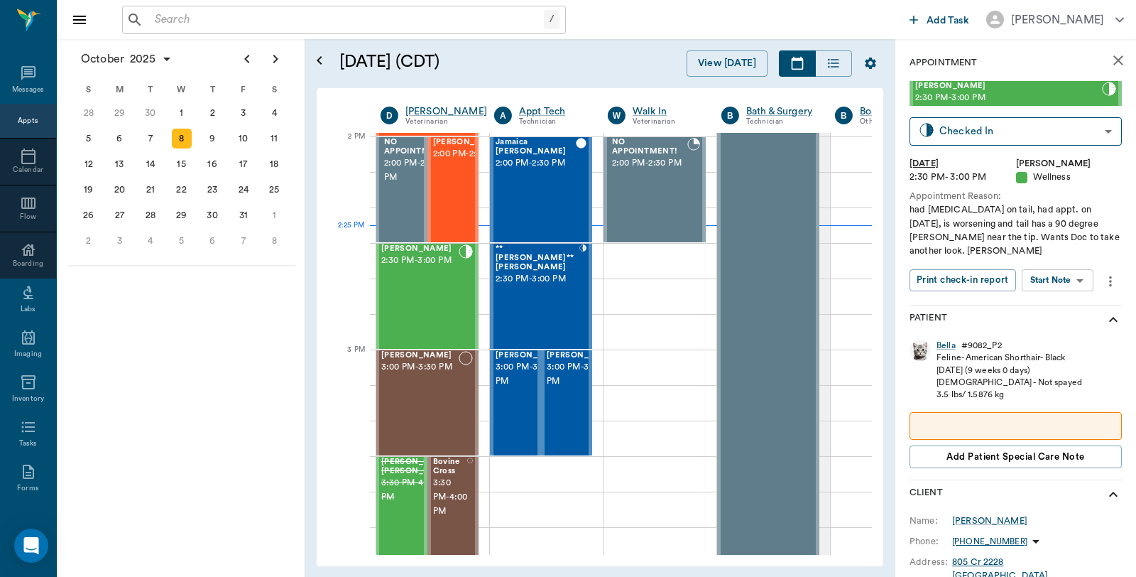
scroll to position [1280, 1]
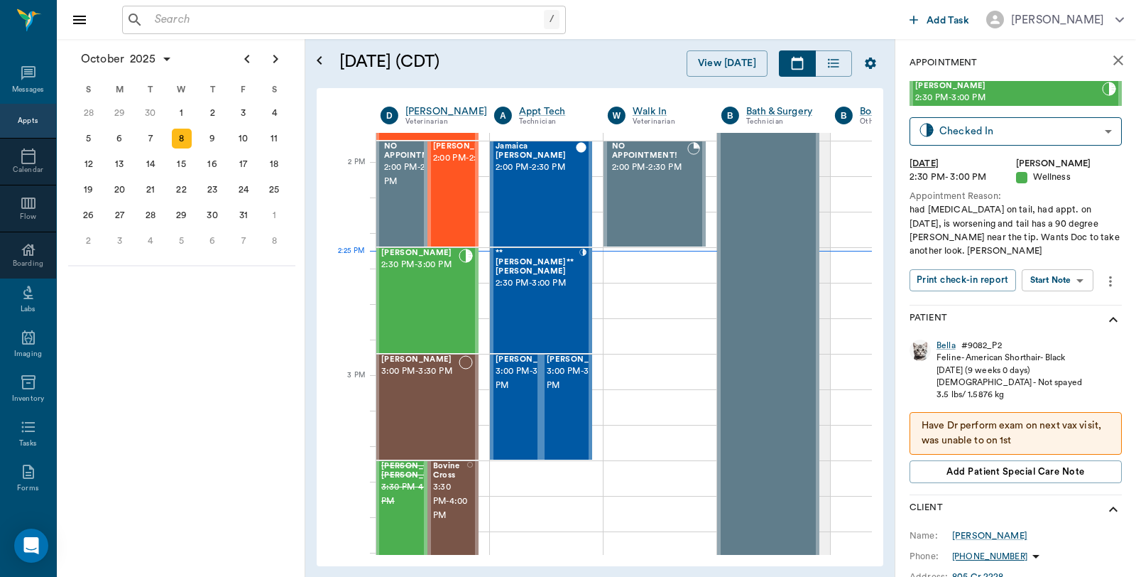
scroll to position [1280, 1]
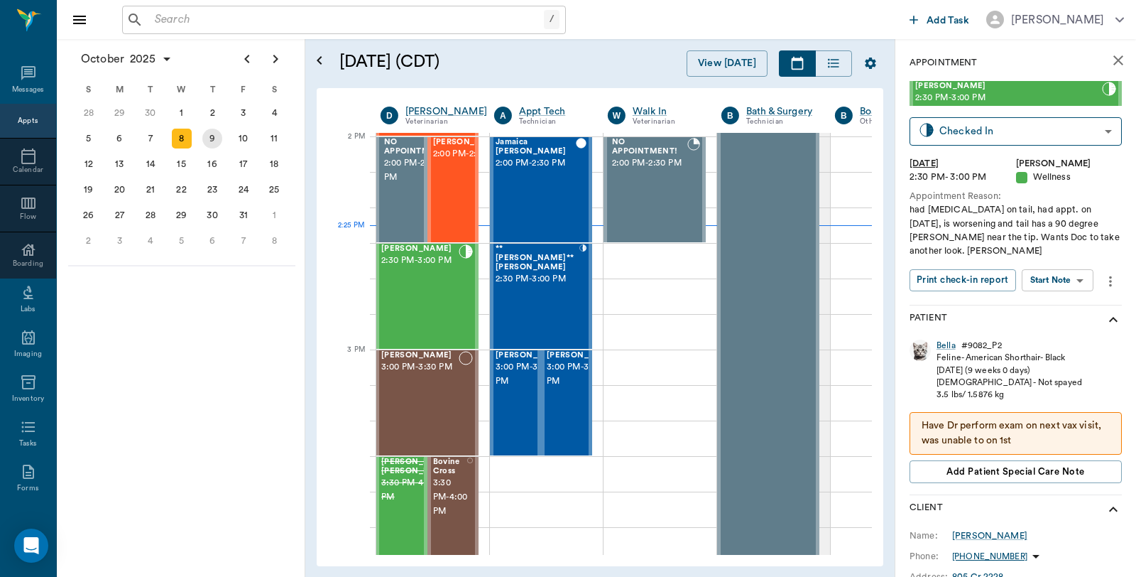
click at [210, 130] on div "9" at bounding box center [212, 139] width 20 height 20
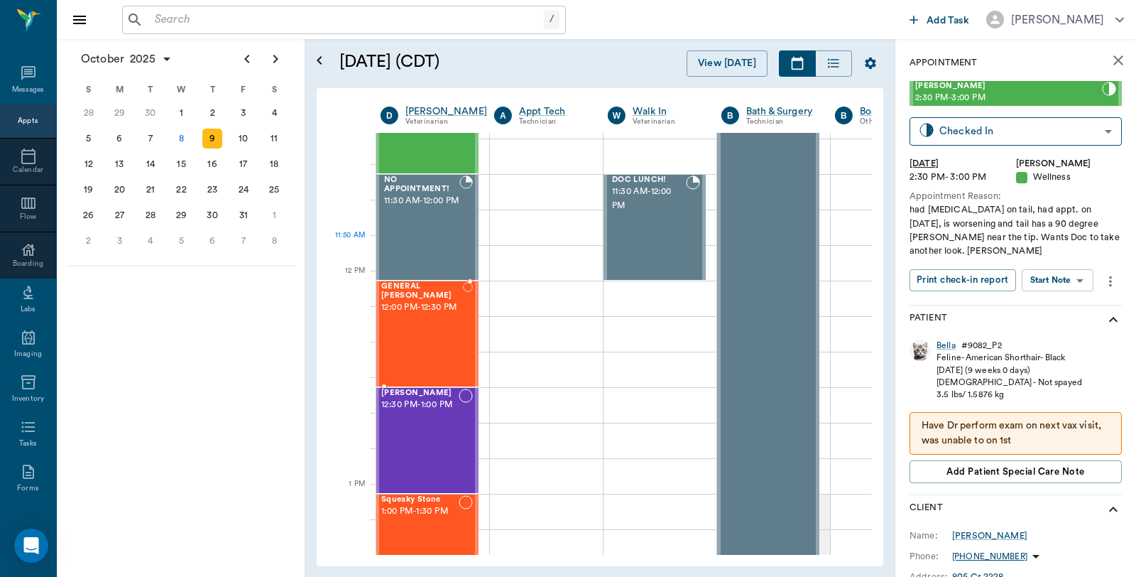
scroll to position [1104, 1]
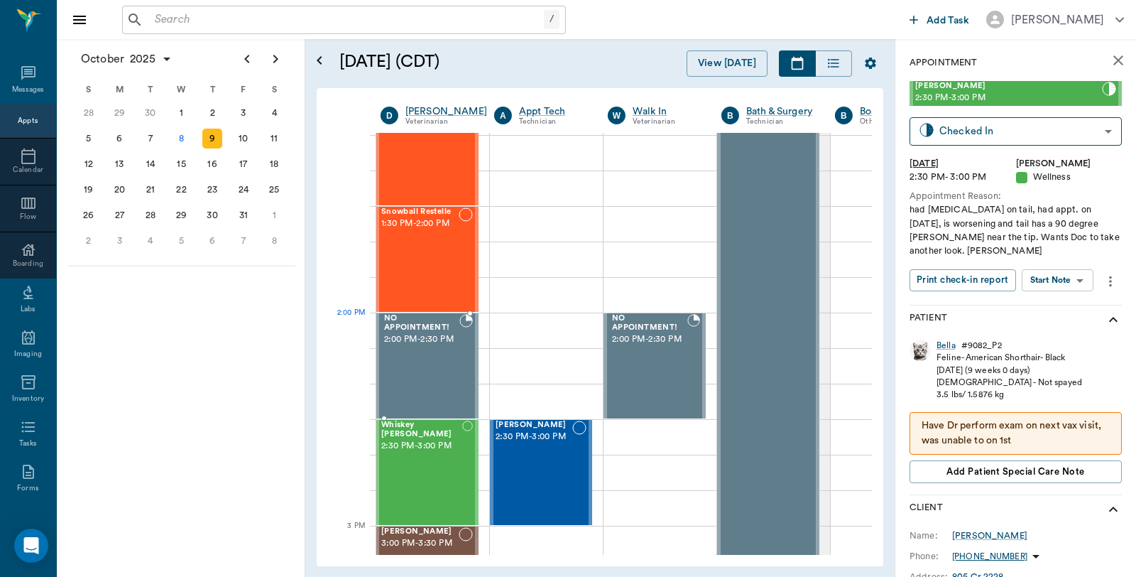
click at [478, 323] on div "NO APPOINTMENT! 2:00 PM - 2:30 PM" at bounding box center [427, 365] width 103 height 105
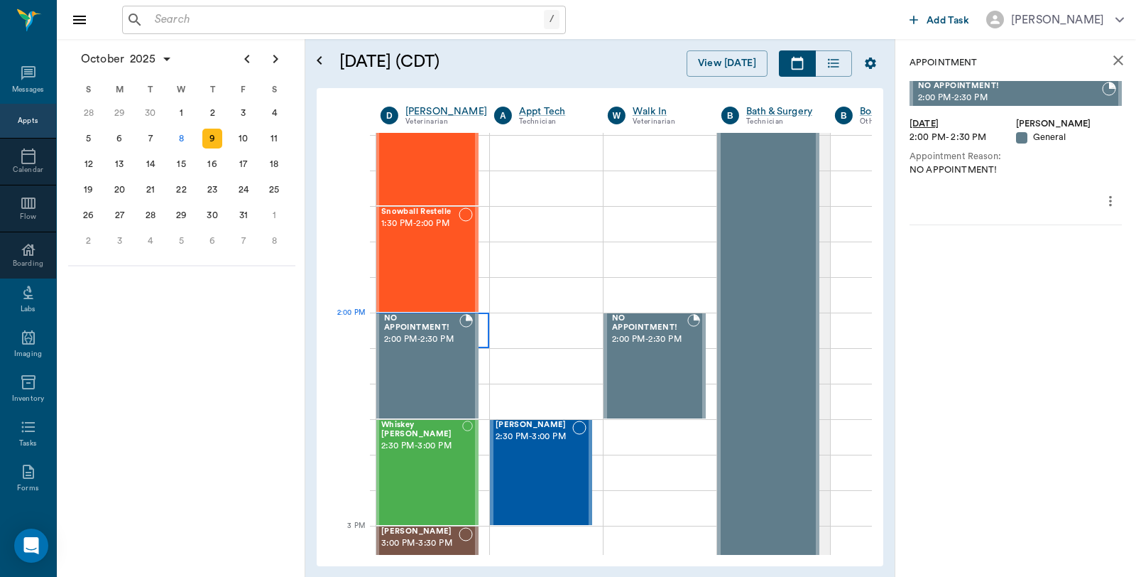
click at [484, 329] on div at bounding box center [433, 329] width 114 height 35
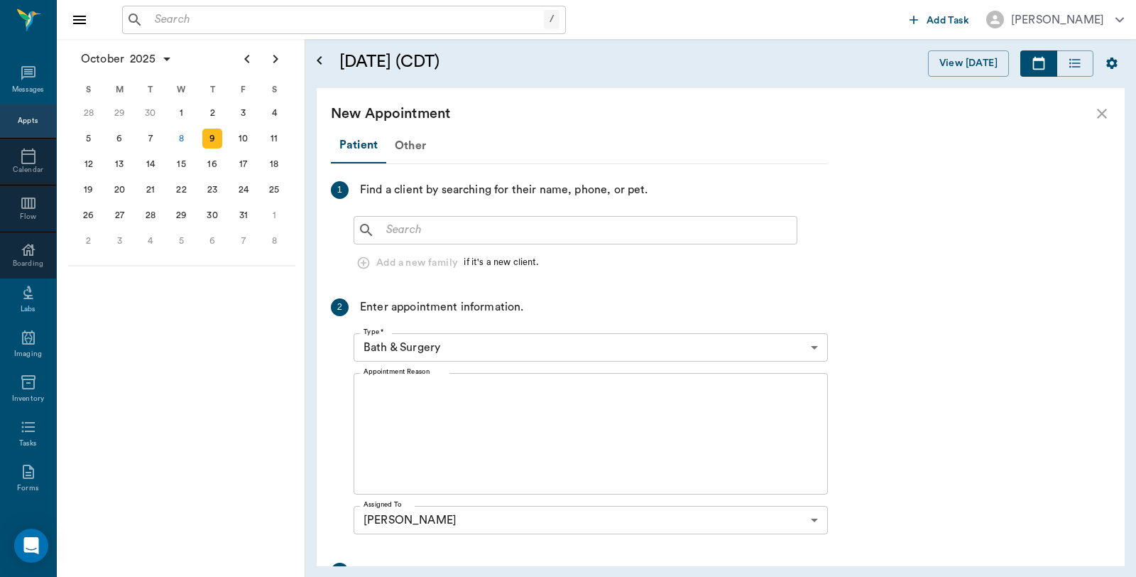
scroll to position [1104, 0]
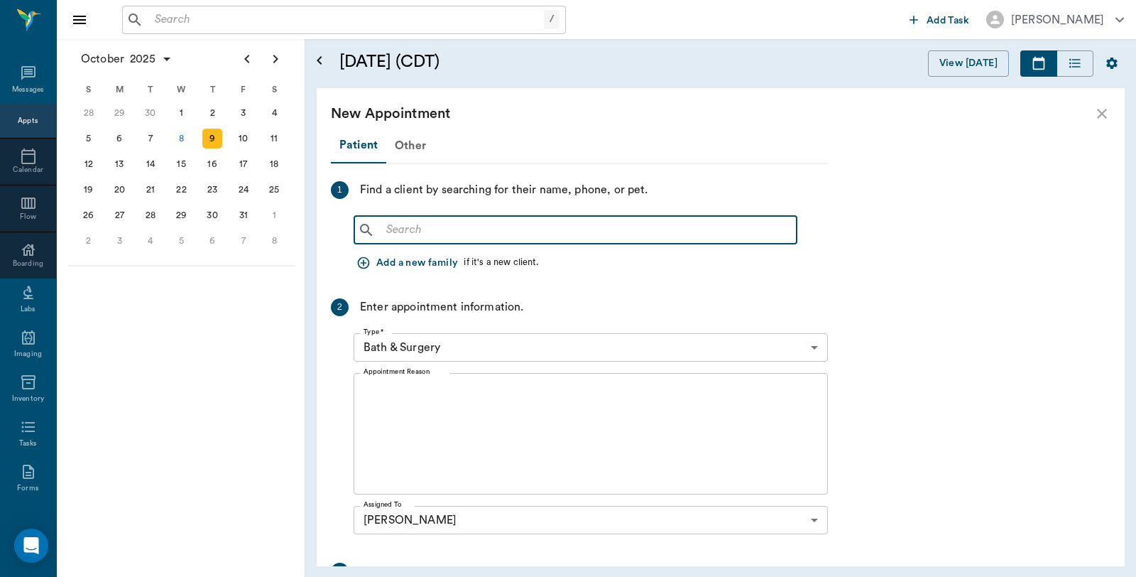
click at [516, 220] on input "text" at bounding box center [586, 230] width 410 height 20
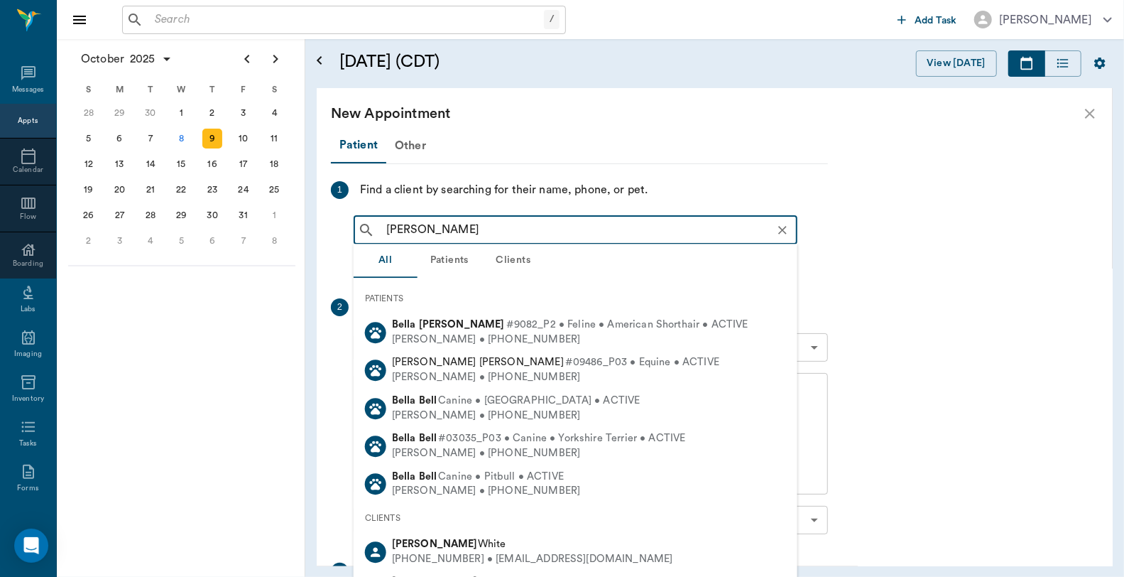
type input "[PERSON_NAME]"
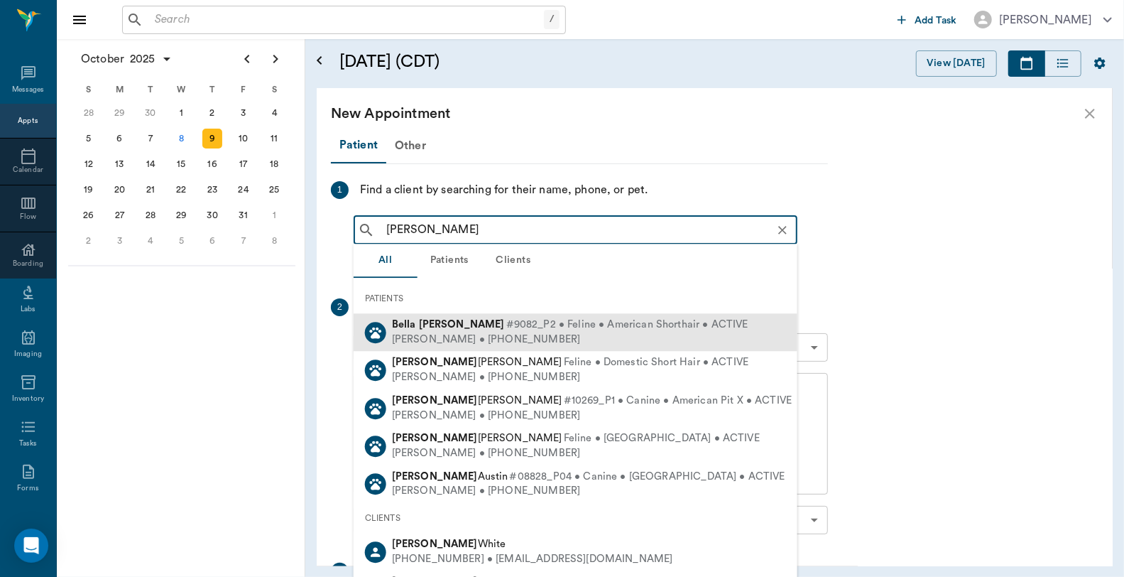
click at [442, 332] on div "[PERSON_NAME] • [PHONE_NUMBER]" at bounding box center [570, 339] width 356 height 15
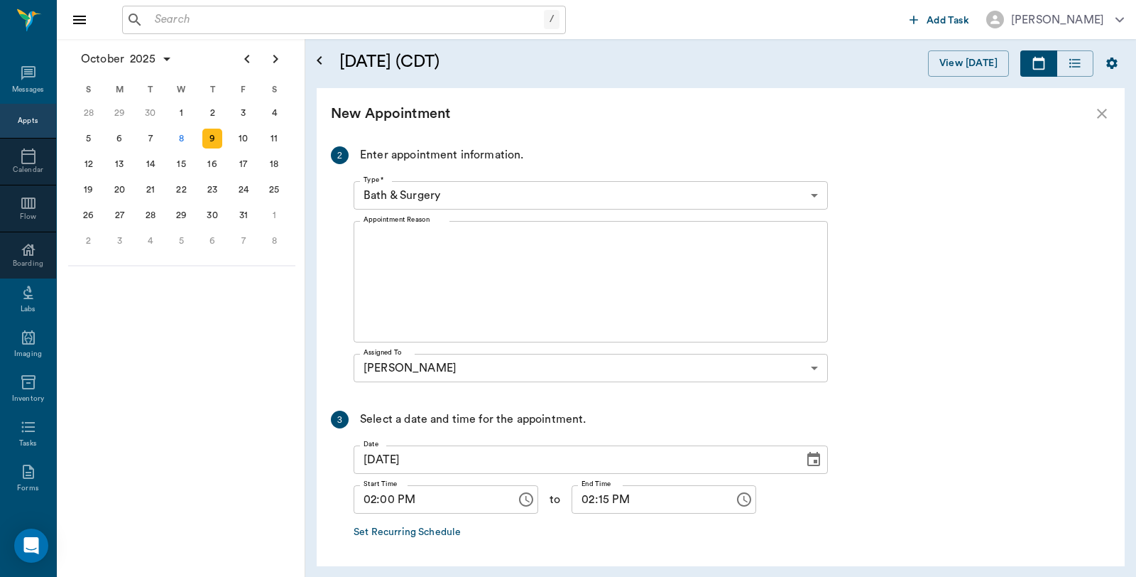
scroll to position [315, 0]
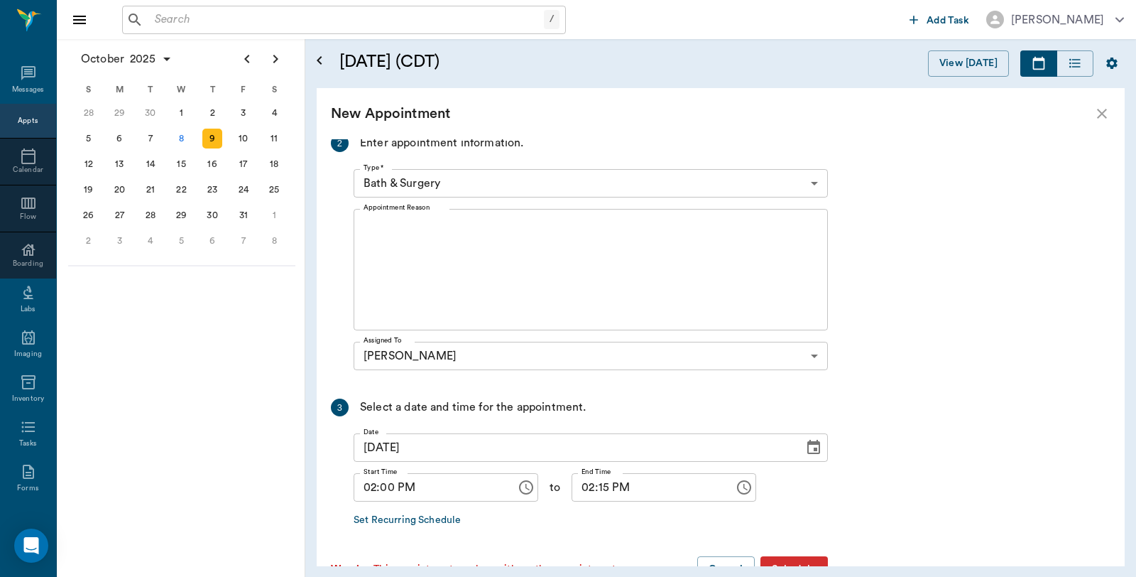
click at [463, 175] on body "/ ​ Add Task [PERSON_NAME] Nectar Messages Appts Calendar Flow Boarding Labs Im…" at bounding box center [568, 288] width 1136 height 577
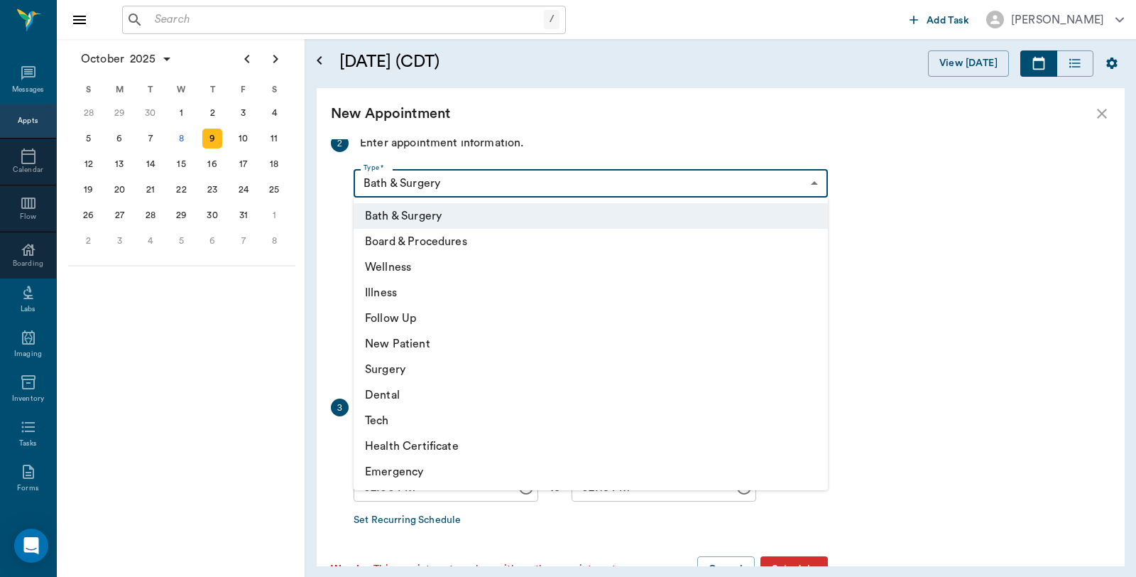
click at [403, 374] on li "Surgery" at bounding box center [591, 369] width 474 height 26
type input "65d2be4f46e3a538d89b8c18"
type input "02:30 PM"
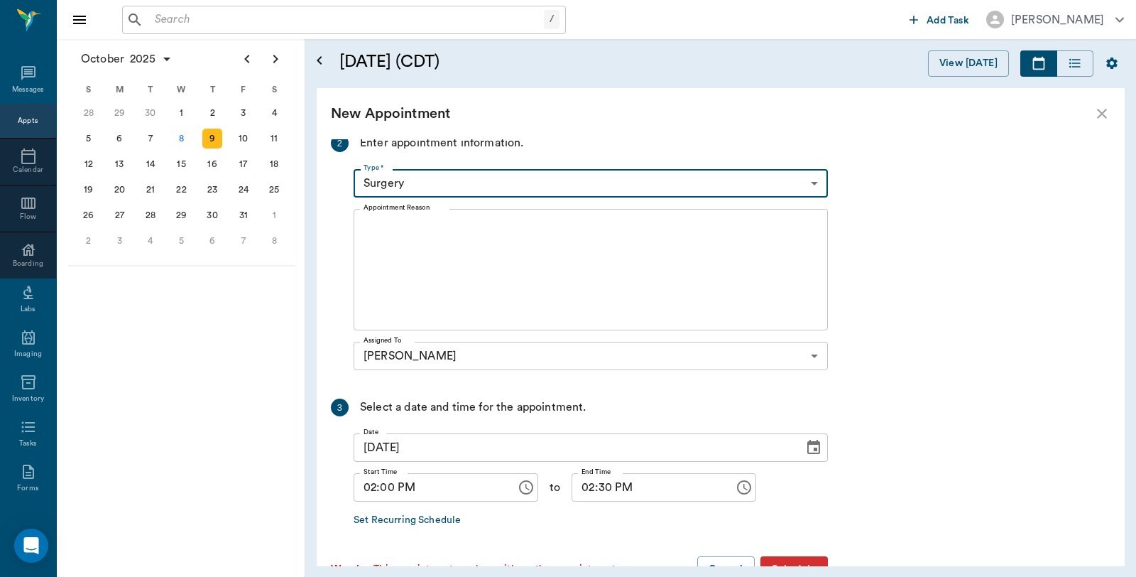
click at [424, 250] on textarea "Appointment Reason" at bounding box center [591, 270] width 454 height 98
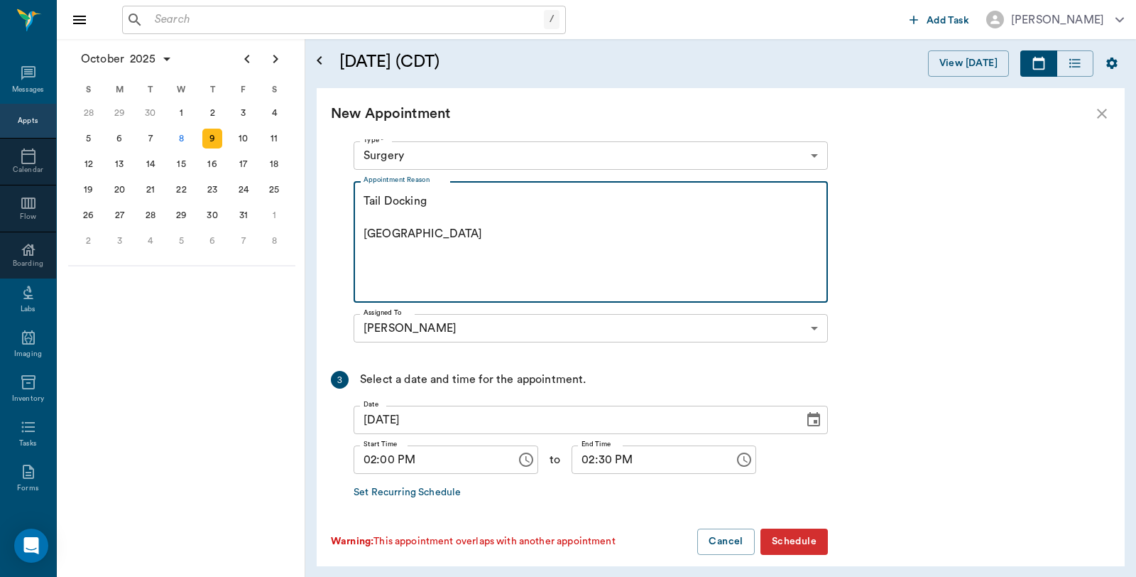
scroll to position [357, 0]
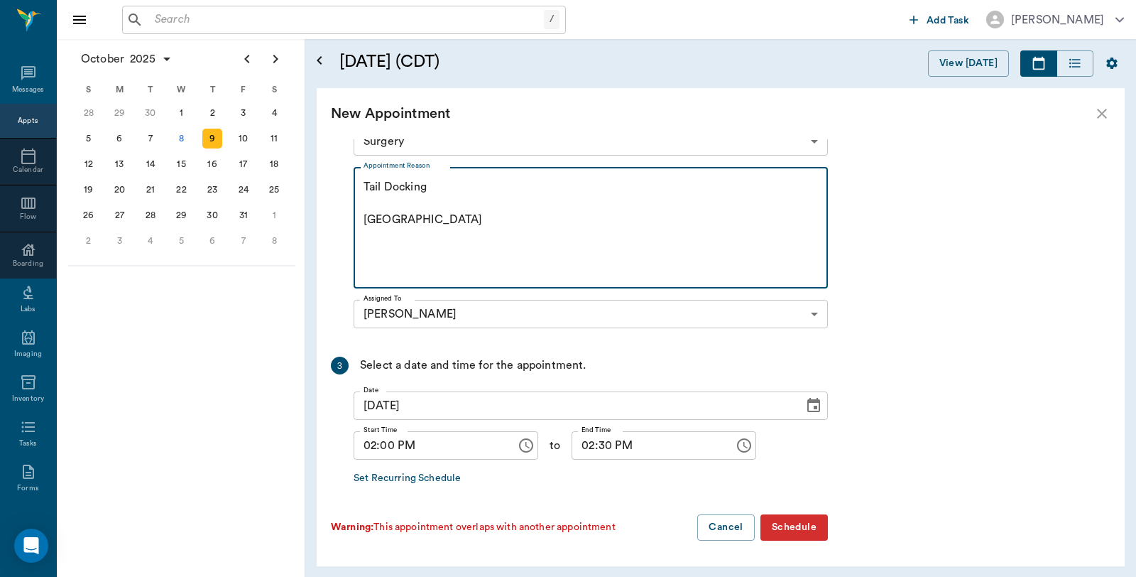
type textarea "Tail Docking [GEOGRAPHIC_DATA]"
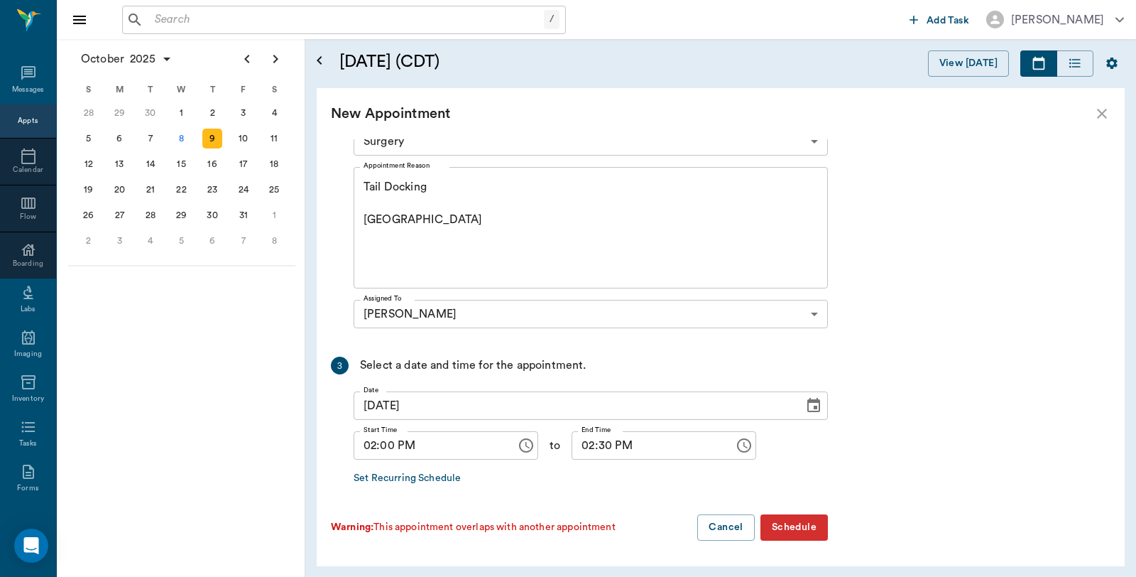
click at [819, 530] on button "Schedule" at bounding box center [793, 527] width 67 height 26
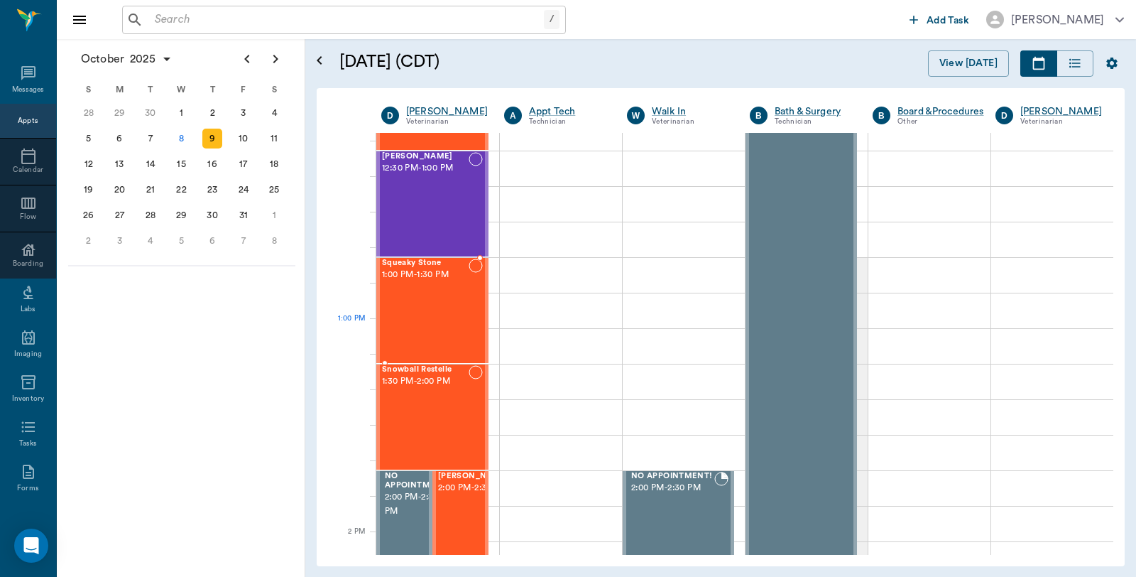
scroll to position [868, 0]
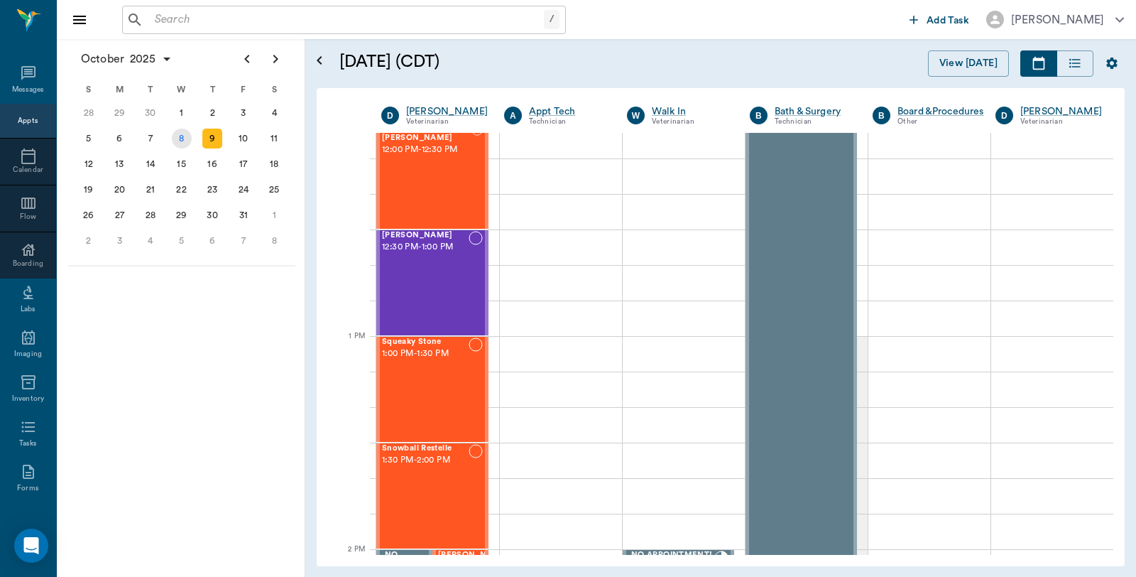
click at [178, 133] on div "8" at bounding box center [182, 139] width 20 height 20
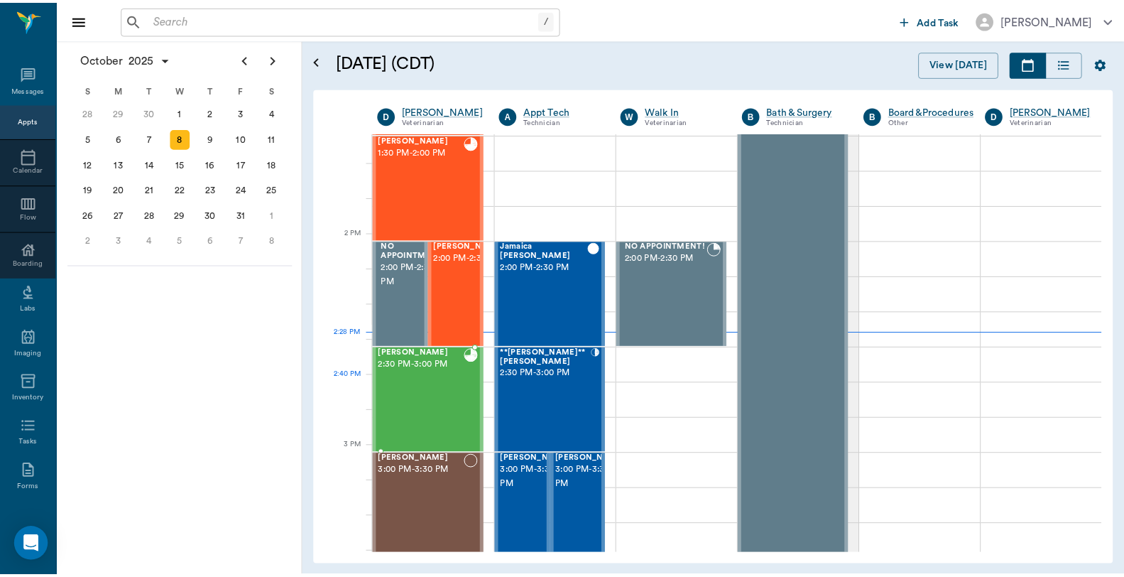
scroll to position [1183, 0]
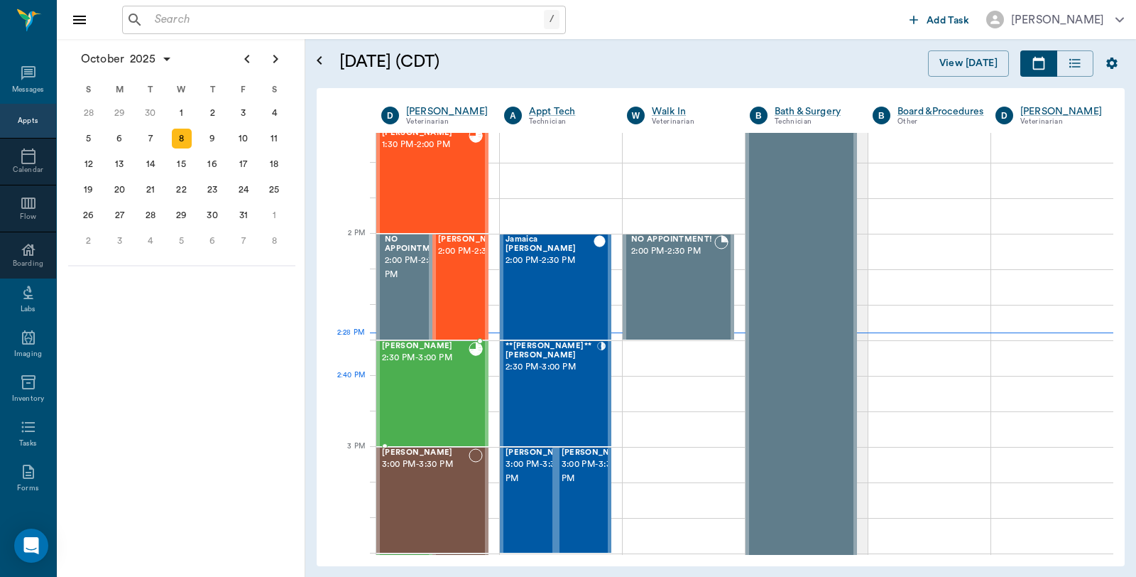
click at [432, 376] on div "[PERSON_NAME] 2:30 PM - 3:00 PM" at bounding box center [425, 394] width 87 height 104
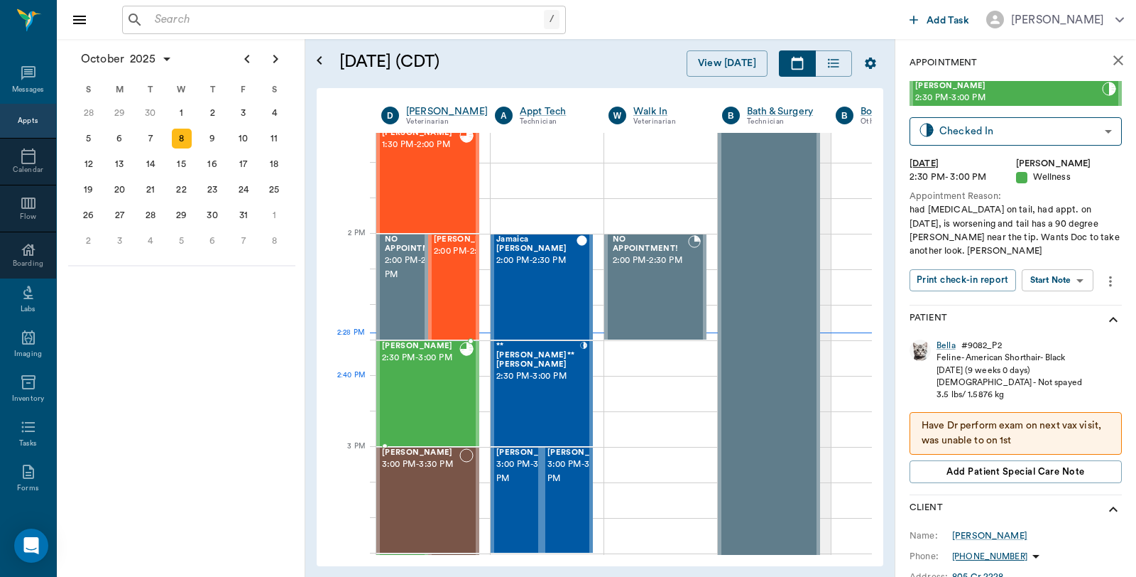
type input "READY_TO_CHECKOUT"
click at [944, 342] on div "Bella" at bounding box center [945, 348] width 19 height 12
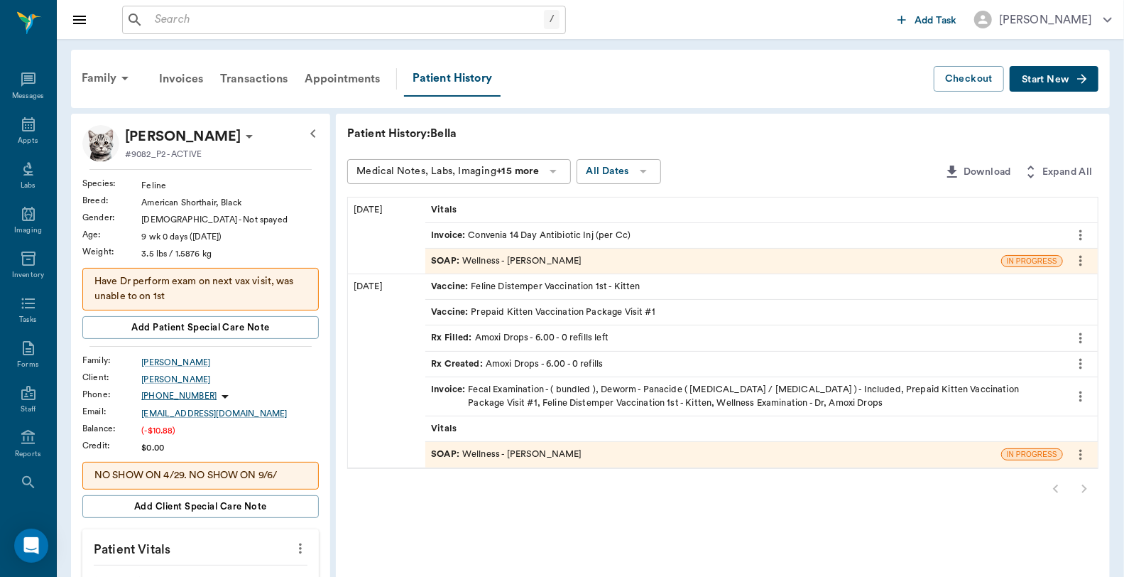
click at [531, 233] on div "Invoice : Convenia 14 Day Antibiotic Inj (per Cc)" at bounding box center [531, 235] width 200 height 13
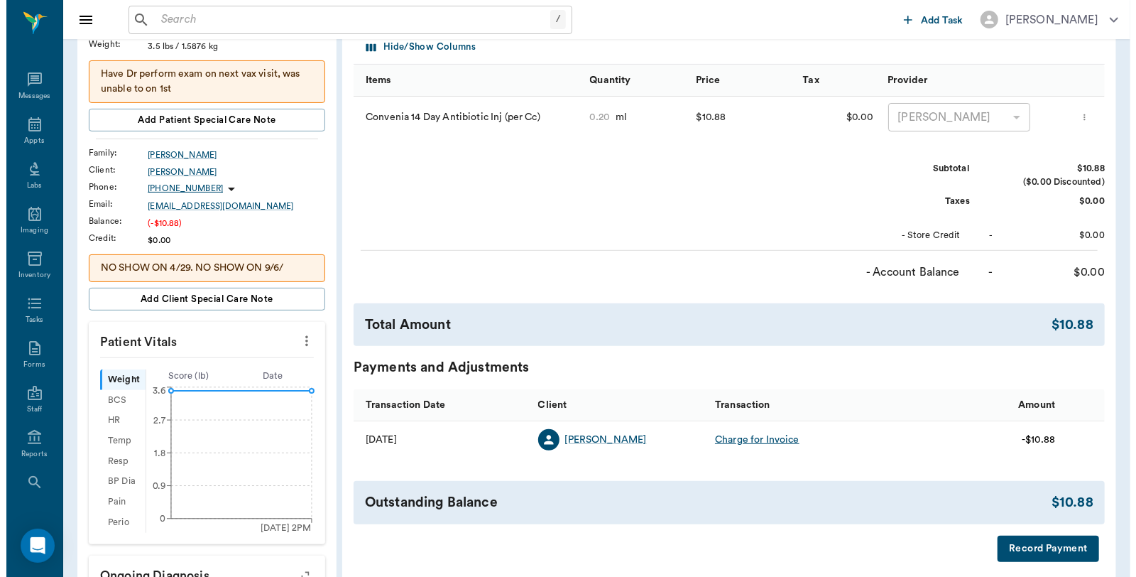
scroll to position [236, 0]
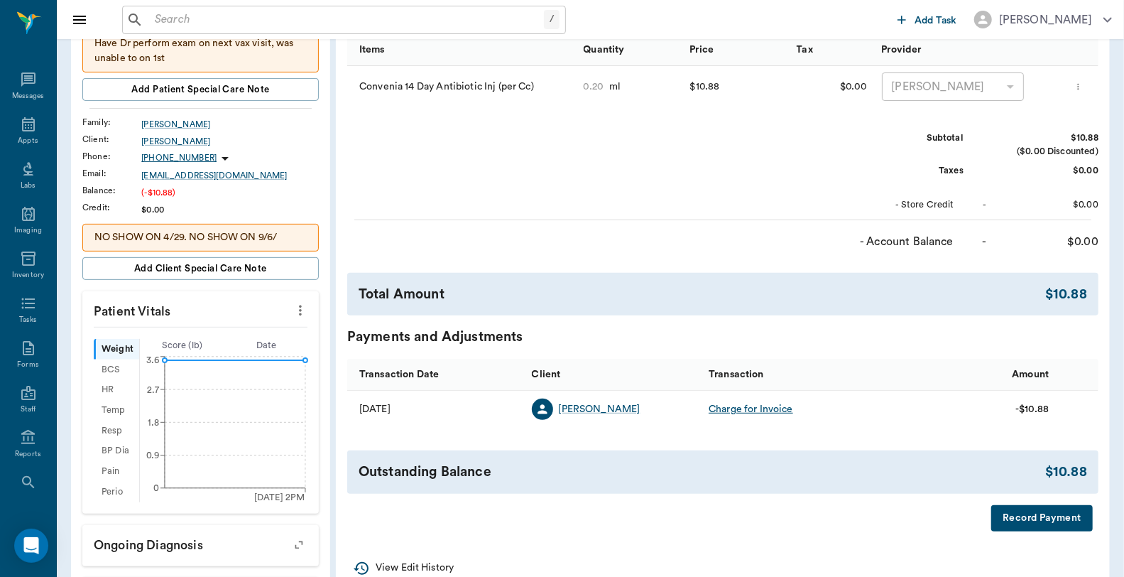
click at [1056, 526] on button "Record Payment" at bounding box center [1042, 518] width 102 height 26
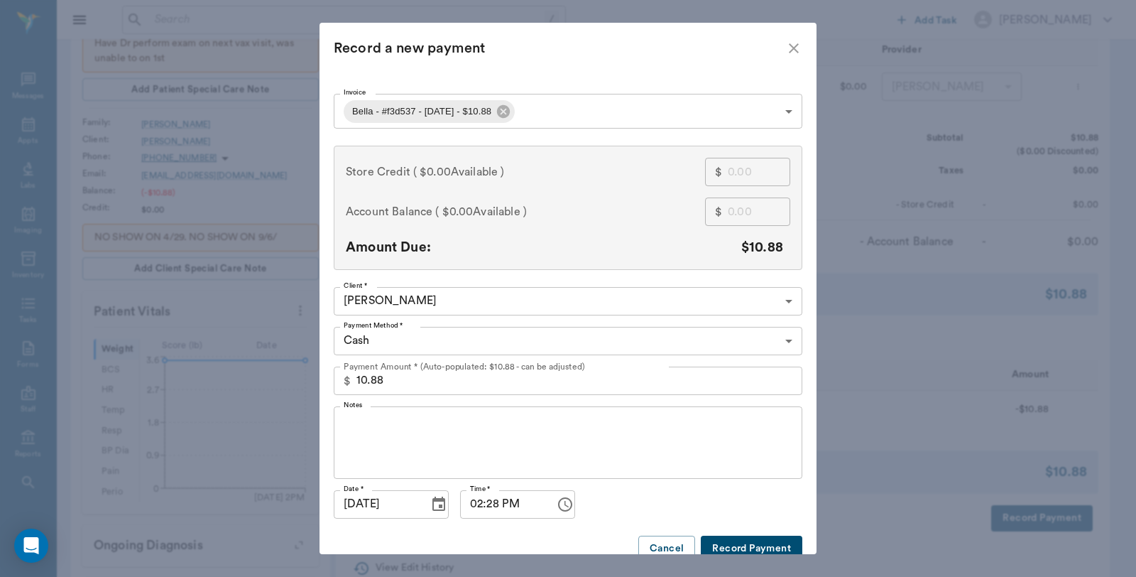
click at [515, 387] on input "10.88" at bounding box center [579, 380] width 446 height 28
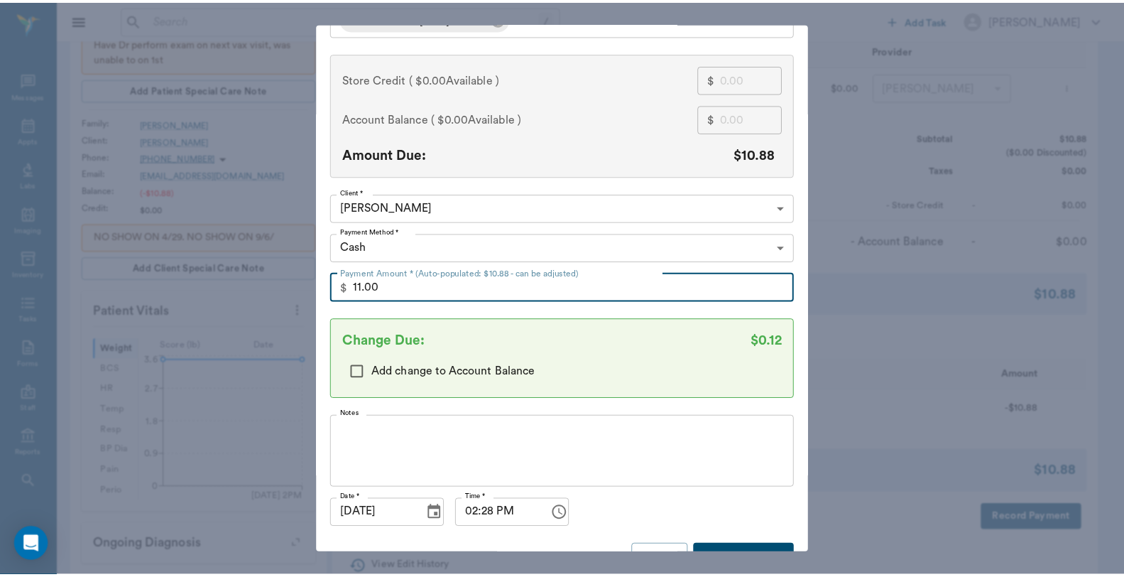
scroll to position [124, 0]
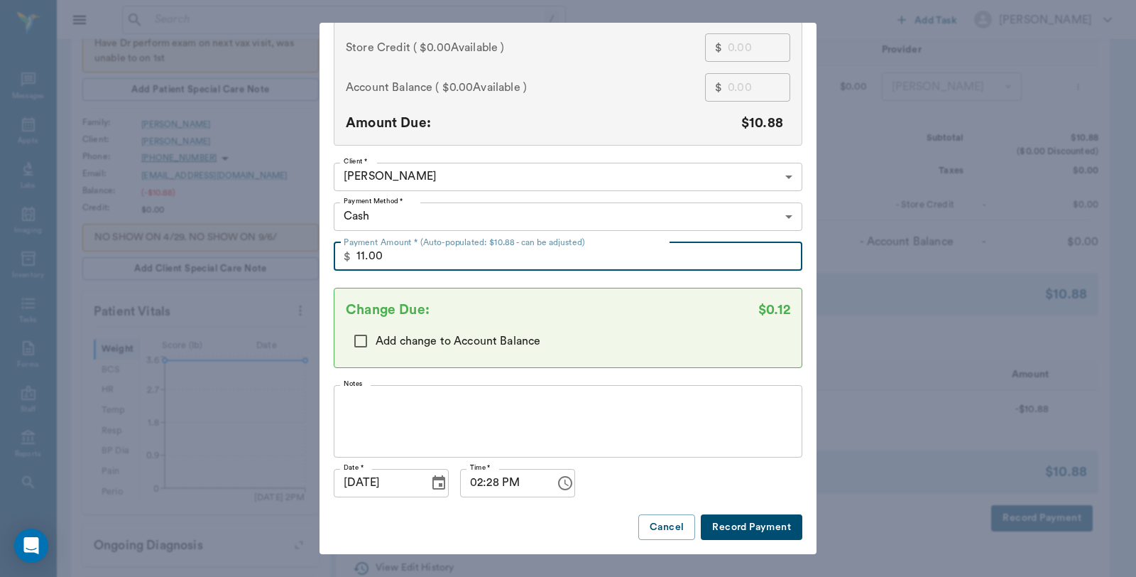
type input "11.00"
click at [755, 523] on button "Record Payment" at bounding box center [752, 527] width 102 height 26
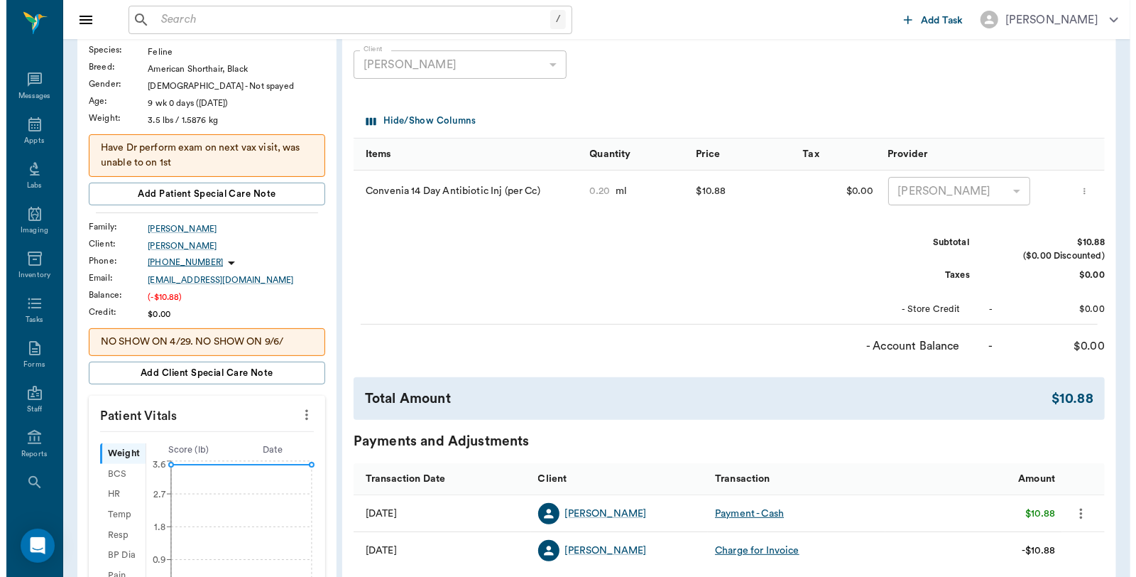
scroll to position [0, 0]
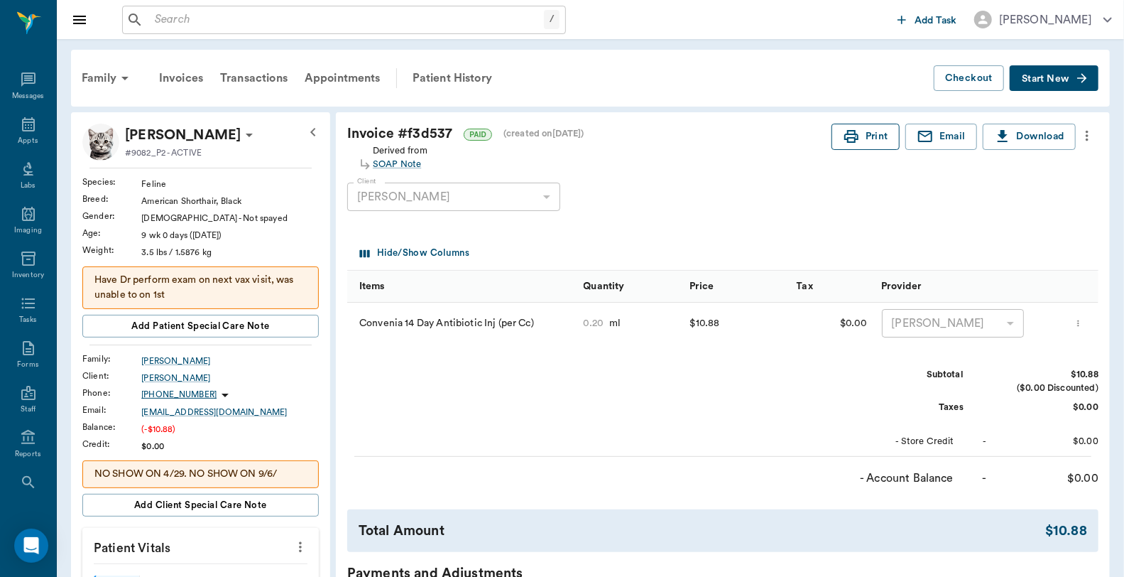
click at [876, 133] on button "Print" at bounding box center [865, 137] width 68 height 26
click at [20, 118] on icon at bounding box center [28, 124] width 17 height 17
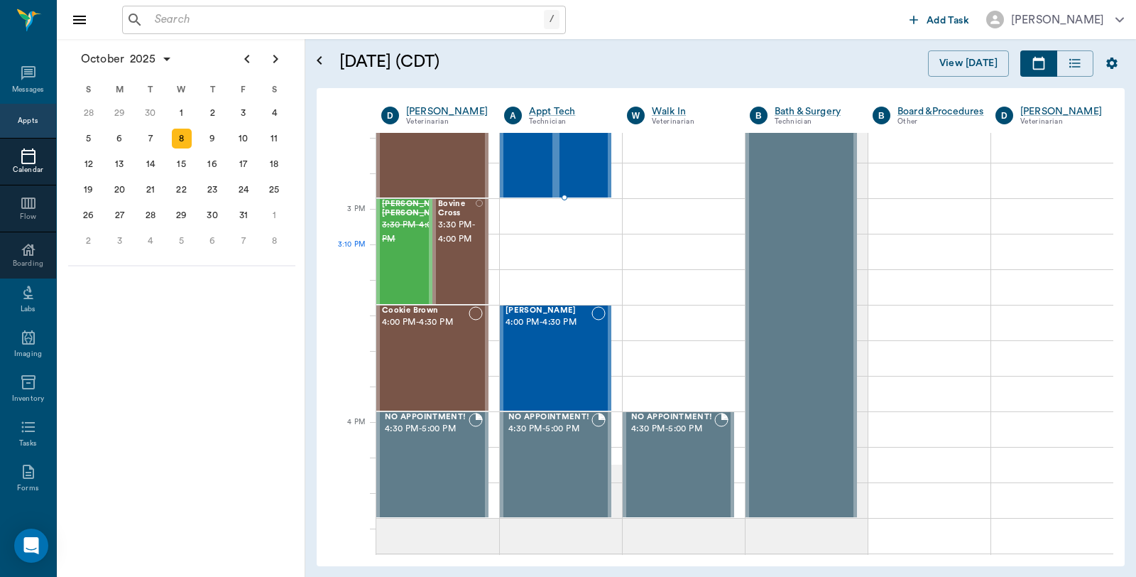
scroll to position [1673, 0]
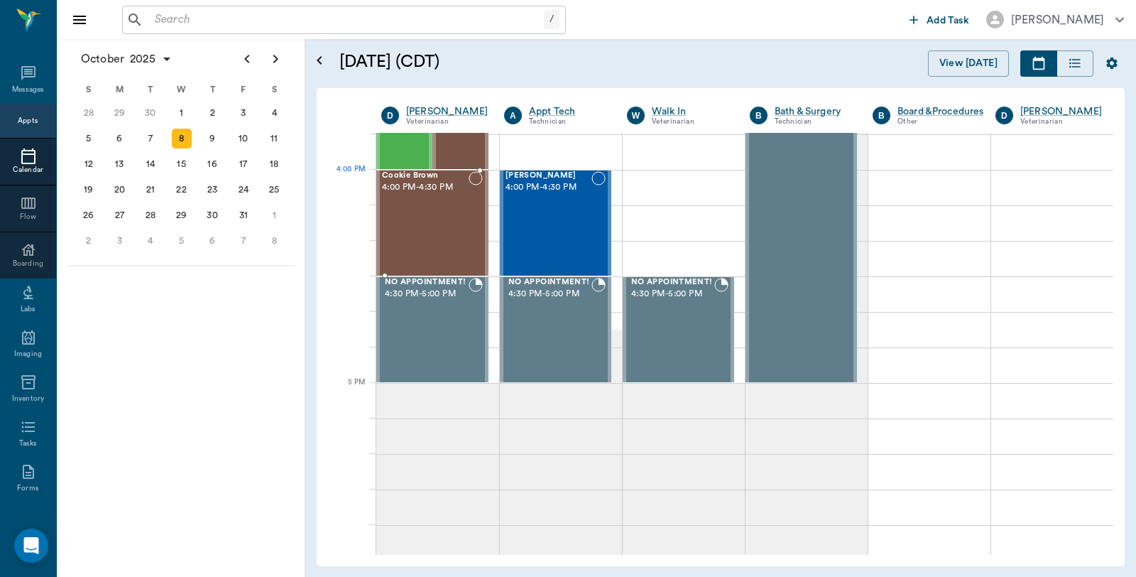
click at [442, 182] on span "4:00 PM - 4:30 PM" at bounding box center [425, 187] width 87 height 14
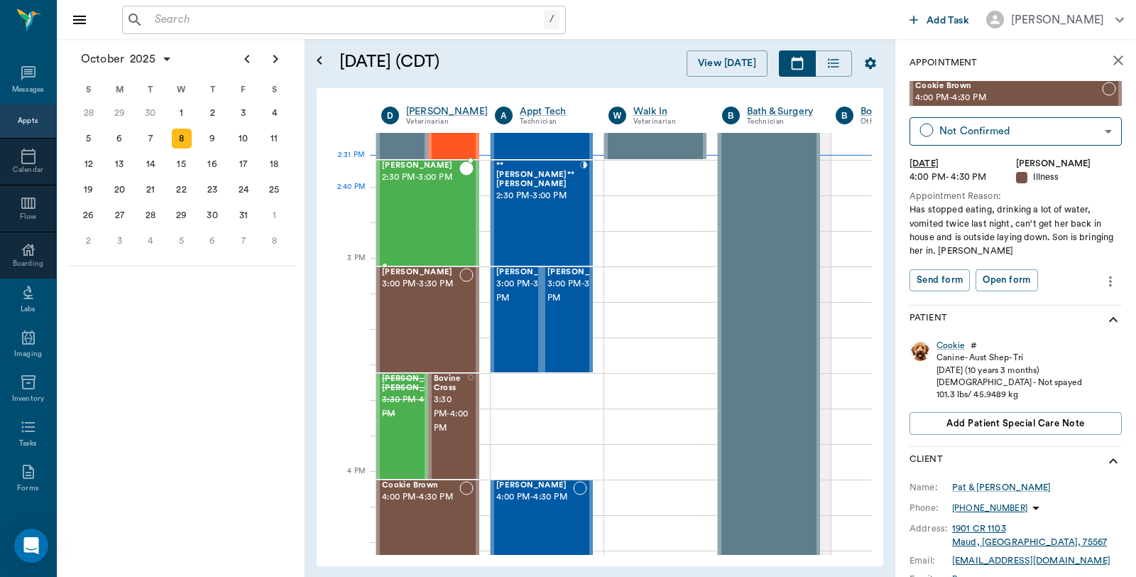
scroll to position [1358, 0]
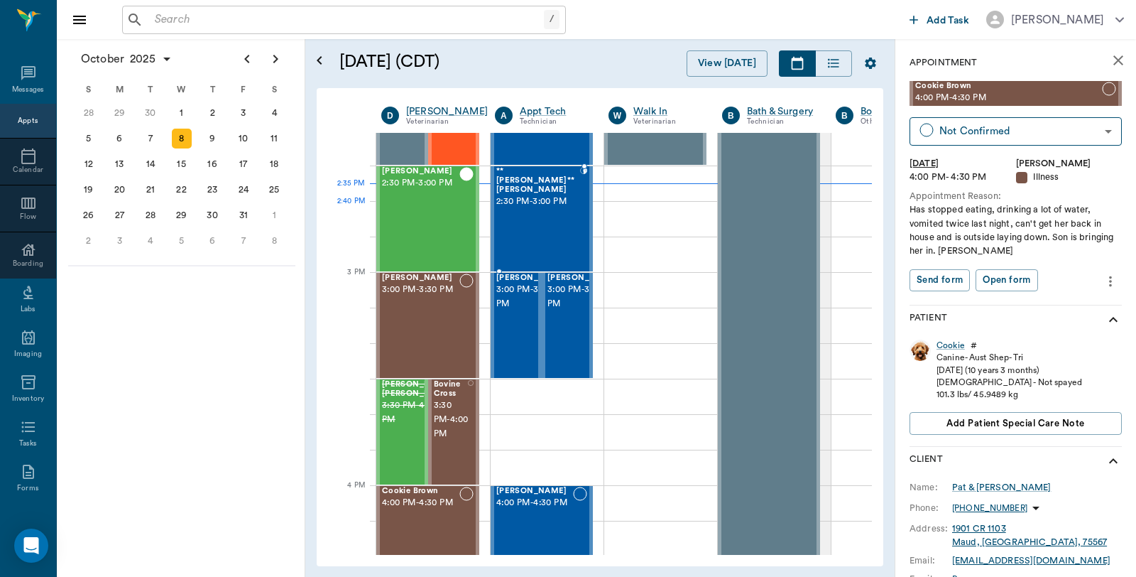
click at [530, 233] on div "**[PERSON_NAME]** [PERSON_NAME] 2:30 PM - 3:00 PM" at bounding box center [538, 219] width 84 height 104
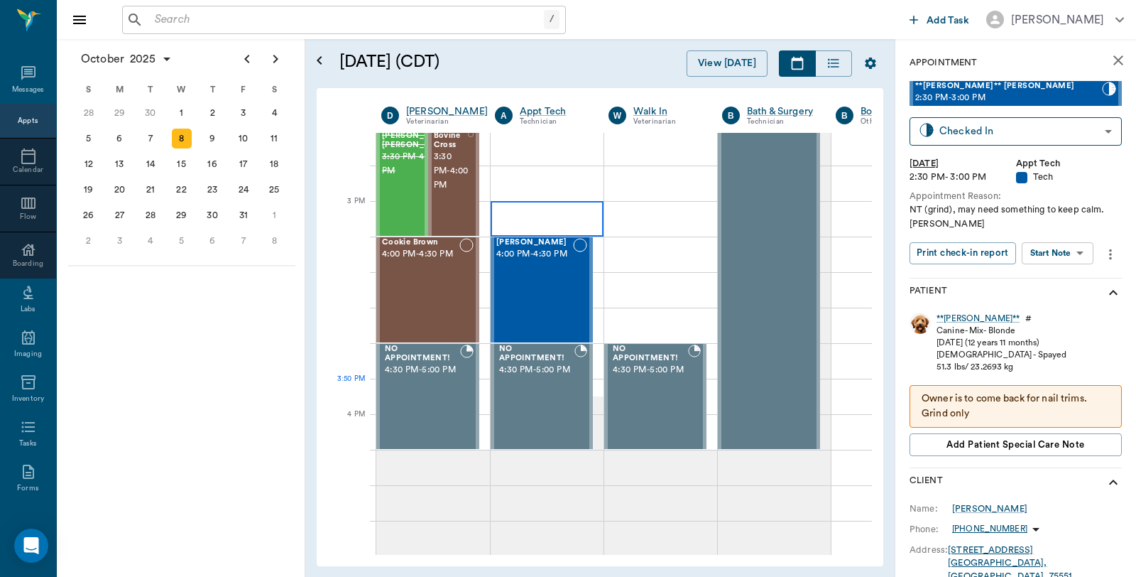
scroll to position [1830, 0]
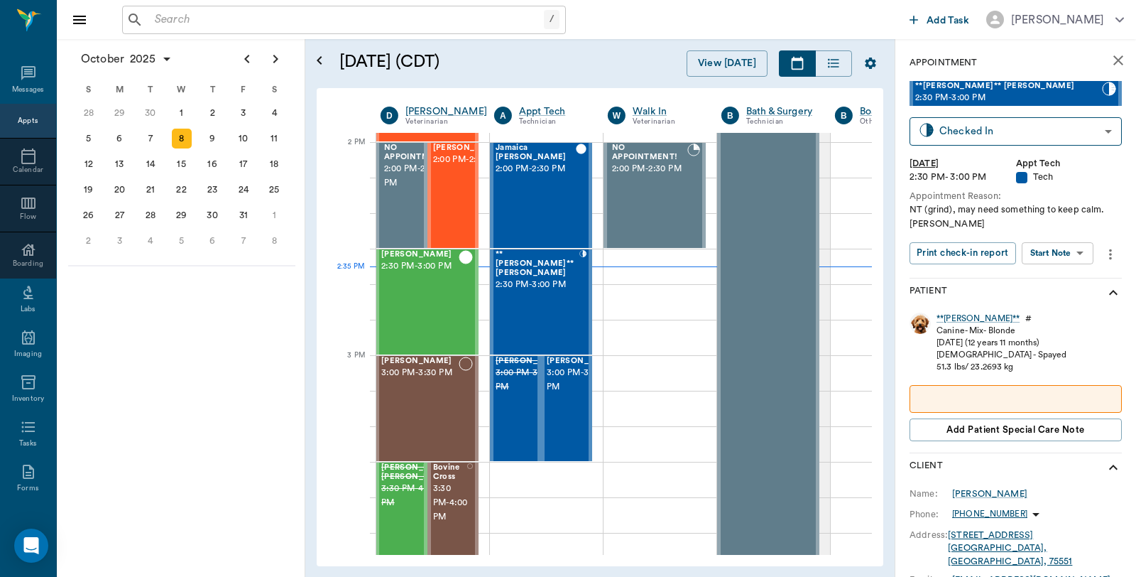
scroll to position [1279, 1]
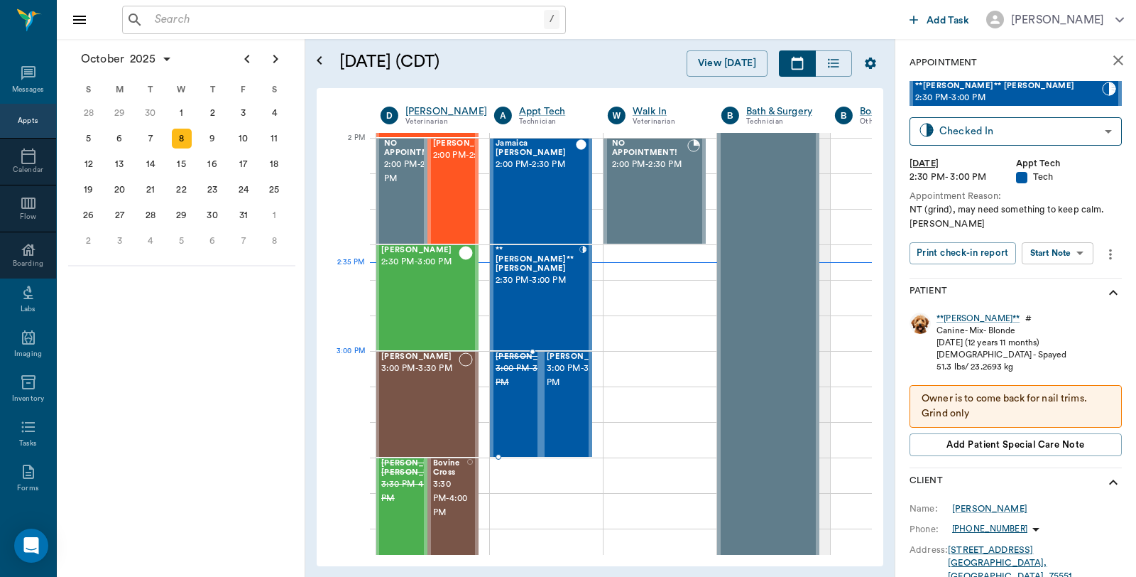
click at [516, 378] on span "3:00 PM - 3:30 PM" at bounding box center [531, 375] width 71 height 28
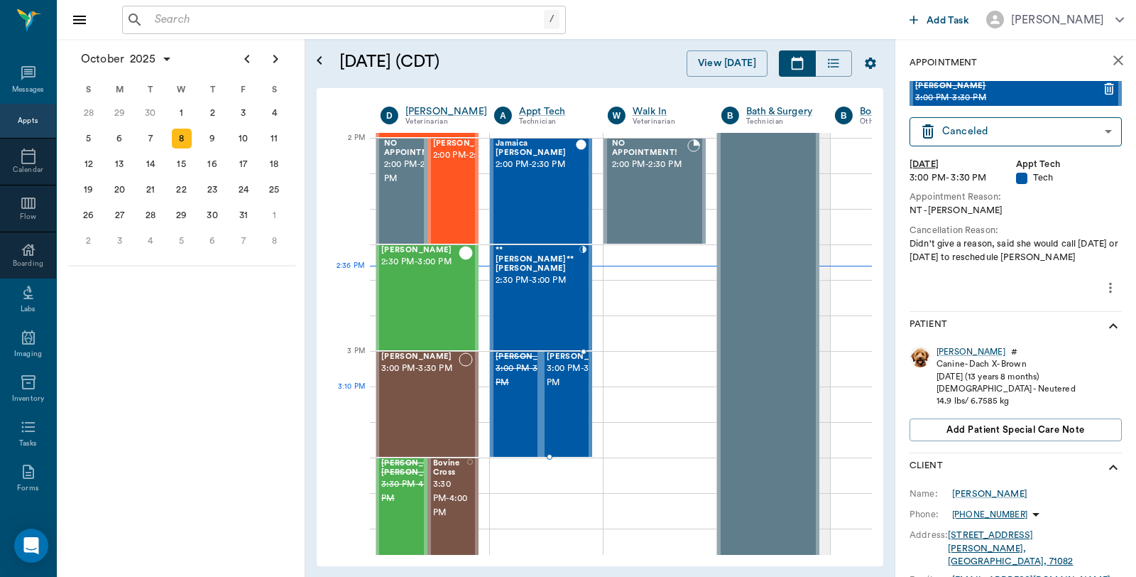
click at [572, 390] on span "3:00 PM - 3:30 PM" at bounding box center [582, 375] width 71 height 28
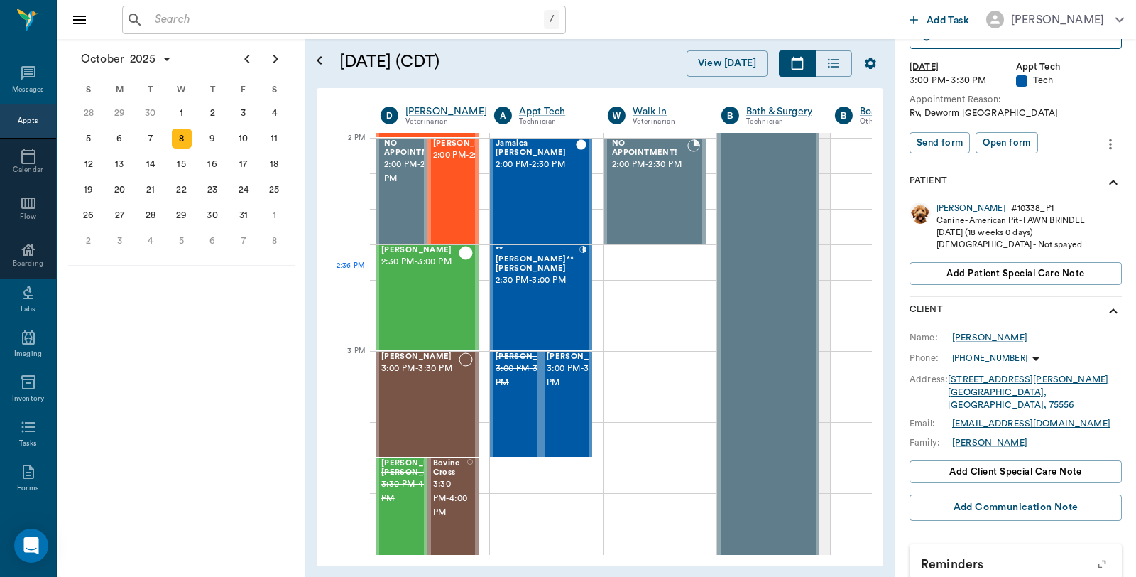
scroll to position [234, 0]
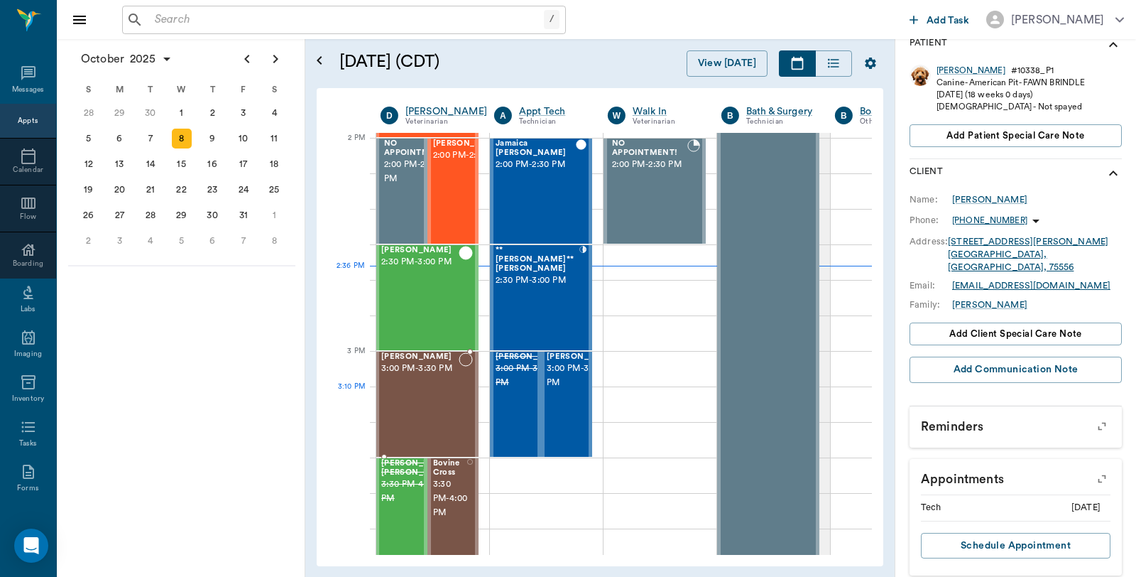
click at [452, 392] on div "Bobo Gray 3:00 PM - 3:30 PM" at bounding box center [419, 404] width 77 height 104
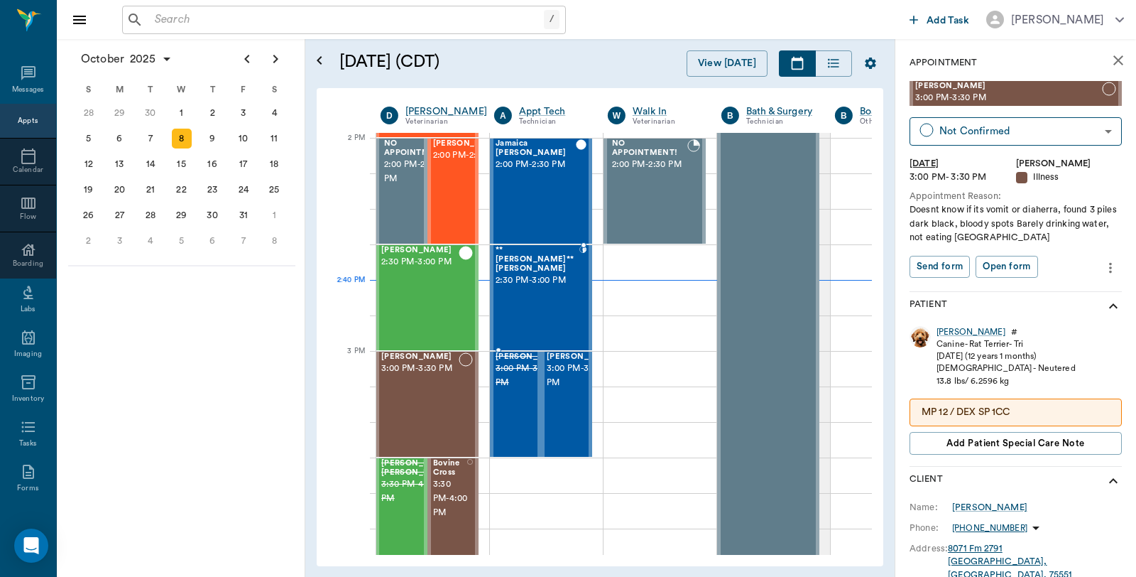
click at [512, 297] on div "**Lucy** Rouse 2:30 PM - 3:00 PM" at bounding box center [538, 298] width 84 height 104
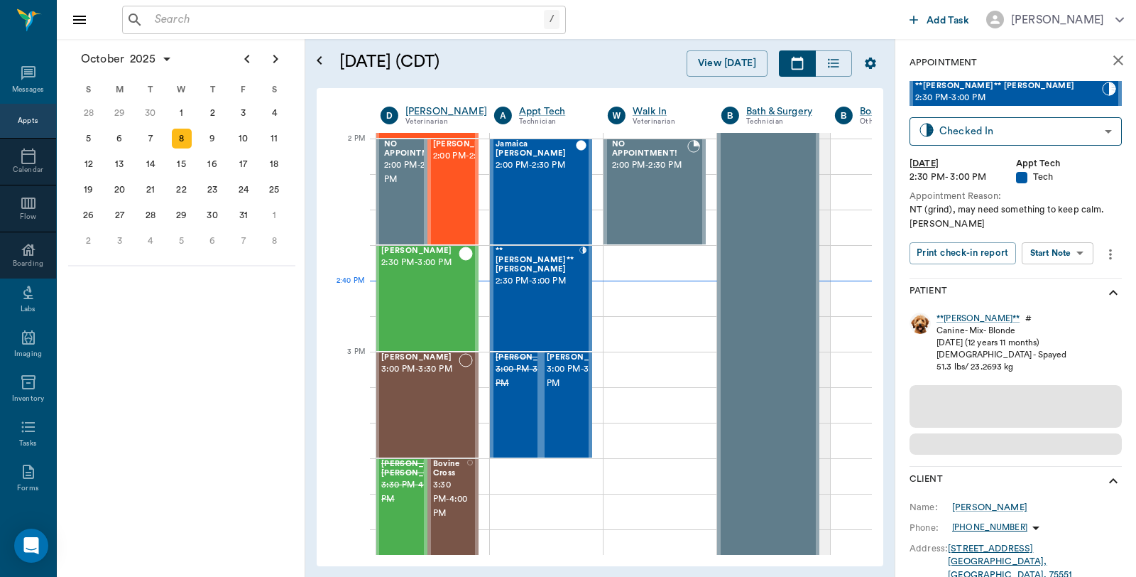
scroll to position [1279, 1]
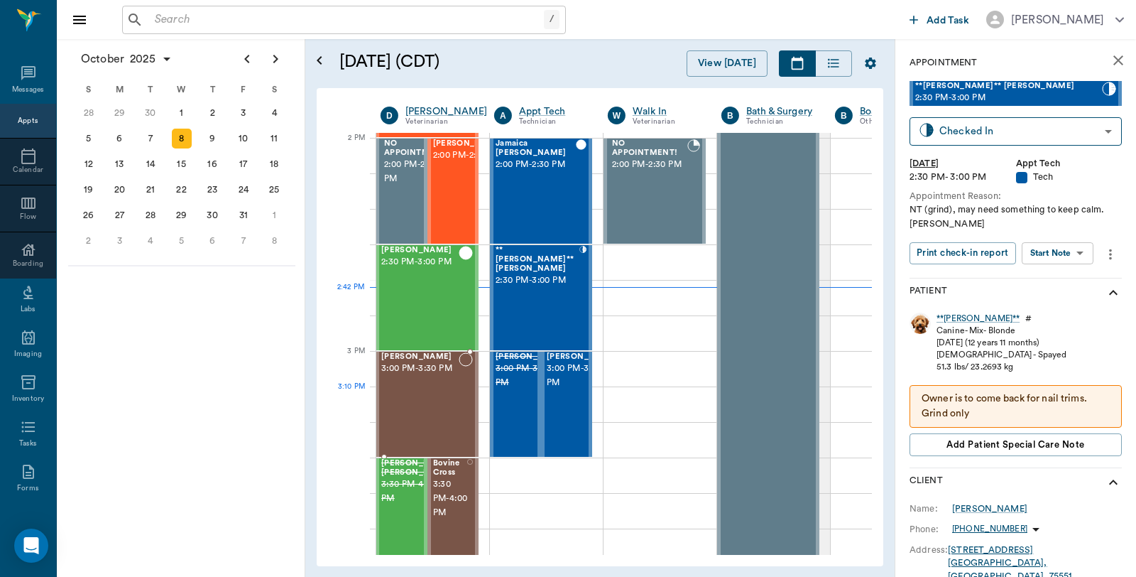
click at [461, 410] on div at bounding box center [466, 404] width 14 height 104
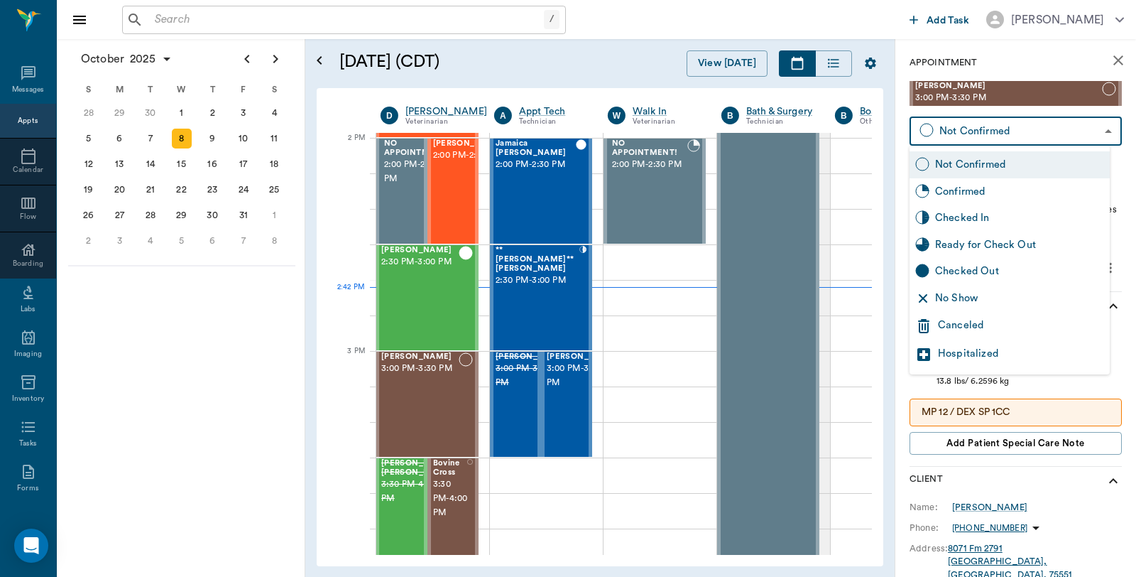
click at [988, 131] on body "/ ​ Add Task Dr. Bert Ellsworth Nectar Messages Appts Calendar Flow Boarding La…" at bounding box center [568, 288] width 1136 height 577
click at [982, 218] on div "Checked In" at bounding box center [1019, 218] width 169 height 16
type input "CHECKED_IN"
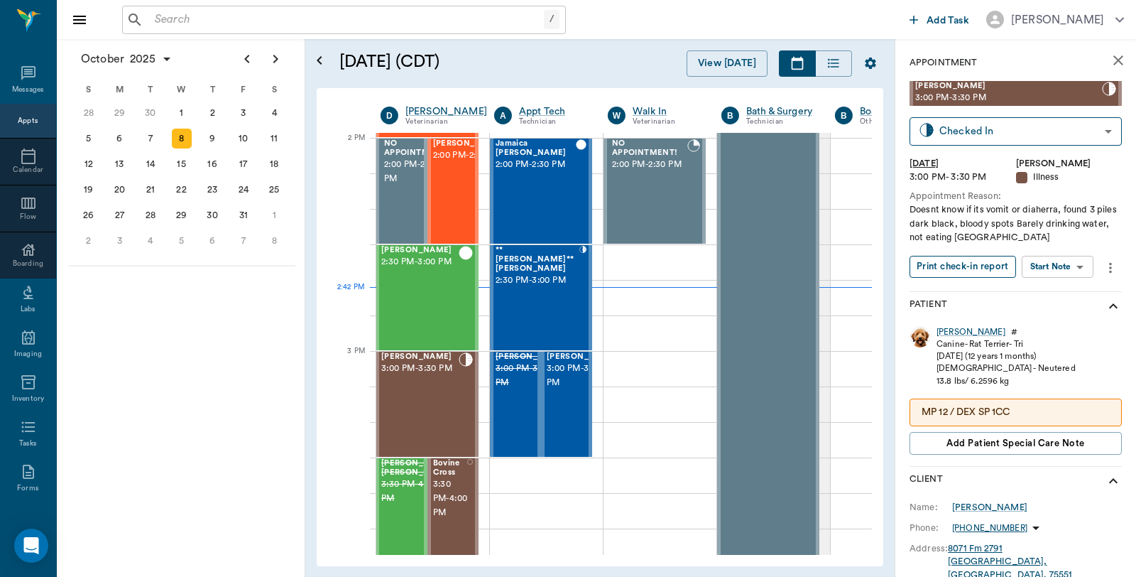
click at [956, 260] on button "Print check-in report" at bounding box center [962, 267] width 106 height 22
click at [579, 300] on div at bounding box center [582, 298] width 7 height 104
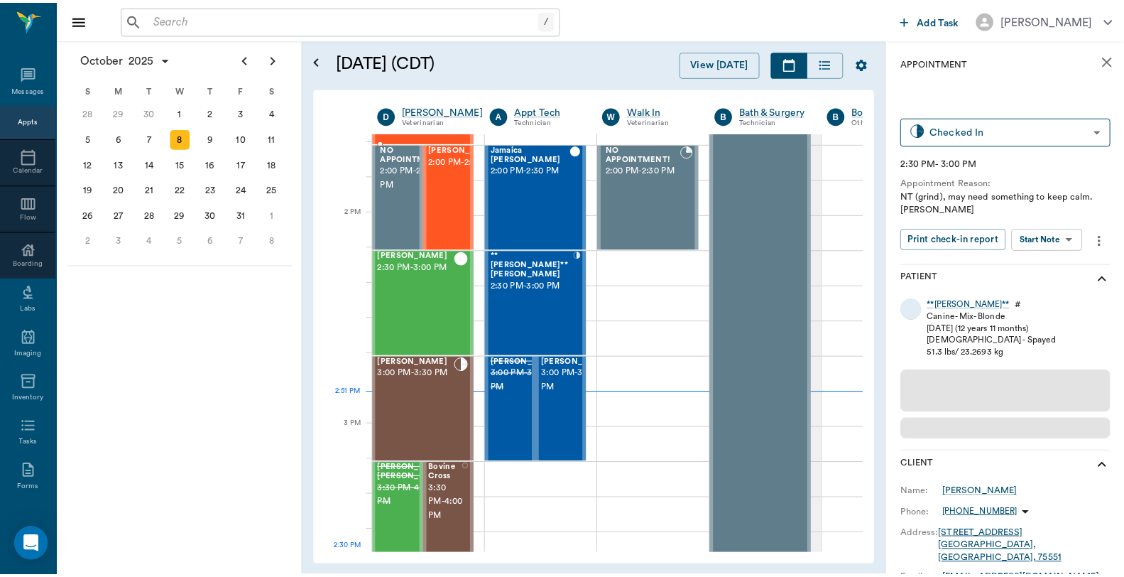
scroll to position [1279, 1]
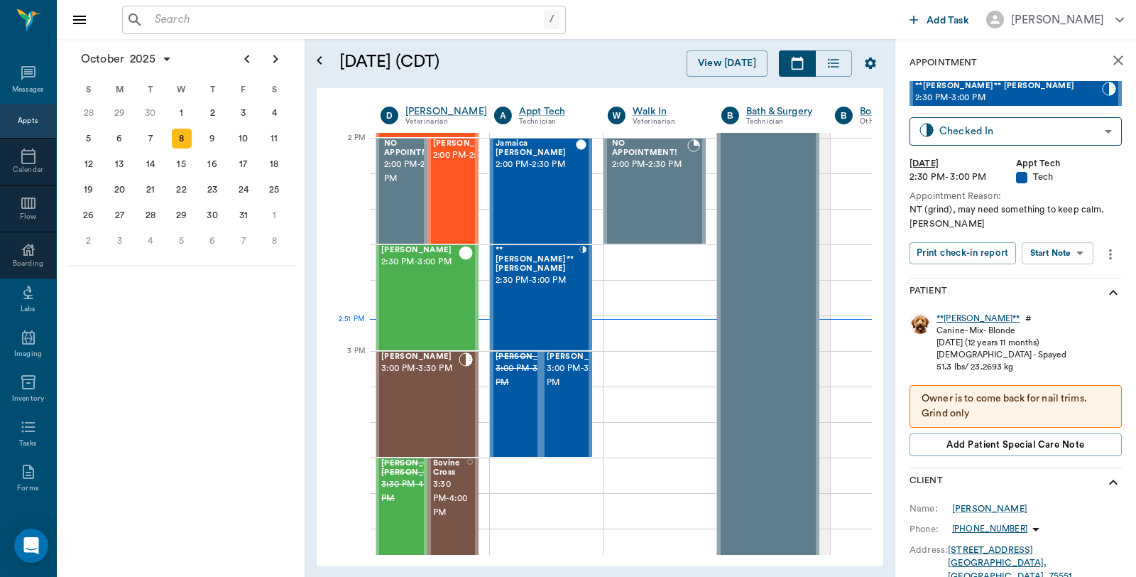
click at [951, 317] on div "**[PERSON_NAME]**" at bounding box center [977, 318] width 83 height 12
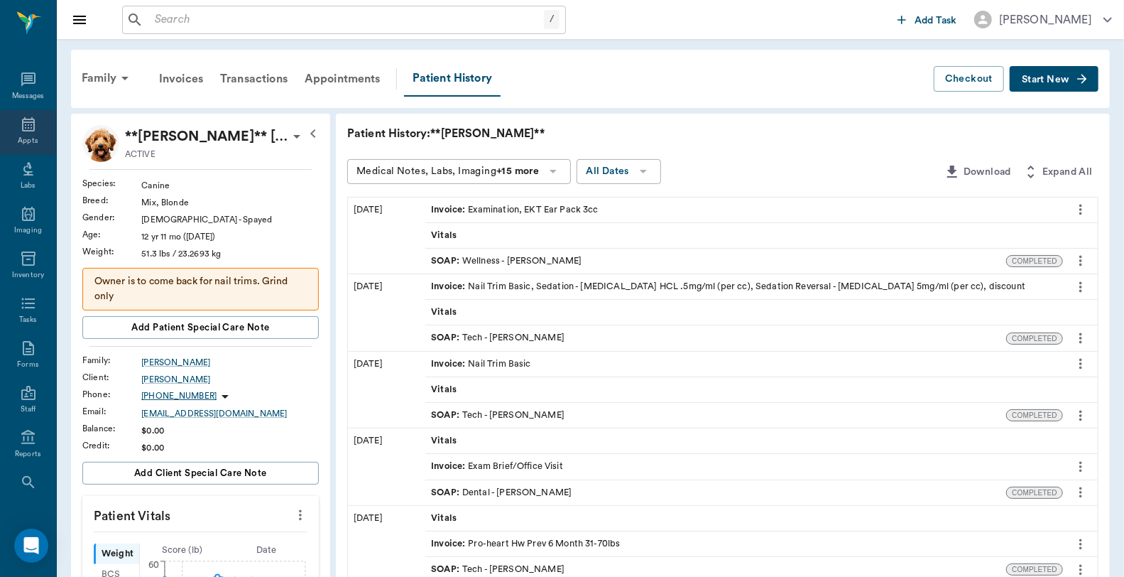
click at [25, 132] on icon at bounding box center [28, 124] width 17 height 17
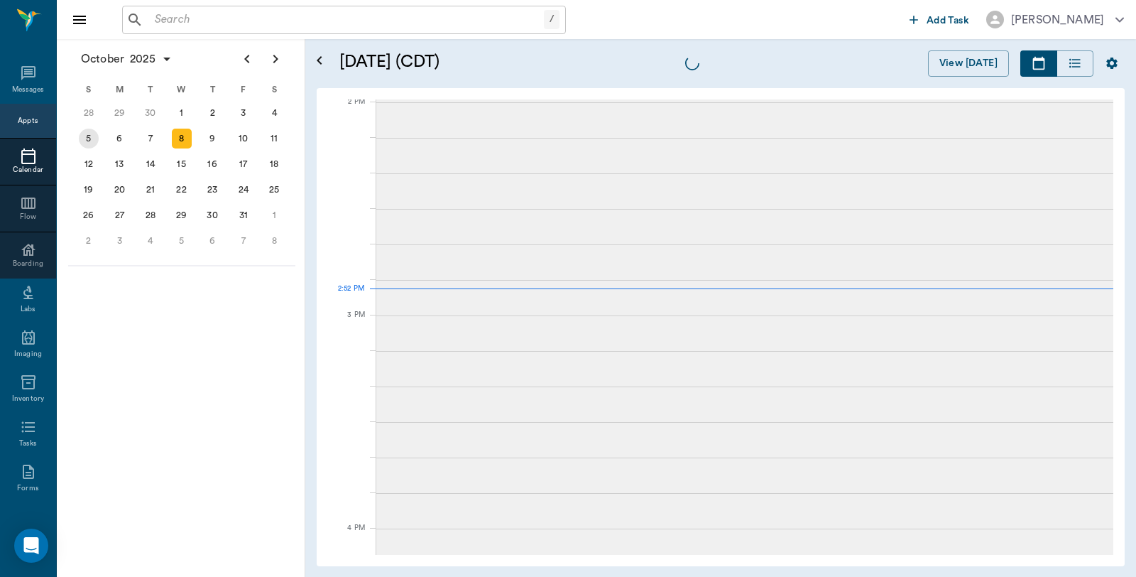
scroll to position [1279, 0]
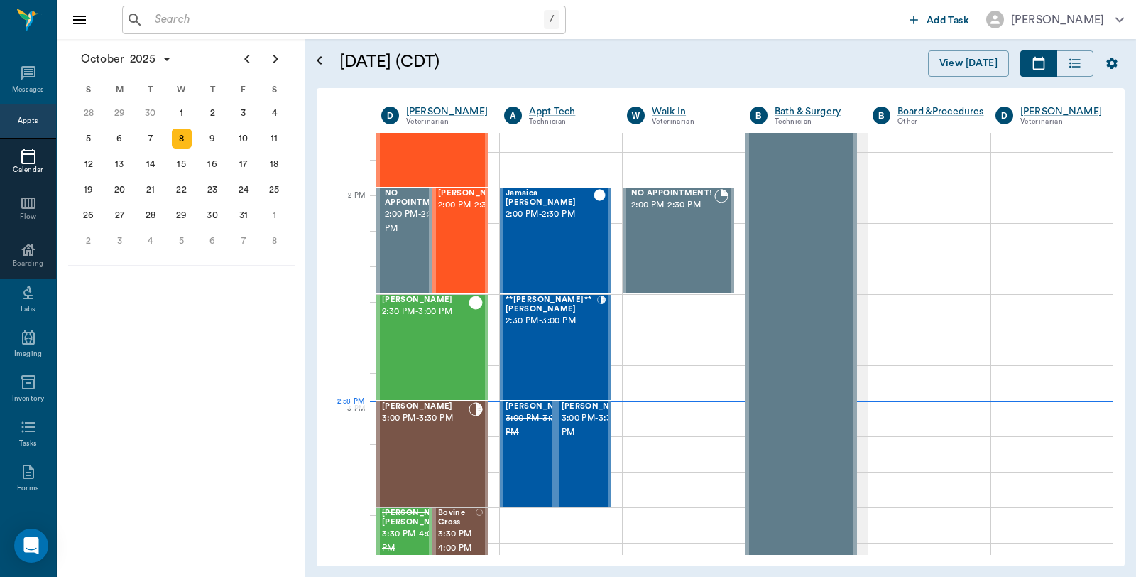
scroll to position [1279, 0]
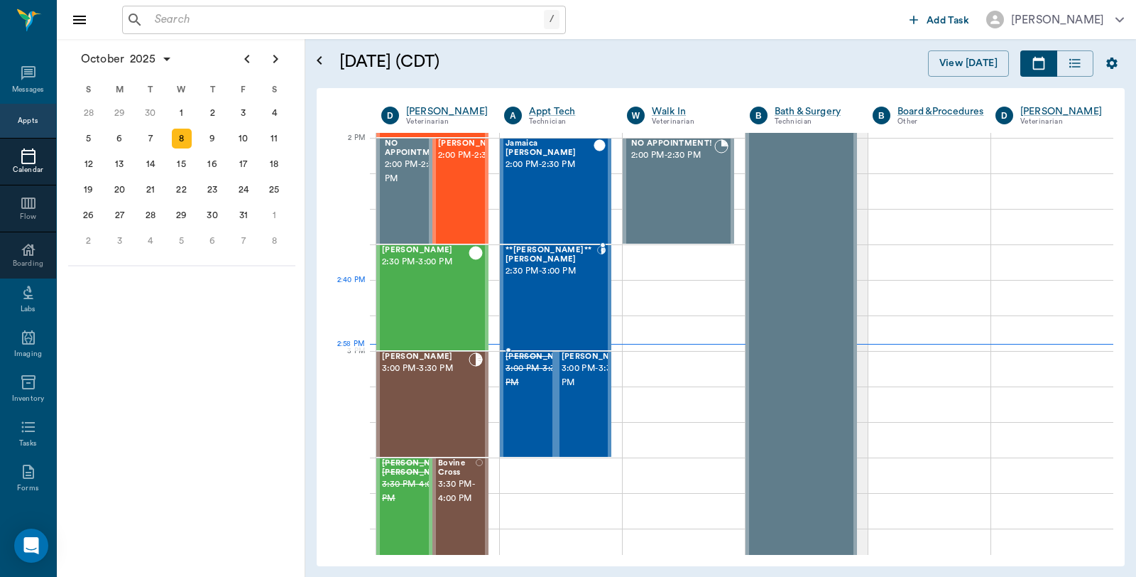
click at [583, 290] on div "**Lucy** Rouse 2:30 PM - 3:00 PM" at bounding box center [552, 298] width 92 height 104
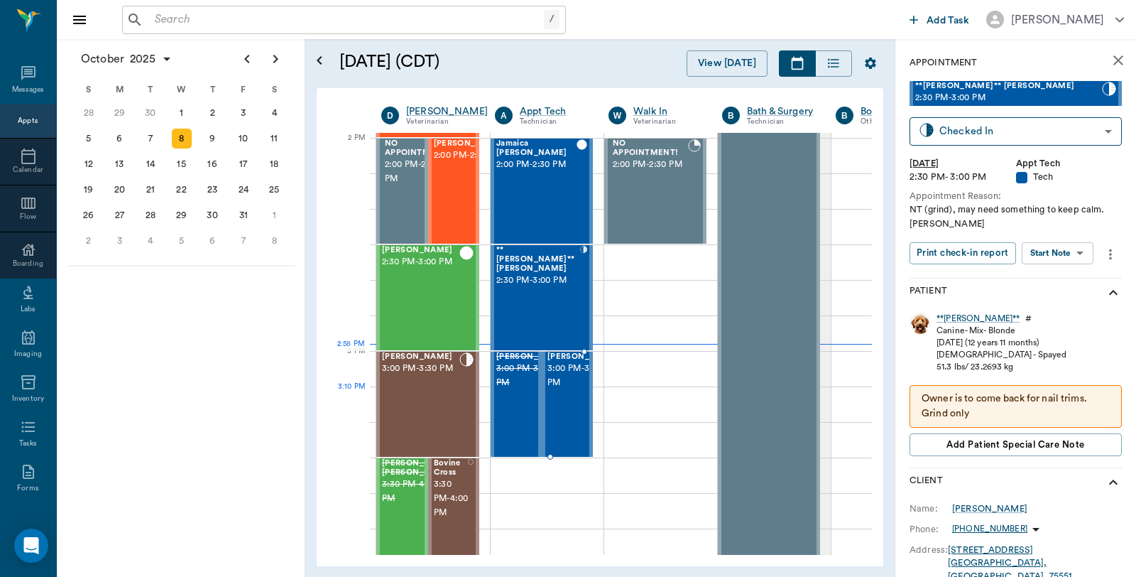
click at [572, 390] on span "3:00 PM - 3:30 PM" at bounding box center [582, 375] width 71 height 28
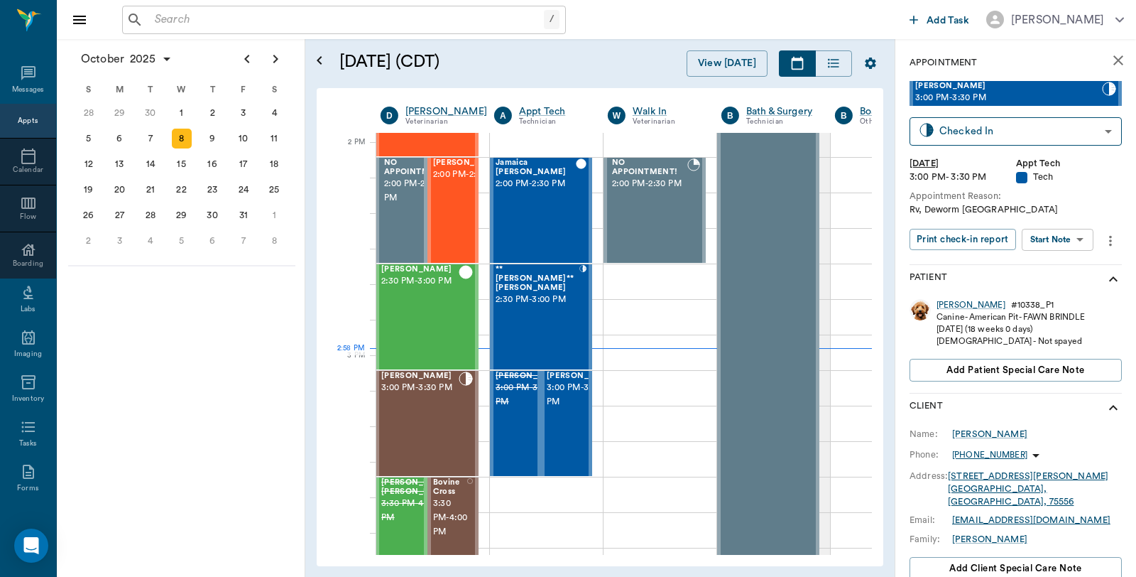
scroll to position [1279, 1]
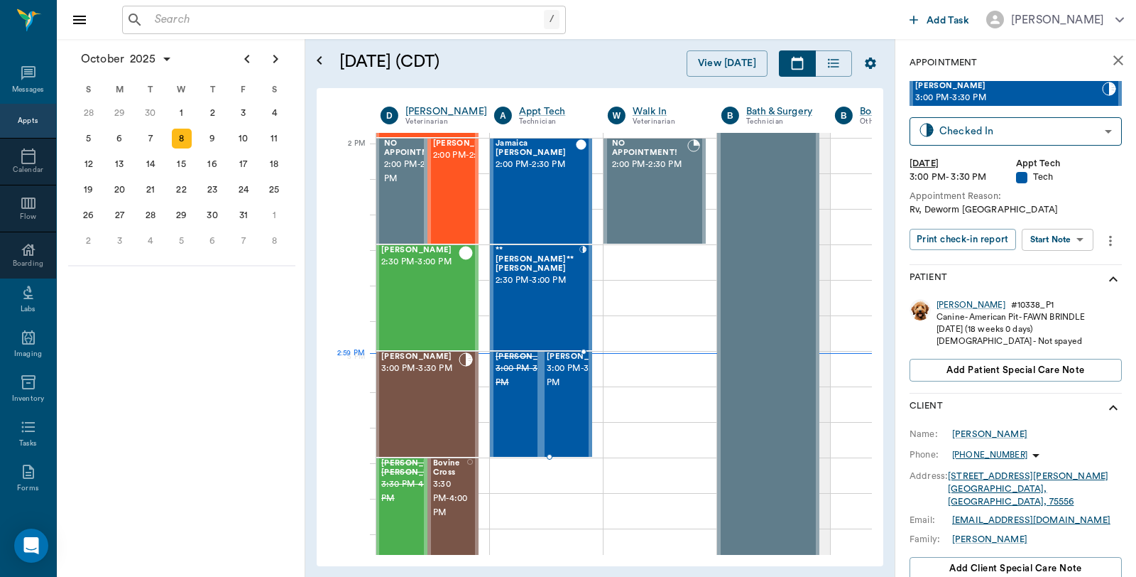
scroll to position [1279, 1]
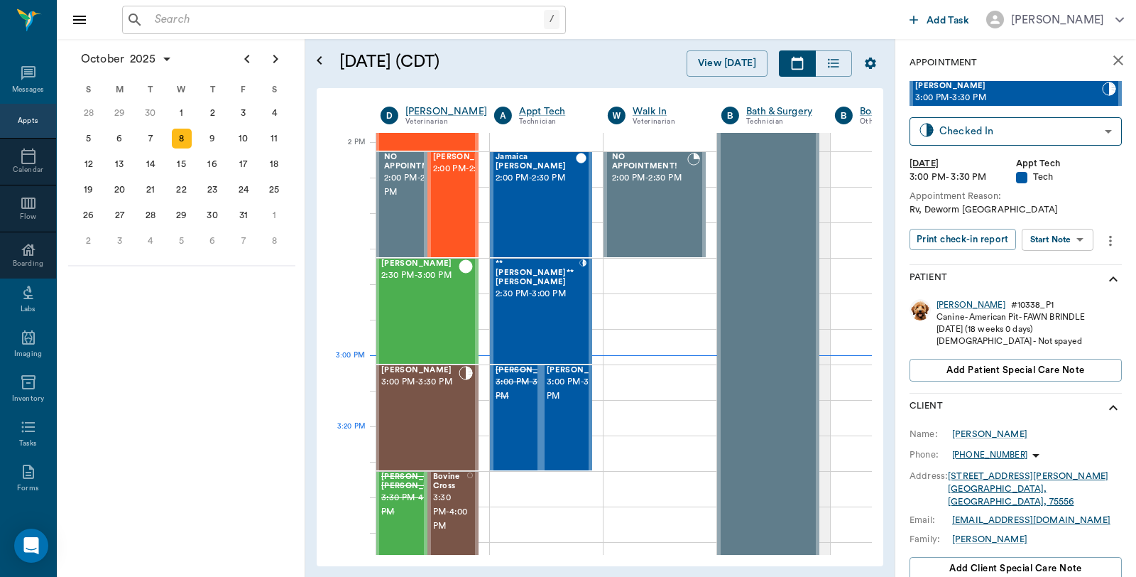
scroll to position [1279, 1]
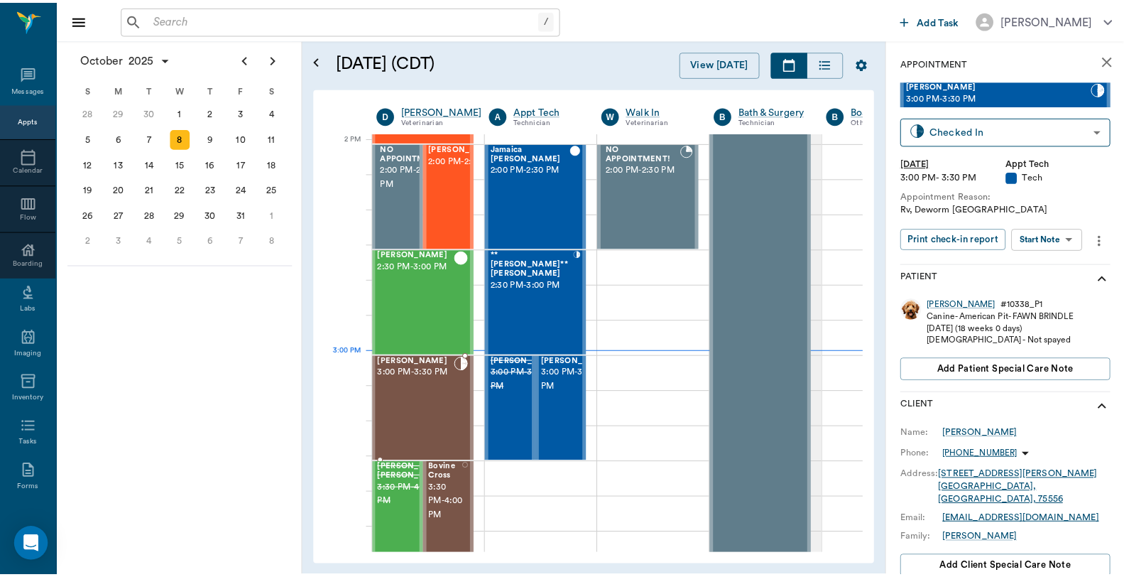
scroll to position [1279, 1]
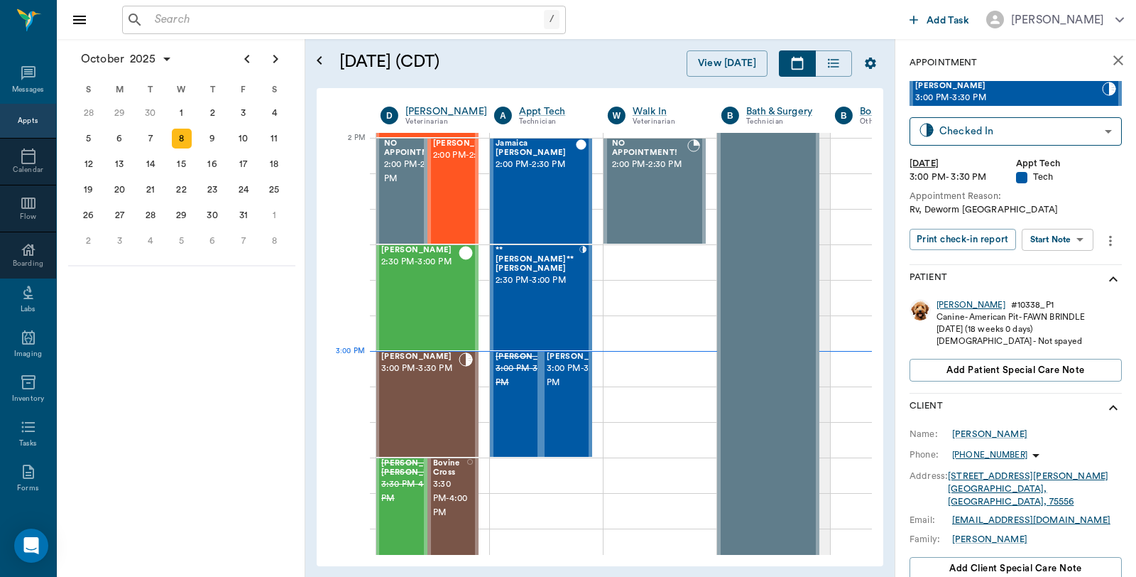
click at [957, 300] on div "[PERSON_NAME]" at bounding box center [970, 305] width 69 height 12
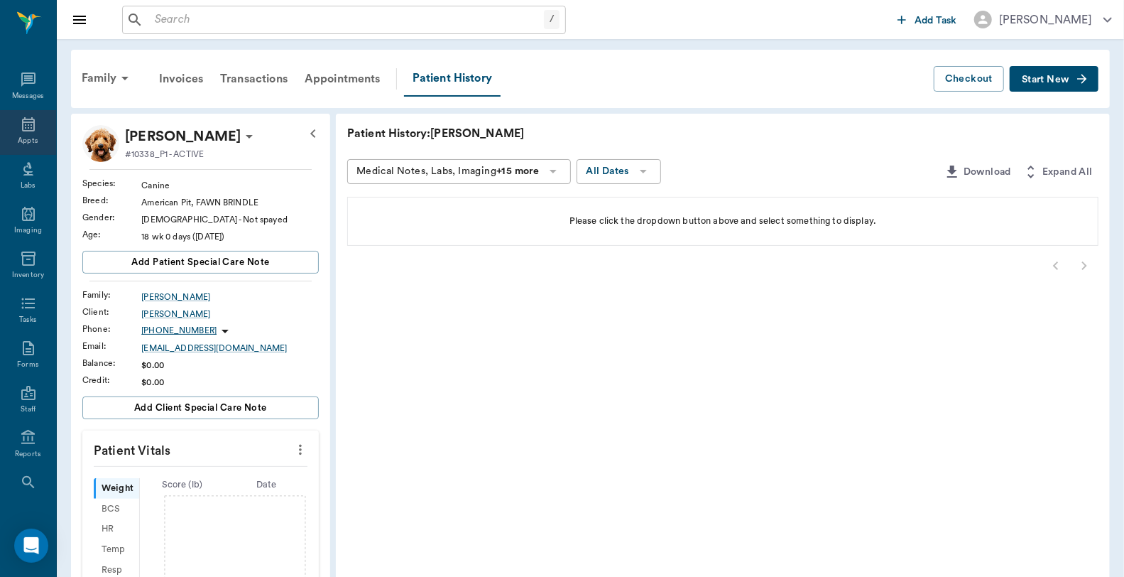
click at [32, 131] on div "Appts" at bounding box center [28, 132] width 56 height 45
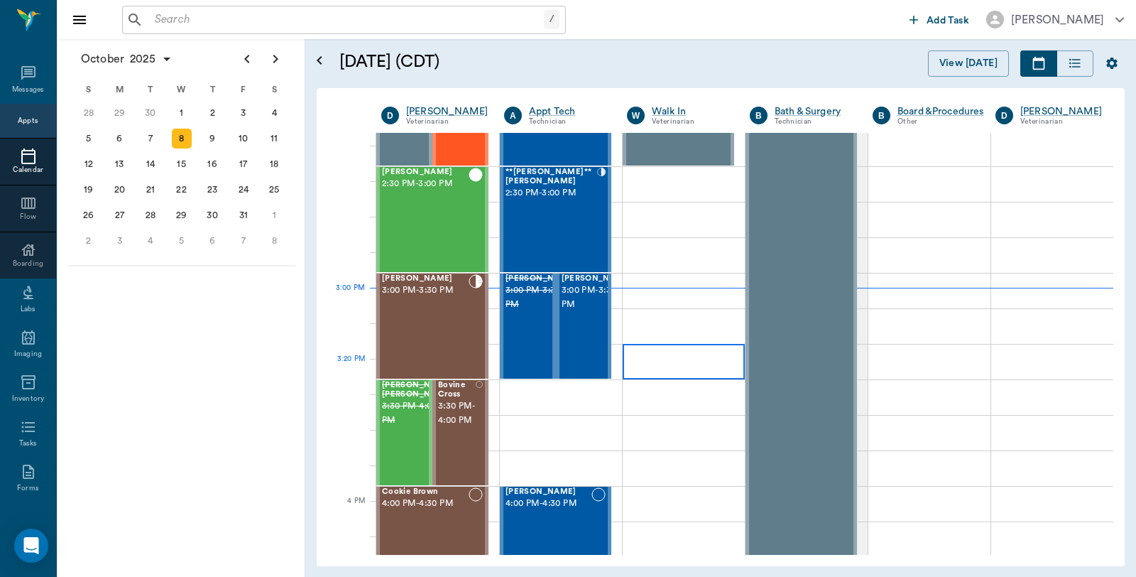
scroll to position [1335, 0]
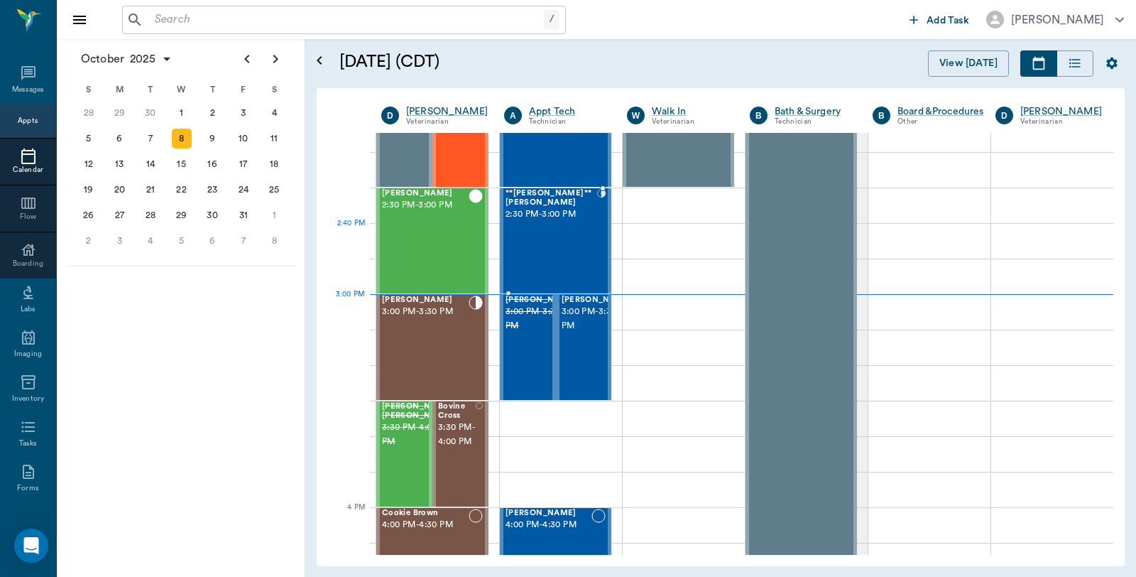
click at [578, 244] on div "**[PERSON_NAME]** [PERSON_NAME] 2:30 PM - 3:00 PM" at bounding box center [552, 241] width 92 height 104
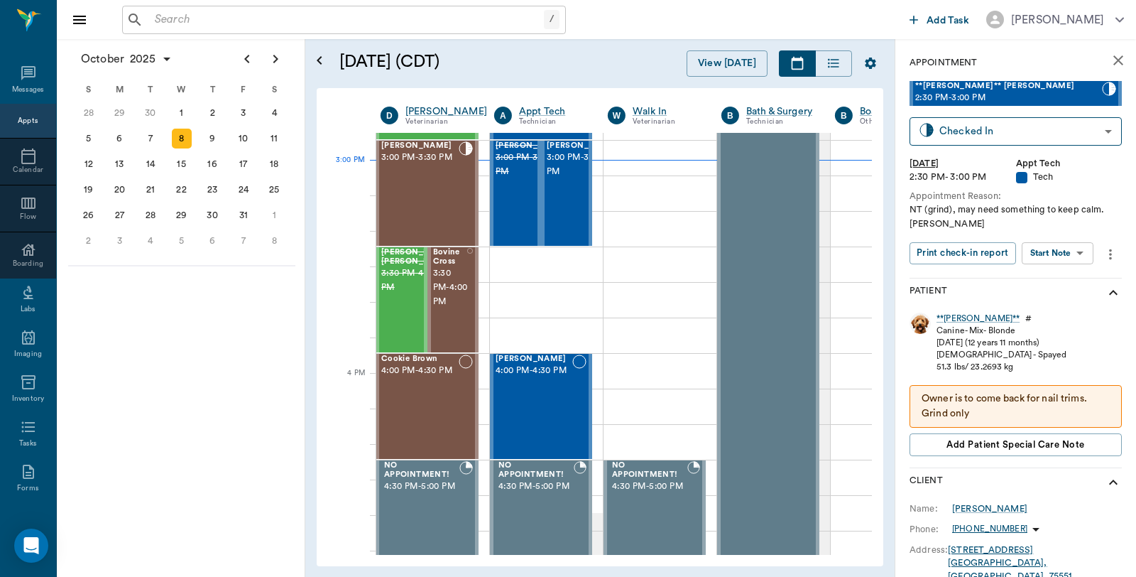
scroll to position [1493, 1]
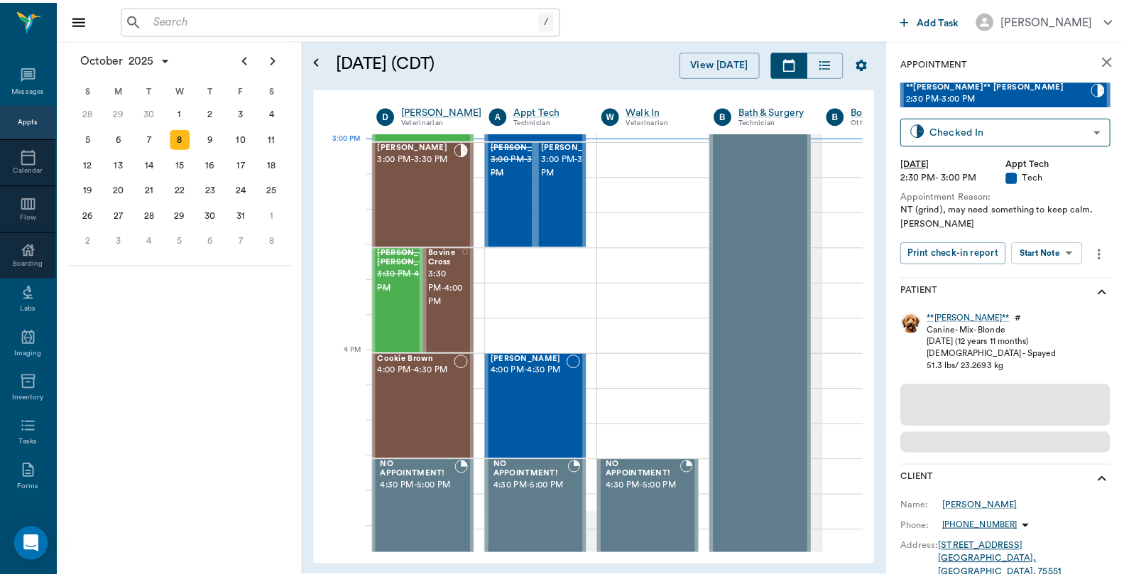
scroll to position [1493, 1]
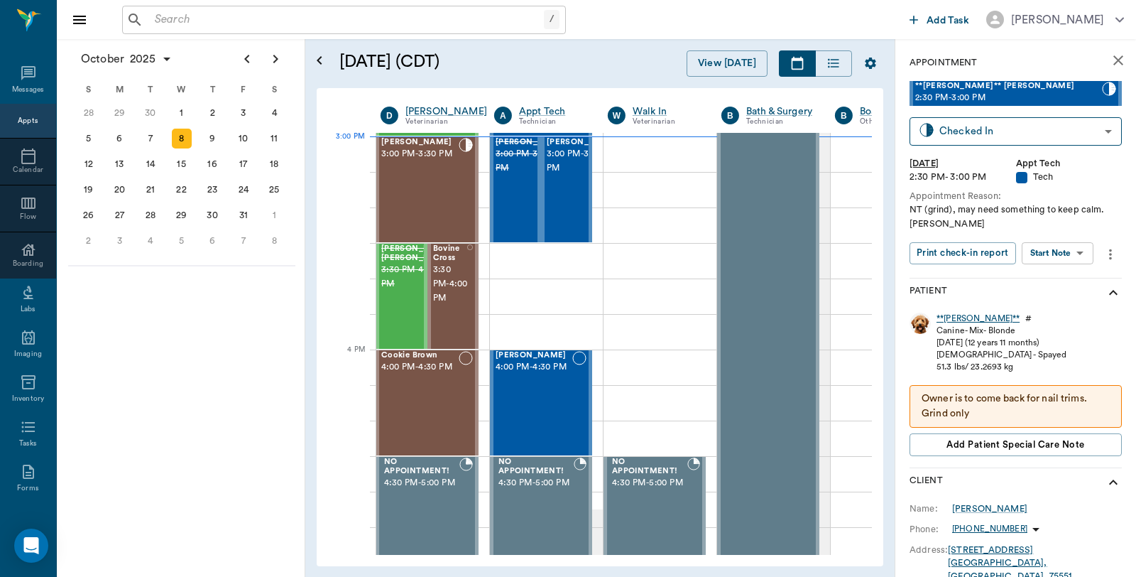
click at [955, 318] on div "**[PERSON_NAME]**" at bounding box center [977, 318] width 83 height 12
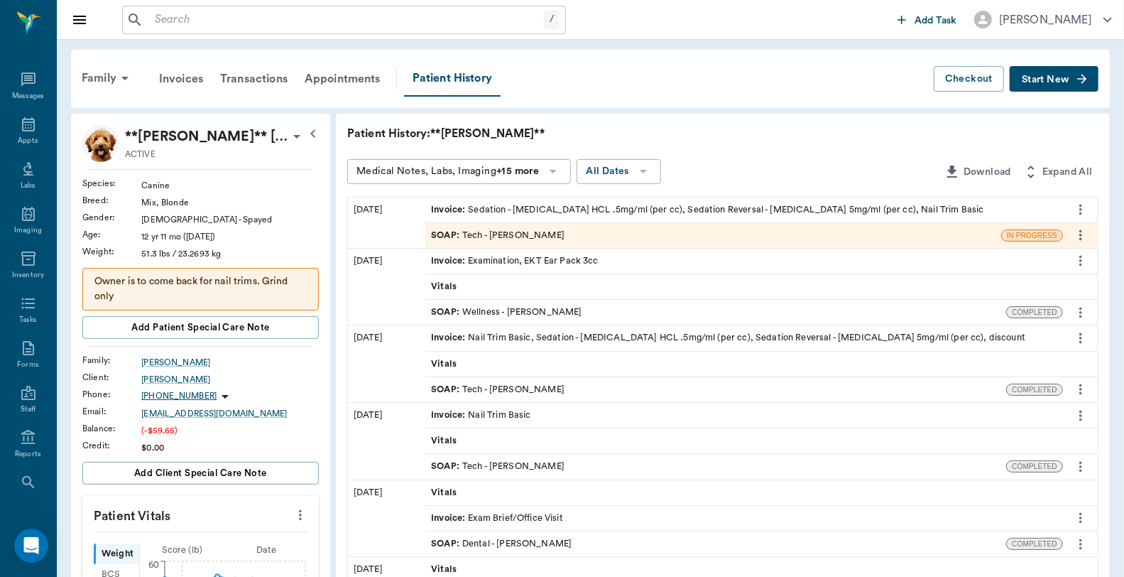
click at [587, 208] on div "Invoice : Sedation - [MEDICAL_DATA] HCL .5mg/ml (per cc), Sedation Reversal - […" at bounding box center [707, 209] width 552 height 13
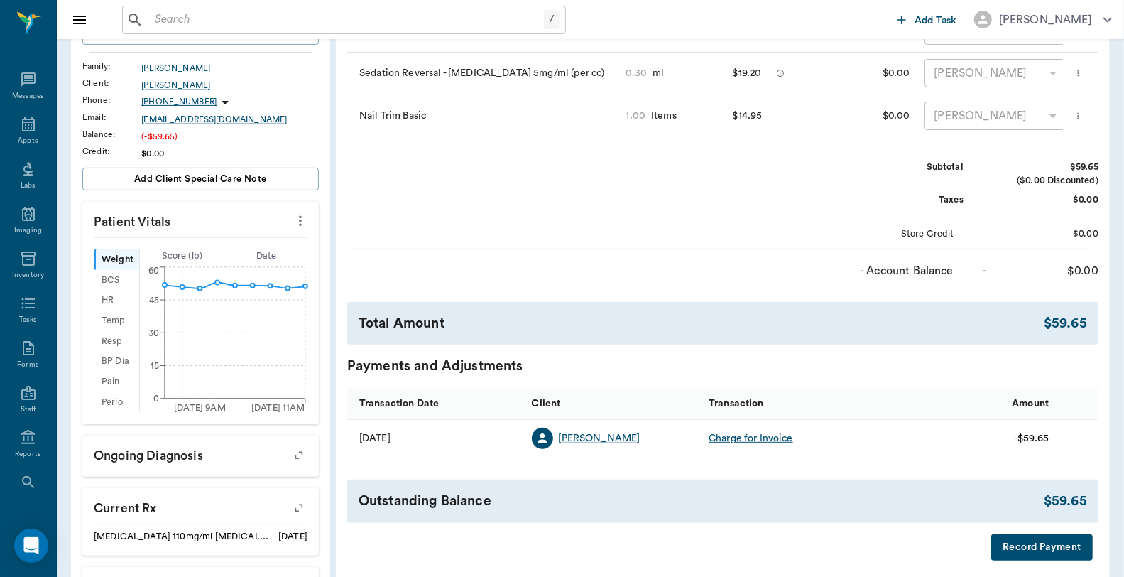
scroll to position [394, 0]
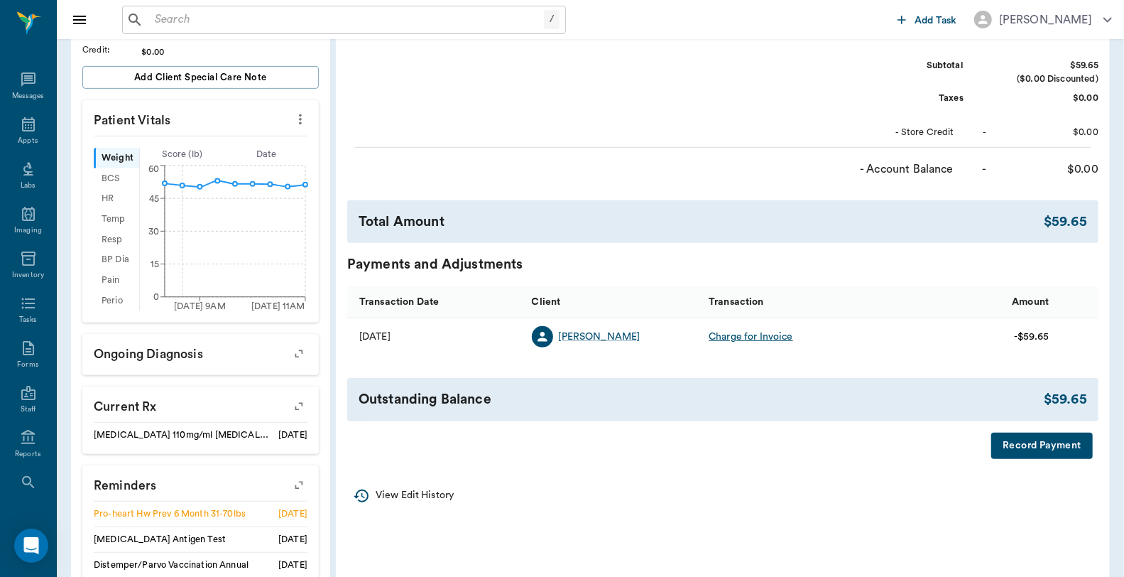
click at [1006, 452] on button "Record Payment" at bounding box center [1042, 445] width 102 height 26
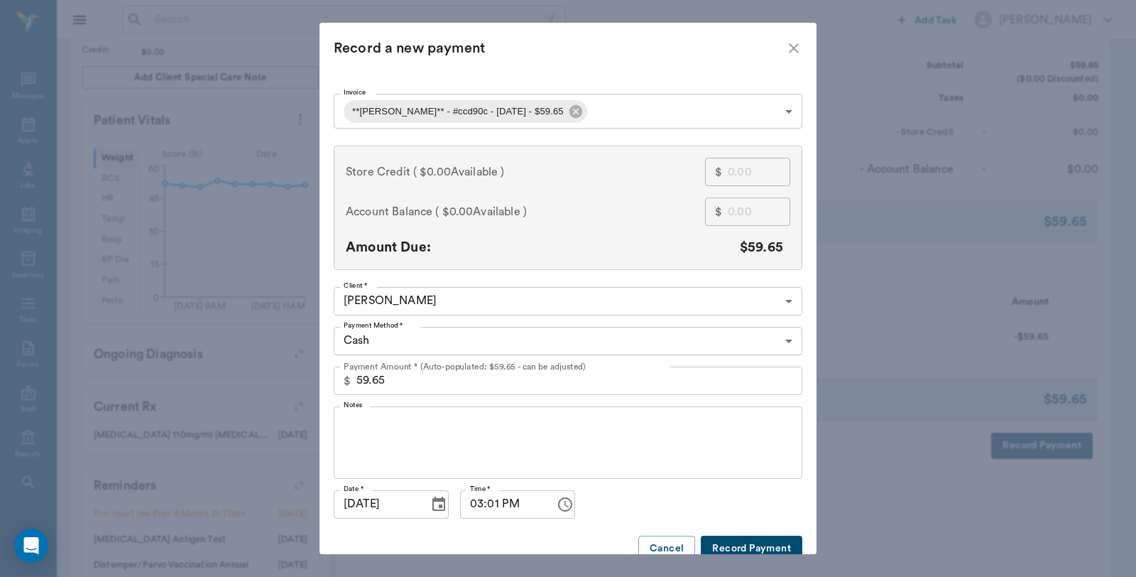
click at [441, 343] on body "/ ​ Add Task Dr. Bert Ellsworth Nectar Messages Appts Labs Imaging Inventory Ta…" at bounding box center [568, 172] width 1136 height 1133
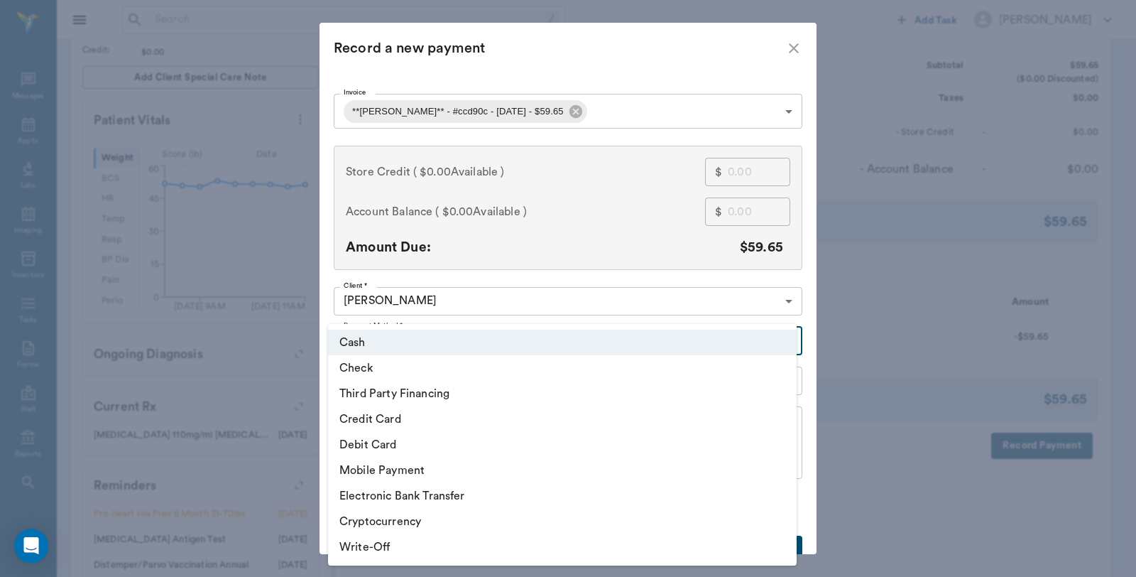
click at [381, 371] on li "Check" at bounding box center [562, 368] width 469 height 26
type input "CHECK"
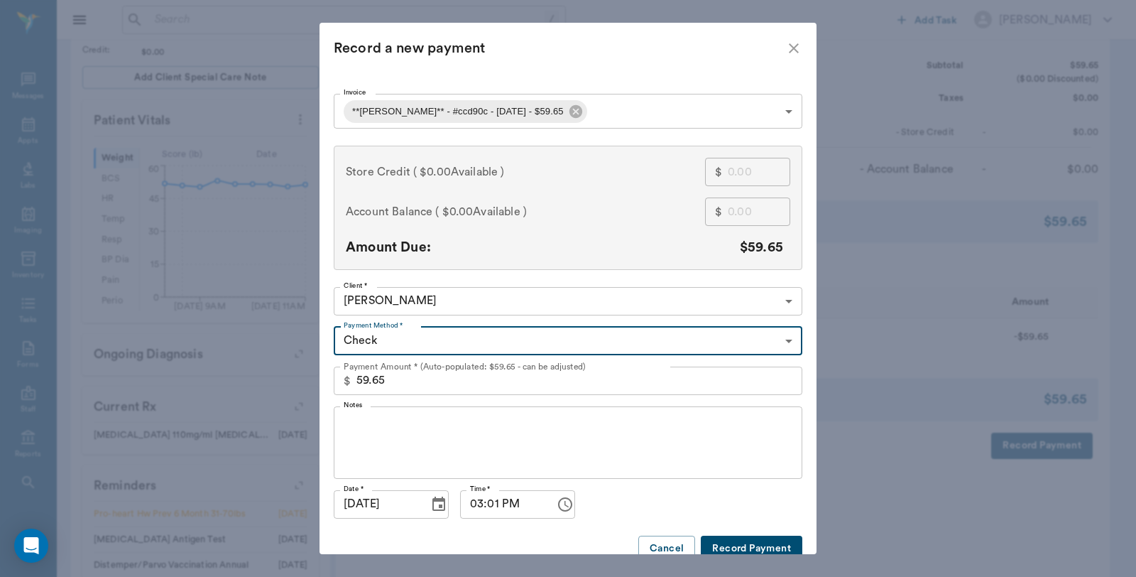
click at [378, 417] on textarea "Notes" at bounding box center [568, 441] width 449 height 49
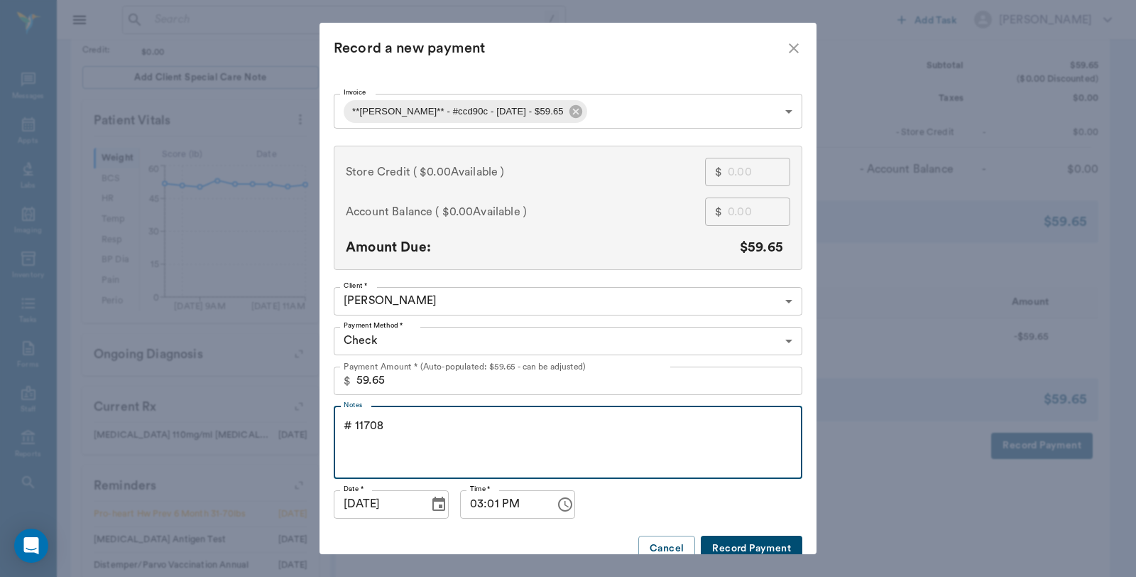
type textarea "# 11708"
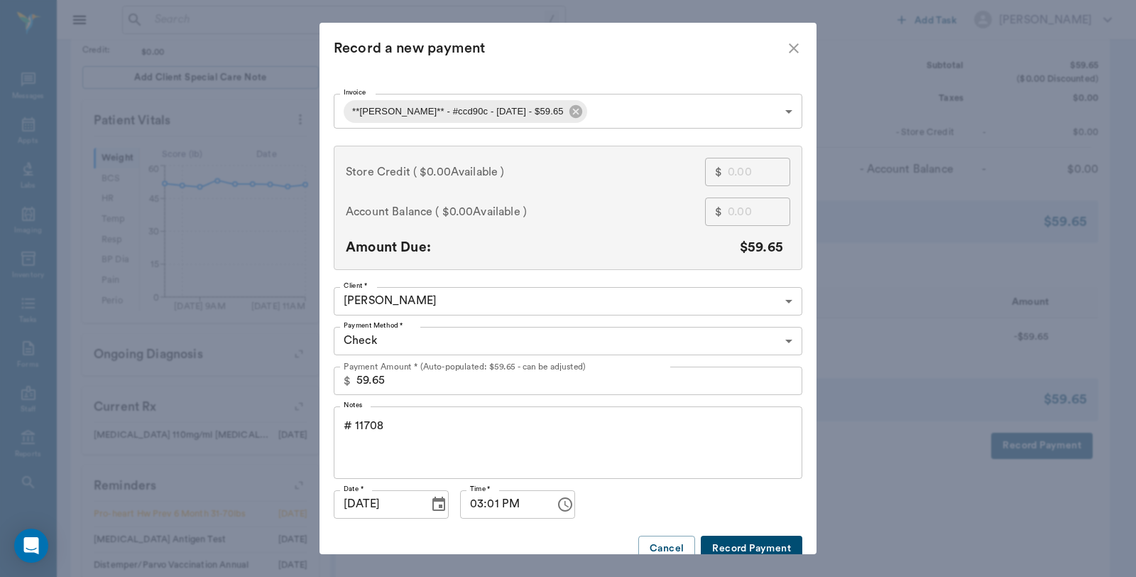
click at [723, 545] on button "Record Payment" at bounding box center [752, 548] width 102 height 26
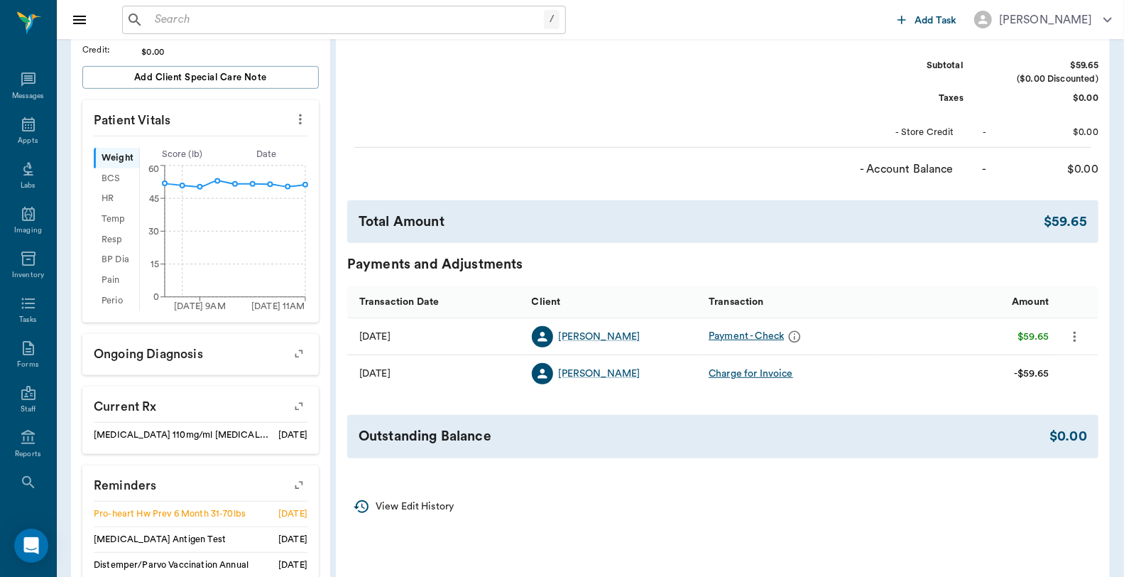
scroll to position [0, 0]
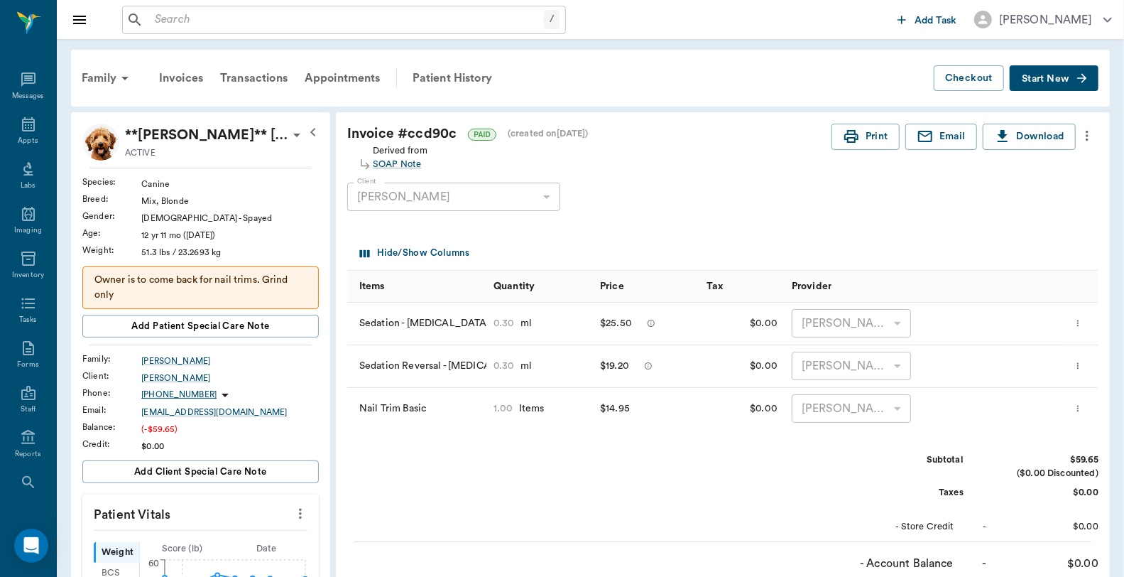
click at [867, 119] on div "Invoice # ccd90c PAID (created on 10/08/25 ) Derived from SOAP Note Print Email…" at bounding box center [723, 493] width 774 height 763
click at [865, 143] on button "Print" at bounding box center [865, 137] width 68 height 26
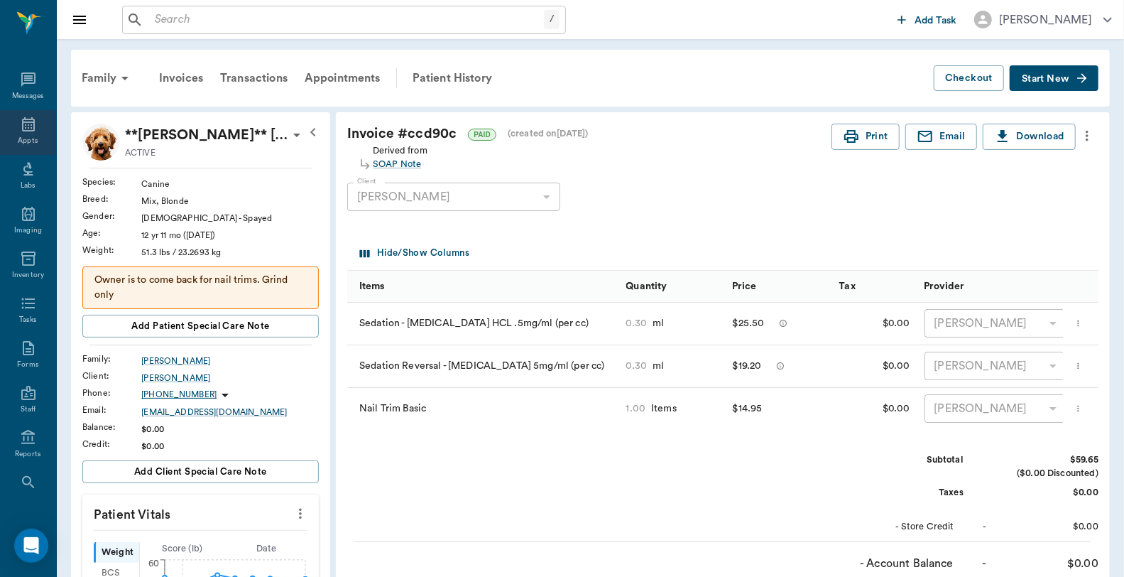
click at [18, 137] on div "Appts" at bounding box center [28, 141] width 20 height 11
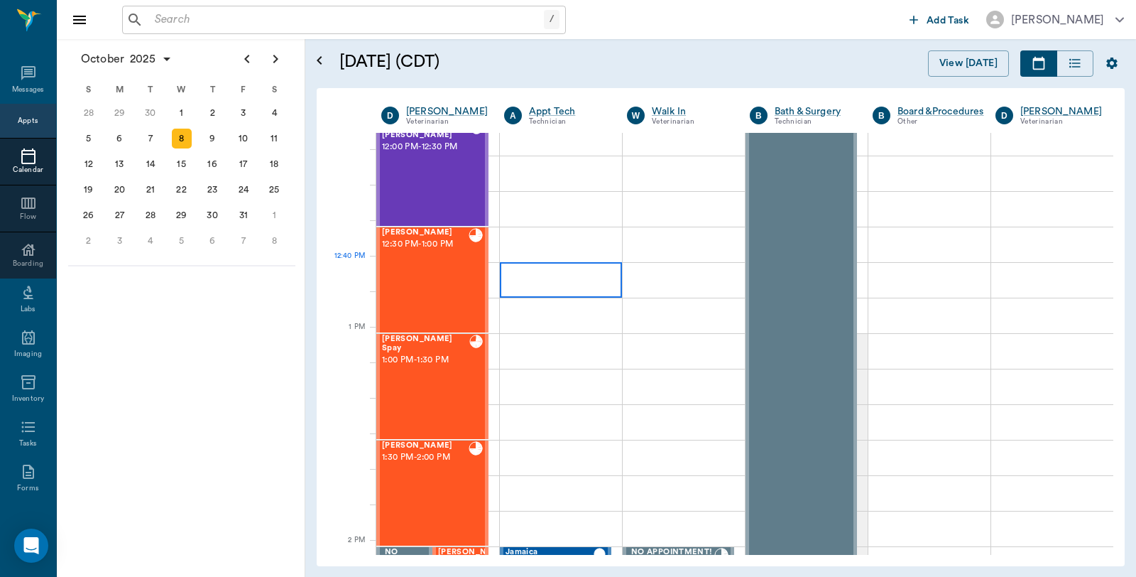
scroll to position [868, 0]
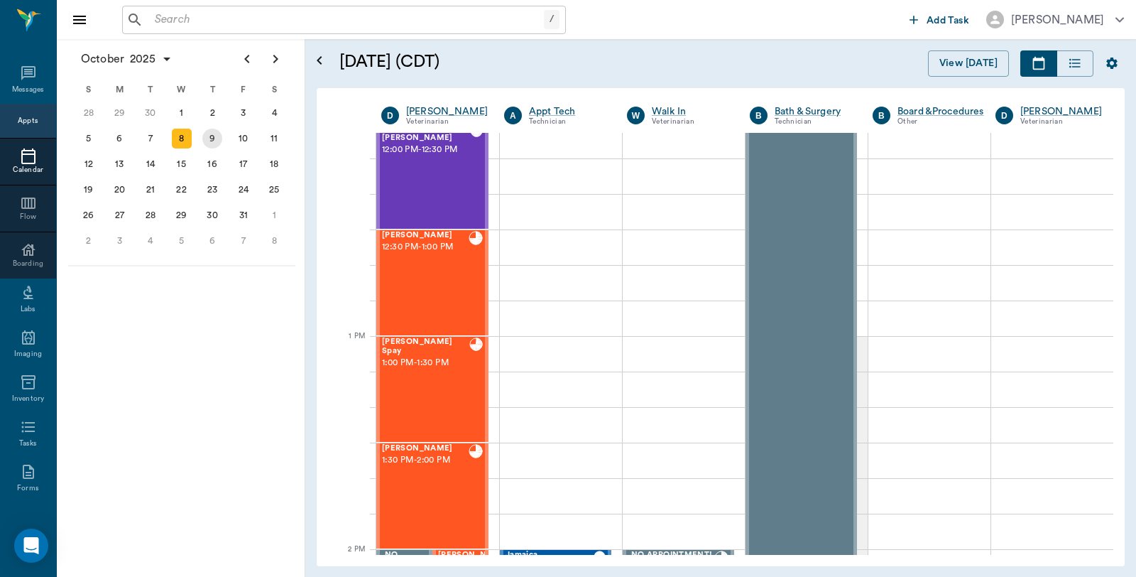
click at [211, 133] on div "9" at bounding box center [212, 139] width 31 height 26
click at [222, 130] on div "9" at bounding box center [212, 139] width 31 height 26
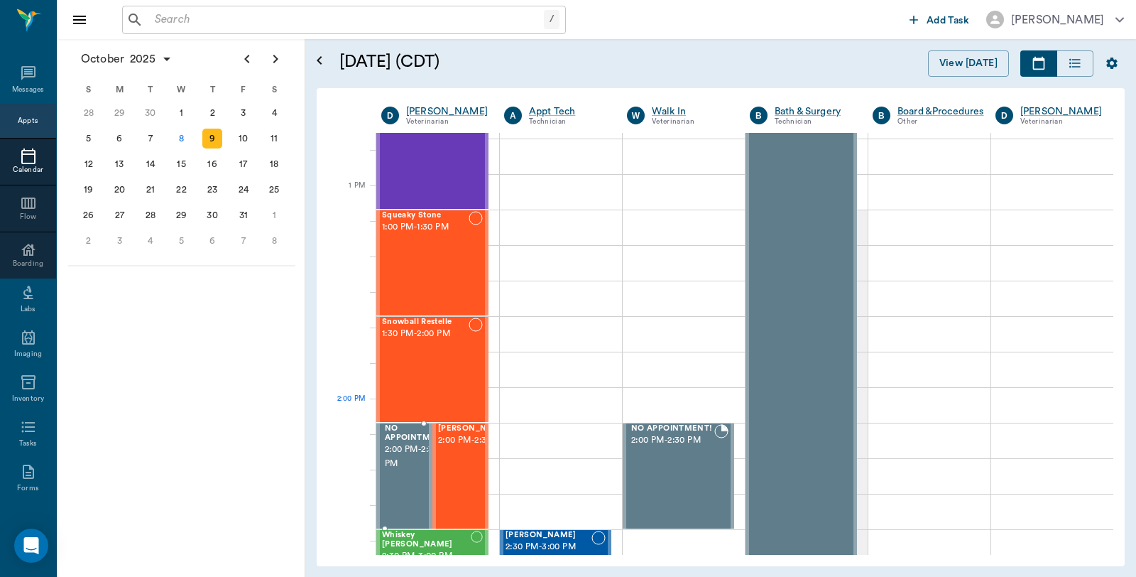
scroll to position [1025, 0]
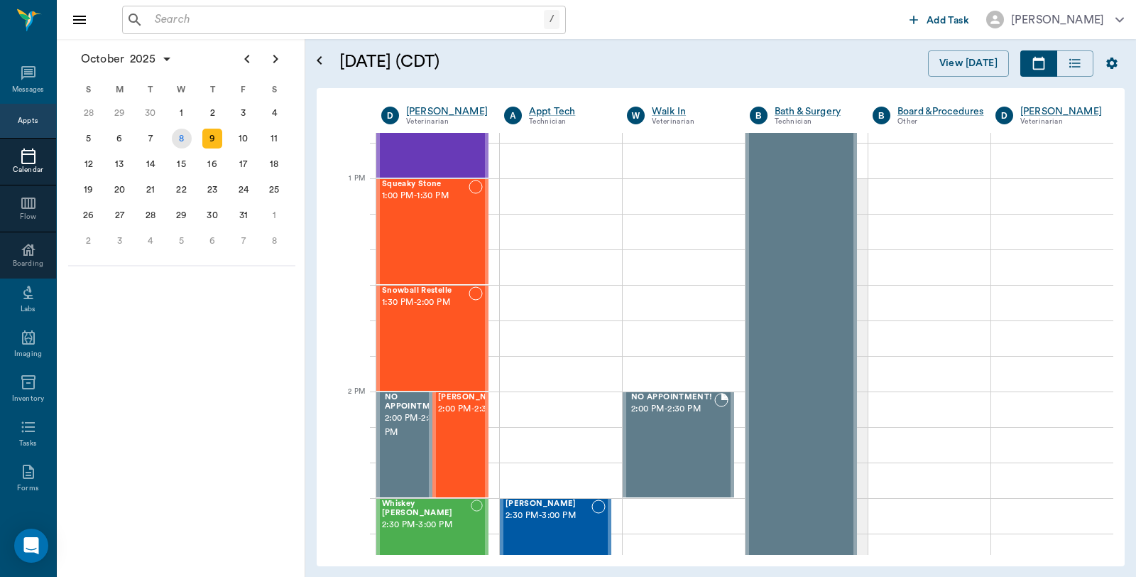
click at [185, 139] on div "8" at bounding box center [182, 139] width 20 height 20
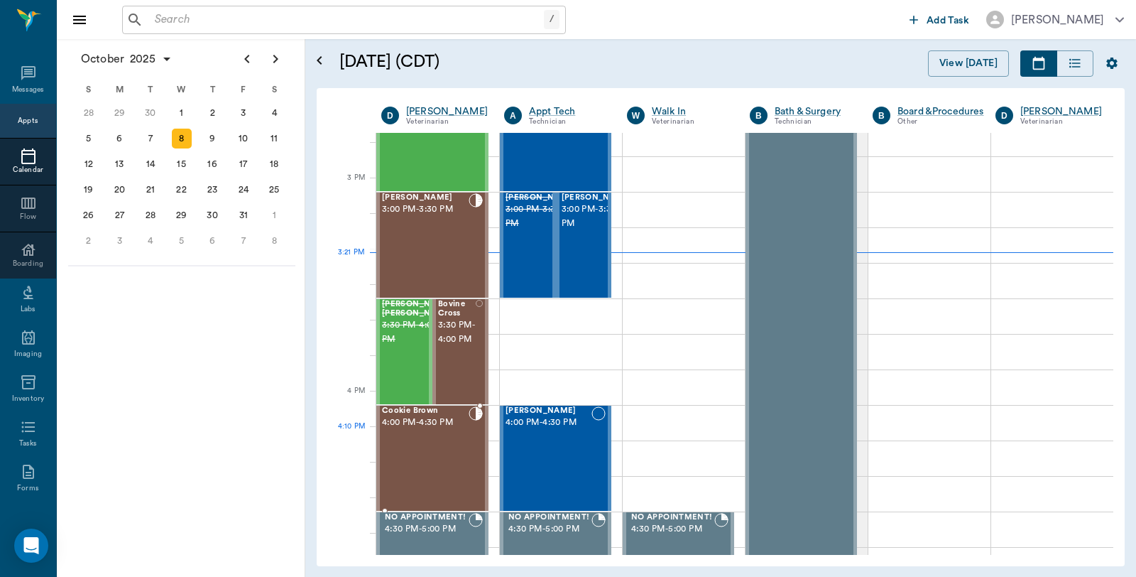
scroll to position [1420, 0]
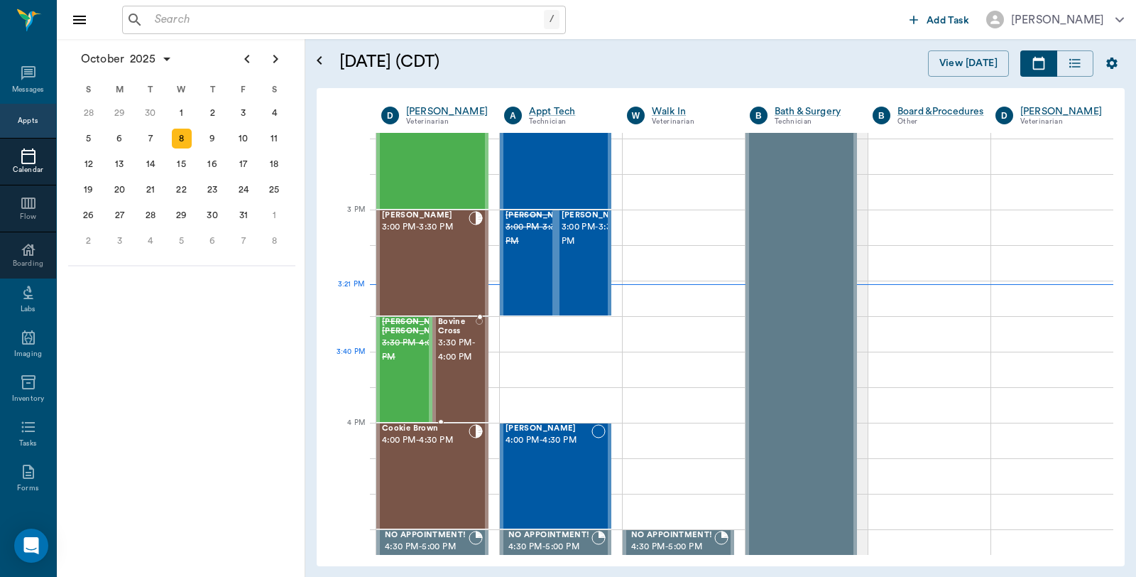
click at [456, 364] on span "3:30 PM - 4:00 PM" at bounding box center [457, 350] width 38 height 28
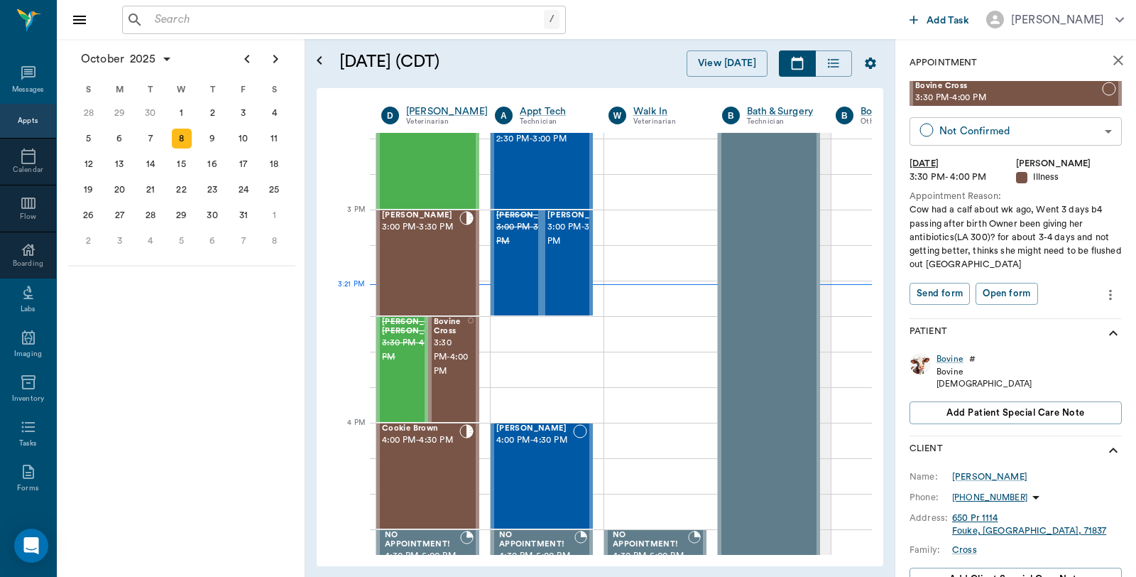
click at [1004, 126] on body "/ ​ Add Task Dr. Bert Ellsworth Nectar Messages Appts Calendar Flow Boarding La…" at bounding box center [568, 288] width 1136 height 577
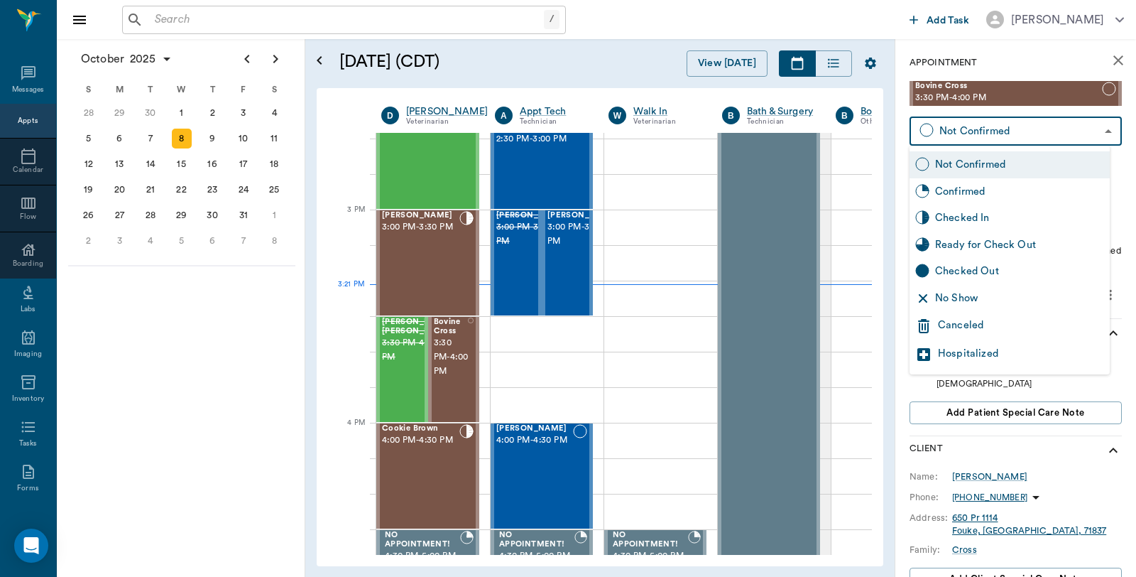
click at [977, 222] on div "Checked In" at bounding box center [1019, 218] width 169 height 16
type input "CHECKED_IN"
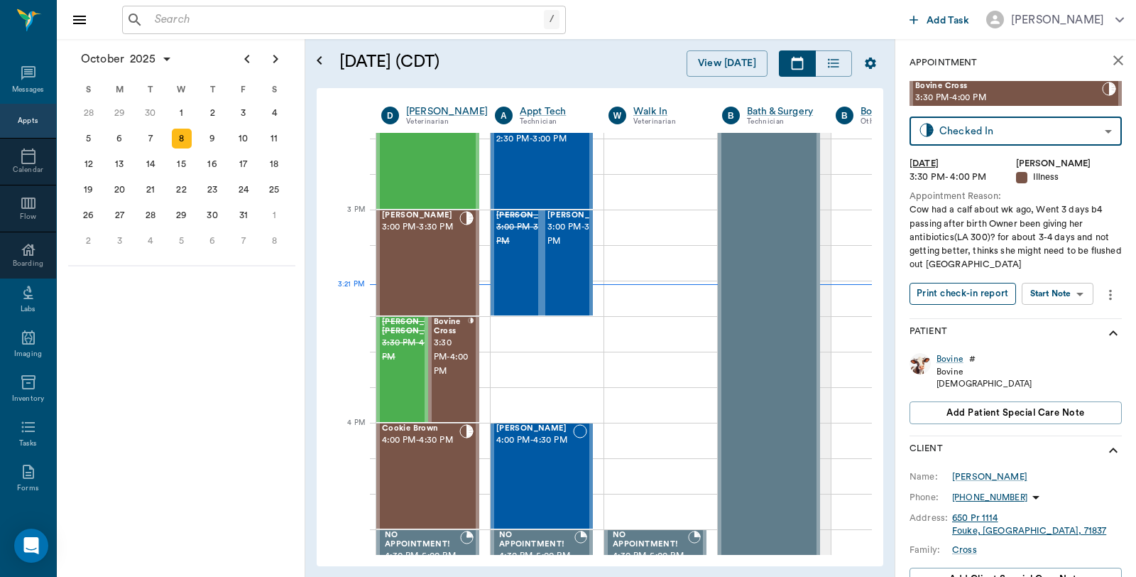
click at [968, 297] on button "Print check-in report" at bounding box center [962, 294] width 106 height 22
click at [572, 248] on span "3:00 PM - 3:30 PM" at bounding box center [582, 234] width 71 height 28
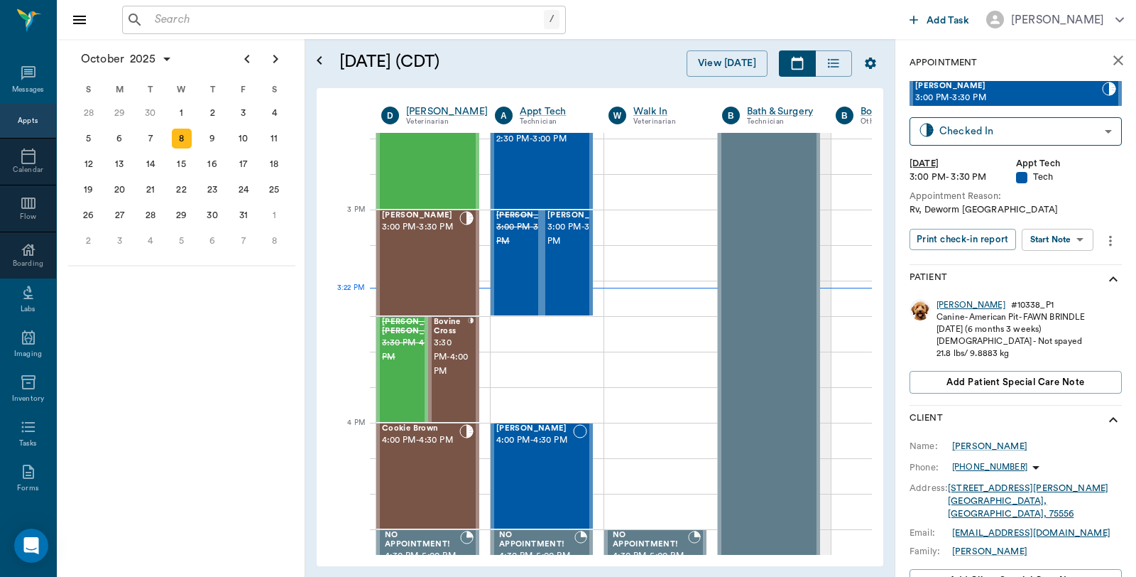
click at [950, 302] on div "Tizzy Marie" at bounding box center [970, 305] width 69 height 12
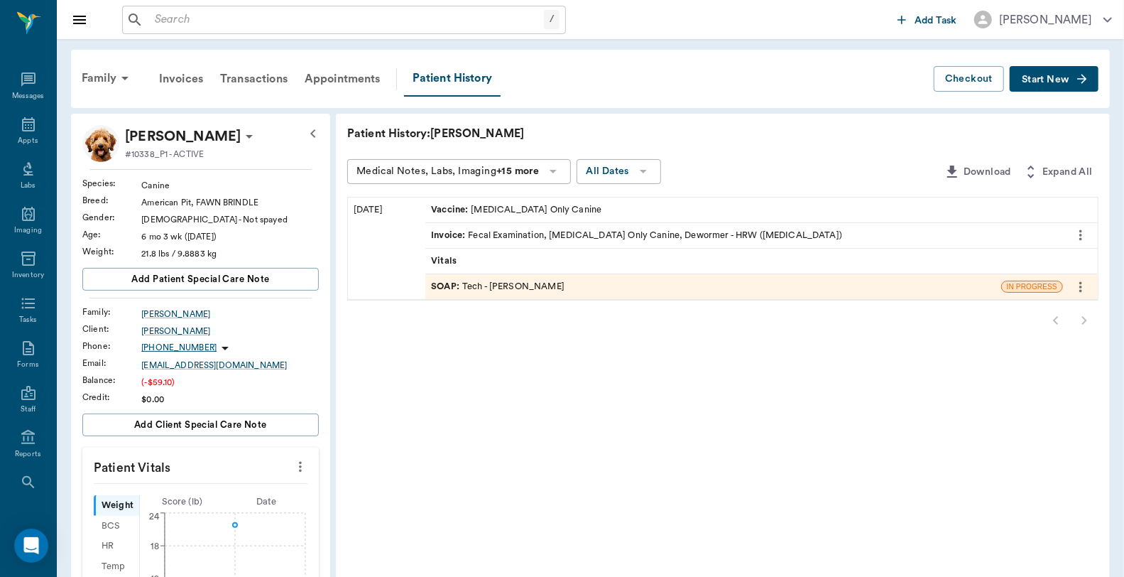
click at [554, 291] on div "SOAP : Tech - Daniel Virnala" at bounding box center [713, 286] width 576 height 25
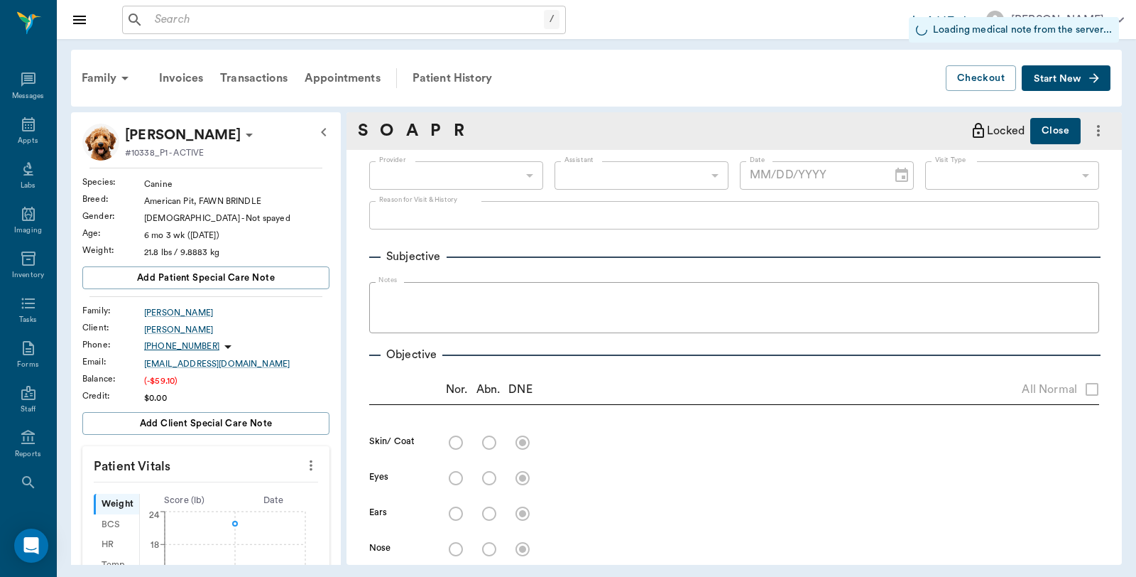
type input "642ef10e332a41444de2bad1"
type input "65d2be4f46e3a538d89b8c1a"
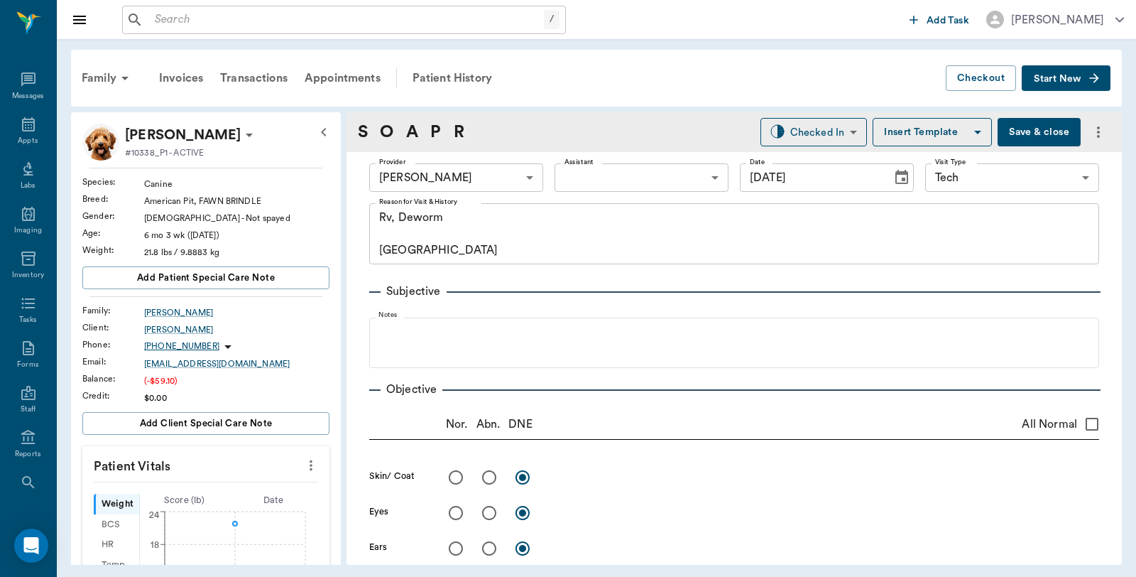
type input "[DATE]"
type textarea "Rv, Deworm Caryn"
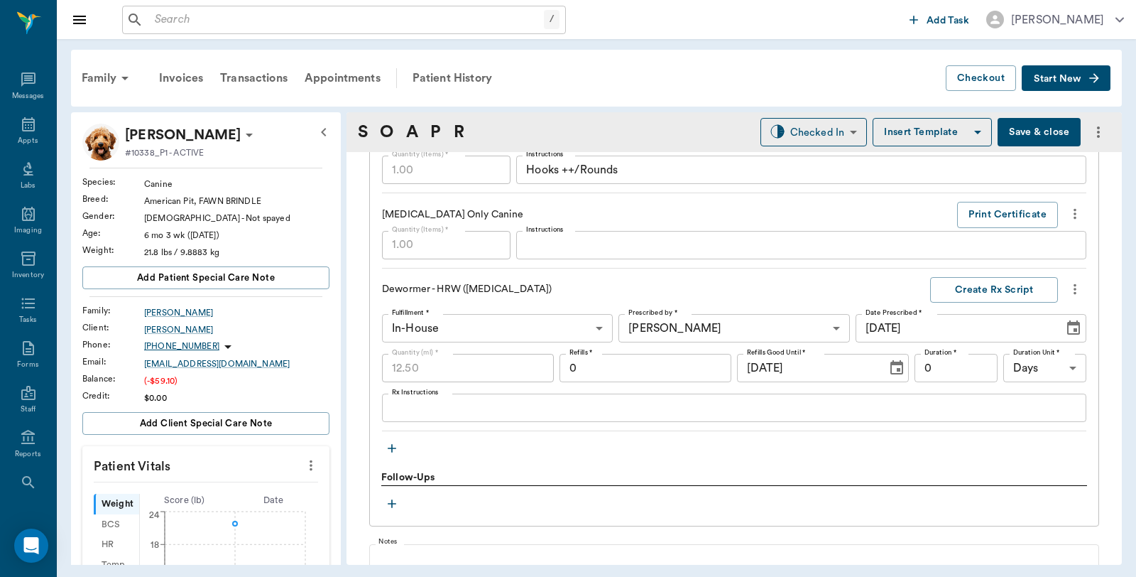
scroll to position [1025, 0]
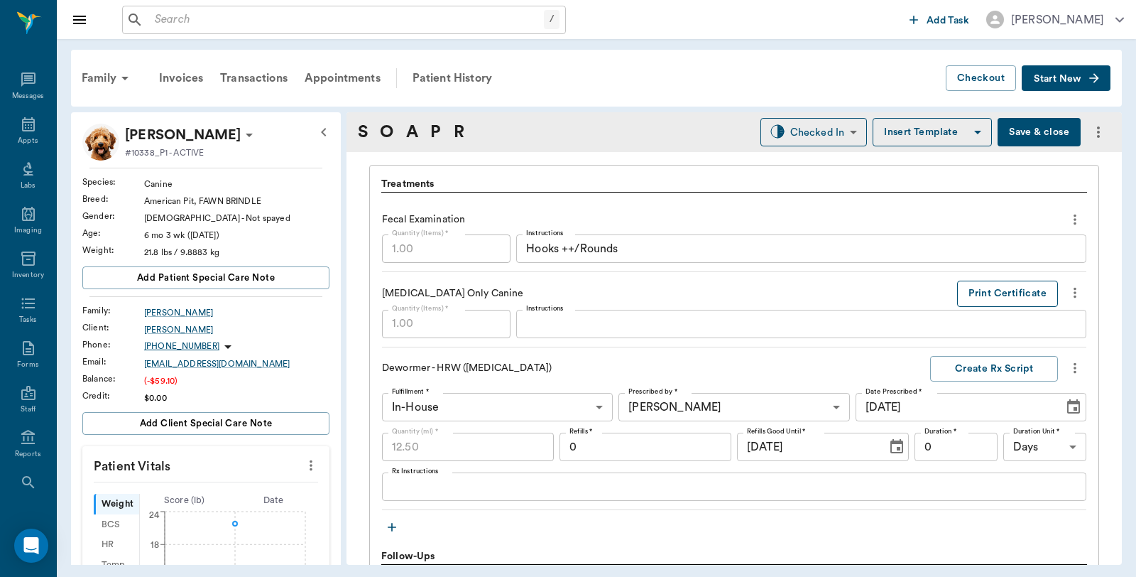
click at [973, 288] on button "Print Certificate" at bounding box center [1007, 293] width 101 height 26
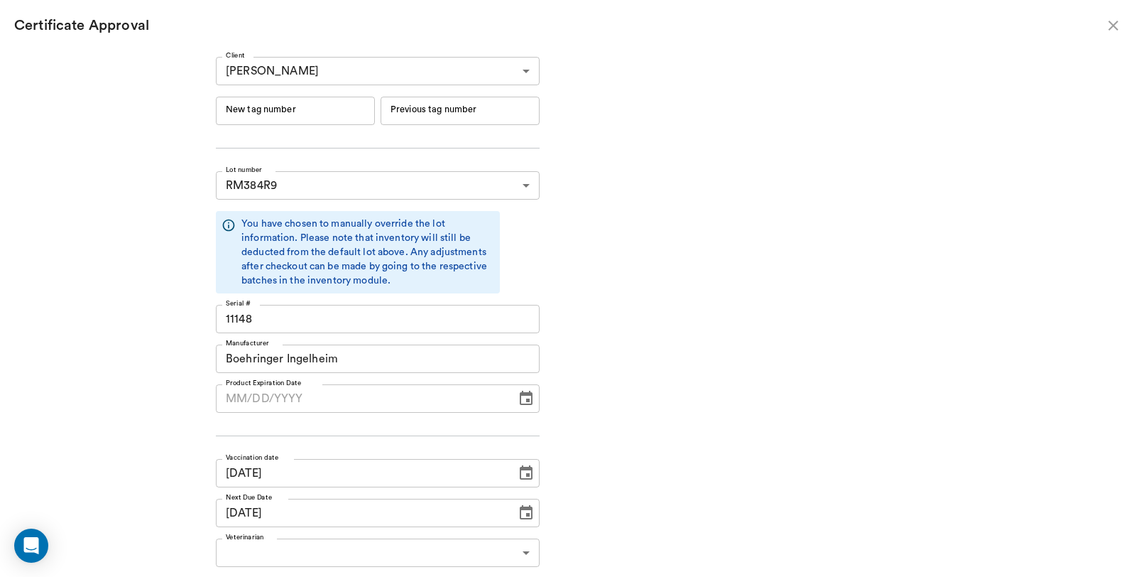
type input "[DATE]"
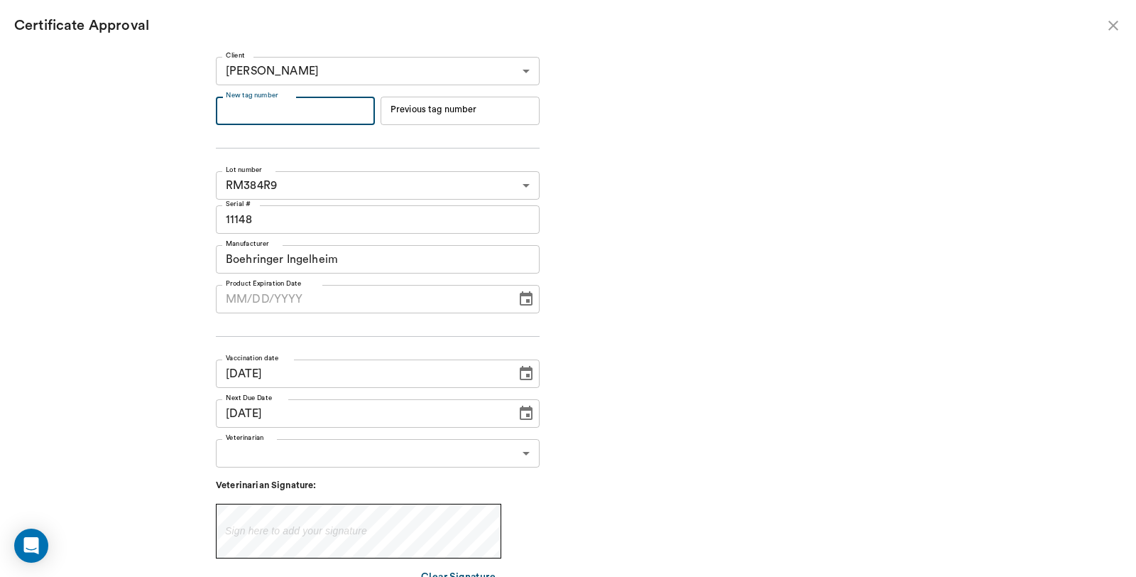
scroll to position [0, 0]
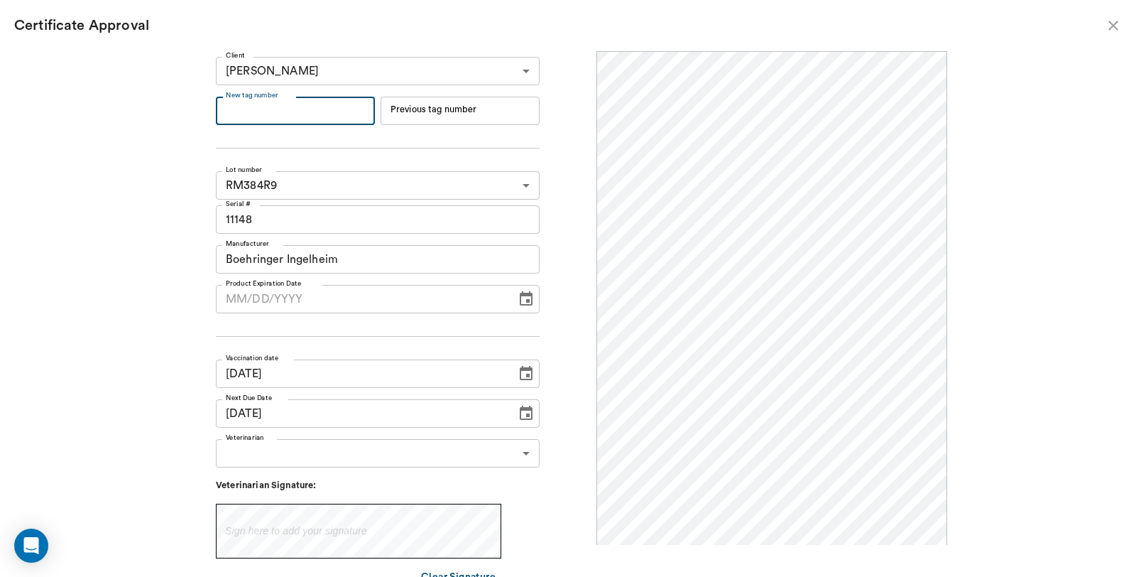
click at [273, 114] on input "New tag number" at bounding box center [295, 111] width 159 height 28
type input "254574"
click at [355, 467] on div "Veterinarian Signature: Sign here to add your signature Clear Signature" at bounding box center [378, 528] width 324 height 123
click at [364, 449] on body "/ ​ Add Task Dr. Bert Ellsworth Nectar Messages Appts Labs Imaging Inventory Ta…" at bounding box center [568, 288] width 1136 height 577
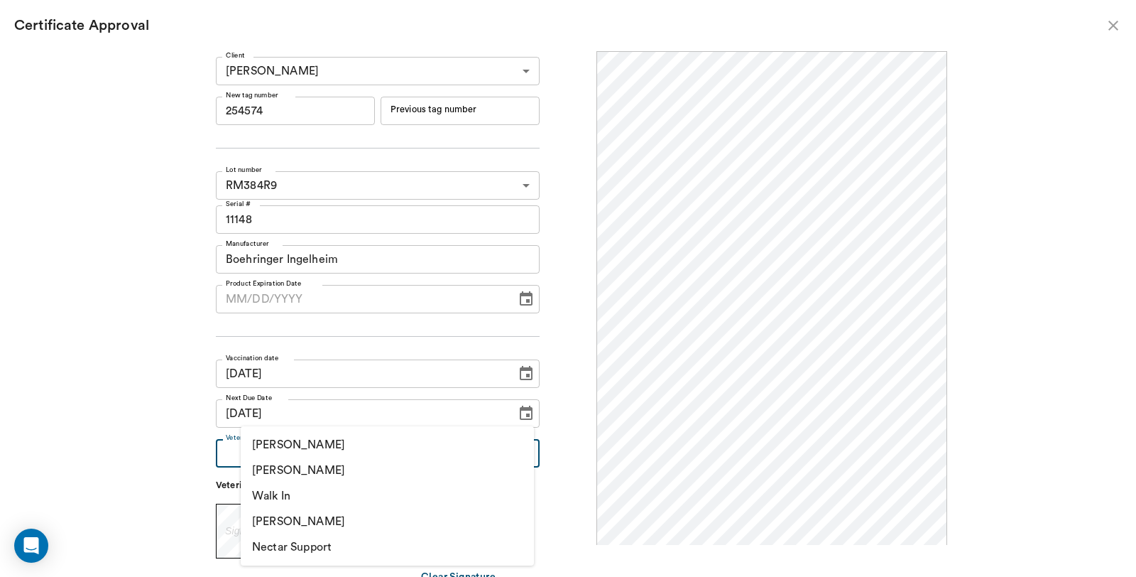
click at [336, 471] on li "[PERSON_NAME]" at bounding box center [387, 470] width 293 height 26
type input "63ec2f075fda476ae8351a4d"
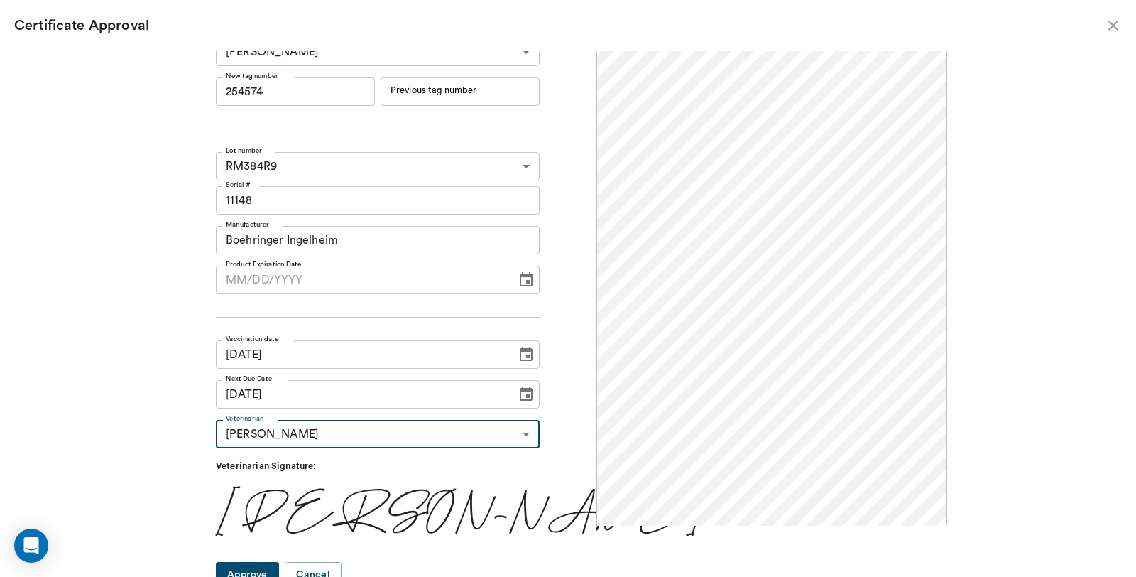
scroll to position [30, 0]
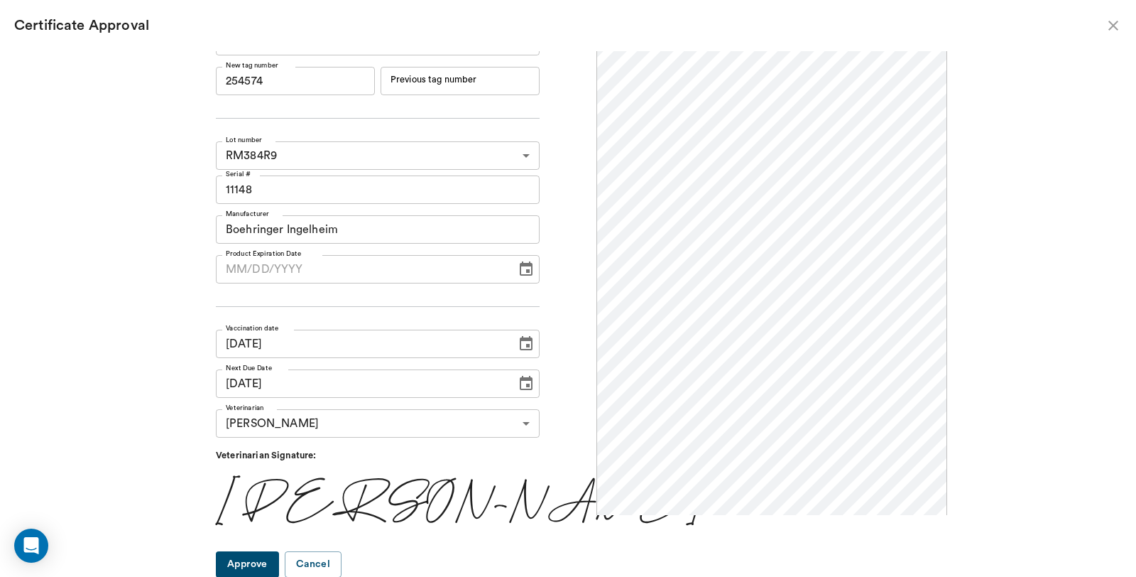
click at [279, 559] on button "Approve" at bounding box center [247, 564] width 63 height 26
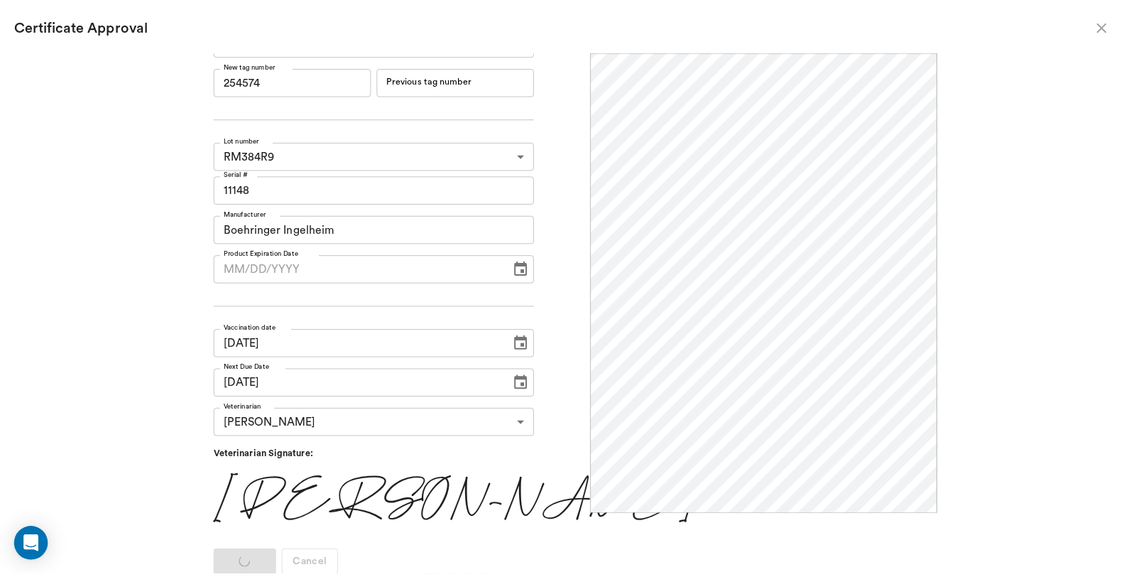
scroll to position [0, 0]
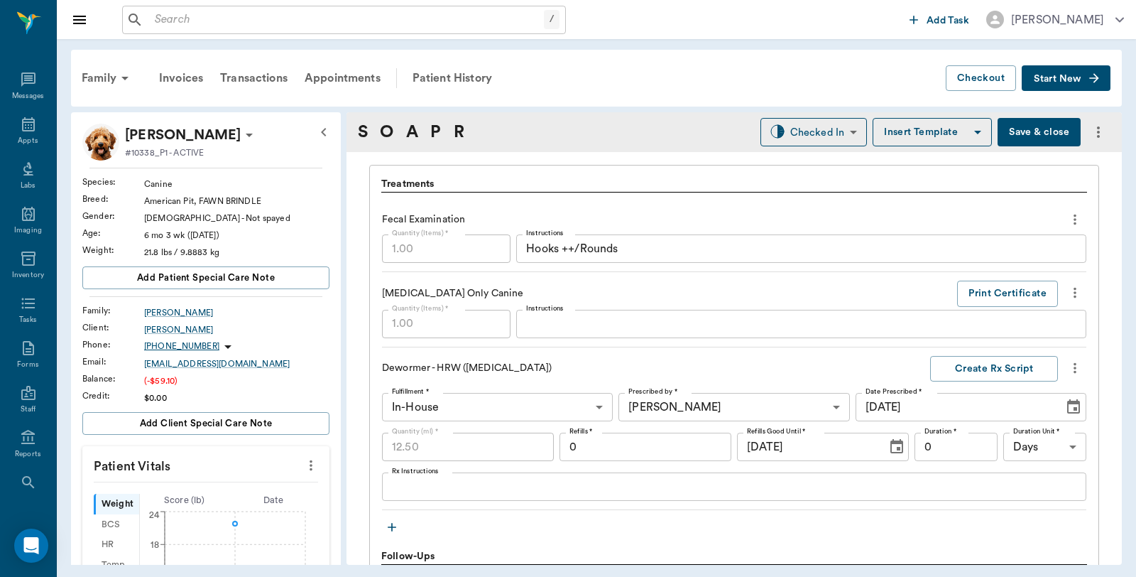
click at [1053, 142] on button "Save & close" at bounding box center [1039, 132] width 83 height 28
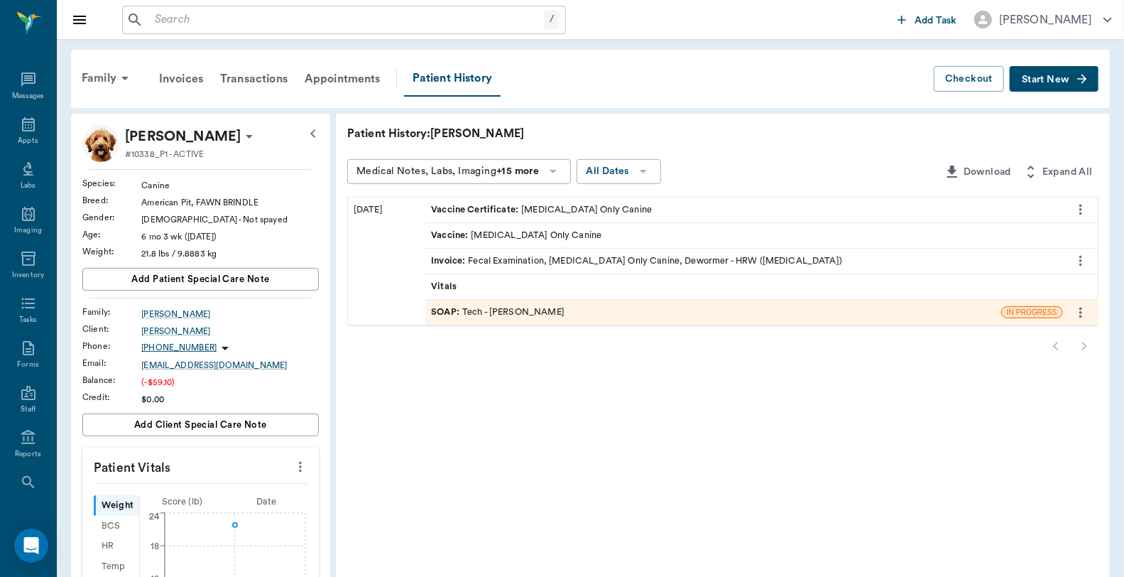
click at [493, 254] on div "Invoice : Fecal Examination, Rabies Vaccination Only Canine, Dewormer - HRW (Fe…" at bounding box center [636, 260] width 411 height 13
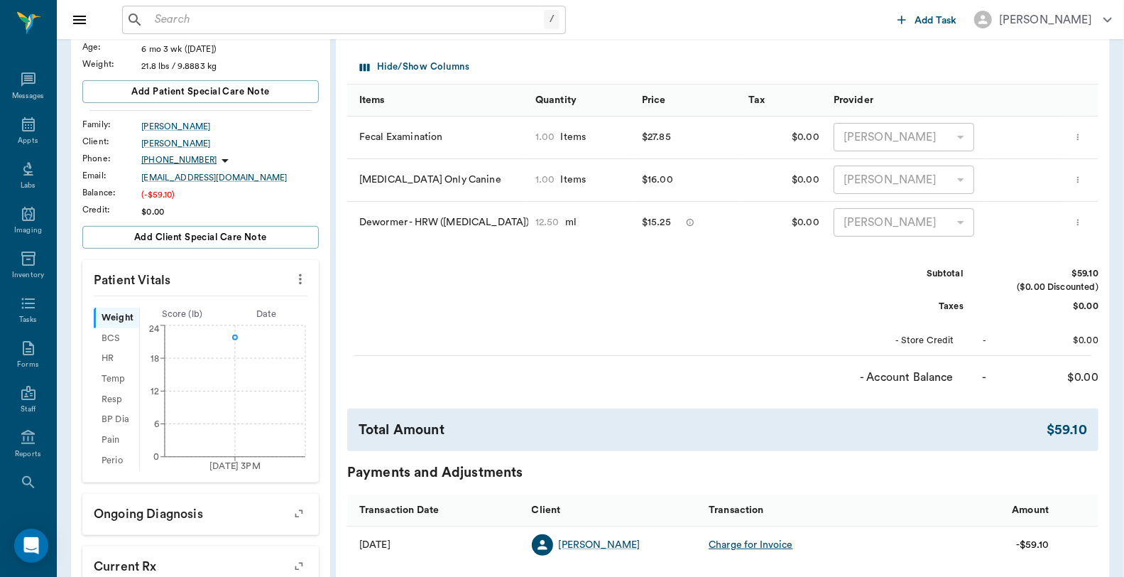
scroll to position [315, 0]
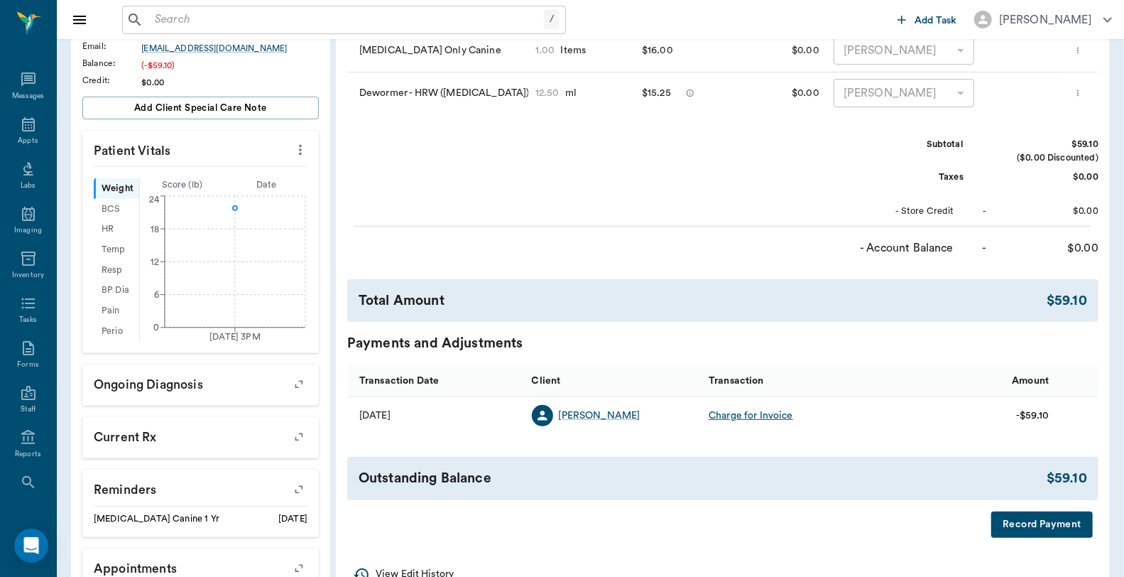
click at [1042, 520] on button "Record Payment" at bounding box center [1042, 524] width 102 height 26
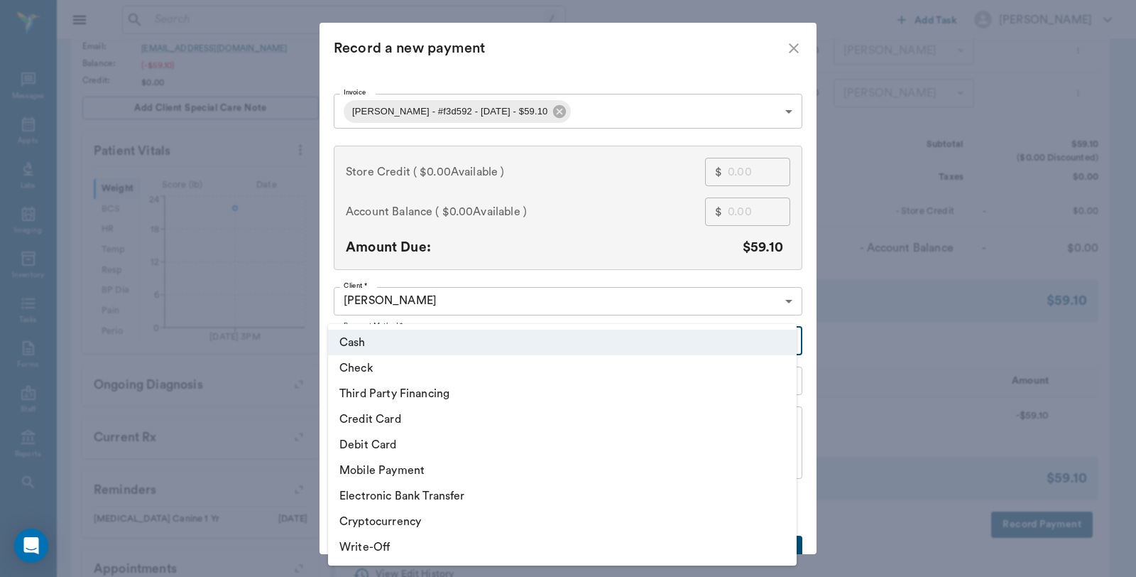
click at [449, 346] on body "/ ​ Add Task Dr. Bert Ellsworth Nectar Messages Appts Labs Imaging Inventory Ta…" at bounding box center [568, 176] width 1136 height 982
click at [413, 442] on li "Debit Card" at bounding box center [562, 445] width 469 height 26
type input "DEBIT_CARD"
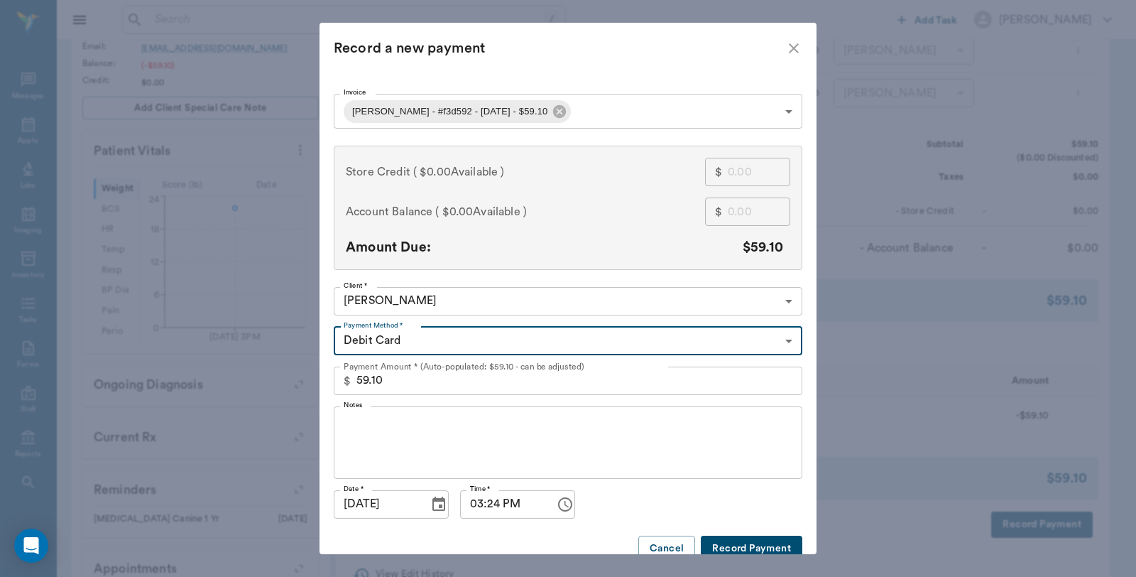
click at [733, 540] on button "Record Payment" at bounding box center [752, 548] width 102 height 26
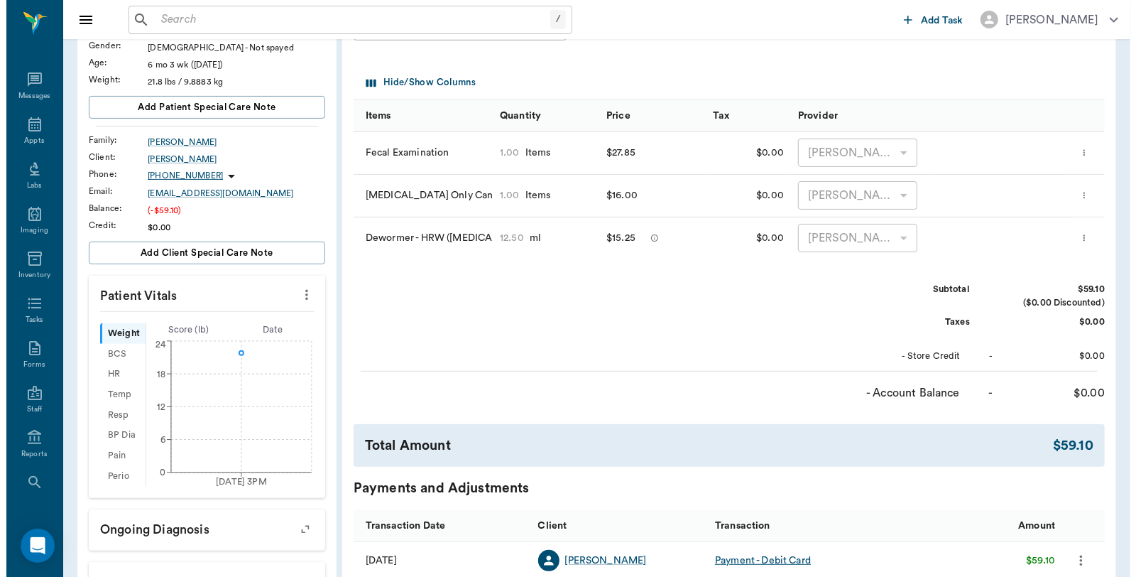
scroll to position [0, 0]
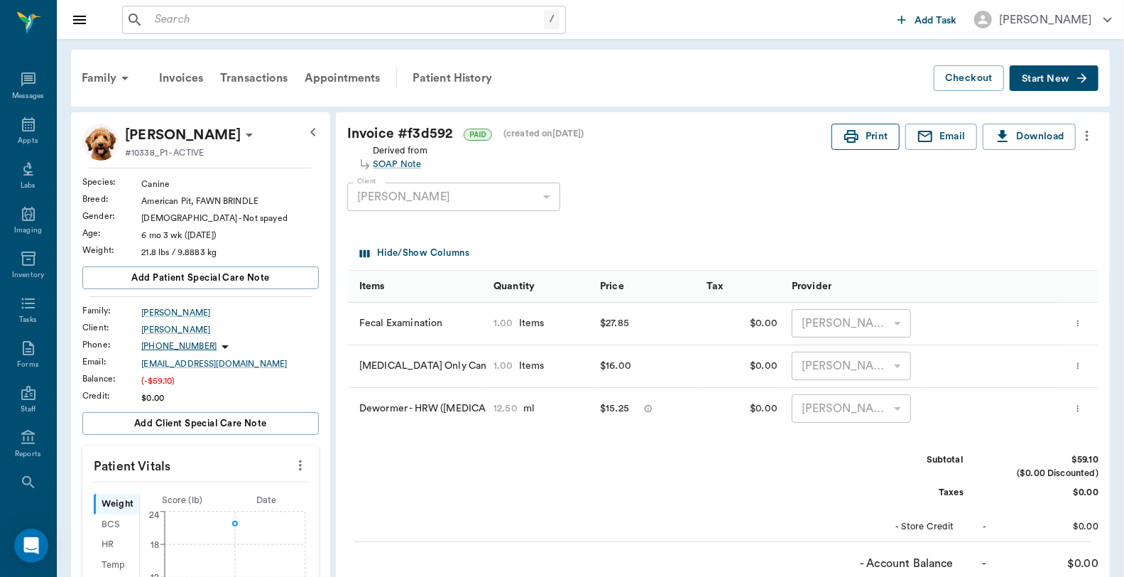
click at [859, 136] on button "Print" at bounding box center [865, 137] width 68 height 26
click at [26, 126] on icon at bounding box center [28, 124] width 17 height 17
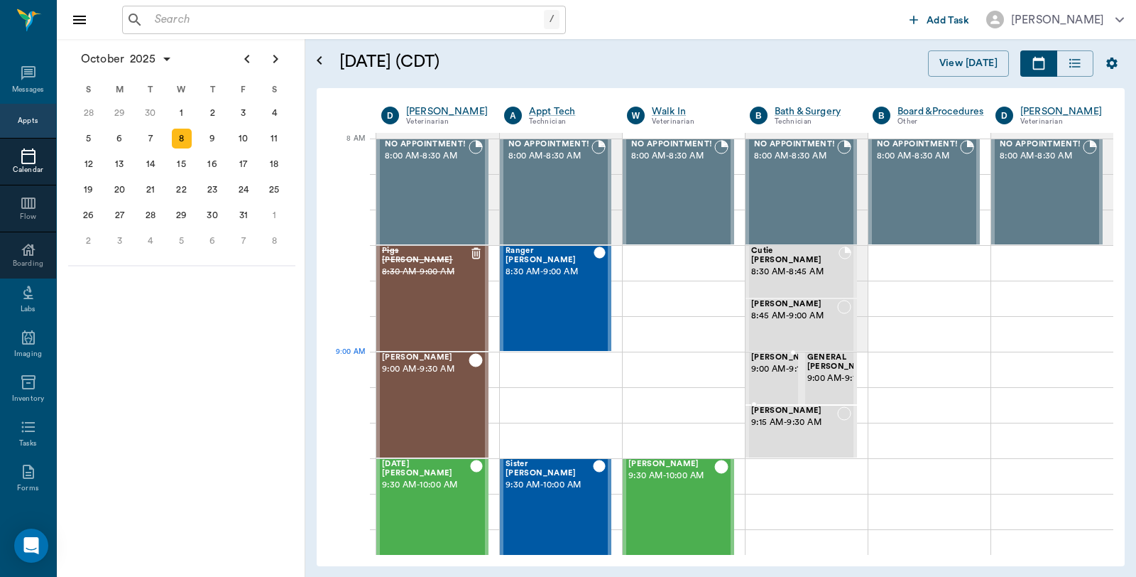
click at [751, 360] on span "[PERSON_NAME]" at bounding box center [786, 357] width 71 height 9
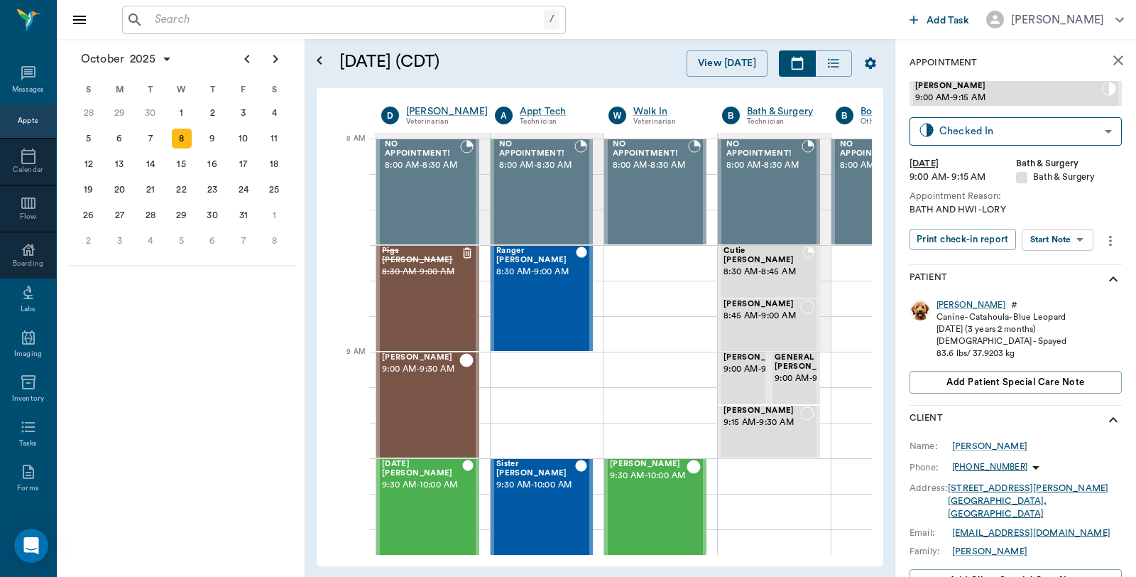
click at [952, 311] on div "Canine - Catahoula - Blue Leopard" at bounding box center [1001, 317] width 130 height 12
click at [951, 300] on div "Frankie" at bounding box center [970, 305] width 69 height 12
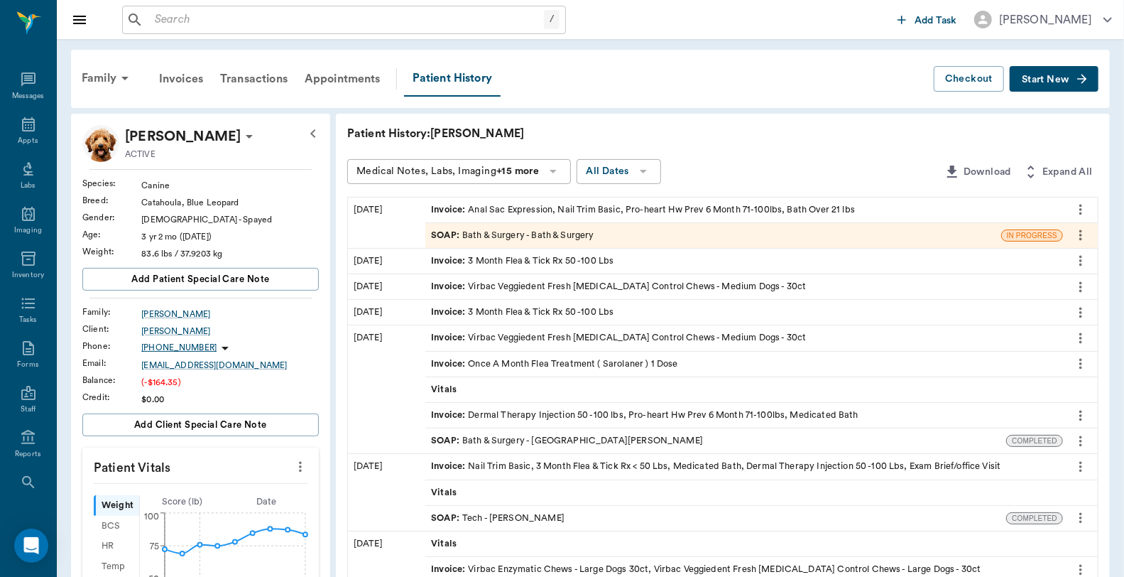
click at [663, 210] on div "Invoice : Anal Sac Expression, Nail Trim Basic, Pro-heart Hw Prev 6 Month 71-10…" at bounding box center [643, 209] width 424 height 13
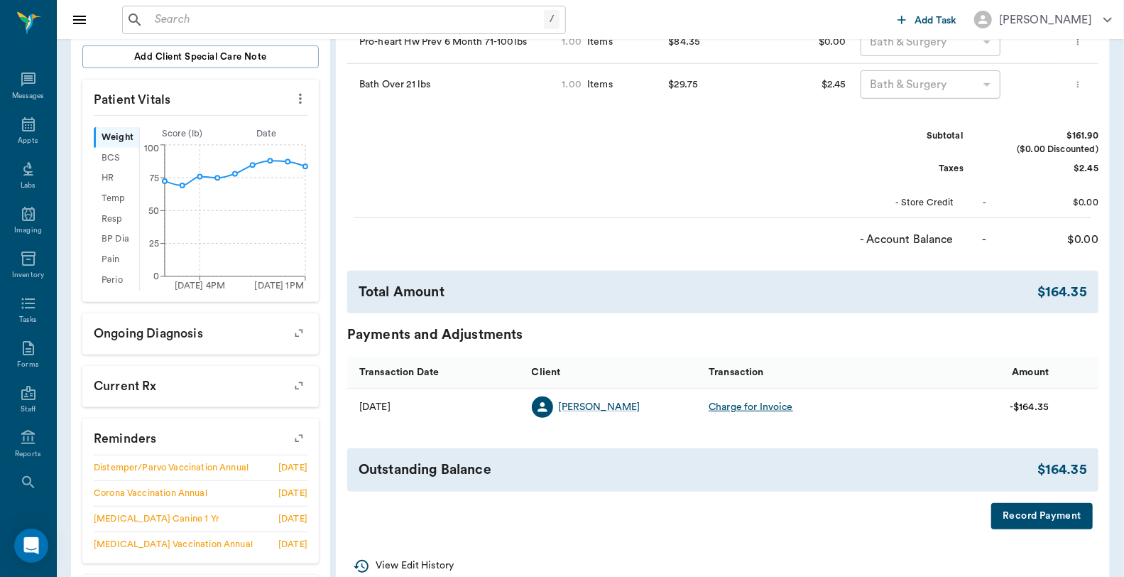
scroll to position [394, 0]
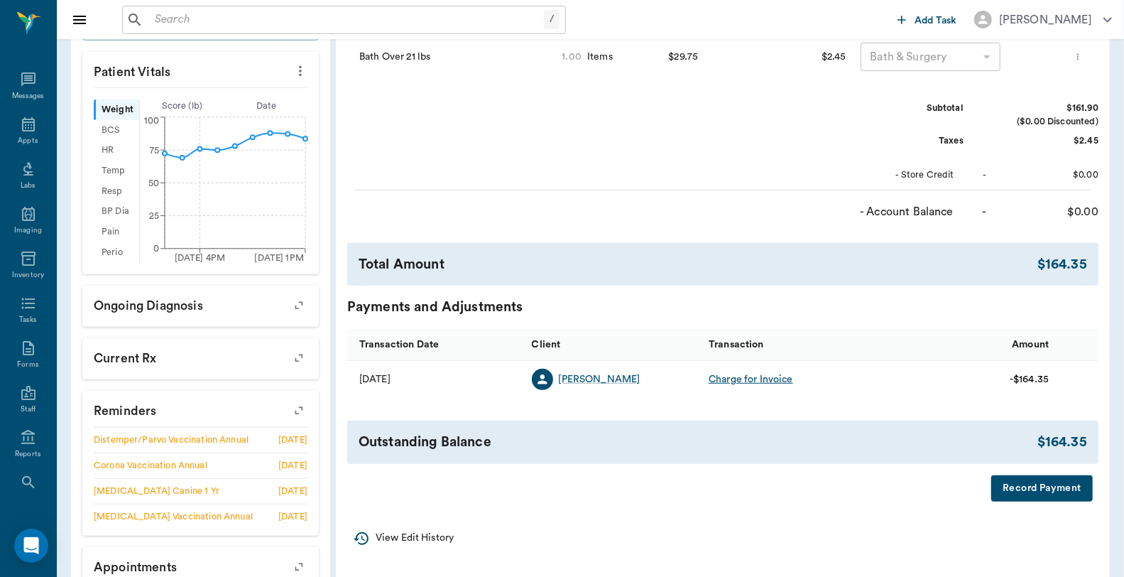
click at [1054, 487] on button "Record Payment" at bounding box center [1042, 488] width 102 height 26
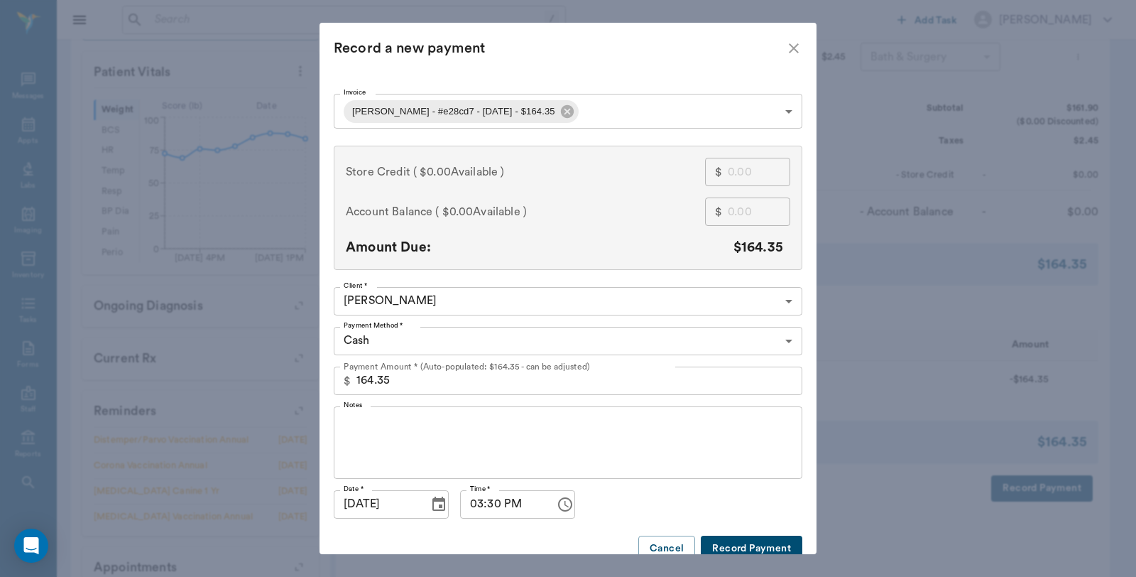
click at [456, 350] on body "/ ​ Add Task Dr. Bert Ellsworth Nectar Messages Appts Labs Imaging Inventory Ta…" at bounding box center [568, 135] width 1136 height 1059
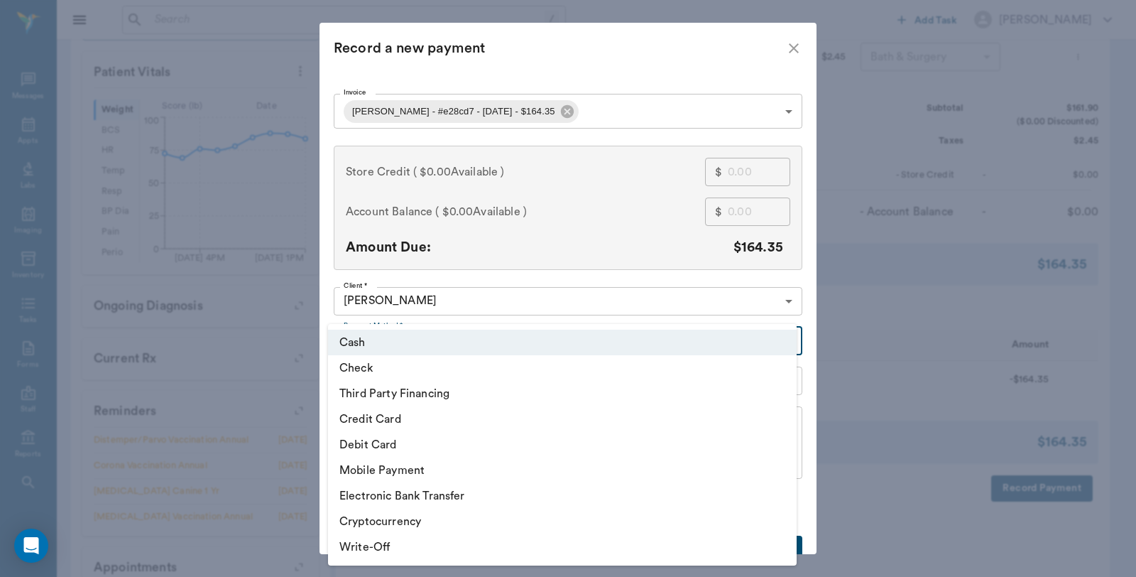
click at [394, 441] on li "Debit Card" at bounding box center [562, 445] width 469 height 26
type input "DEBIT_CARD"
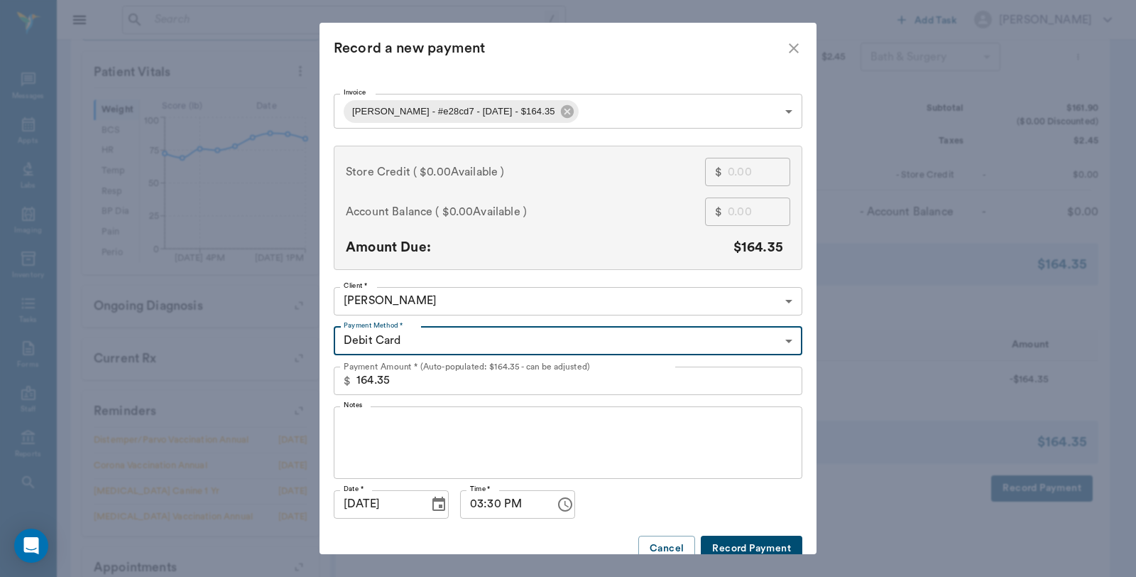
click at [758, 547] on button "Record Payment" at bounding box center [752, 548] width 102 height 26
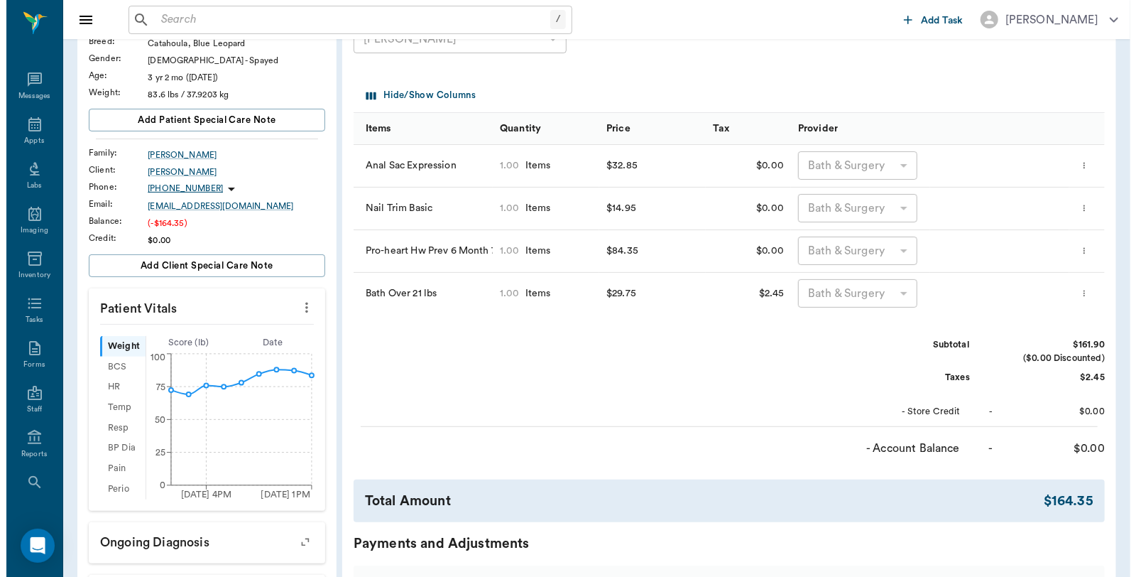
scroll to position [0, 0]
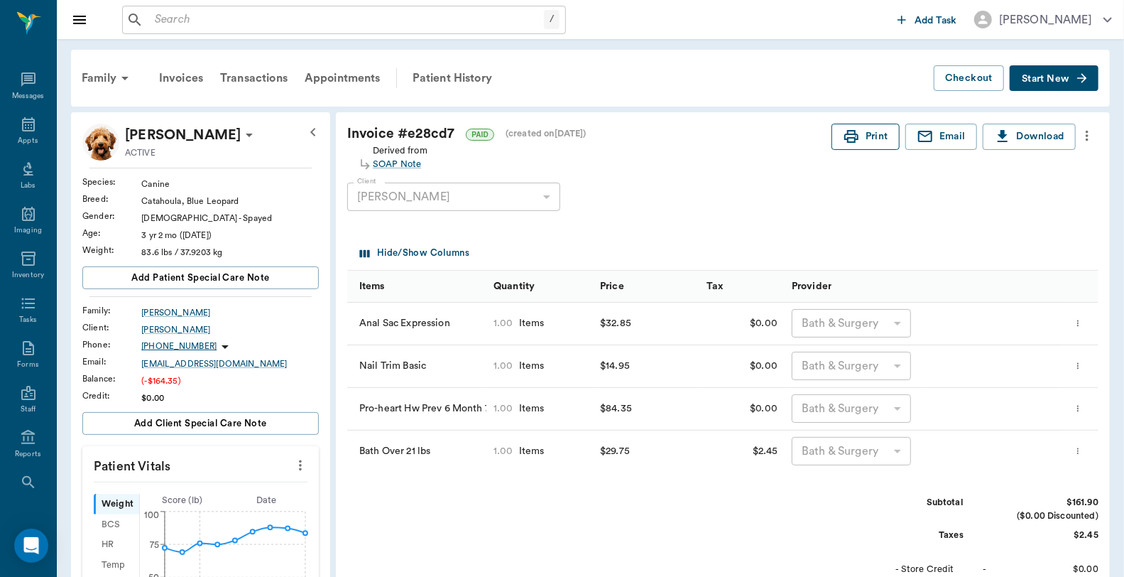
click at [857, 136] on icon "button" at bounding box center [851, 136] width 17 height 17
click at [12, 131] on div "Appts" at bounding box center [28, 132] width 56 height 45
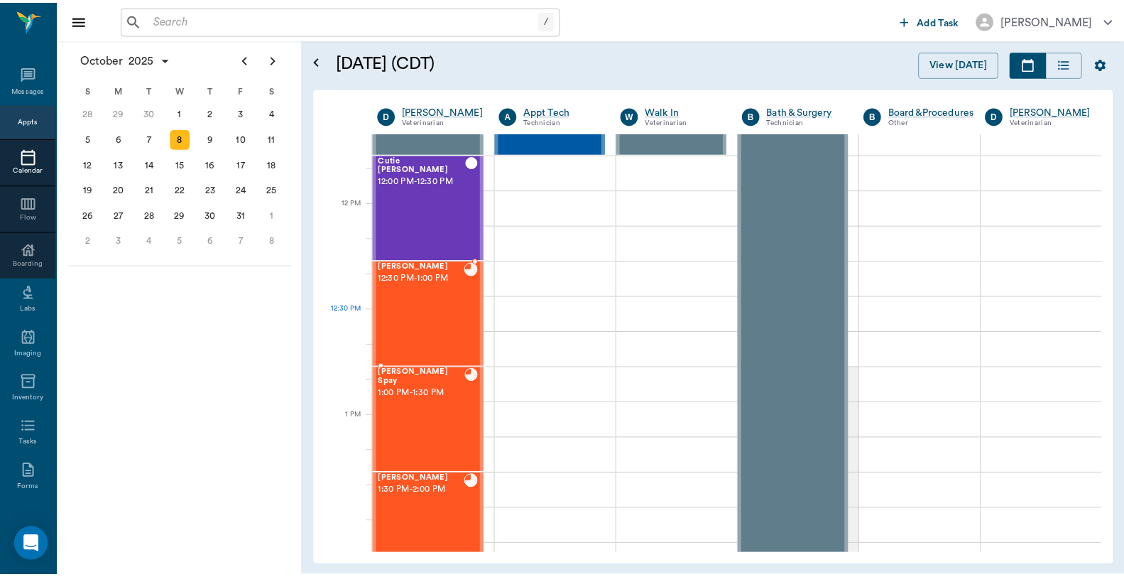
scroll to position [784, 0]
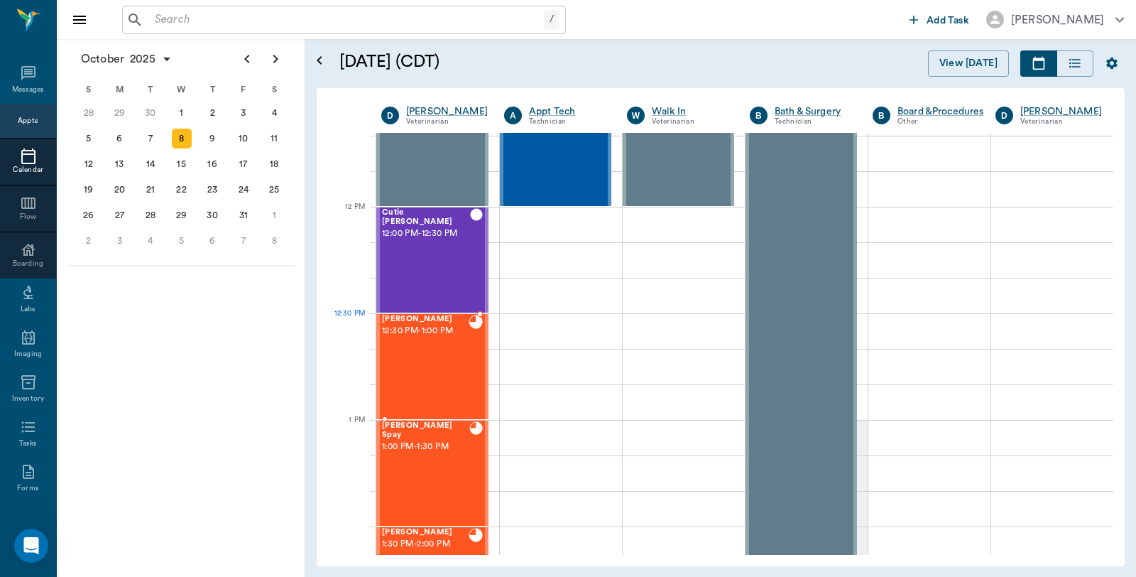
click at [425, 320] on span "[PERSON_NAME]" at bounding box center [425, 319] width 87 height 9
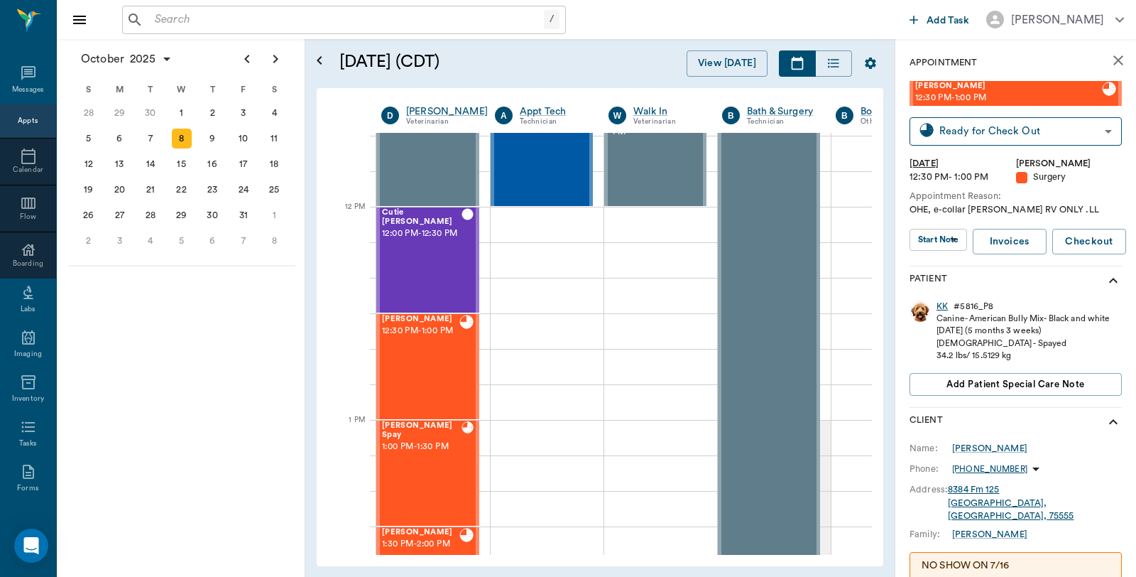
click at [942, 310] on div "KK" at bounding box center [941, 306] width 11 height 12
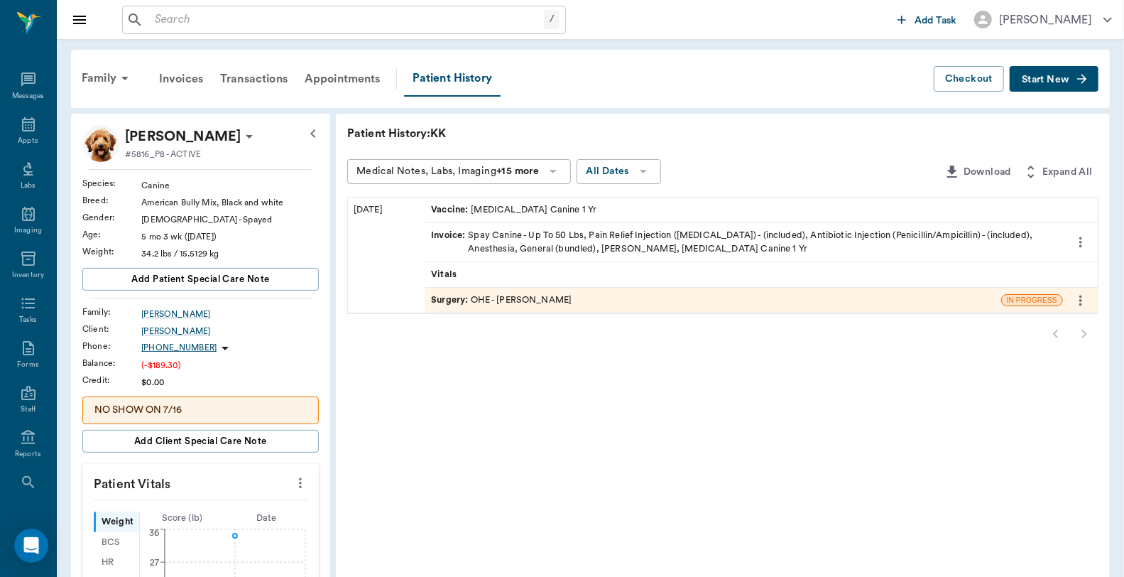
click at [632, 241] on div "Invoice : Spay Canine - Up To 50 Lbs, Pain Relief Injection (meloxicam) - (incl…" at bounding box center [744, 242] width 626 height 27
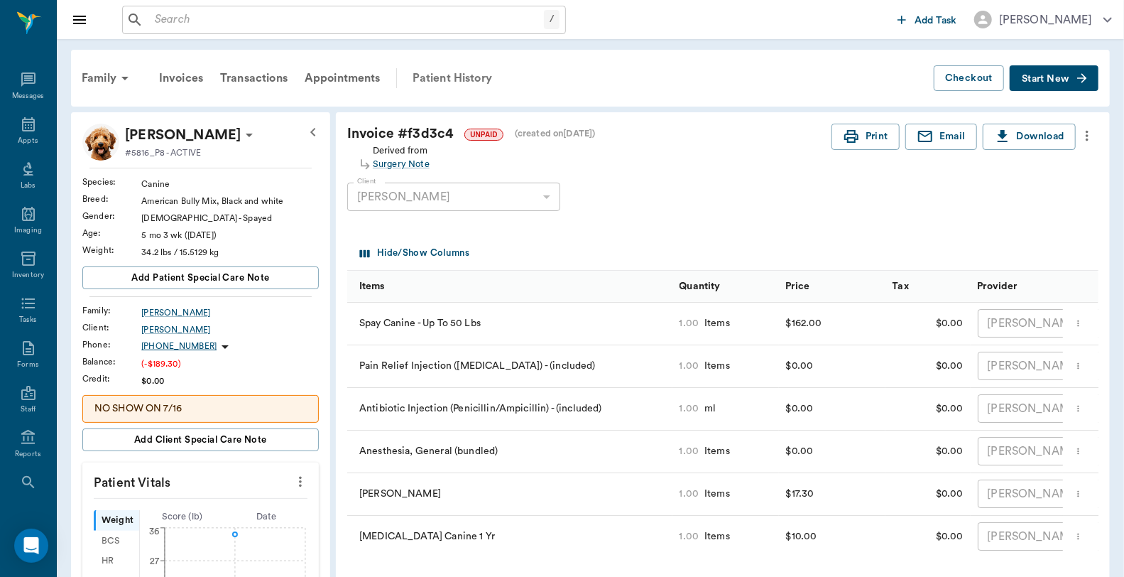
click at [429, 75] on div "Patient History" at bounding box center [452, 78] width 97 height 34
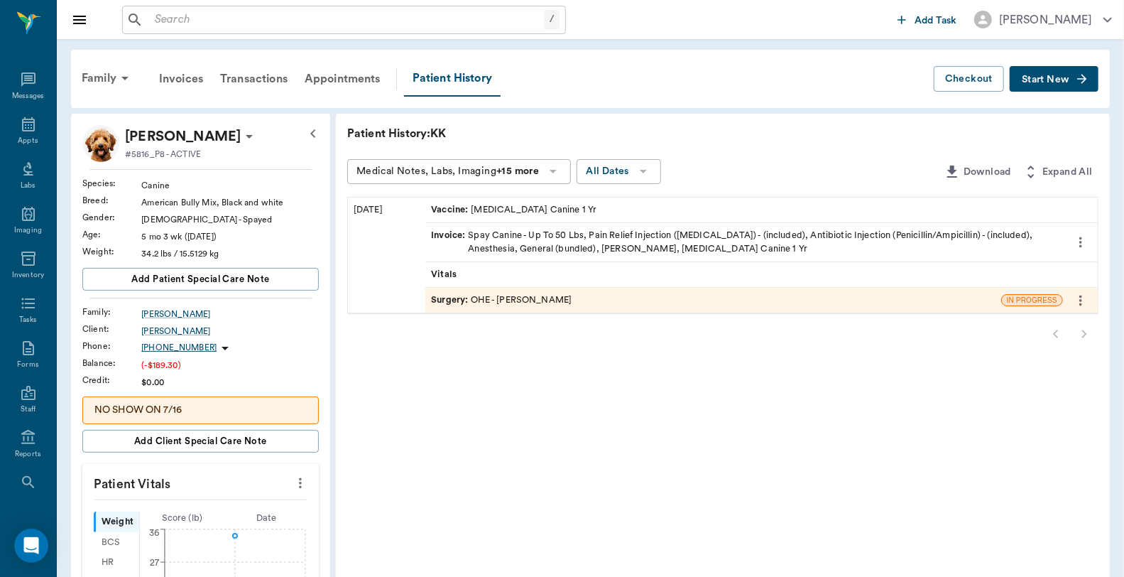
click at [565, 291] on div "Surgery : OHE - Dr. Bert Ellsworth" at bounding box center [713, 300] width 576 height 25
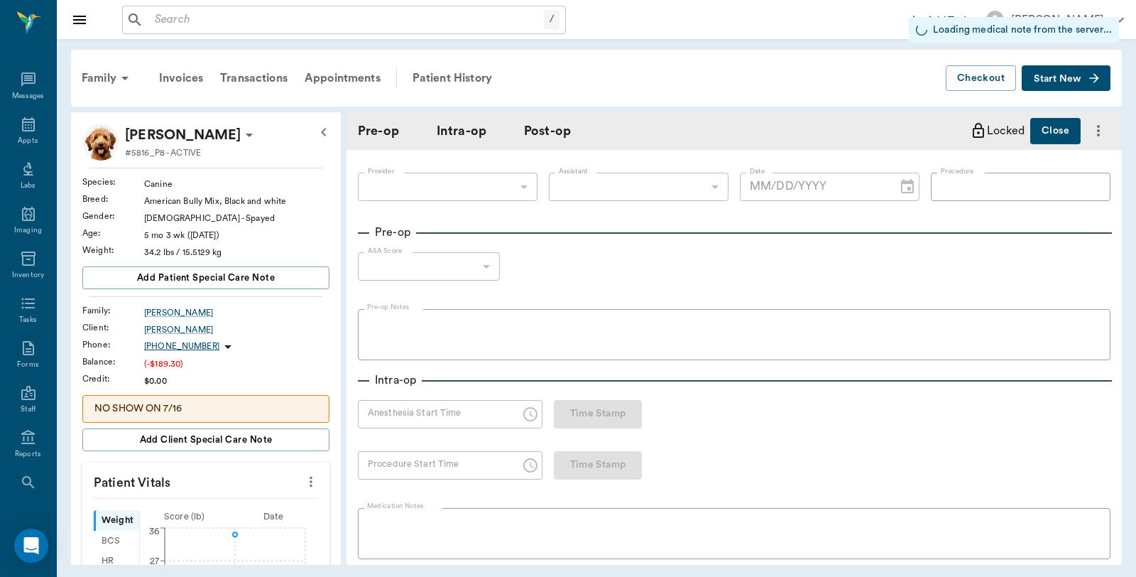
type input "63ec2f075fda476ae8351a4d"
type input "63ec2e7e52e12b0ba117b124"
type input "OHE"
type input "1"
radio input "true"
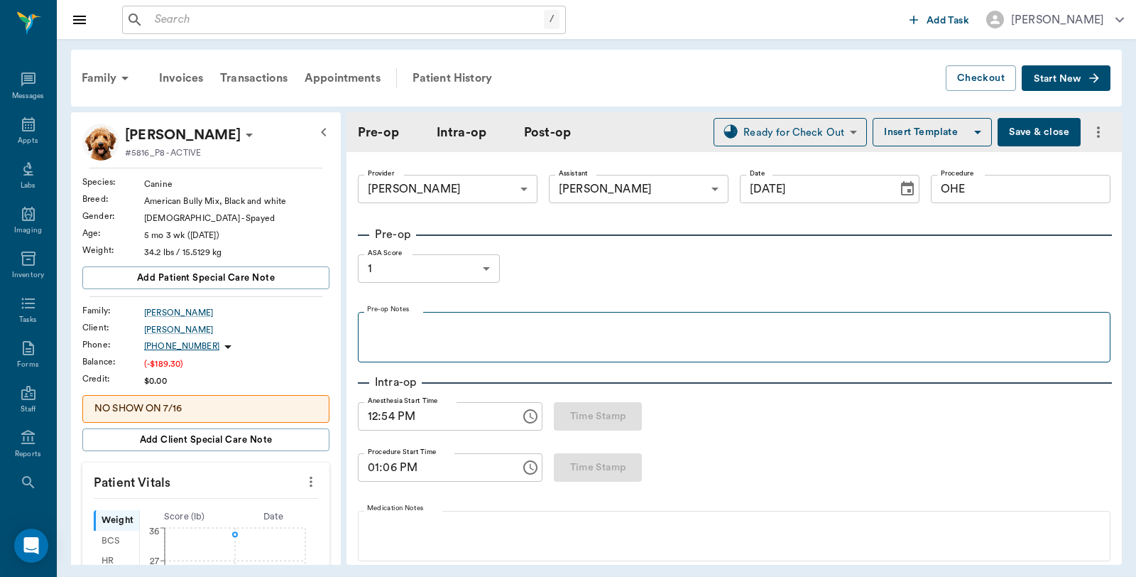
type input "[DATE]"
type input "12:54 PM"
type input "01:06 PM"
type input "01:28 PM"
type input "01:30 PM"
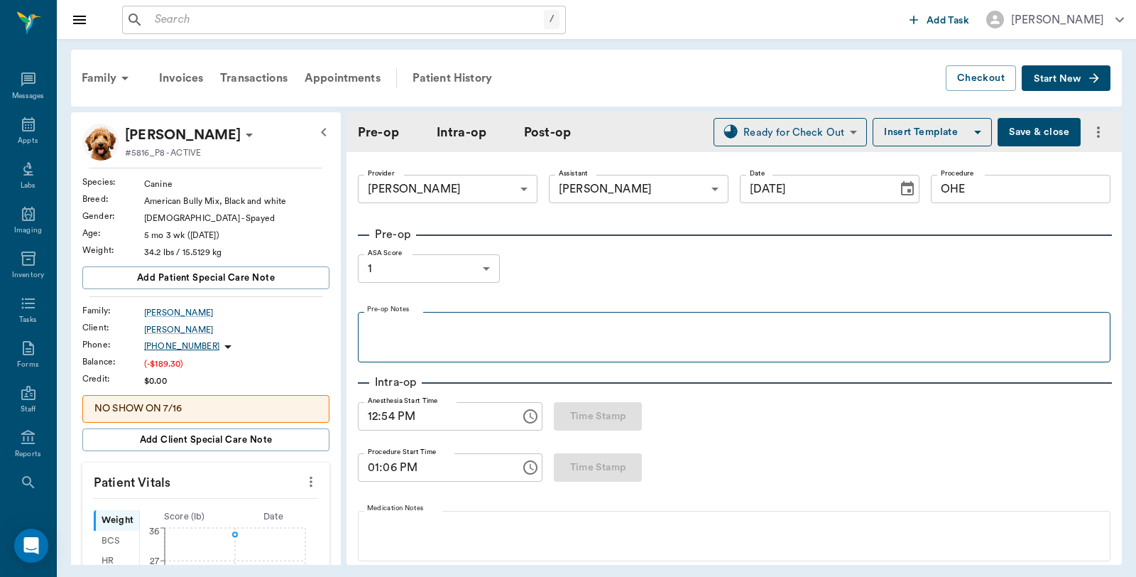
type input "100"
type input "125"
type input "15"
type input "100"
type input "126"
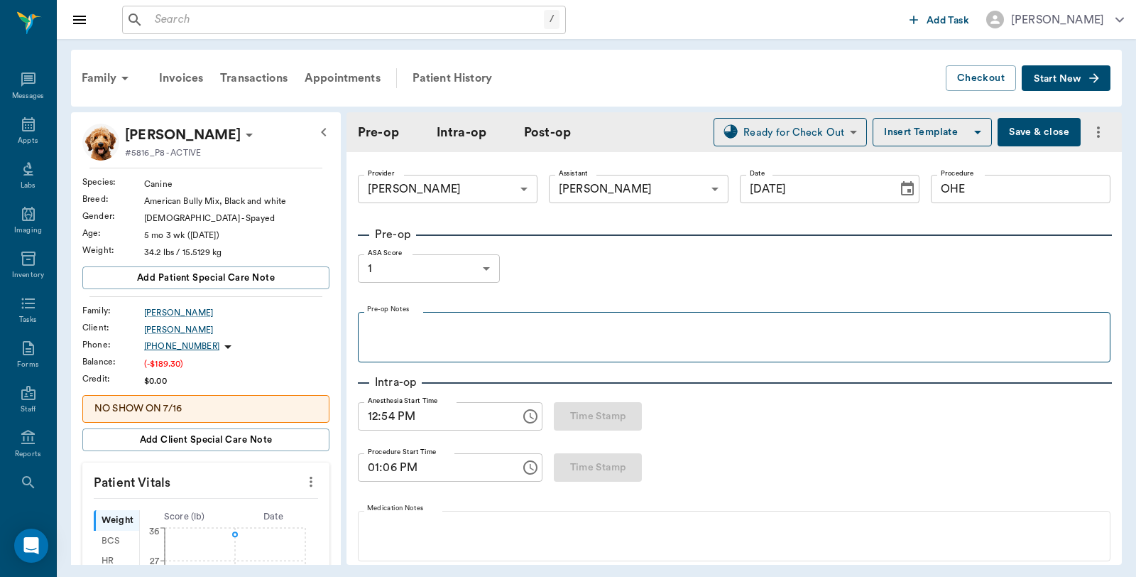
type input "8"
type input "105"
type input "100"
type input "125"
type input "9"
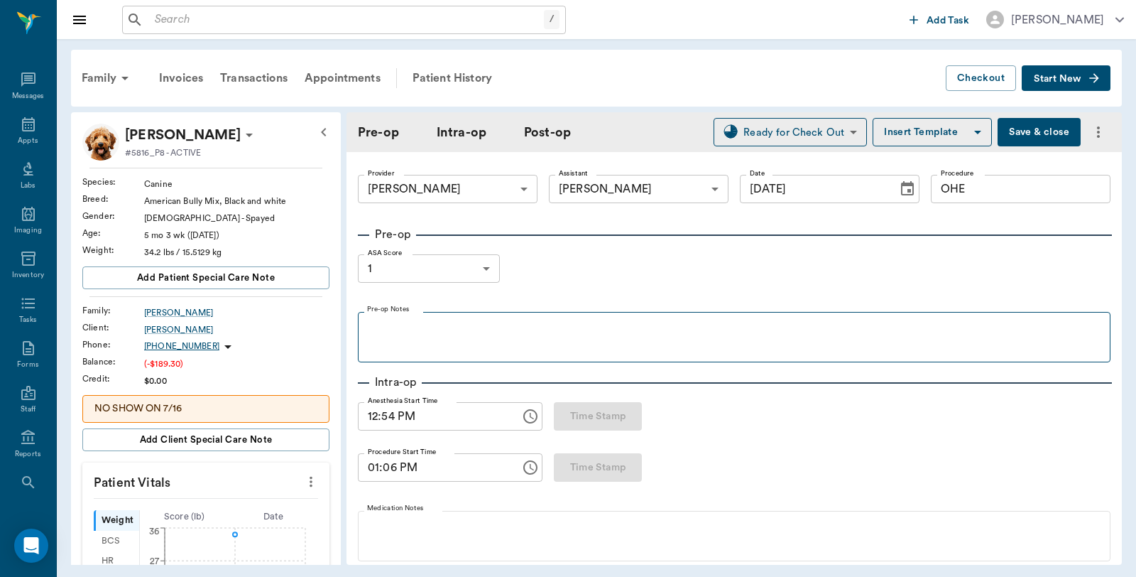
type input "87"
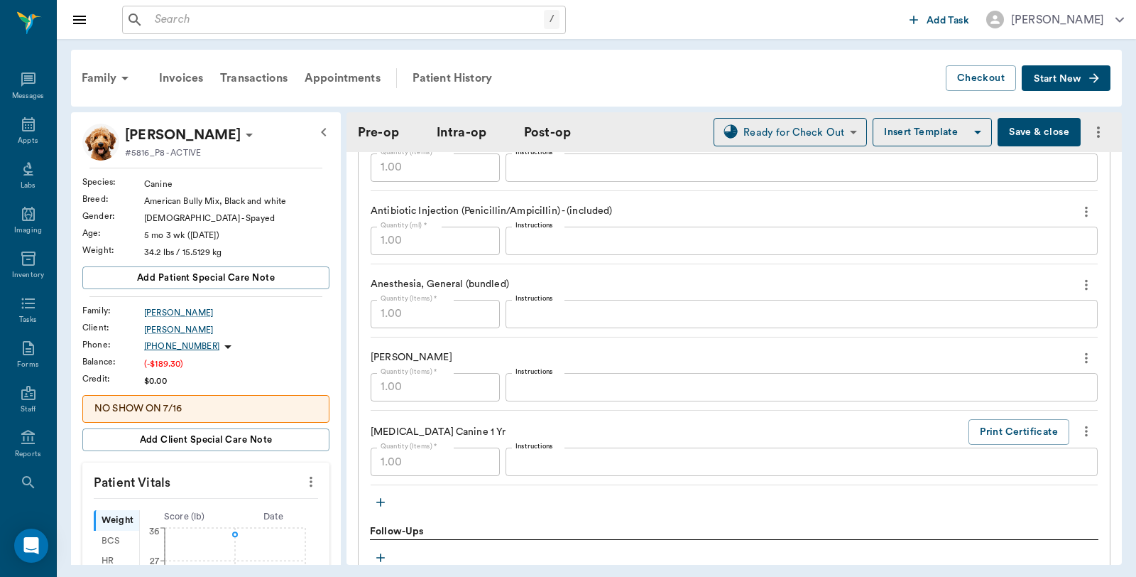
scroll to position [1420, 0]
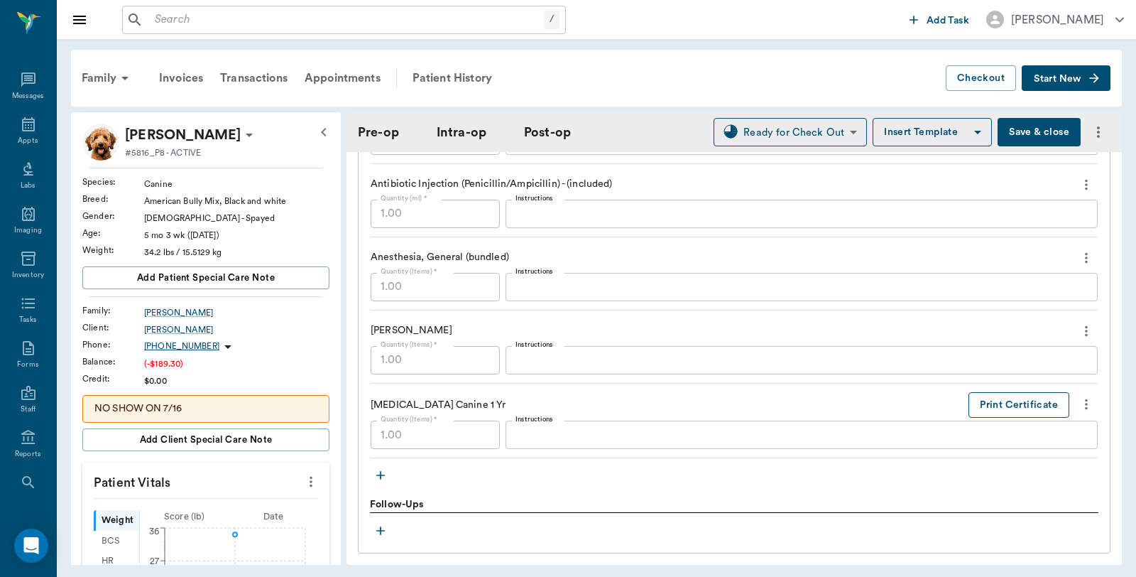
click at [1027, 403] on button "Print Certificate" at bounding box center [1018, 405] width 101 height 26
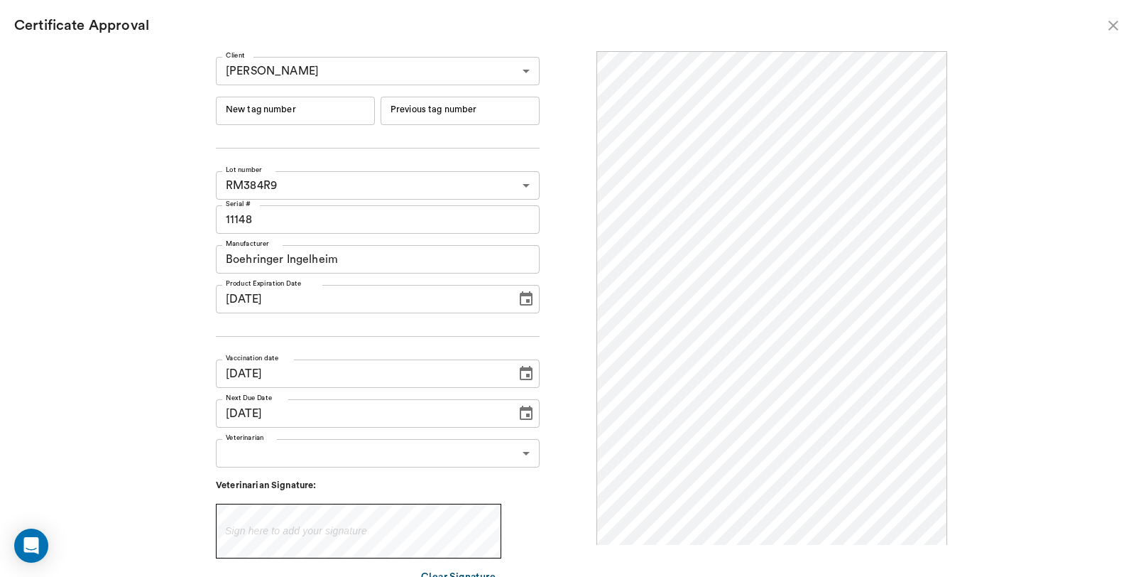
scroll to position [0, 0]
click at [300, 109] on input "New tag number" at bounding box center [295, 111] width 159 height 28
type input "254575"
click at [348, 460] on body "/ ​ Add Task Dr. Bert Ellsworth Nectar Messages Appts Labs Imaging Inventory Ta…" at bounding box center [568, 288] width 1136 height 577
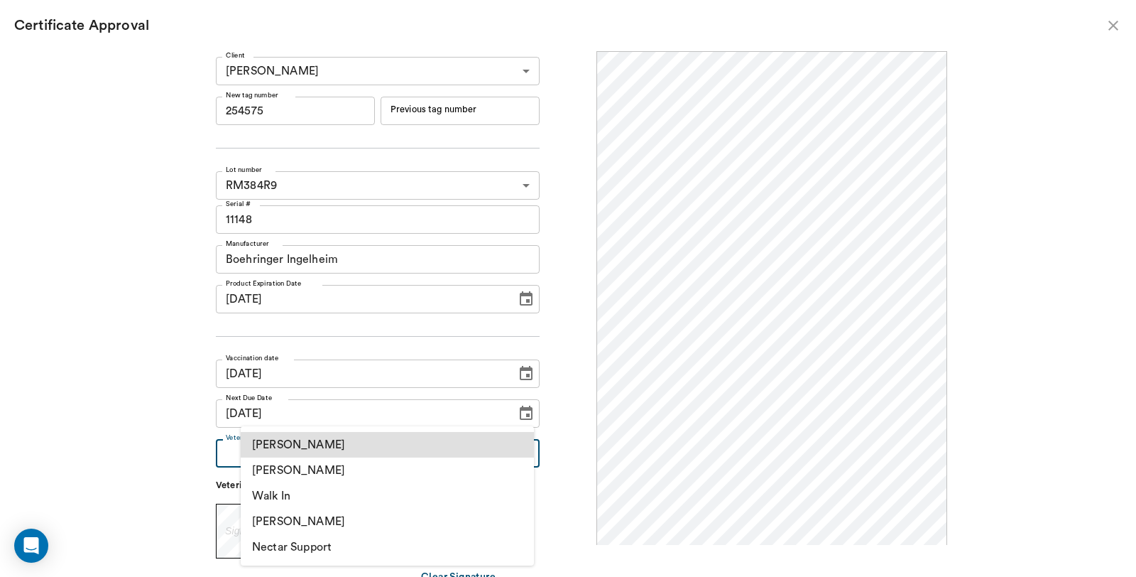
click at [350, 474] on li "[PERSON_NAME]" at bounding box center [387, 470] width 293 height 26
type input "63ec2f075fda476ae8351a4d"
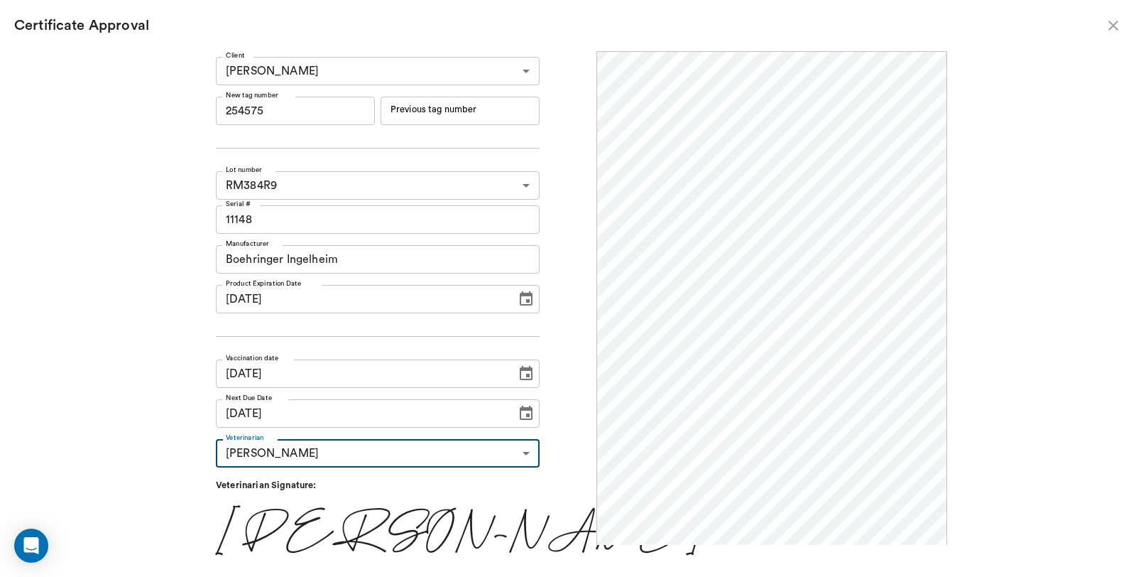
scroll to position [30, 0]
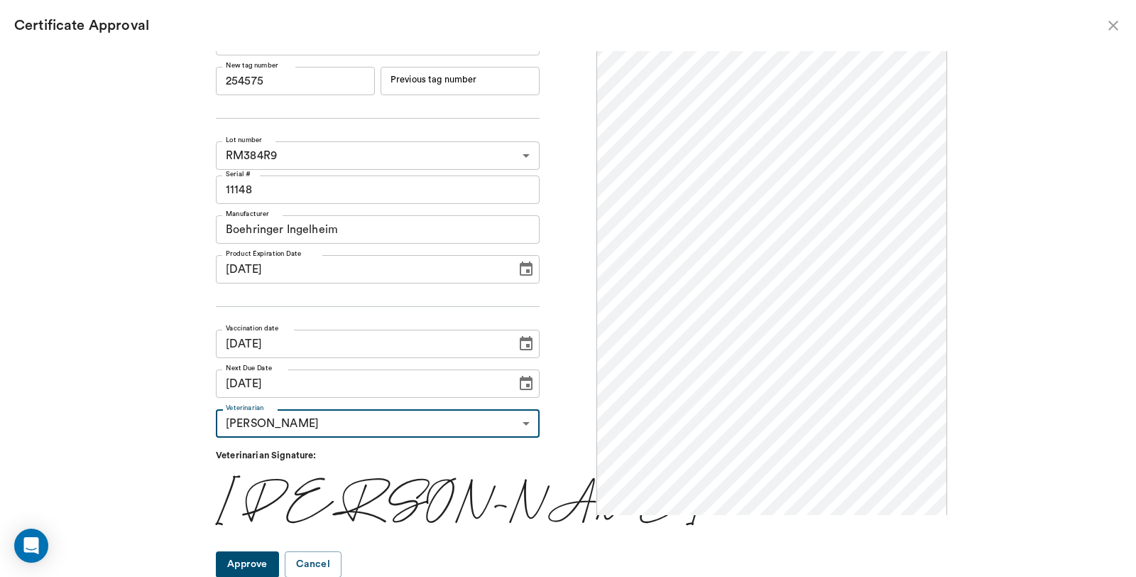
click at [278, 576] on button "Approve" at bounding box center [247, 564] width 63 height 26
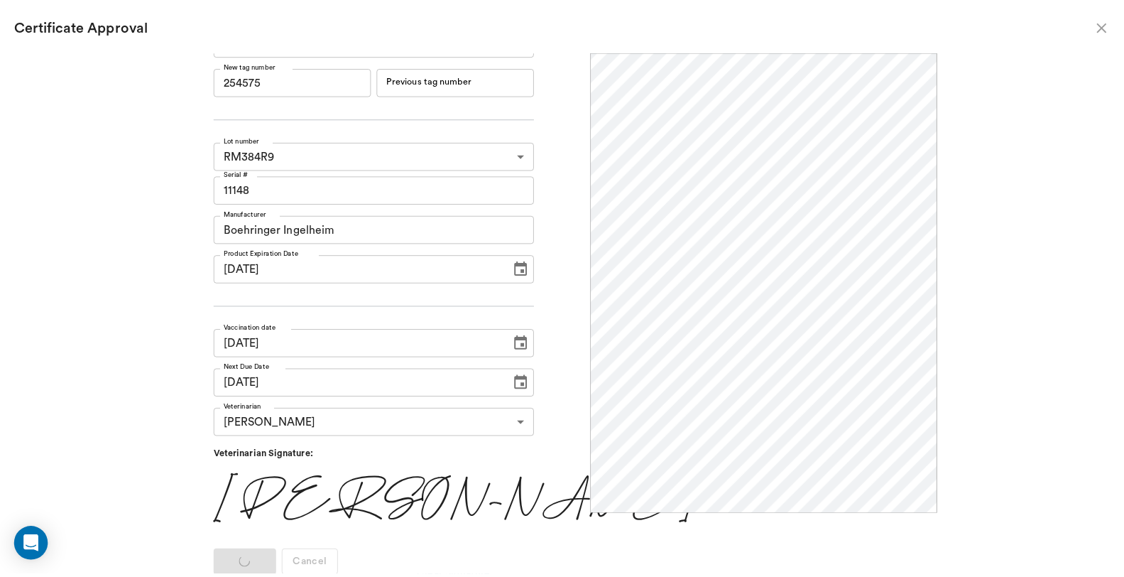
scroll to position [0, 0]
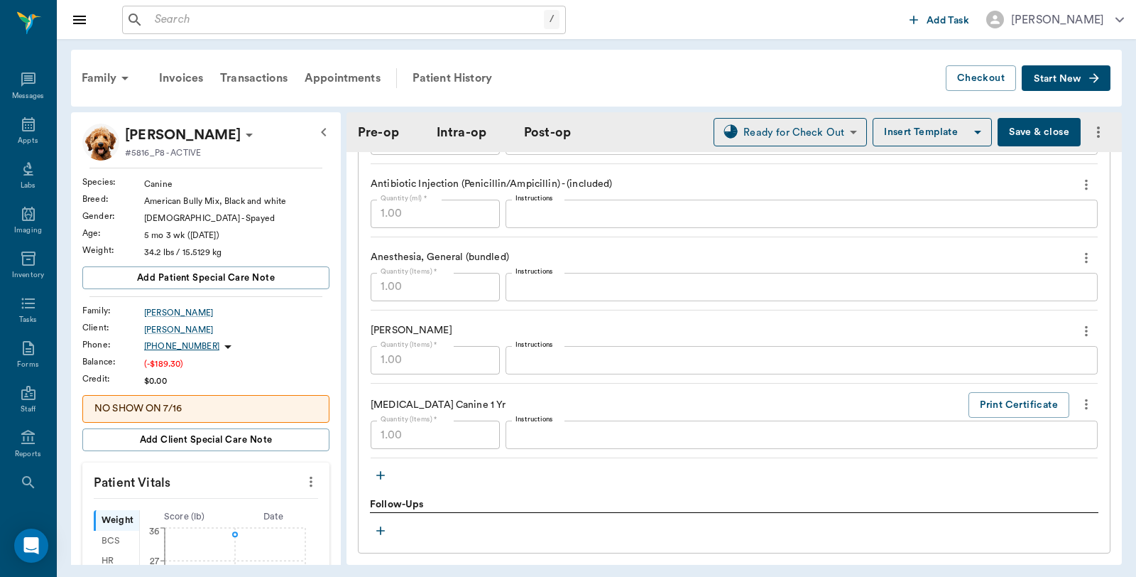
click at [1029, 142] on button "Save & close" at bounding box center [1039, 132] width 83 height 28
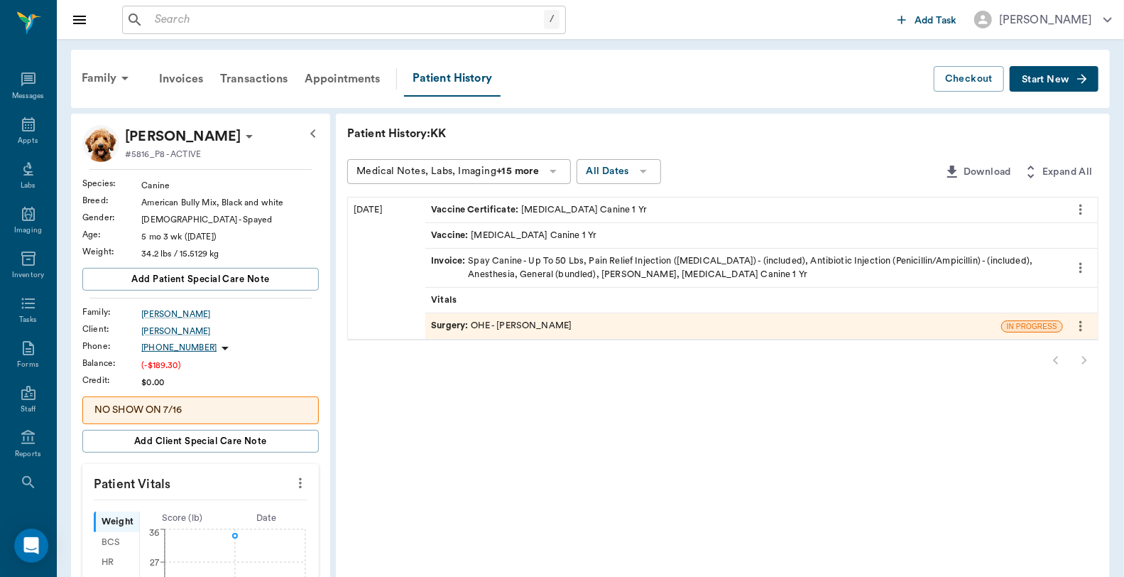
click at [672, 257] on div "Invoice : Spay Canine - Up To 50 Lbs, Pain Relief Injection (meloxicam) - (incl…" at bounding box center [744, 267] width 626 height 27
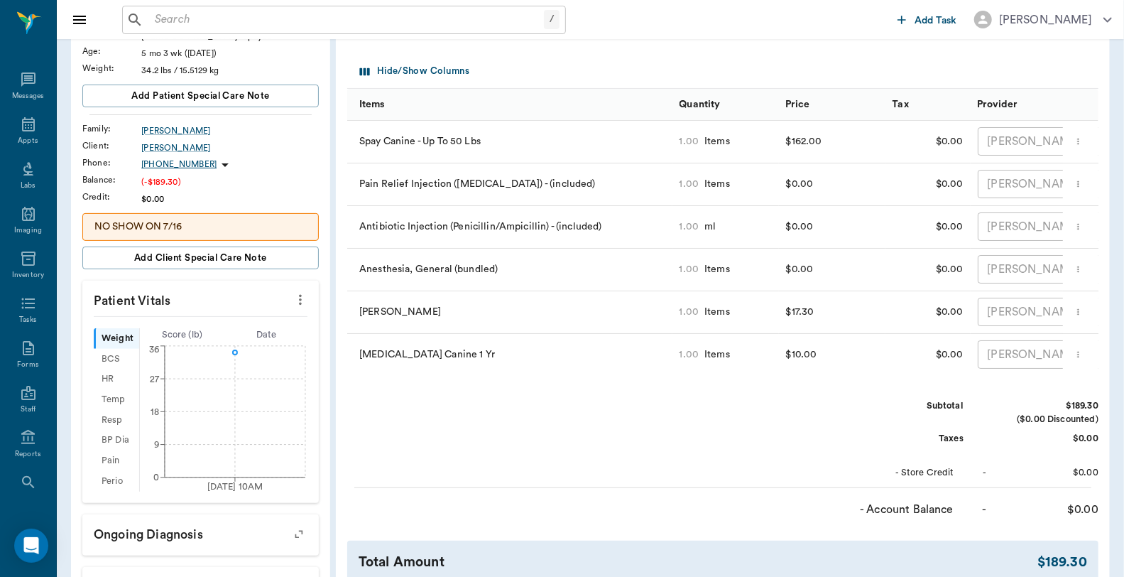
scroll to position [236, 0]
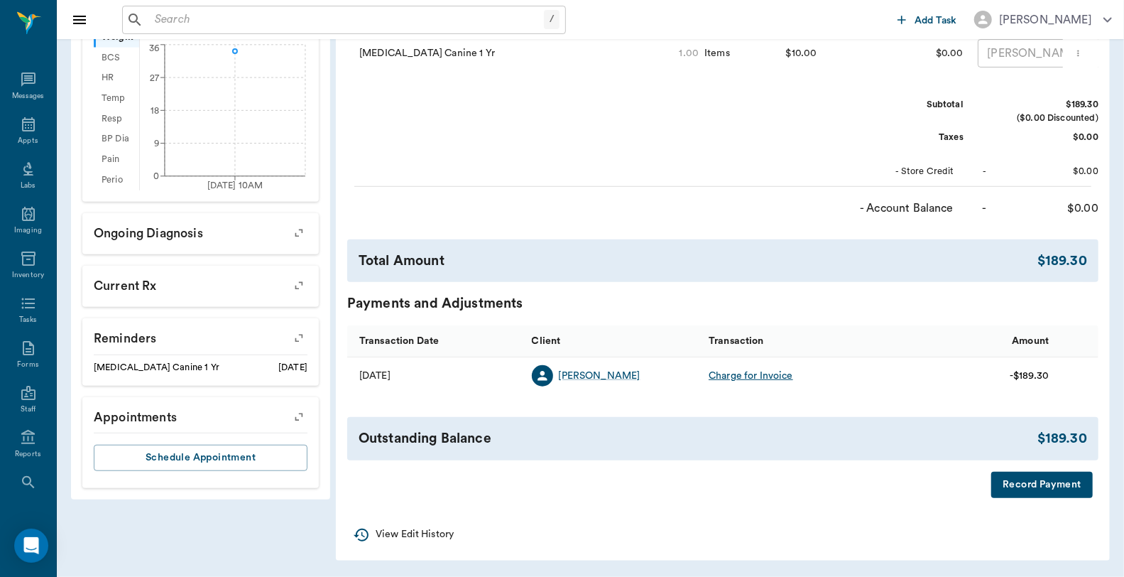
click at [1037, 490] on button "Record Payment" at bounding box center [1042, 484] width 102 height 26
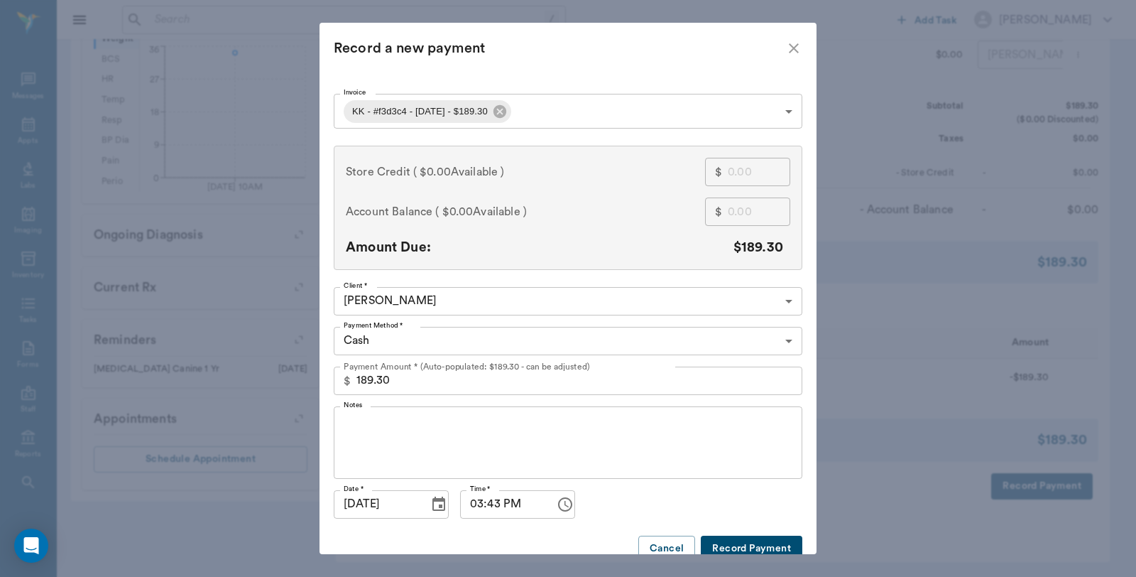
scroll to position [493, 0]
click at [415, 334] on body "/ ​ Add Task Dr. Bert Ellsworth Nectar Messages Appts Labs Imaging Inventory Ta…" at bounding box center [568, 46] width 1136 height 1059
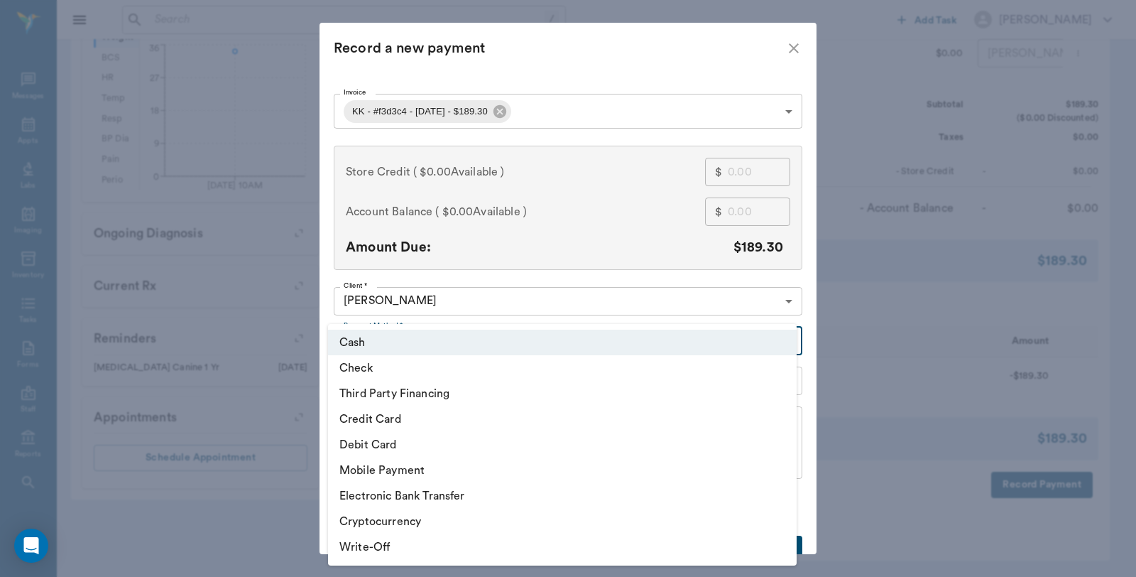
click at [400, 445] on li "Debit Card" at bounding box center [562, 445] width 469 height 26
type input "DEBIT_CARD"
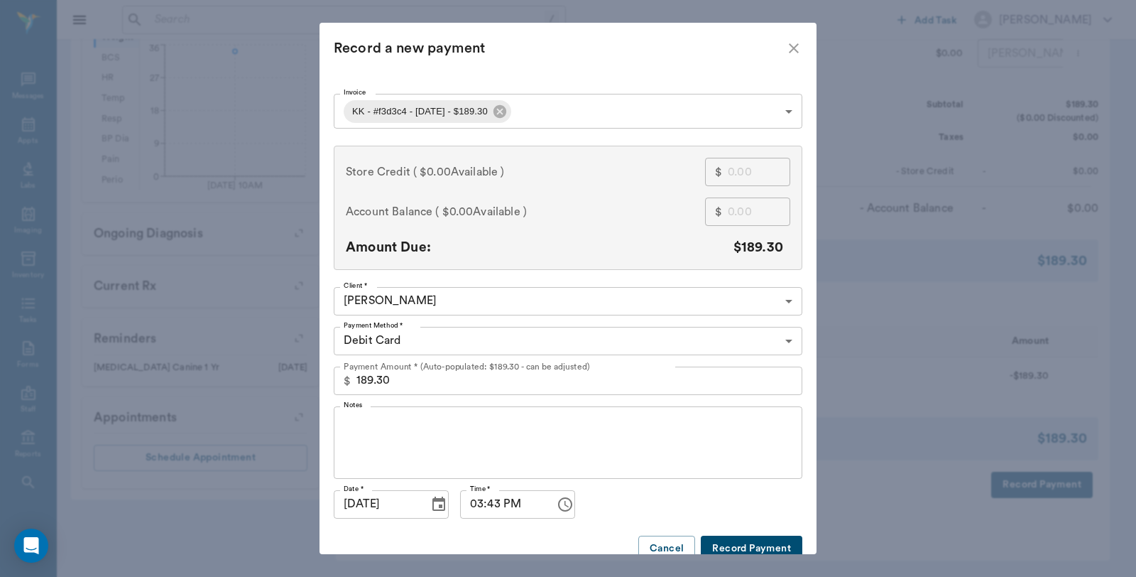
click at [728, 544] on button "Record Payment" at bounding box center [752, 548] width 102 height 26
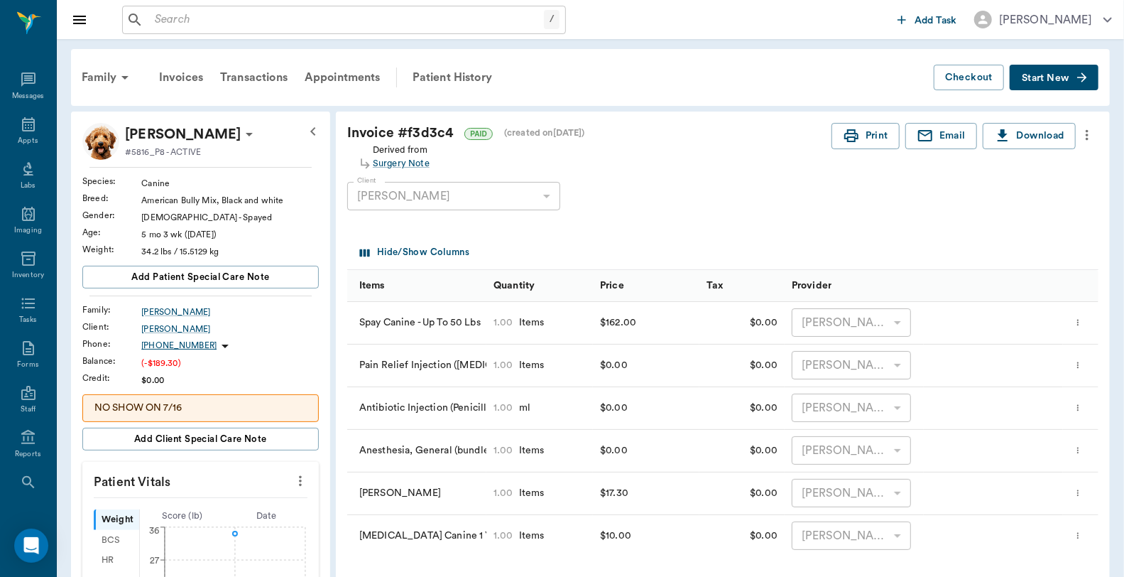
scroll to position [0, 0]
click at [862, 135] on button "Print" at bounding box center [865, 137] width 68 height 26
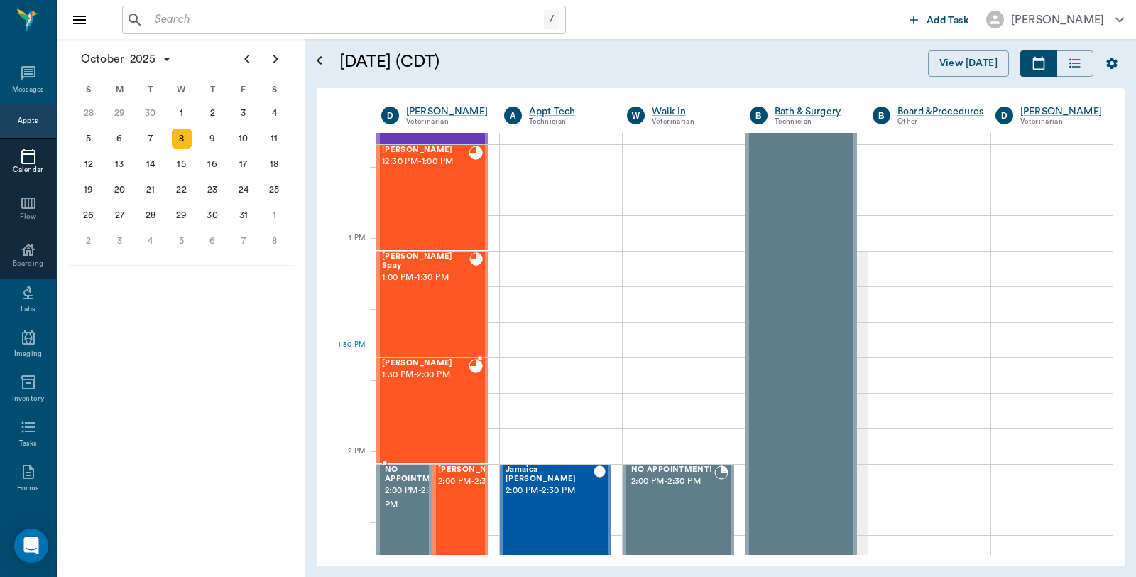
scroll to position [966, 0]
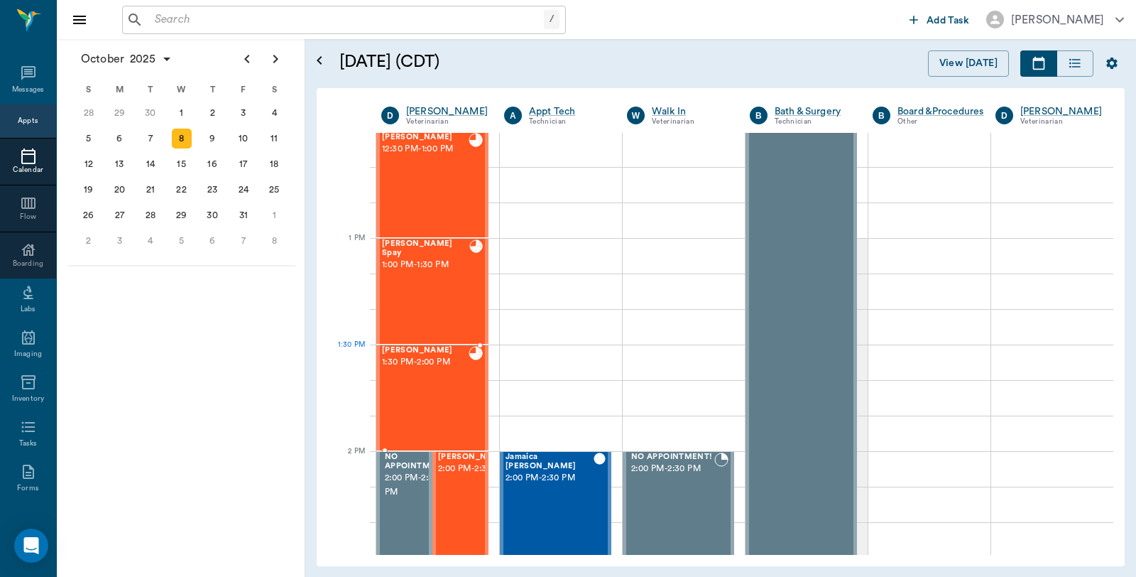
click at [449, 378] on div "[PERSON_NAME] 1:30 PM - 2:00 PM" at bounding box center [425, 398] width 87 height 104
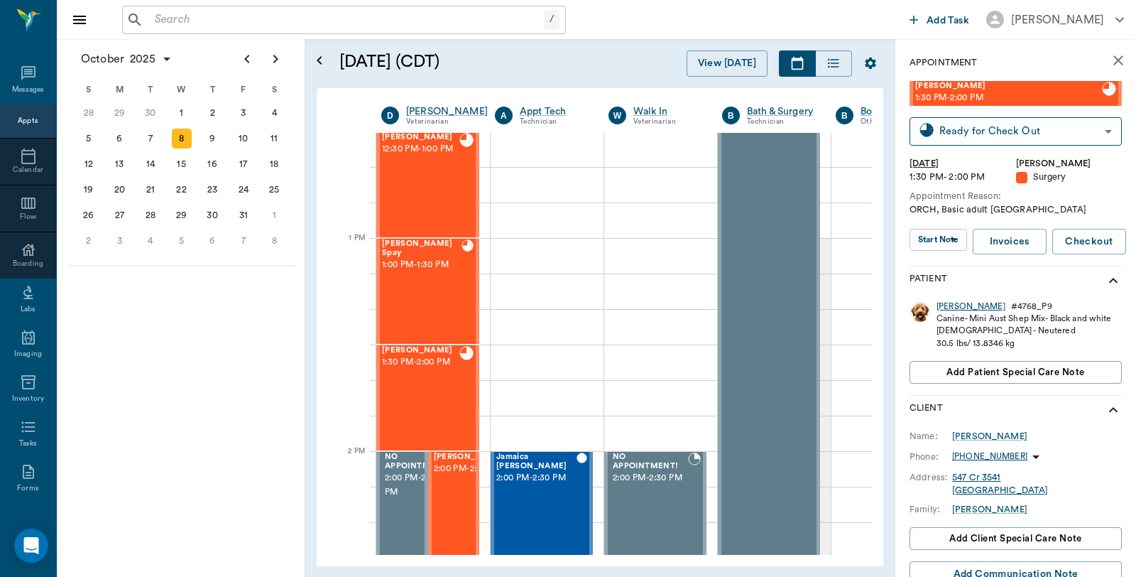
click at [941, 300] on div "[PERSON_NAME]" at bounding box center [970, 306] width 69 height 12
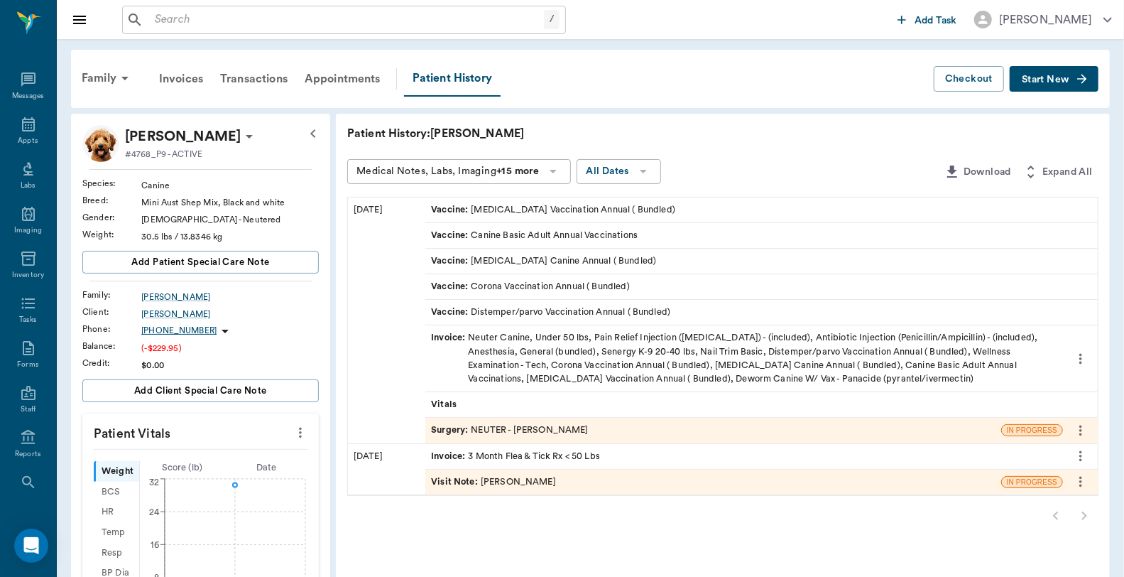
click at [534, 431] on div "Surgery : NEUTER - [PERSON_NAME]" at bounding box center [510, 429] width 158 height 13
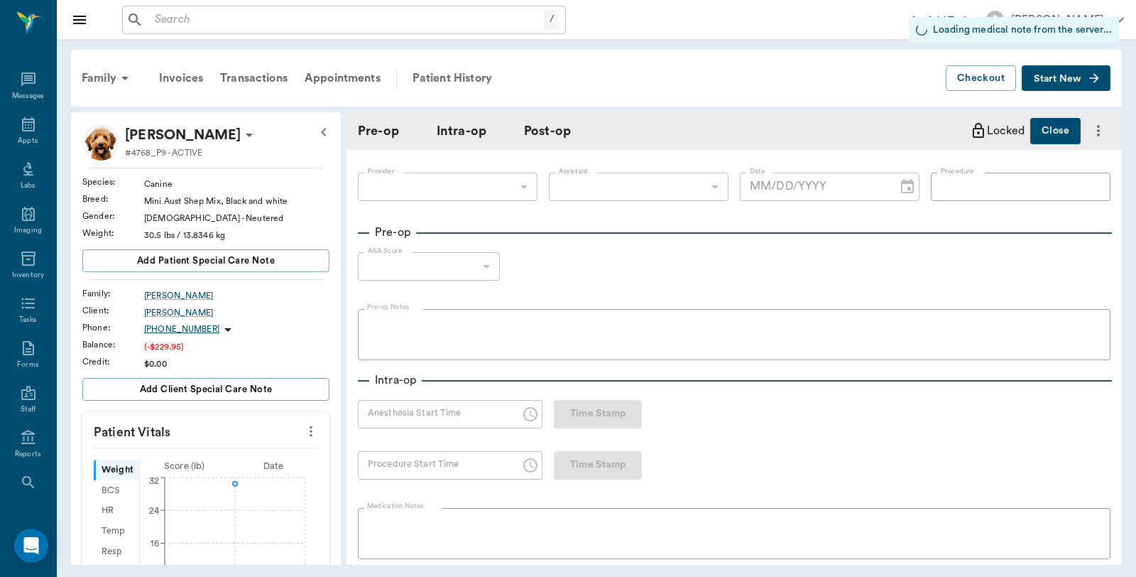
type input "63ec2f075fda476ae8351a4d"
type input "63ec2e7e52e12b0ba117b124"
type input "NEUTER"
type input "1"
radio input "true"
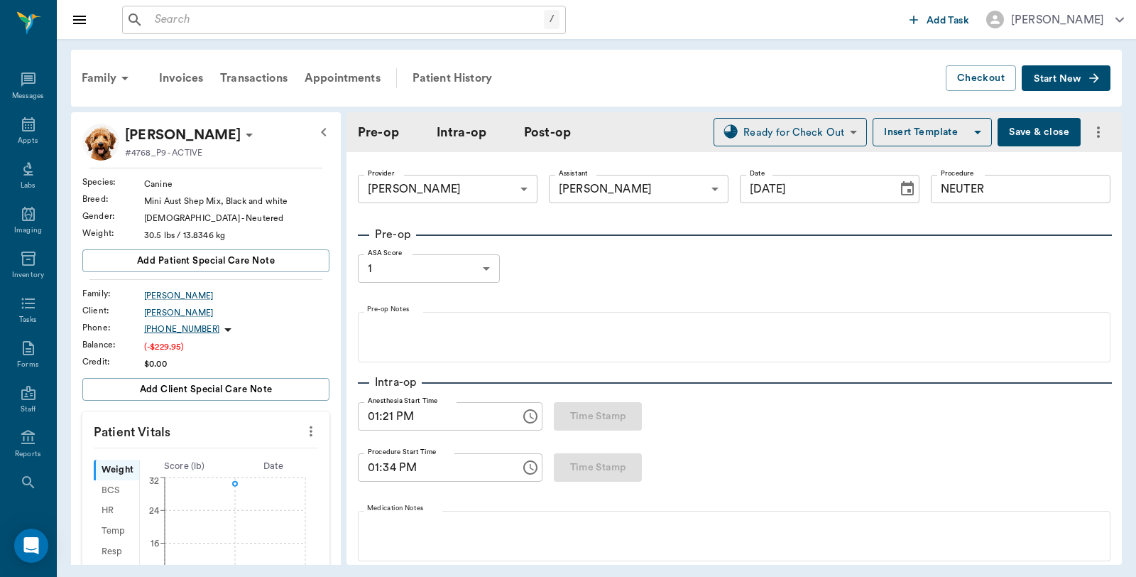
type input "[DATE]"
type input "01:21 PM"
type input "01:34 PM"
type input "01:48 PM"
type input "01:51 PM"
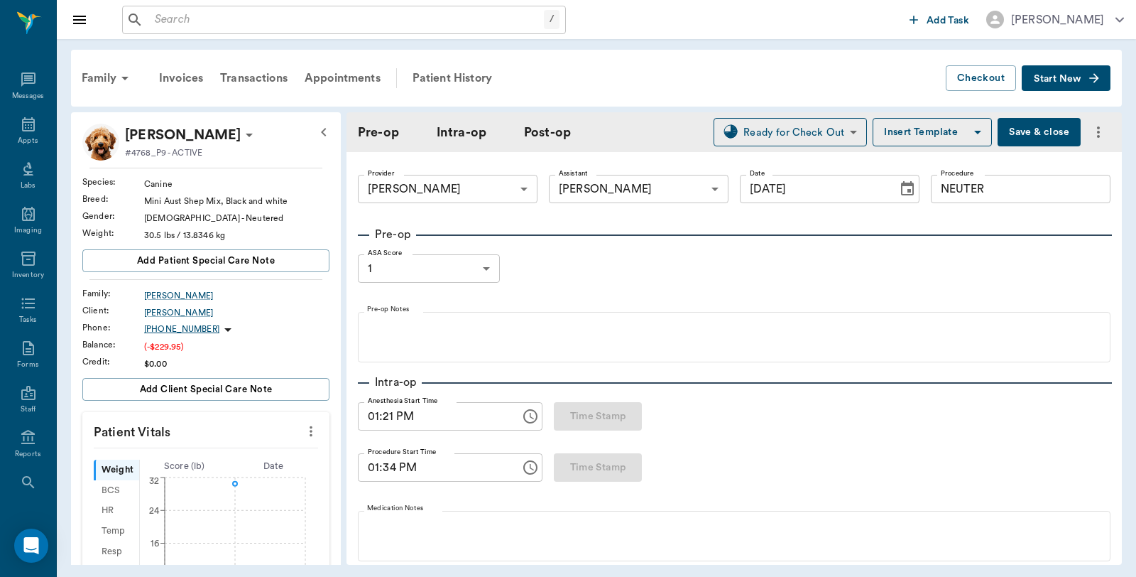
type input "96"
type input "107"
type input "20"
type input "92"
type input "99"
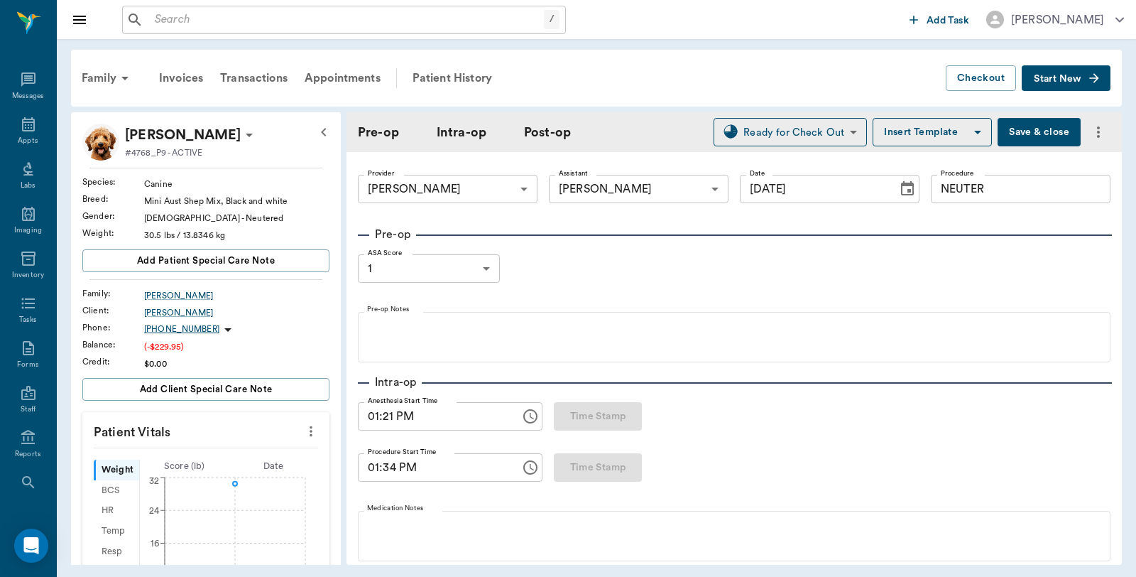
type input "97"
type input "9"
type input "103"
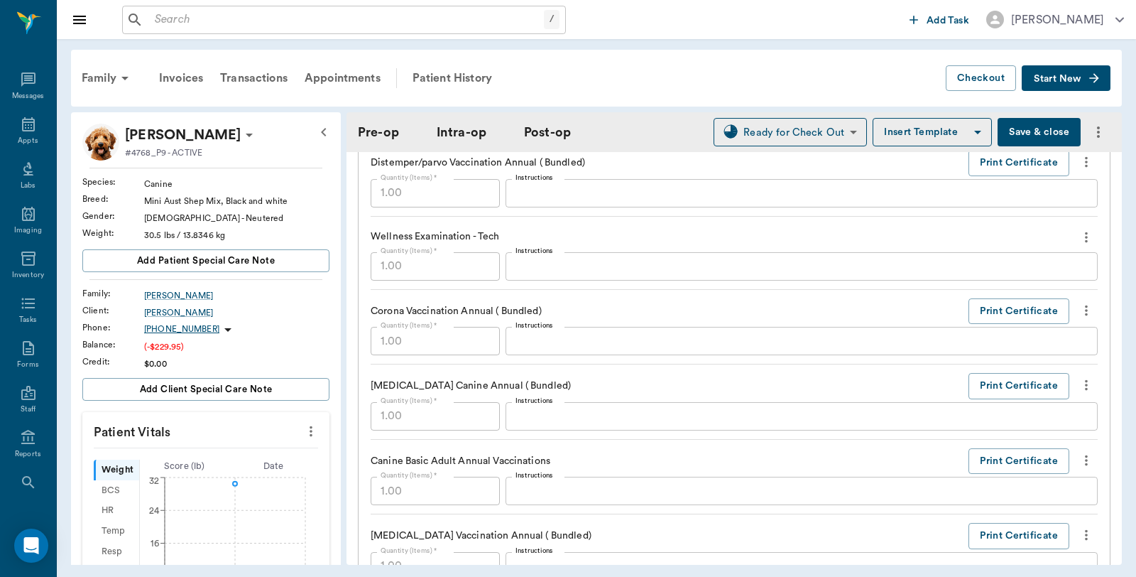
scroll to position [1814, 0]
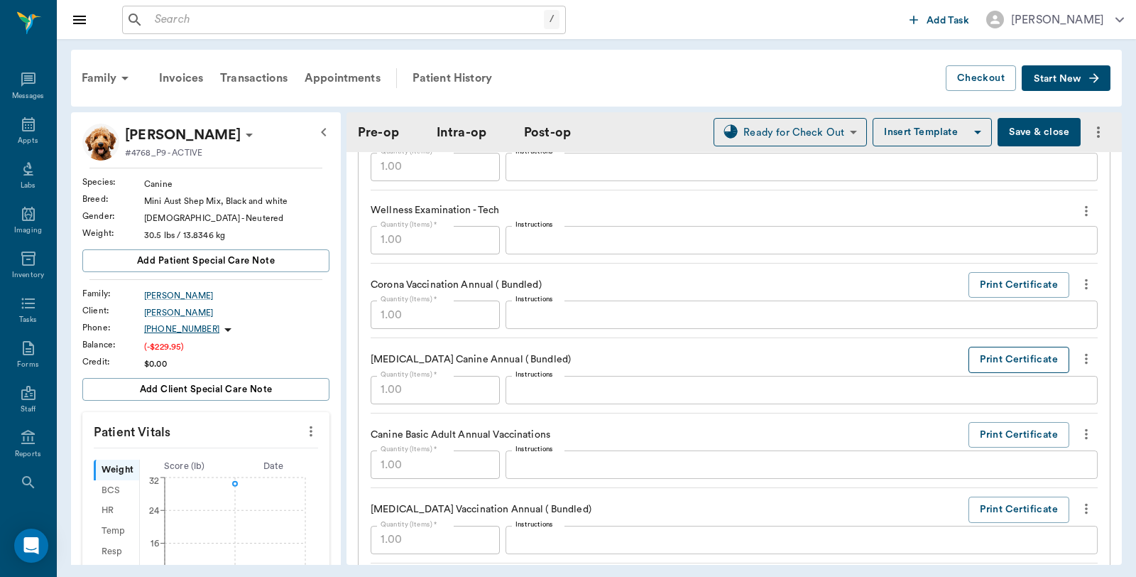
click at [1002, 363] on button "Print Certificate" at bounding box center [1018, 359] width 101 height 26
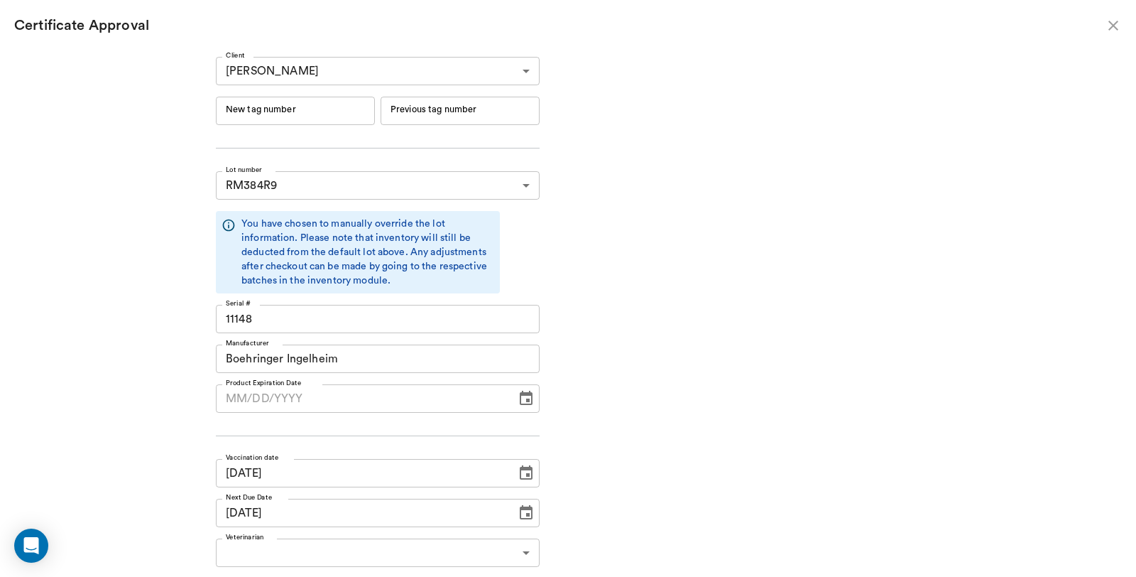
type input "[DATE]"
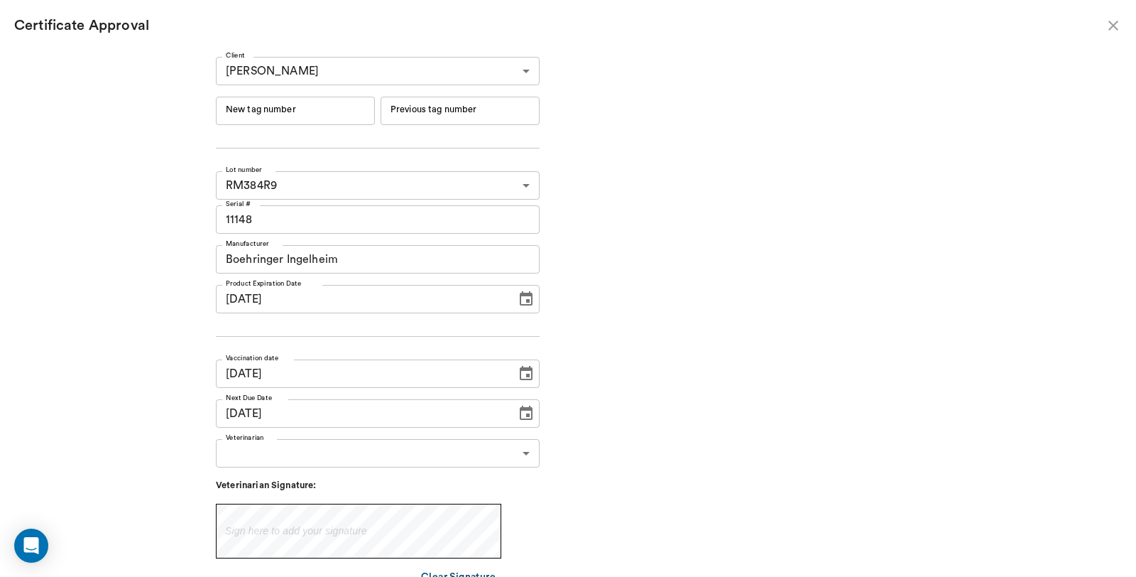
type input "10/07/2026"
click at [302, 105] on div "New tag number New tag number" at bounding box center [295, 111] width 159 height 28
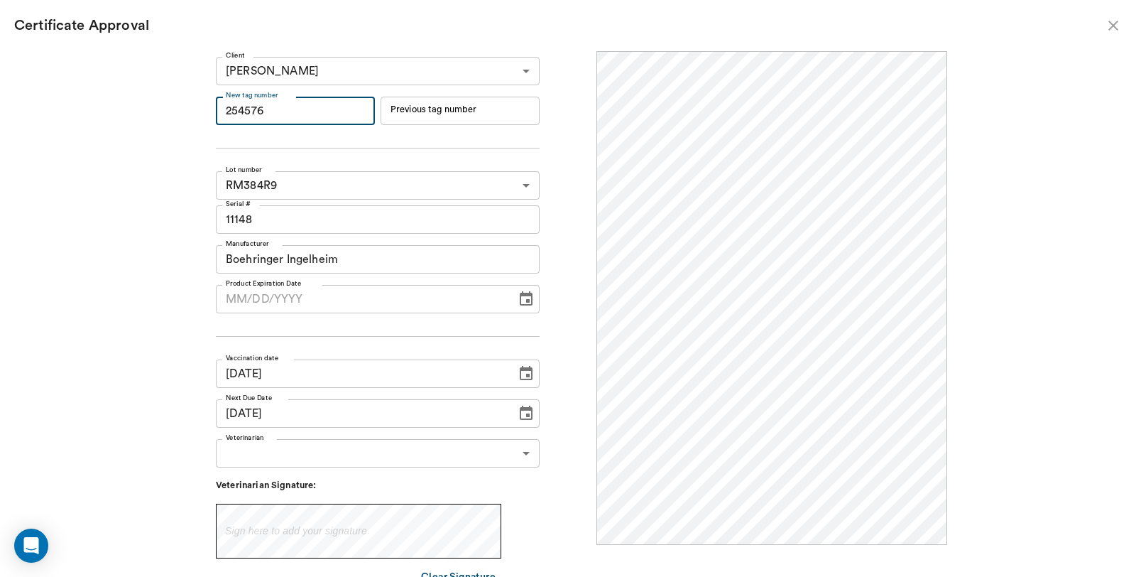
scroll to position [0, 0]
type input "254576"
click at [310, 305] on input "MM/DD/YYYY" at bounding box center [361, 299] width 290 height 28
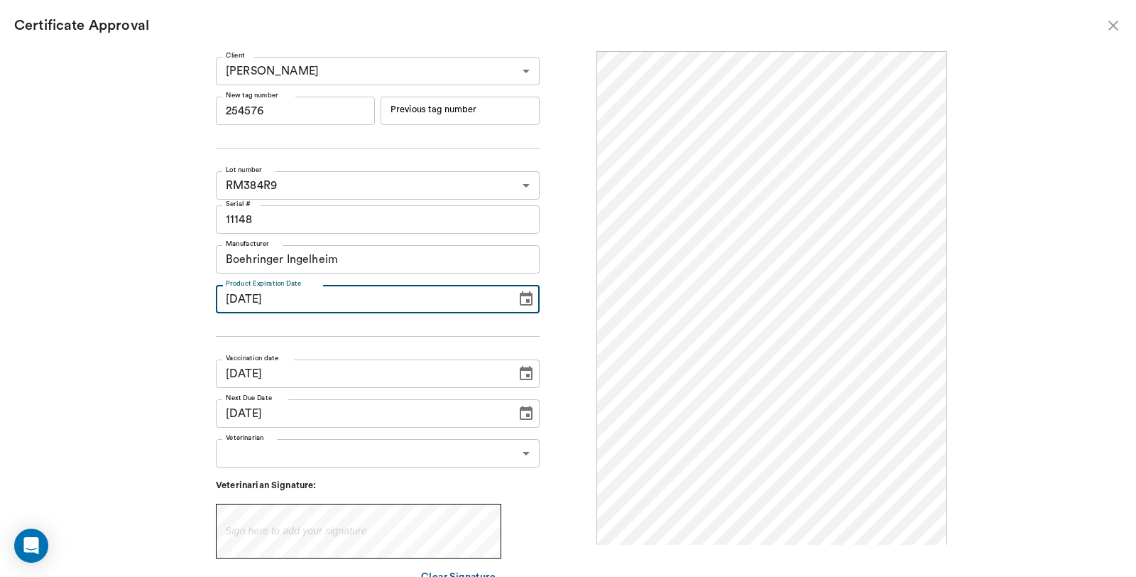
type input "09/16/2026"
click at [271, 415] on input "10/07/2026" at bounding box center [361, 413] width 290 height 28
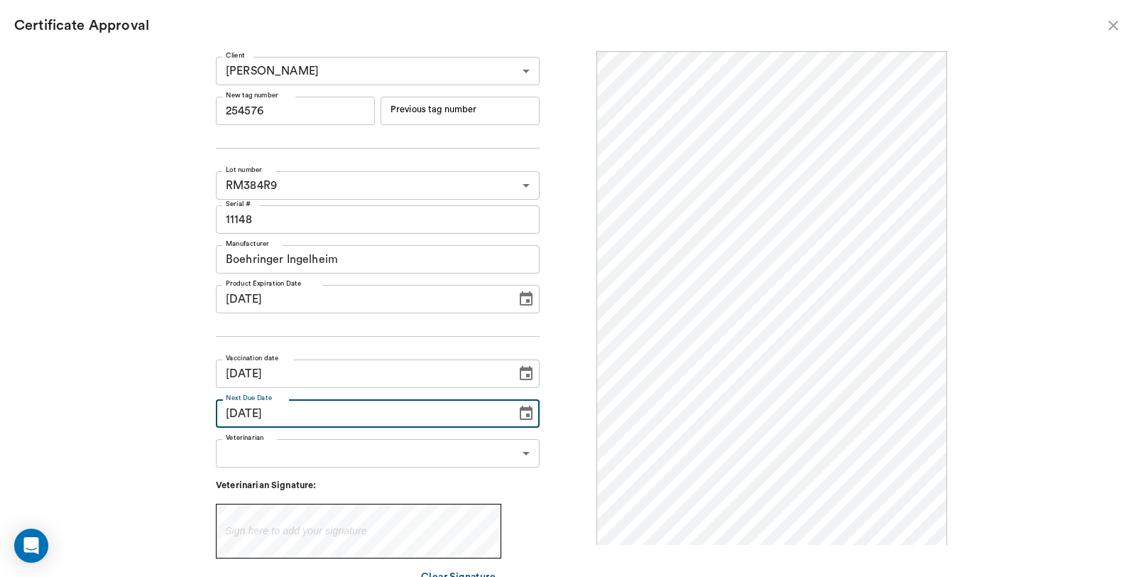
type input "[DATE]"
click at [272, 452] on body "/ ​ Add Task Dr. Bert Ellsworth Nectar Messages Appts Labs Imaging Inventory Ta…" at bounding box center [568, 288] width 1136 height 577
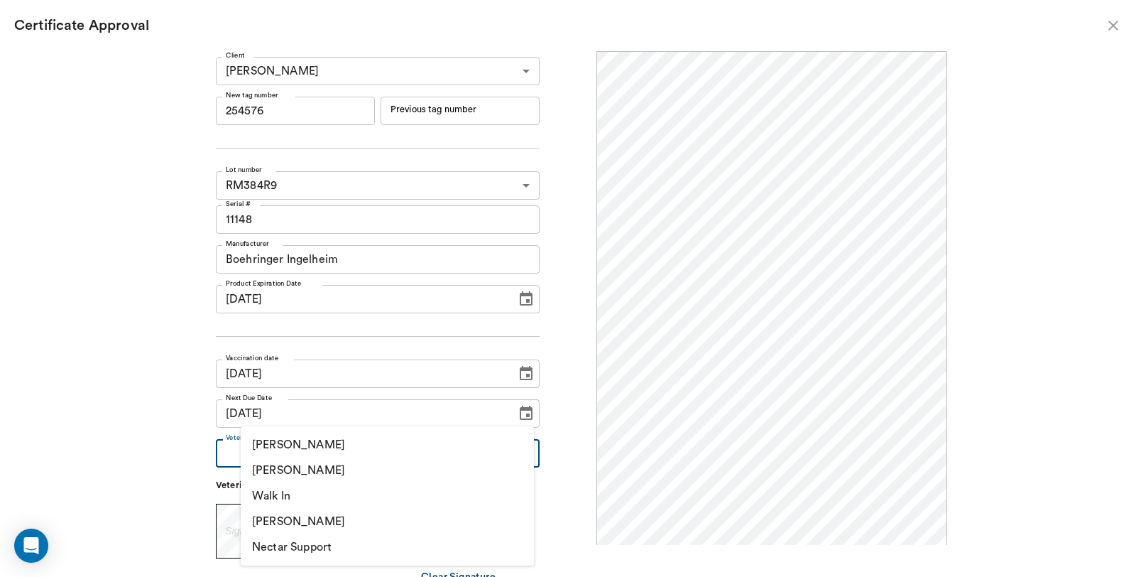
click at [274, 463] on li "[PERSON_NAME]" at bounding box center [387, 470] width 293 height 26
type input "63ec2f075fda476ae8351a4d"
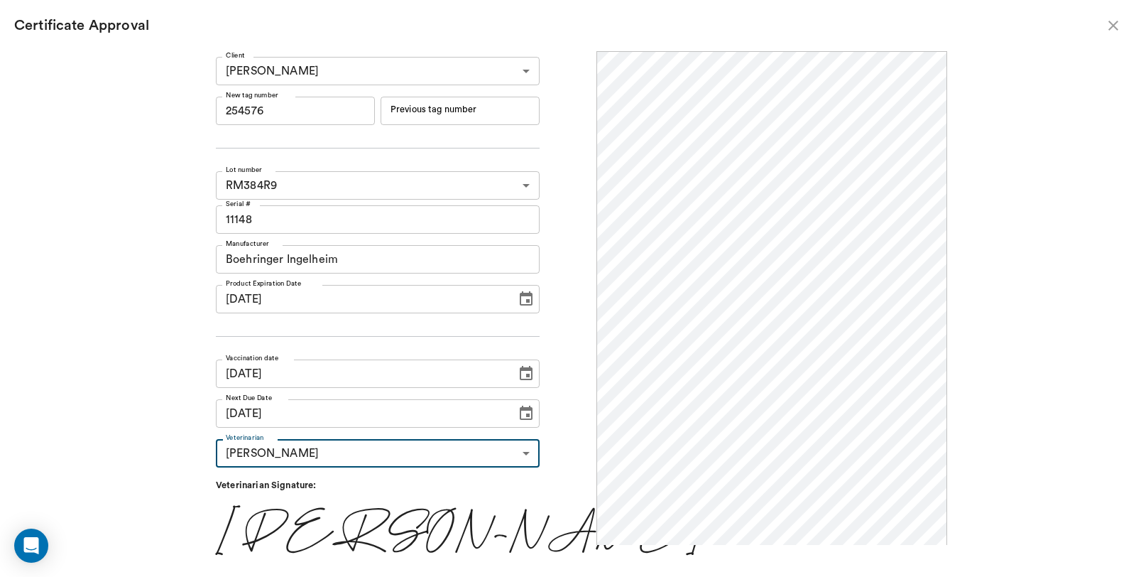
scroll to position [30, 0]
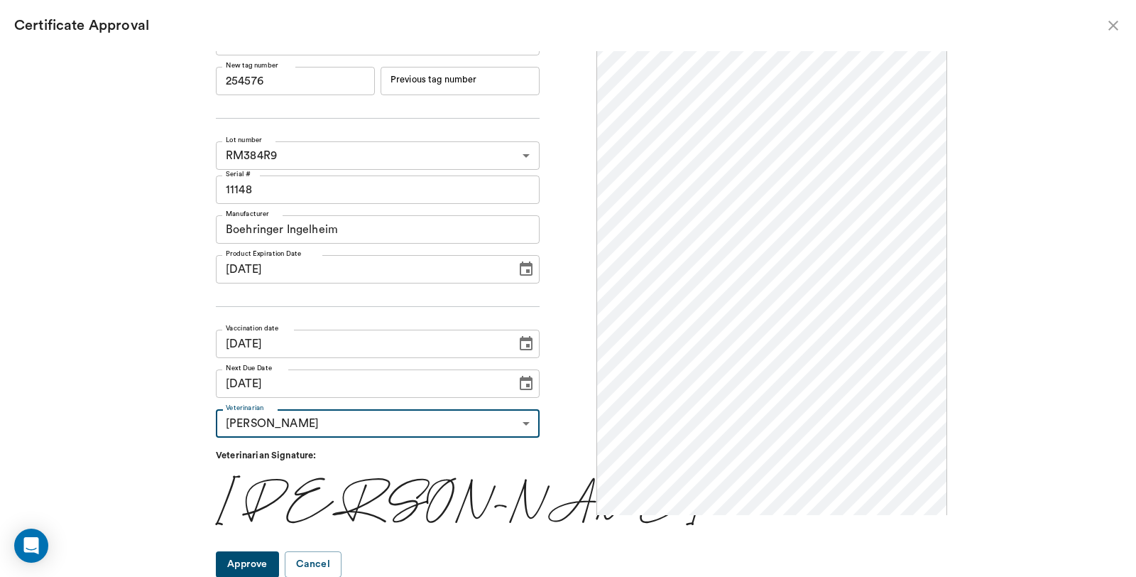
click at [279, 559] on button "Approve" at bounding box center [247, 564] width 63 height 26
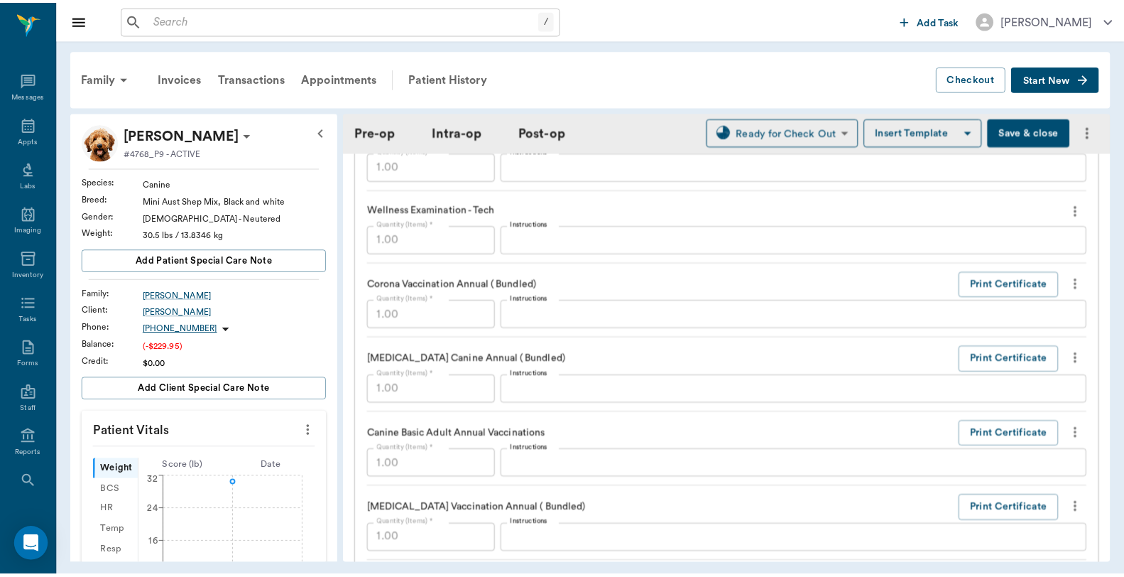
scroll to position [0, 0]
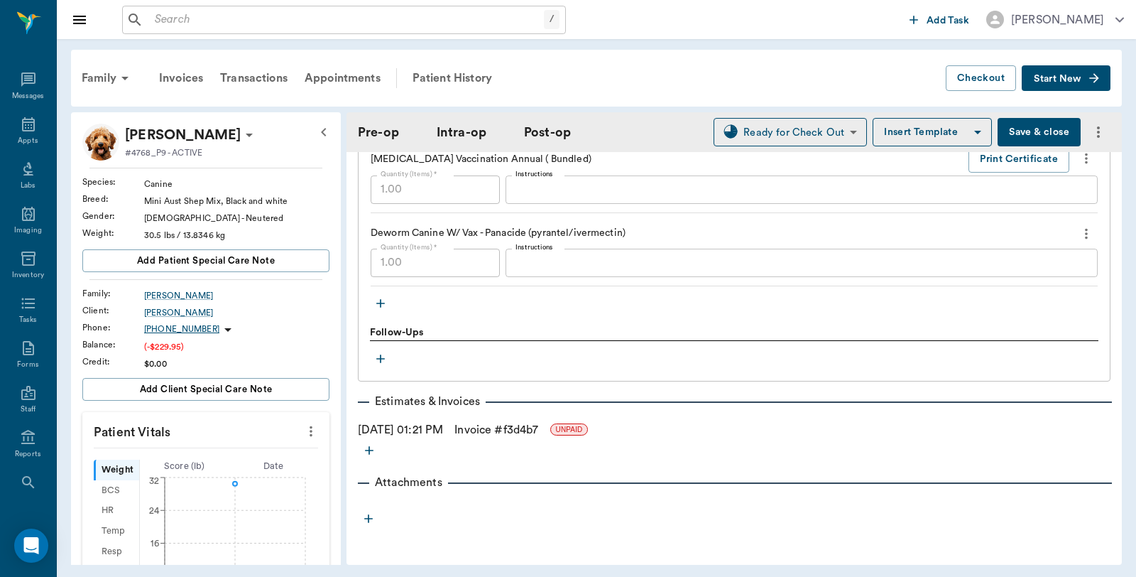
click at [512, 429] on link "Invoice # f3d4b7" at bounding box center [496, 429] width 84 height 17
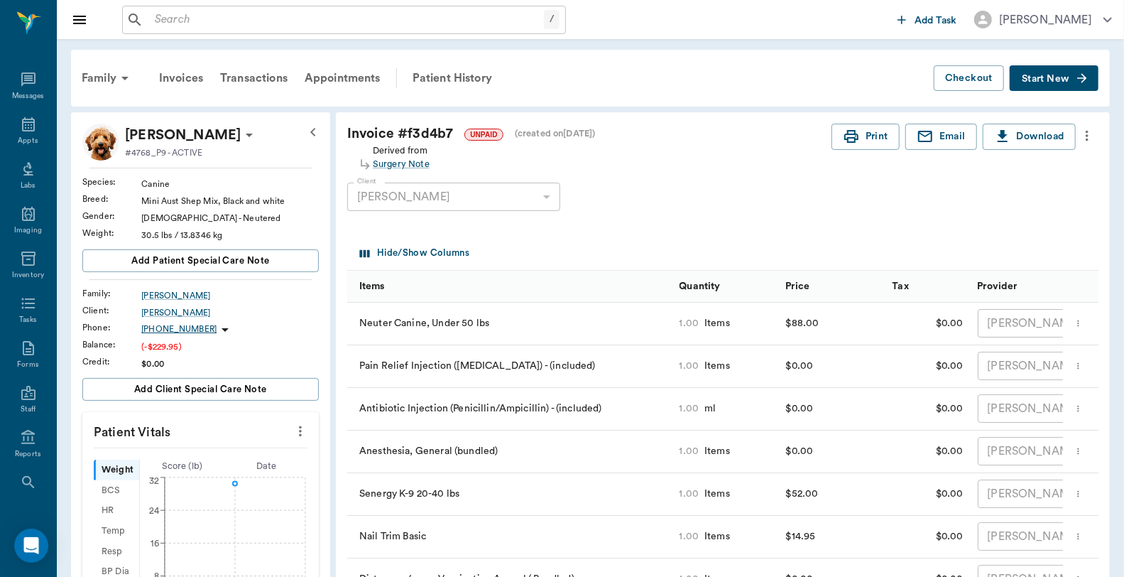
click at [1085, 130] on icon "more" at bounding box center [1087, 135] width 16 height 17
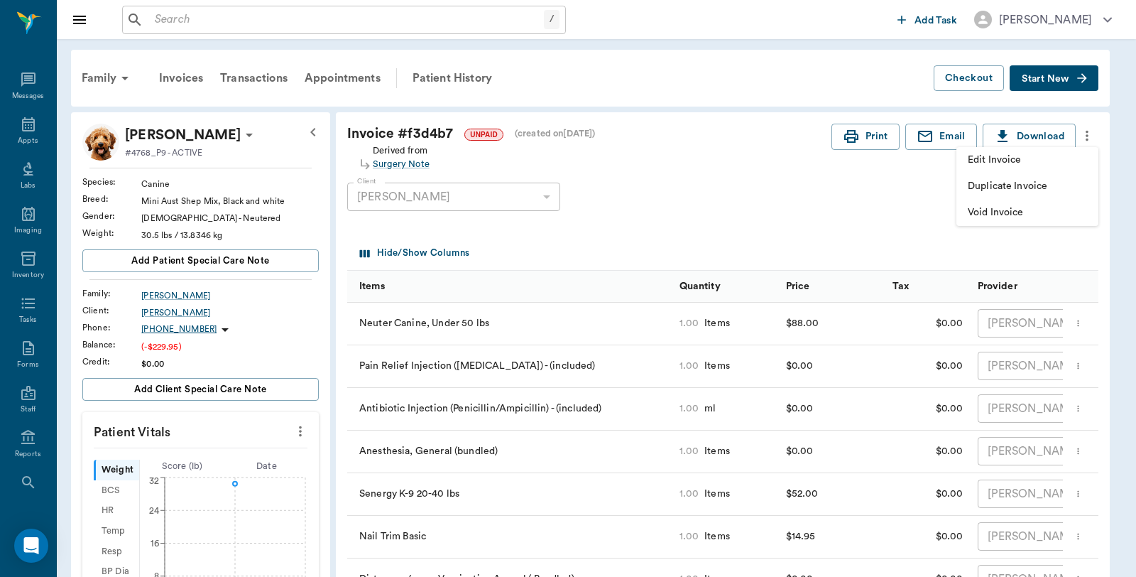
click at [1019, 156] on span "Edit Invoice" at bounding box center [1027, 160] width 119 height 15
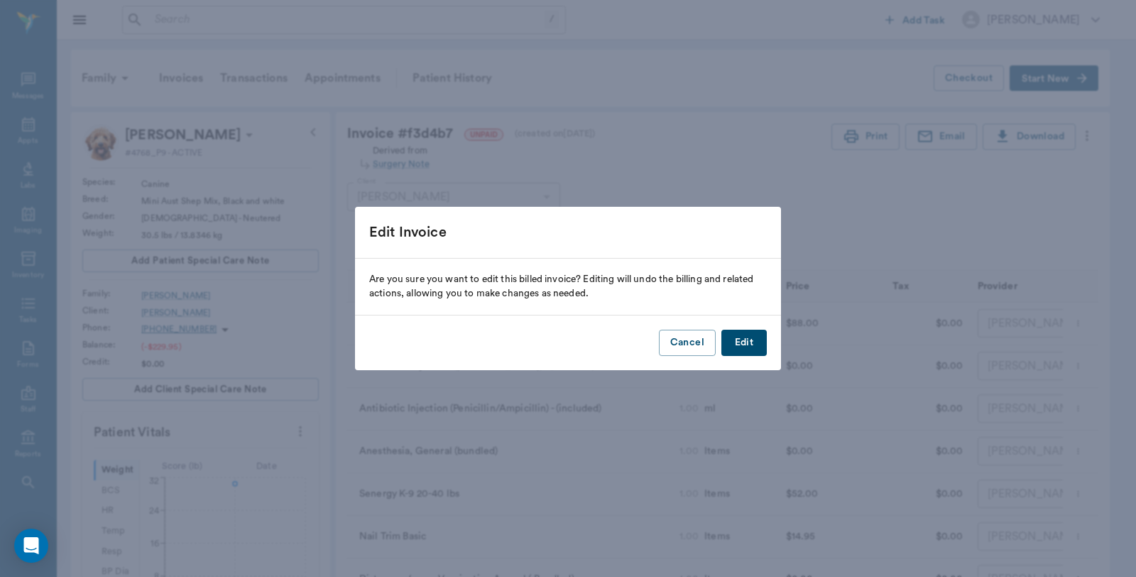
click at [737, 342] on button "Edit" at bounding box center [743, 342] width 45 height 26
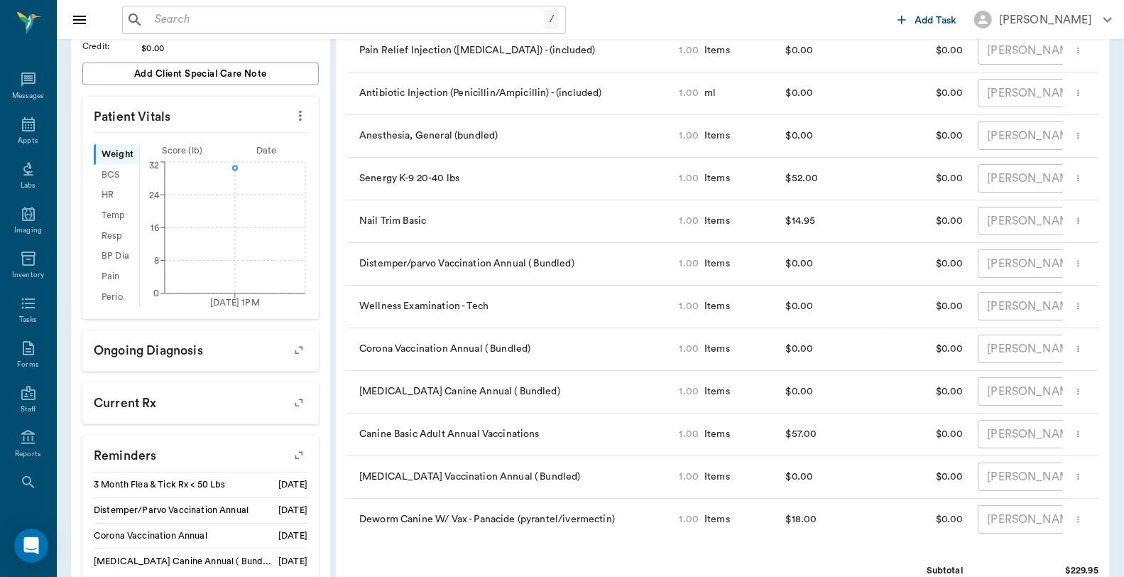
scroll to position [129, 0]
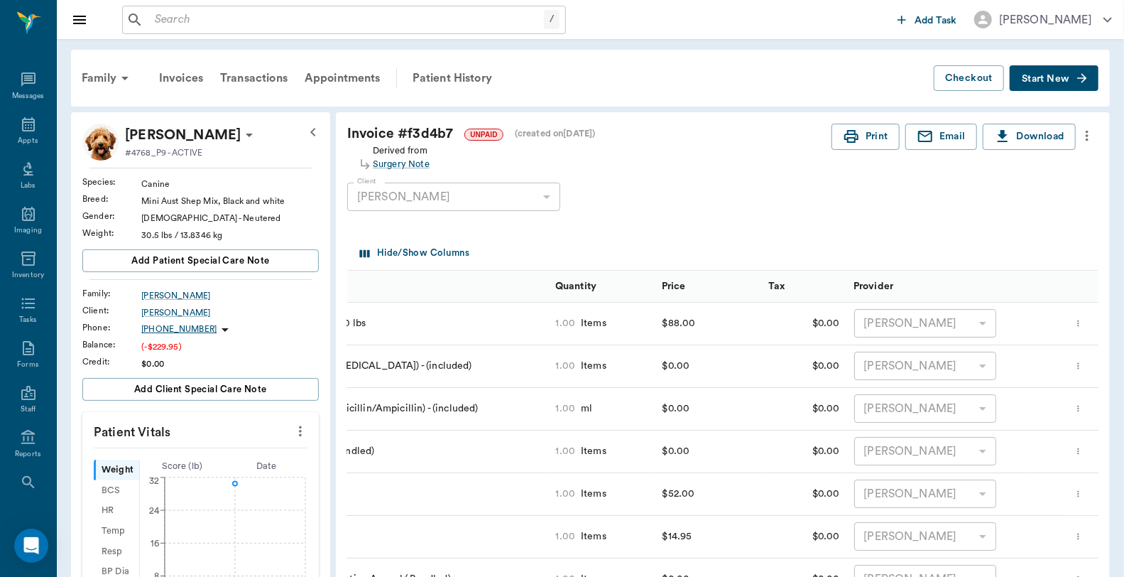
click at [1085, 135] on icon "more" at bounding box center [1087, 135] width 16 height 17
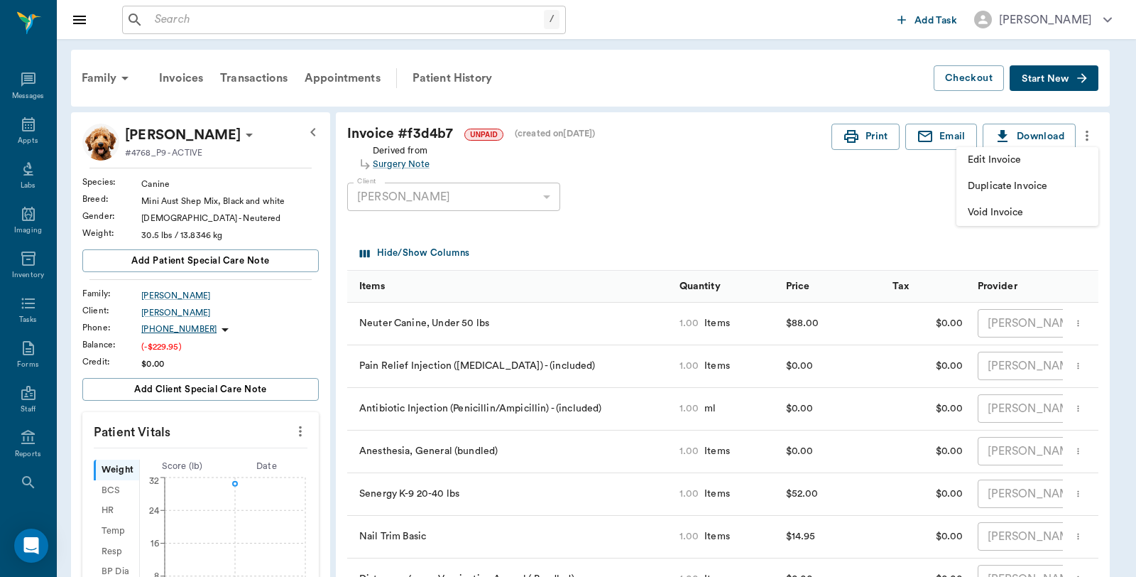
click at [1046, 158] on span "Edit Invoice" at bounding box center [1027, 160] width 119 height 15
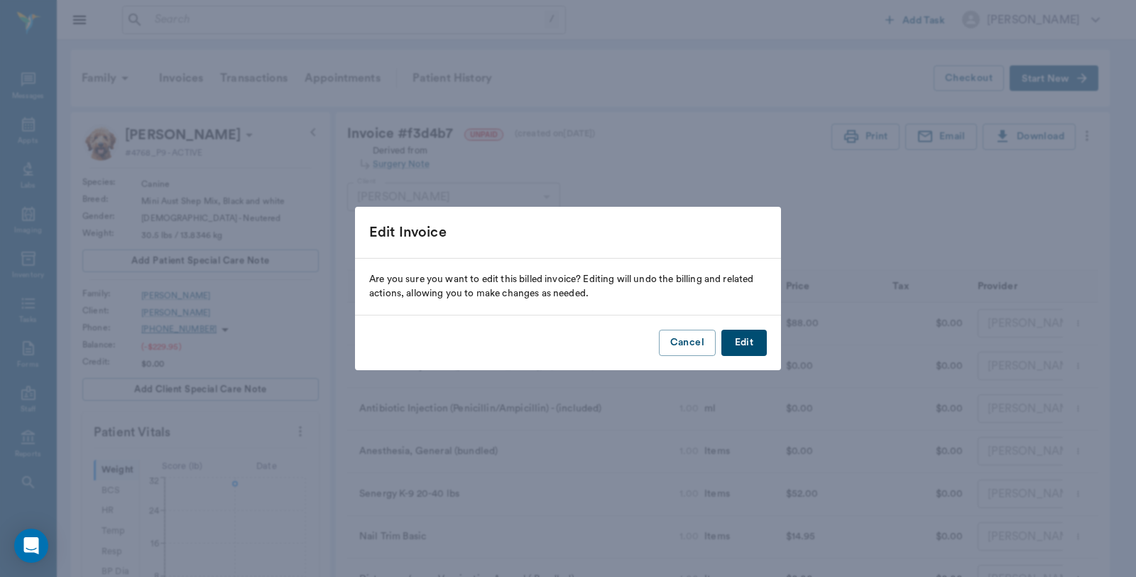
click at [746, 335] on button "Edit" at bounding box center [743, 342] width 45 height 26
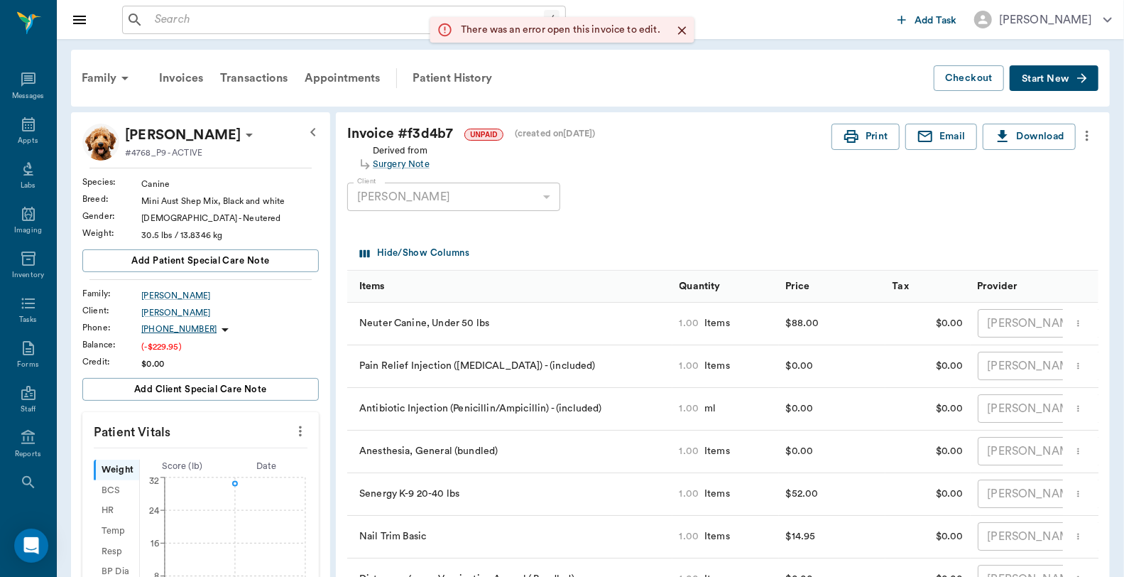
click at [1039, 79] on span "Start New" at bounding box center [1046, 79] width 48 height 0
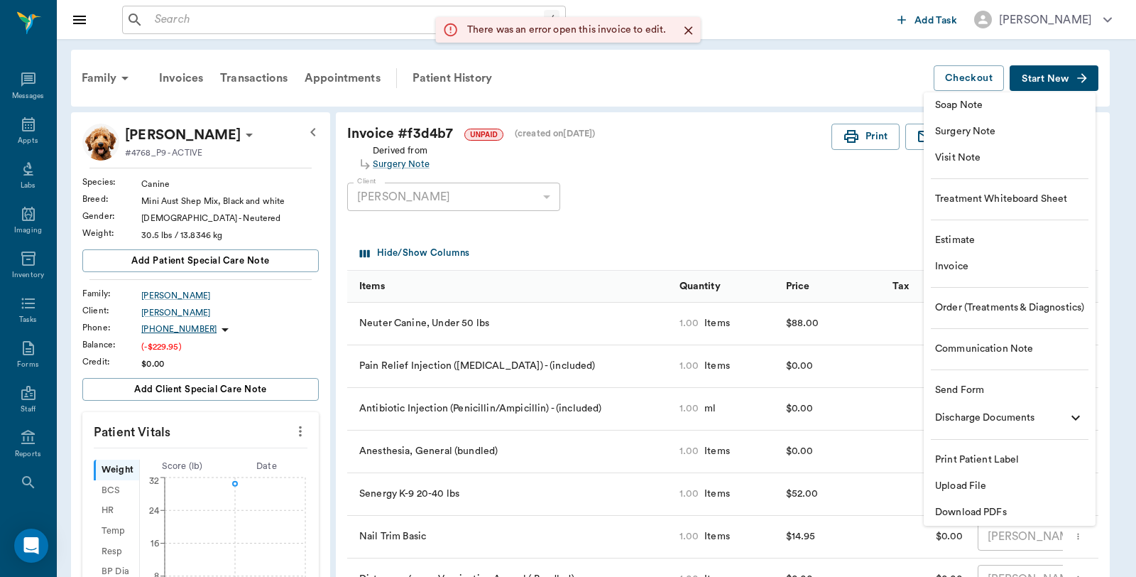
click at [954, 266] on span "Invoice" at bounding box center [1009, 266] width 149 height 15
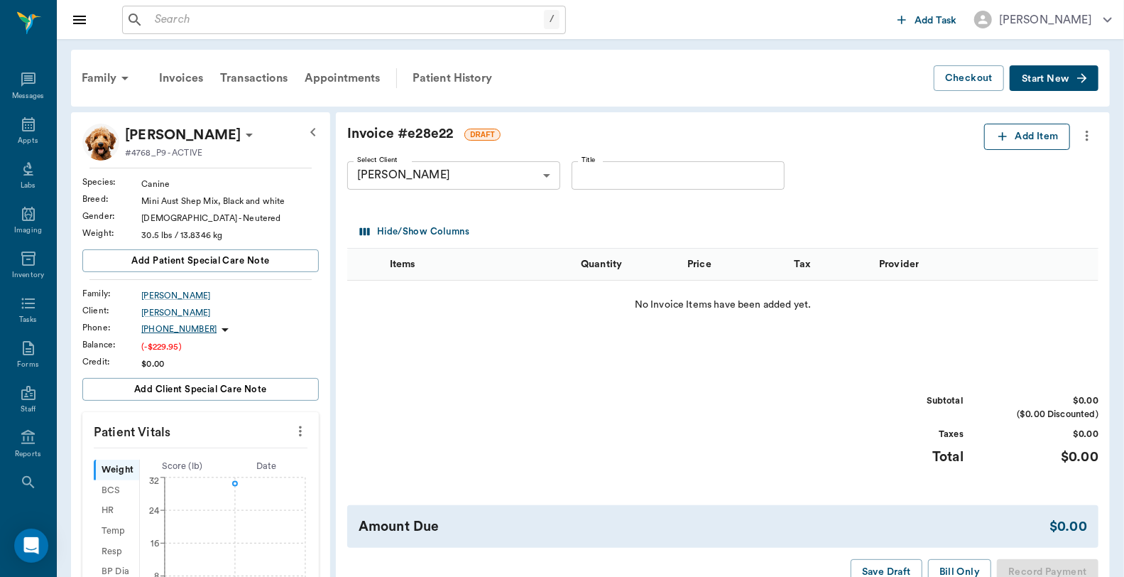
click at [1017, 131] on button "Add Item" at bounding box center [1027, 137] width 86 height 26
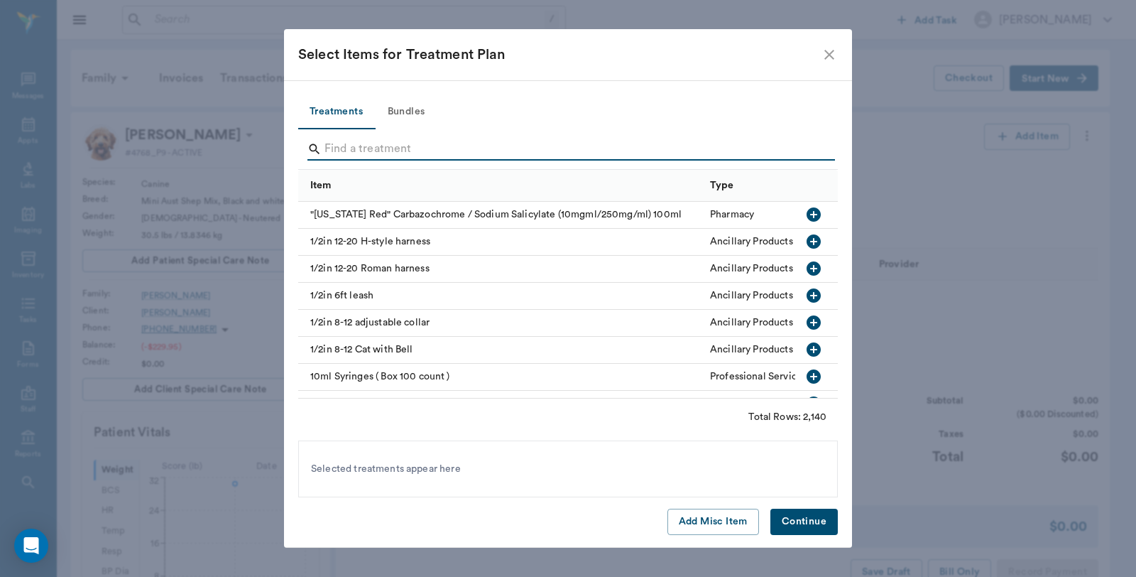
click at [457, 151] on input "Search" at bounding box center [568, 149] width 489 height 23
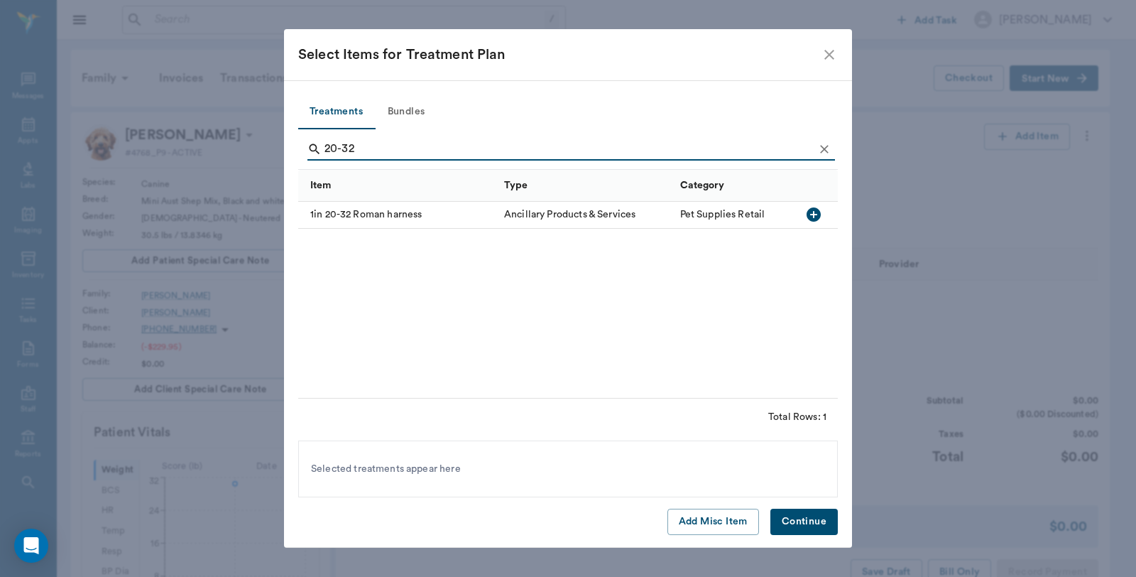
click at [386, 218] on div "1in 20-32 Roman harness" at bounding box center [397, 215] width 199 height 27
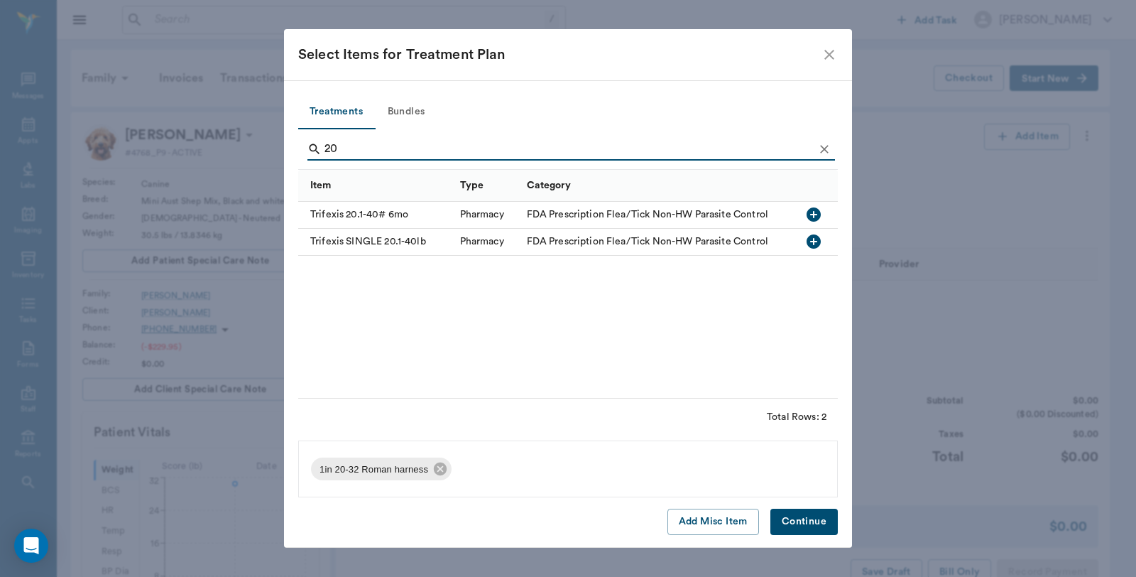
type input "2"
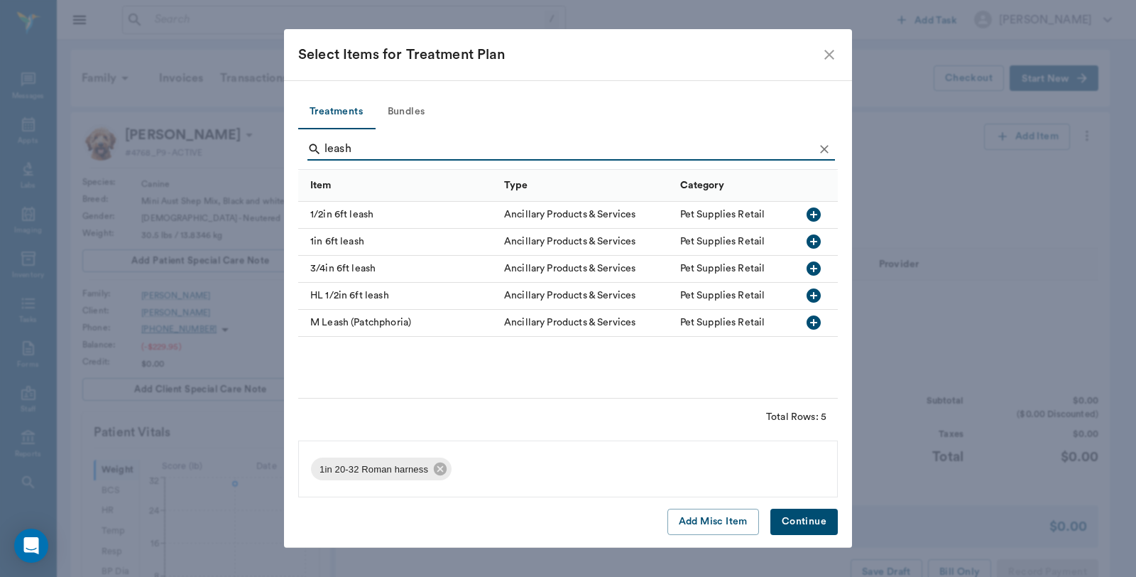
type input "leash"
click at [373, 293] on div "HL 1/2in 6ft leash" at bounding box center [397, 296] width 199 height 27
click at [549, 471] on icon at bounding box center [551, 469] width 16 height 16
click at [359, 239] on div "1in 6ft leash" at bounding box center [397, 242] width 199 height 27
click at [785, 515] on button "Continue" at bounding box center [803, 521] width 67 height 26
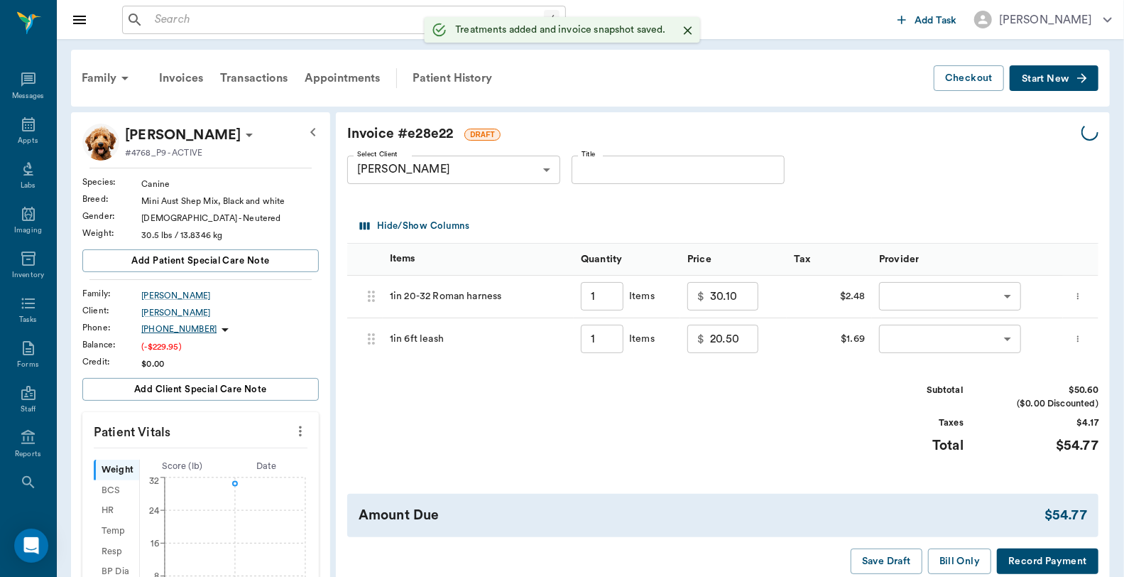
type input "1.00"
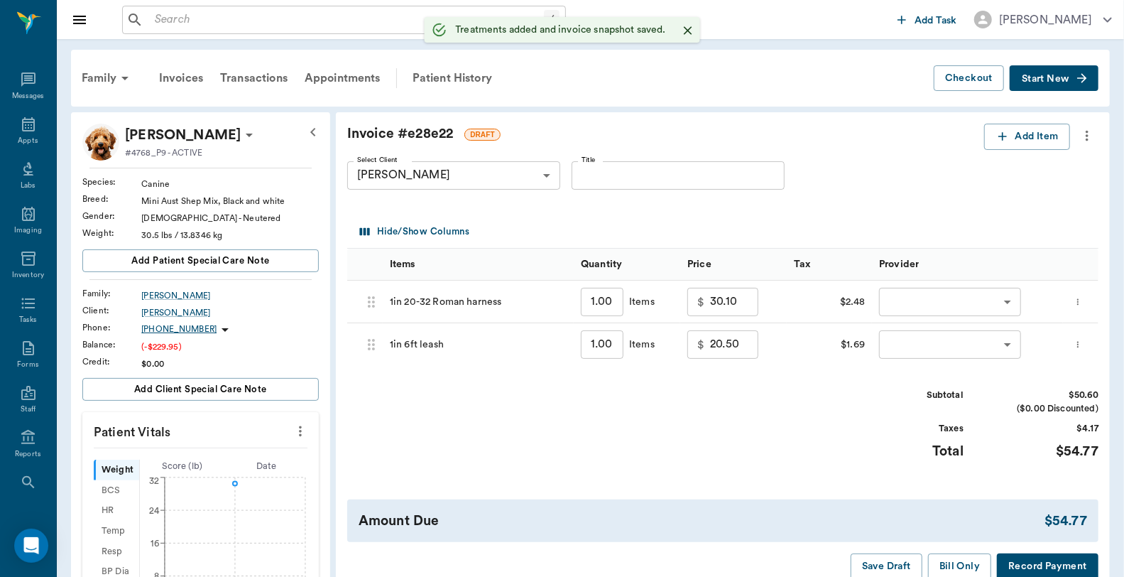
click at [932, 306] on body "/ ​ Add Task Dr. Bert Ellsworth Nectar Messages Appts Labs Imaging Inventory Ta…" at bounding box center [562, 512] width 1124 height 1025
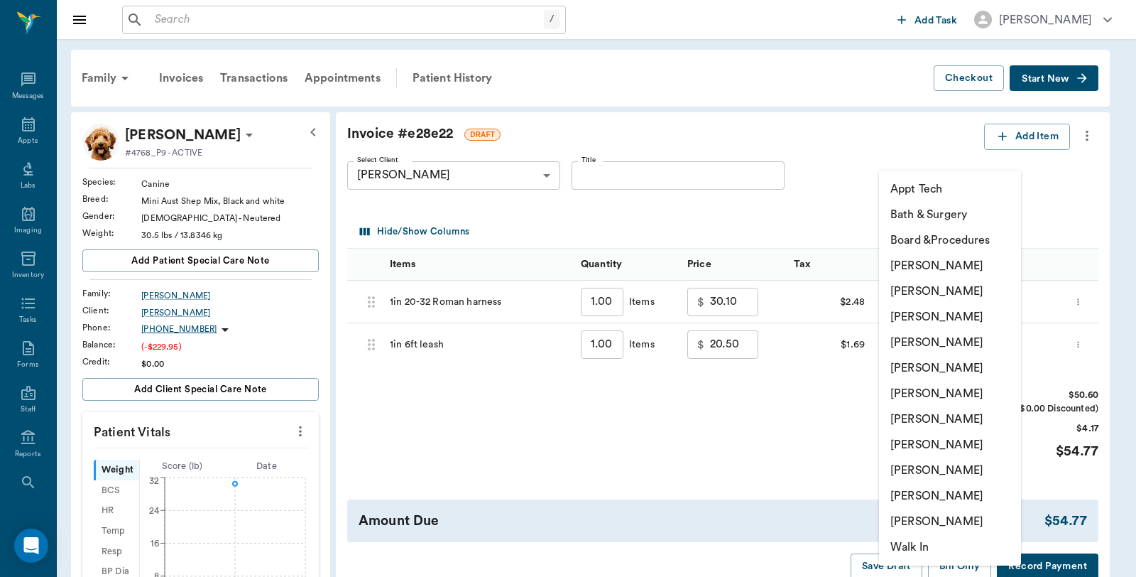
click at [909, 487] on li "[PERSON_NAME]" at bounding box center [950, 496] width 142 height 26
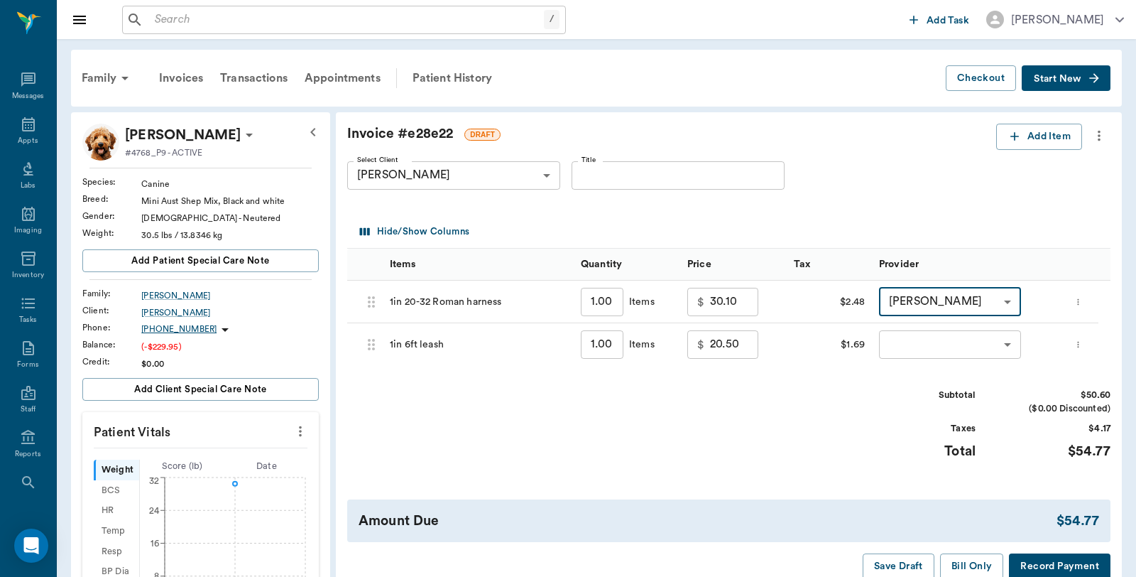
type input "none-63ec2ece52e12b0ba117cc90"
click at [917, 343] on body "/ ​ Add Task Dr. Bert Ellsworth Nectar Messages Appts Labs Imaging Inventory Ta…" at bounding box center [562, 512] width 1124 height 1025
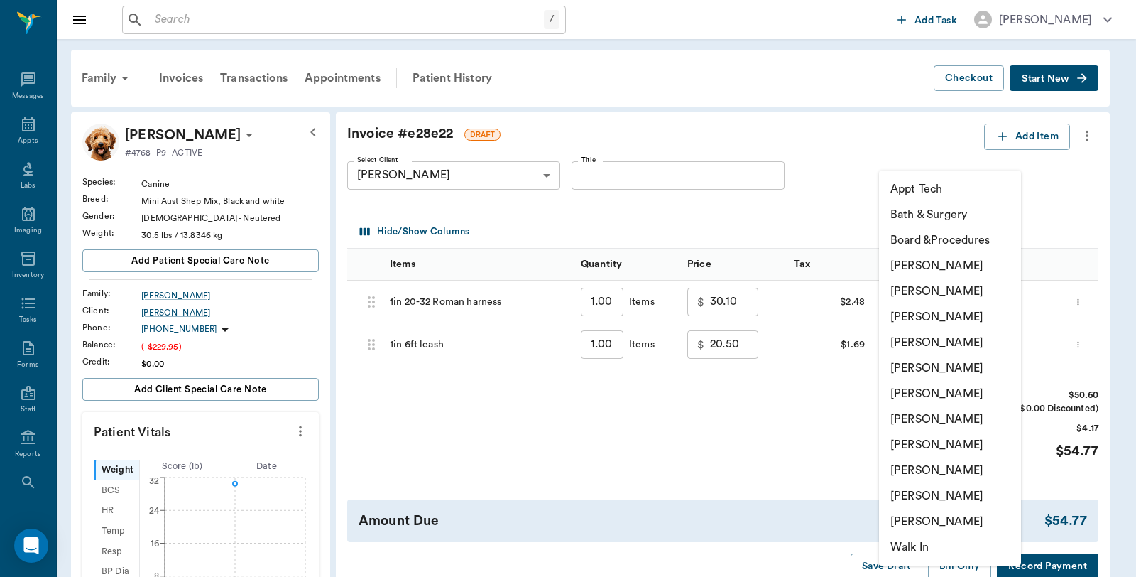
click at [925, 493] on li "[PERSON_NAME]" at bounding box center [950, 496] width 142 height 26
type input "none-63ec2ece52e12b0ba117cc90"
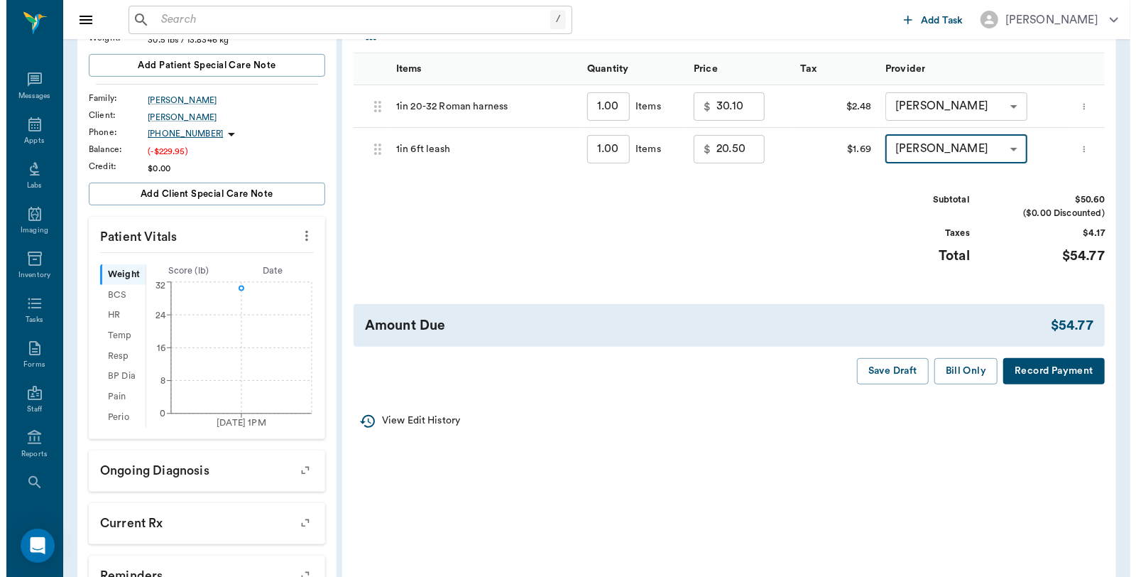
scroll to position [236, 0]
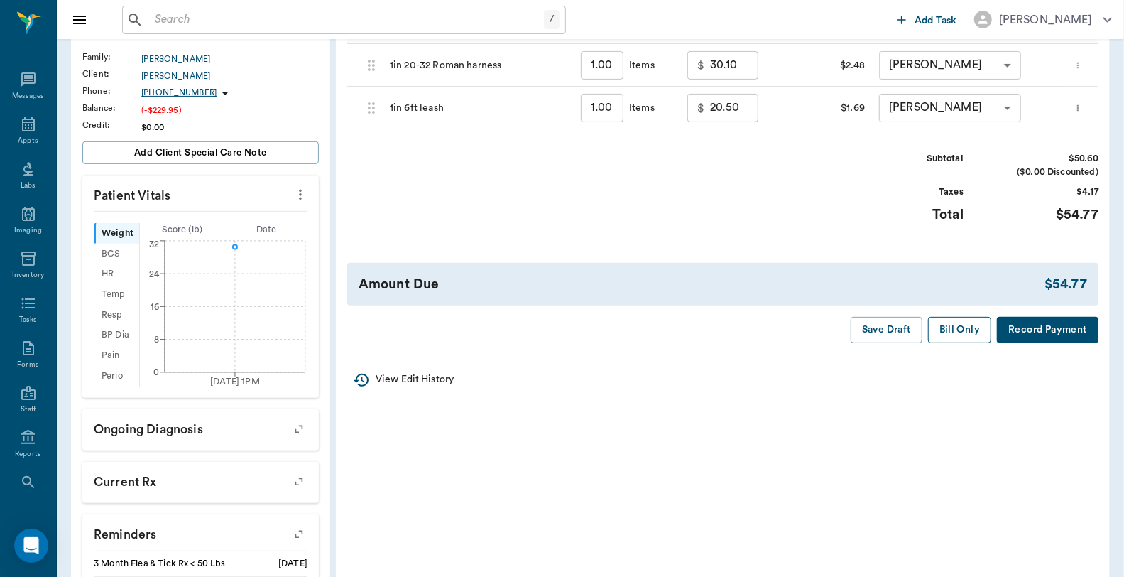
click at [953, 337] on button "Bill Only" at bounding box center [960, 330] width 64 height 26
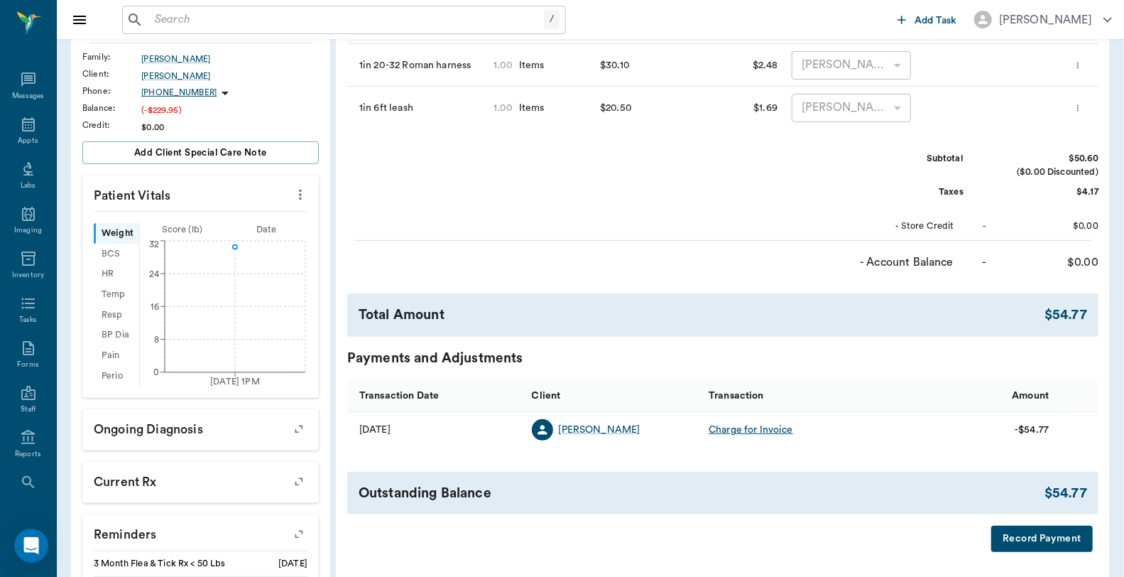
click at [1049, 537] on button "Record Payment" at bounding box center [1042, 538] width 102 height 26
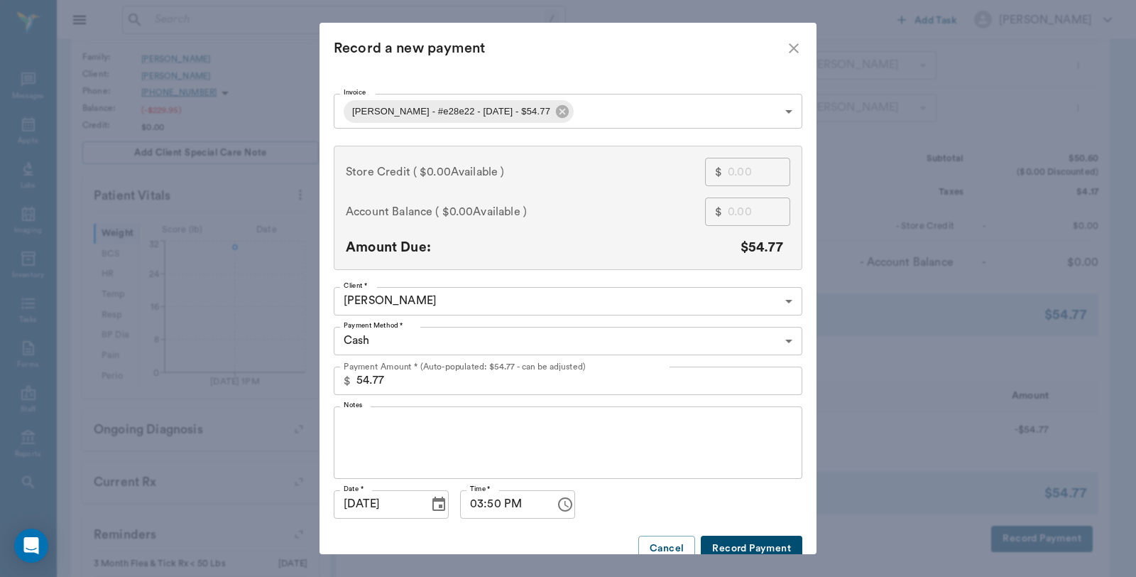
click at [576, 114] on body "/ ​ Add Task Dr. Bert Ellsworth Nectar Messages Appts Labs Imaging Inventory Ta…" at bounding box center [568, 276] width 1136 height 1025
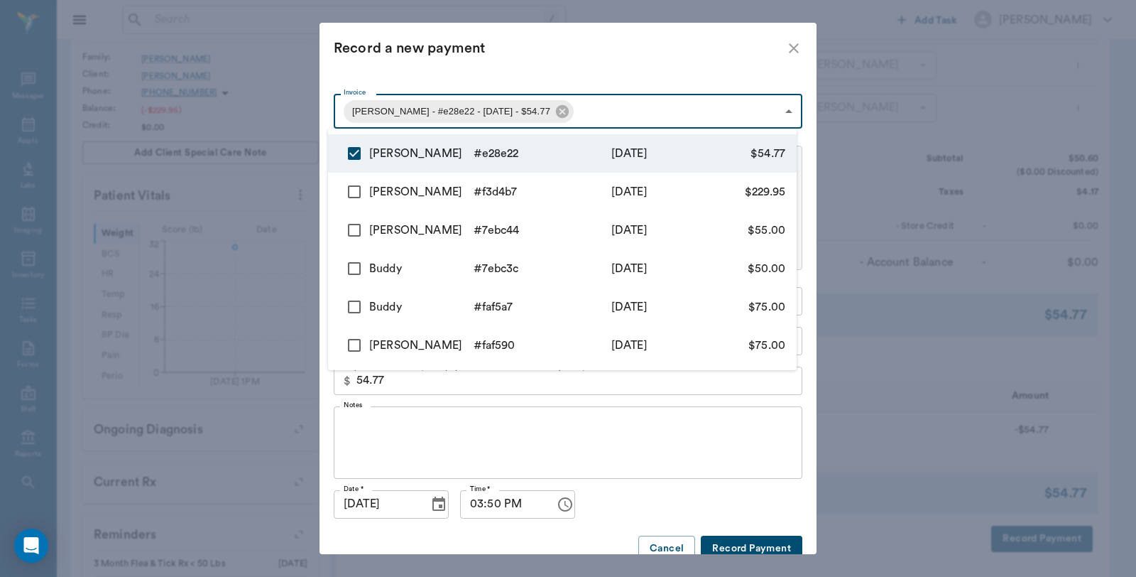
click at [354, 192] on input "checkbox" at bounding box center [354, 192] width 30 height 30
checkbox input "true"
type input "68e6ce2525e0787332e28e22,68e6abbfdb85d3c9fef3d4b7"
type input "284.72"
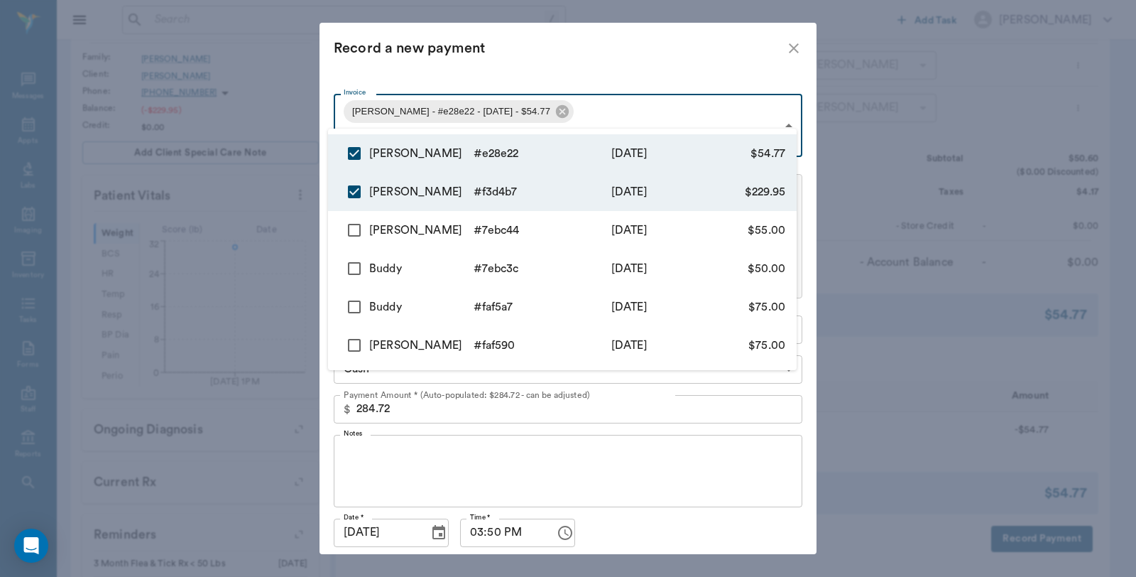
click at [522, 72] on div at bounding box center [568, 288] width 1136 height 577
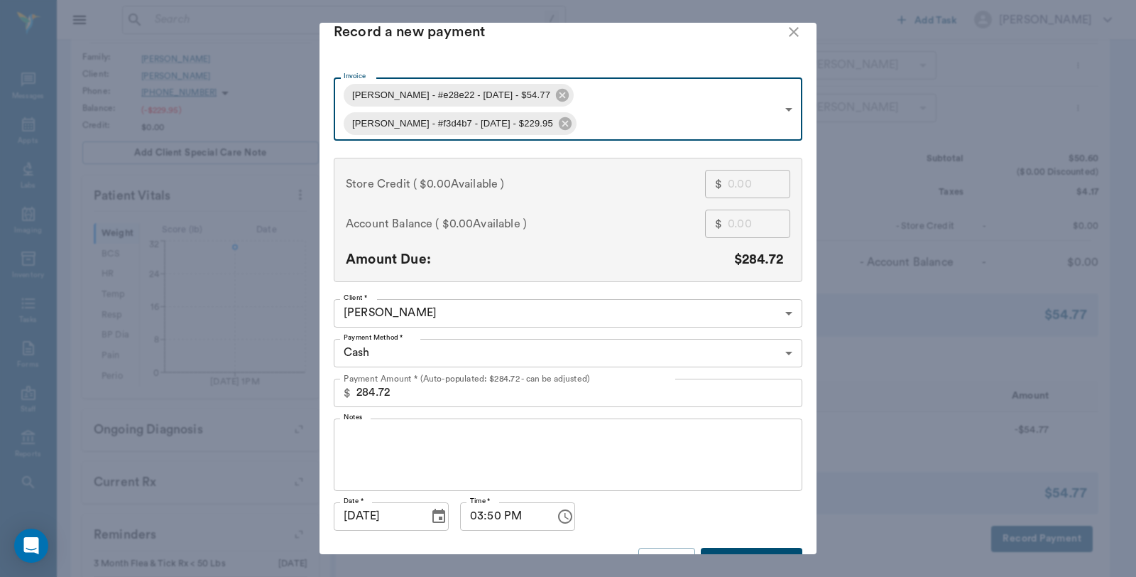
scroll to position [21, 0]
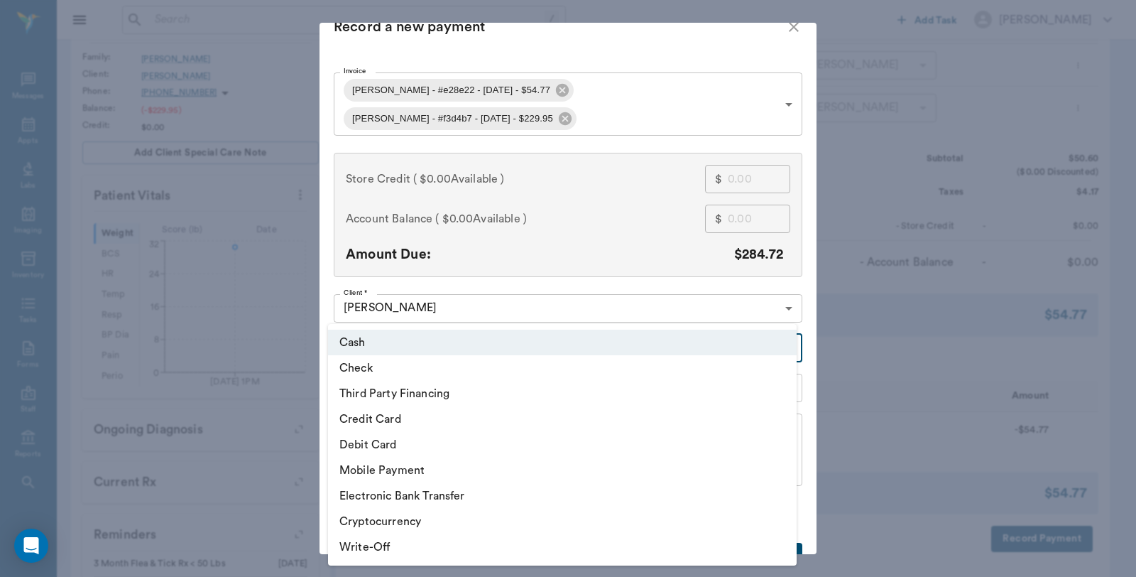
click at [494, 320] on body "/ ​ Add Task Dr. Bert Ellsworth Nectar Messages Appts Labs Imaging Inventory Ta…" at bounding box center [568, 276] width 1136 height 1025
click at [383, 415] on li "Credit Card" at bounding box center [562, 419] width 469 height 26
type input "CREDIT_CARD"
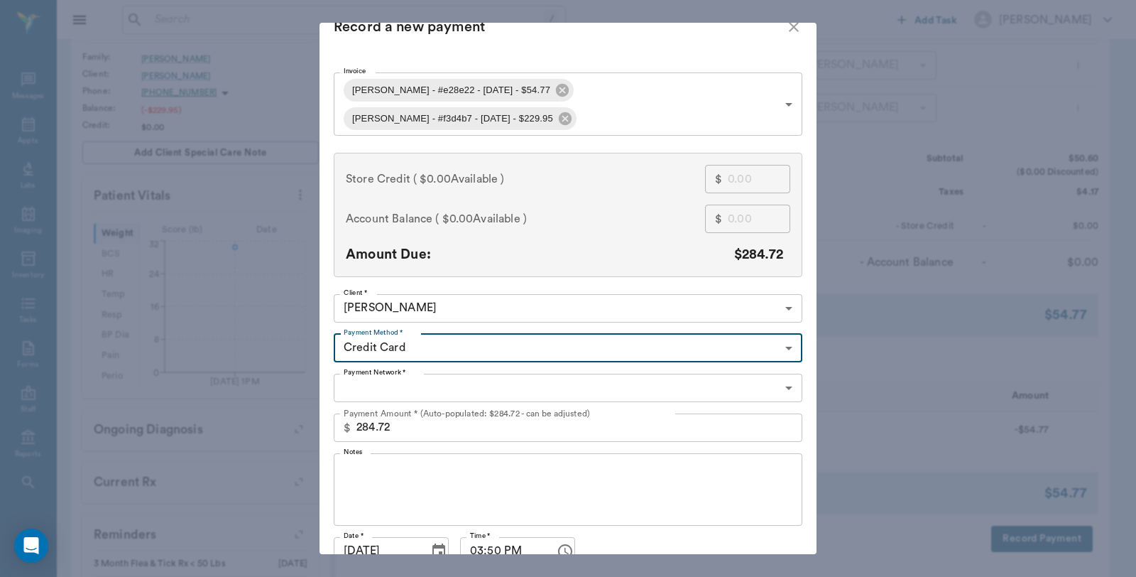
click at [390, 349] on body "/ ​ Add Task Dr. Bert Ellsworth Nectar Messages Appts Labs Imaging Inventory Ta…" at bounding box center [568, 276] width 1136 height 1025
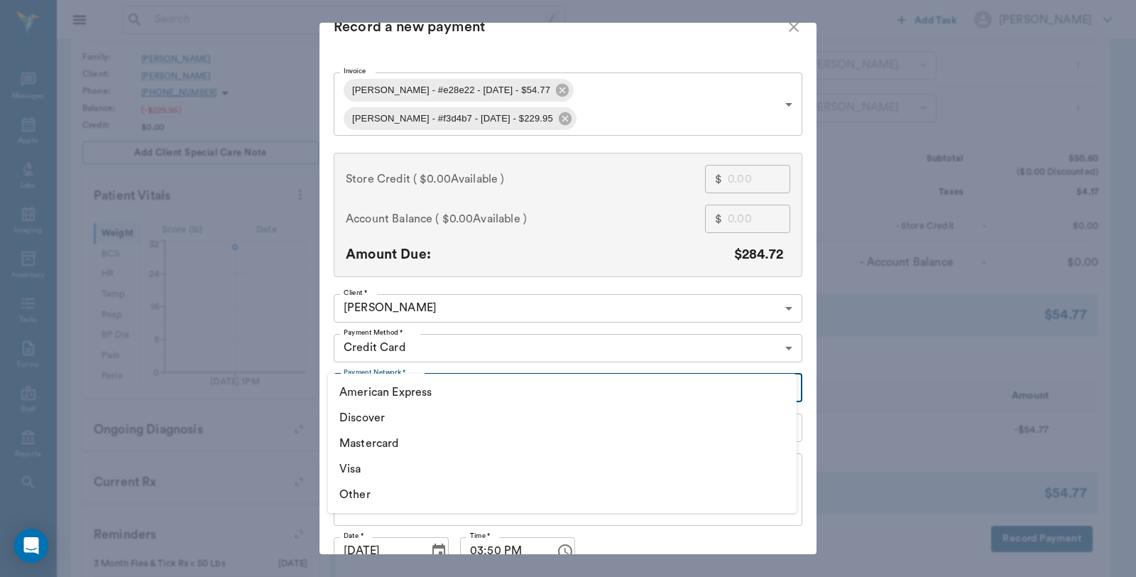
click at [349, 473] on li "Visa" at bounding box center [562, 469] width 469 height 26
type input "VISA"
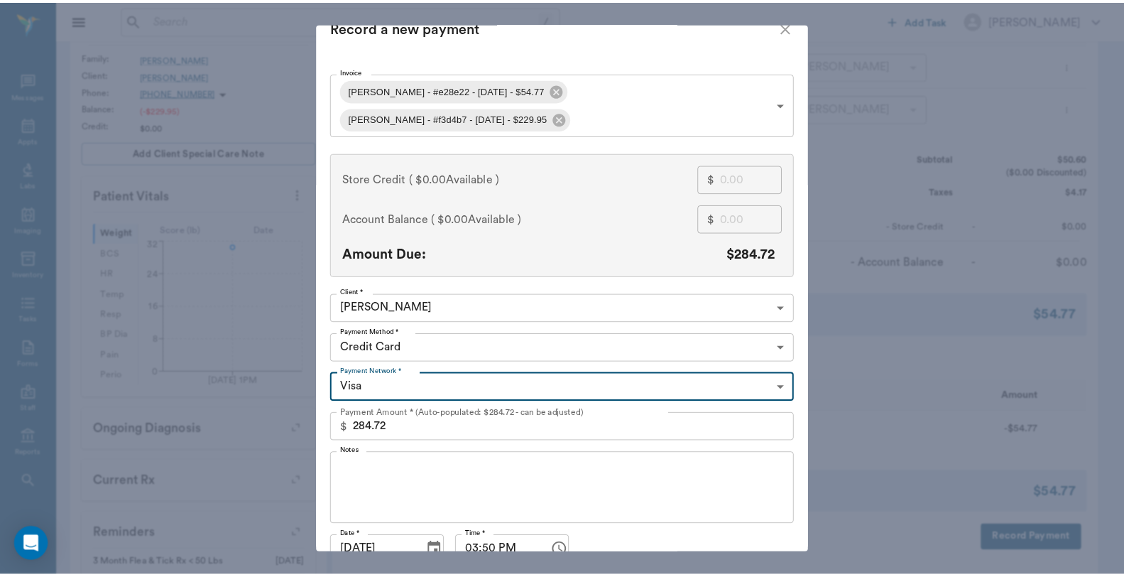
scroll to position [61, 0]
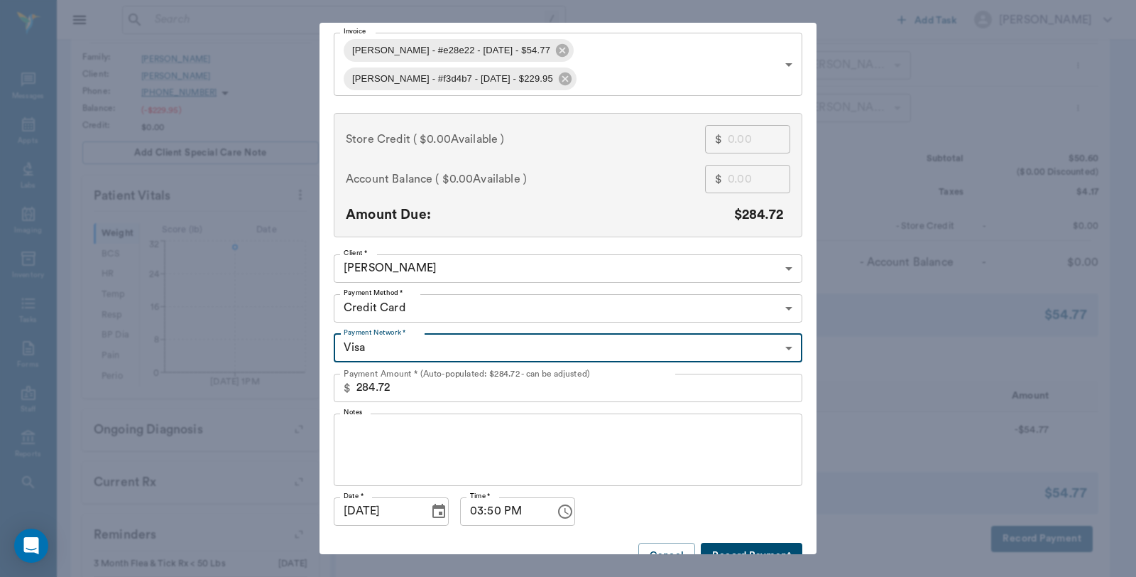
click at [768, 542] on button "Record Payment" at bounding box center [752, 555] width 102 height 26
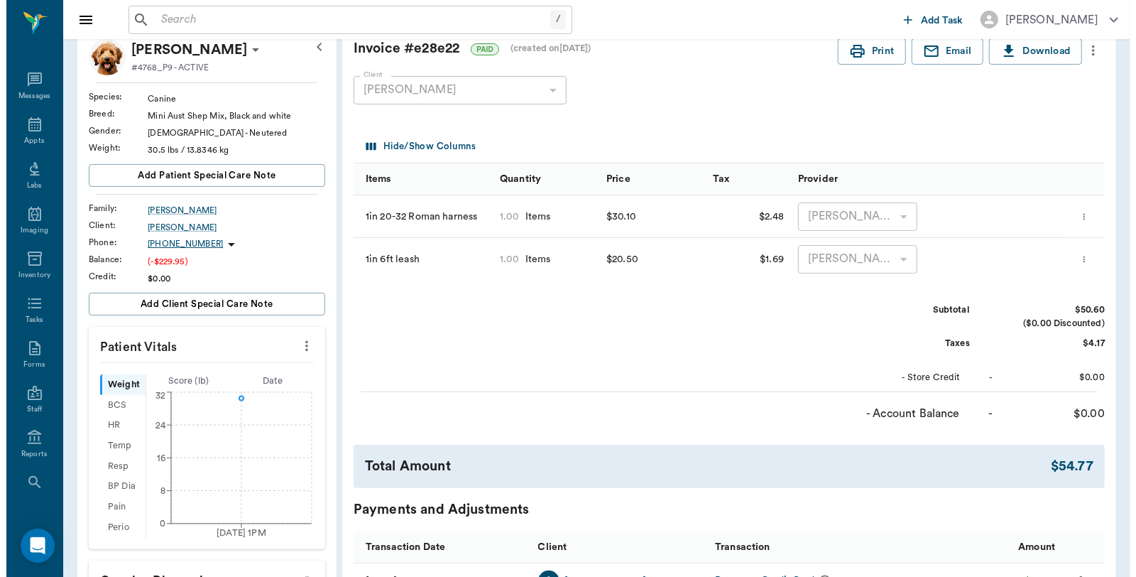
scroll to position [0, 0]
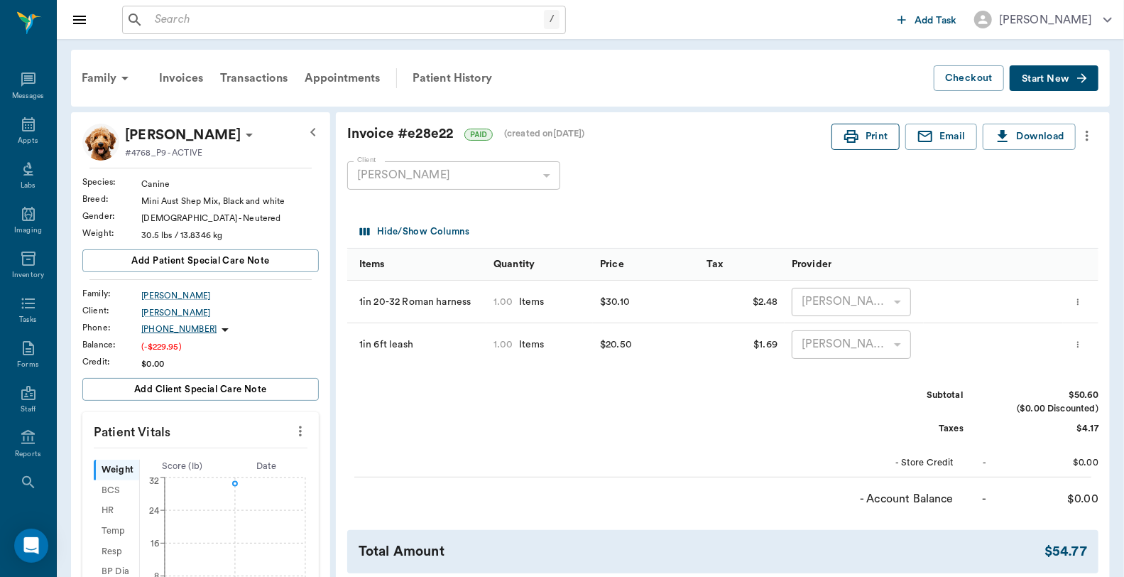
click at [872, 139] on button "Print" at bounding box center [865, 137] width 68 height 26
click at [436, 80] on div "Patient History" at bounding box center [452, 78] width 97 height 34
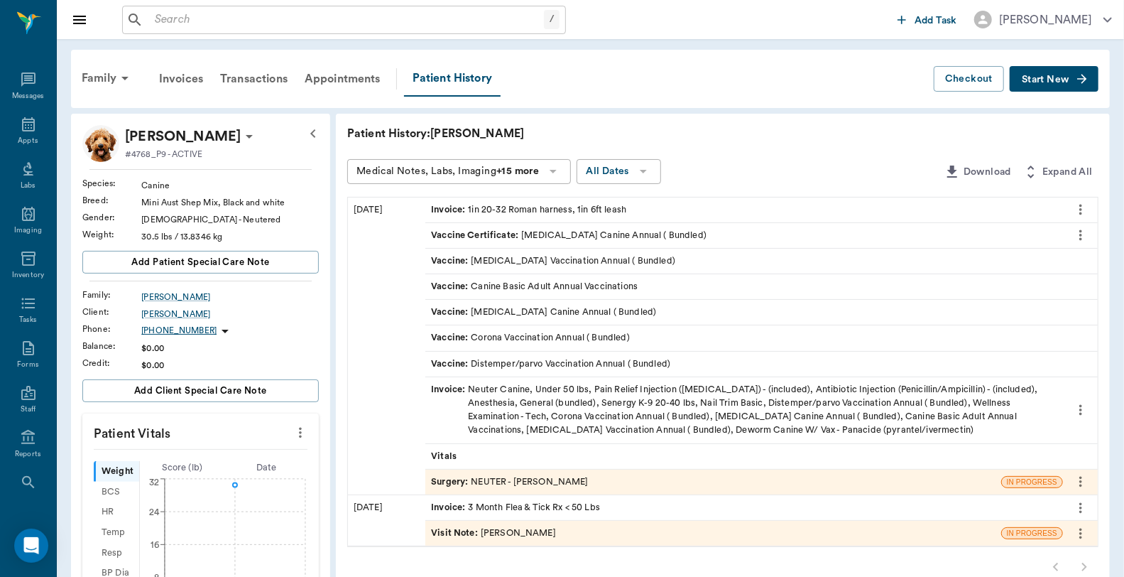
click at [520, 406] on div "Invoice : Neuter Canine, Under 50 lbs, Pain Relief Injection (meloxicam) - (inc…" at bounding box center [744, 410] width 626 height 55
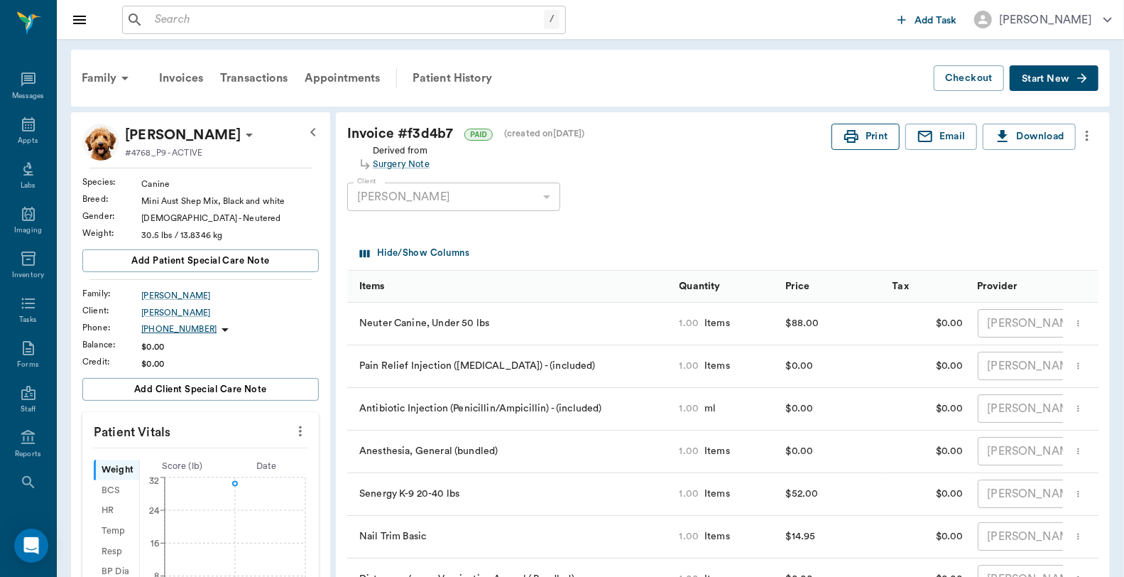
click at [878, 138] on button "Print" at bounding box center [865, 137] width 68 height 26
click at [23, 136] on div "Appts" at bounding box center [28, 141] width 20 height 11
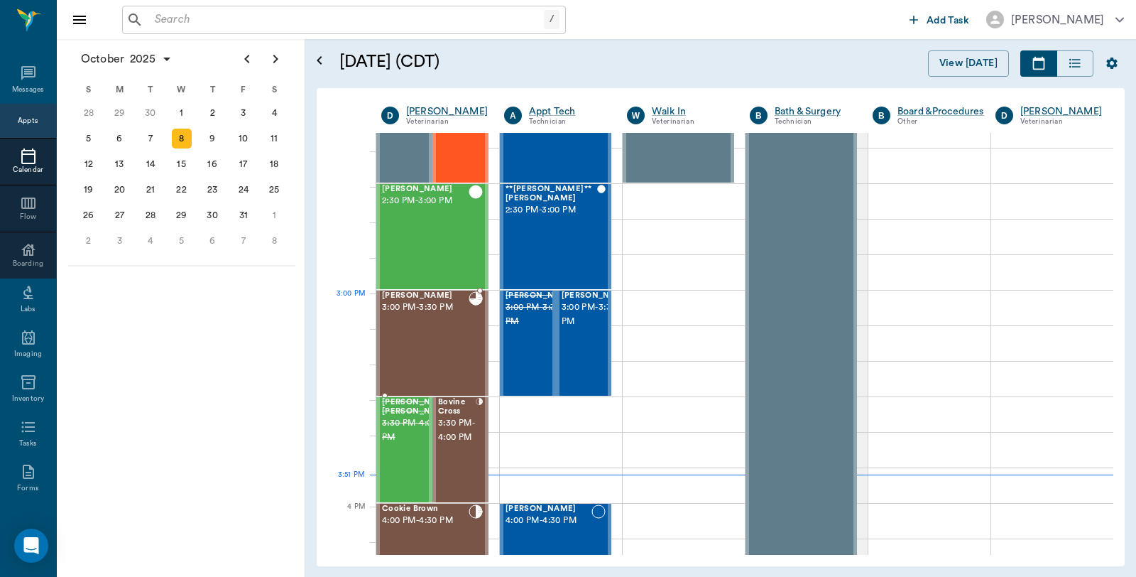
scroll to position [1336, 0]
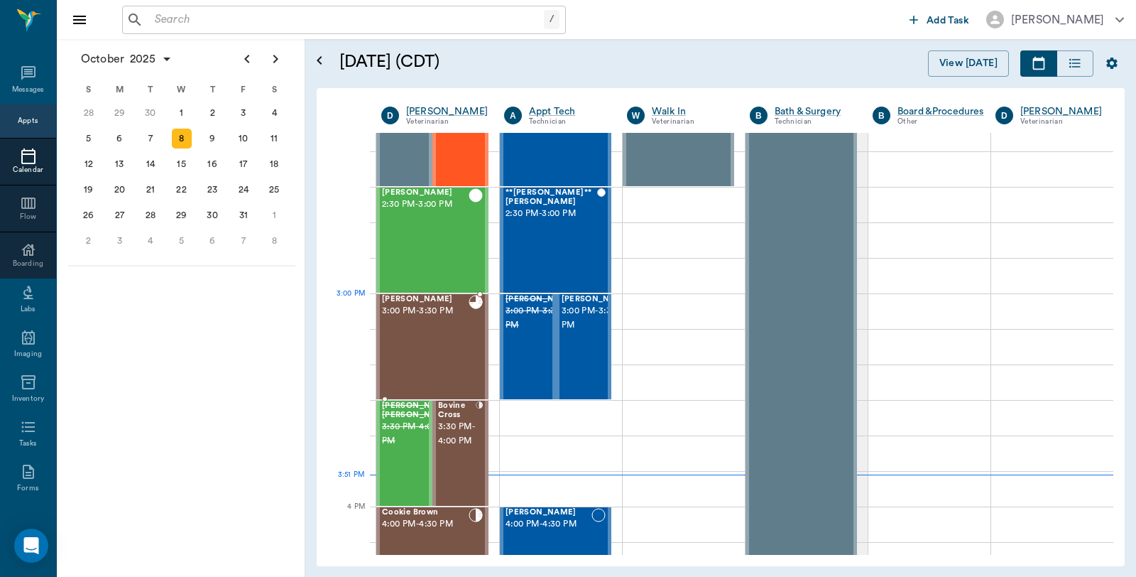
click at [422, 320] on div "Bobo Gray 3:00 PM - 3:30 PM" at bounding box center [425, 347] width 87 height 104
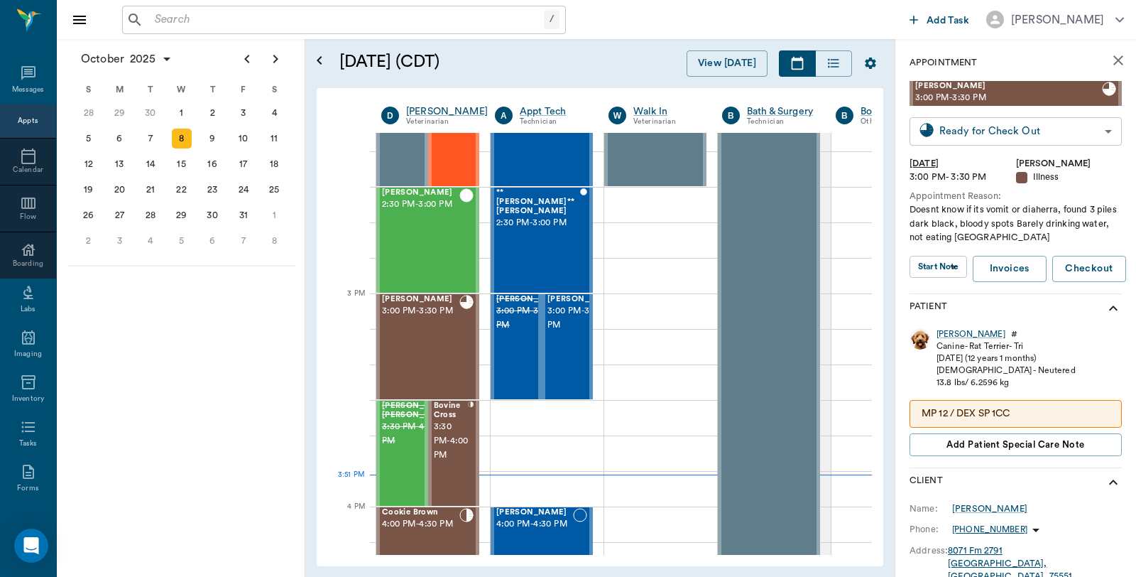
click at [948, 135] on body "/ ​ Add Task Dr. Bert Ellsworth Nectar Messages Appts Calendar Flow Boarding La…" at bounding box center [568, 288] width 1136 height 577
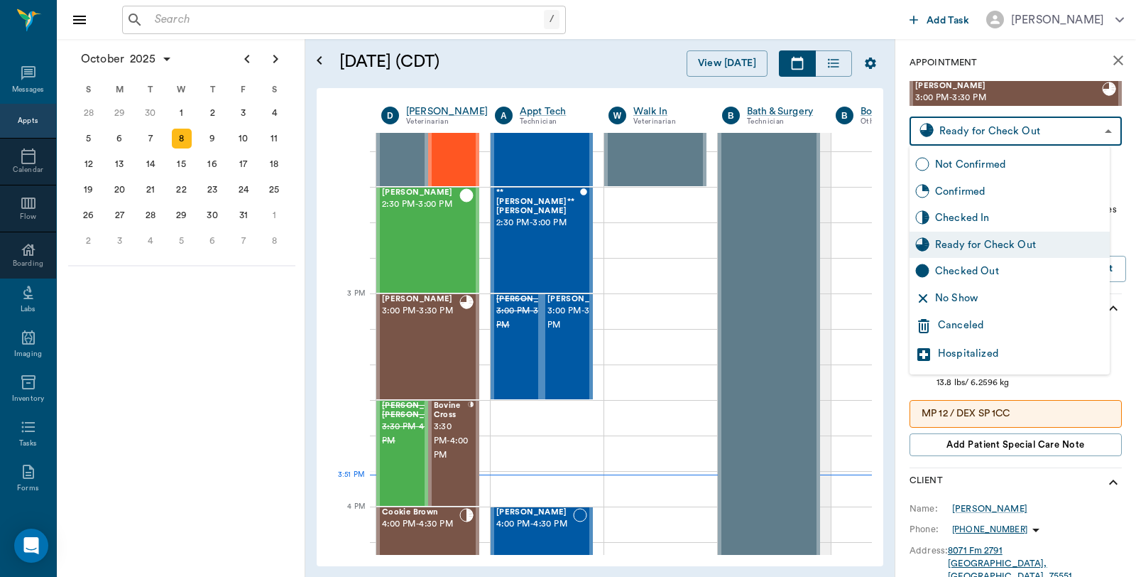
click at [949, 264] on div "Checked Out" at bounding box center [1019, 271] width 169 height 16
type input "CHECKED_OUT"
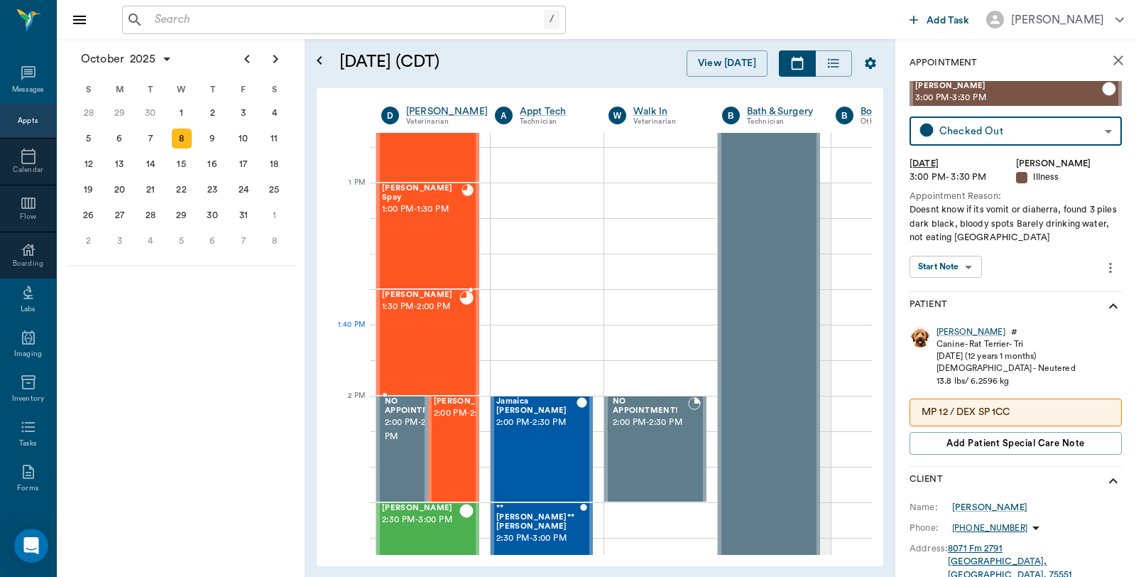
scroll to position [1020, 0]
click at [436, 332] on div "Rex Callison 1:30 PM - 2:00 PM" at bounding box center [420, 343] width 77 height 104
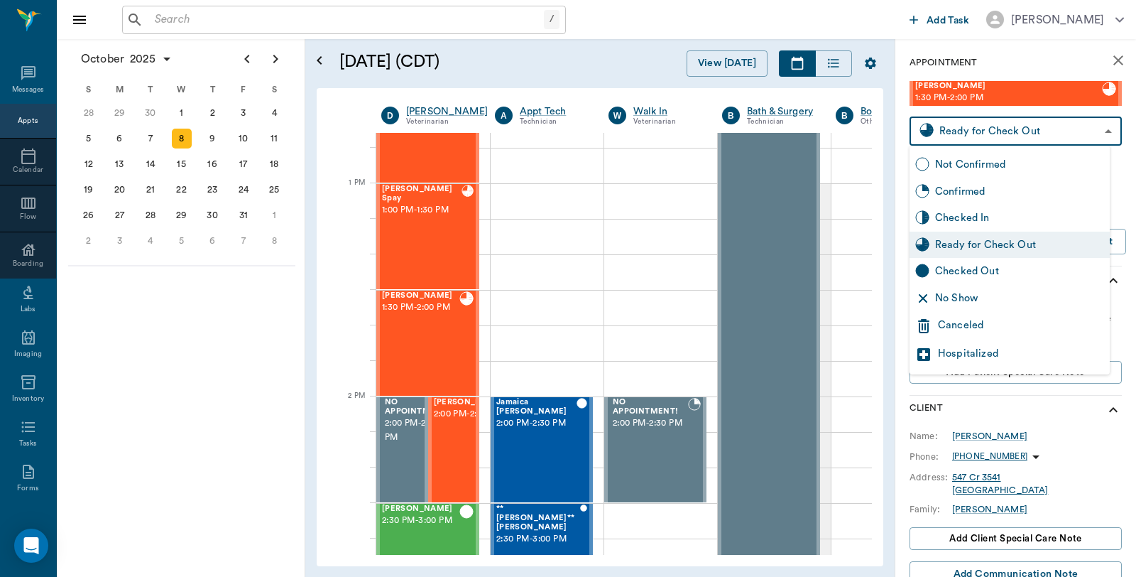
click at [956, 124] on body "/ ​ Add Task Dr. Bert Ellsworth Nectar Messages Appts Calendar Flow Boarding La…" at bounding box center [568, 288] width 1136 height 577
click at [968, 270] on div "Checked Out" at bounding box center [1019, 271] width 169 height 16
type input "CHECKED_OUT"
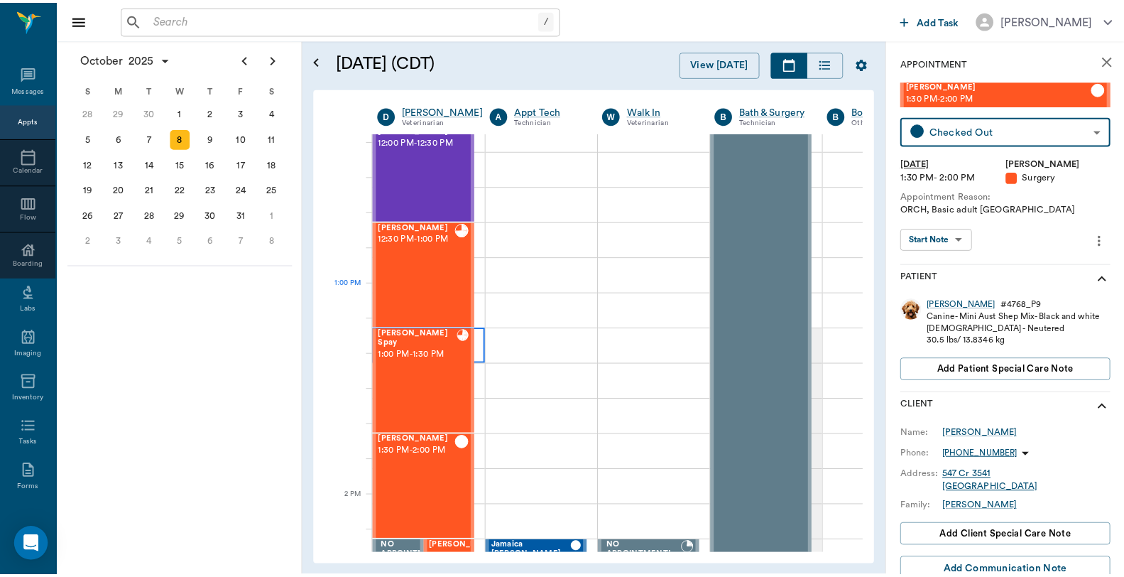
scroll to position [863, 0]
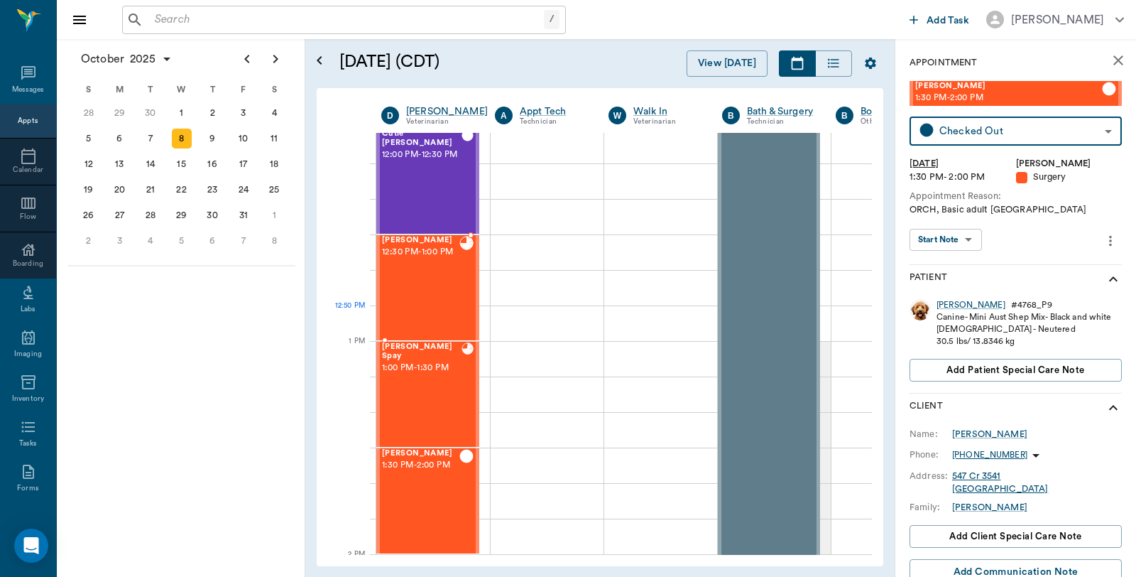
click at [451, 307] on div "KK Caver 12:30 PM - 1:00 PM" at bounding box center [420, 288] width 77 height 104
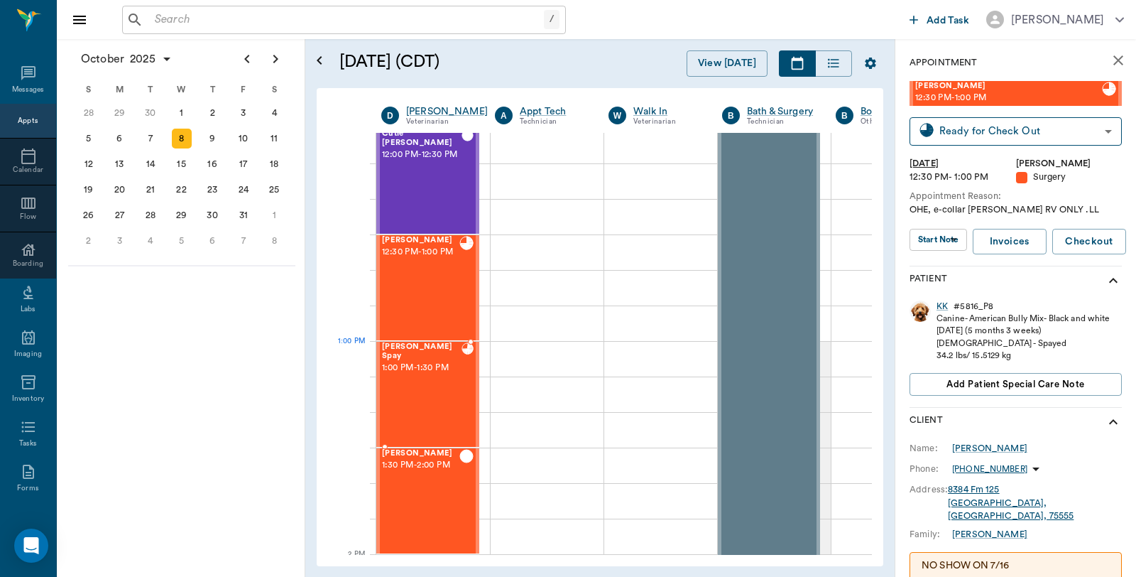
click at [437, 381] on div "Stormie Spay 1:00 PM - 1:30 PM" at bounding box center [422, 394] width 80 height 104
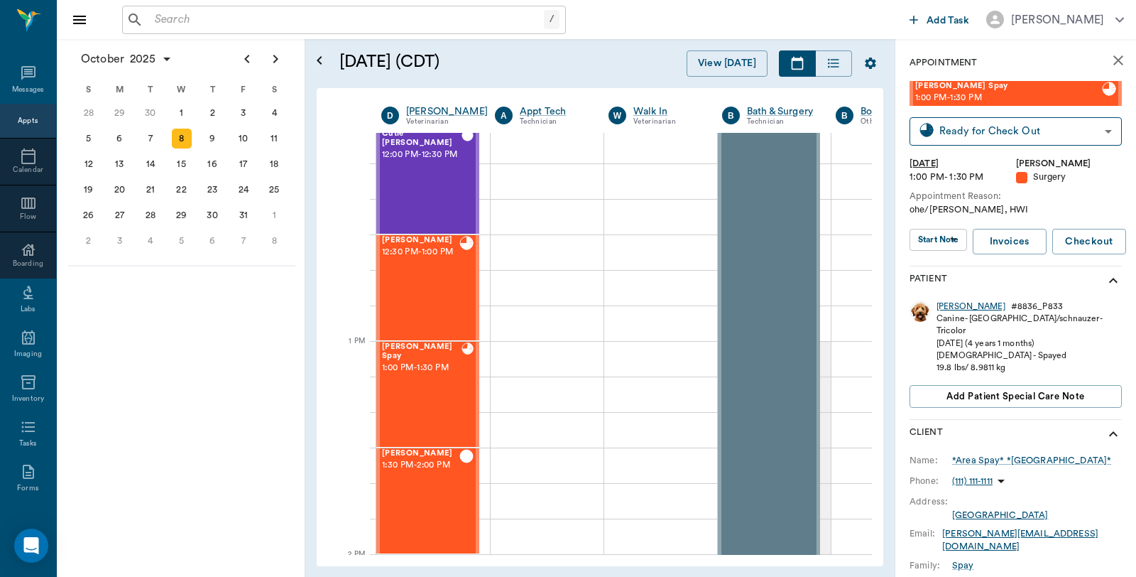
click at [959, 302] on div "[PERSON_NAME]" at bounding box center [970, 306] width 69 height 12
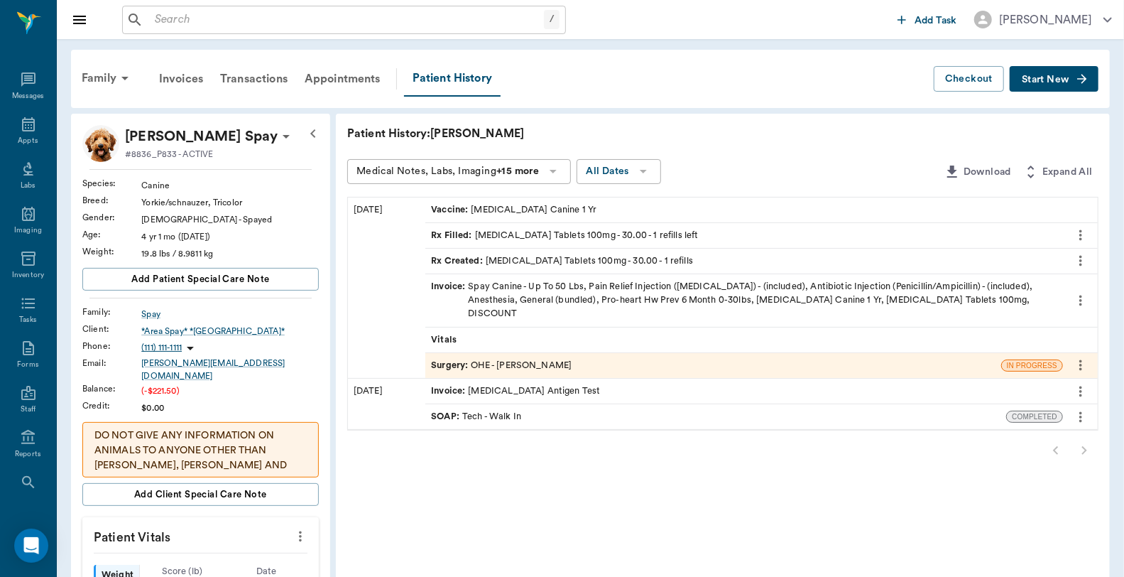
click at [564, 284] on div "Invoice : Spay Canine - Up To 50 Lbs, Pain Relief Injection (meloxicam) - (incl…" at bounding box center [744, 300] width 626 height 41
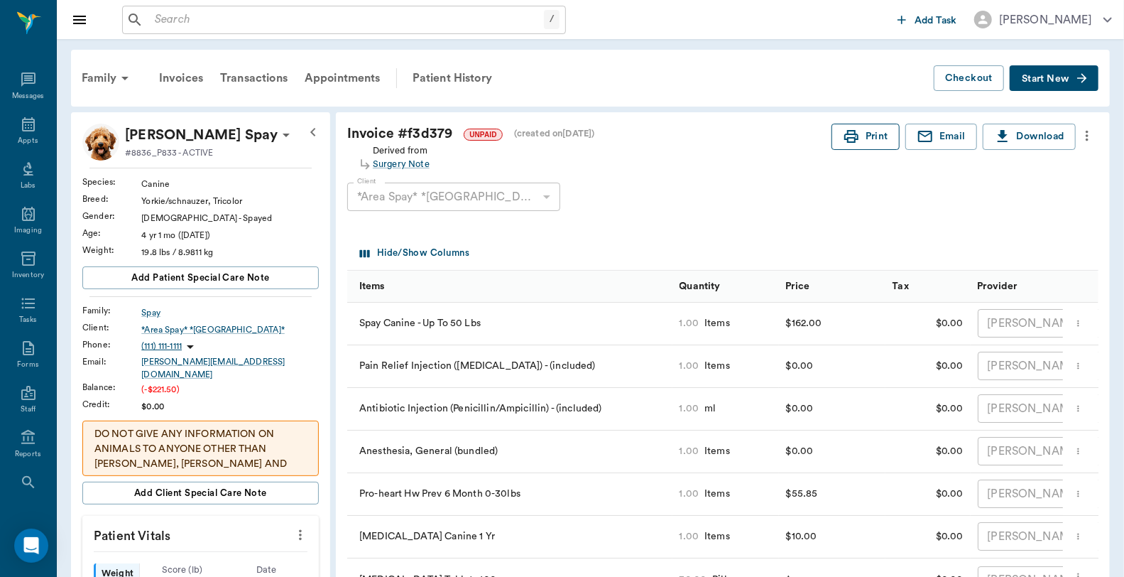
click at [855, 136] on circle "button" at bounding box center [855, 136] width 1 height 1
click at [421, 78] on div "Patient History" at bounding box center [452, 78] width 97 height 34
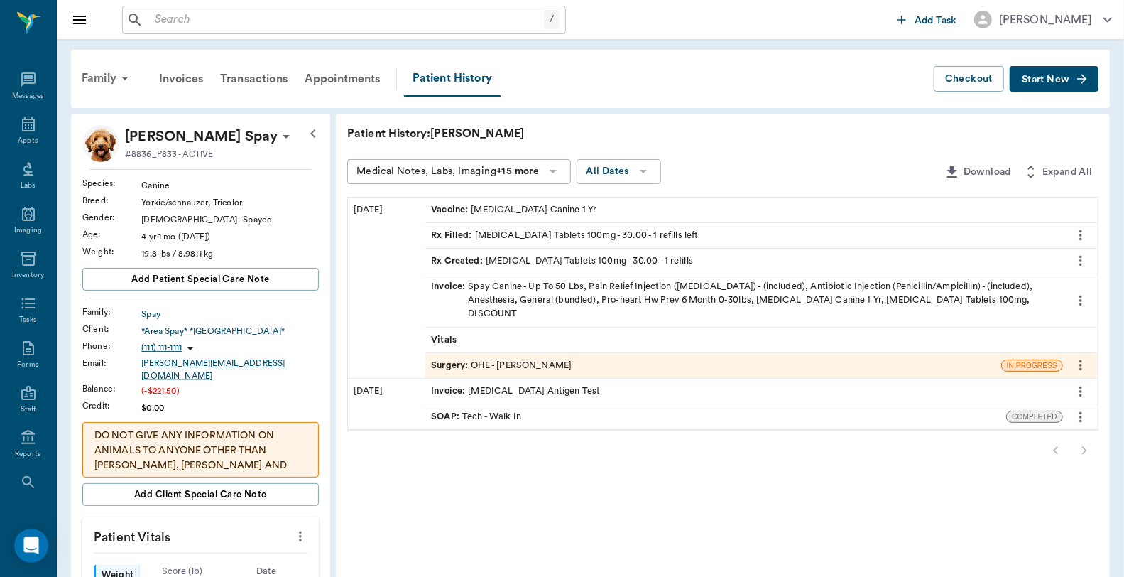
click at [567, 359] on div "Surgery : OHE - Dr. Bert Ellsworth" at bounding box center [501, 365] width 141 height 13
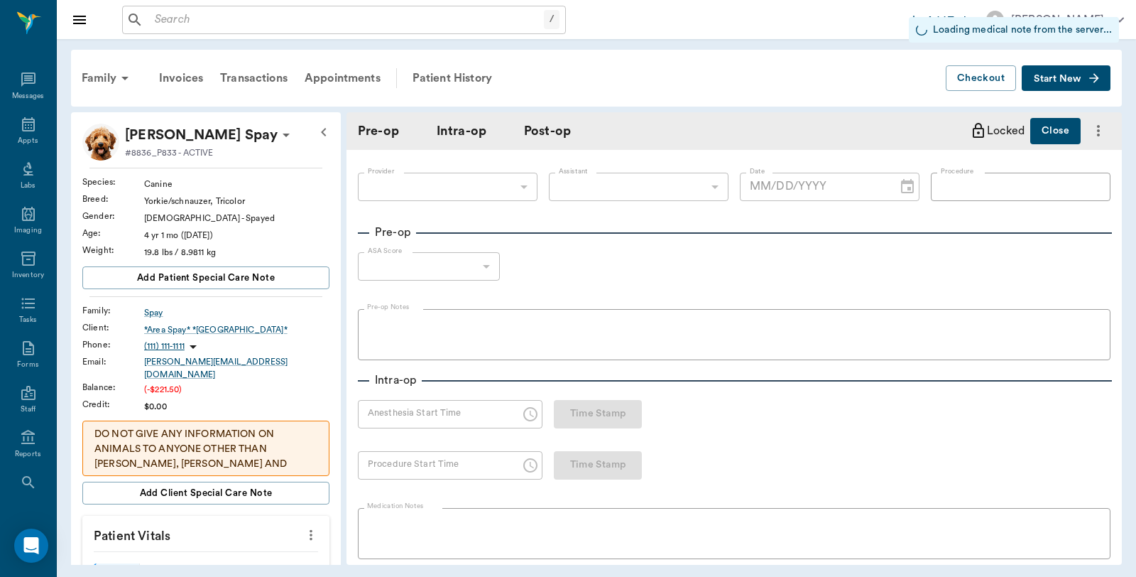
type input "63ec2f075fda476ae8351a4d"
type input "63ec2e7e52e12b0ba117b124"
type input "OHE"
type input "1"
radio input "true"
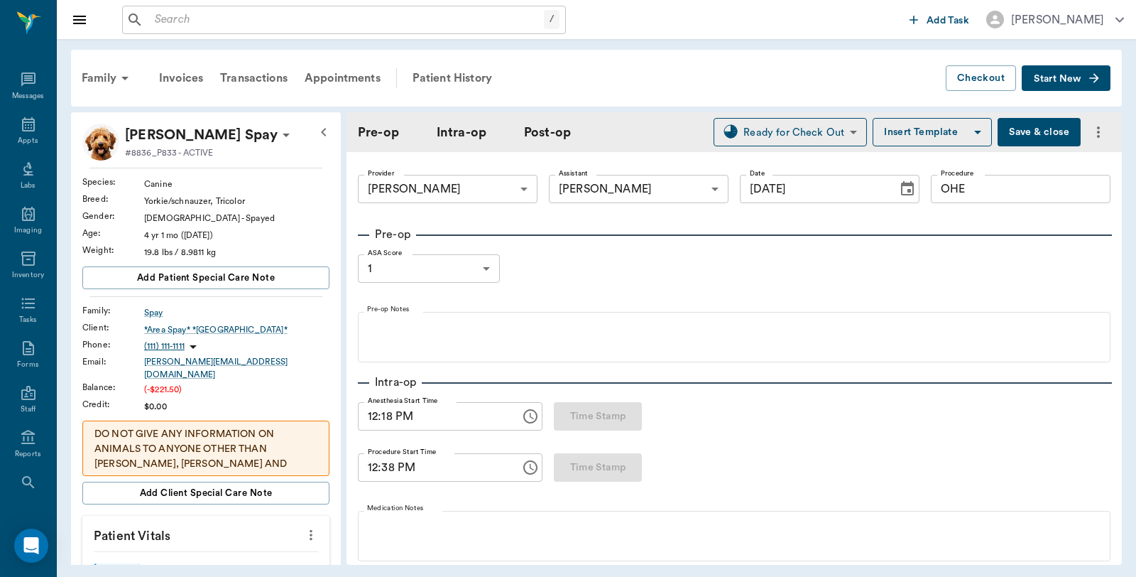
type input "[DATE]"
type input "12:18 PM"
type input "12:38 PM"
type input "01:01 PM"
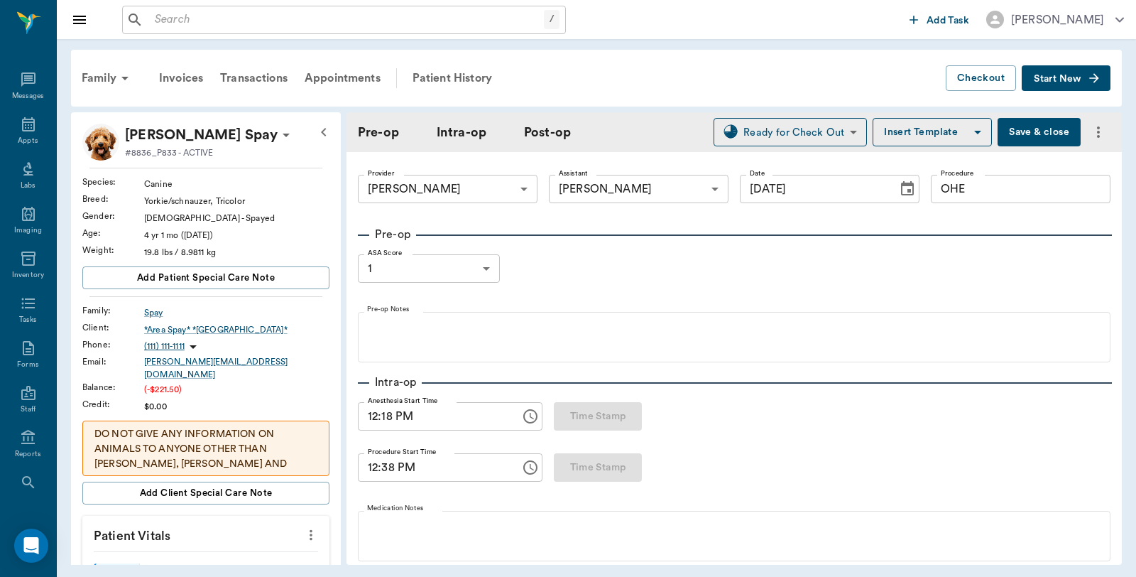
type input "97"
type input "112"
type input "8"
type input "83"
type input "95"
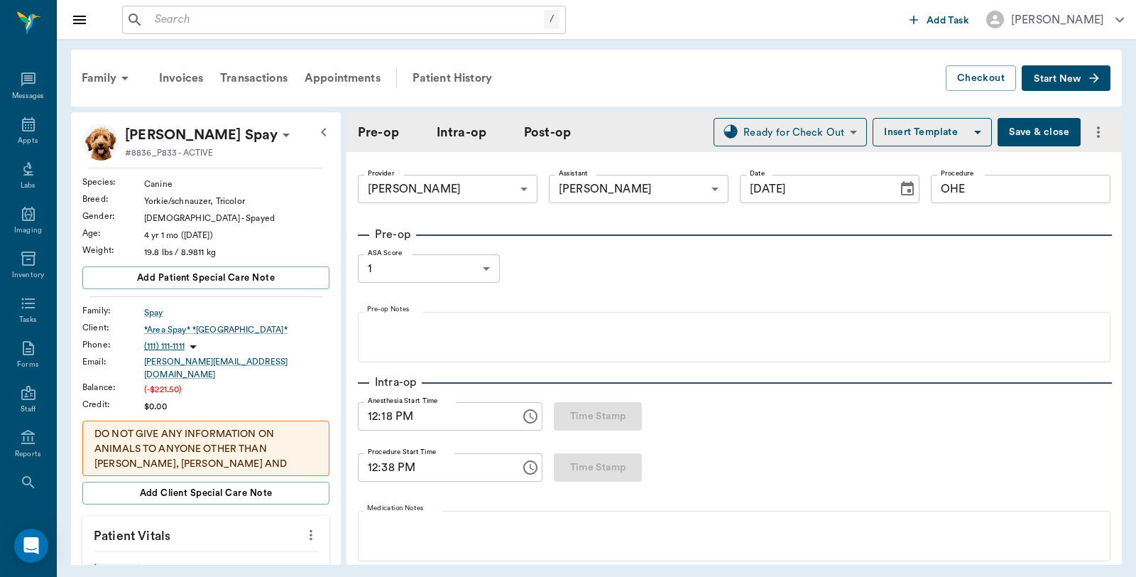
type input "118"
type input "10"
type input "83"
type input "98"
type input "95"
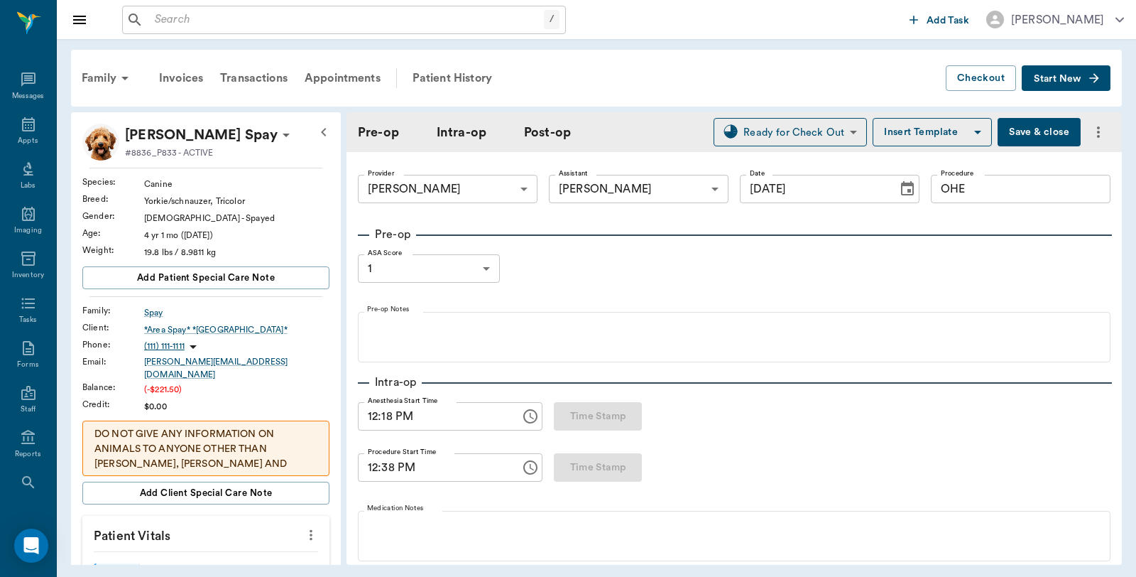
type input "10"
type input "78"
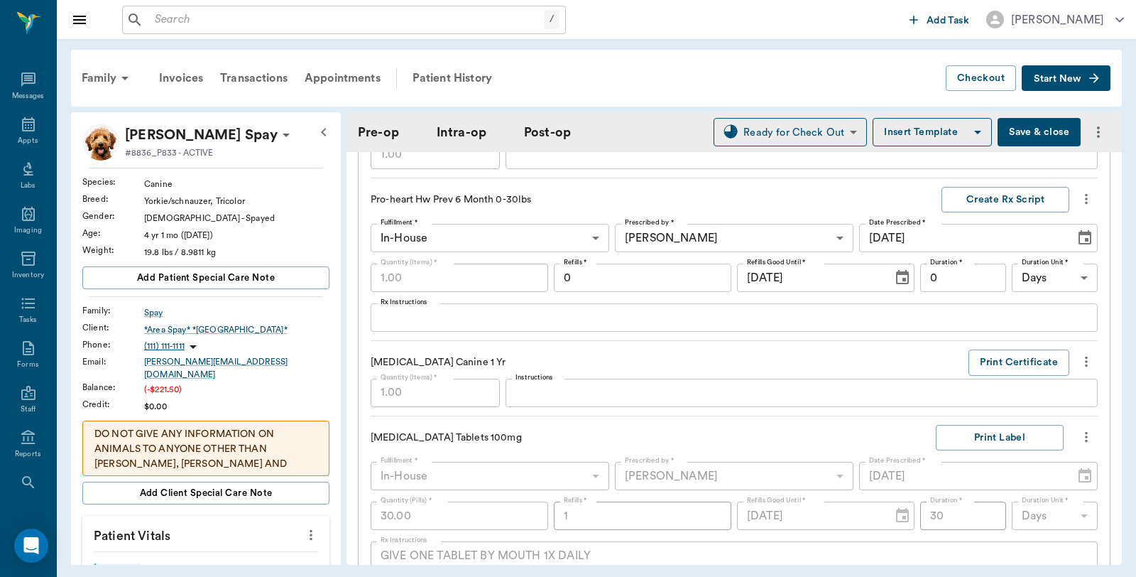
scroll to position [1578, 0]
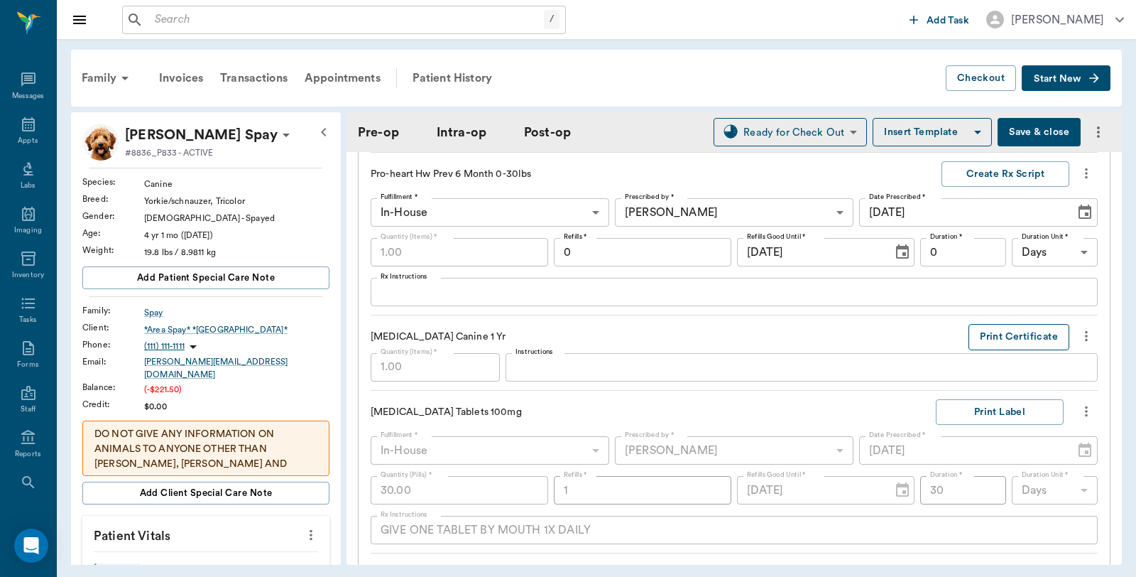
click at [968, 338] on button "Print Certificate" at bounding box center [1018, 337] width 101 height 26
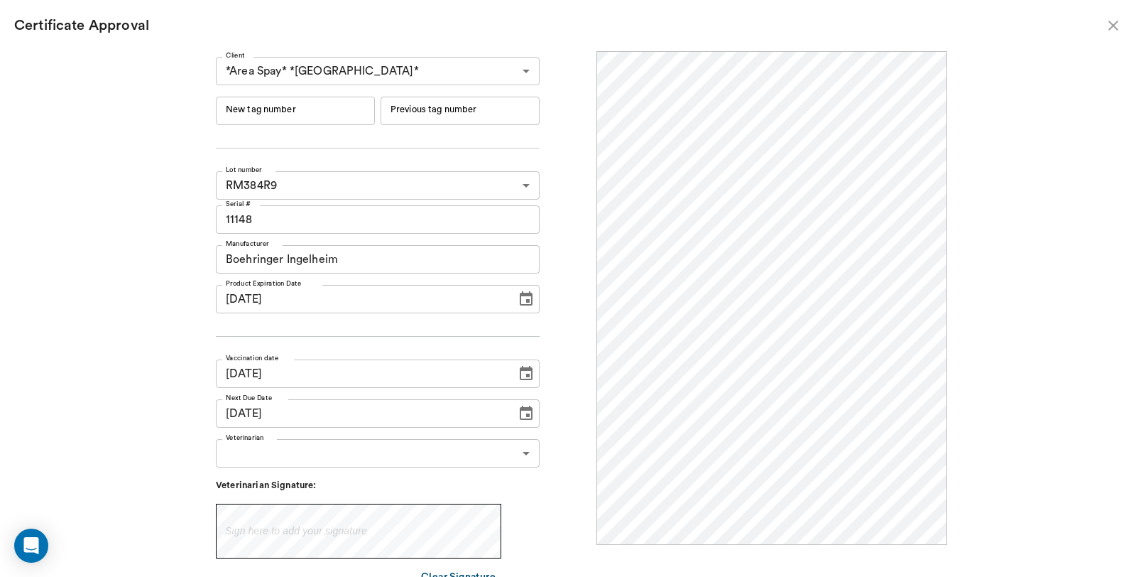
scroll to position [0, 0]
click at [278, 119] on input "New tag number" at bounding box center [295, 111] width 159 height 28
type input "254577"
click at [358, 442] on body "/ ​ Add Task Dr. Bert Ellsworth Nectar Messages Appts Labs Imaging Inventory Ta…" at bounding box center [568, 288] width 1136 height 577
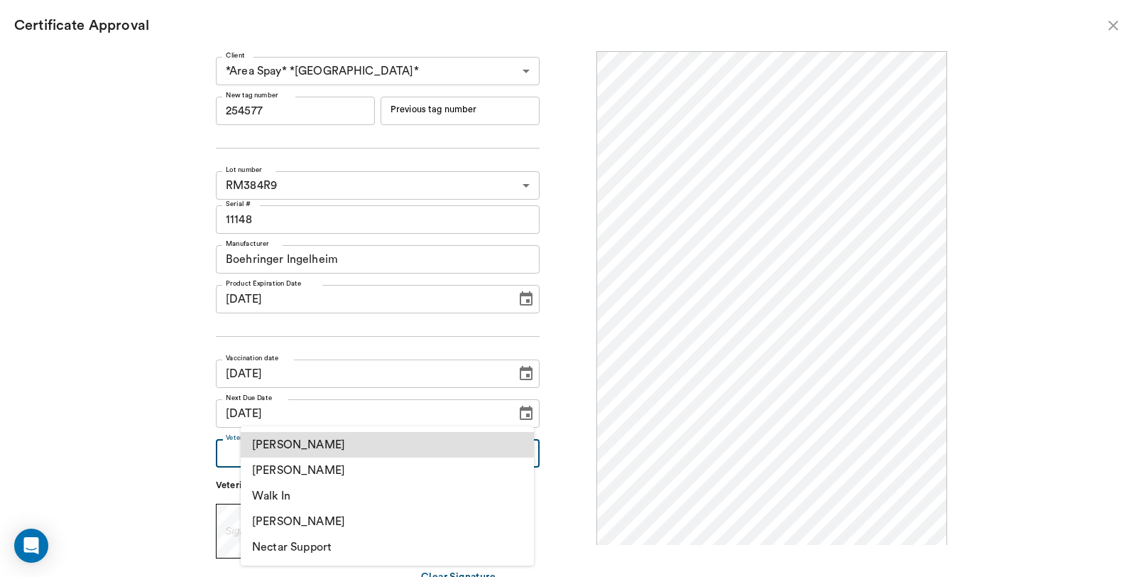
click at [351, 465] on li "[PERSON_NAME]" at bounding box center [387, 470] width 293 height 26
type input "63ec2f075fda476ae8351a4d"
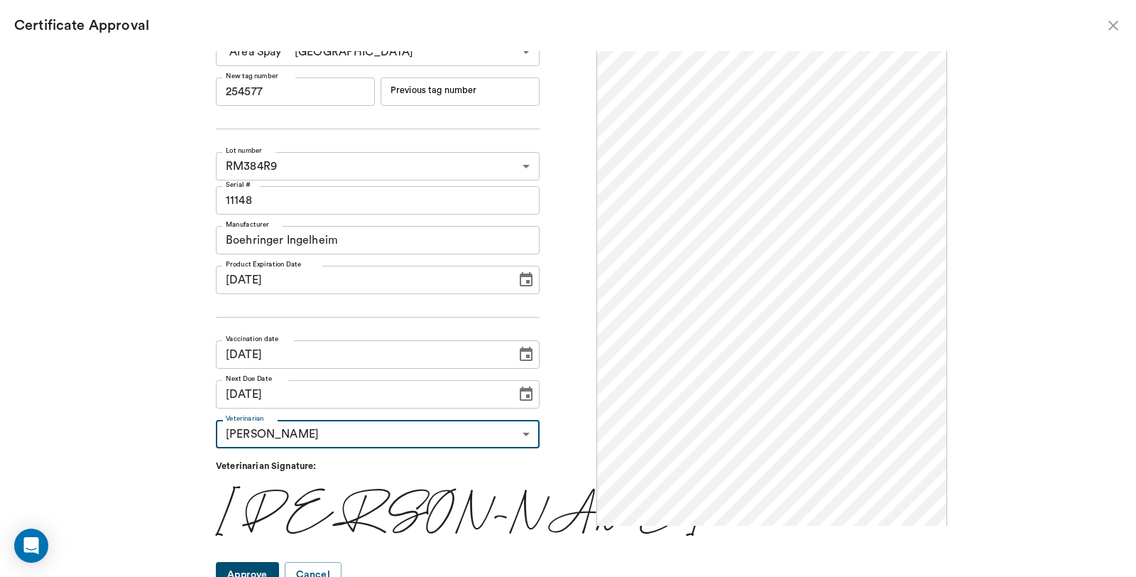
scroll to position [30, 0]
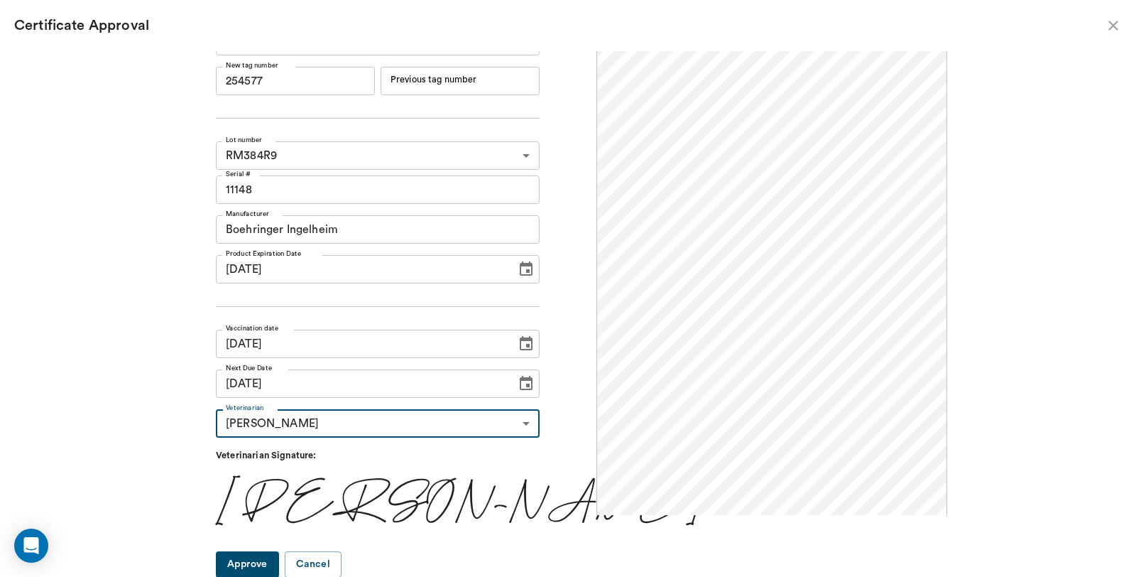
click at [258, 563] on button "Approve" at bounding box center [247, 564] width 63 height 26
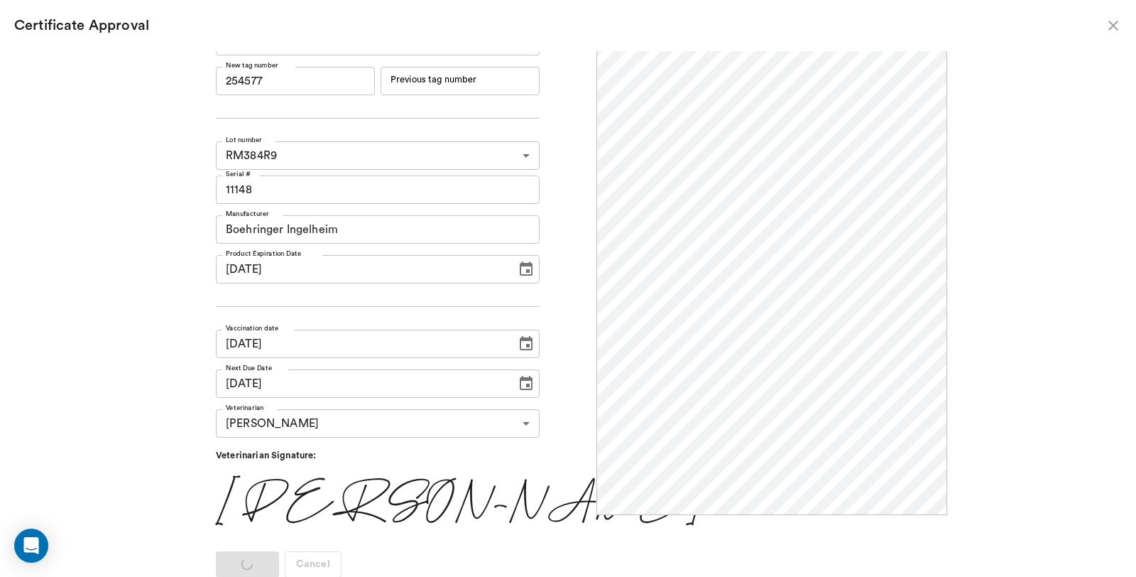
scroll to position [0, 0]
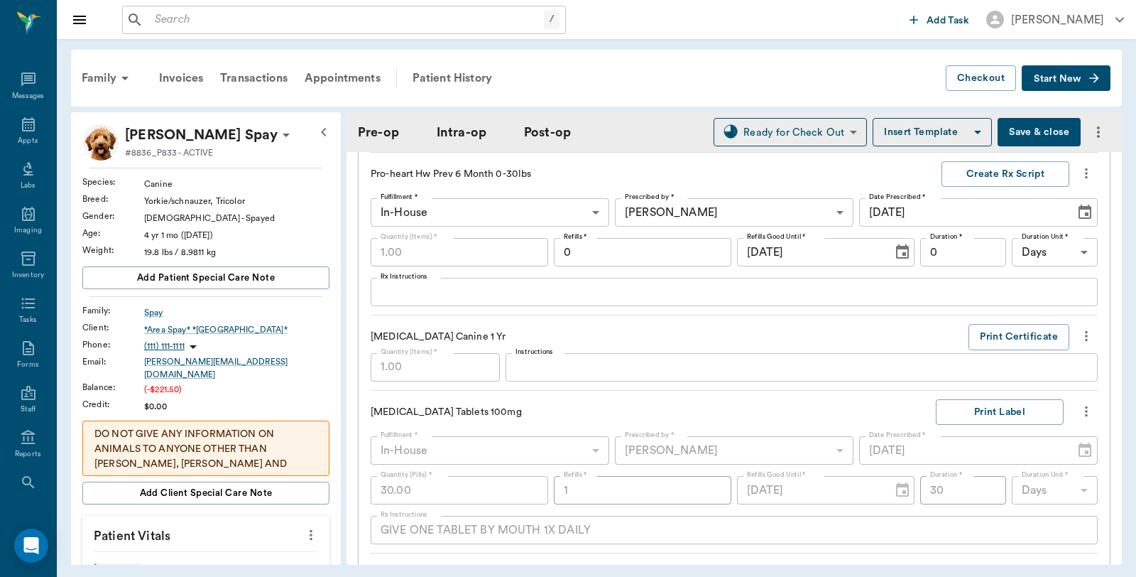
click at [1010, 138] on button "Save & close" at bounding box center [1039, 132] width 83 height 28
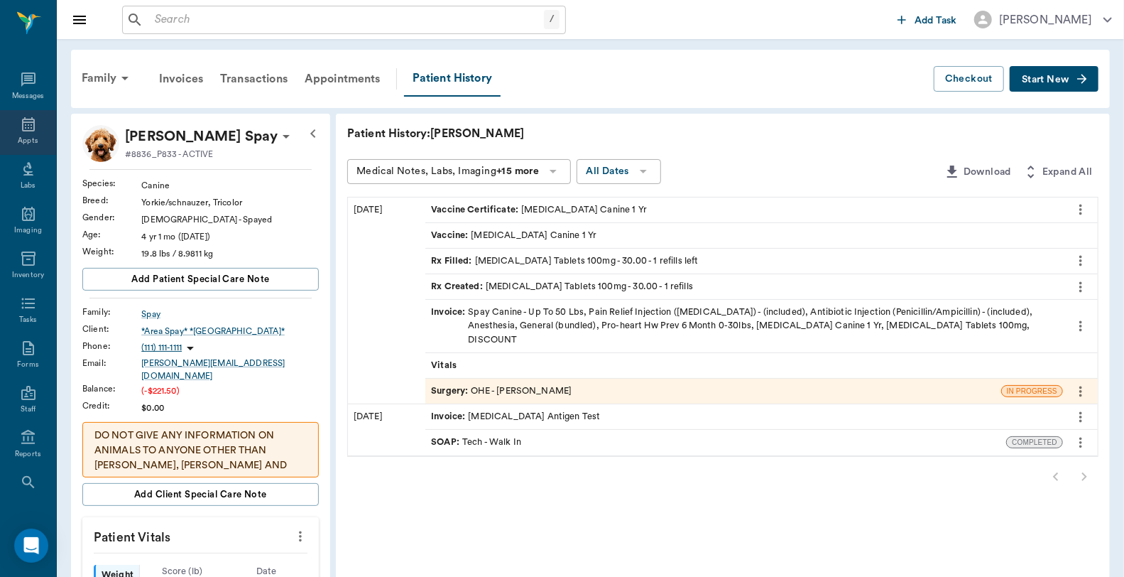
click at [22, 129] on icon at bounding box center [28, 124] width 13 height 14
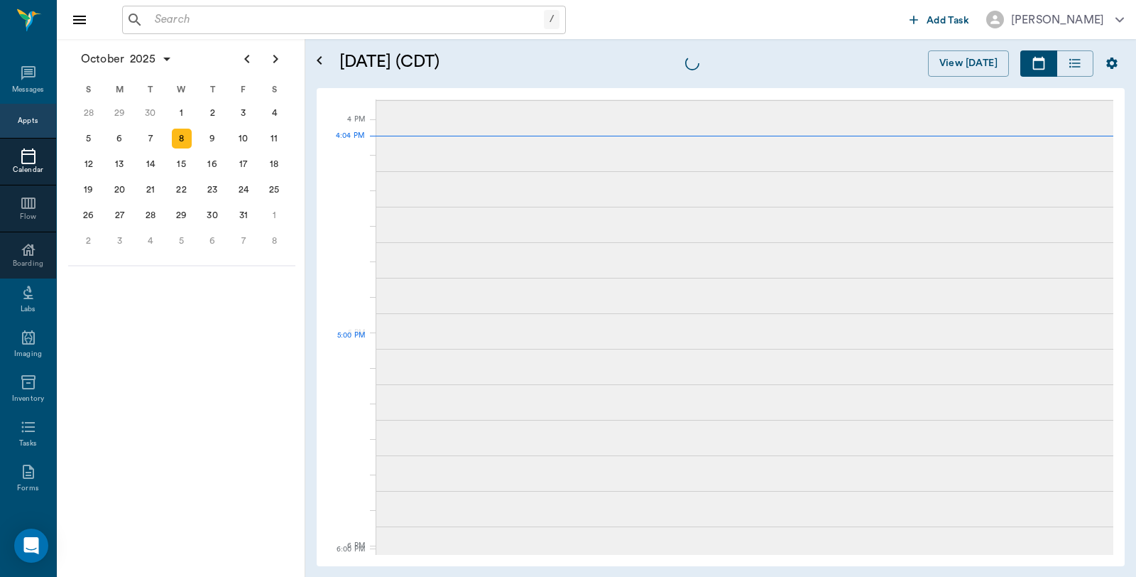
scroll to position [1704, 0]
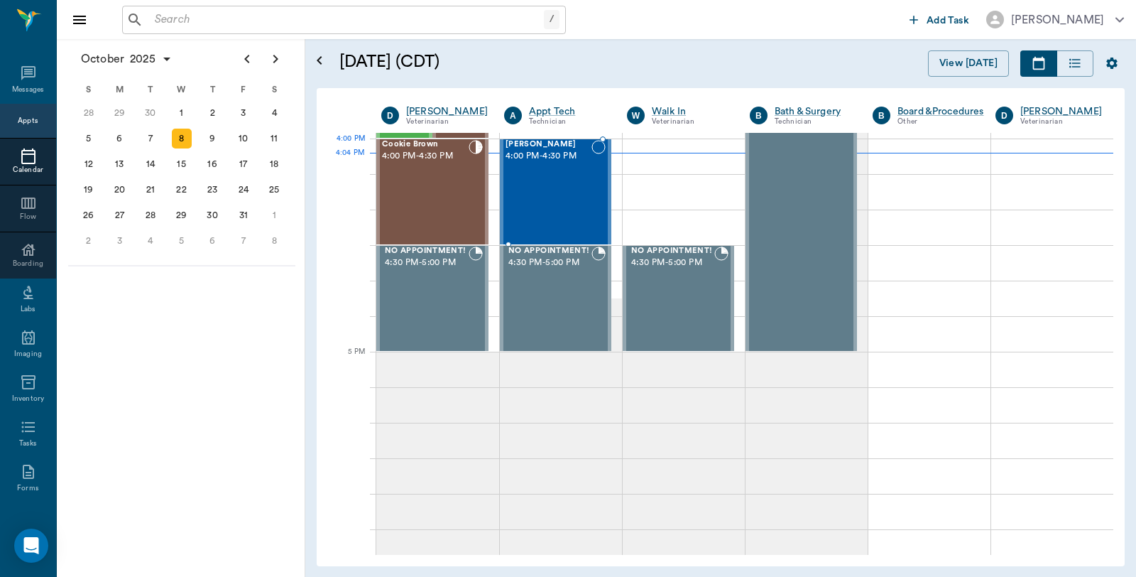
click at [565, 168] on div "Ace [PERSON_NAME] 4:00 PM - 4:30 PM" at bounding box center [549, 192] width 86 height 104
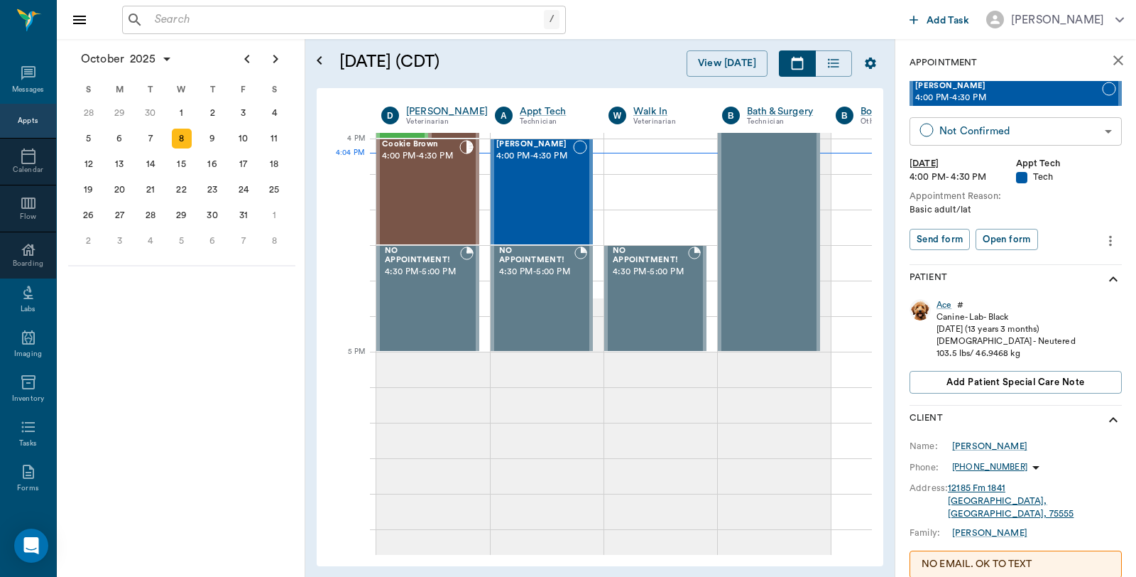
click at [1054, 133] on body "/ ​ Add Task Dr. Bert Ellsworth Nectar Messages Appts Calendar Flow Boarding La…" at bounding box center [568, 288] width 1136 height 577
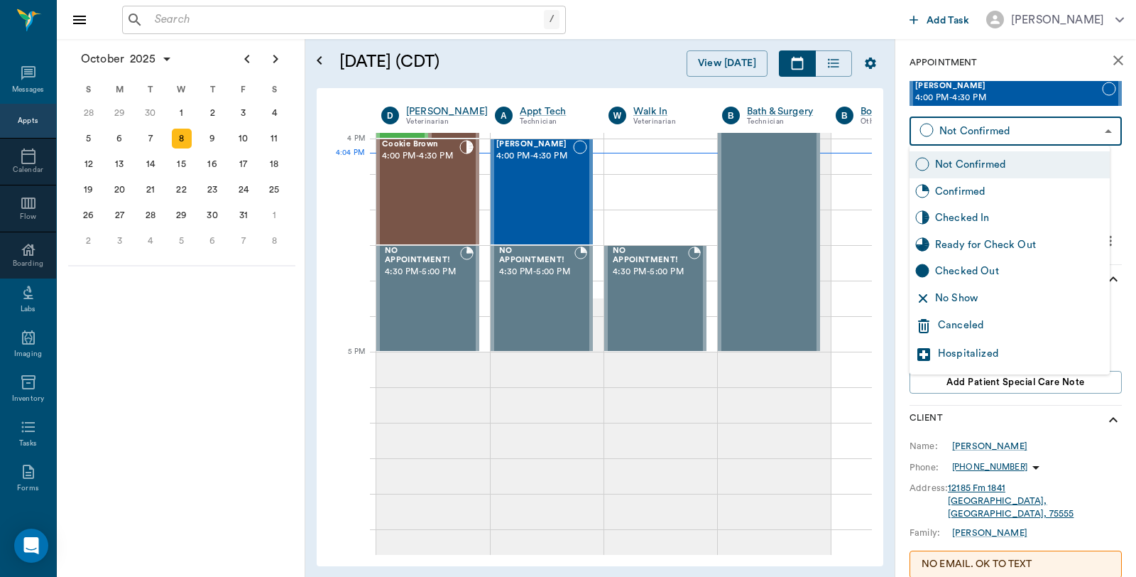
click at [971, 216] on div "Checked In" at bounding box center [1019, 218] width 169 height 16
type input "CHECKED_IN"
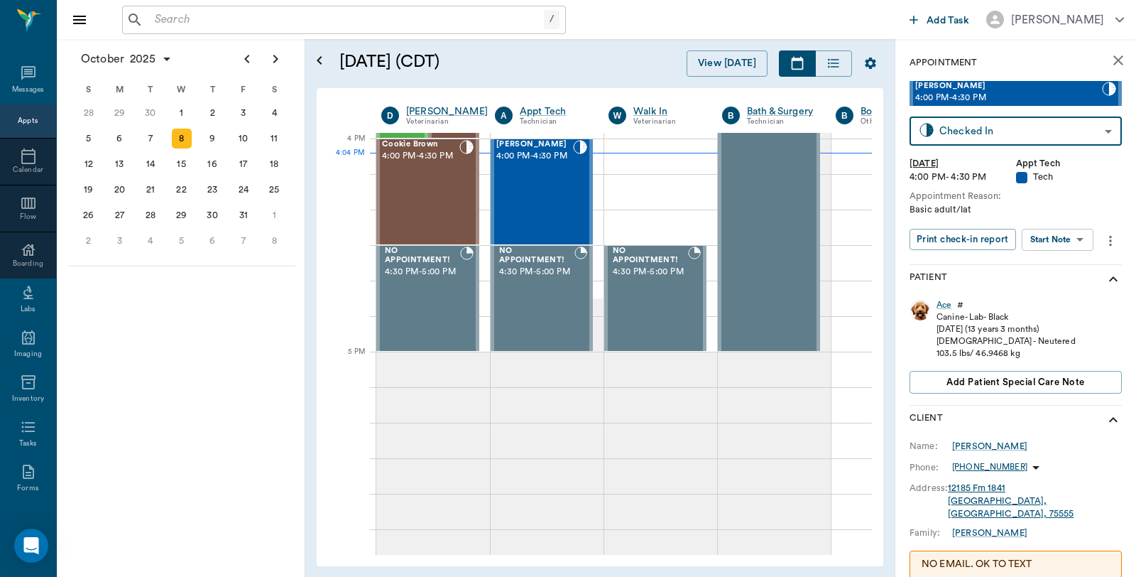
click at [971, 217] on div "Ace Whatley 4:00 PM - 4:30 PM Checked In CHECKED_IN ​ Wed, Oct 8, 2025 4:00 PM …" at bounding box center [1015, 172] width 212 height 182
click at [967, 241] on button "Print check-in report" at bounding box center [962, 240] width 106 height 22
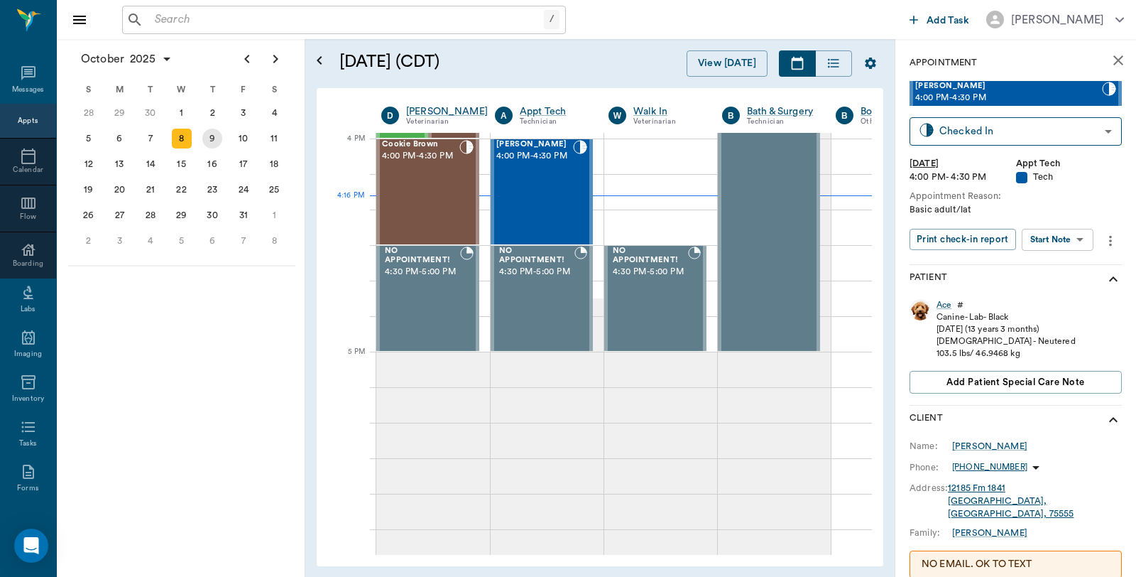
click at [210, 138] on div "9" at bounding box center [212, 139] width 20 height 20
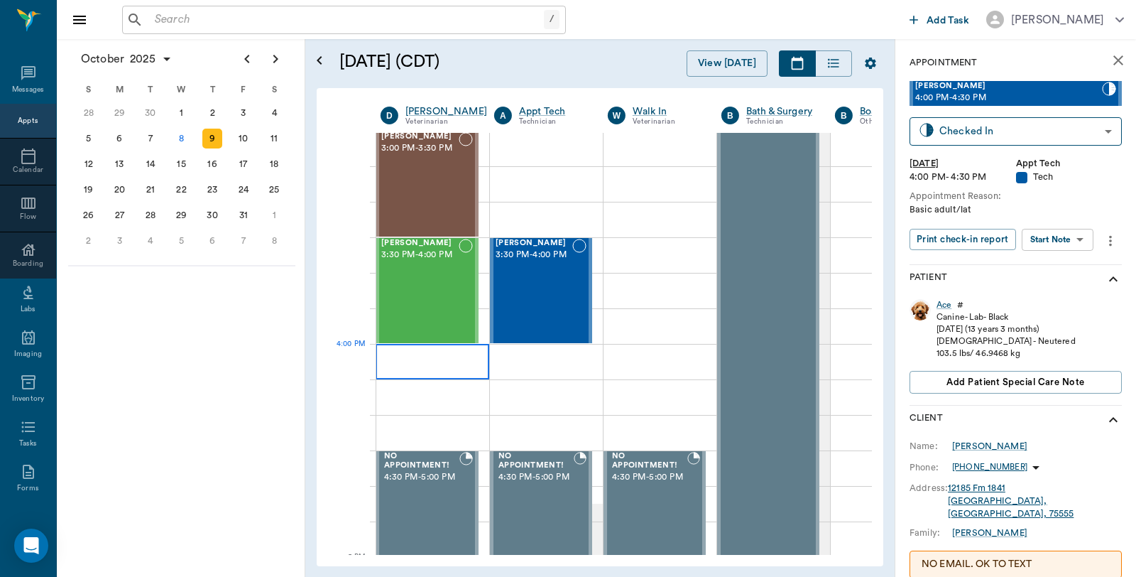
scroll to position [1420, 1]
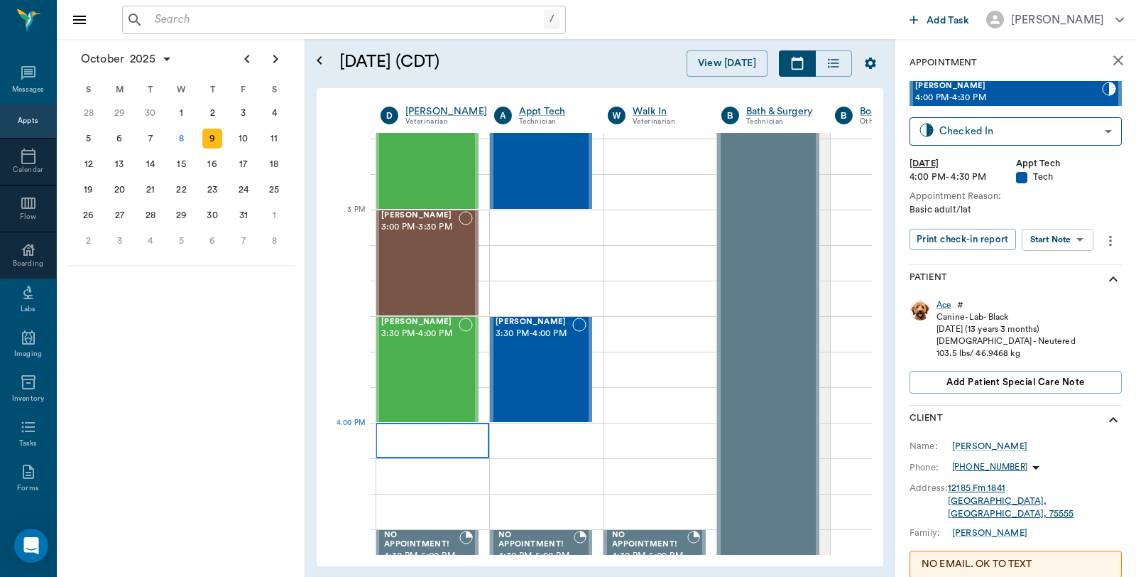
click at [435, 442] on div at bounding box center [433, 439] width 114 height 35
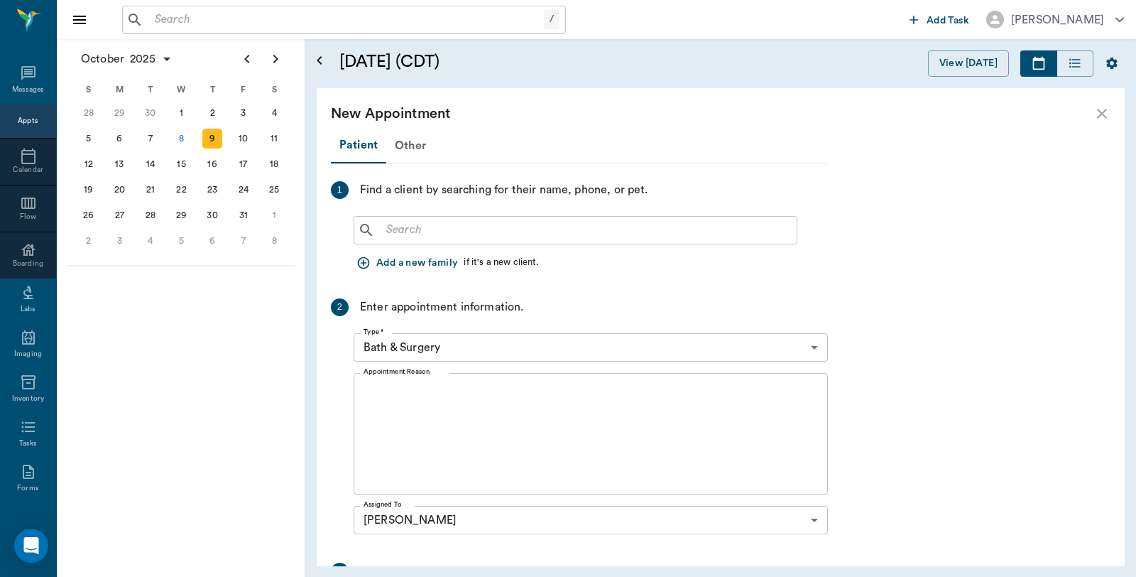
scroll to position [1420, 0]
click at [480, 235] on input "text" at bounding box center [586, 230] width 410 height 20
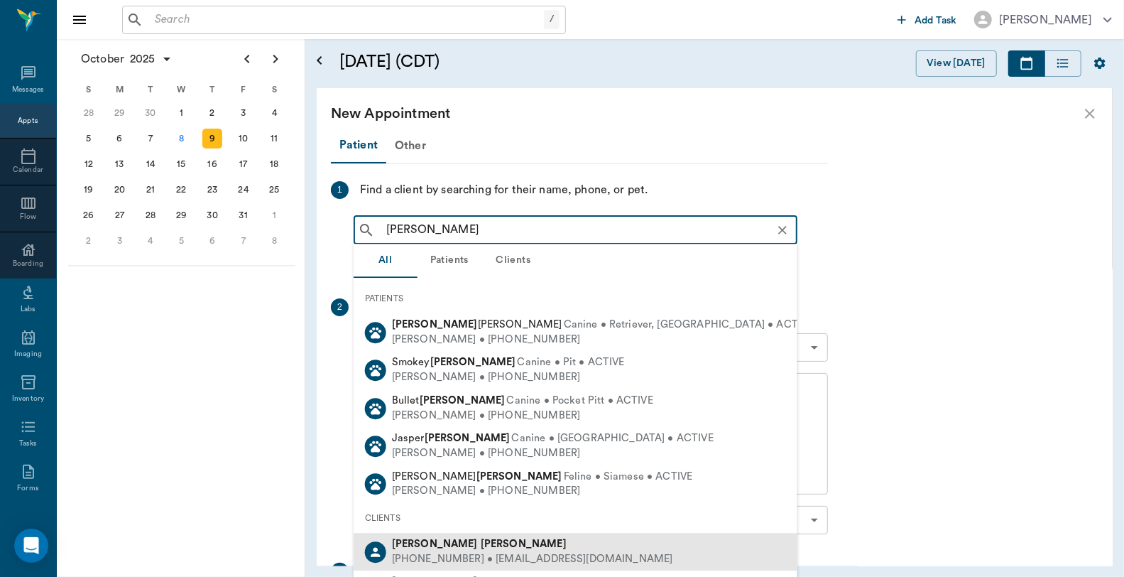
click at [481, 544] on b "Dickerson" at bounding box center [524, 543] width 86 height 11
type input "Amanda Dickerson"
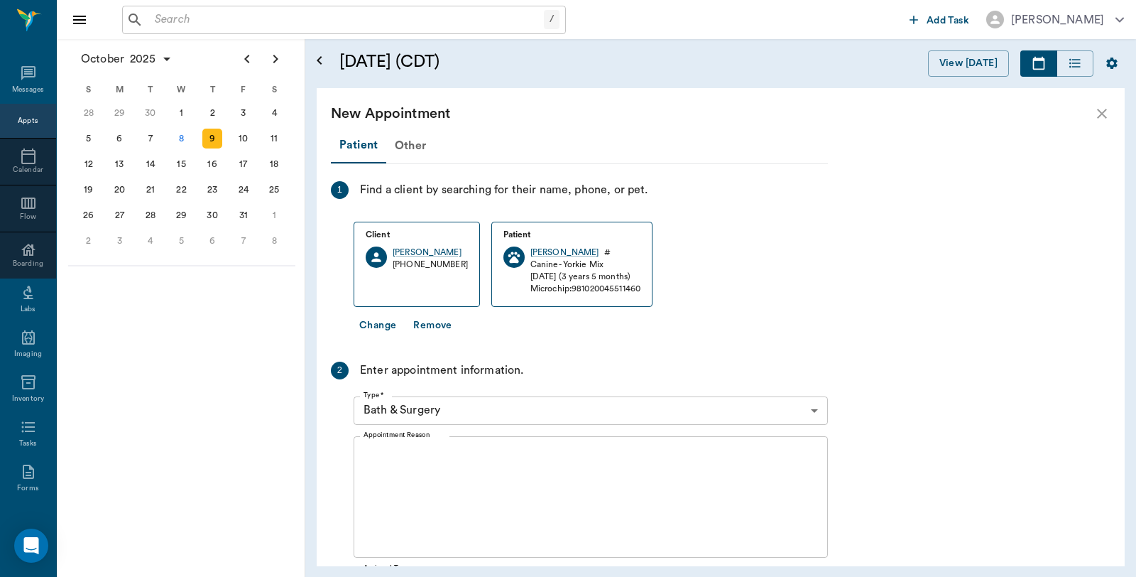
click at [520, 393] on div "Type * Bath & Surgery 67479aab0de4f58b269e34fc Type *" at bounding box center [591, 410] width 474 height 40
click at [507, 424] on div "Type * Bath & Surgery 67479aab0de4f58b269e34fc Type *" at bounding box center [591, 410] width 474 height 40
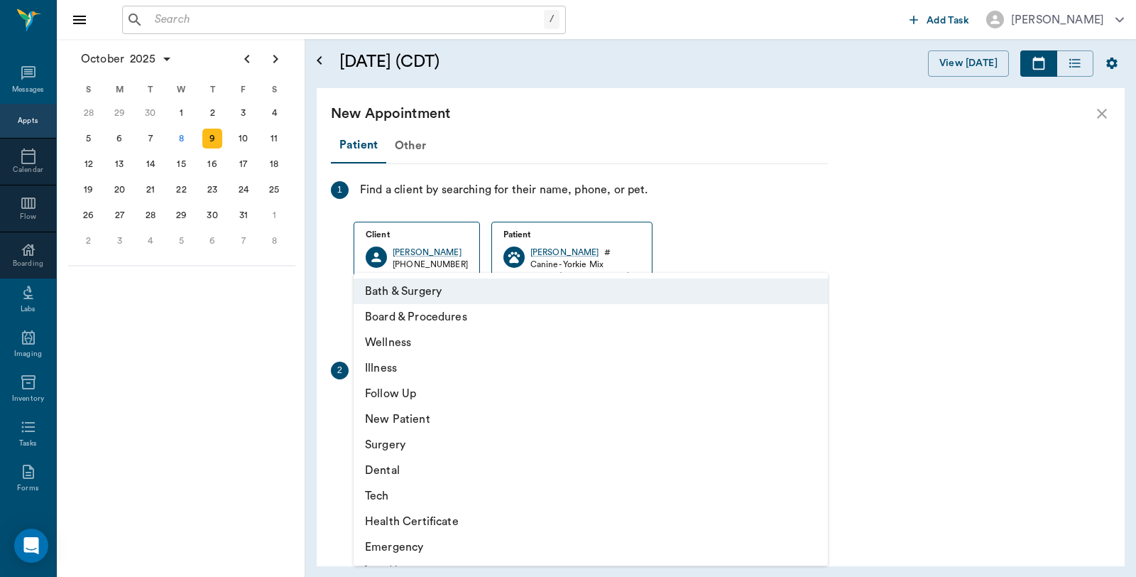
click at [510, 413] on body "/ ​ Add Task Dr. Bert Ellsworth Nectar Messages Appts Calendar Flow Boarding La…" at bounding box center [568, 288] width 1136 height 577
click at [413, 373] on li "Illness" at bounding box center [591, 368] width 474 height 26
type input "65d2be4f46e3a538d89b8c15"
type input "04:30 PM"
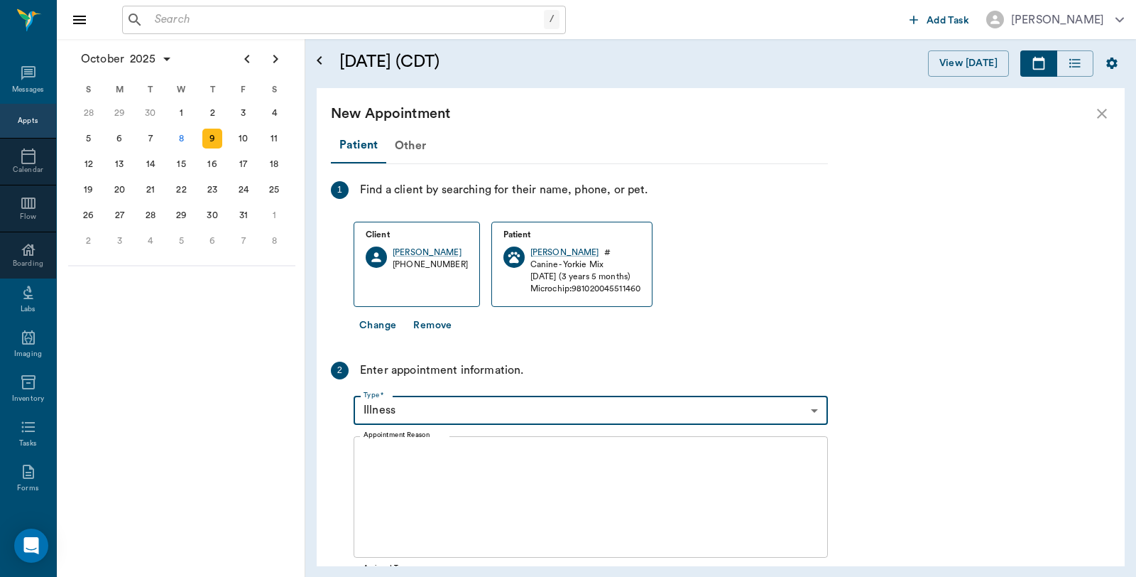
drag, startPoint x: 408, startPoint y: 491, endPoint x: 414, endPoint y: 481, distance: 11.8
click at [408, 491] on textarea "Appointment Reason" at bounding box center [591, 496] width 454 height 98
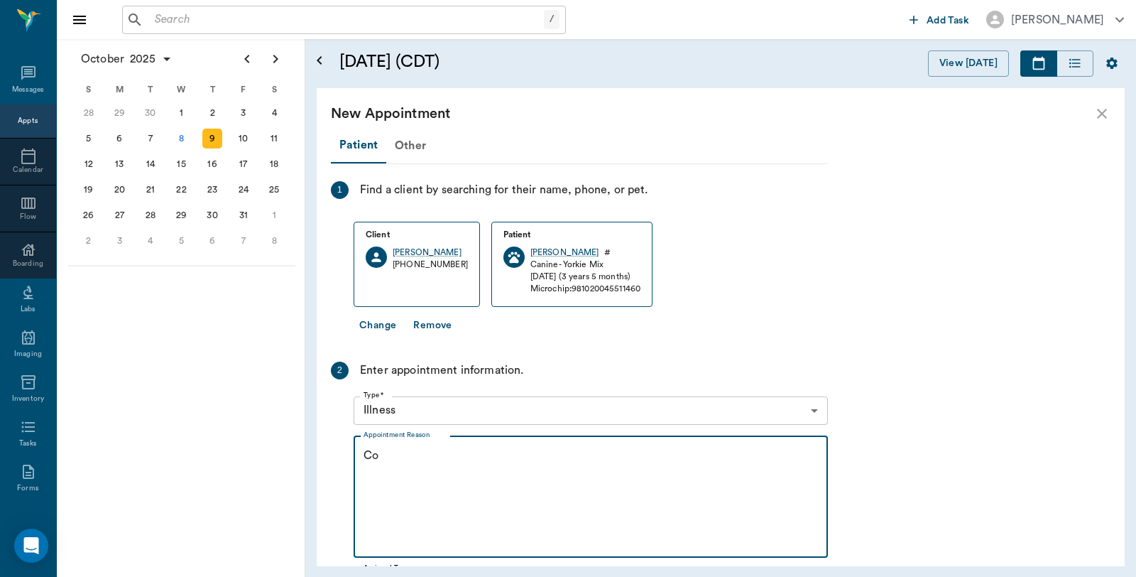
type textarea "C"
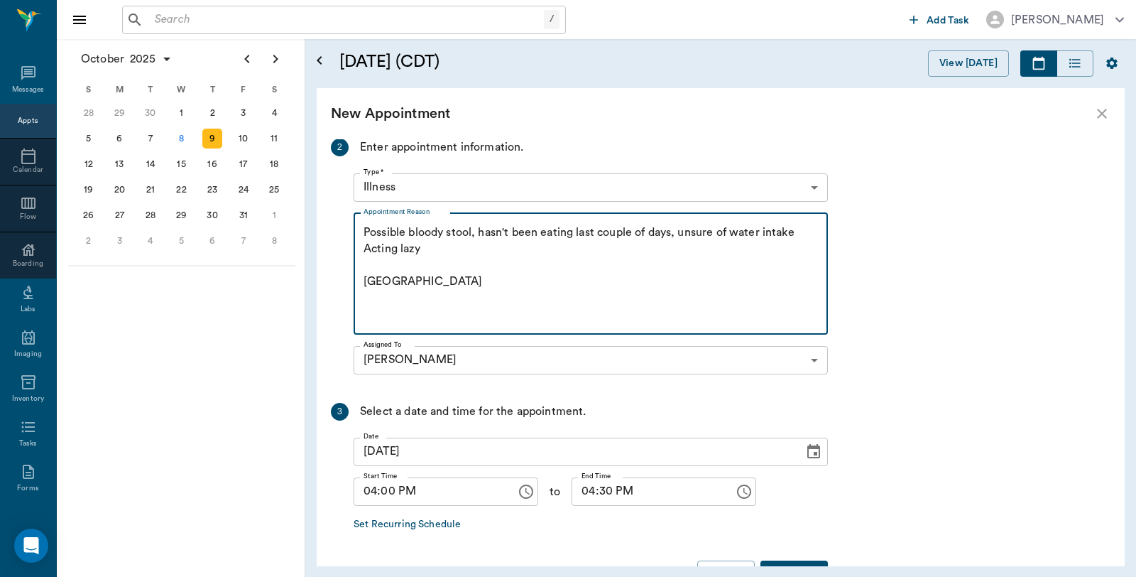
scroll to position [268, 0]
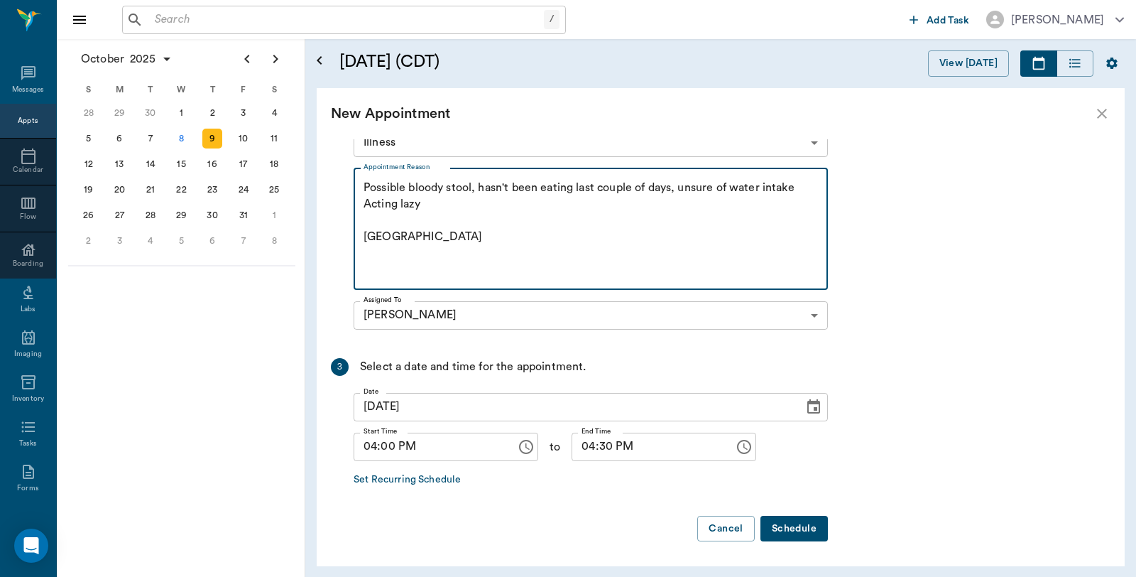
type textarea "Possible bloody stool, hasn't been eating last couple of days, unsure of water …"
click at [806, 528] on button "Schedule" at bounding box center [793, 528] width 67 height 26
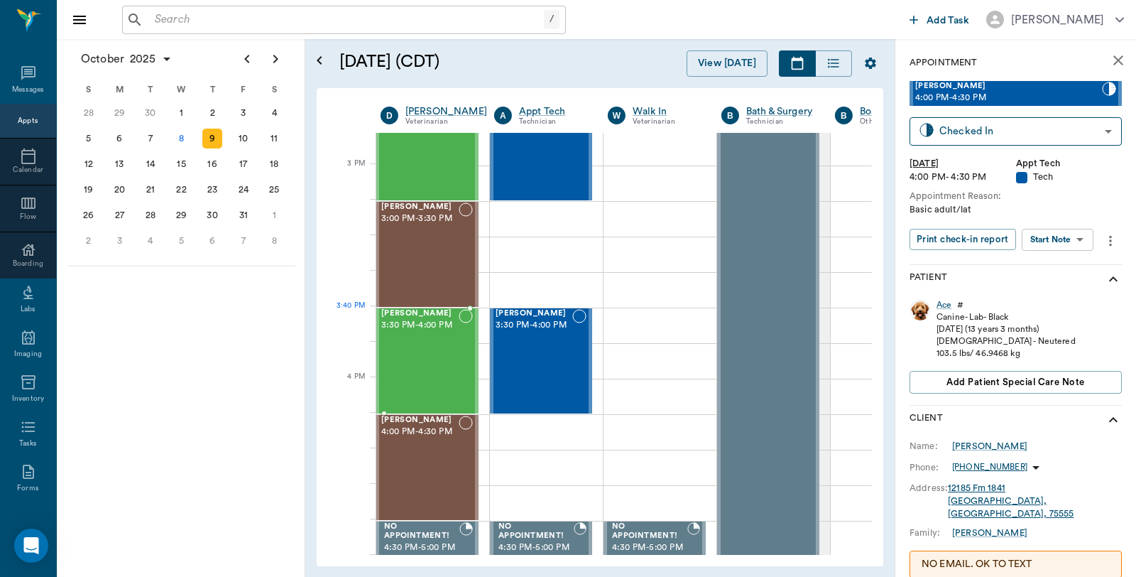
scroll to position [1420, 1]
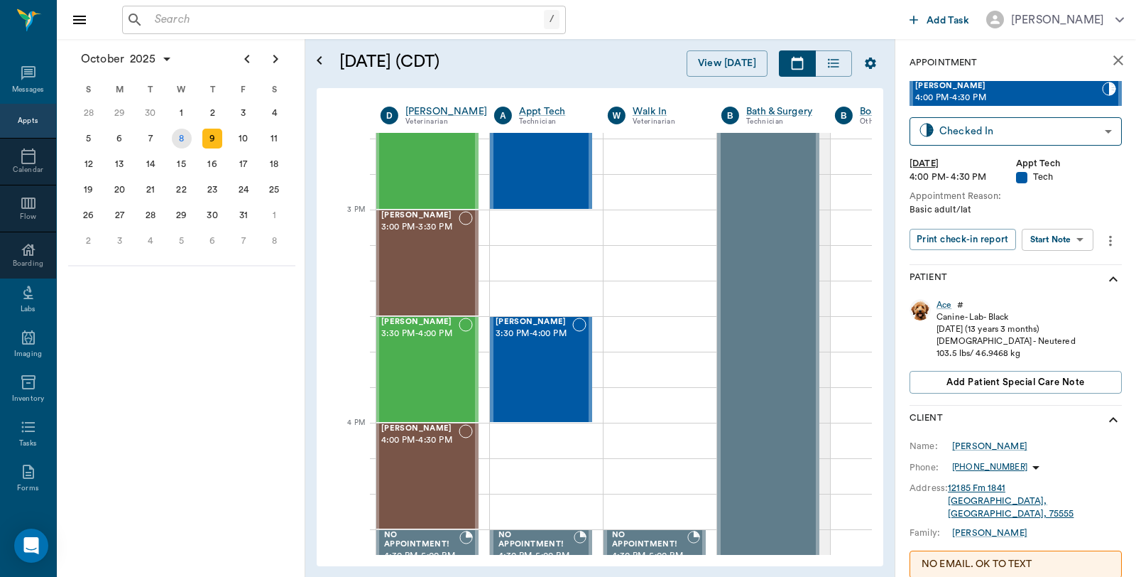
click at [175, 130] on div "8" at bounding box center [182, 139] width 20 height 20
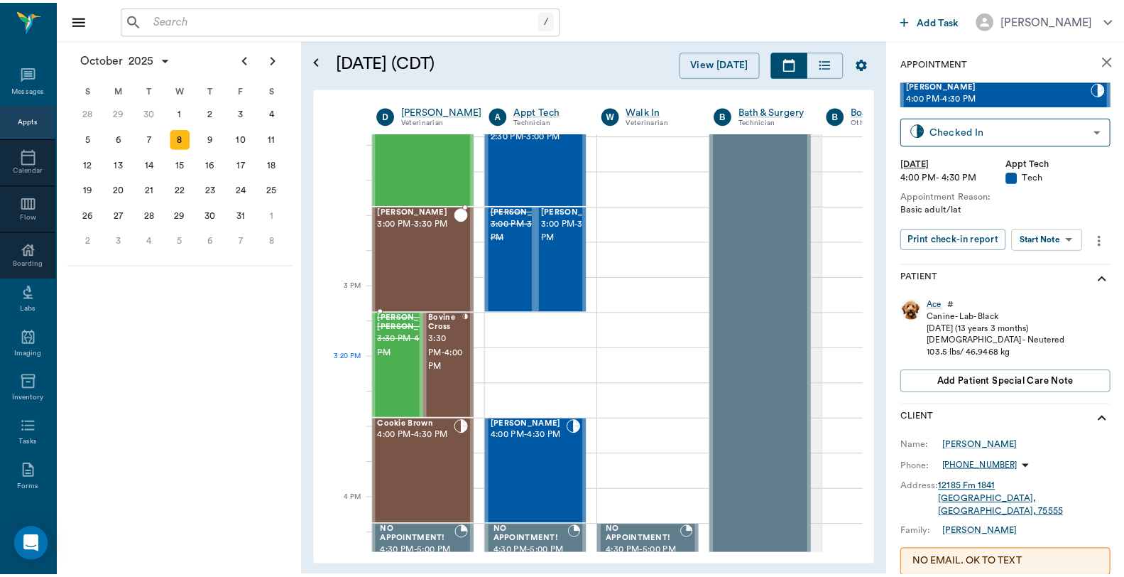
scroll to position [1340, 1]
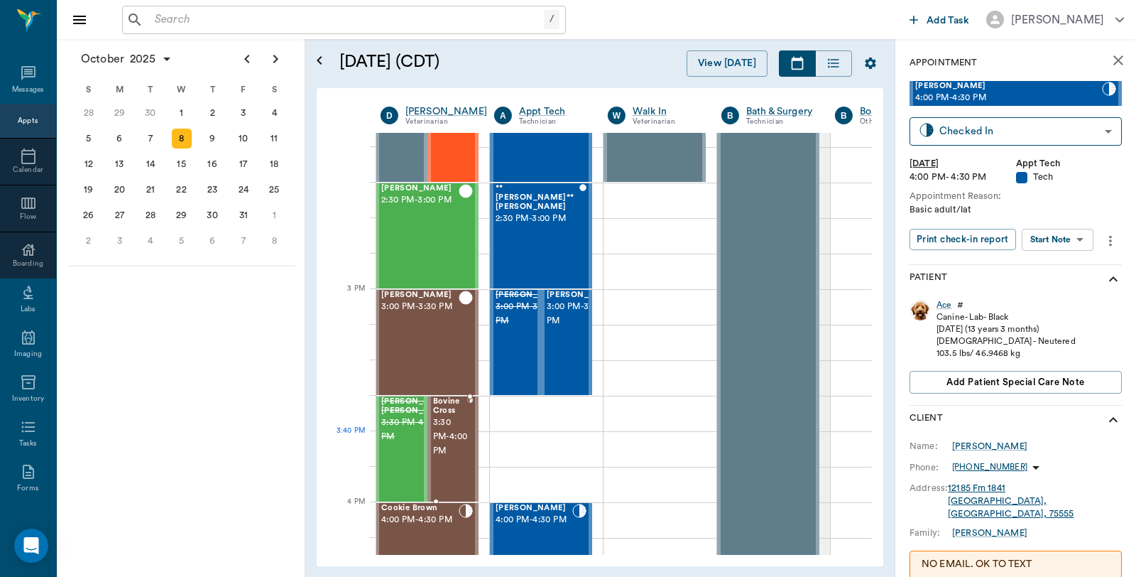
click at [452, 431] on span "3:30 PM - 4:00 PM" at bounding box center [450, 436] width 35 height 43
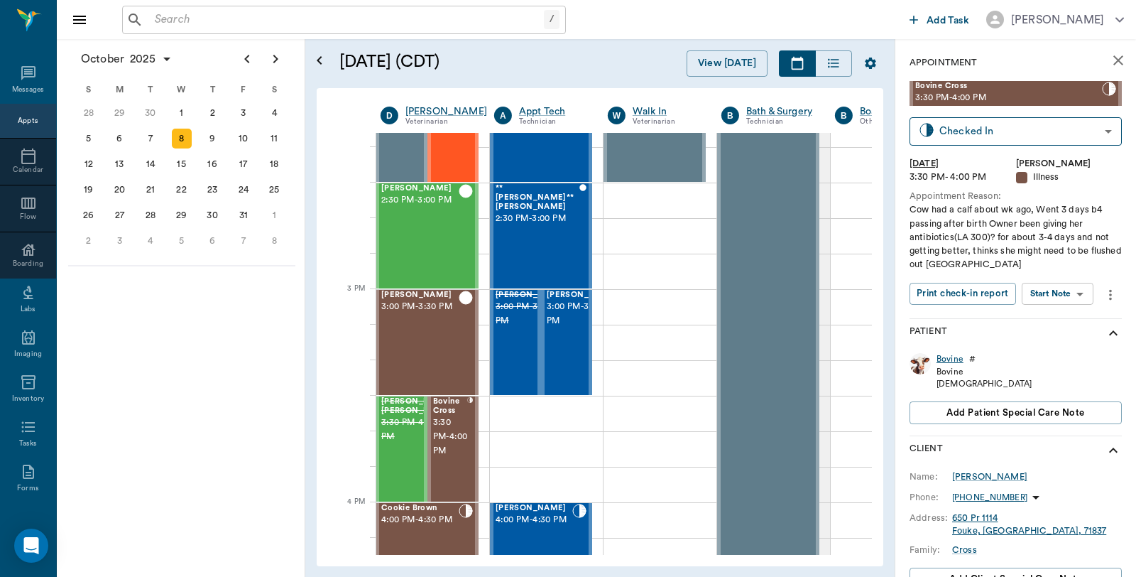
click at [958, 360] on div "Bovine" at bounding box center [949, 359] width 27 height 12
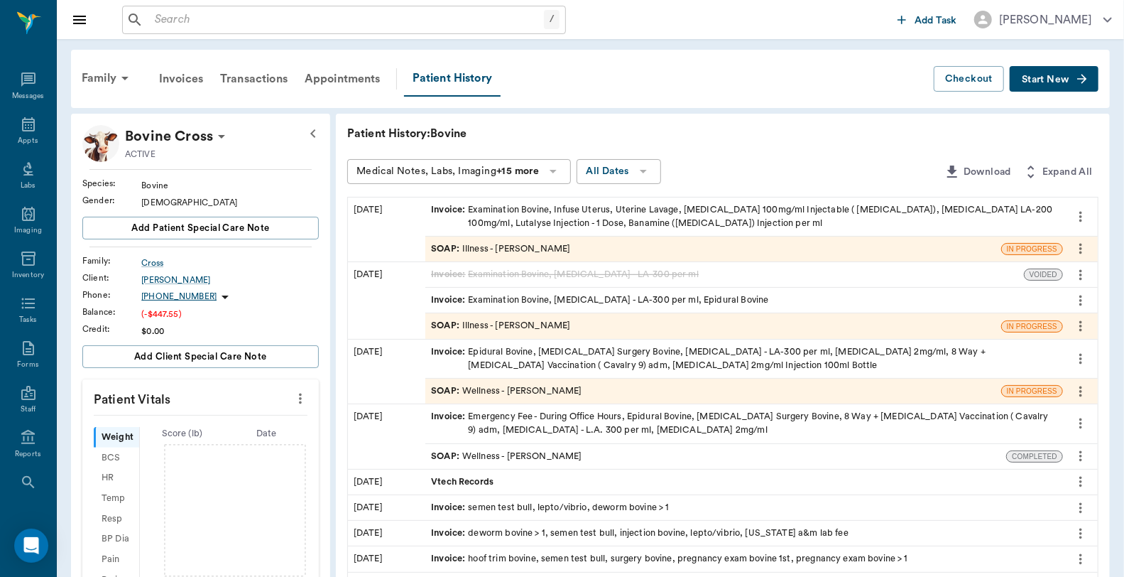
click at [583, 214] on div "Invoice : Examination Bovine, Infuse Uterus, Uterine Lavage, [MEDICAL_DATA] 100…" at bounding box center [744, 216] width 626 height 27
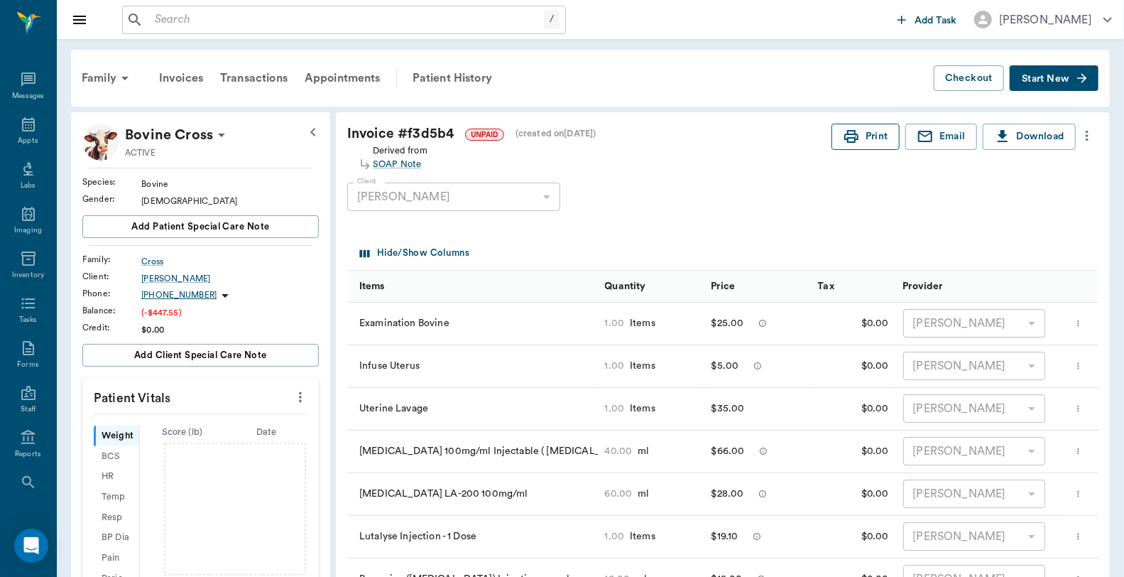
click at [856, 140] on icon "button" at bounding box center [851, 136] width 17 height 17
click at [99, 74] on div "Family" at bounding box center [107, 78] width 69 height 34
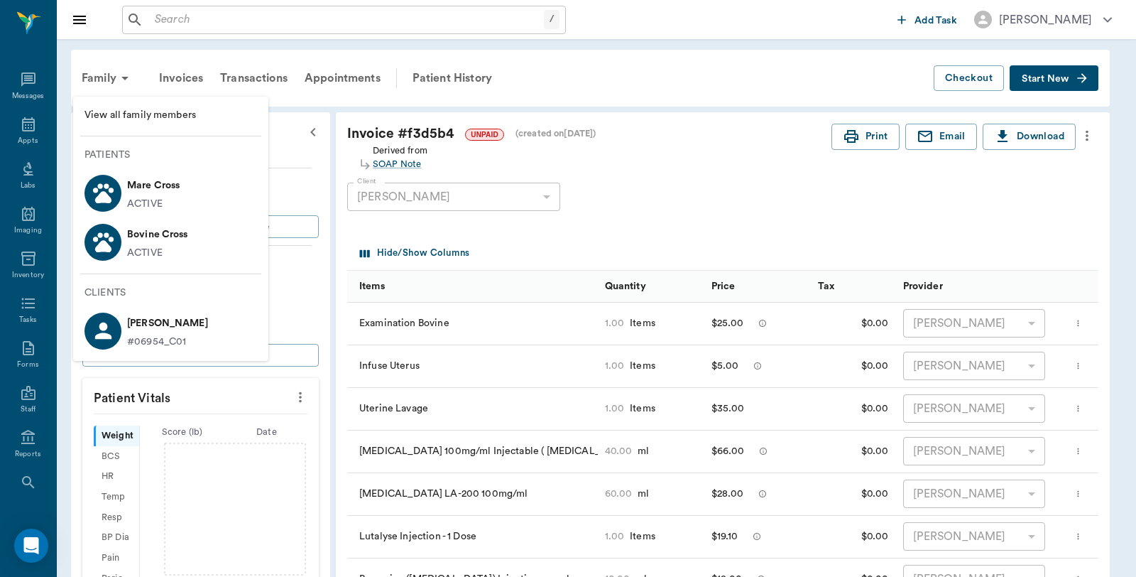
click at [758, 77] on div at bounding box center [568, 288] width 1136 height 577
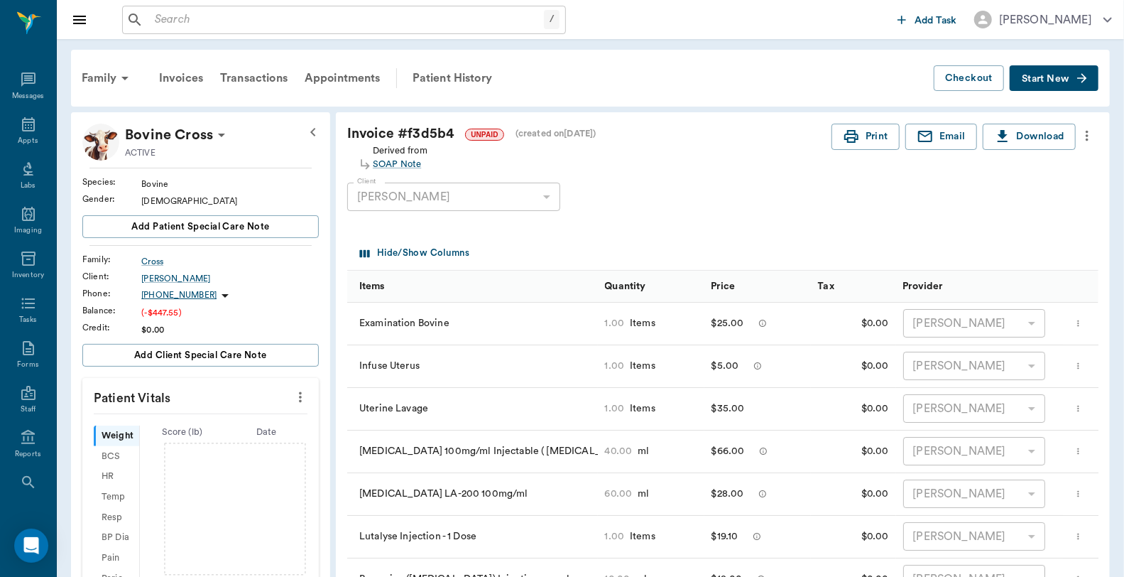
click at [1083, 136] on icon "more" at bounding box center [1087, 135] width 16 height 17
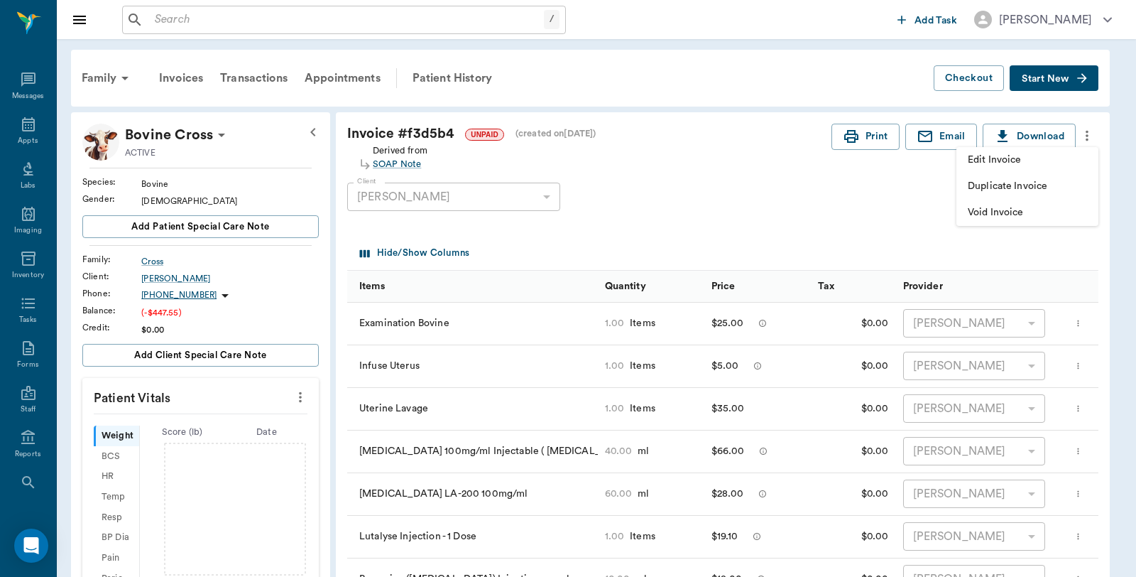
click at [1024, 160] on span "Edit Invoice" at bounding box center [1027, 160] width 119 height 15
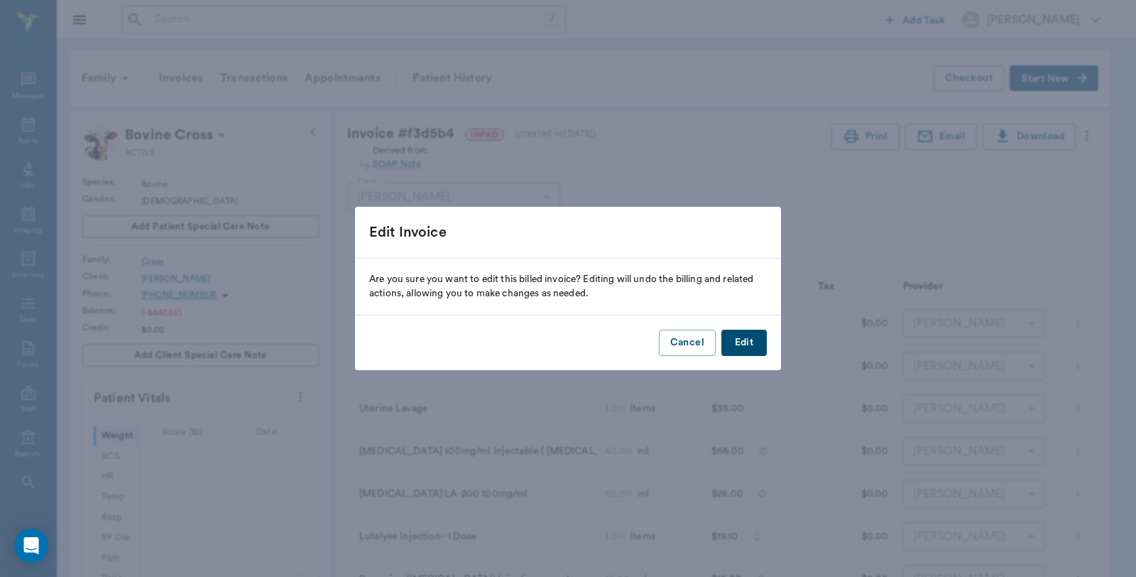
click at [743, 342] on button "Edit" at bounding box center [743, 342] width 45 height 26
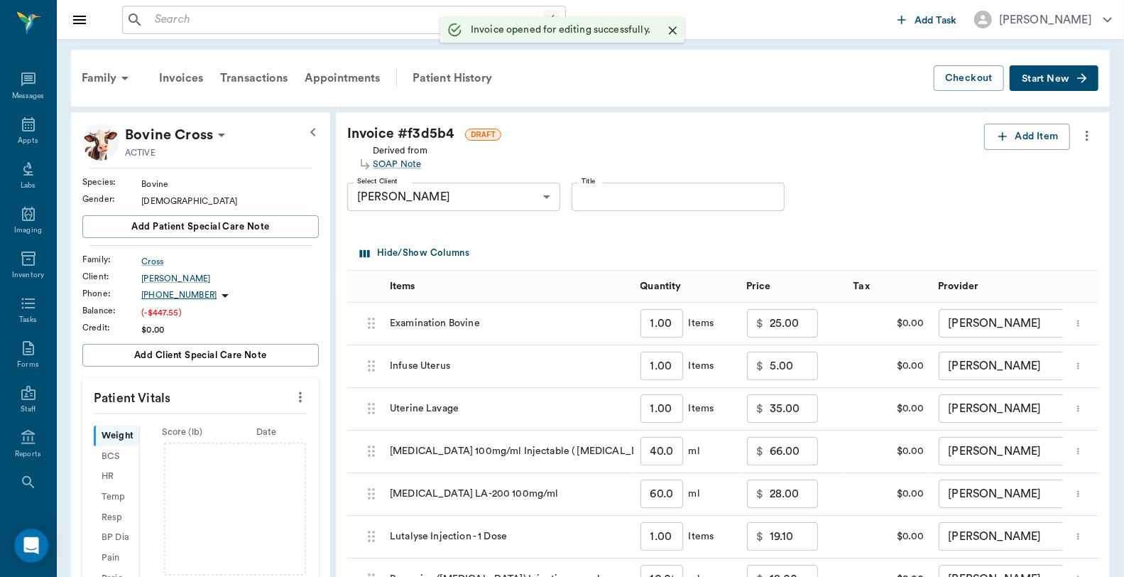
scroll to position [328, 0]
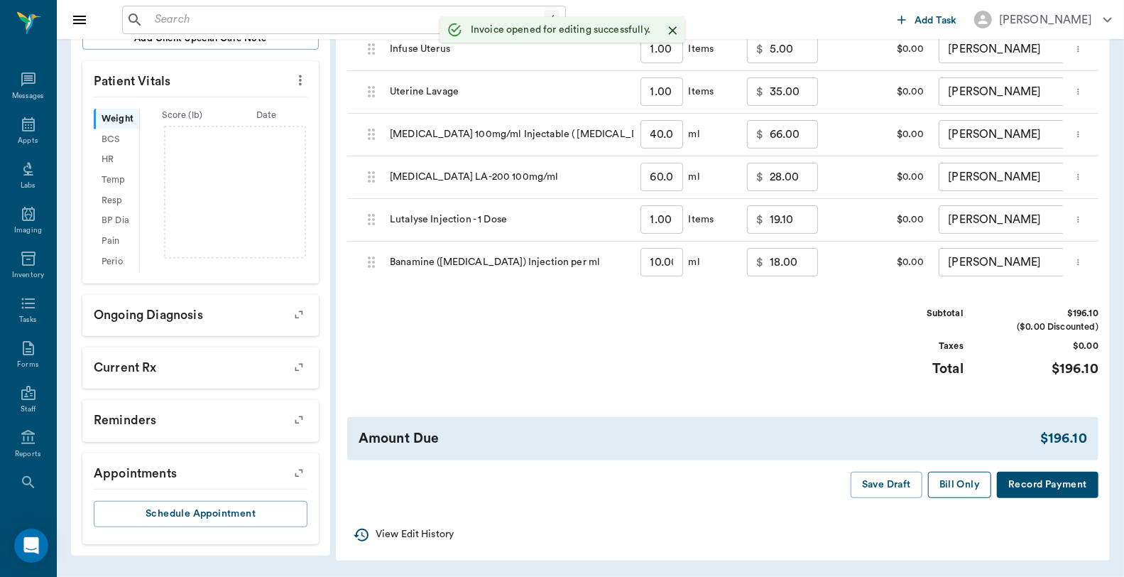
click at [971, 485] on button "Bill Only" at bounding box center [960, 484] width 64 height 26
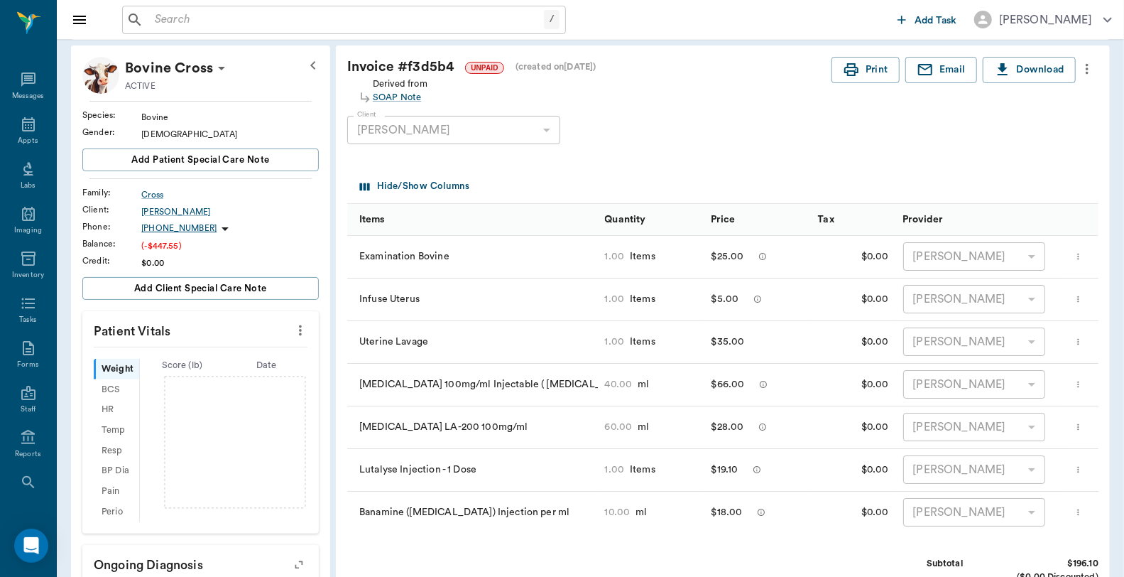
scroll to position [0, 0]
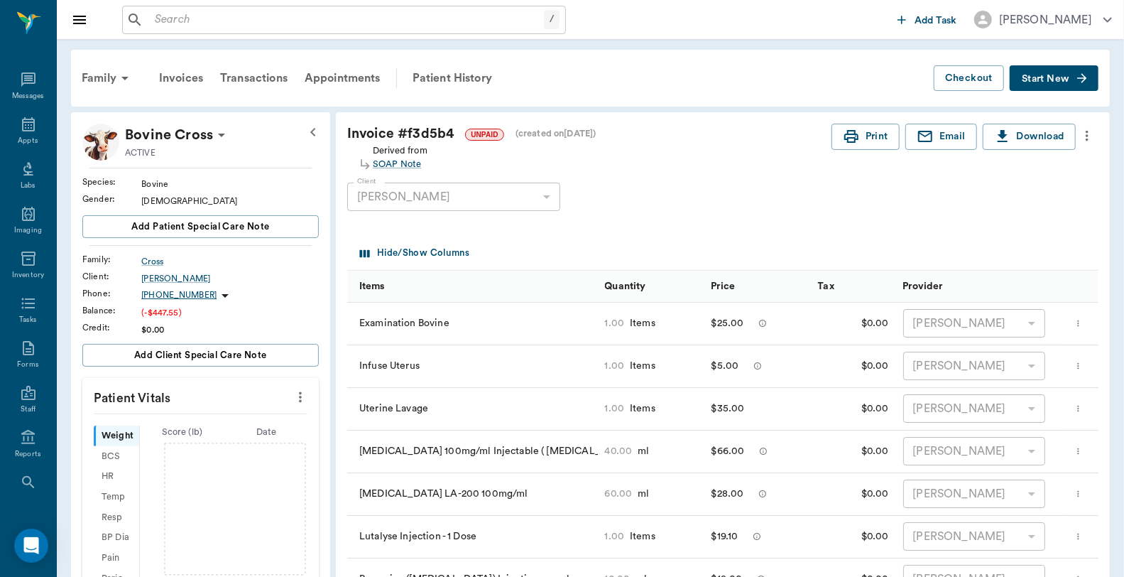
click at [1087, 136] on icon "more" at bounding box center [1087, 136] width 3 height 11
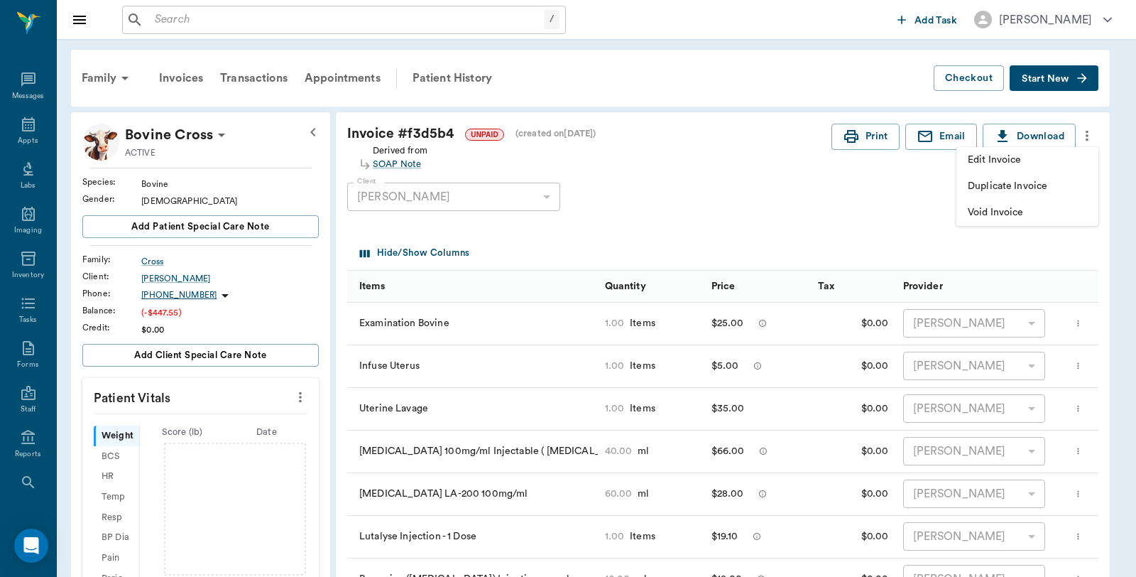
click at [1027, 164] on span "Edit Invoice" at bounding box center [1027, 160] width 119 height 15
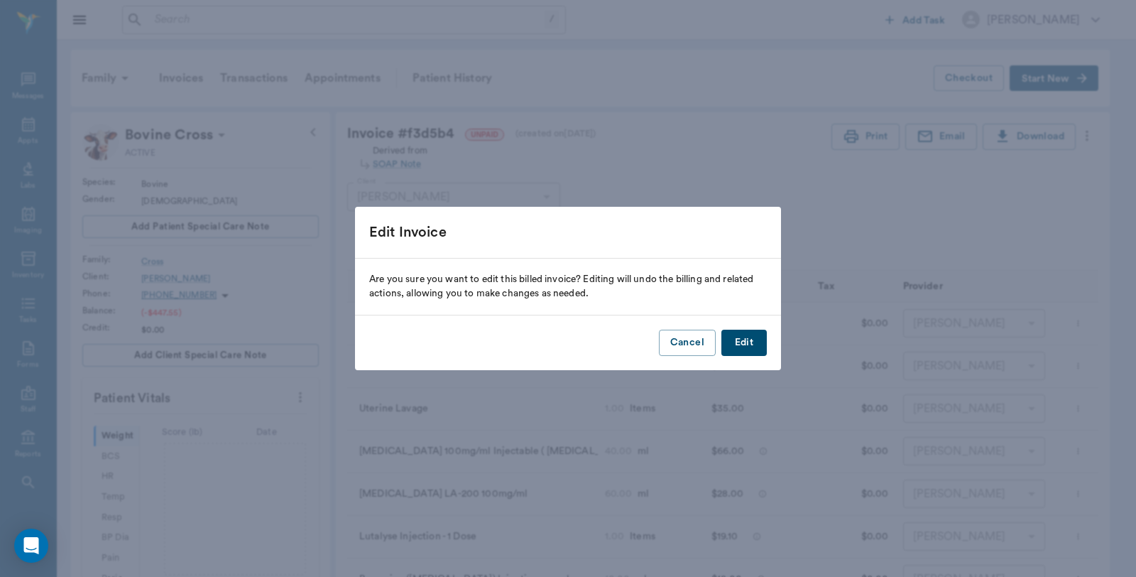
click at [750, 344] on button "Edit" at bounding box center [743, 342] width 45 height 26
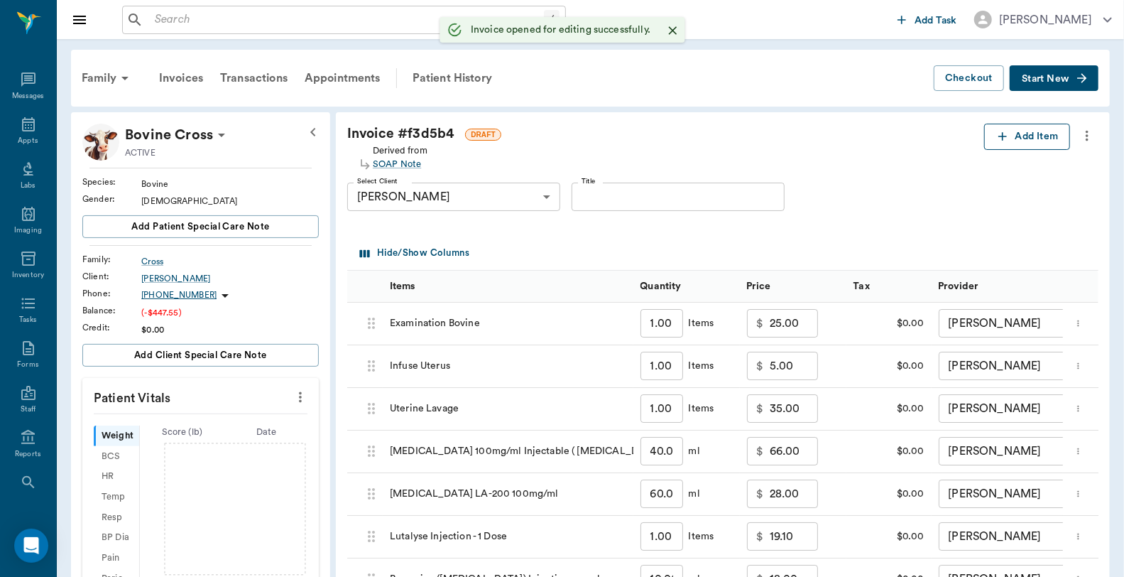
click at [1020, 138] on button "Add Item" at bounding box center [1027, 137] width 86 height 26
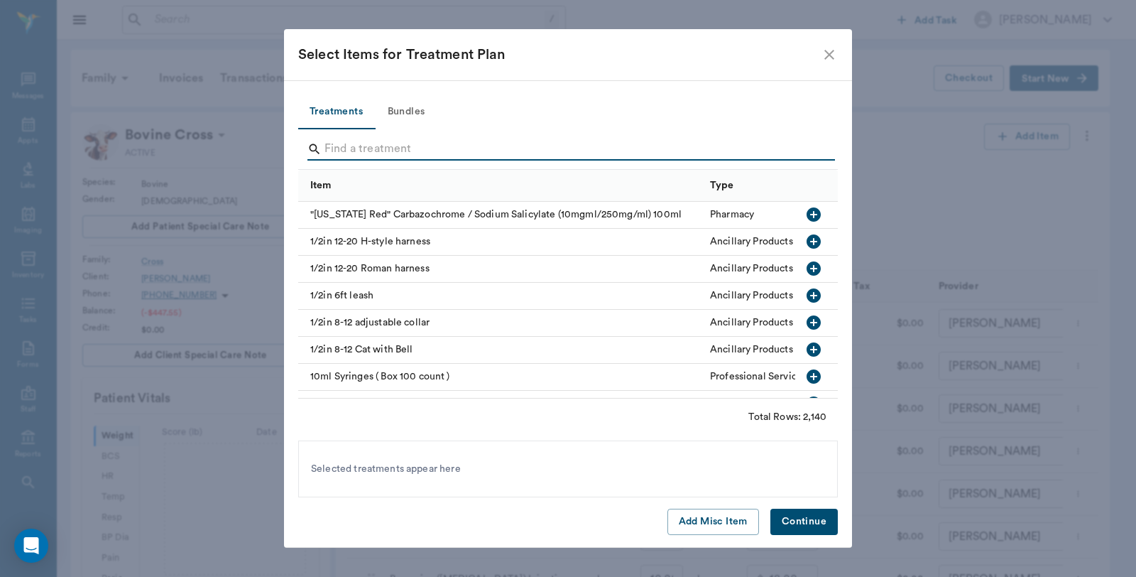
click at [388, 138] on input "Search" at bounding box center [568, 149] width 489 height 23
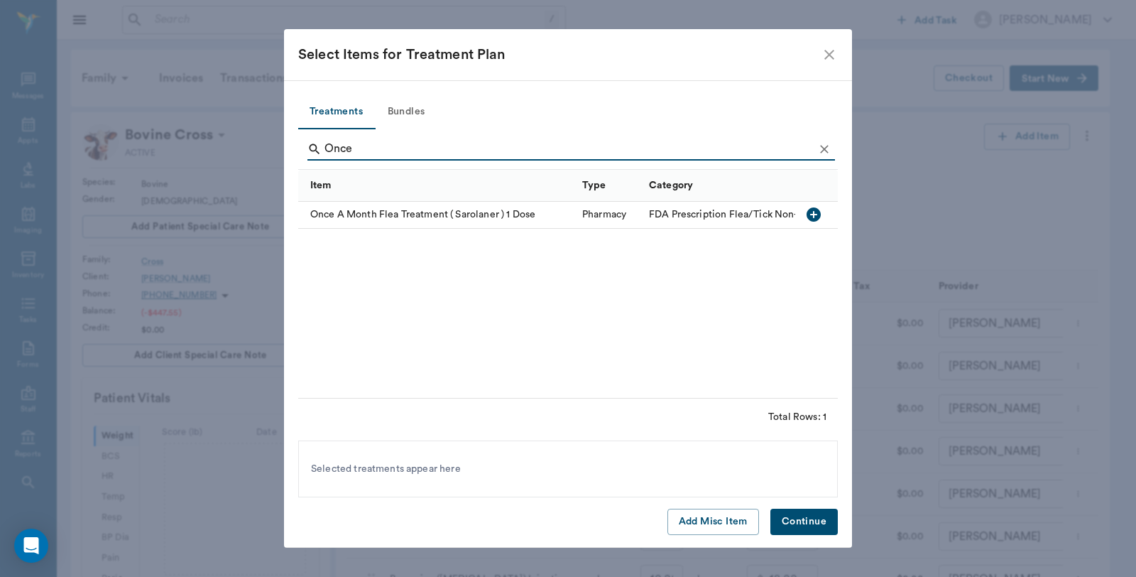
type input "Once"
click at [808, 214] on icon "button" at bounding box center [814, 214] width 14 height 14
click at [828, 518] on button "Continue" at bounding box center [803, 521] width 67 height 26
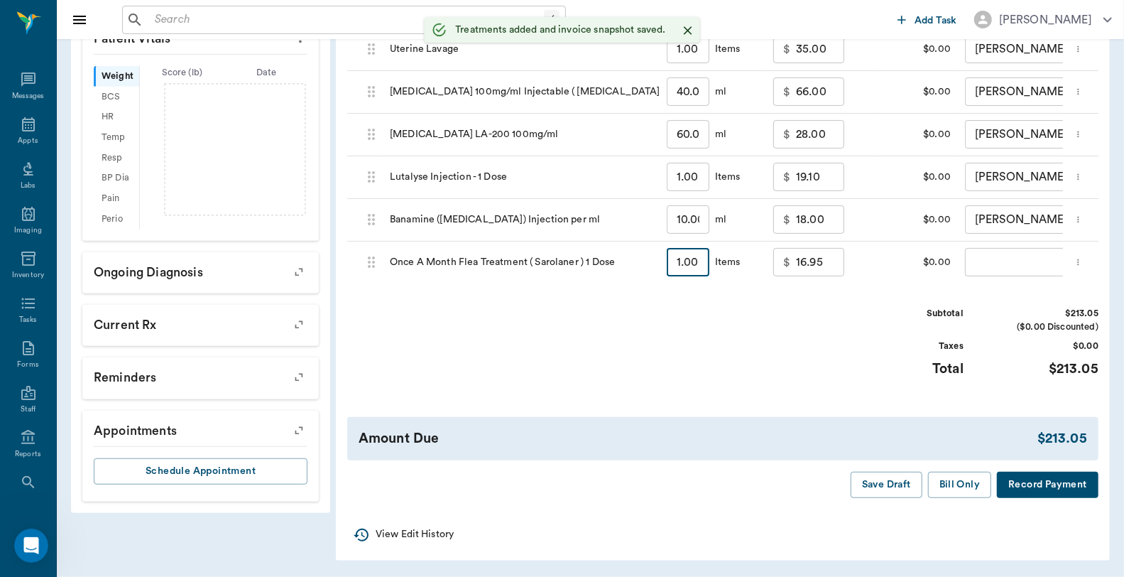
click at [693, 251] on input "1.00" at bounding box center [688, 262] width 43 height 28
type input "6"
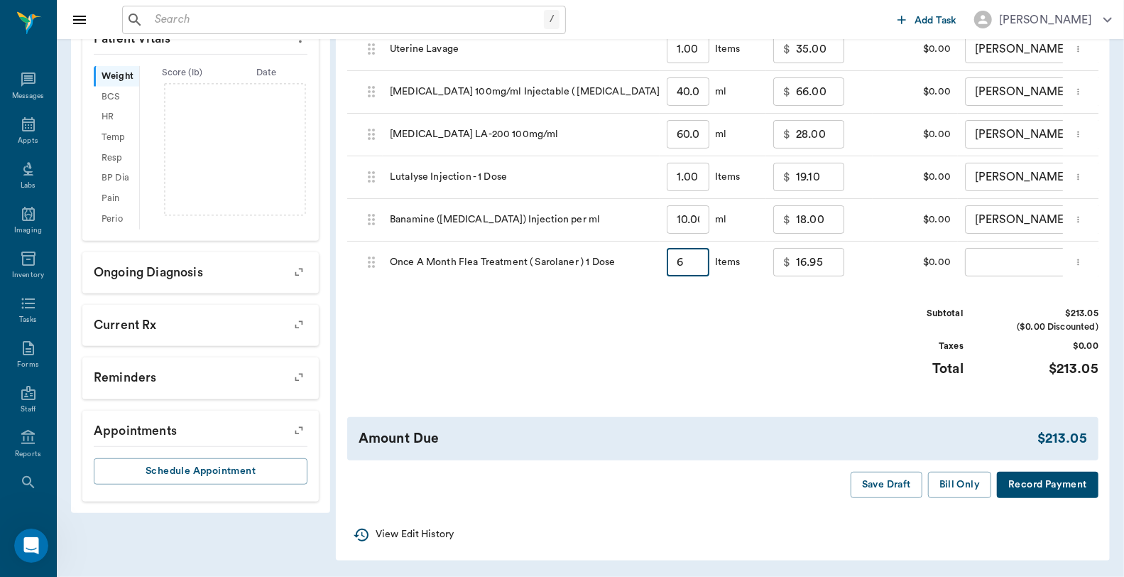
type input "101.70"
click at [1030, 246] on body "/ ​ Add Task [PERSON_NAME] Nectar Messages Appts Labs Imaging Inventory Tasks F…" at bounding box center [562, 109] width 1124 height 936
type input "6.00"
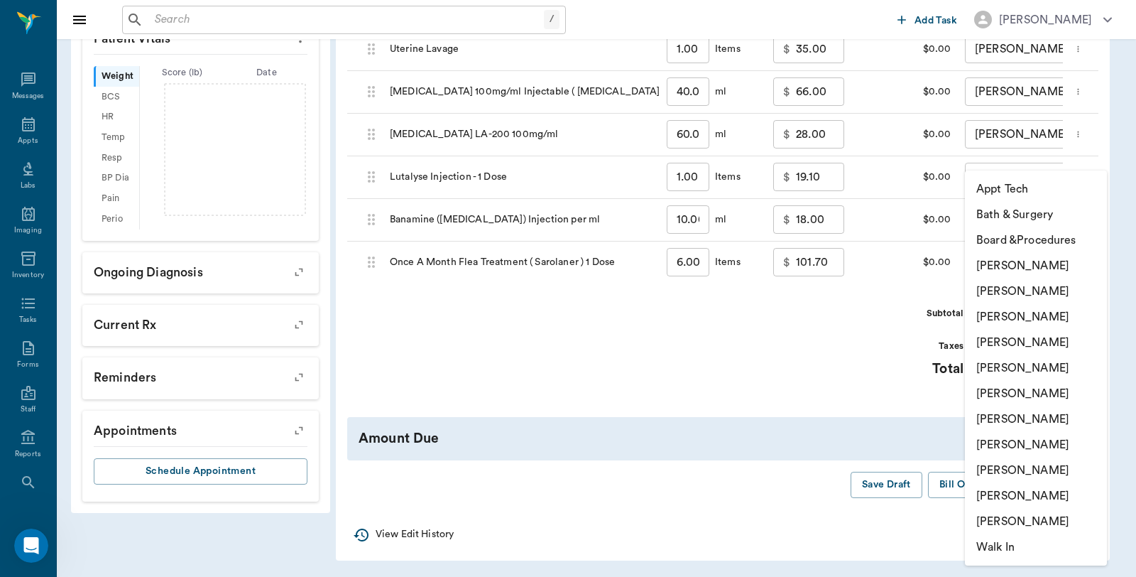
click at [997, 444] on li "[PERSON_NAME]" at bounding box center [1036, 445] width 142 height 26
type input "none-63ec2e7e52e12b0ba117b124"
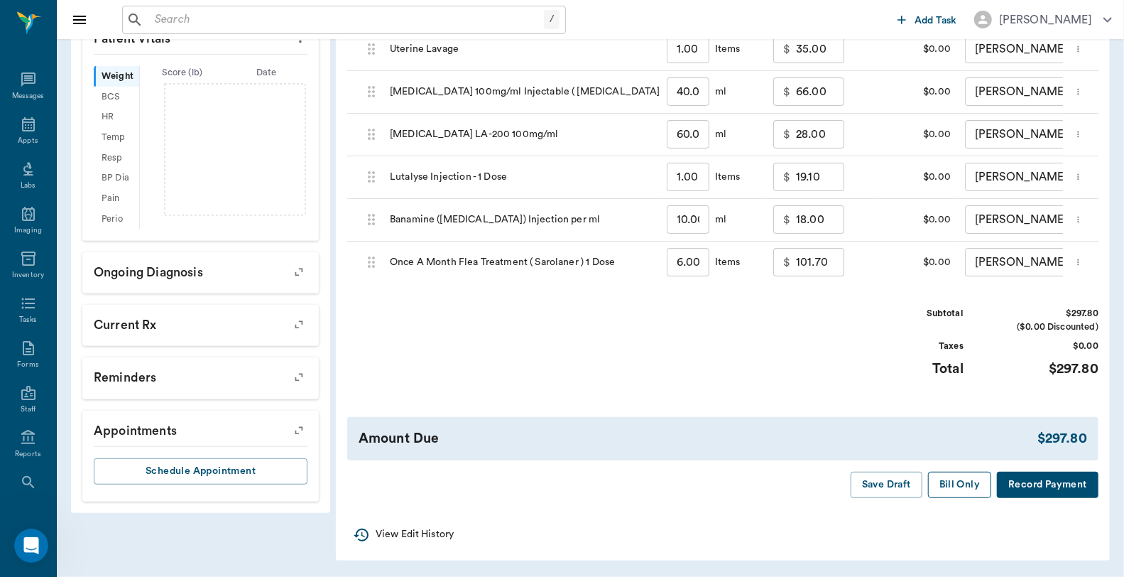
click at [968, 490] on button "Bill Only" at bounding box center [960, 484] width 64 height 26
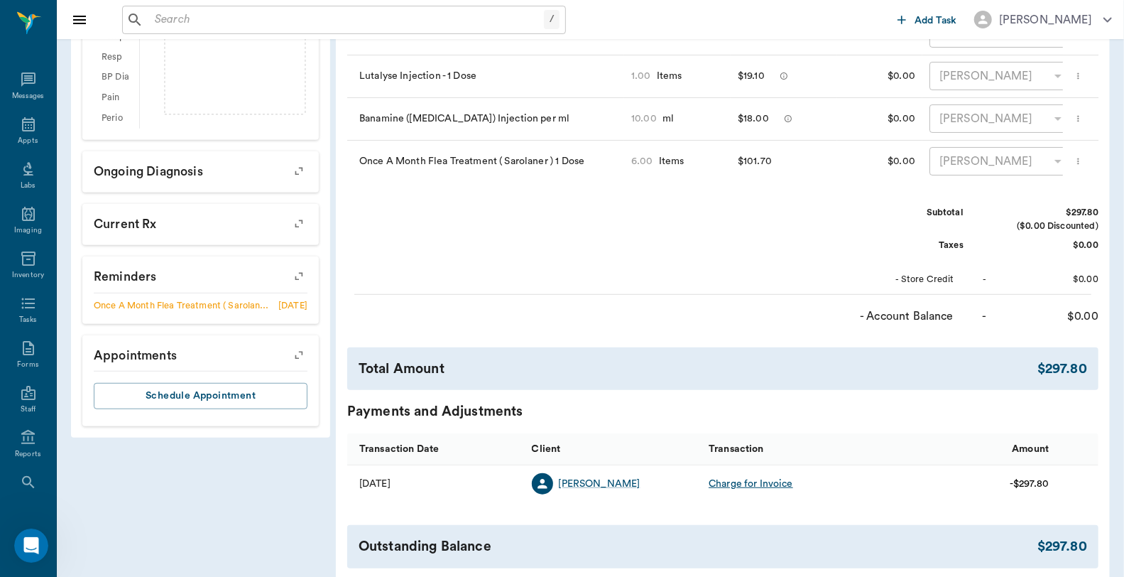
scroll to position [579, 0]
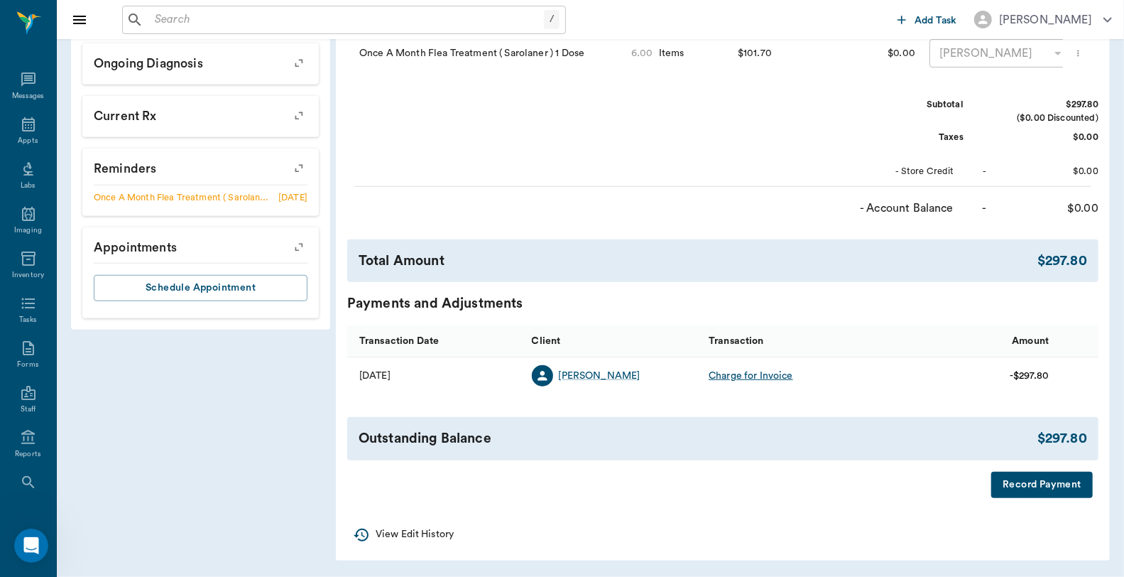
click at [1035, 480] on button "Record Payment" at bounding box center [1042, 484] width 102 height 26
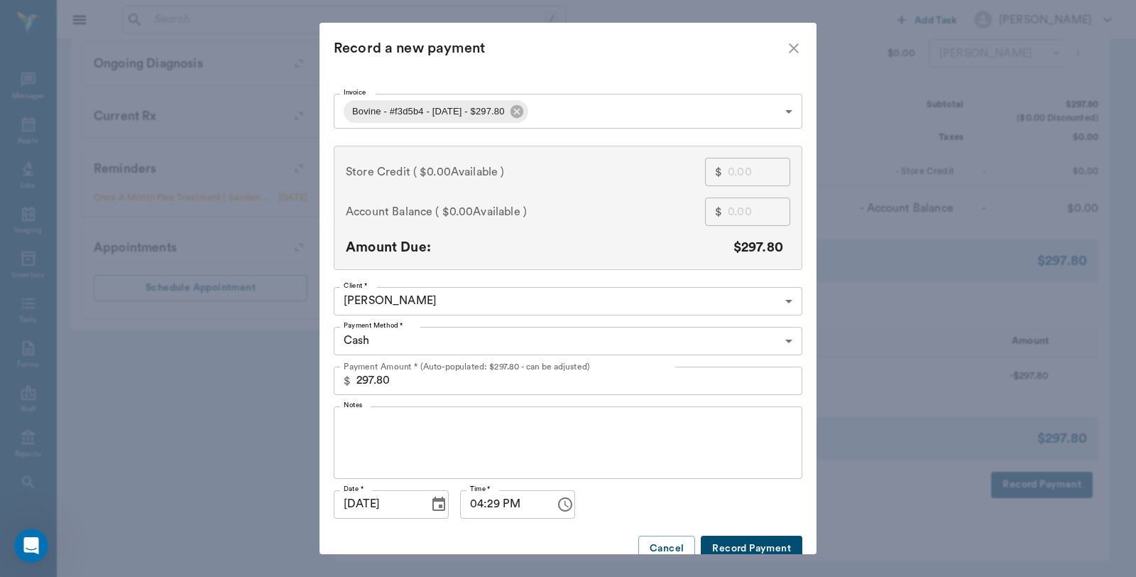
click at [790, 41] on icon "close" at bounding box center [793, 48] width 17 height 17
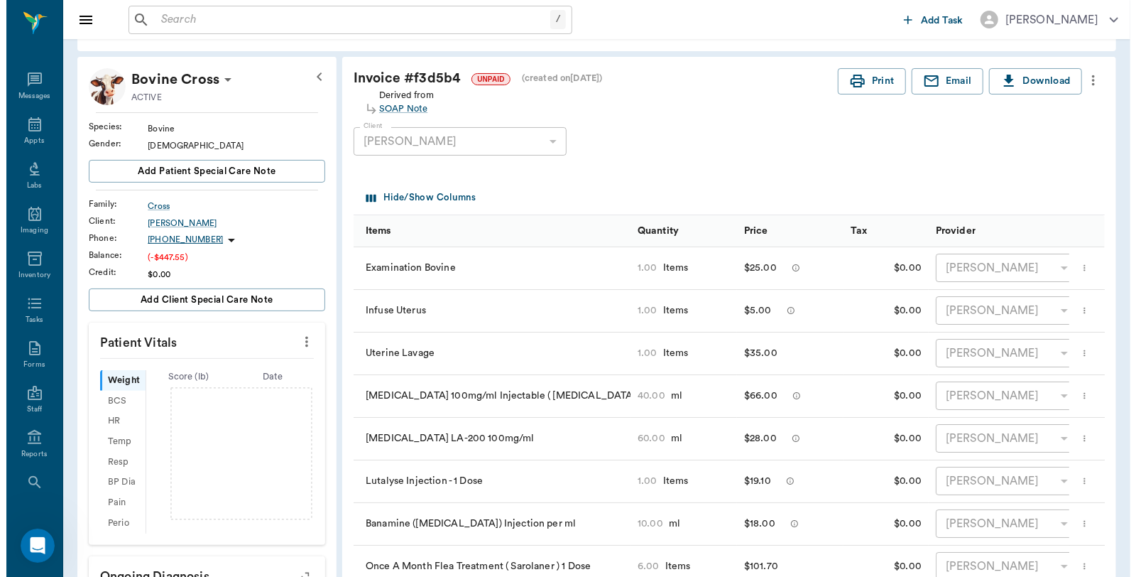
scroll to position [0, 0]
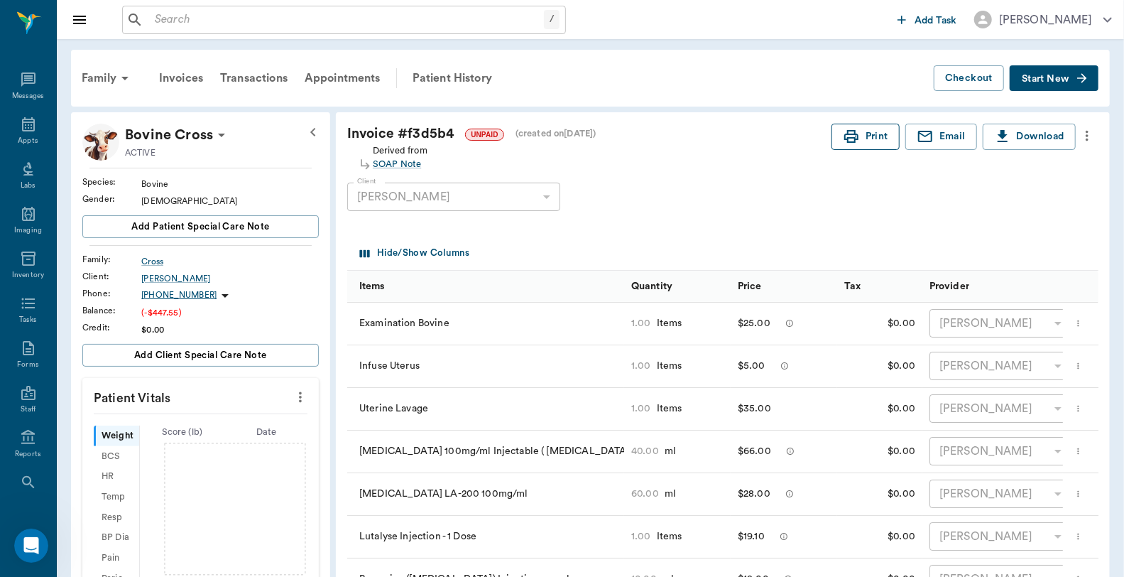
click at [869, 142] on button "Print" at bounding box center [865, 137] width 68 height 26
click at [871, 138] on button "Print" at bounding box center [865, 137] width 68 height 26
click at [23, 131] on icon at bounding box center [28, 124] width 17 height 17
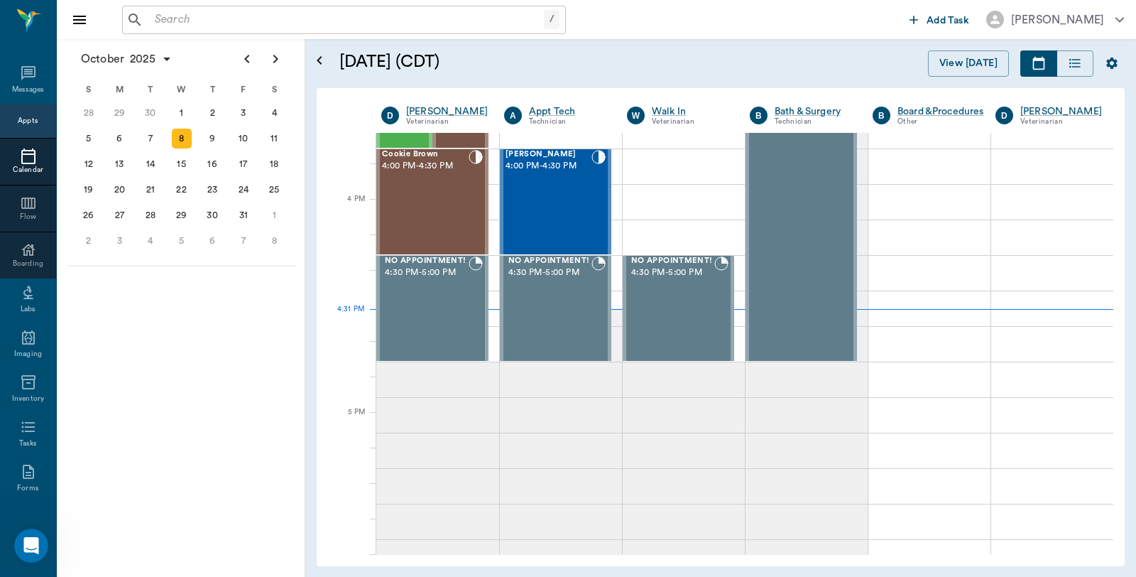
scroll to position [1708, 0]
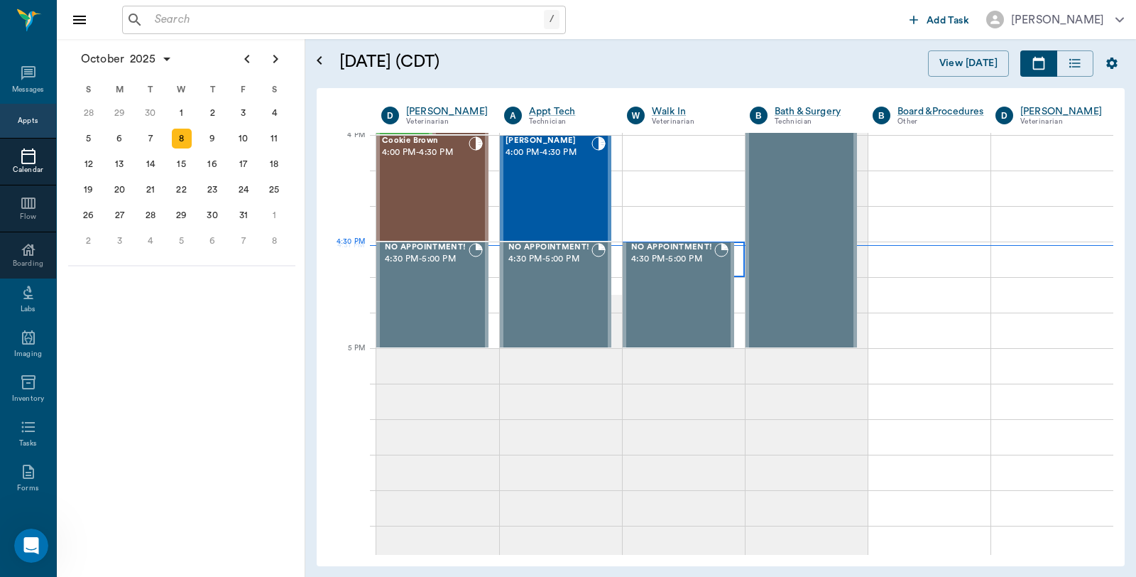
click at [736, 264] on div at bounding box center [684, 258] width 122 height 35
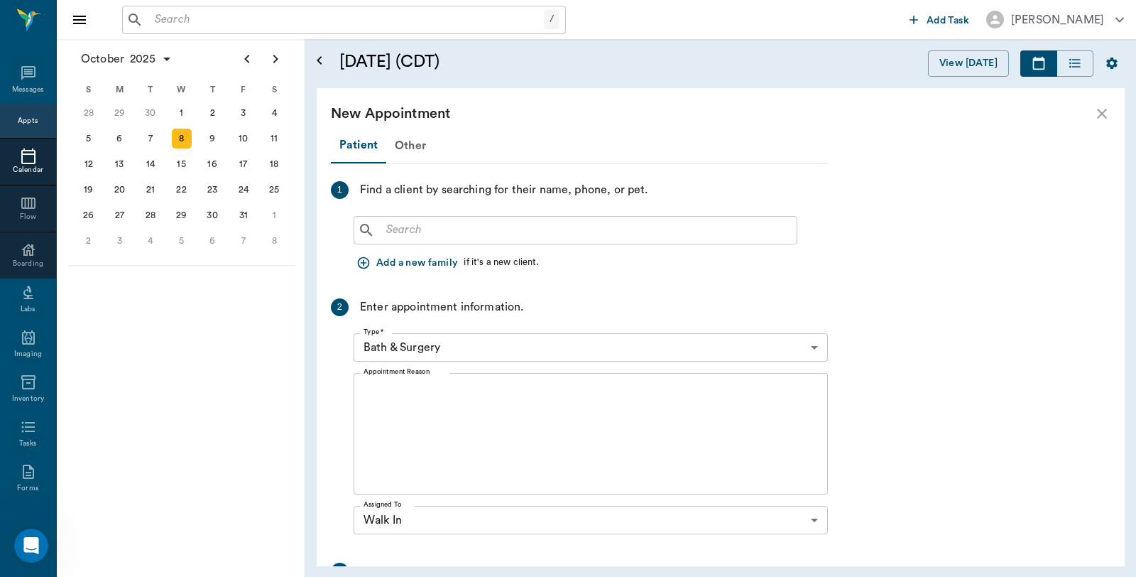
click at [403, 258] on button "Add a new family" at bounding box center [409, 263] width 110 height 26
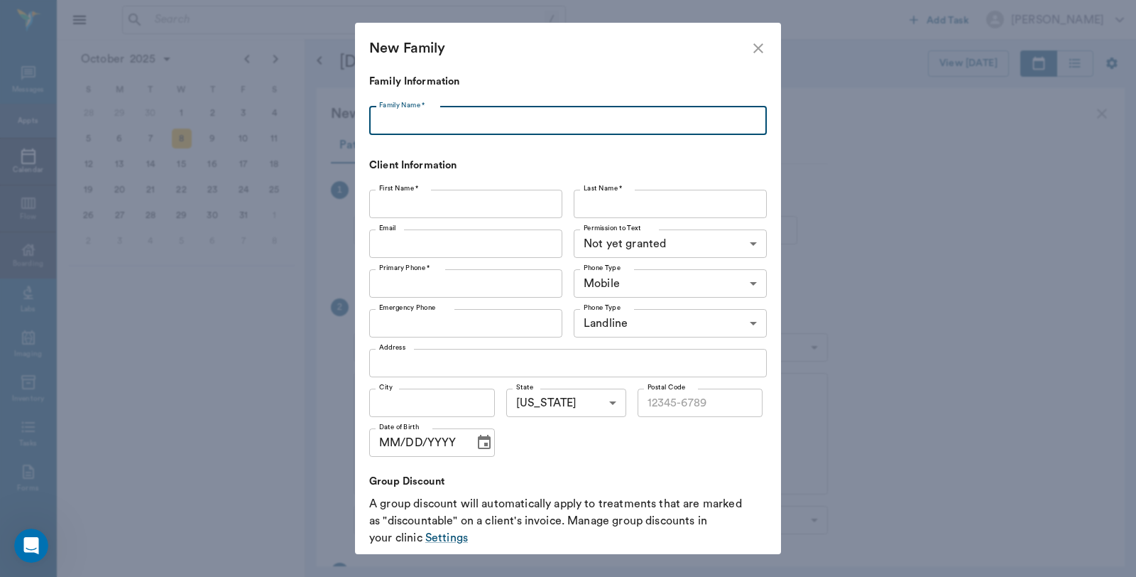
click at [427, 112] on input "Family Name *" at bounding box center [568, 120] width 398 height 28
type input "Crow"
click at [430, 212] on input "First Name *" at bounding box center [465, 204] width 193 height 28
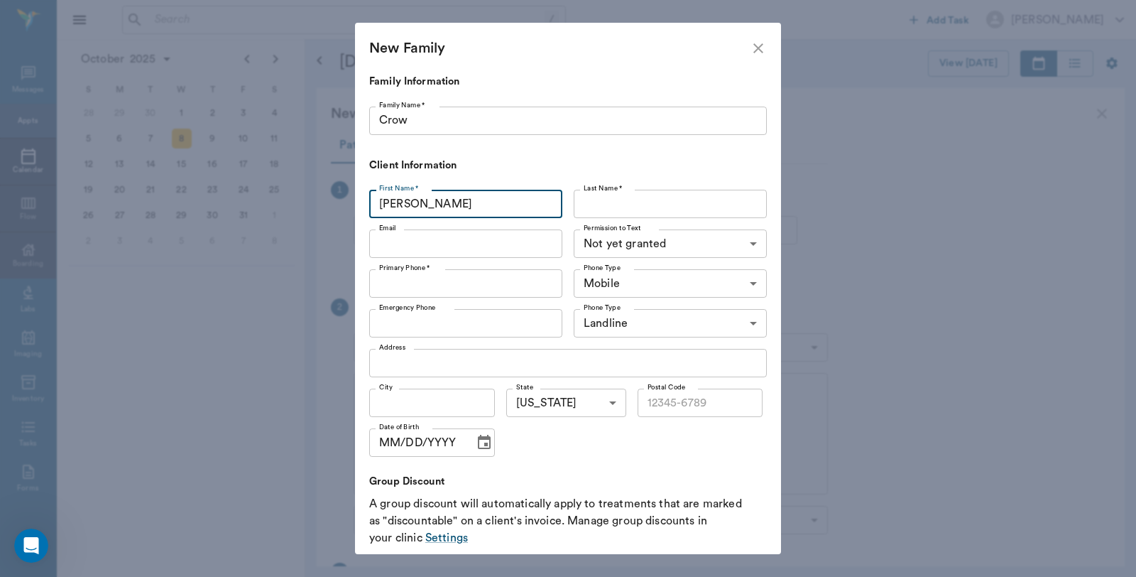
type input "[PERSON_NAME]"
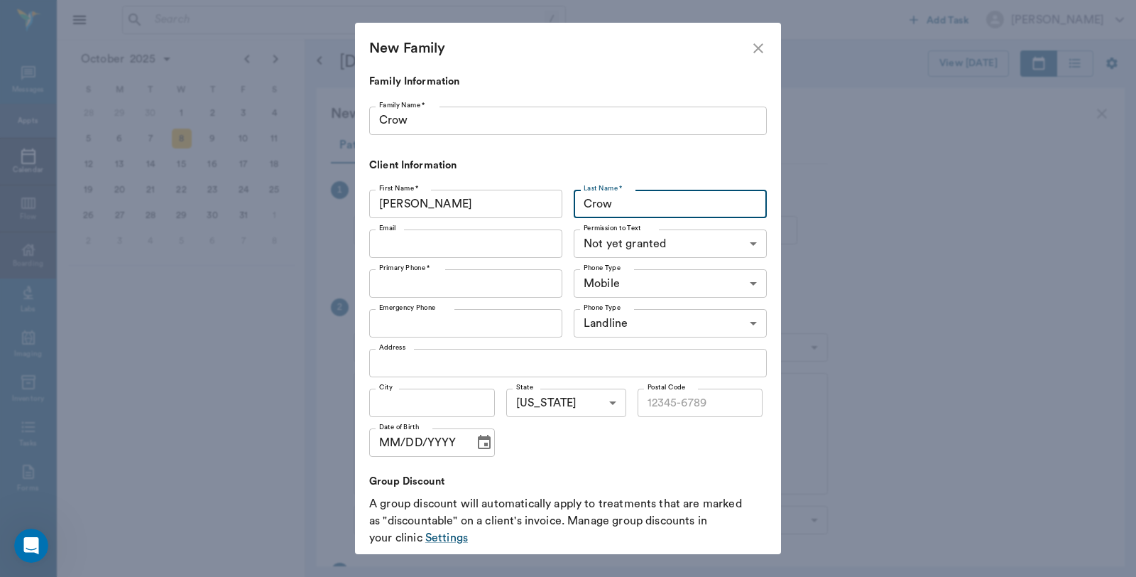
type input "Crow"
click at [437, 249] on input "Email" at bounding box center [465, 243] width 193 height 28
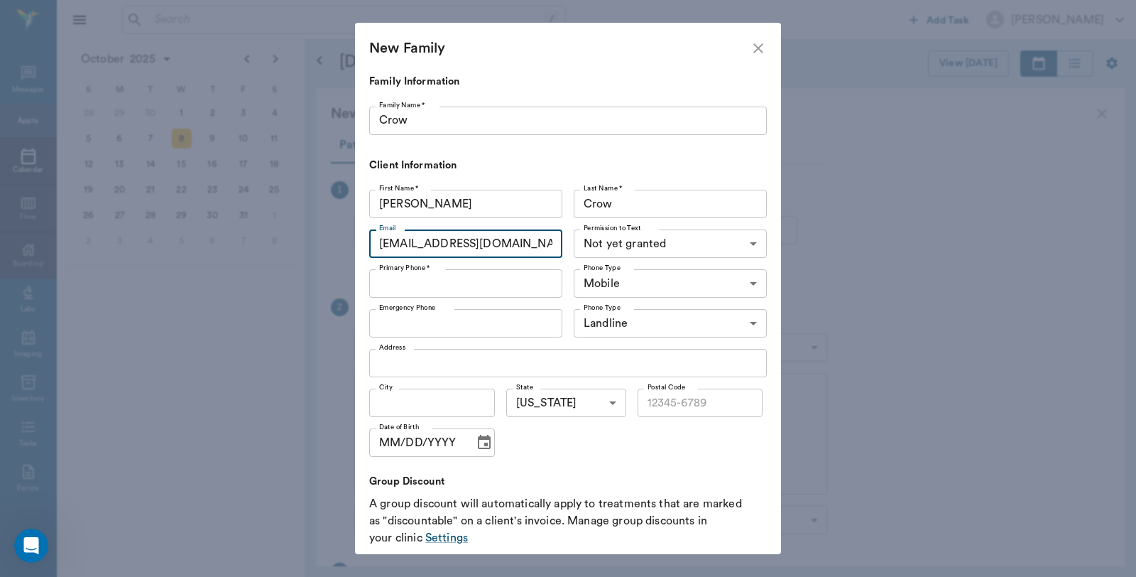
type input "[EMAIL_ADDRESS][DOMAIN_NAME]"
click at [435, 278] on input "Primary Phone *" at bounding box center [465, 283] width 193 height 28
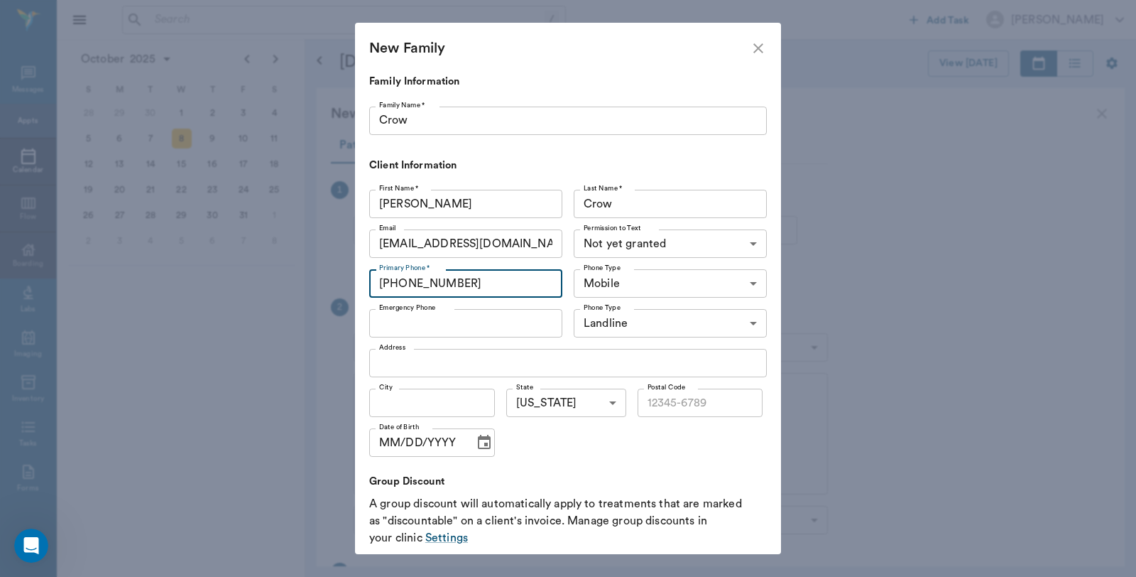
type input "[PHONE_NUMBER]"
click at [644, 237] on body "/ ​ Add Task [PERSON_NAME] Nectar Messages Appts Calendar Flow Boarding Labs Im…" at bounding box center [568, 288] width 1136 height 577
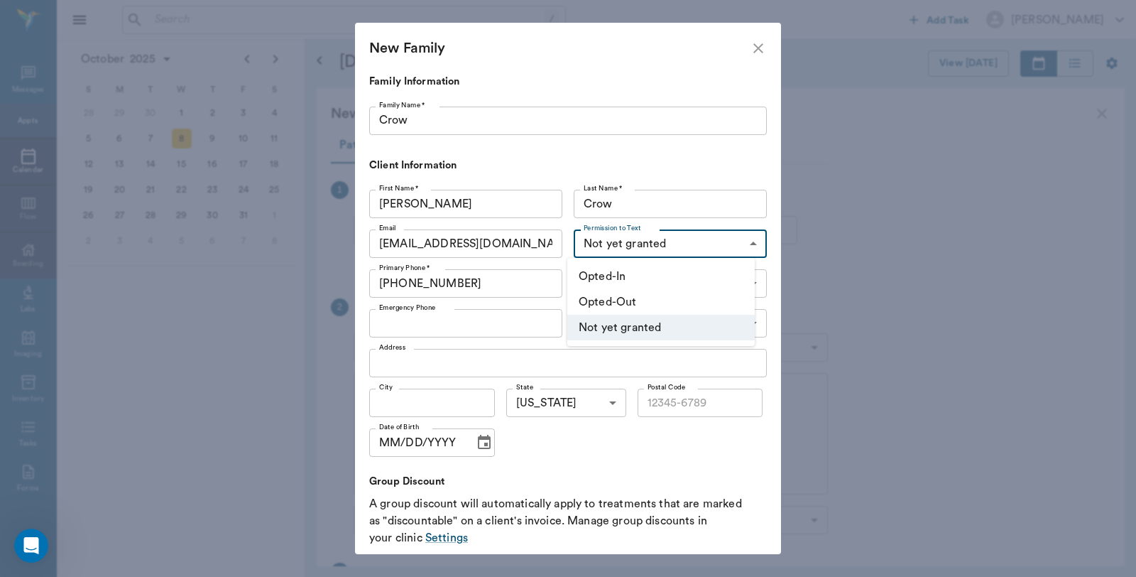
click at [626, 296] on li "Opted-Out" at bounding box center [660, 302] width 187 height 26
type input "OPT_OUT"
click at [456, 366] on input "Address" at bounding box center [568, 363] width 398 height 28
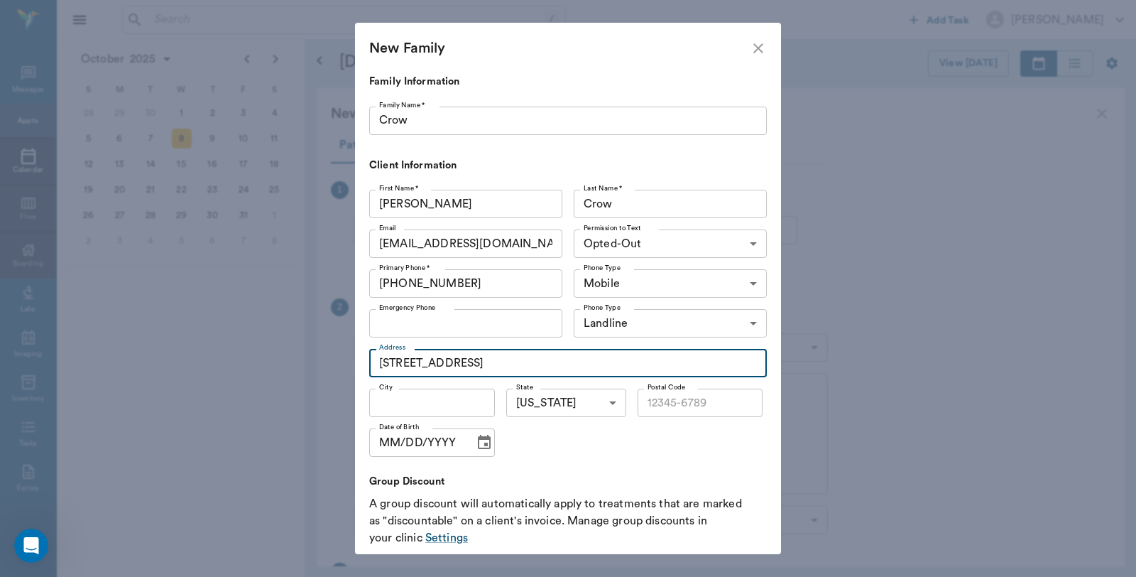
type input "[STREET_ADDRESS]"
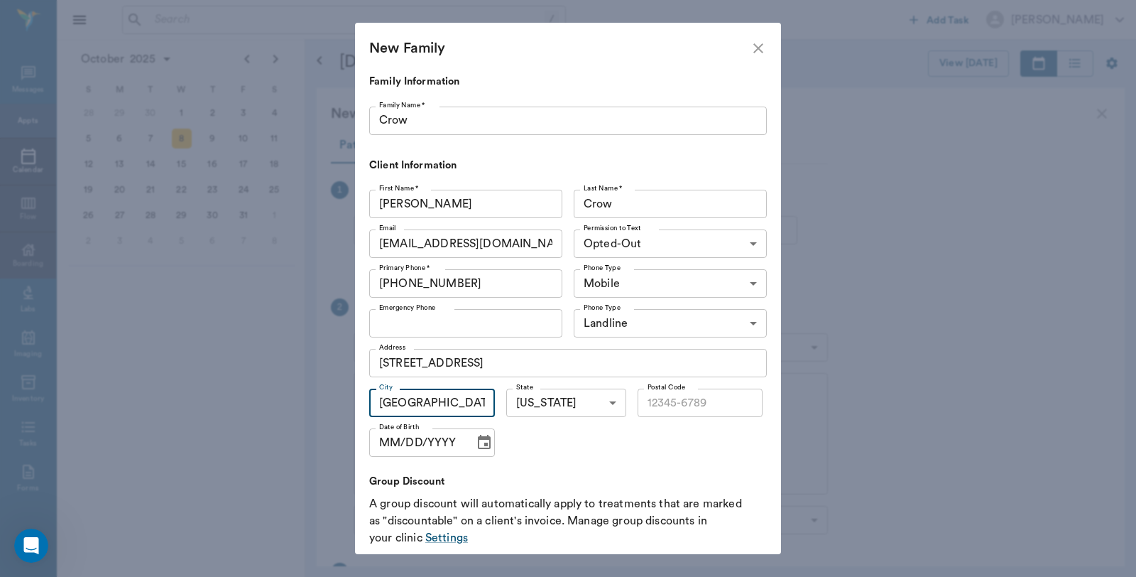
type input "[GEOGRAPHIC_DATA]"
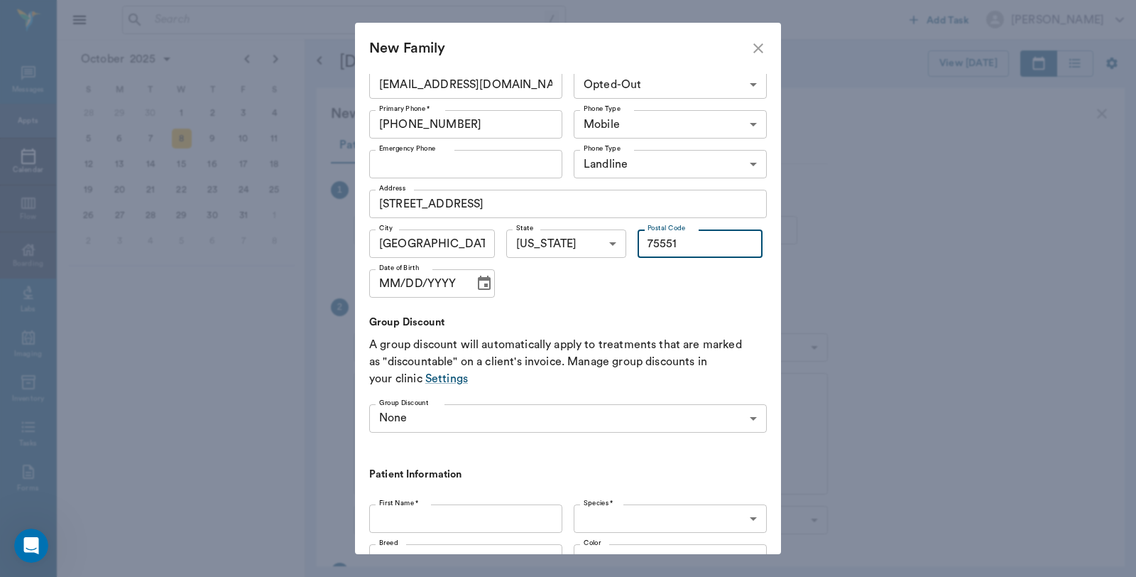
scroll to position [376, 0]
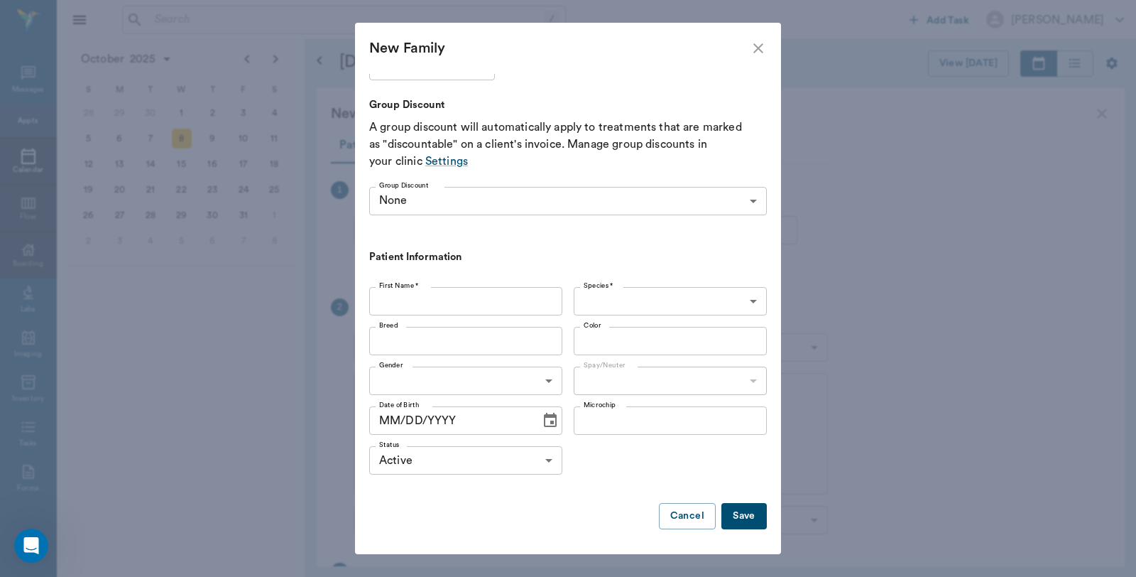
type input "75551"
click at [439, 297] on input "First Name *" at bounding box center [465, 301] width 193 height 28
type input "adopted from [GEOGRAPHIC_DATA]"
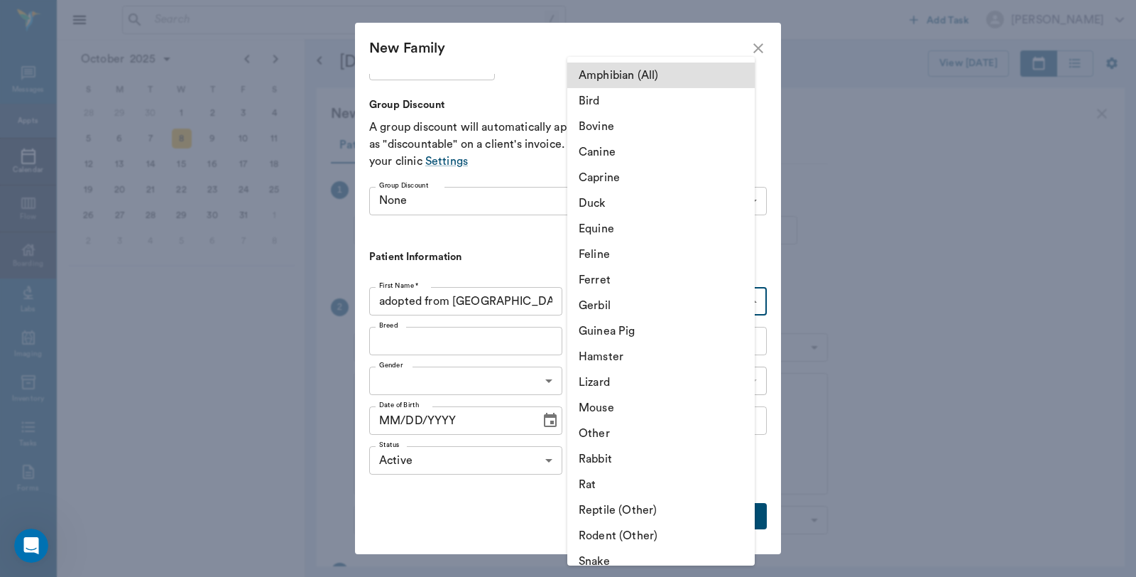
click at [623, 300] on body "/ ​ Add Task Dr. Bert Ellsworth Nectar Messages Appts Calendar Flow Boarding La…" at bounding box center [568, 288] width 1136 height 577
click at [622, 151] on li "Canine" at bounding box center [660, 152] width 187 height 26
type input "Canine"
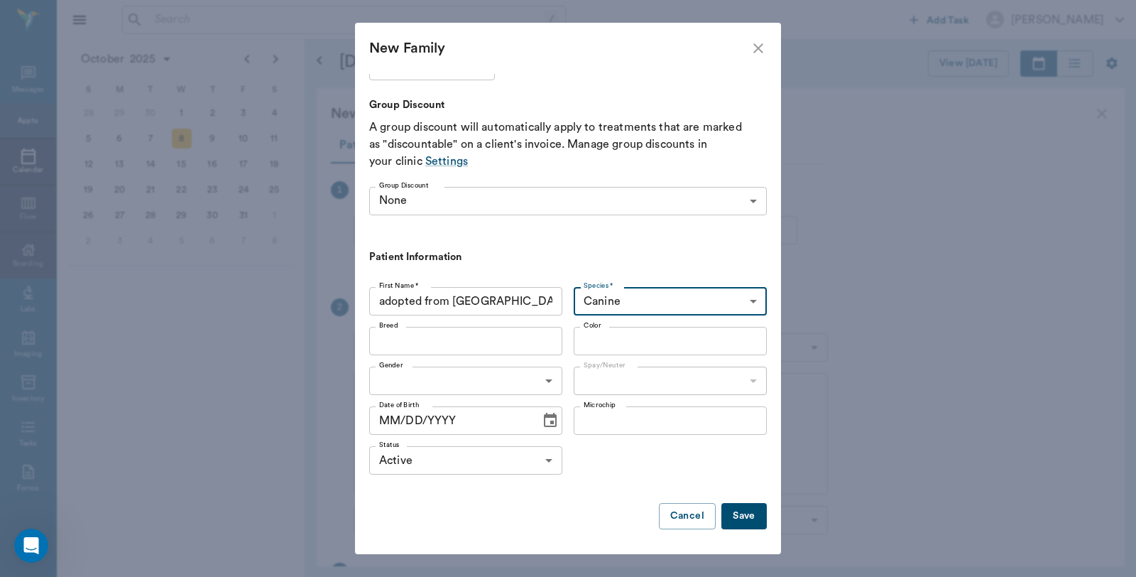
click at [520, 345] on input "Breed" at bounding box center [453, 341] width 161 height 20
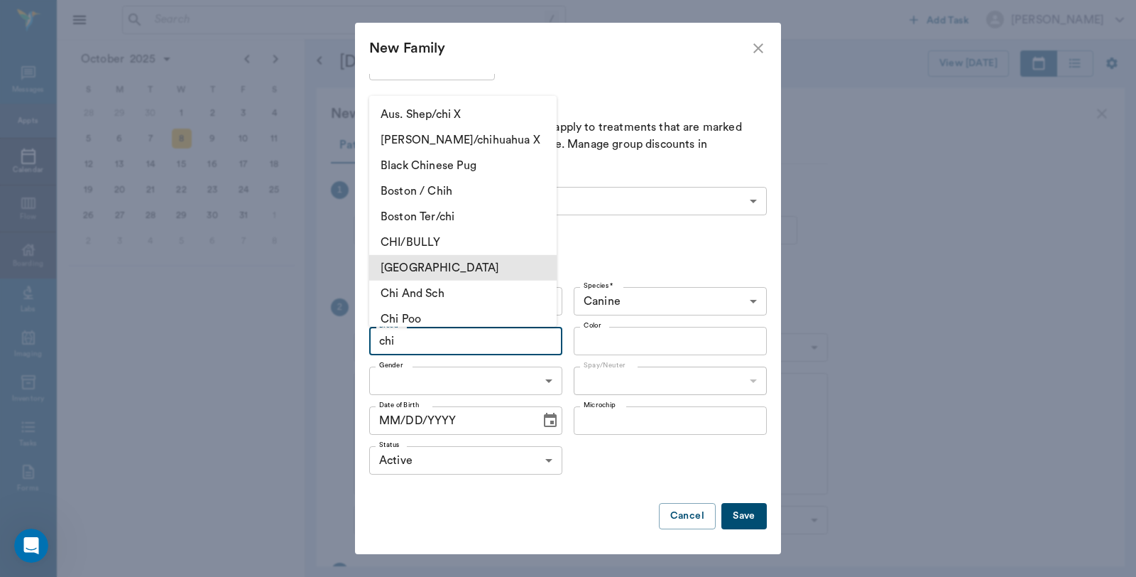
click at [430, 259] on li "CHIHUAHUA" at bounding box center [462, 268] width 187 height 26
type input "CHIHUAHUA"
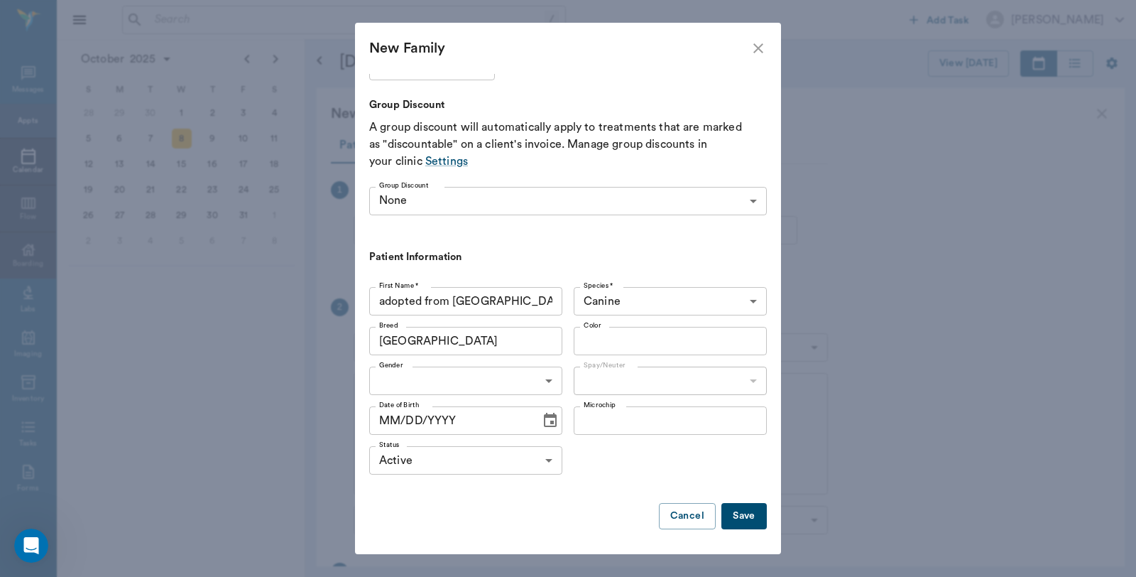
click at [657, 349] on input "Color" at bounding box center [658, 341] width 161 height 20
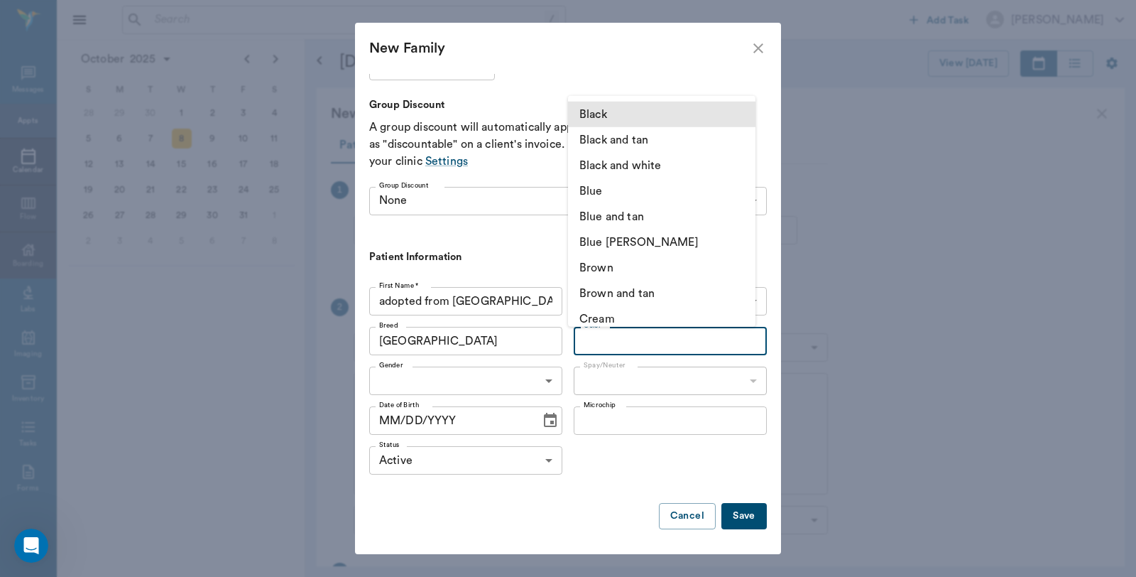
click at [643, 116] on li "Black" at bounding box center [661, 115] width 187 height 26
type input "Black"
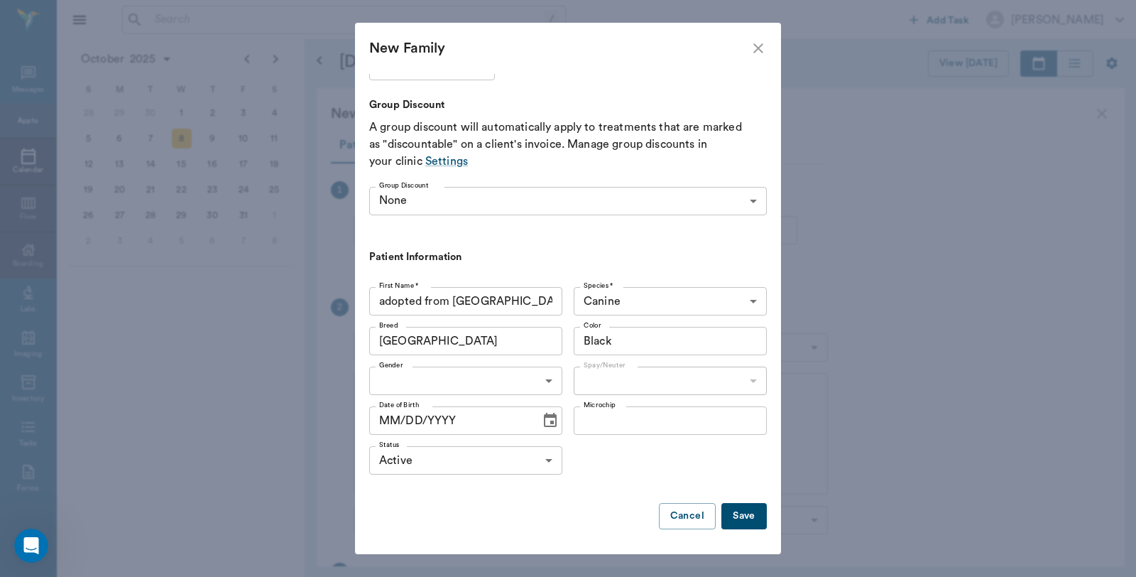
click at [513, 387] on body "/ ​ Add Task Dr. Bert Ellsworth Nectar Messages Appts Calendar Flow Boarding La…" at bounding box center [568, 288] width 1136 height 577
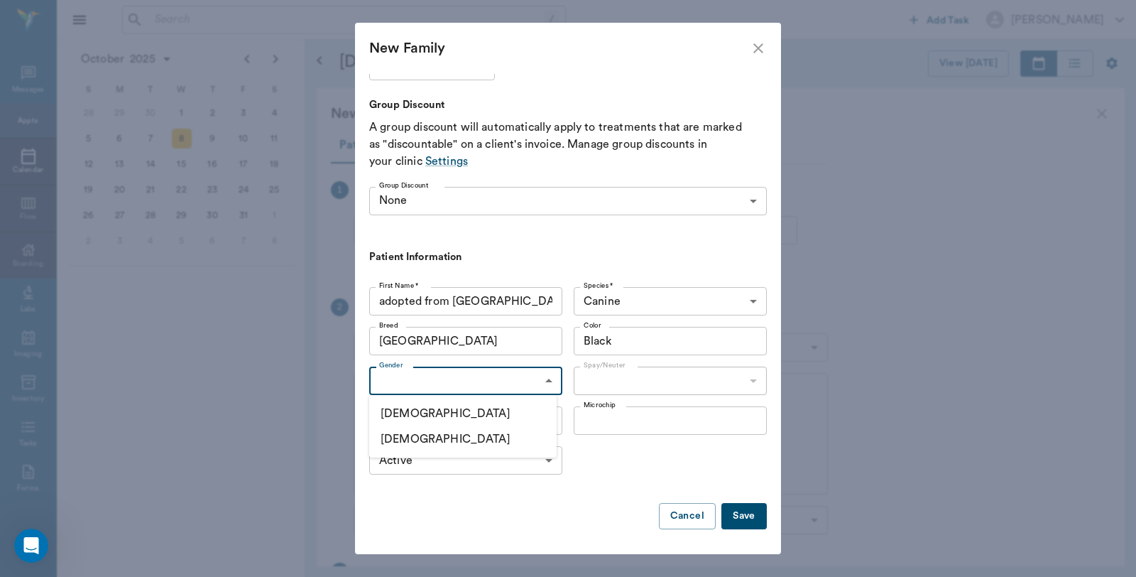
click at [465, 436] on li "Female" at bounding box center [462, 439] width 187 height 26
type input "FEMALE"
click at [398, 417] on input "MM/DD/YYYY" at bounding box center [449, 420] width 161 height 28
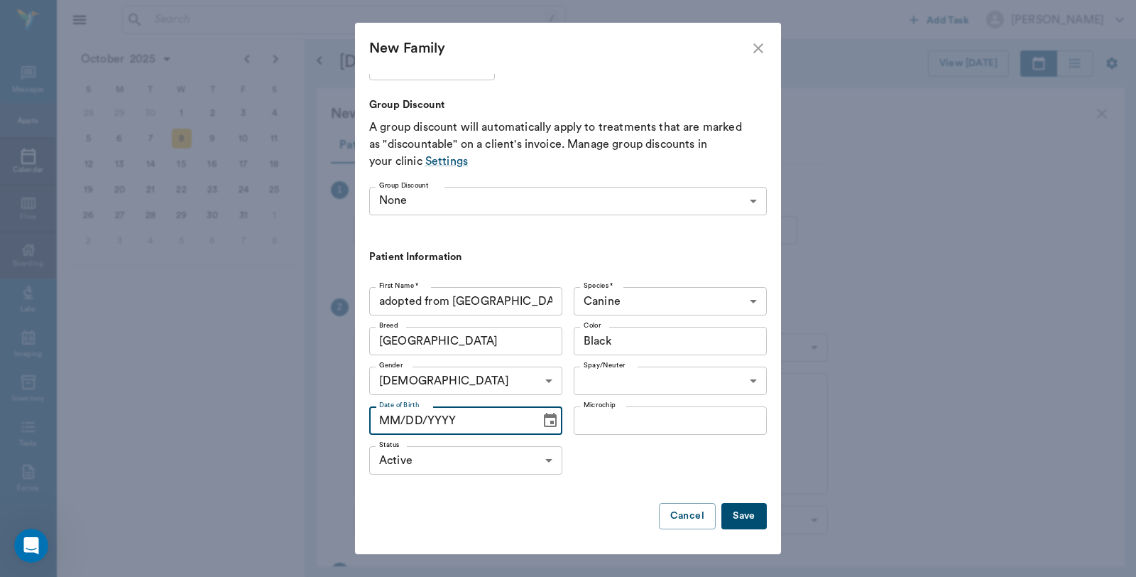
click at [544, 426] on icon "Choose date" at bounding box center [550, 420] width 13 height 14
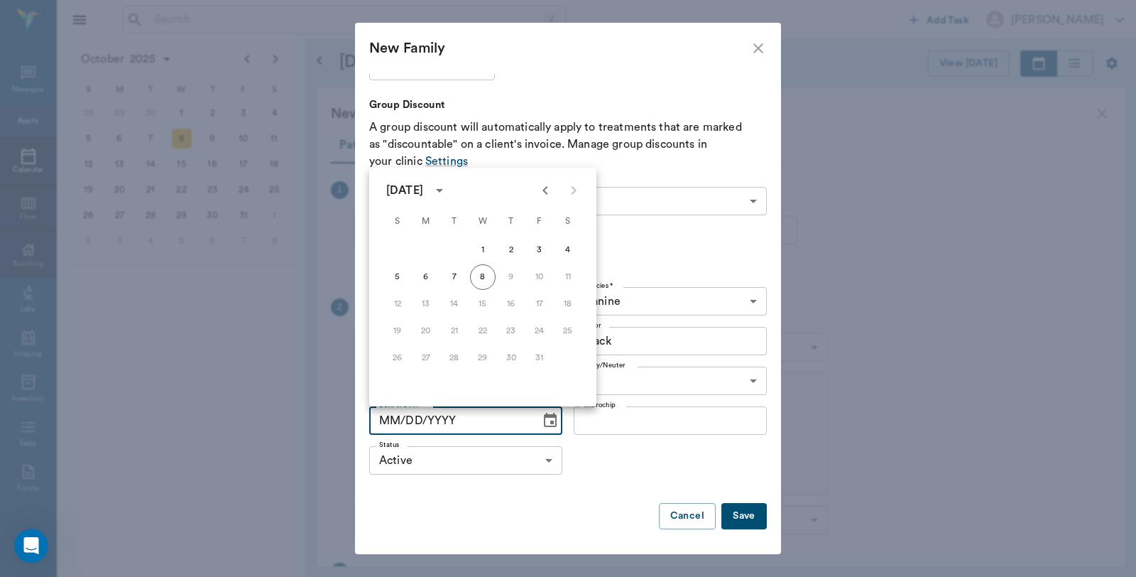
click at [423, 192] on div "October 2025" at bounding box center [404, 190] width 37 height 17
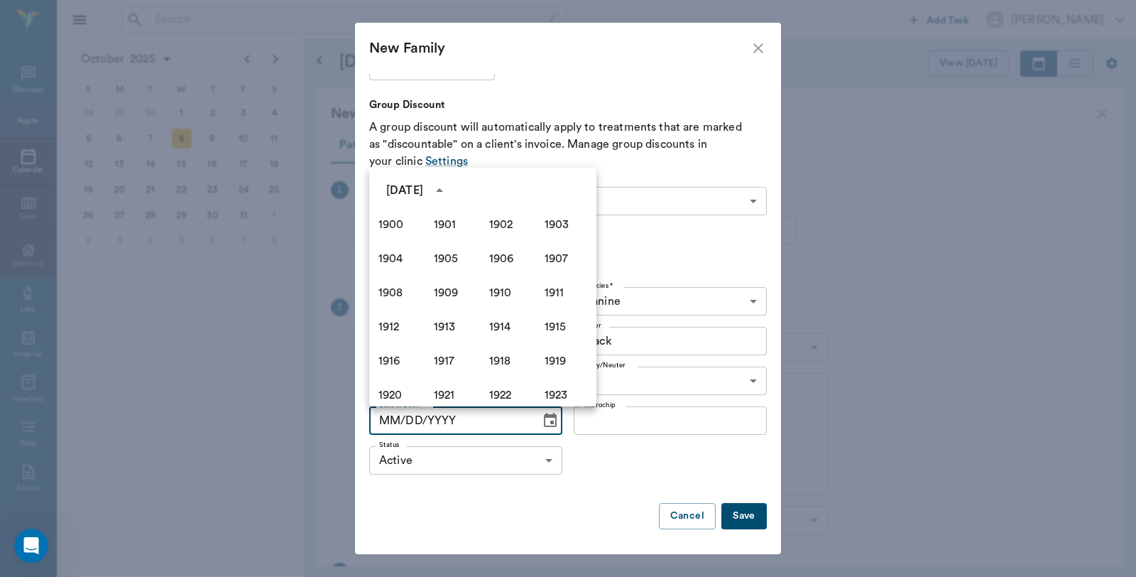
scroll to position [973, 0]
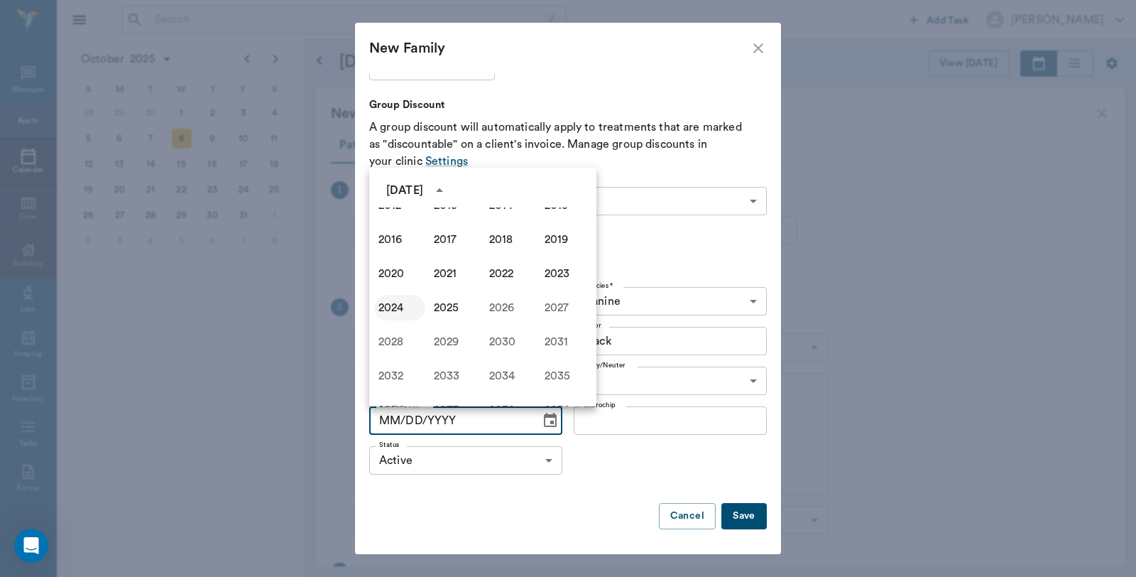
click at [395, 307] on button "2024" at bounding box center [399, 308] width 51 height 26
type input "10/08/2024"
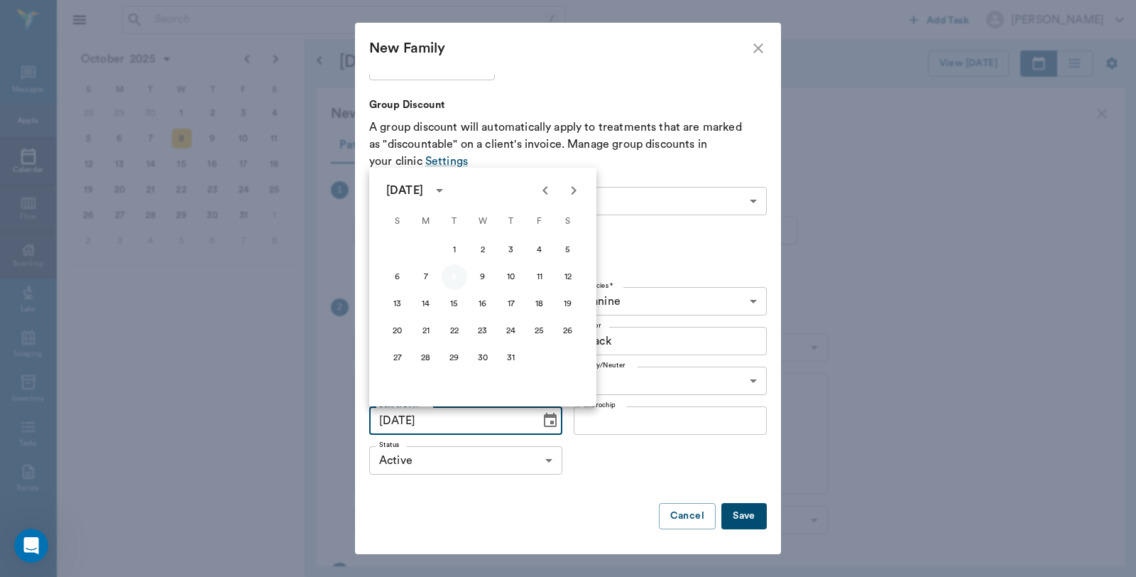
click at [450, 278] on button "8" at bounding box center [455, 277] width 26 height 26
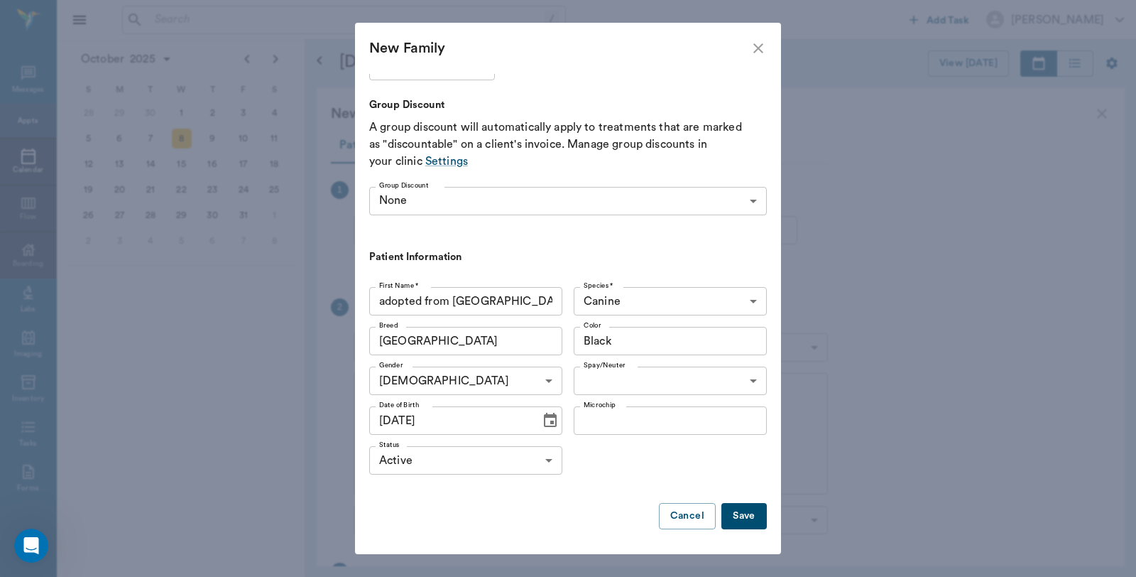
click at [633, 376] on body "/ ​ Add Task Dr. Bert Ellsworth Nectar Messages Appts Calendar Flow Boarding La…" at bounding box center [568, 288] width 1136 height 577
click at [606, 415] on li "Spayed" at bounding box center [660, 413] width 187 height 26
type input "true"
click at [739, 513] on button "Save" at bounding box center [743, 516] width 45 height 26
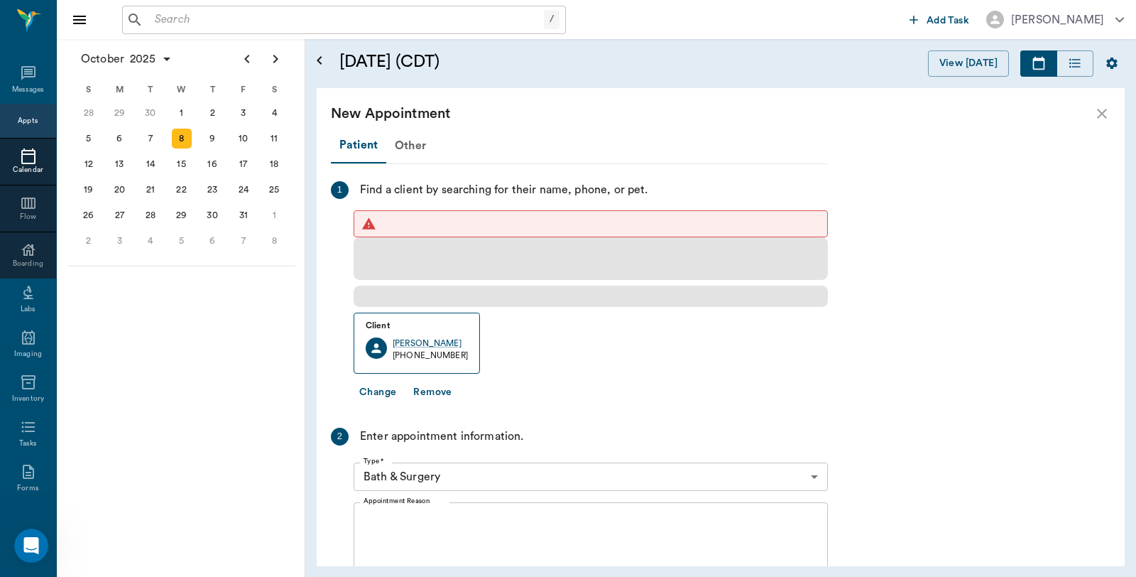
scroll to position [0, 0]
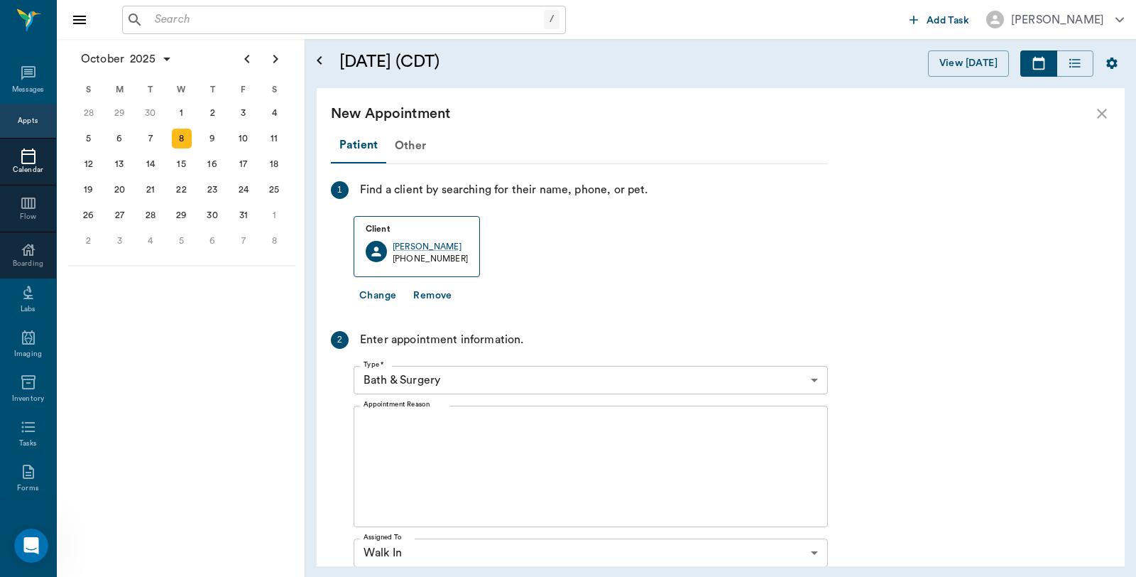
click at [1101, 114] on icon "close" at bounding box center [1102, 114] width 10 height 10
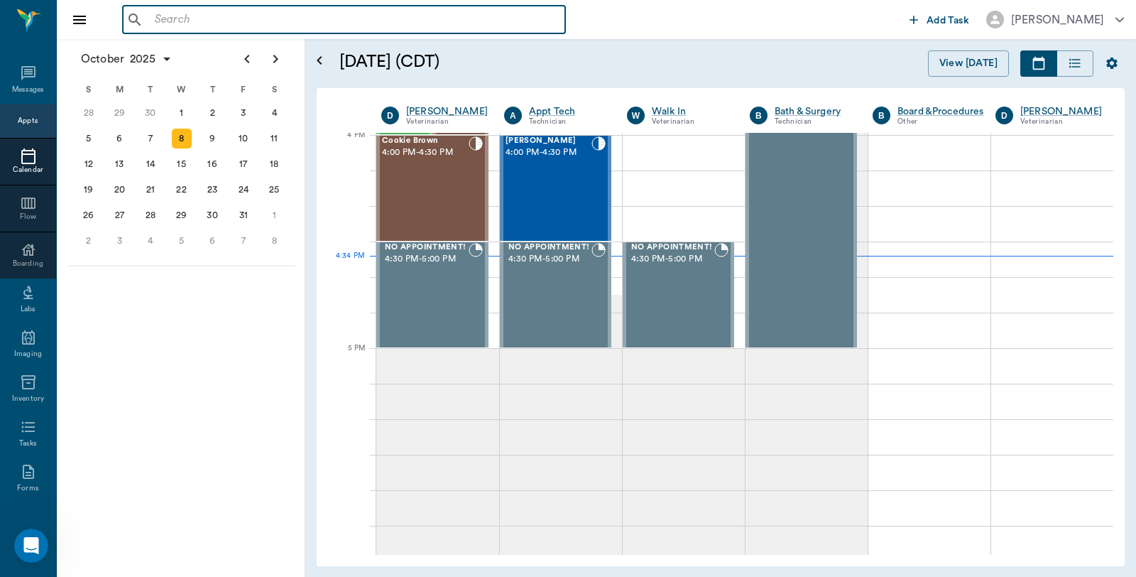
click at [291, 22] on input "text" at bounding box center [354, 20] width 410 height 20
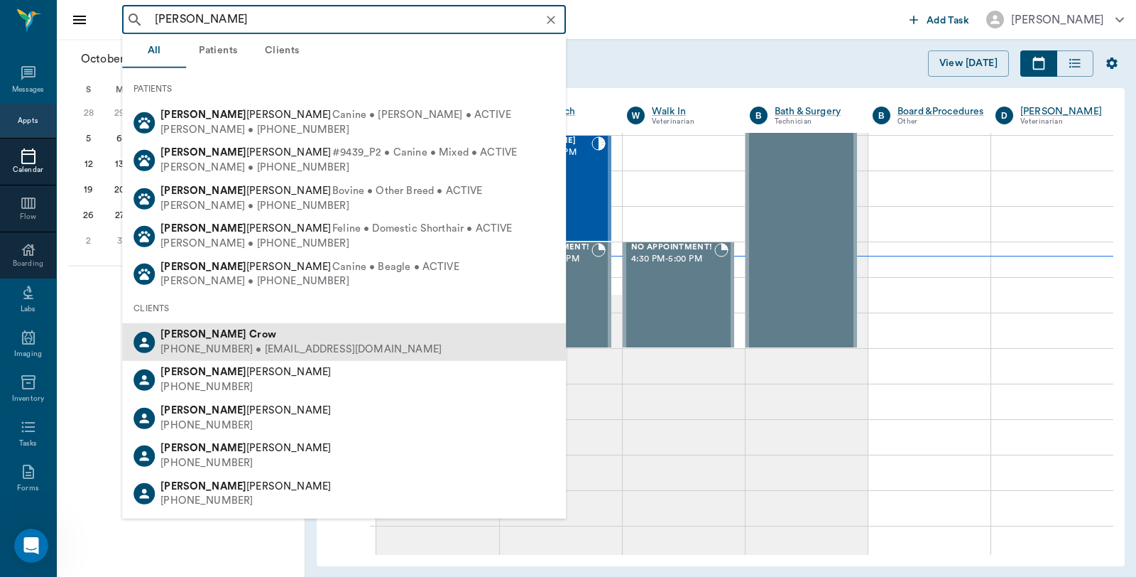
click at [211, 337] on div "Tina Crow" at bounding box center [300, 334] width 281 height 15
type input "Tina Crow"
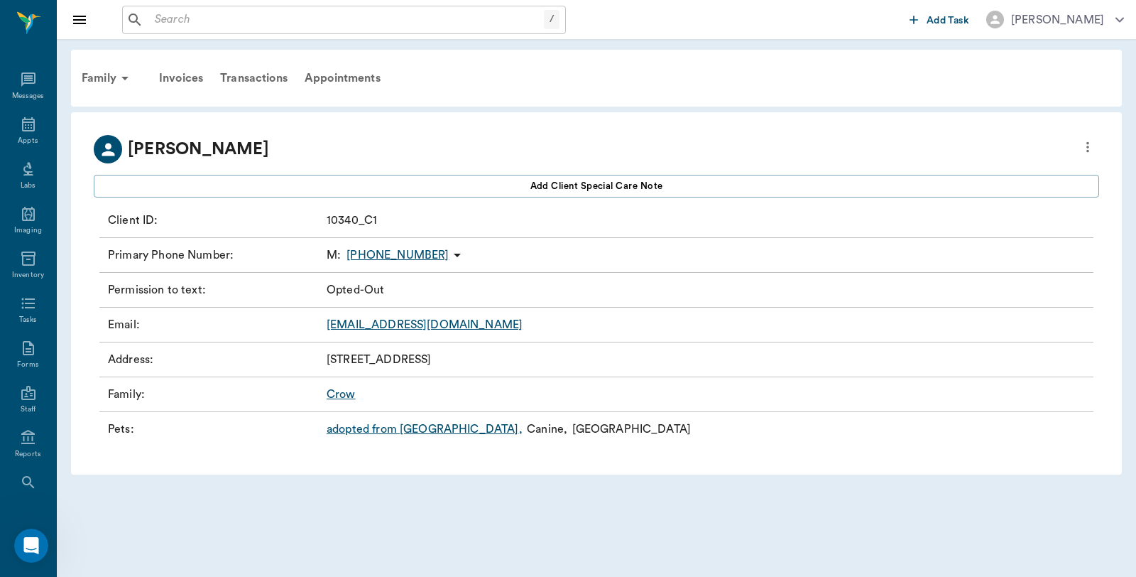
click at [356, 432] on link "adopted from us ," at bounding box center [425, 428] width 196 height 17
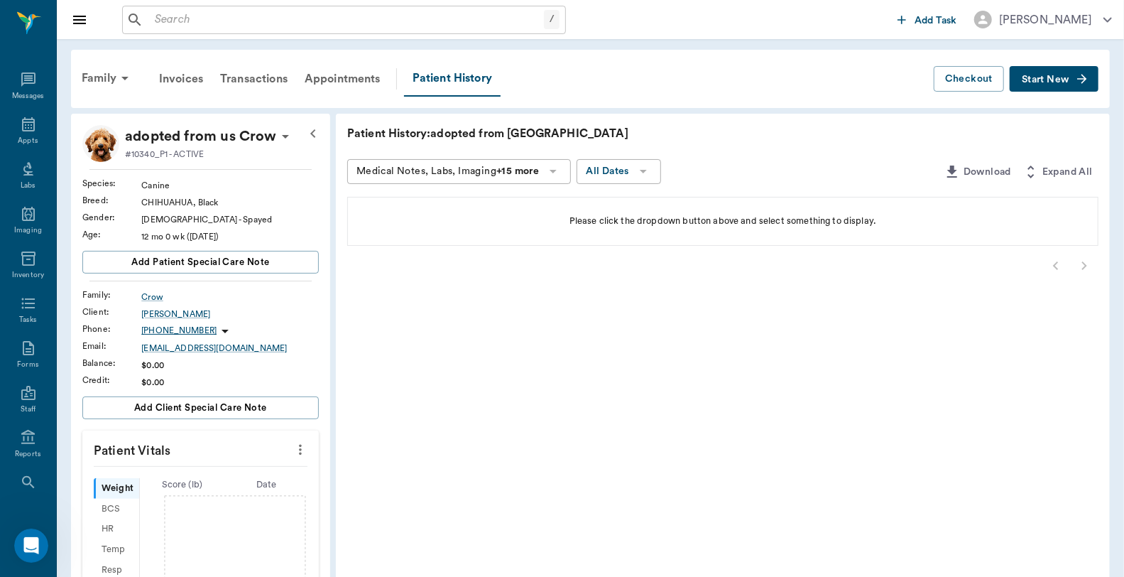
click at [1044, 80] on span "Start New" at bounding box center [1046, 80] width 48 height 0
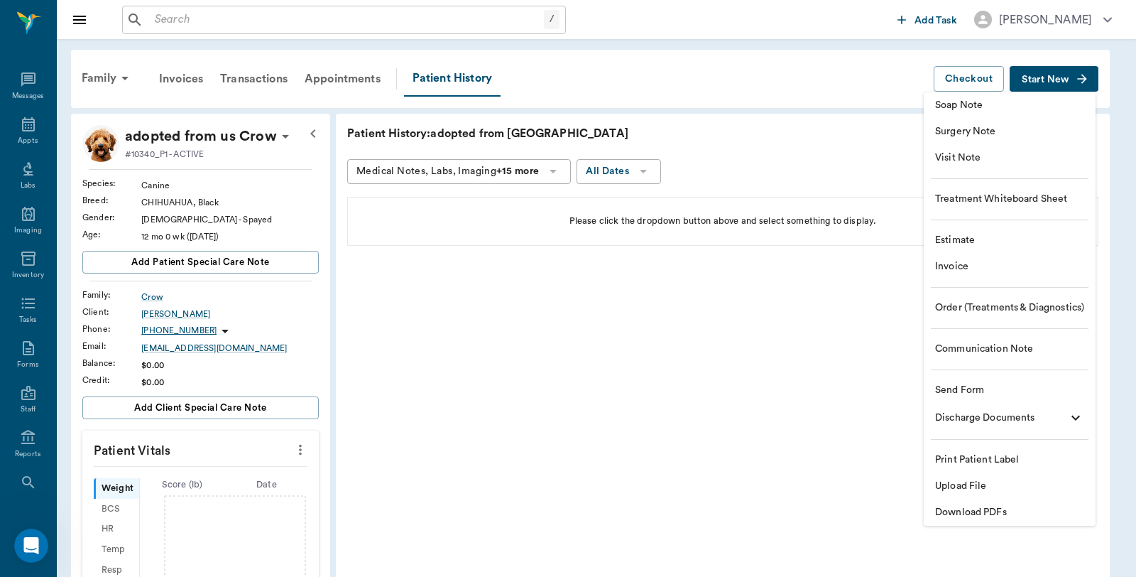
click at [983, 157] on span "Visit Note" at bounding box center [1009, 158] width 149 height 15
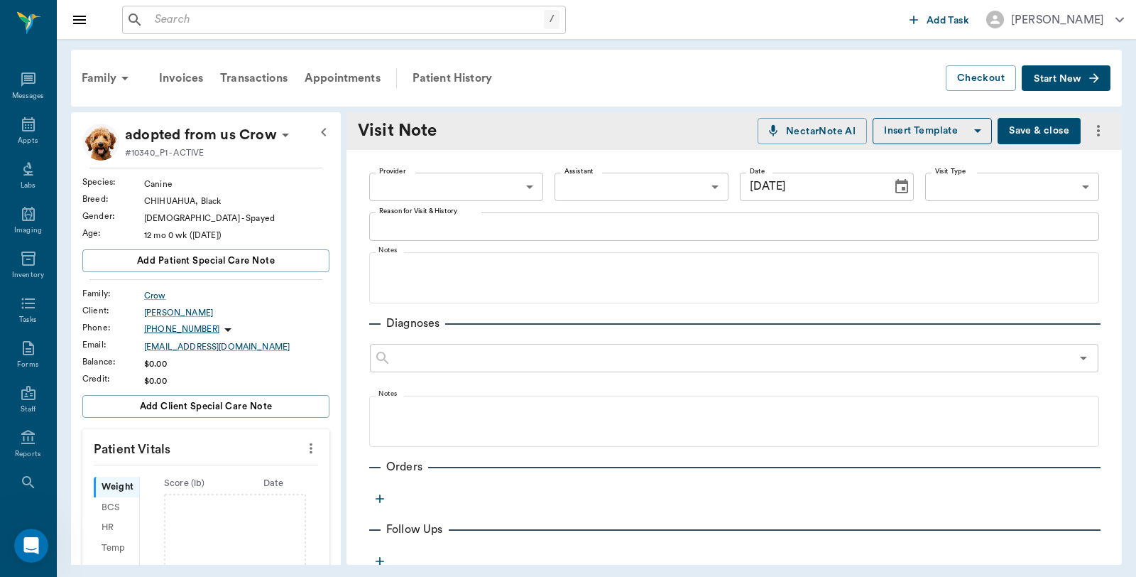
click at [498, 185] on body "/ ​ Add Task Dr. Bert Ellsworth Nectar Messages Appts Labs Imaging Inventory Ta…" at bounding box center [568, 288] width 1136 height 577
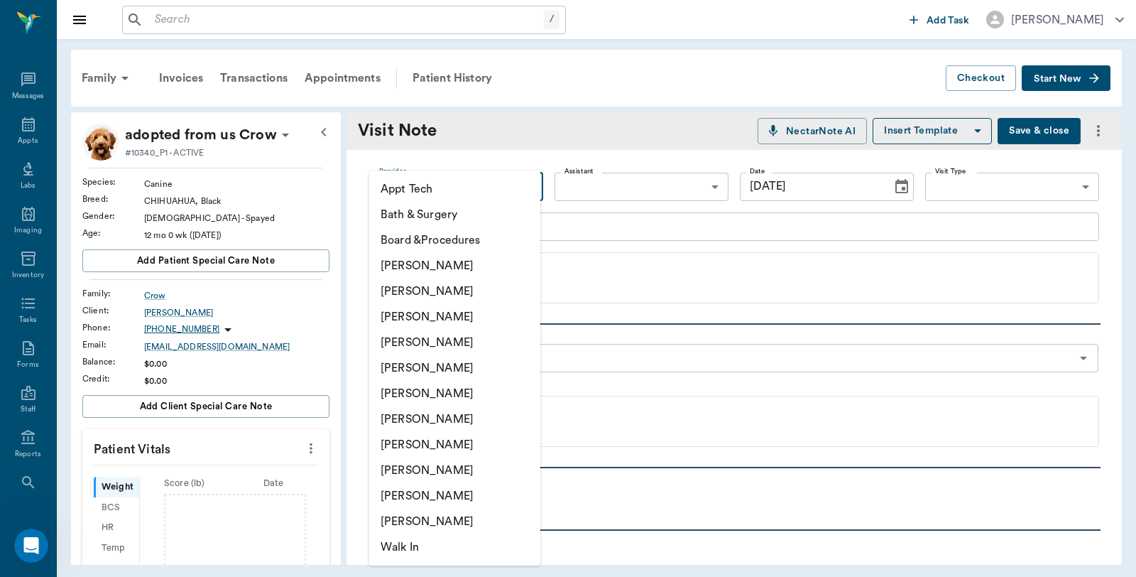
click at [437, 254] on li "Caryn Watson" at bounding box center [454, 266] width 171 height 26
type input "6899ea08ed37b777db10de45"
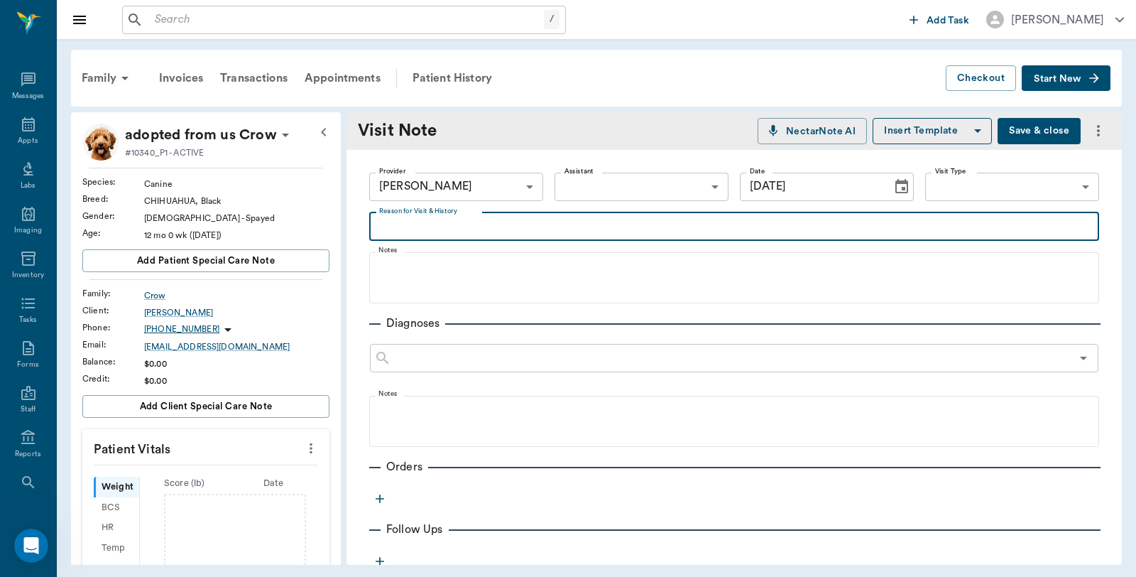
click at [474, 224] on textarea "Reason for Visit & History" at bounding box center [734, 226] width 710 height 16
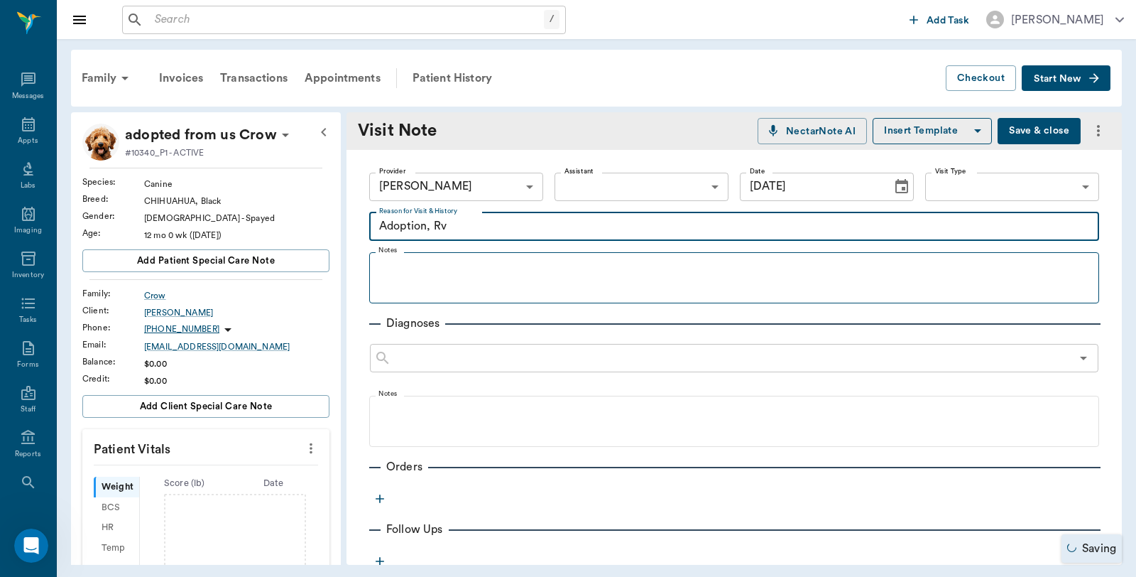
scroll to position [158, 0]
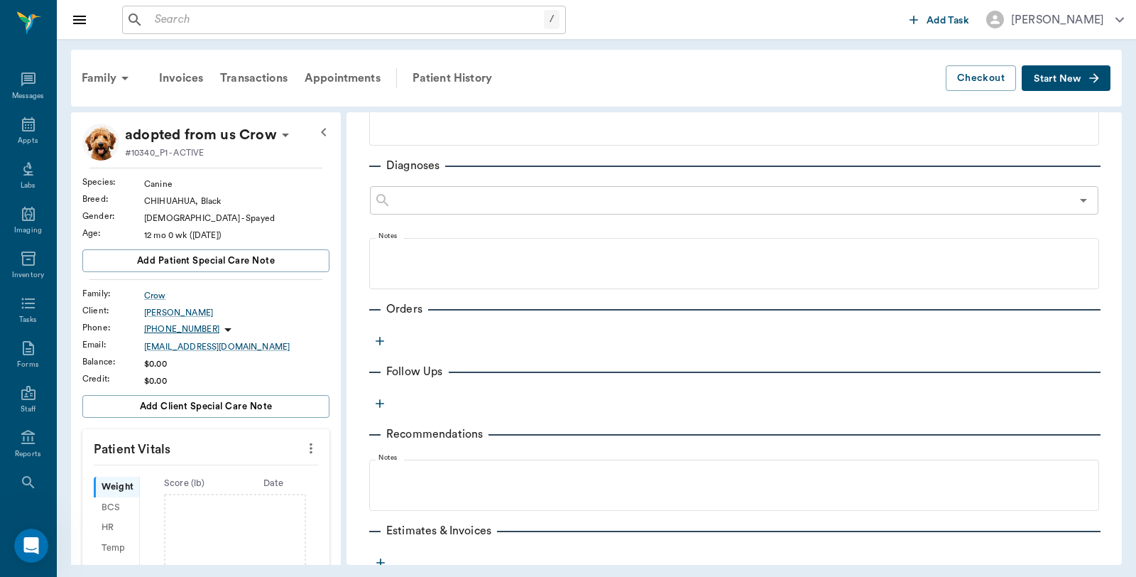
type textarea "Adoption, Rv"
click at [384, 338] on icon "button" at bounding box center [380, 341] width 14 height 14
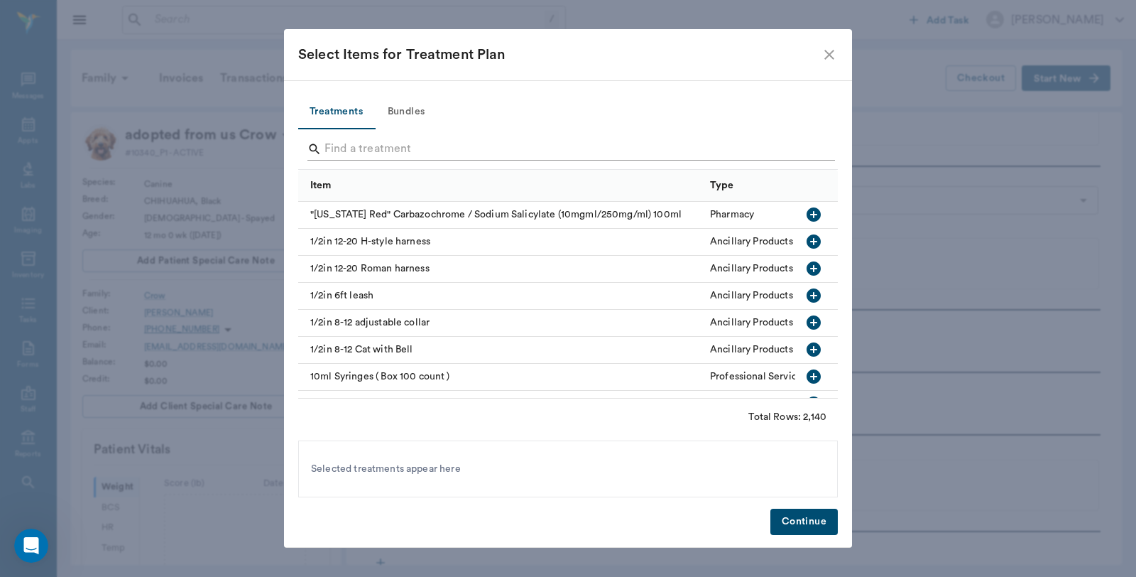
click at [391, 143] on input "Search" at bounding box center [568, 149] width 489 height 23
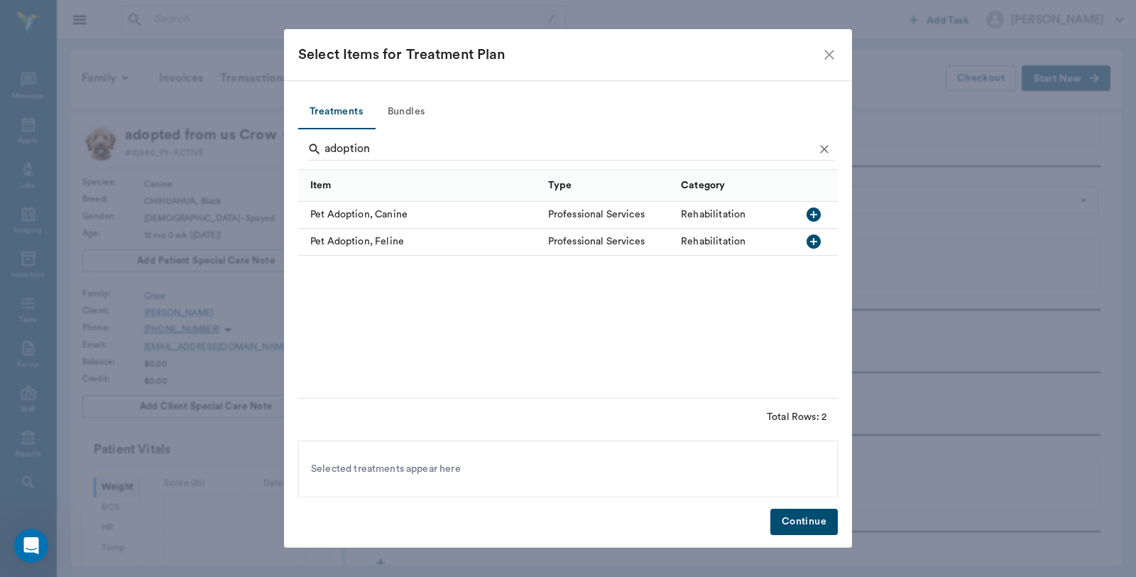
click at [819, 213] on icon "button" at bounding box center [814, 214] width 14 height 14
click at [421, 147] on input "adoption" at bounding box center [568, 149] width 489 height 23
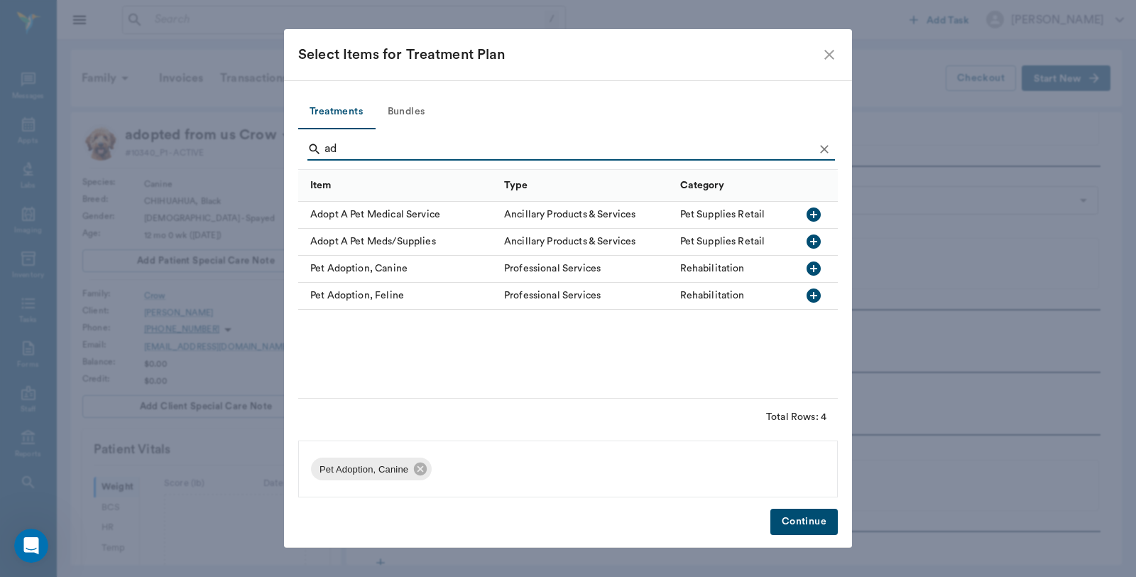
type input "a"
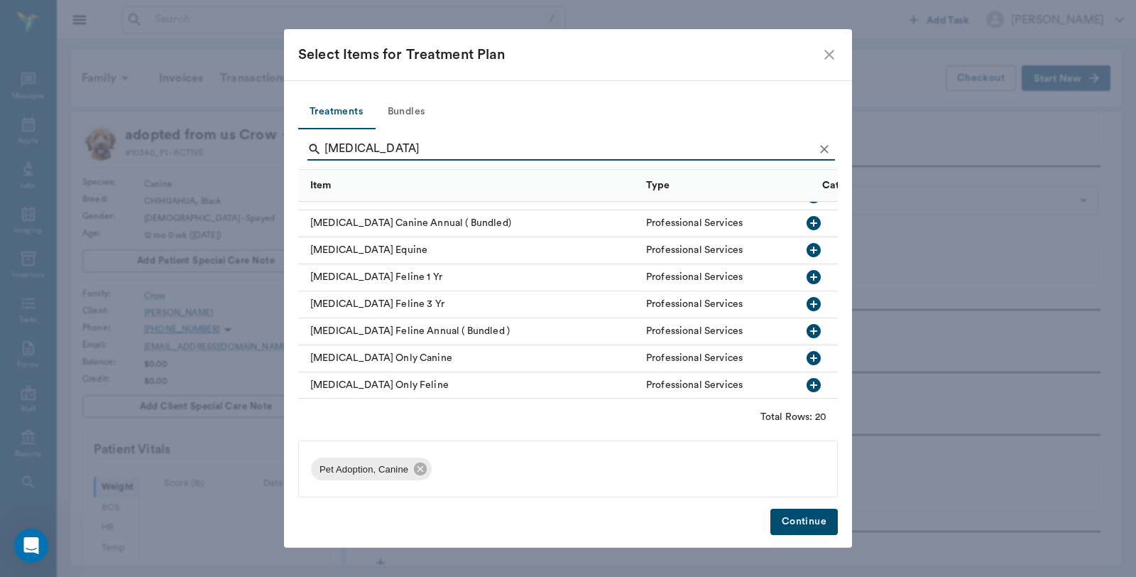
scroll to position [355, 0]
type input "Rabies"
click at [807, 323] on icon "button" at bounding box center [814, 330] width 14 height 14
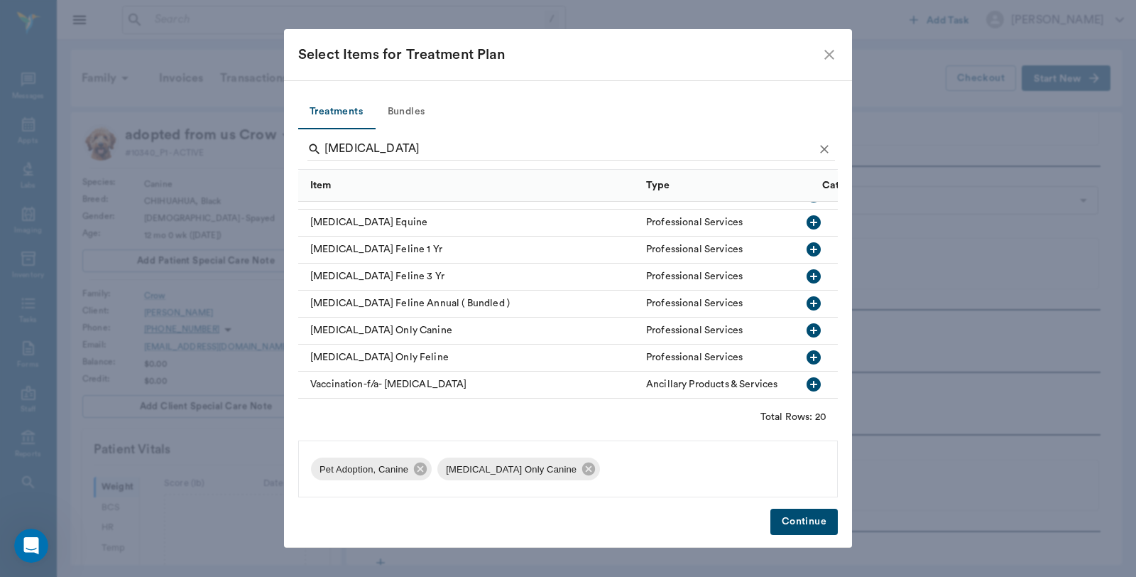
click at [804, 521] on button "Continue" at bounding box center [803, 521] width 67 height 26
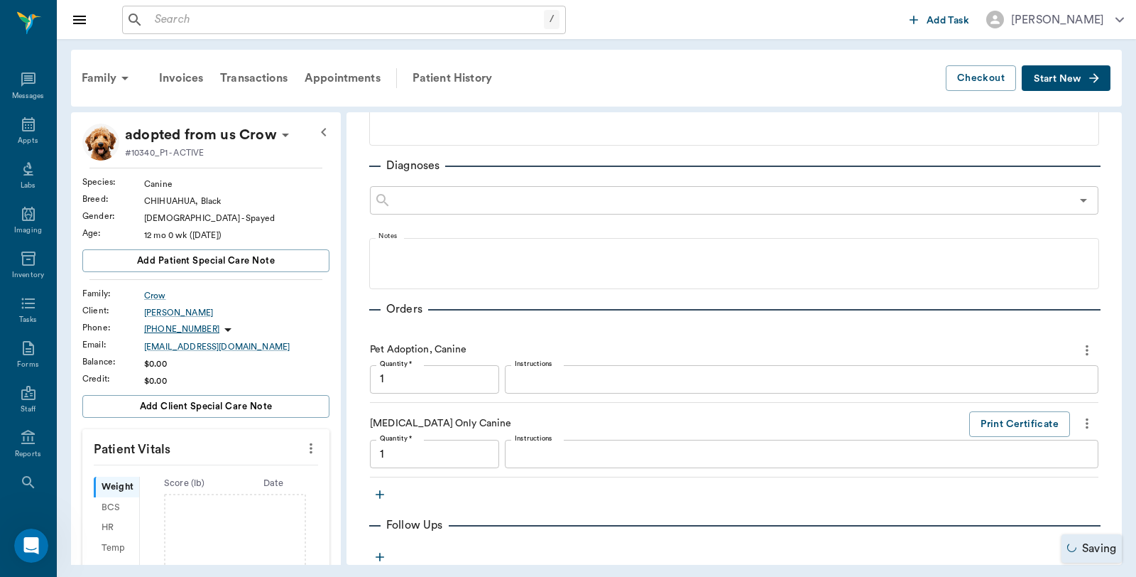
type input "1.00"
click at [994, 425] on button "Print Certificate" at bounding box center [1019, 424] width 101 height 26
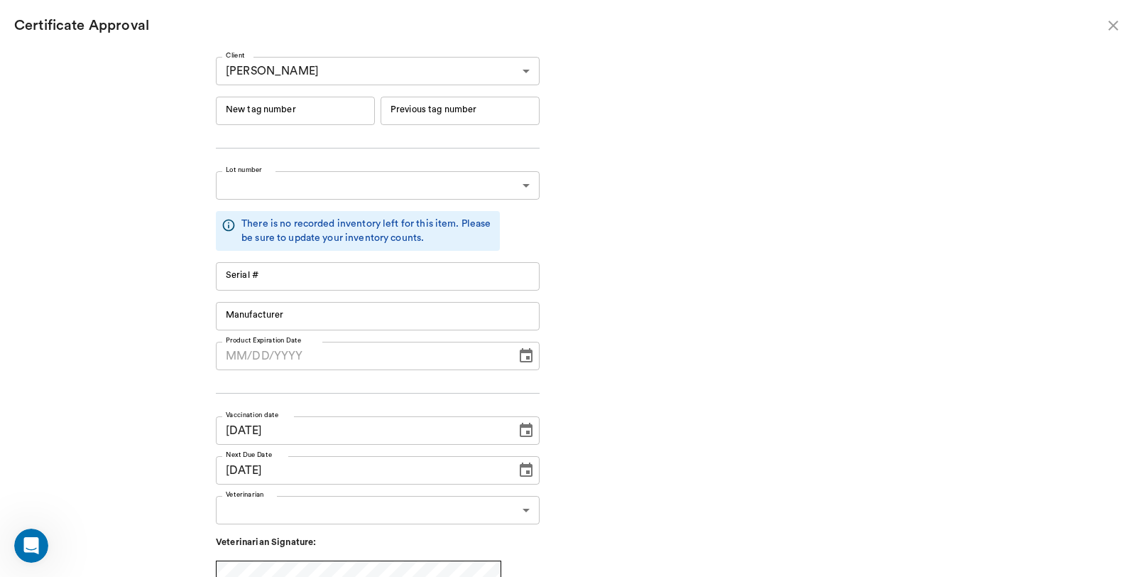
type input "RM384R9"
type input "11148"
type input "Boehringer Ingelheim"
type input "RM384R9"
type input "11148"
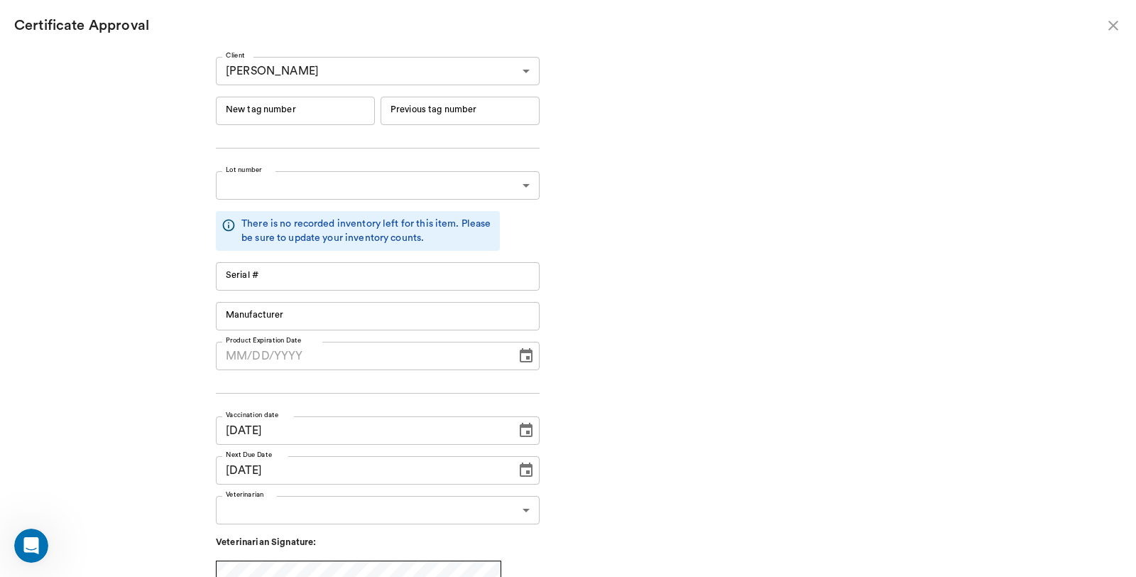
type input "Boehringer Ingelheim"
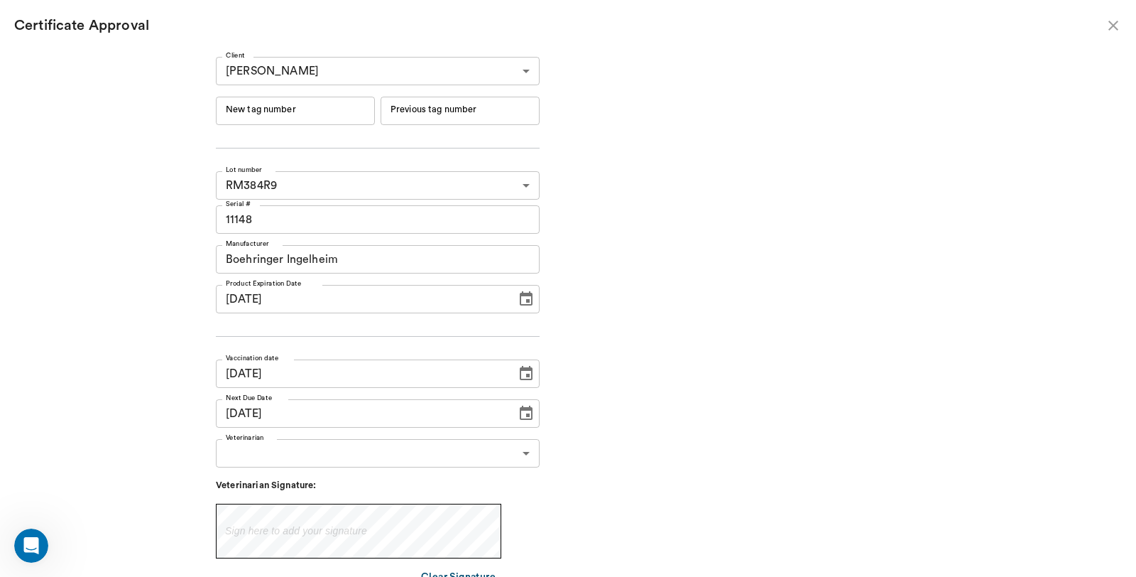
type input "06/19/2026"
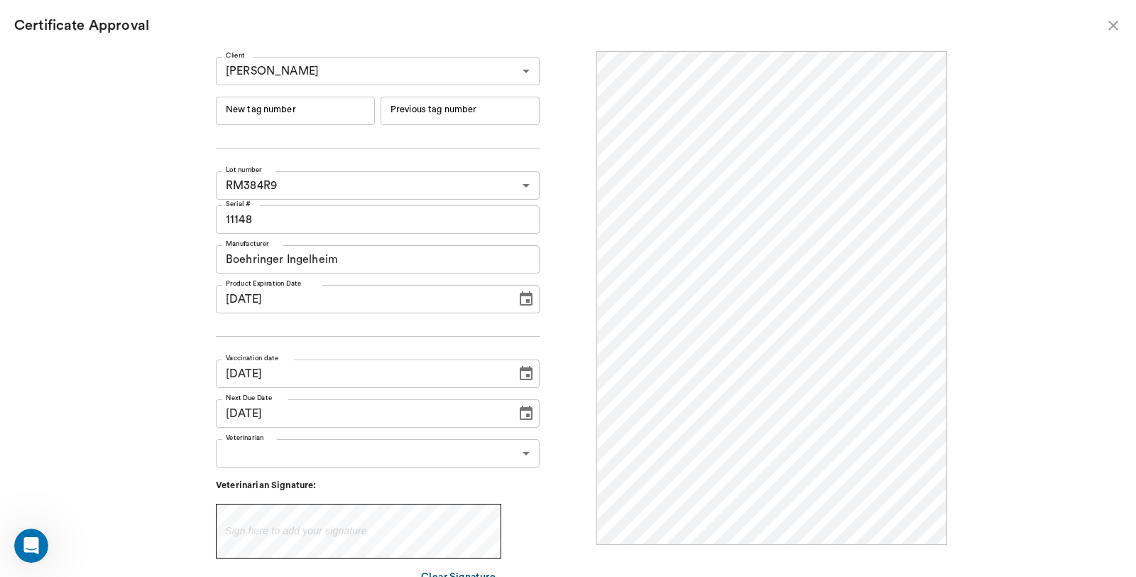
scroll to position [0, 0]
click at [296, 110] on input "New tag number" at bounding box center [295, 111] width 159 height 28
type input "254578"
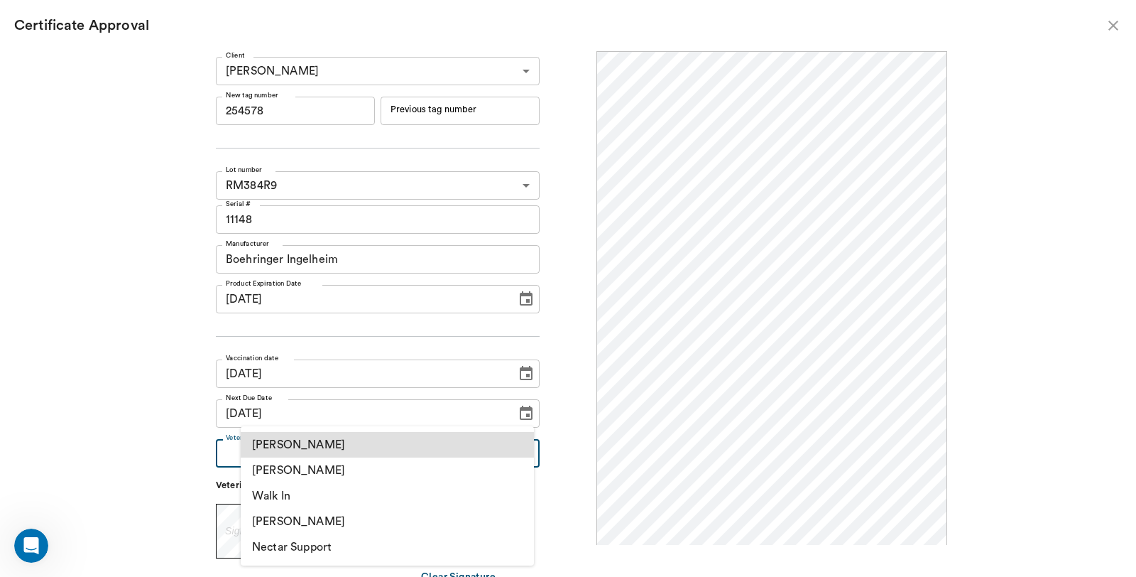
click at [343, 461] on body "/ ​ Add Task Dr. Bert Ellsworth Nectar Messages Appts Labs Imaging Inventory Ta…" at bounding box center [568, 288] width 1136 height 577
click at [330, 465] on li "[PERSON_NAME]" at bounding box center [387, 470] width 293 height 26
type input "63ec2f075fda476ae8351a4d"
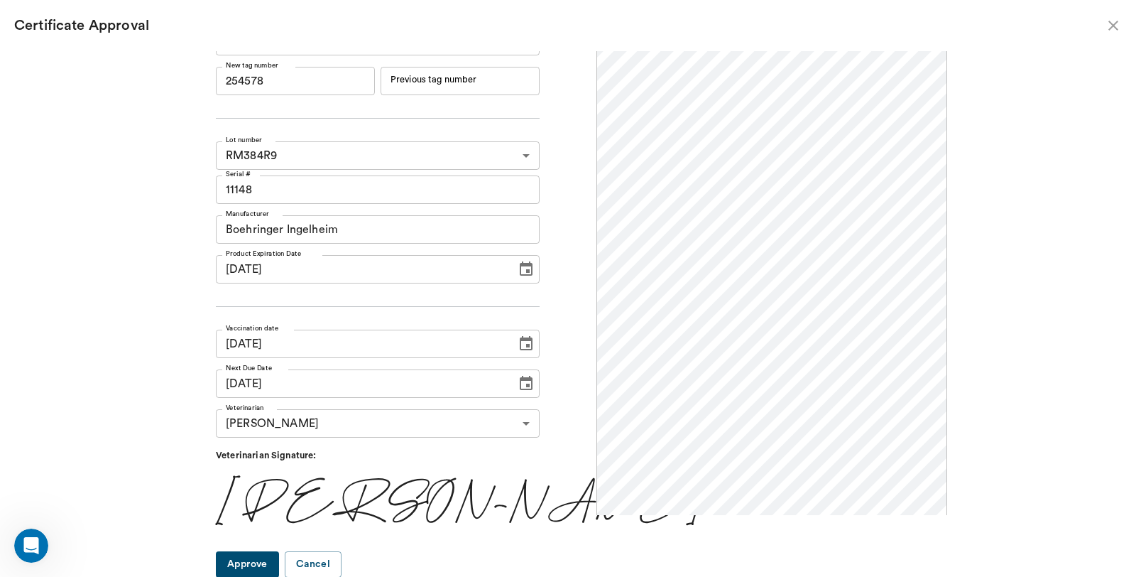
click at [272, 570] on button "Approve" at bounding box center [247, 564] width 63 height 26
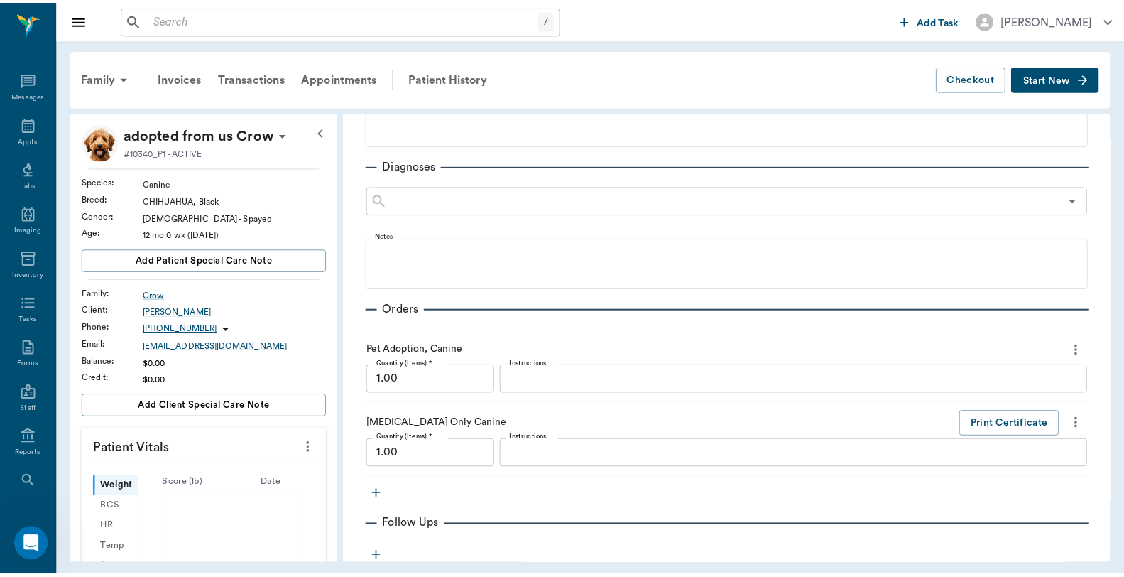
scroll to position [429, 0]
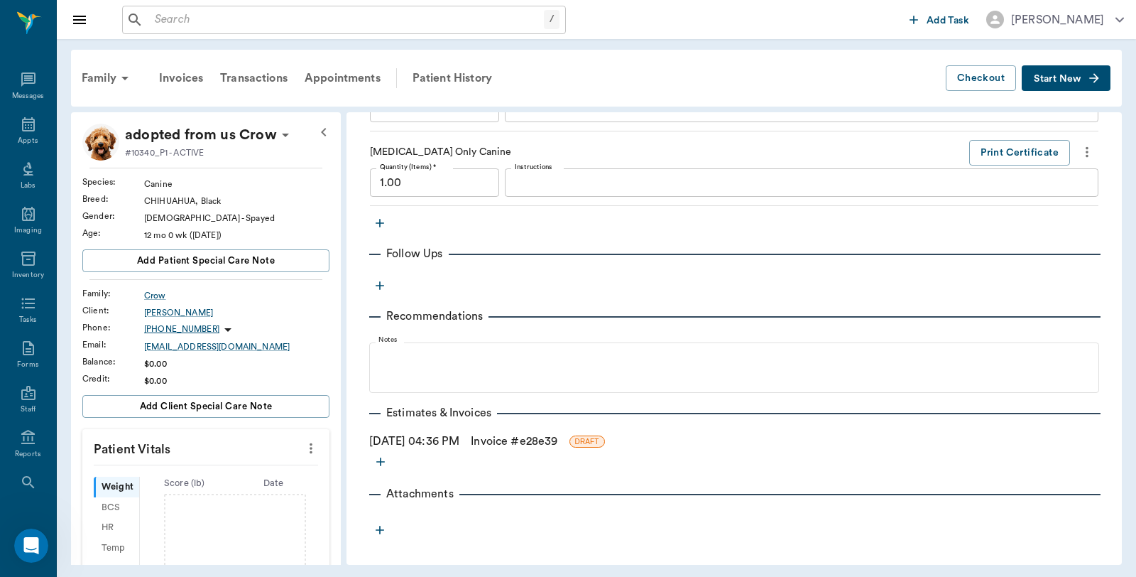
click at [500, 434] on link "Invoice # e28e39" at bounding box center [514, 440] width 87 height 17
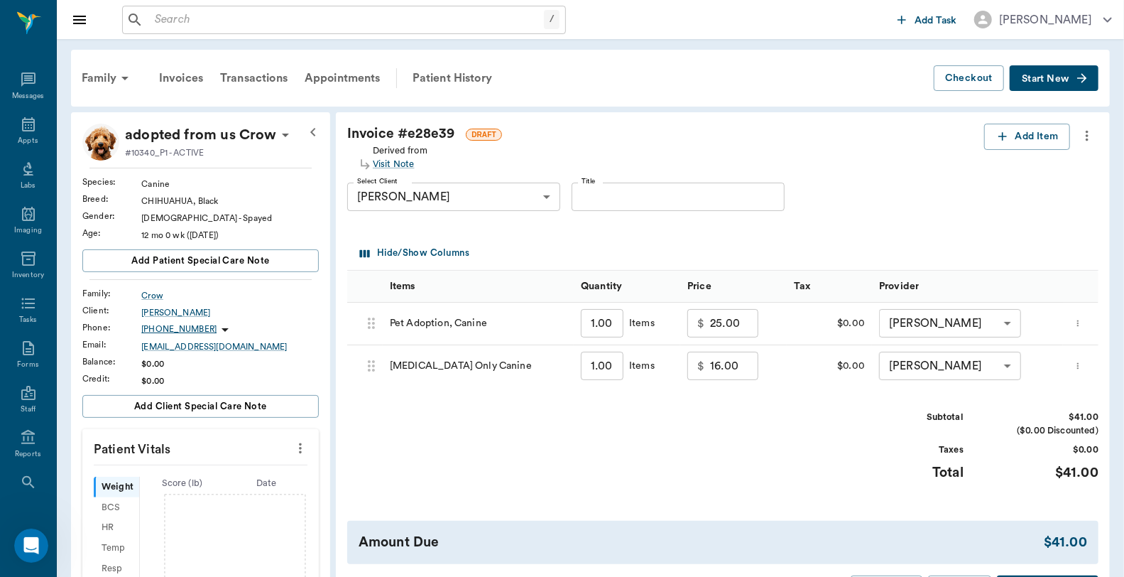
click at [738, 364] on input "16.00" at bounding box center [734, 365] width 48 height 28
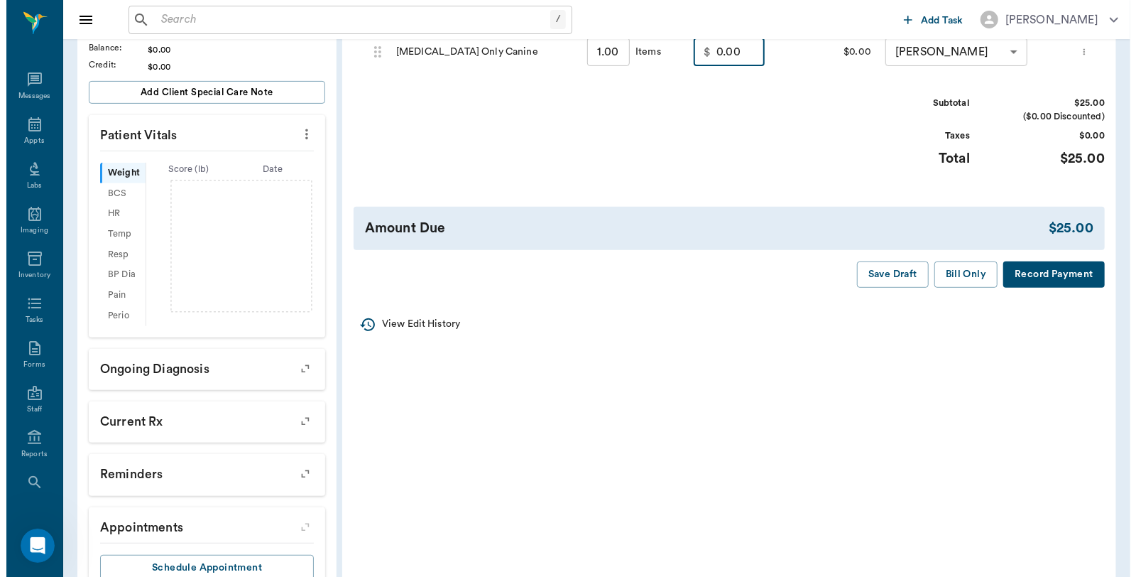
scroll to position [315, 0]
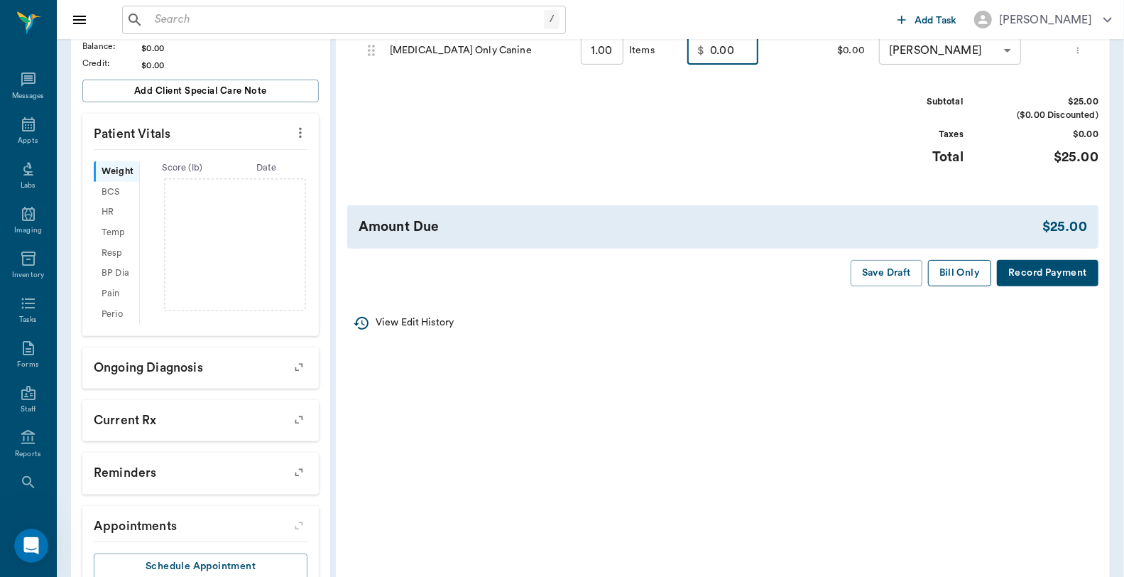
type input "0.00"
click at [954, 283] on button "Bill Only" at bounding box center [960, 273] width 64 height 26
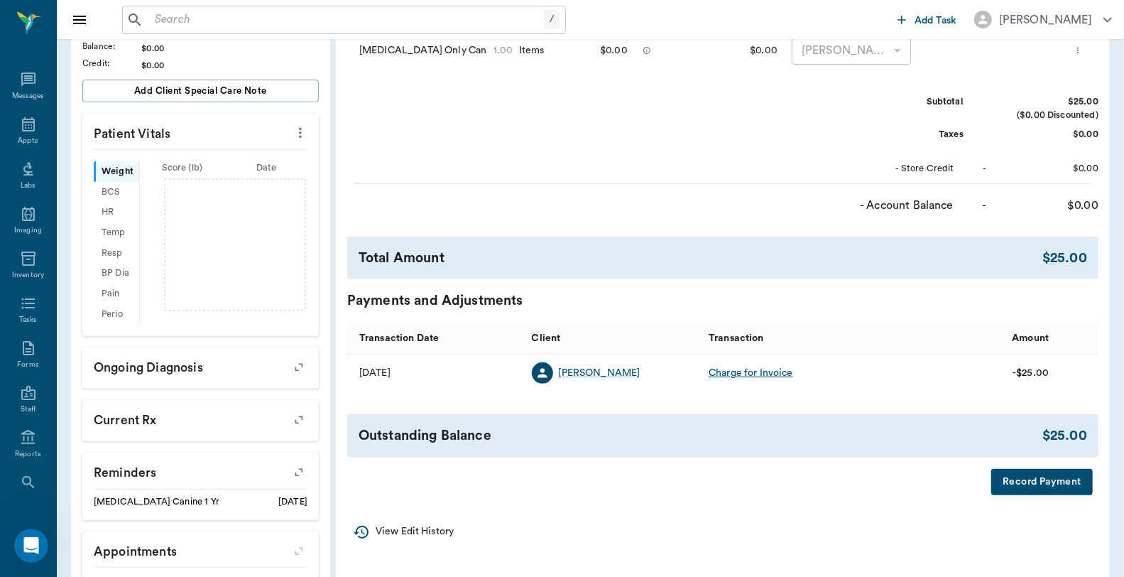
click at [1030, 481] on button "Record Payment" at bounding box center [1042, 482] width 102 height 26
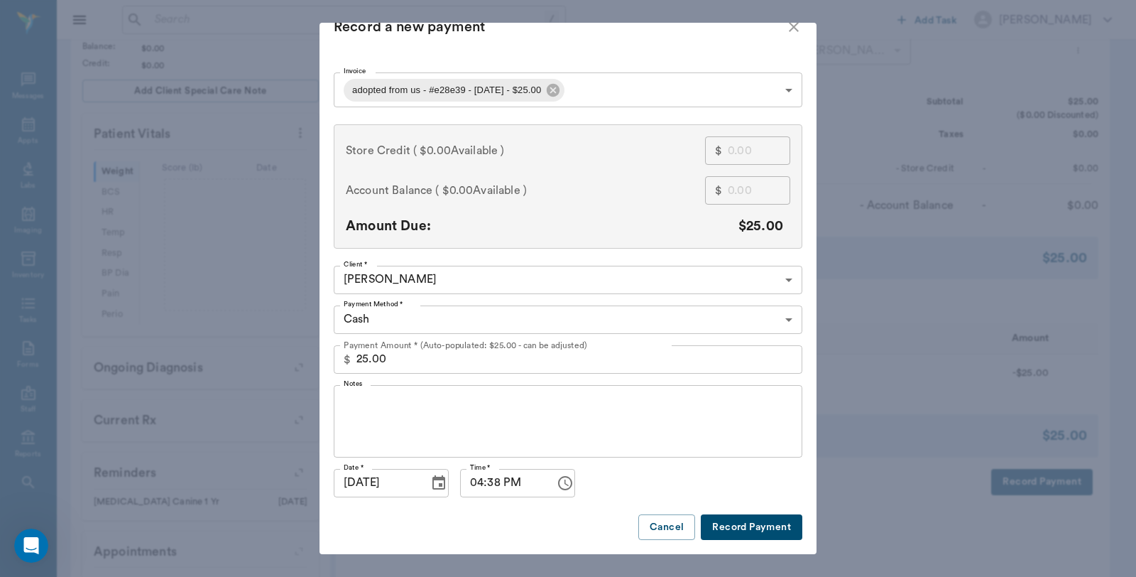
click at [466, 300] on body "/ ​ Add Task Dr. Bert Ellsworth Nectar Messages Appts Labs Imaging Inventory Ta…" at bounding box center [568, 167] width 1136 height 965
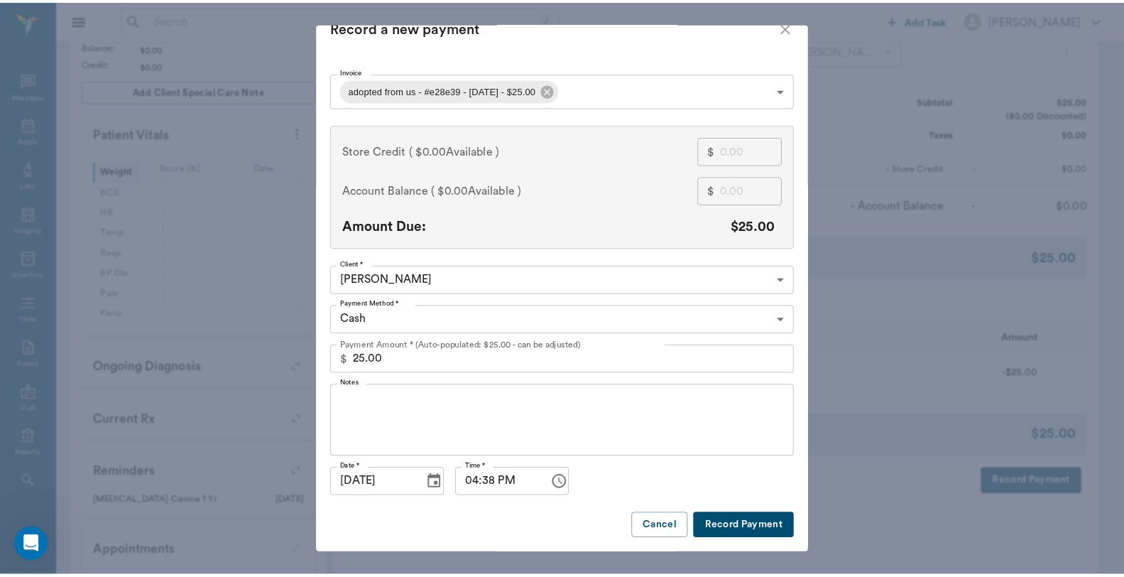
scroll to position [21, 0]
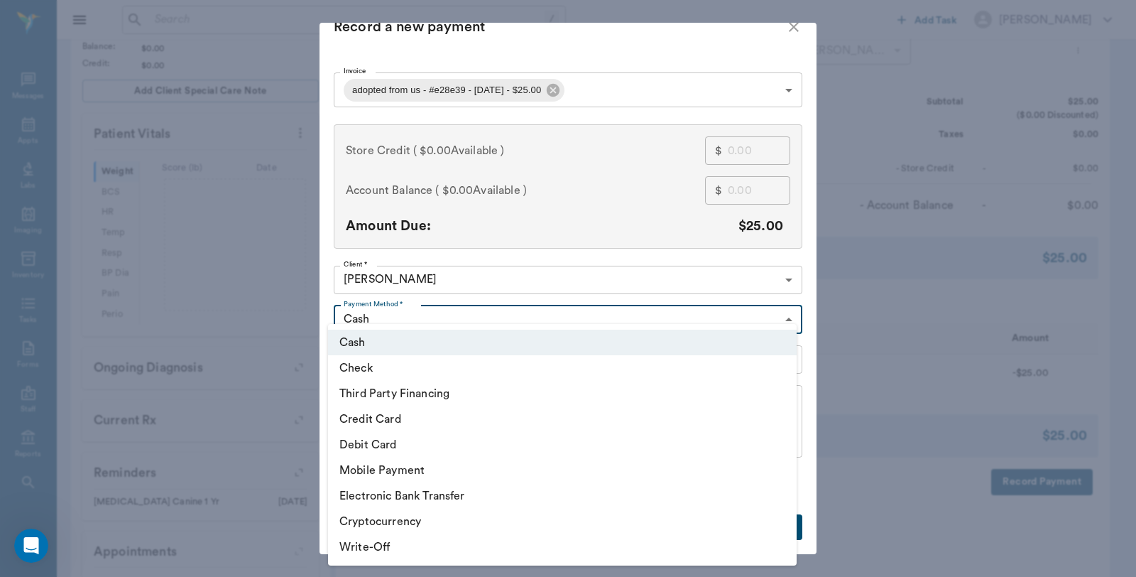
click at [389, 449] on li "Debit Card" at bounding box center [562, 445] width 469 height 26
type input "DEBIT_CARD"
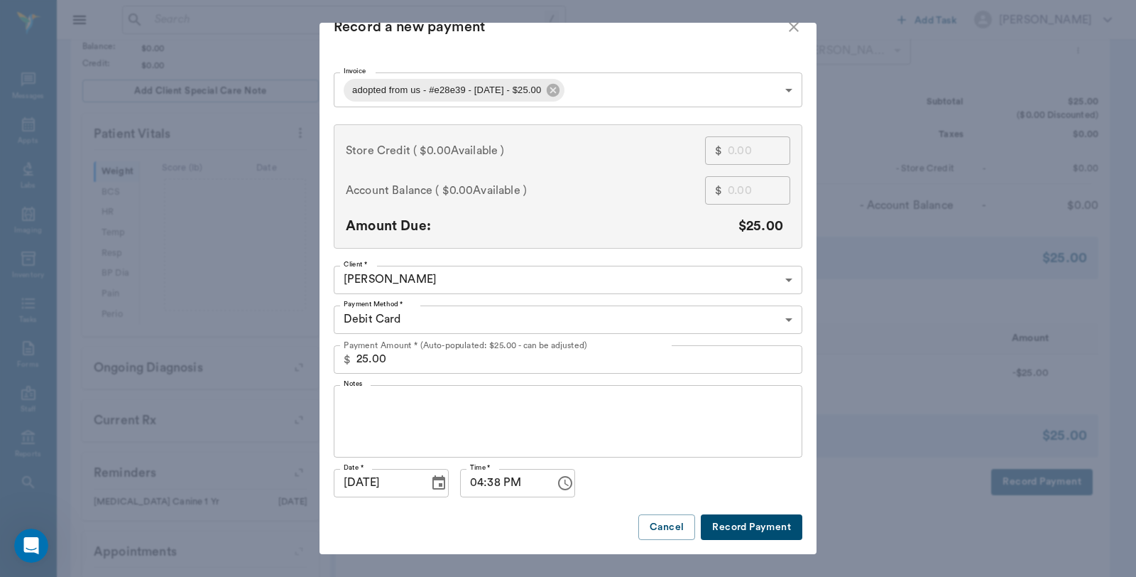
click at [736, 529] on button "Record Payment" at bounding box center [752, 527] width 102 height 26
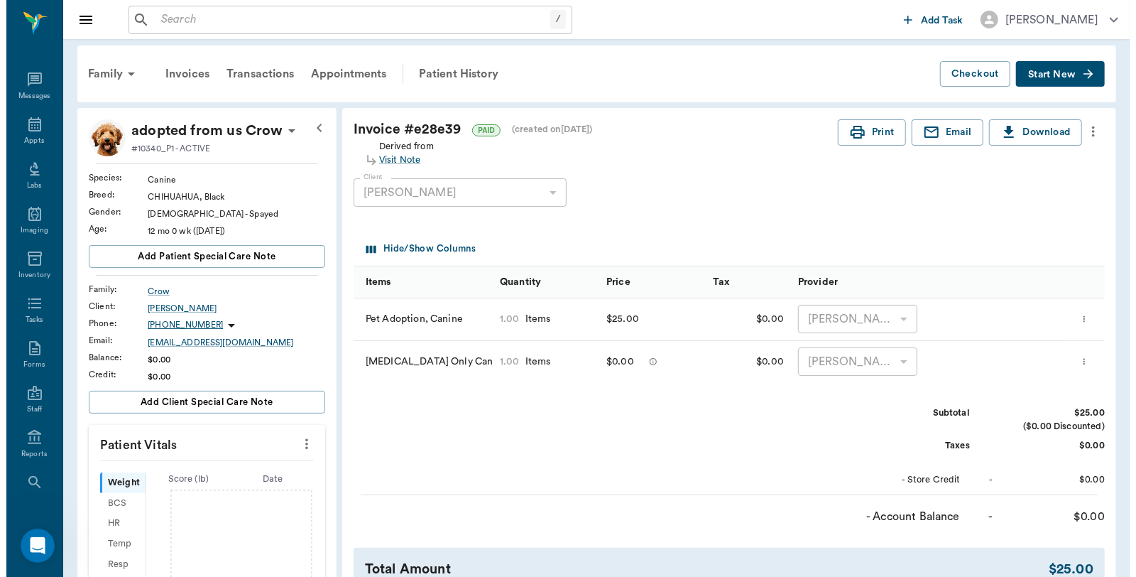
scroll to position [0, 0]
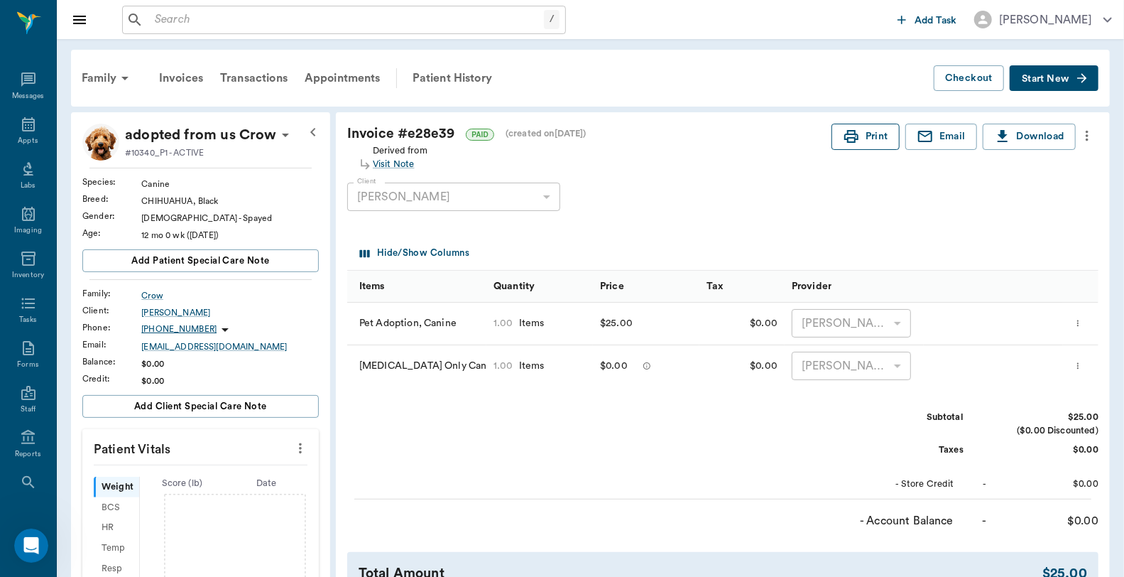
click at [863, 137] on button "Print" at bounding box center [865, 137] width 68 height 26
click at [180, 23] on input "text" at bounding box center [346, 20] width 395 height 20
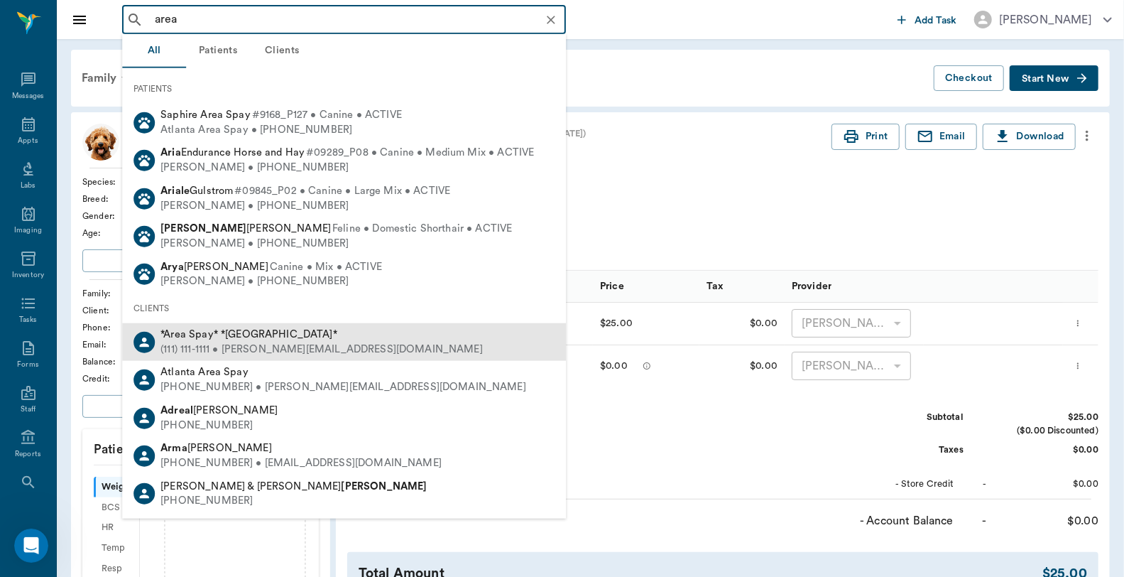
click at [246, 344] on div "(111) 111-1111 • MICHELE@2mtexas.com" at bounding box center [321, 349] width 322 height 15
type input "area"
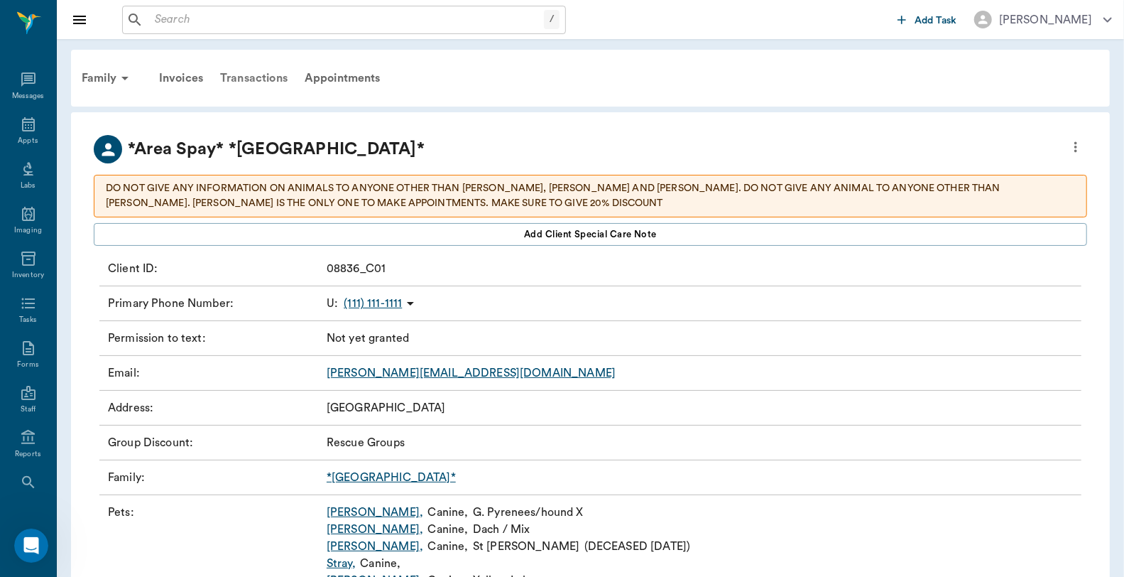
click at [272, 72] on div "Transactions" at bounding box center [254, 78] width 84 height 34
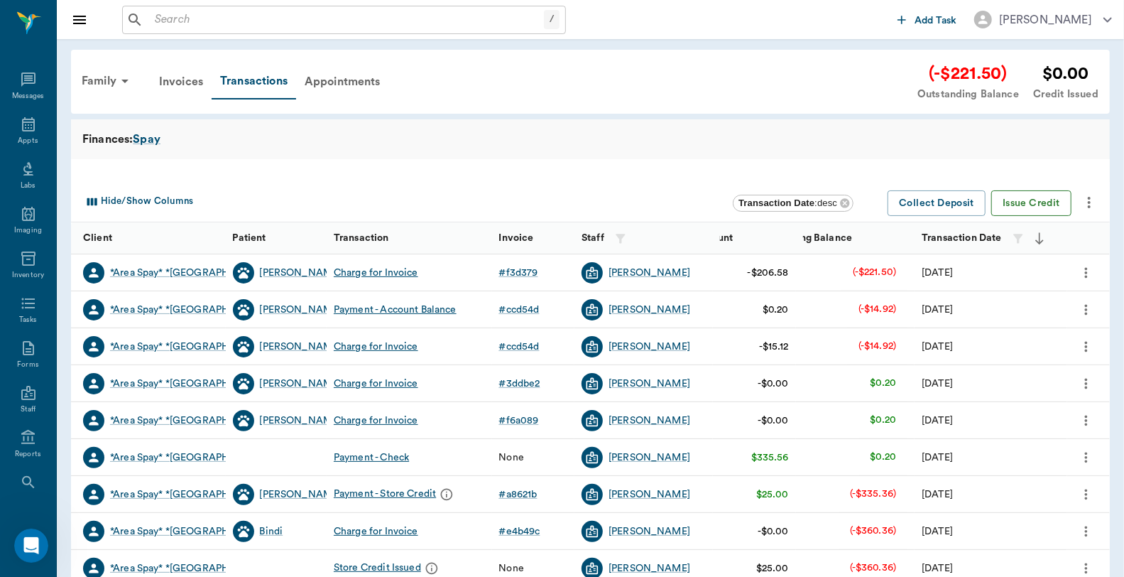
click at [1034, 208] on button "Issue Credit" at bounding box center [1031, 203] width 80 height 26
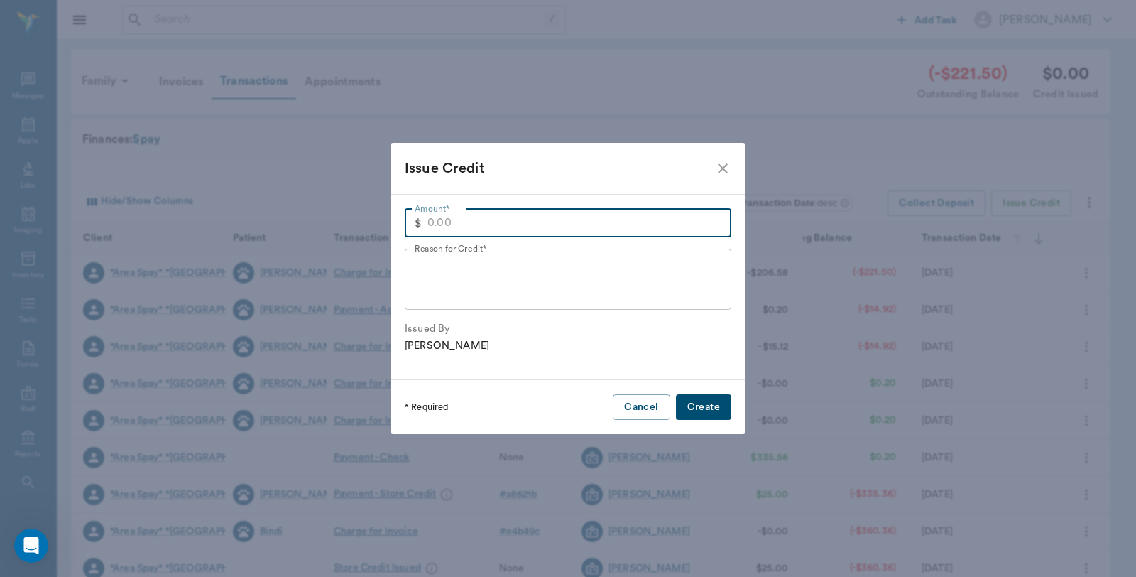
click at [510, 218] on input "Amount*" at bounding box center [579, 223] width 304 height 28
type input "25.00"
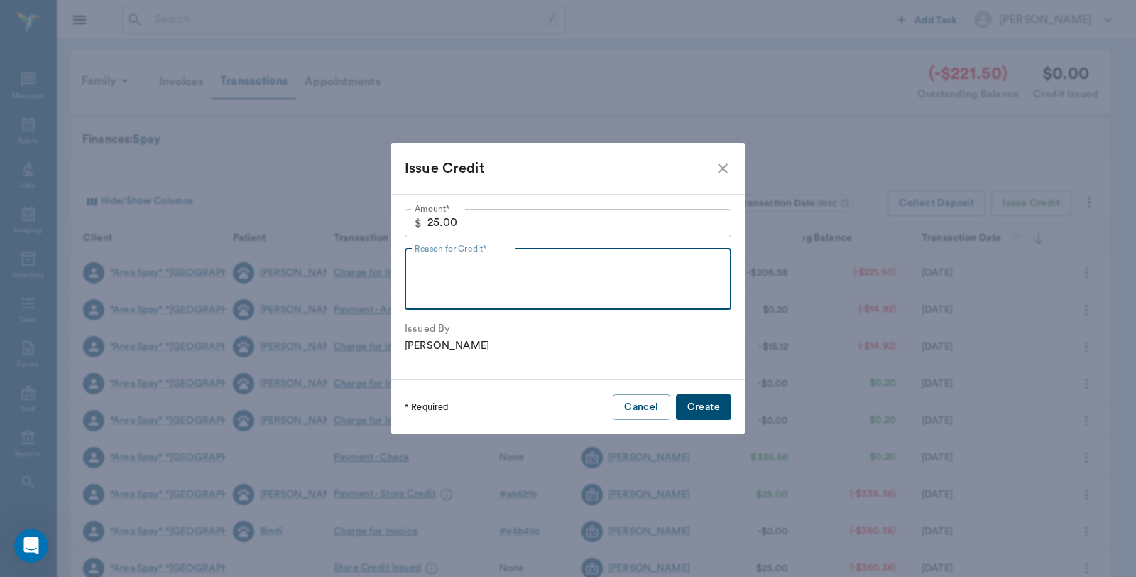
click at [534, 292] on textarea "Reason for Credit*" at bounding box center [568, 278] width 307 height 49
type textarea "Donation"
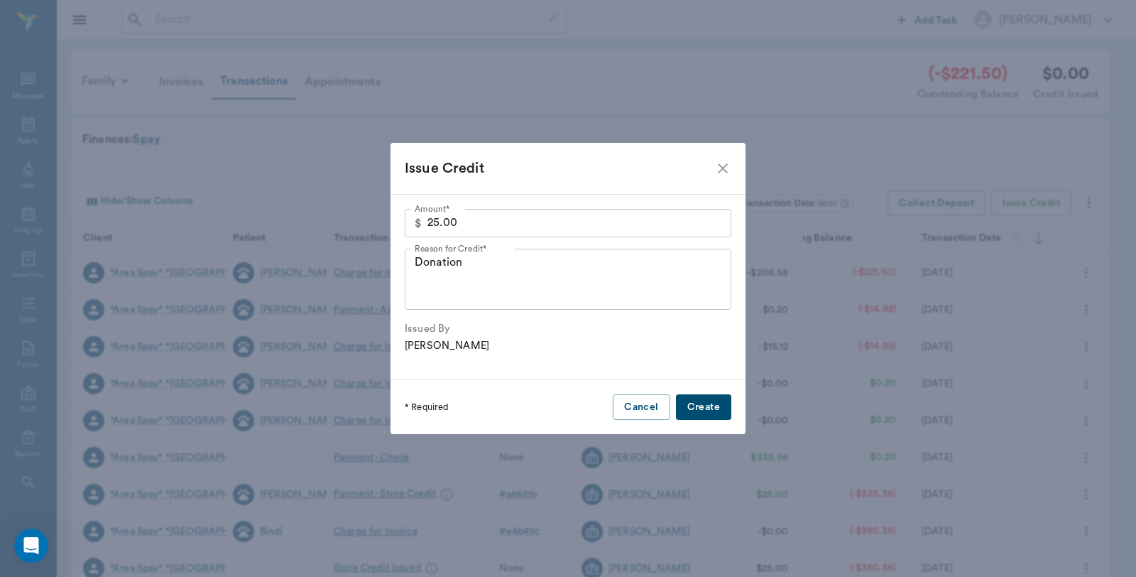
click at [709, 400] on button "Create" at bounding box center [703, 407] width 55 height 26
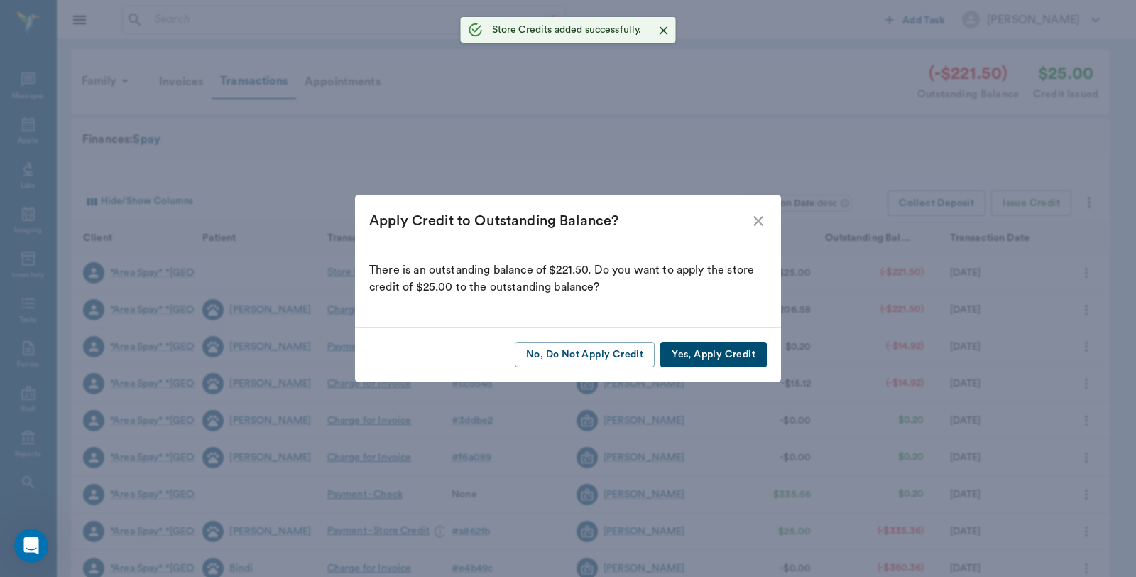
click at [711, 351] on button "Yes, Apply Credit" at bounding box center [713, 355] width 106 height 26
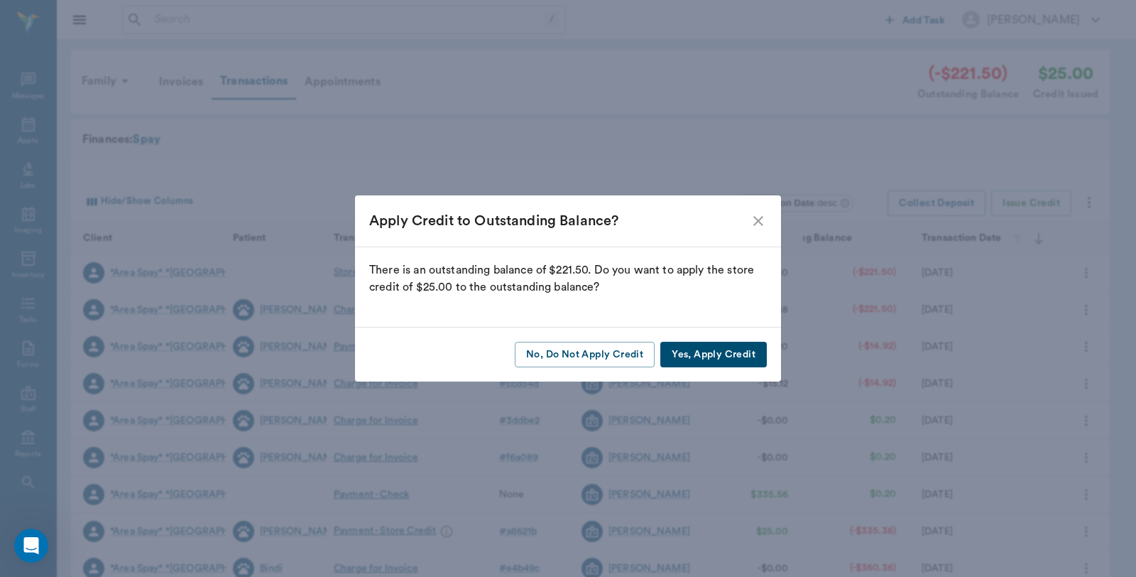
click at [706, 359] on button "Yes, Apply Credit" at bounding box center [713, 355] width 106 height 26
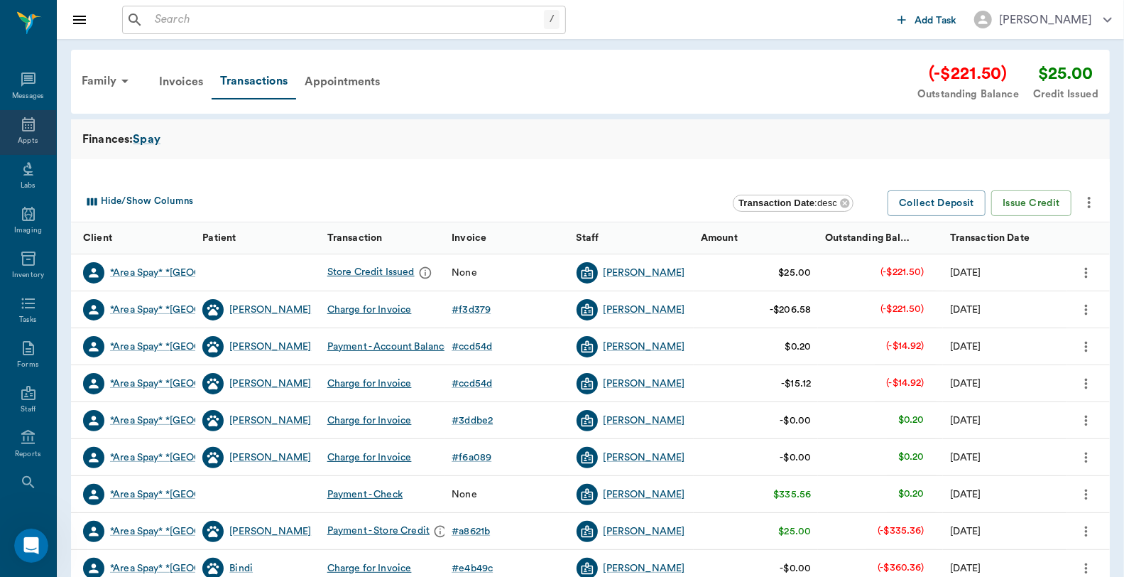
click at [10, 128] on div "Appts" at bounding box center [28, 132] width 56 height 45
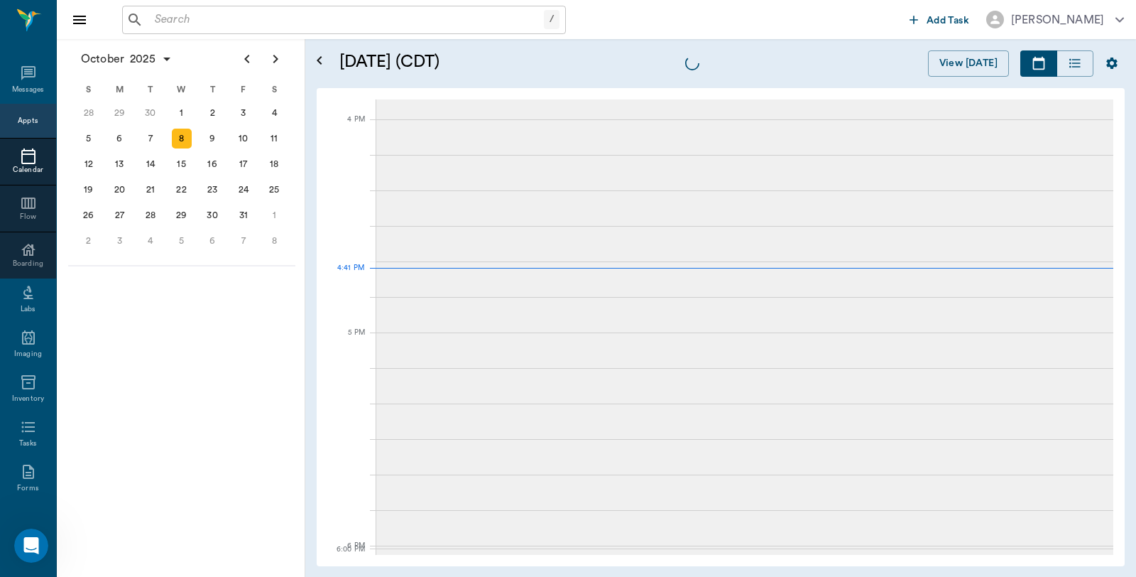
scroll to position [1708, 0]
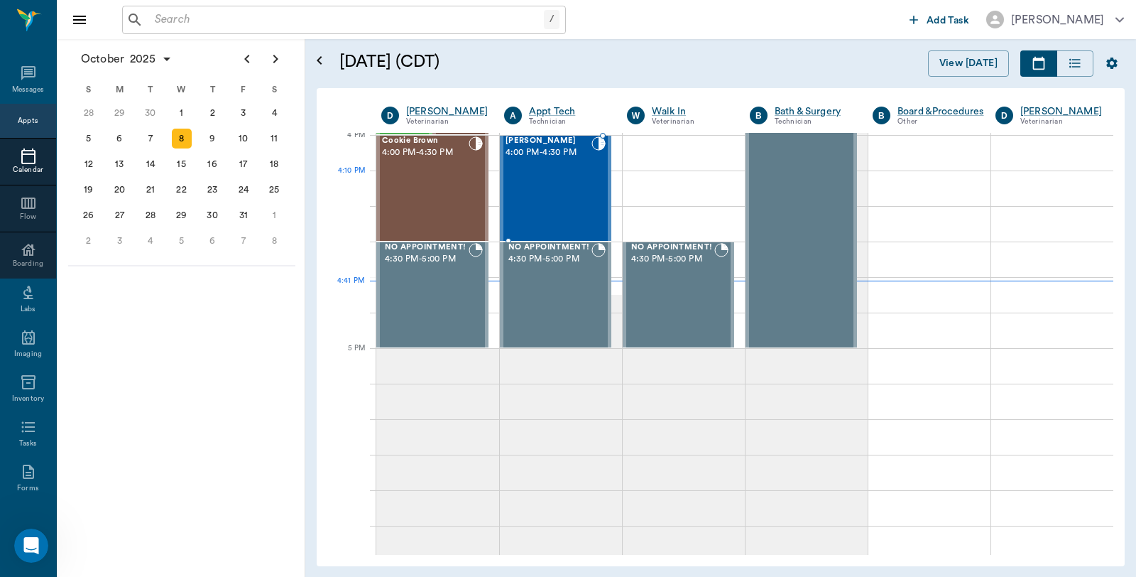
click at [558, 189] on div "Ace Whatley 4:00 PM - 4:30 PM" at bounding box center [549, 188] width 86 height 104
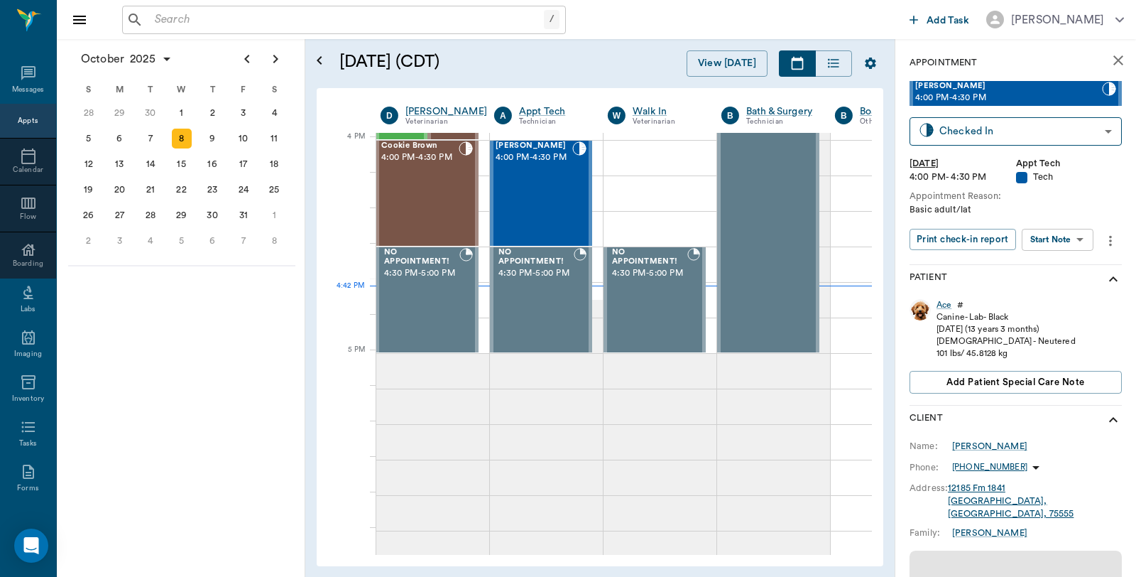
scroll to position [1708, 1]
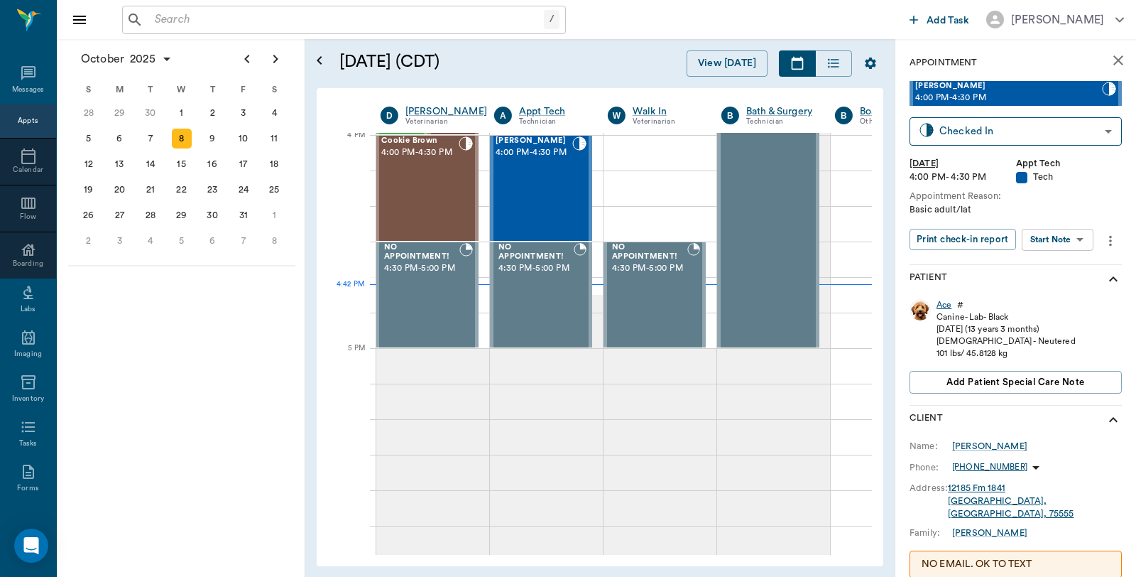
click at [943, 305] on div "Ace" at bounding box center [943, 305] width 15 height 12
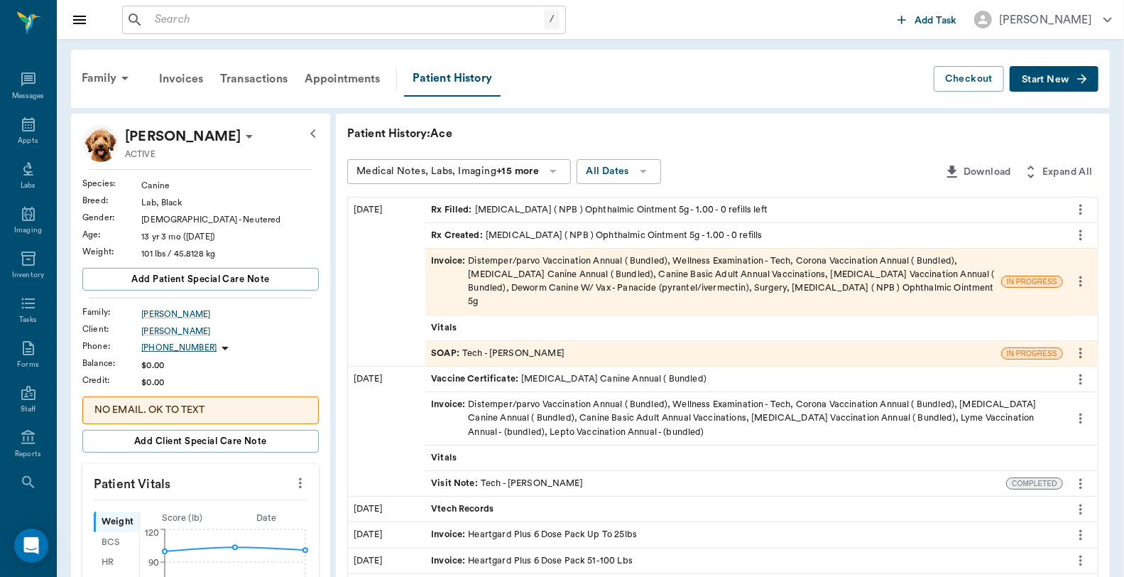
click at [618, 342] on div "SOAP : Tech - [PERSON_NAME]" at bounding box center [713, 353] width 576 height 25
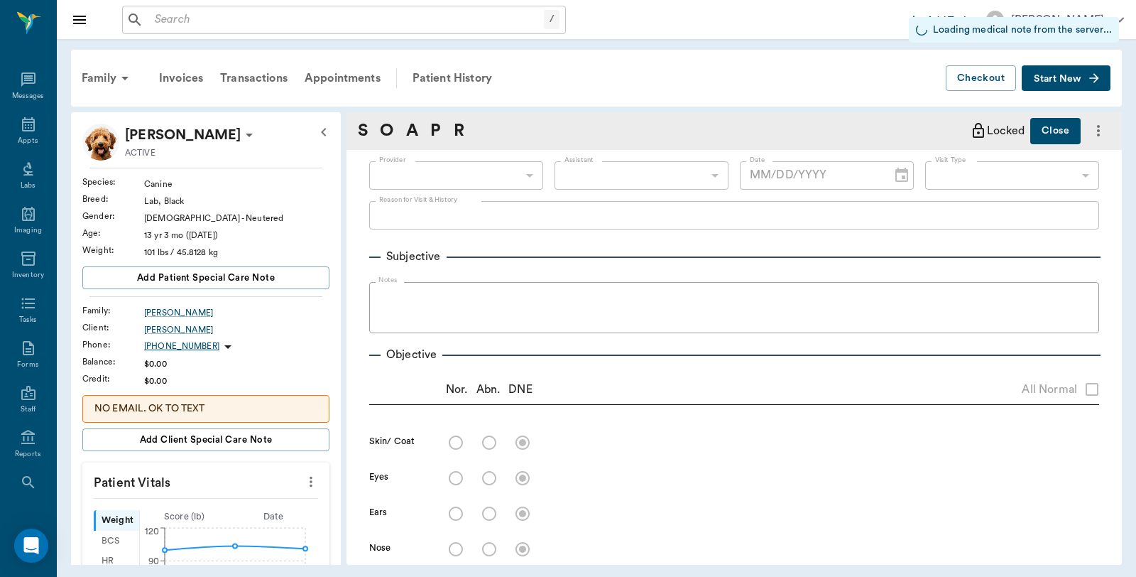
type input "63ec2f075fda476ae8351a4d"
type input "63ec2e7e52e12b0ba117b124"
type input "65d2be4f46e3a538d89b8c1a"
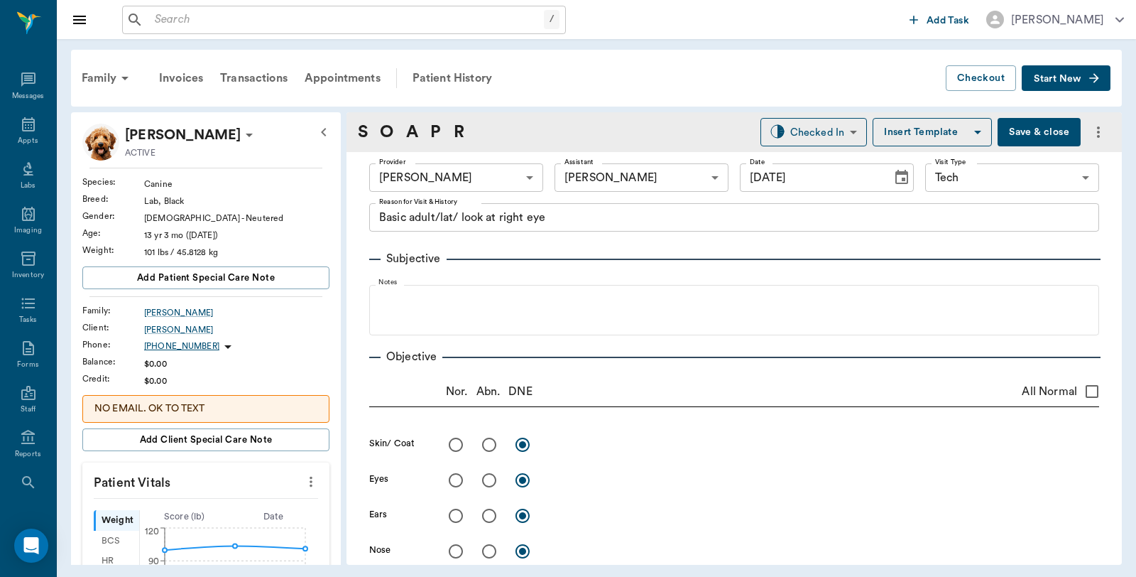
type input "[DATE]"
type textarea "Basic adult/lat/ look at right eye"
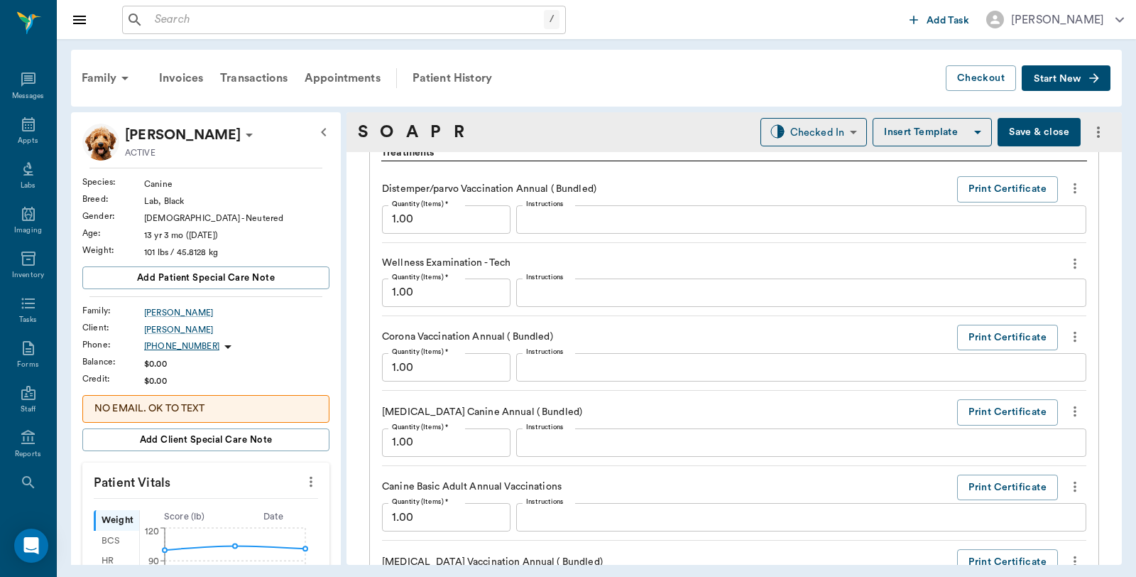
scroll to position [1025, 0]
click at [996, 412] on button "Print Certificate" at bounding box center [1007, 411] width 101 height 26
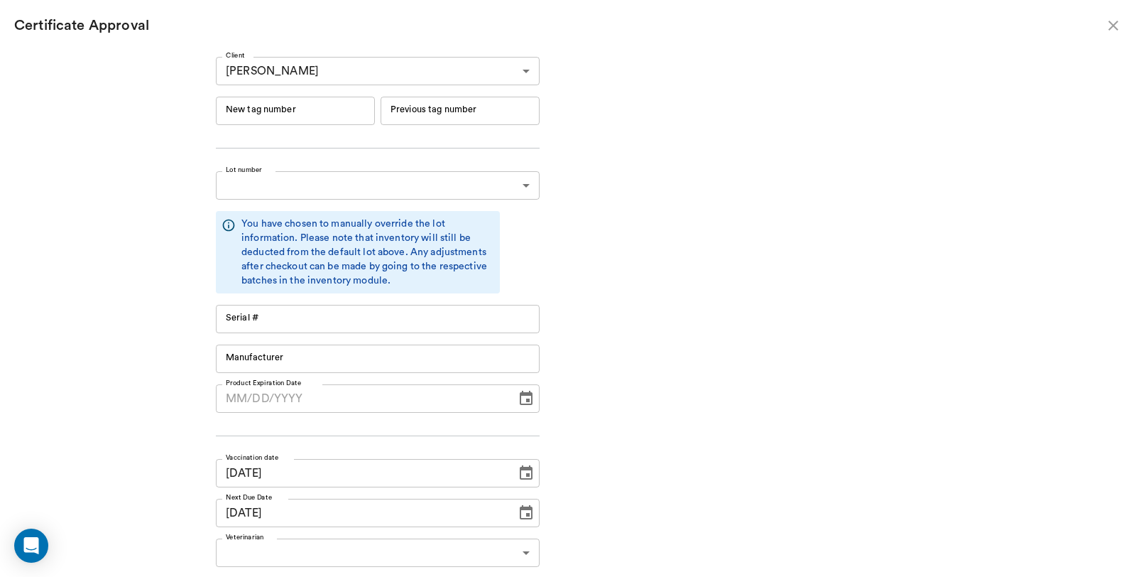
type input "RM384R9"
type input "11148"
type input "Boehringer Ingelheim"
type input "RM384R9"
type input "11148"
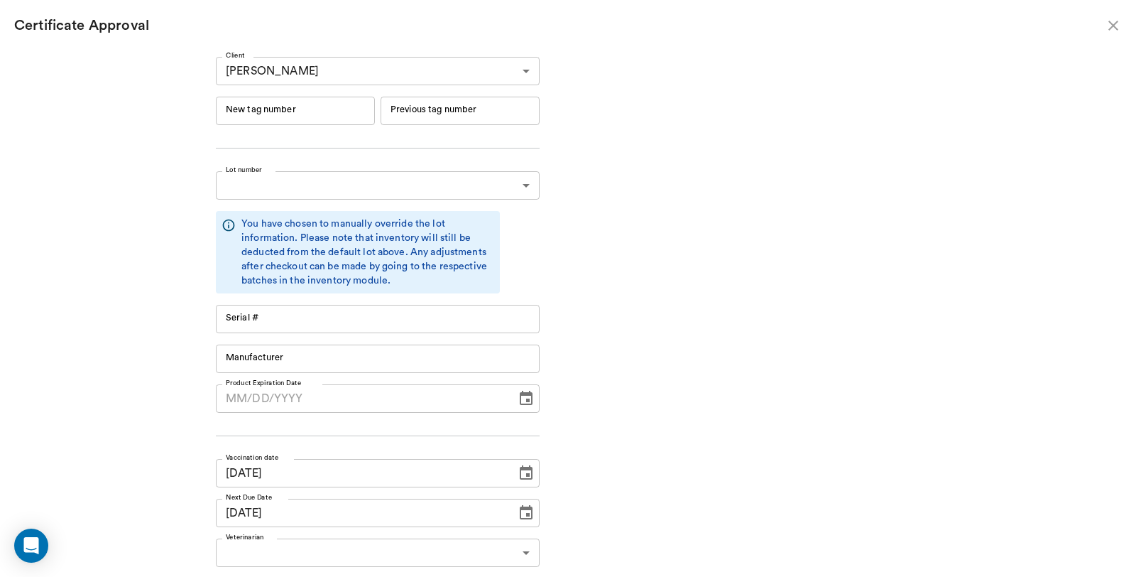
type input "Boehringer Ingelheim"
type input "[DATE]"
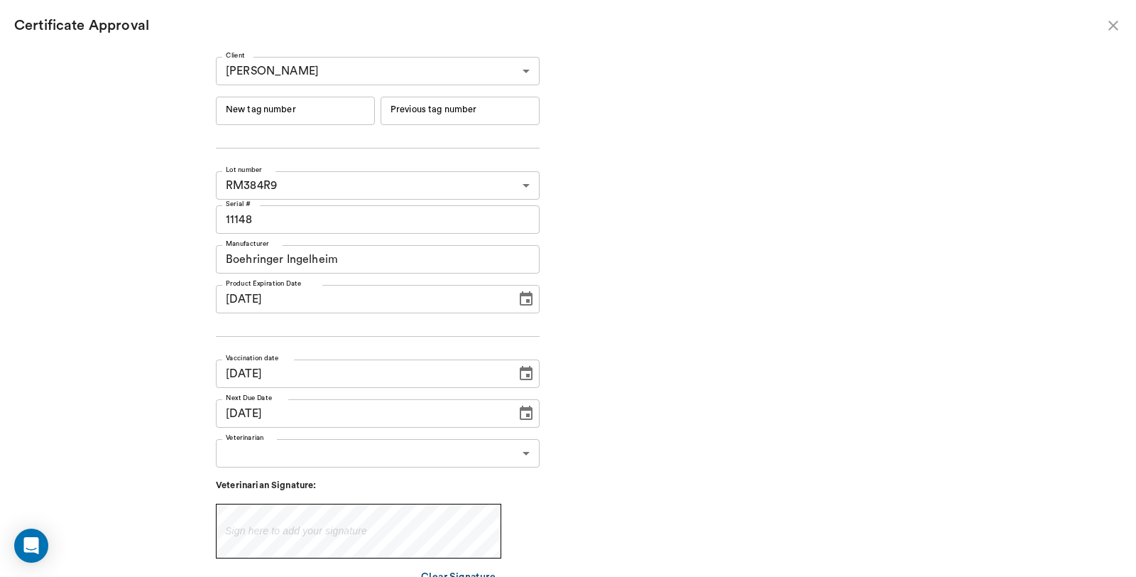
type input "241650"
type input "241649"
type input "241650"
type input "241649"
type input "[DATE]"
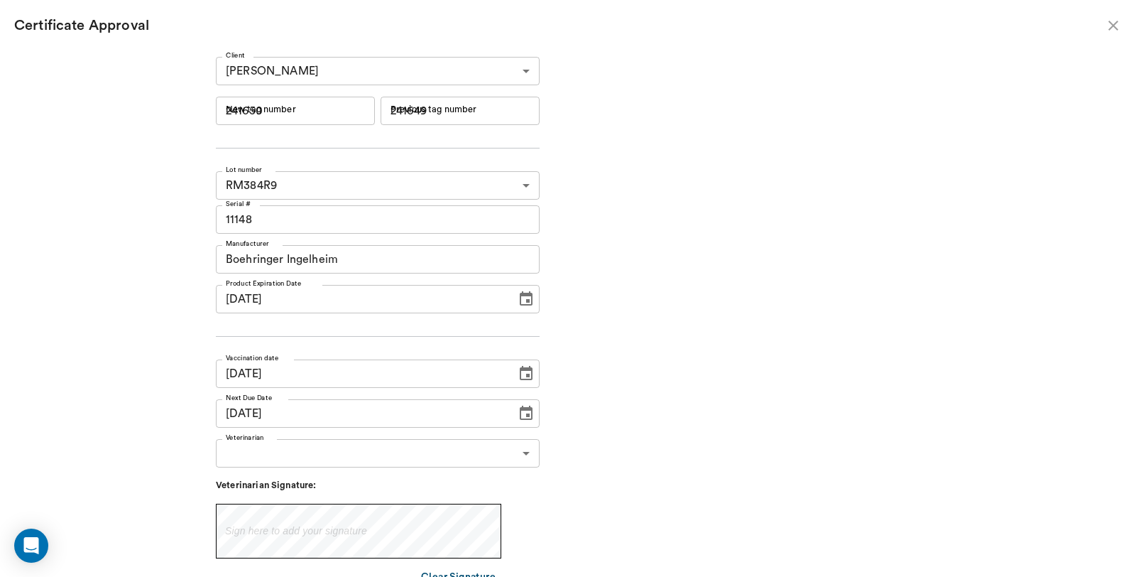
type input "[DATE]"
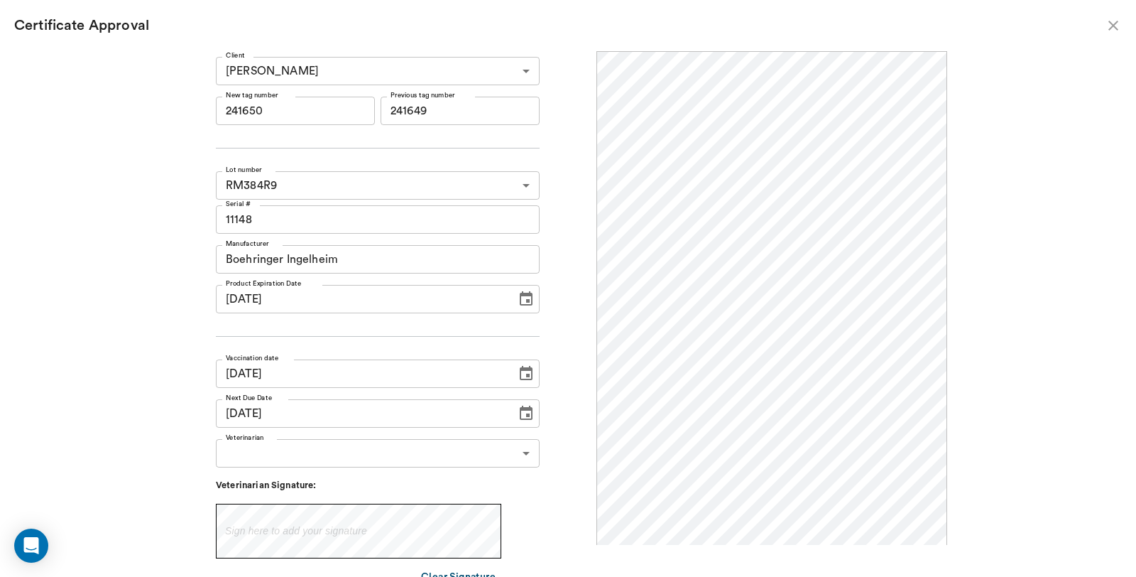
scroll to position [0, 0]
drag, startPoint x: 321, startPoint y: 105, endPoint x: 156, endPoint y: 111, distance: 164.8
click at [156, 111] on div "Client [PERSON_NAME] 63ec2dde52e12b0ba1176d26 Client New tag number 241650 New …" at bounding box center [568, 313] width 1136 height 525
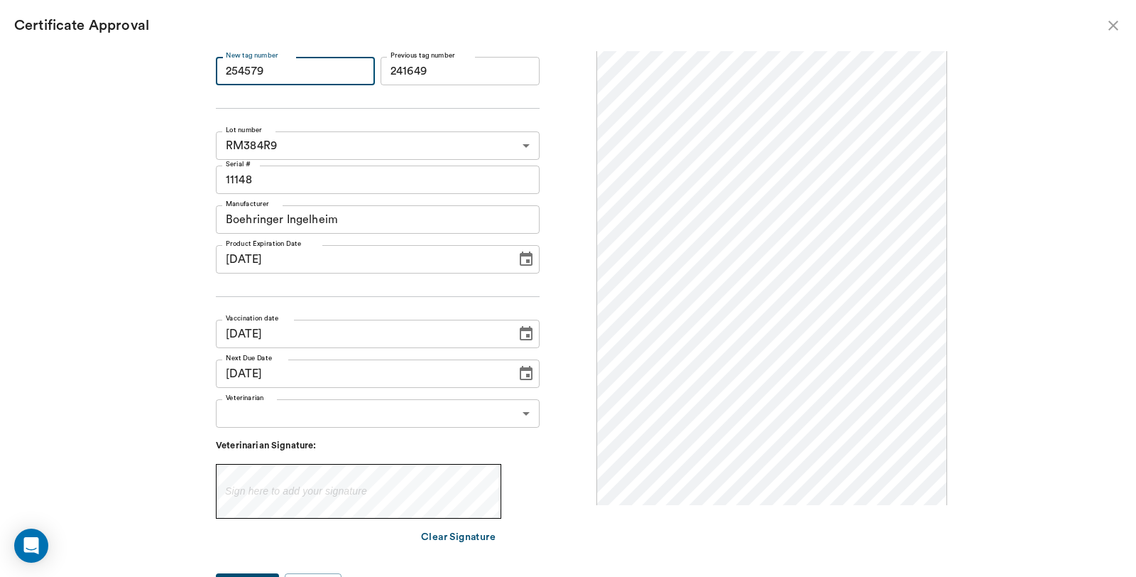
scroll to position [61, 0]
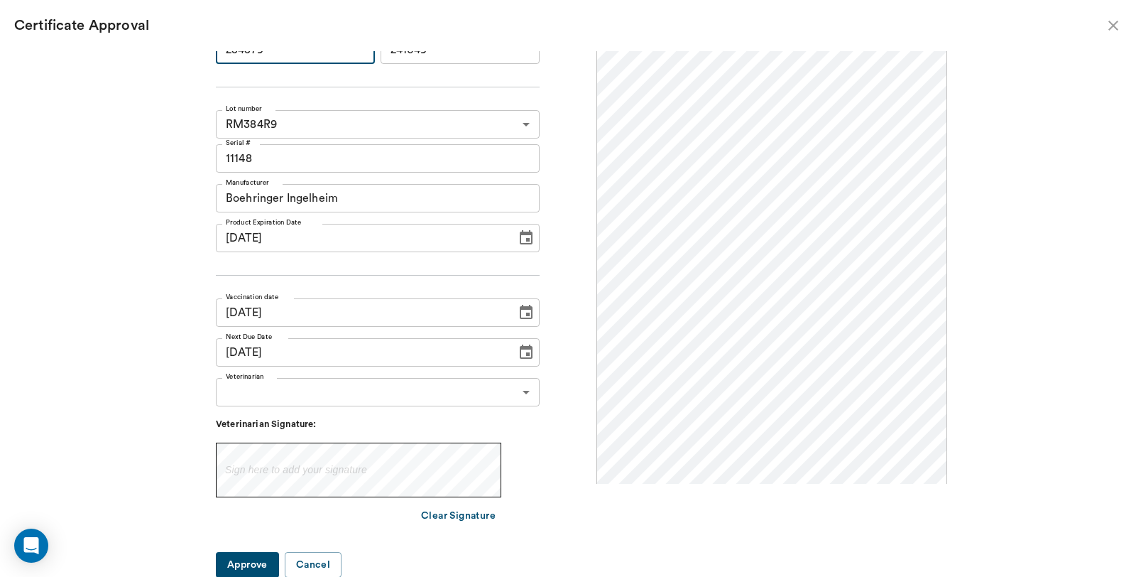
type input "254579"
click at [332, 388] on body "/ ​ Add Task [PERSON_NAME] Nectar Messages Appts Labs Imaging Inventory Tasks F…" at bounding box center [568, 288] width 1136 height 577
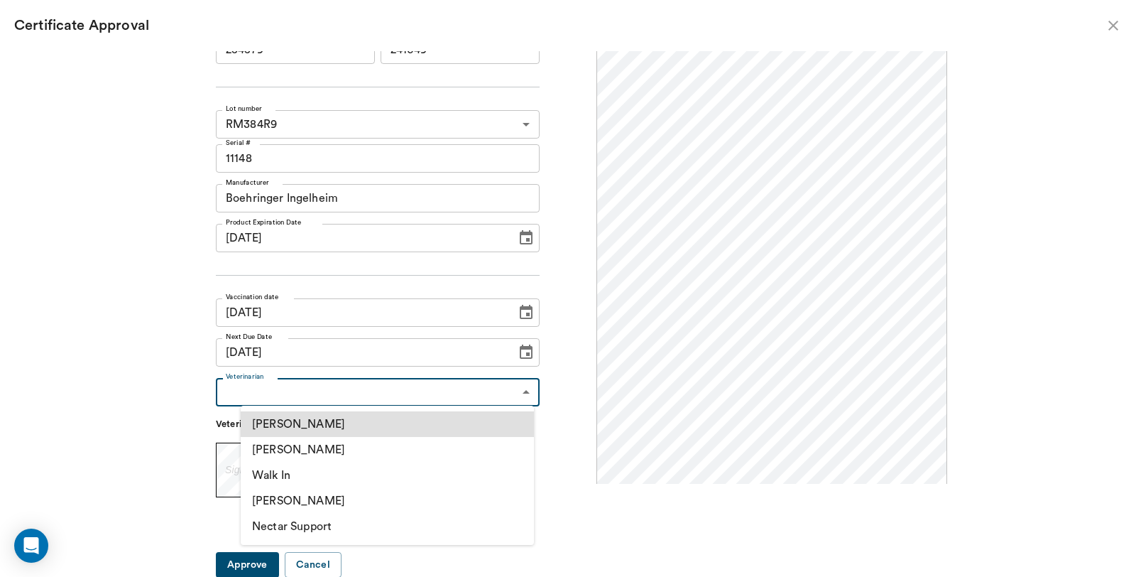
click at [329, 448] on li "[PERSON_NAME]" at bounding box center [387, 450] width 293 height 26
type input "63ec2f075fda476ae8351a4d"
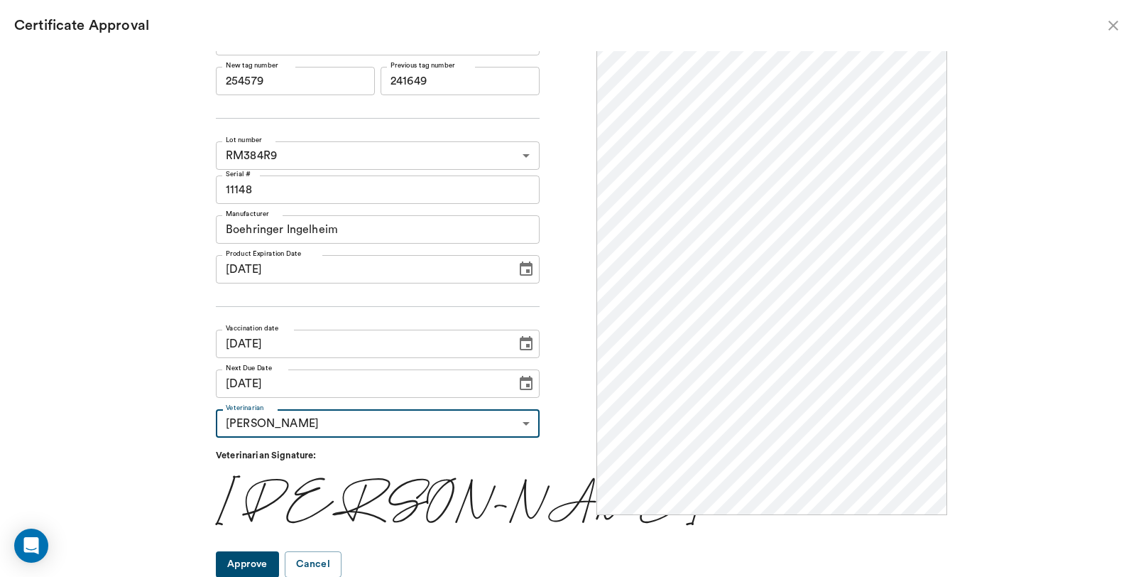
scroll to position [0, 0]
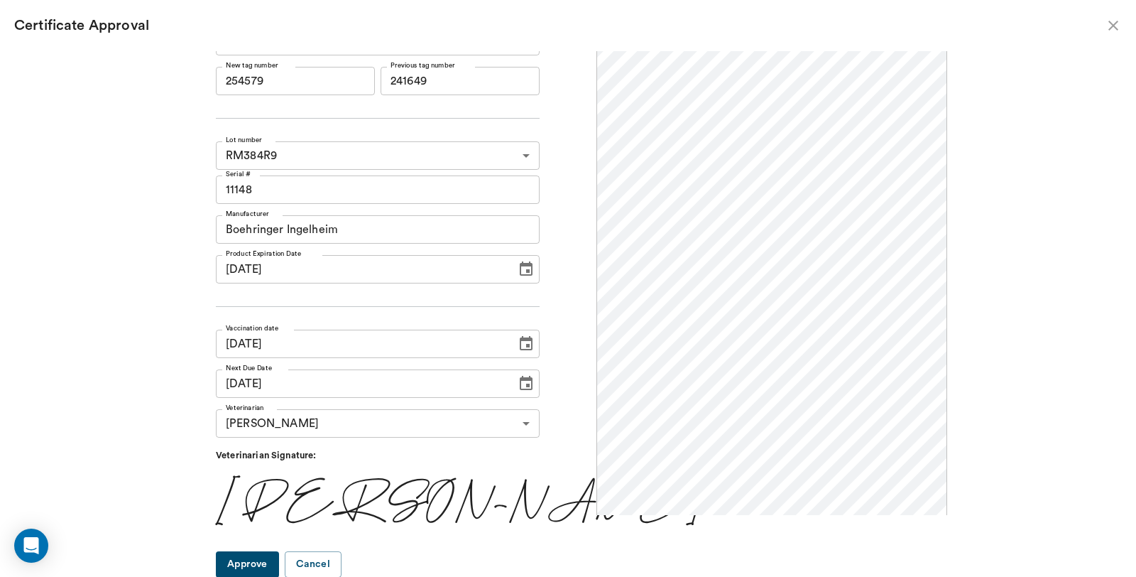
click at [271, 564] on button "Approve" at bounding box center [247, 564] width 63 height 26
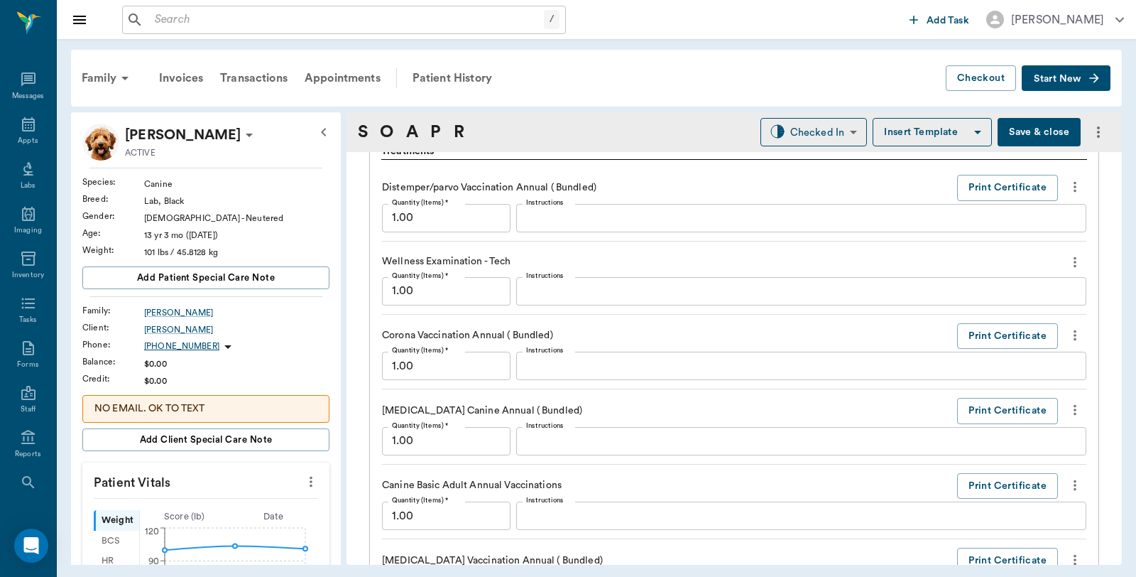
click at [1038, 136] on button "Save & close" at bounding box center [1039, 132] width 83 height 28
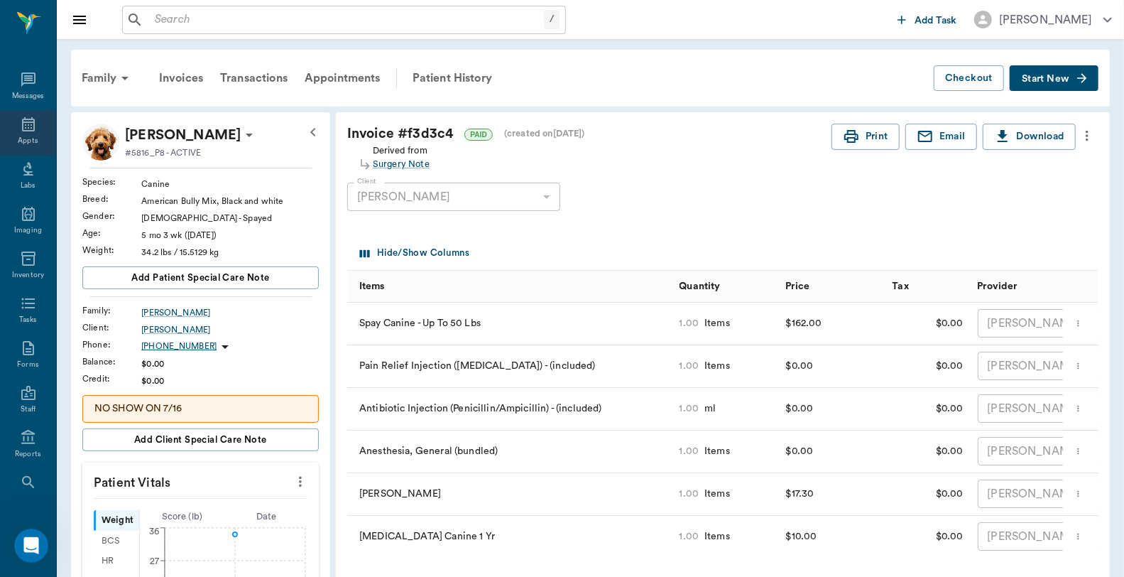
click at [23, 136] on div "Appts" at bounding box center [28, 141] width 20 height 11
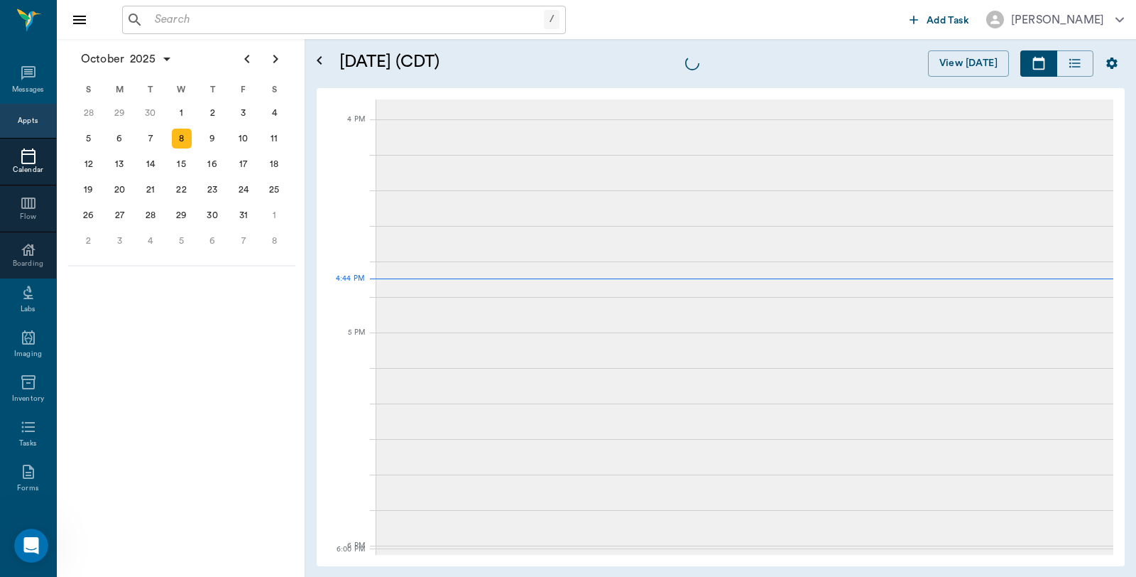
scroll to position [1705, 0]
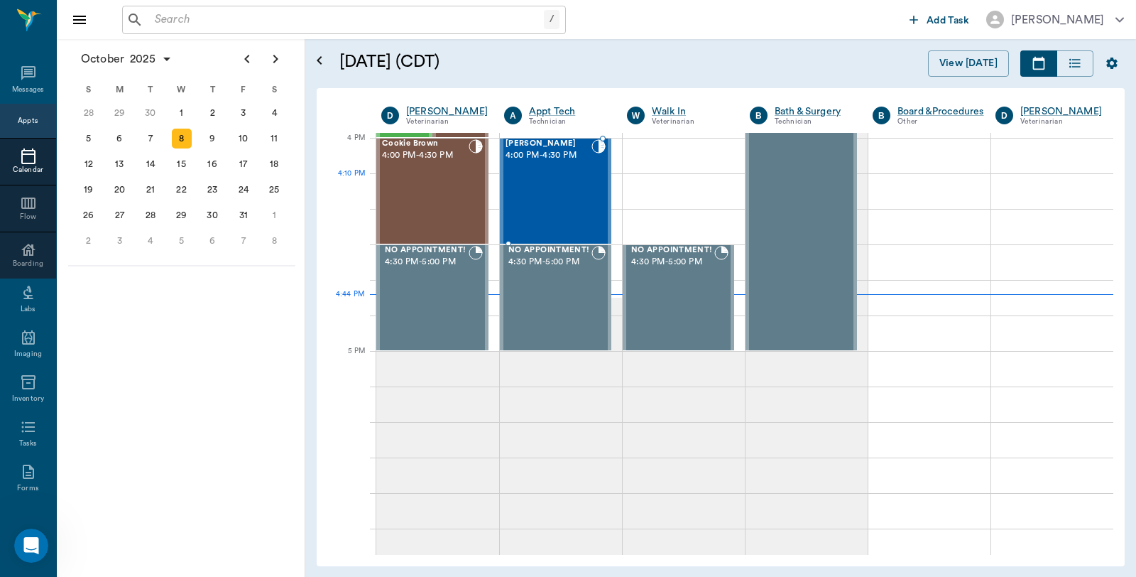
click at [551, 189] on div "Ace [PERSON_NAME] 4:00 PM - 4:30 PM" at bounding box center [549, 191] width 86 height 104
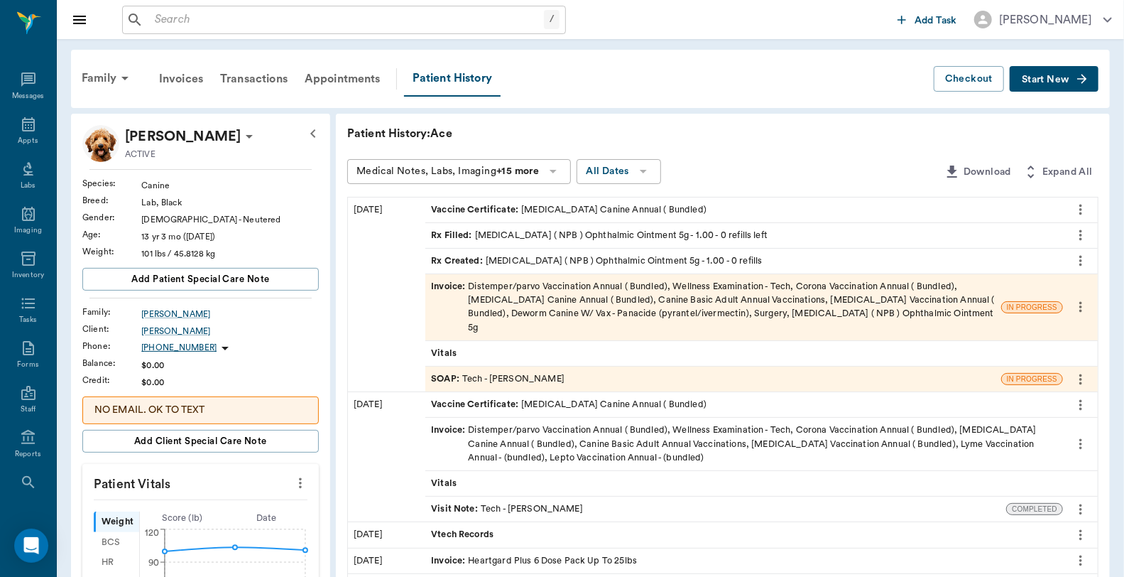
click at [726, 307] on div "Invoice : Distemper/parvo Vaccination Annual ( Bundled), Wellness Examination -…" at bounding box center [713, 307] width 564 height 55
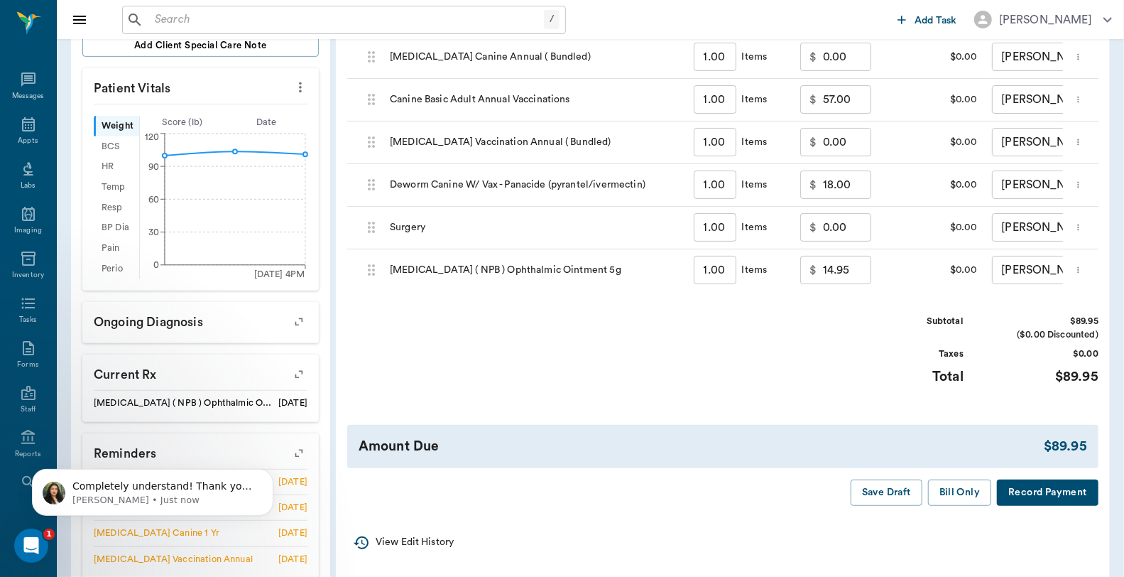
click at [845, 227] on input "0.00" at bounding box center [847, 227] width 48 height 28
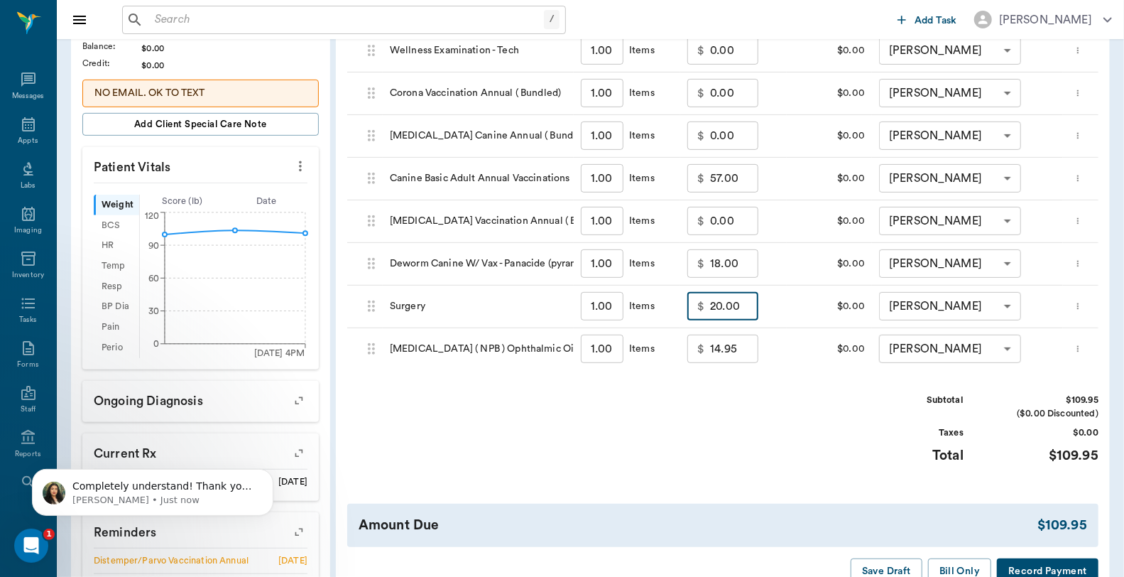
scroll to position [394, 0]
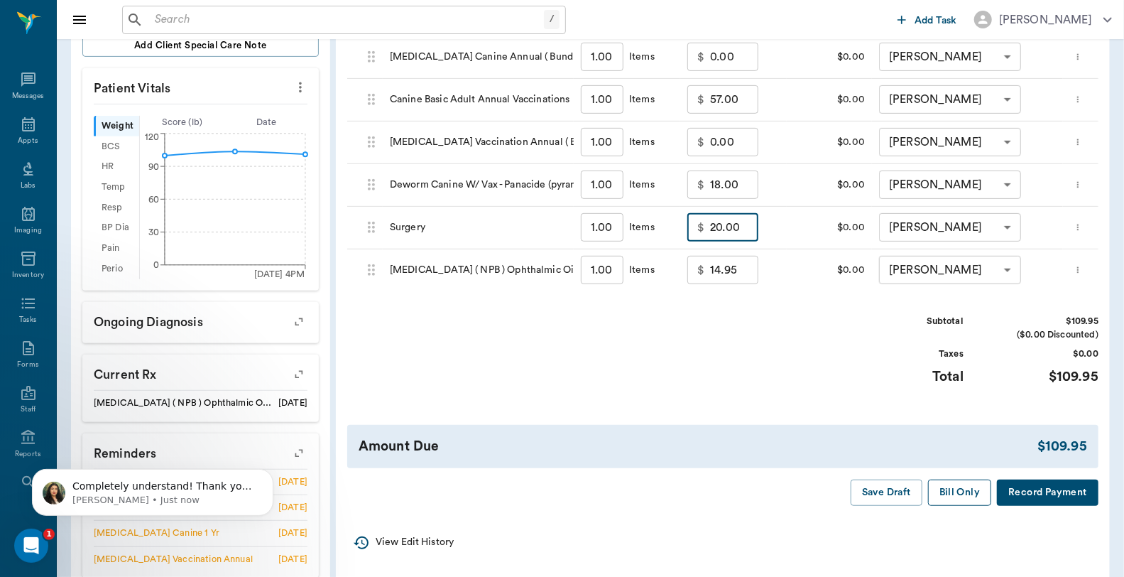
type input "20.00"
click at [940, 488] on button "Bill Only" at bounding box center [960, 492] width 64 height 26
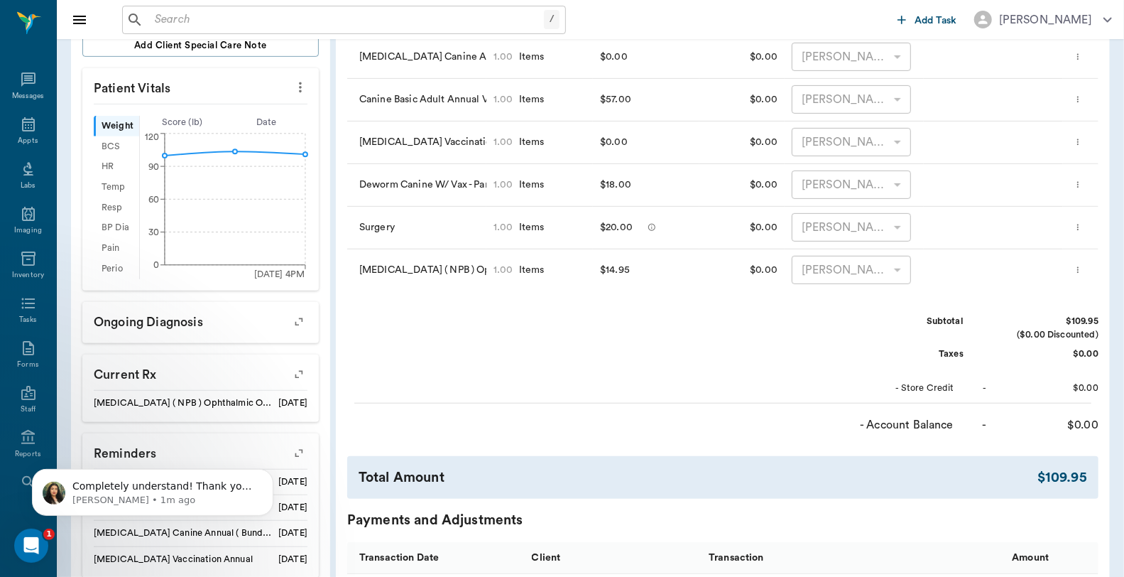
scroll to position [0, 0]
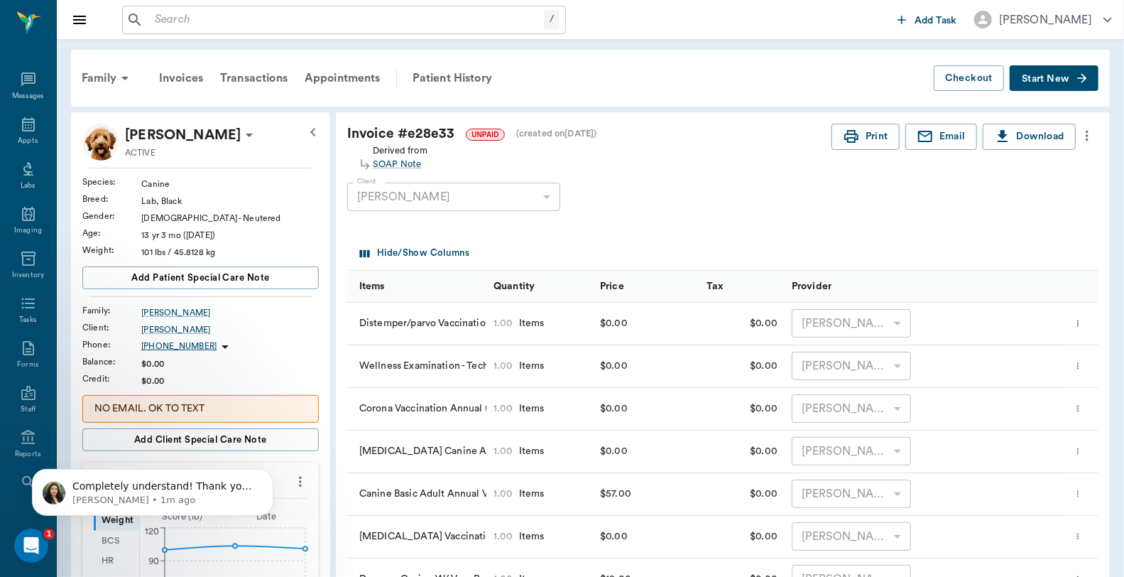
click at [859, 153] on div "Invoice # e28e33 UNPAID (created on [DATE] ) Derived from SOAP Note Print Email…" at bounding box center [722, 148] width 751 height 48
click at [863, 139] on button "Print" at bounding box center [865, 137] width 68 height 26
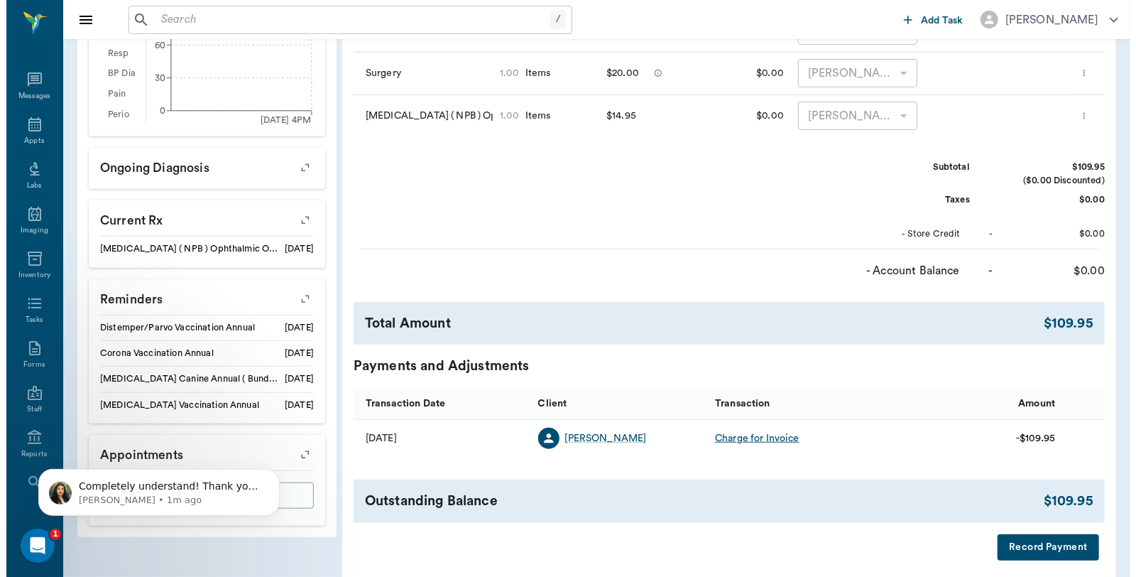
scroll to position [552, 0]
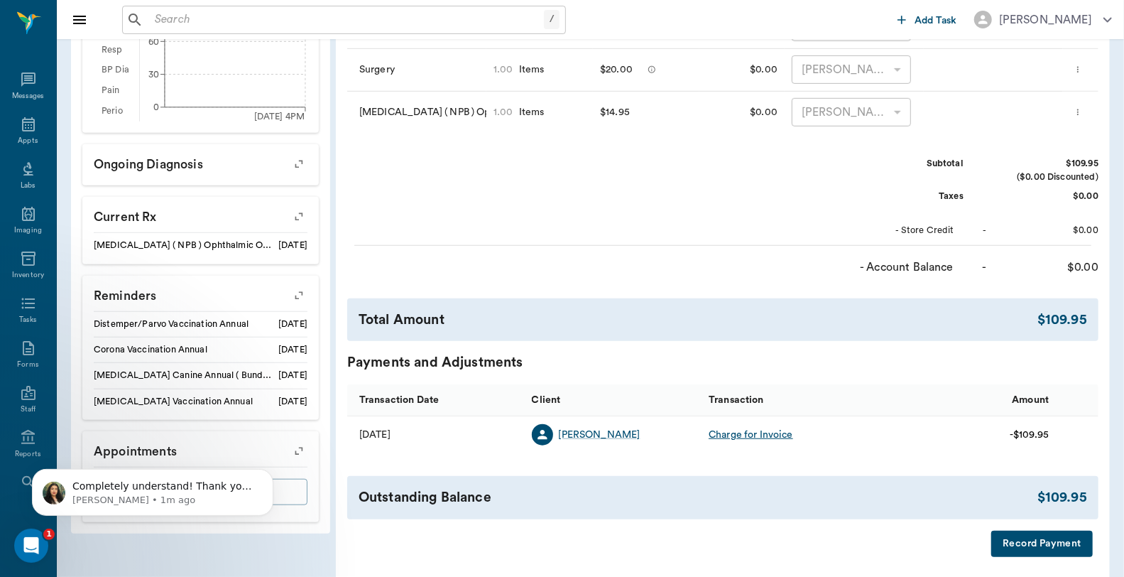
click at [1030, 535] on button "Record Payment" at bounding box center [1042, 543] width 102 height 26
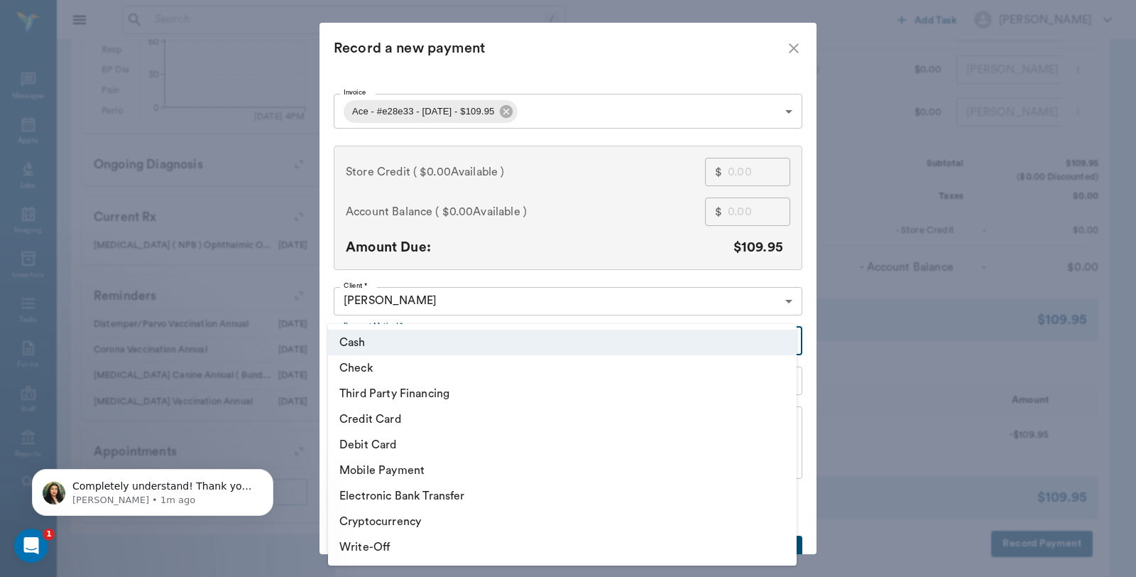
click at [481, 343] on body "/ ​ Add Task [PERSON_NAME] Nectar Messages Appts Labs Imaging Inventory Tasks F…" at bounding box center [568, 41] width 1136 height 1187
click at [391, 442] on li "Debit Card" at bounding box center [562, 445] width 469 height 26
type input "DEBIT_CARD"
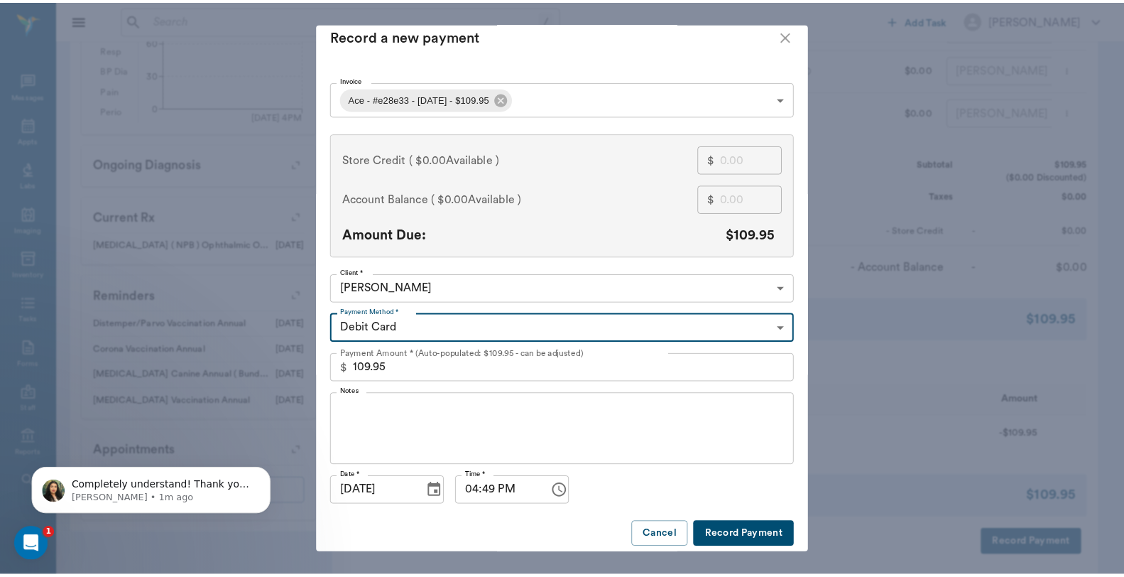
scroll to position [21, 0]
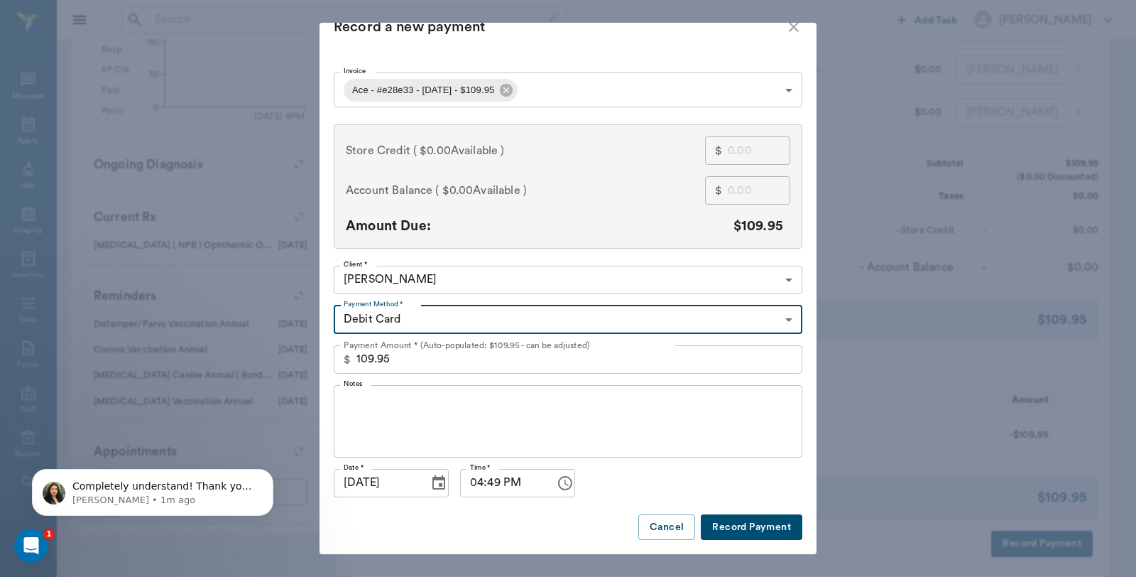
click at [755, 528] on button "Record Payment" at bounding box center [752, 527] width 102 height 26
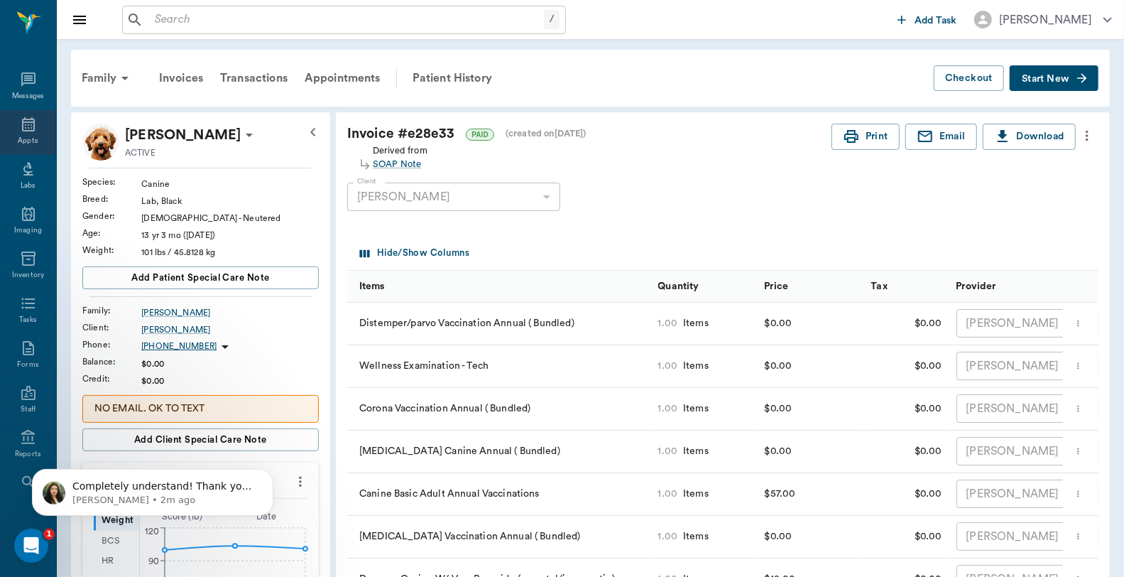
click at [18, 139] on div "Appts" at bounding box center [28, 141] width 20 height 11
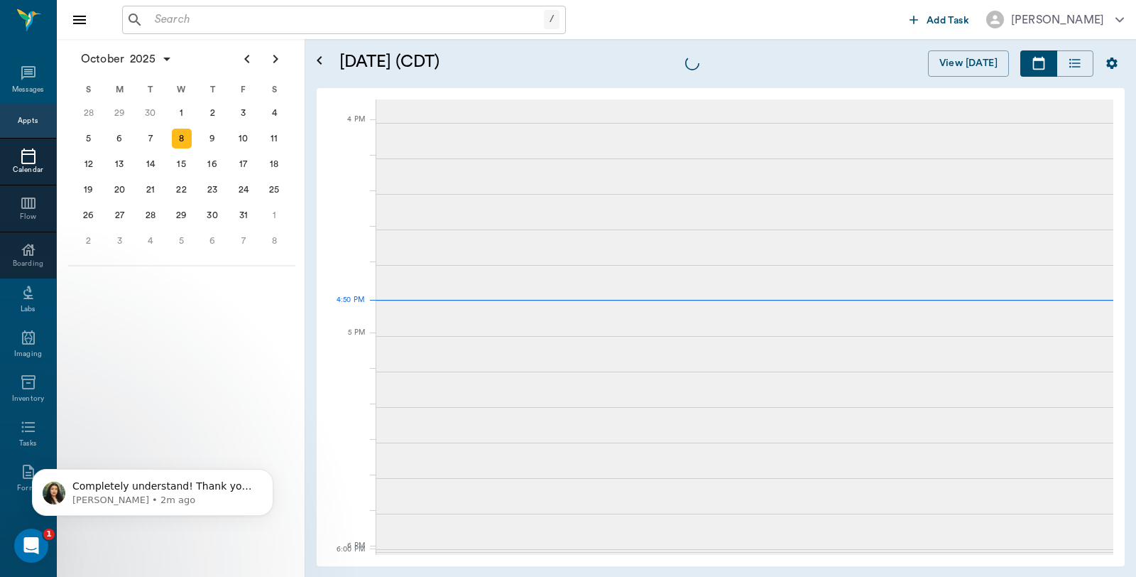
scroll to position [1706, 0]
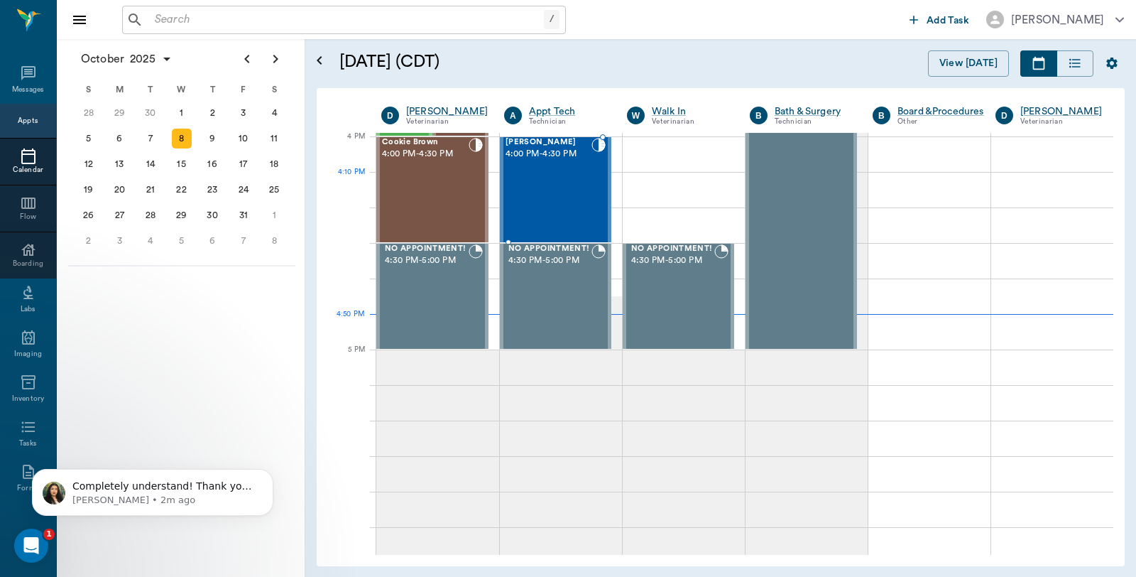
click at [556, 175] on div "Ace [PERSON_NAME] 4:00 PM - 4:30 PM" at bounding box center [549, 190] width 86 height 104
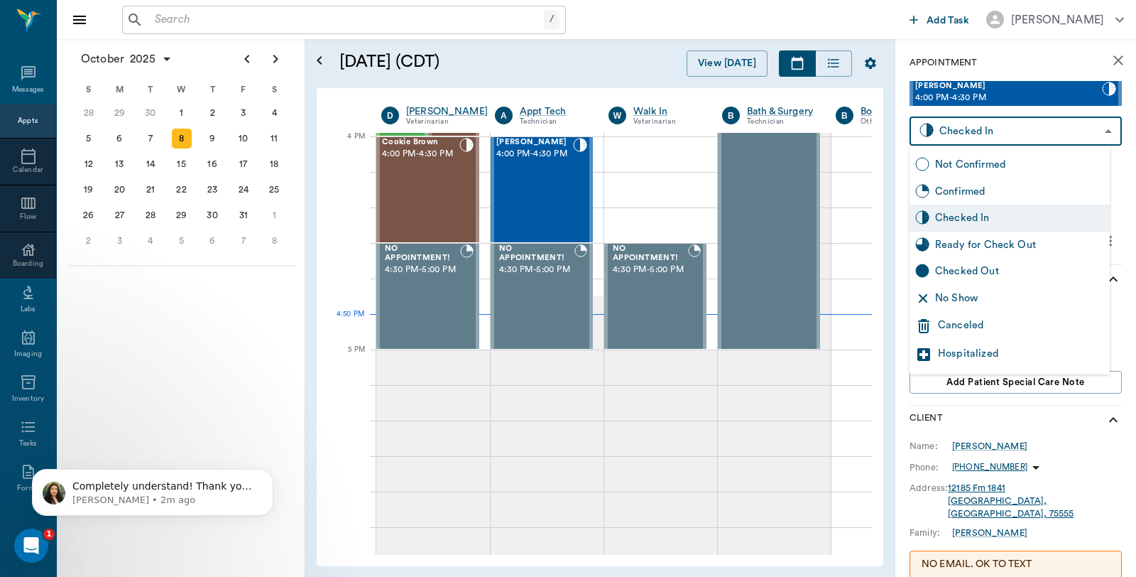
click at [1030, 119] on body "/ ​ Add Task [PERSON_NAME] Nectar Messages Appts Calendar Flow Boarding Labs Im…" at bounding box center [568, 288] width 1136 height 577
click at [1004, 268] on div "Checked Out" at bounding box center [1019, 271] width 169 height 16
type input "CHECKED_OUT"
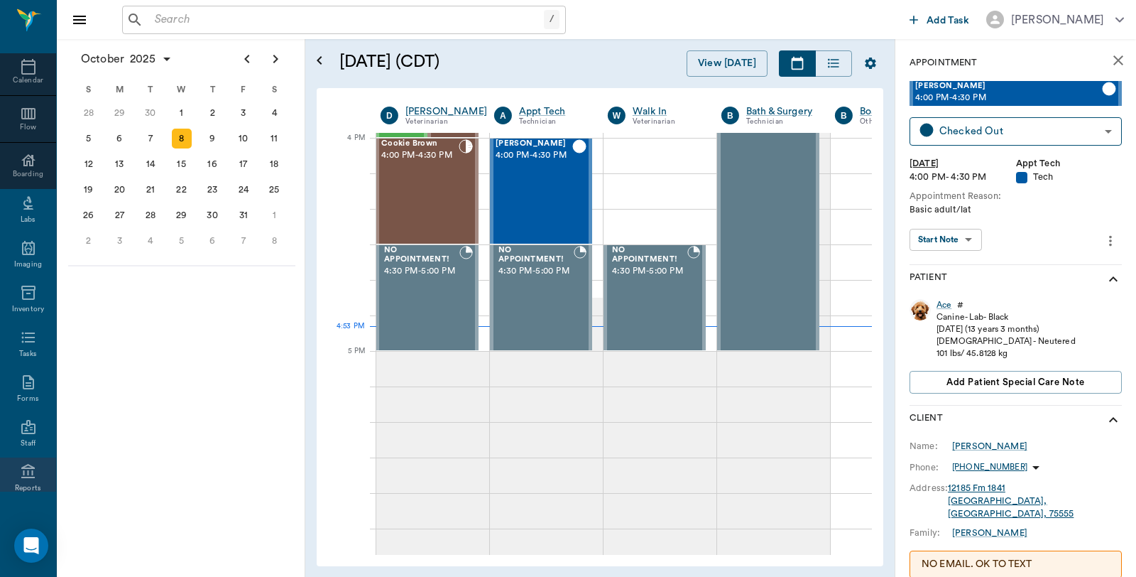
scroll to position [195, 0]
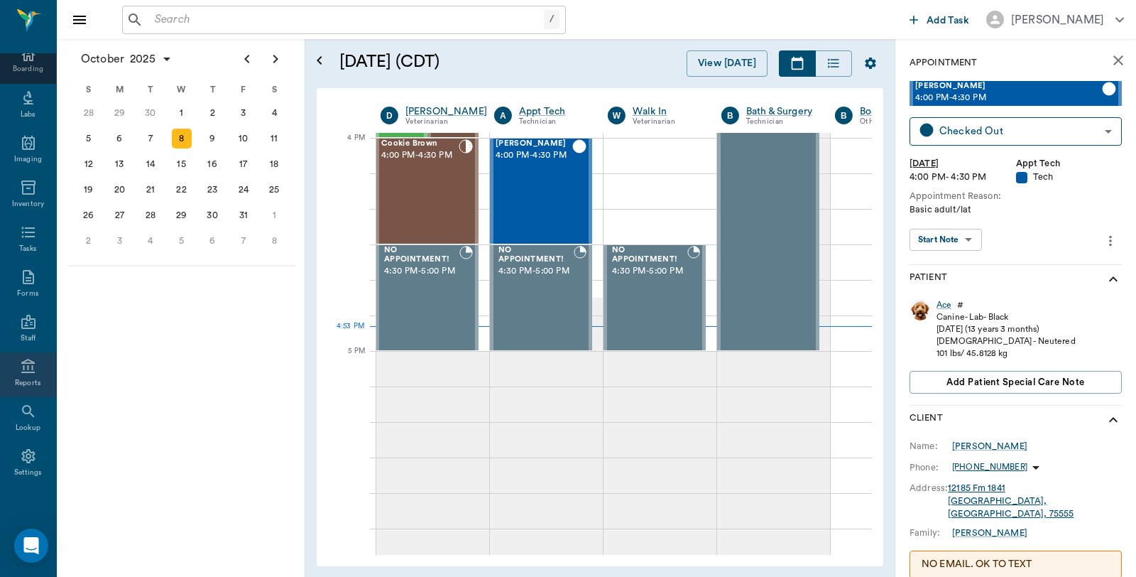
click at [24, 371] on icon at bounding box center [28, 366] width 17 height 17
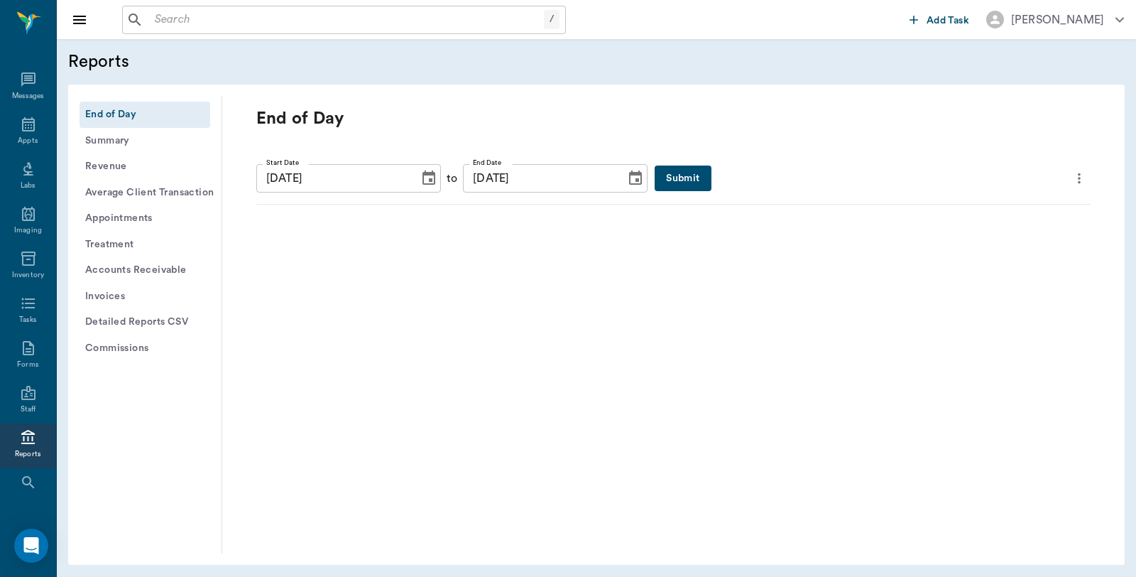
scroll to position [72, 0]
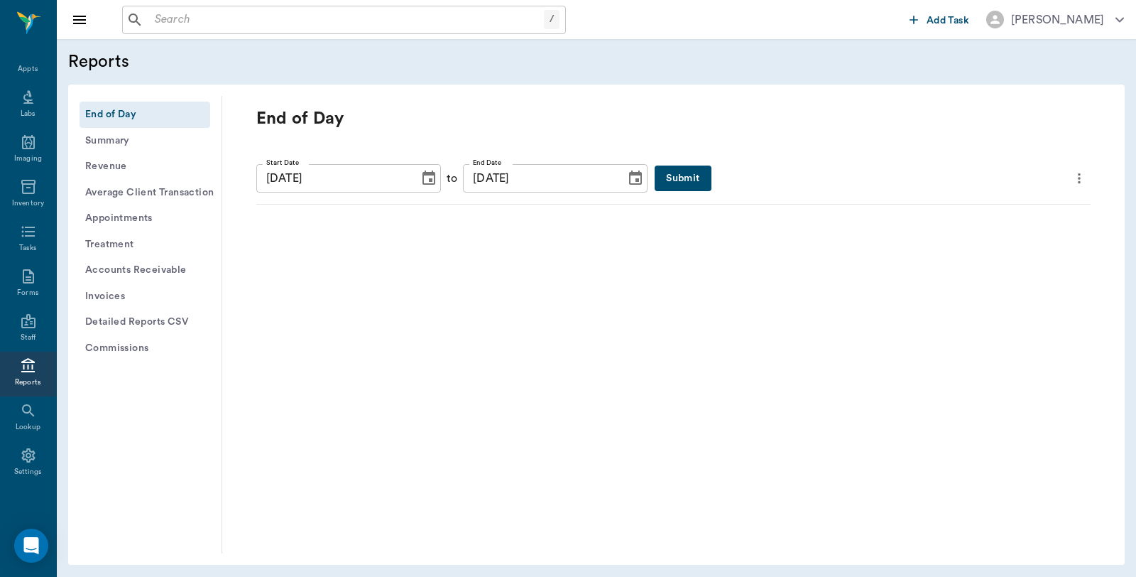
click at [683, 173] on div "Start Date [DATE] Start Date to End Date [DATE] End Date Submit" at bounding box center [673, 178] width 834 height 28
click at [670, 175] on button "Submit" at bounding box center [683, 178] width 56 height 26
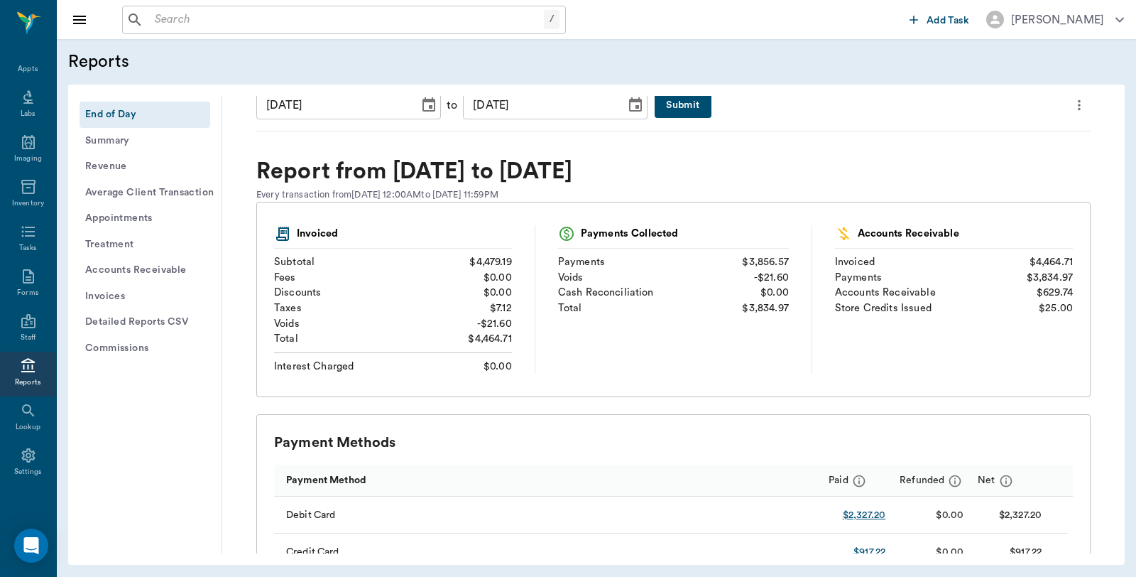
scroll to position [394, 0]
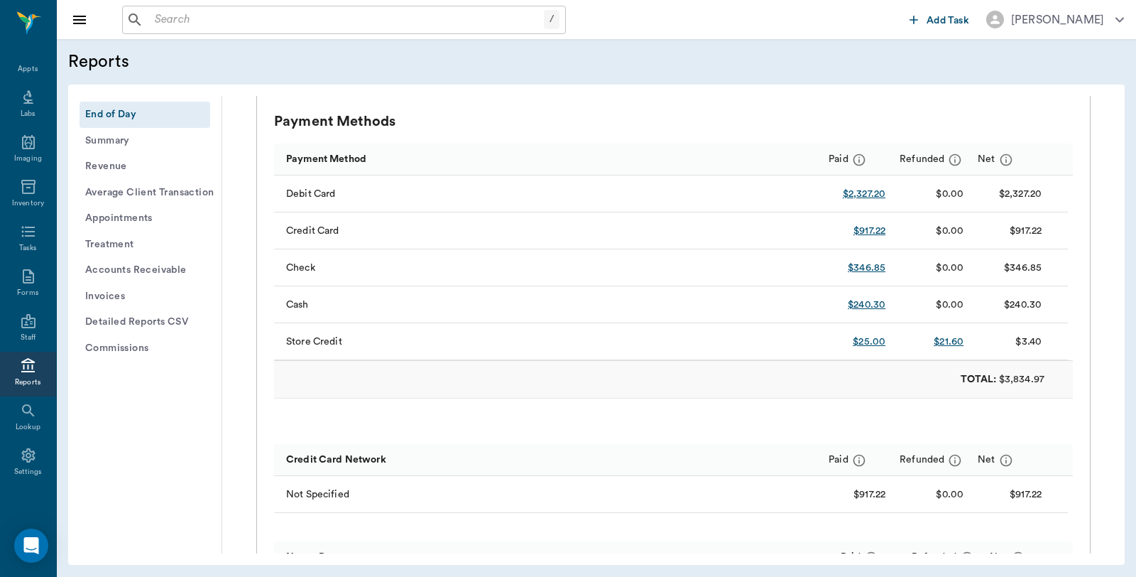
click at [159, 311] on button "Detailed Reports CSV" at bounding box center [145, 322] width 131 height 26
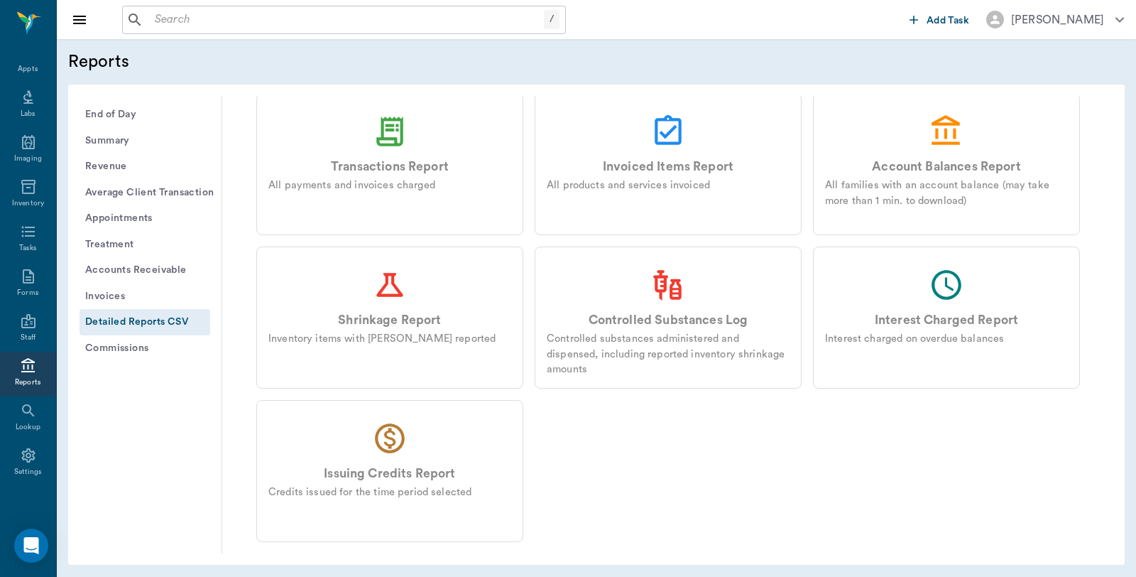
scroll to position [138, 0]
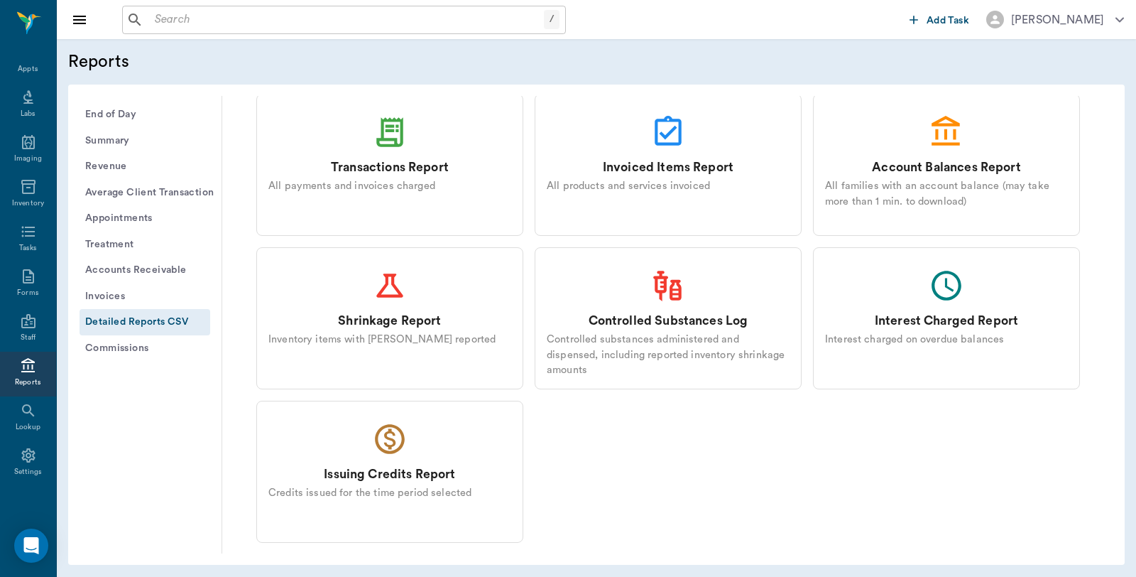
click at [417, 162] on div "Transactions Report" at bounding box center [390, 167] width 118 height 18
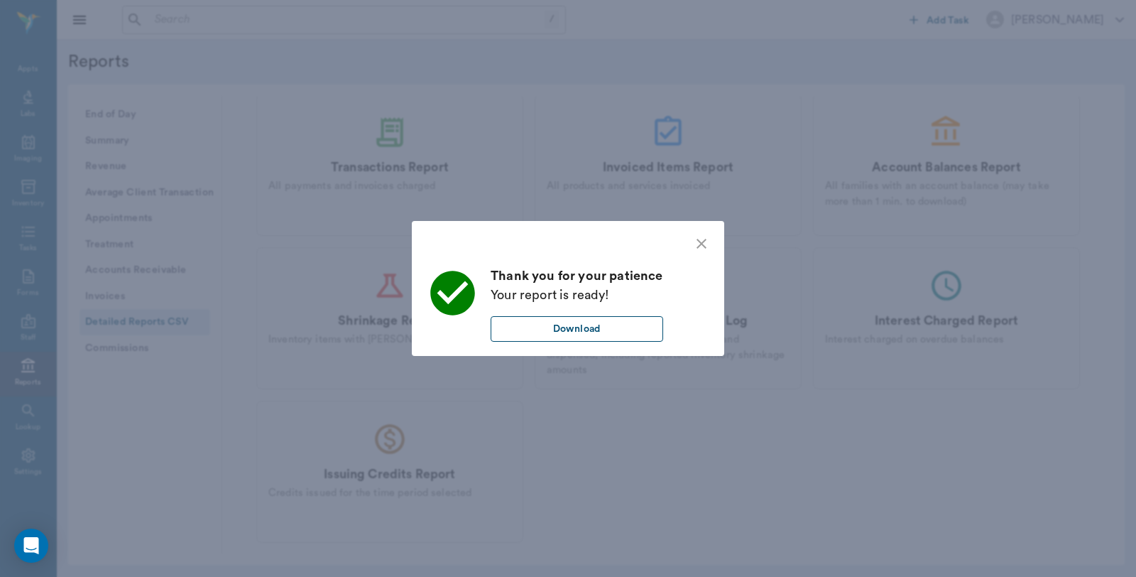
click at [597, 336] on button "Download" at bounding box center [577, 329] width 173 height 26
click at [877, 80] on div "Thank you for your patience Your report is ready! Download" at bounding box center [568, 288] width 1136 height 577
